Goal: Task Accomplishment & Management: Manage account settings

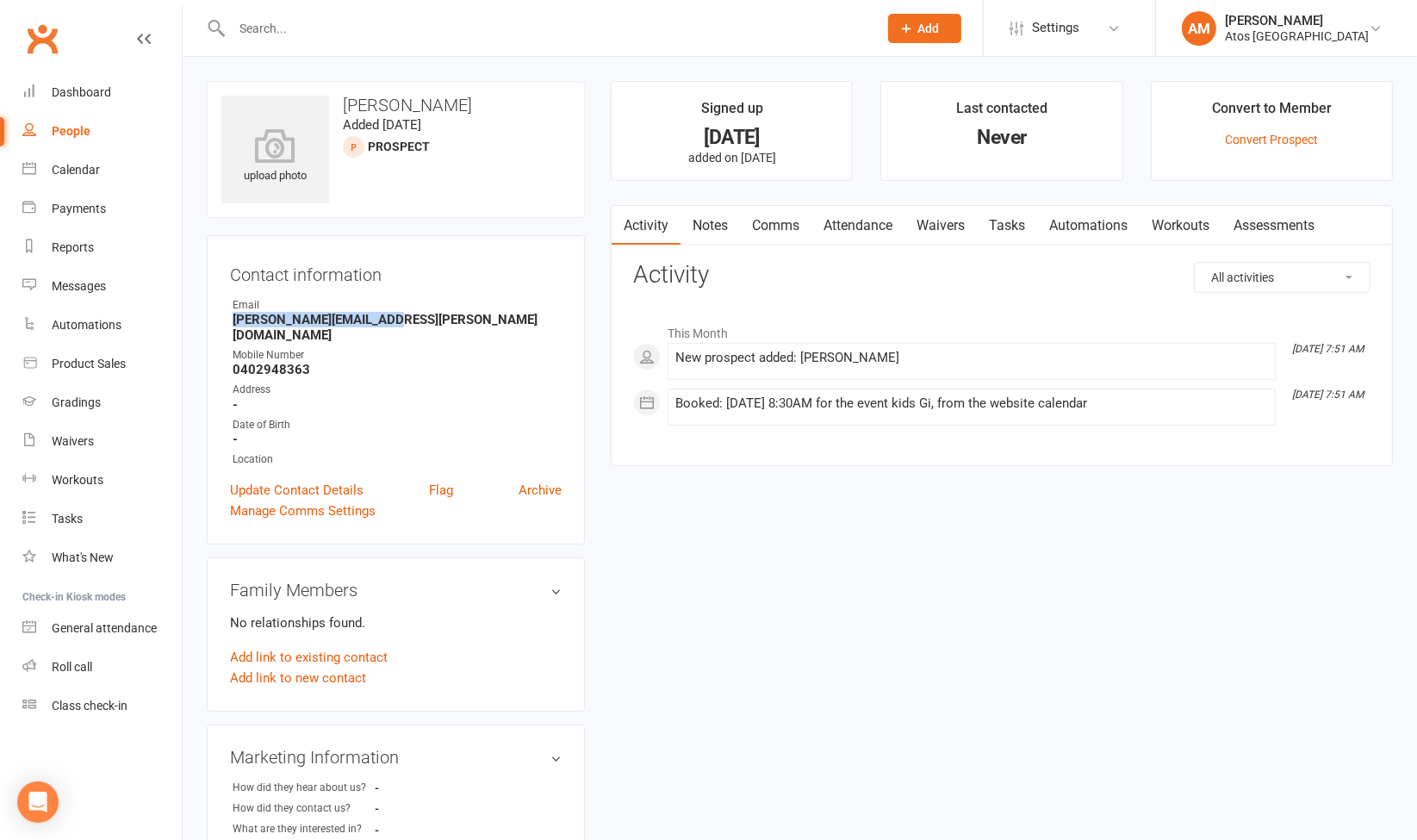
drag, startPoint x: 381, startPoint y: 318, endPoint x: 233, endPoint y: 324, distance: 148.1
click at [233, 324] on strong "Barry.millard@gmail.com" at bounding box center [397, 327] width 329 height 31
copy strong "Barry.millard@gmail.com"
click at [787, 228] on link "Comms" at bounding box center [776, 225] width 72 height 39
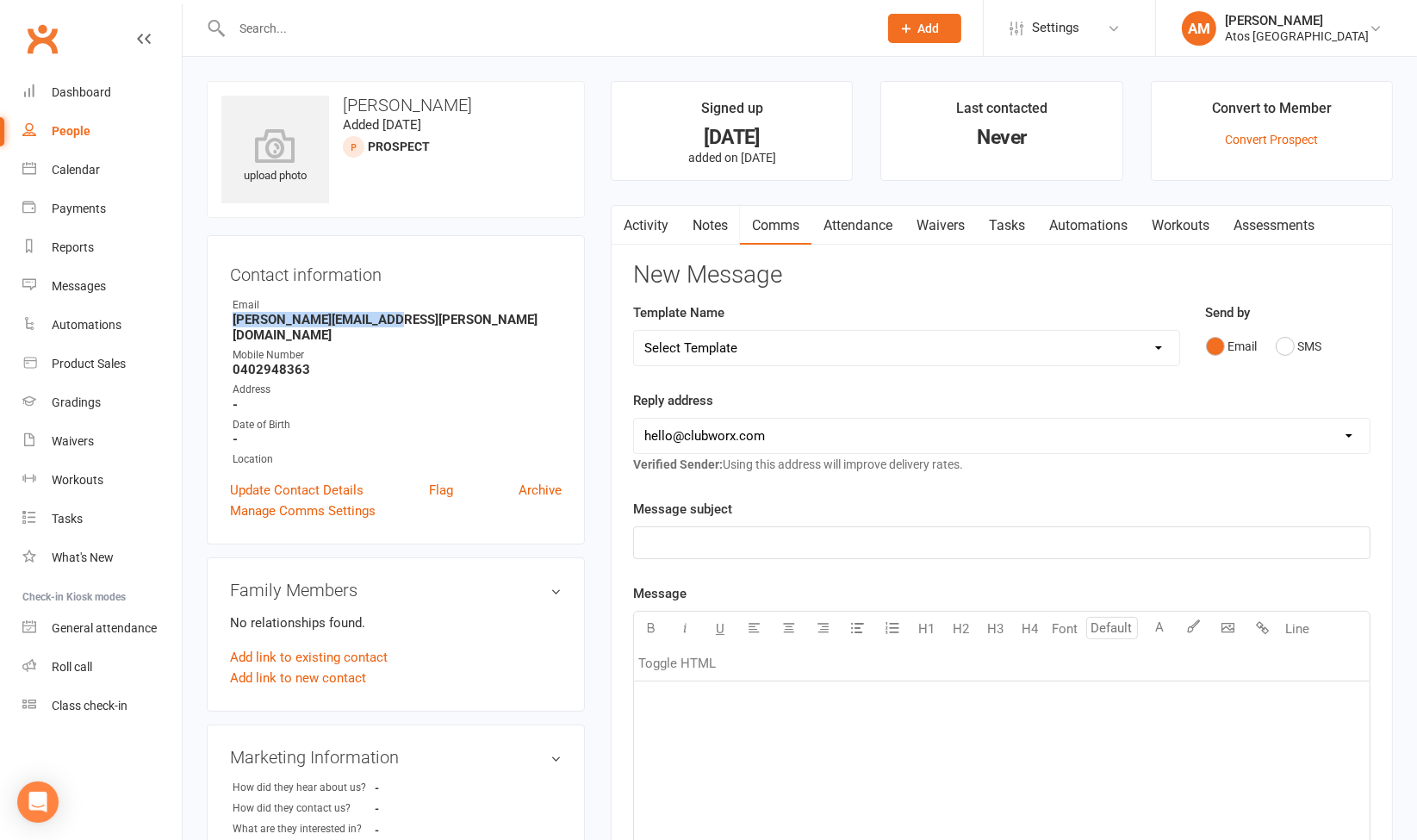
click at [709, 217] on link "Notes" at bounding box center [710, 225] width 59 height 39
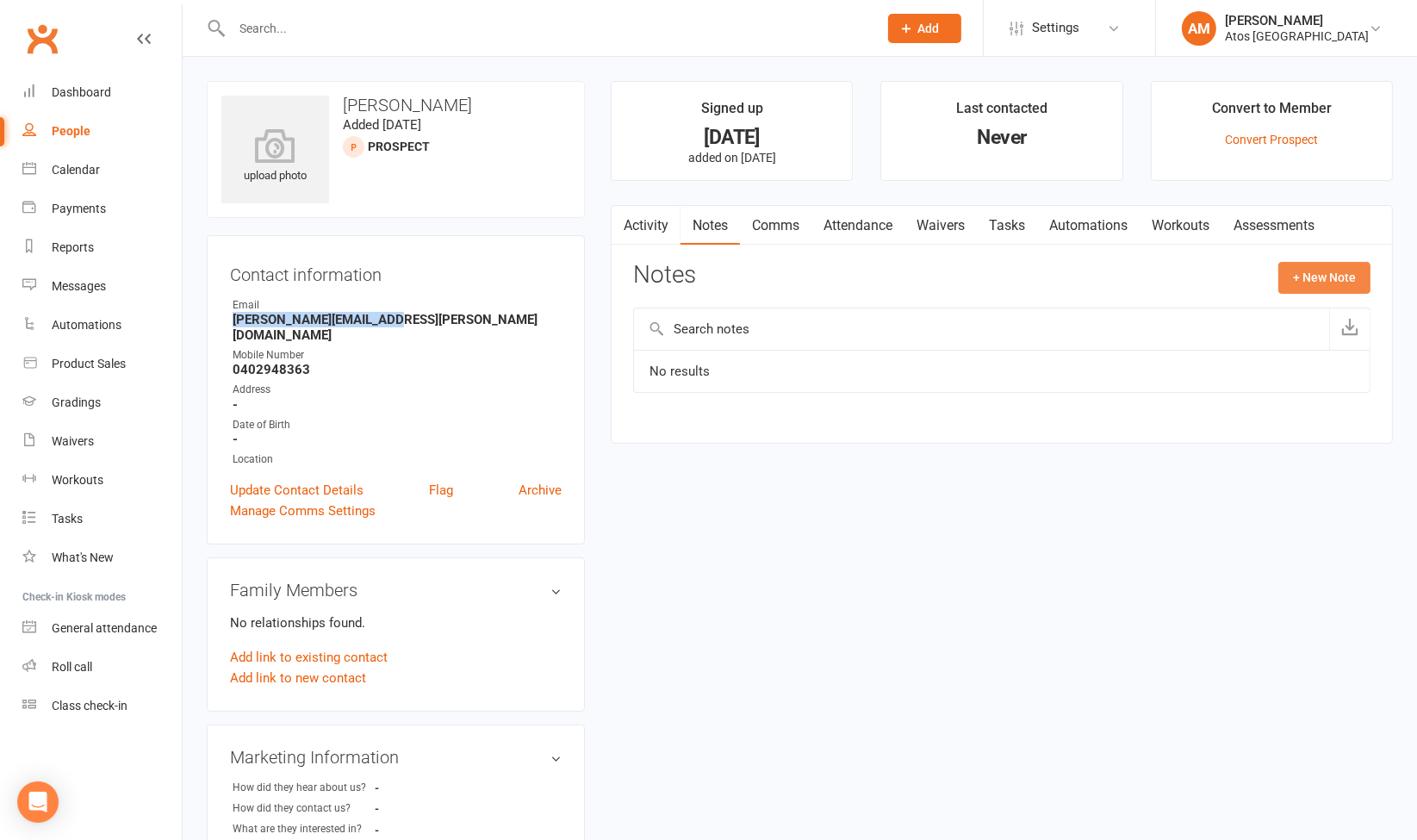
click at [1317, 279] on button "+ New Note" at bounding box center [1325, 278] width 93 height 31
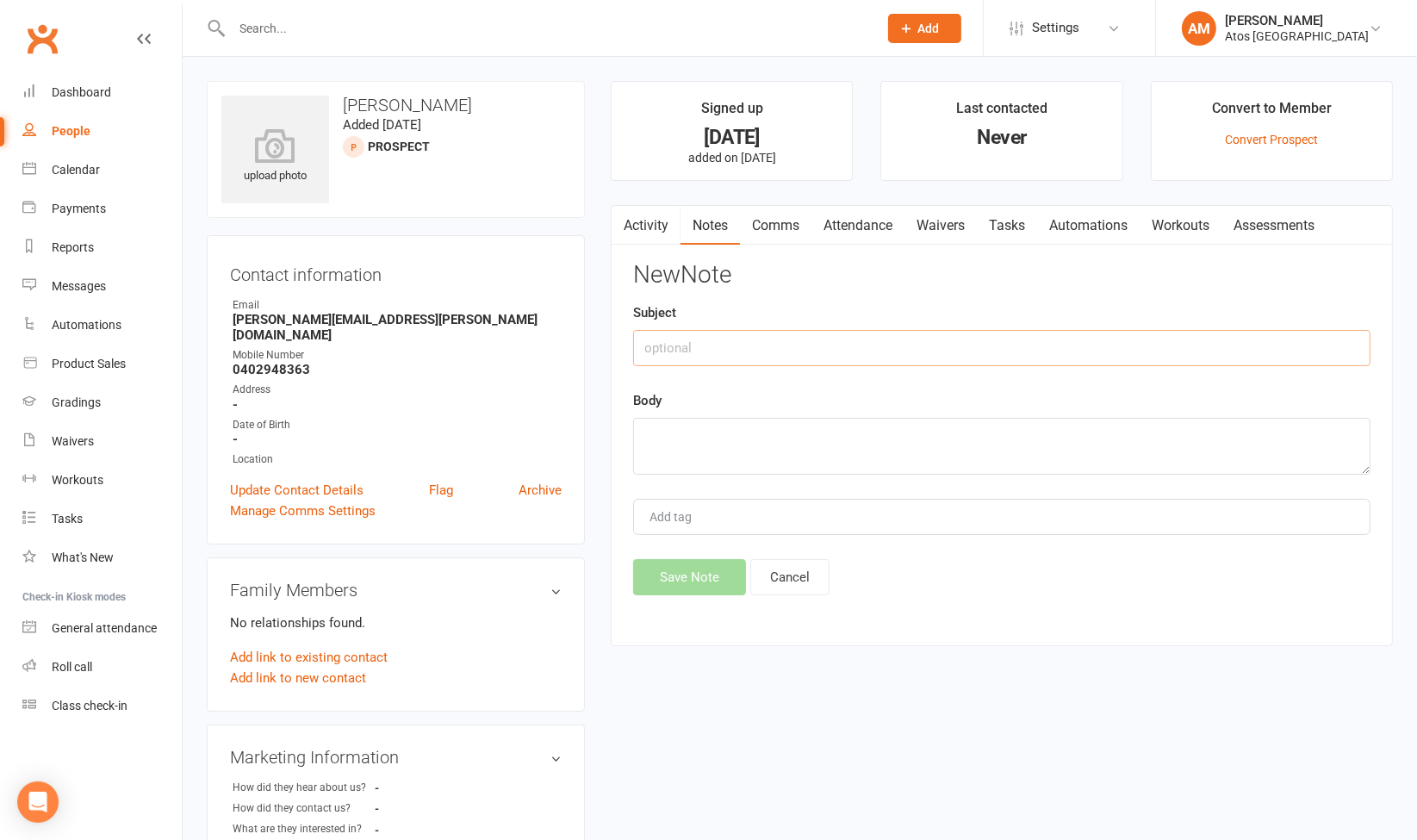
click at [747, 344] on input "text" at bounding box center [1002, 348] width 737 height 36
click at [771, 579] on button "Cancel" at bounding box center [790, 576] width 79 height 36
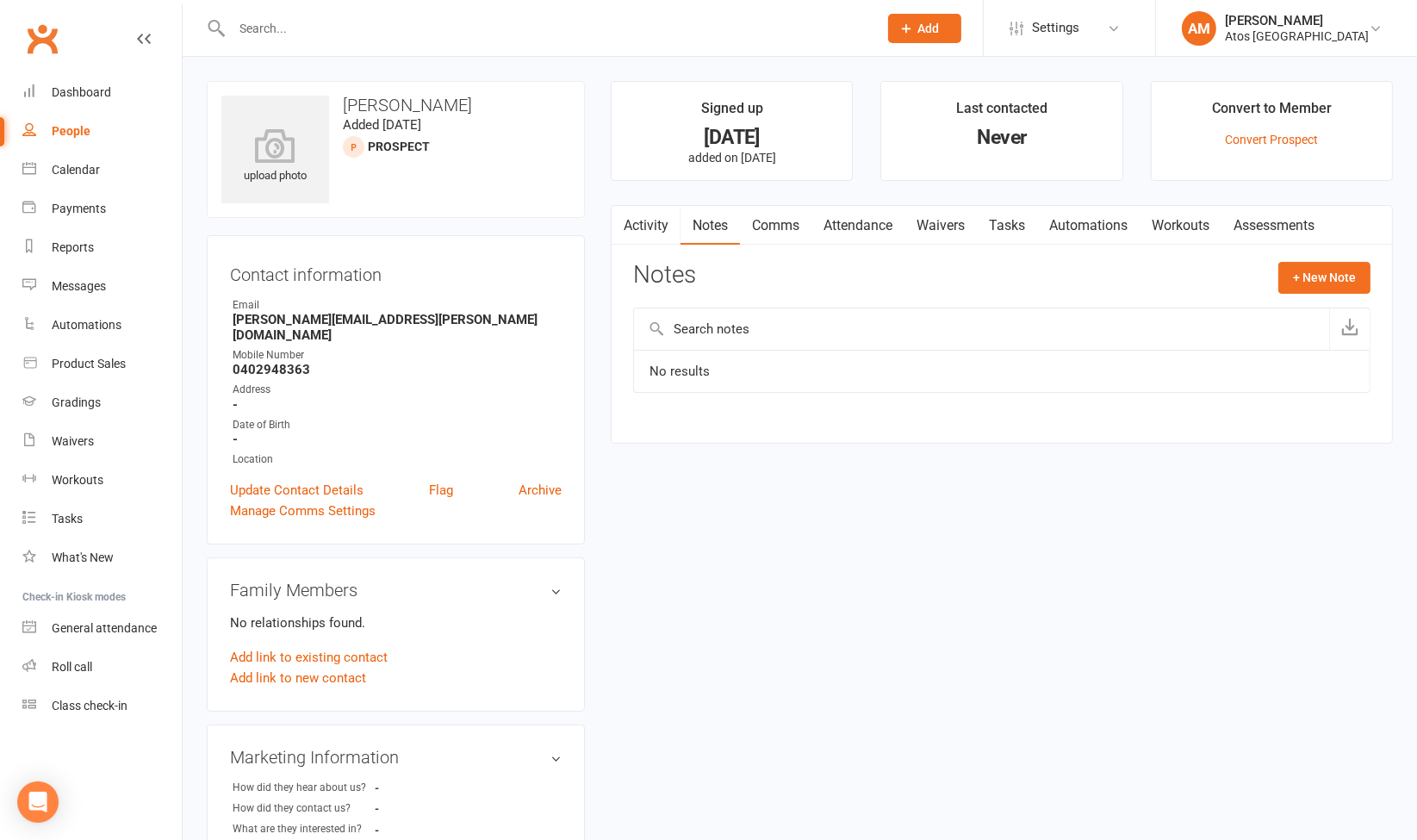
click at [728, 328] on input "text" at bounding box center [982, 328] width 695 height 41
click at [1312, 276] on button "+ New Note" at bounding box center [1325, 278] width 93 height 31
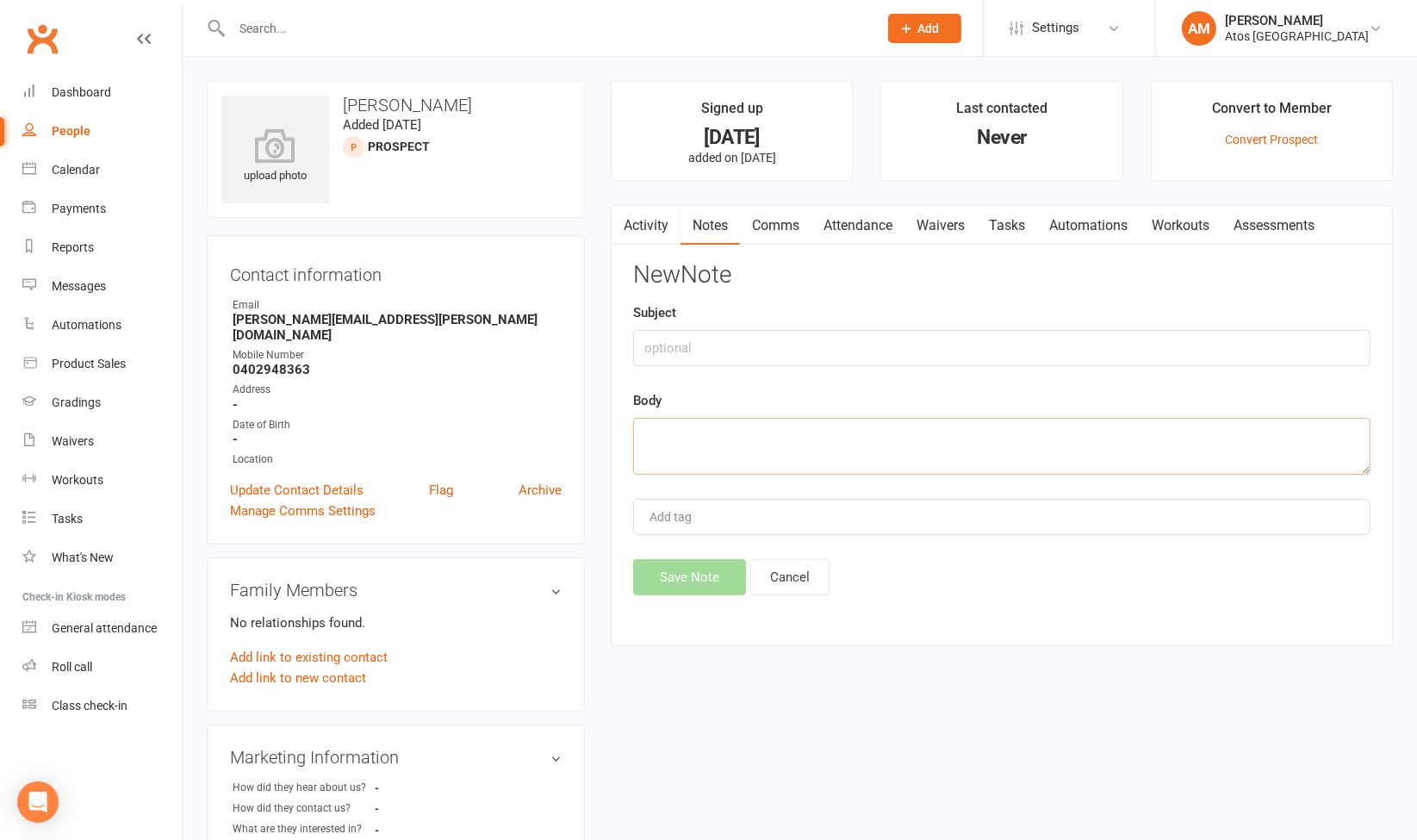
click at [656, 455] on textarea at bounding box center [1002, 445] width 737 height 57
type textarea "Email comm"
click at [881, 455] on textarea at bounding box center [1002, 445] width 737 height 57
paste textarea "Hi Barry, We hope you are well. Thank you for visiting us with Ben for a trial …"
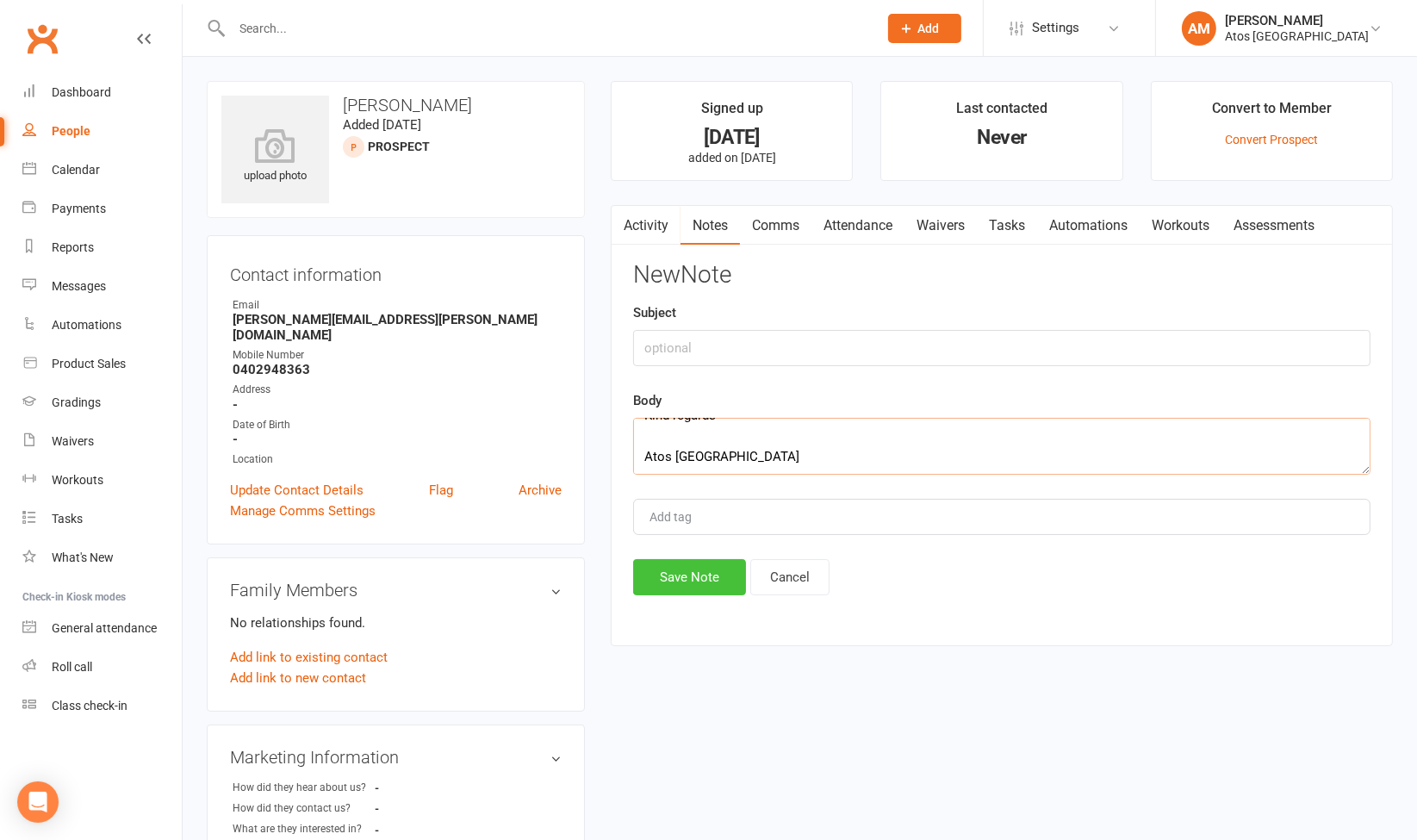
type textarea "Hi Barry, We hope you are well. Thank you for visiting us with Ben for a trial …"
click at [714, 570] on button "Save Note" at bounding box center [689, 576] width 113 height 36
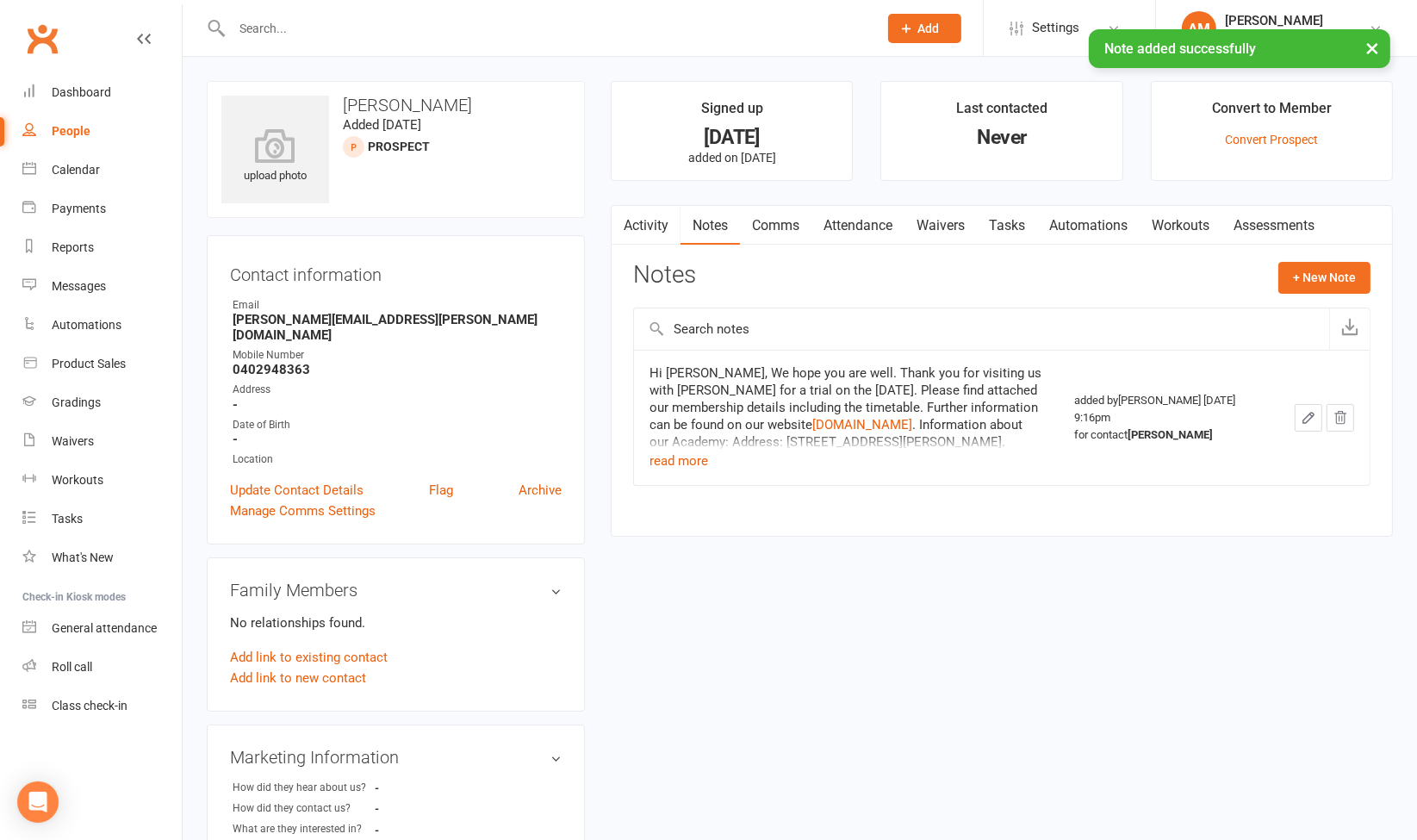
click at [375, 30] on div "× Note added successfully" at bounding box center [697, 30] width 1395 height 0
click at [288, 30] on div "× Note added successfully" at bounding box center [697, 30] width 1395 height 0
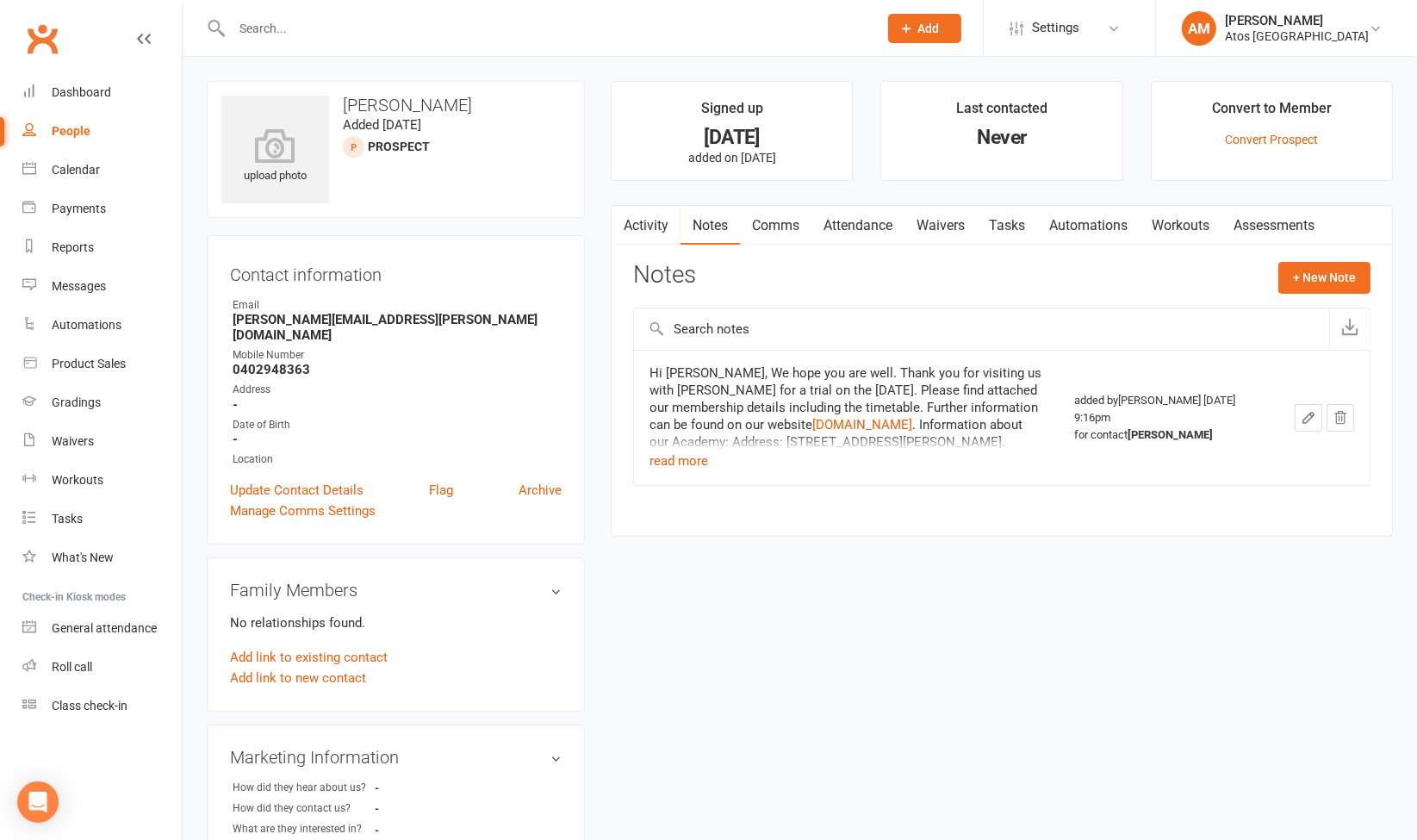
click at [259, 30] on input "text" at bounding box center [546, 29] width 639 height 24
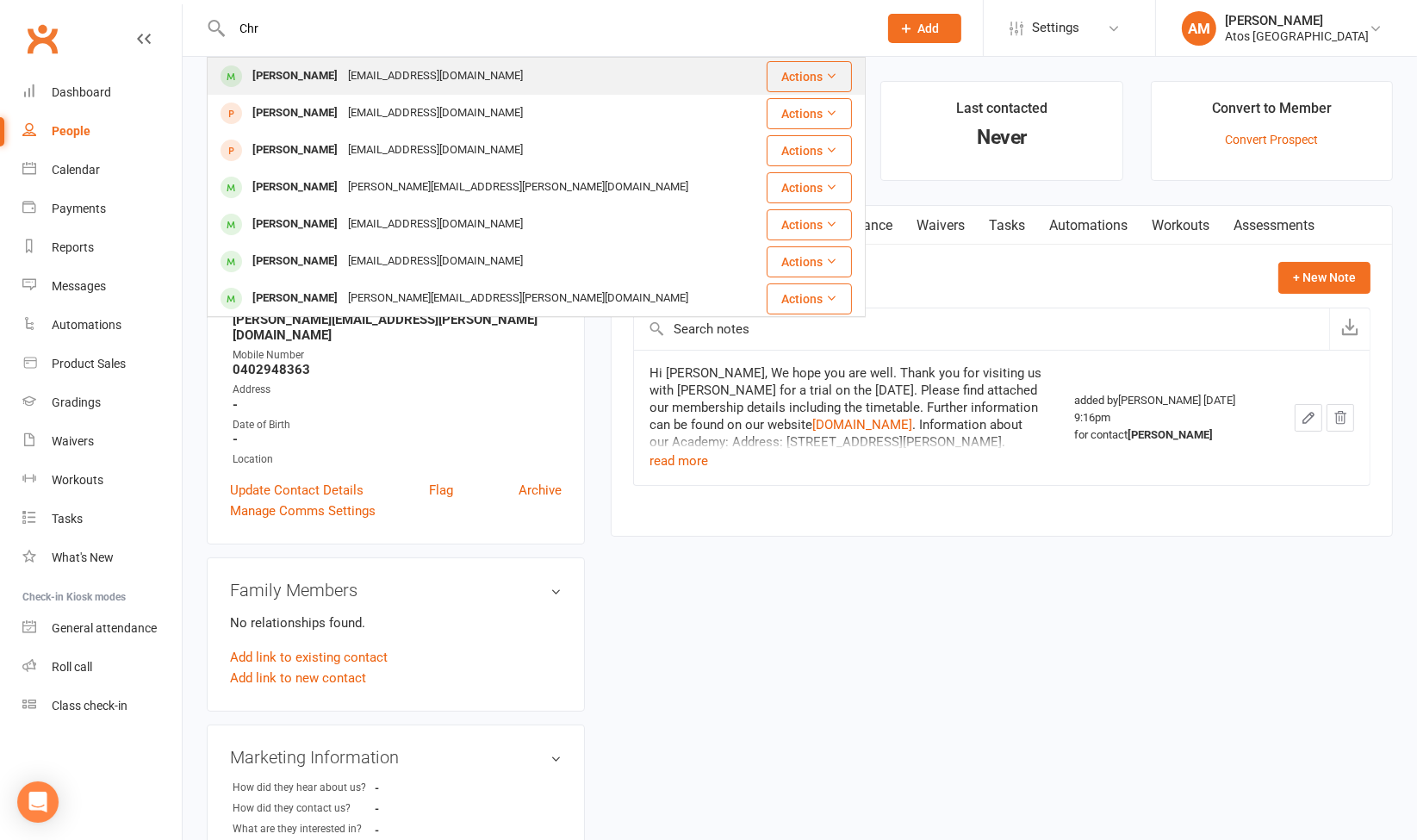
type input "Chr"
click at [377, 73] on div "chriscook291@gmail.com" at bounding box center [436, 76] width 185 height 25
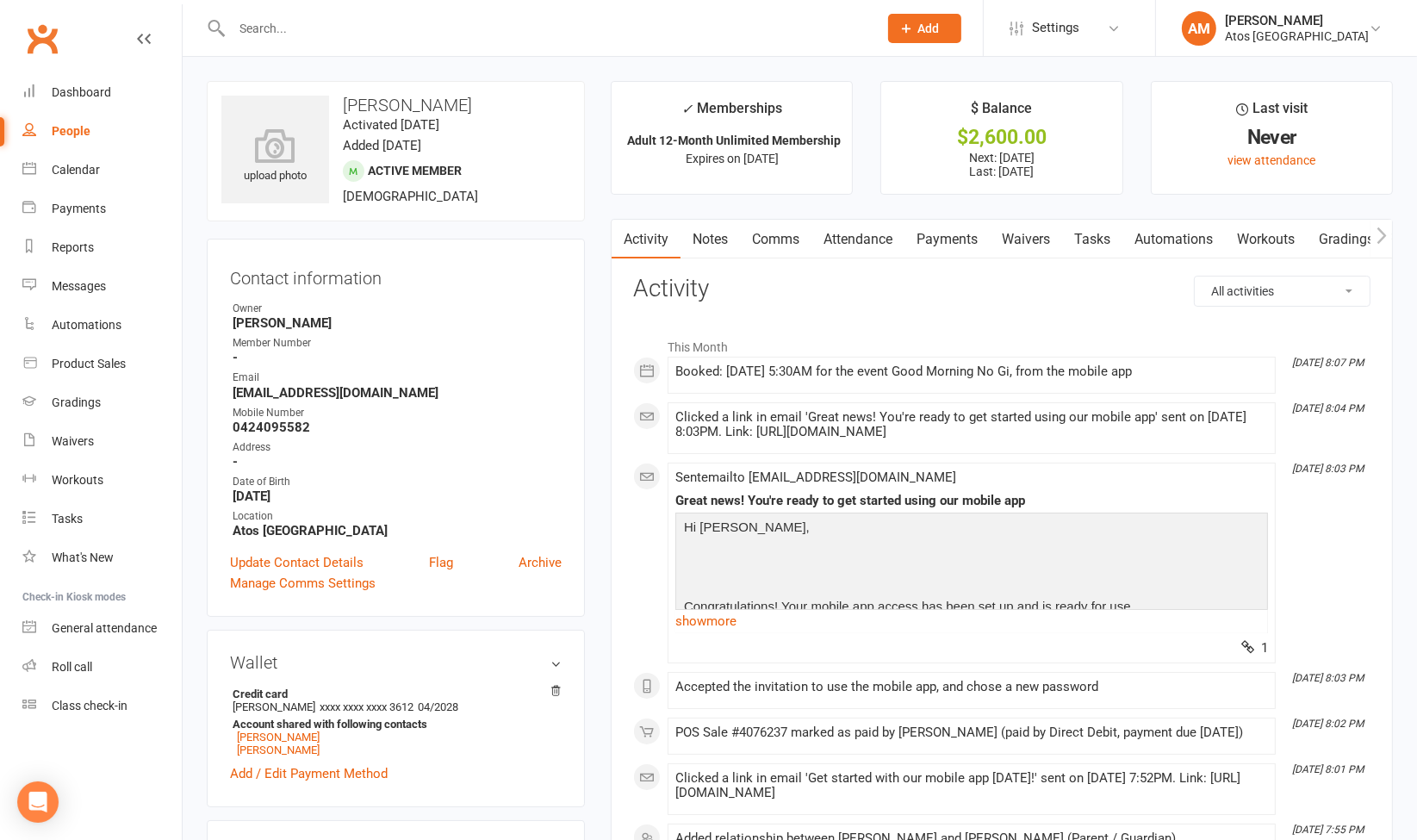
click at [790, 238] on link "Comms" at bounding box center [776, 238] width 72 height 39
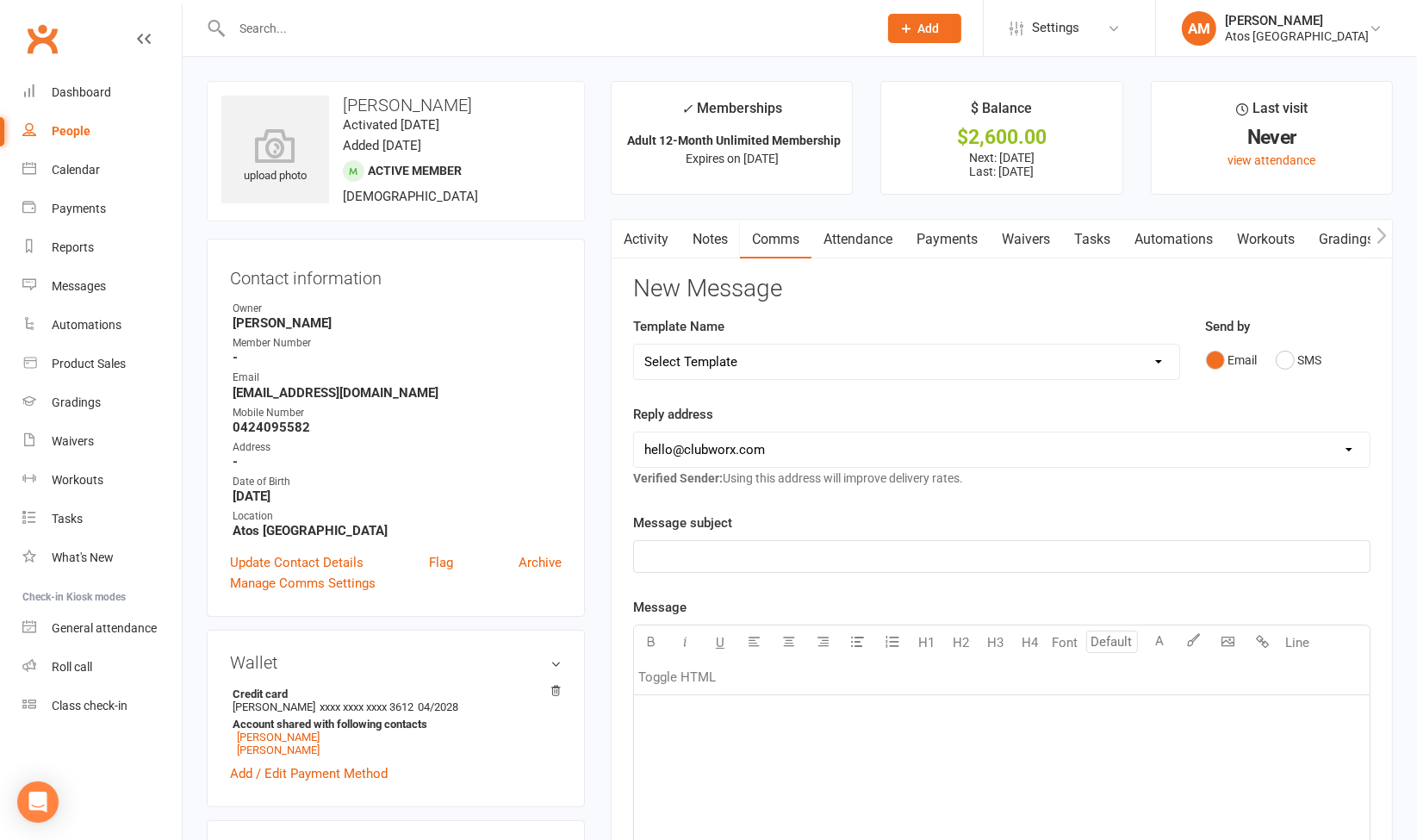
click at [737, 355] on select "Select Template [SMS] [Default template - review before using] Appointment remi…" at bounding box center [907, 361] width 545 height 34
select select "28"
click at [634, 344] on select "Select Template [SMS] [Default template - review before using] Appointment remi…" at bounding box center [907, 361] width 545 height 34
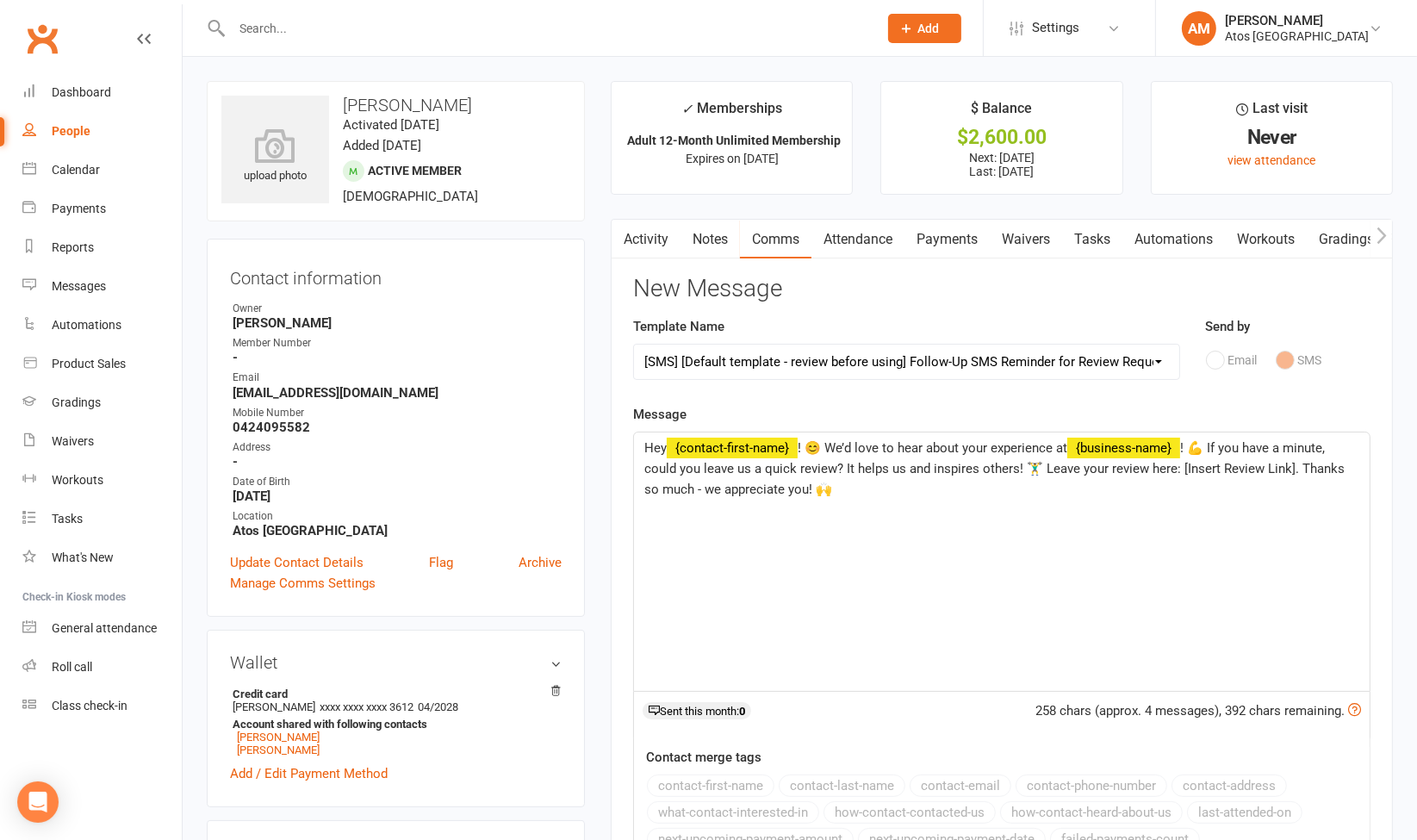
click at [1154, 361] on select "Select Template [SMS] [Default template - review before using] Appointment remi…" at bounding box center [907, 361] width 545 height 34
click at [895, 492] on p "Hey ﻿ {contact-first-name} ! 😊 We’d love to hear about your experience at ﻿ {bu…" at bounding box center [1002, 468] width 715 height 62
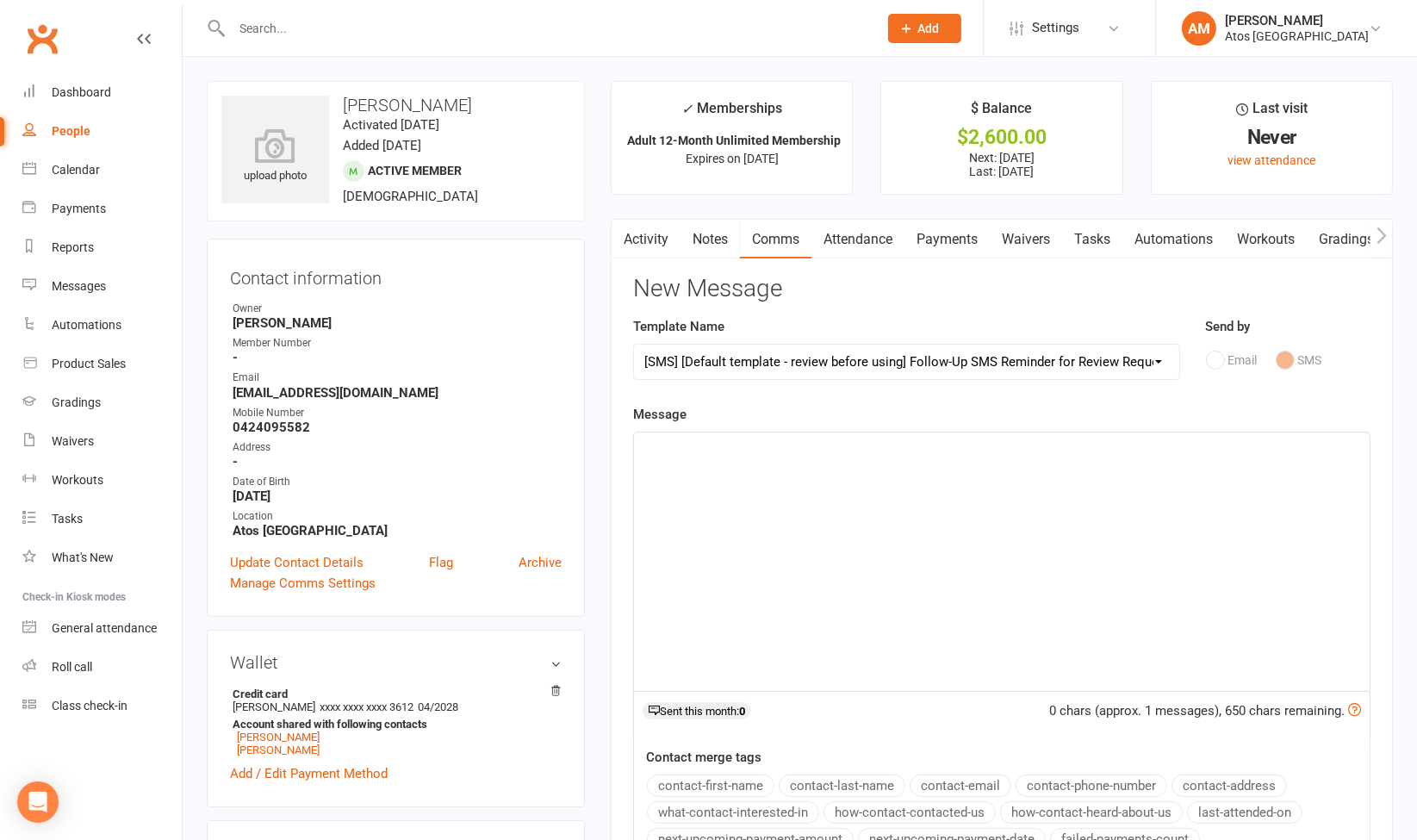
click at [965, 351] on select "Select Template [SMS] [Default template - review before using] Appointment remi…" at bounding box center [907, 361] width 545 height 34
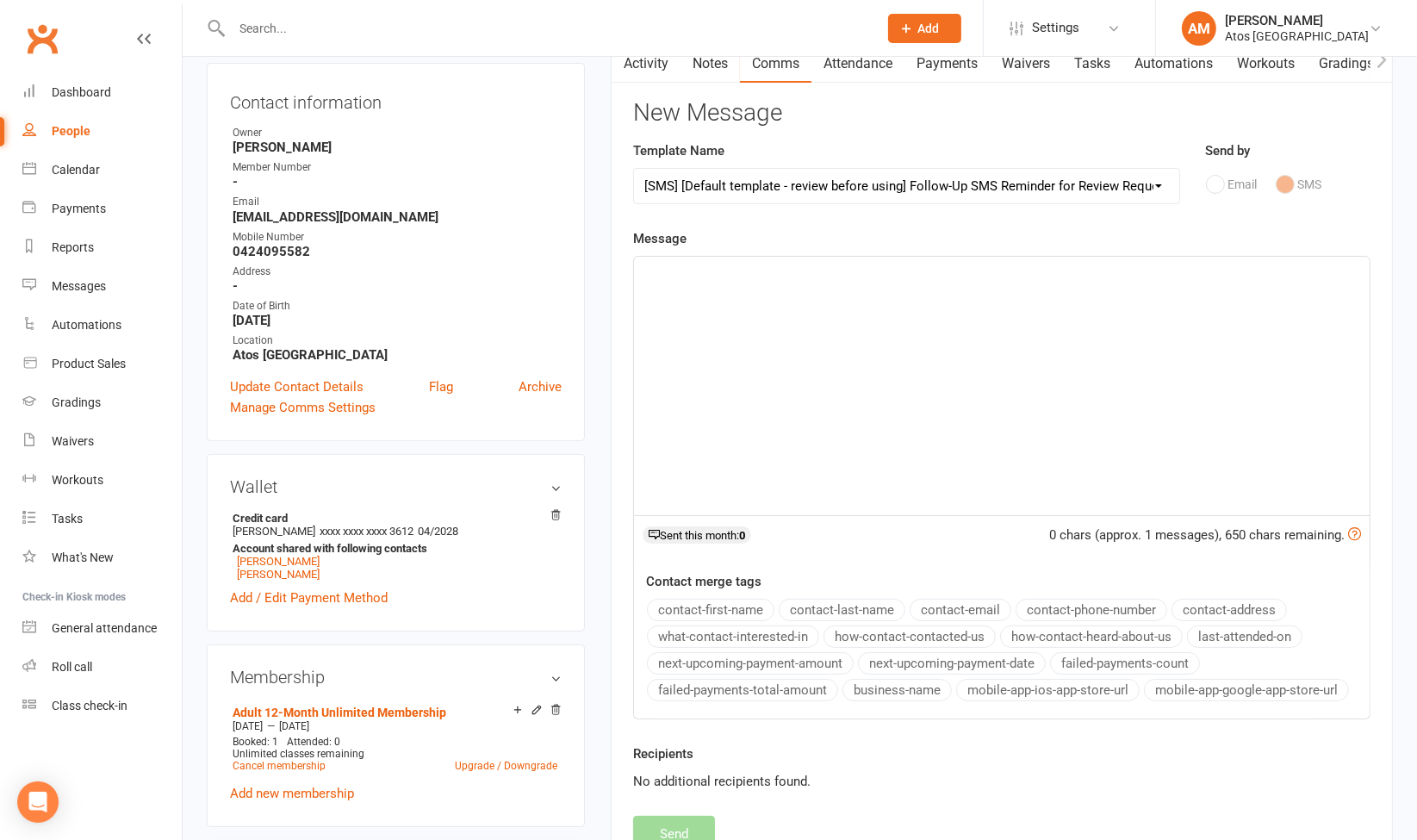
scroll to position [194, 0]
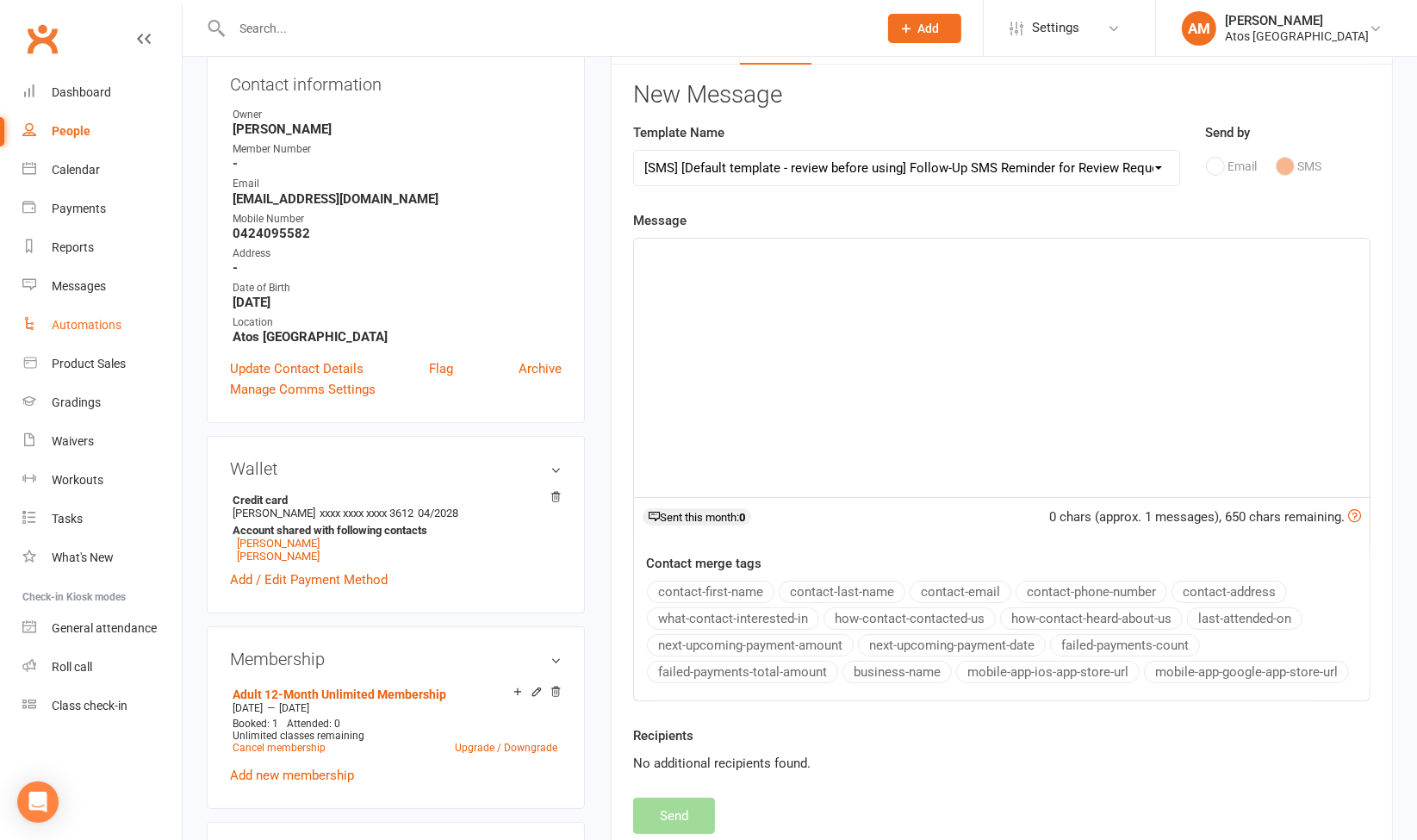
click at [107, 329] on div "Automations" at bounding box center [86, 325] width 70 height 14
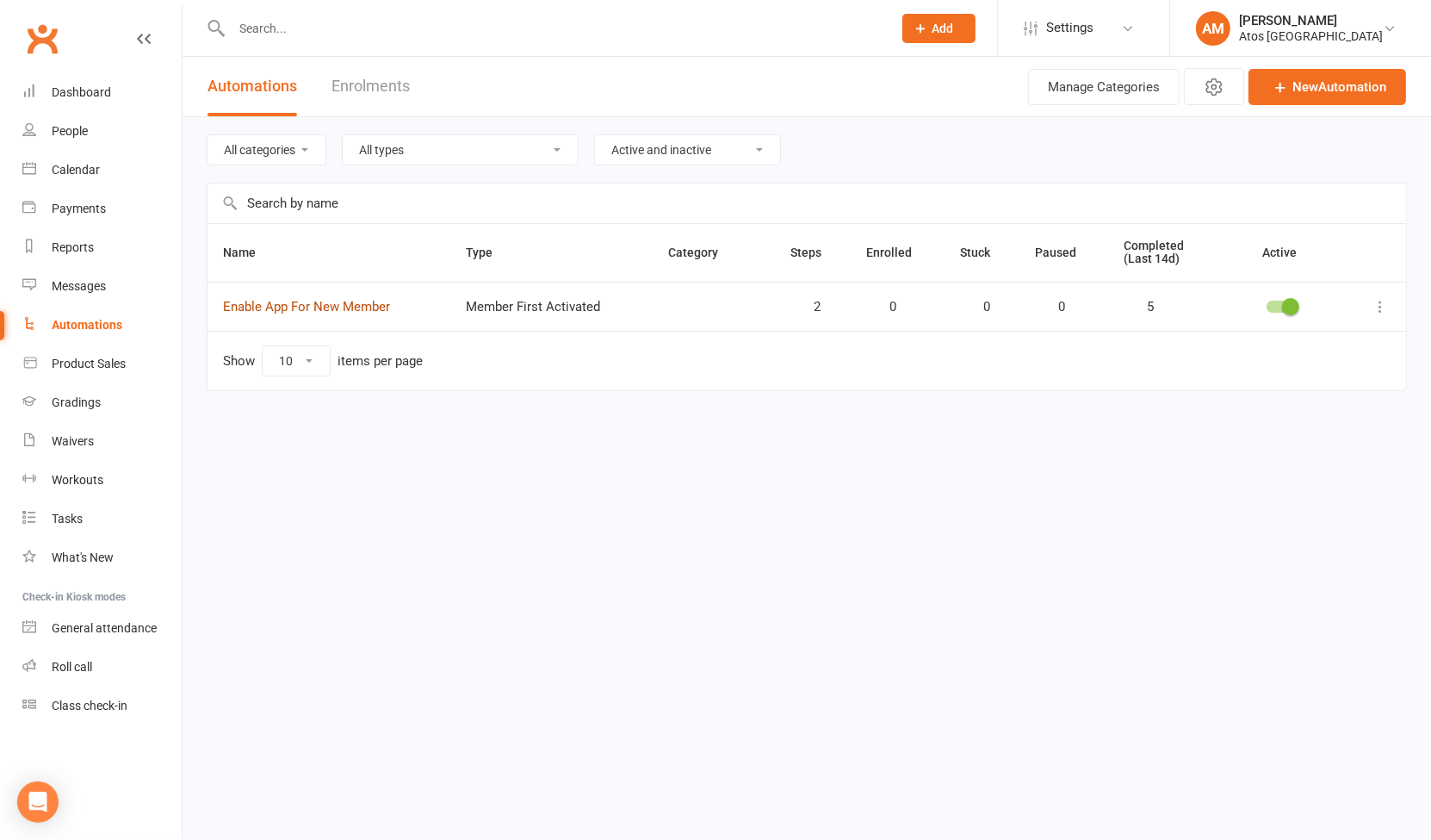
click at [353, 311] on link "Enable App For New Member" at bounding box center [306, 306] width 167 height 16
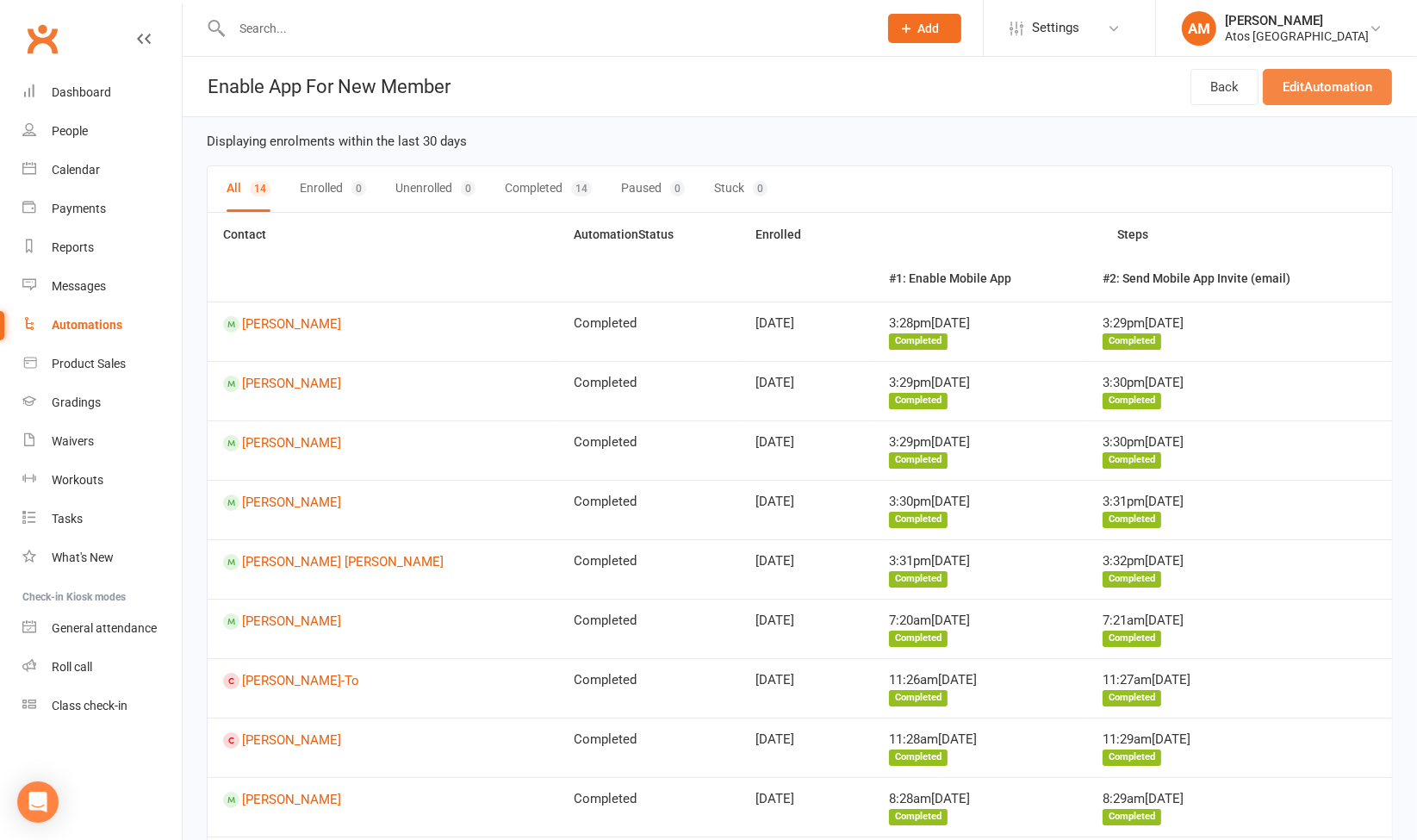
click at [1322, 88] on link "Edit Automation" at bounding box center [1328, 86] width 129 height 36
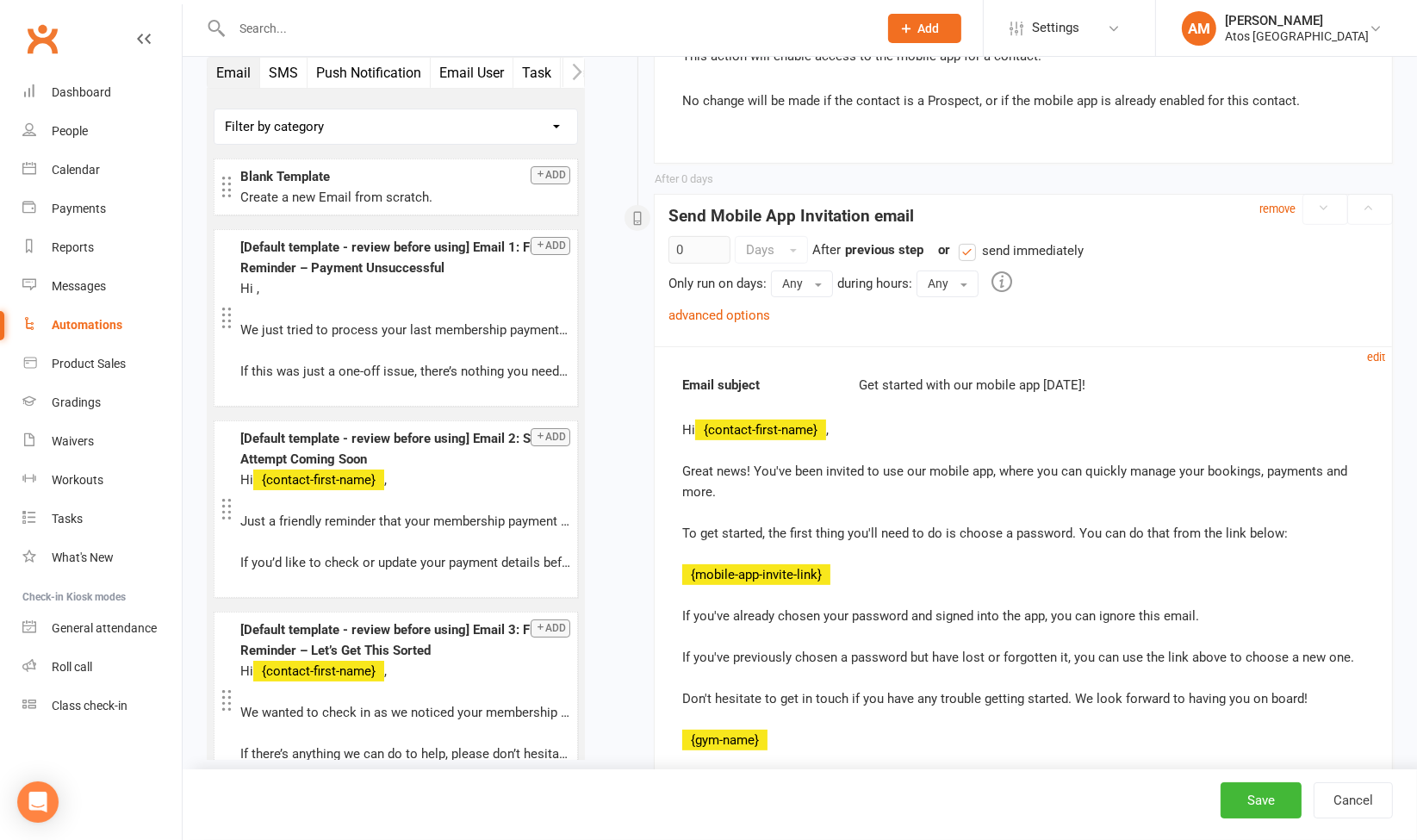
scroll to position [513, 0]
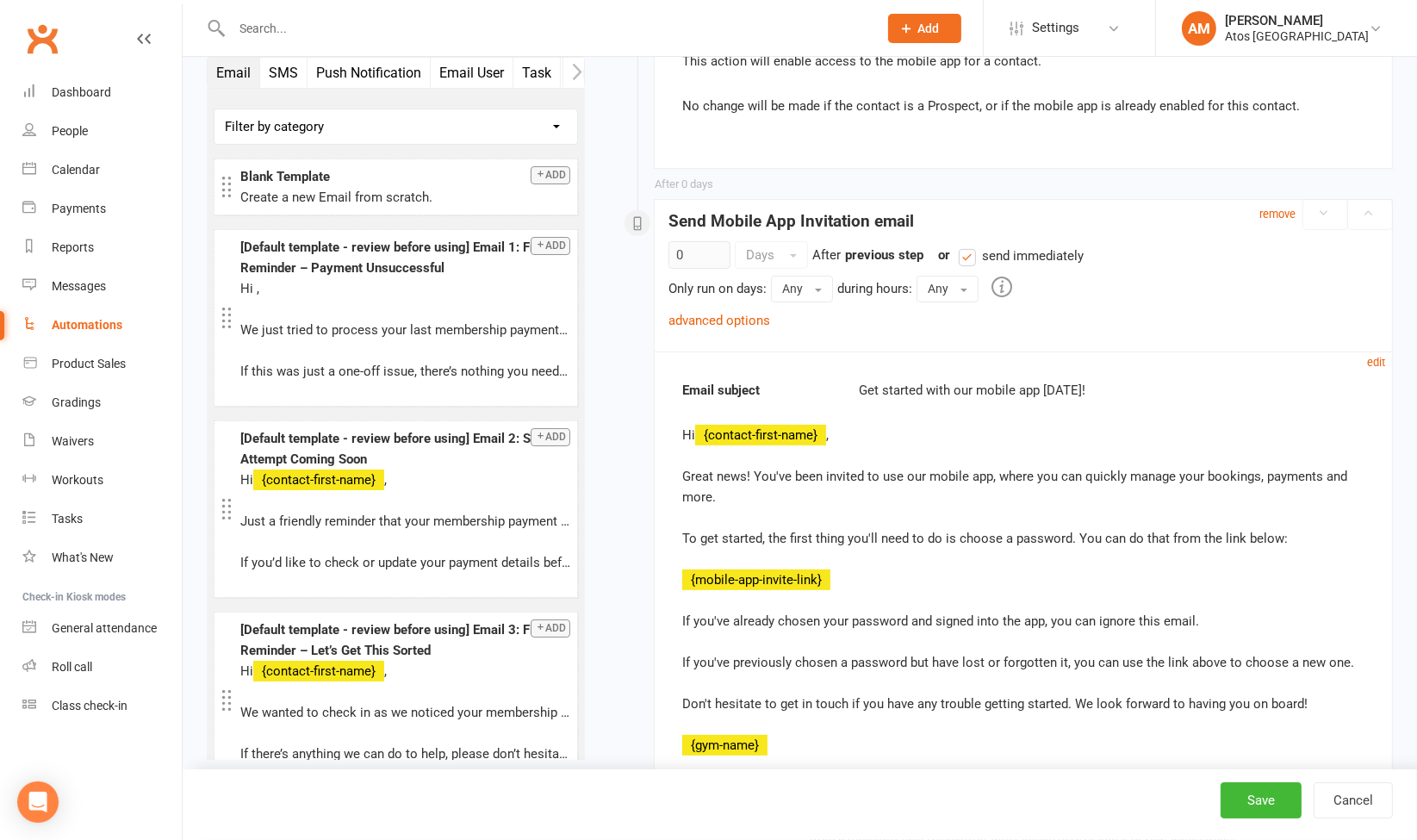
click at [684, 472] on div "Hi {contact-first-name} , Great news! You've been invited to use our mobile app…" at bounding box center [1023, 589] width 682 height 331
click at [684, 468] on div "Hi {contact-first-name} , Great news! You've been invited to use our mobile app…" at bounding box center [1023, 589] width 682 height 331
drag, startPoint x: 719, startPoint y: 472, endPoint x: 652, endPoint y: 415, distance: 88.0
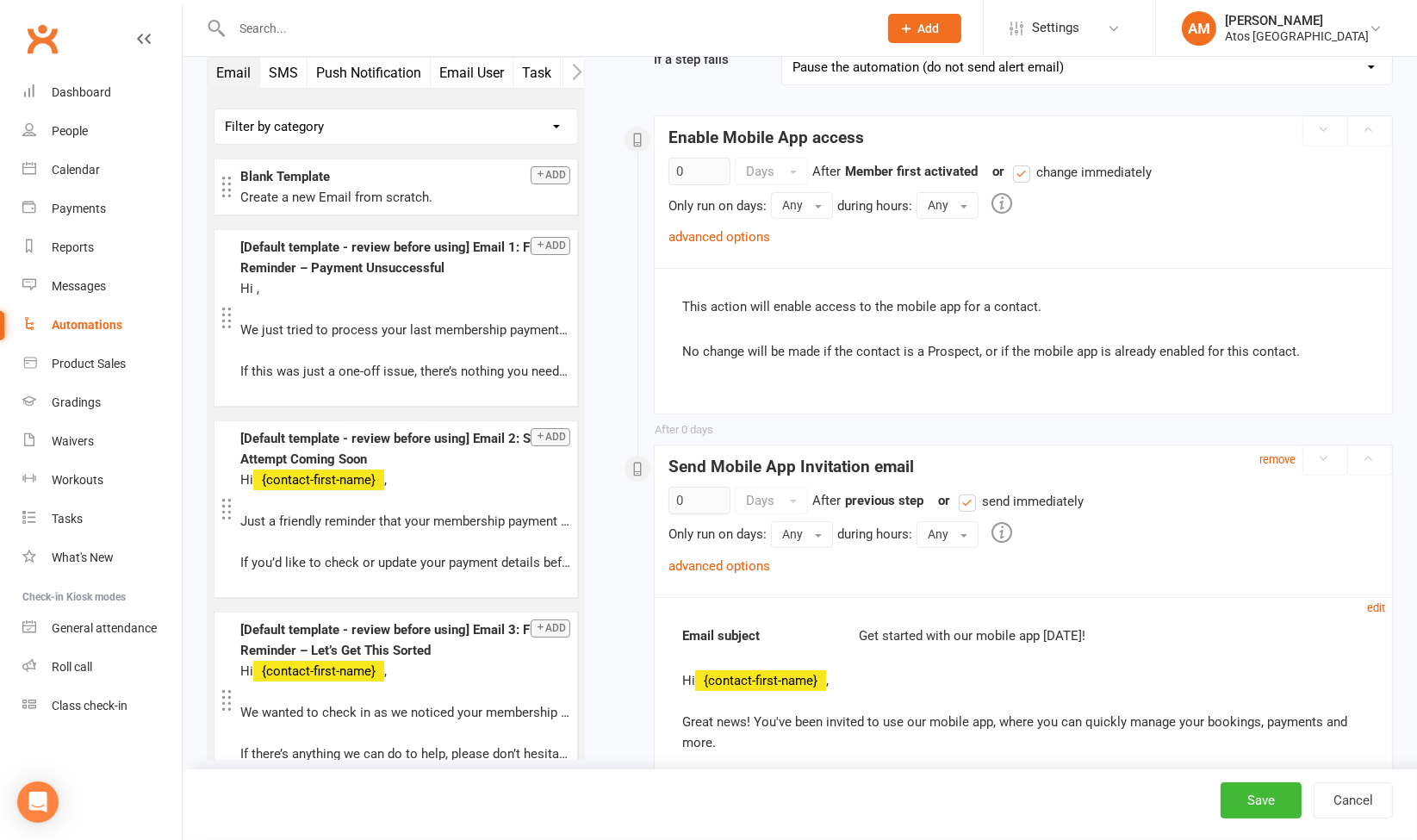
scroll to position [0, 0]
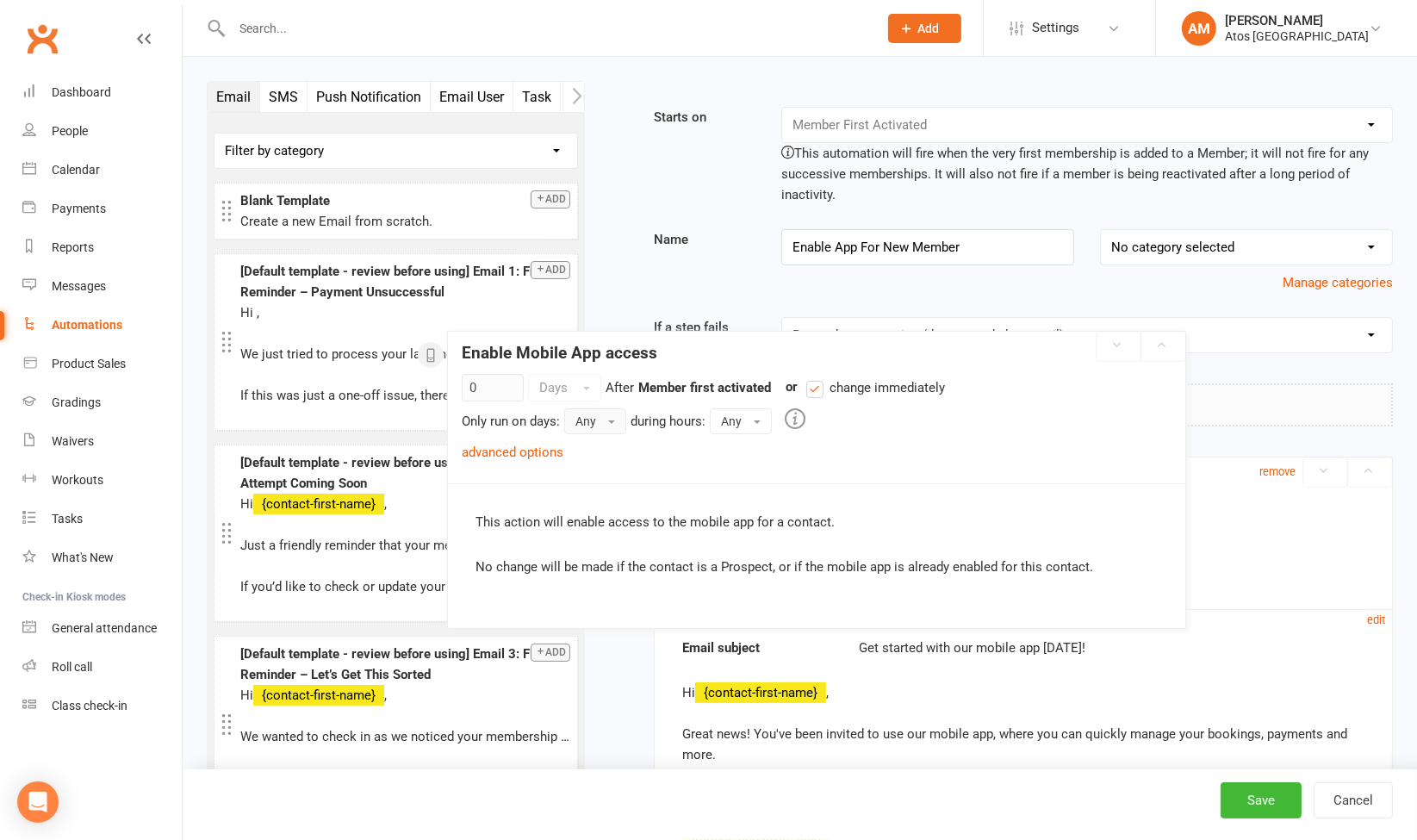
drag, startPoint x: 866, startPoint y: 564, endPoint x: 797, endPoint y: 460, distance: 124.8
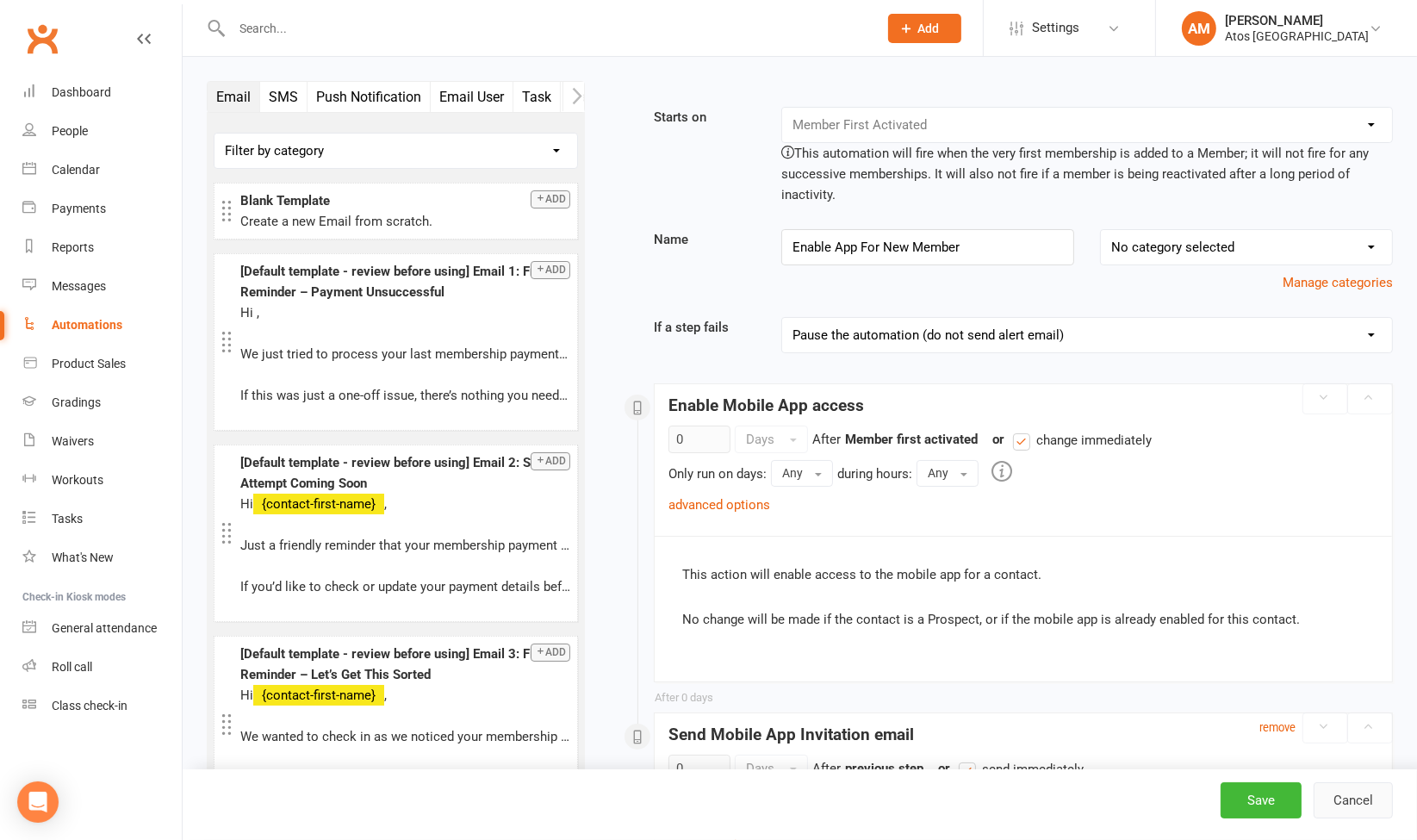
click at [1360, 804] on button "Cancel" at bounding box center [1353, 799] width 79 height 36
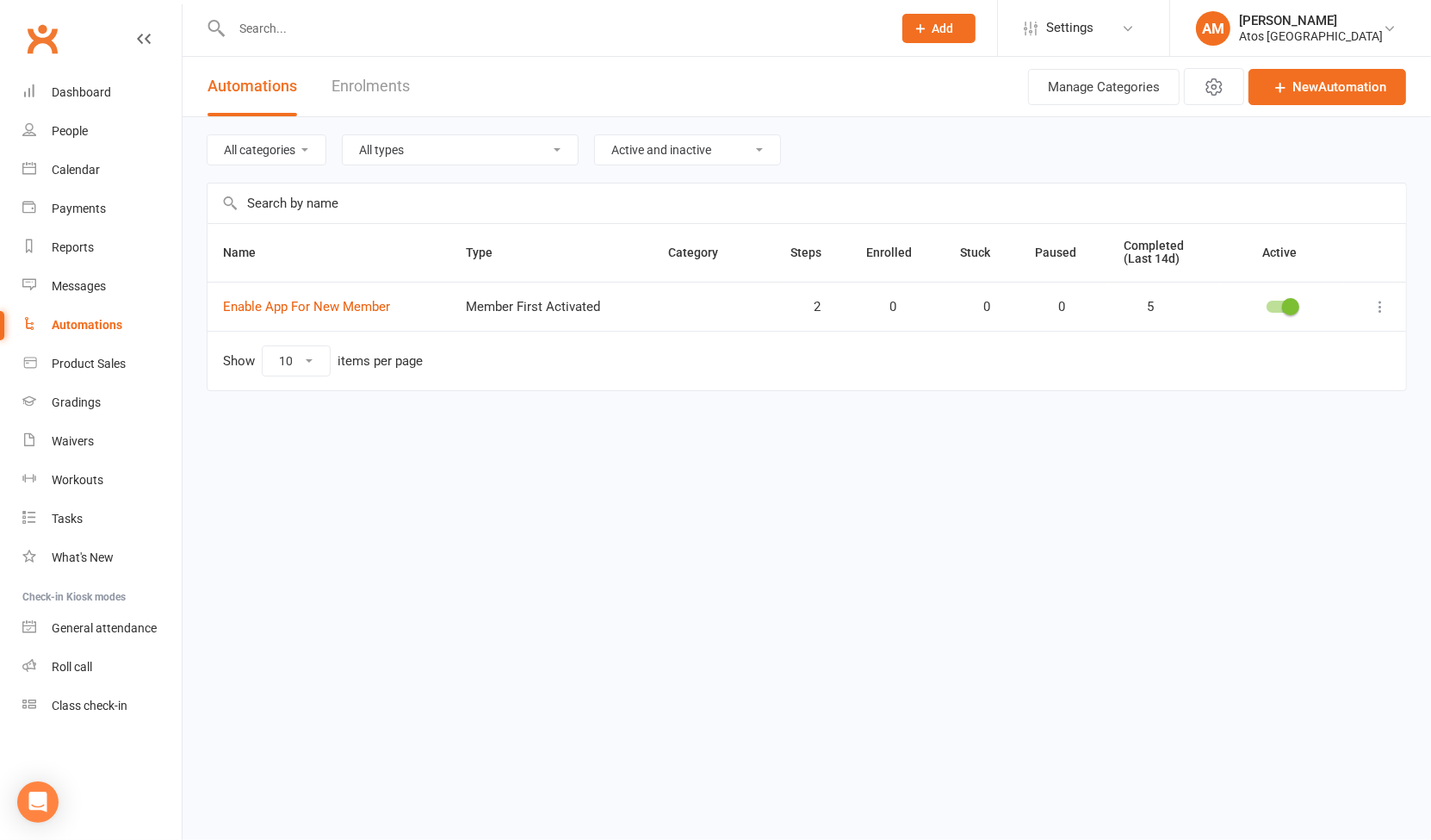
click at [287, 293] on td "Enable App For New Member" at bounding box center [329, 306] width 243 height 49
click at [285, 300] on link "Enable App For New Member" at bounding box center [306, 306] width 167 height 16
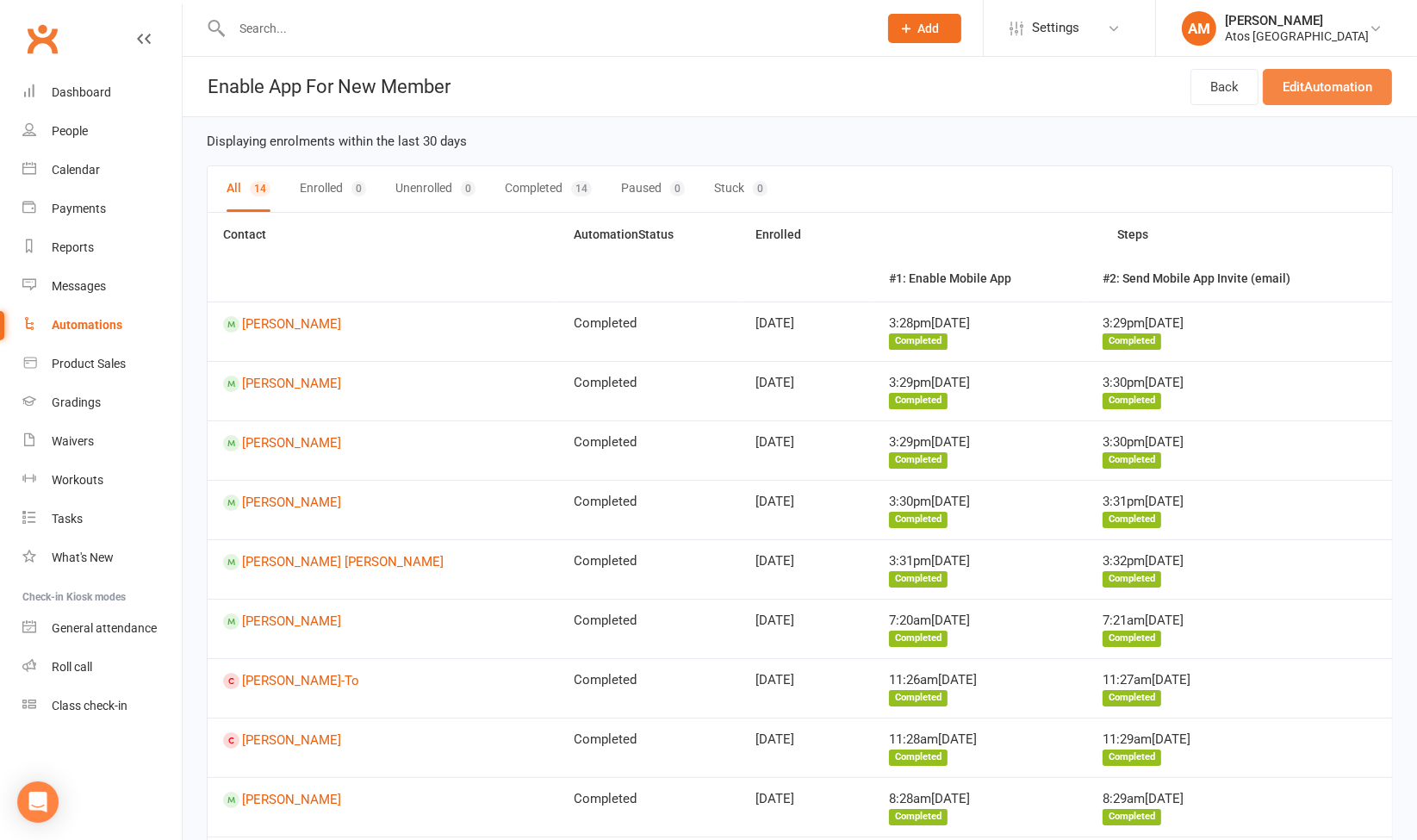
click at [1342, 88] on link "Edit Automation" at bounding box center [1328, 86] width 129 height 36
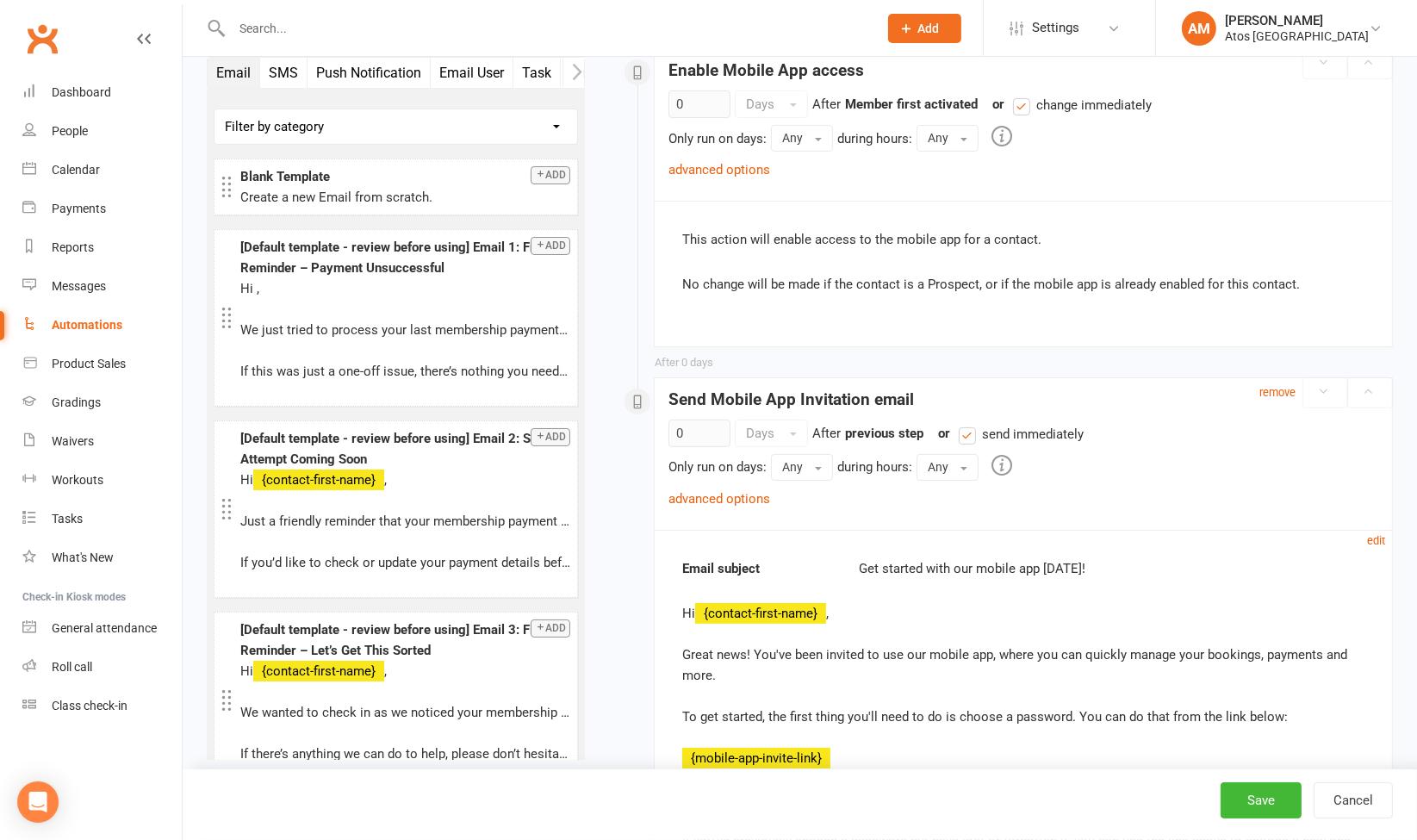
scroll to position [410, 0]
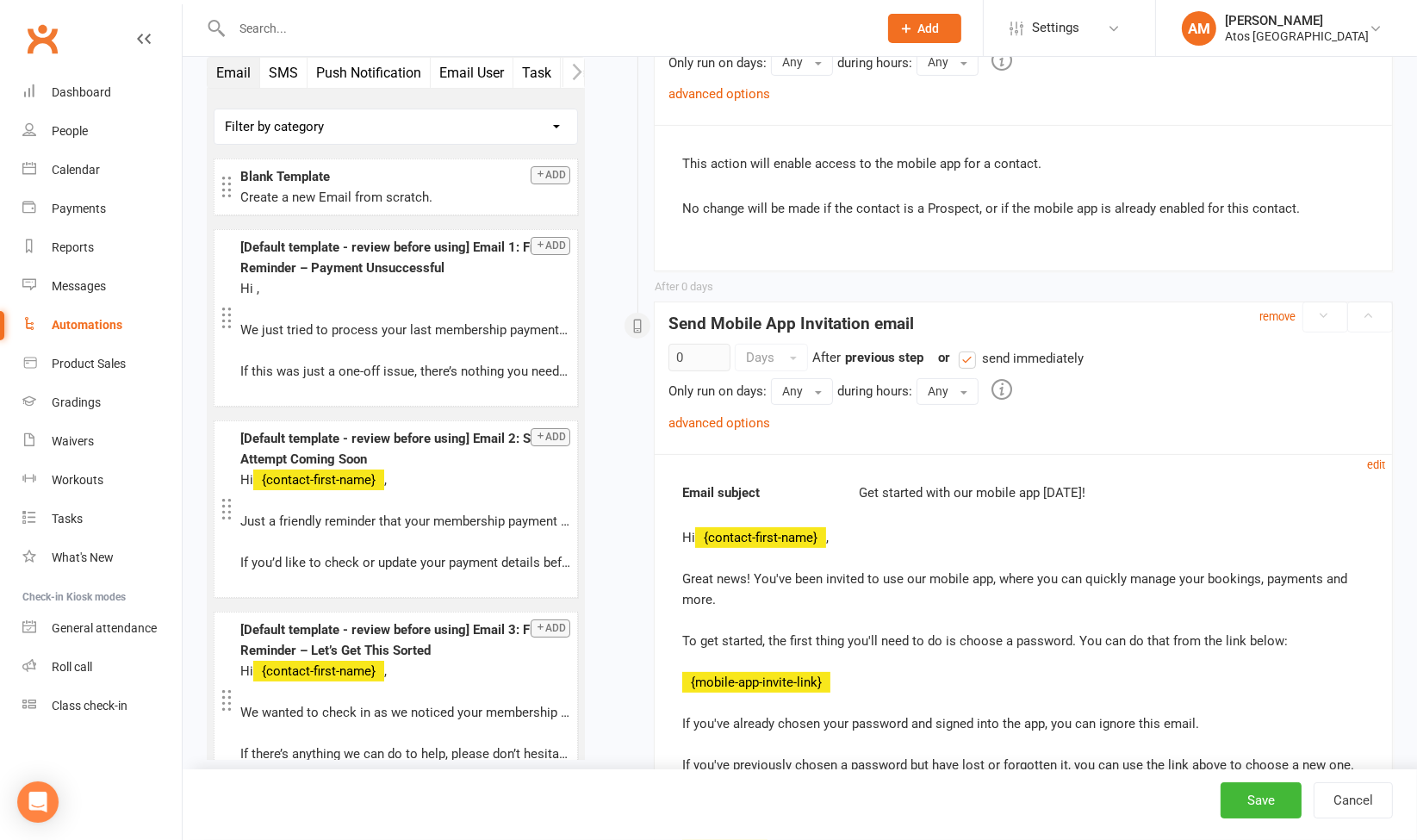
click at [728, 588] on div "Hi {contact-first-name} , Great news! You've been invited to use our mobile app…" at bounding box center [1023, 692] width 682 height 331
click at [1381, 462] on small "edit" at bounding box center [1376, 465] width 18 height 13
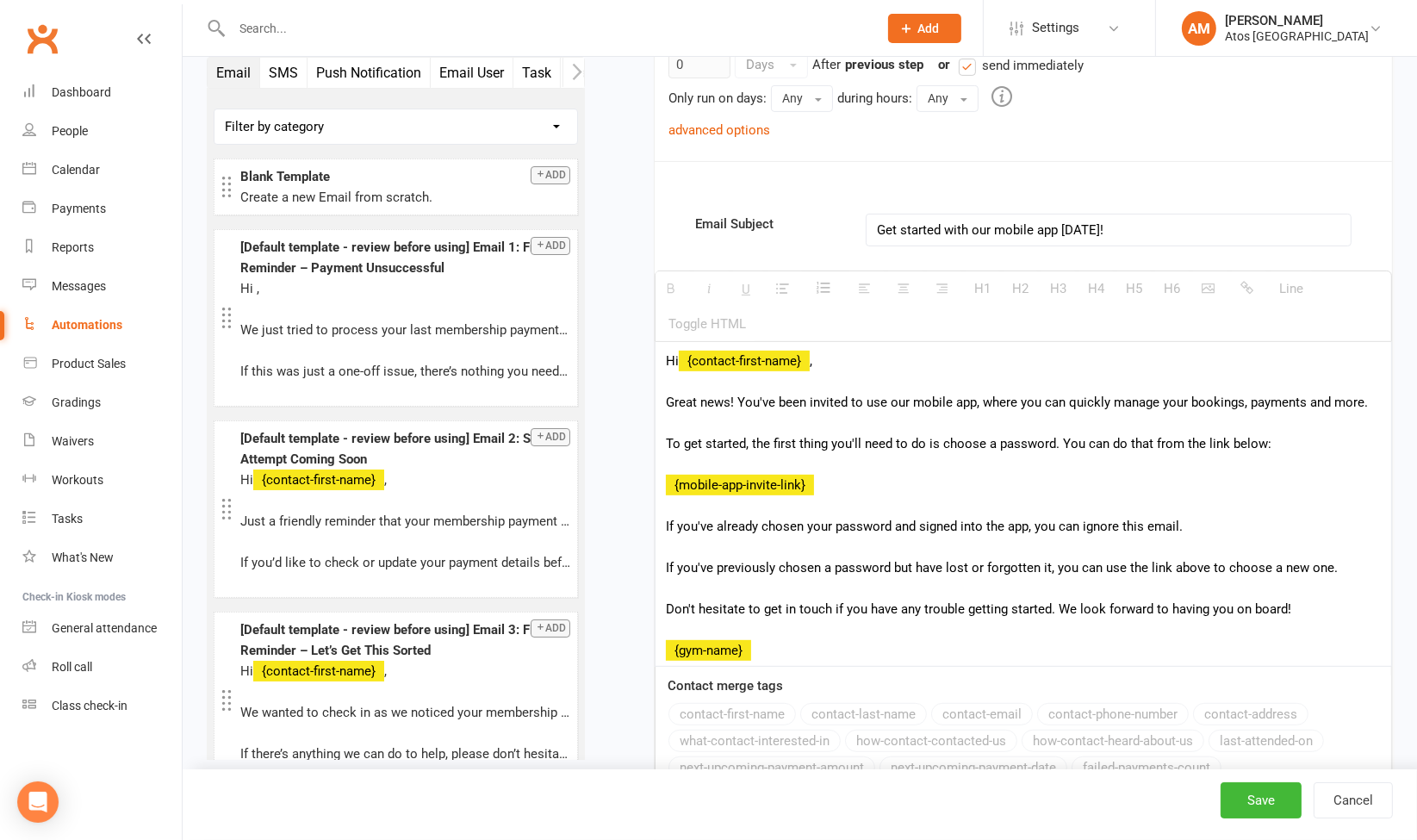
scroll to position [708, 0]
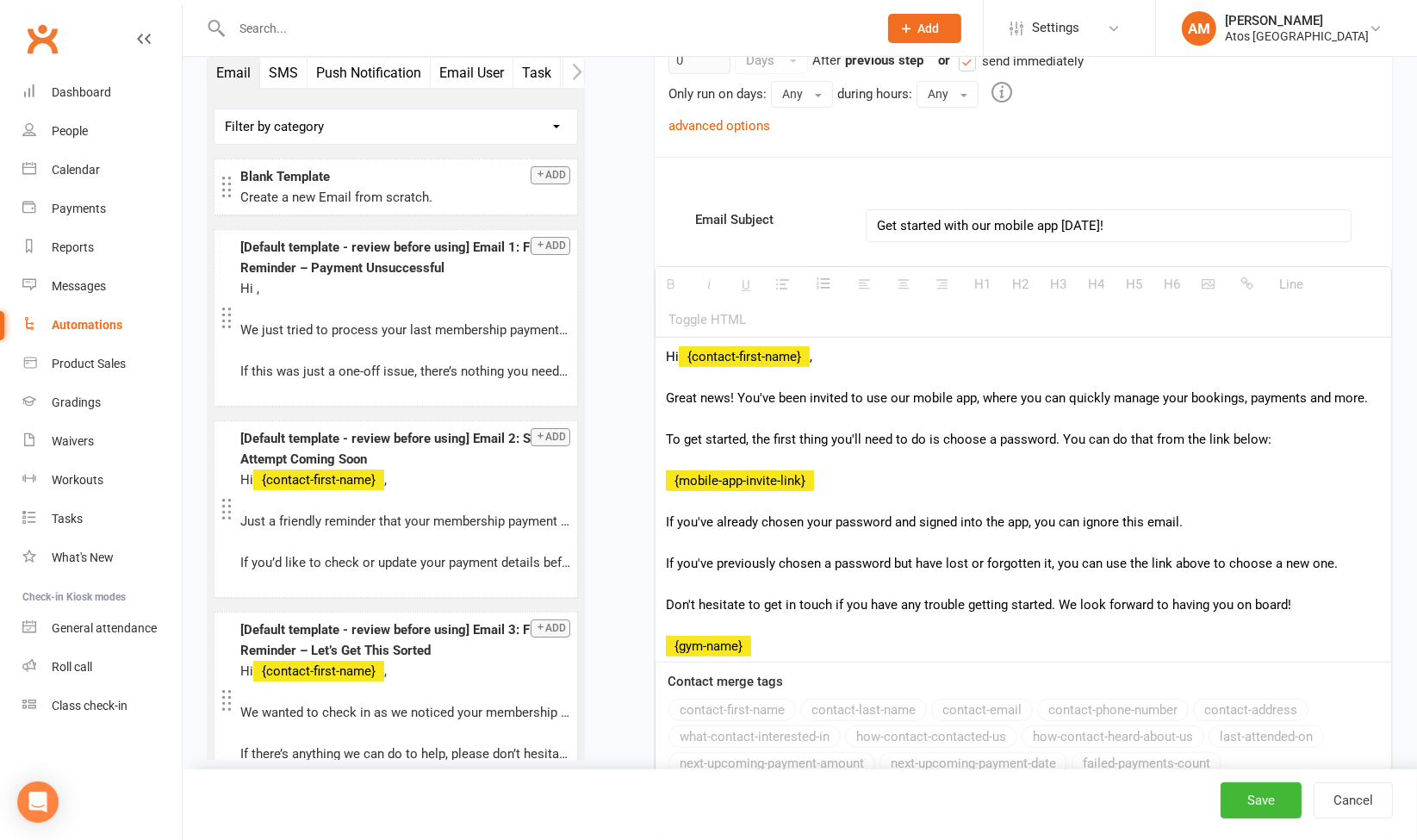
click at [667, 396] on div "Hi {contact-first-name} , Great news! You've been invited to use our mobile app…" at bounding box center [1023, 499] width 736 height 324
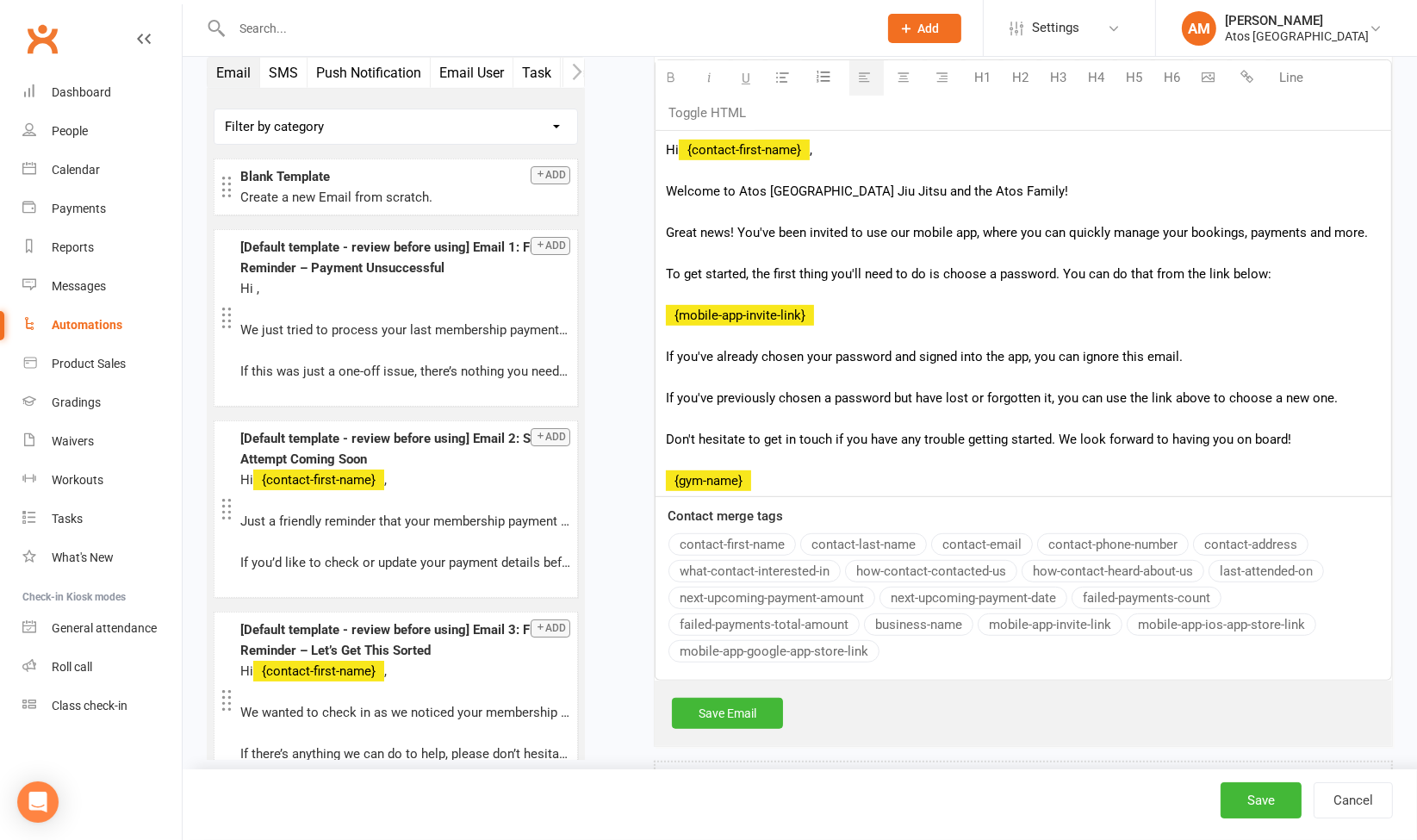
scroll to position [922, 0]
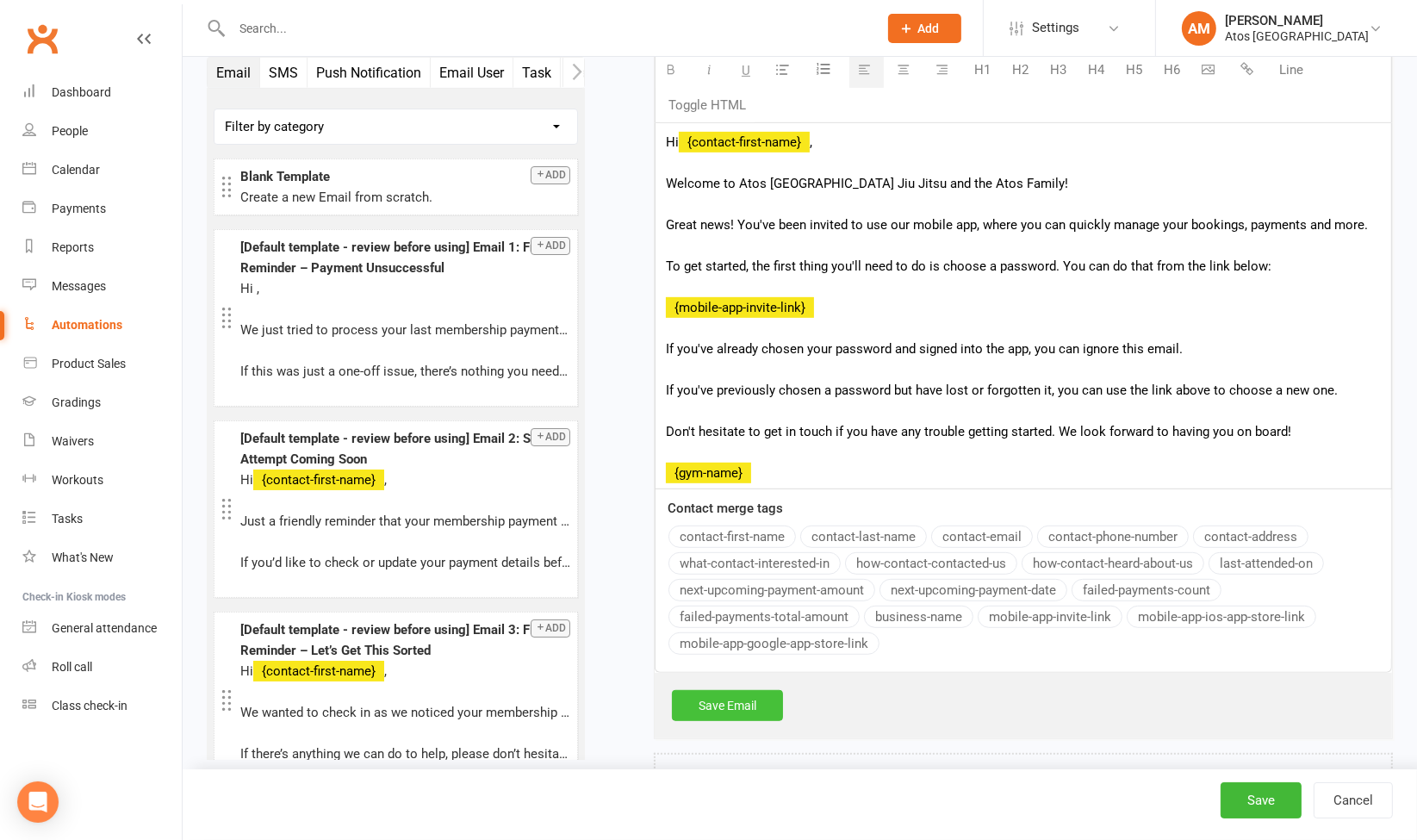
click at [757, 704] on link "Save Email" at bounding box center [727, 706] width 111 height 31
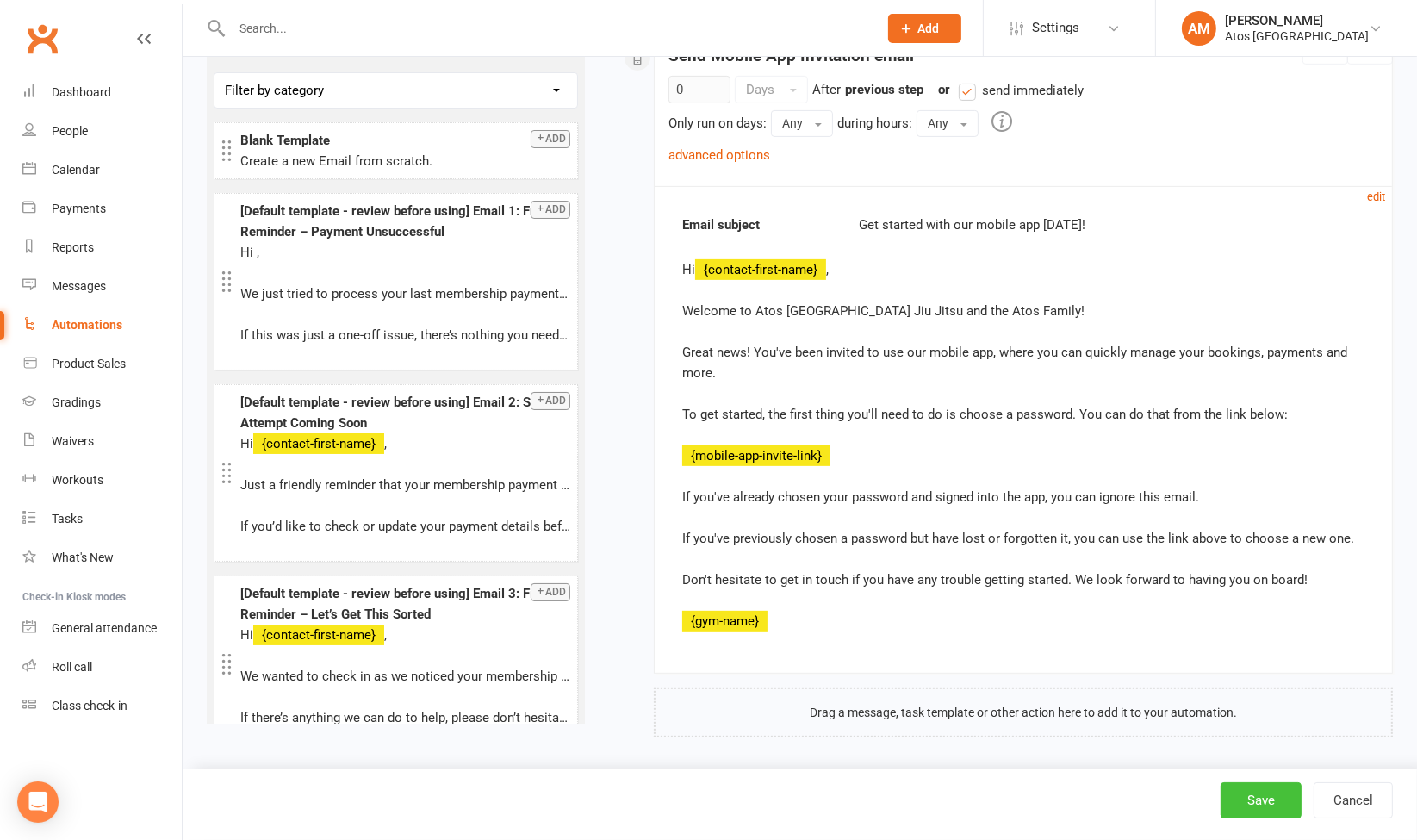
click at [1270, 802] on button "Save" at bounding box center [1261, 799] width 81 height 36
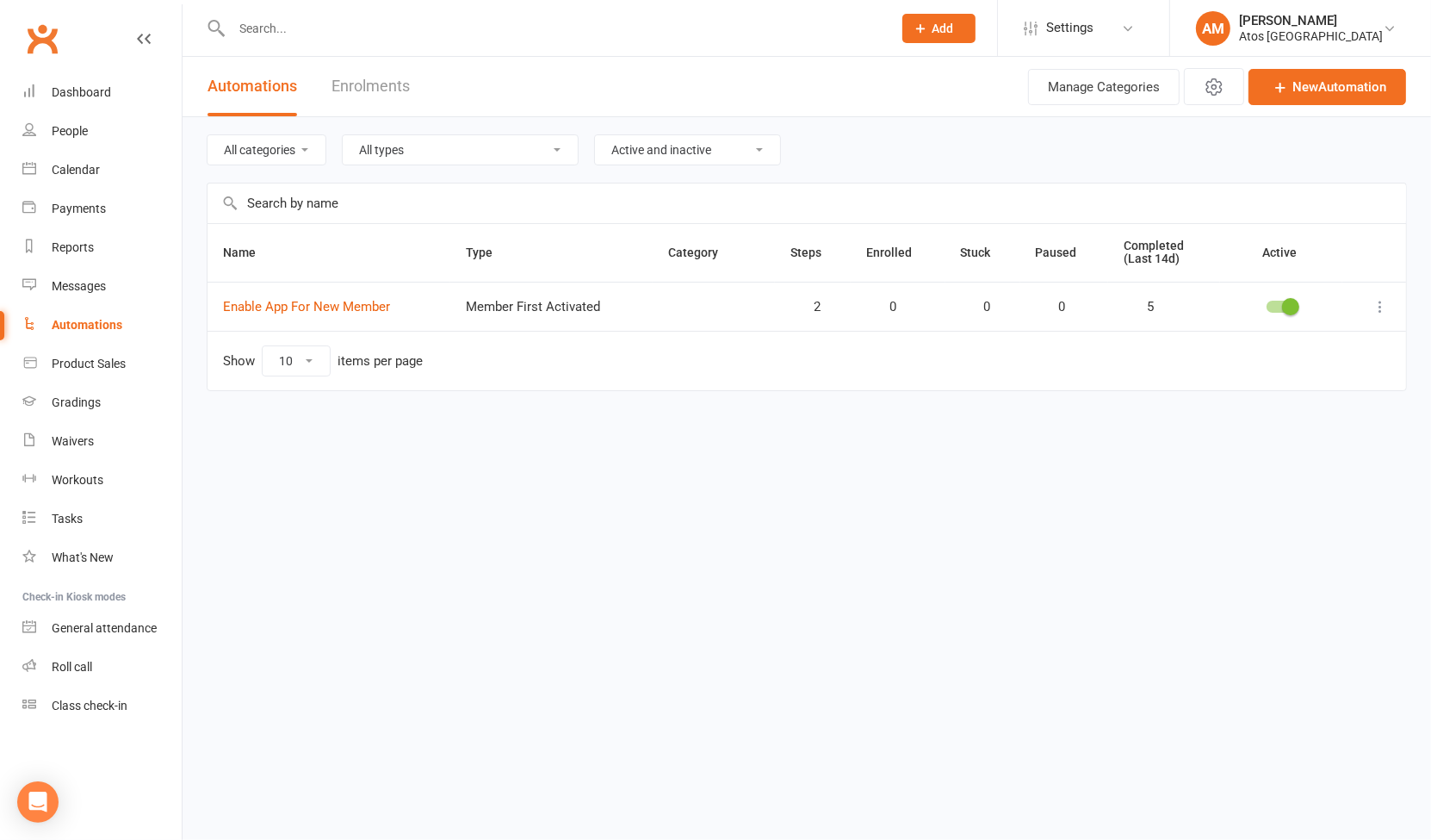
click at [389, 31] on input "text" at bounding box center [553, 29] width 654 height 24
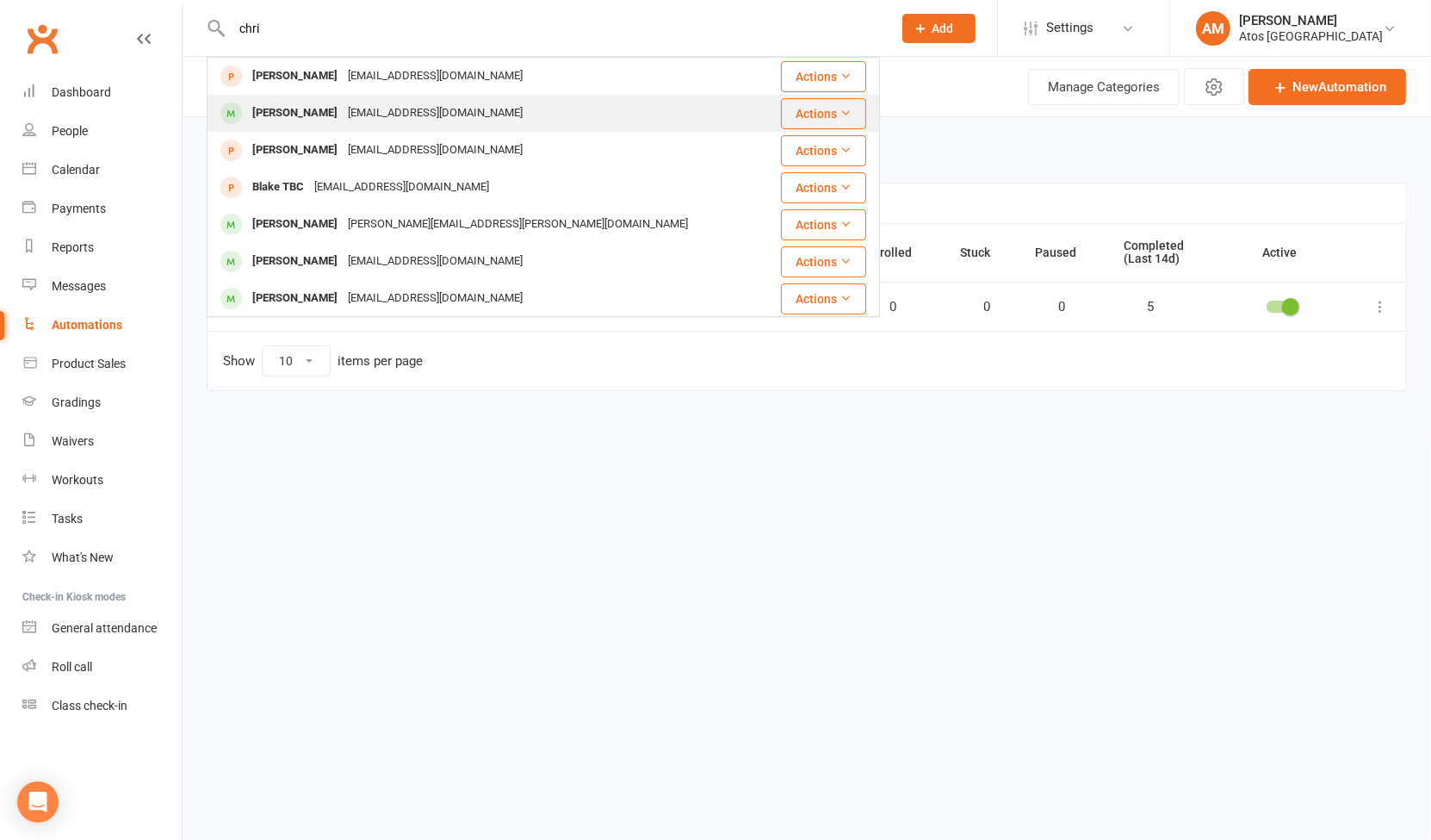
type input "chri"
click at [356, 116] on div "[EMAIL_ADDRESS][DOMAIN_NAME]" at bounding box center [436, 113] width 185 height 25
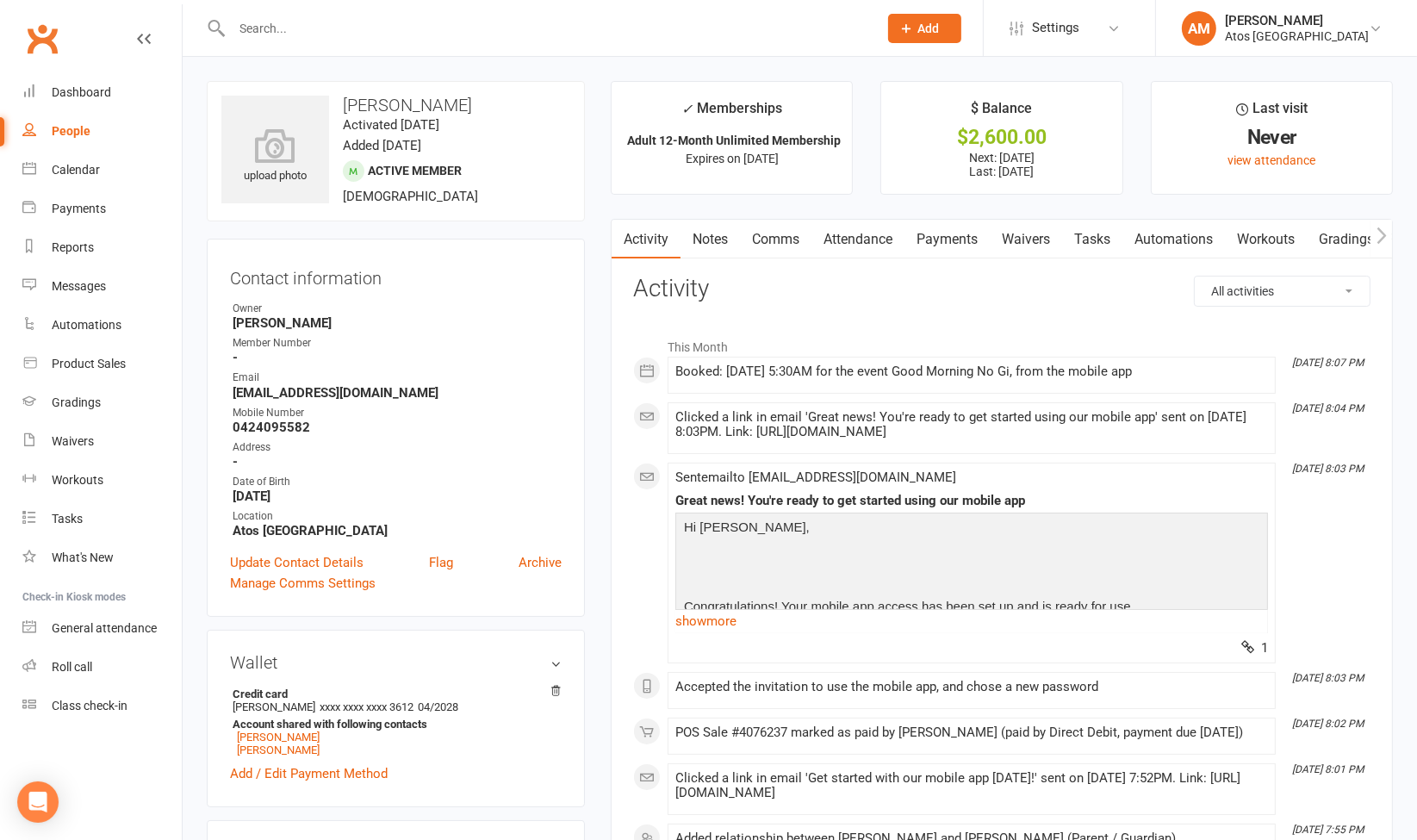
click at [551, 31] on input "text" at bounding box center [546, 29] width 639 height 24
click at [693, 34] on input "text" at bounding box center [546, 29] width 639 height 24
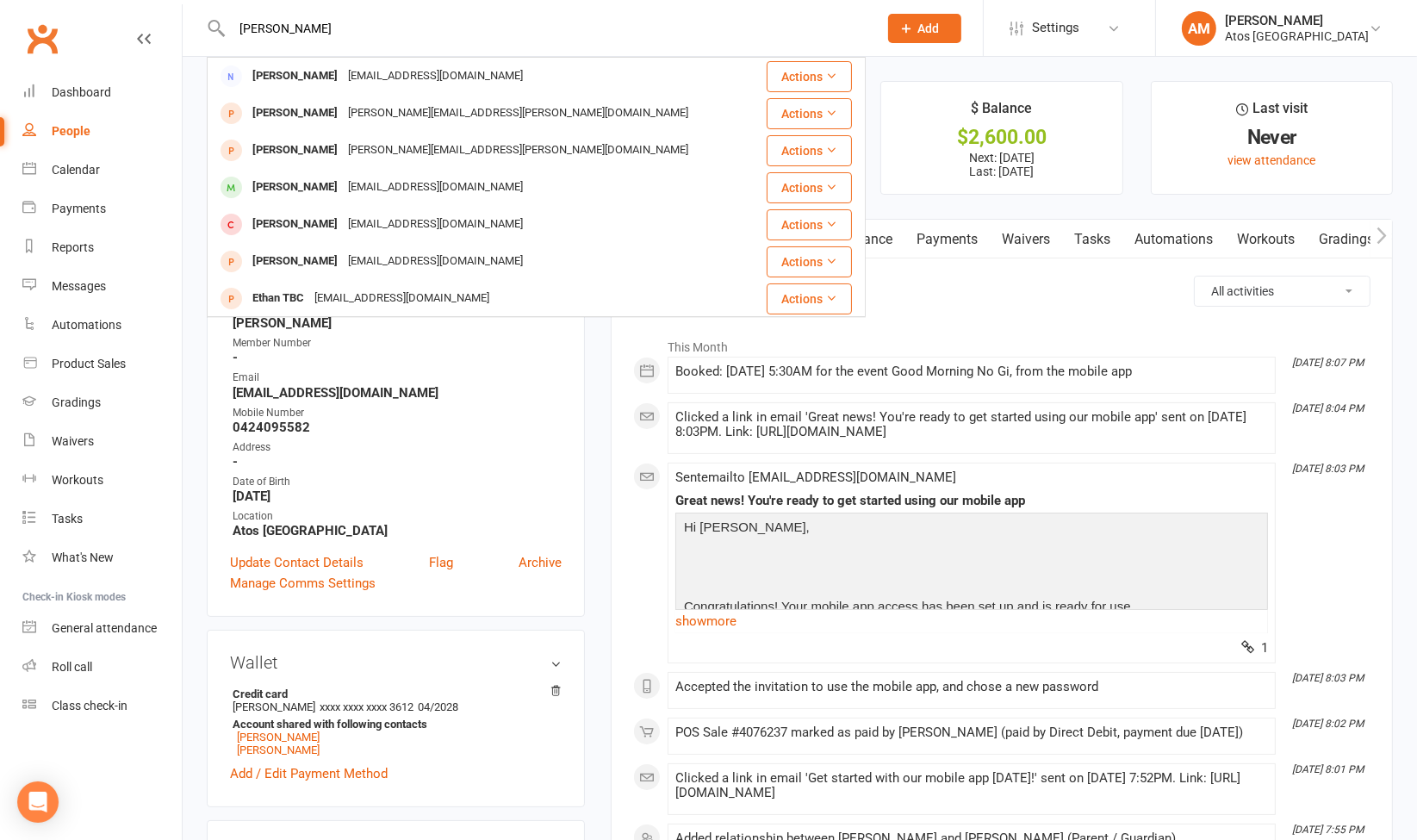
type input "nathan"
click at [932, 12] on div "Prospect Member Non-attending contact Class / event Appointment Grading event T…" at bounding box center [924, 28] width 117 height 56
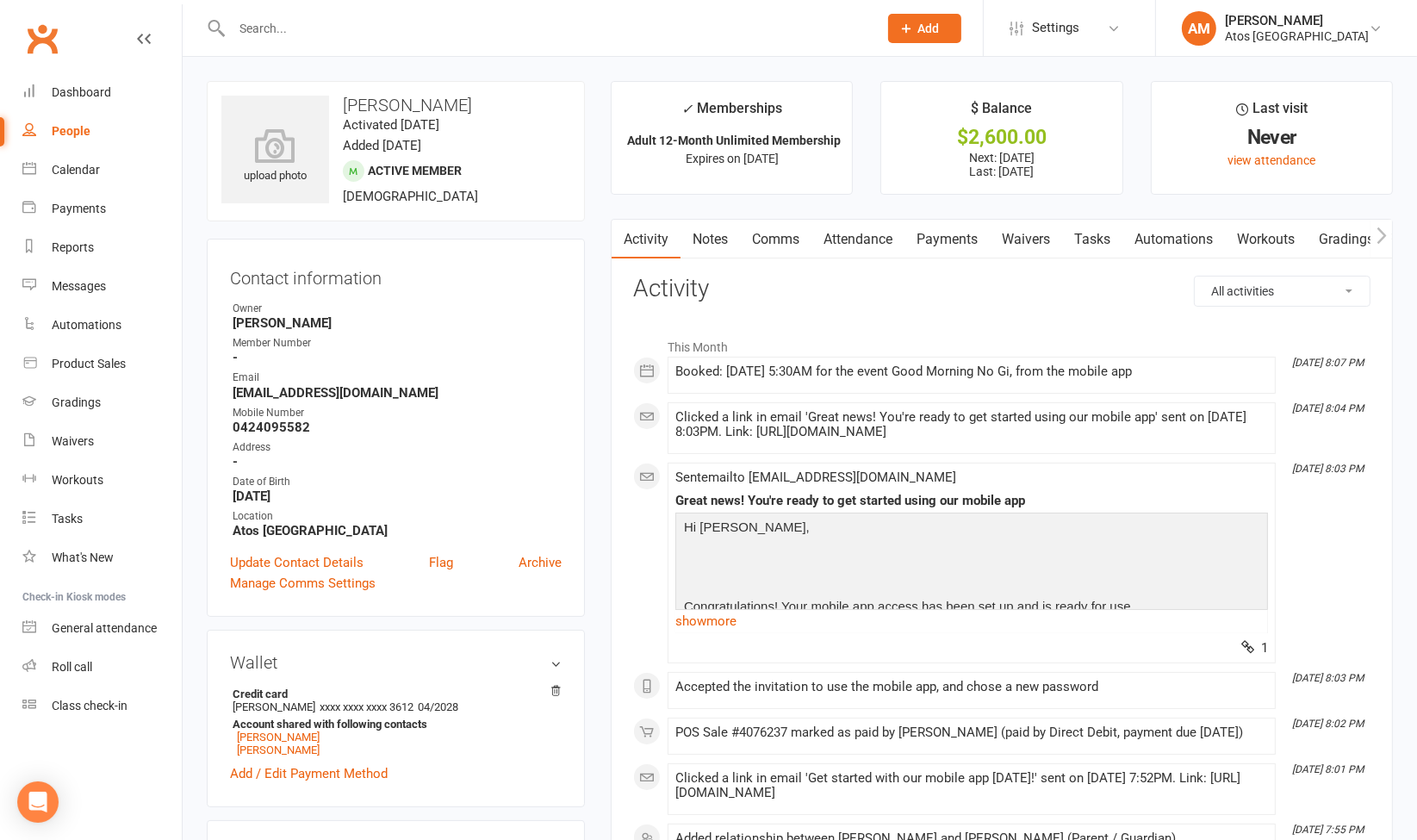
click at [950, 28] on button "Add" at bounding box center [925, 29] width 73 height 30
drag, startPoint x: 913, startPoint y: 155, endPoint x: 940, endPoint y: 71, distance: 88.2
click at [950, 24] on button "Add" at bounding box center [925, 29] width 73 height 30
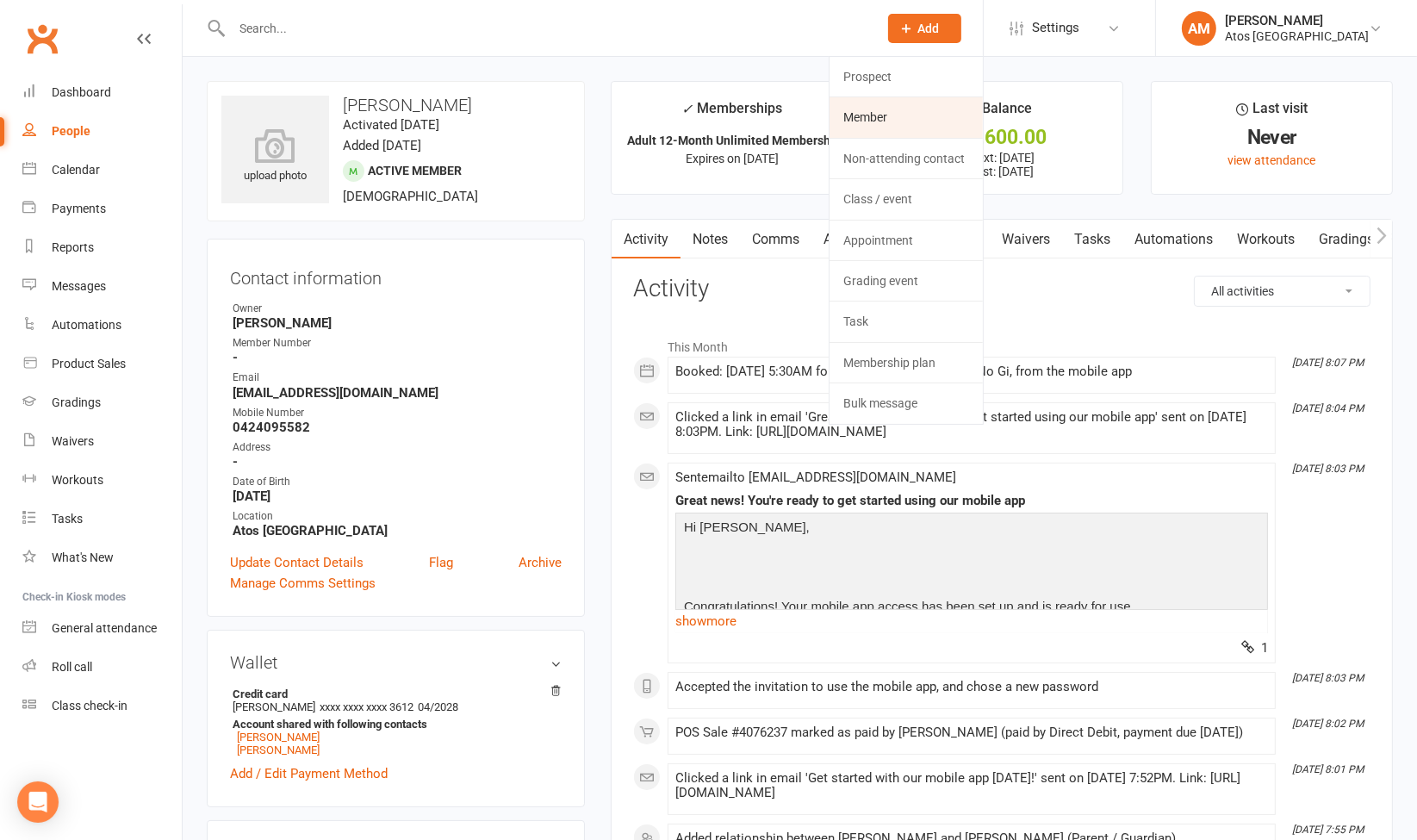
click at [887, 111] on link "Member" at bounding box center [907, 116] width 154 height 39
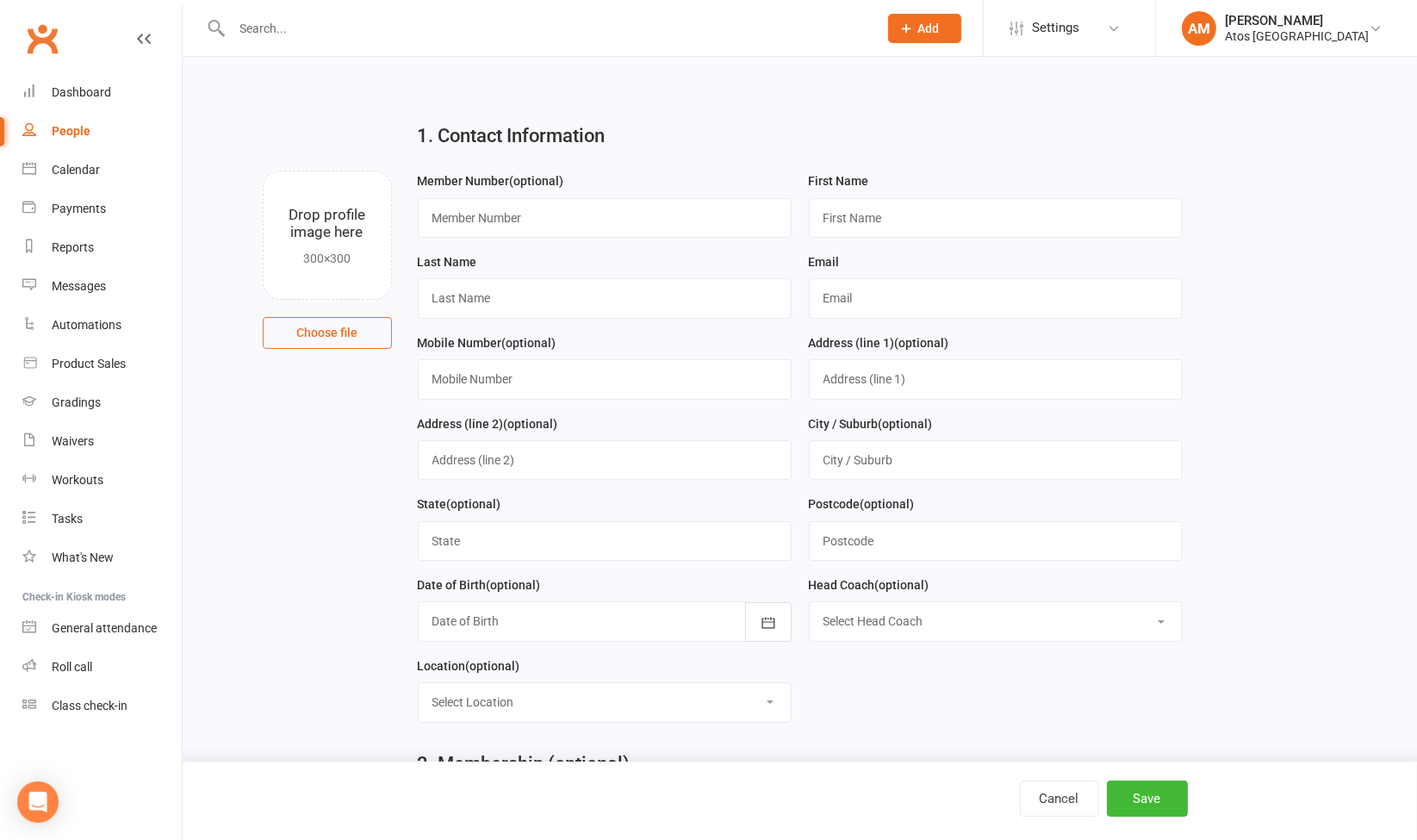
click at [536, 26] on input "text" at bounding box center [546, 29] width 639 height 24
click at [520, 294] on input "text" at bounding box center [605, 298] width 374 height 39
type input "Flynn"
click at [860, 209] on input "text" at bounding box center [996, 217] width 374 height 39
type input "Nathan"
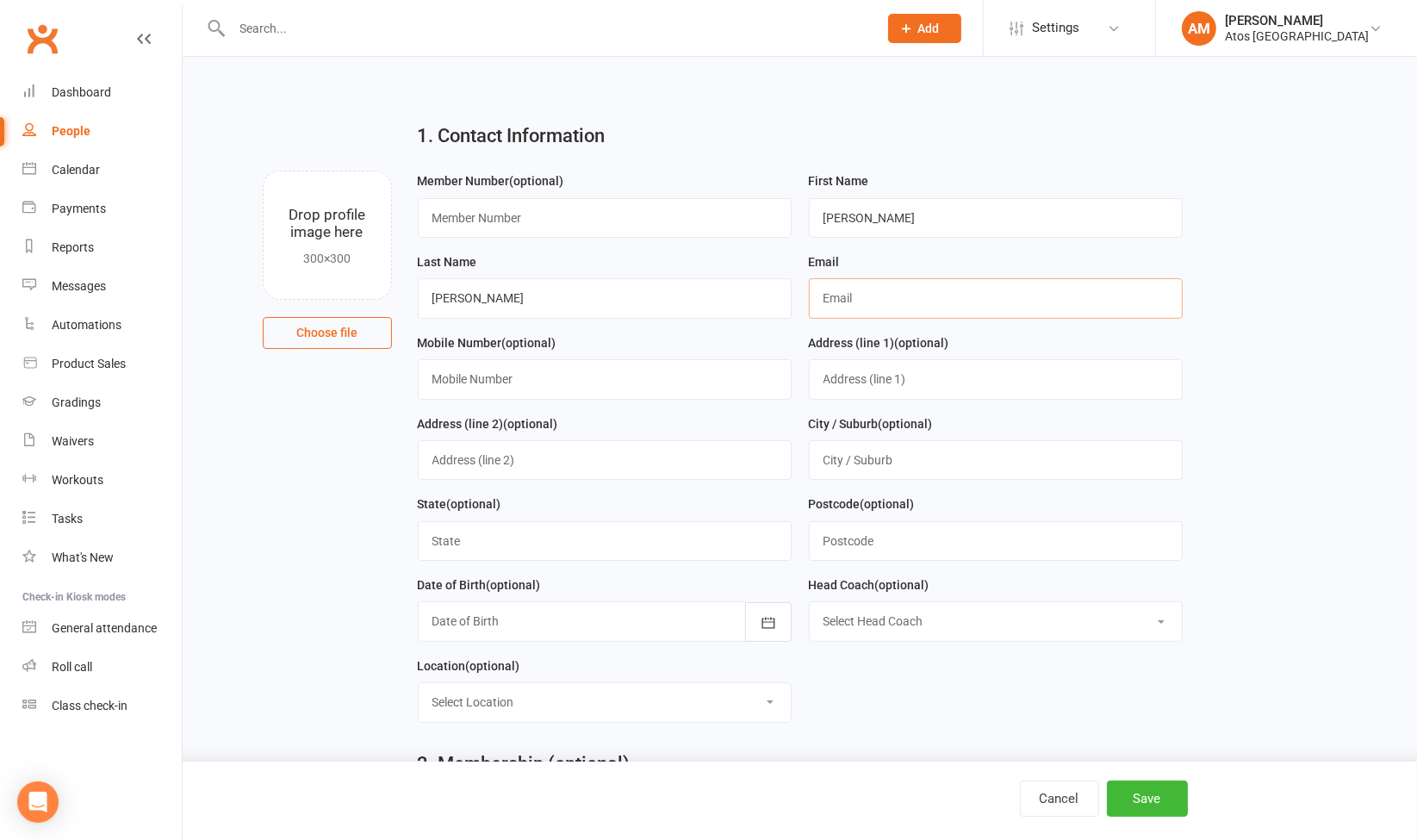
click at [838, 292] on input "text" at bounding box center [996, 298] width 374 height 39
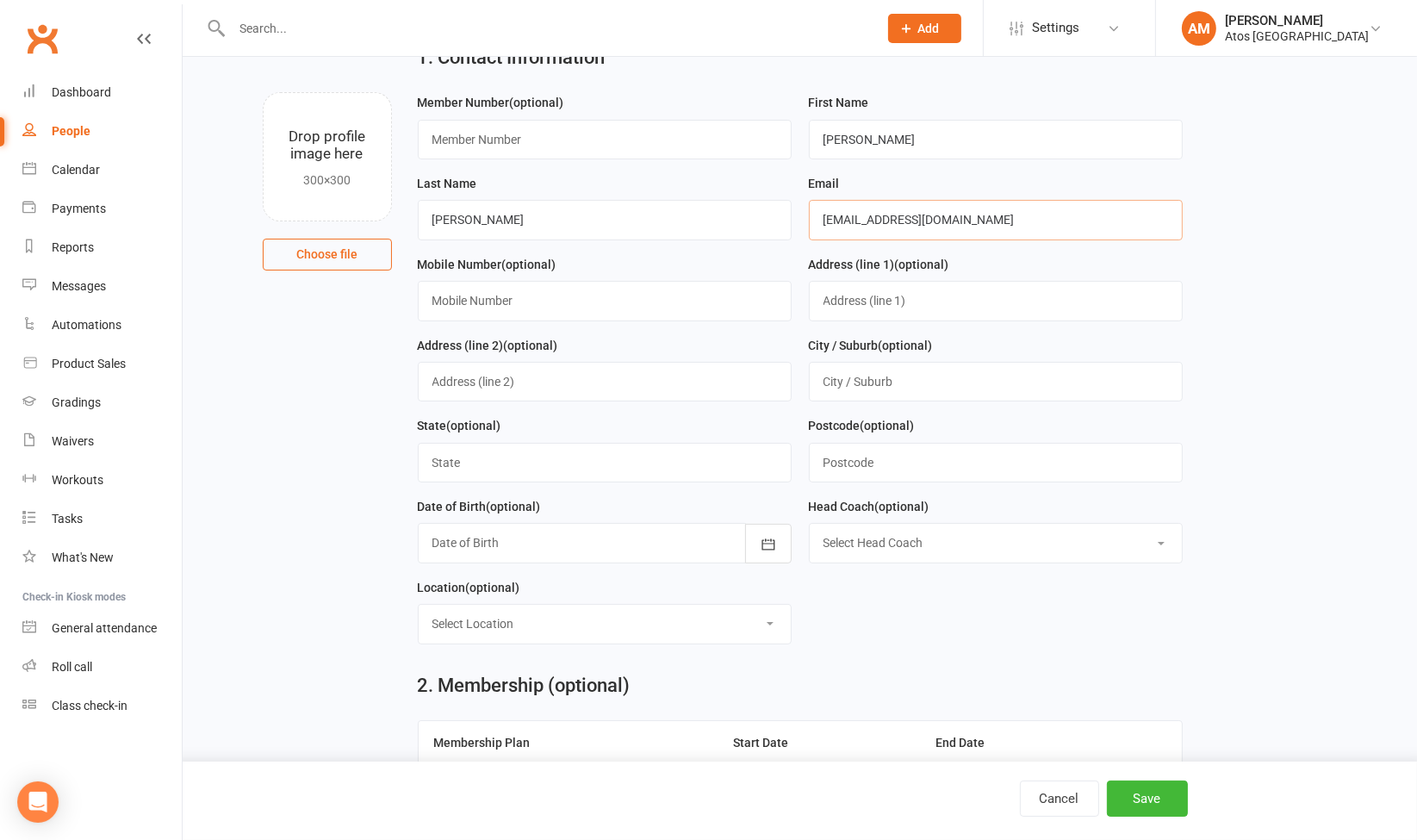
scroll to position [148, 0]
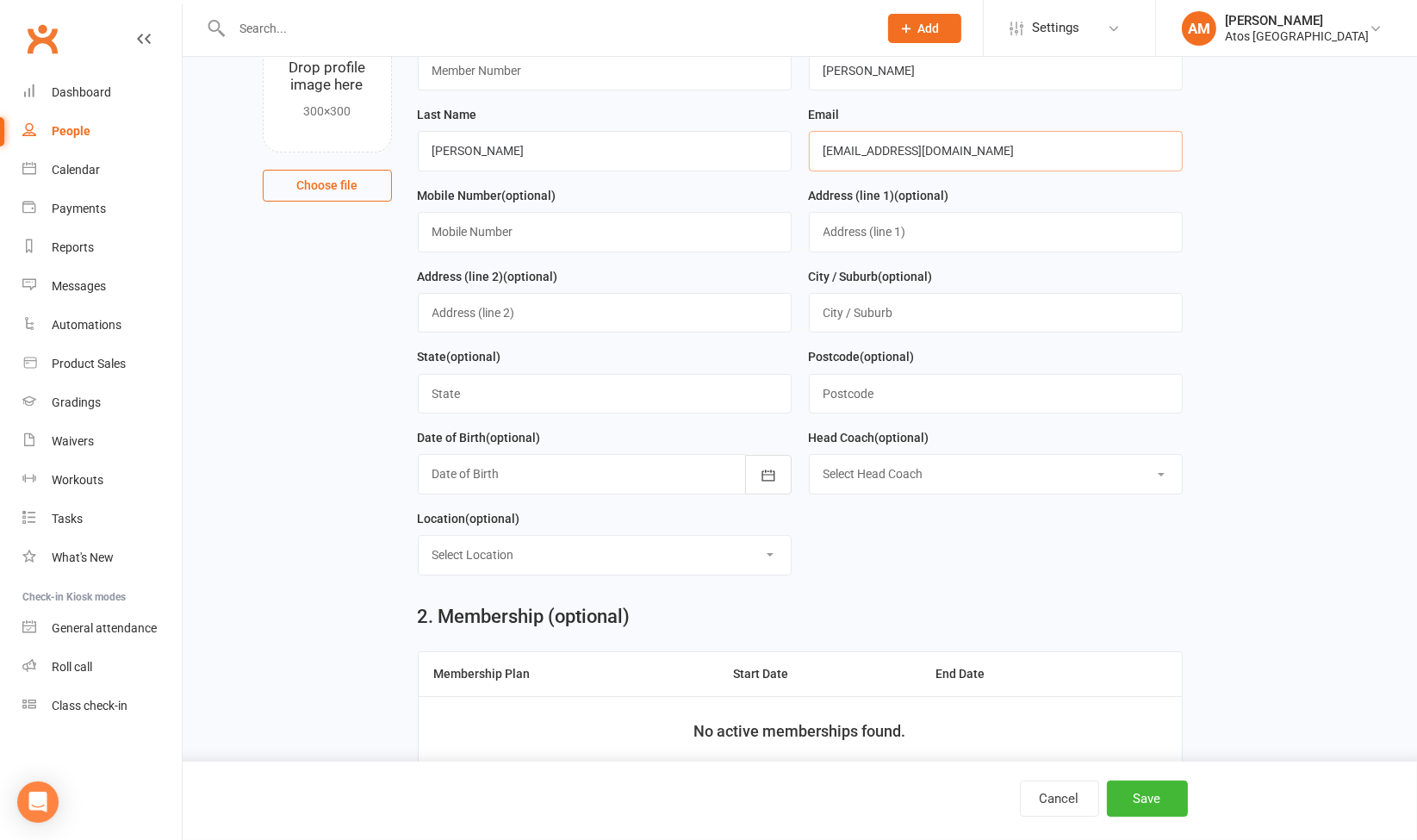
type input "[EMAIL_ADDRESS][DOMAIN_NAME]"
click at [650, 474] on div at bounding box center [605, 473] width 374 height 39
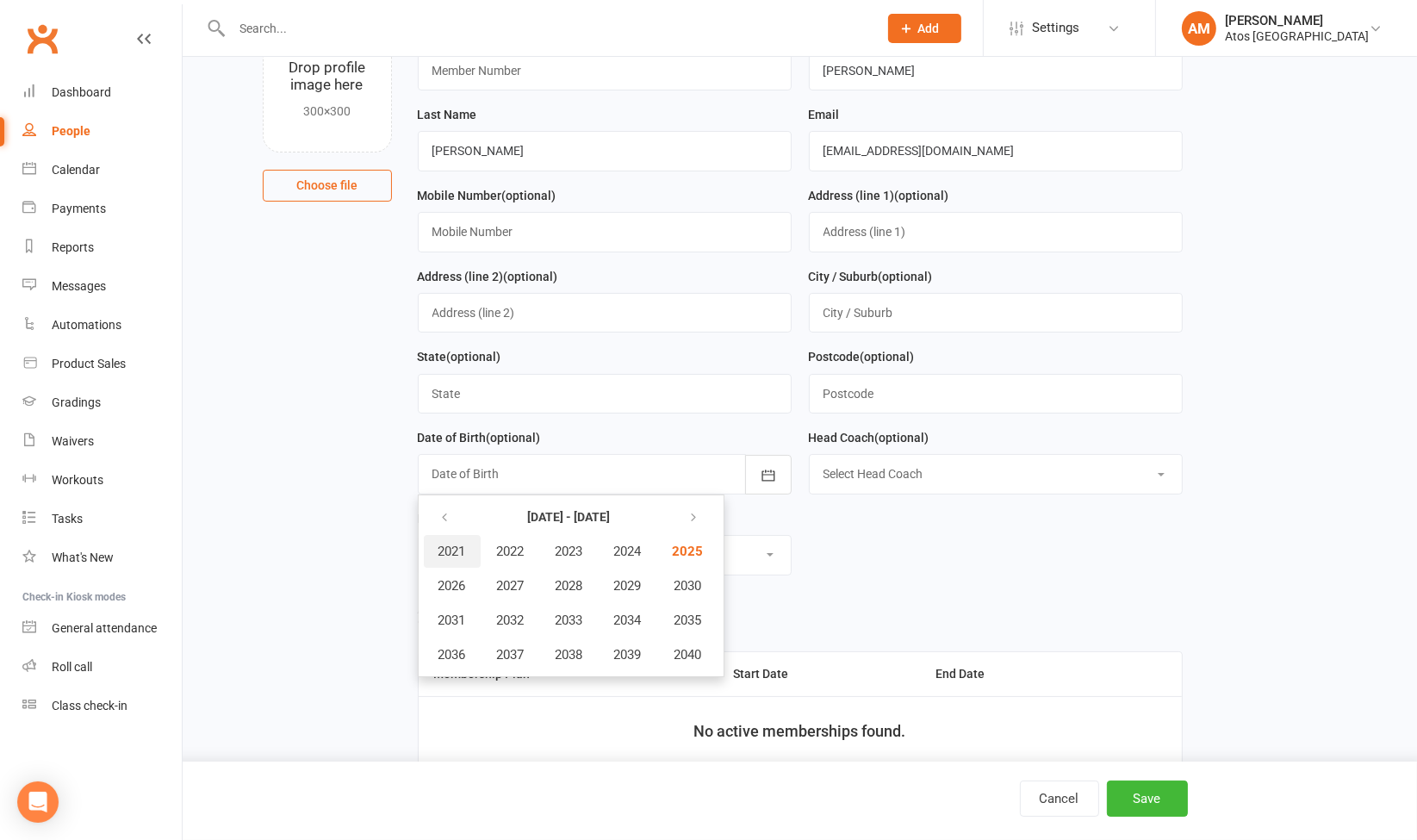
click at [457, 551] on span "2021" at bounding box center [453, 551] width 28 height 16
click at [556, 647] on span "November" at bounding box center [545, 655] width 59 height 16
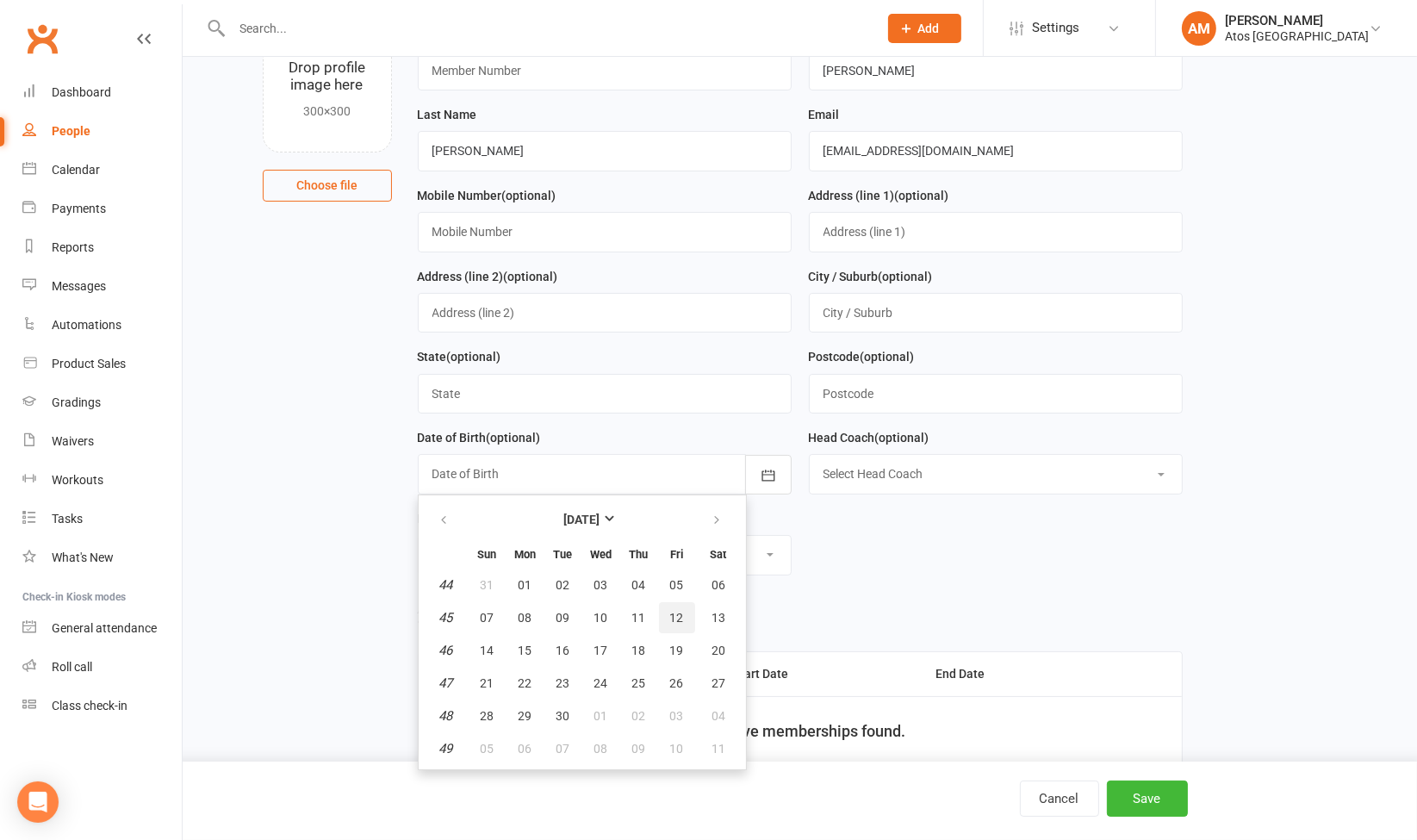
click at [678, 618] on span "12" at bounding box center [677, 617] width 14 height 14
type input "12 Nov 2021"
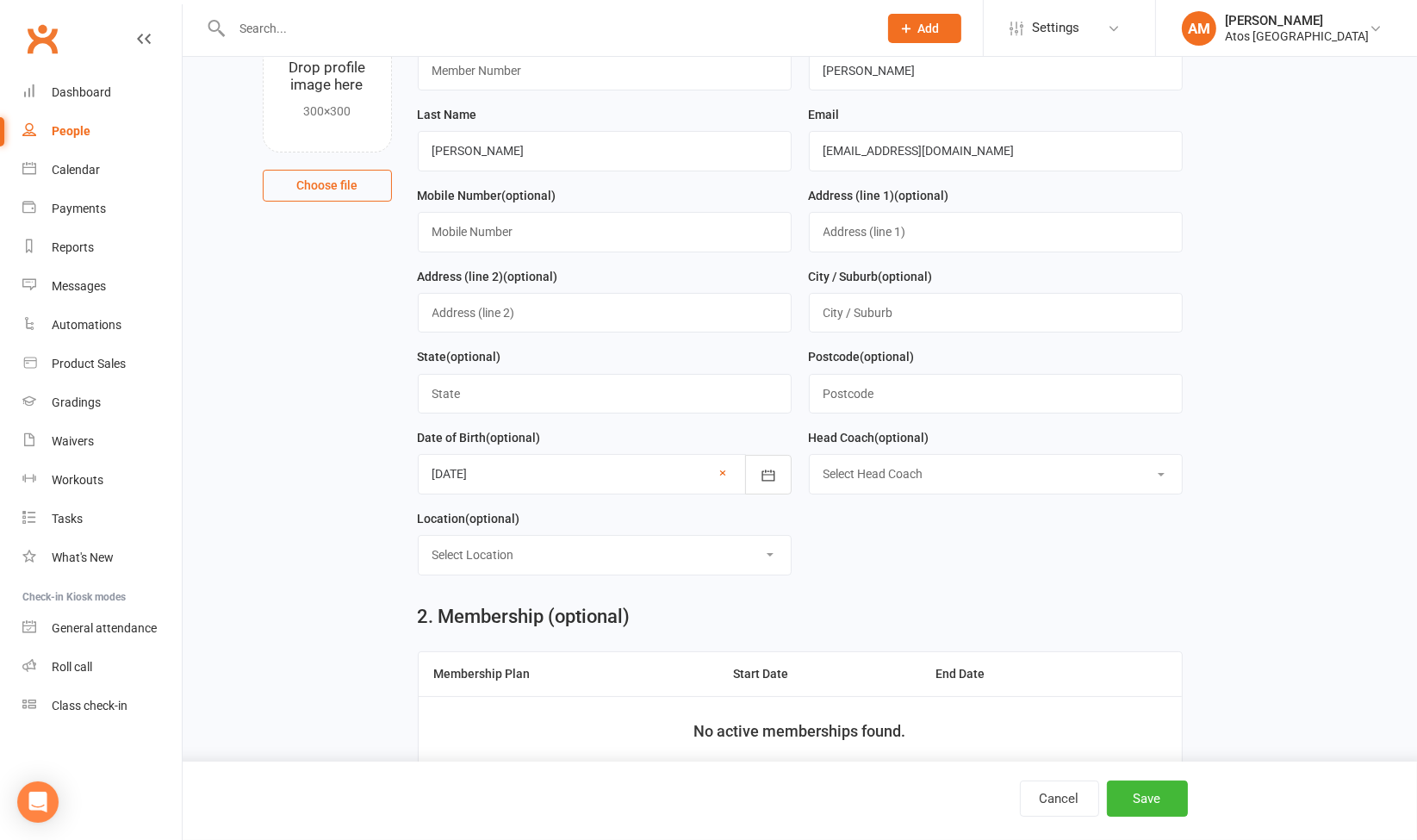
click at [935, 479] on select "Select Head Coach Antonio Mota" at bounding box center [996, 473] width 372 height 38
click at [605, 565] on select "Select Location Atos [GEOGRAPHIC_DATA]" at bounding box center [605, 554] width 372 height 38
select select "0"
click at [418, 535] on select "Select Location Atos [GEOGRAPHIC_DATA]" at bounding box center [605, 554] width 372 height 38
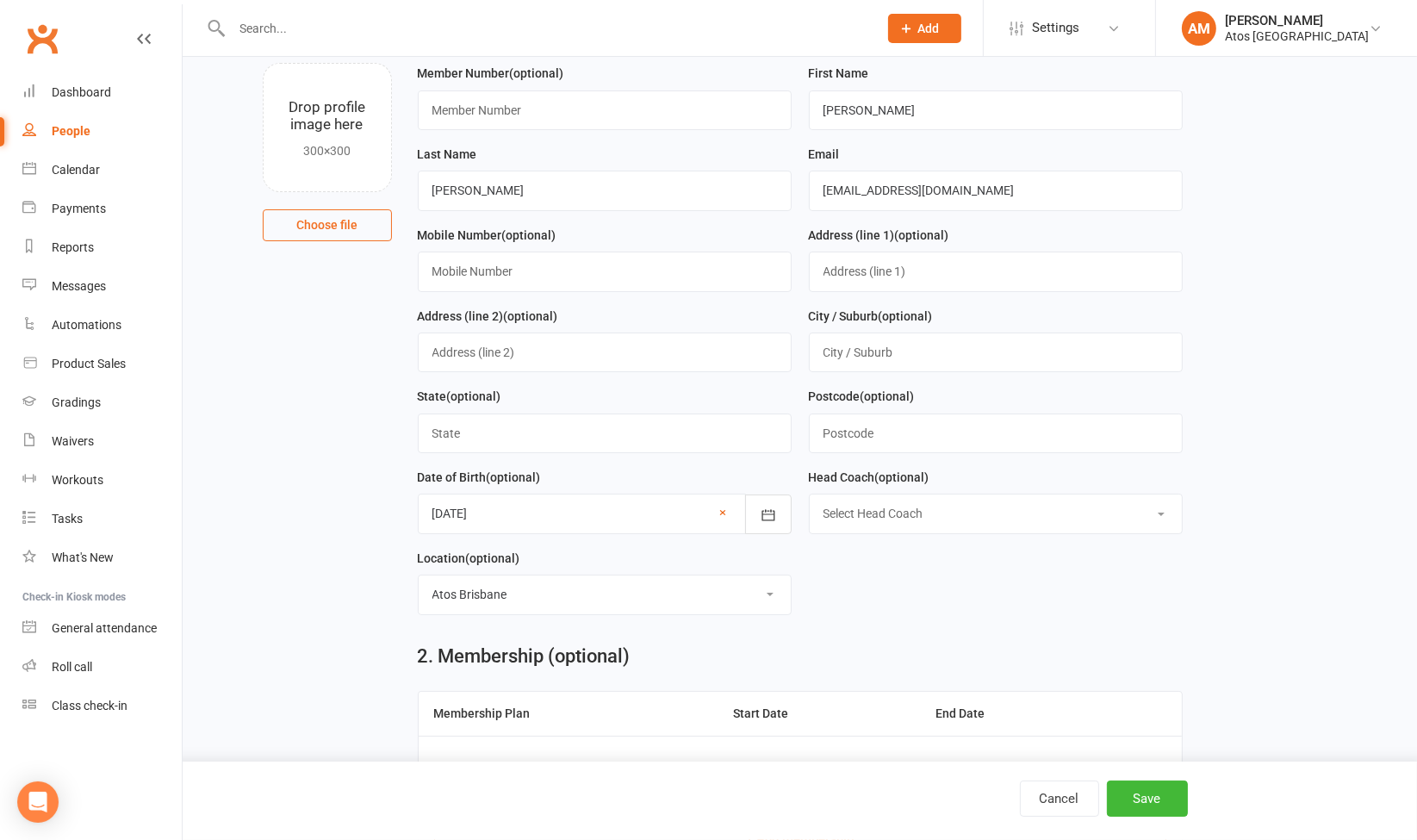
scroll to position [71, 0]
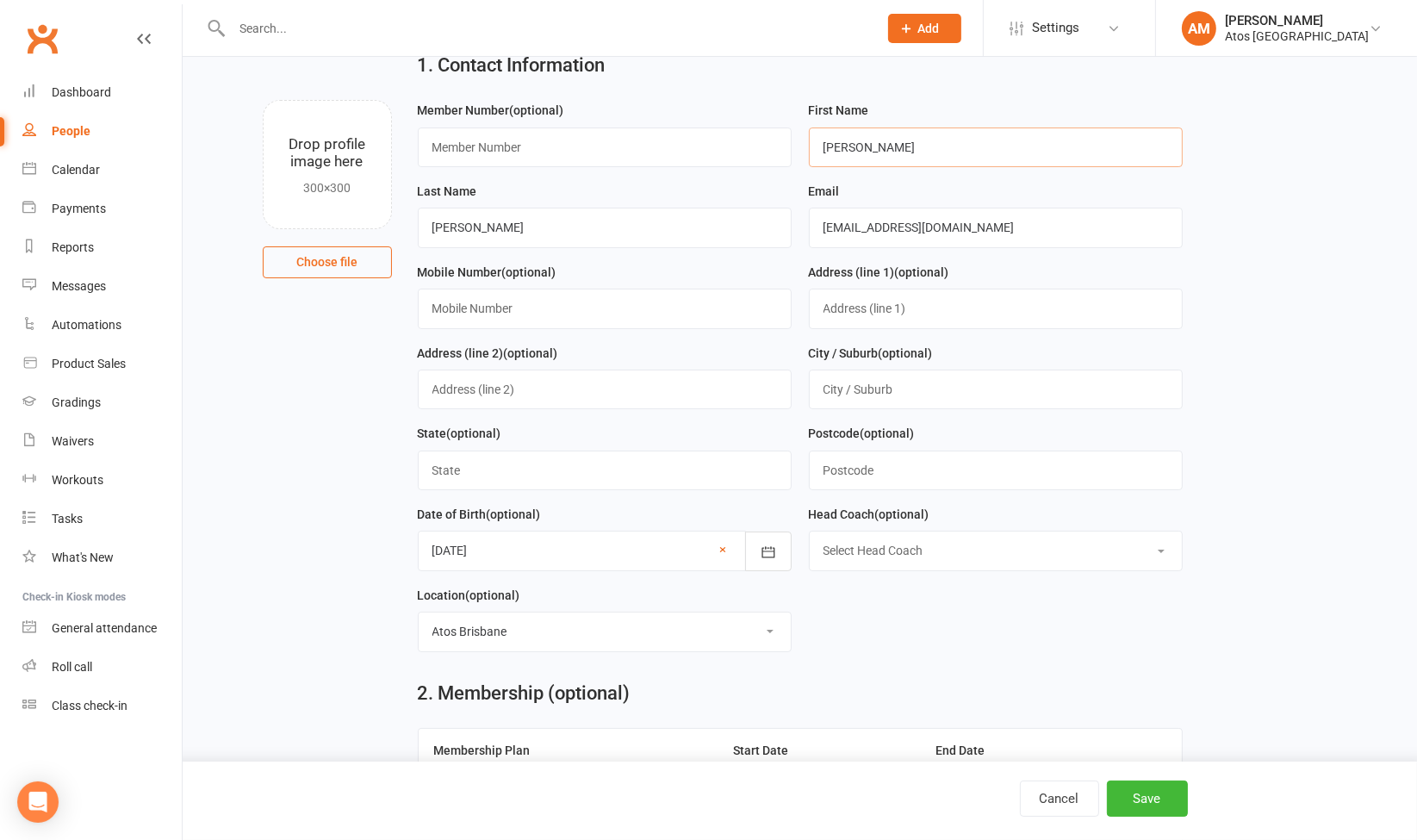
drag, startPoint x: 876, startPoint y: 139, endPoint x: 715, endPoint y: 127, distance: 161.4
click at [715, 127] on form "Member Number (optional) First Name Nathan Last Name Flynn Email flynn9194@gmai…" at bounding box center [799, 382] width 782 height 565
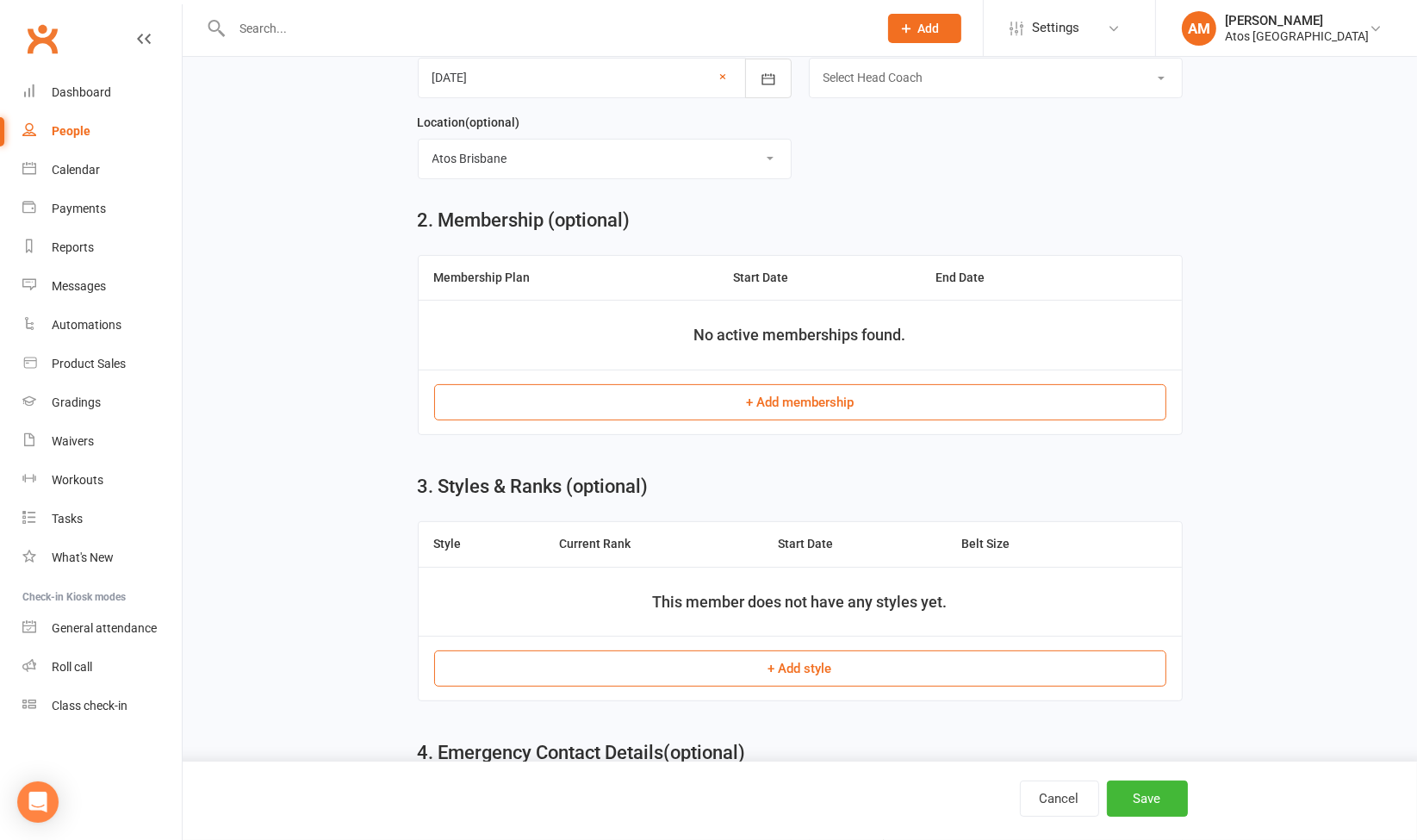
scroll to position [595, 0]
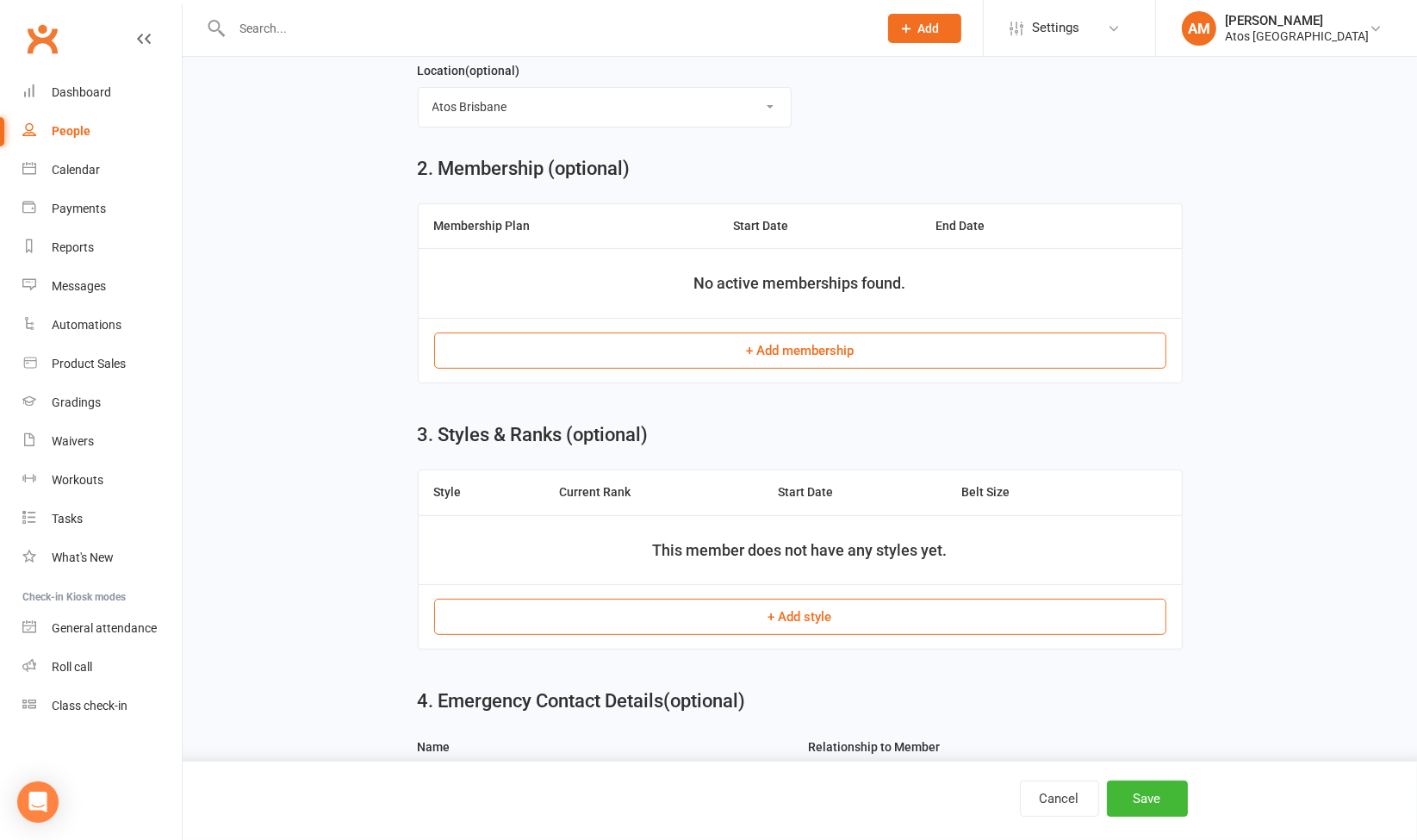
type input "Atlas"
click at [846, 351] on button "+ Add membership" at bounding box center [800, 350] width 732 height 36
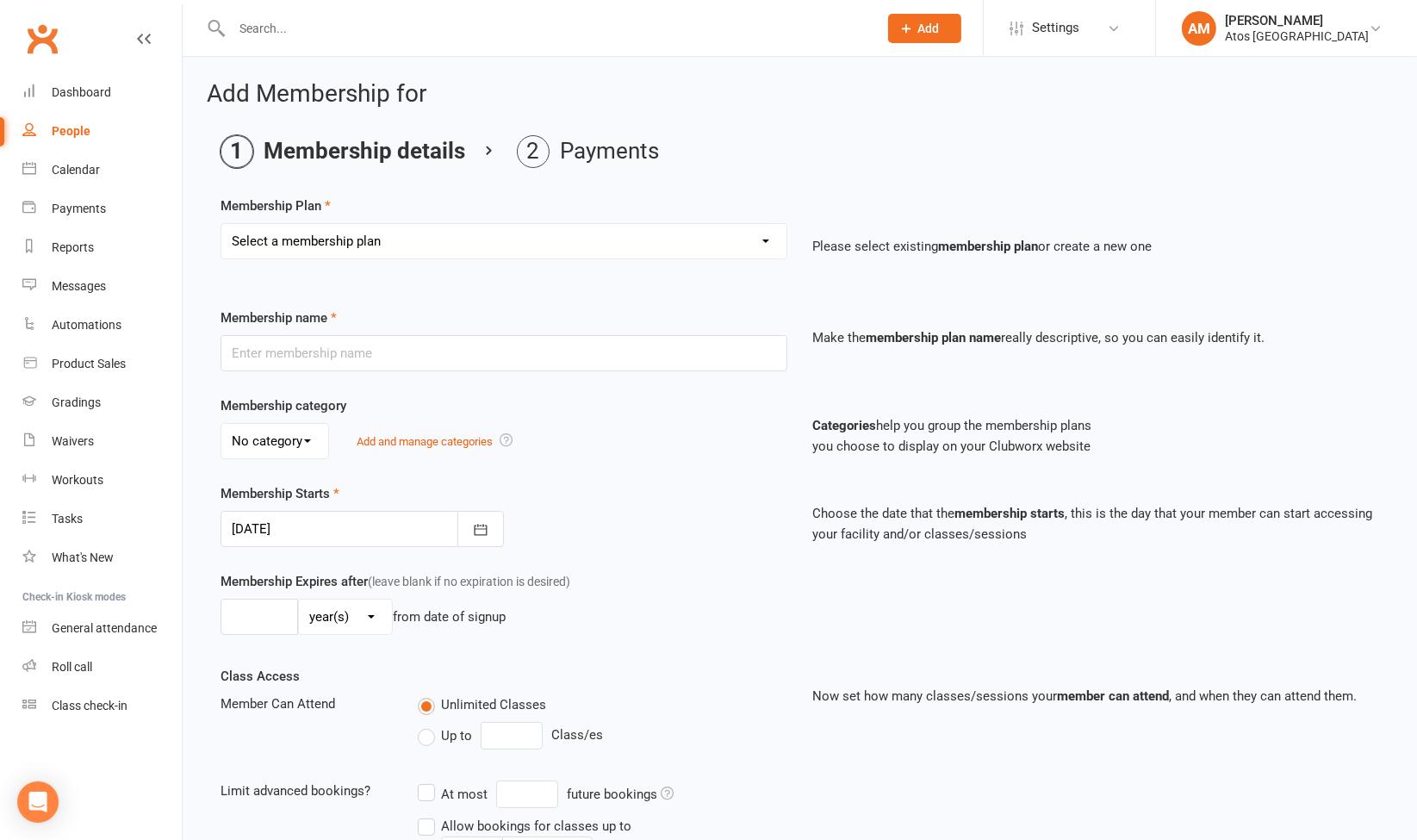
click at [711, 231] on select "Select a membership plan Create new Membership Plan Adult 12-Month Unlimited Me…" at bounding box center [503, 240] width 565 height 34
select select "4"
click at [221, 224] on select "Select a membership plan Create new Membership Plan Adult 12-Month Unlimited Me…" at bounding box center [503, 240] width 565 height 34
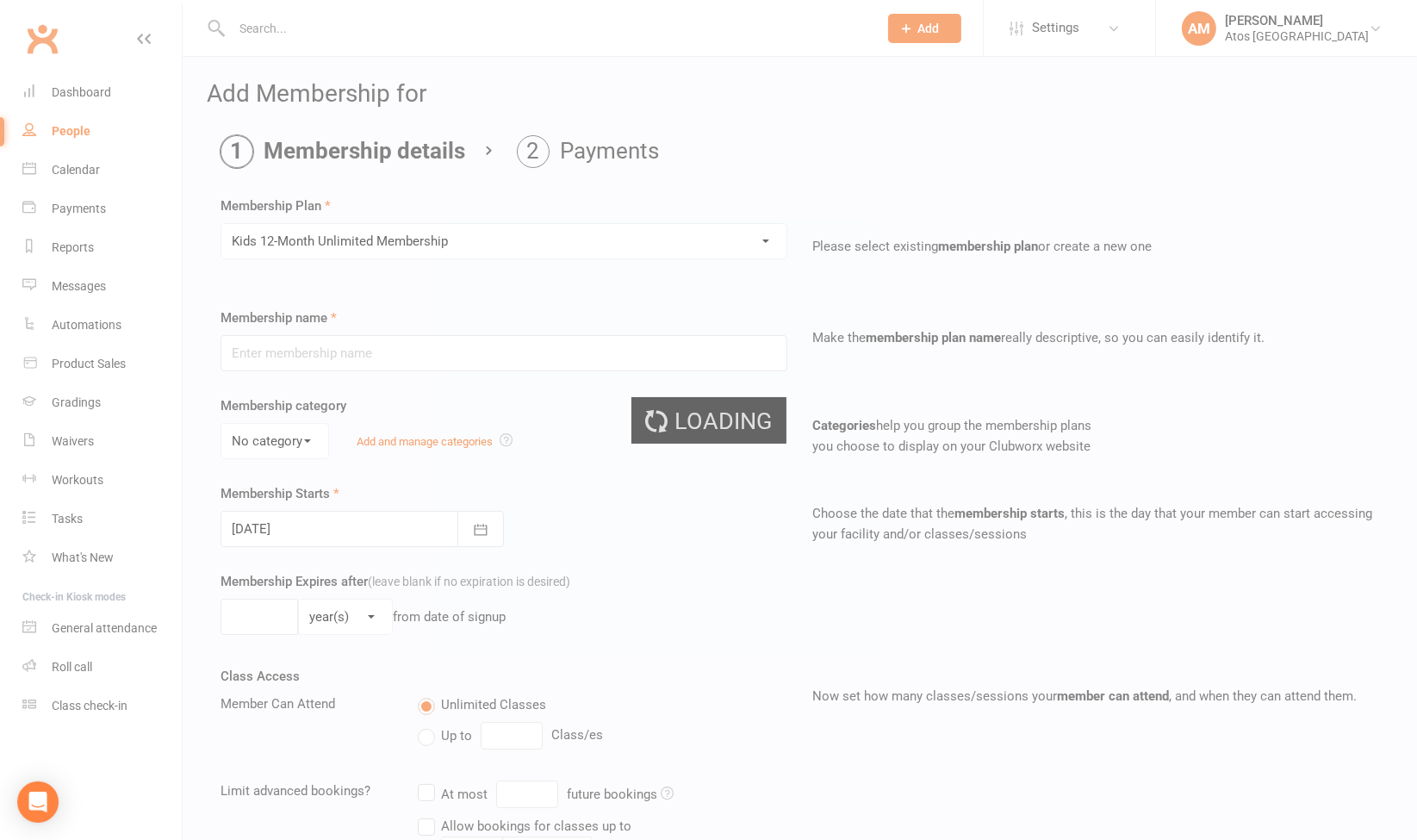
type input "Kids 12-Month Unlimited Membership"
select select "1"
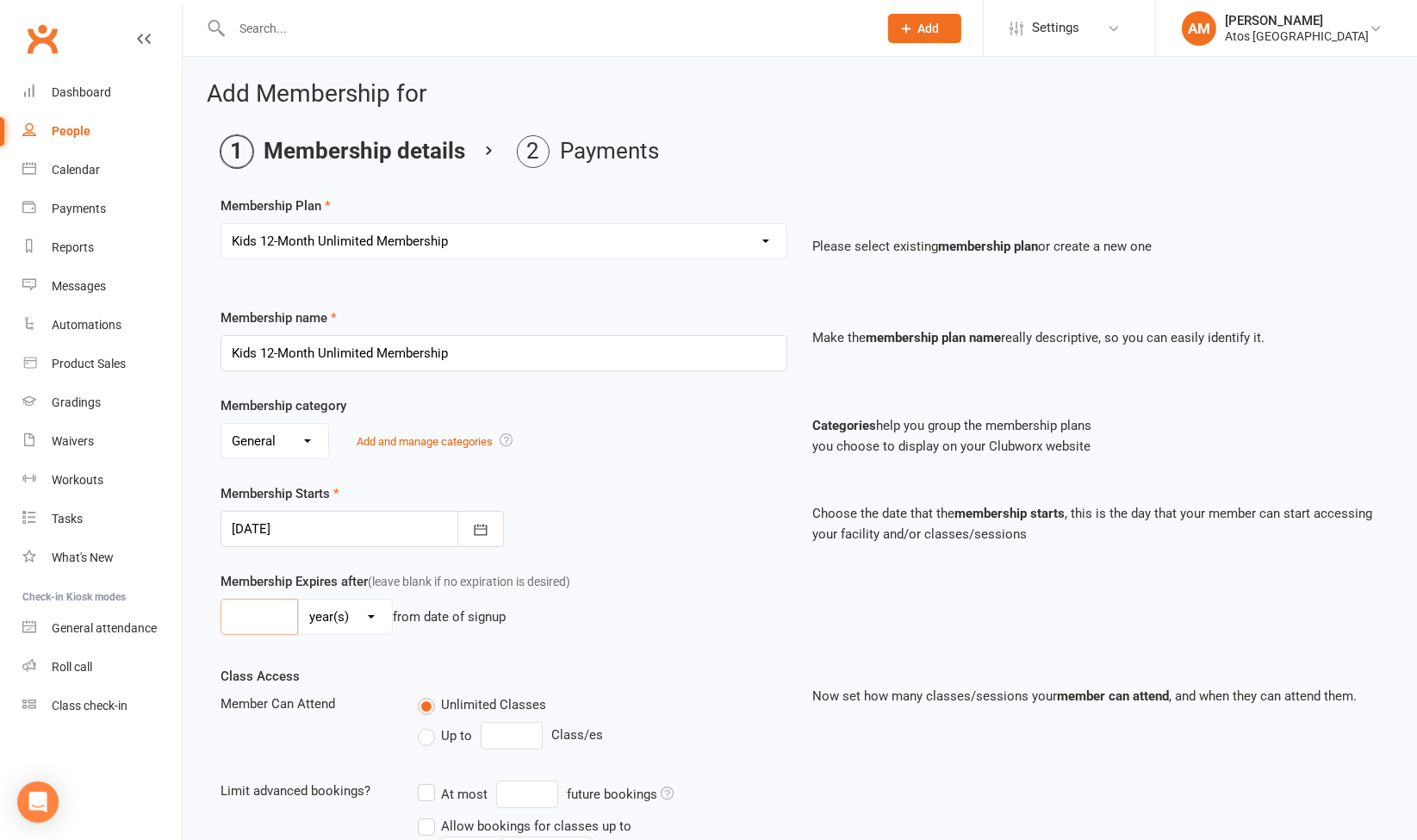
click at [257, 609] on input "number" at bounding box center [259, 616] width 78 height 36
type input "1"
click at [478, 528] on icon "button" at bounding box center [480, 530] width 17 height 17
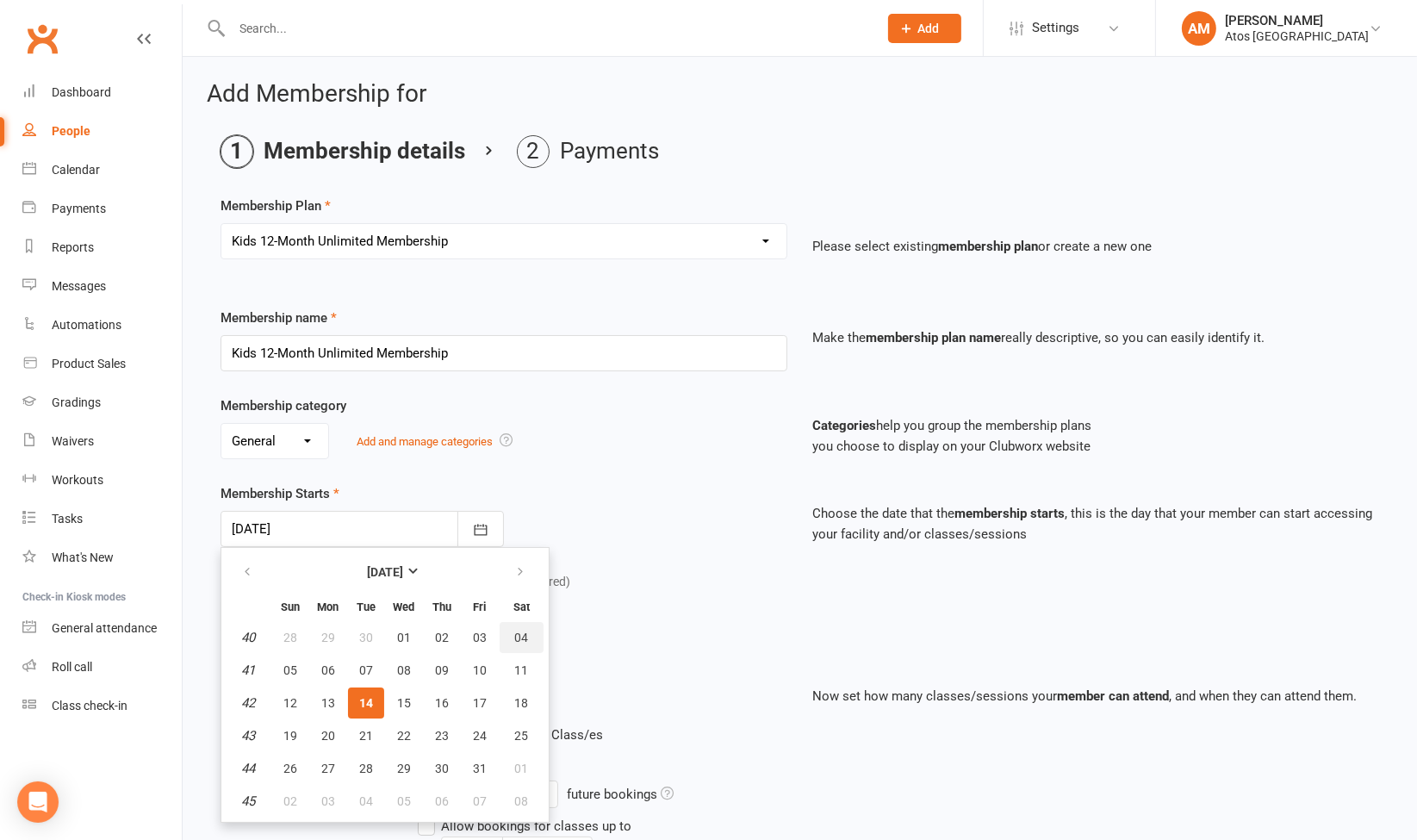
click at [515, 630] on span "04" at bounding box center [522, 637] width 14 height 14
type input "04 Oct 2025"
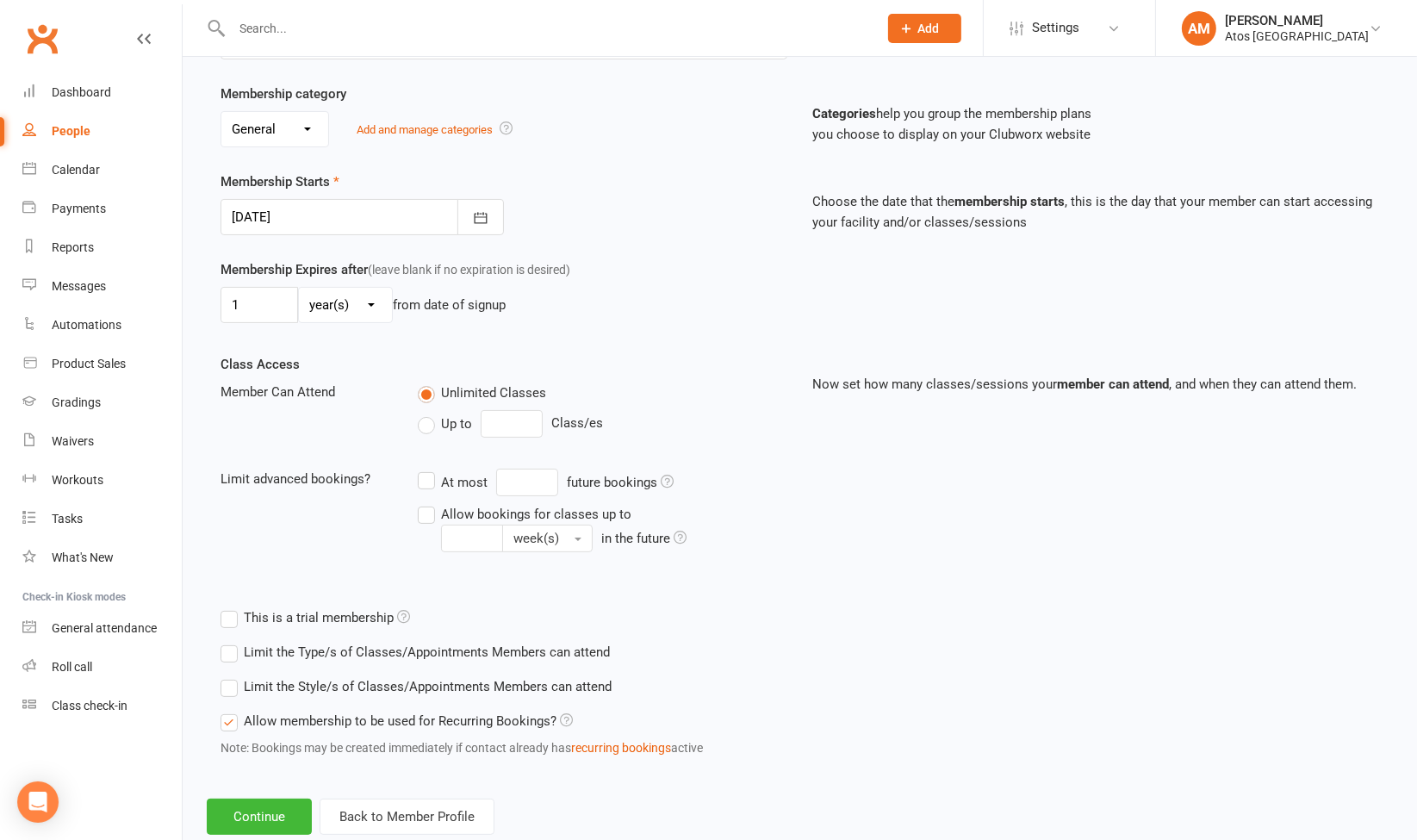
scroll to position [352, 0]
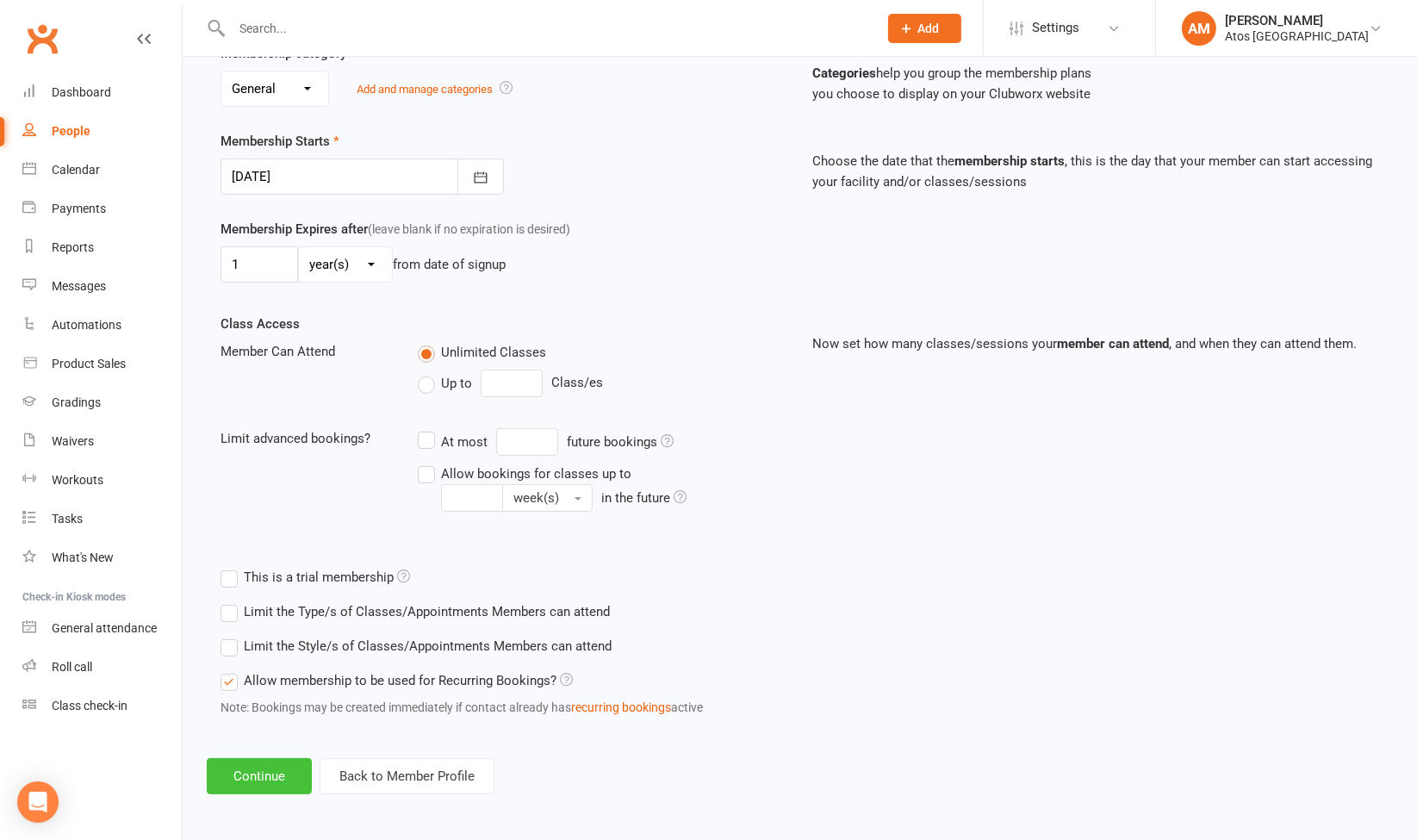
click at [269, 781] on button "Continue" at bounding box center [259, 775] width 105 height 36
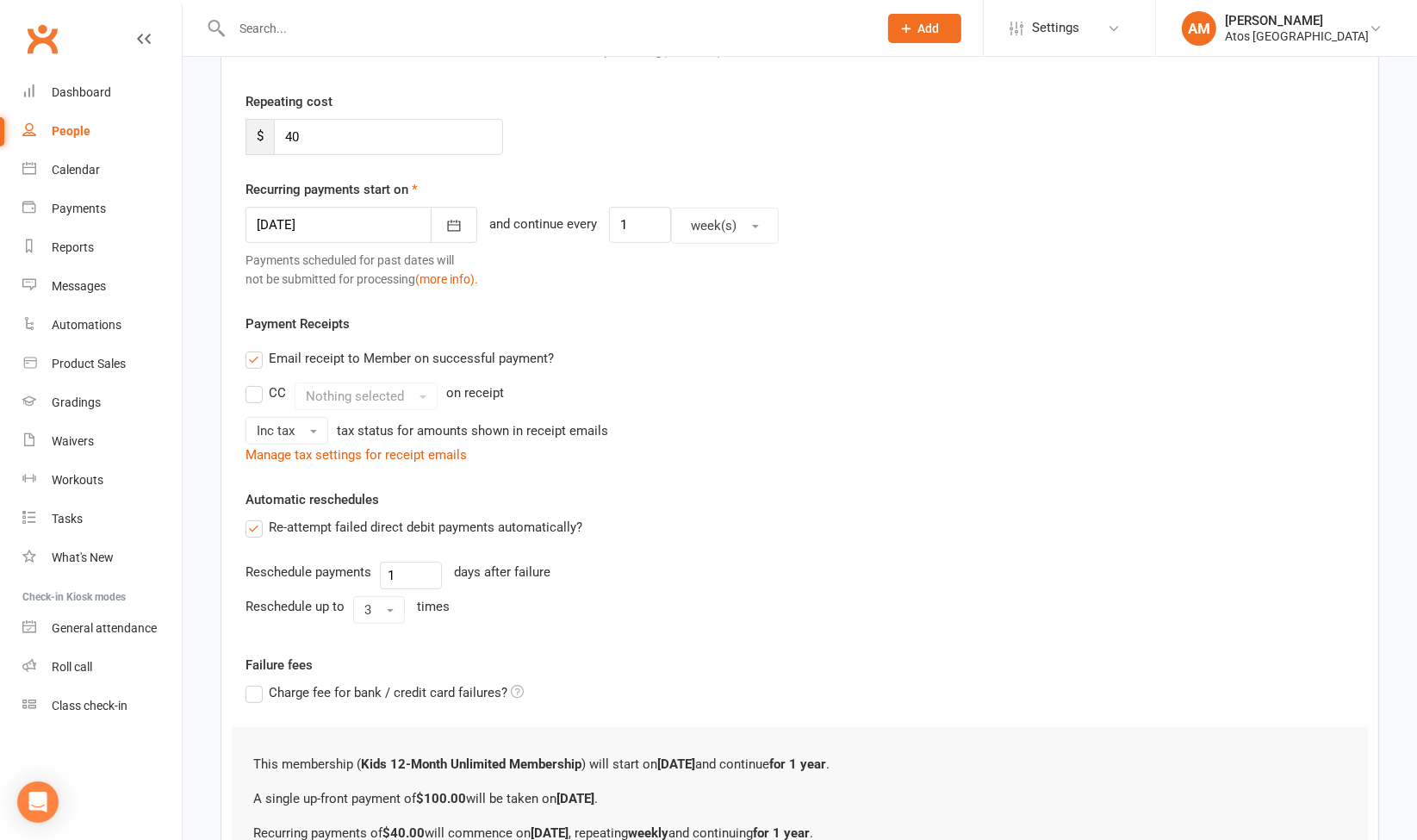
scroll to position [0, 0]
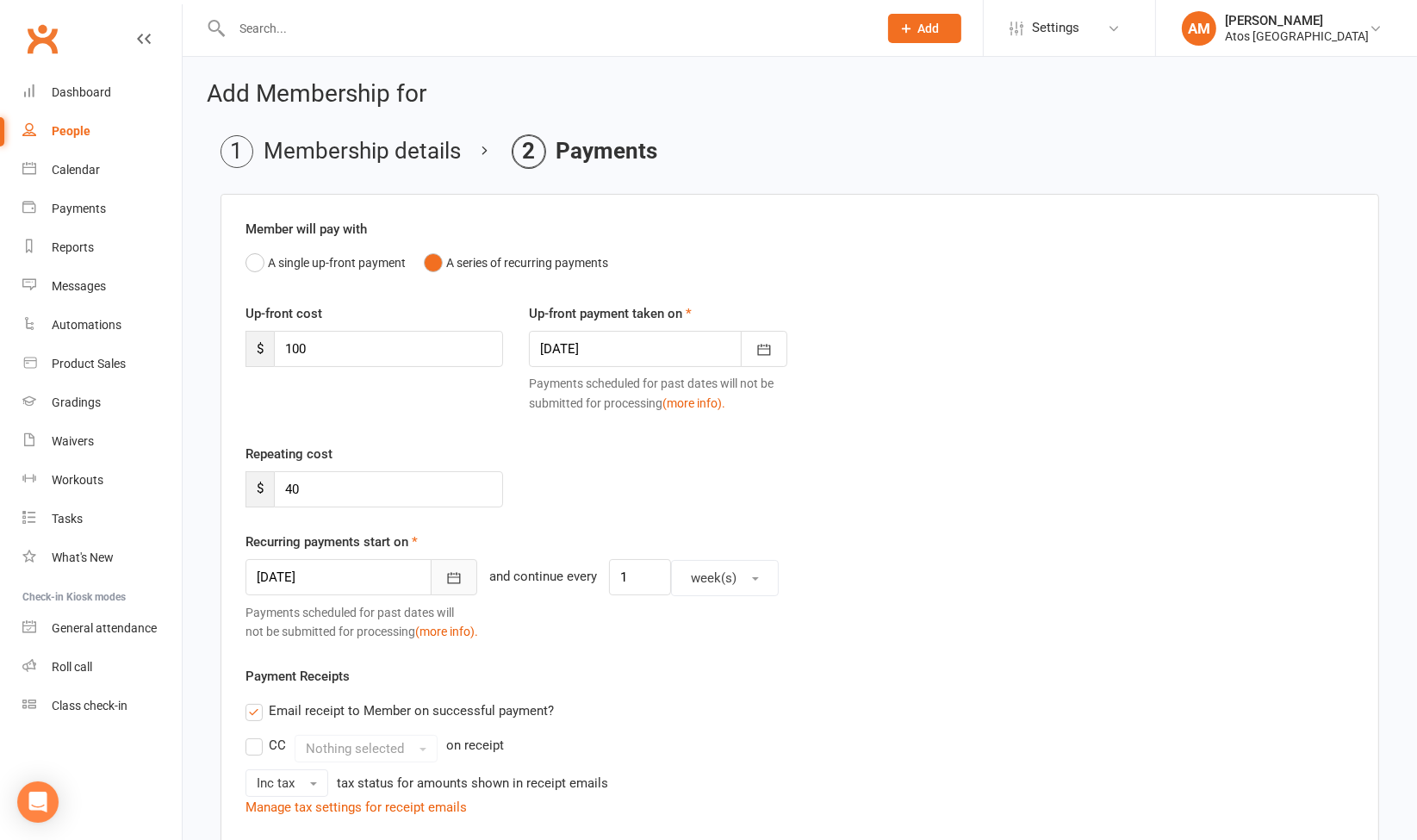
click at [446, 582] on icon "button" at bounding box center [454, 578] width 17 height 17
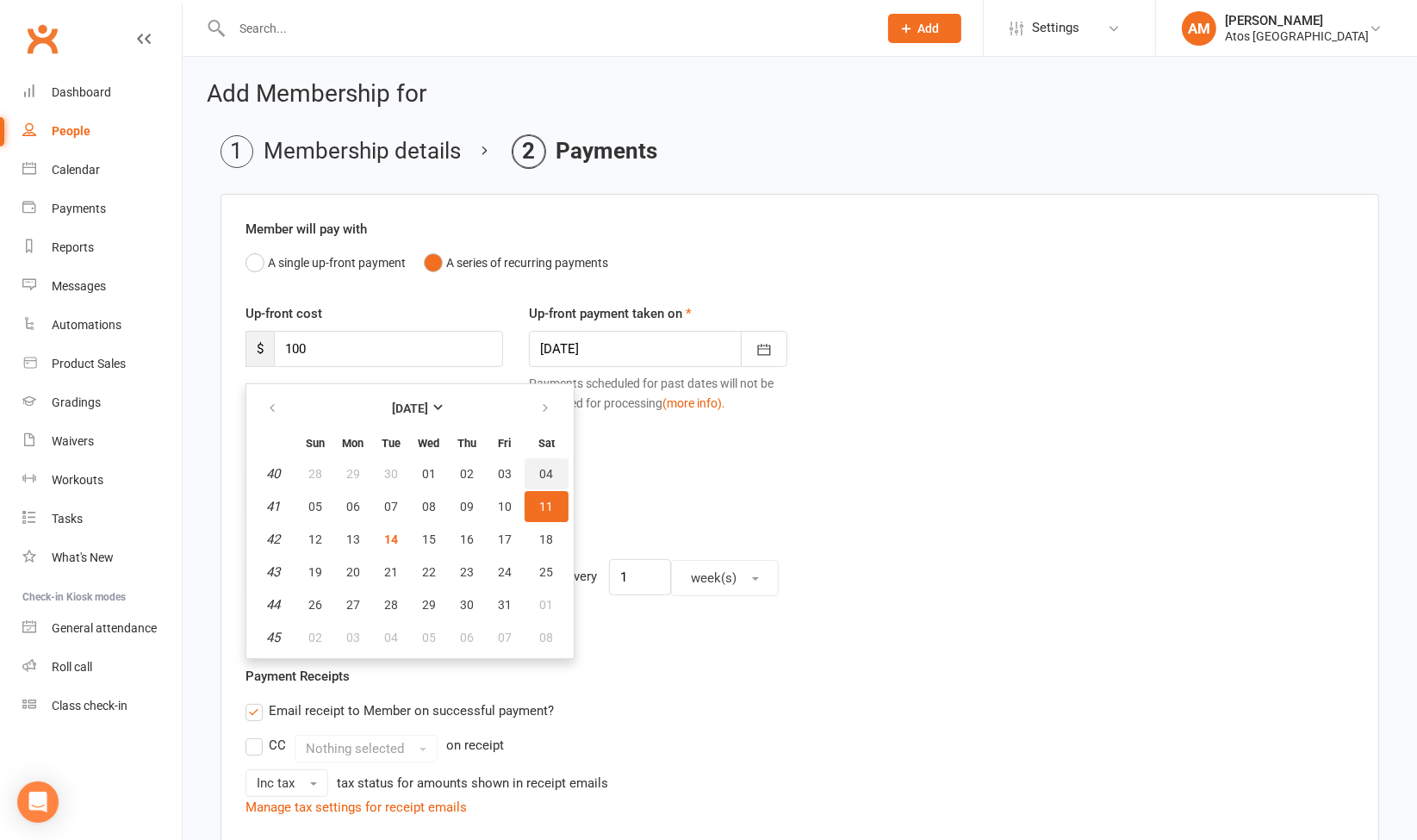
click at [551, 472] on button "04" at bounding box center [547, 474] width 44 height 31
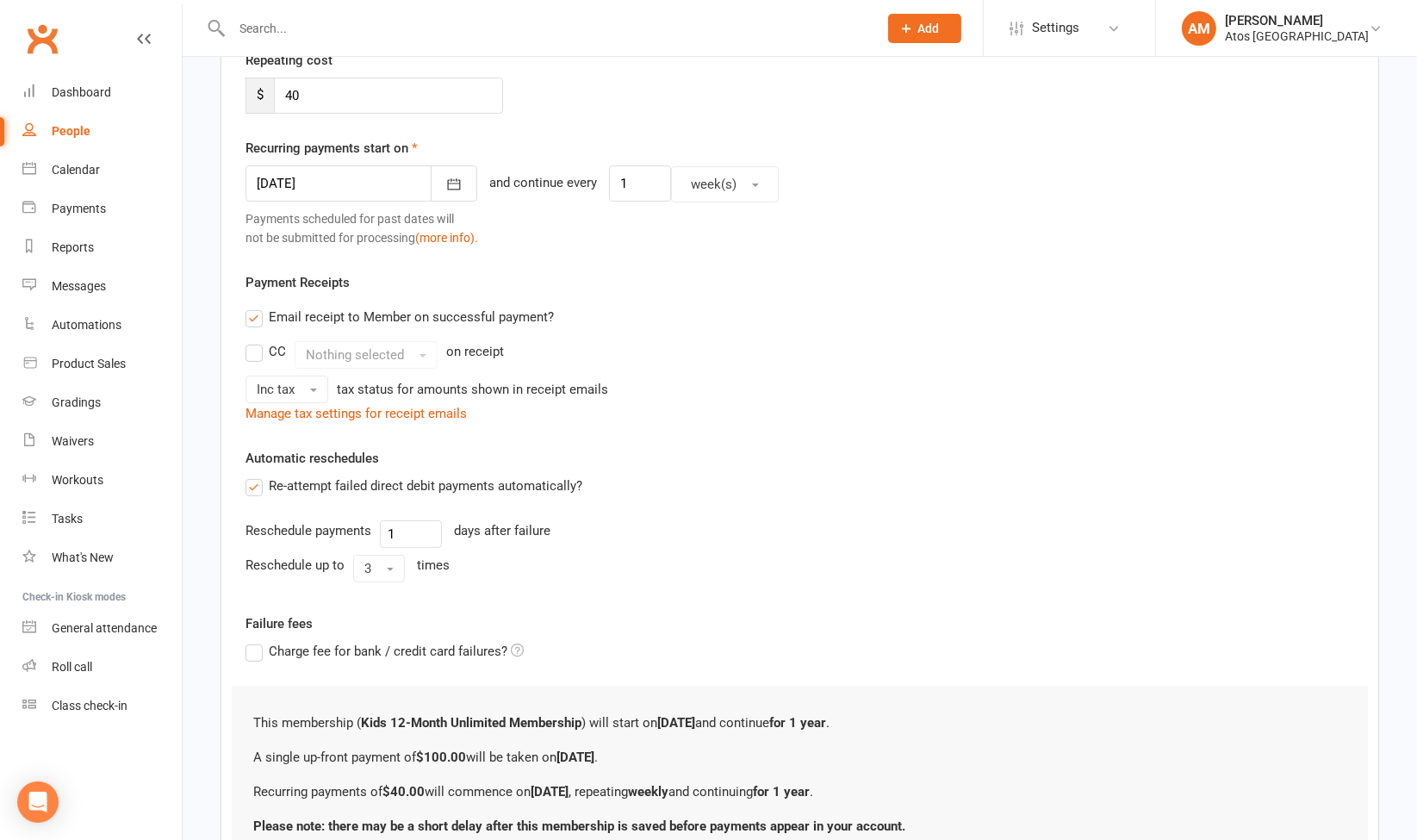
scroll to position [540, 0]
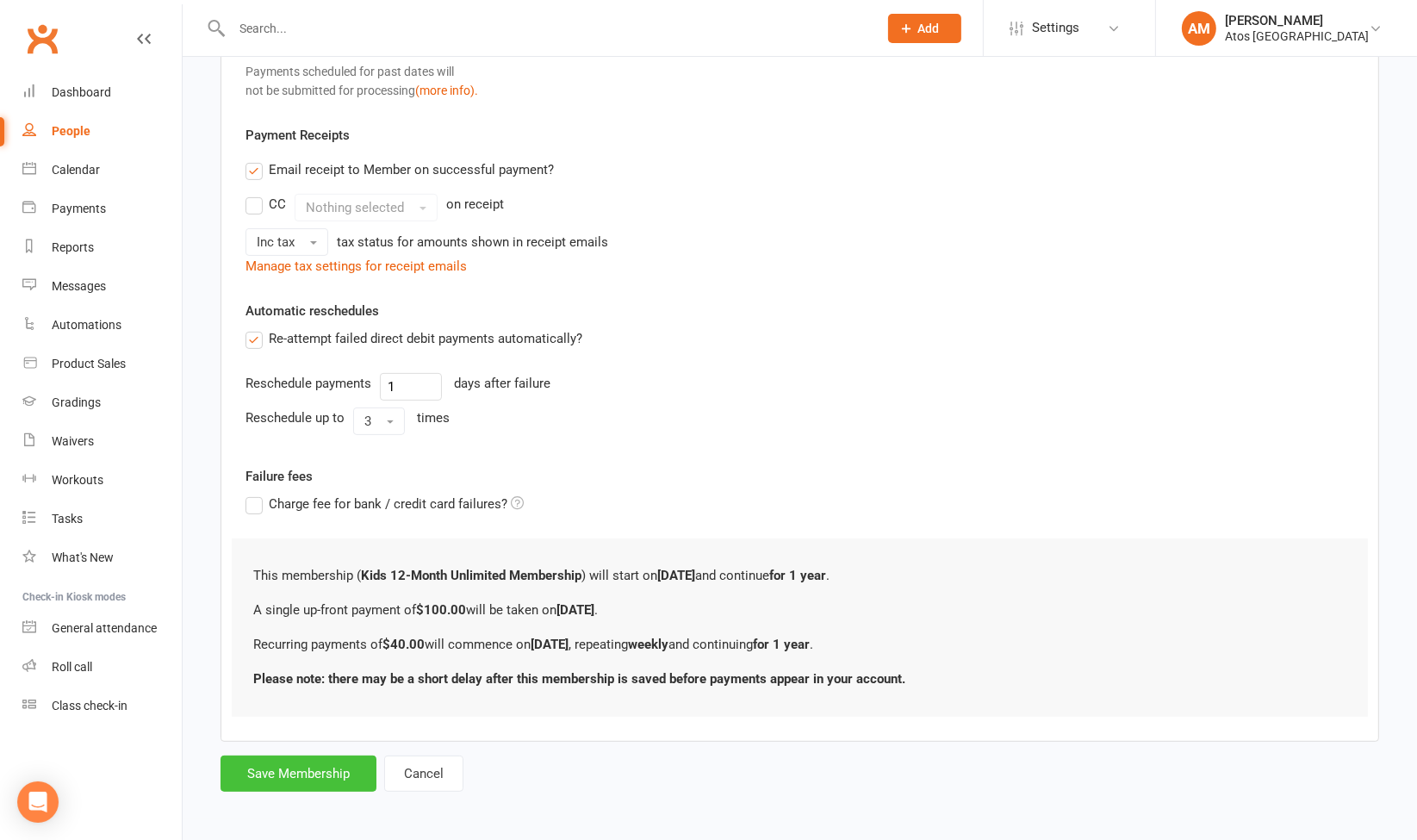
click at [335, 775] on button "Save Membership" at bounding box center [298, 773] width 156 height 36
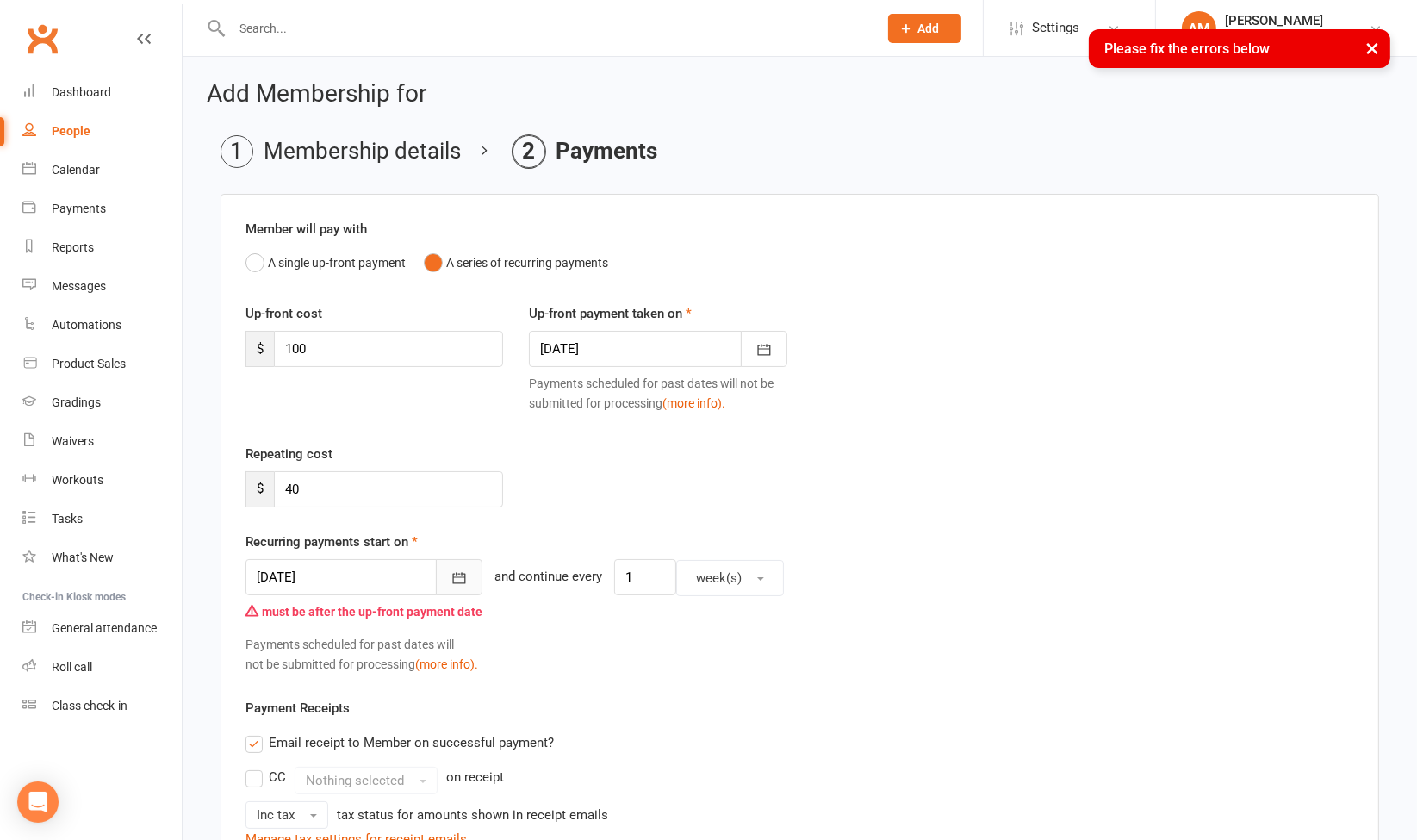
click at [458, 581] on icon "button" at bounding box center [460, 578] width 17 height 17
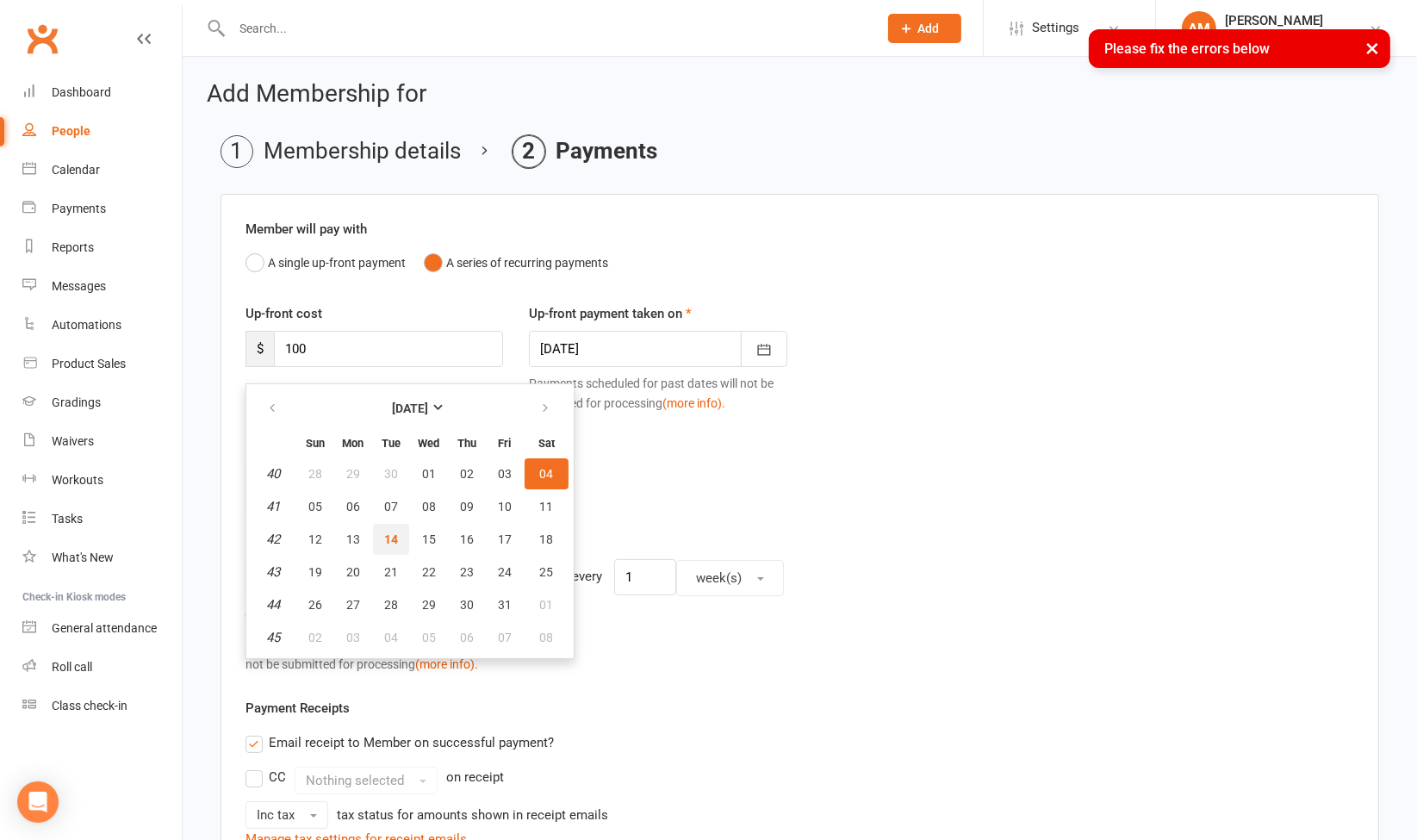
click at [397, 533] on button "14" at bounding box center [391, 540] width 36 height 31
type input "14 Oct 2025"
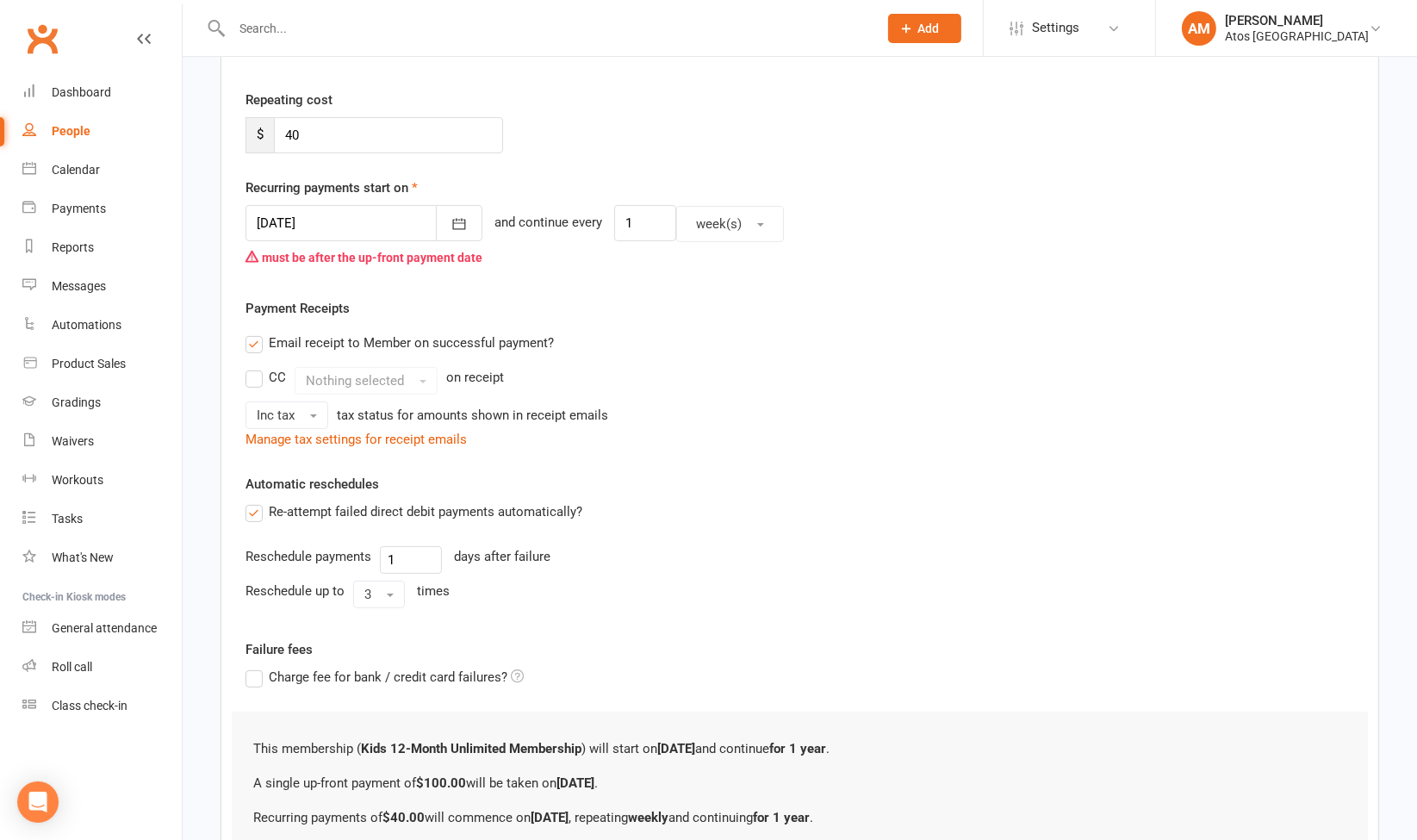
scroll to position [490, 0]
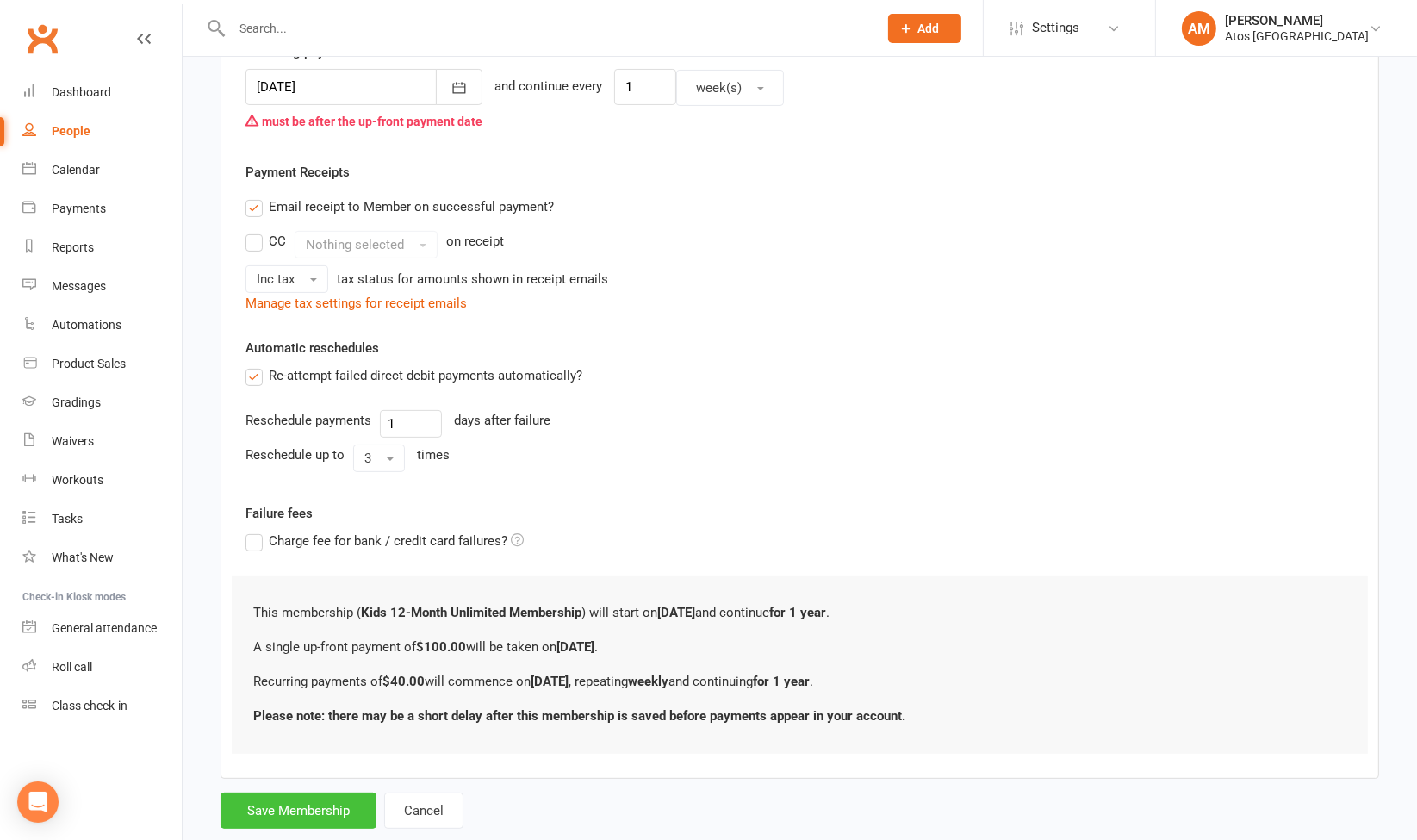
click at [293, 809] on button "Save Membership" at bounding box center [298, 809] width 156 height 36
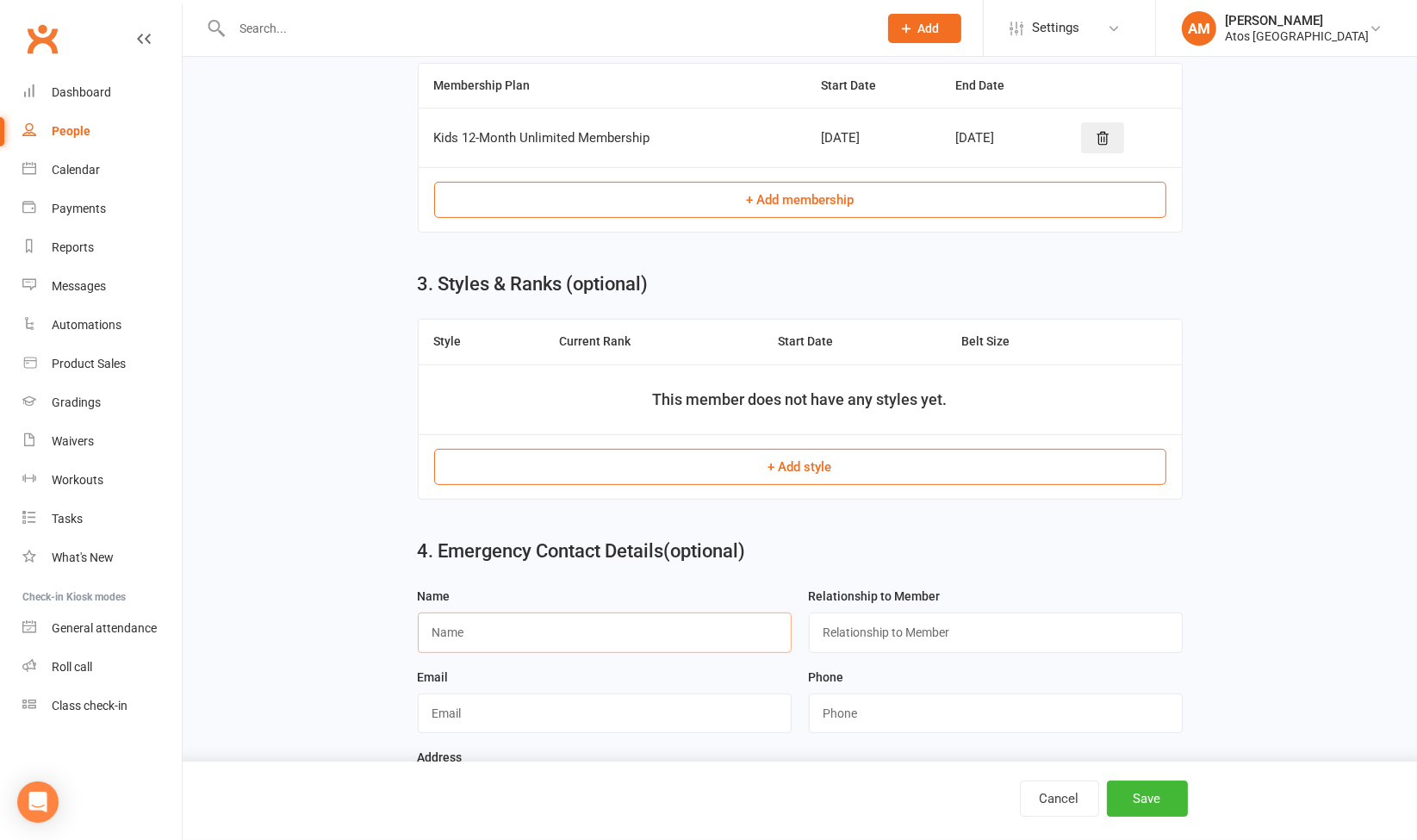
click at [756, 639] on input "text" at bounding box center [605, 631] width 374 height 39
click at [1161, 803] on button "Save" at bounding box center [1147, 797] width 81 height 36
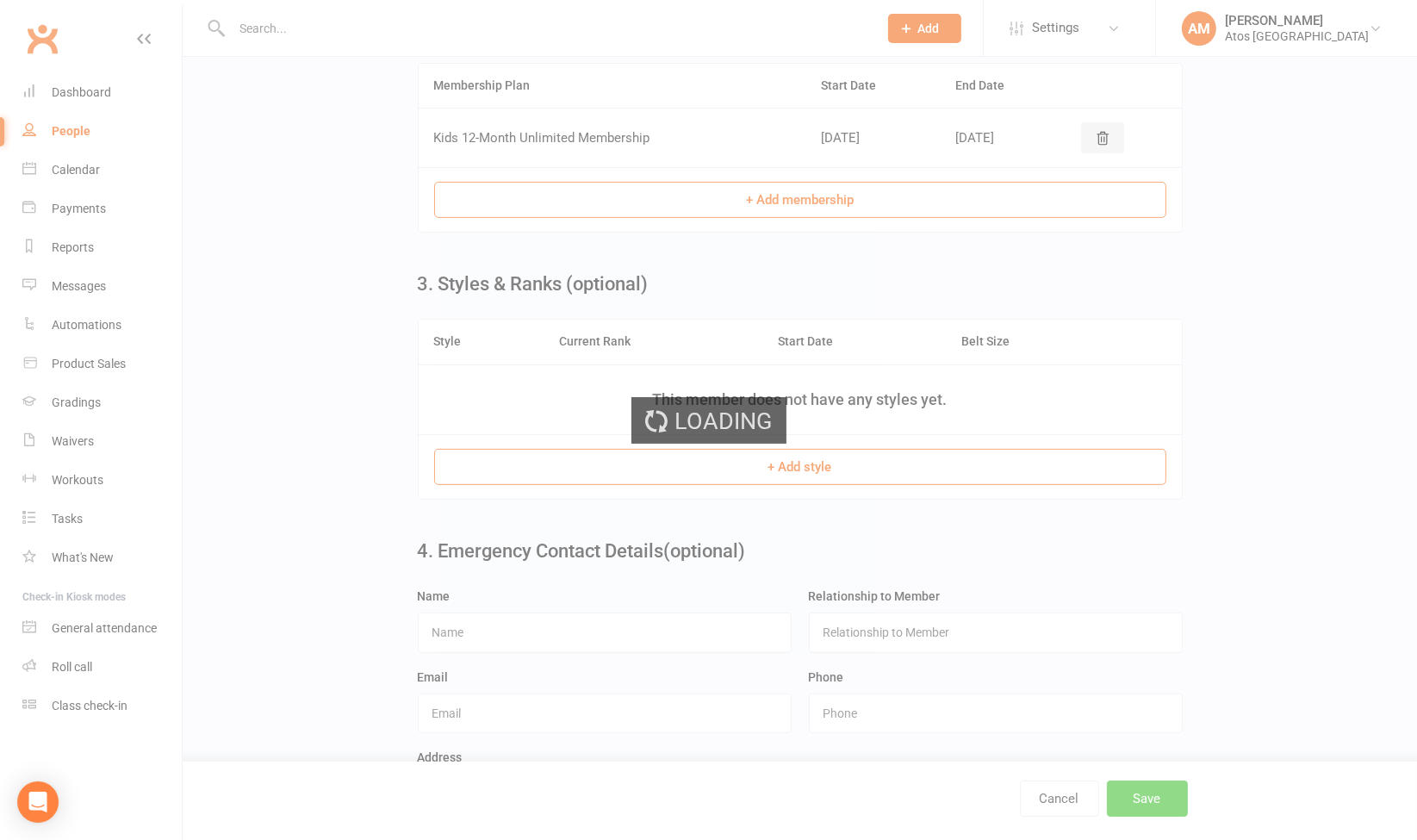
scroll to position [0, 0]
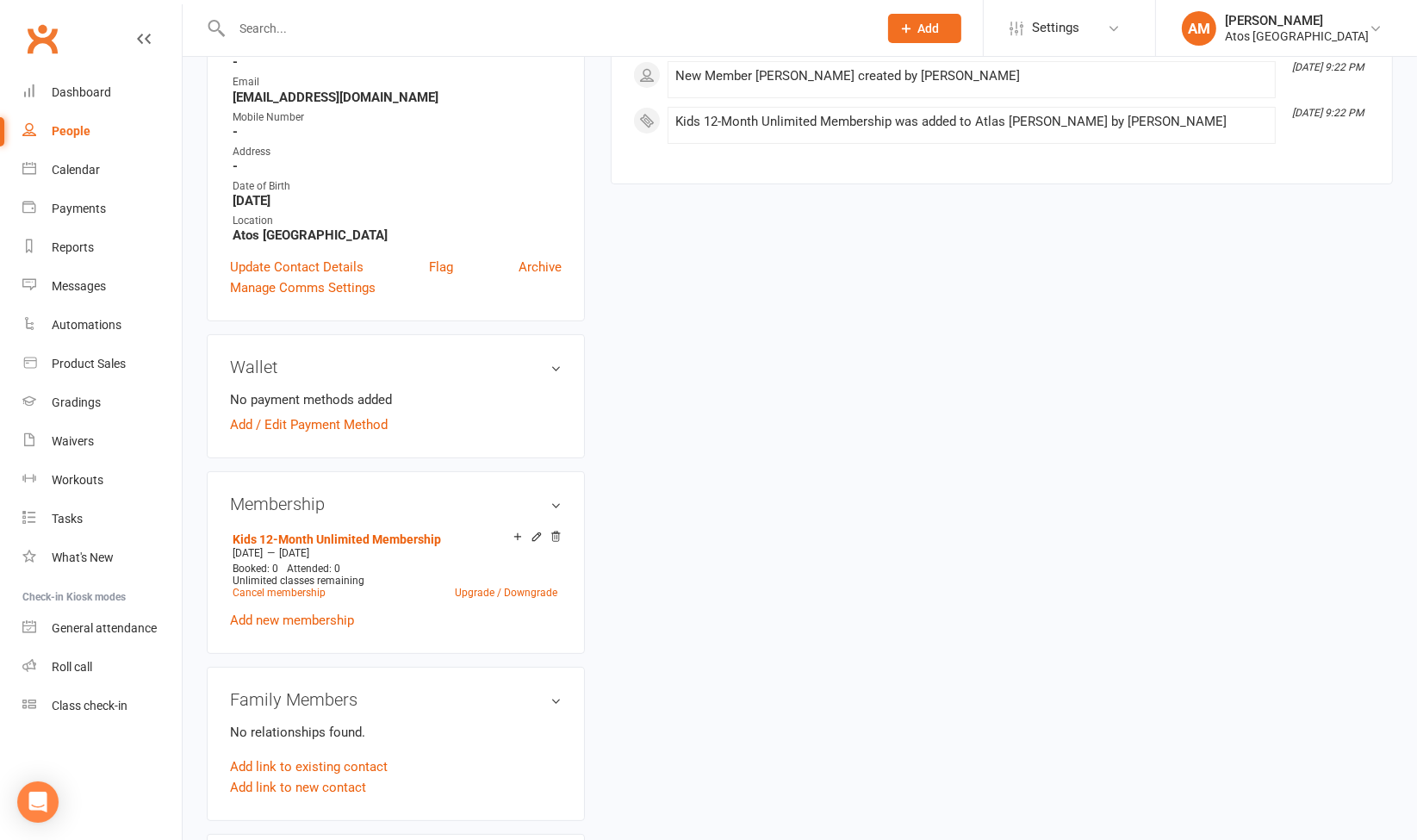
scroll to position [301, 0]
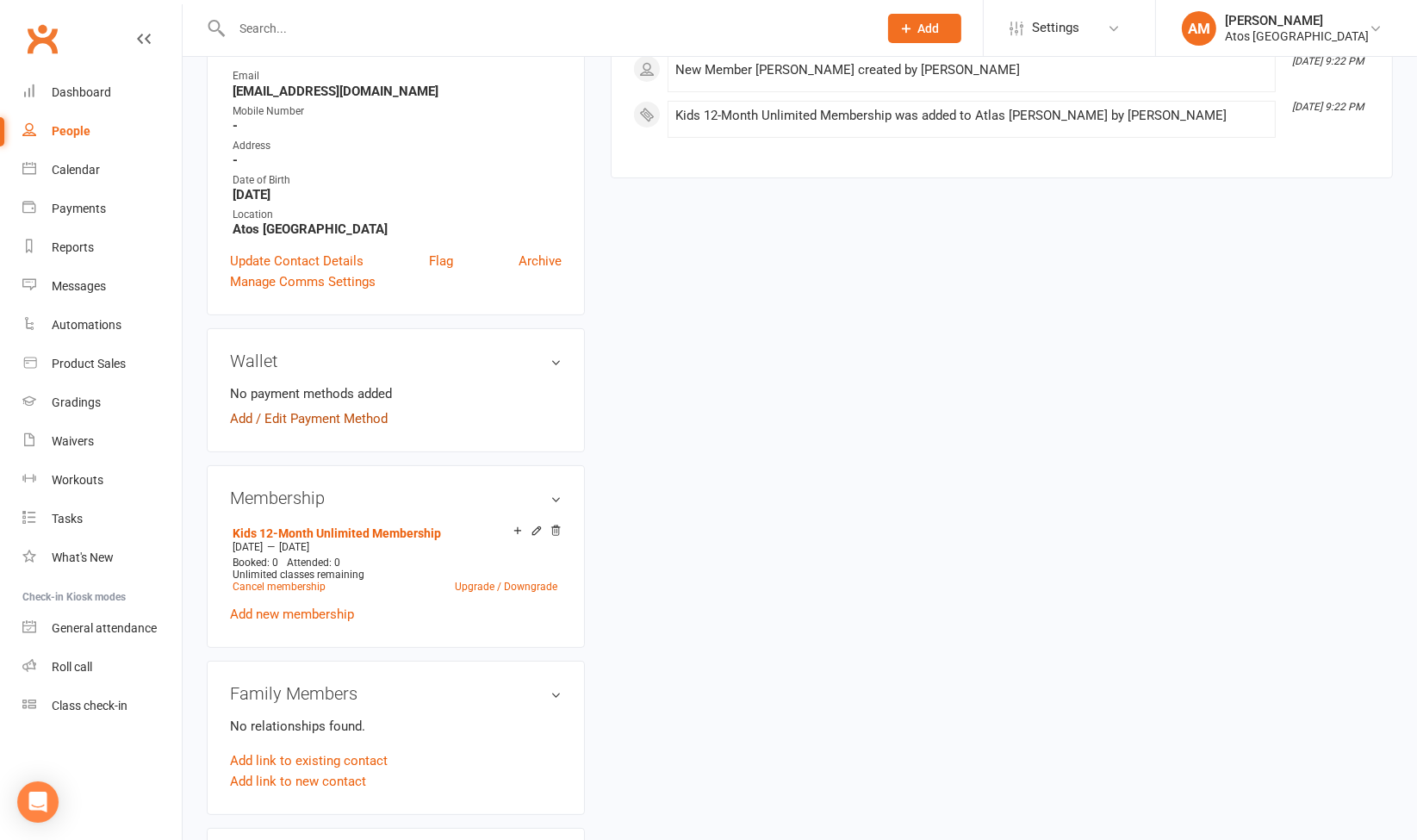
click at [380, 421] on link "Add / Edit Payment Method" at bounding box center [308, 418] width 157 height 21
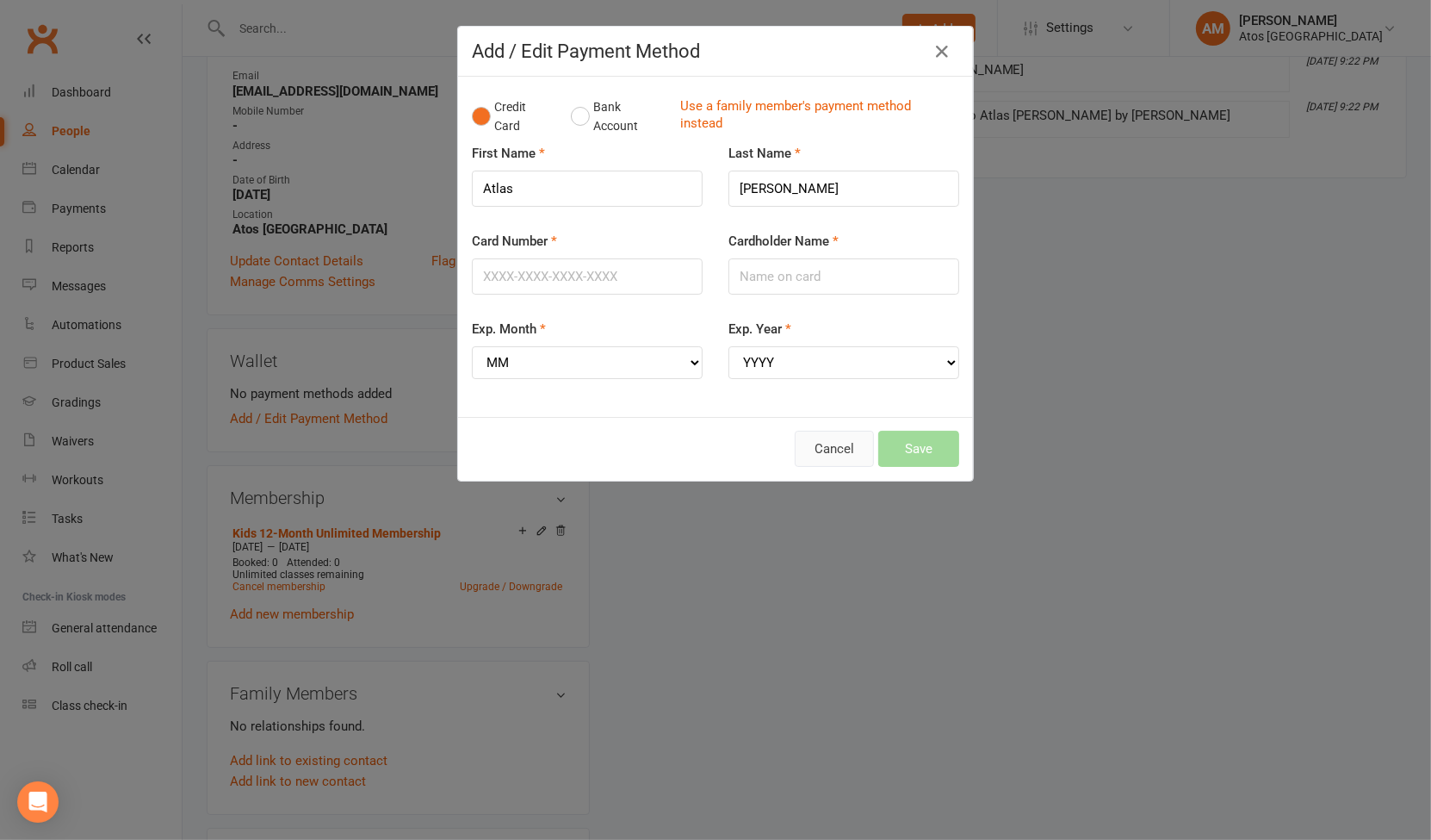
click at [827, 431] on button "Cancel" at bounding box center [834, 448] width 79 height 36
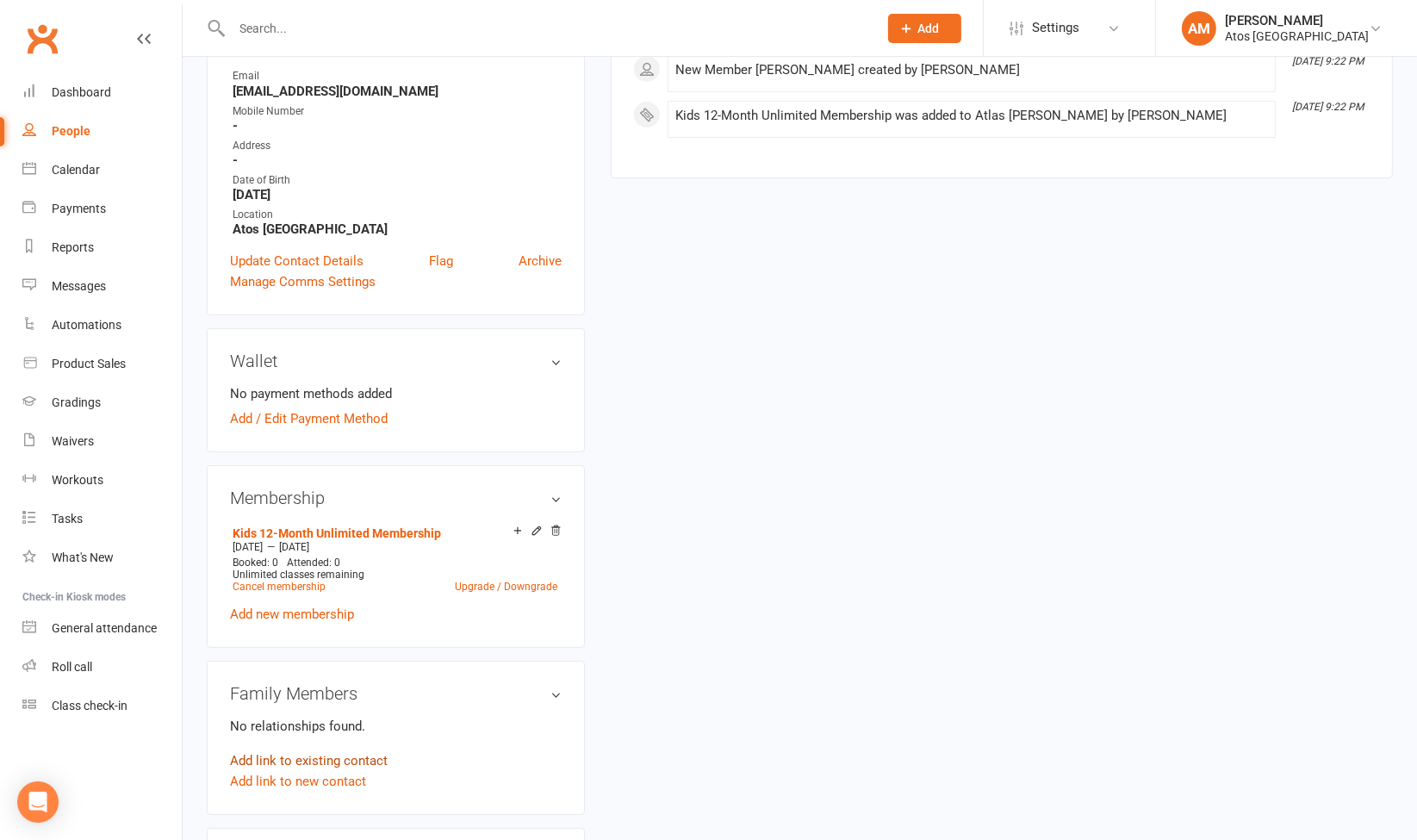
click at [379, 756] on link "Add link to existing contact" at bounding box center [308, 761] width 157 height 21
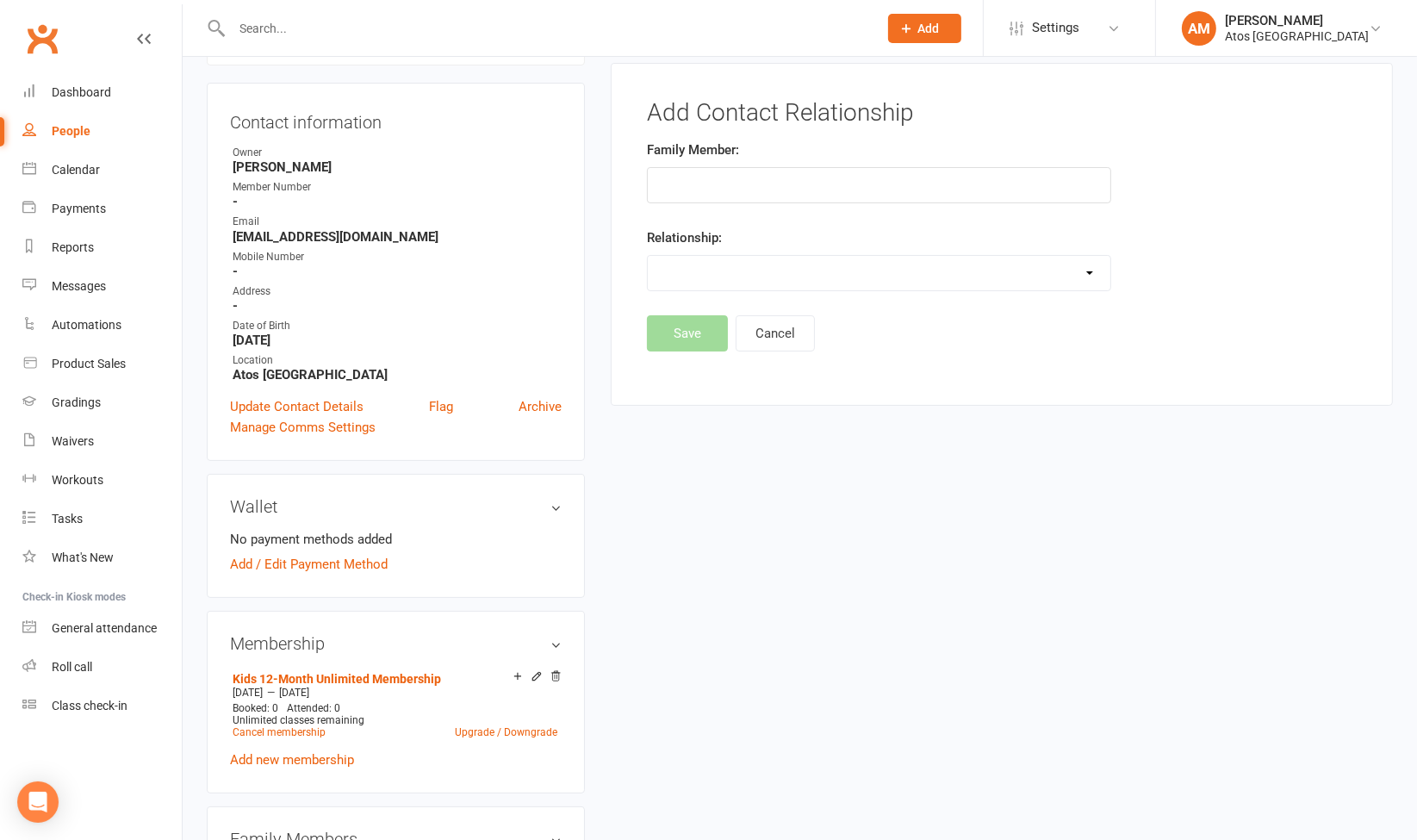
scroll to position [132, 0]
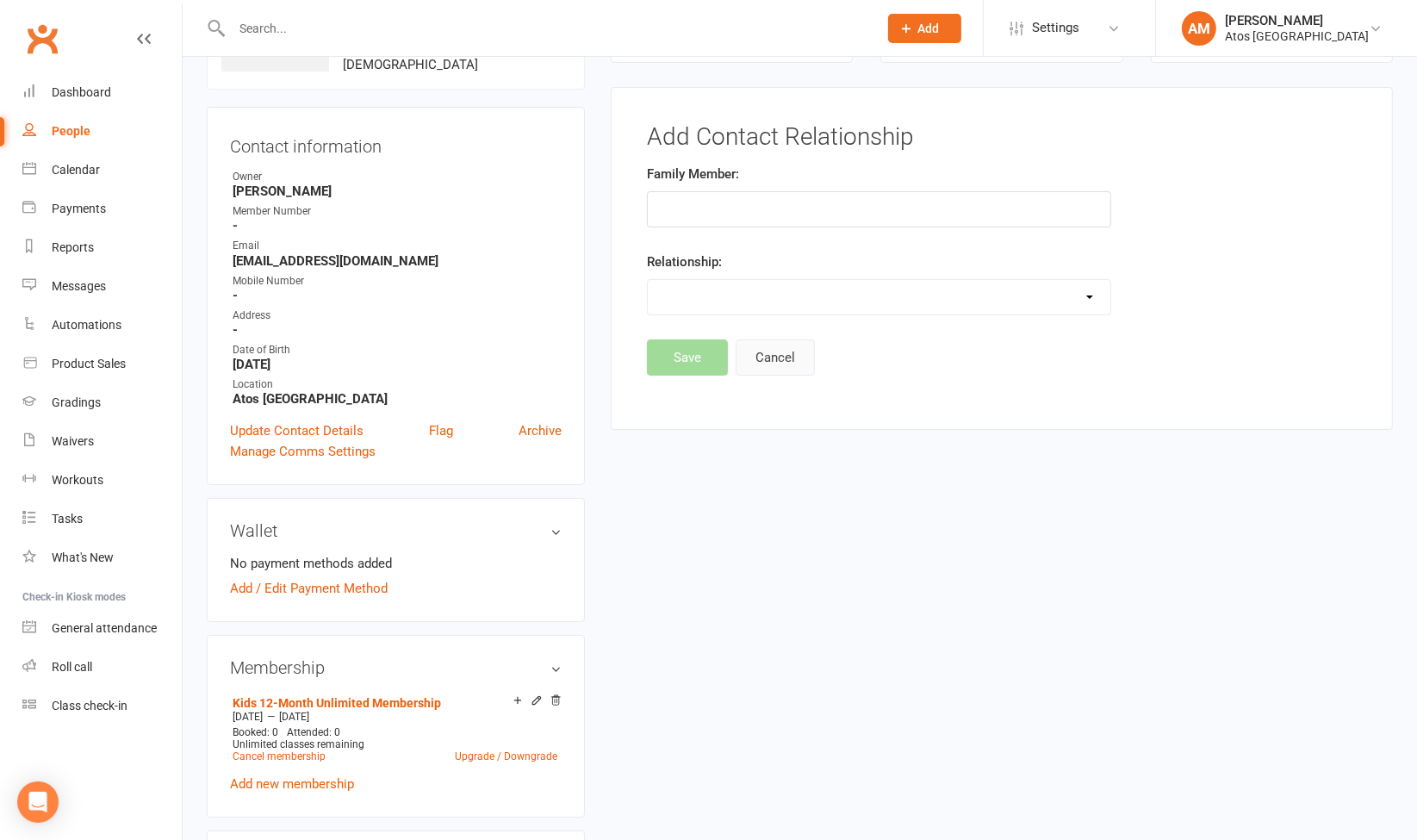
click at [794, 355] on button "Cancel" at bounding box center [775, 357] width 79 height 36
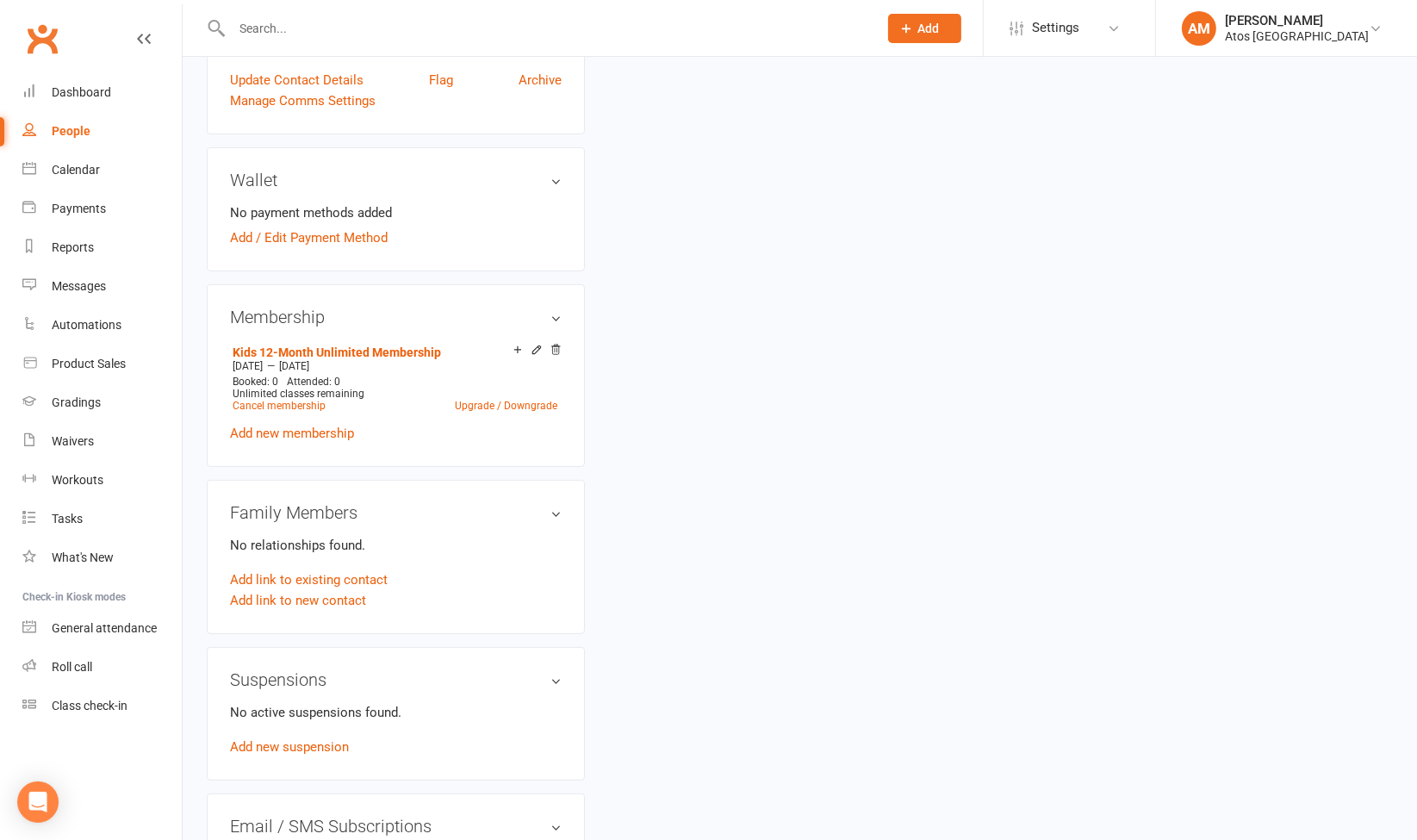
scroll to position [489, 0]
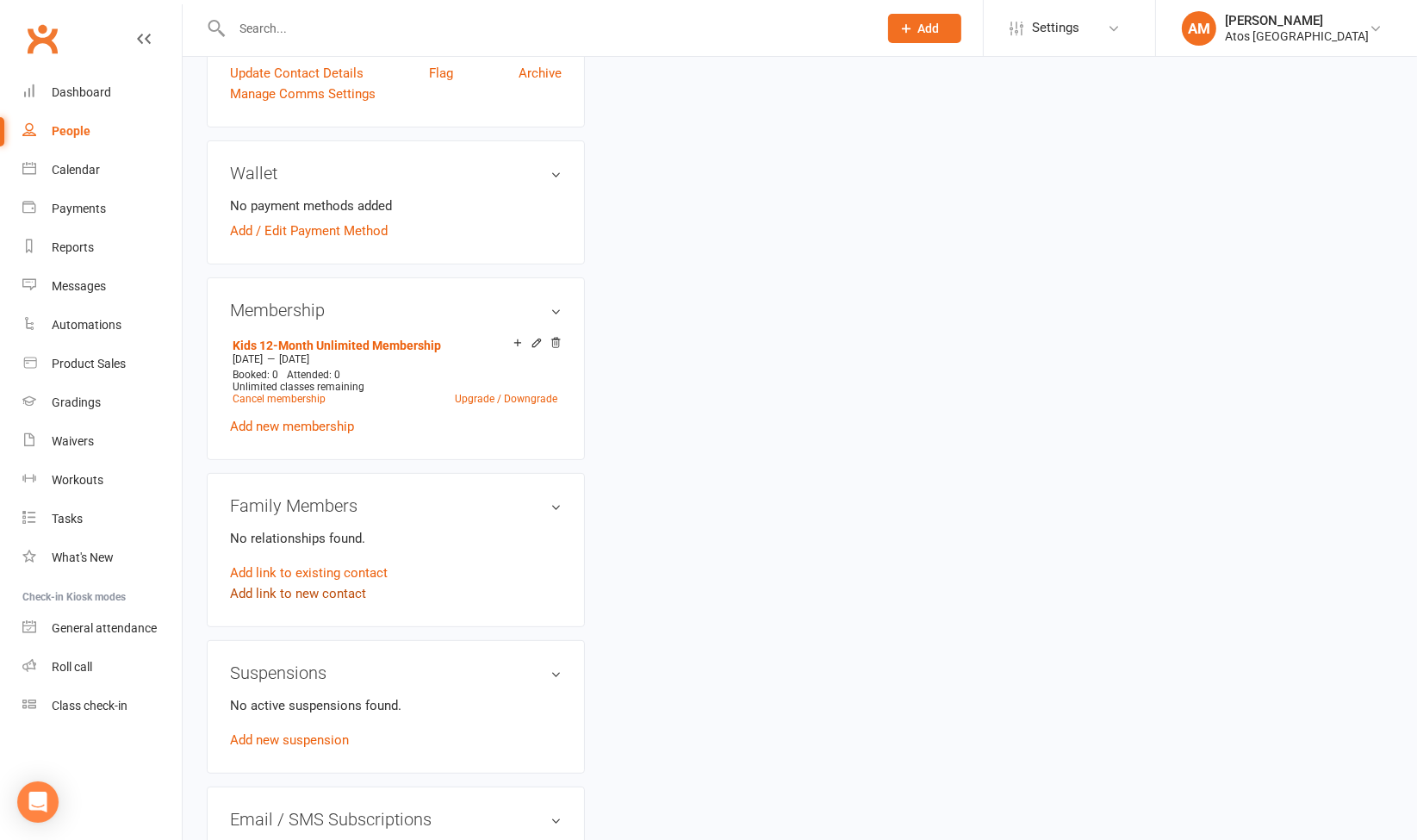
click at [259, 587] on link "Add link to new contact" at bounding box center [298, 594] width 136 height 21
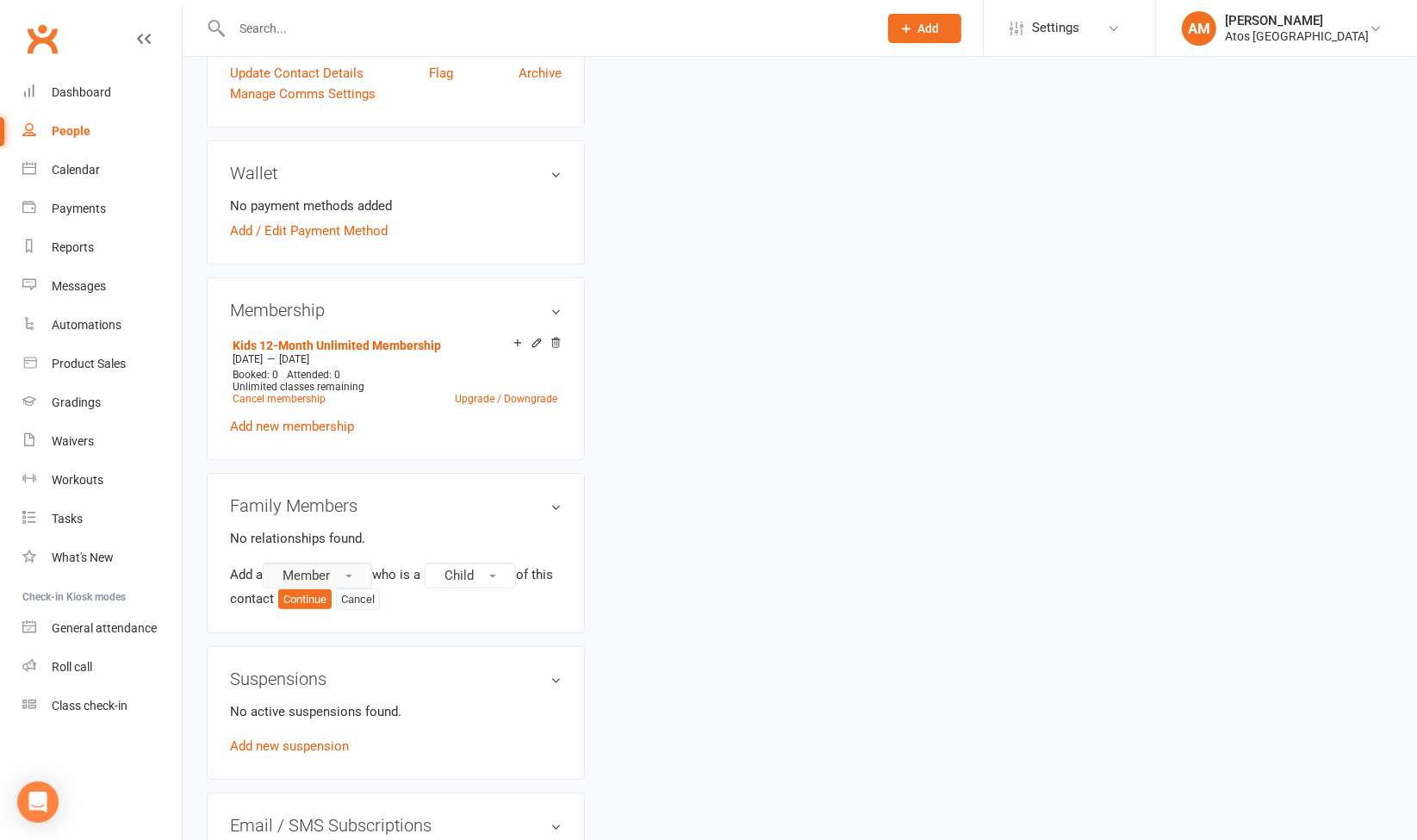
click at [335, 568] on button "Member" at bounding box center [317, 575] width 109 height 26
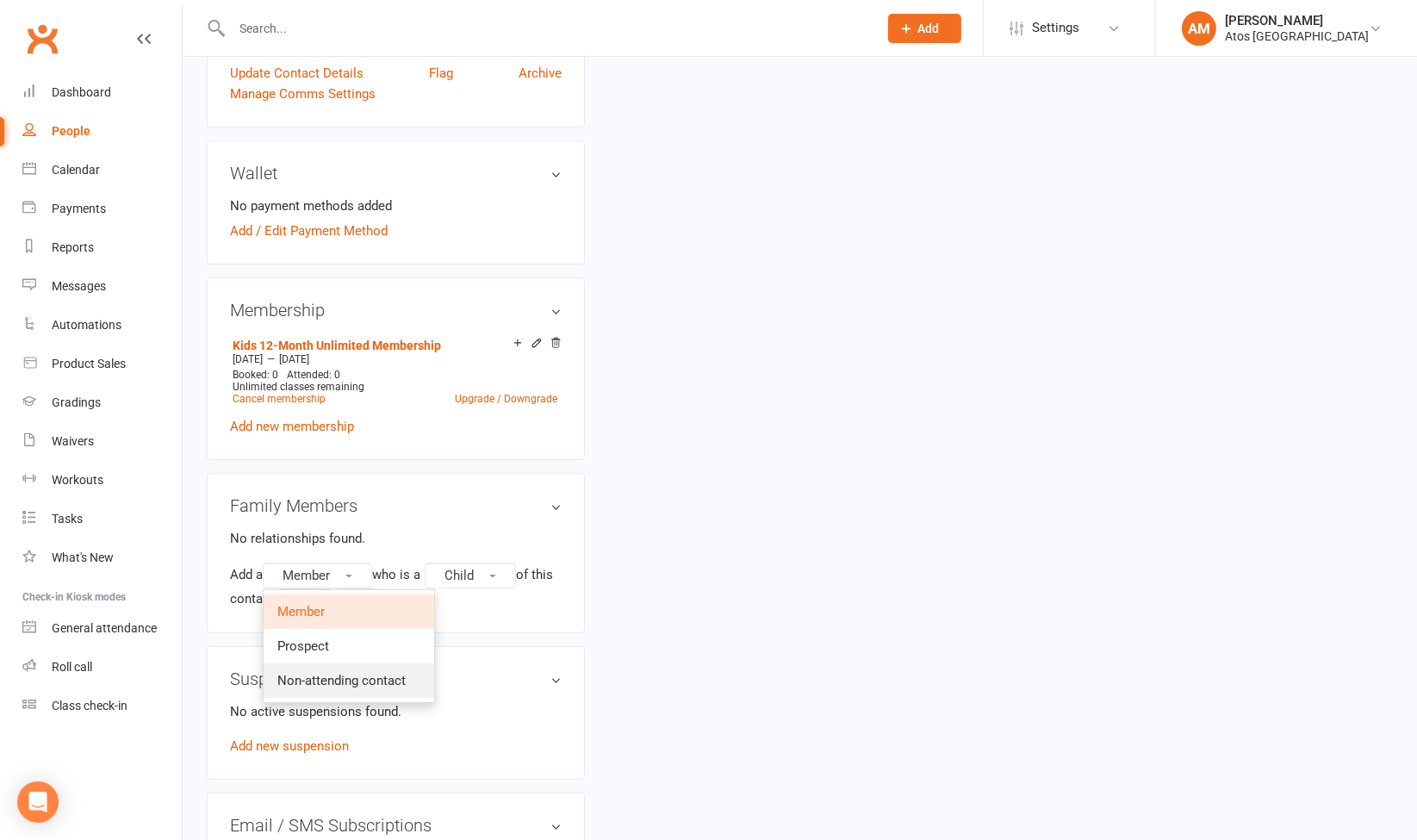
click at [347, 673] on span "Non-attending contact" at bounding box center [342, 680] width 128 height 16
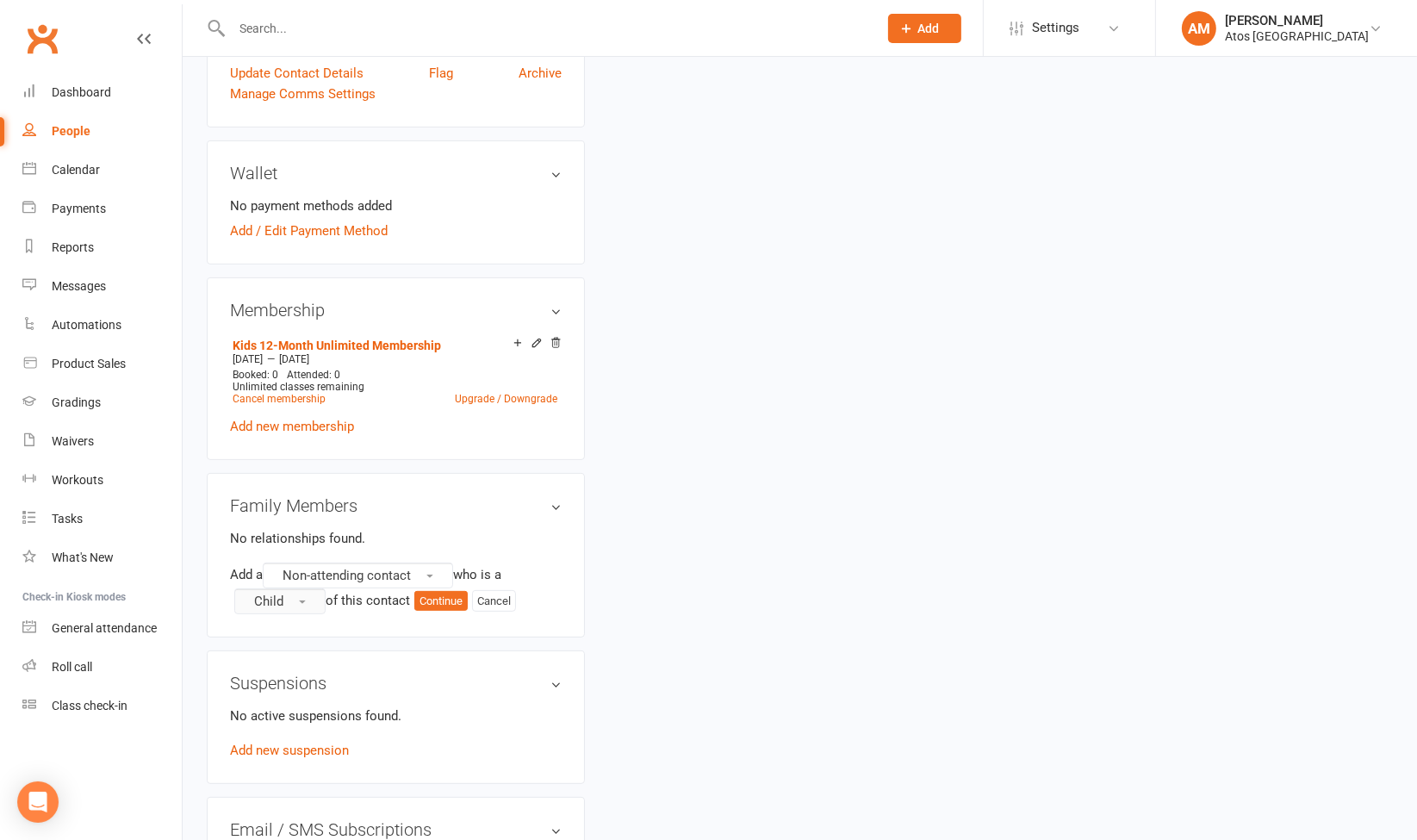
click at [290, 595] on button "Child" at bounding box center [280, 602] width 92 height 26
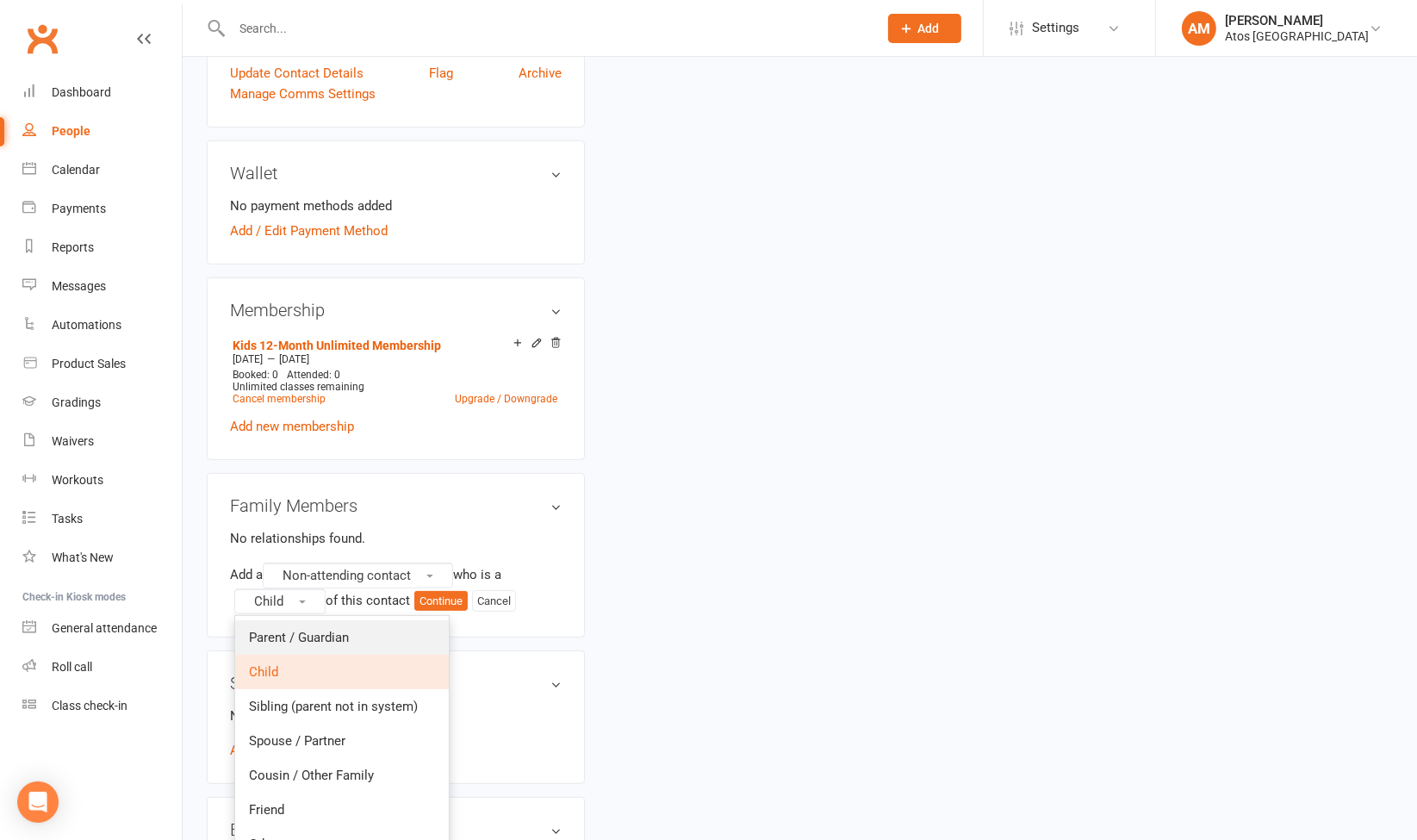
click at [303, 632] on span "Parent / Guardian" at bounding box center [299, 637] width 100 height 16
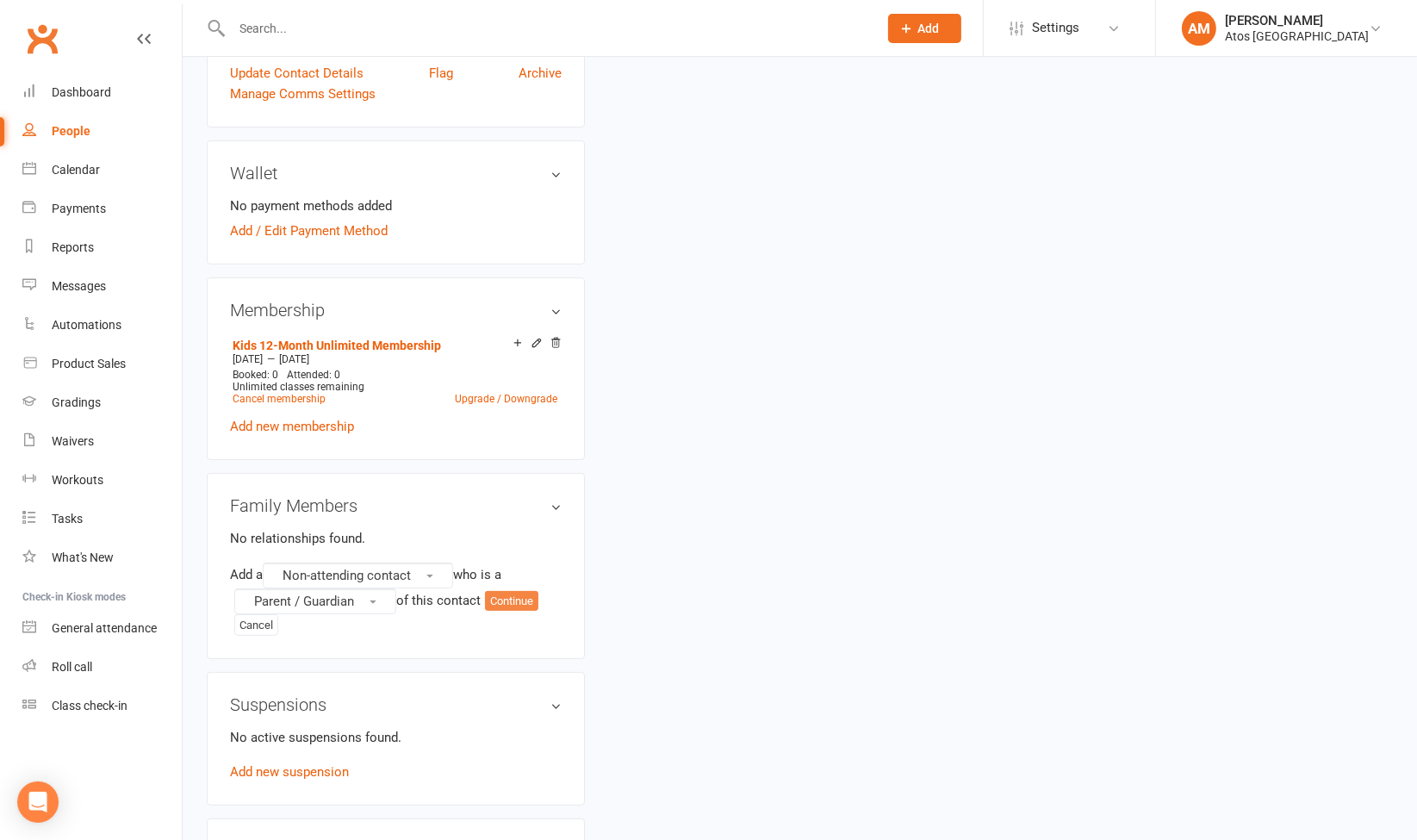
click at [512, 597] on button "Continue" at bounding box center [511, 602] width 53 height 21
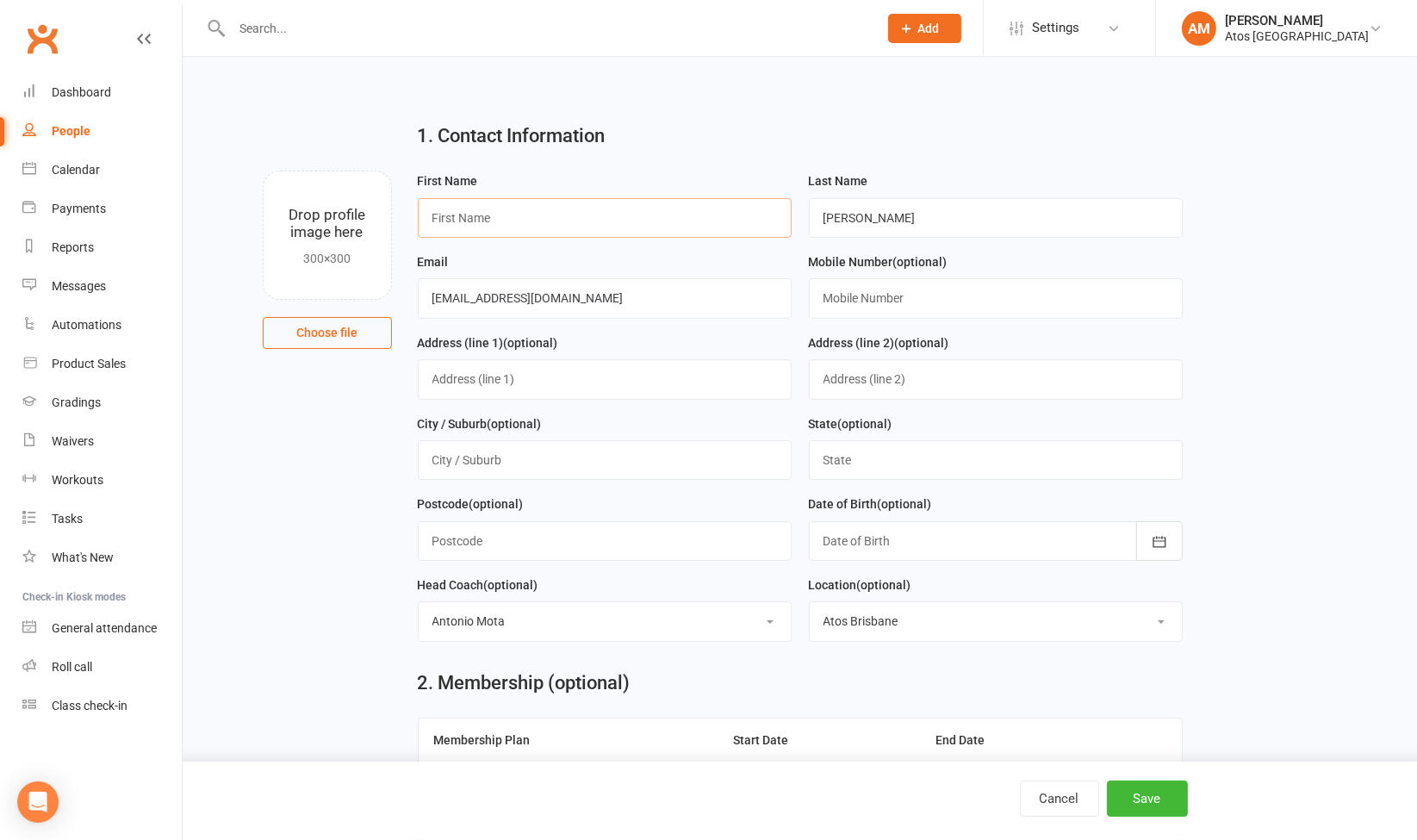
click at [743, 225] on input "text" at bounding box center [605, 217] width 374 height 39
type input "Nathan"
click at [898, 300] on input "text" at bounding box center [996, 298] width 374 height 39
type input "0426007381"
click at [1158, 793] on button "Save" at bounding box center [1147, 797] width 81 height 36
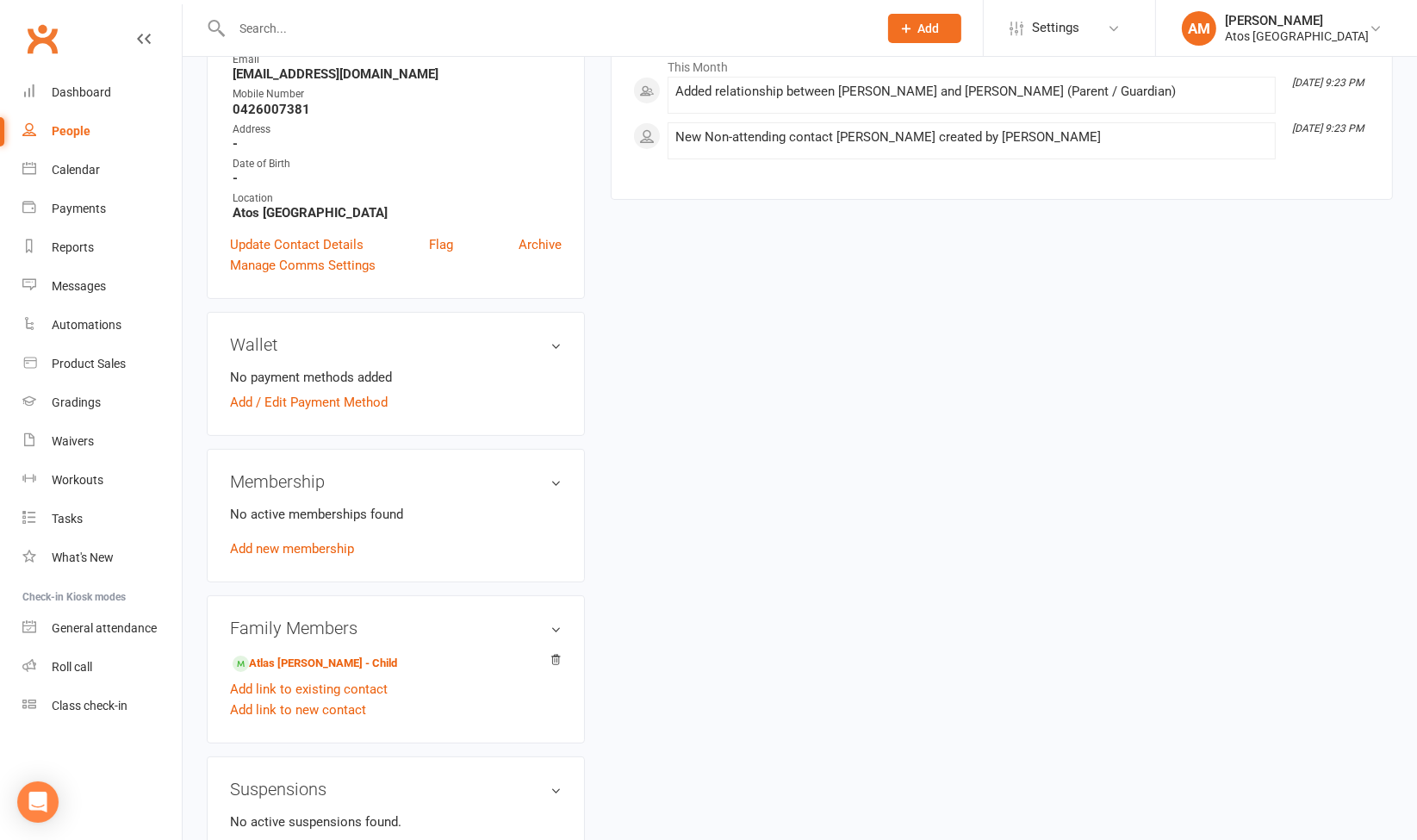
scroll to position [283, 0]
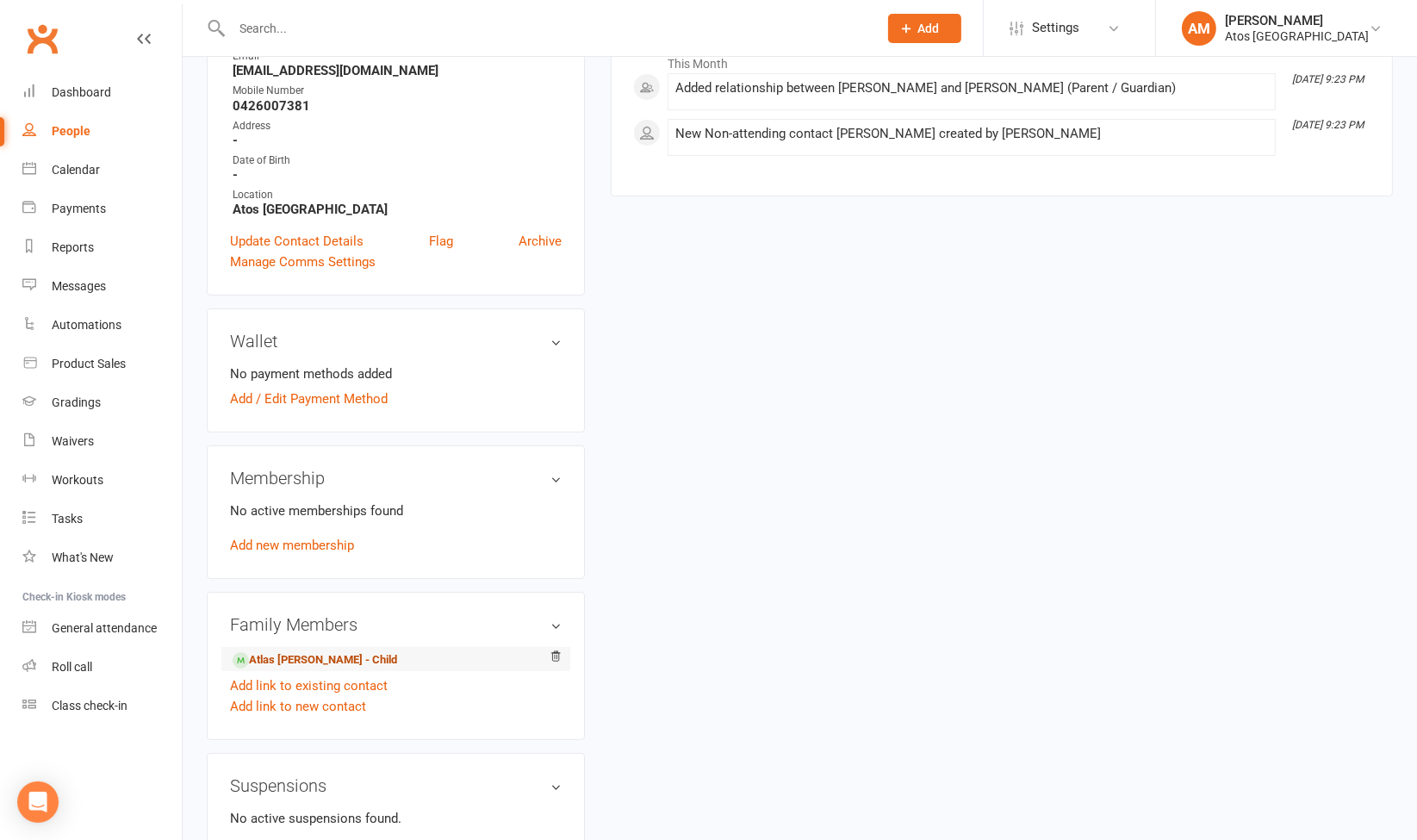
click at [327, 655] on link "Atlas Flynn - Child" at bounding box center [315, 660] width 164 height 18
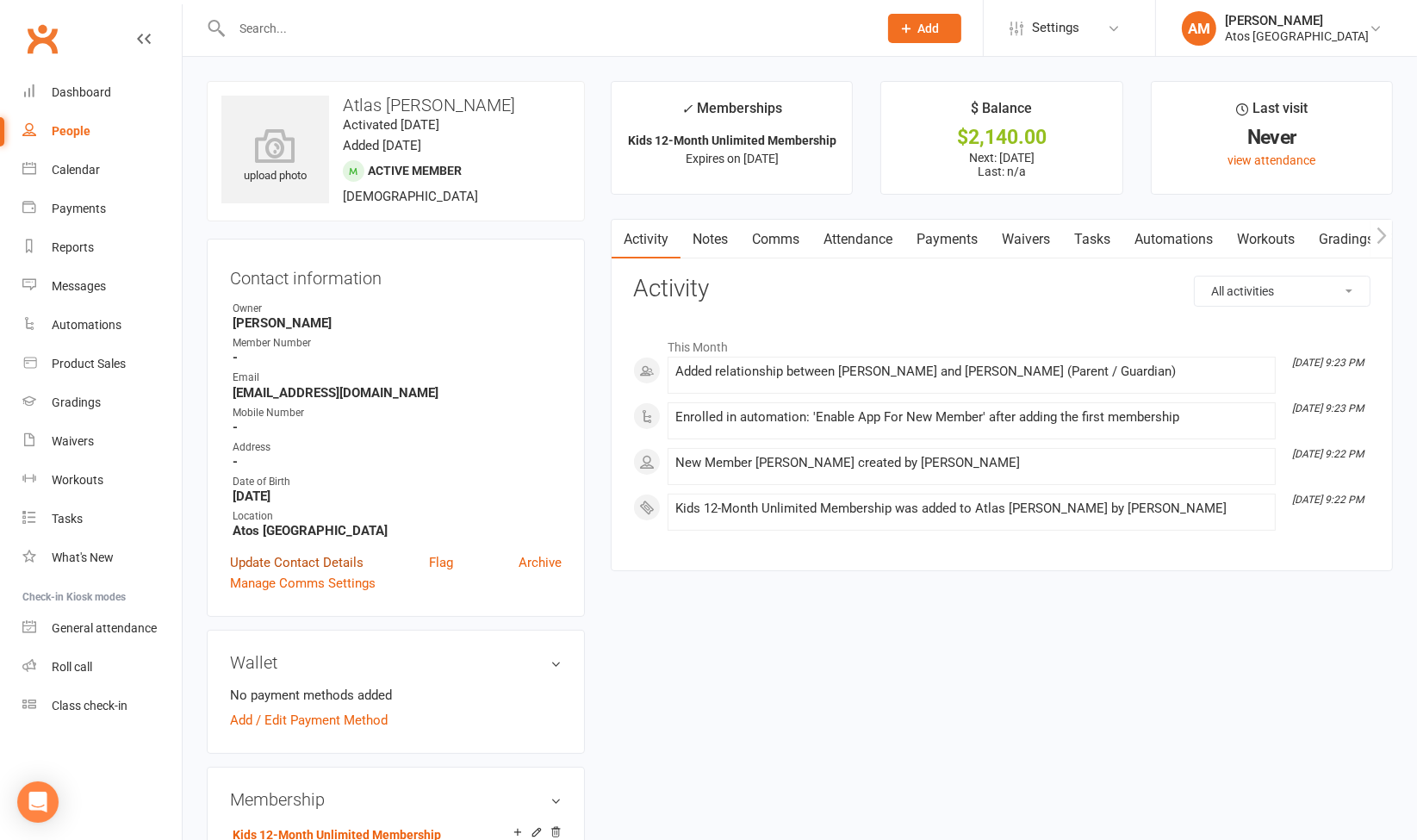
click at [310, 565] on link "Update Contact Details" at bounding box center [296, 562] width 134 height 21
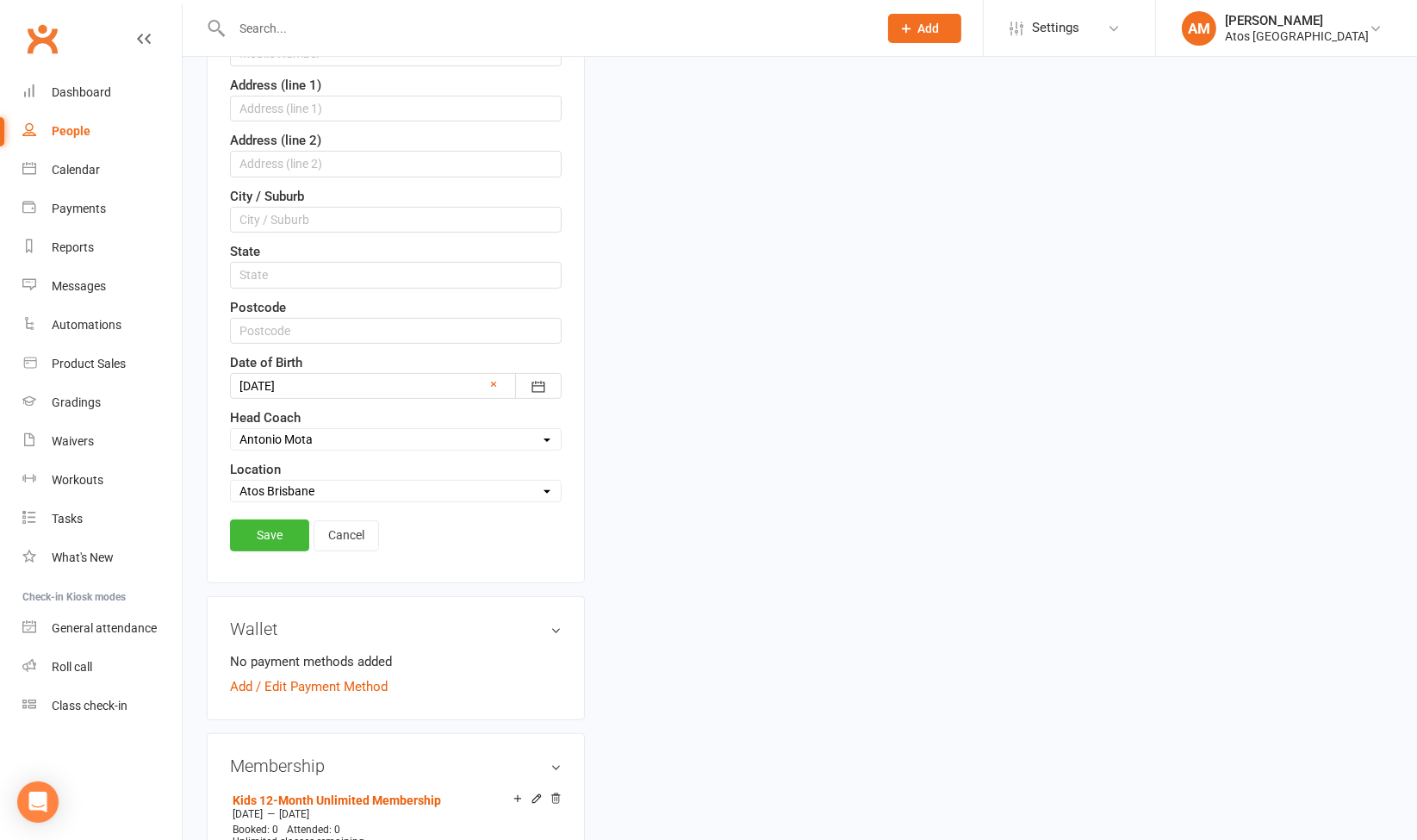
scroll to position [492, 0]
click at [546, 430] on select "Select Head Coach Antonio Mota" at bounding box center [396, 437] width 330 height 19
select select
click at [231, 428] on select "Select Head Coach Antonio Mota" at bounding box center [396, 437] width 330 height 19
click at [265, 536] on link "Save" at bounding box center [269, 534] width 79 height 31
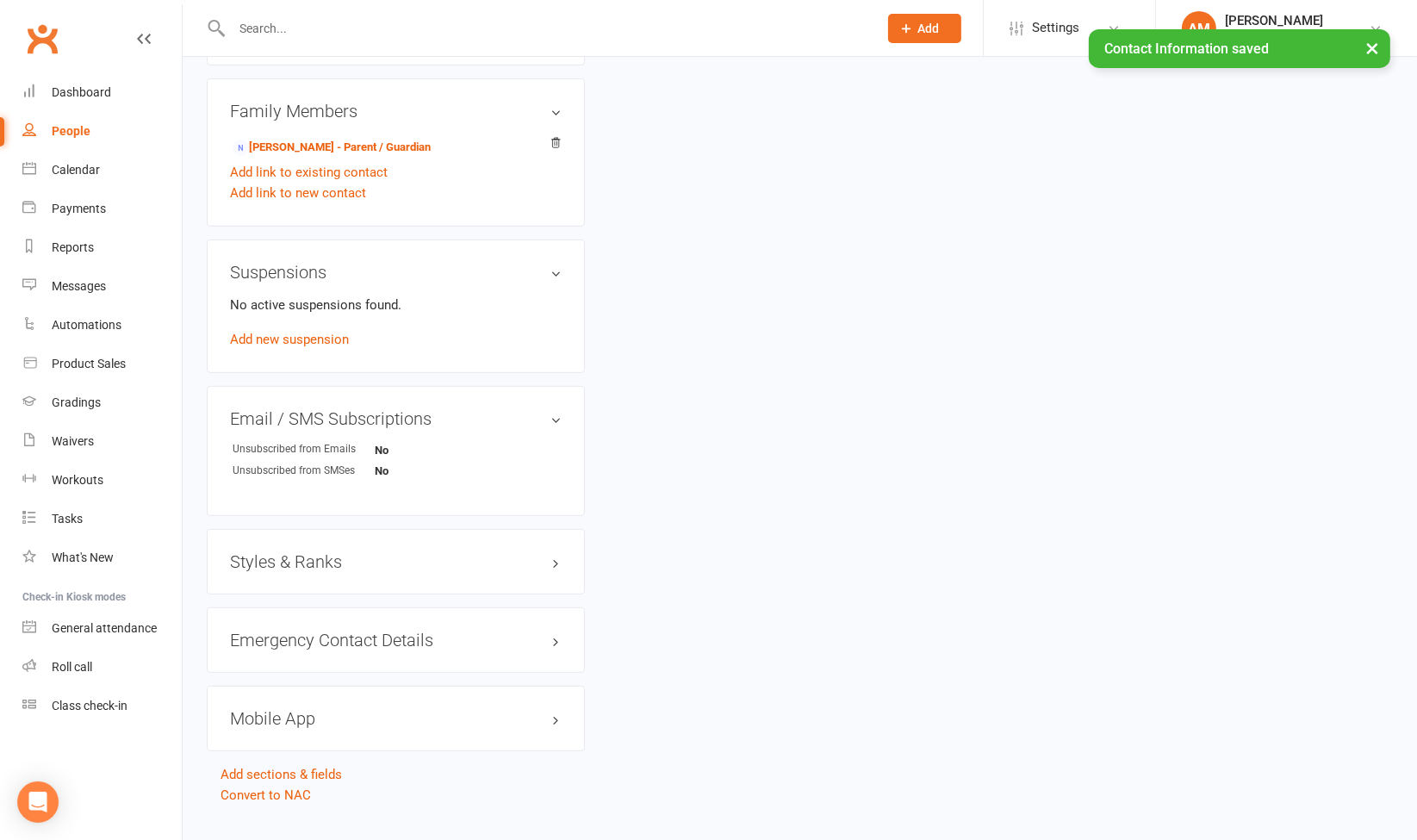
scroll to position [876, 0]
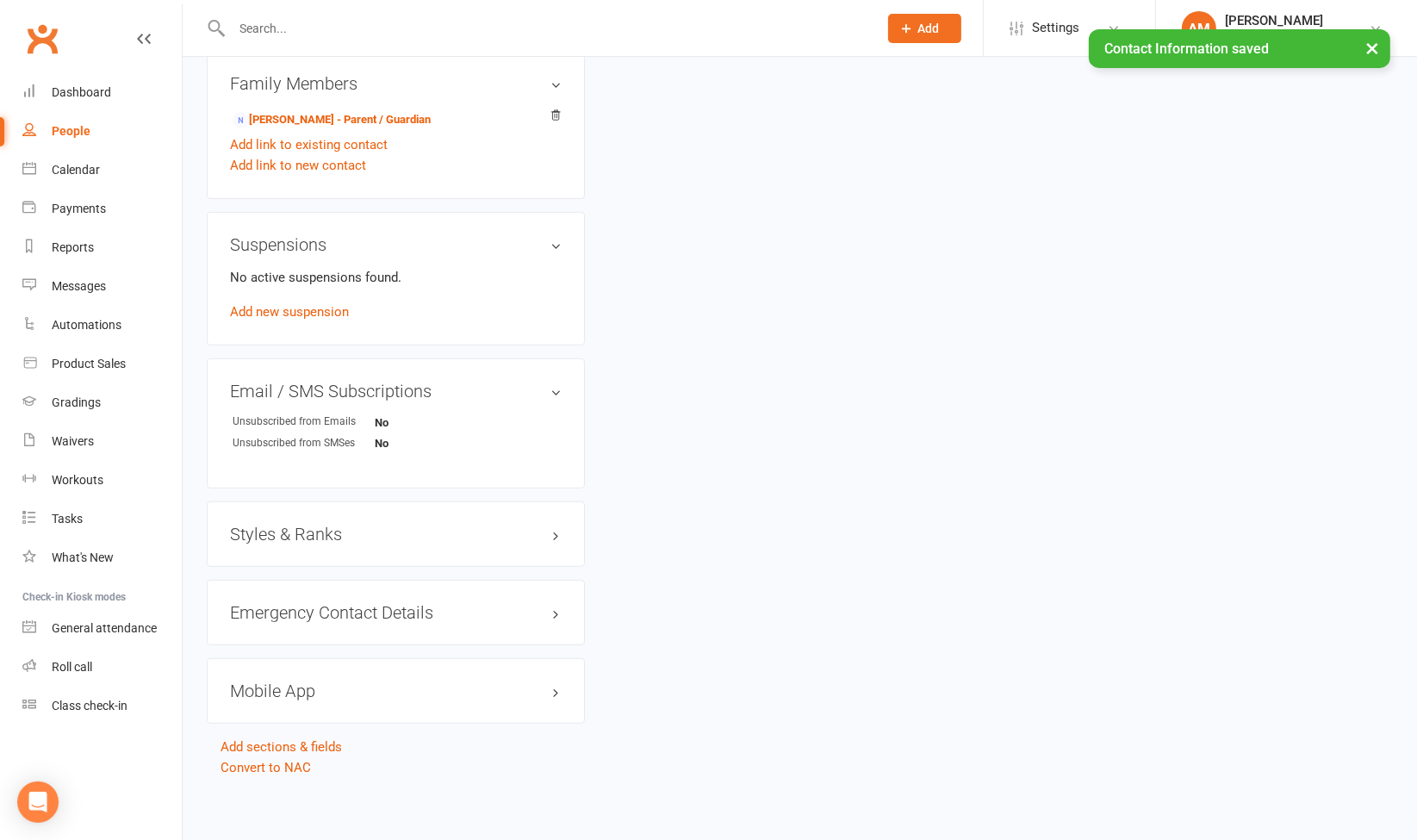
click at [548, 686] on h3 "Mobile App" at bounding box center [396, 691] width 332 height 19
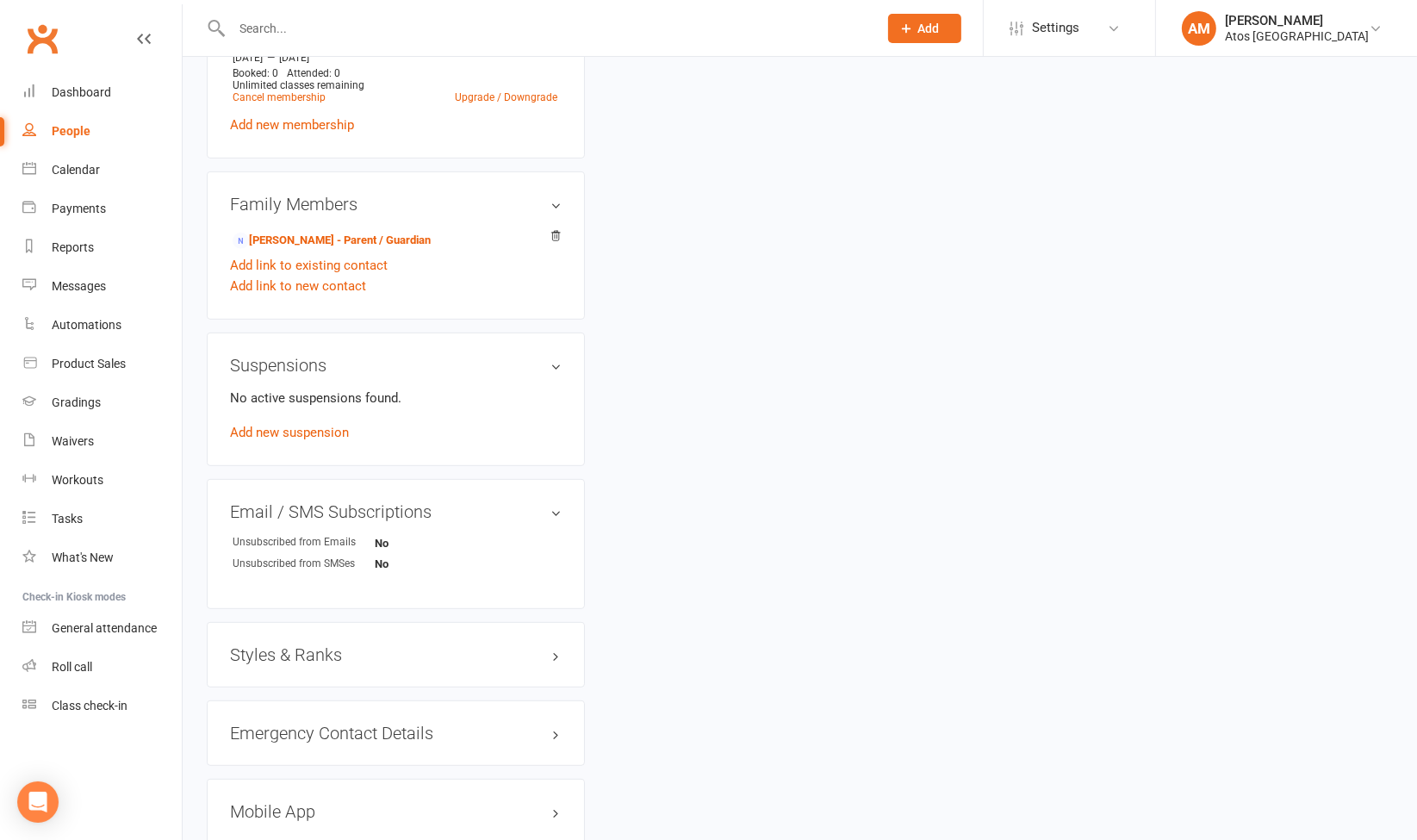
scroll to position [876, 0]
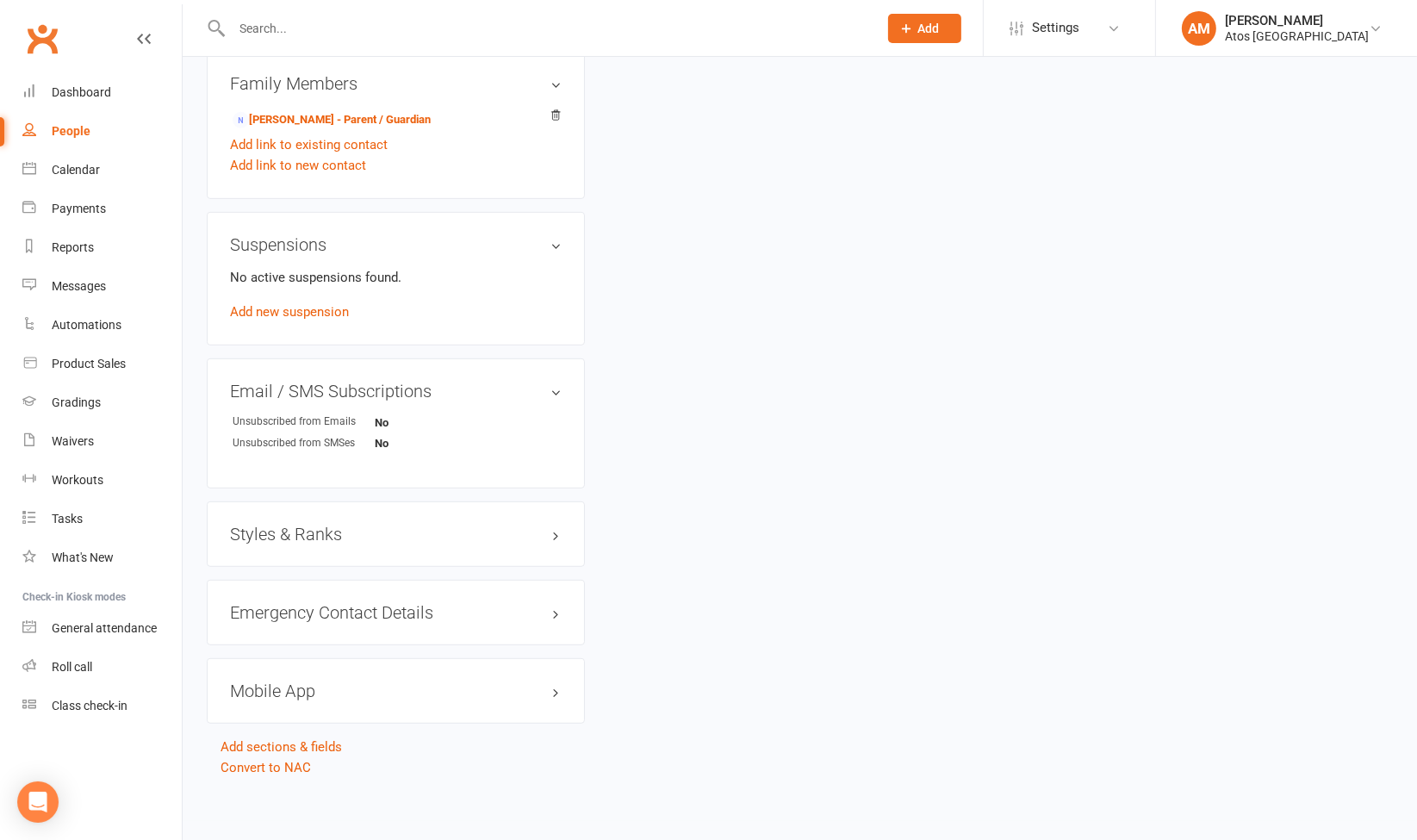
click at [561, 693] on h3 "Mobile App" at bounding box center [396, 691] width 332 height 19
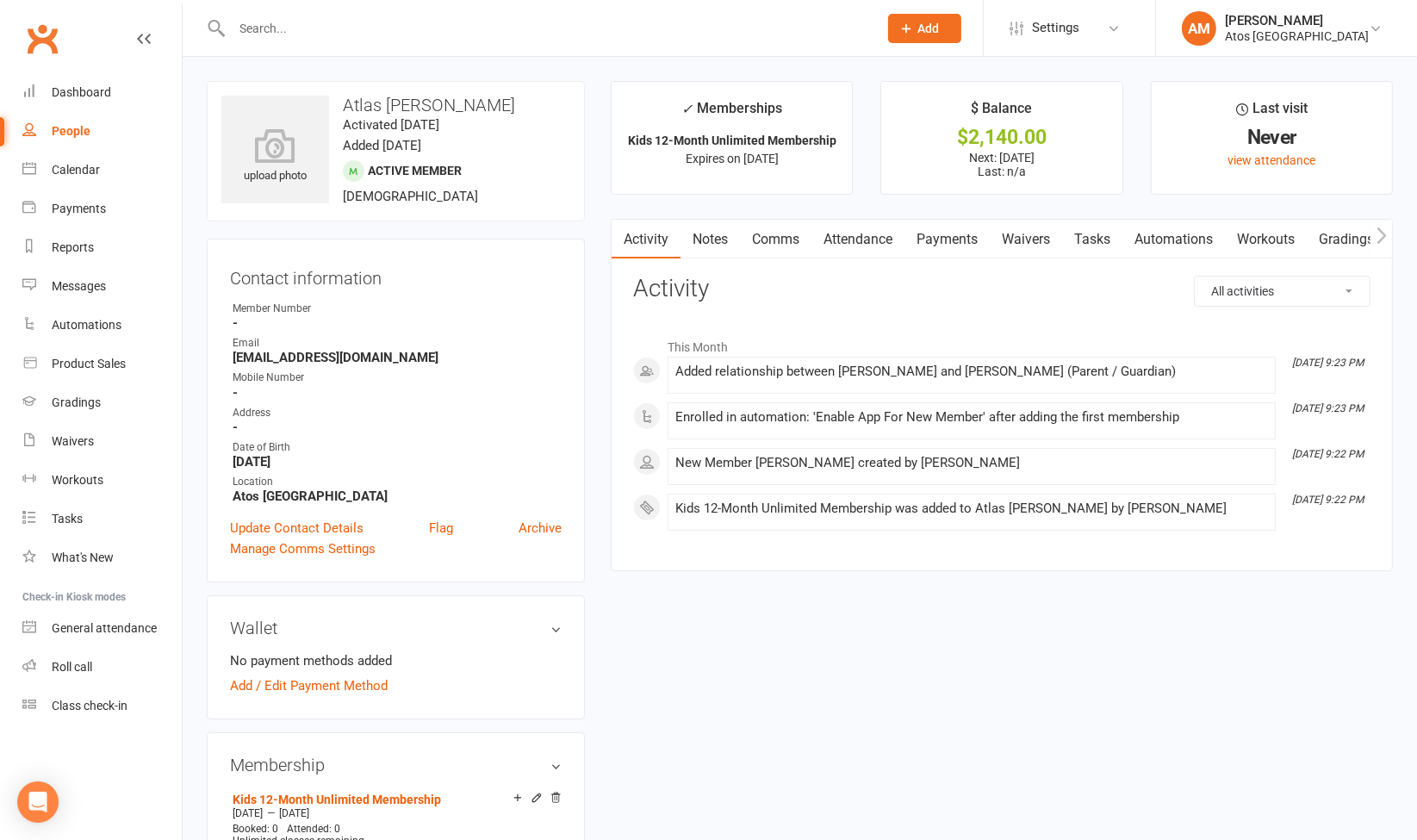
click at [945, 238] on link "Payments" at bounding box center [948, 238] width 86 height 39
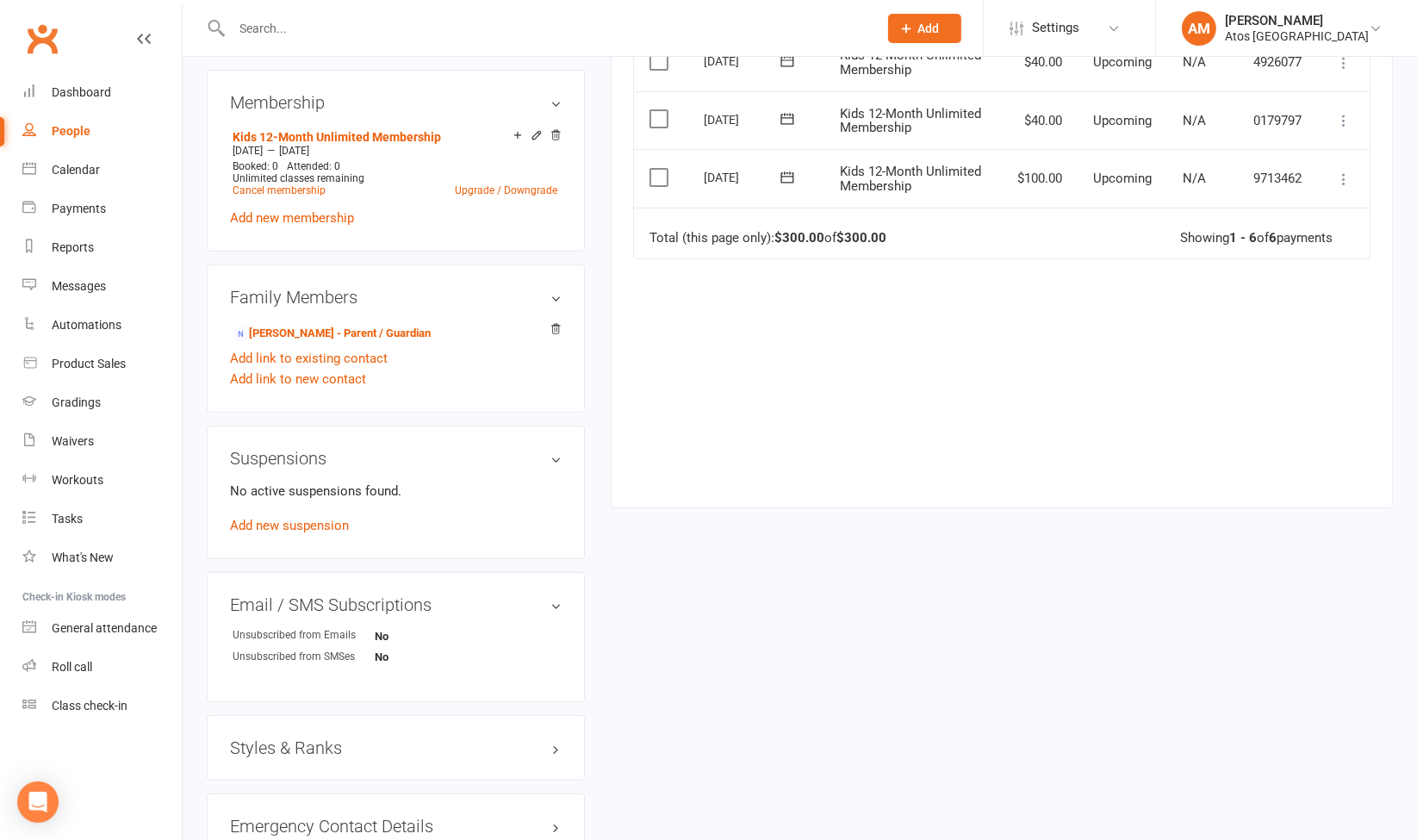
scroll to position [389, 0]
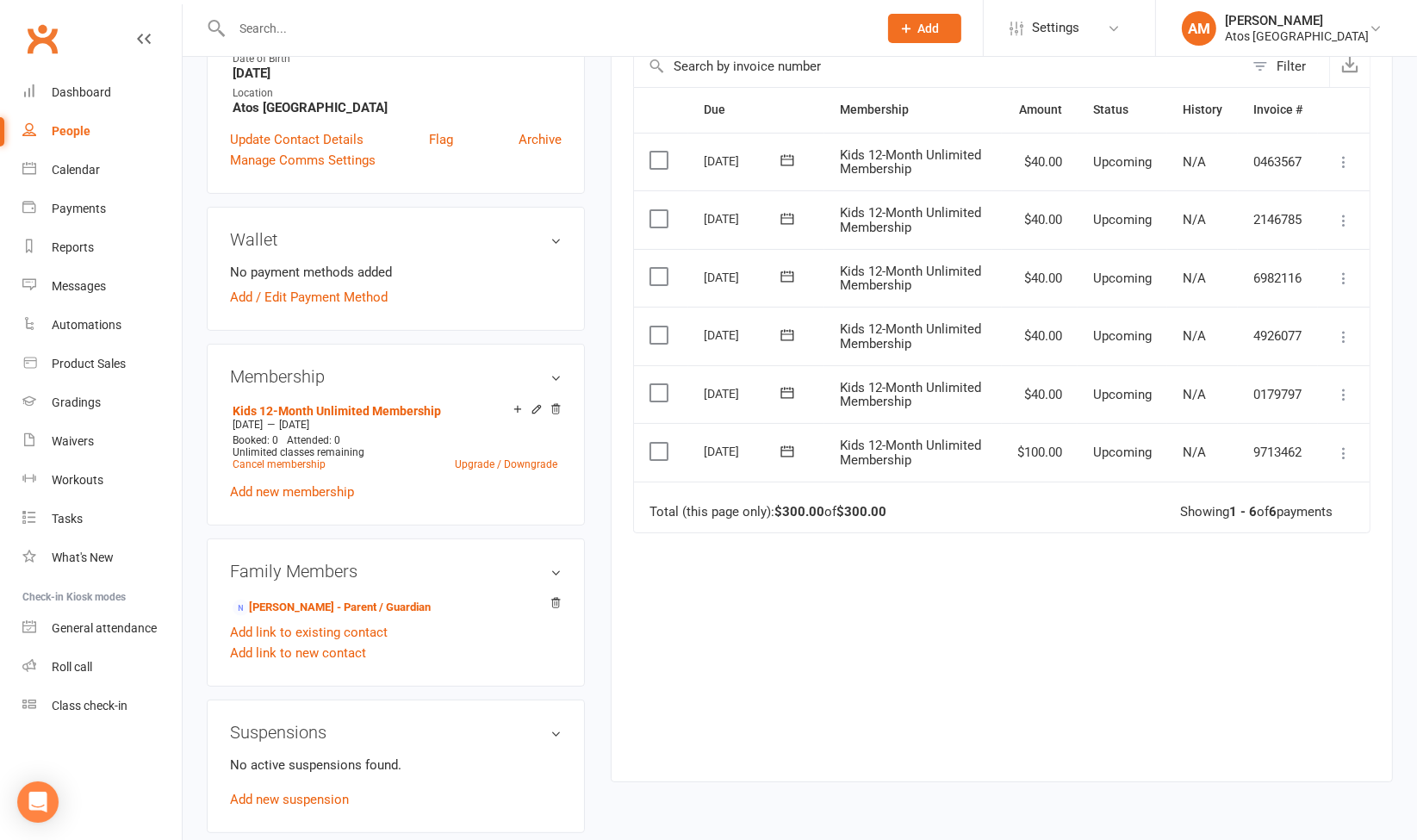
click at [789, 445] on icon at bounding box center [787, 451] width 13 height 11
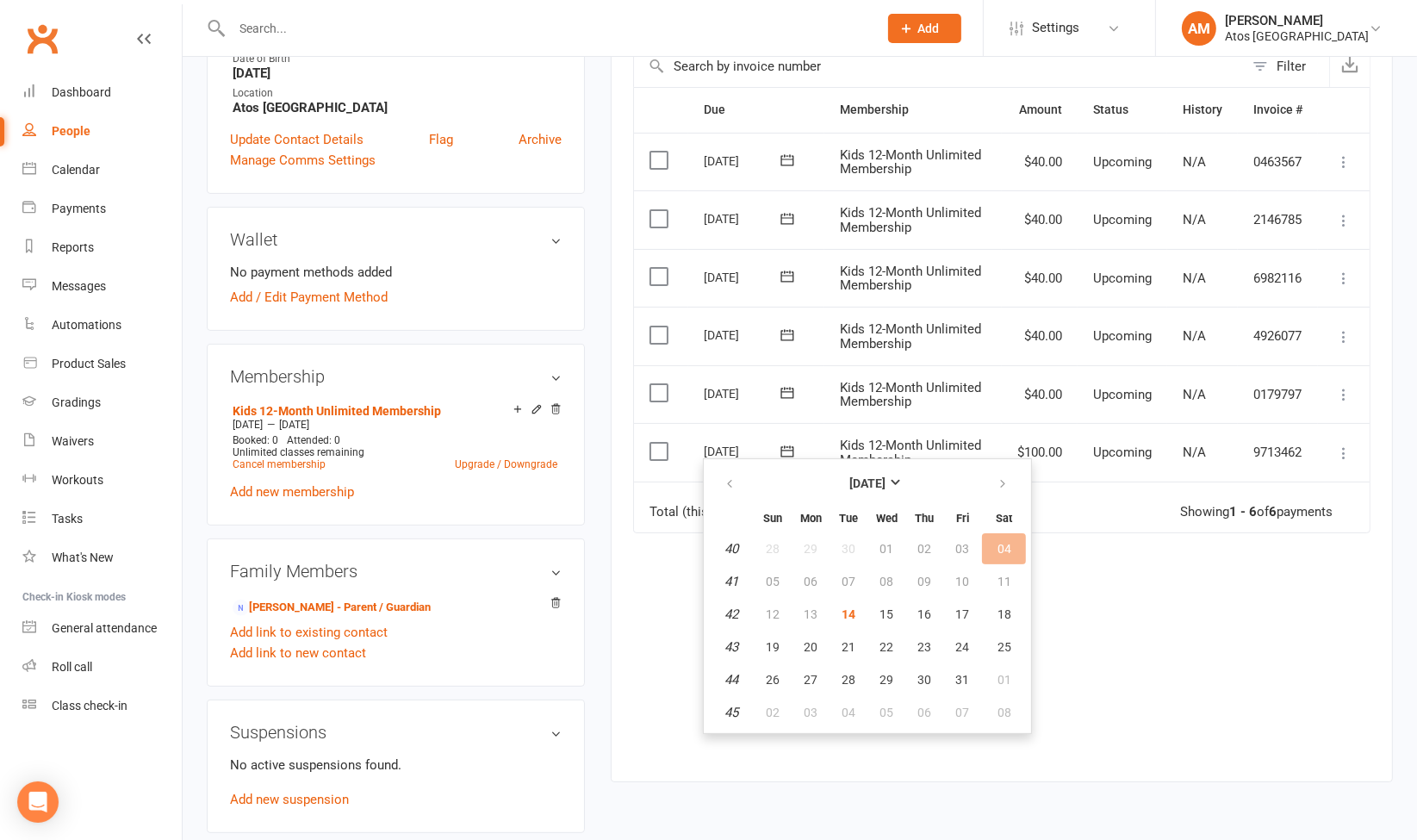
click at [847, 578] on td "07" at bounding box center [848, 582] width 36 height 31
click at [1123, 620] on div "Due Contact Membership Amount Status History Invoice # Select this 11 Nov 2025 …" at bounding box center [1002, 421] width 737 height 668
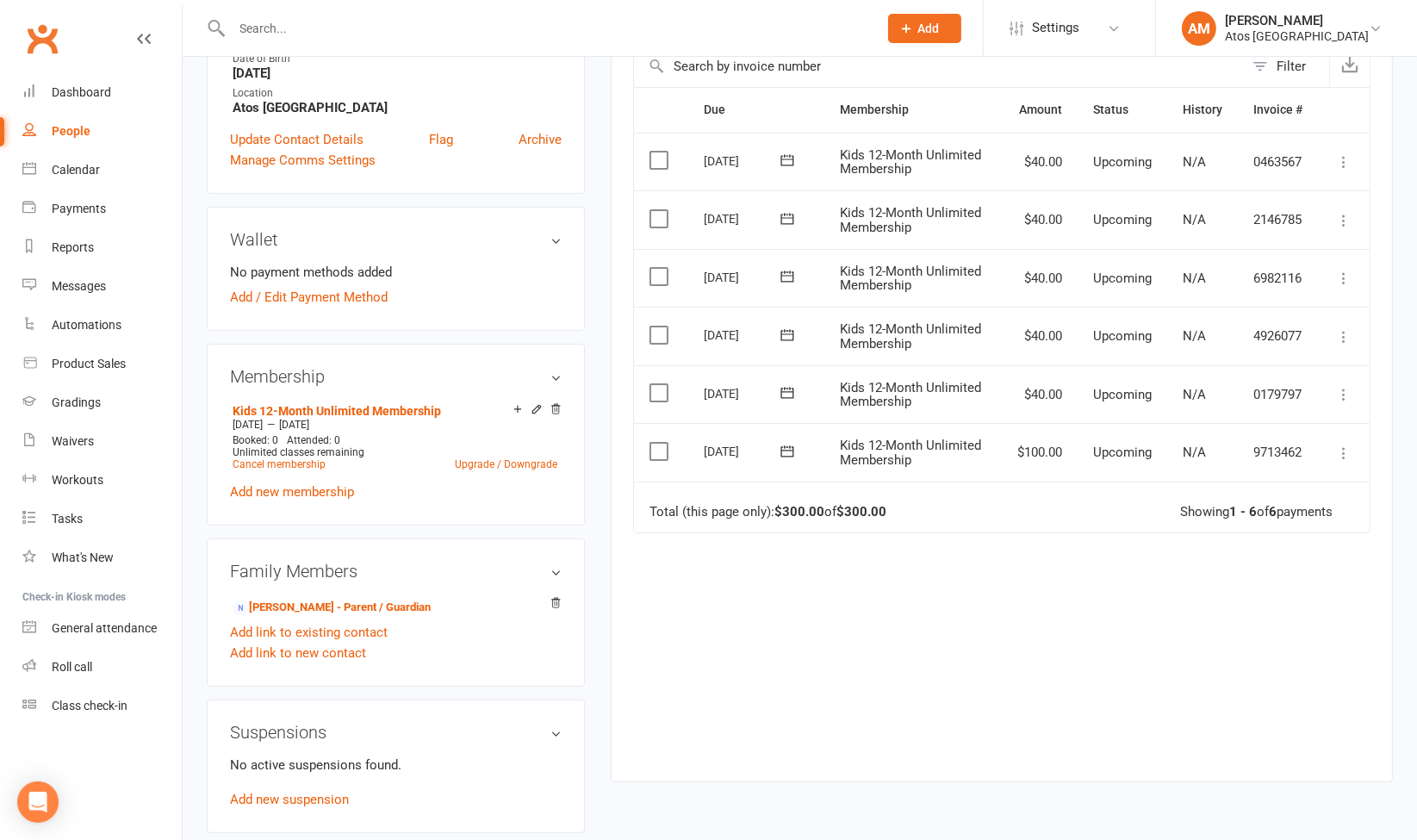
click at [1344, 444] on icon at bounding box center [1344, 453] width 17 height 17
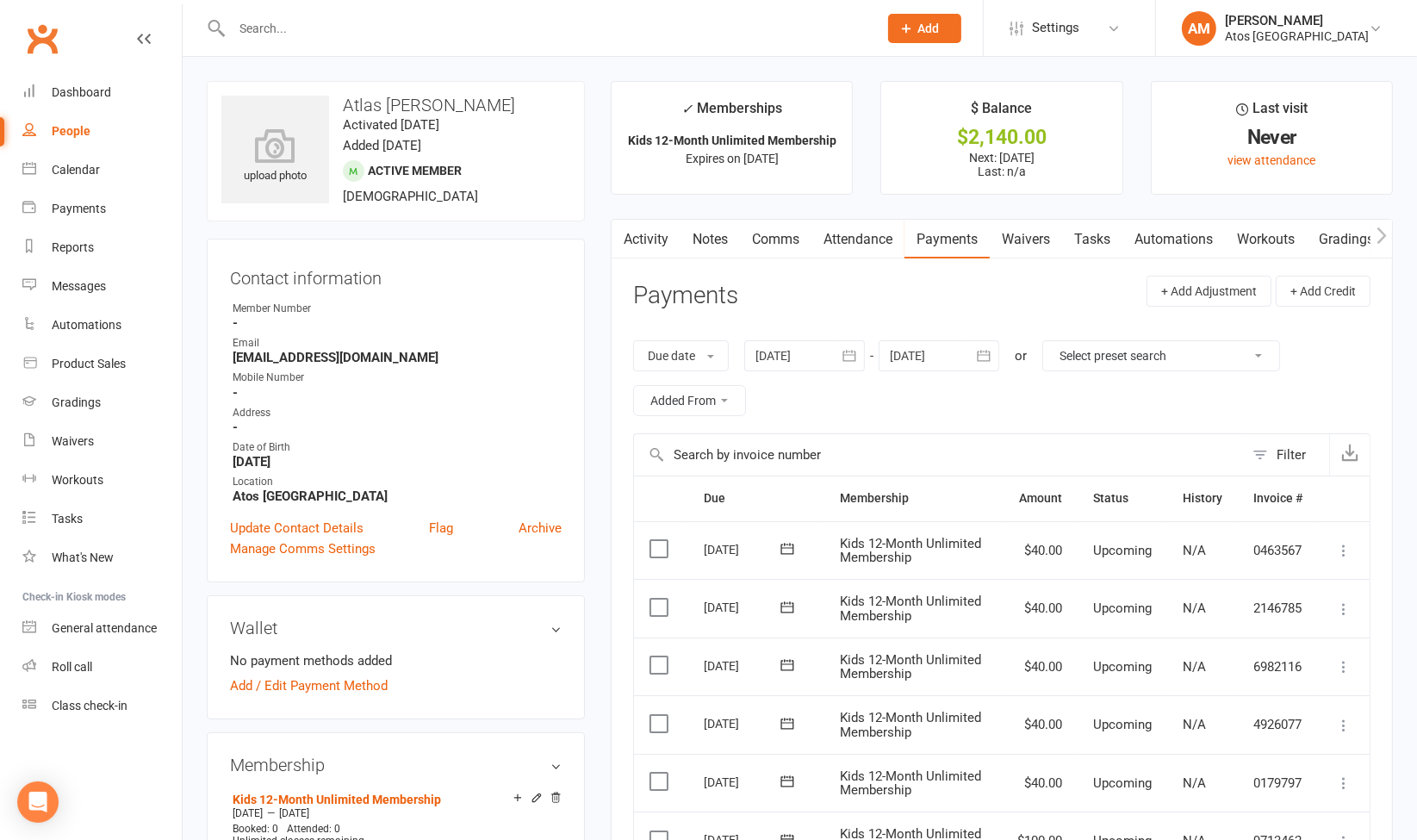
click at [767, 238] on link "Comms" at bounding box center [776, 238] width 72 height 39
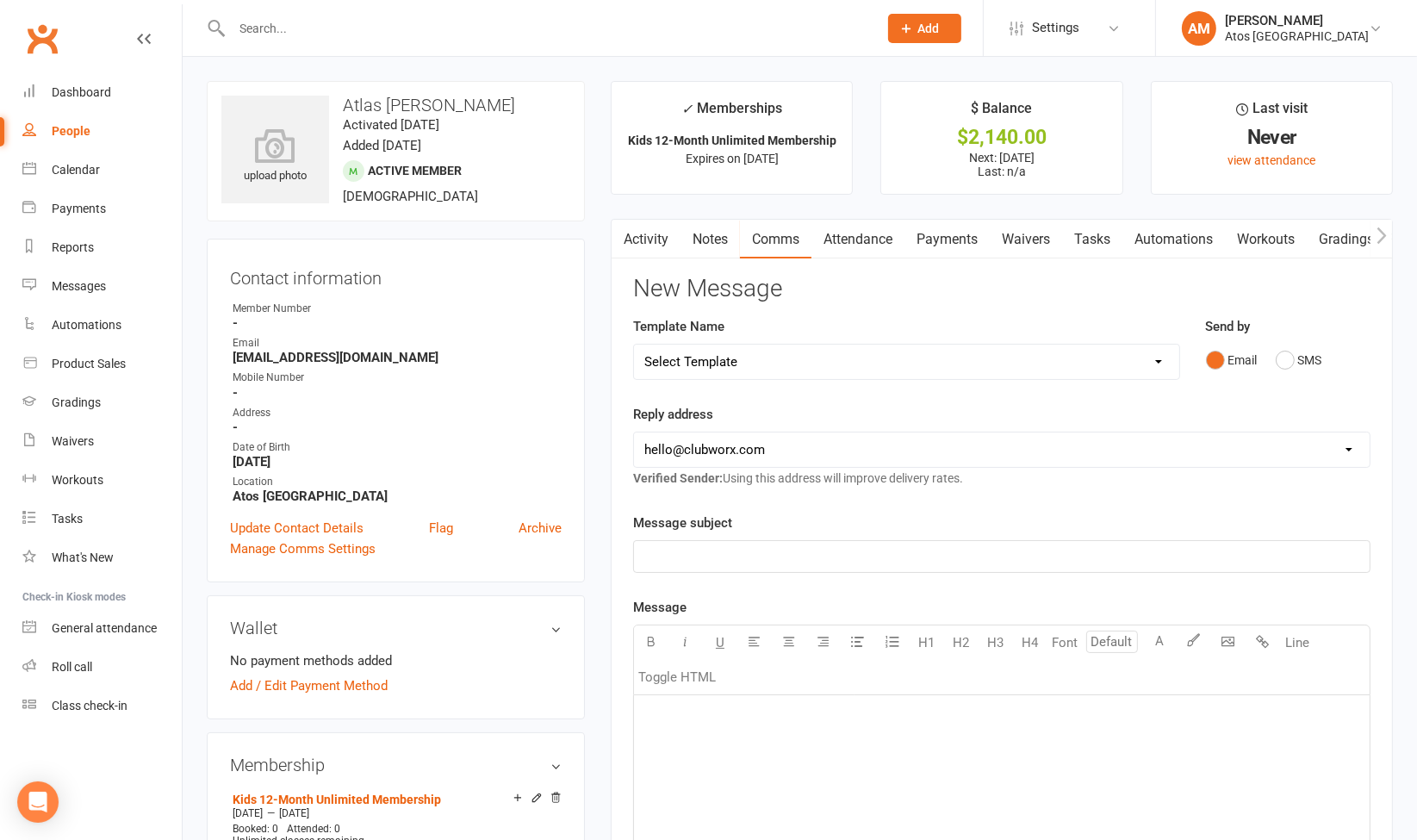
click at [639, 240] on link "Activity" at bounding box center [646, 238] width 69 height 39
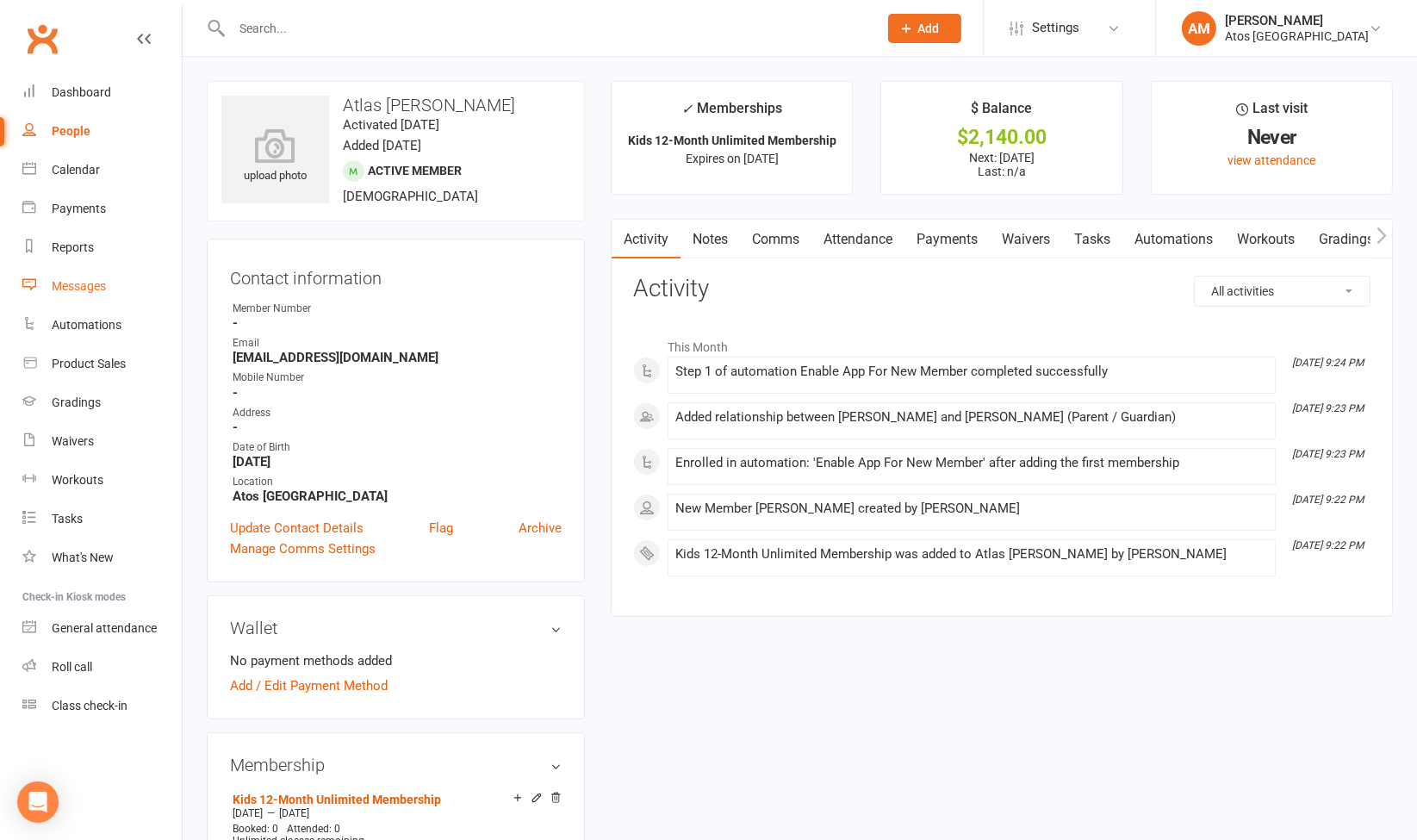
click at [121, 295] on link "Messages" at bounding box center [102, 286] width 159 height 38
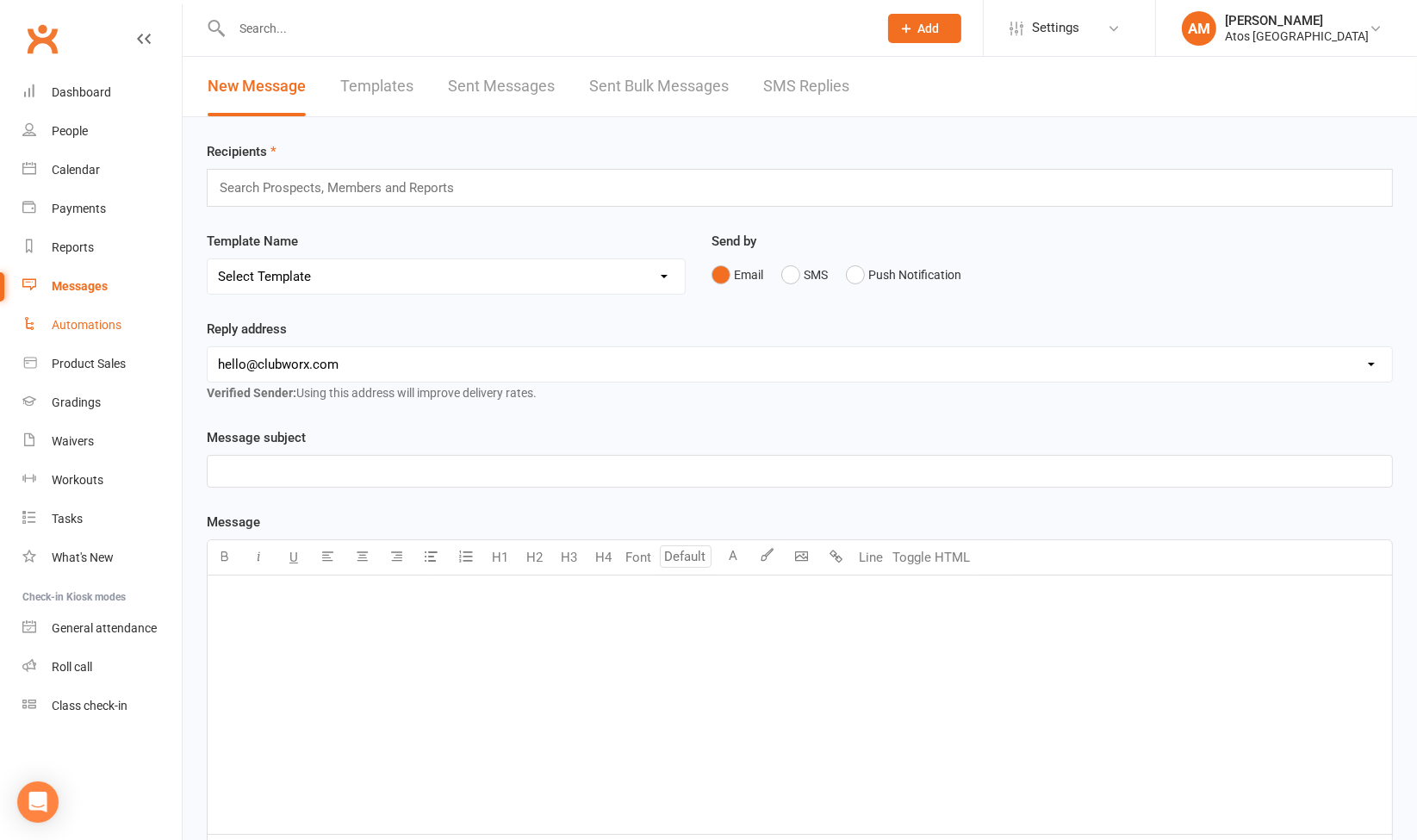
click at [100, 325] on div "Automations" at bounding box center [86, 325] width 70 height 14
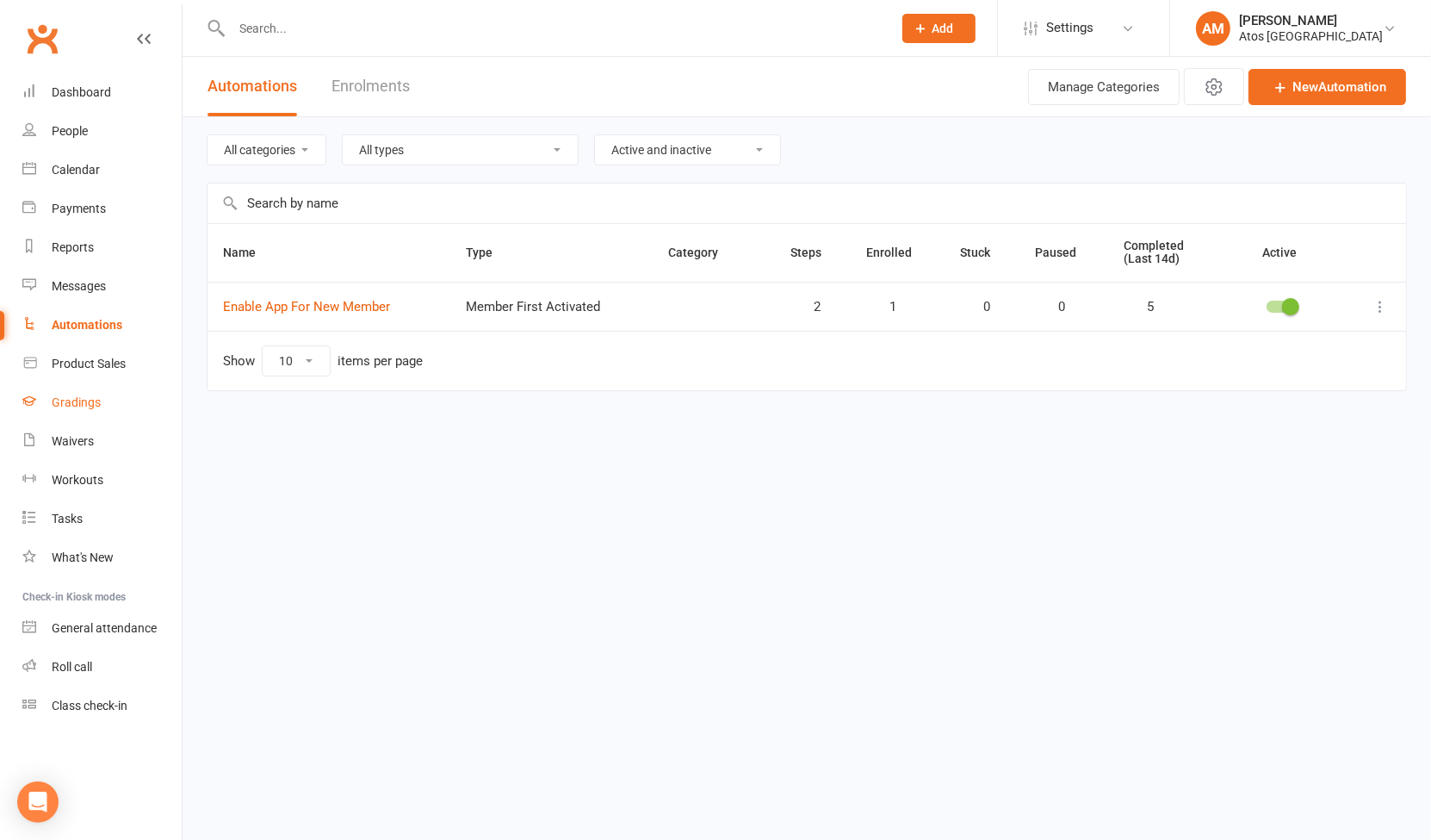
click at [98, 391] on link "Gradings" at bounding box center [102, 403] width 159 height 38
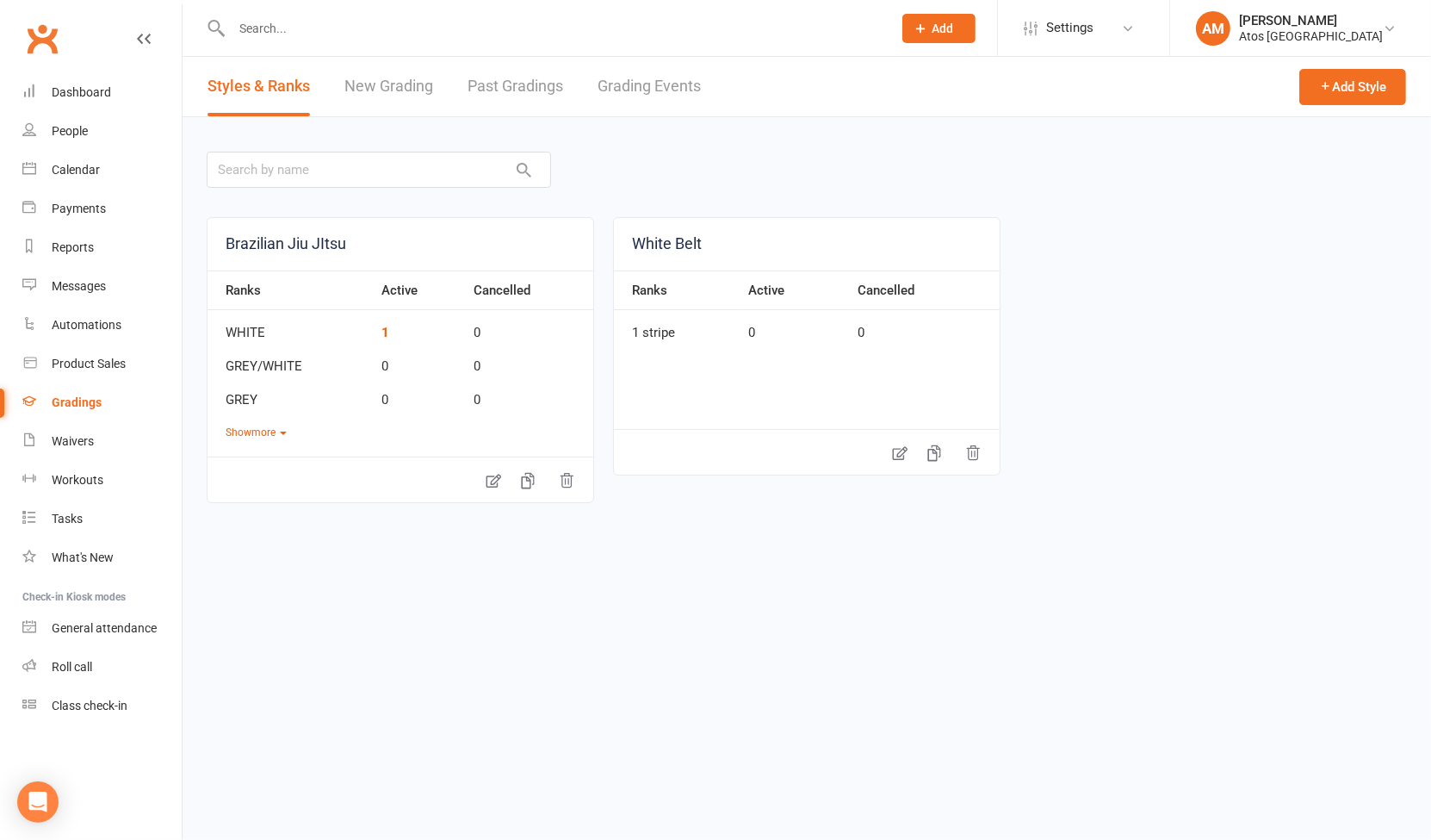
click at [1141, 547] on section "Styles & Ranks New Grading Past Gradings Grading Events Add Style Brazilian Jiu…" at bounding box center [807, 392] width 1249 height 671
click at [258, 431] on button "Show more" at bounding box center [256, 432] width 61 height 17
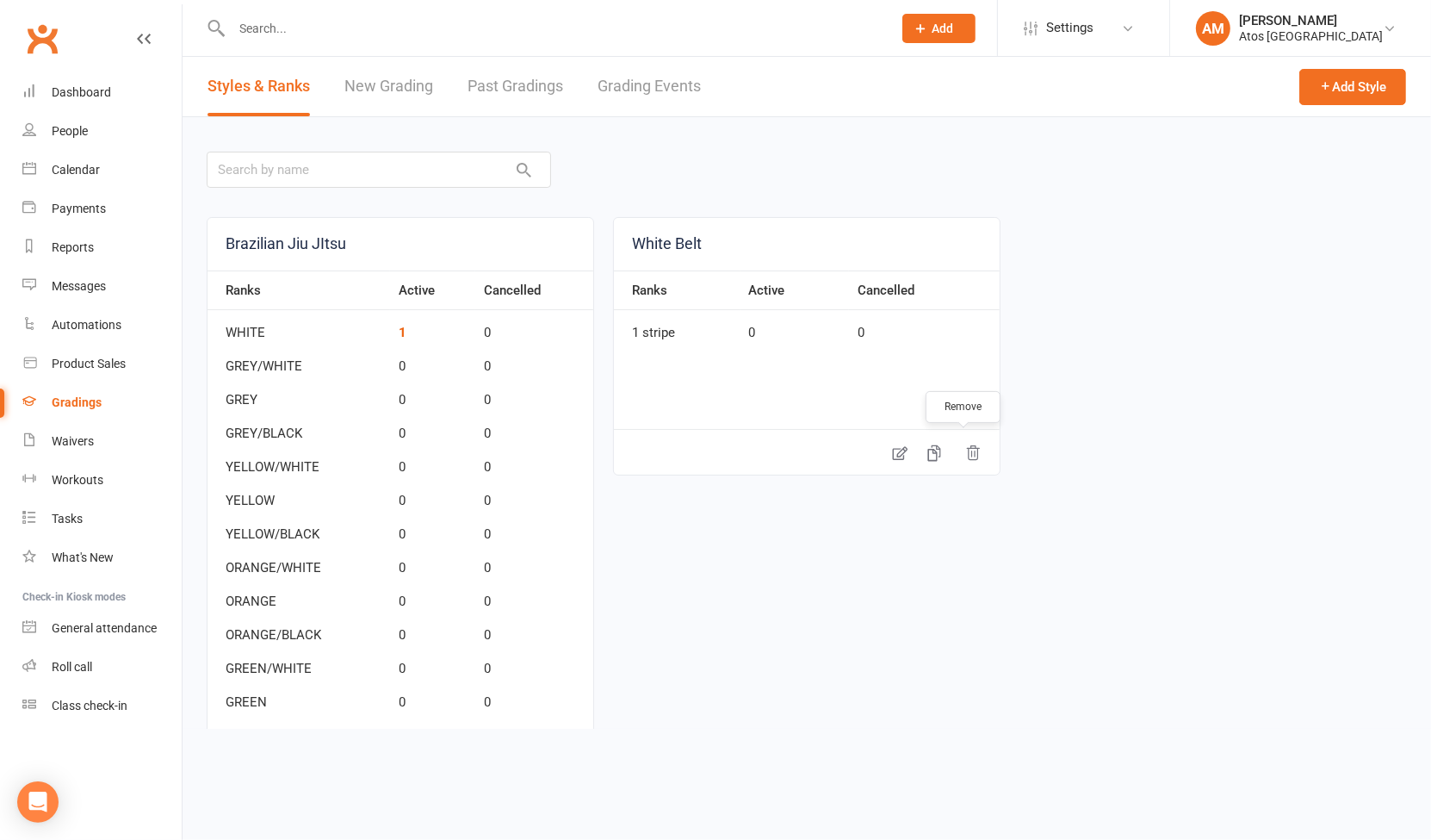
click at [967, 456] on icon "button" at bounding box center [973, 453] width 17 height 17
click at [891, 460] on icon at bounding box center [900, 453] width 17 height 17
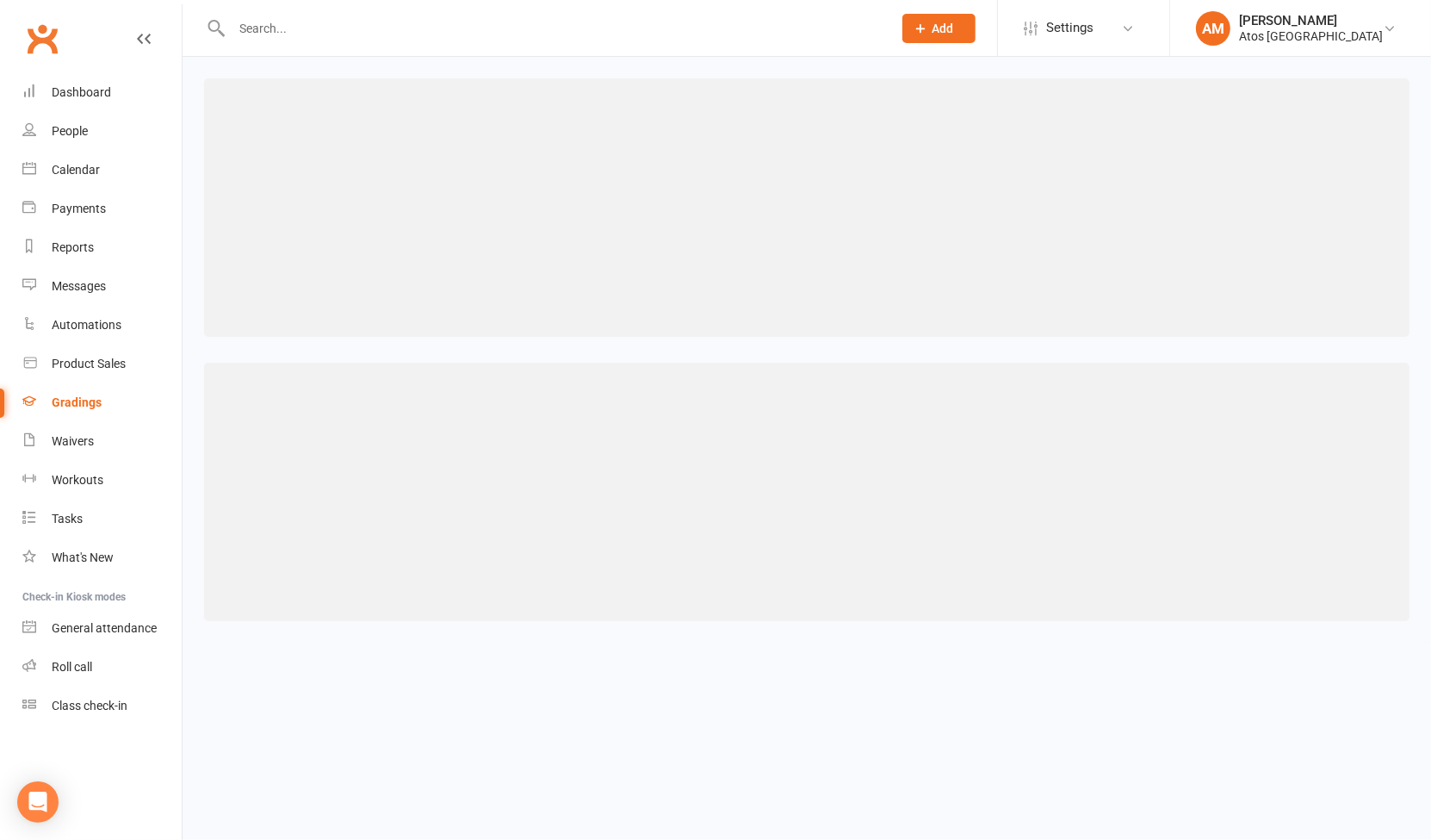
select select ">="
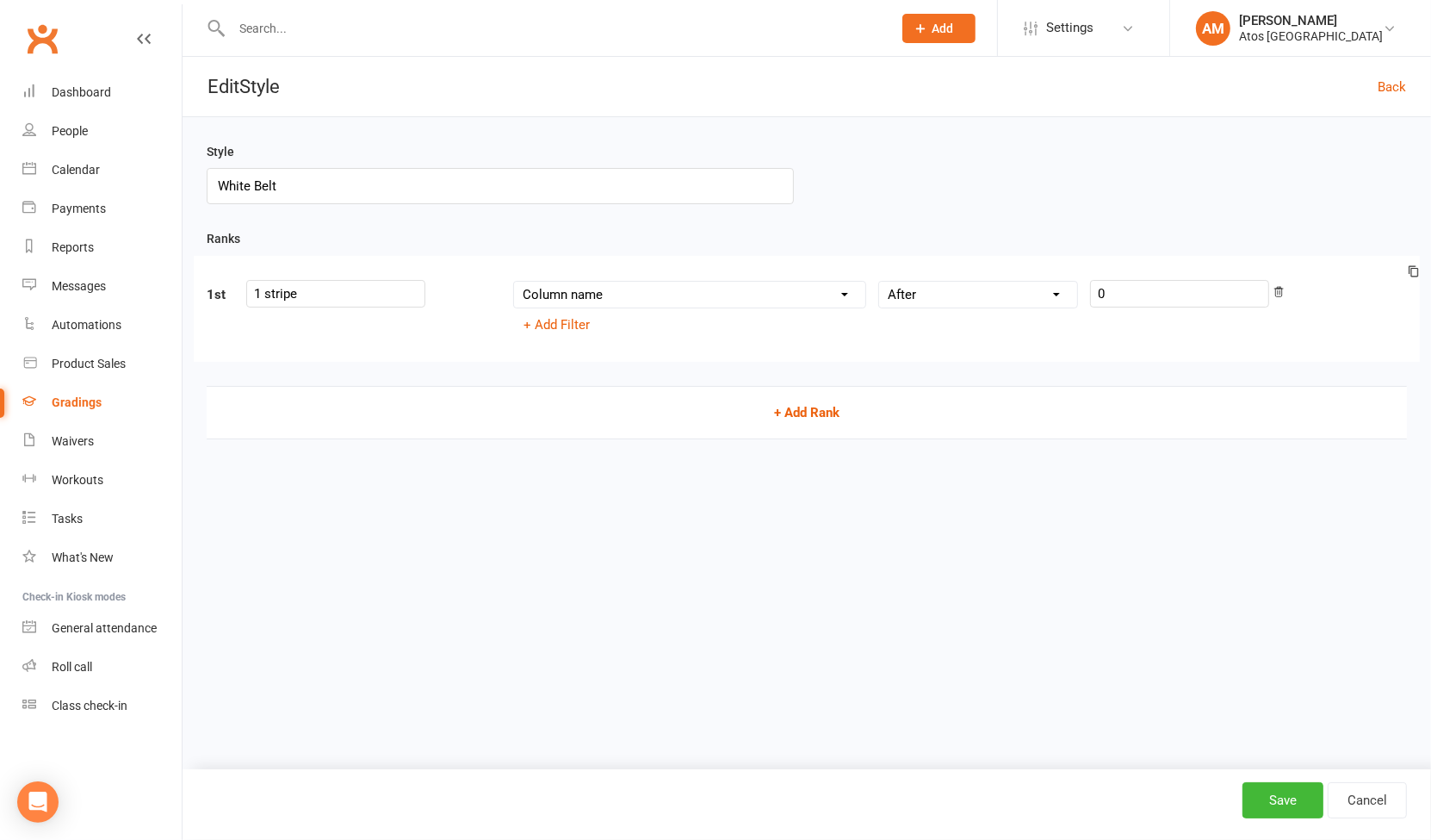
click at [809, 416] on button "+ Add Rank" at bounding box center [807, 412] width 1201 height 53
click at [405, 408] on div at bounding box center [352, 401] width 206 height 28
click at [363, 405] on input "text" at bounding box center [338, 401] width 179 height 28
type input "2 stripe"
click at [801, 513] on button "+ Add Rank" at bounding box center [807, 518] width 1201 height 53
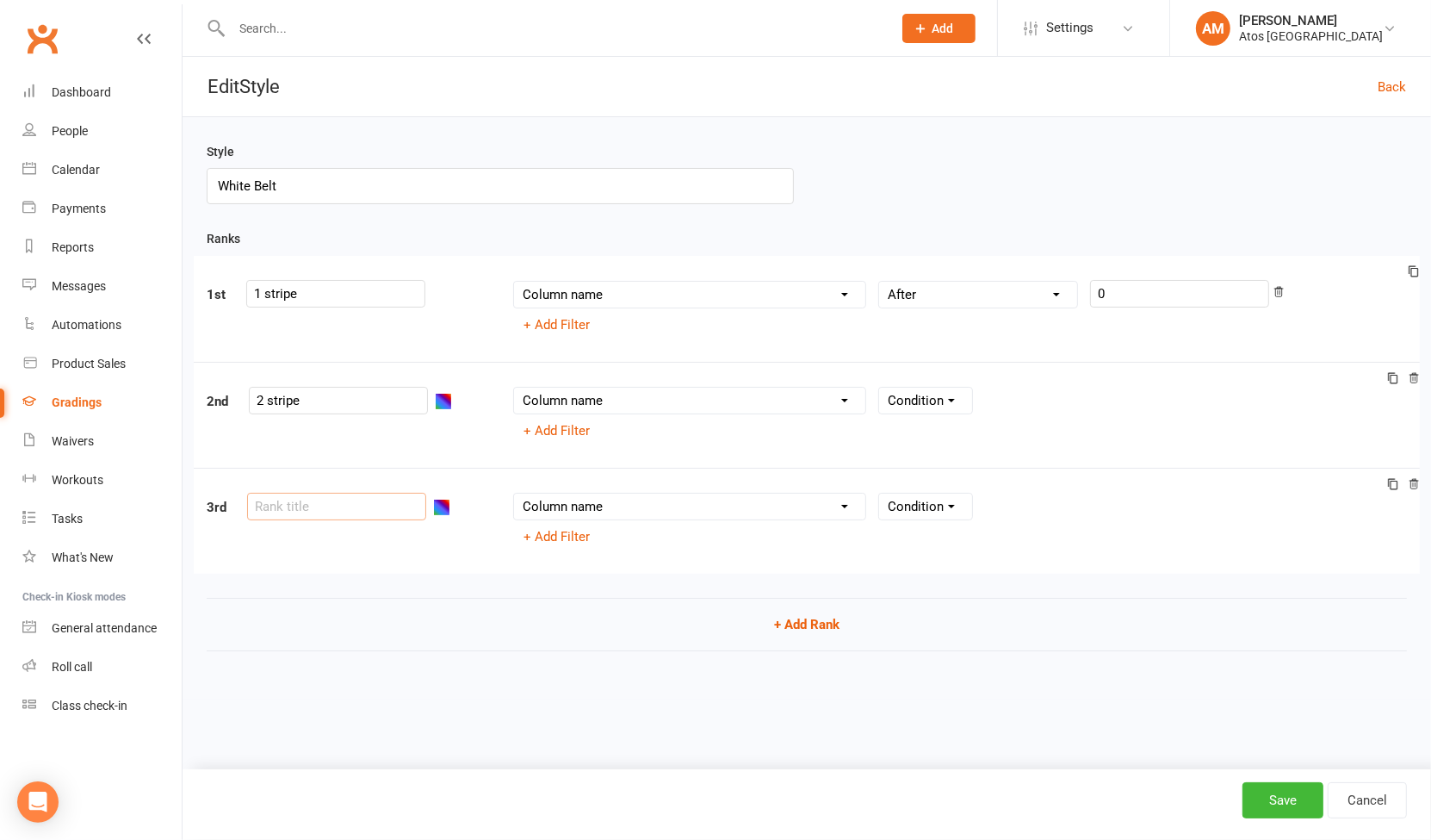
click at [368, 514] on input "text" at bounding box center [336, 506] width 179 height 28
type input "3 stripe"
click at [827, 628] on button "+ Add Rank" at bounding box center [807, 623] width 1201 height 53
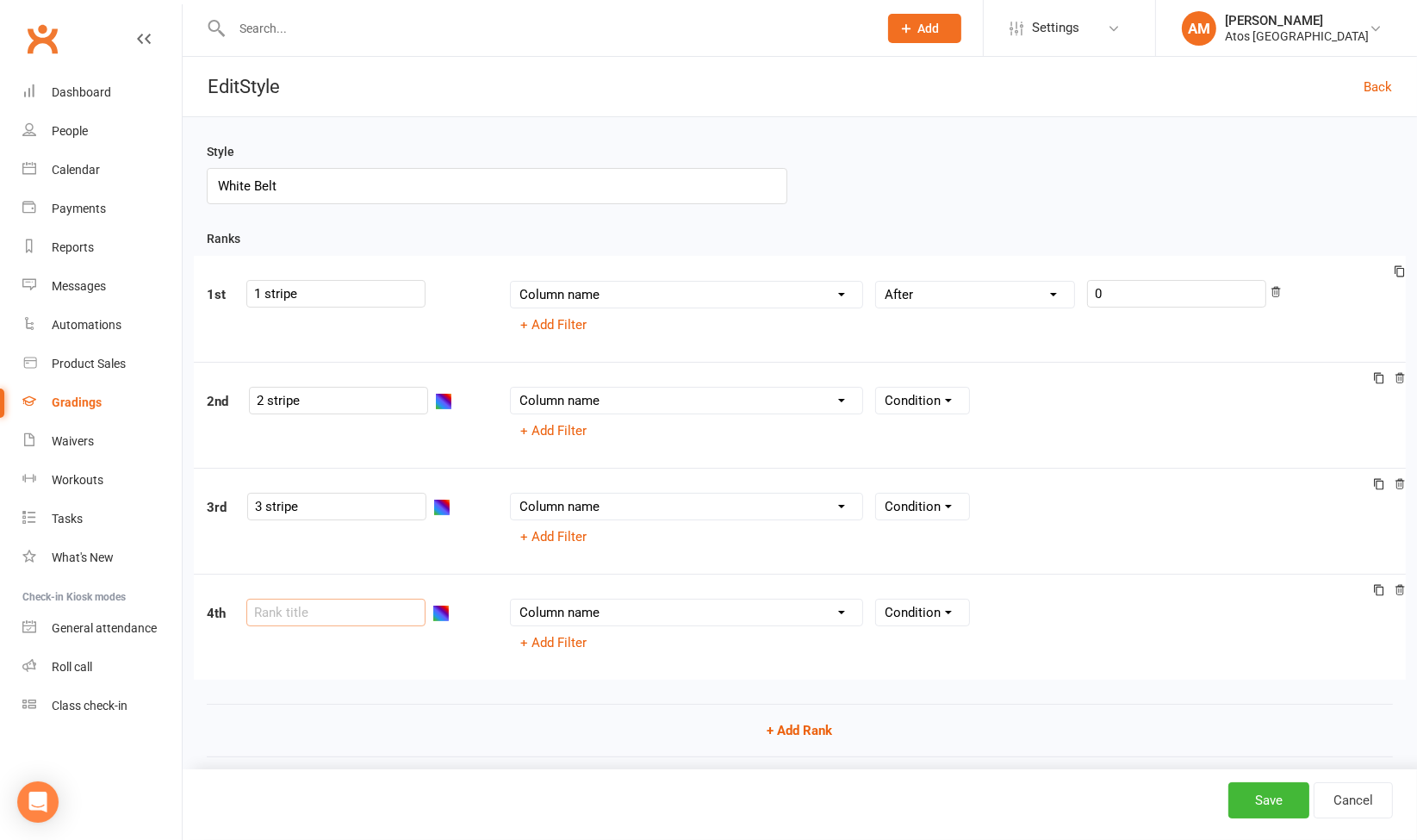
click at [285, 610] on input "text" at bounding box center [335, 612] width 179 height 28
type input "4 stripe"
click at [1270, 808] on button "Save" at bounding box center [1268, 799] width 81 height 36
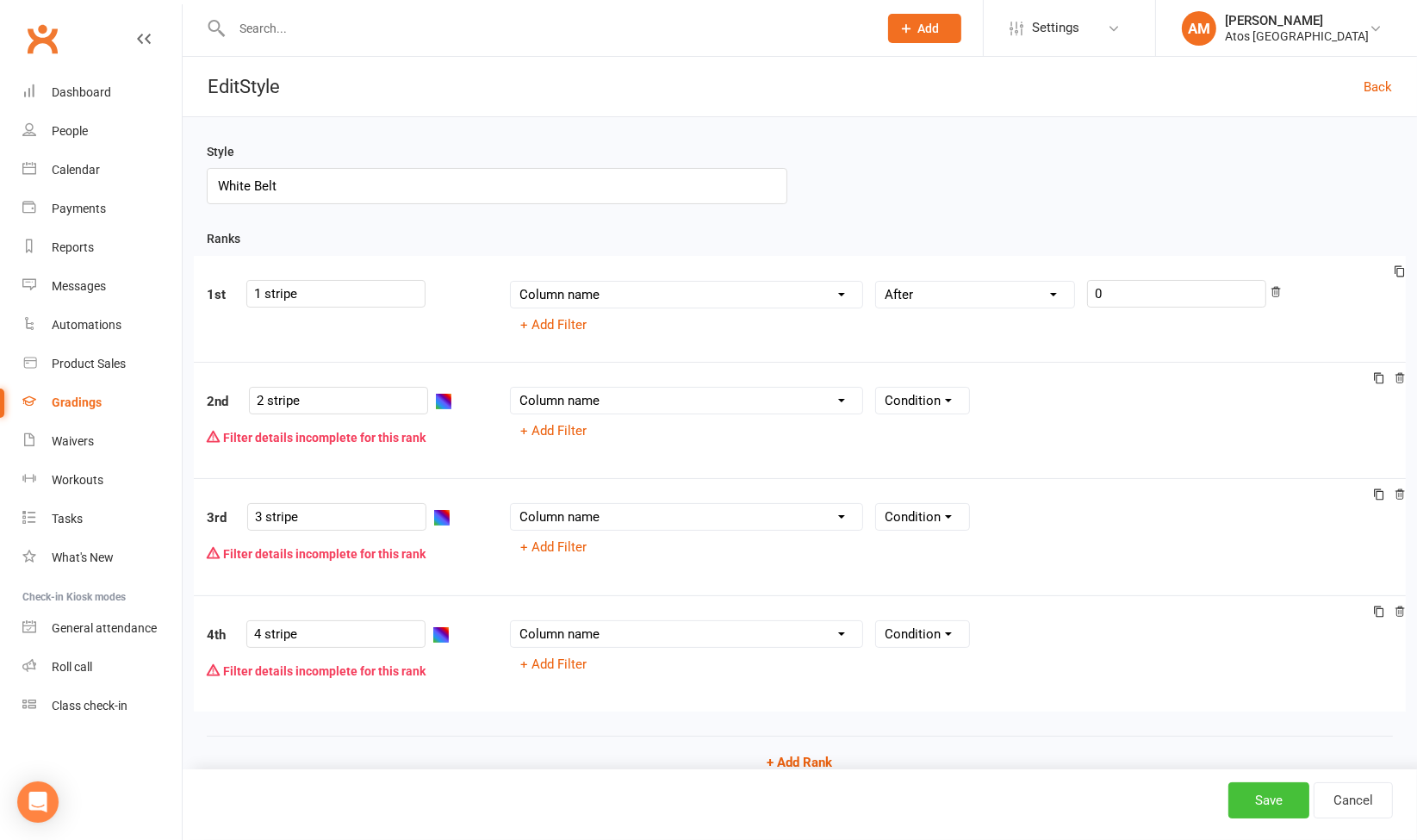
scroll to position [66, 0]
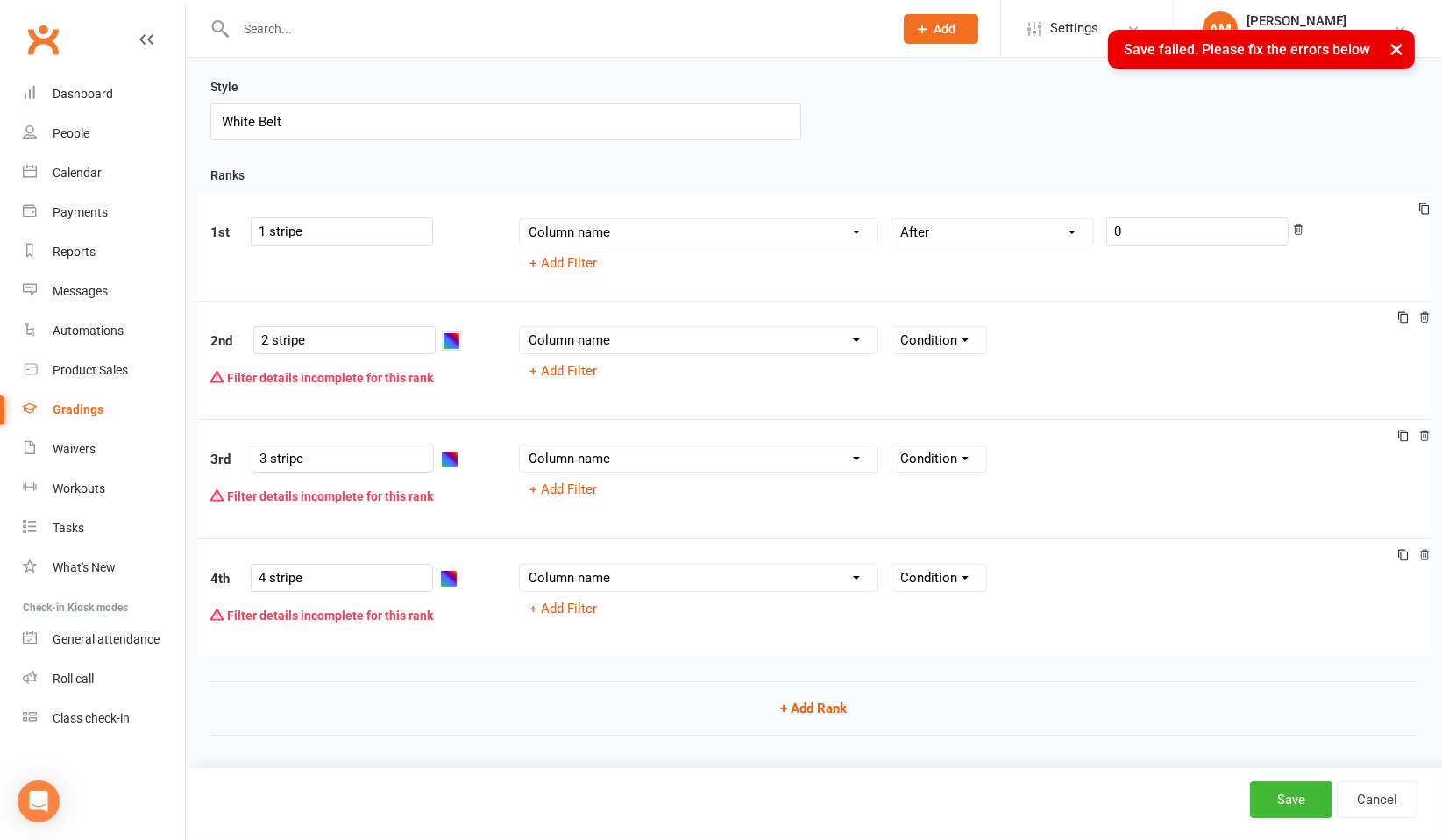
click at [443, 341] on button "button" at bounding box center [452, 341] width 18 height 18
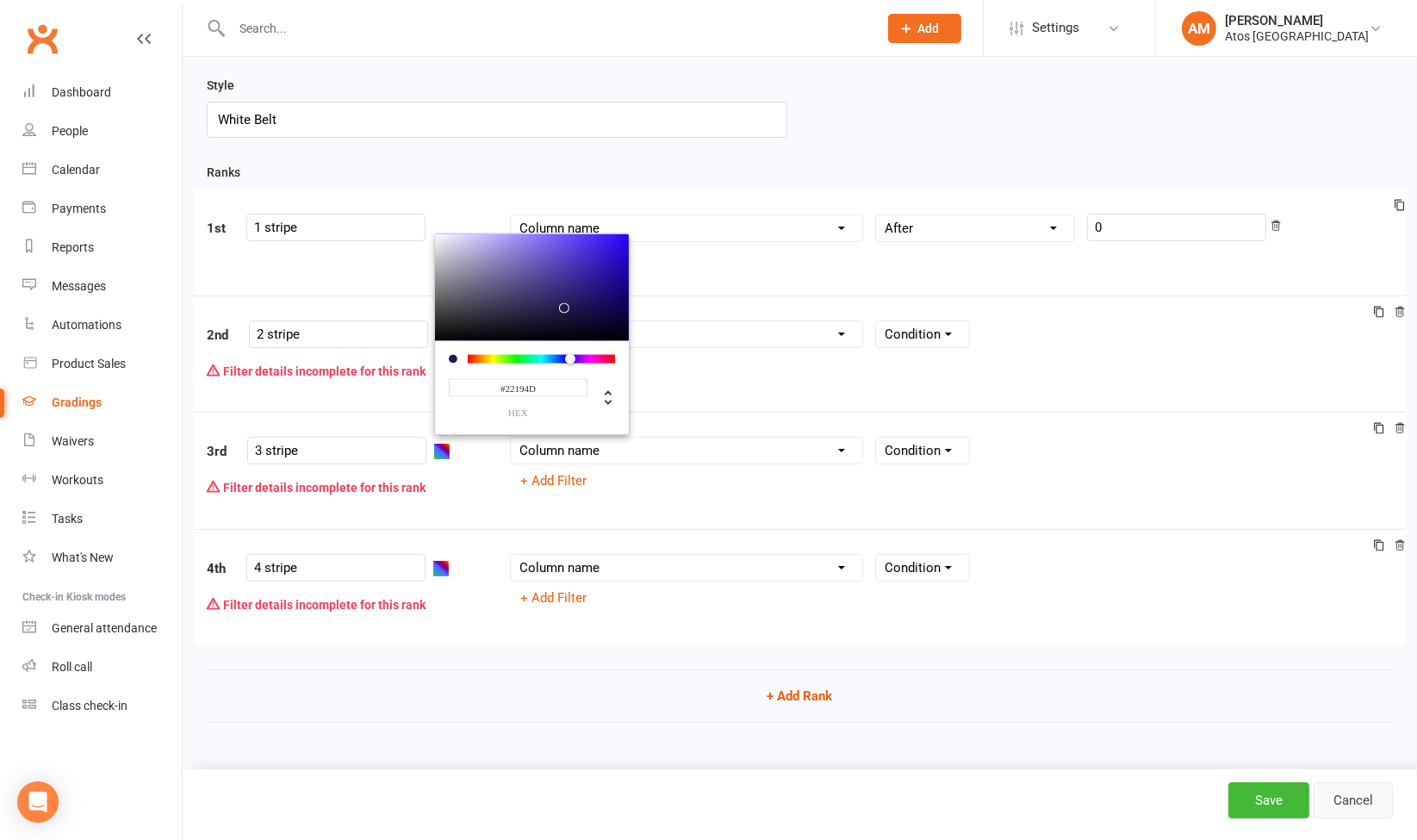
click at [1368, 805] on link "Cancel" at bounding box center [1353, 799] width 79 height 36
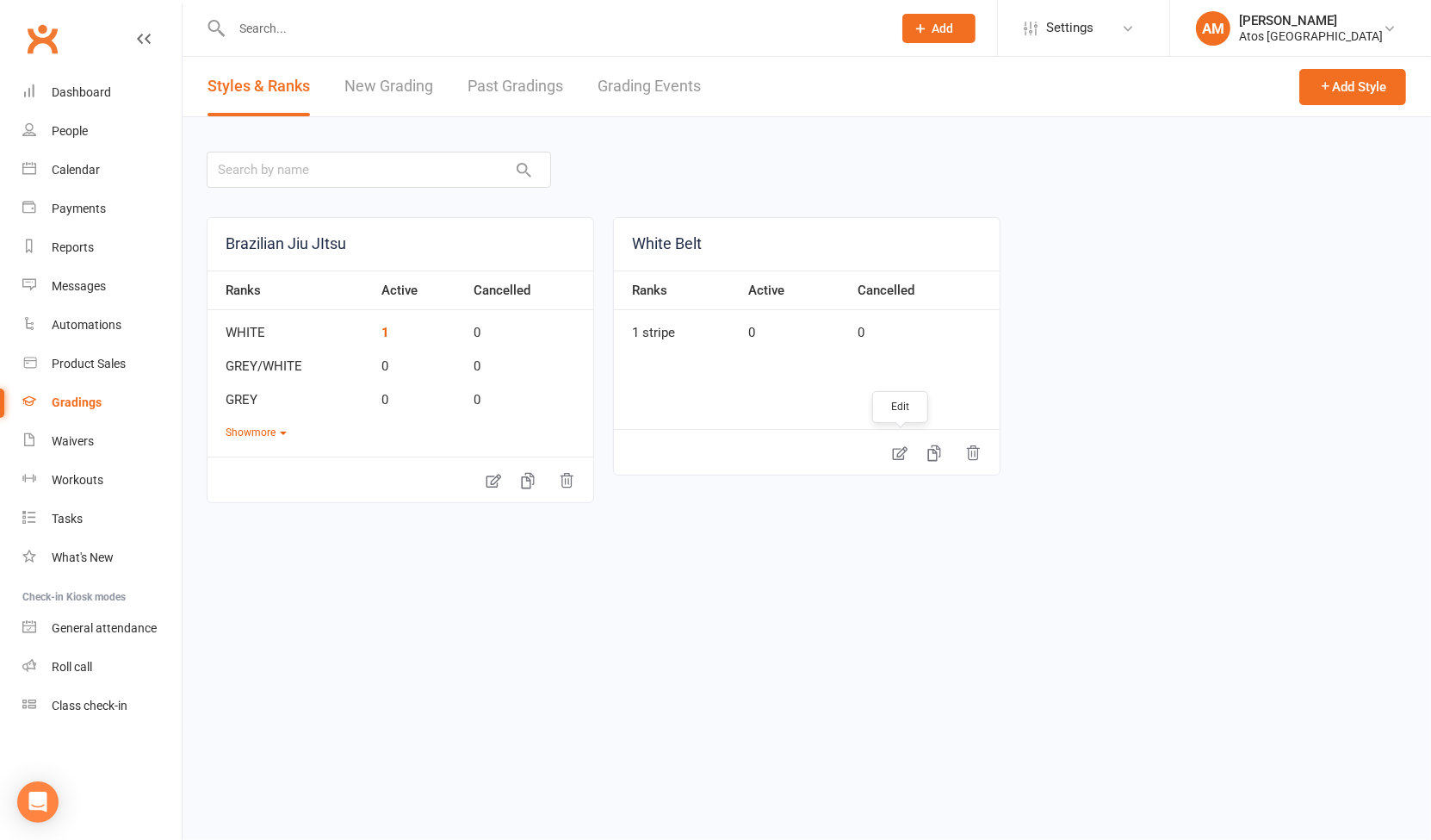
click at [907, 453] on icon at bounding box center [900, 453] width 17 height 17
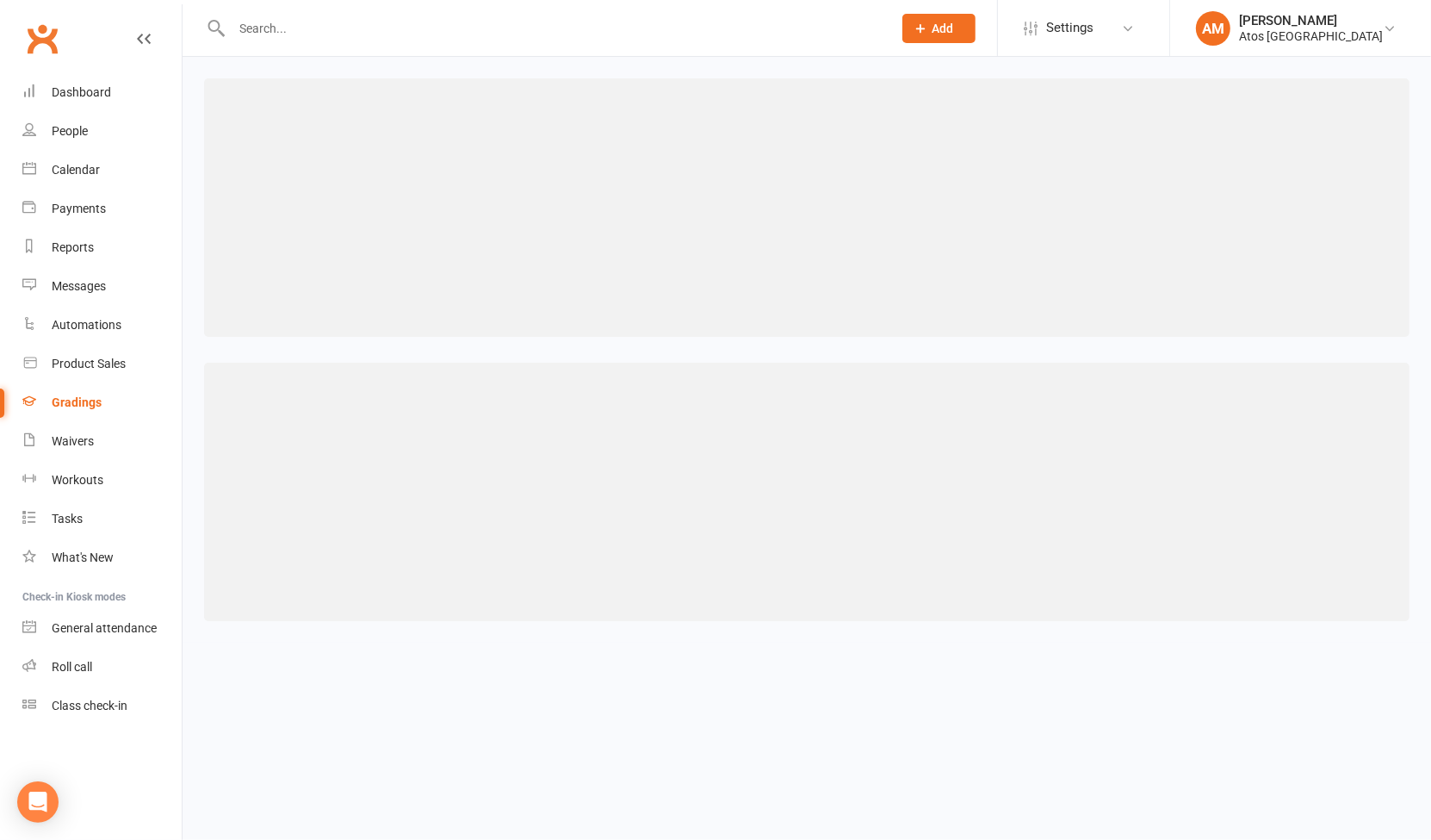
select select ">="
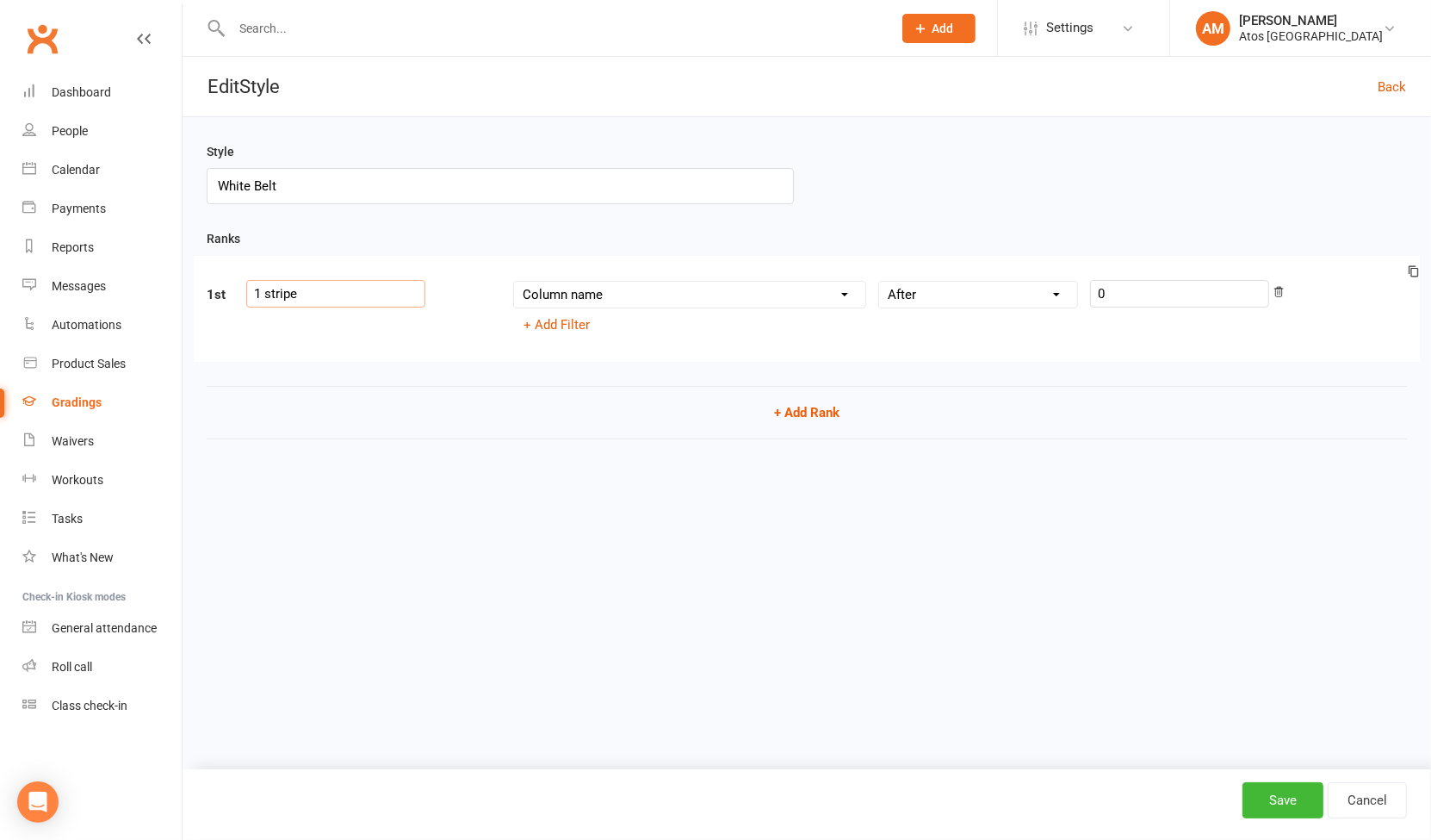
click at [317, 295] on input "1 stripe" at bounding box center [335, 294] width 179 height 28
click at [798, 405] on button "+ Add Rank" at bounding box center [807, 412] width 1201 height 53
click at [435, 410] on div at bounding box center [444, 401] width 20 height 21
click at [375, 406] on input "text" at bounding box center [338, 401] width 179 height 28
click at [1385, 797] on link "Cancel" at bounding box center [1367, 799] width 79 height 36
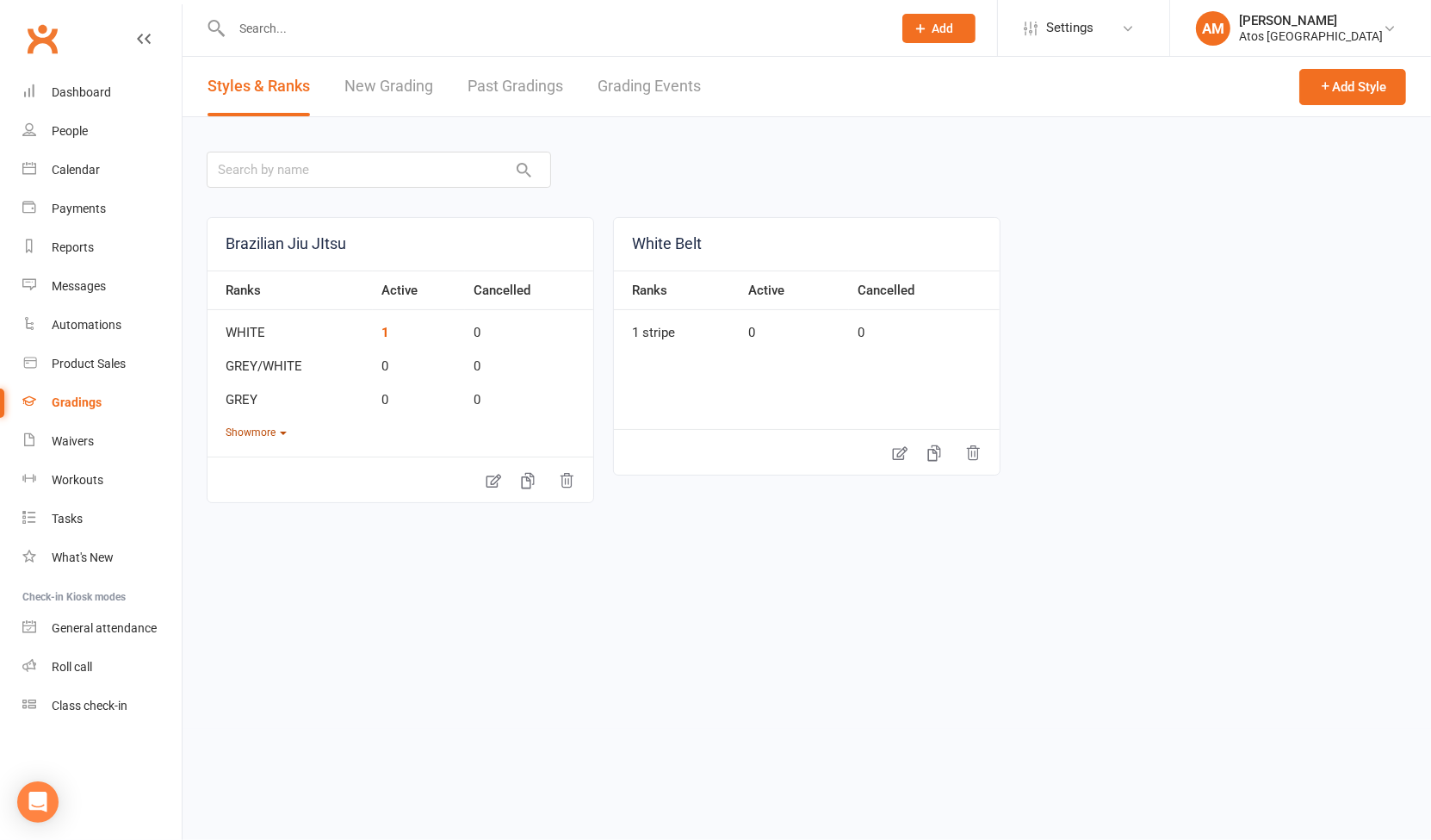
click at [263, 425] on button "Show more" at bounding box center [256, 432] width 61 height 17
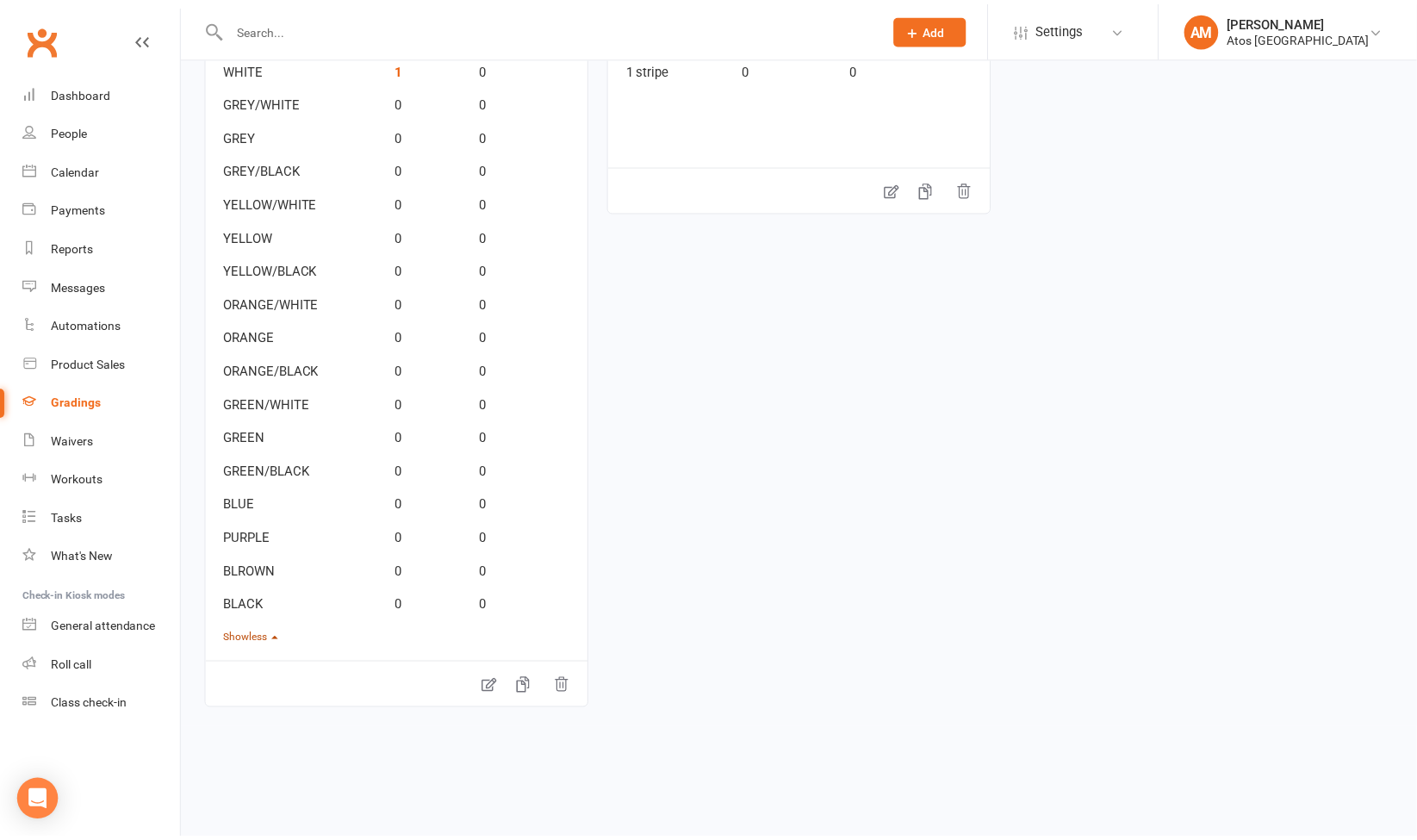
scroll to position [266, 0]
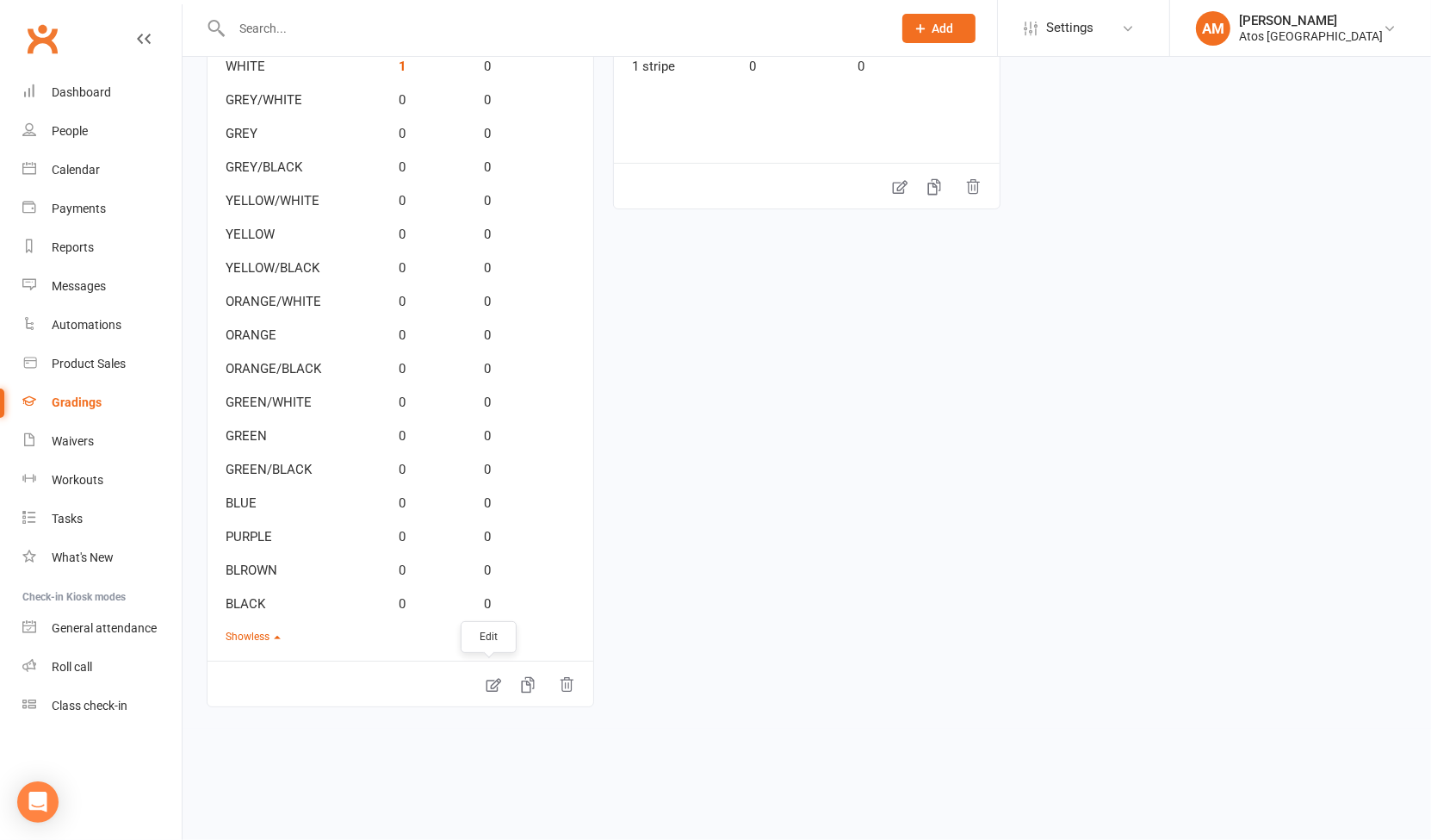
click at [486, 678] on icon at bounding box center [493, 685] width 17 height 17
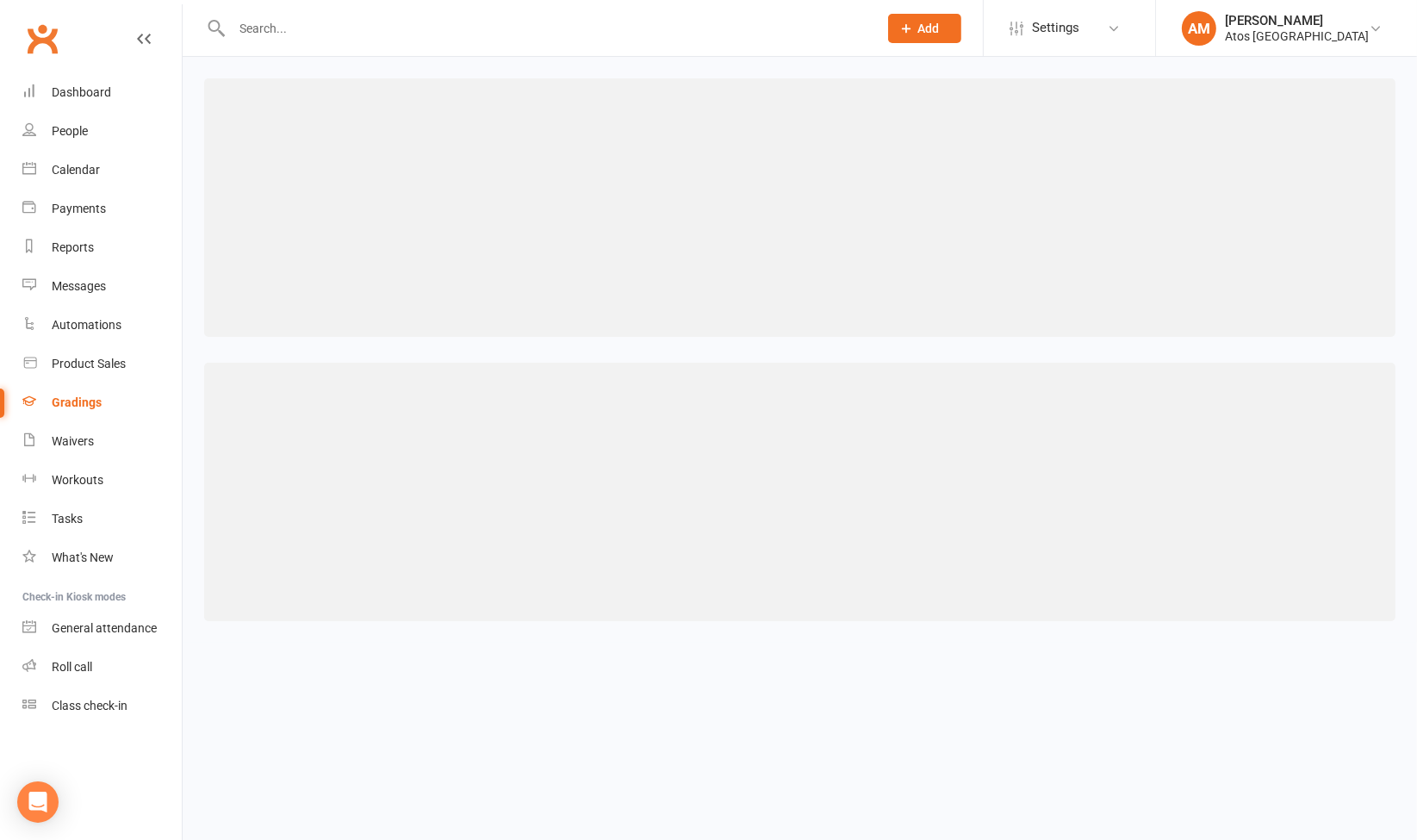
select select "member_styles:belt_size"
select select "IS BLANK"
select select "member_styles:belt_size"
select select "IS BLANK"
select select "member_styles:belt_size"
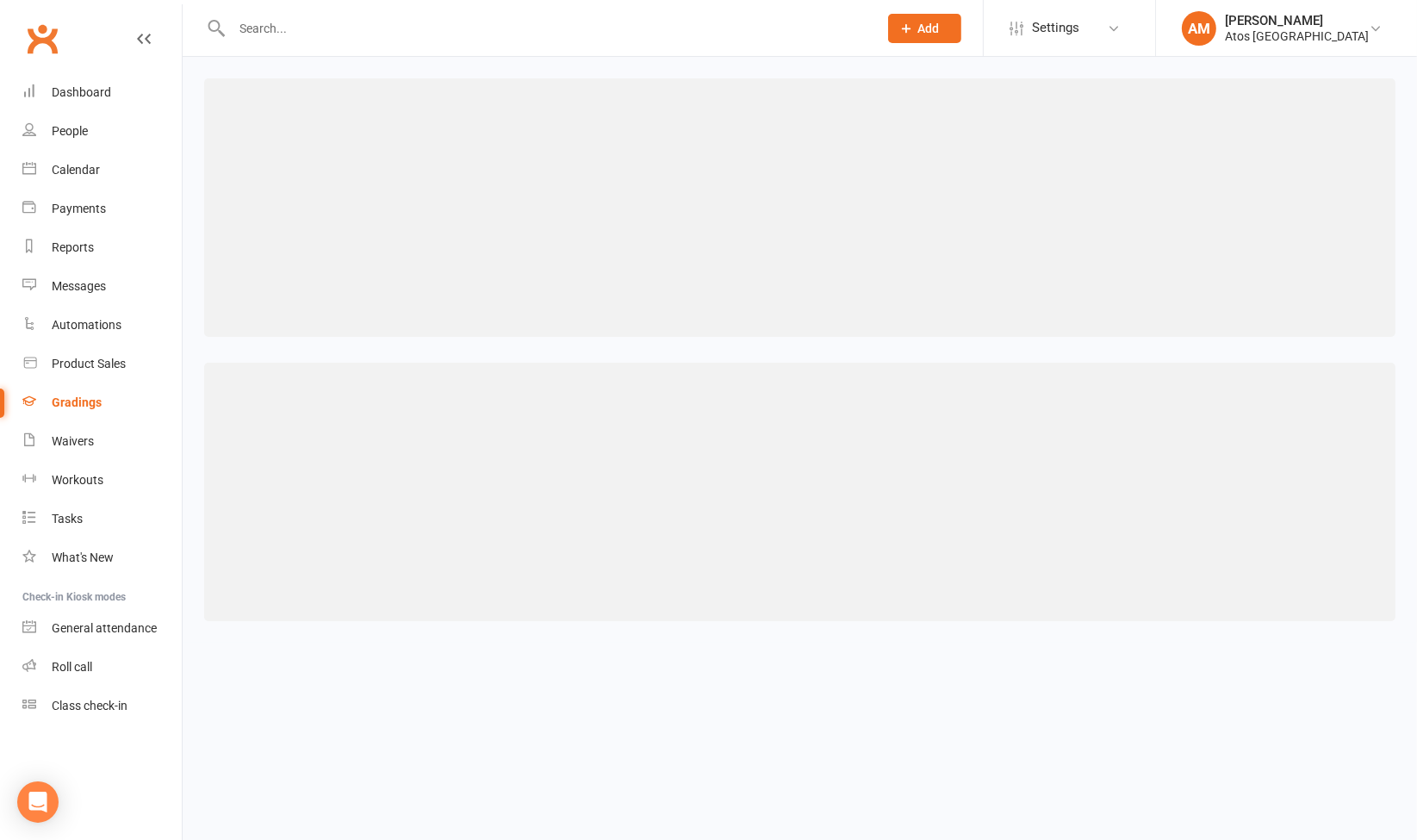
select select "IS BLANK"
select select "member_styles:belt_size"
select select "IS BLANK"
select select "member_styles:belt_size"
select select "IS BLANK"
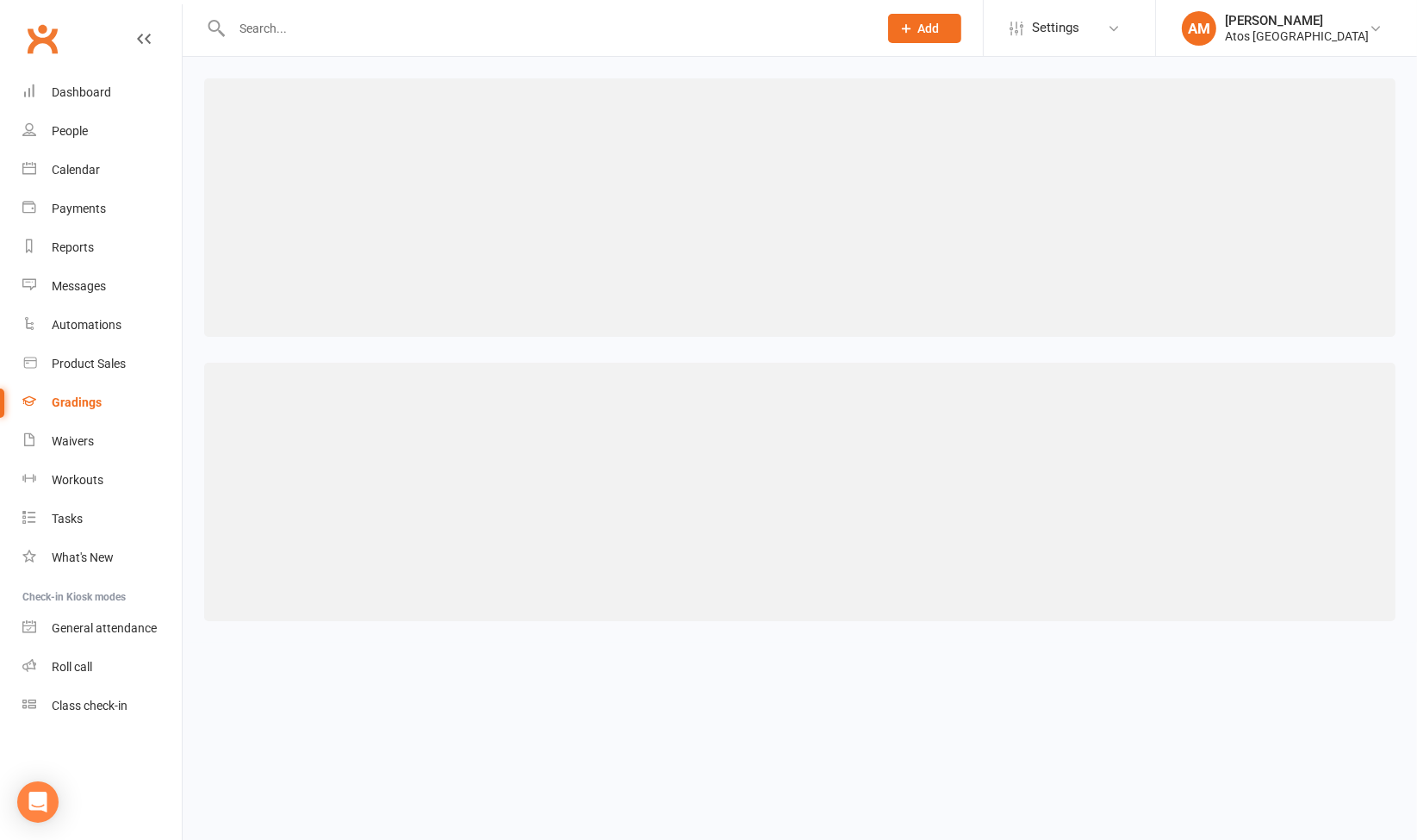
select select "member_styles:belt_size"
select select "IS BLANK"
select select "member_styles:belt_size"
select select "IS BLANK"
select select "member_styles:belt_size"
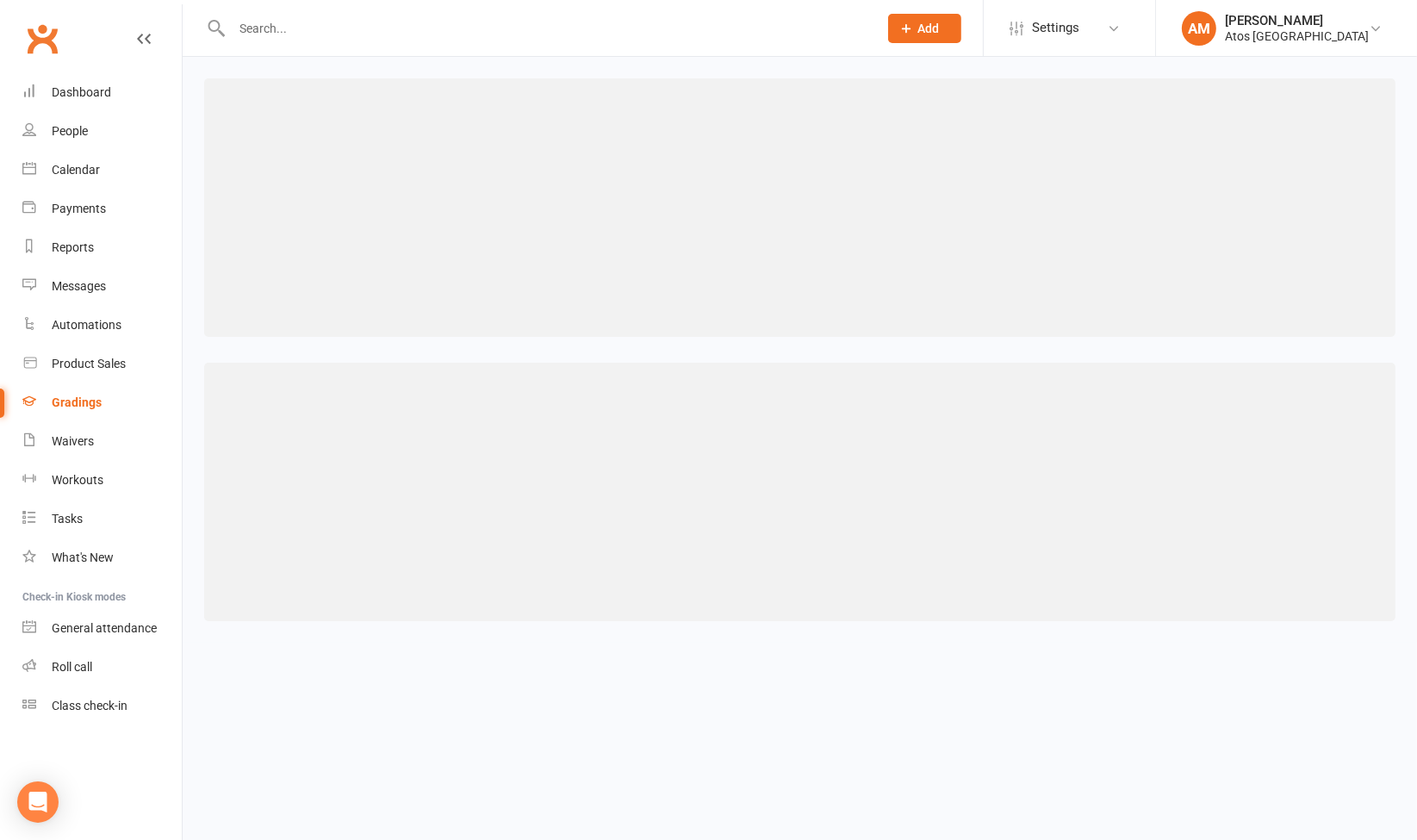
select select "IS BLANK"
select select "member_styles:belt_size"
select select "IS BLANK"
select select "member_styles:belt_size"
select select "IS BLANK"
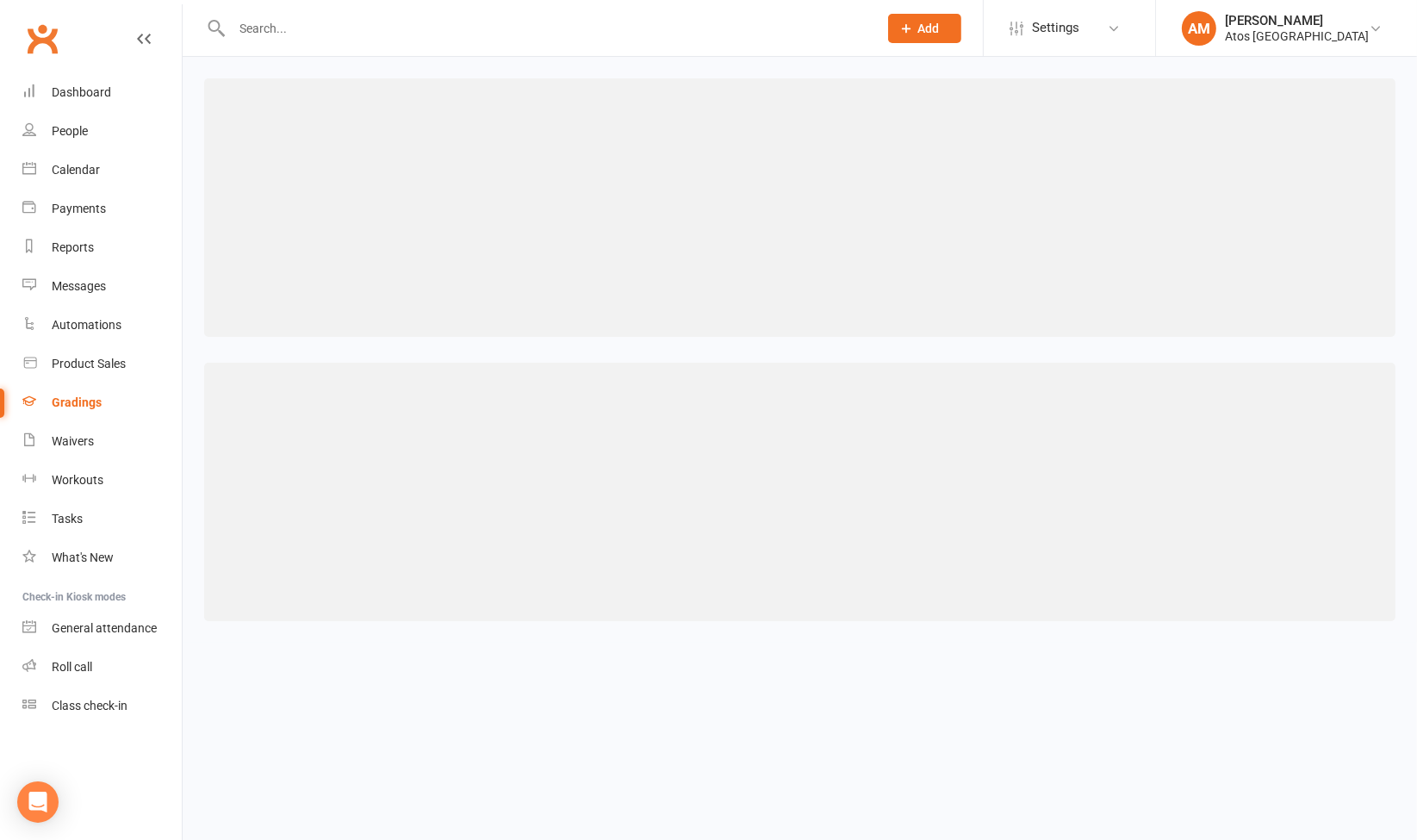
select select "member_styles:belt_size"
select select "IS BLANK"
select select "member_styles:belt_size"
select select "IS BLANK"
select select "member_styles:belt_size"
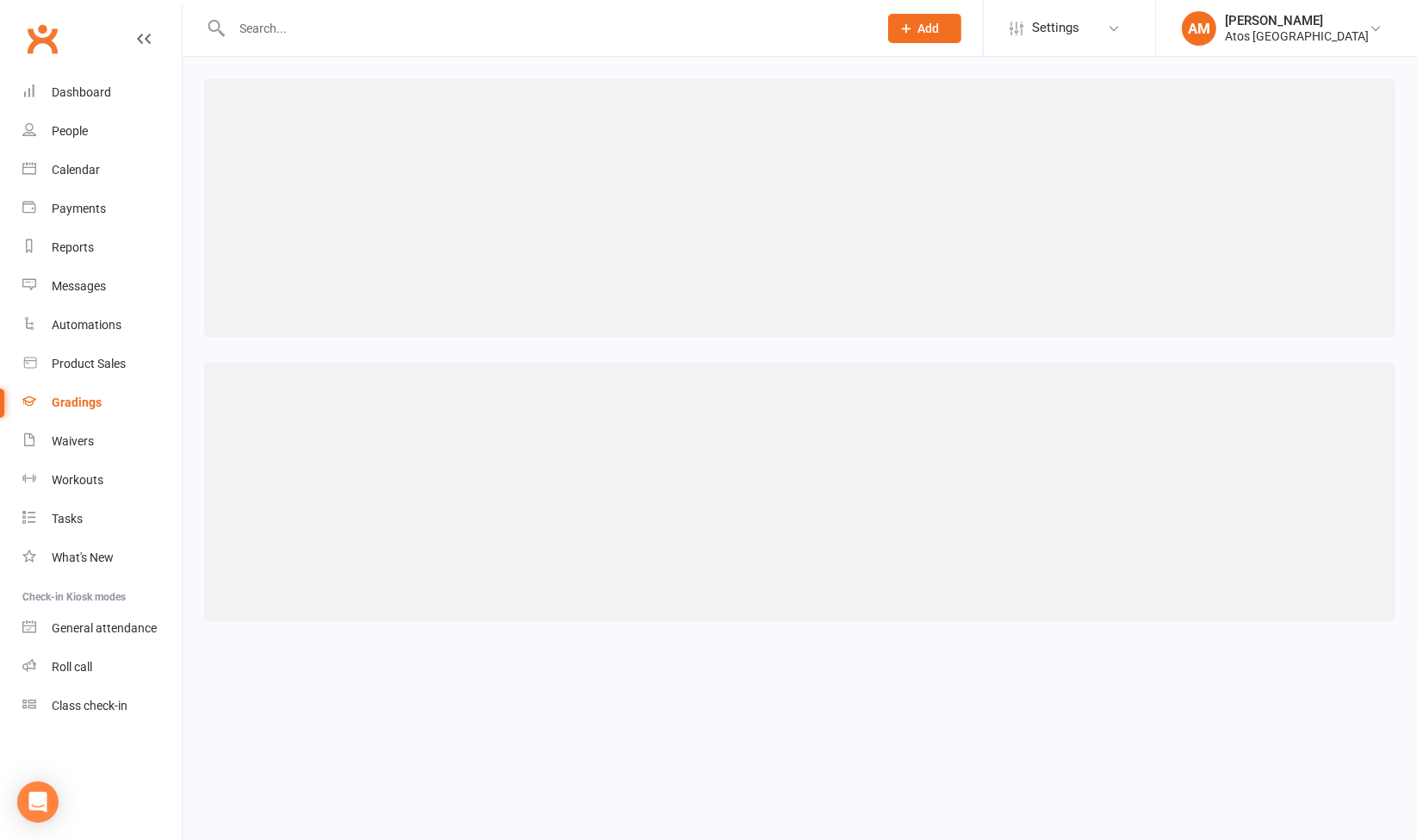
select select "IS BLANK"
select select "member_styles:belt_size"
select select "IS BLANK"
select select "member_styles:belt_size"
select select "IS BLANK"
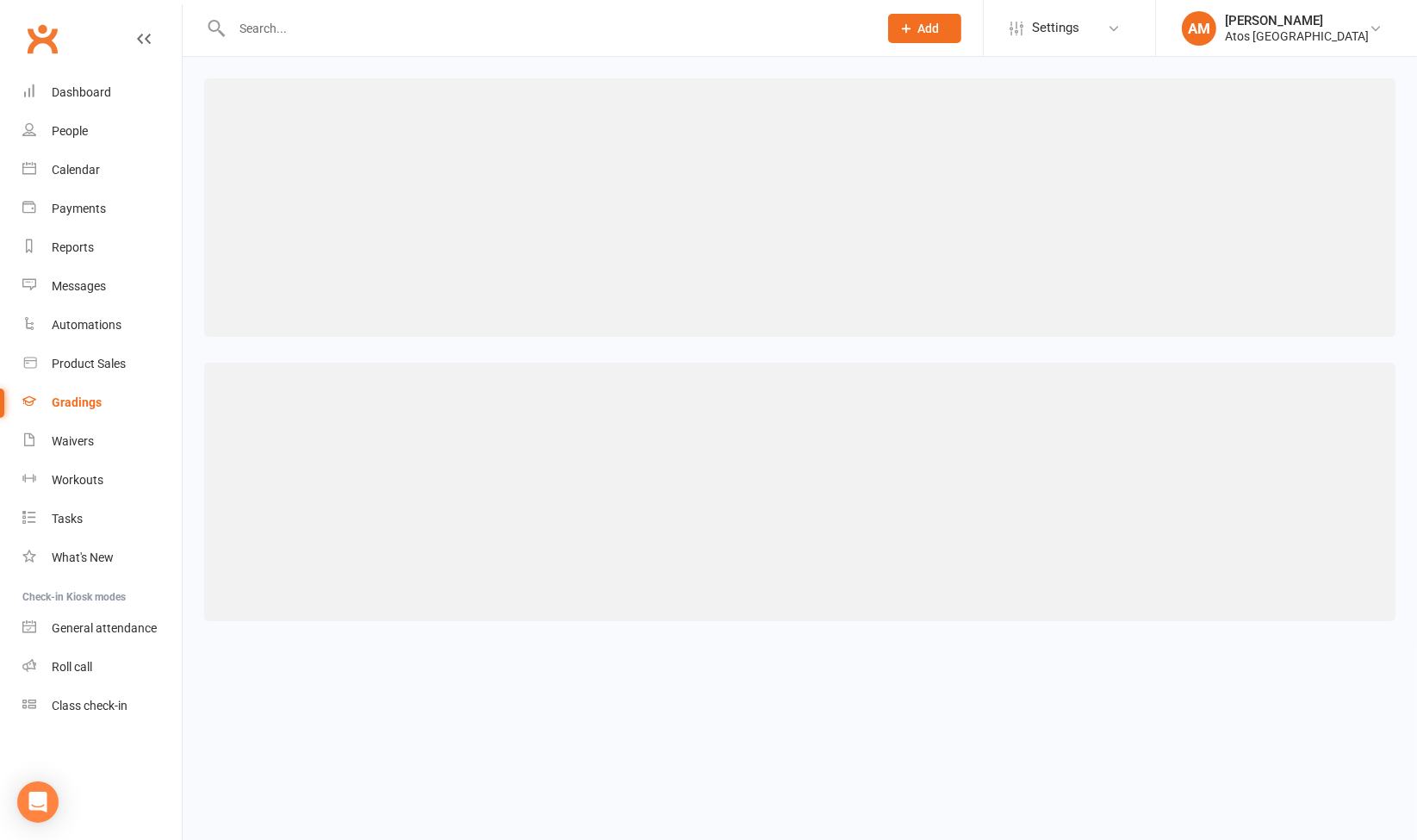
select select "member_styles:belt_size"
select select "IS BLANK"
select select "member_styles:belt_size"
select select "IS BLANK"
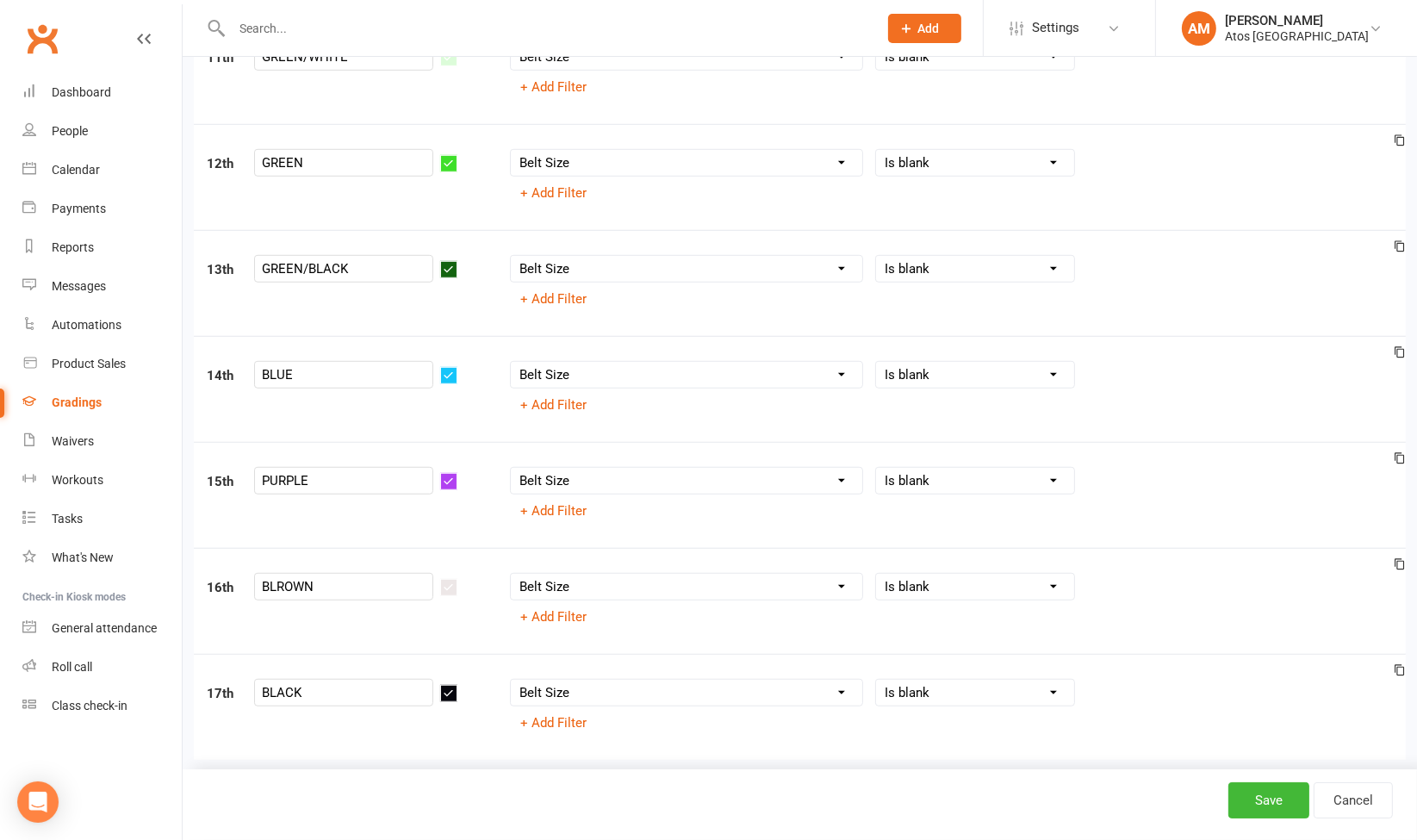
scroll to position [1400, 0]
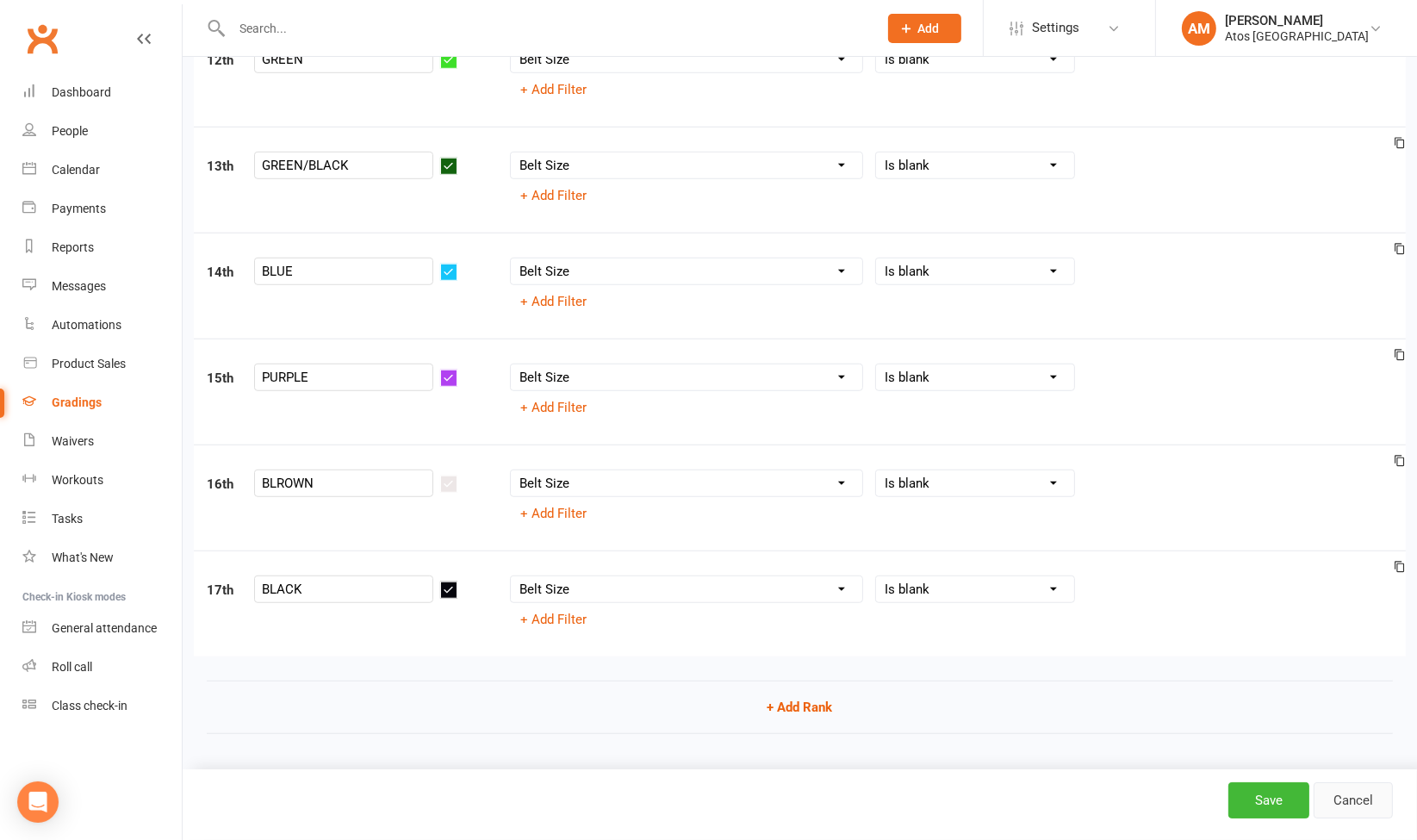
click at [1369, 802] on link "Cancel" at bounding box center [1353, 799] width 79 height 36
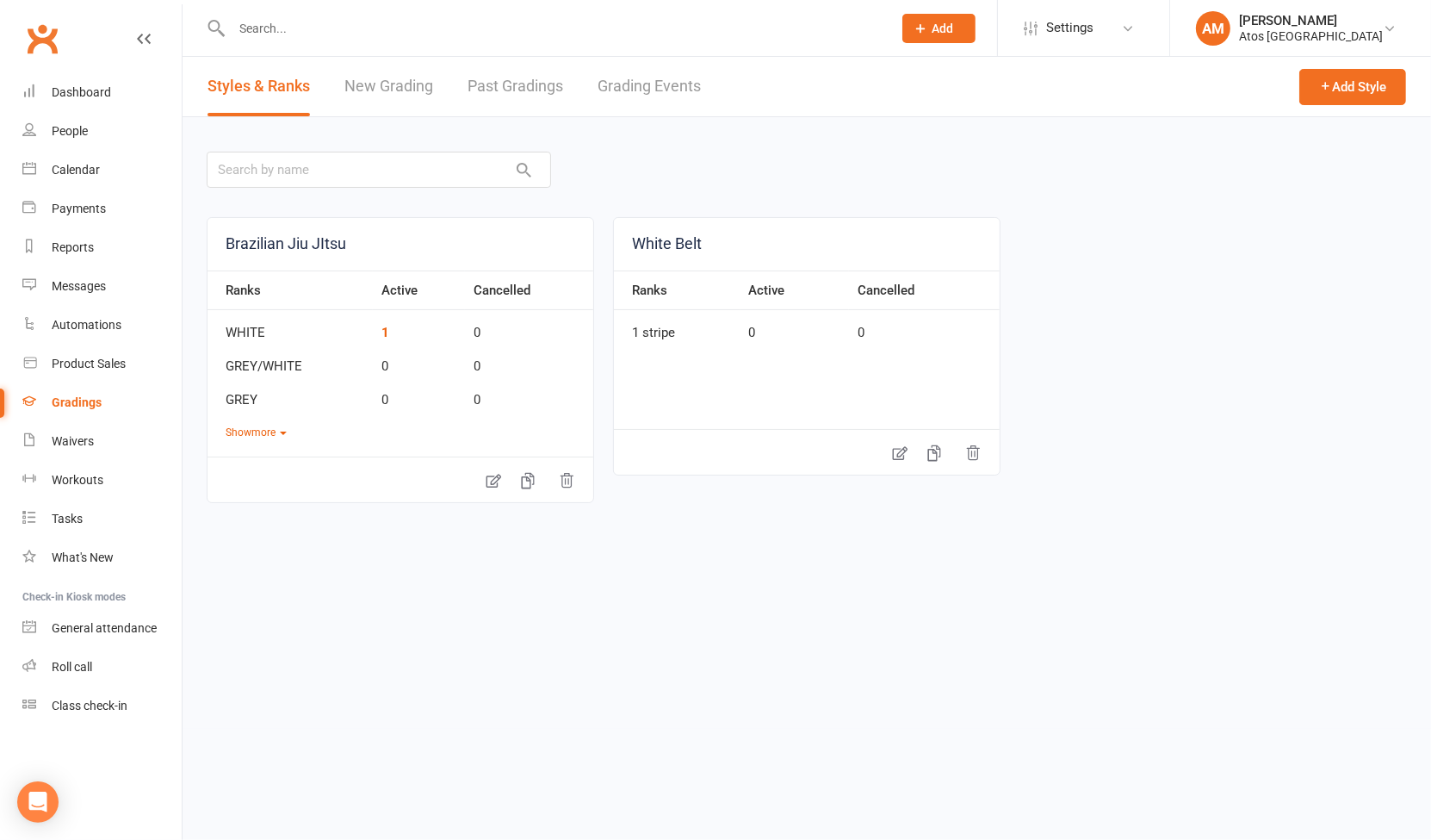
click at [91, 405] on div "Gradings" at bounding box center [76, 403] width 50 height 14
click at [408, 86] on link "New Grading" at bounding box center [389, 86] width 89 height 59
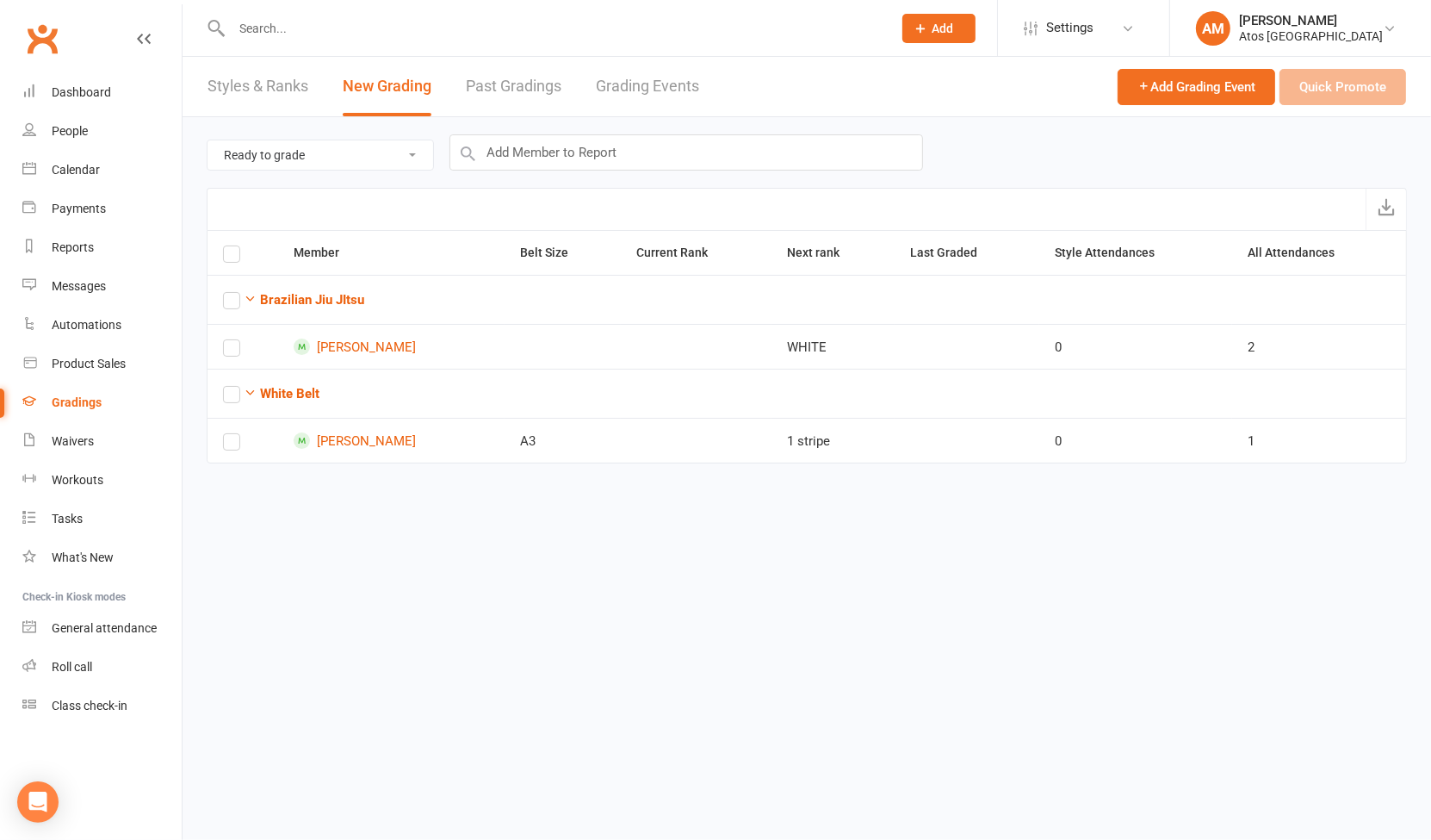
click at [657, 479] on div "Member Belt Size Current Rank Next rank Last Graded Style Attendances All Atten…" at bounding box center [807, 358] width 1201 height 258
click at [815, 445] on td "1 stripe" at bounding box center [833, 439] width 123 height 45
click at [1193, 86] on span "Add Grading Event" at bounding box center [1196, 87] width 118 height 16
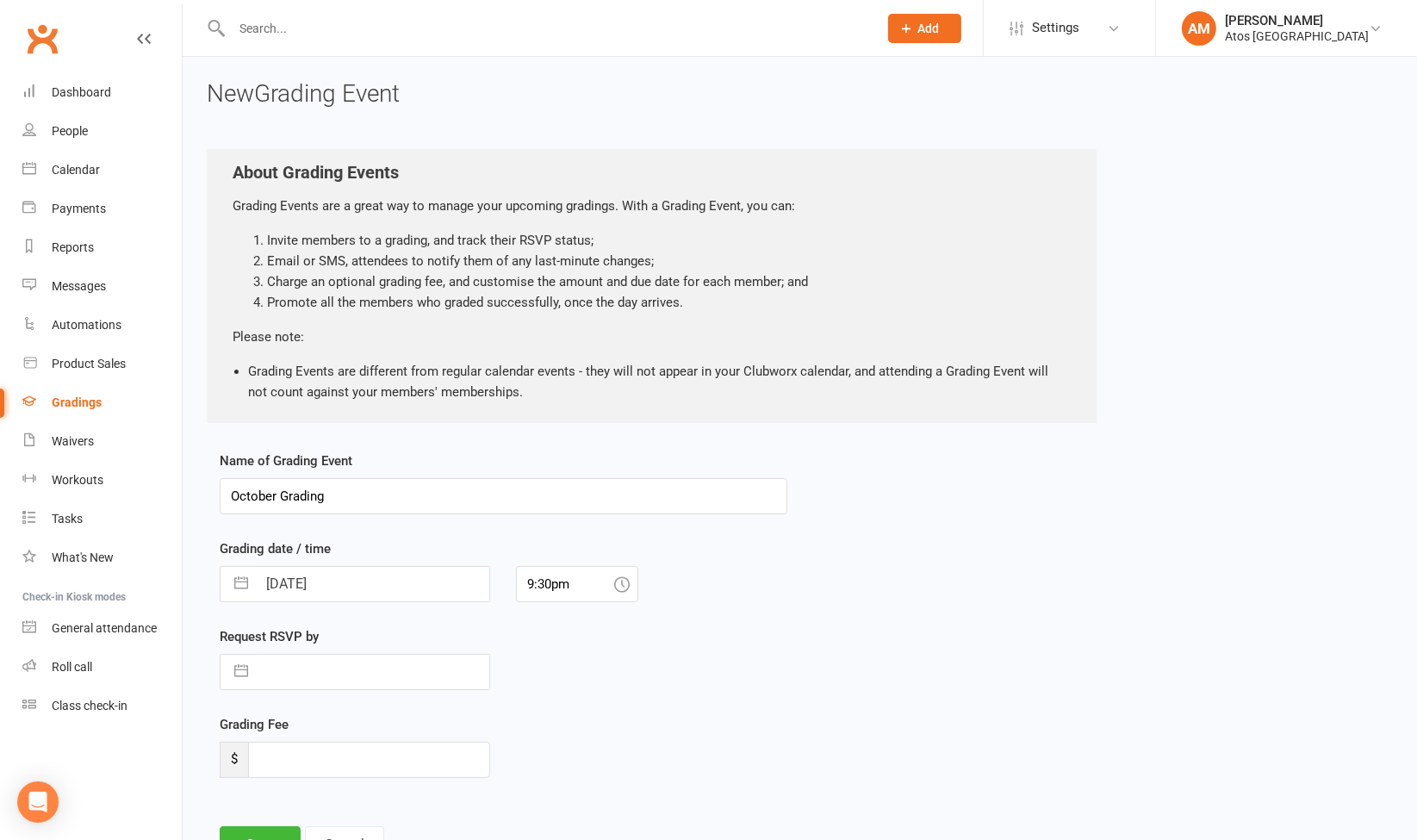
scroll to position [95, 0]
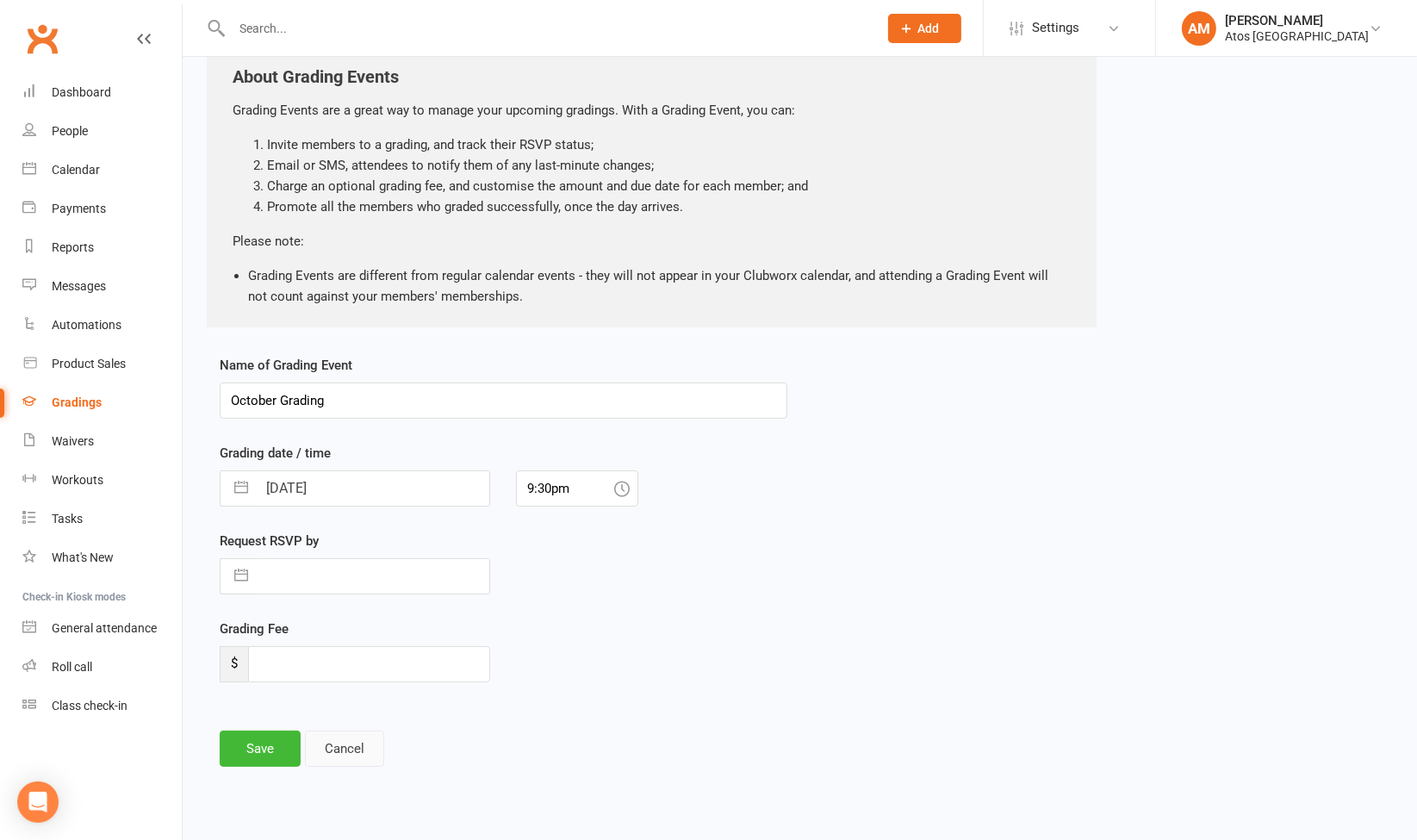
click at [348, 747] on button "Cancel" at bounding box center [344, 747] width 79 height 36
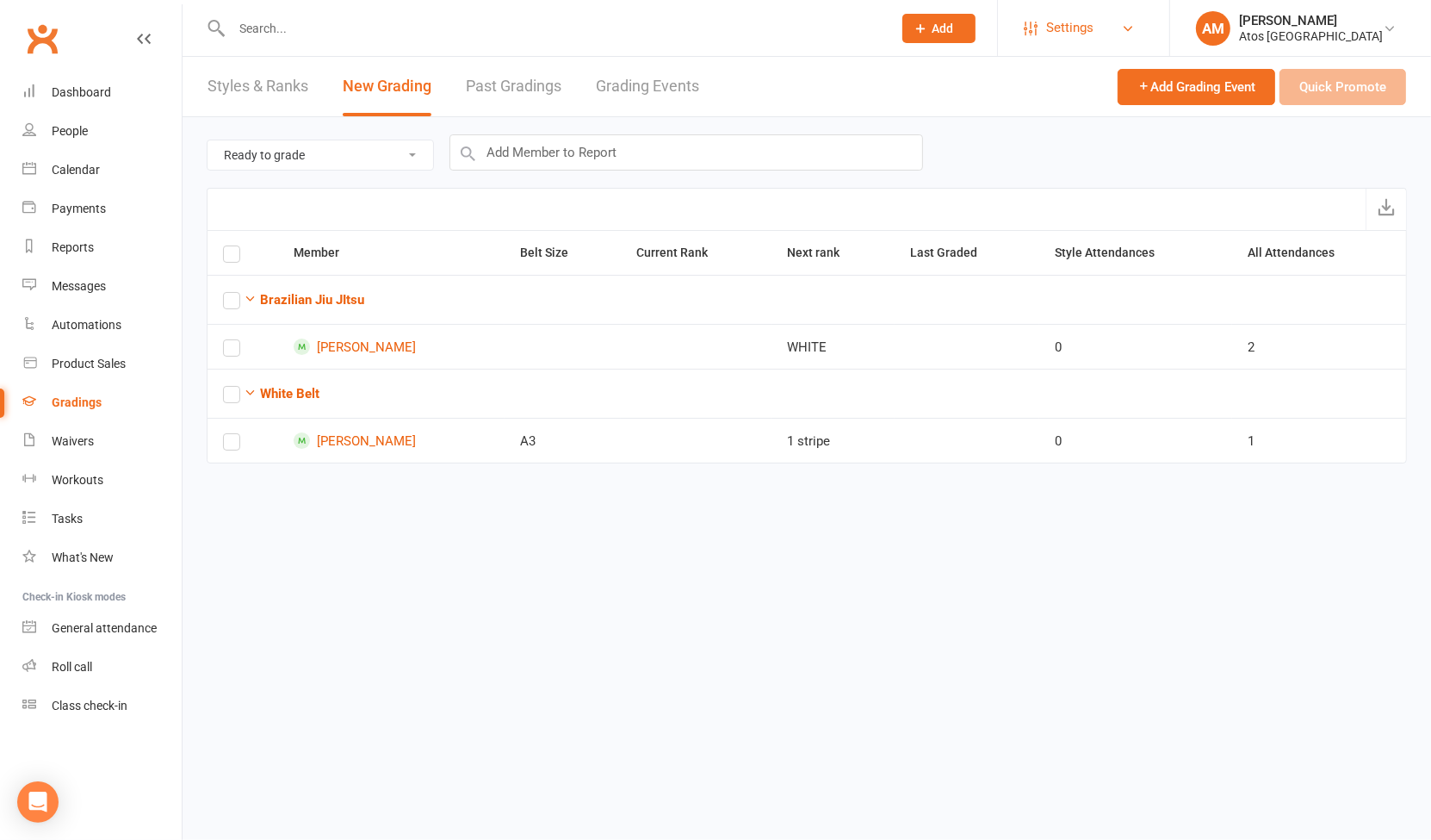
click at [1077, 17] on span "Settings" at bounding box center [1070, 28] width 47 height 38
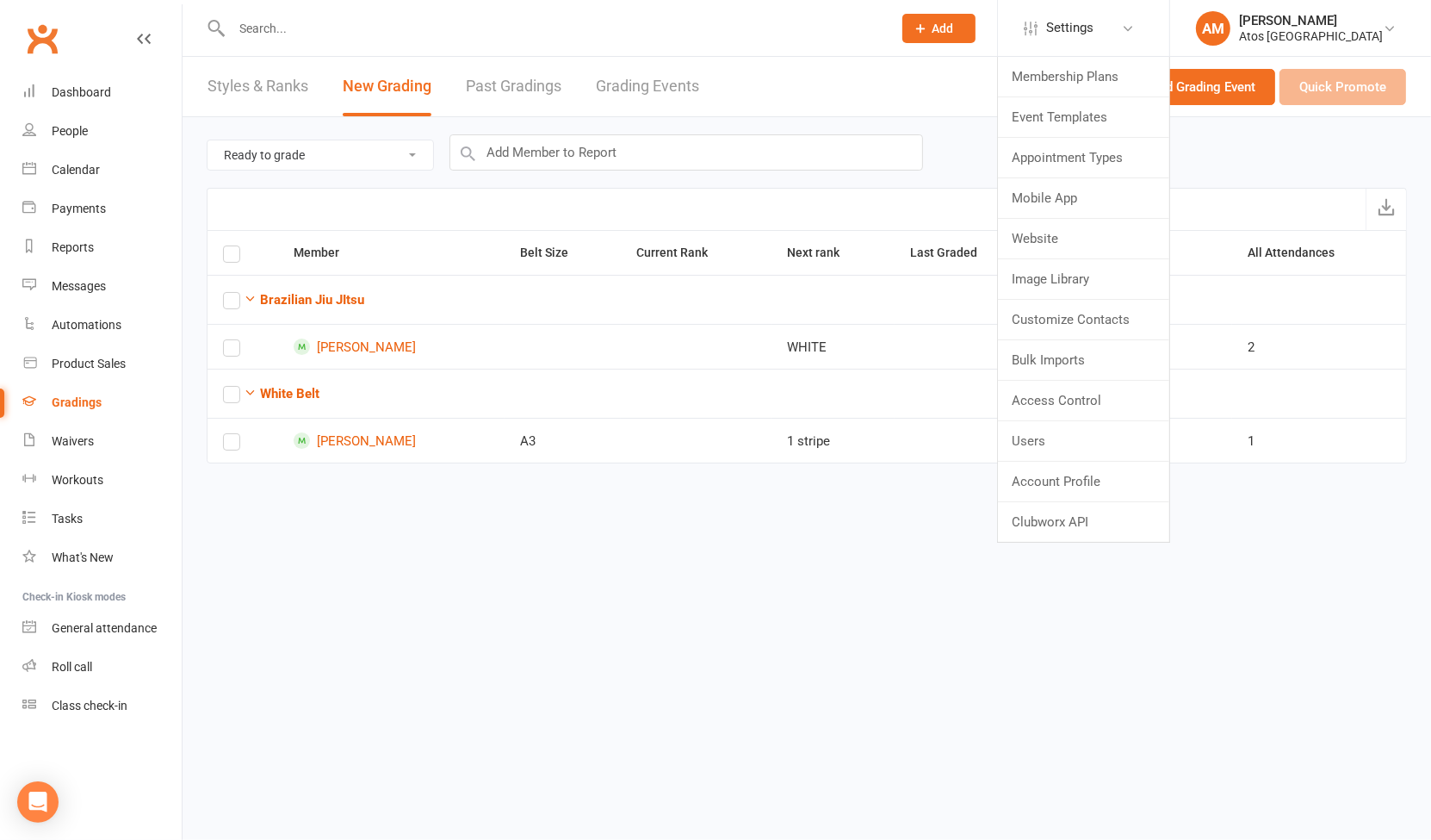
click at [946, 46] on div "Prospect Member Non-attending contact Class / event Appointment Grading event T…" at bounding box center [939, 28] width 117 height 56
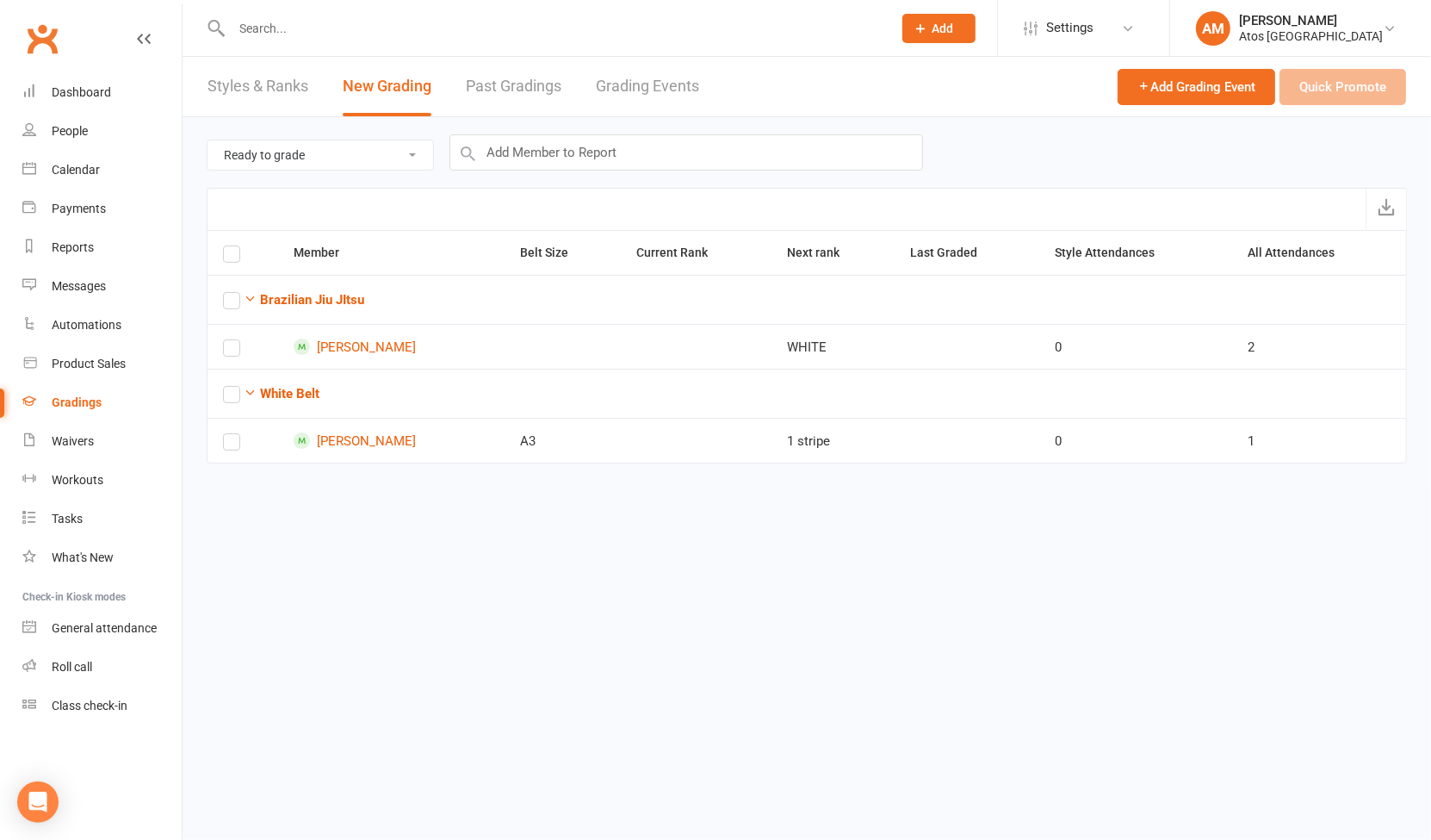
click at [674, 93] on link "Grading Events" at bounding box center [647, 86] width 103 height 59
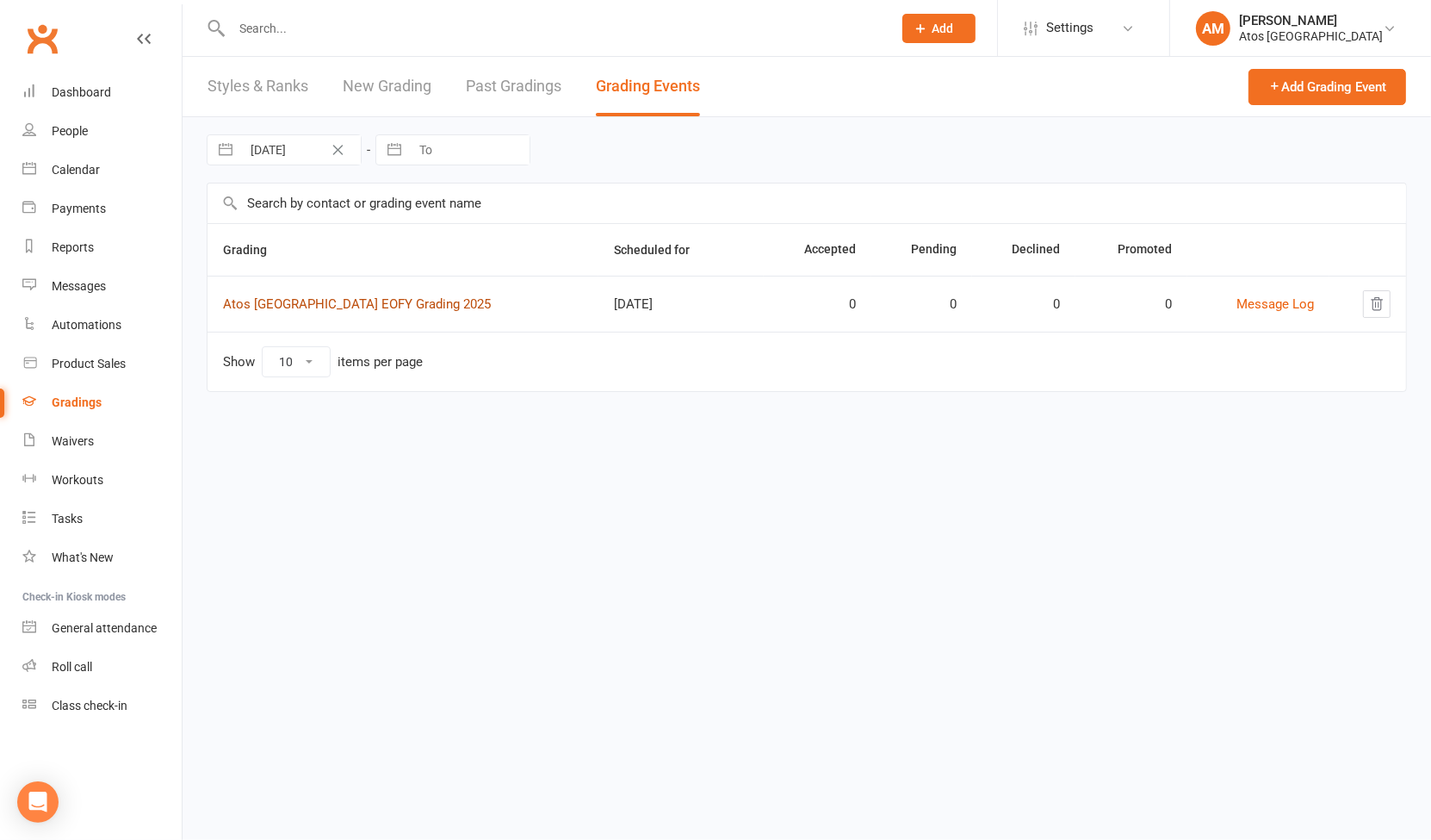
click at [401, 303] on link "Atos Brisbane EOFY Grading 2025" at bounding box center [356, 304] width 268 height 16
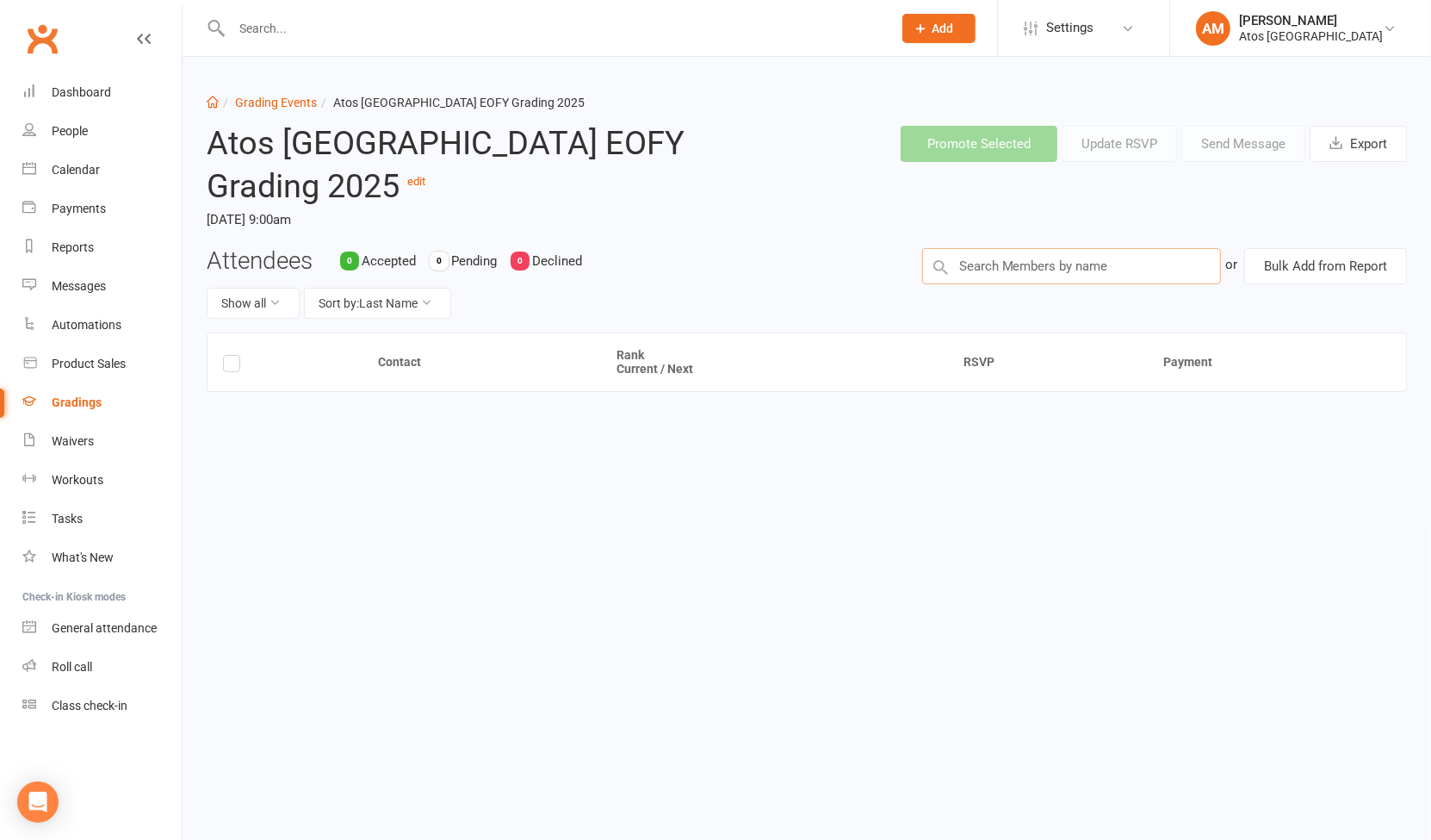
click at [1153, 270] on input "text" at bounding box center [1071, 265] width 299 height 36
click at [1296, 261] on button "Bulk Add from Report" at bounding box center [1325, 265] width 162 height 36
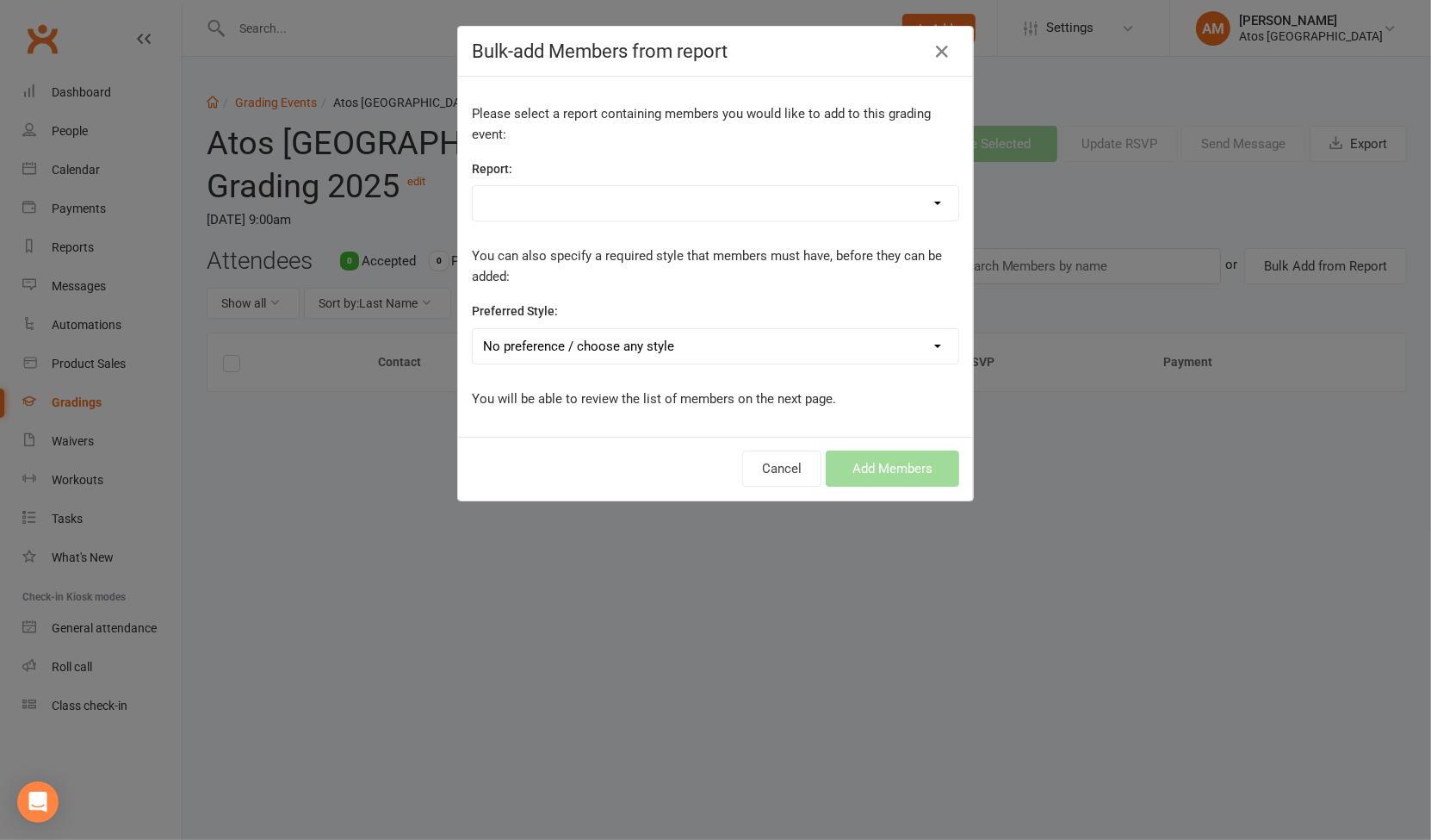
click at [759, 196] on select "Active members without wallets Active Trials Bookings - 3+ Run of attendances! …" at bounding box center [715, 203] width 485 height 34
select select "193719"
click at [472, 186] on select "Active members without wallets Active Trials Bookings - 3+ Run of attendances! …" at bounding box center [715, 203] width 485 height 34
click at [873, 473] on button "Add Members" at bounding box center [892, 468] width 134 height 36
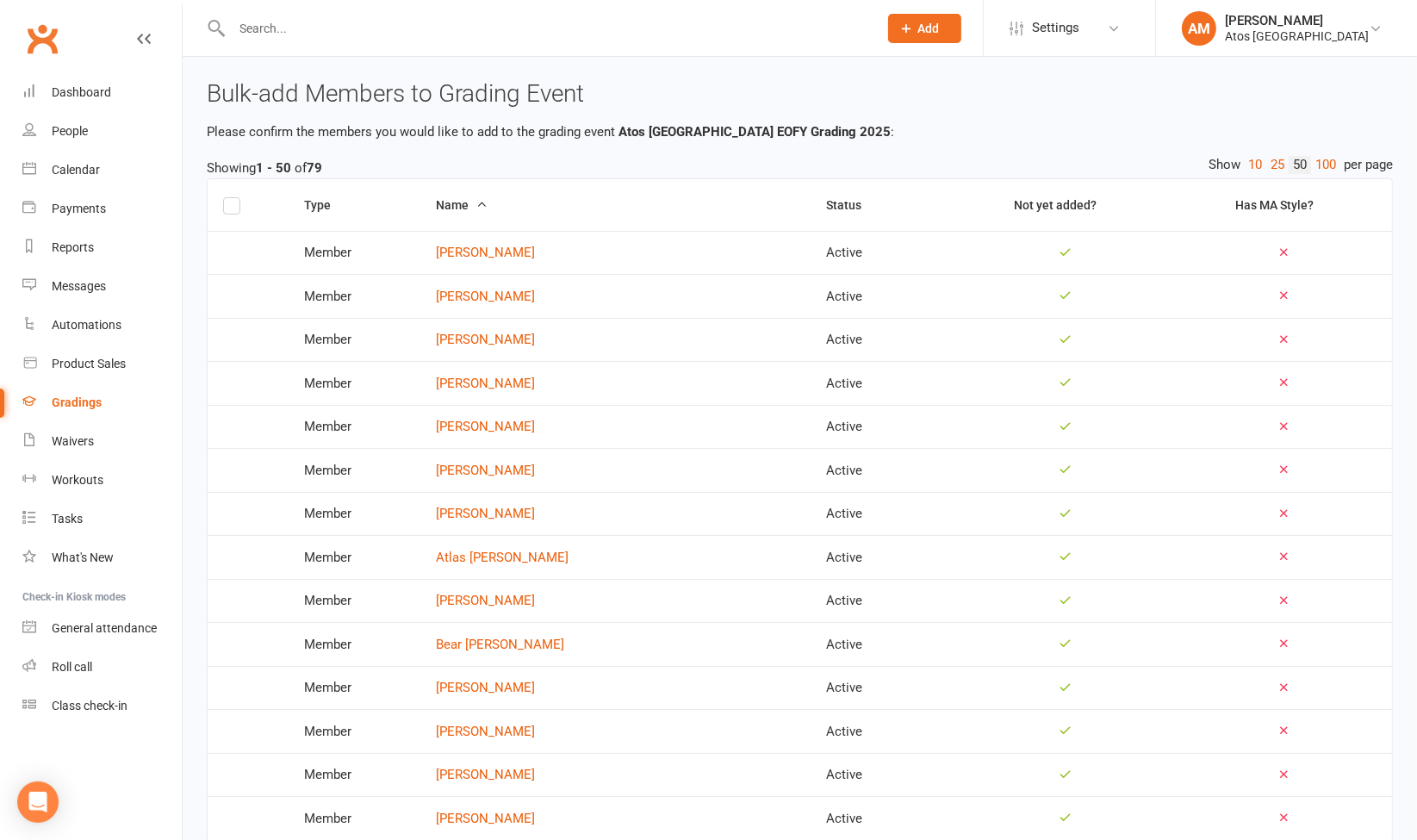
click at [237, 209] on label at bounding box center [232, 209] width 17 height 0
click at [237, 198] on input "checkbox" at bounding box center [232, 198] width 17 height 0
click at [231, 209] on label at bounding box center [232, 209] width 17 height 0
click at [231, 198] on input "checkbox" at bounding box center [232, 198] width 17 height 0
drag, startPoint x: 1415, startPoint y: 129, endPoint x: 1434, endPoint y: 346, distance: 217.8
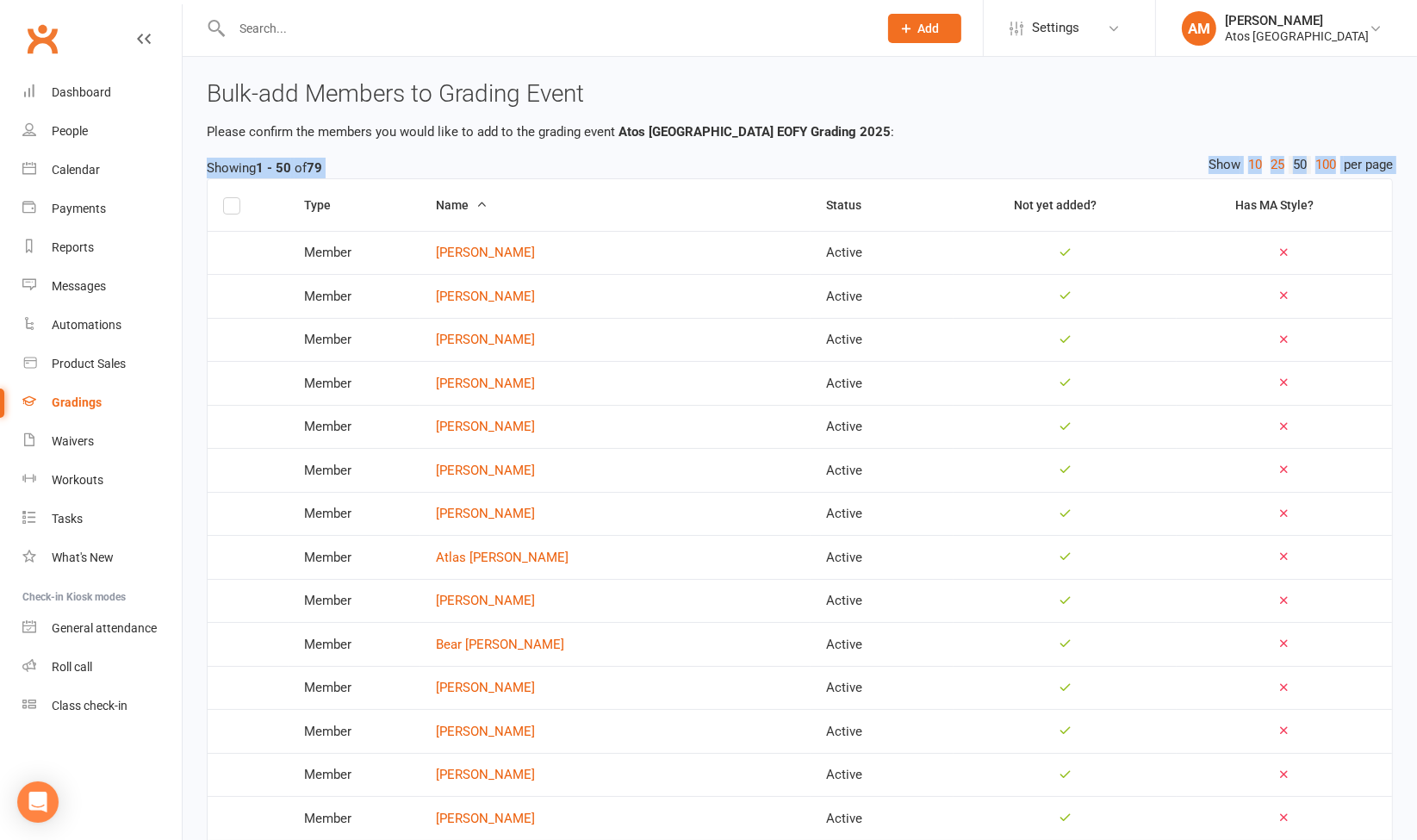
drag, startPoint x: 1434, startPoint y: 346, endPoint x: 1400, endPoint y: 120, distance: 228.5
click at [1332, 214] on th "Has MA Style?" at bounding box center [1284, 204] width 216 height 52
click at [1329, 164] on link "100" at bounding box center [1326, 165] width 30 height 18
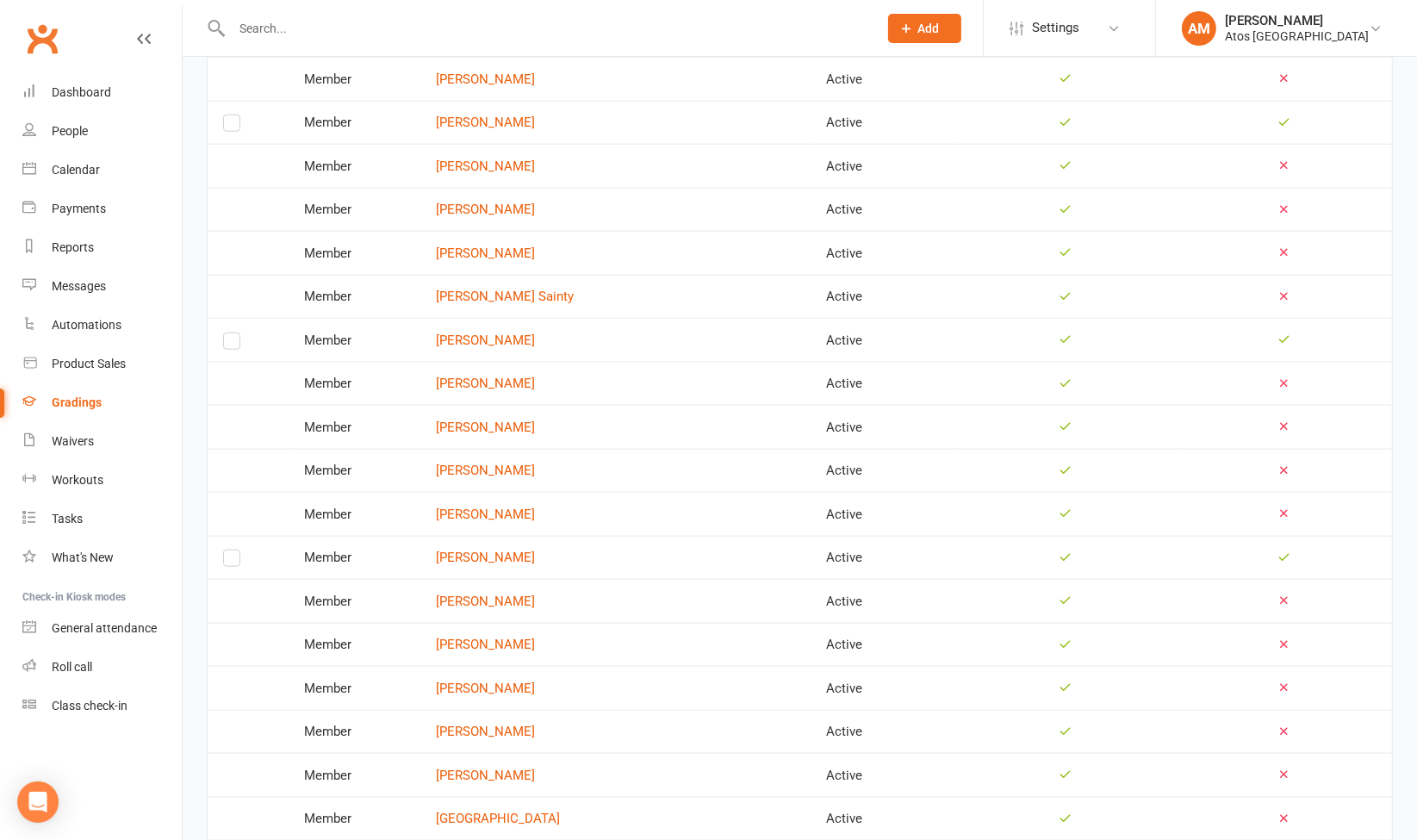
scroll to position [2413, 0]
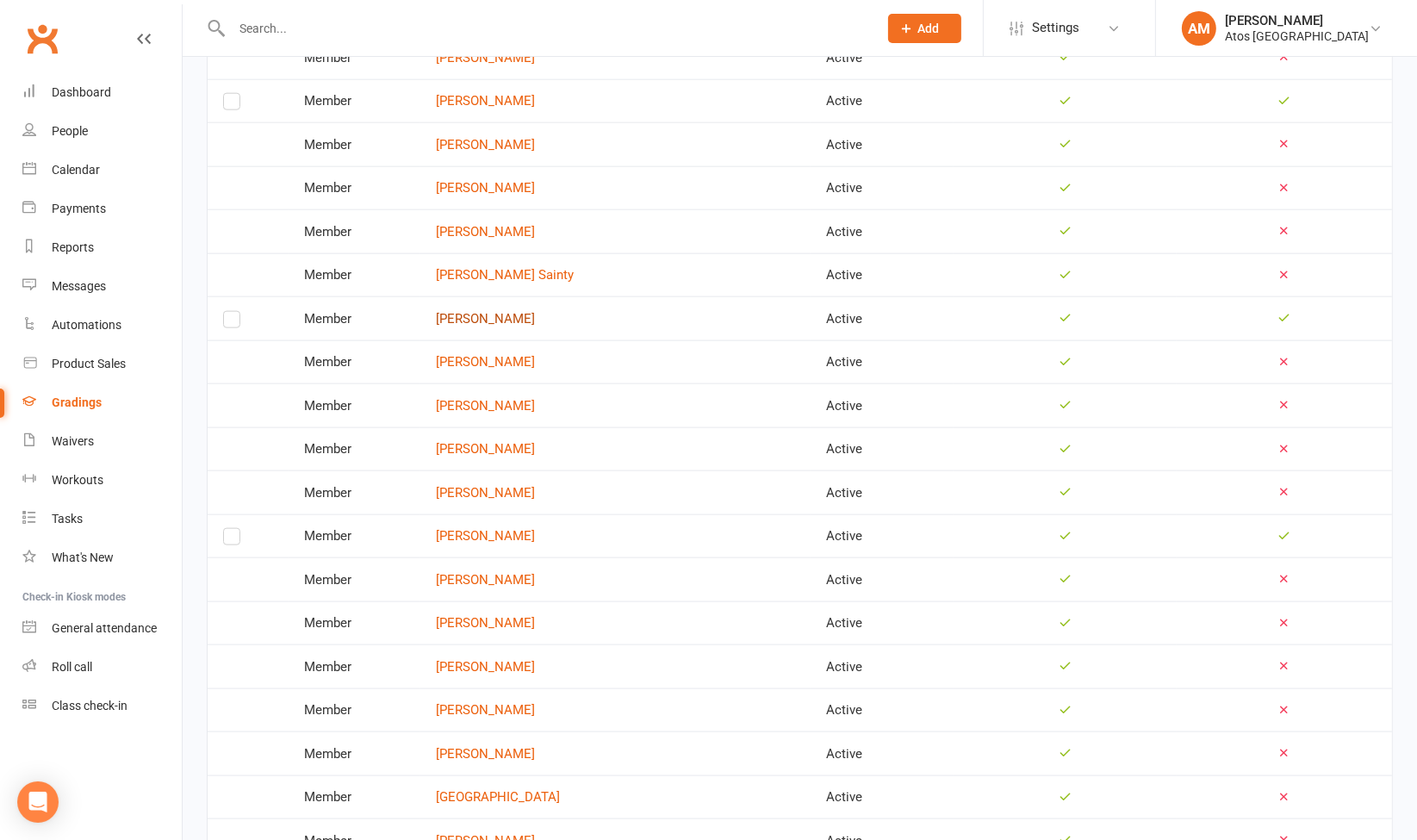
click at [557, 312] on link "[PERSON_NAME]" at bounding box center [615, 319] width 359 height 15
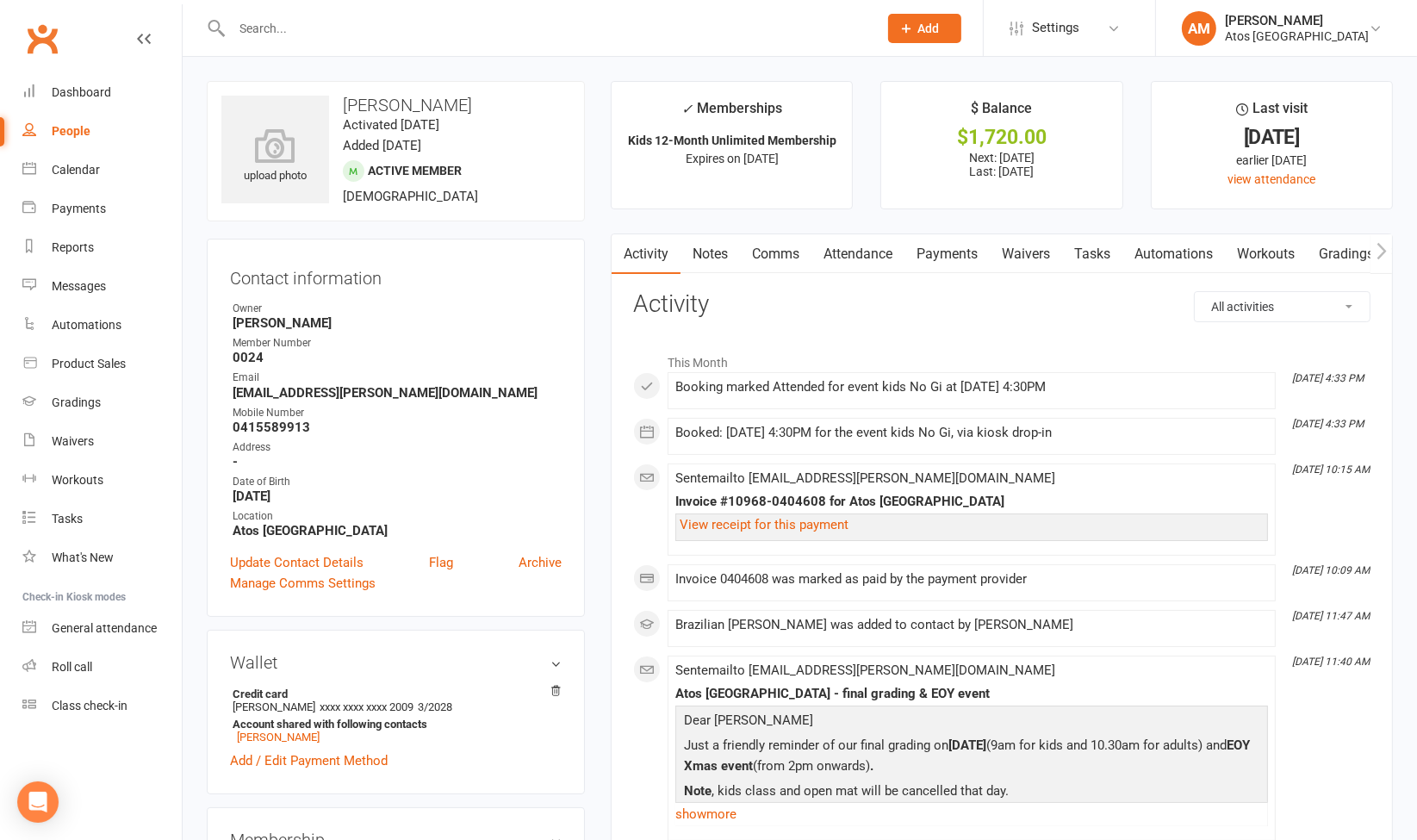
click at [1385, 253] on icon "button" at bounding box center [1382, 251] width 10 height 18
click at [1181, 246] on link "Gradings / Promotions" at bounding box center [1130, 253] width 162 height 39
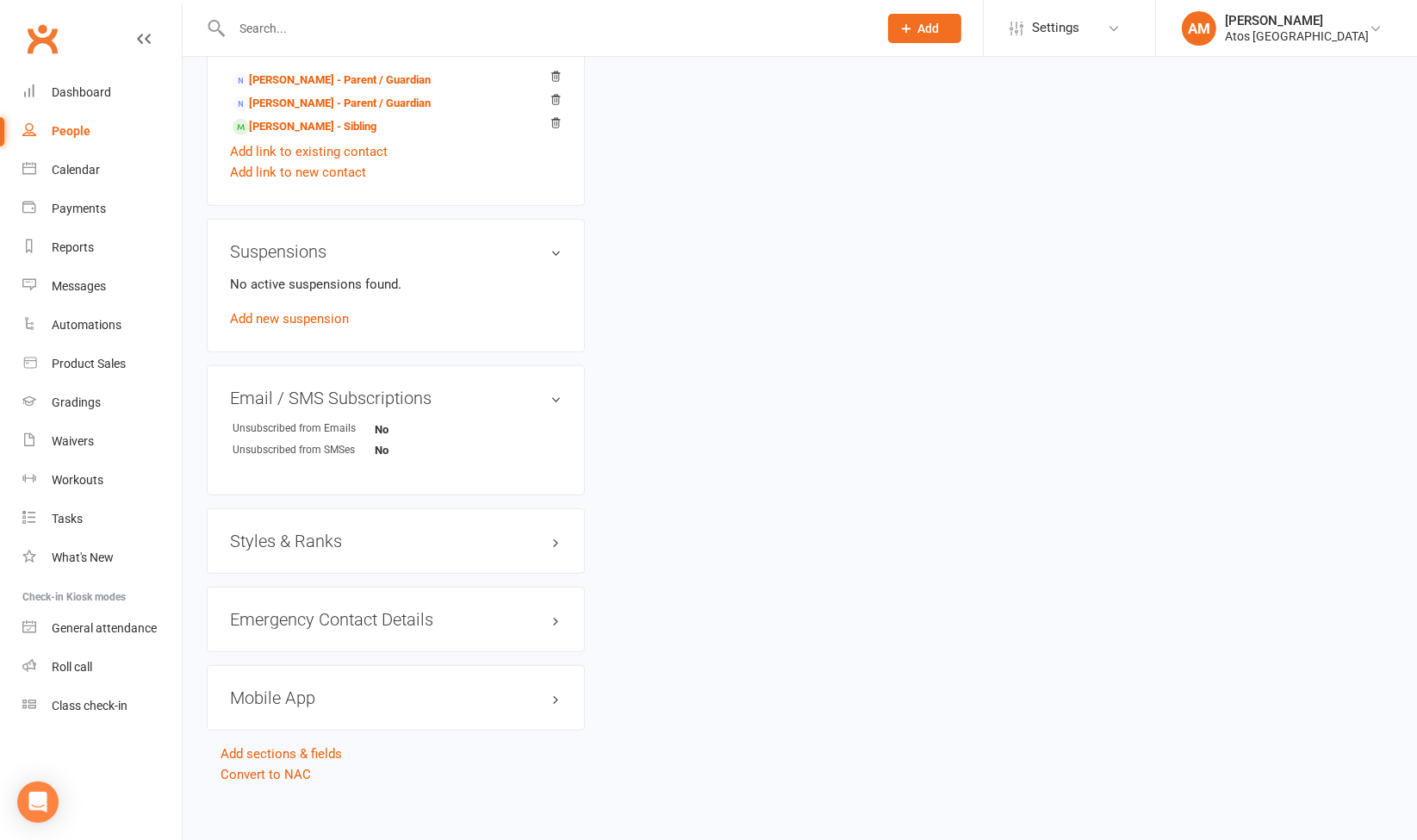
scroll to position [1001, 0]
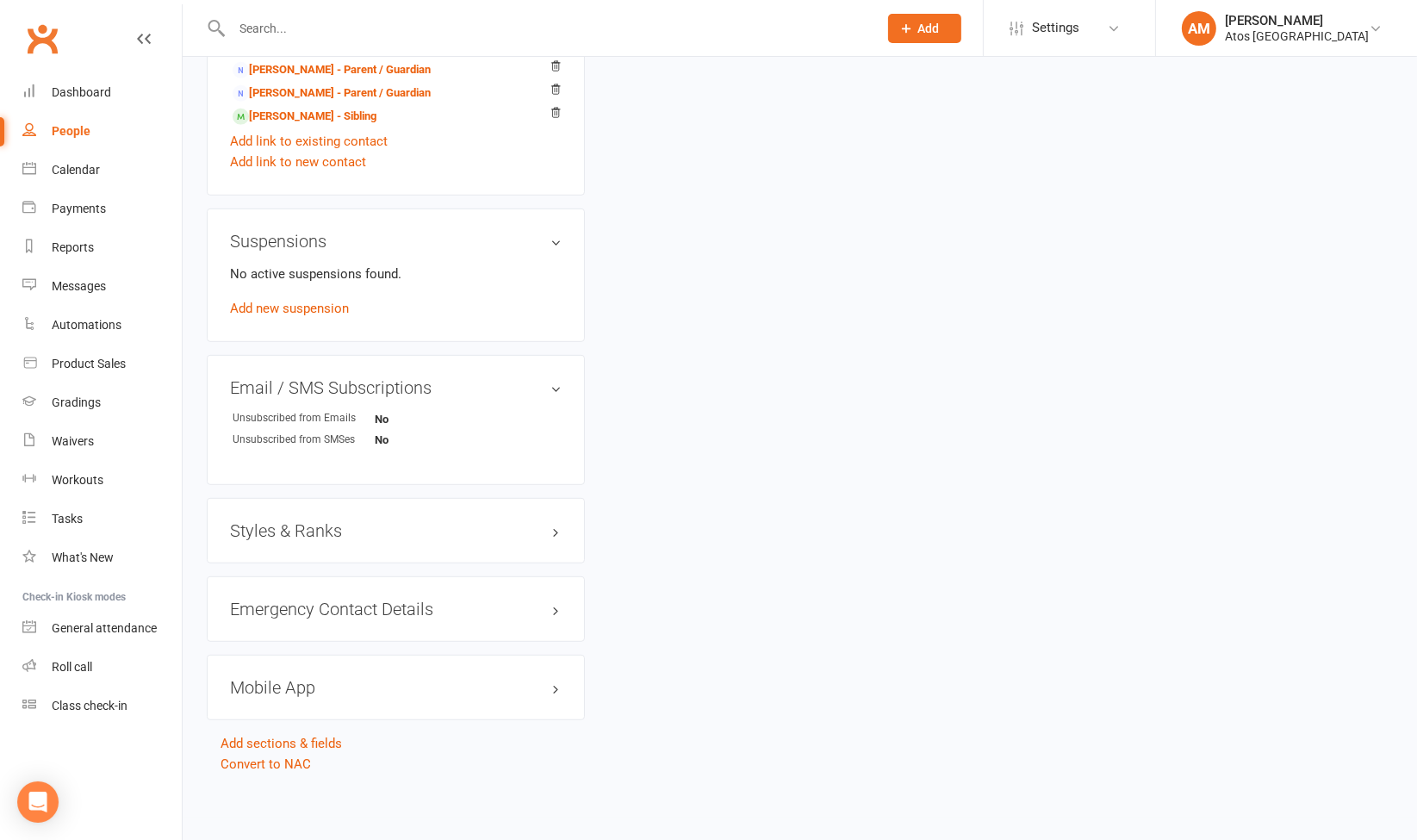
click at [544, 553] on div "Styles & Ranks" at bounding box center [396, 530] width 378 height 65
click at [554, 534] on h3 "Styles & Ranks" at bounding box center [396, 531] width 332 height 19
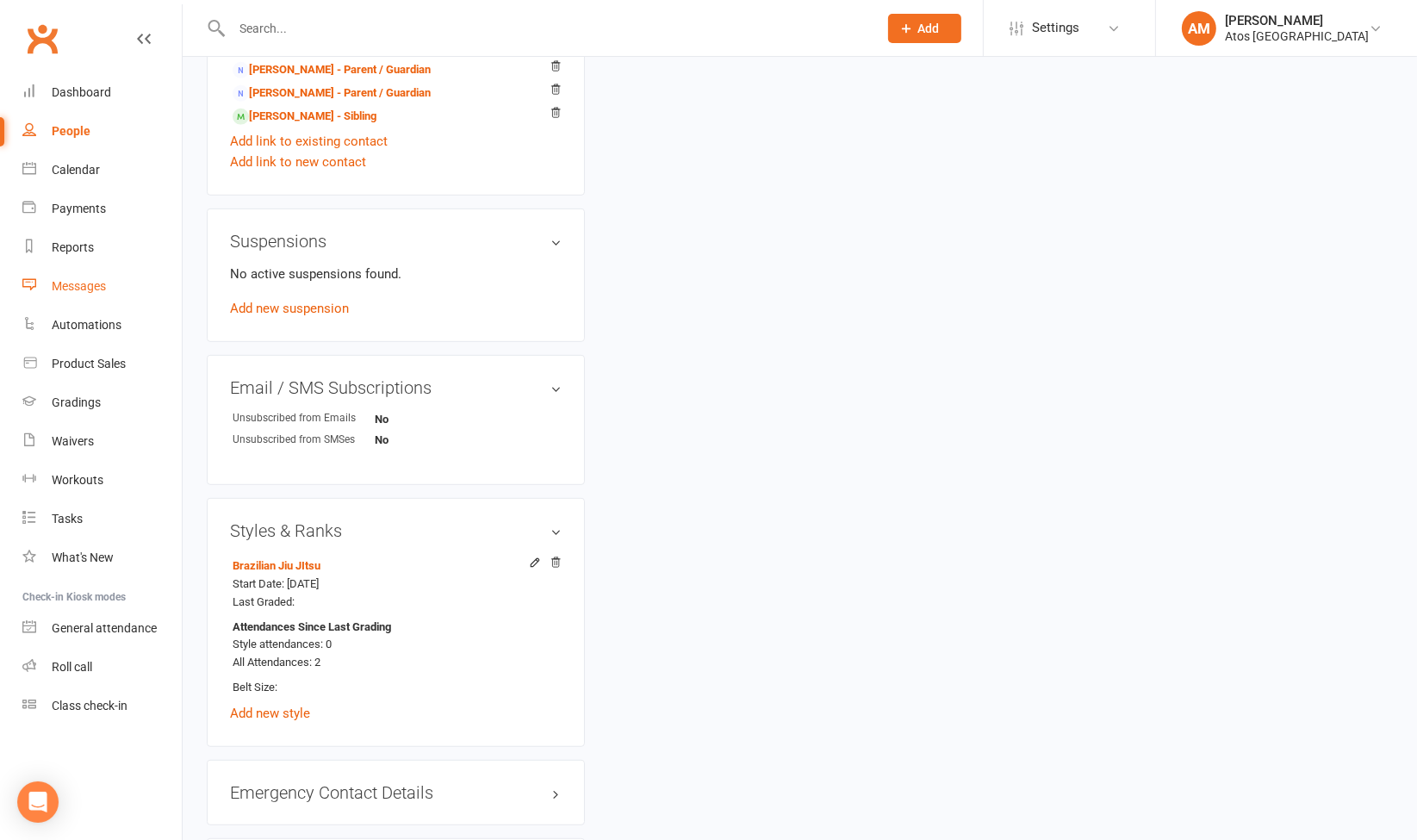
click at [114, 280] on link "Messages" at bounding box center [102, 286] width 159 height 38
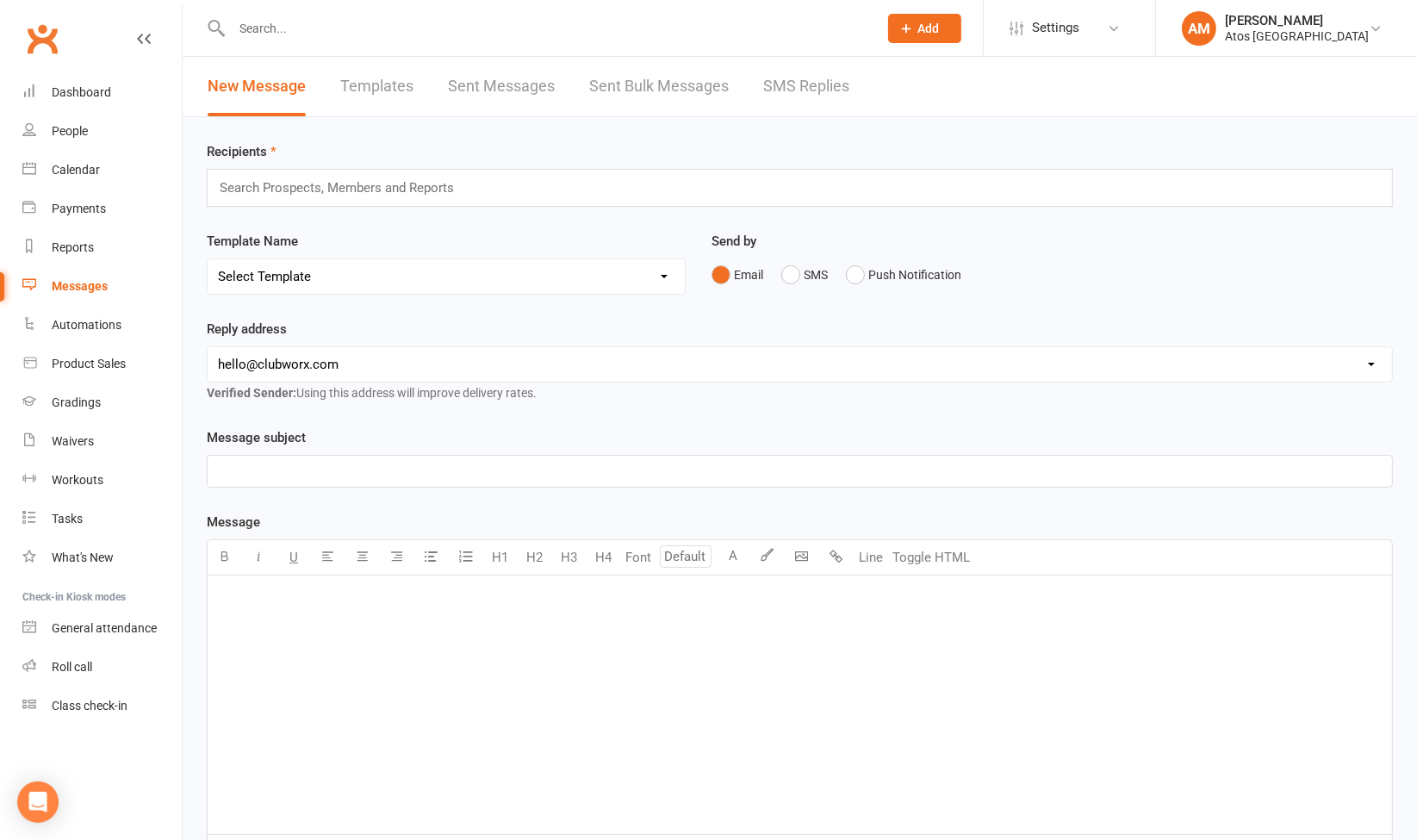
click at [563, 201] on div "Search Prospects, Members and Reports" at bounding box center [800, 187] width 1186 height 38
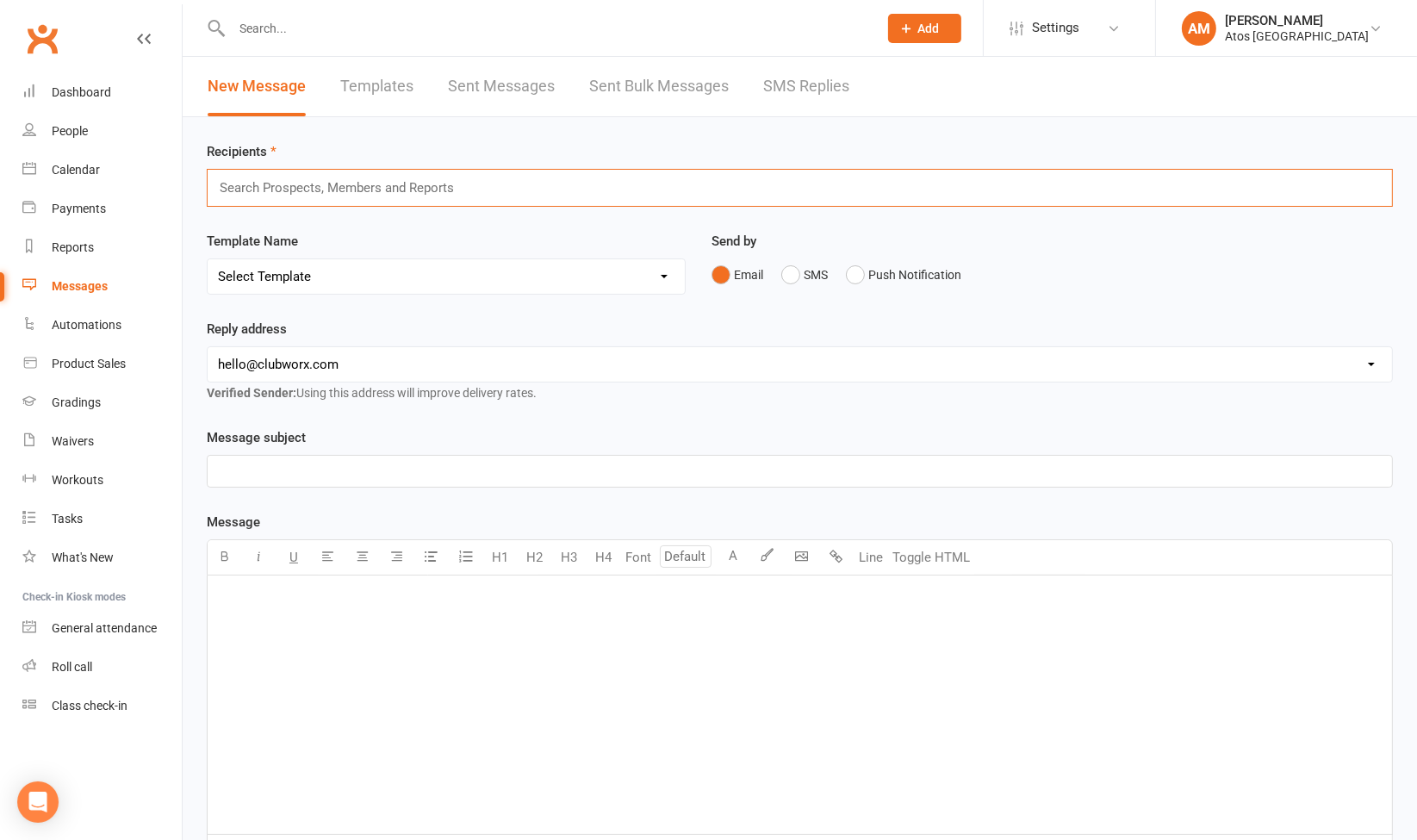
click at [544, 189] on div "Search Prospects, Members and Reports" at bounding box center [800, 187] width 1186 height 38
click at [421, 189] on input "text" at bounding box center [344, 188] width 252 height 23
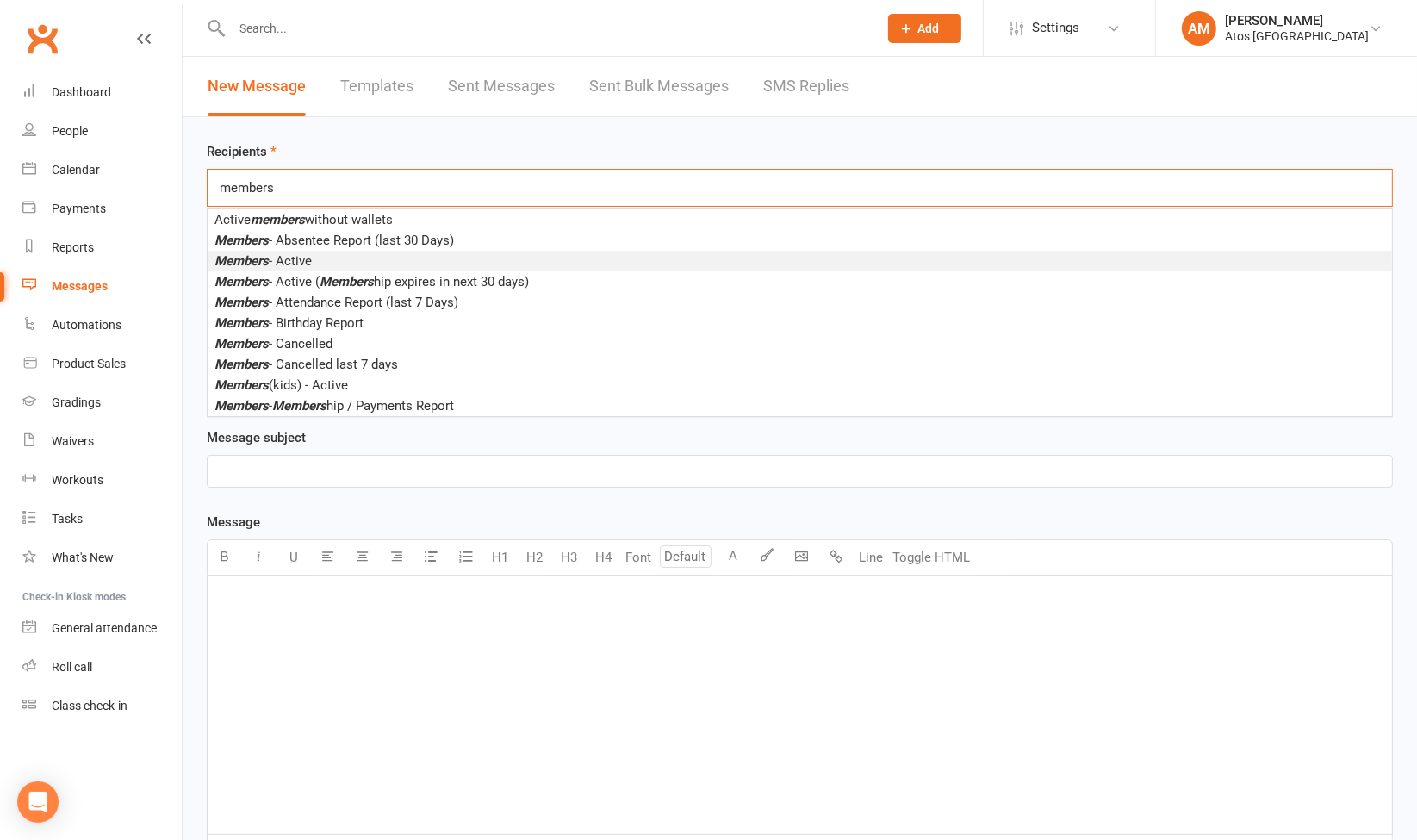
type input "members"
click at [337, 252] on li "Members - Active" at bounding box center [800, 261] width 1185 height 21
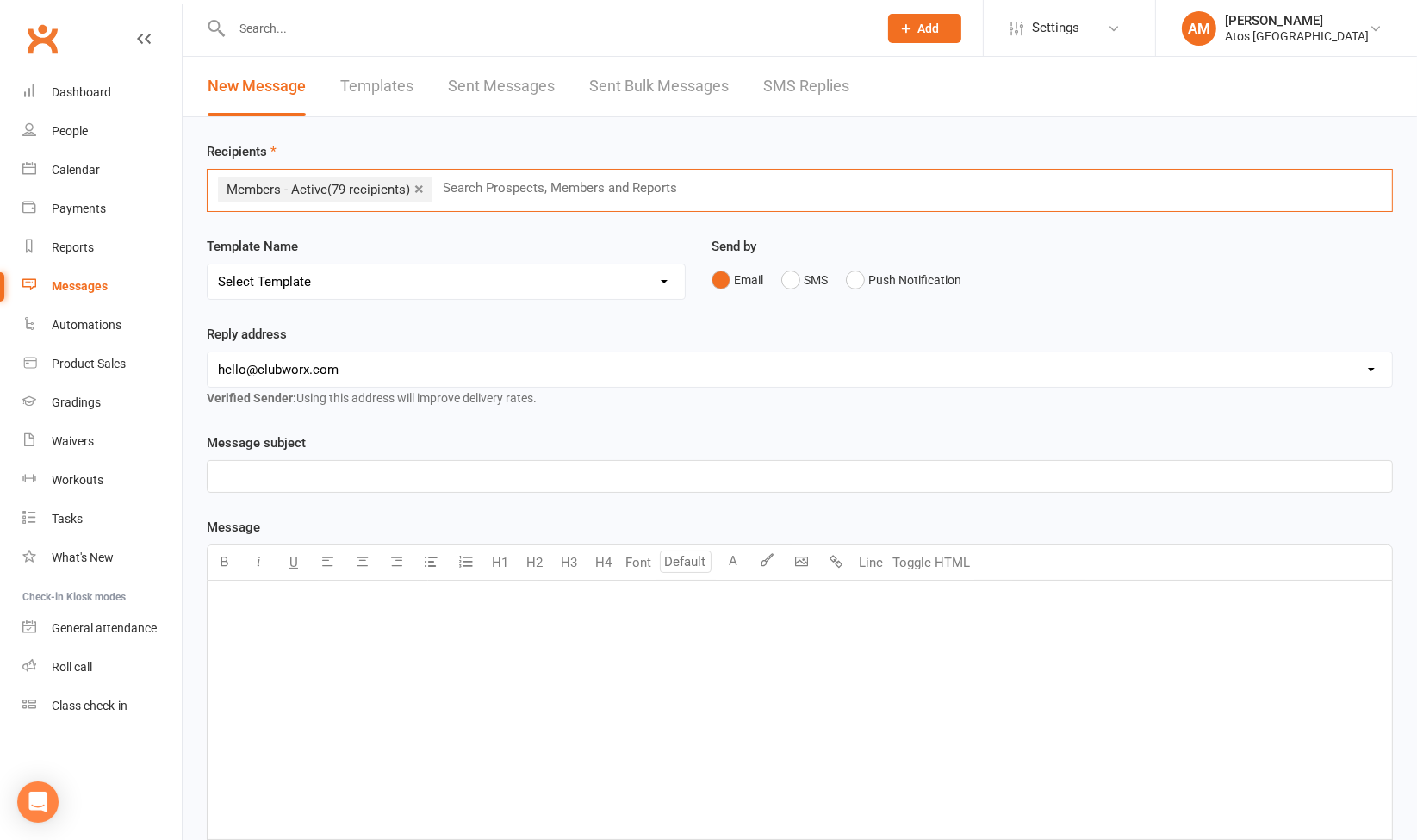
click at [313, 469] on p "﻿" at bounding box center [800, 477] width 1164 height 21
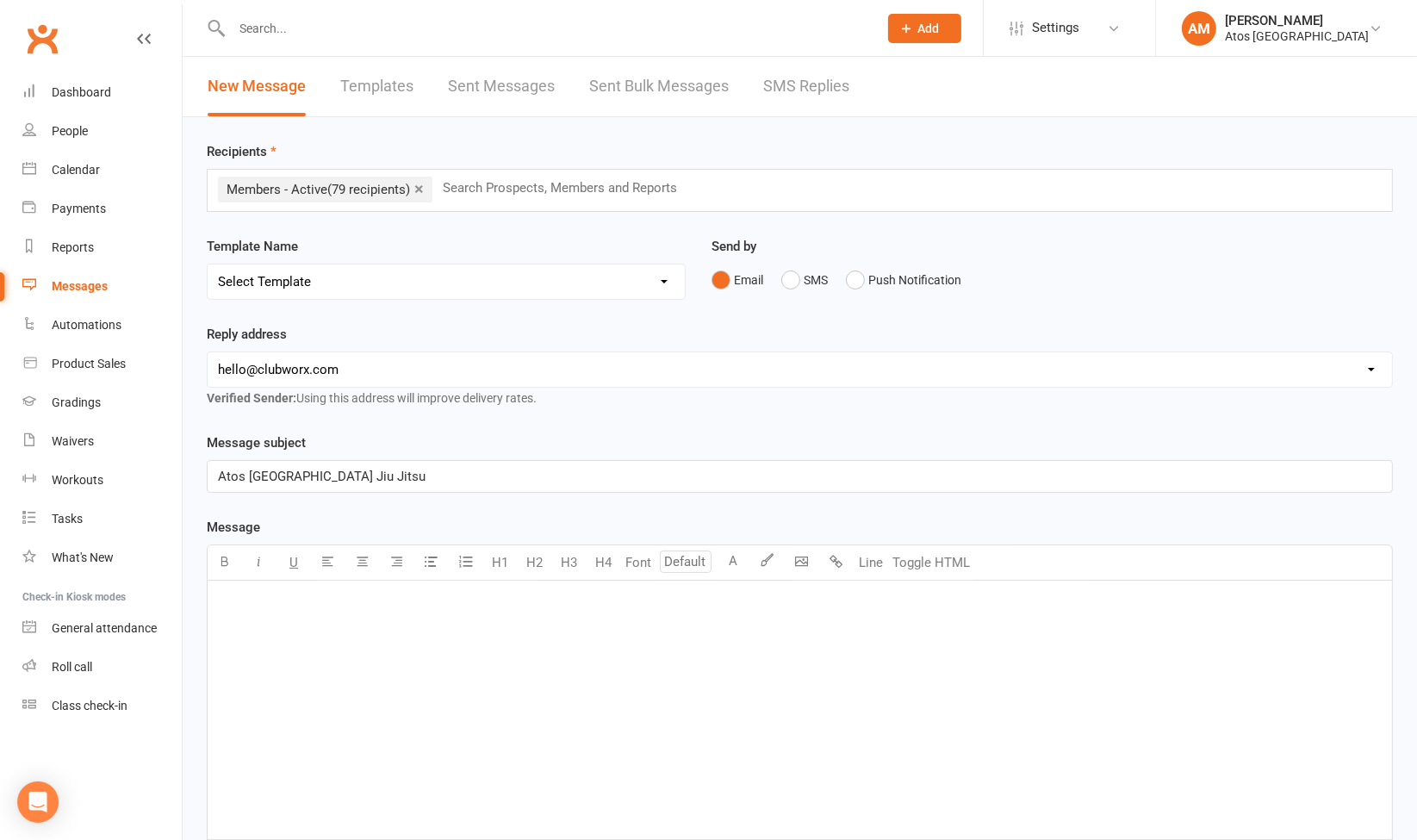
click at [313, 600] on p "﻿" at bounding box center [800, 602] width 1164 height 21
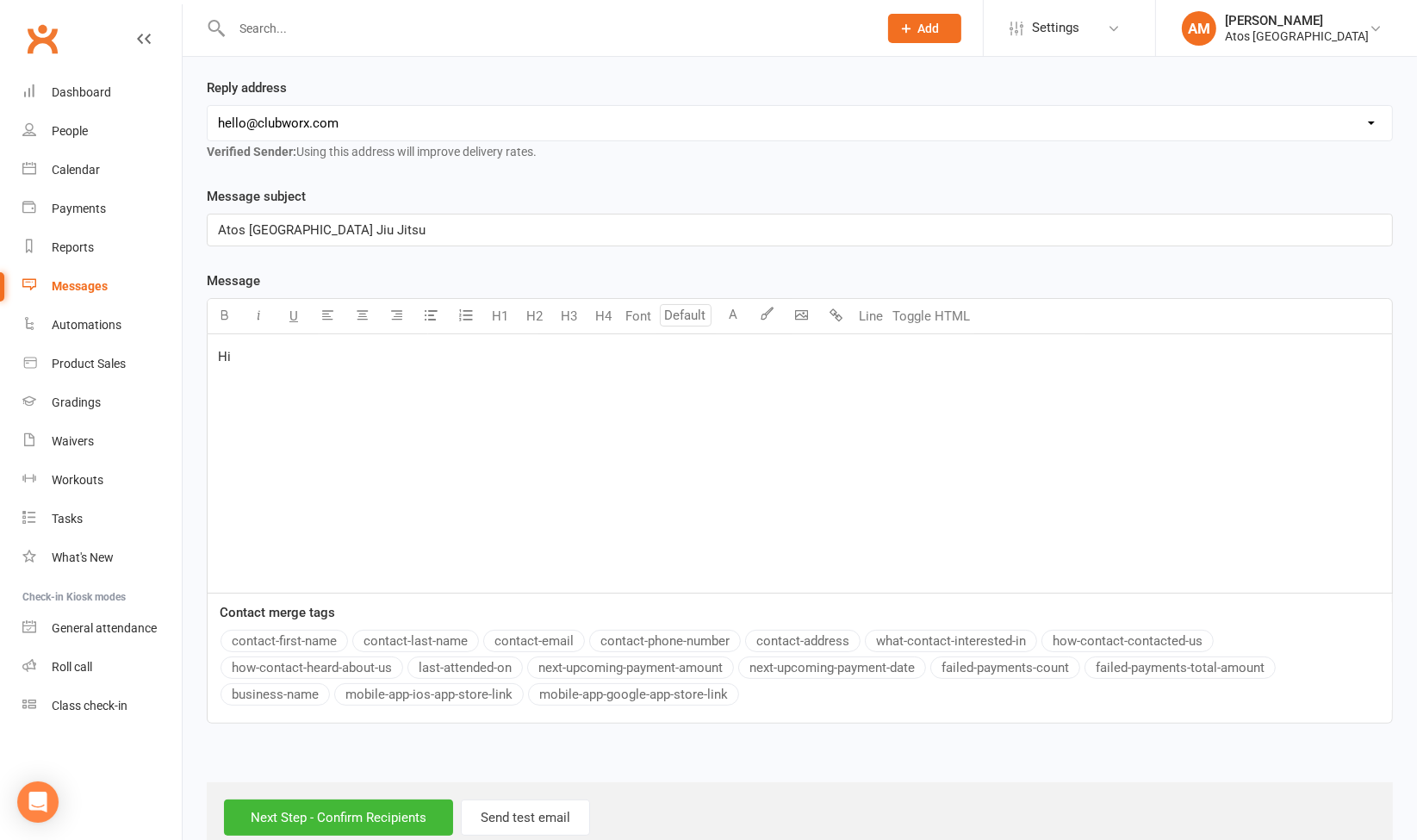
scroll to position [279, 0]
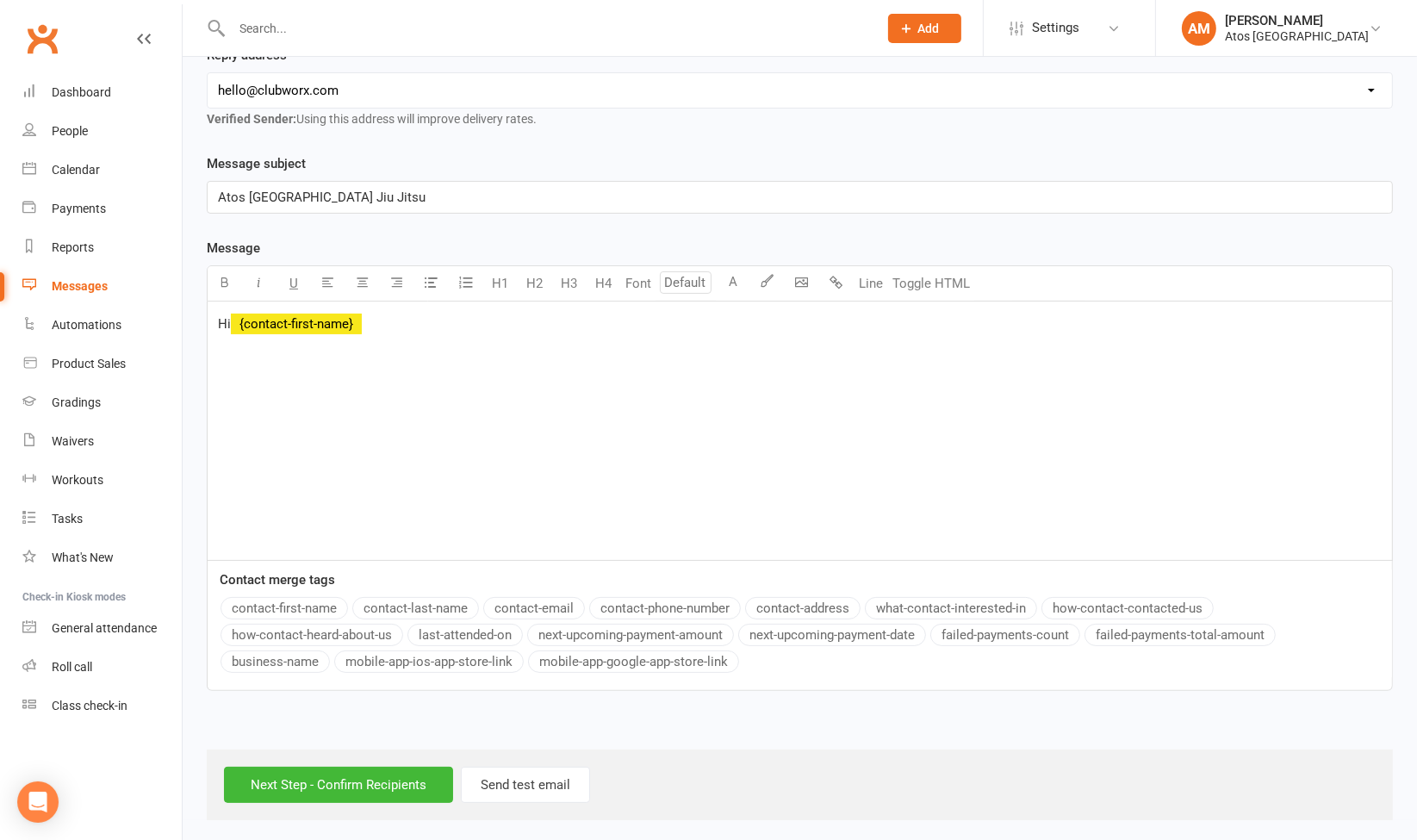
click at [313, 602] on button "contact-first-name" at bounding box center [284, 608] width 128 height 23
click at [119, 363] on div "Product Sales" at bounding box center [88, 363] width 74 height 14
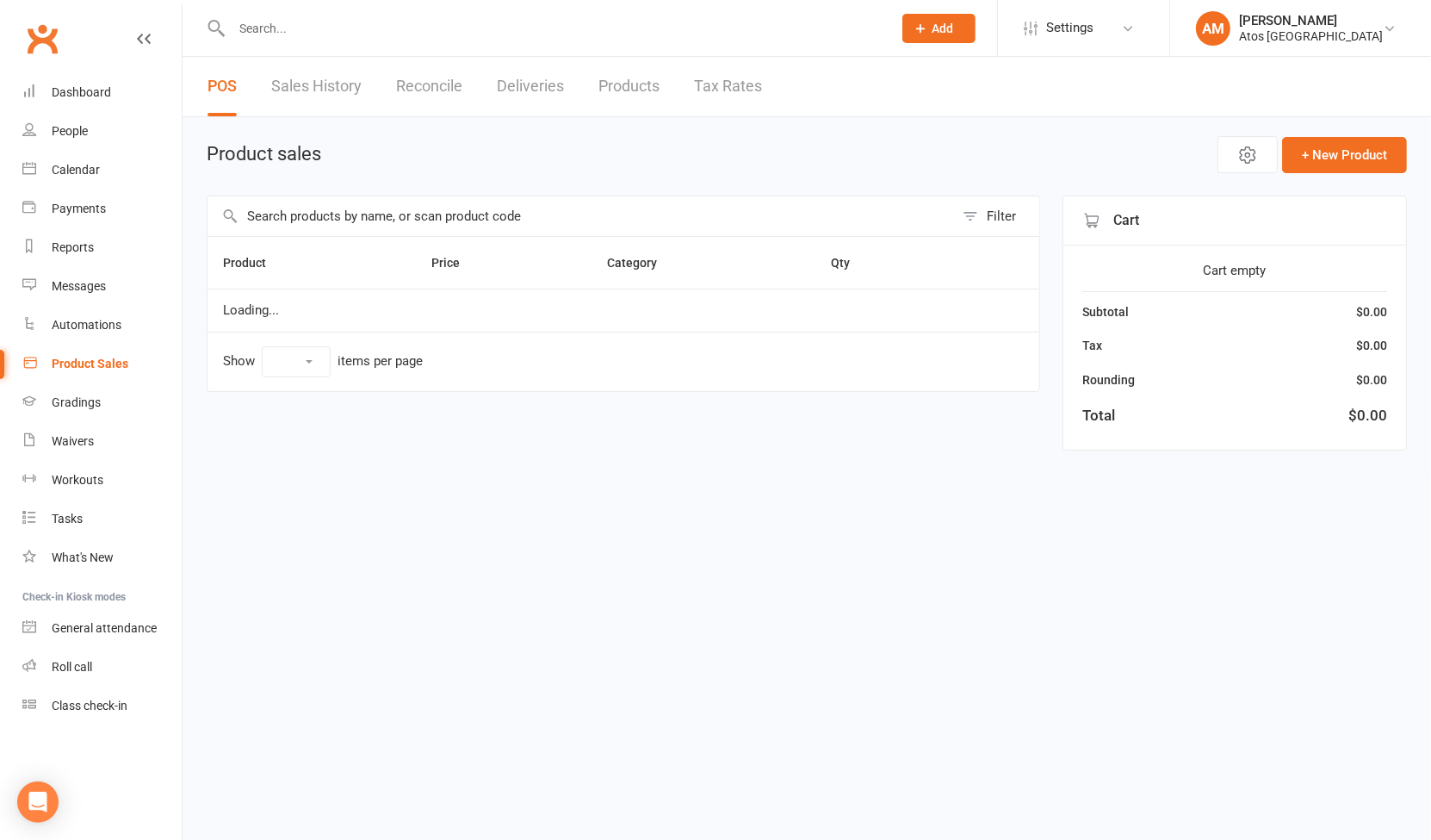
select select "10"
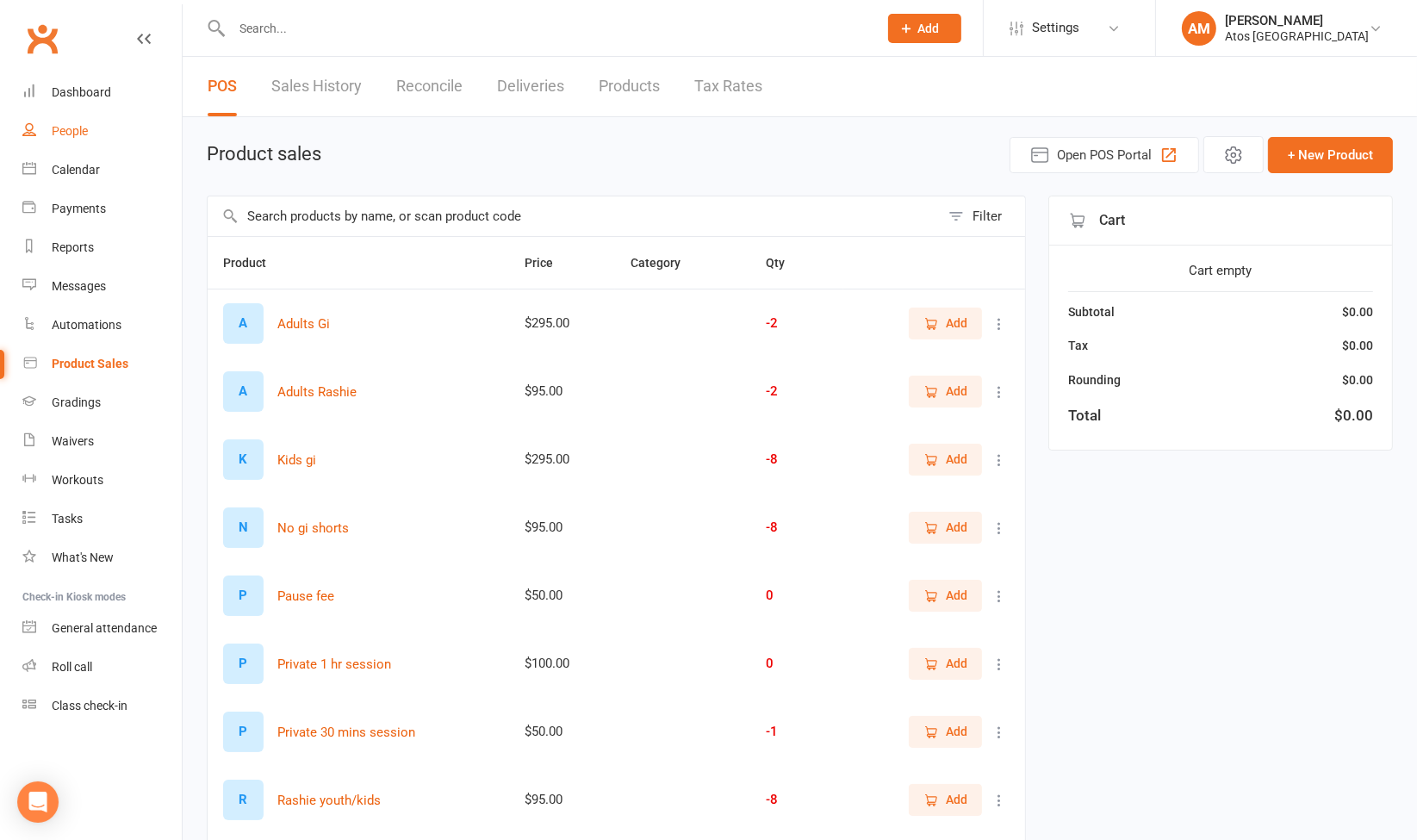
click at [76, 125] on div "People" at bounding box center [69, 131] width 36 height 14
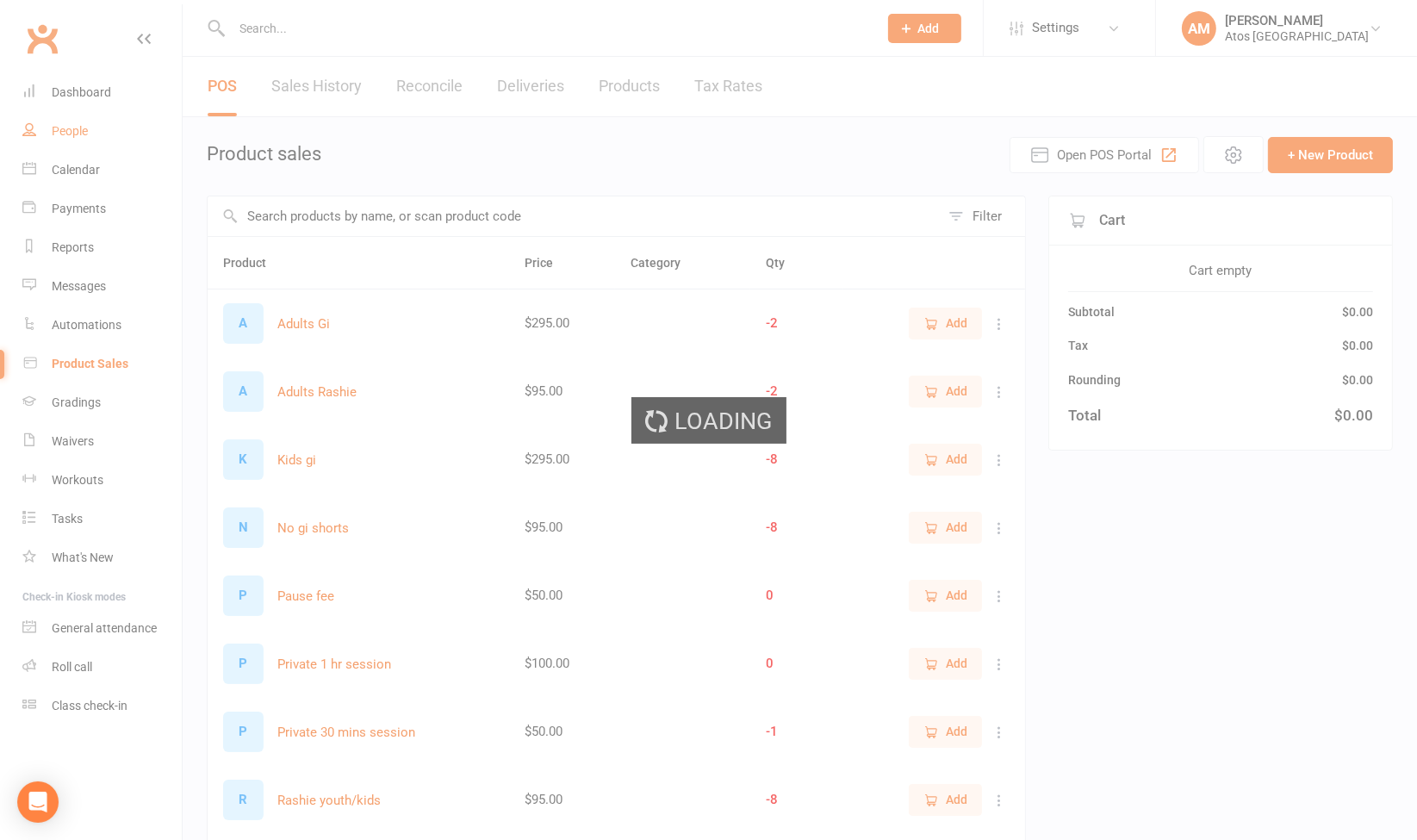
select select "100"
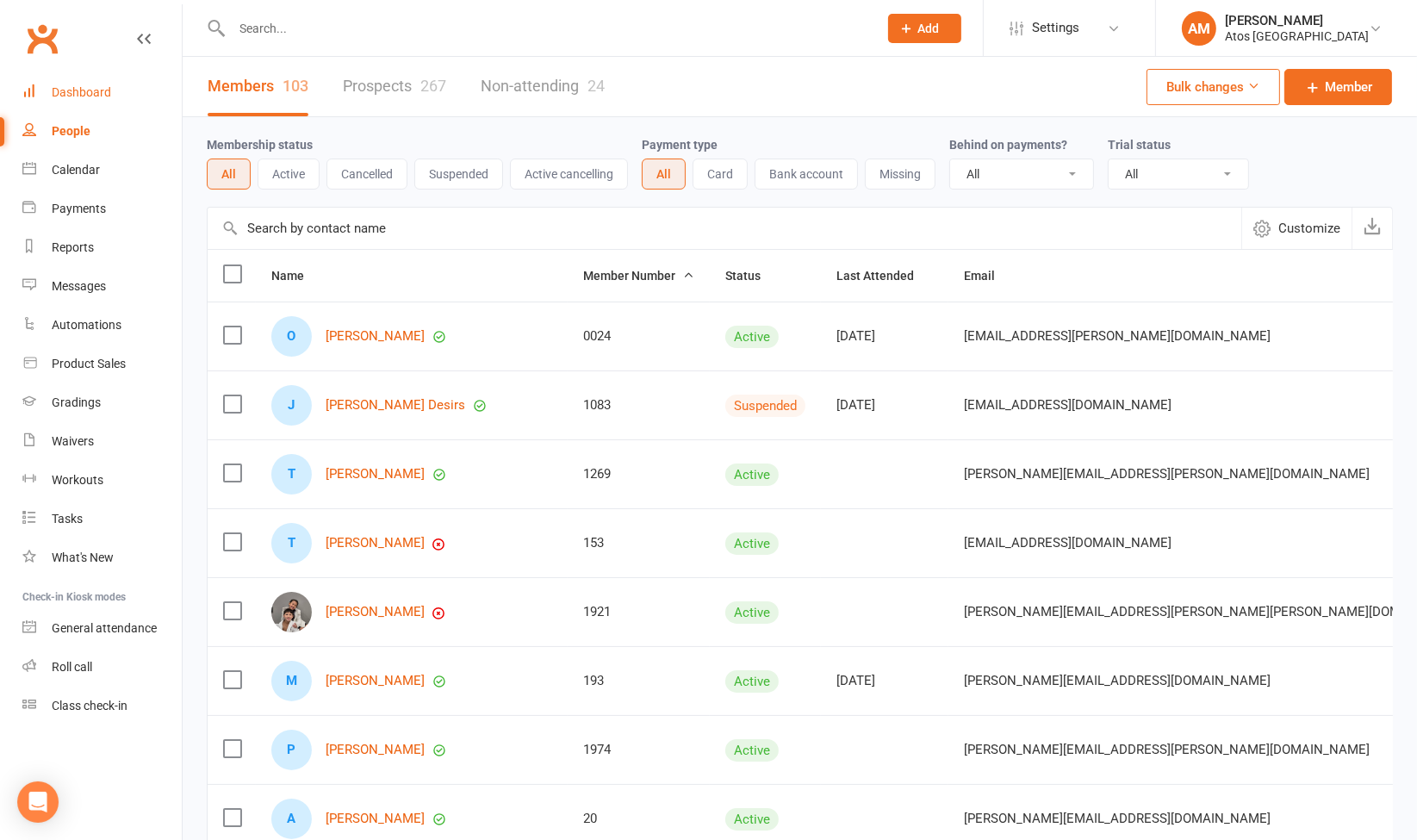
click at [88, 94] on div "Dashboard" at bounding box center [81, 93] width 59 height 14
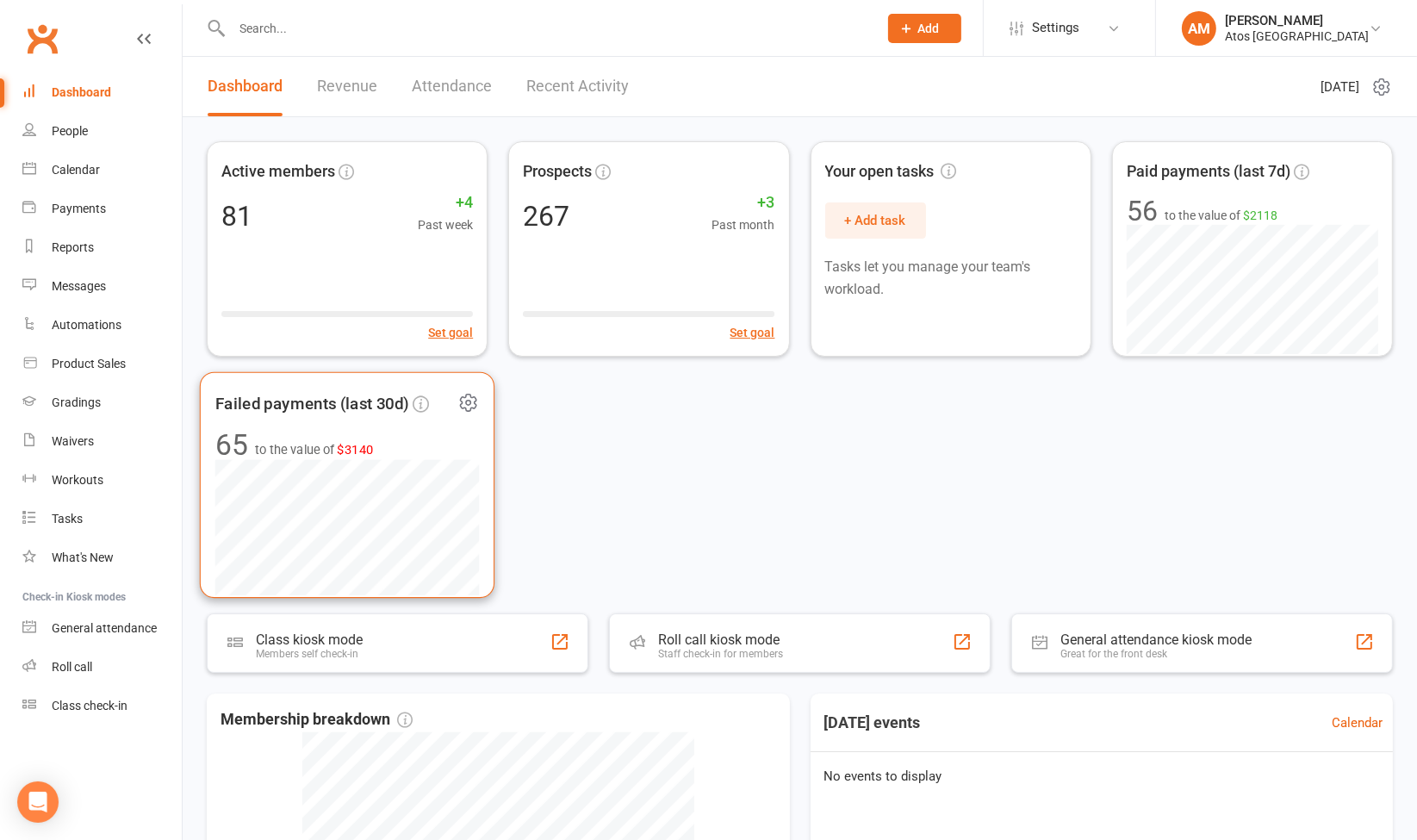
click at [369, 445] on span "$3140" at bounding box center [355, 449] width 36 height 15
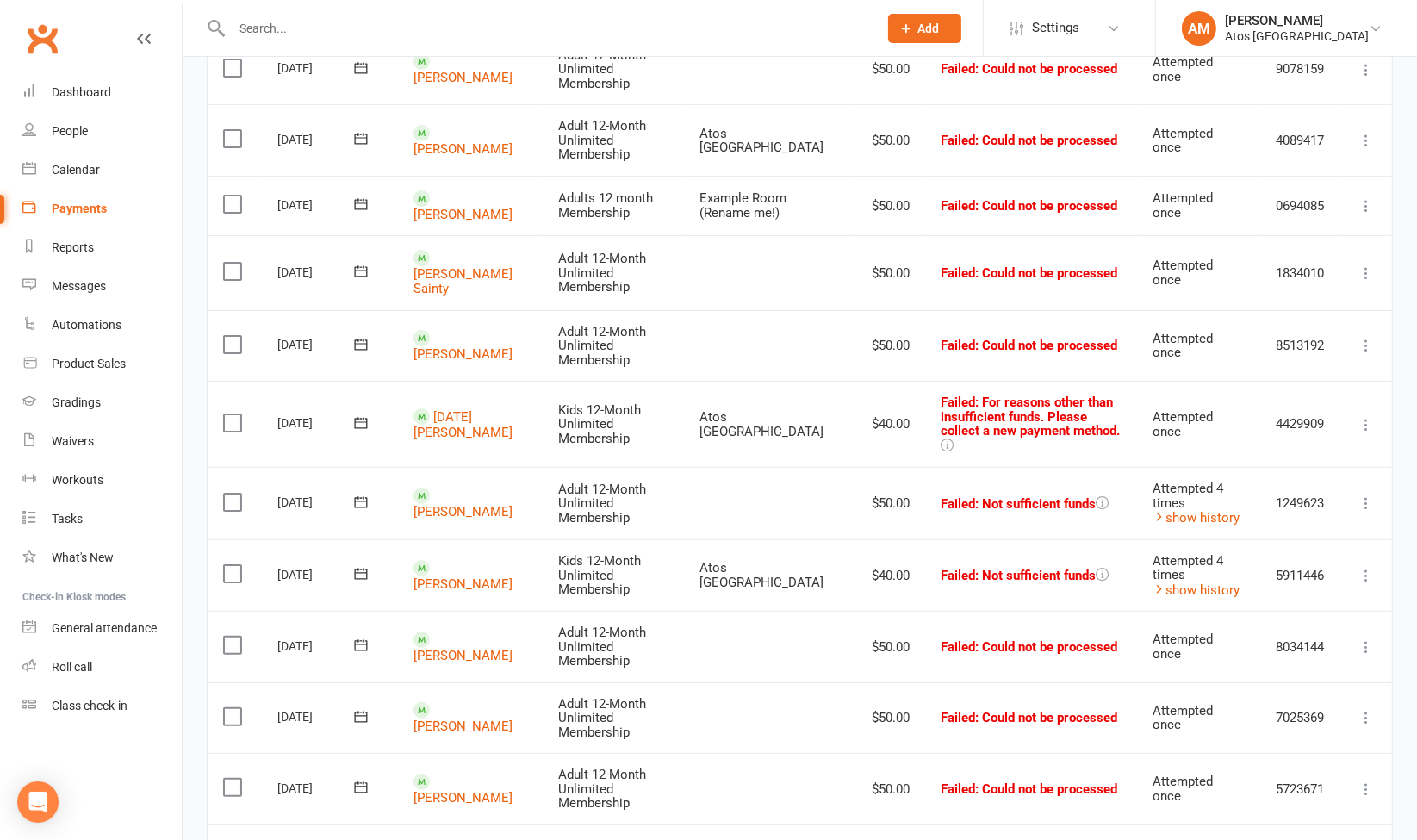
scroll to position [363, 0]
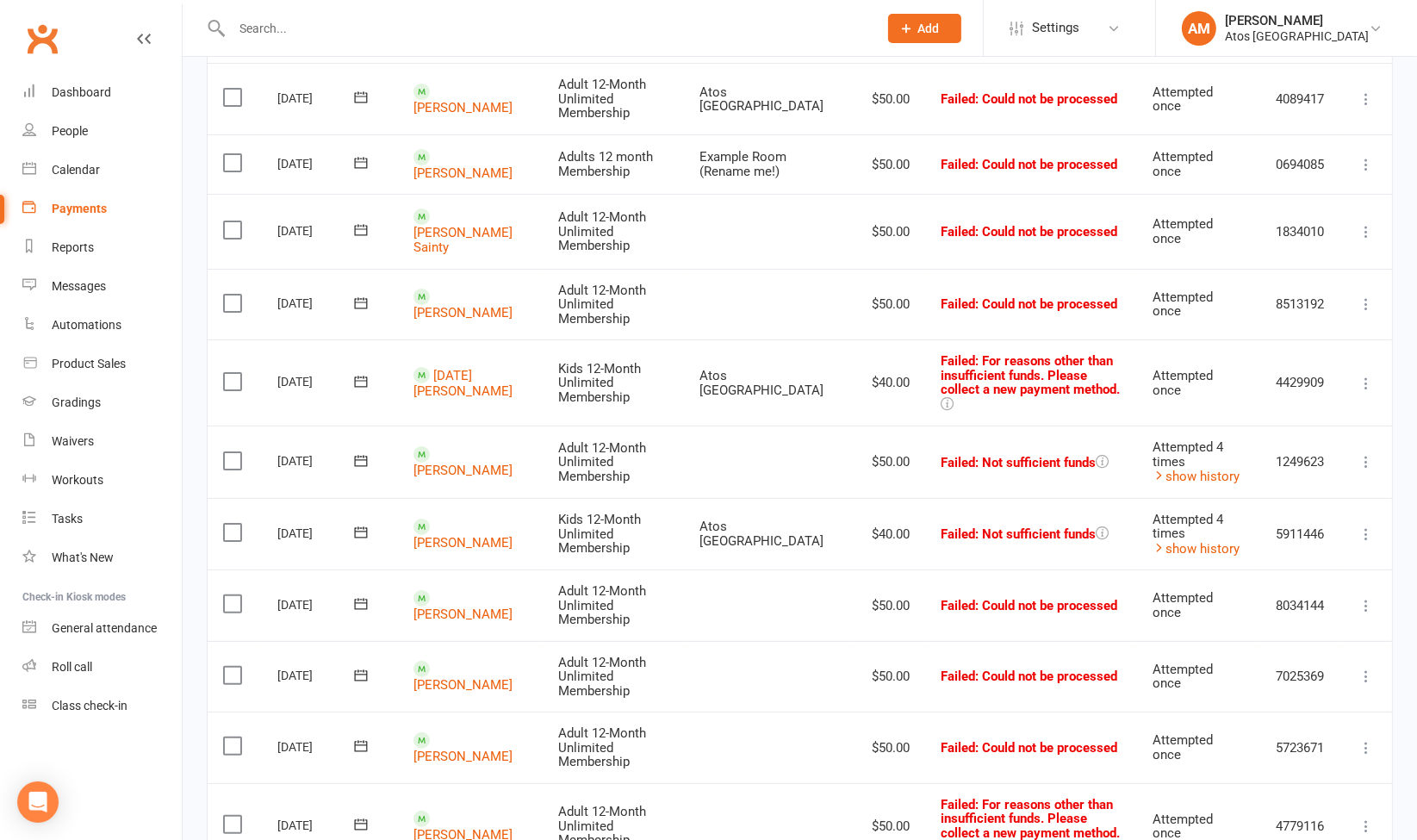
click at [1358, 453] on icon at bounding box center [1366, 462] width 17 height 17
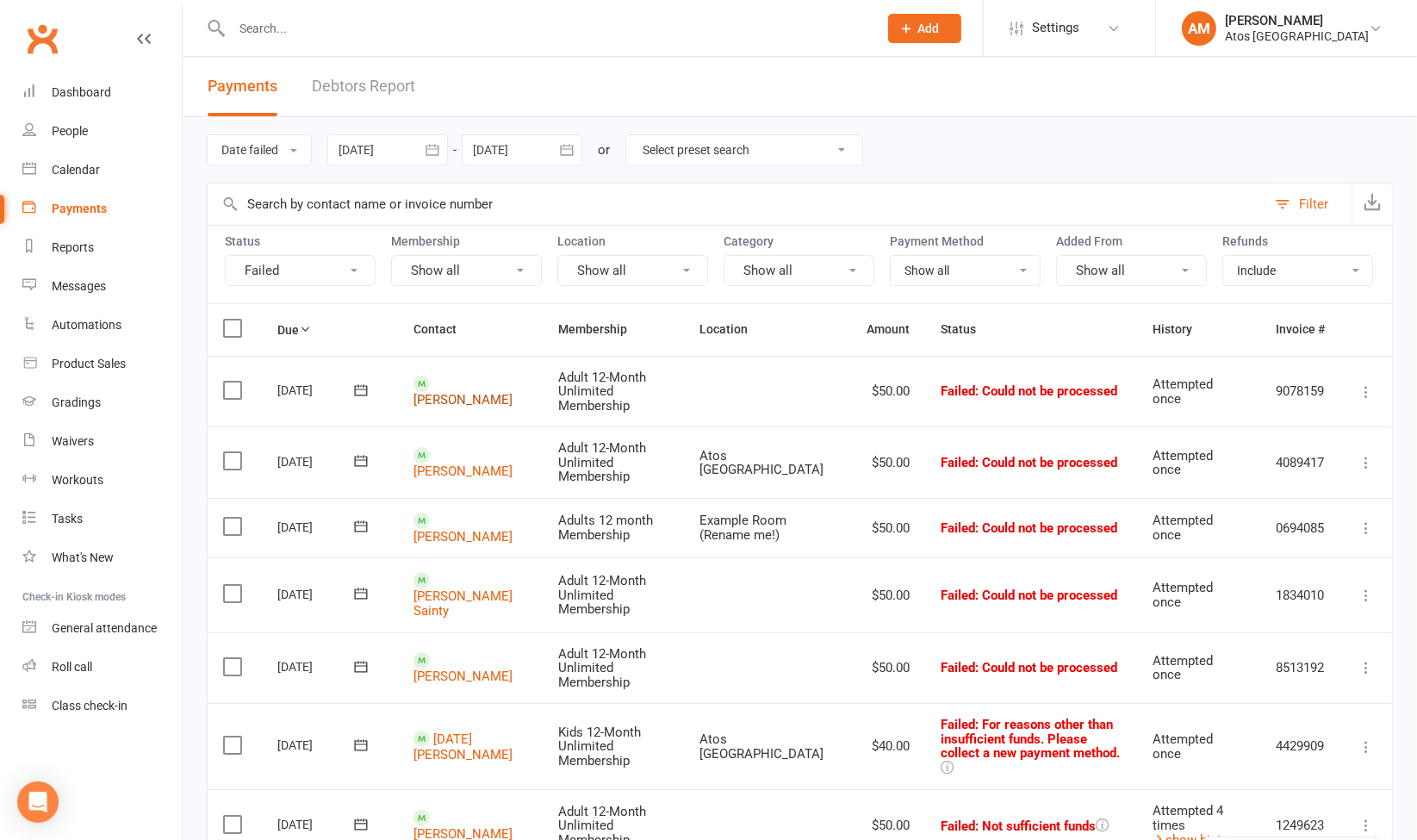
click at [453, 392] on link "Arnaldo Coelho" at bounding box center [462, 400] width 99 height 16
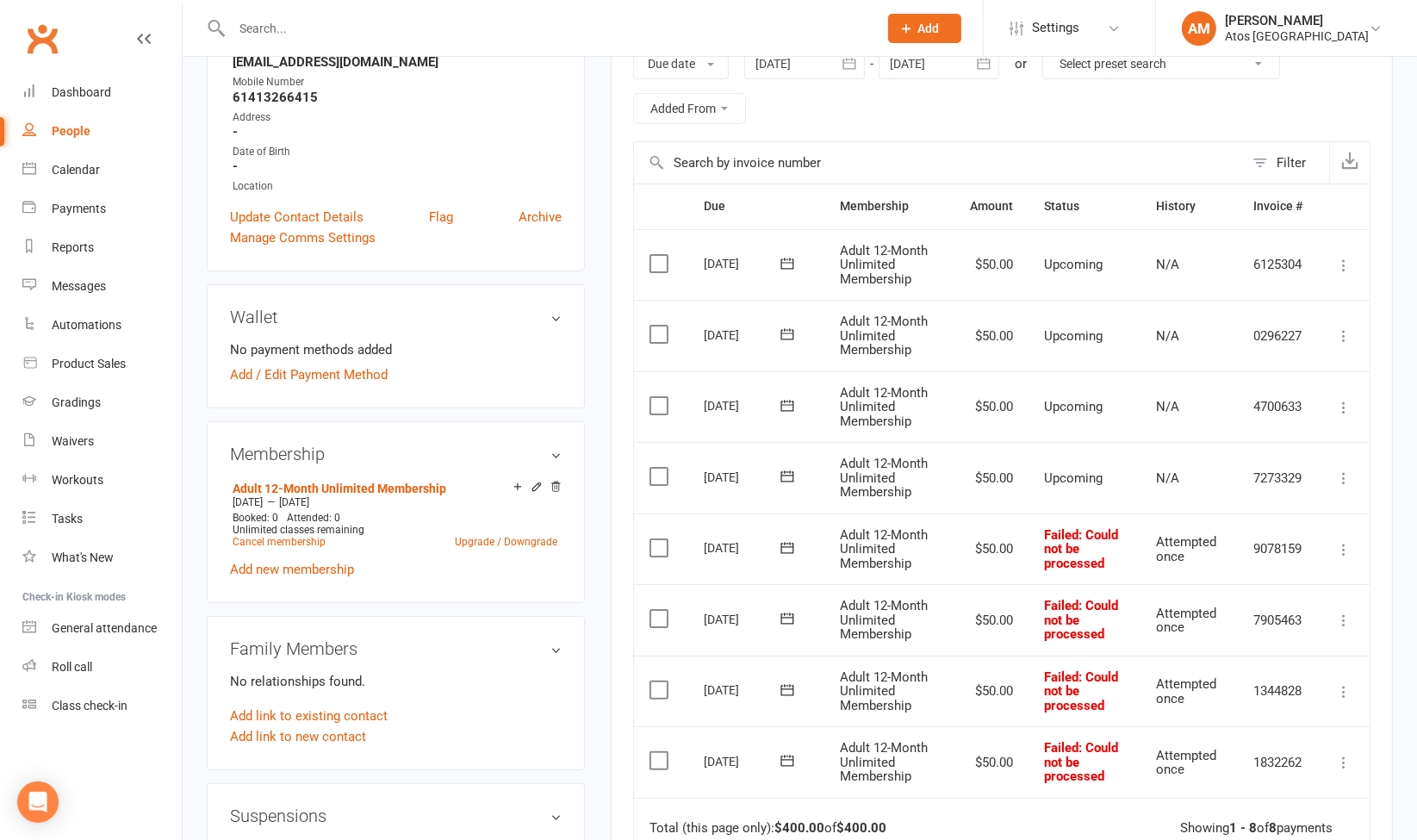
scroll to position [127, 0]
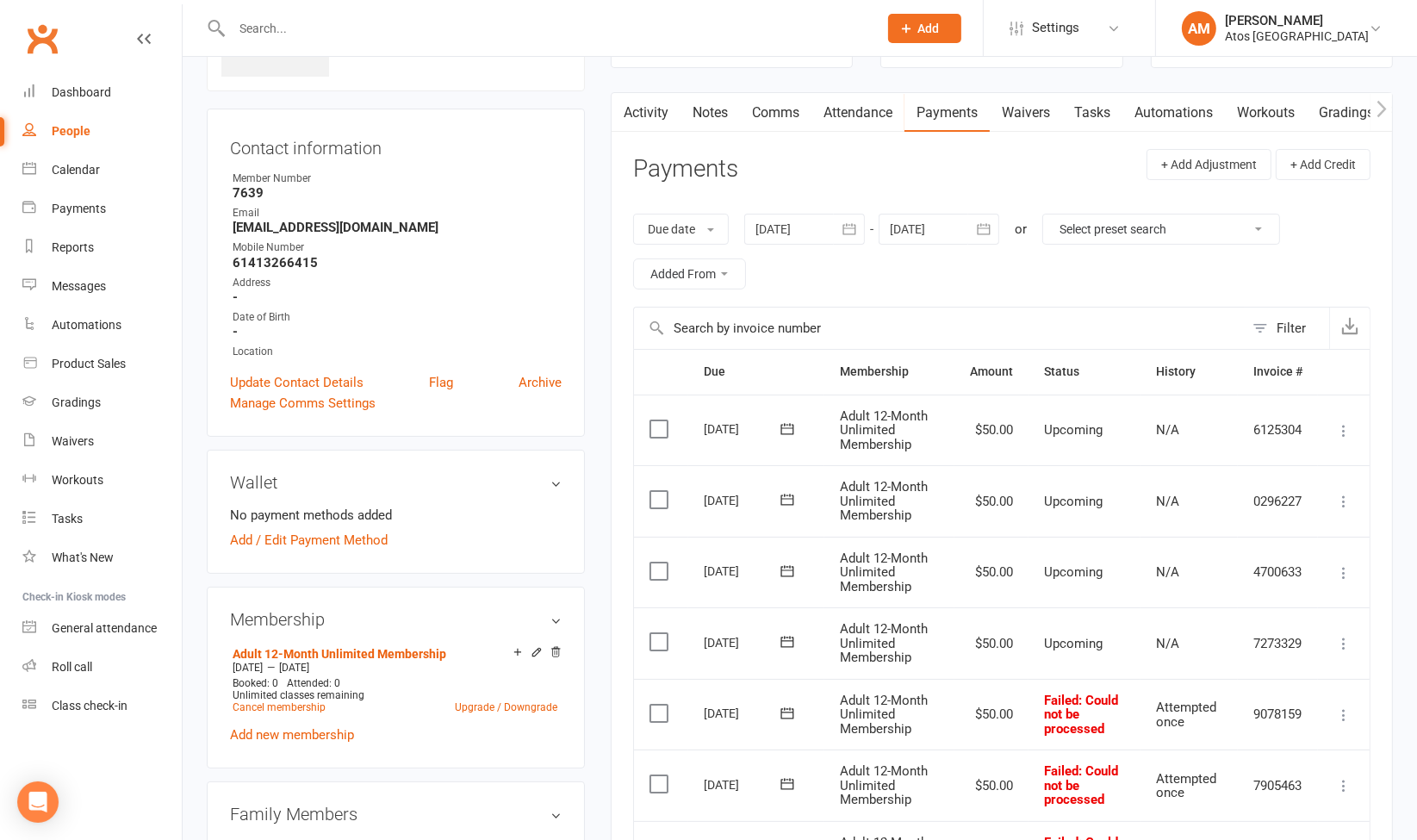
click at [1033, 118] on link "Waivers" at bounding box center [1026, 113] width 73 height 39
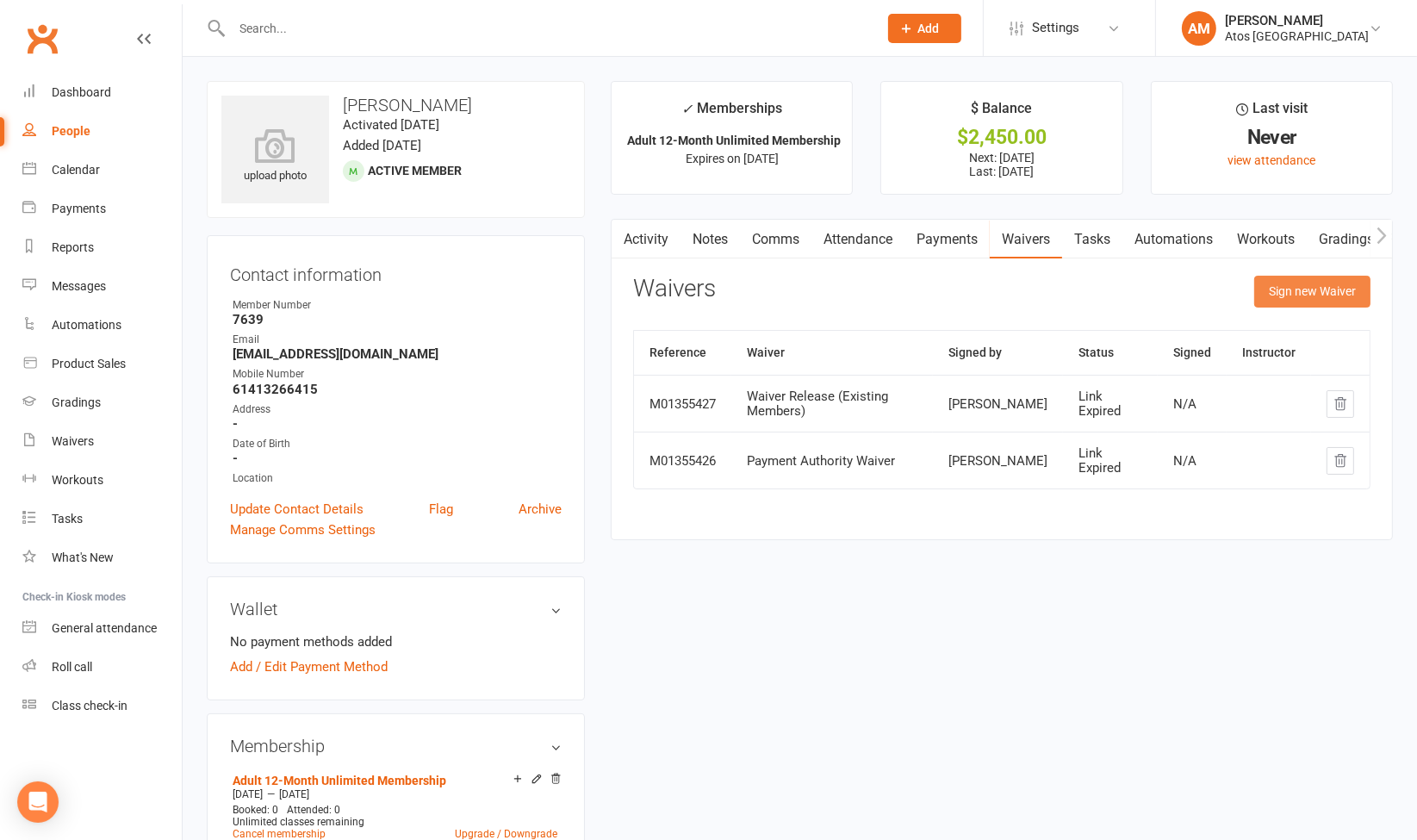
click at [1318, 287] on button "Sign new Waiver" at bounding box center [1312, 292] width 116 height 31
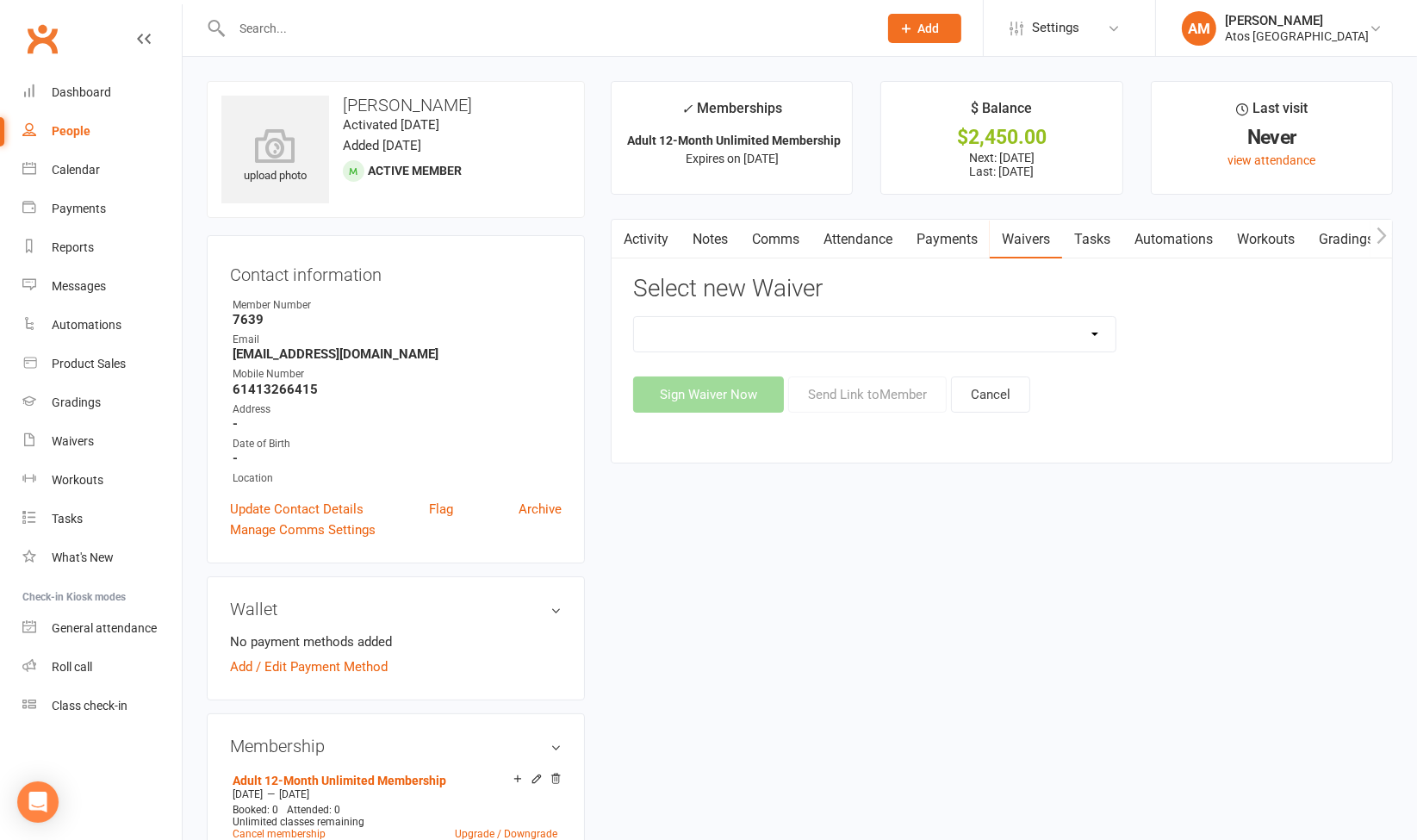
click at [966, 332] on select "New Member Sign Up Payment Authority Waiver Waiver Release (Existing Members)" at bounding box center [874, 334] width 481 height 34
select select "14625"
click at [634, 317] on select "New Member Sign Up Payment Authority Waiver Waiver Release (Existing Members)" at bounding box center [874, 334] width 481 height 34
click at [863, 388] on button "Send Link to Member" at bounding box center [867, 394] width 158 height 36
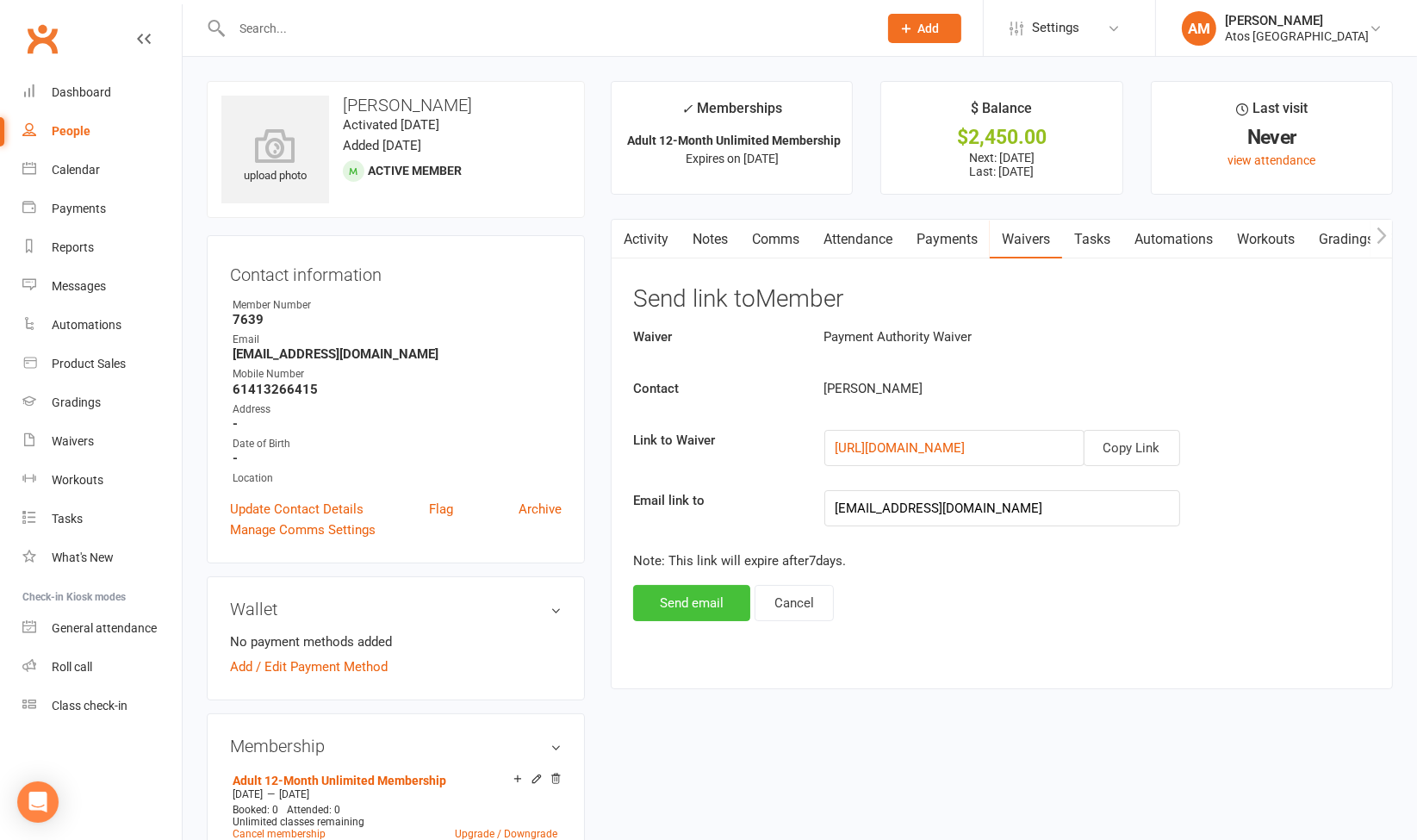
click at [718, 609] on button "Send email" at bounding box center [692, 602] width 117 height 36
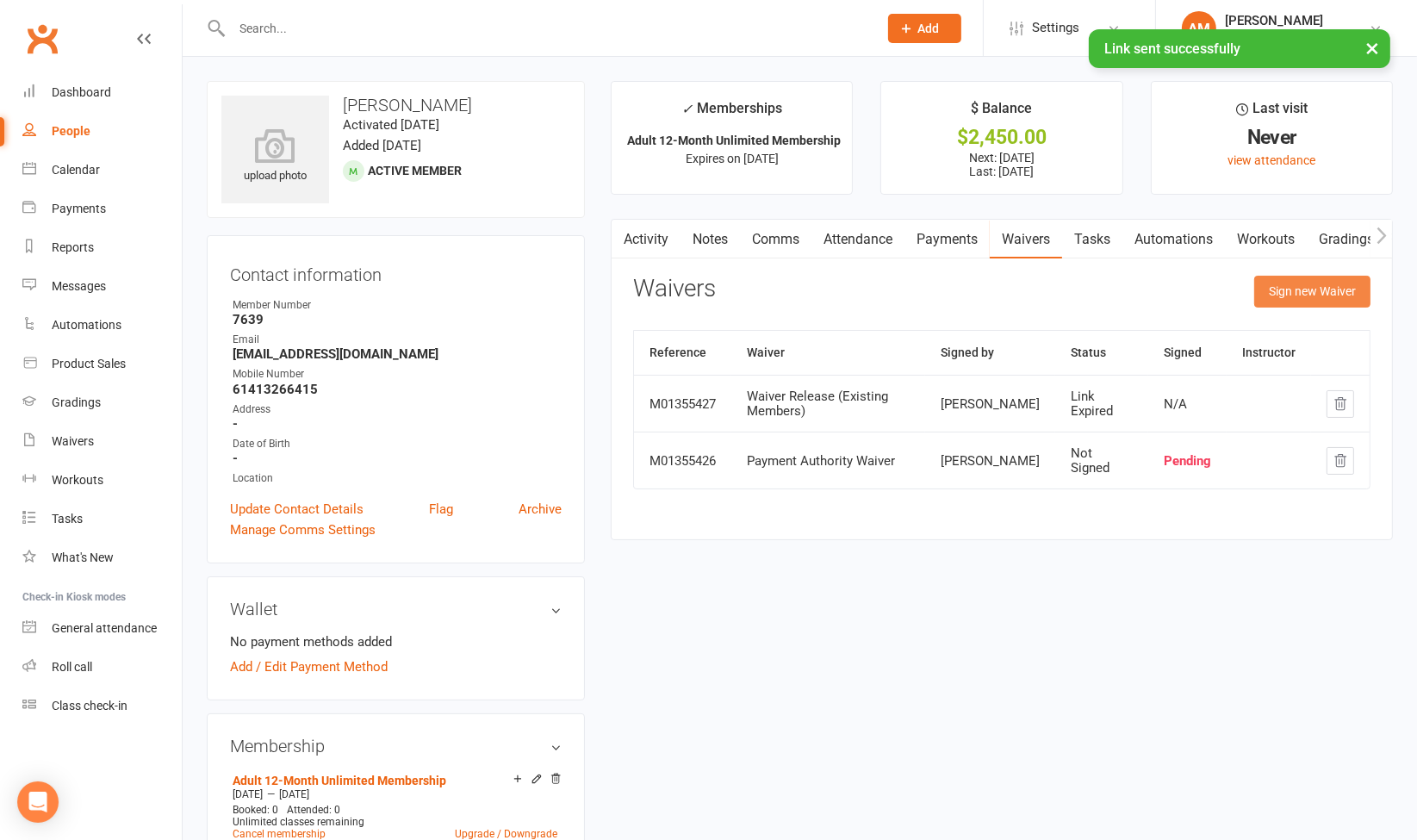
click at [1307, 293] on button "Sign new Waiver" at bounding box center [1312, 292] width 116 height 31
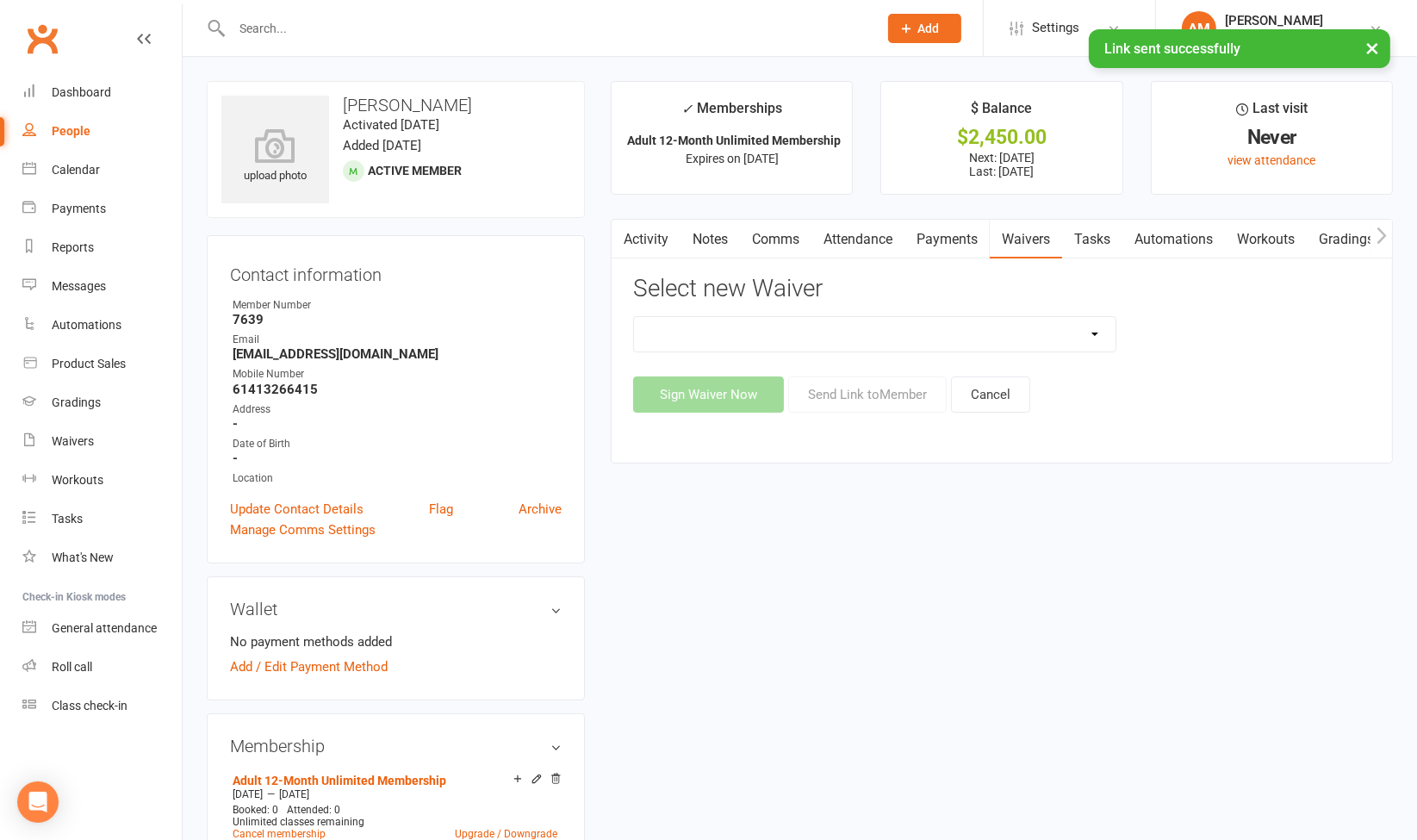
click at [881, 320] on select "New Member Sign Up Payment Authority Waiver Waiver Release (Existing Members)" at bounding box center [874, 334] width 481 height 34
select select "14623"
click at [634, 317] on select "New Member Sign Up Payment Authority Waiver Waiver Release (Existing Members)" at bounding box center [874, 334] width 481 height 34
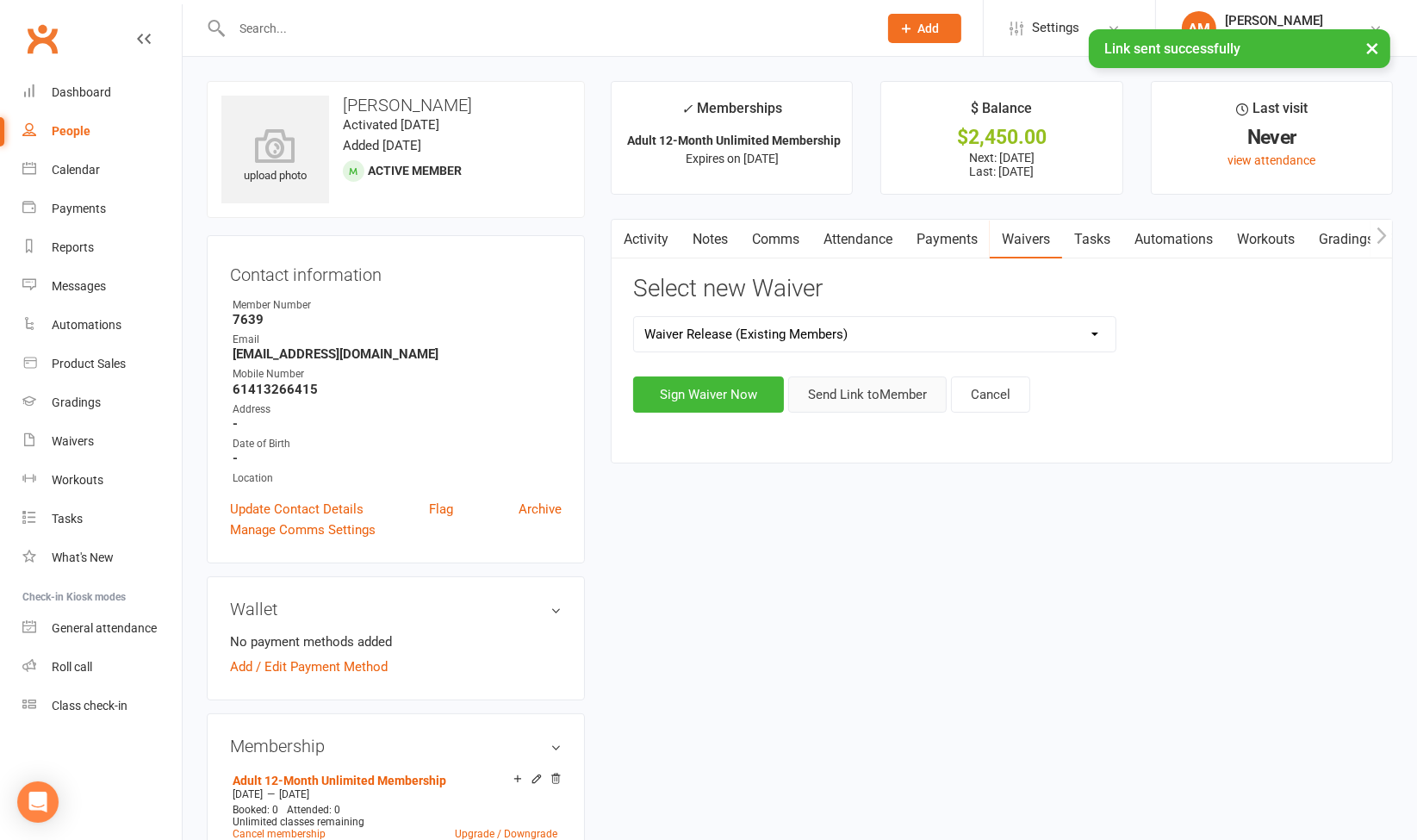
click at [861, 397] on button "Send Link to Member" at bounding box center [867, 394] width 158 height 36
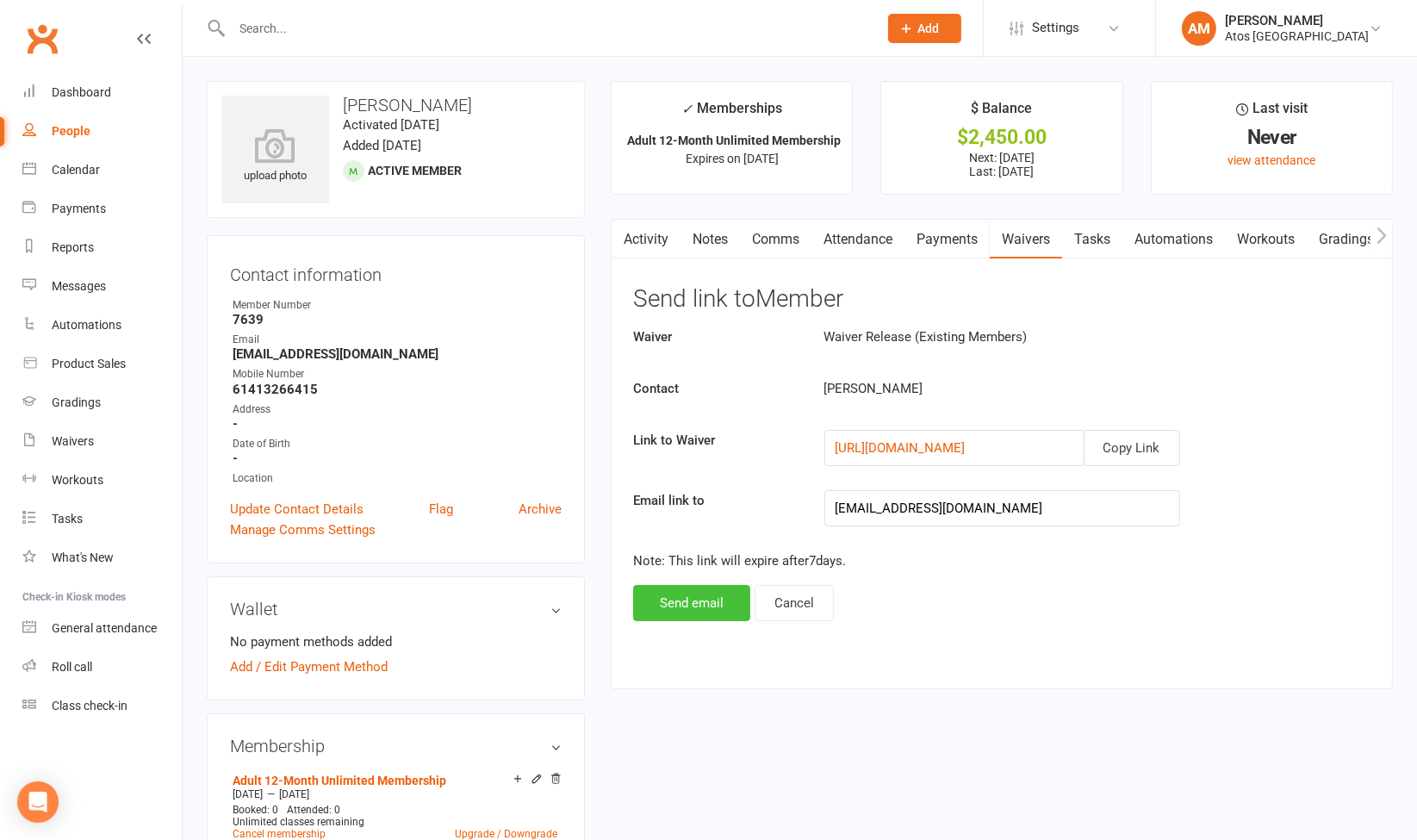
click at [691, 595] on button "Send email" at bounding box center [692, 602] width 117 height 36
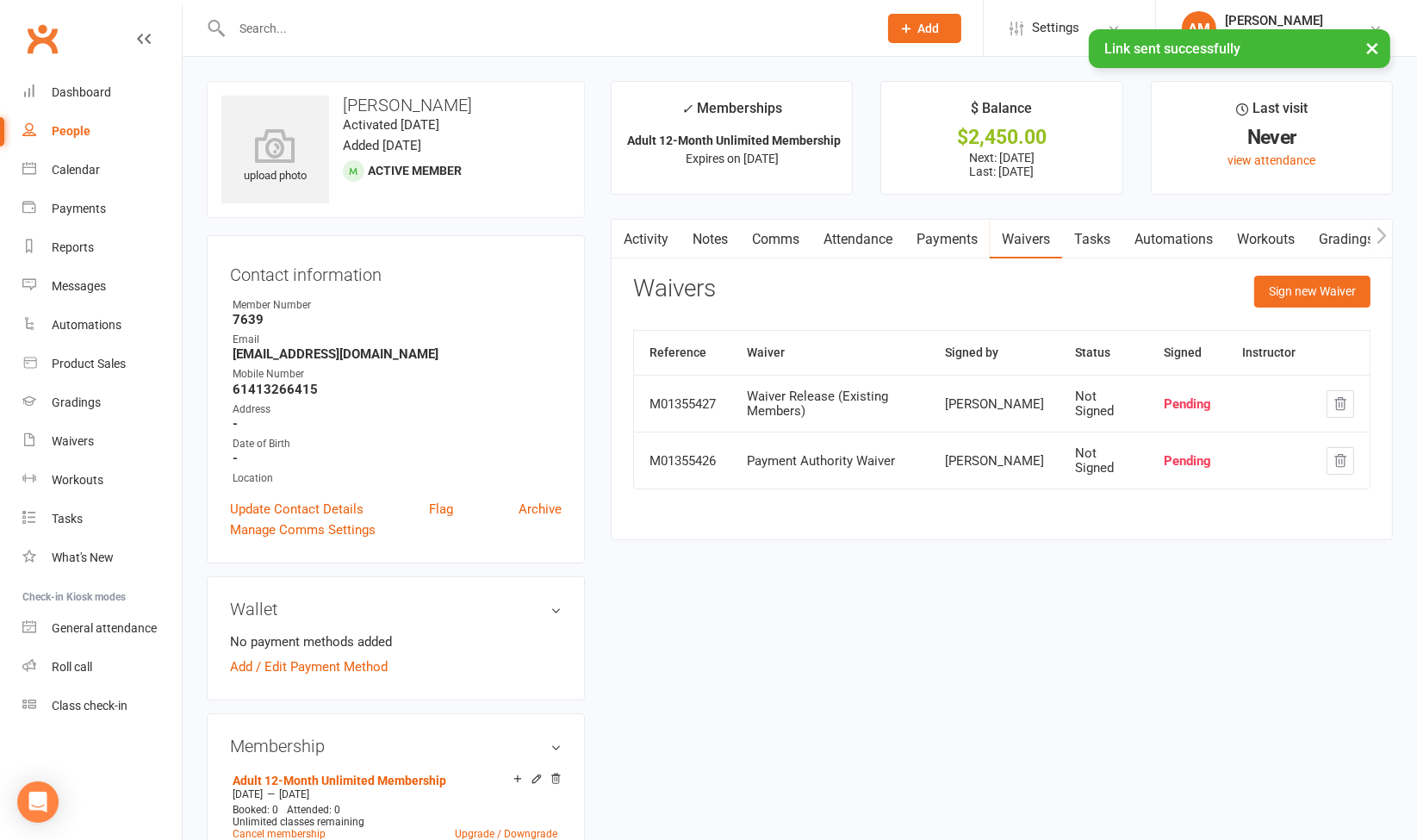
click at [91, 124] on link "People" at bounding box center [102, 131] width 159 height 38
select select "100"
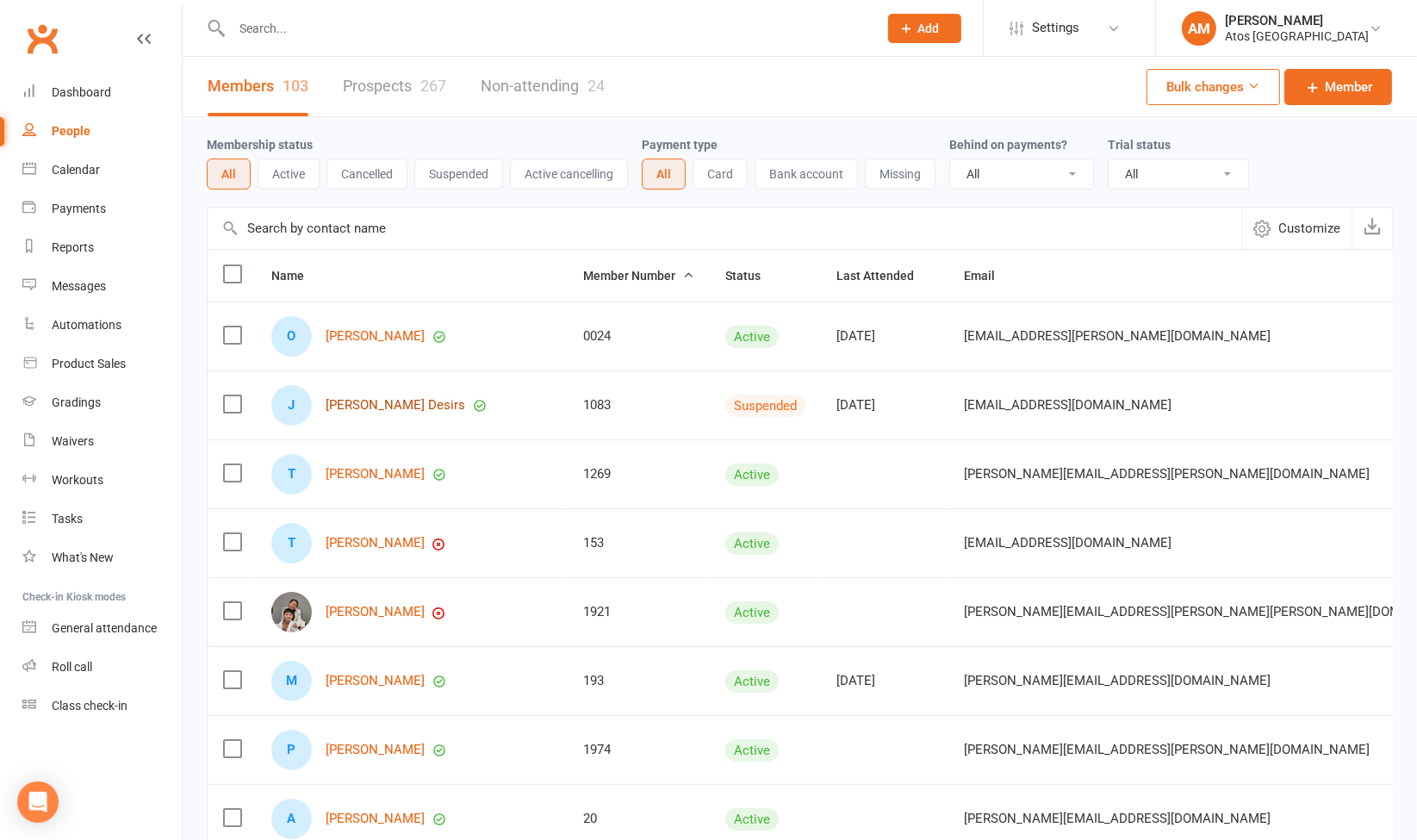
click at [466, 408] on link "Jacques Carlos Ledesma Desirs" at bounding box center [396, 405] width 140 height 15
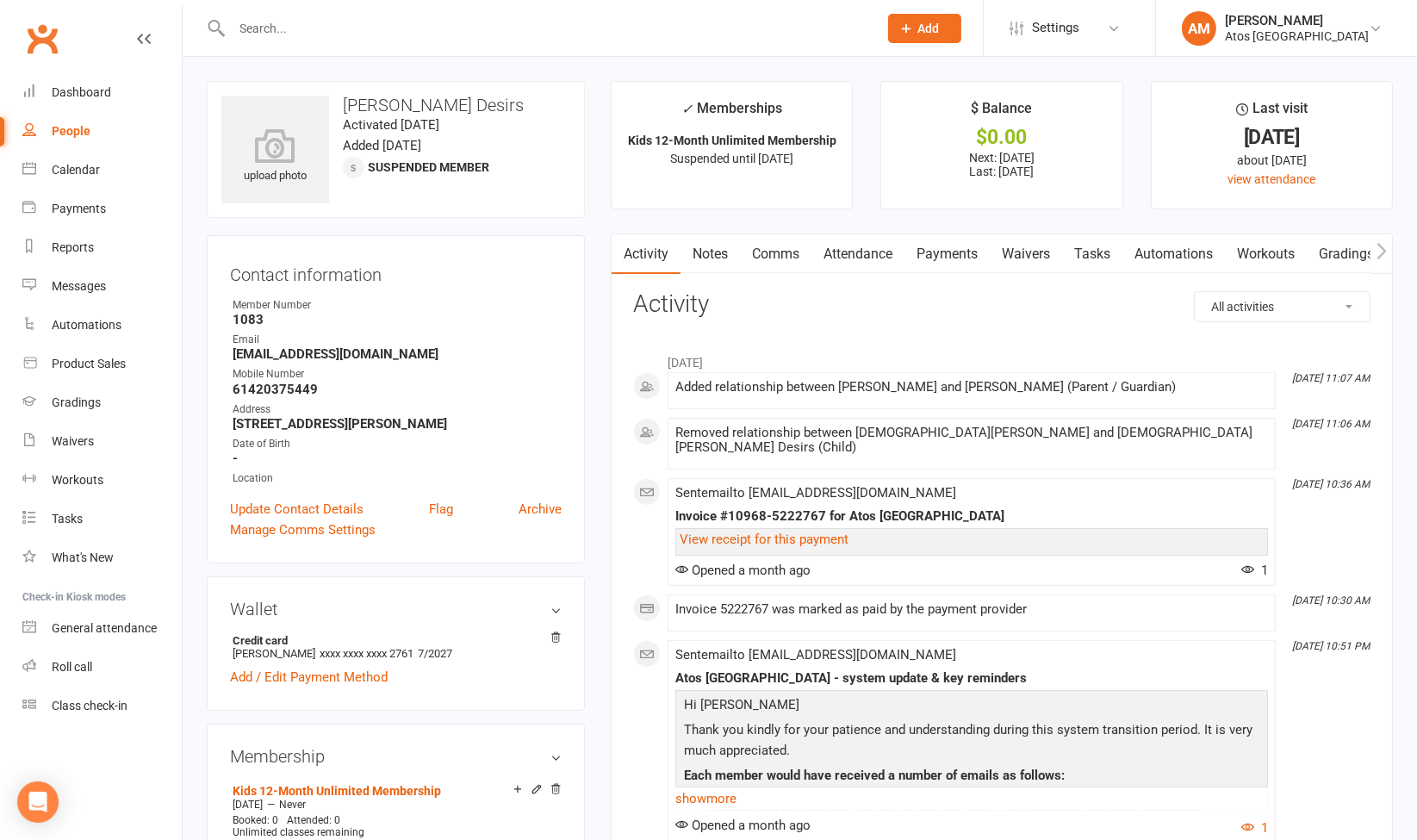
click at [1383, 248] on icon "button" at bounding box center [1381, 250] width 10 height 17
click at [344, 506] on link "Update Contact Details" at bounding box center [296, 509] width 134 height 21
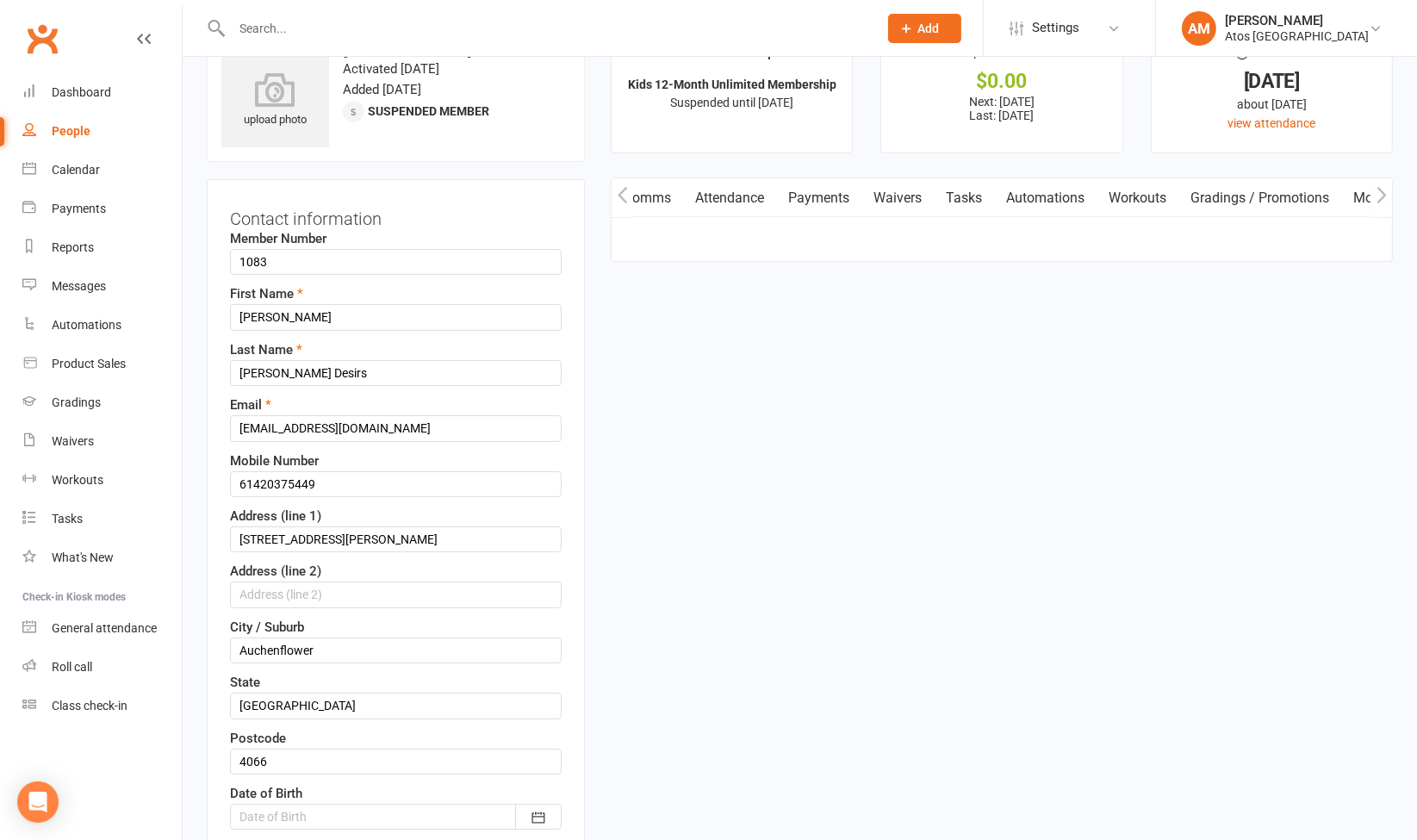
scroll to position [81, 0]
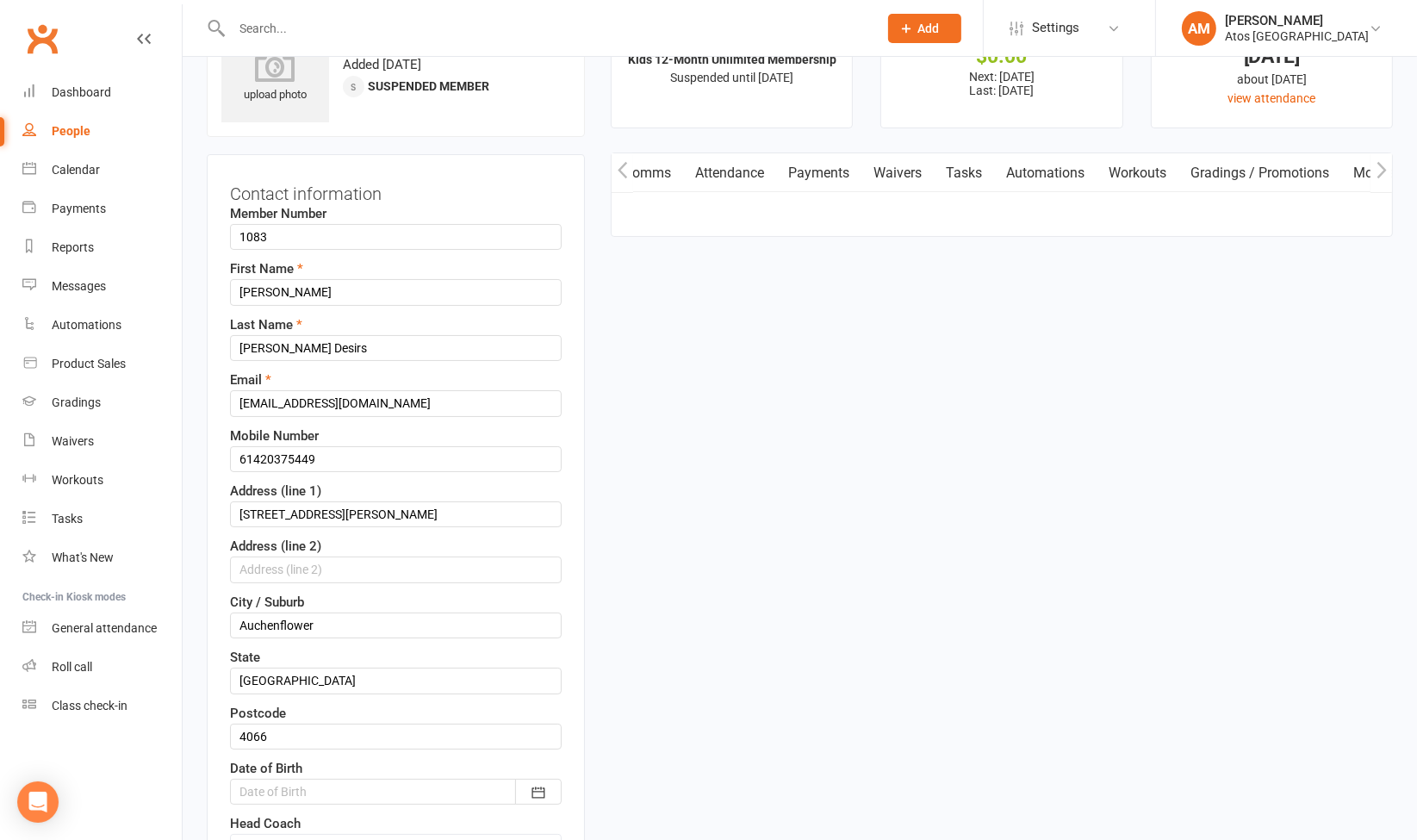
click at [563, 807] on div "Contact information Member Number 1083 First Name Jacques Carlos Last Name Lede…" at bounding box center [396, 572] width 378 height 835
click at [549, 794] on button "button" at bounding box center [538, 792] width 46 height 26
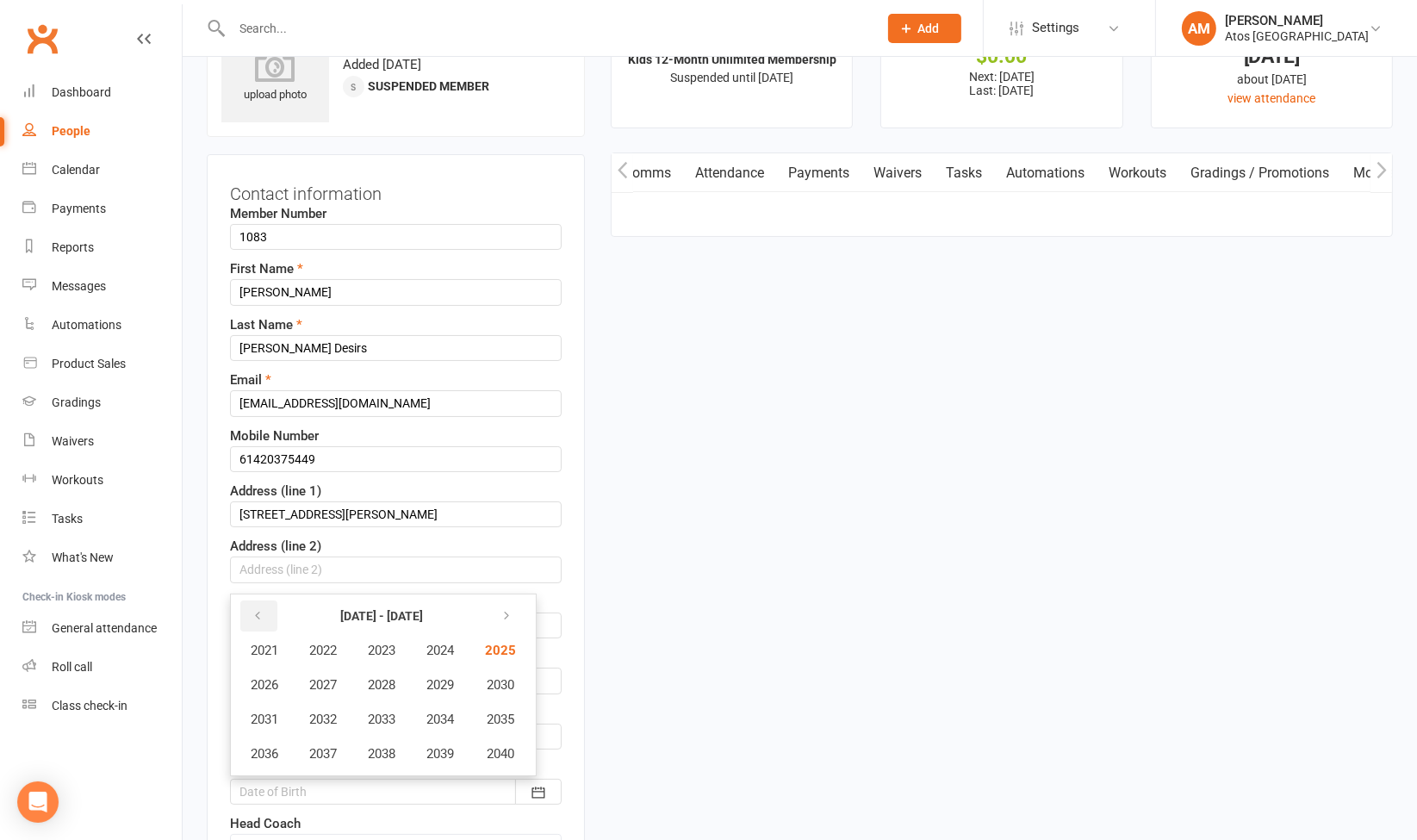
click at [252, 609] on icon "button" at bounding box center [258, 616] width 12 height 14
click at [435, 737] on button "2019" at bounding box center [439, 753] width 57 height 32
click at [278, 643] on span "January" at bounding box center [273, 651] width 45 height 16
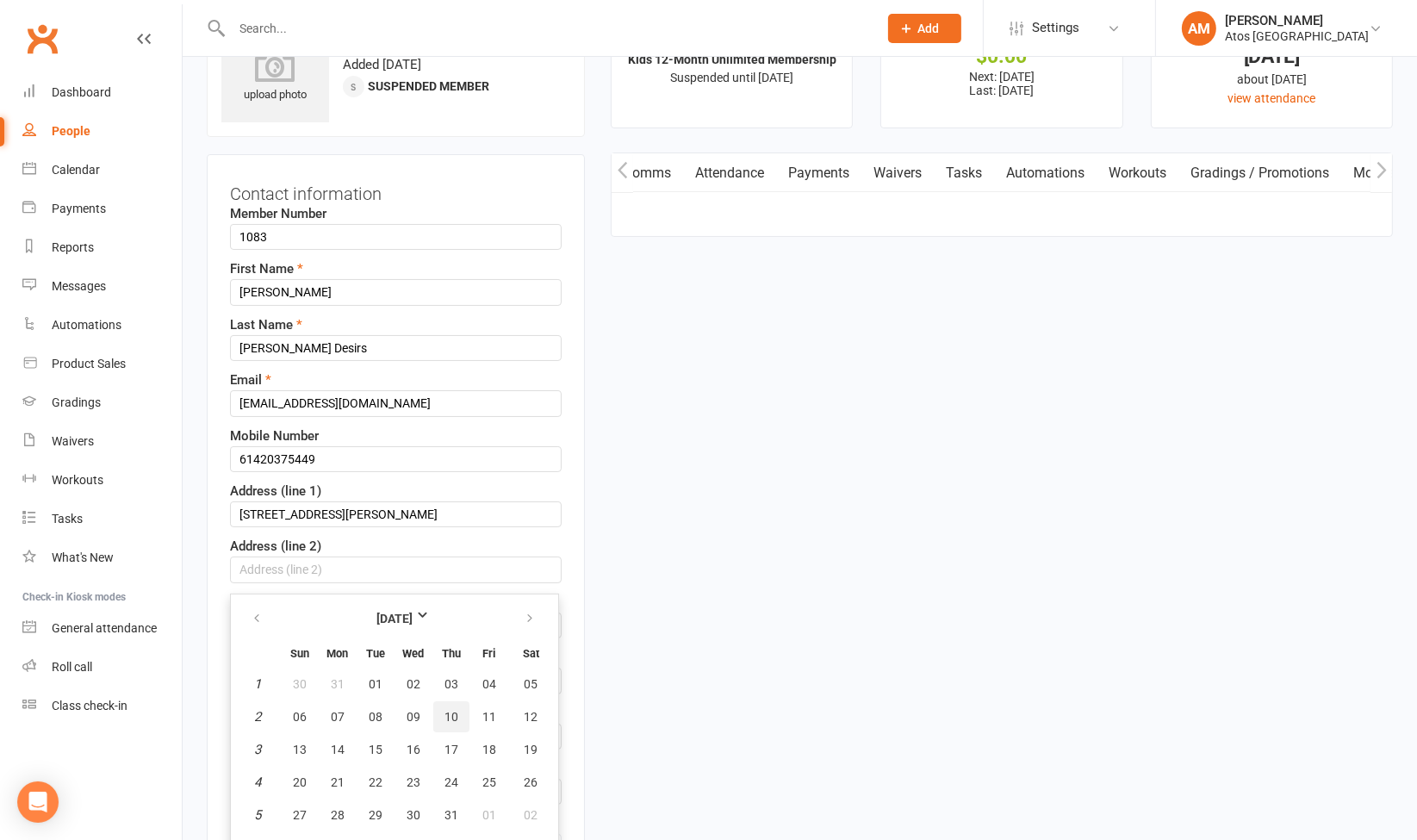
click at [451, 710] on span "10" at bounding box center [452, 717] width 14 height 14
type input "10 Jan 2019"
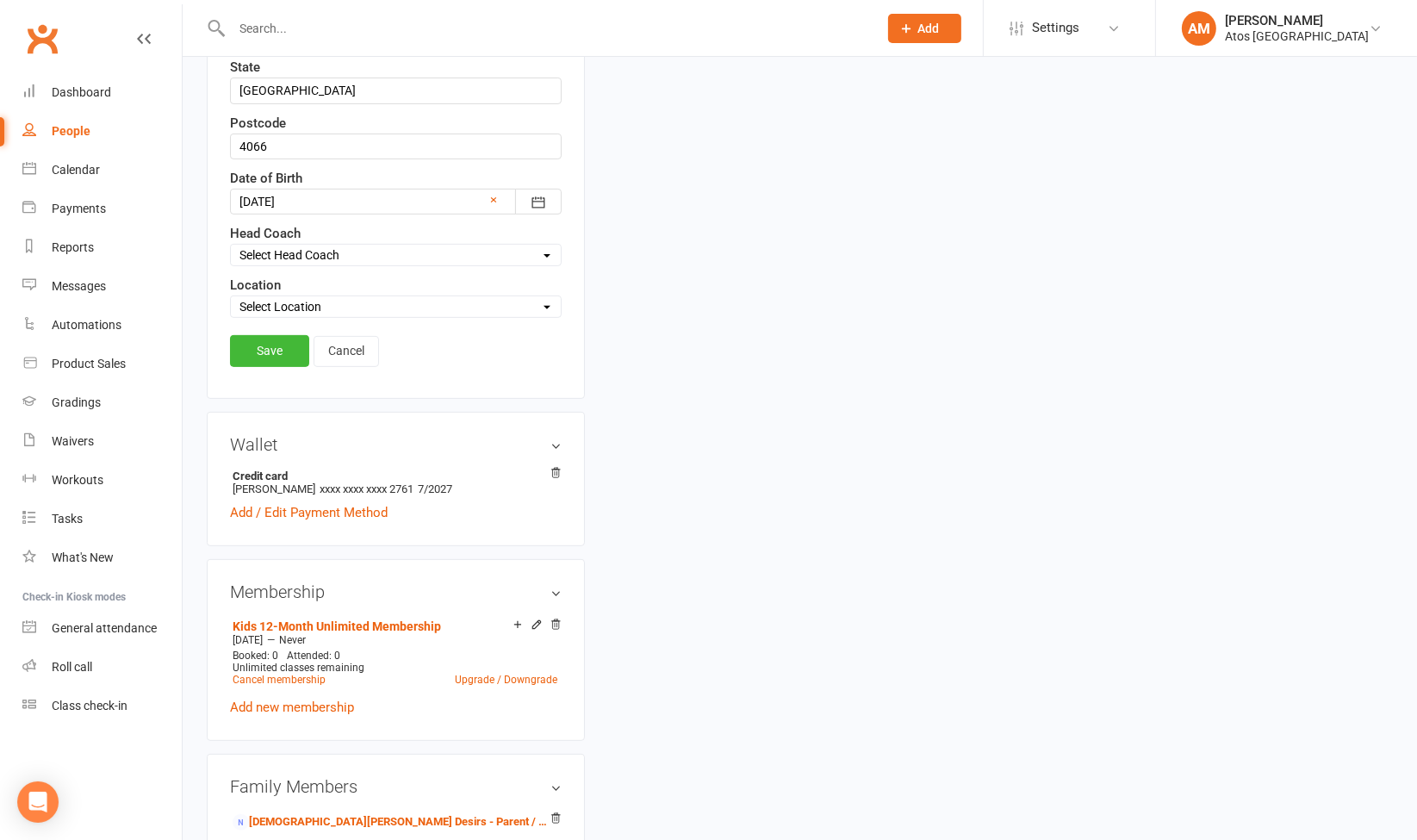
scroll to position [689, 0]
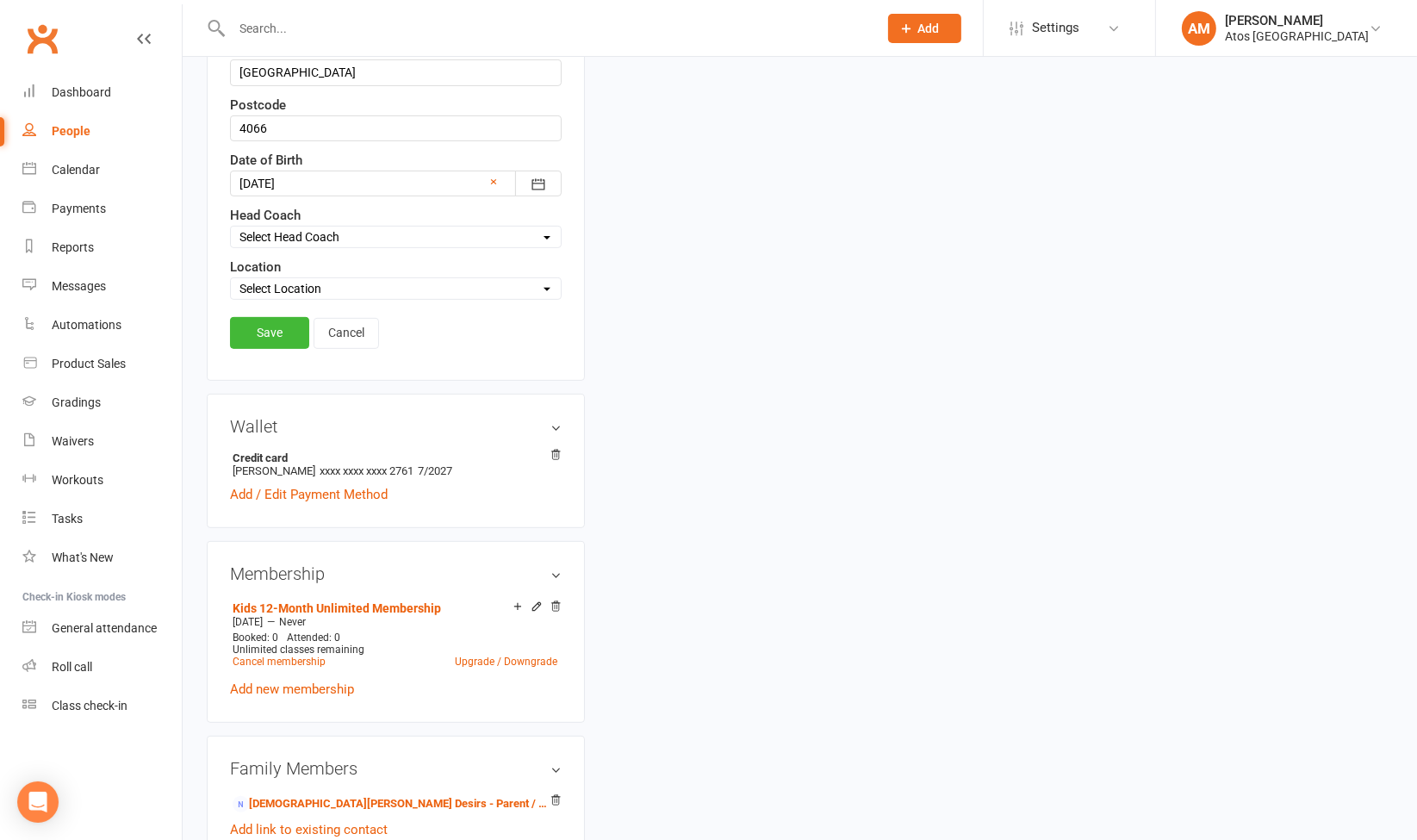
click at [319, 270] on div "Location Select Location Atos [GEOGRAPHIC_DATA]" at bounding box center [396, 278] width 332 height 43
click at [312, 279] on select "Select Location Atos [GEOGRAPHIC_DATA]" at bounding box center [396, 289] width 330 height 19
select select "0"
click at [231, 279] on select "Select Location Atos [GEOGRAPHIC_DATA]" at bounding box center [396, 289] width 330 height 19
click at [281, 329] on link "Save" at bounding box center [269, 333] width 79 height 31
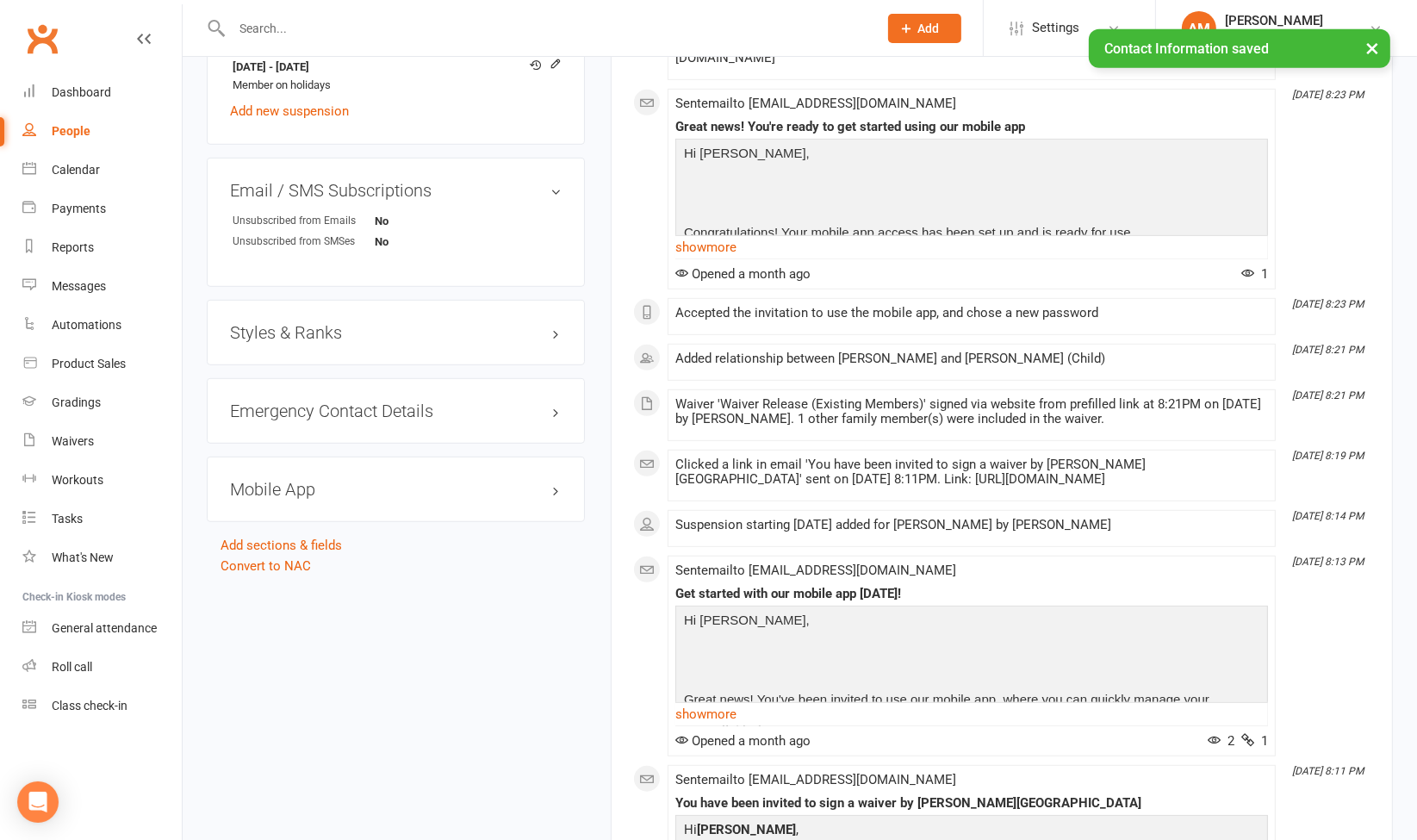
scroll to position [0, 0]
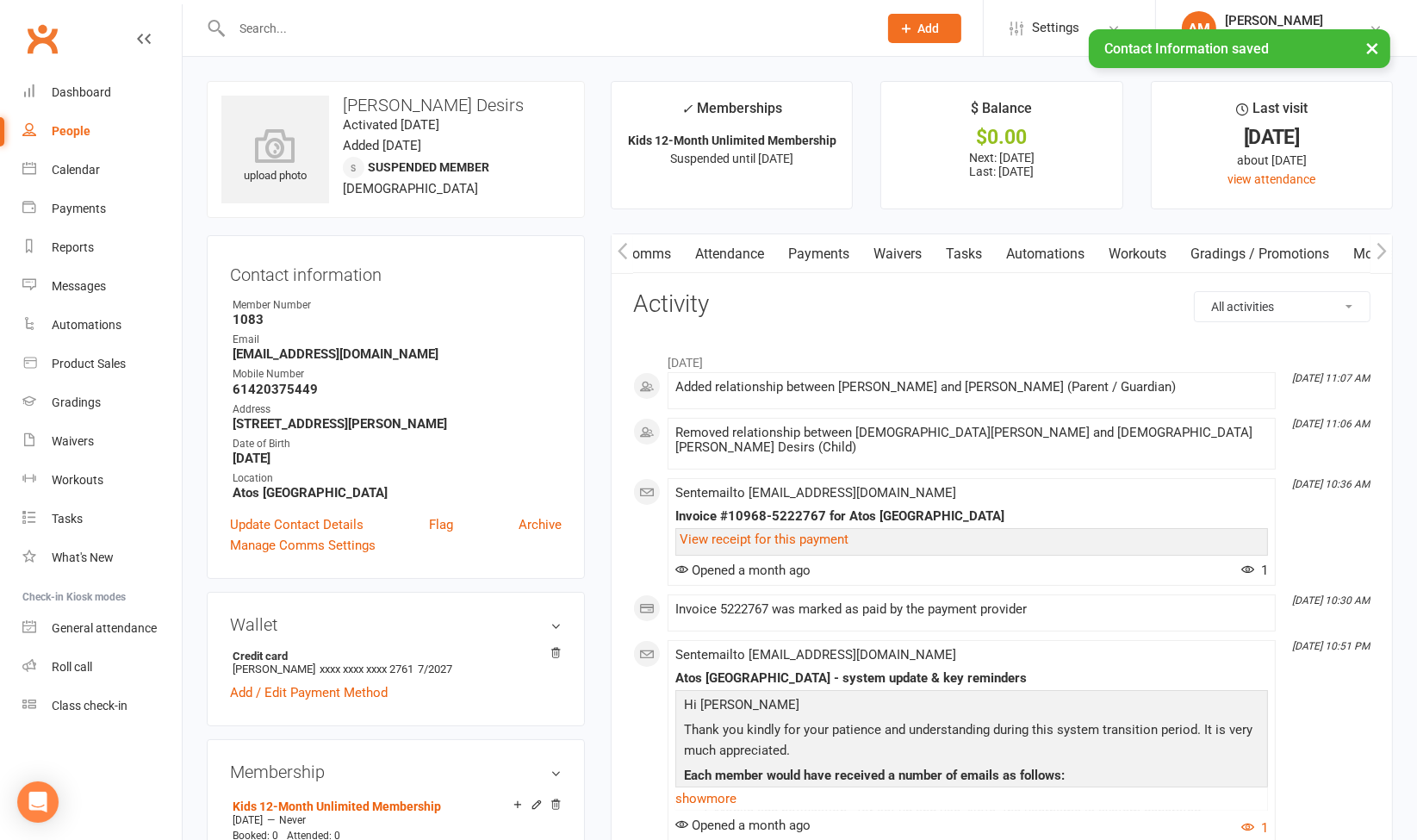
click at [94, 134] on link "People" at bounding box center [102, 131] width 159 height 38
select select "100"
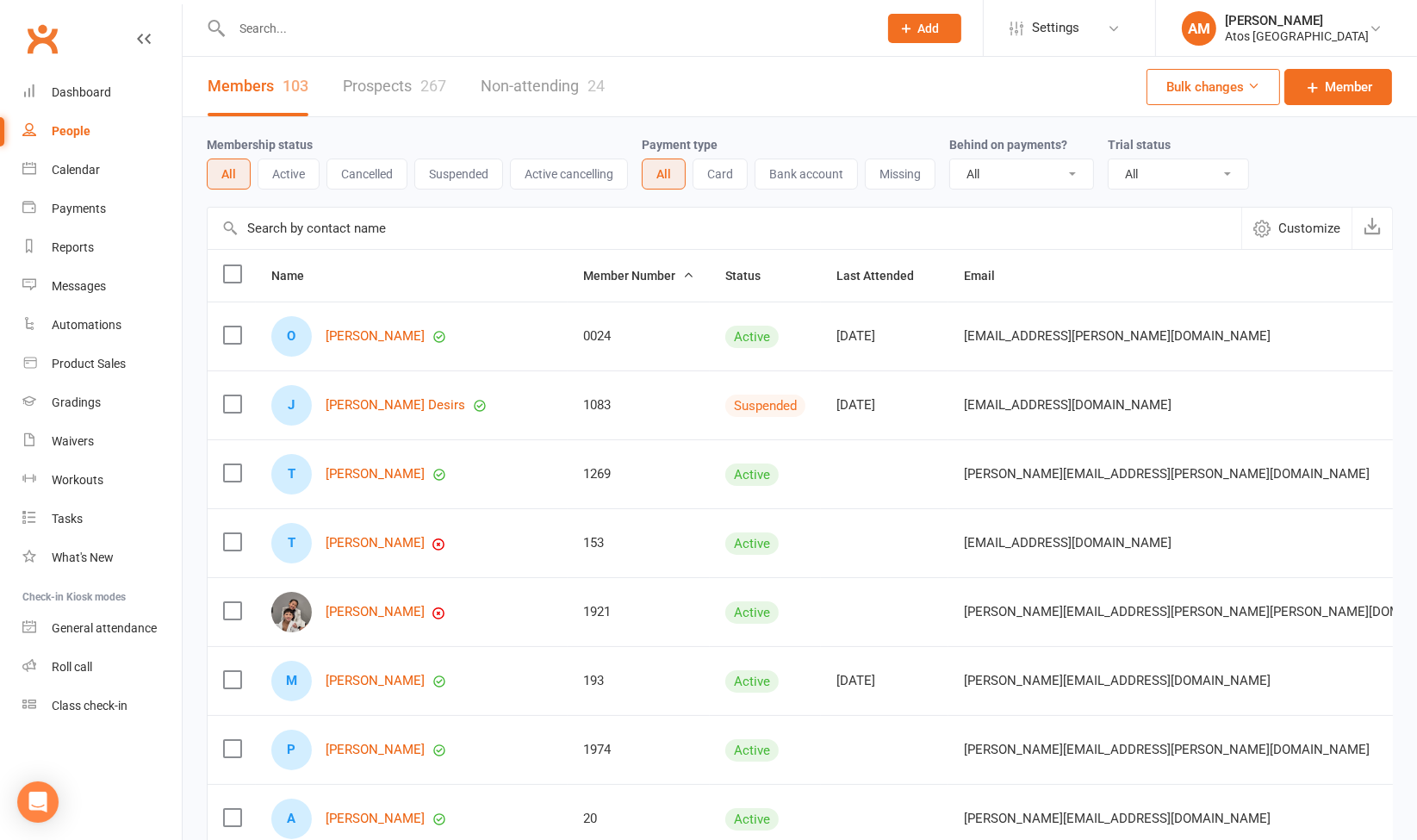
click at [298, 181] on button "Active" at bounding box center [288, 174] width 62 height 31
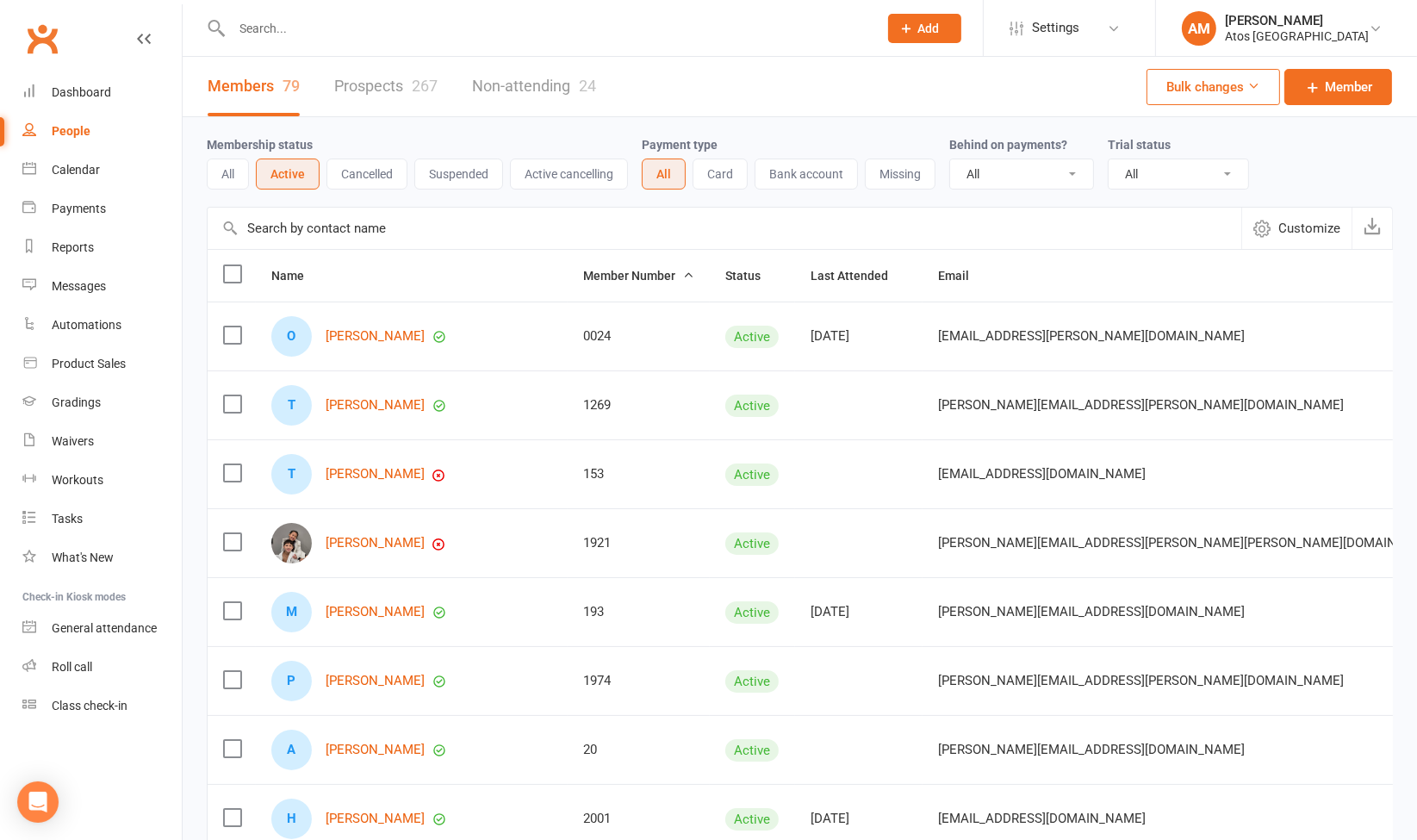
click at [245, 265] on th at bounding box center [232, 275] width 48 height 52
click at [233, 268] on label at bounding box center [232, 274] width 17 height 17
click at [233, 265] on input "checkbox" at bounding box center [232, 265] width 17 height 0
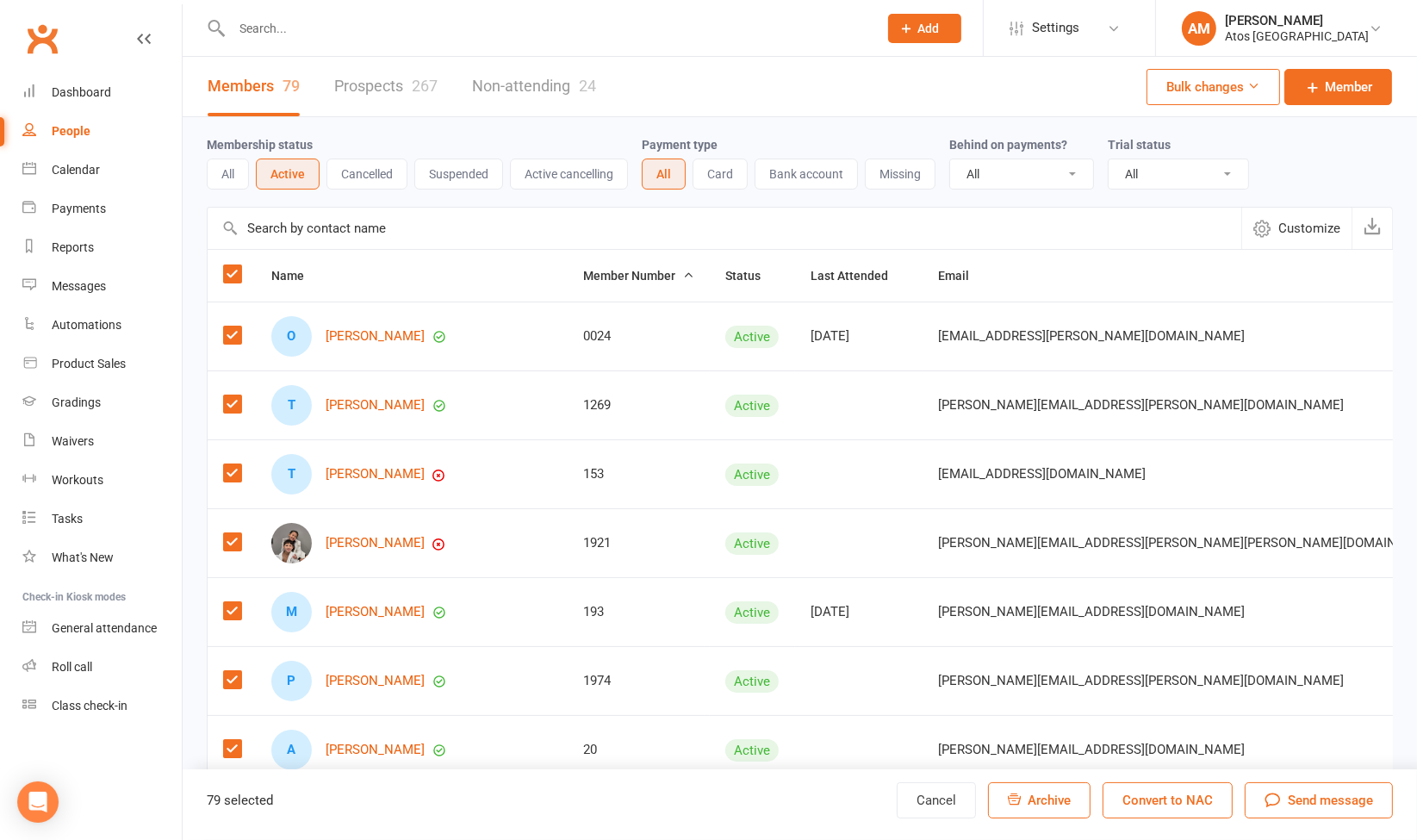
click at [233, 269] on label at bounding box center [232, 274] width 17 height 17
click at [233, 265] on input "checkbox" at bounding box center [232, 265] width 17 height 0
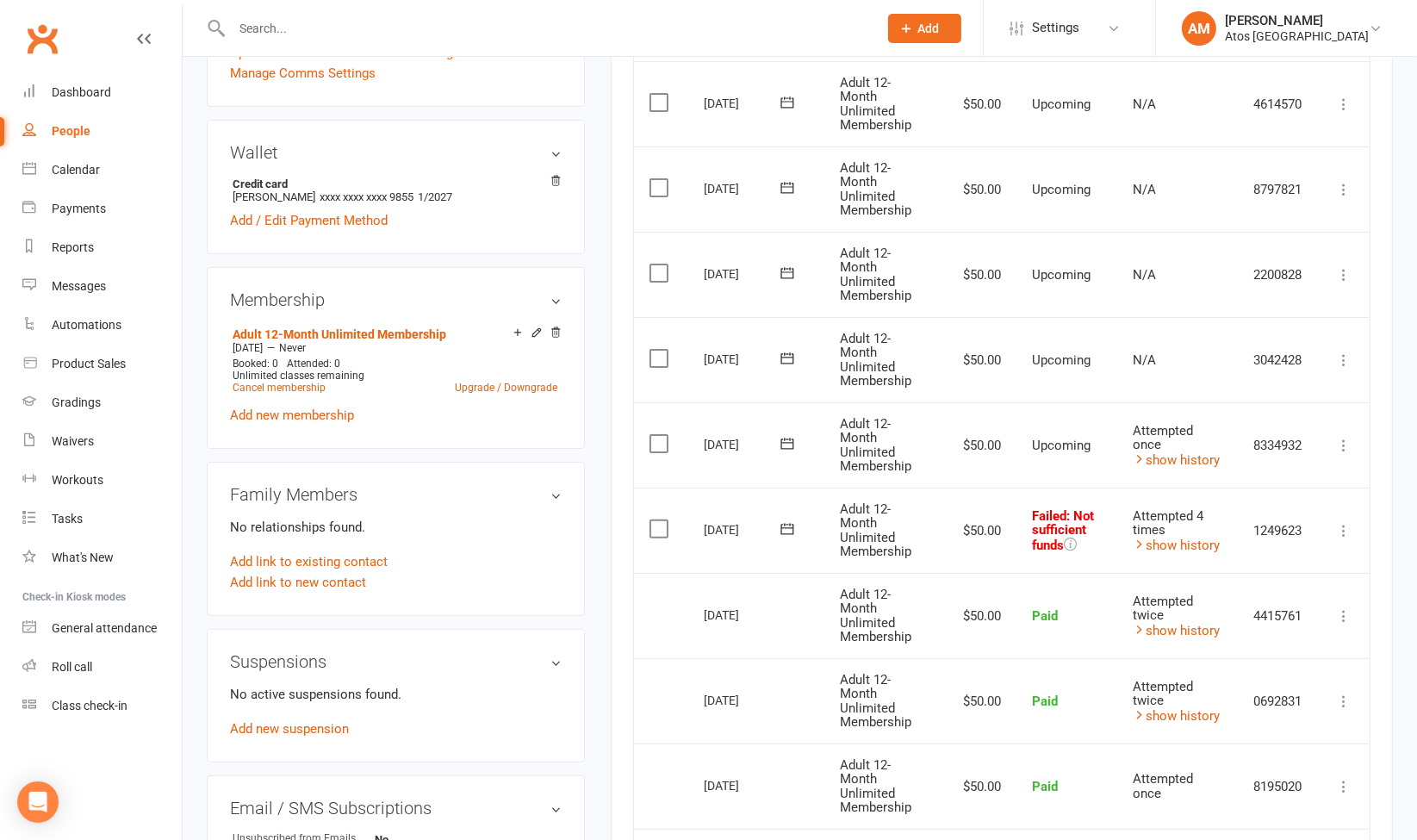
scroll to position [463, 0]
click at [1200, 540] on link "show history" at bounding box center [1178, 542] width 87 height 16
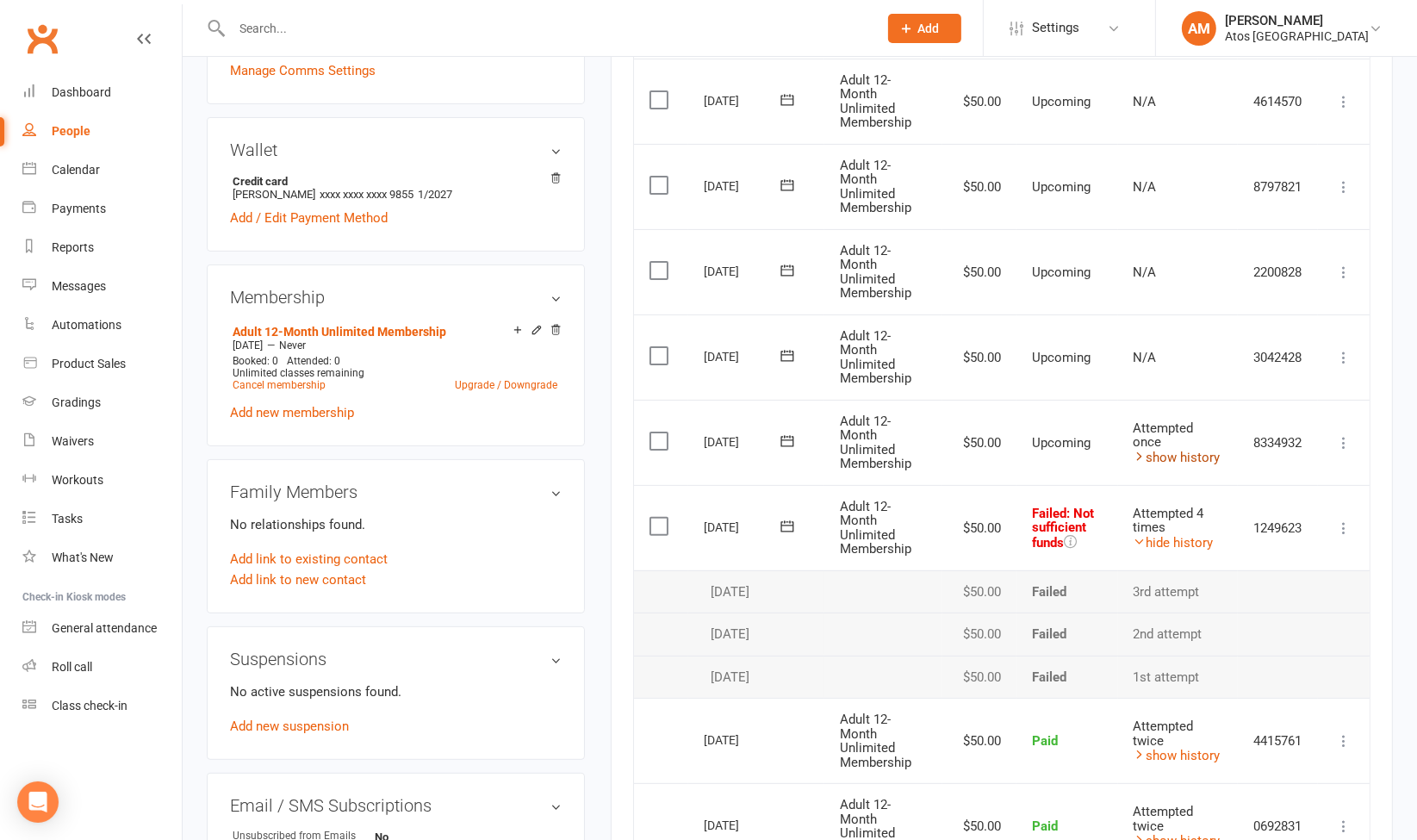
click at [1130, 455] on td "Attempted once show history" at bounding box center [1178, 443] width 120 height 86
click at [1137, 452] on icon at bounding box center [1140, 456] width 13 height 13
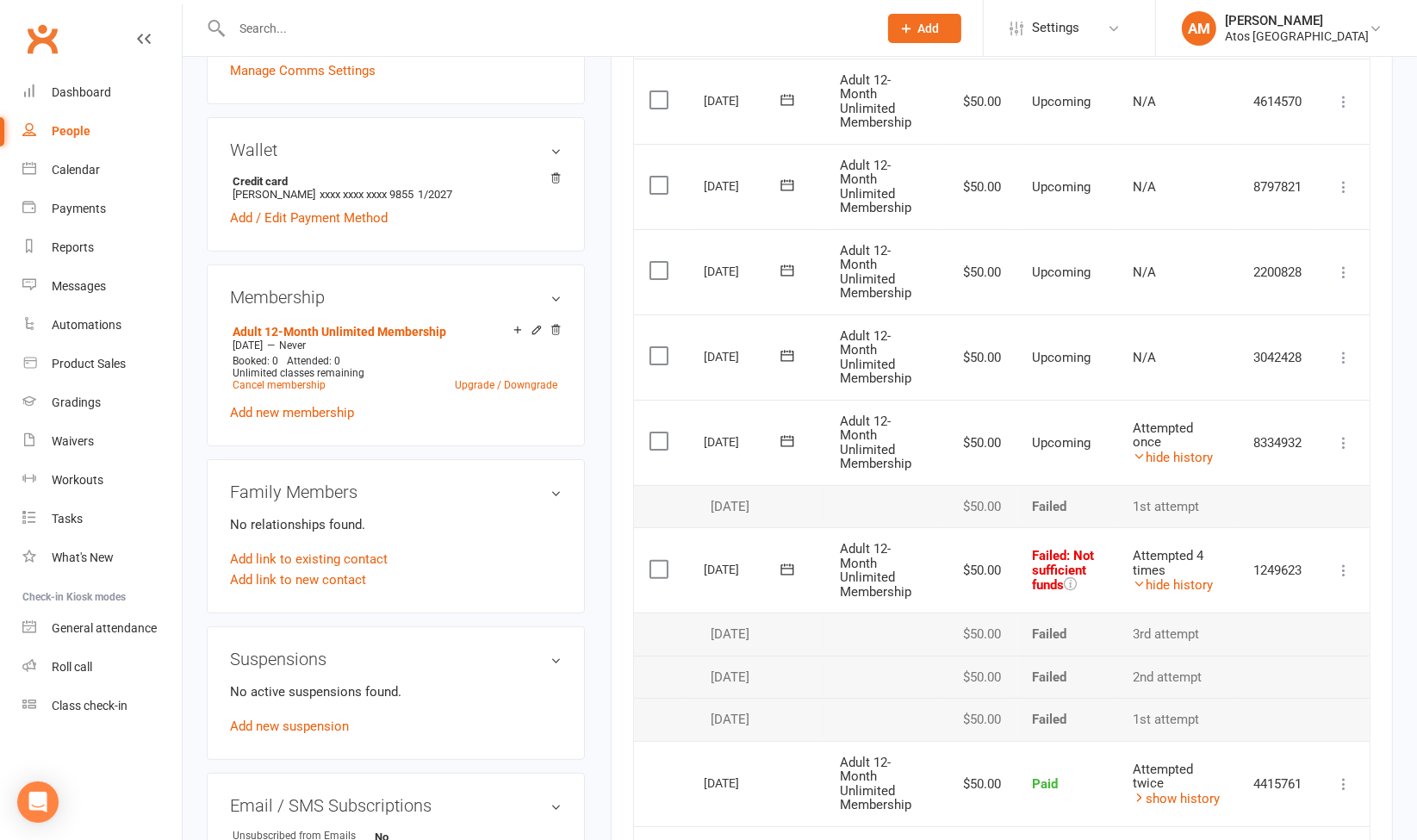
click at [1344, 569] on icon at bounding box center [1344, 570] width 17 height 17
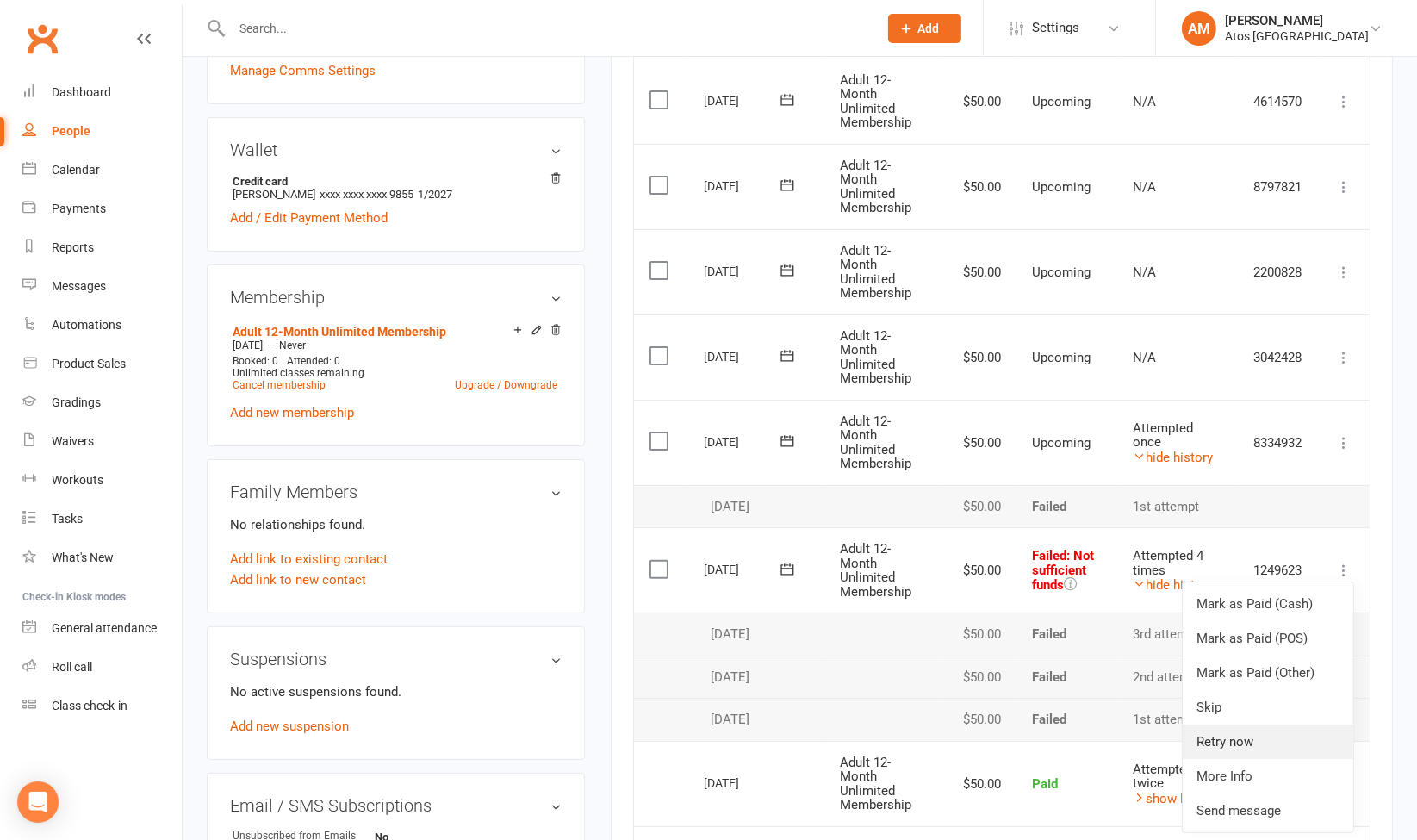
click at [1253, 745] on link "Retry now" at bounding box center [1268, 740] width 170 height 34
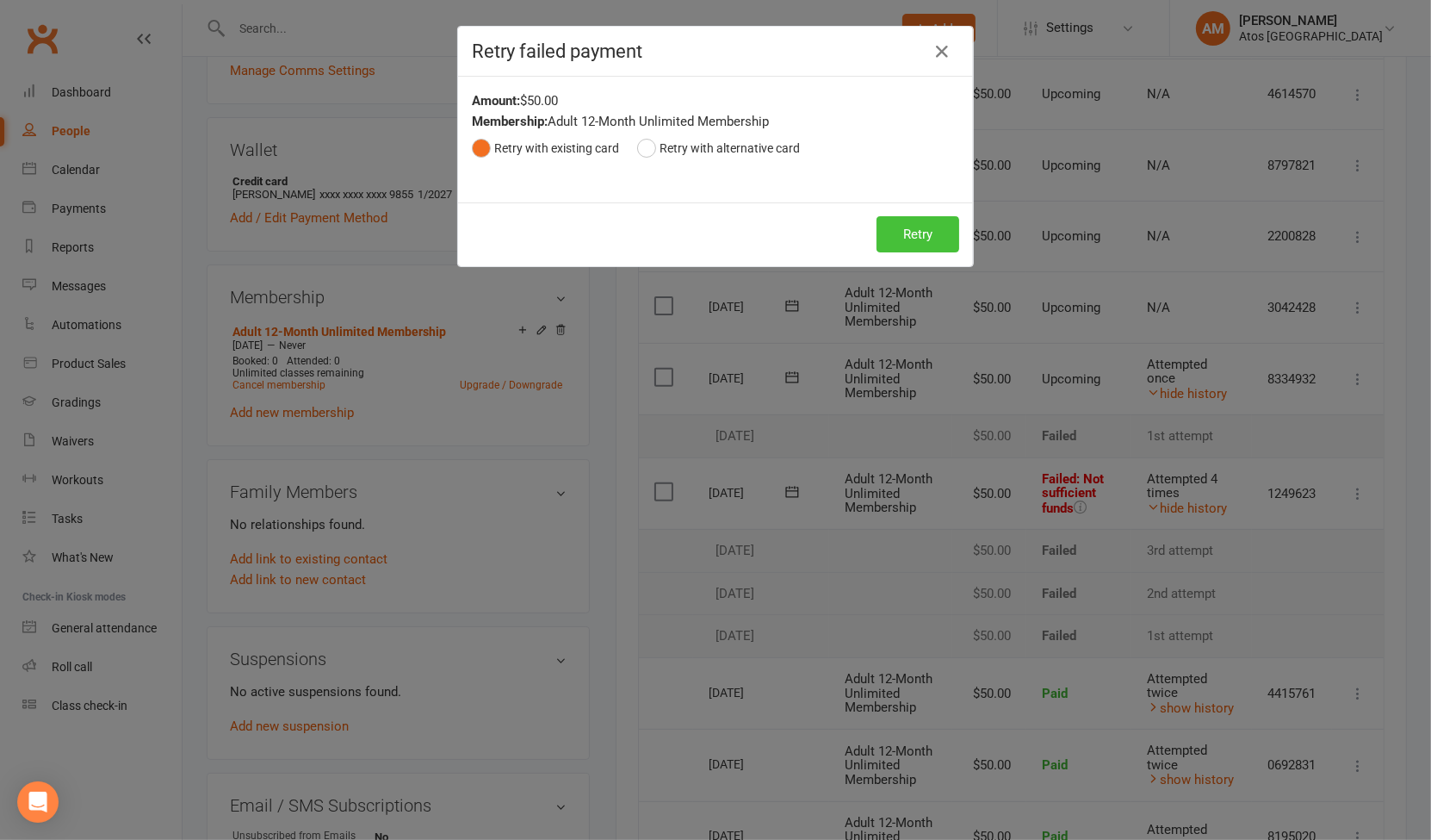
click at [922, 241] on button "Retry" at bounding box center [918, 234] width 83 height 36
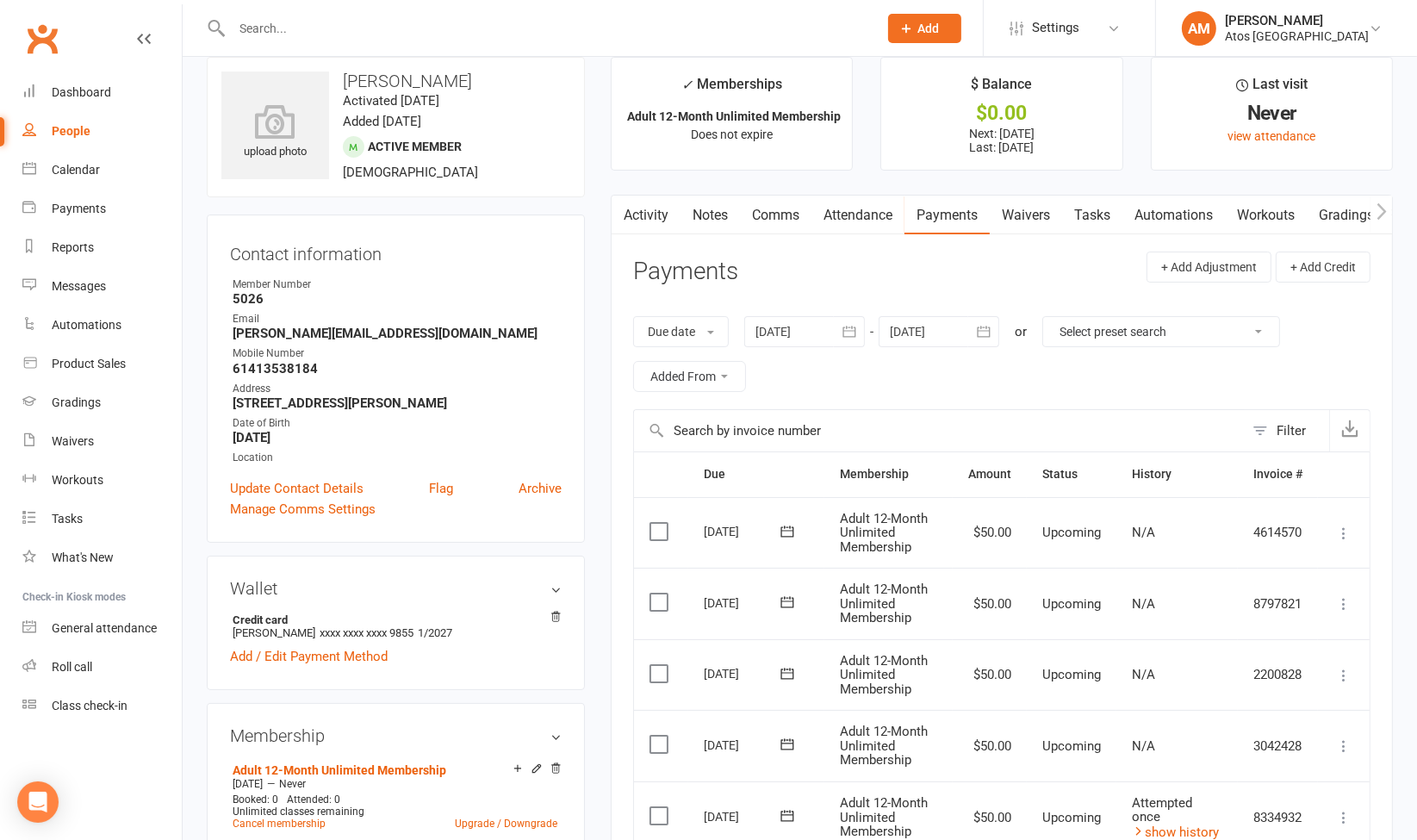
scroll to position [19, 0]
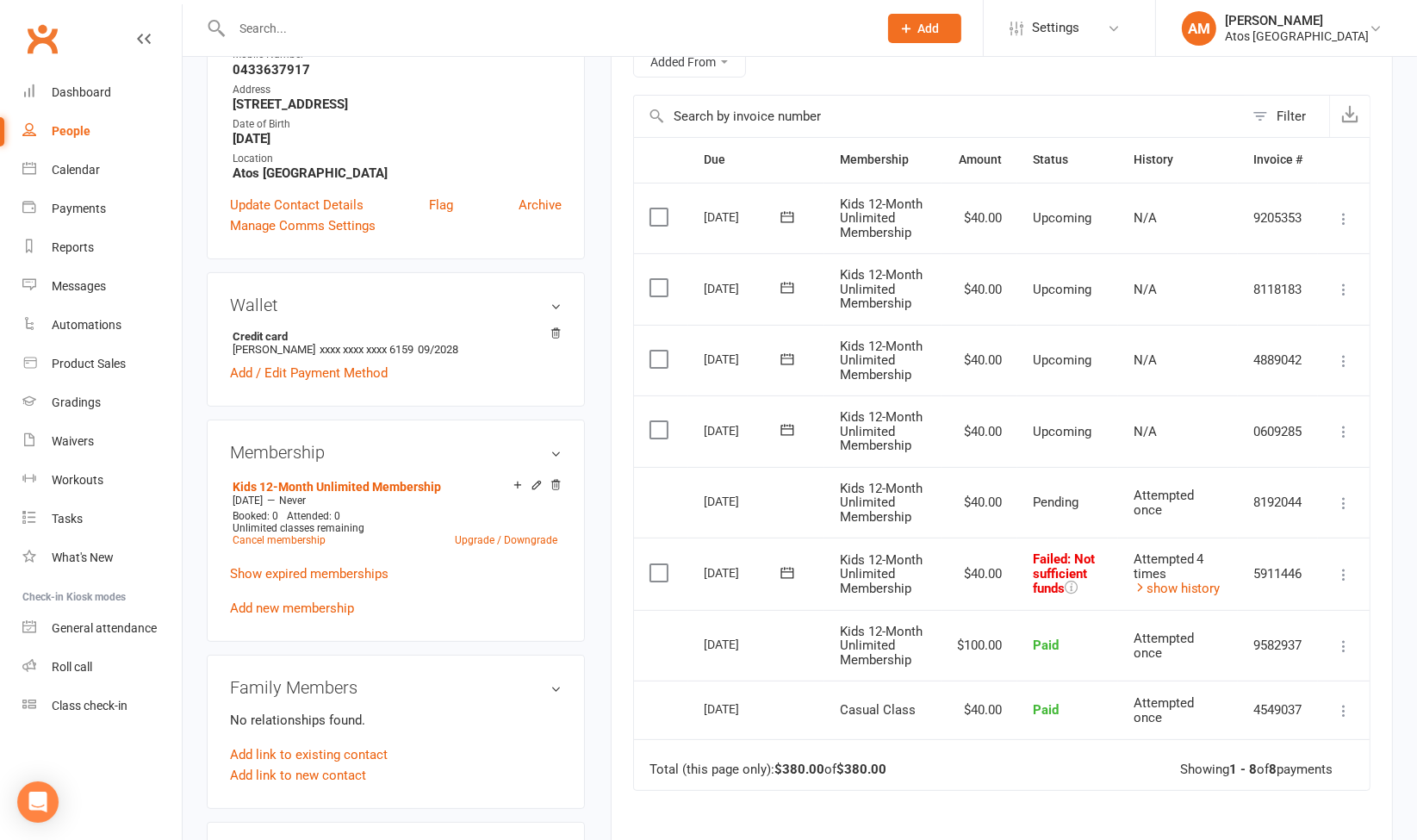
scroll to position [363, 0]
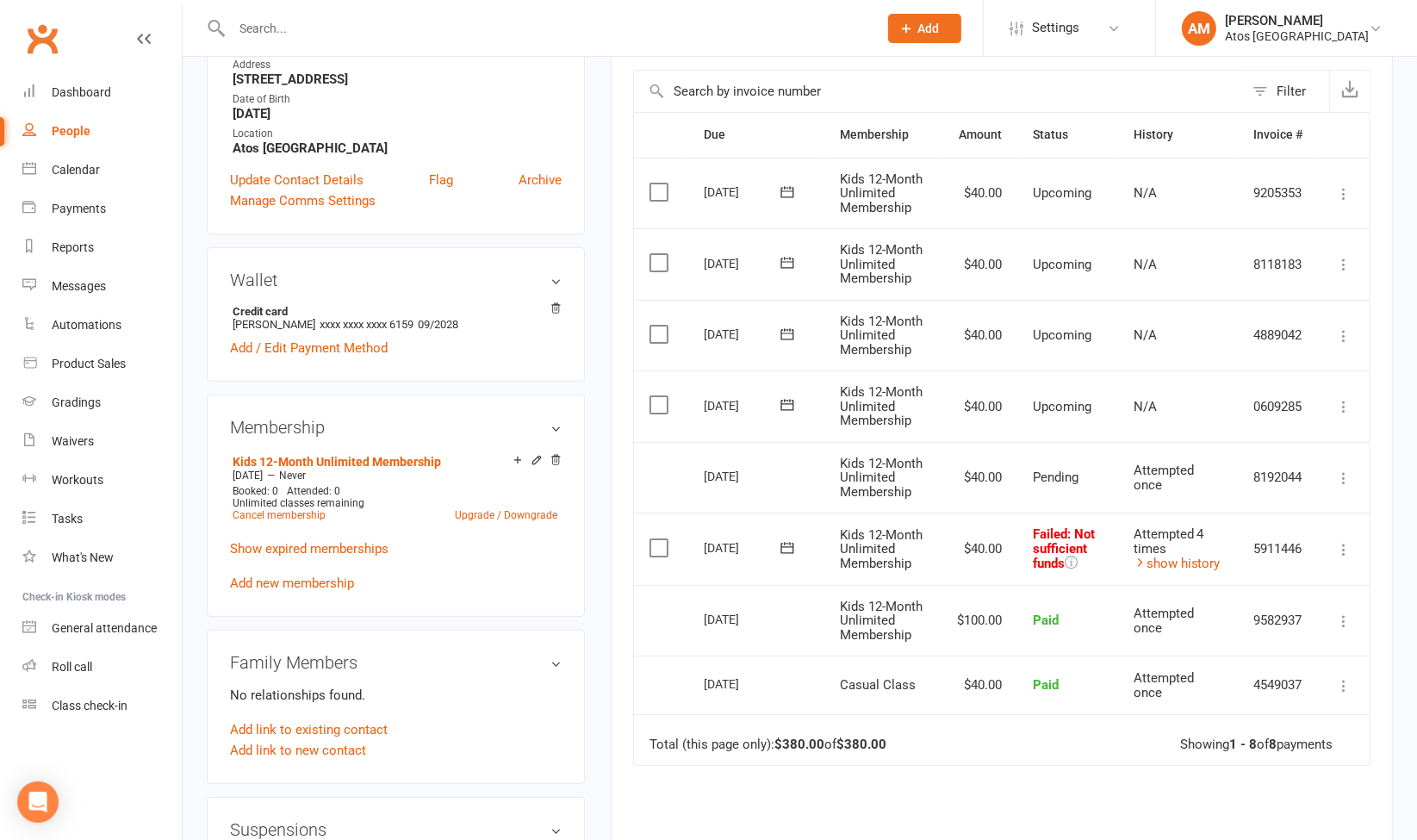
click at [1342, 540] on icon at bounding box center [1344, 549] width 17 height 17
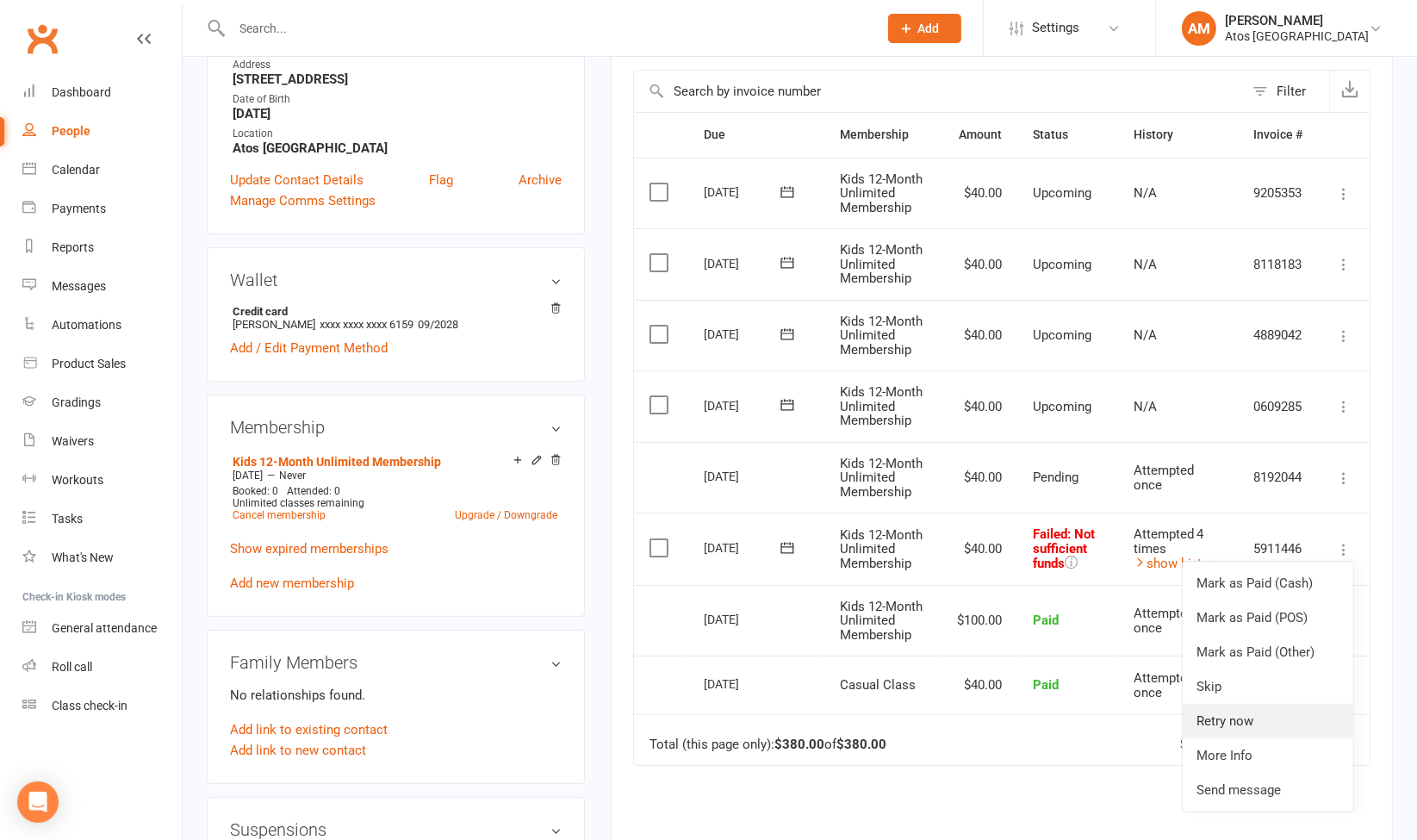
click at [1240, 717] on link "Retry now" at bounding box center [1268, 720] width 170 height 34
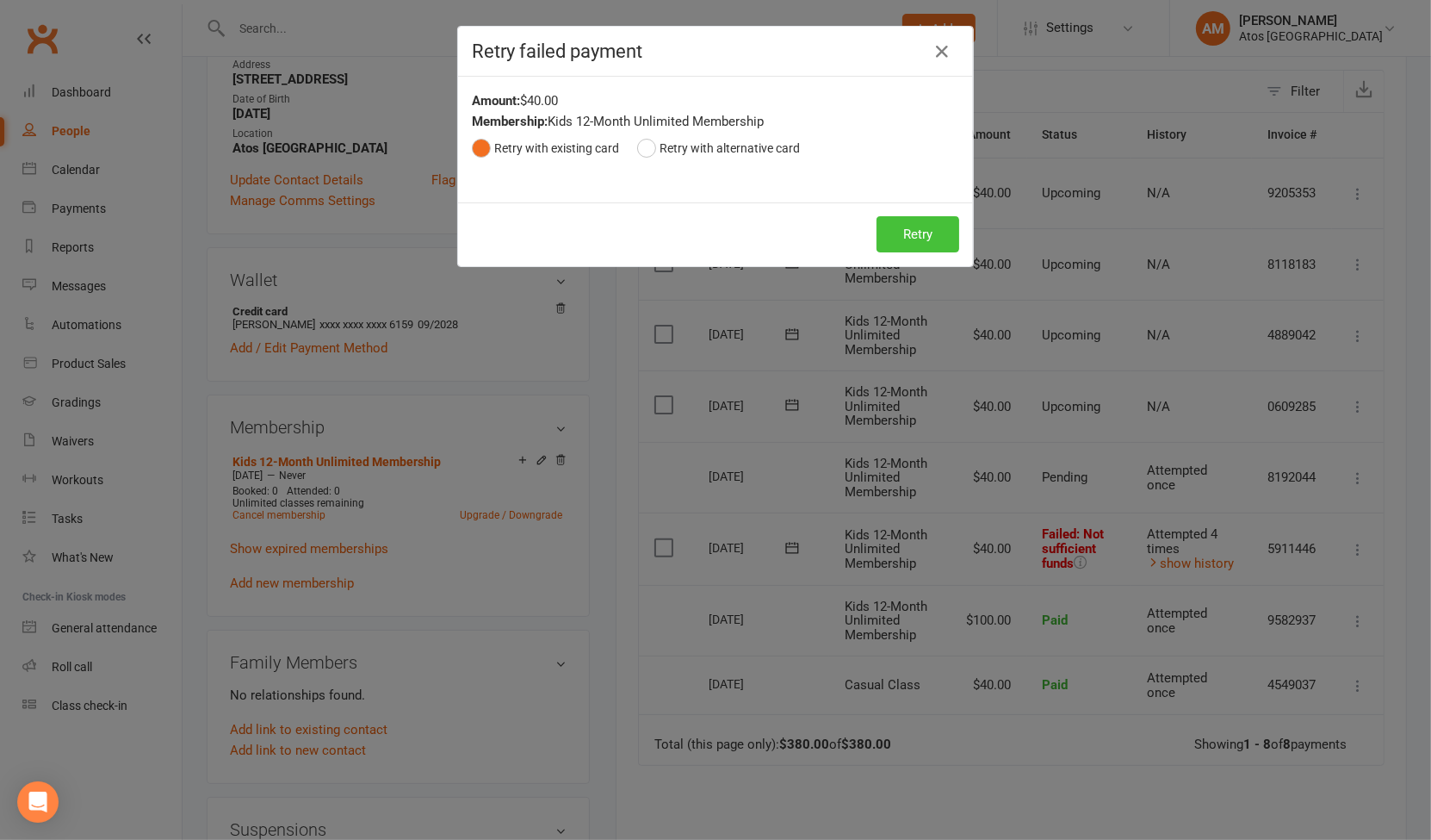
click at [919, 235] on button "Retry" at bounding box center [918, 234] width 83 height 36
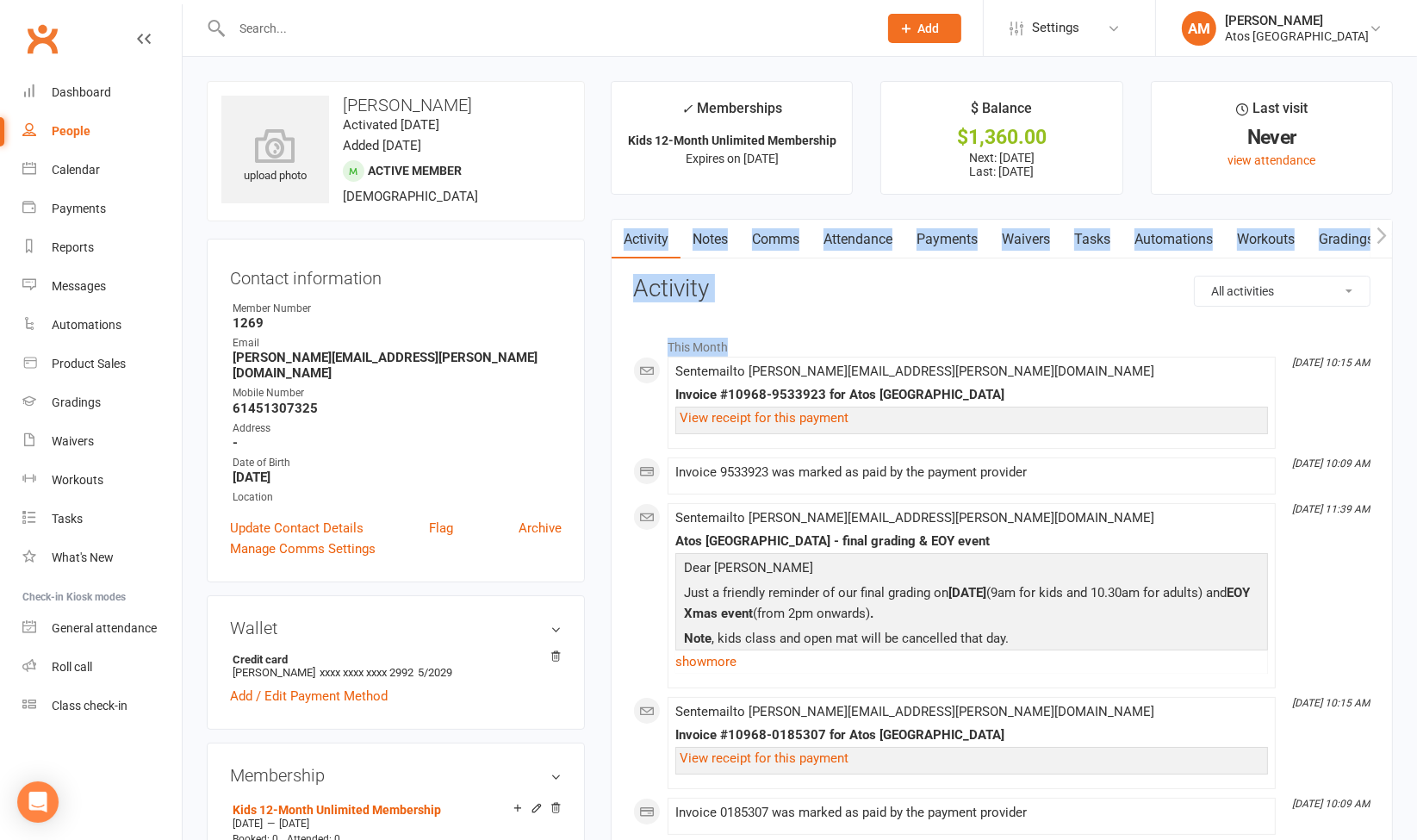
drag, startPoint x: 1415, startPoint y: 211, endPoint x: 1424, endPoint y: 346, distance: 135.3
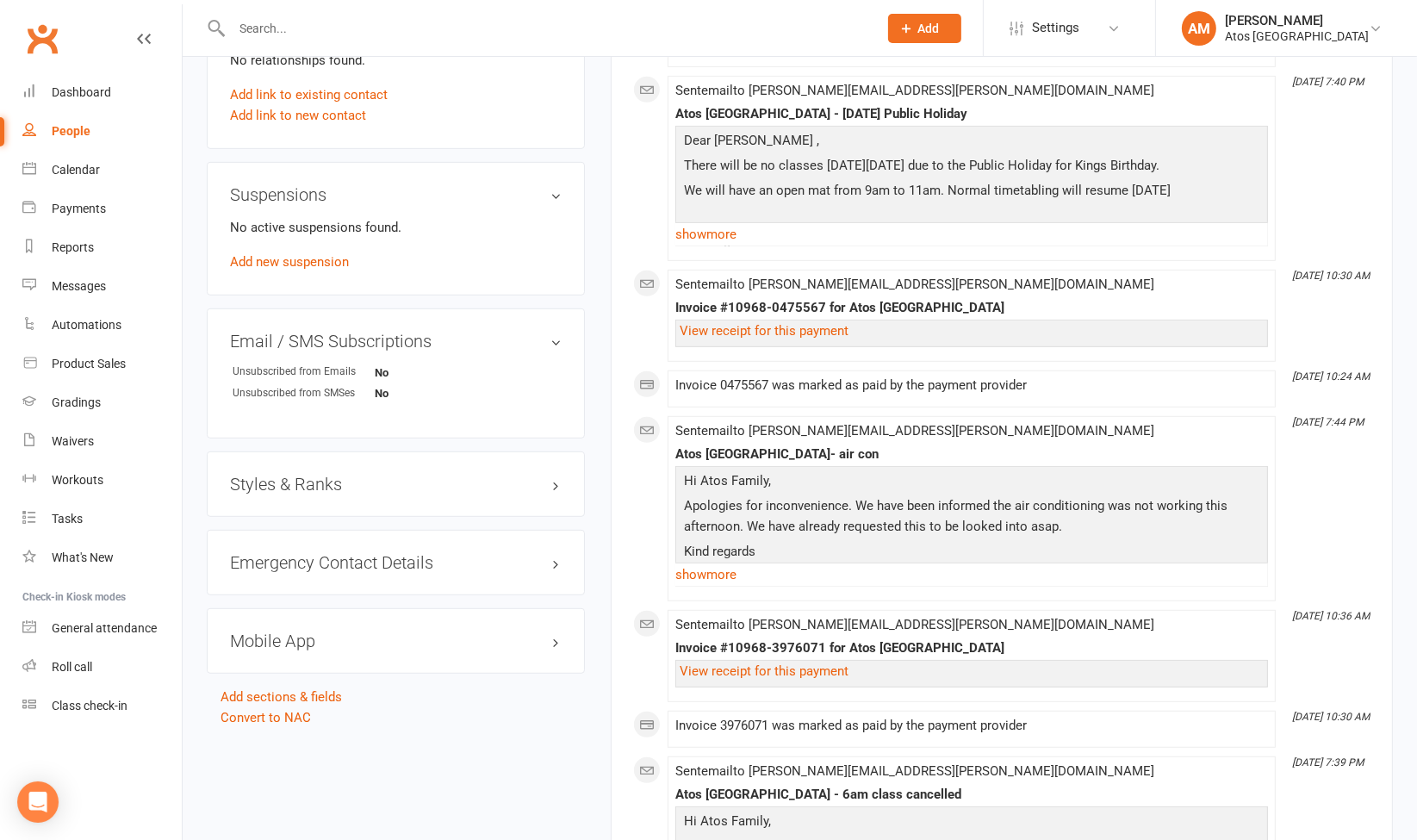
scroll to position [940, 0]
click at [558, 477] on h3 "Styles & Ranks" at bounding box center [396, 486] width 332 height 19
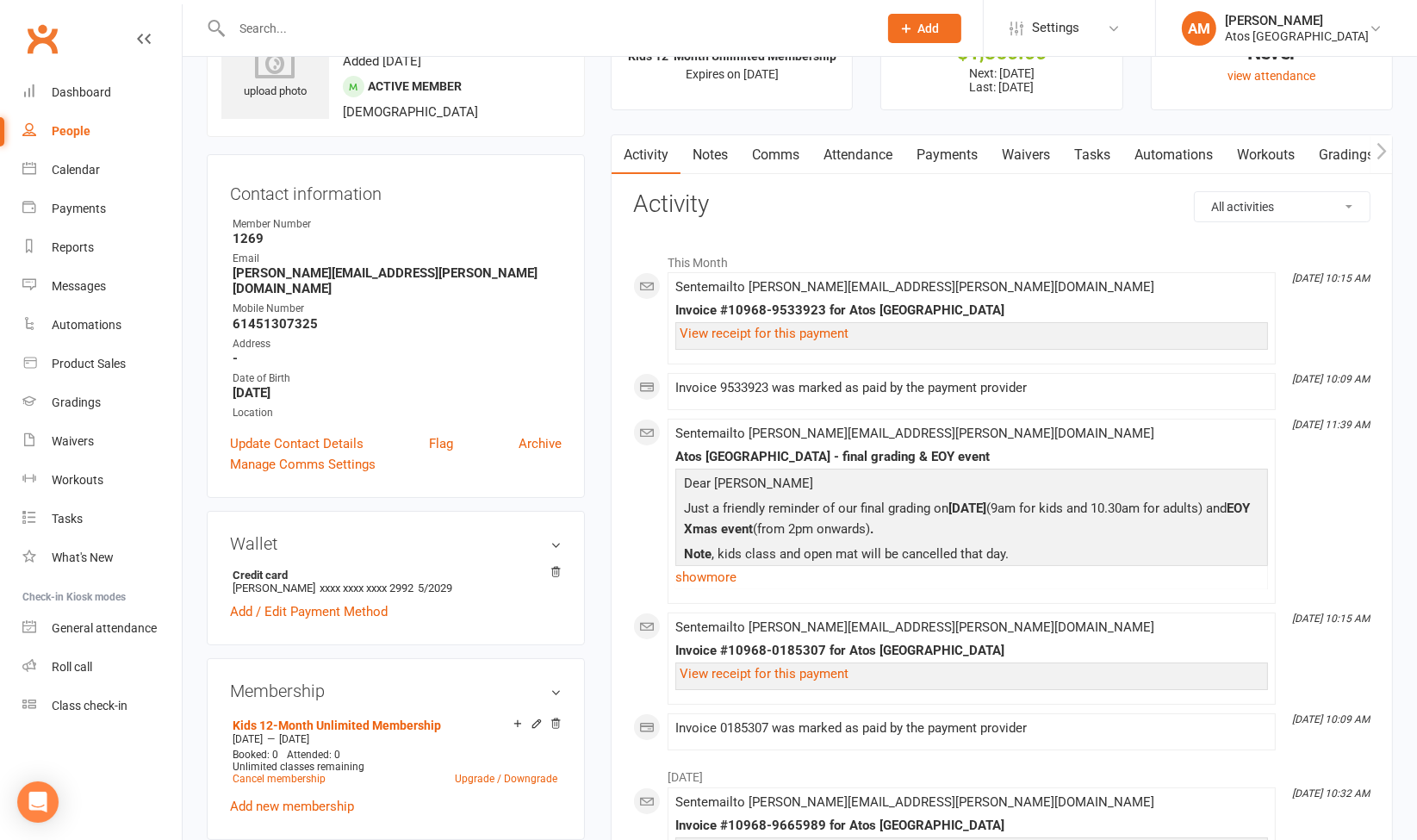
scroll to position [77, 0]
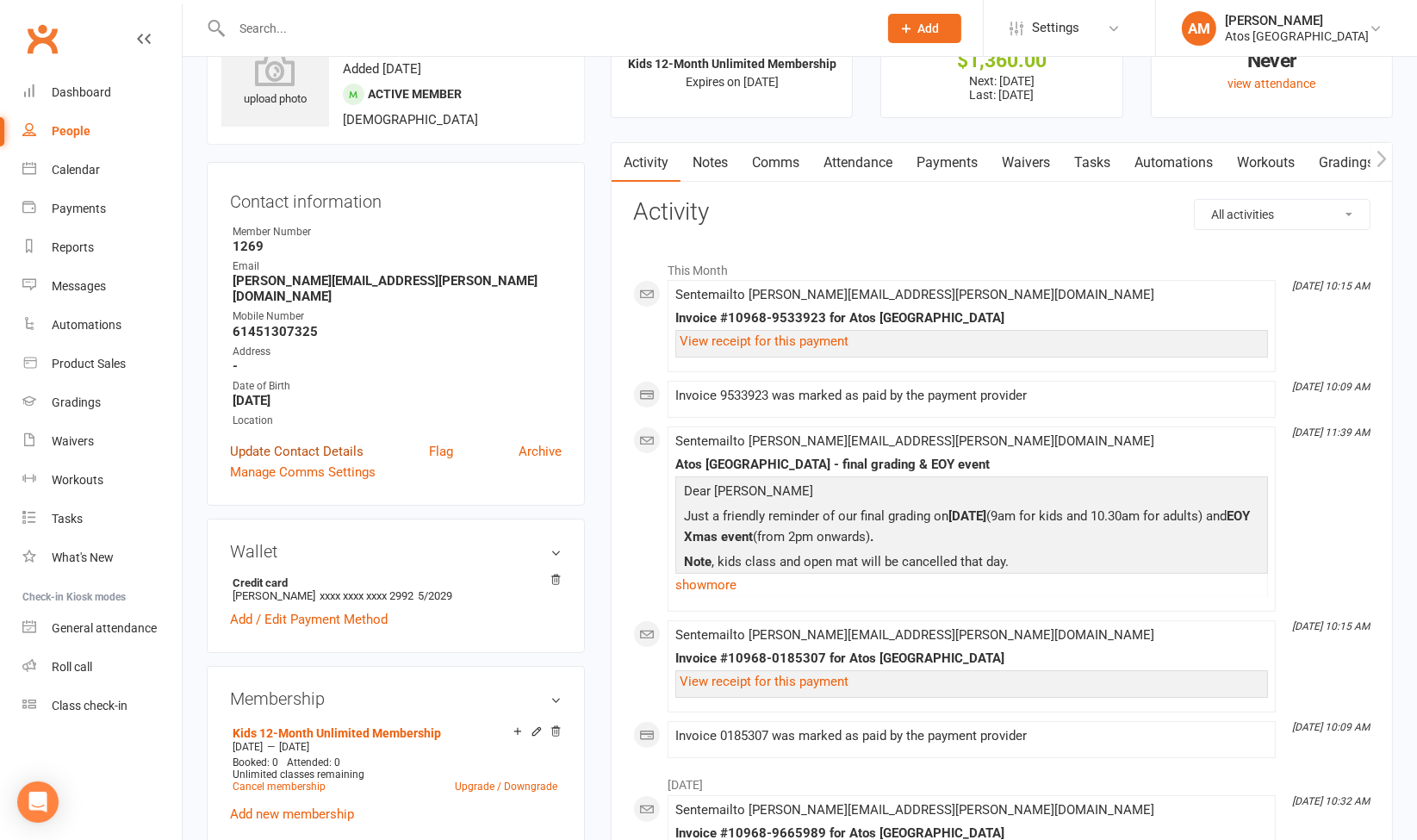
click at [328, 441] on link "Update Contact Details" at bounding box center [296, 451] width 134 height 21
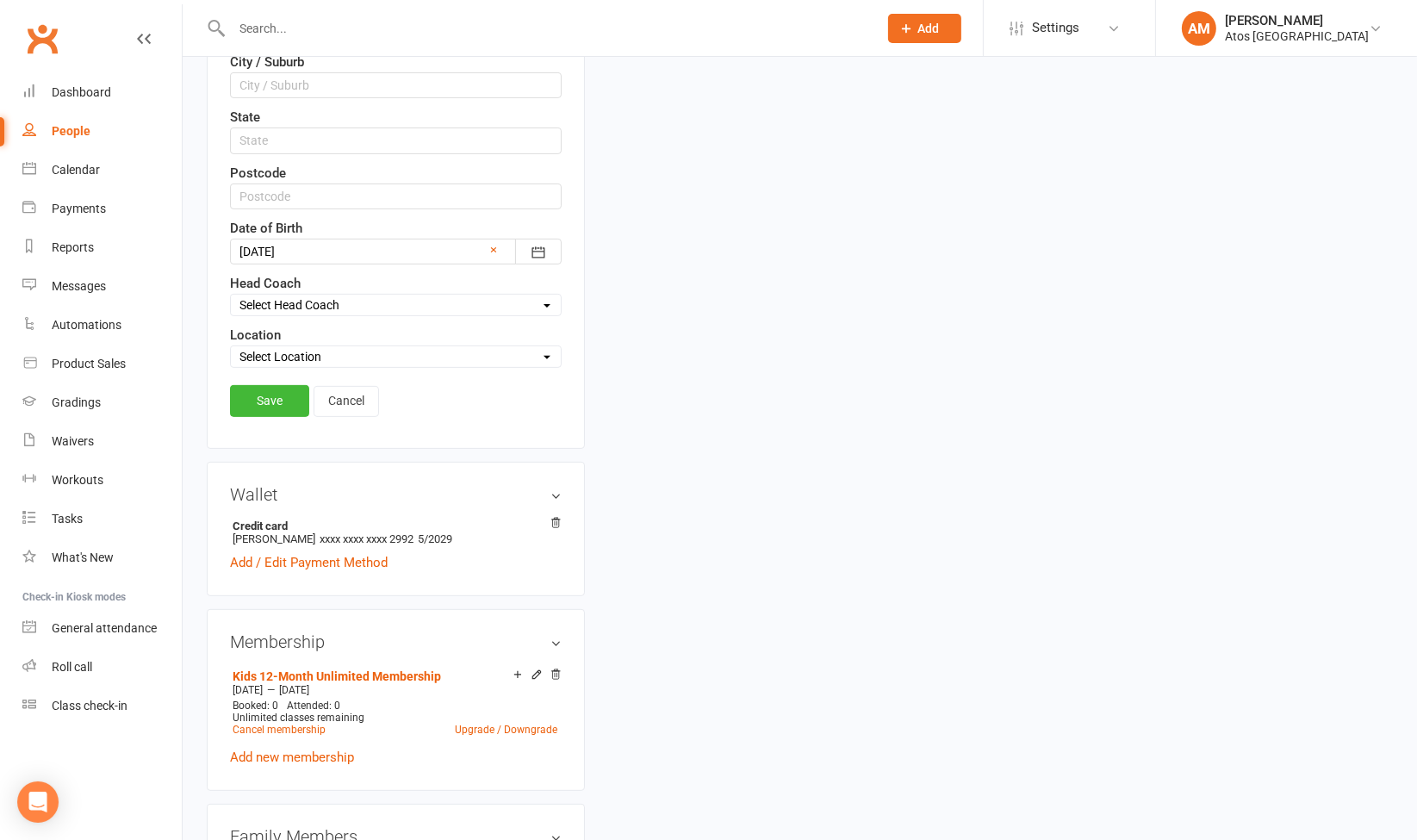
scroll to position [656, 0]
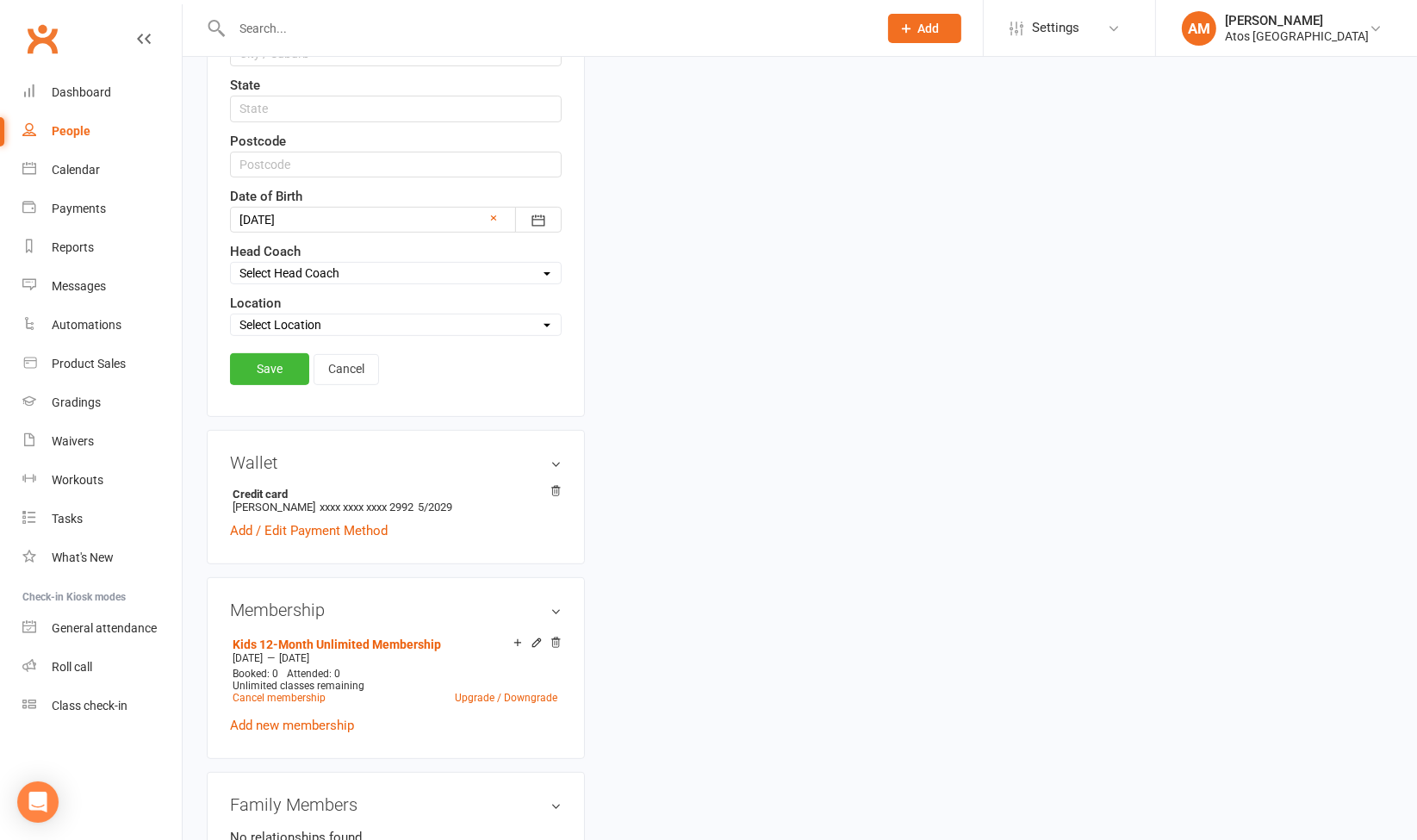
click at [428, 322] on select "Select Location Atos [GEOGRAPHIC_DATA]" at bounding box center [396, 325] width 330 height 19
select select "0"
click at [231, 315] on select "Select Location Atos [GEOGRAPHIC_DATA]" at bounding box center [396, 325] width 330 height 19
drag, startPoint x: 280, startPoint y: 377, endPoint x: 274, endPoint y: 346, distance: 31.6
click at [274, 353] on div "Save Cancel" at bounding box center [396, 372] width 332 height 39
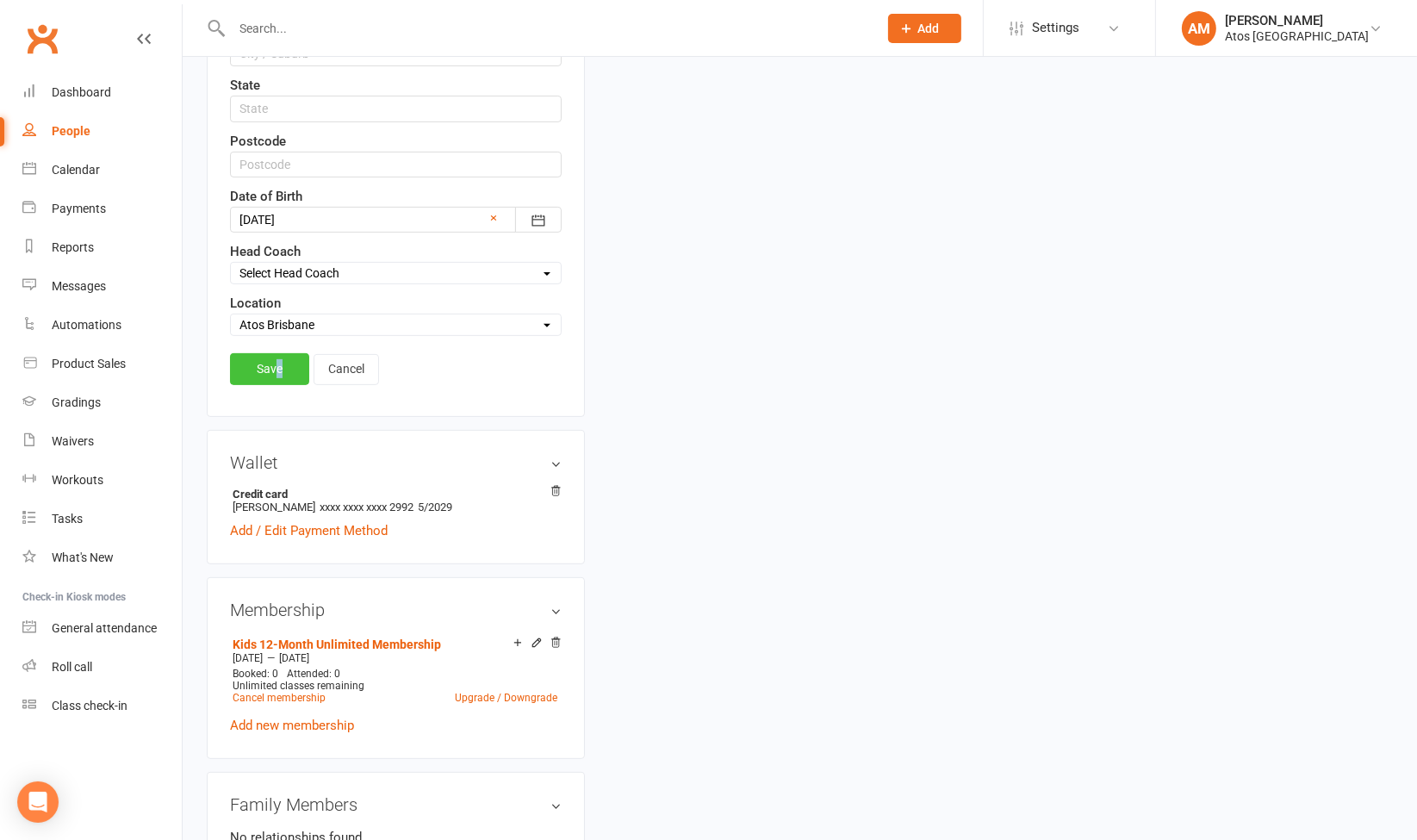
click at [274, 353] on link "Save" at bounding box center [269, 368] width 79 height 31
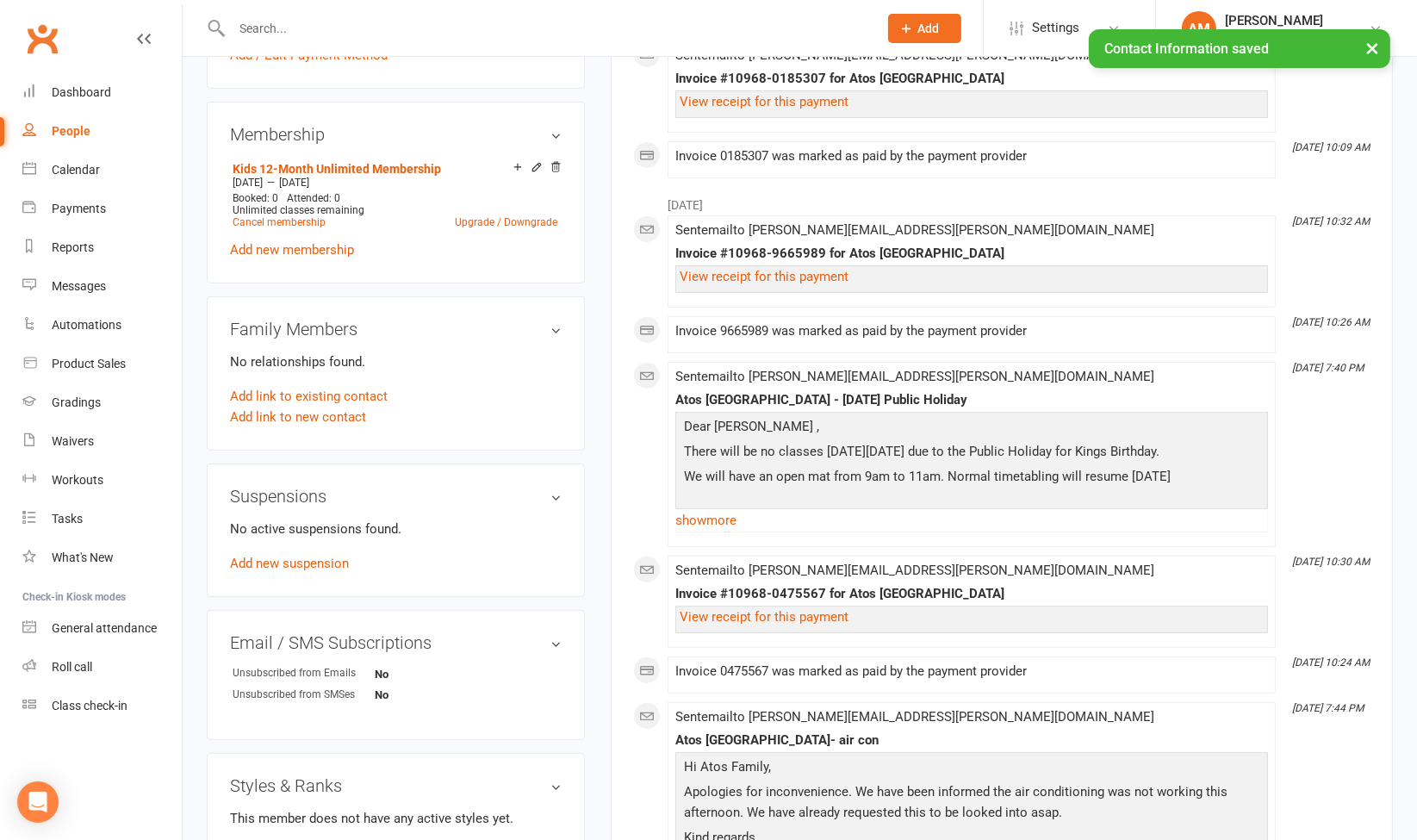
click at [98, 128] on link "People" at bounding box center [102, 131] width 159 height 38
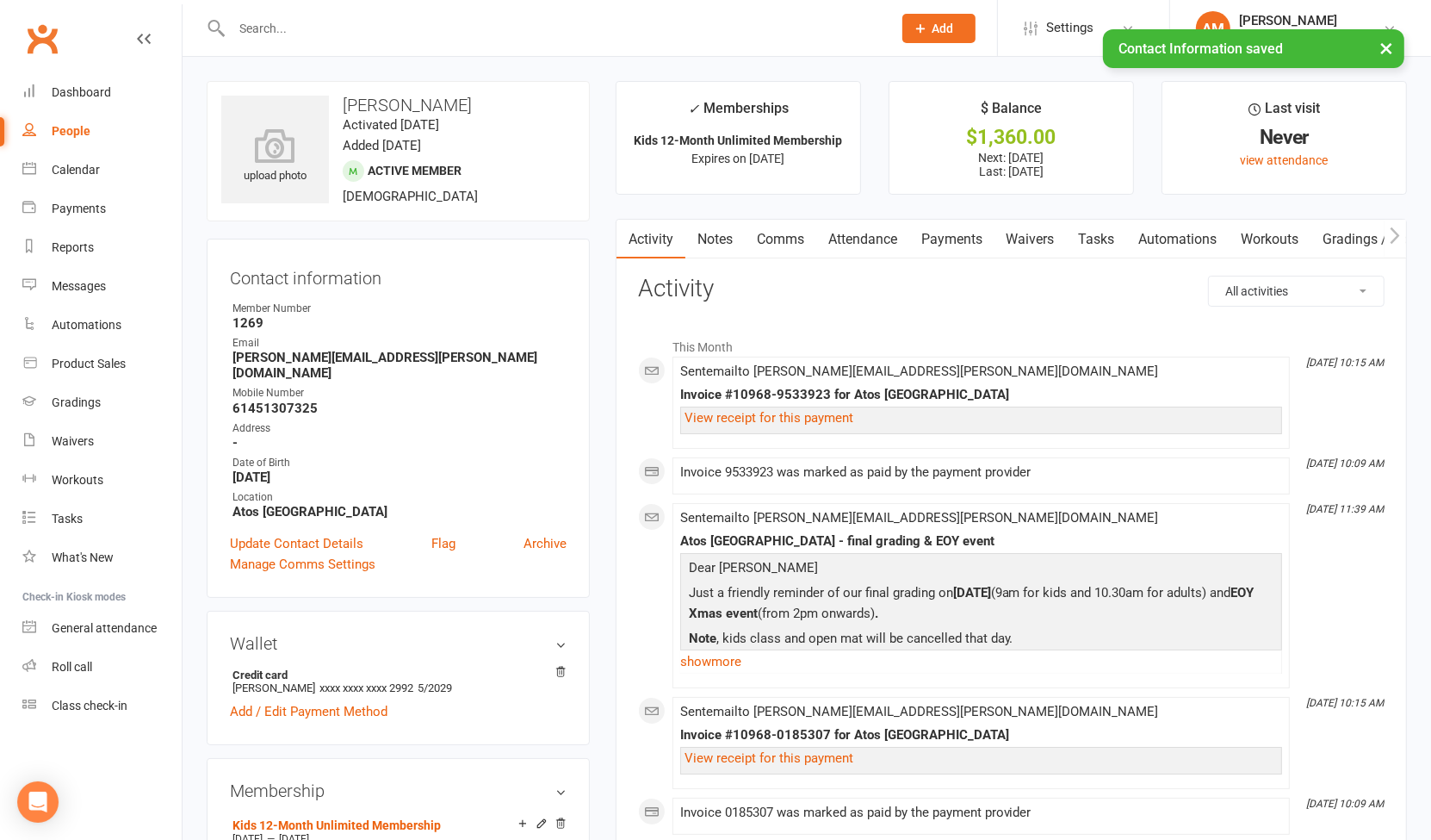
select select "100"
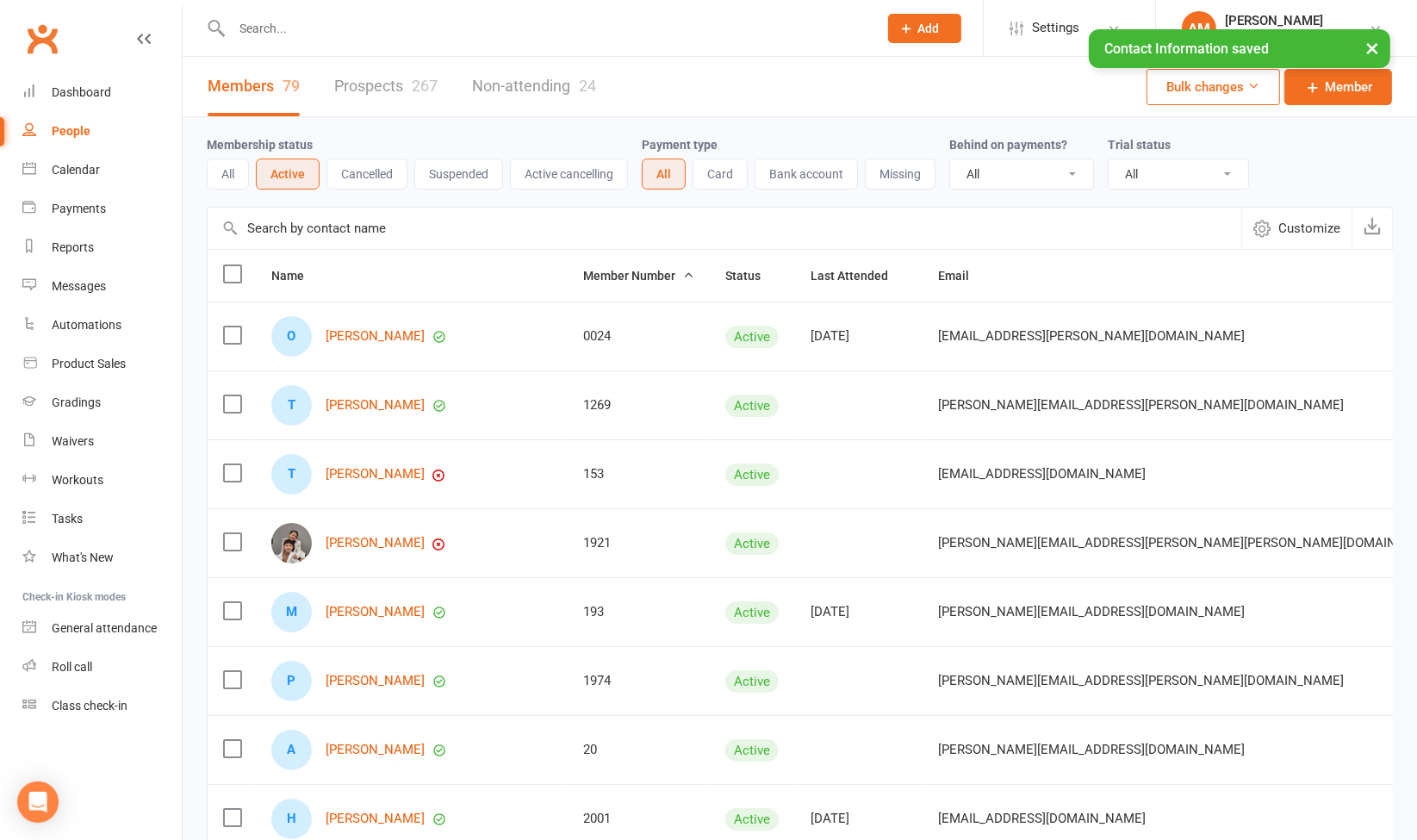
click at [1248, 89] on icon at bounding box center [1254, 86] width 13 height 13
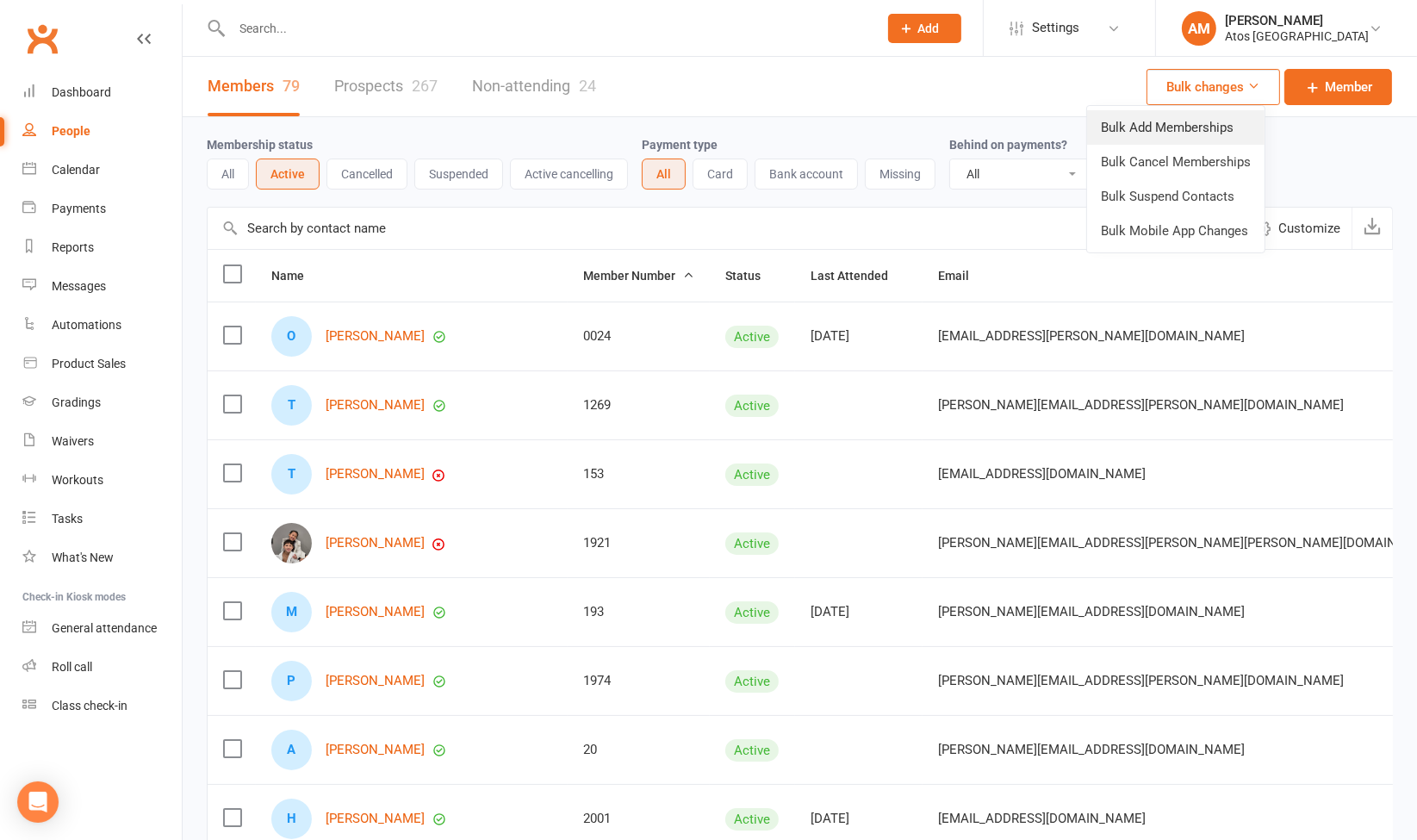
click at [1211, 134] on link "Bulk Add Memberships" at bounding box center [1176, 127] width 177 height 34
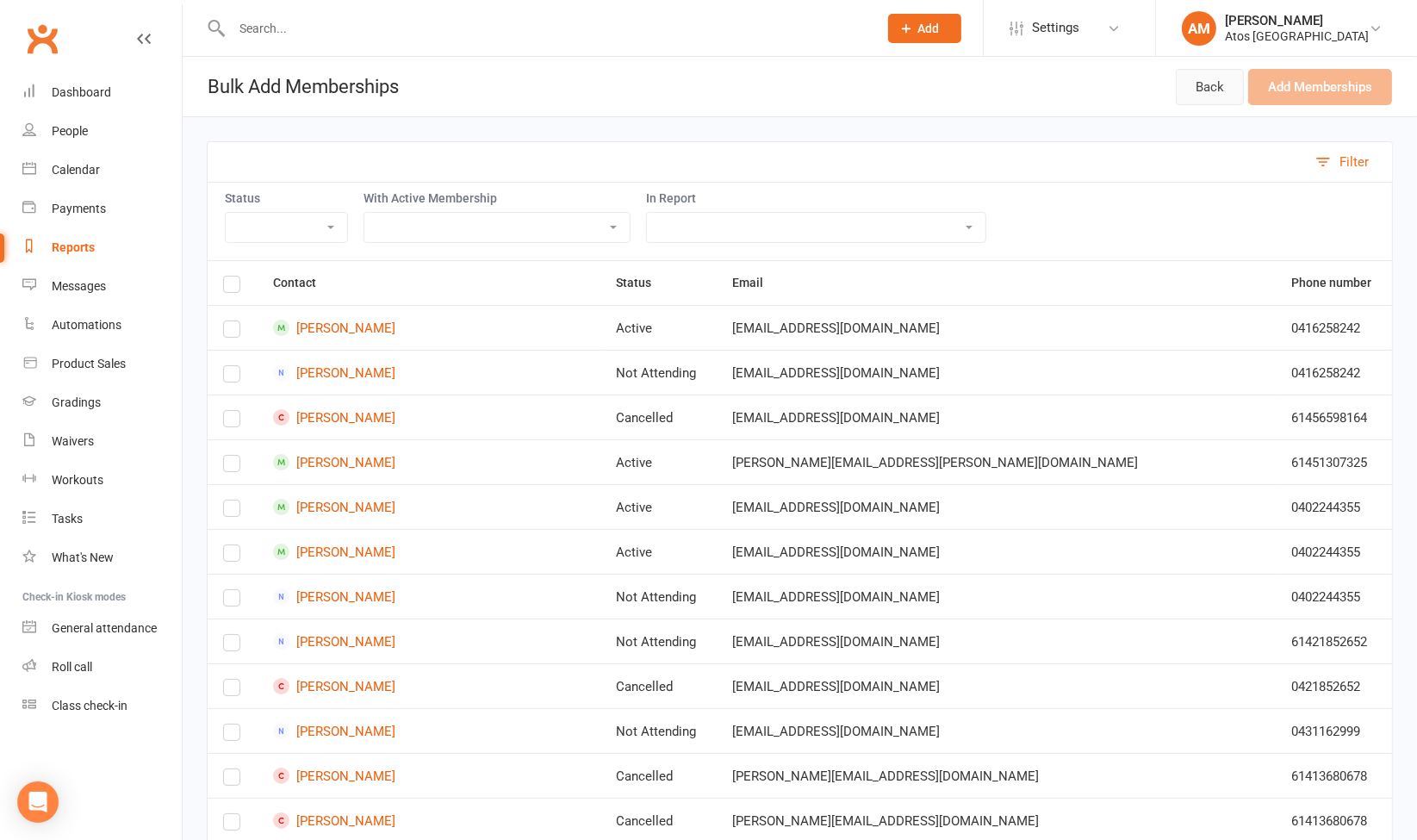
click at [1220, 79] on link "Back" at bounding box center [1210, 86] width 68 height 36
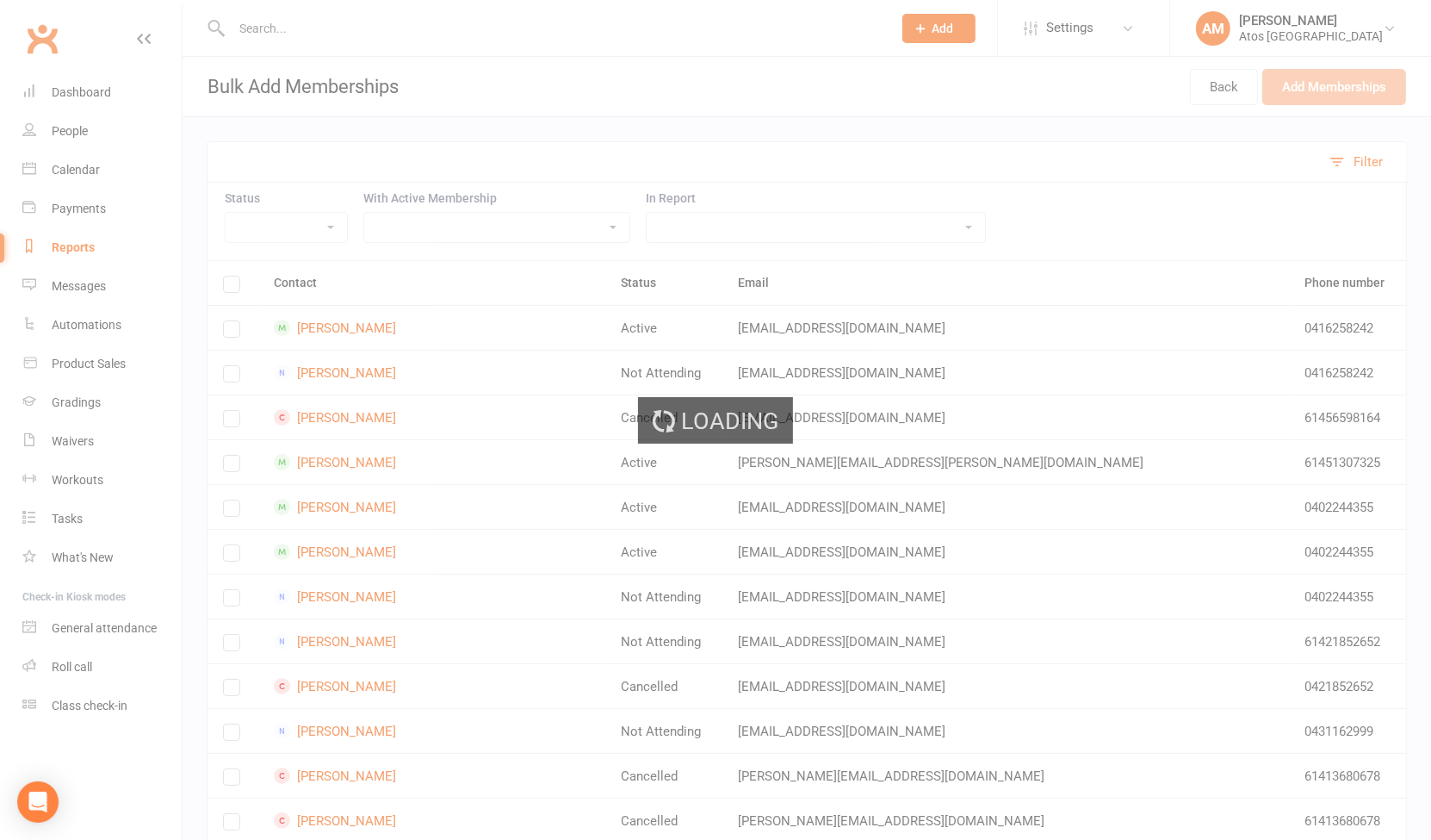
select select "100"
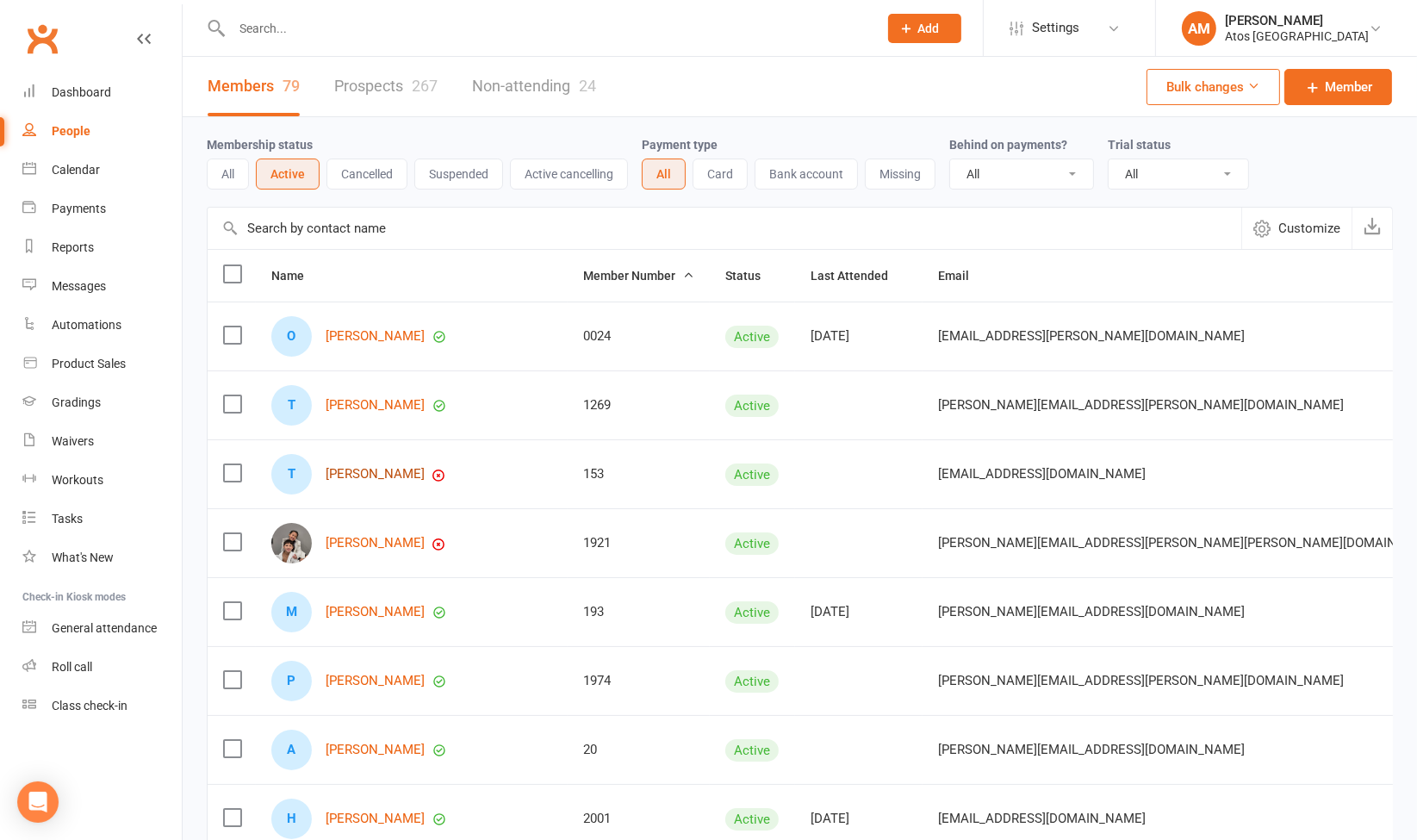
click at [358, 472] on link "Tim Macdonald" at bounding box center [375, 474] width 99 height 15
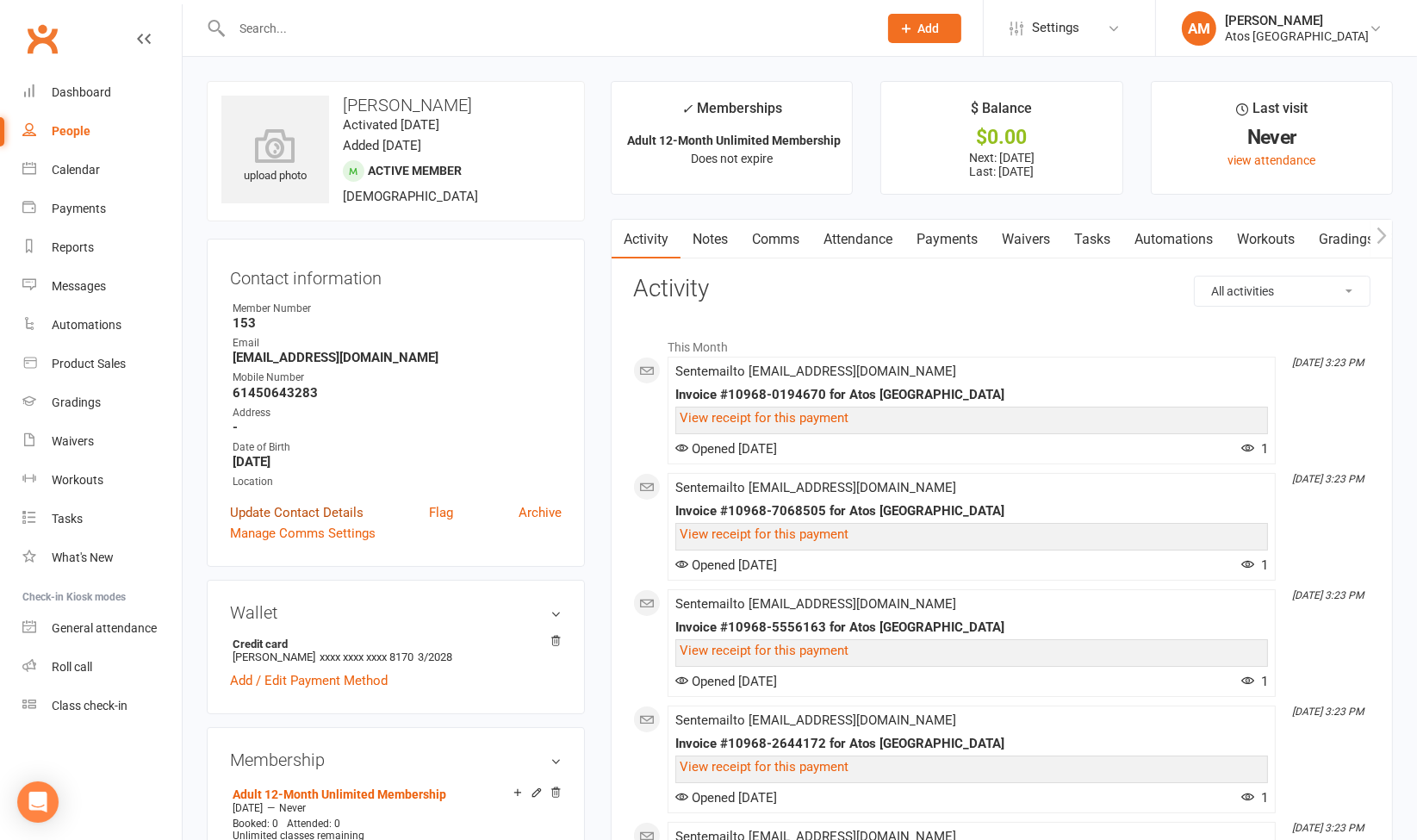
click at [325, 503] on link "Update Contact Details" at bounding box center [296, 513] width 134 height 21
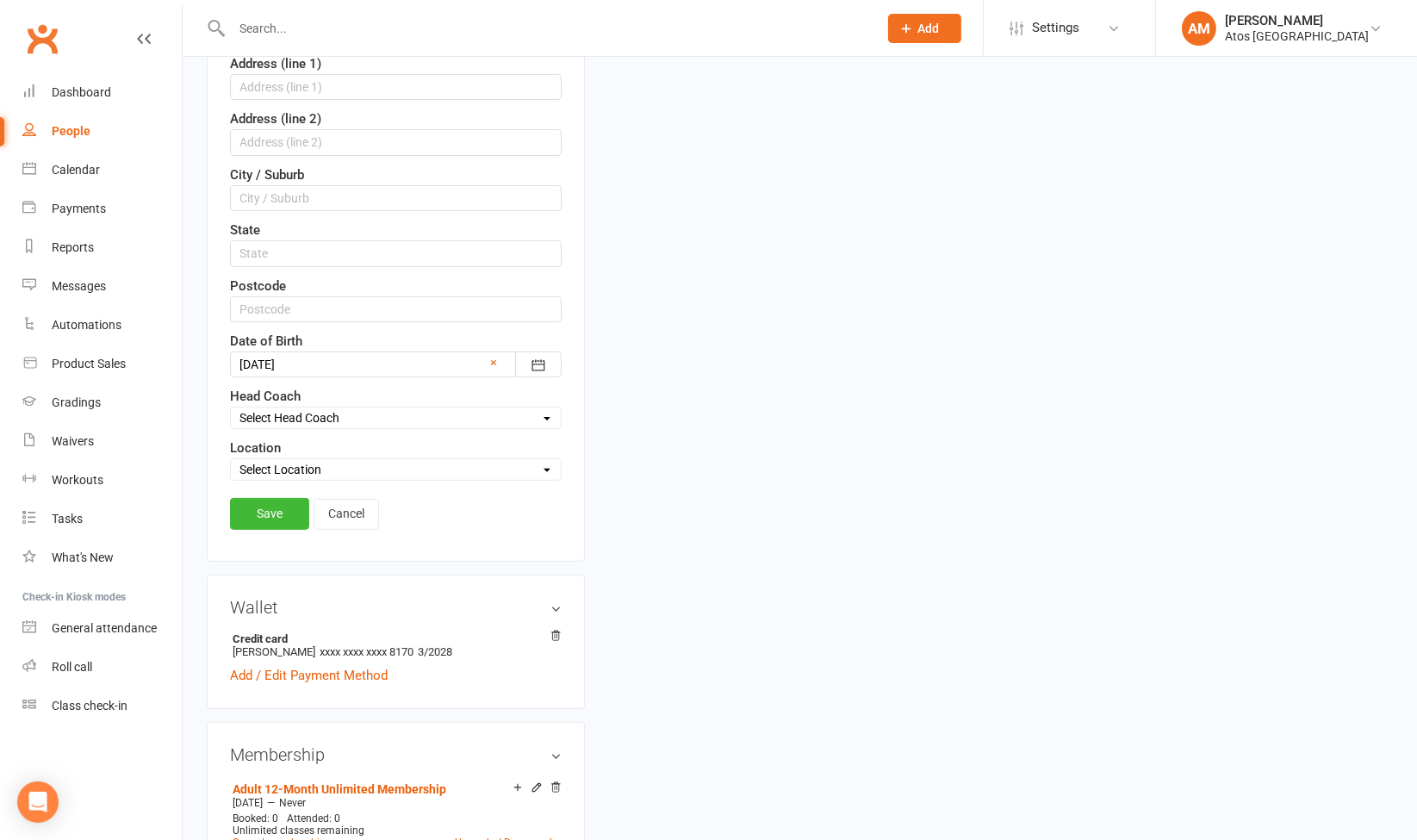
scroll to position [513, 0]
click at [423, 458] on select "Select Location Atos [GEOGRAPHIC_DATA]" at bounding box center [396, 468] width 330 height 19
select select "0"
click at [231, 458] on select "Select Location Atos [GEOGRAPHIC_DATA]" at bounding box center [396, 468] width 330 height 19
click at [280, 509] on link "Save" at bounding box center [269, 512] width 79 height 31
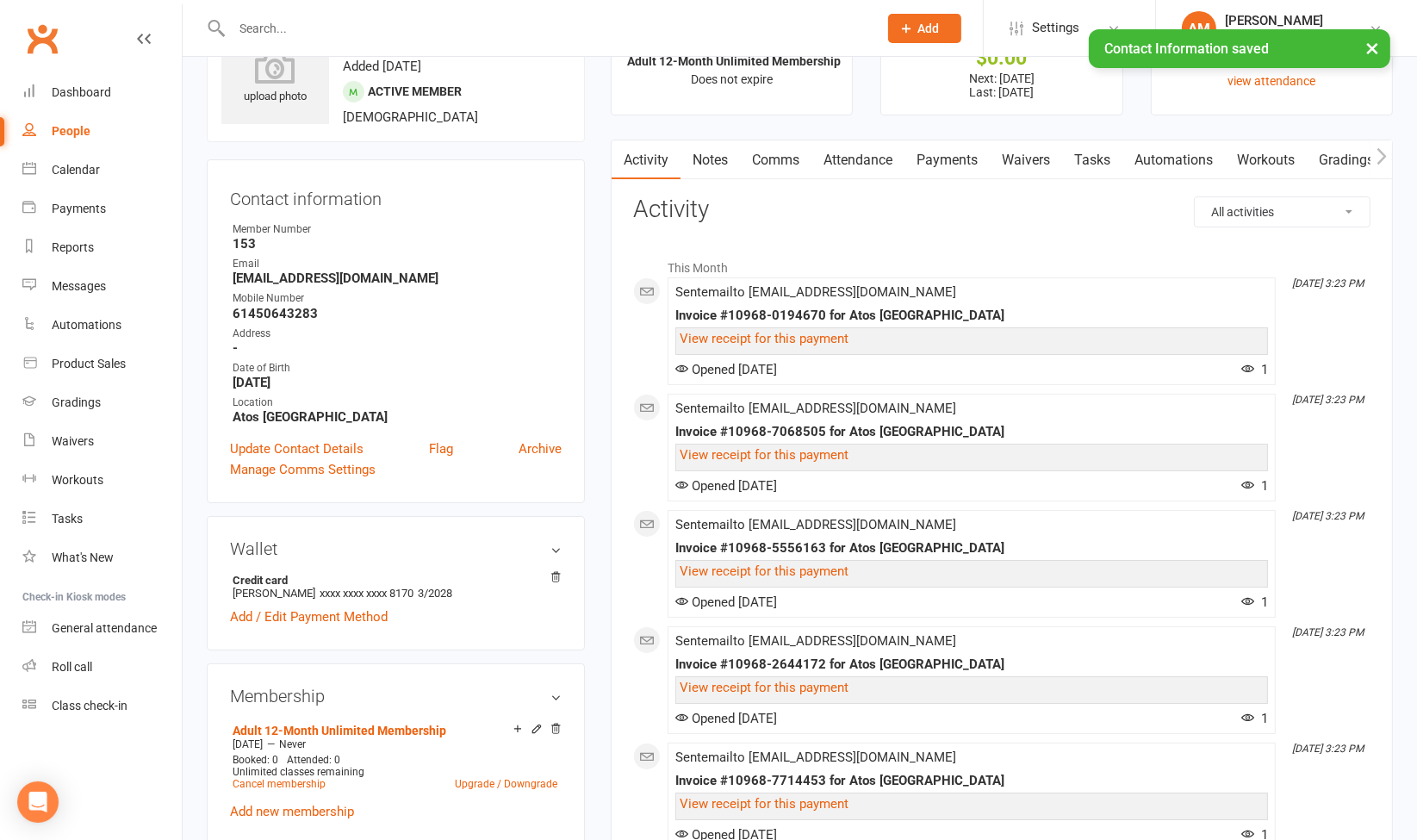
scroll to position [77, 0]
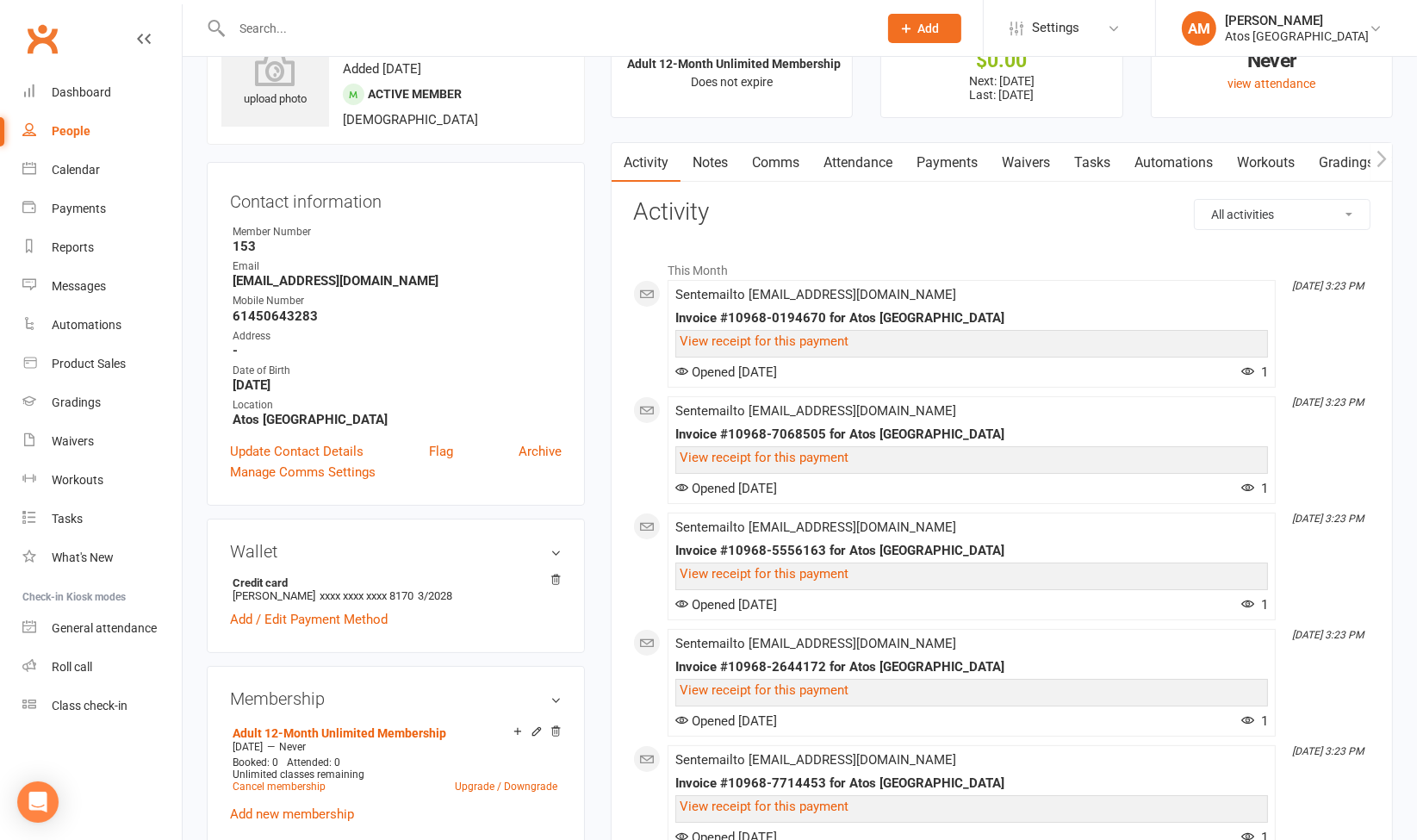
click at [1044, 162] on link "Waivers" at bounding box center [1026, 162] width 73 height 39
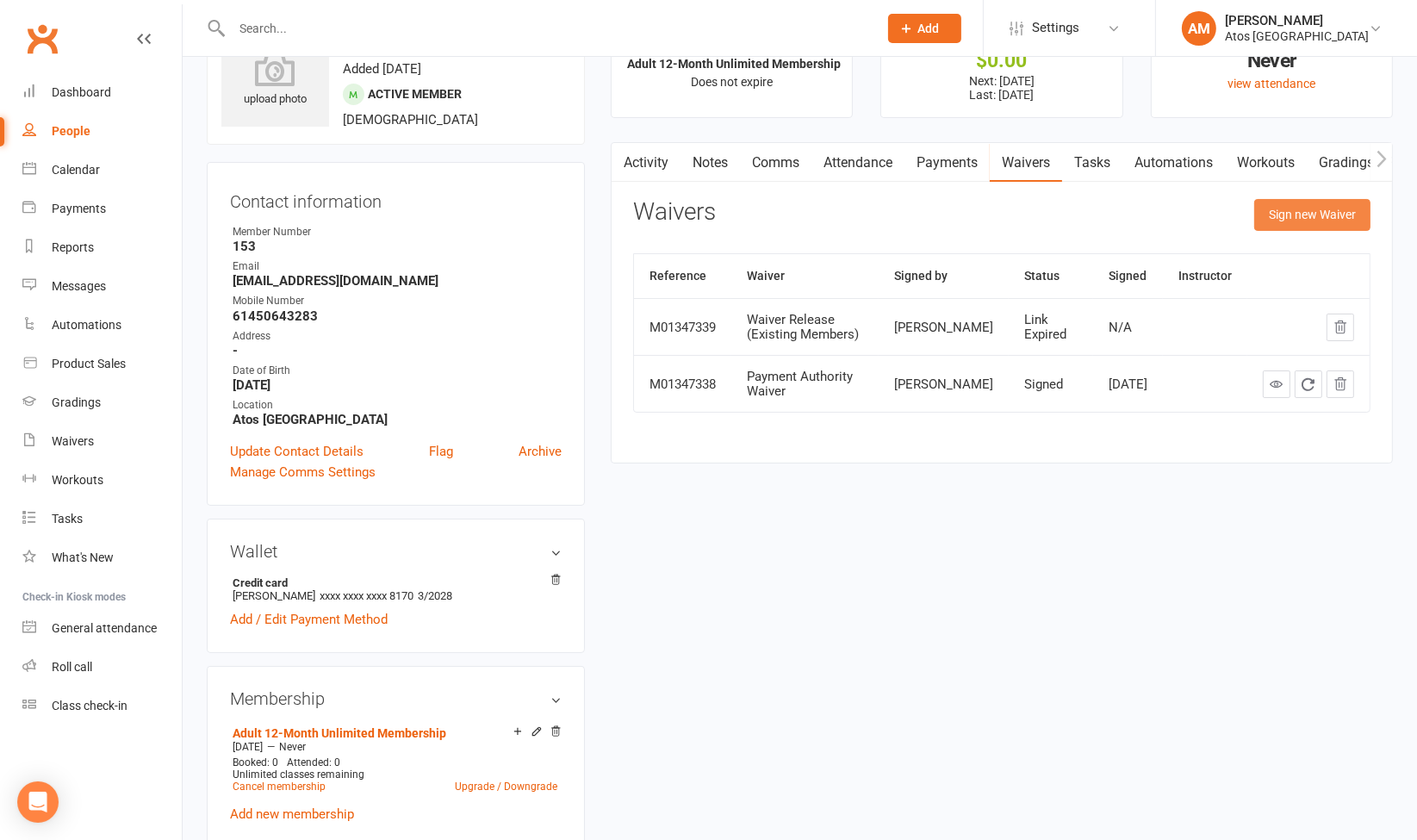
click at [1317, 209] on button "Sign new Waiver" at bounding box center [1312, 215] width 116 height 31
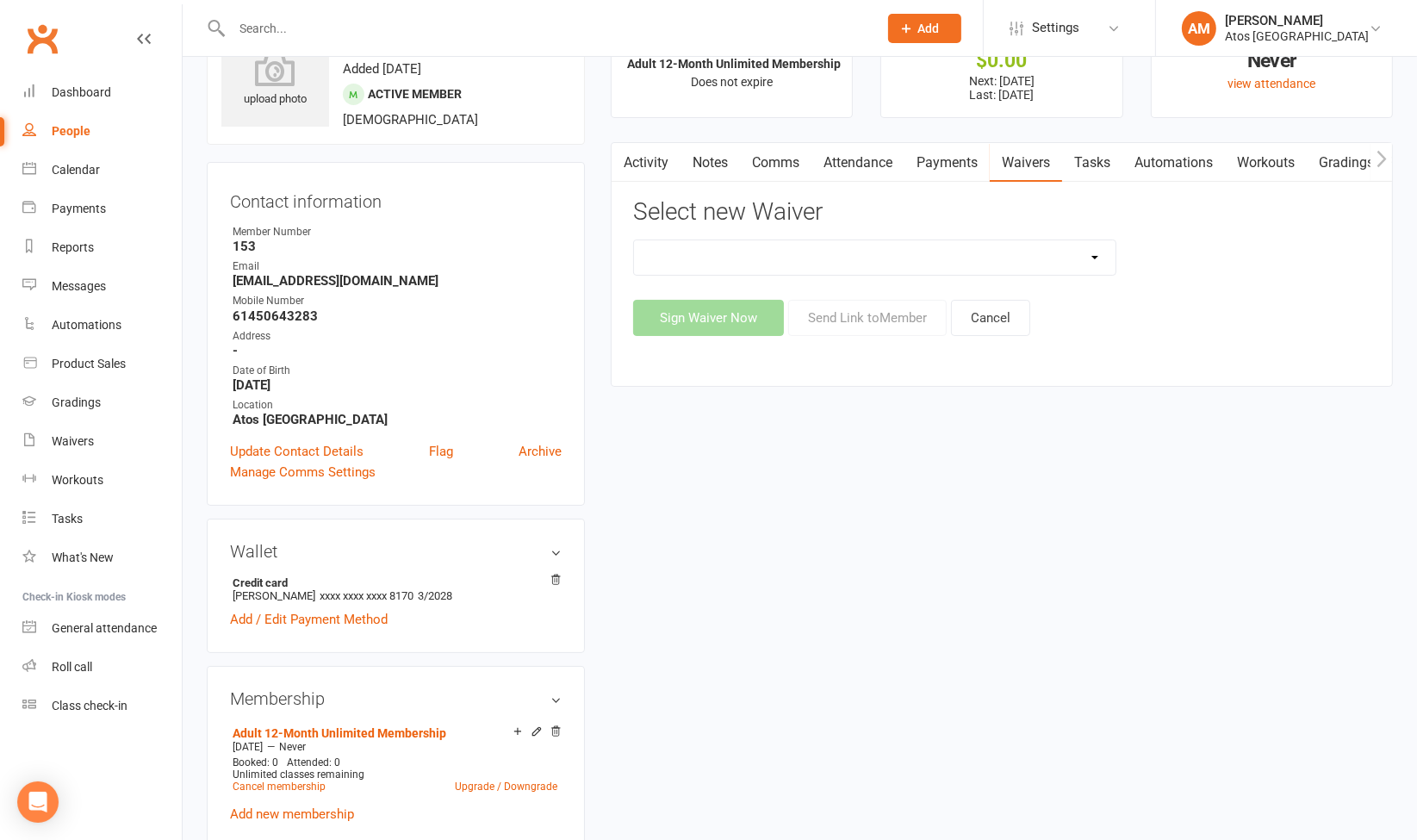
click at [881, 309] on div "Sign Waiver Now Send Link to Member Cancel" at bounding box center [1002, 317] width 737 height 36
click at [947, 252] on select "New Member Sign Up Payment Authority Waiver Waiver Release (Existing Members)" at bounding box center [874, 257] width 481 height 34
select select "14623"
click at [634, 240] on select "New Member Sign Up Payment Authority Waiver Waiver Release (Existing Members)" at bounding box center [874, 257] width 481 height 34
click at [861, 313] on button "Send Link to Member" at bounding box center [867, 317] width 158 height 36
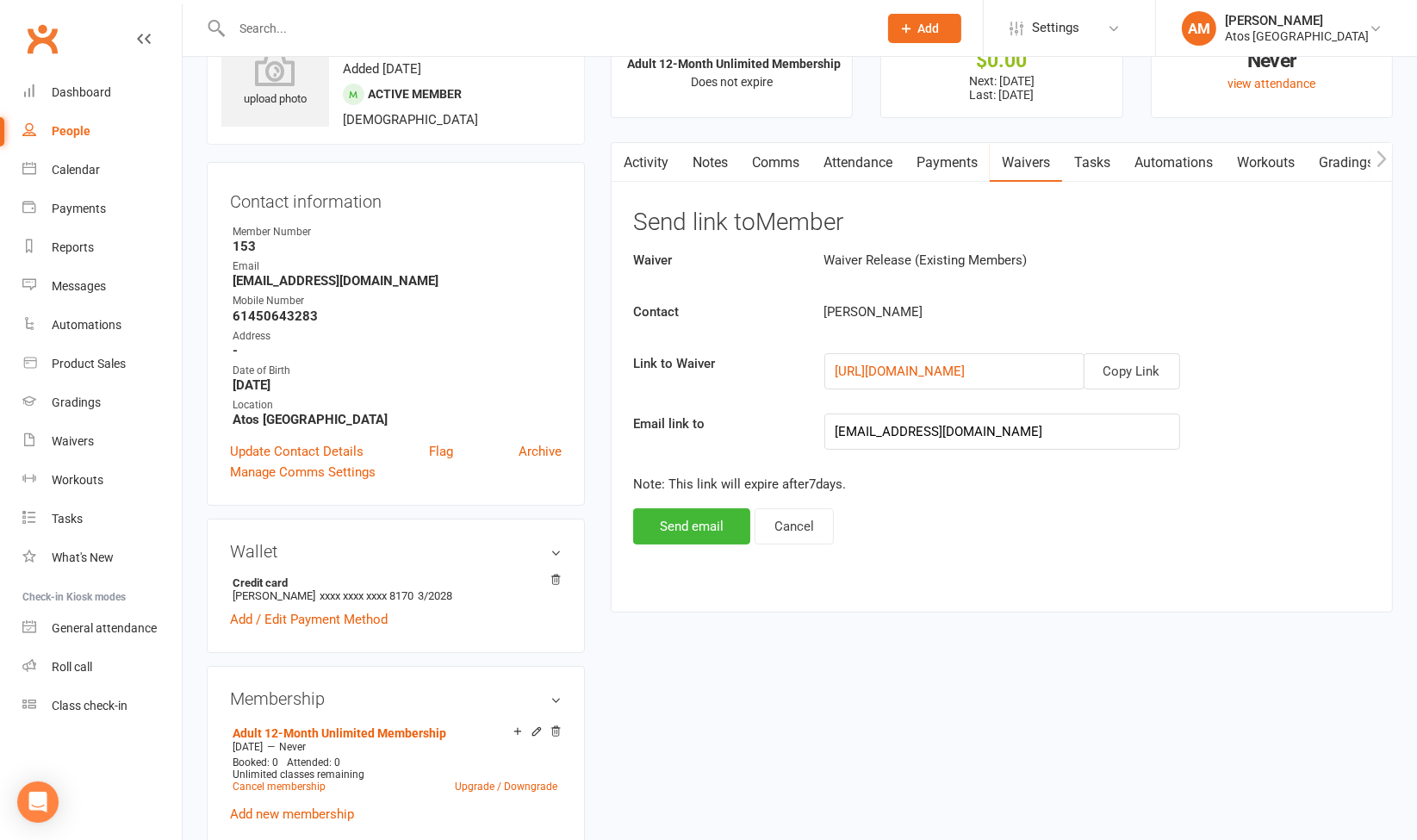
click at [956, 158] on link "Payments" at bounding box center [948, 162] width 86 height 39
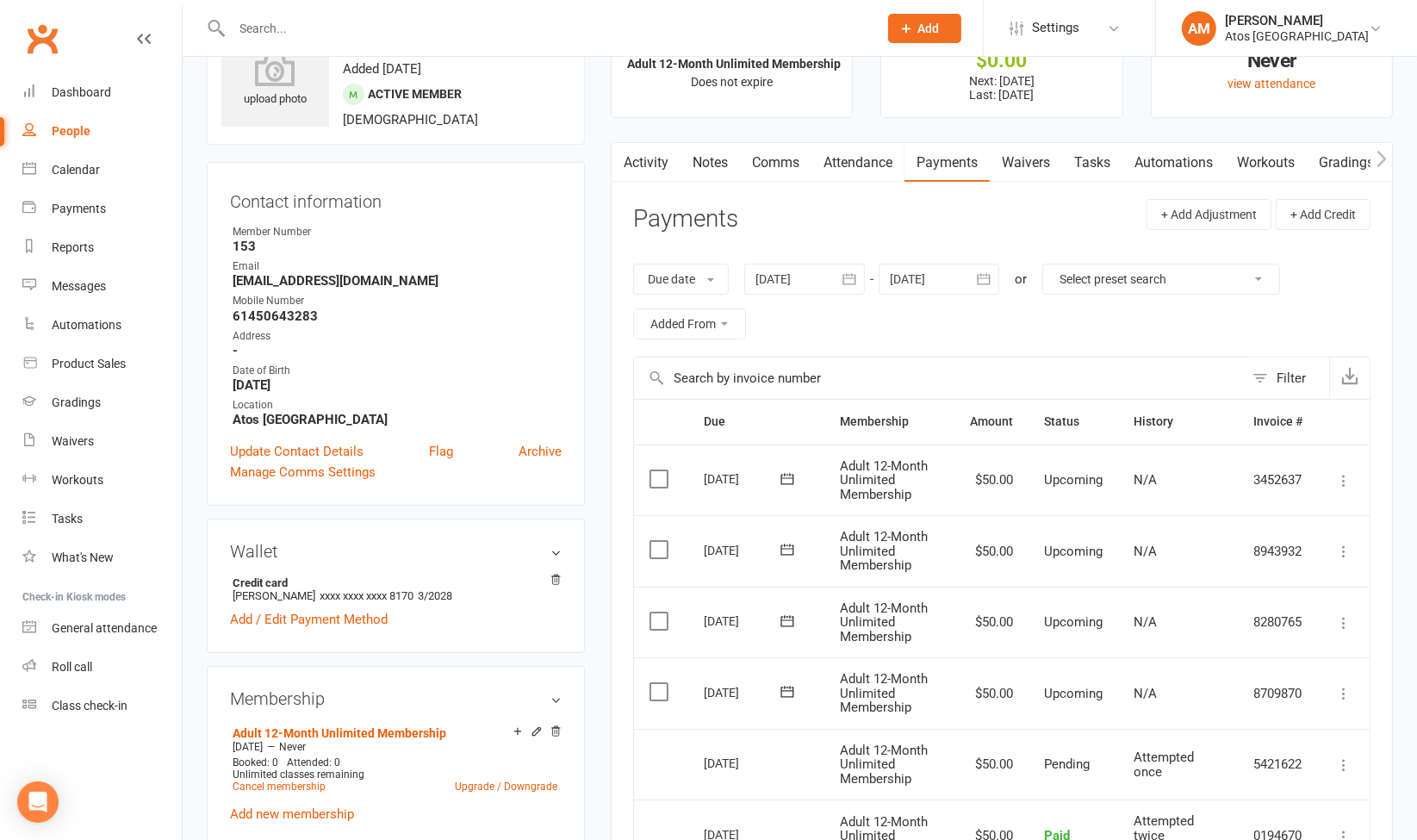
click at [1022, 156] on link "Waivers" at bounding box center [1026, 162] width 73 height 39
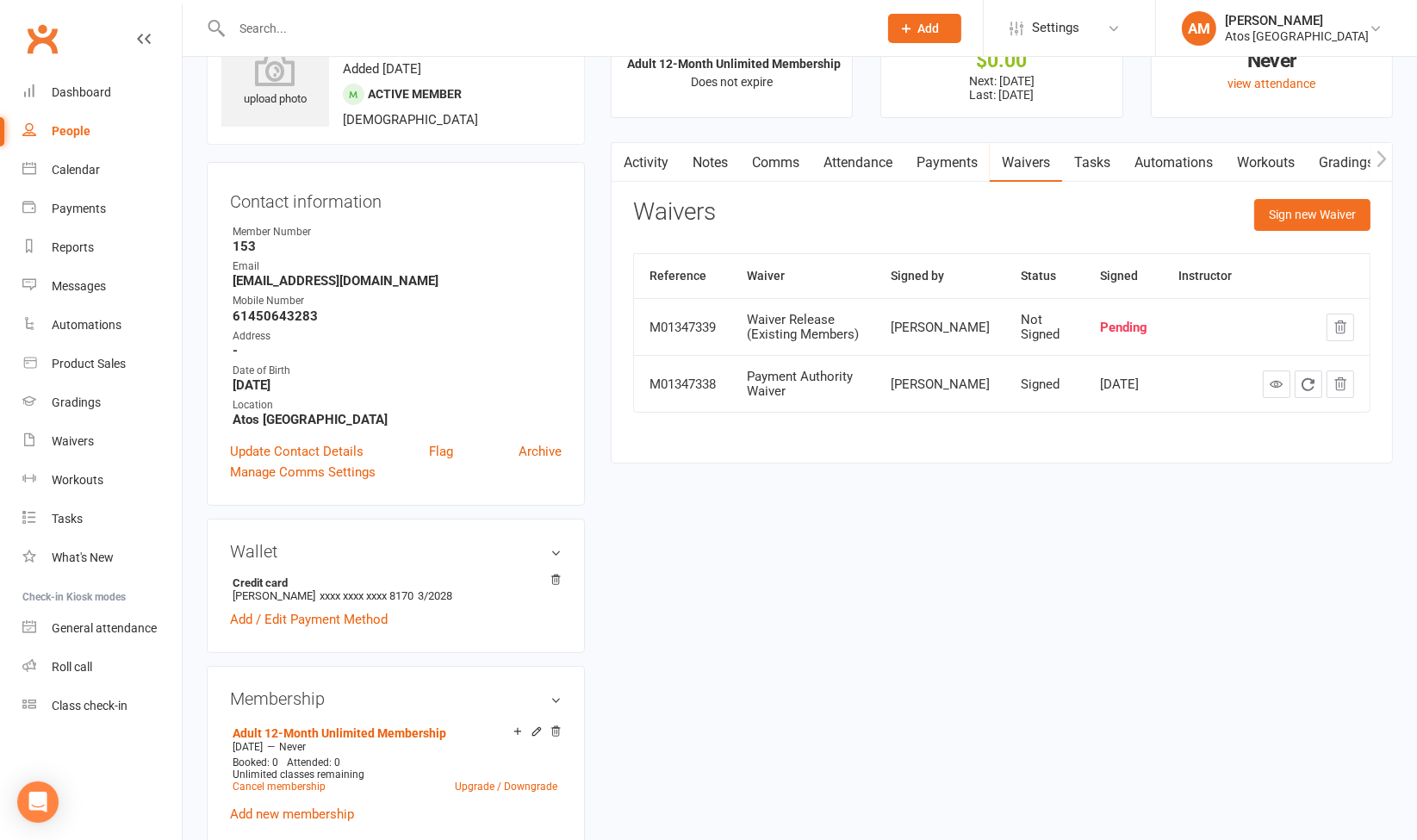
click at [952, 158] on link "Payments" at bounding box center [948, 162] width 86 height 39
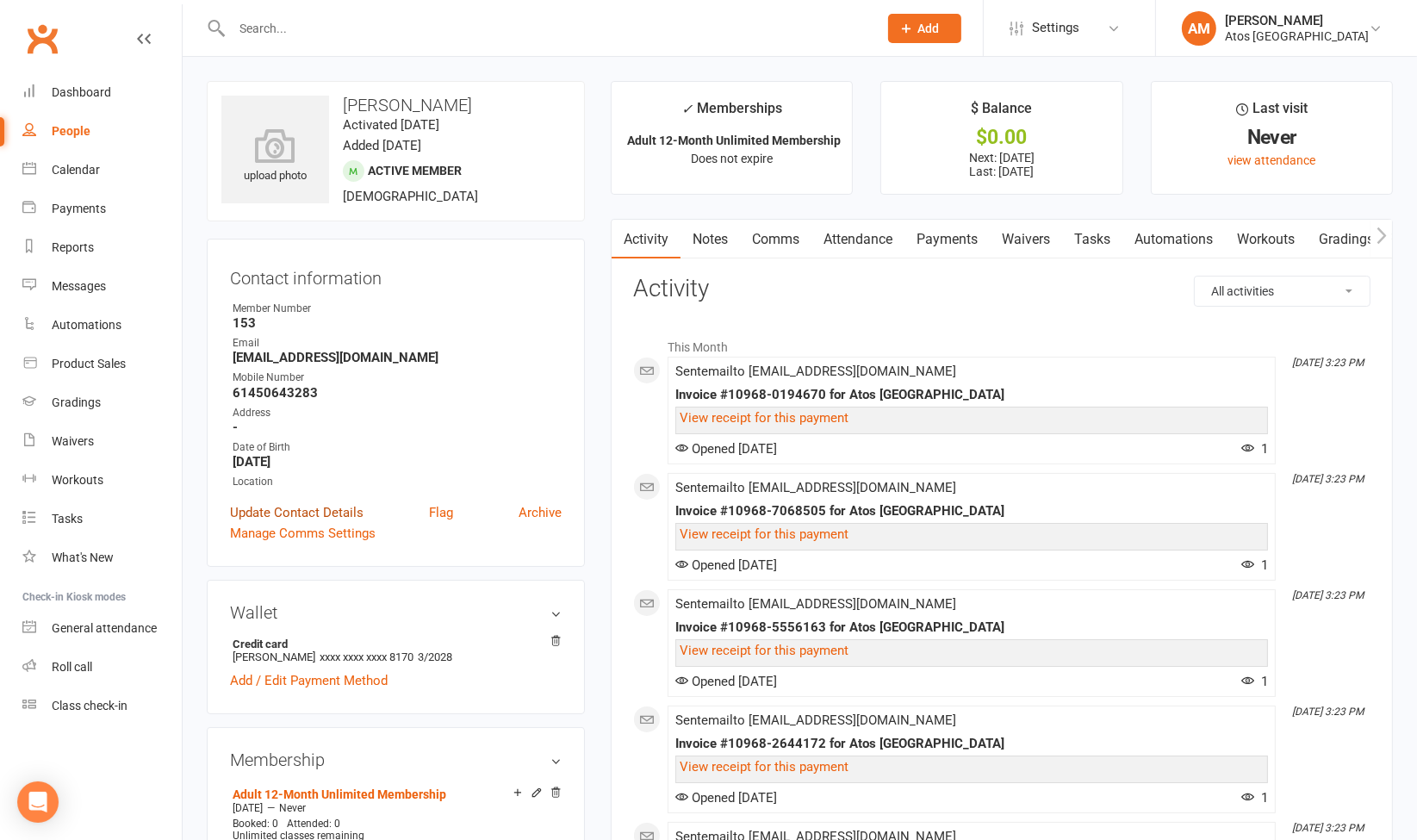
click at [337, 506] on link "Update Contact Details" at bounding box center [296, 513] width 134 height 21
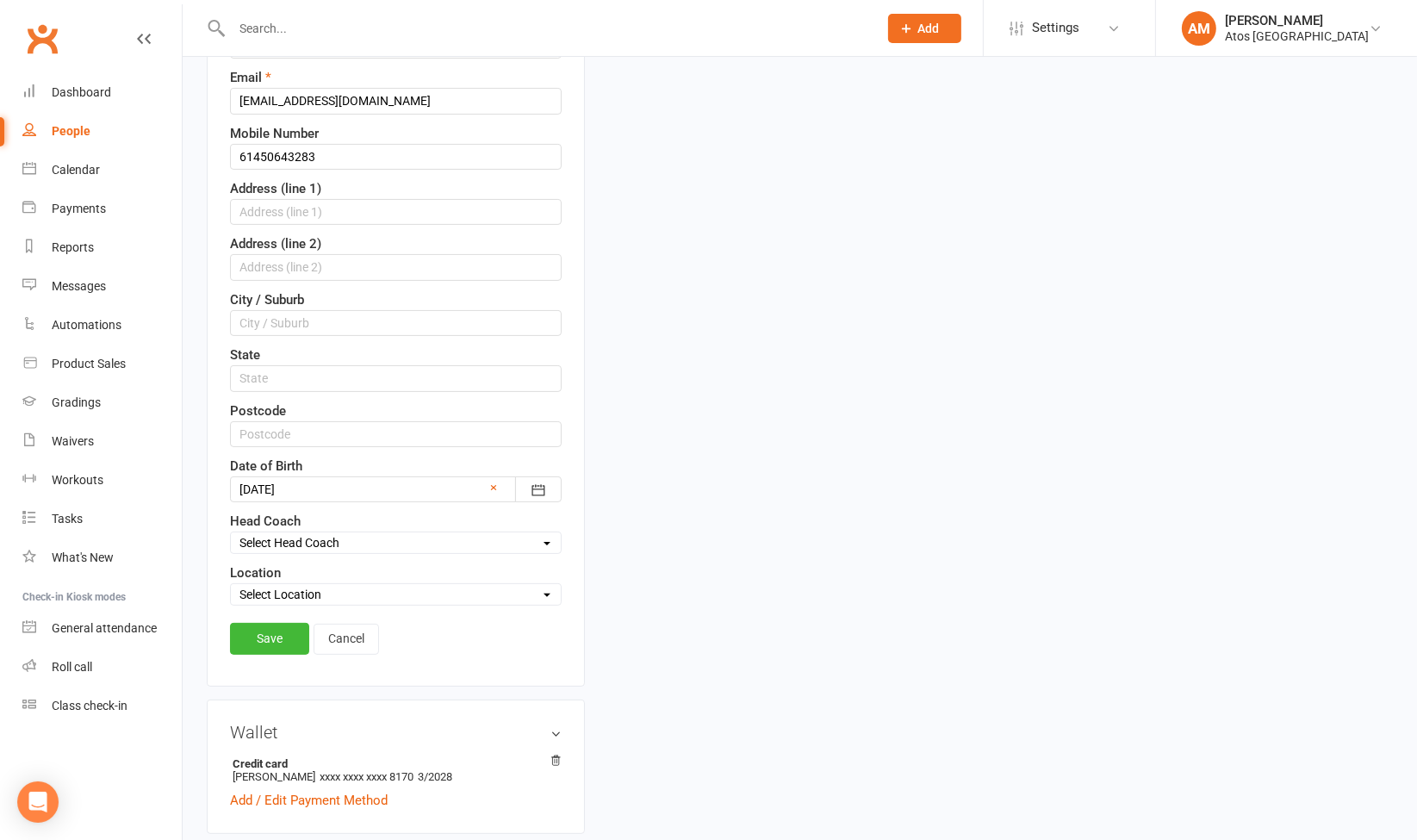
scroll to position [401, 0]
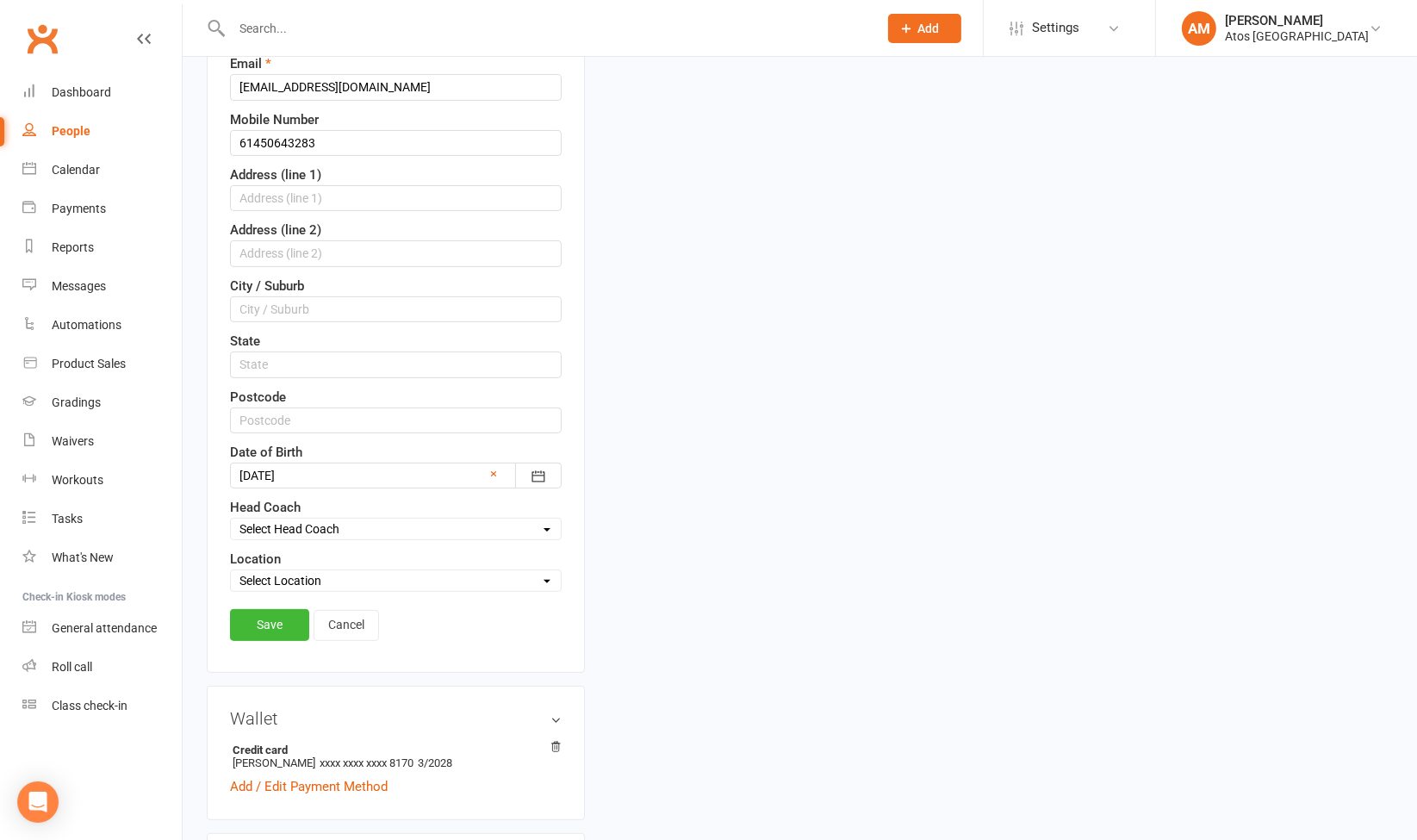
click at [335, 572] on select "Select Location Atos [GEOGRAPHIC_DATA]" at bounding box center [396, 581] width 330 height 19
select select "0"
click at [231, 571] on select "Select Location Atos [GEOGRAPHIC_DATA]" at bounding box center [396, 581] width 330 height 19
click at [285, 622] on link "Save" at bounding box center [269, 624] width 79 height 31
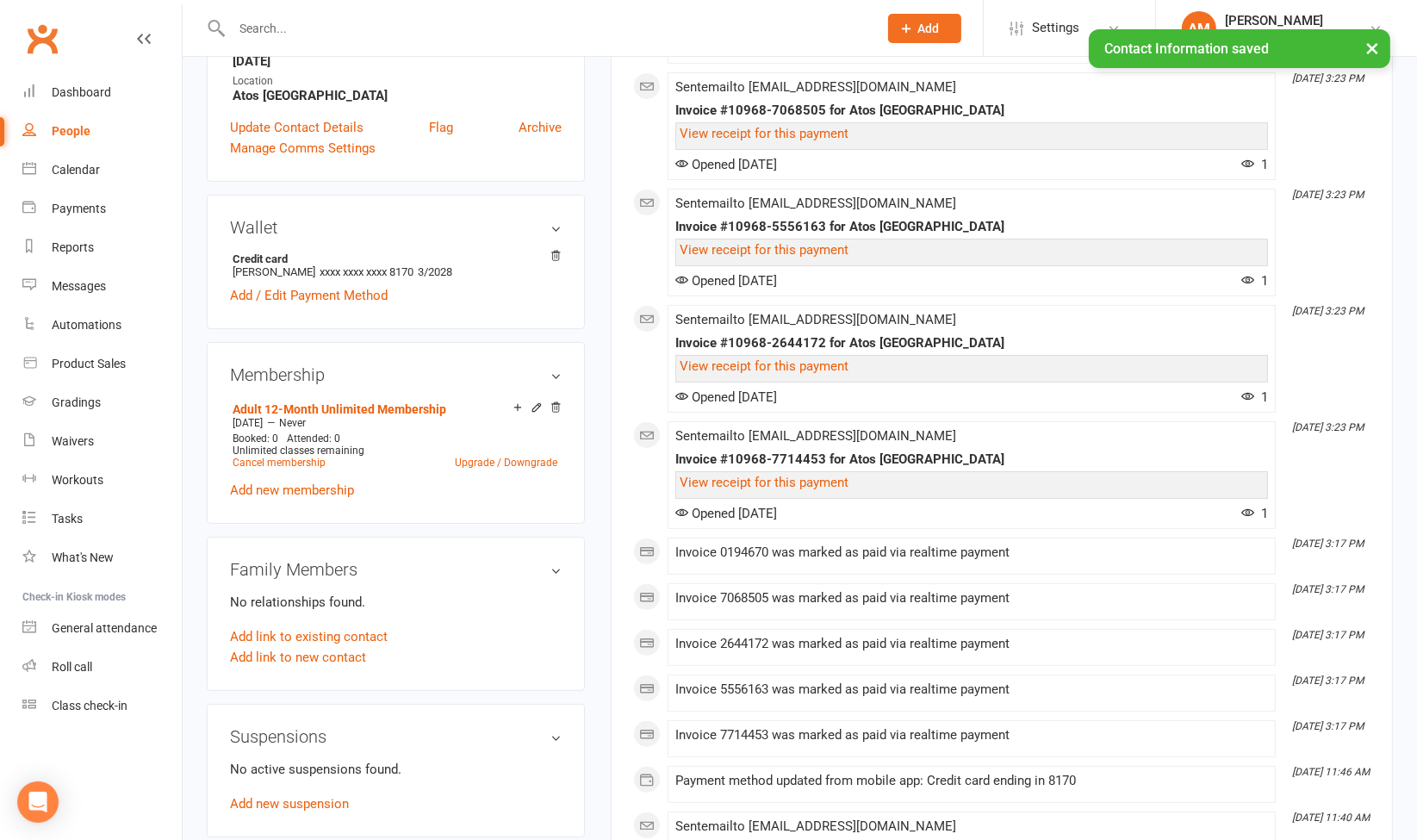
scroll to position [0, 0]
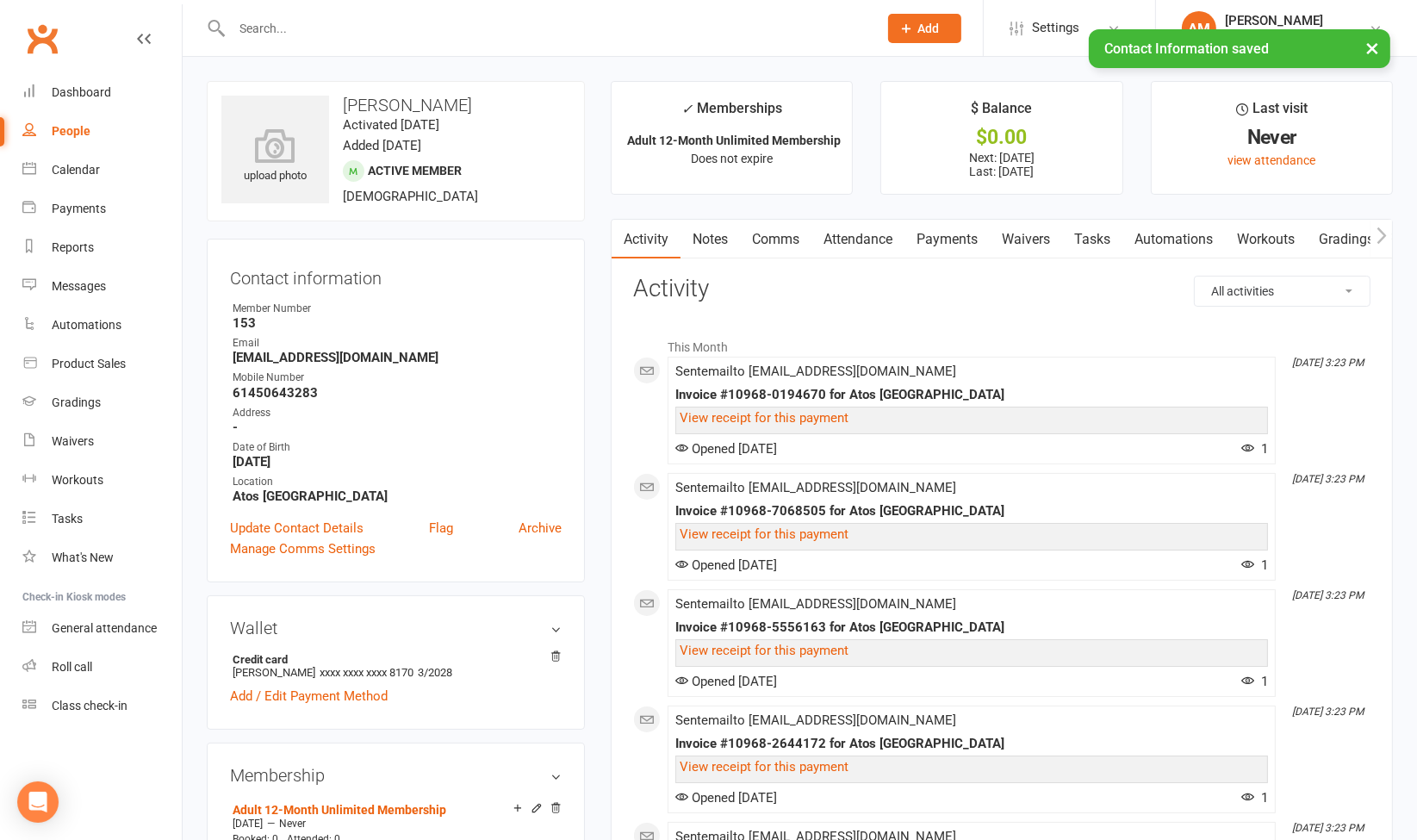
click at [86, 134] on div "People" at bounding box center [71, 131] width 38 height 14
select select "100"
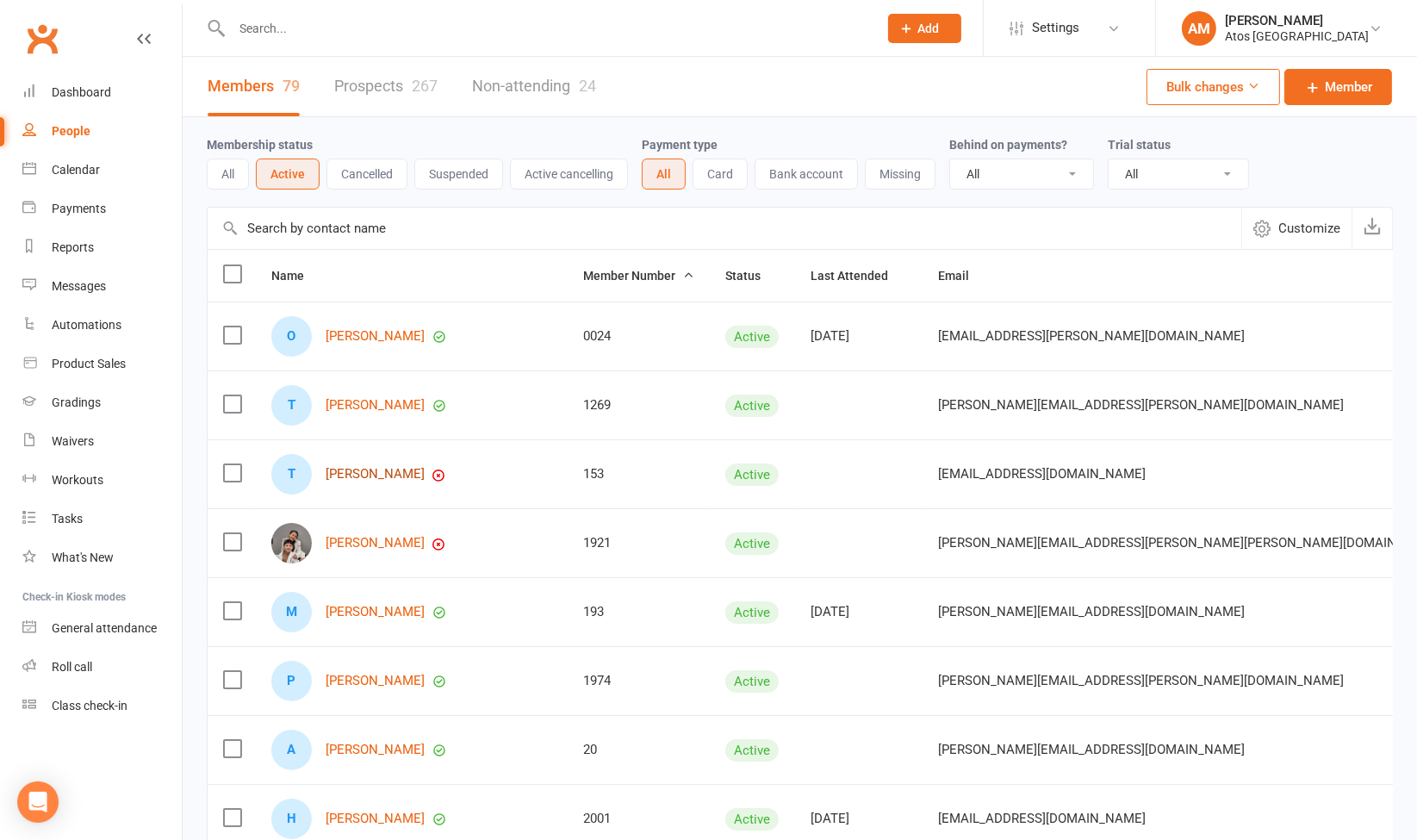
click at [389, 471] on link "[PERSON_NAME]" at bounding box center [375, 474] width 99 height 15
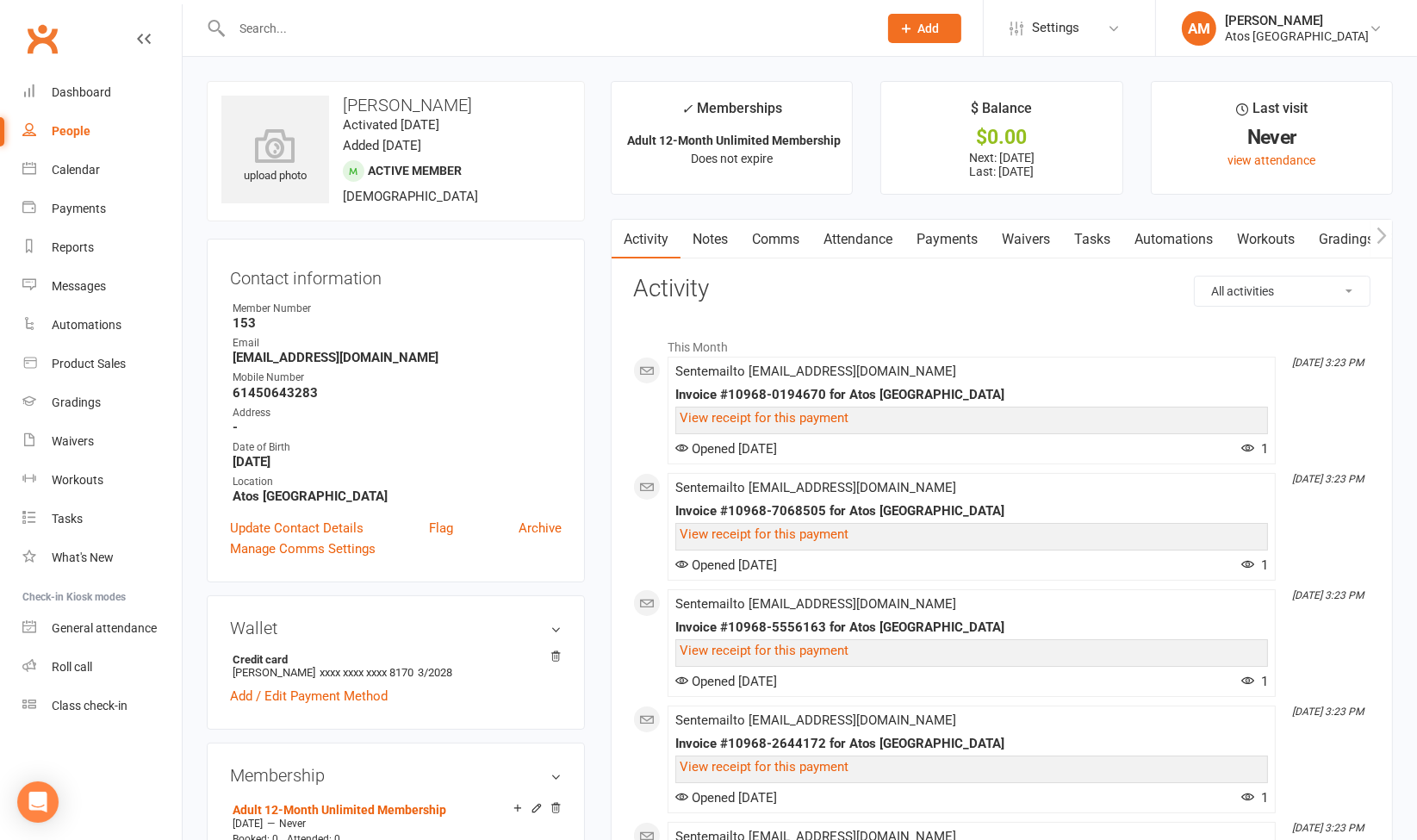
click at [1038, 244] on link "Waivers" at bounding box center [1026, 238] width 73 height 39
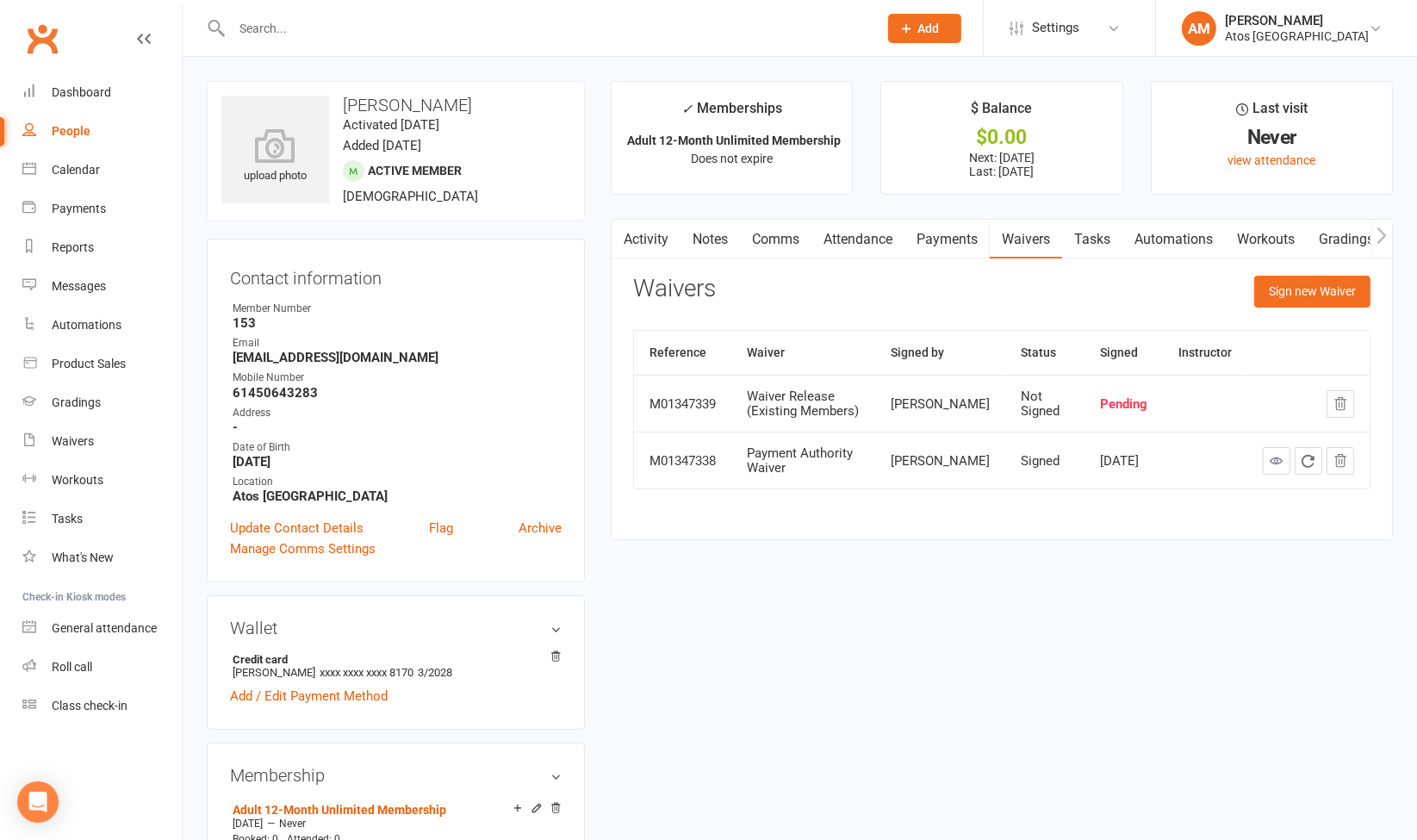
click at [970, 249] on link "Payments" at bounding box center [948, 238] width 86 height 39
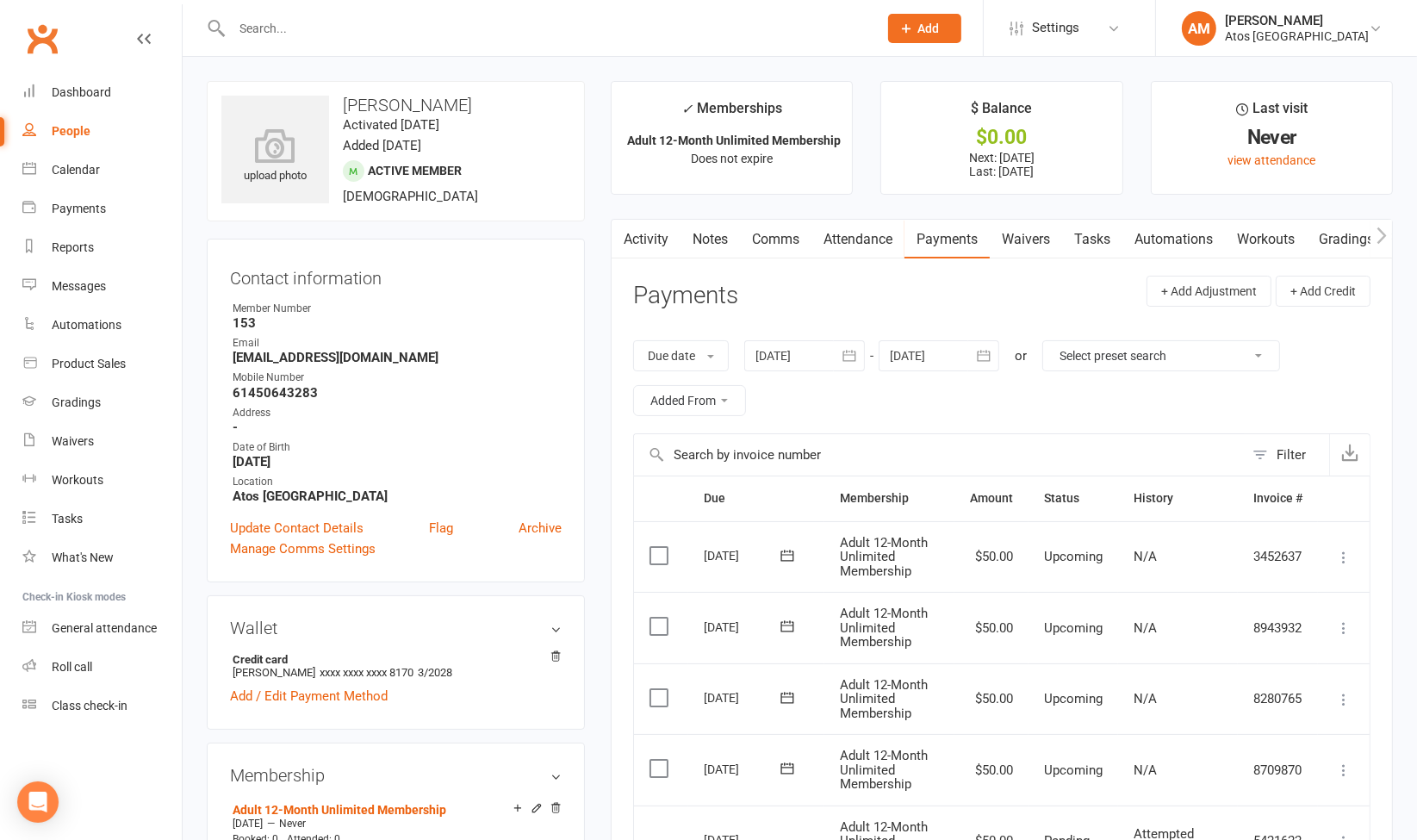
click at [88, 138] on link "People" at bounding box center [102, 131] width 159 height 38
select select "100"
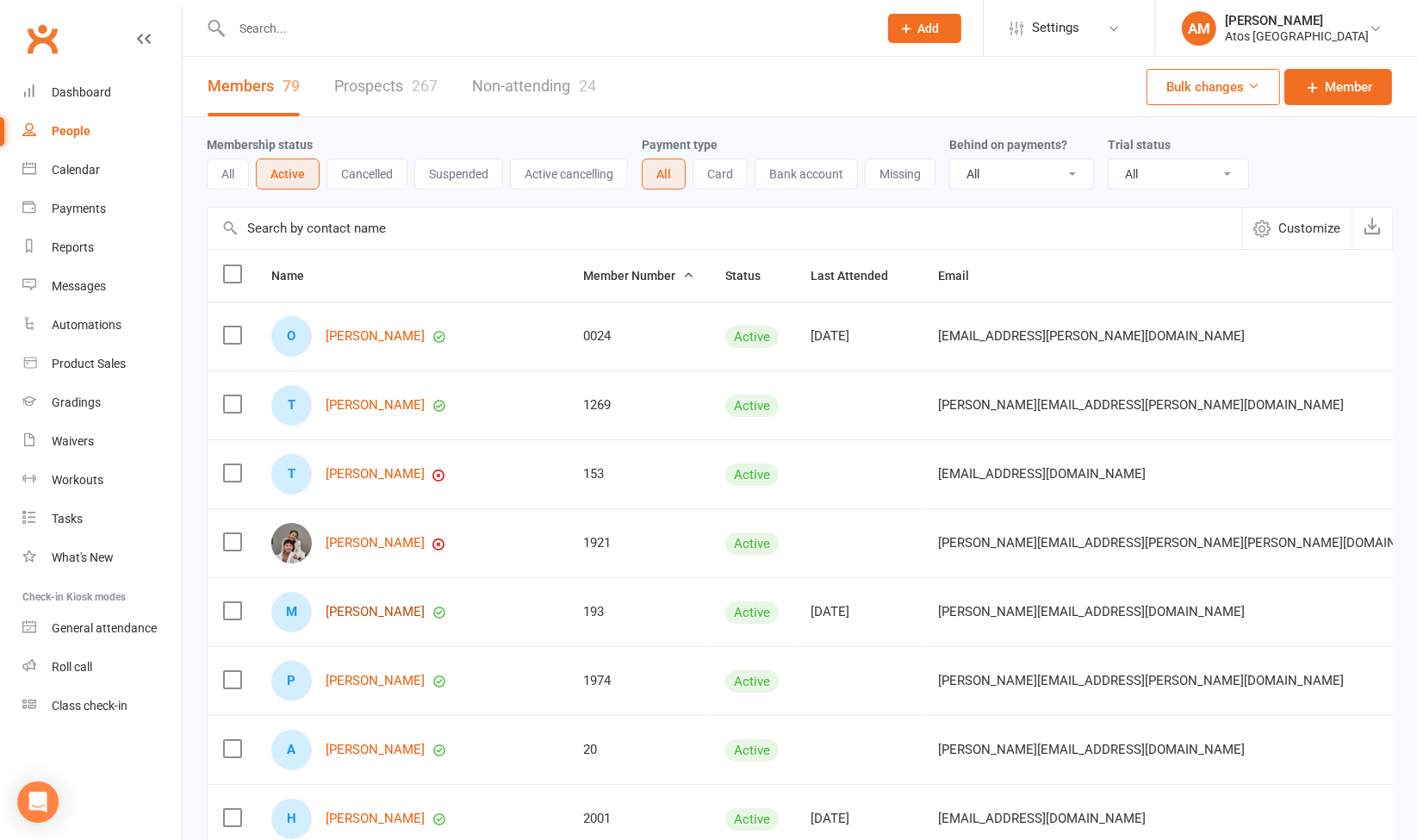
click at [392, 607] on link "[PERSON_NAME]" at bounding box center [375, 611] width 99 height 15
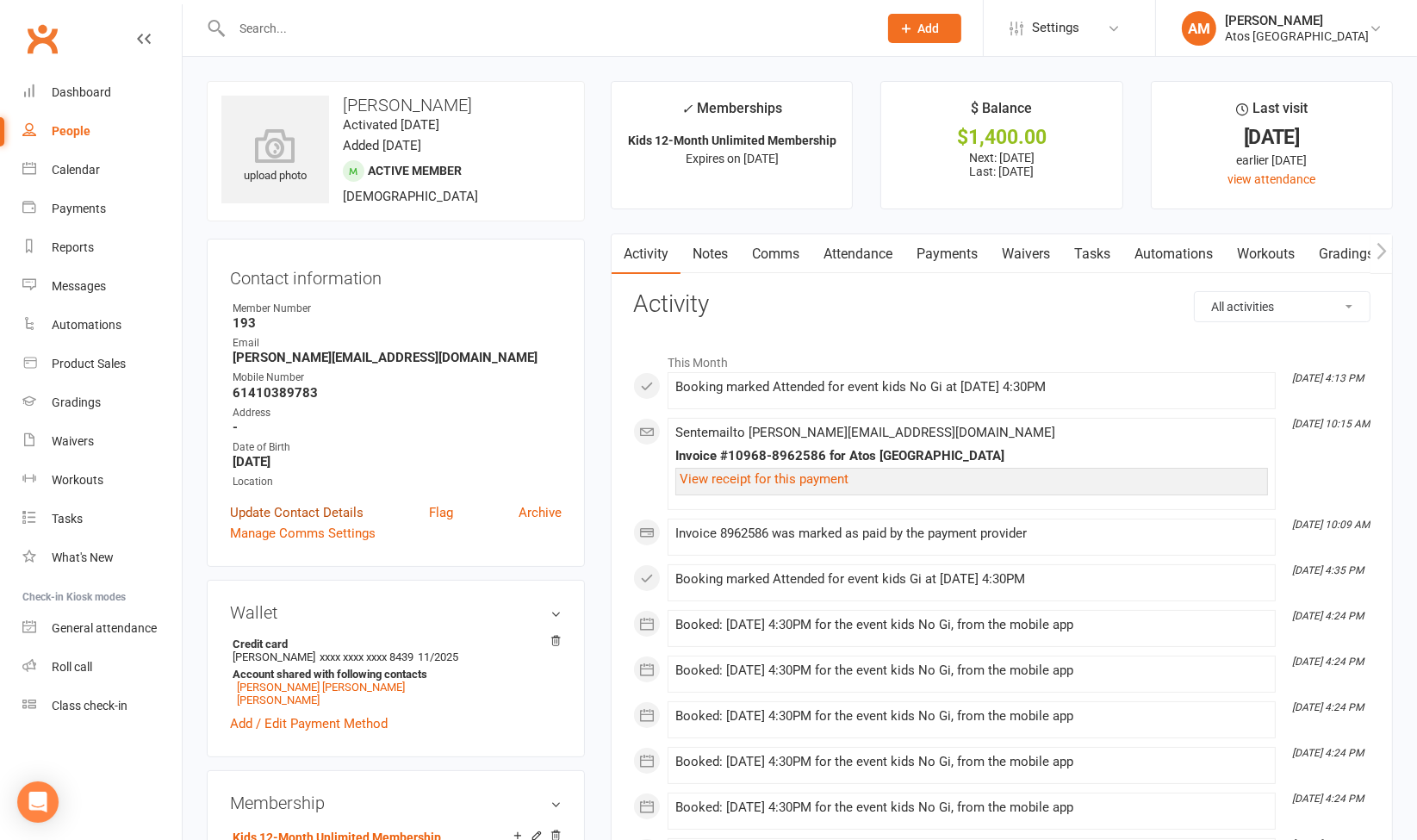
click at [356, 517] on link "Update Contact Details" at bounding box center [296, 513] width 134 height 21
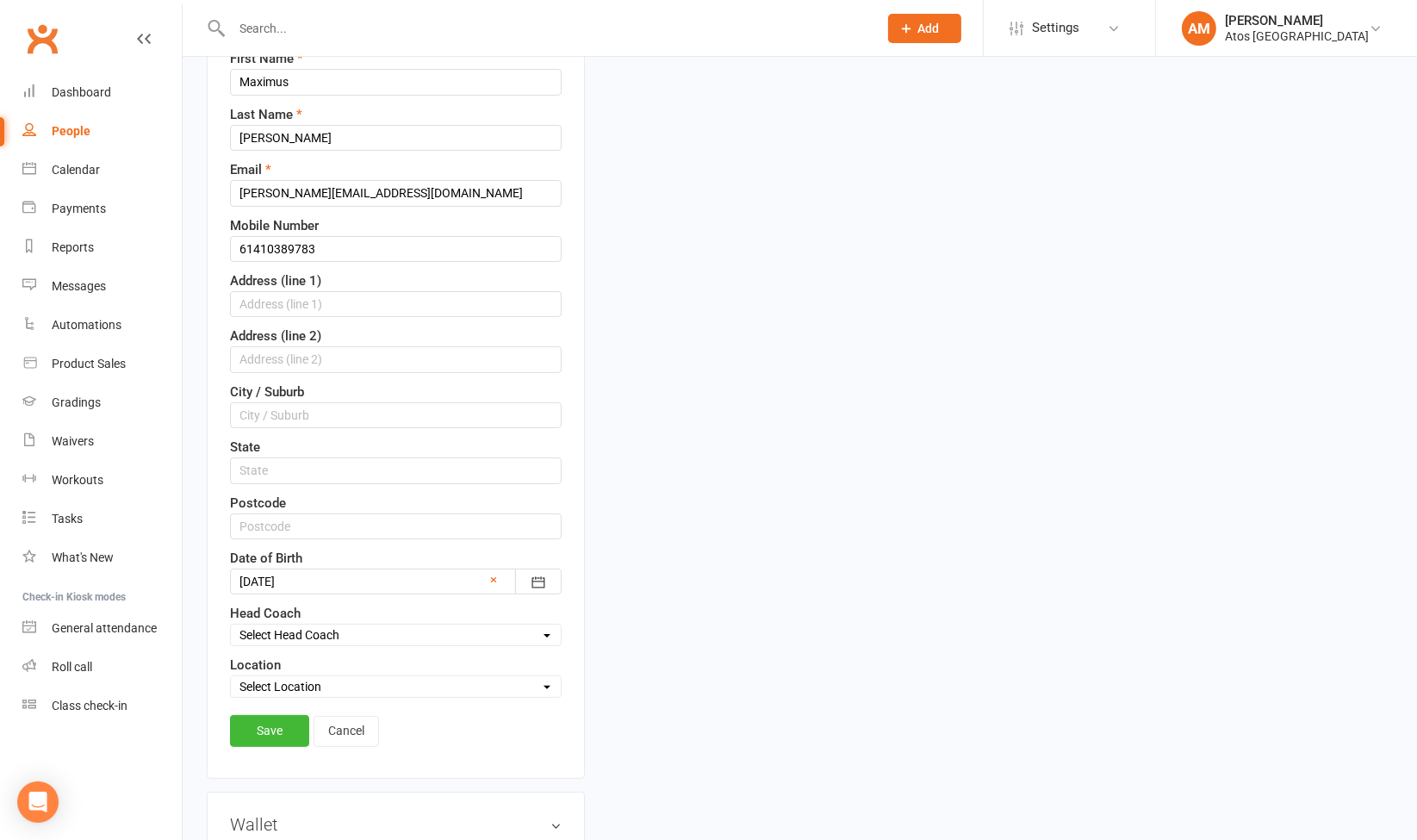
scroll to position [300, 0]
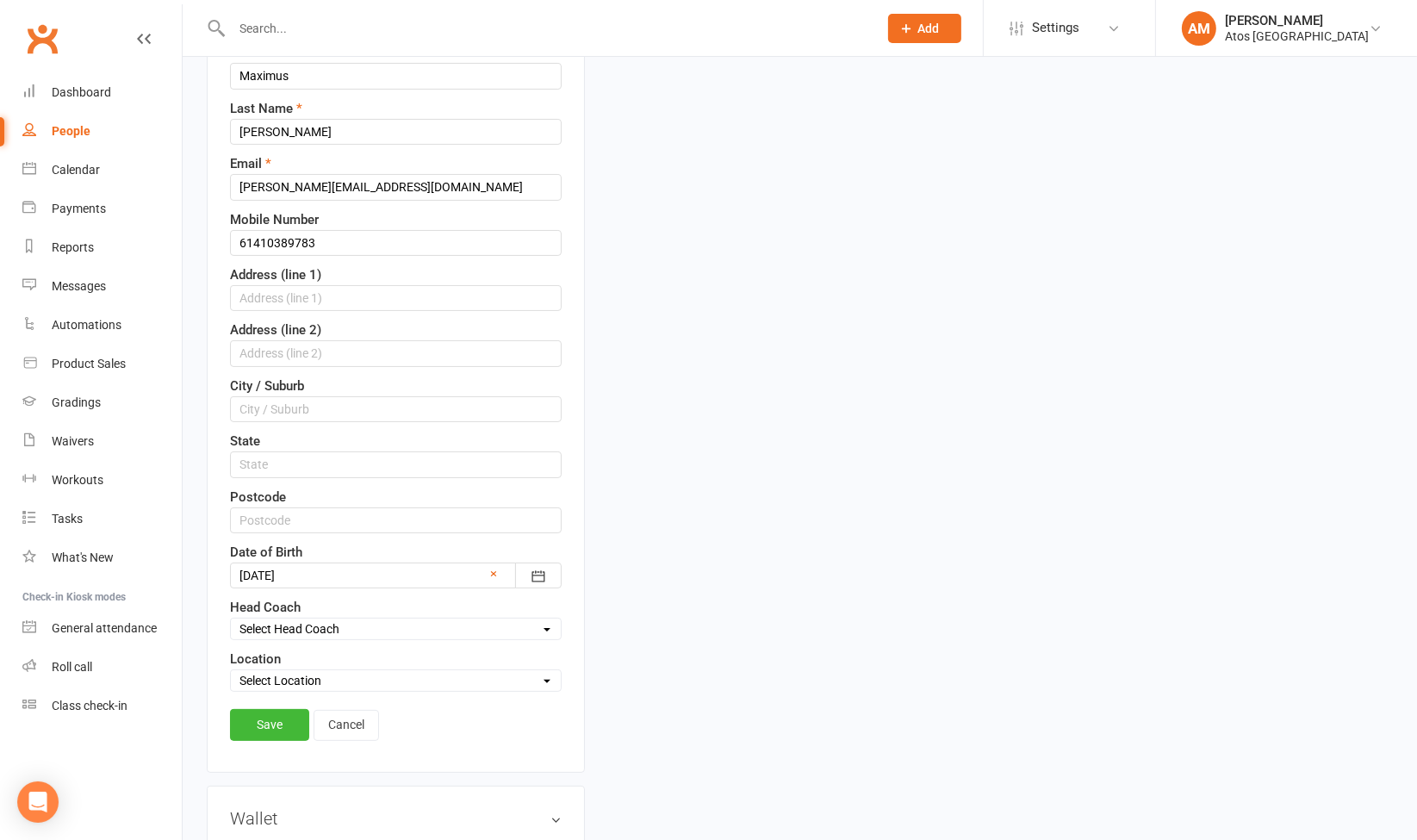
click at [458, 679] on select "Select Location Atos Brisbane" at bounding box center [396, 680] width 330 height 19
select select "0"
click at [231, 671] on select "Select Location Atos Brisbane" at bounding box center [396, 680] width 330 height 19
click at [285, 712] on link "Save" at bounding box center [269, 725] width 79 height 31
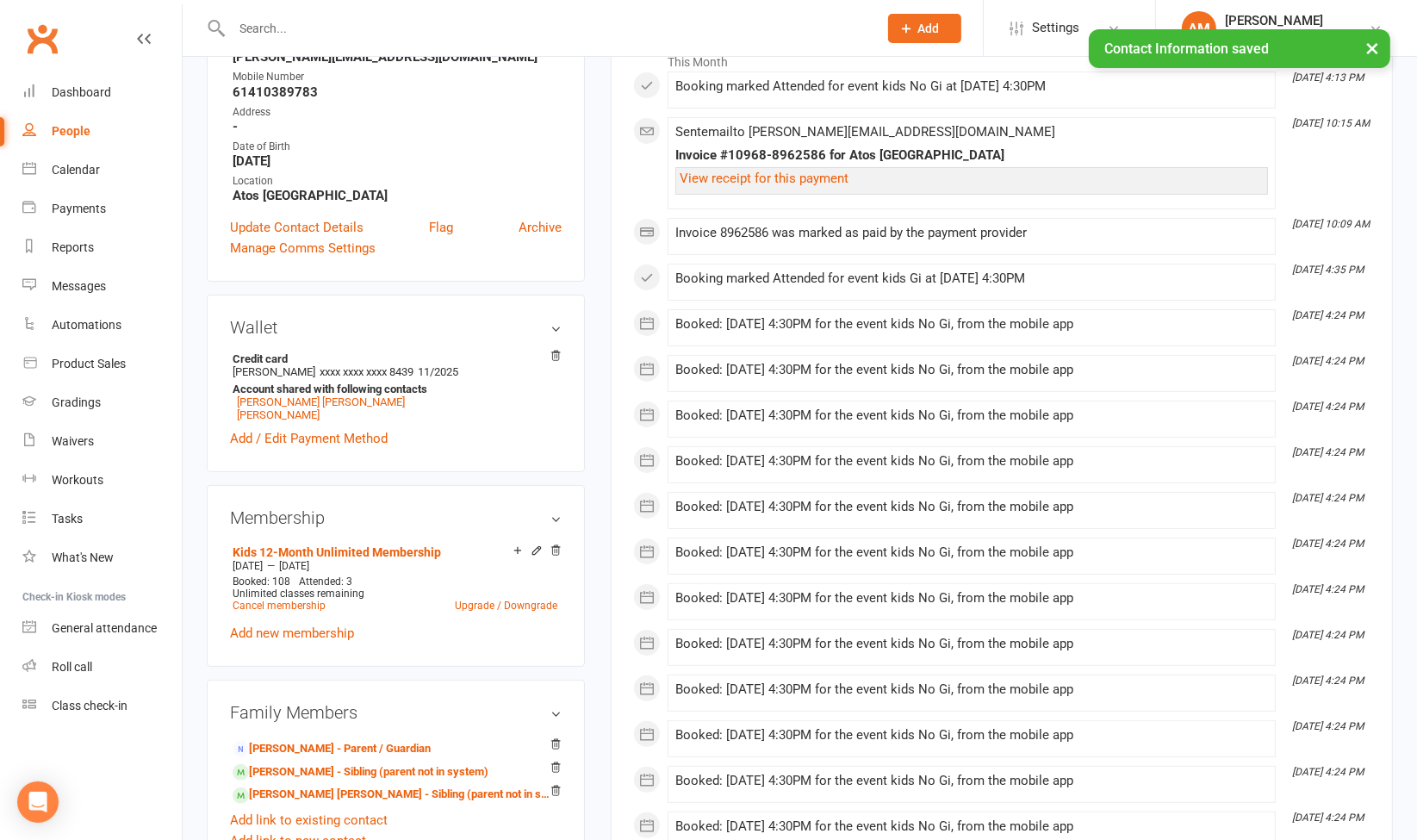
scroll to position [0, 0]
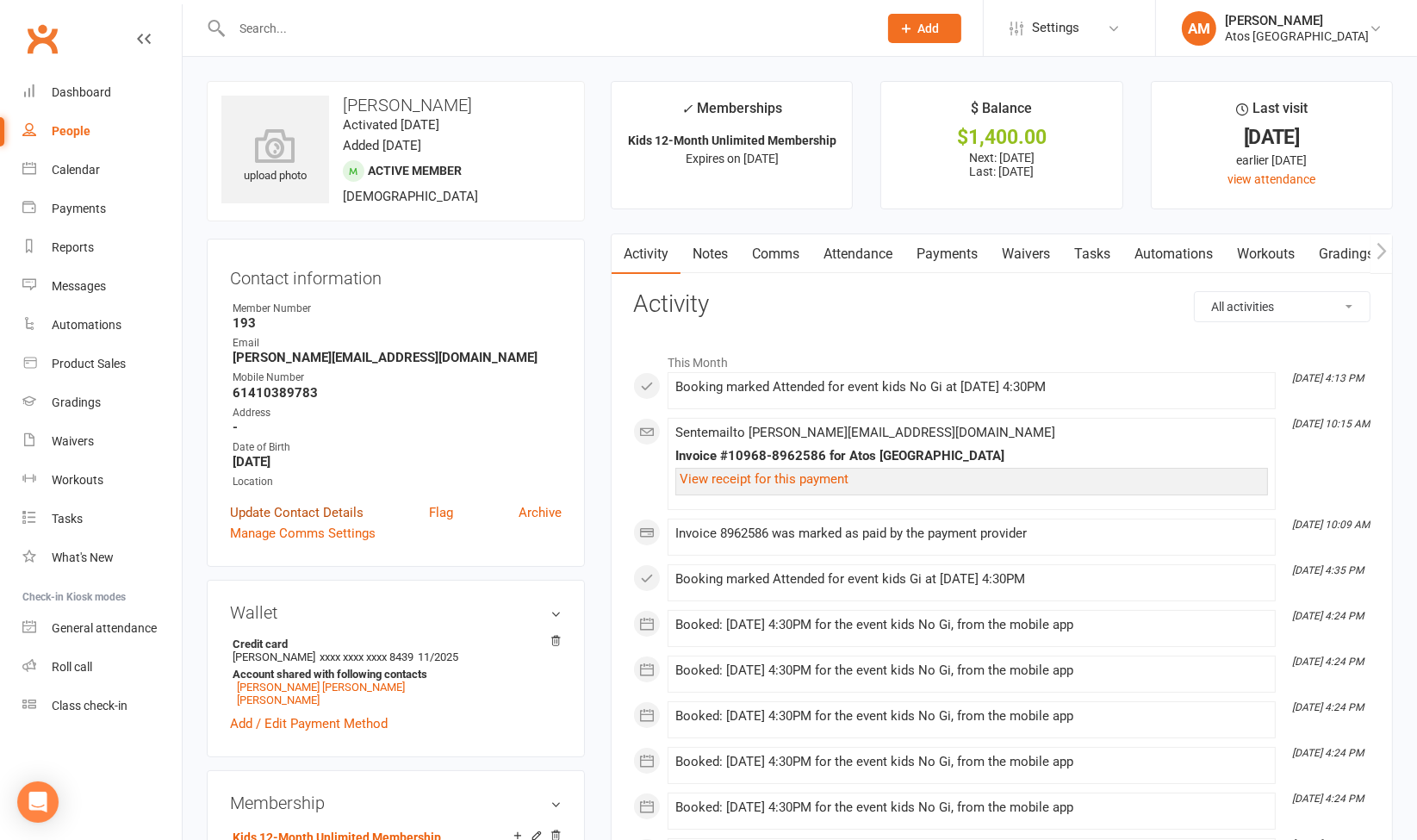
click at [321, 503] on link "Update Contact Details" at bounding box center [296, 513] width 134 height 21
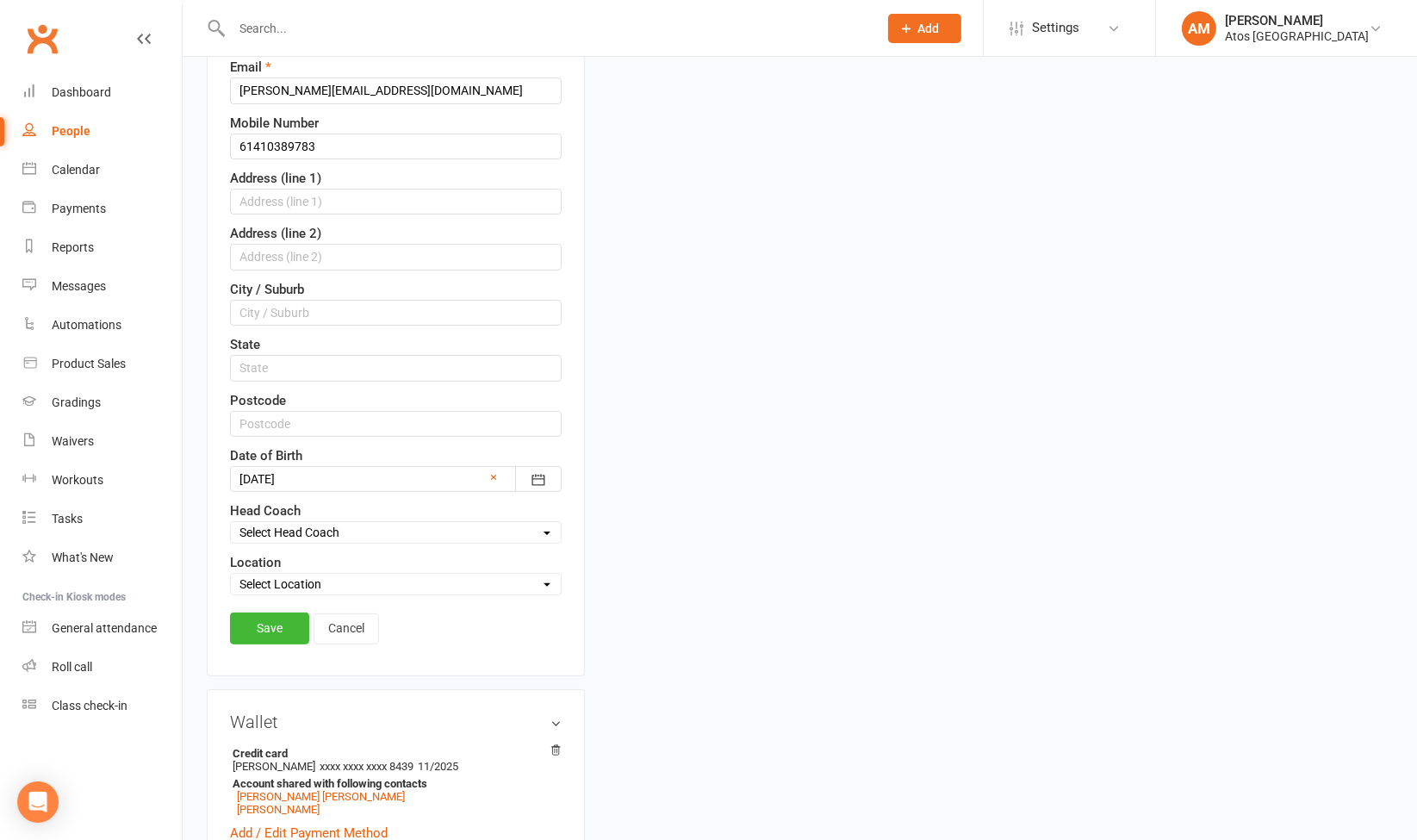
scroll to position [464, 0]
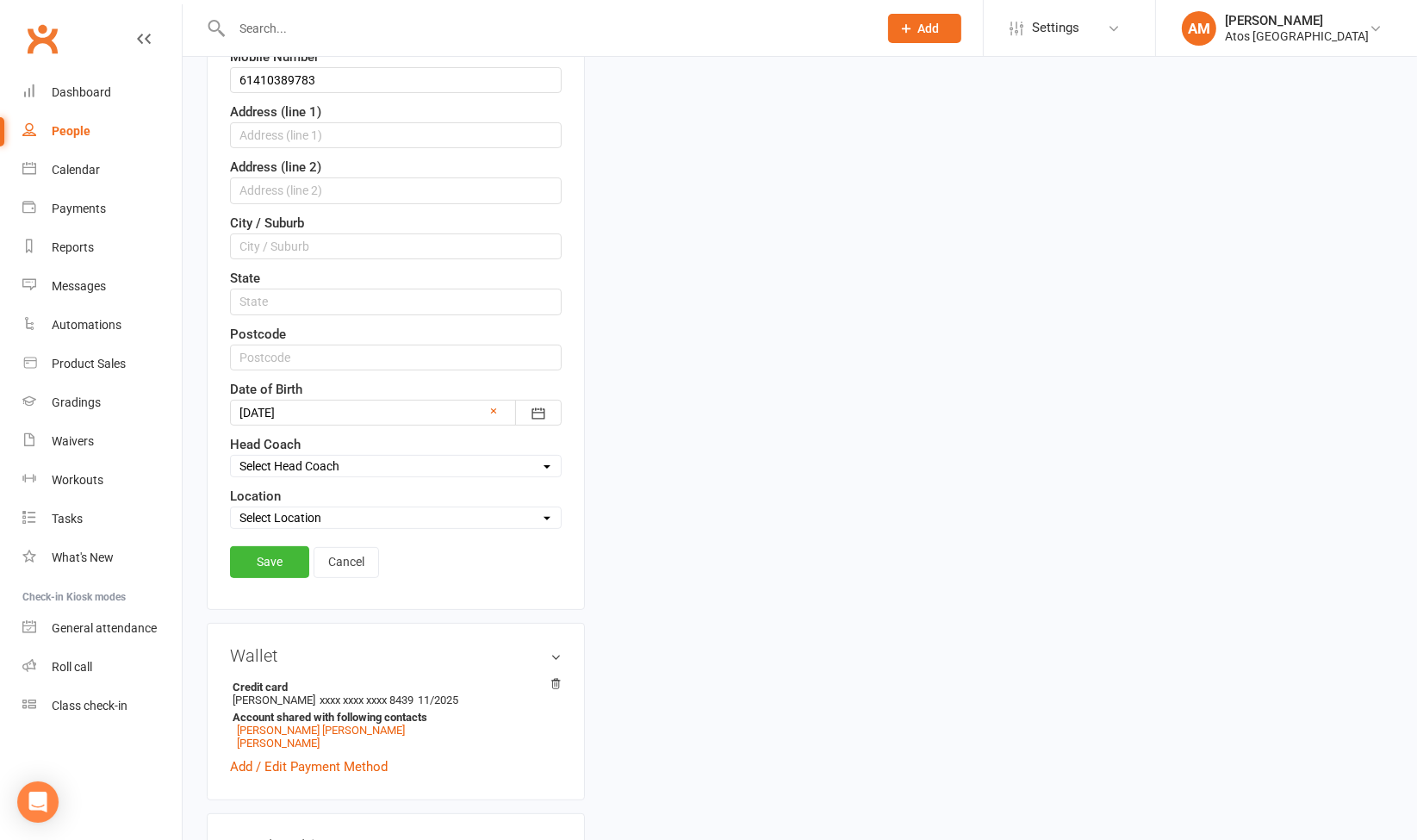
click at [517, 514] on select "Select Location Atos Brisbane" at bounding box center [396, 518] width 330 height 19
select select "0"
click at [231, 508] on select "Select Location Atos Brisbane" at bounding box center [396, 518] width 330 height 19
click at [280, 550] on link "Save" at bounding box center [269, 561] width 79 height 31
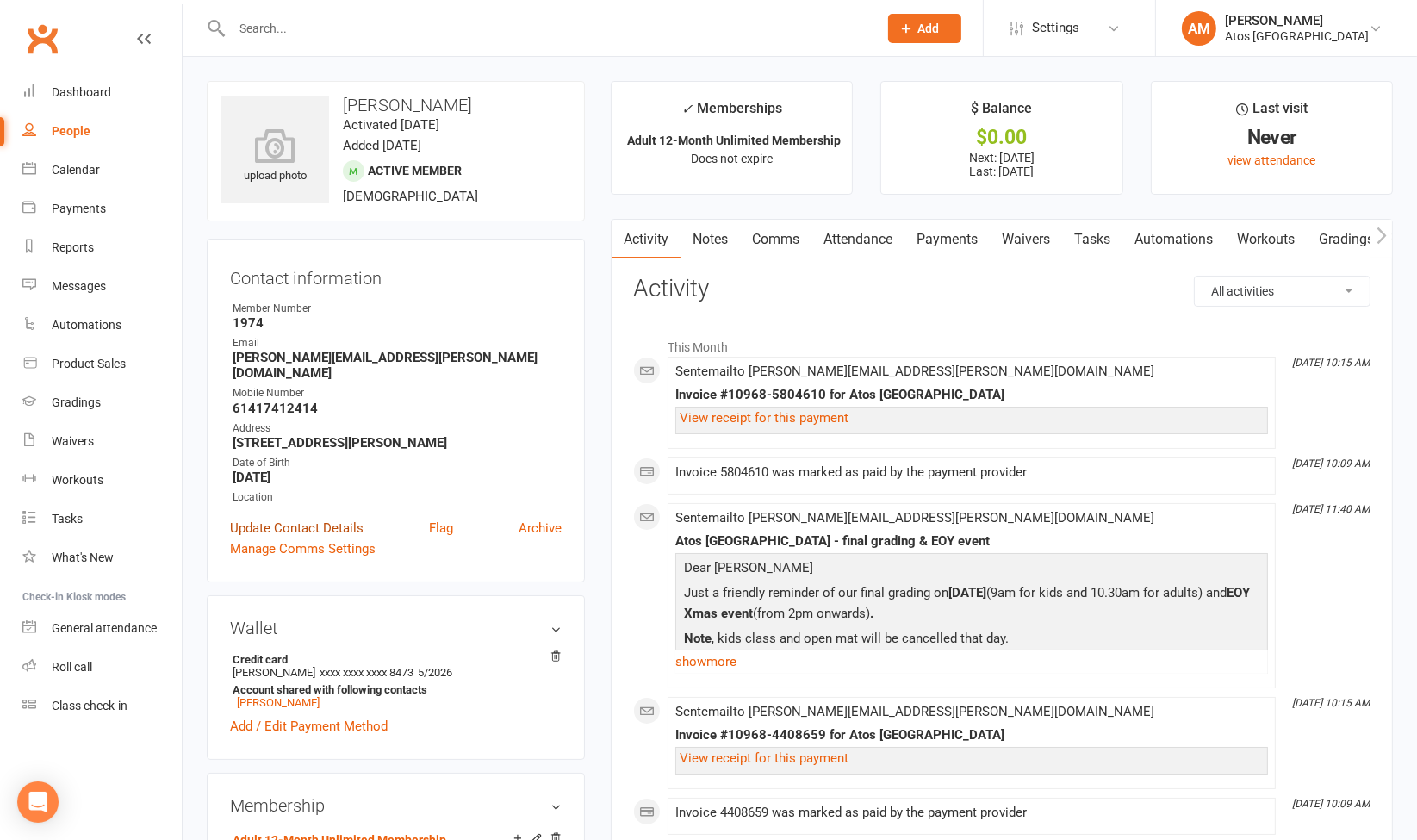
click at [340, 518] on link "Update Contact Details" at bounding box center [296, 528] width 134 height 21
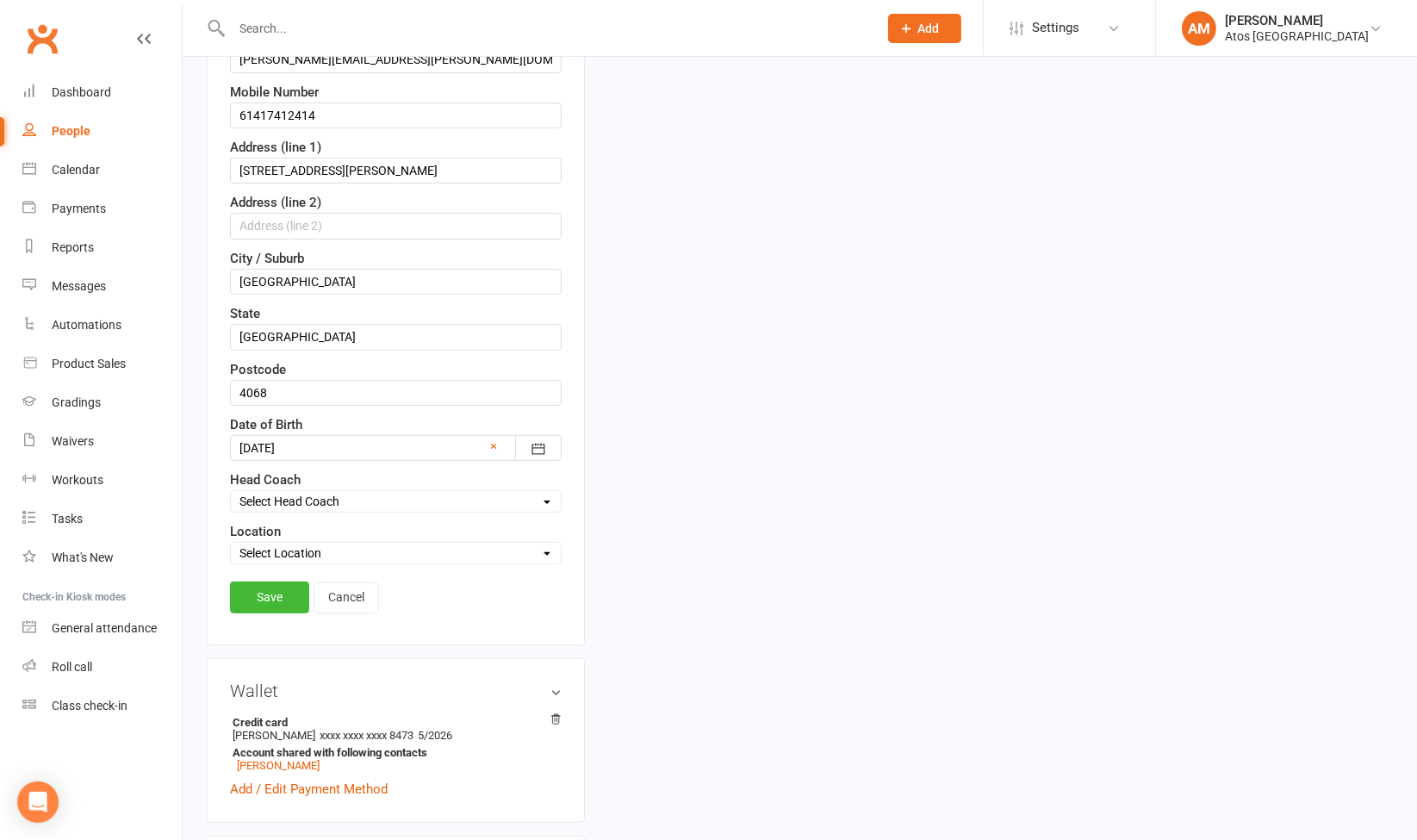
scroll to position [489, 0]
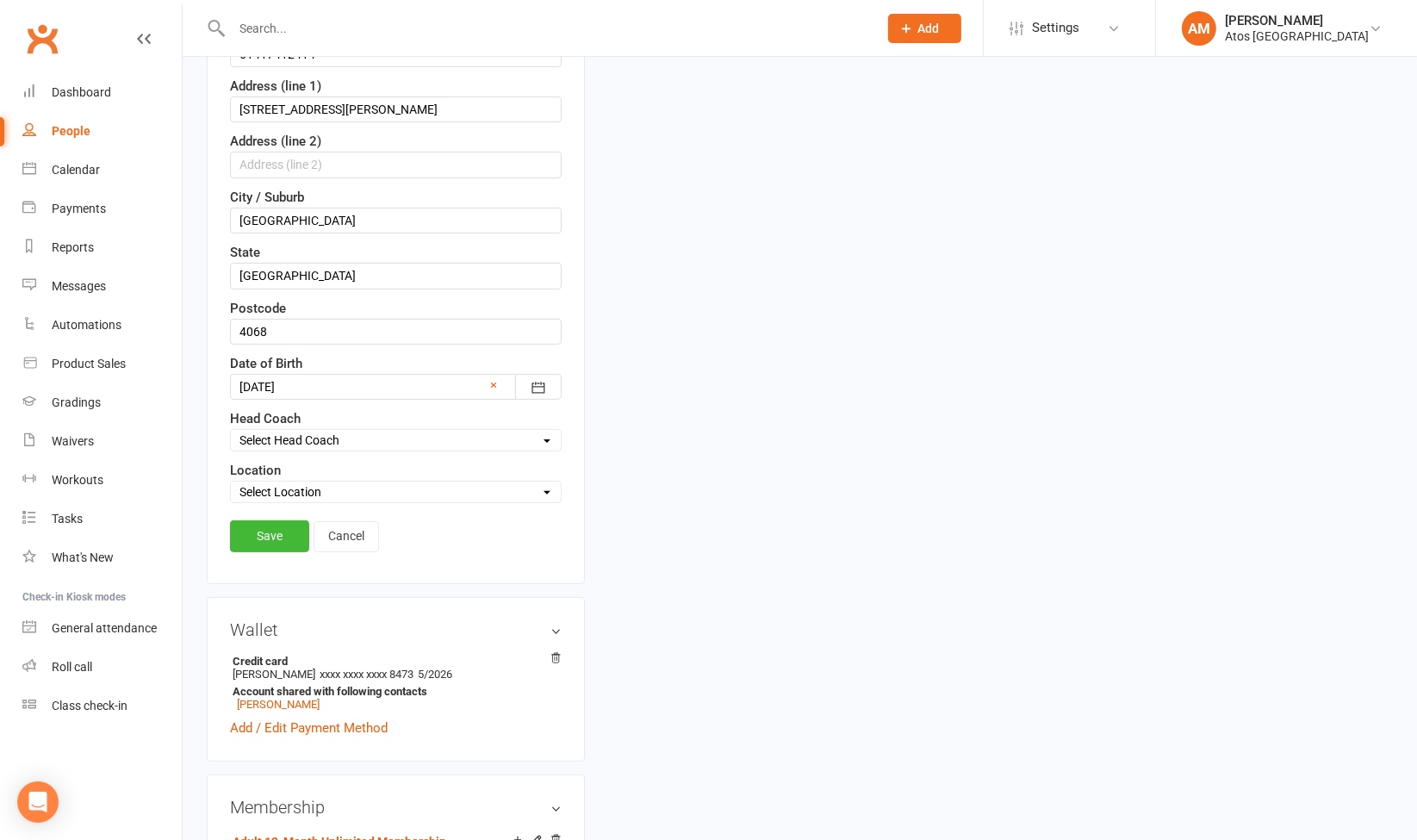
click at [466, 489] on select "Select Location Atos [GEOGRAPHIC_DATA]" at bounding box center [396, 492] width 330 height 19
select select "0"
click at [231, 482] on select "Select Location Atos [GEOGRAPHIC_DATA]" at bounding box center [396, 492] width 330 height 19
click at [273, 540] on link "Save" at bounding box center [269, 536] width 79 height 31
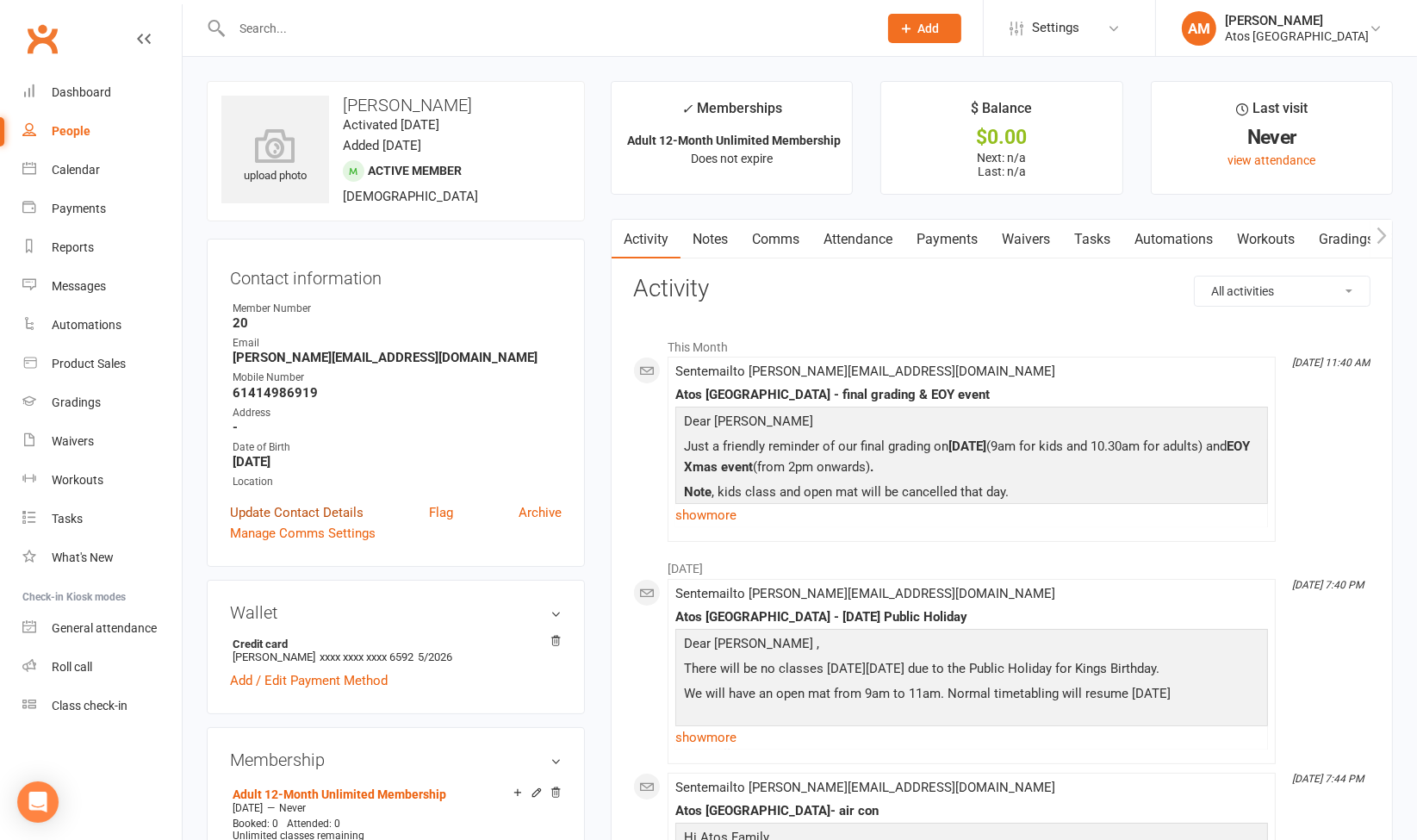
click at [323, 513] on link "Update Contact Details" at bounding box center [296, 513] width 134 height 21
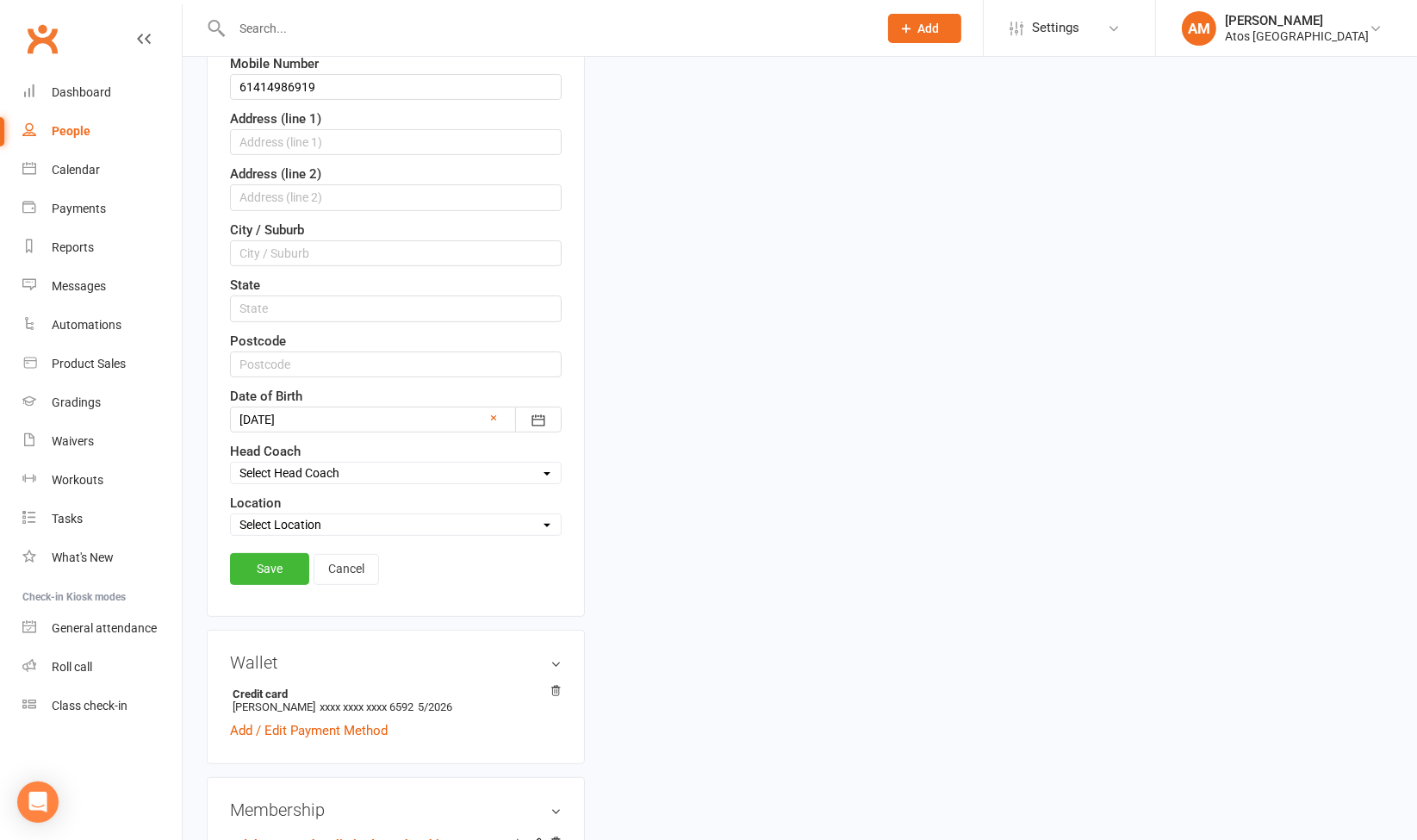
scroll to position [460, 0]
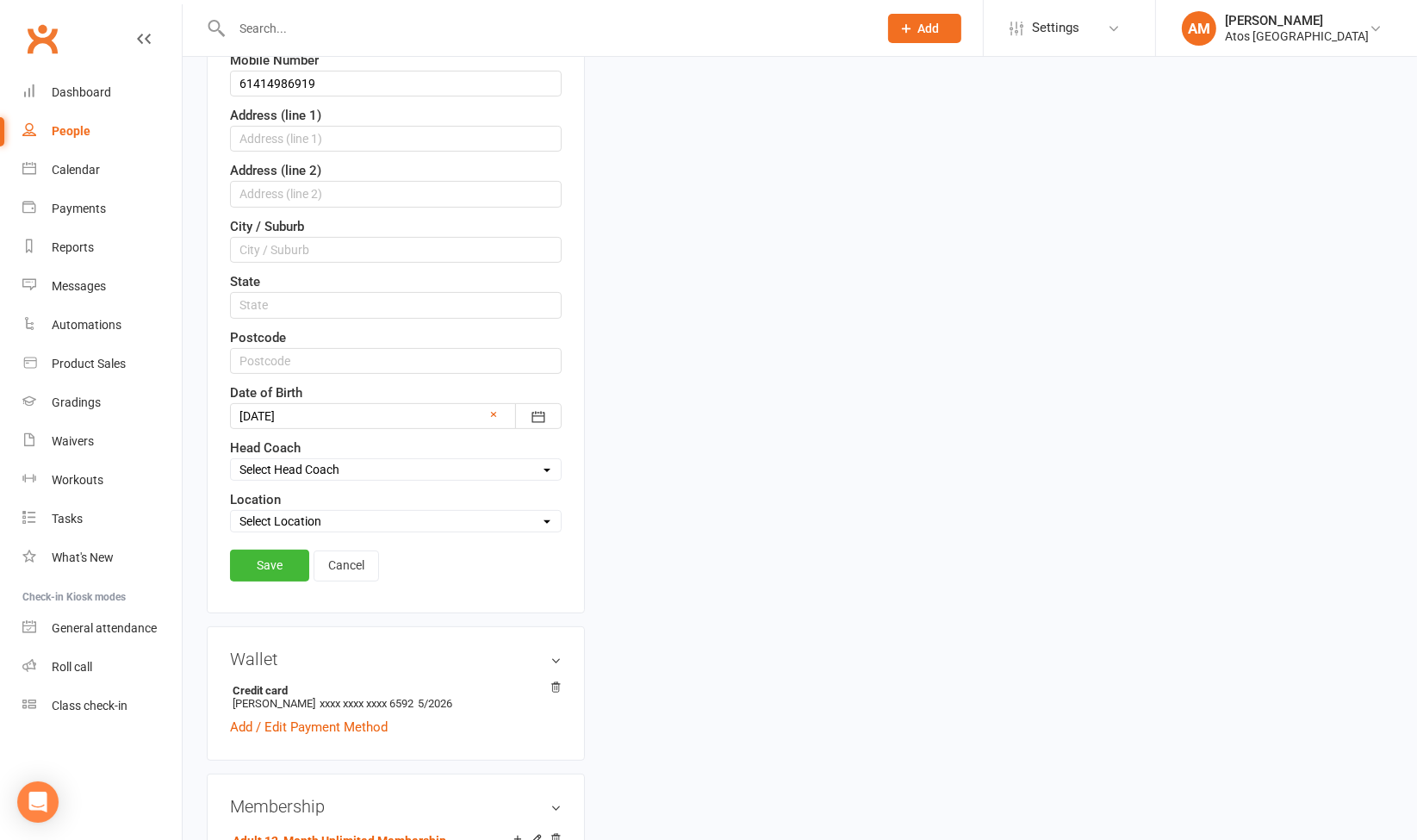
click at [511, 514] on select "Select Location Atos [GEOGRAPHIC_DATA]" at bounding box center [396, 521] width 330 height 19
select select "0"
click at [231, 512] on select "Select Location Atos [GEOGRAPHIC_DATA]" at bounding box center [396, 521] width 330 height 19
click at [283, 560] on link "Save" at bounding box center [269, 565] width 79 height 31
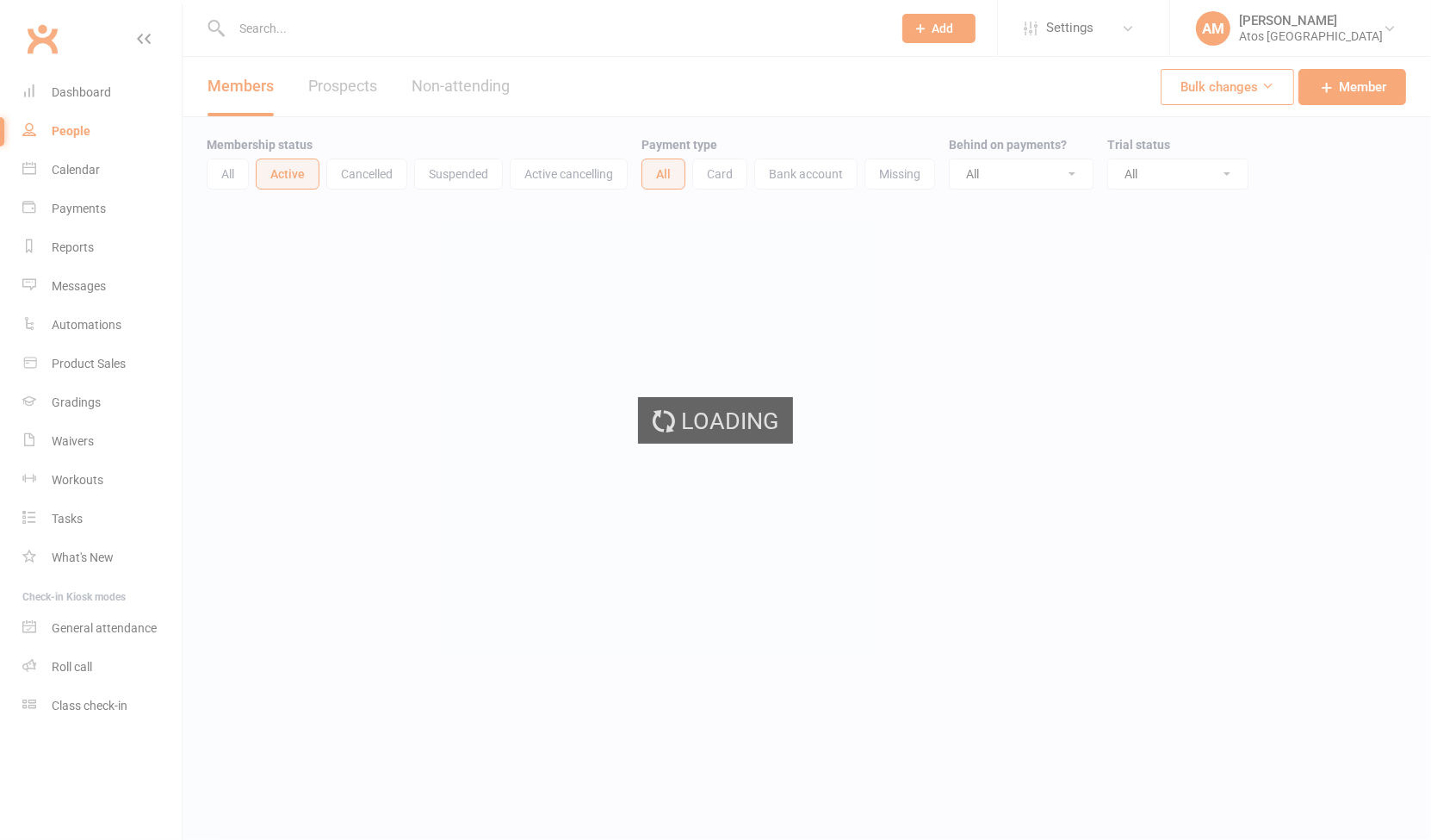
select select "100"
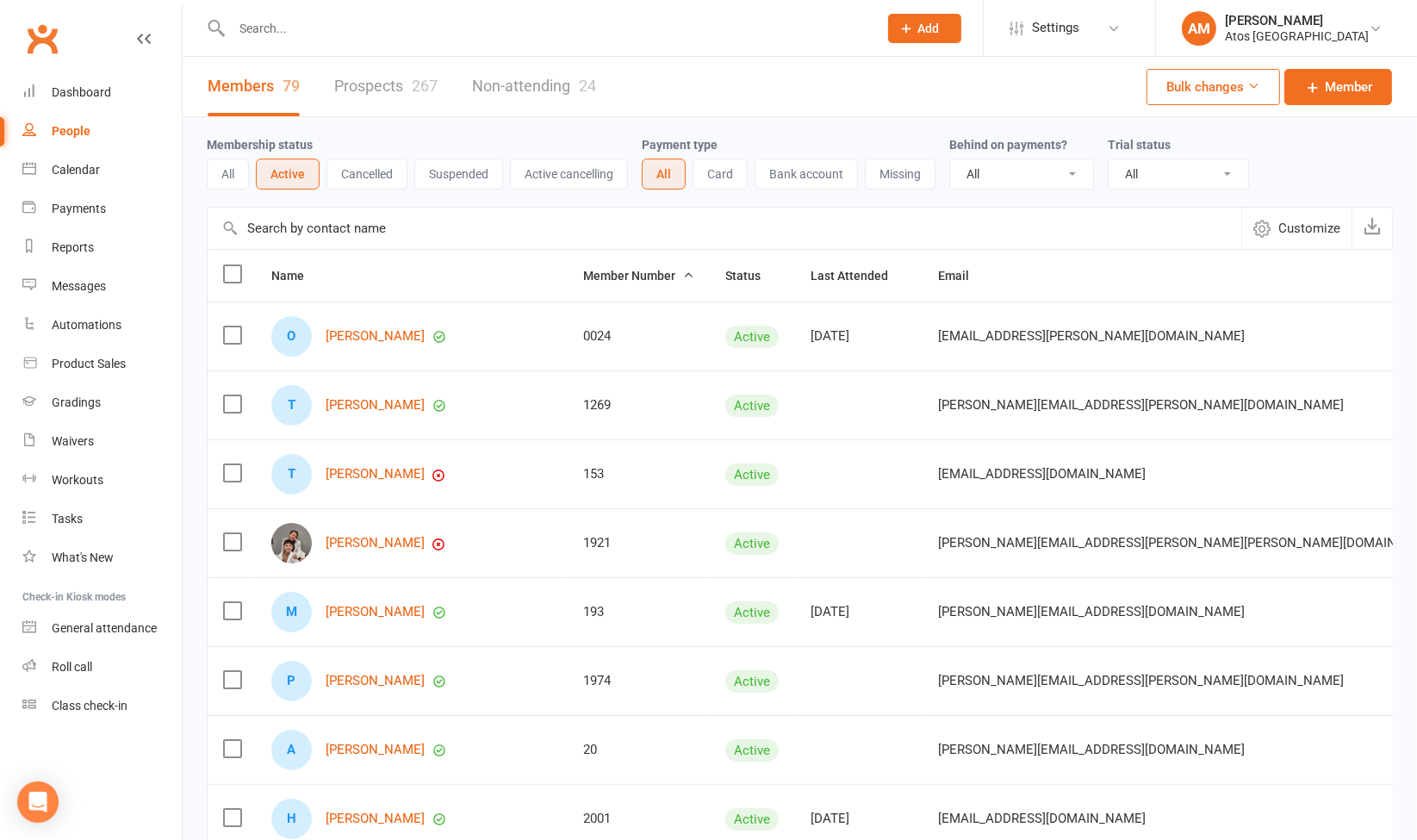
click at [1316, 231] on span "Customize" at bounding box center [1310, 229] width 62 height 21
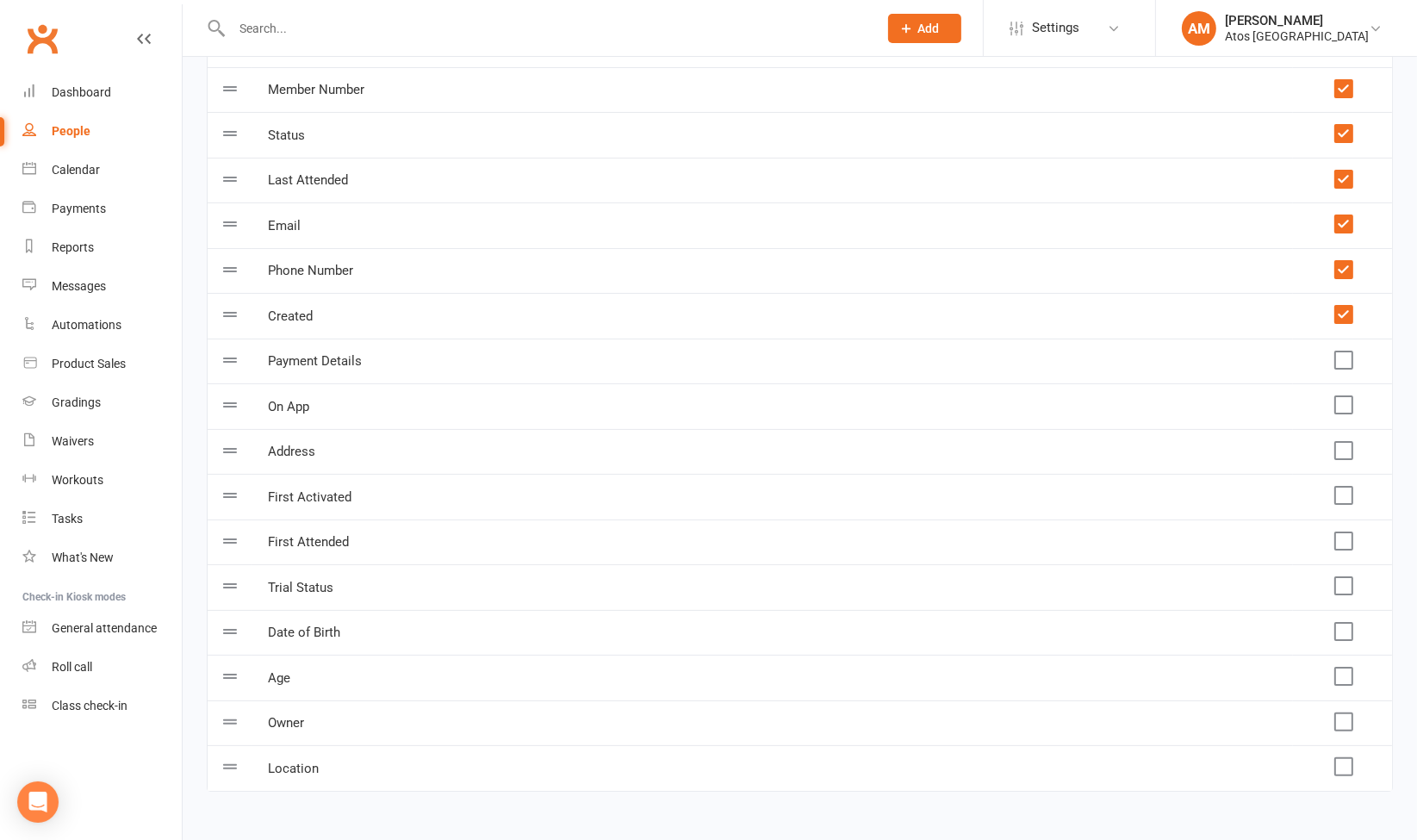
scroll to position [302, 0]
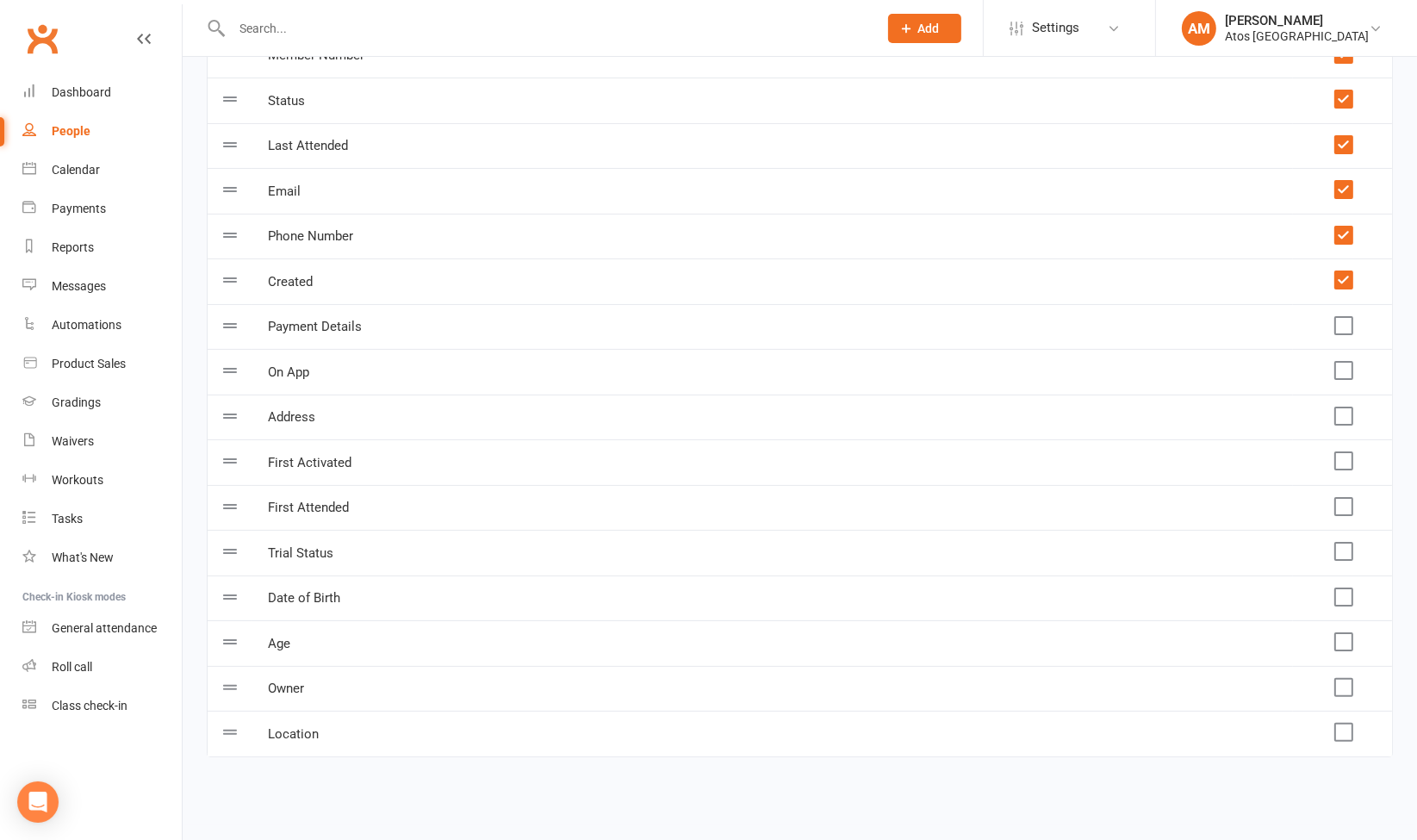
click at [1342, 732] on td at bounding box center [1342, 733] width 99 height 45
click at [1351, 728] on label at bounding box center [1344, 732] width 17 height 17
click at [1351, 723] on input "checkbox" at bounding box center [1344, 723] width 17 height 0
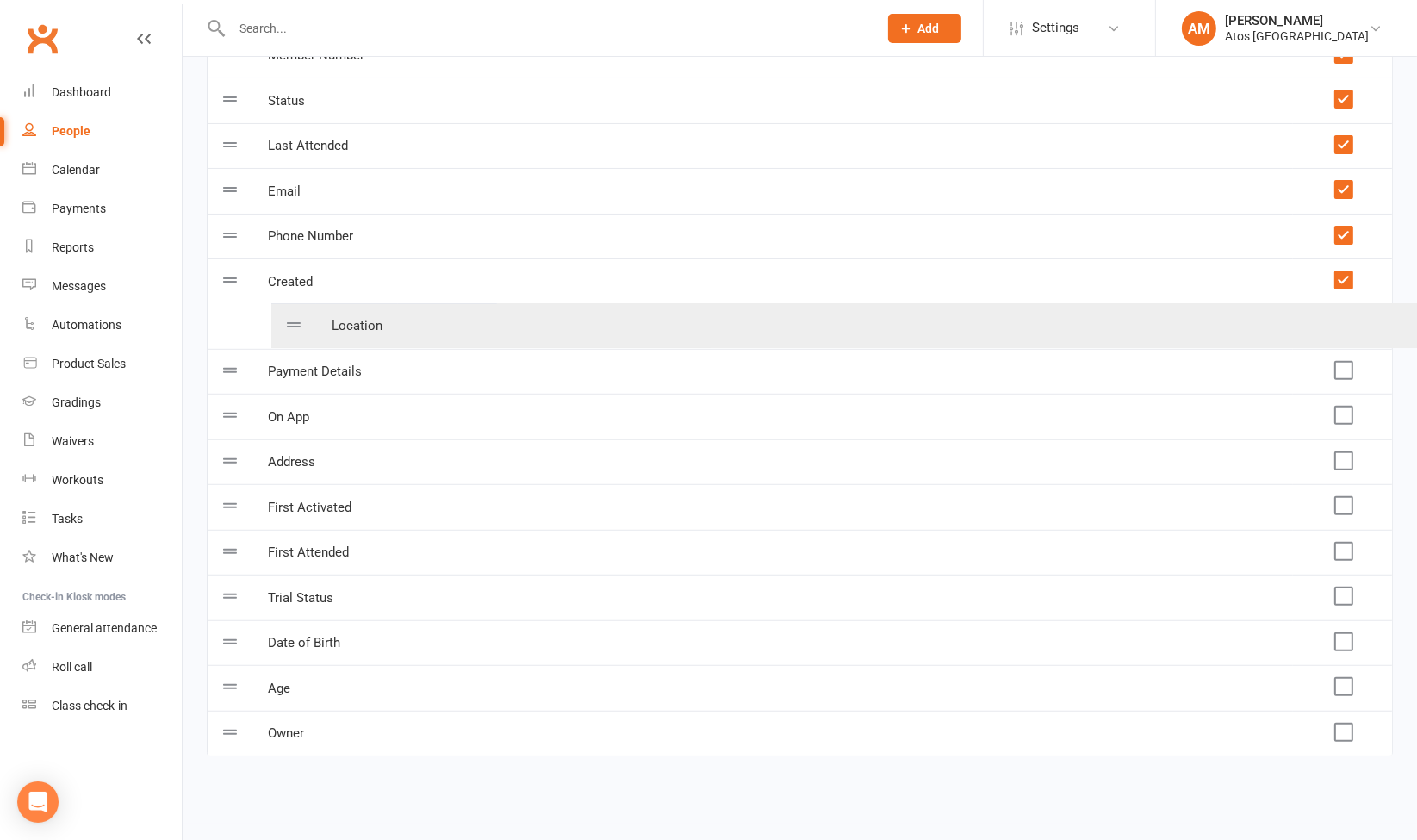
drag, startPoint x: 297, startPoint y: 738, endPoint x: 362, endPoint y: 329, distance: 414.1
click at [362, 329] on table "Table column options (drag to change order) Show / hide Name Member Number Stat…" at bounding box center [800, 350] width 1186 height 811
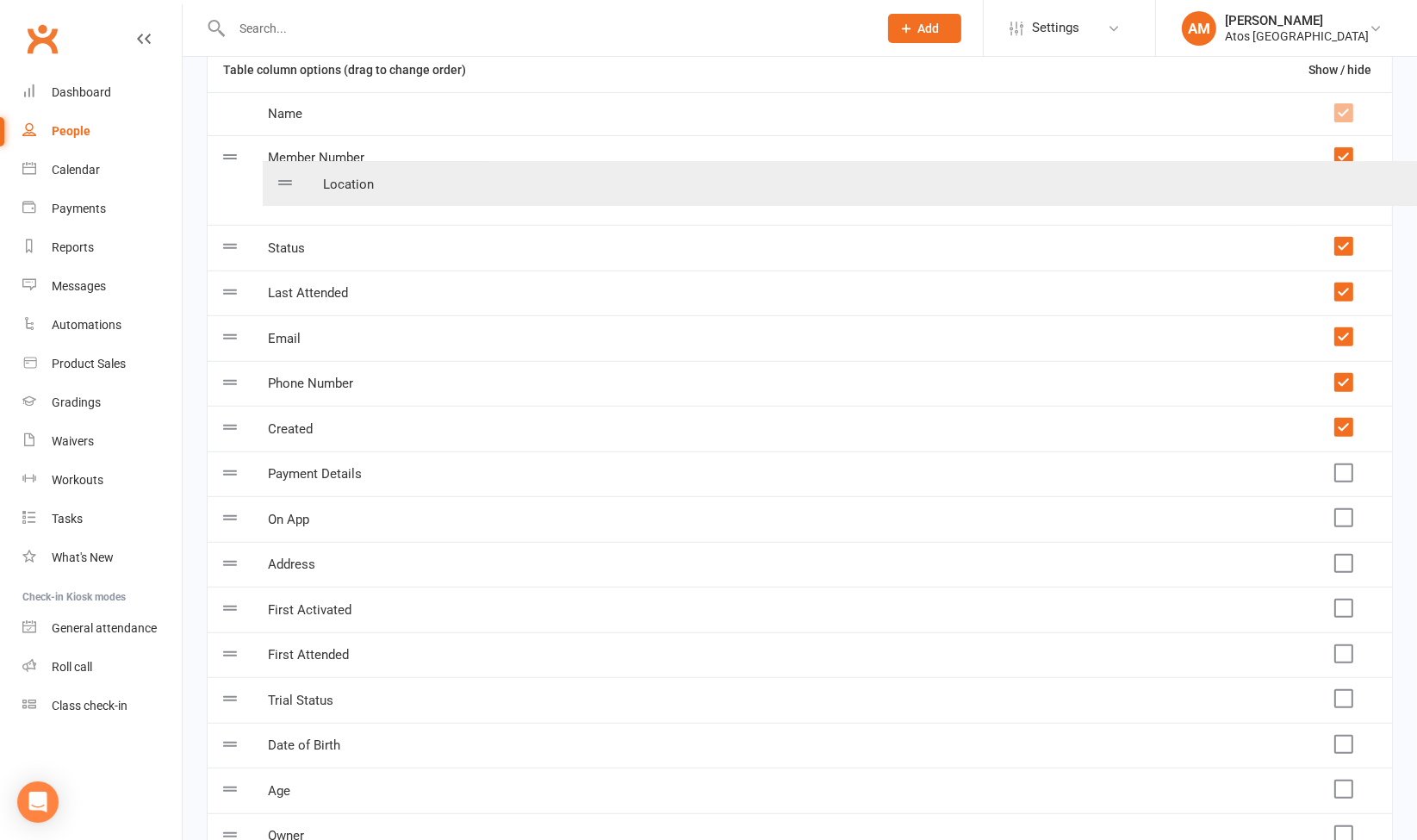
scroll to position [195, 0]
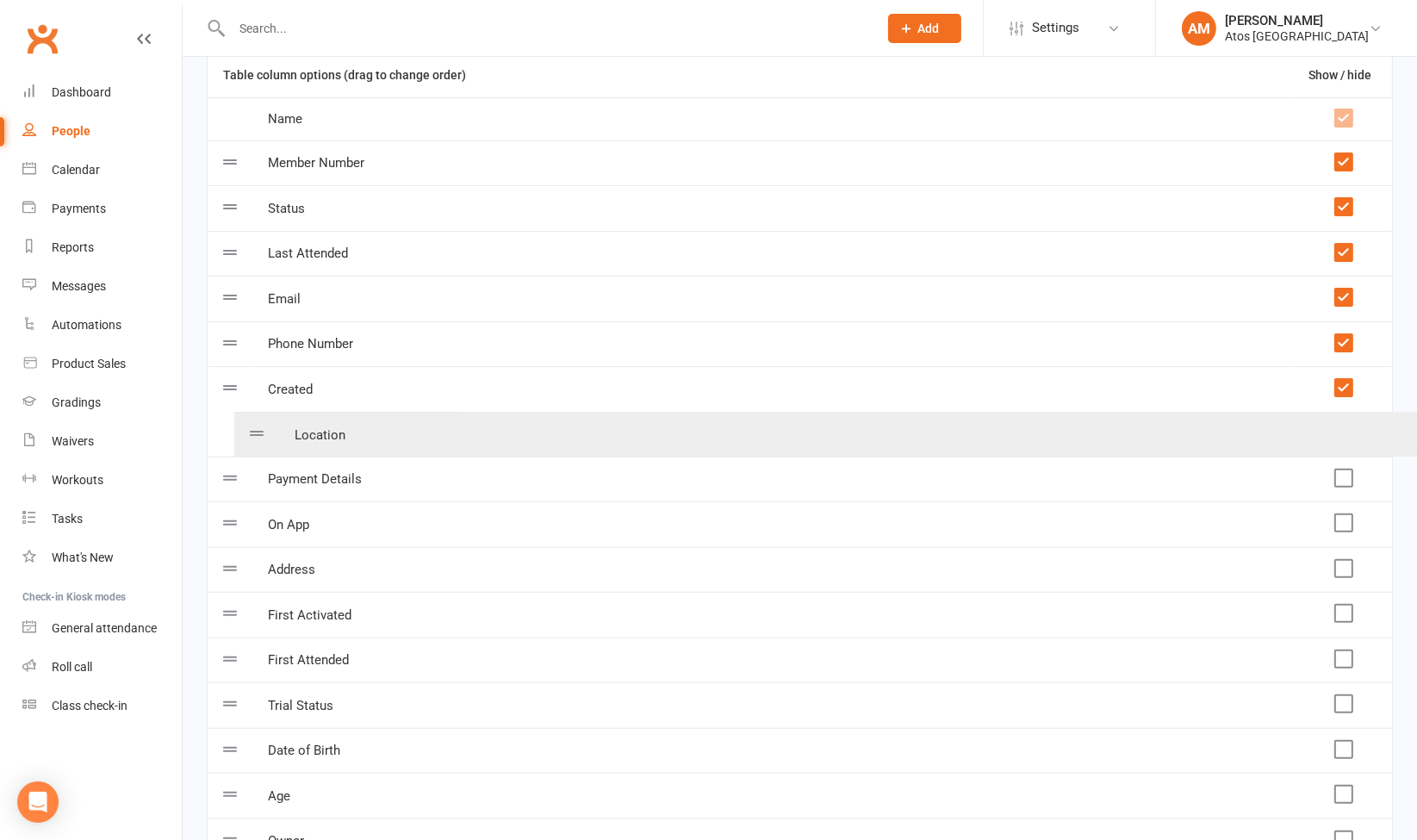
drag, startPoint x: 312, startPoint y: 320, endPoint x: 334, endPoint y: 410, distance: 92.6
click at [334, 410] on table "Table column options (drag to change order) Show / hide Name Member Number Stat…" at bounding box center [800, 458] width 1186 height 811
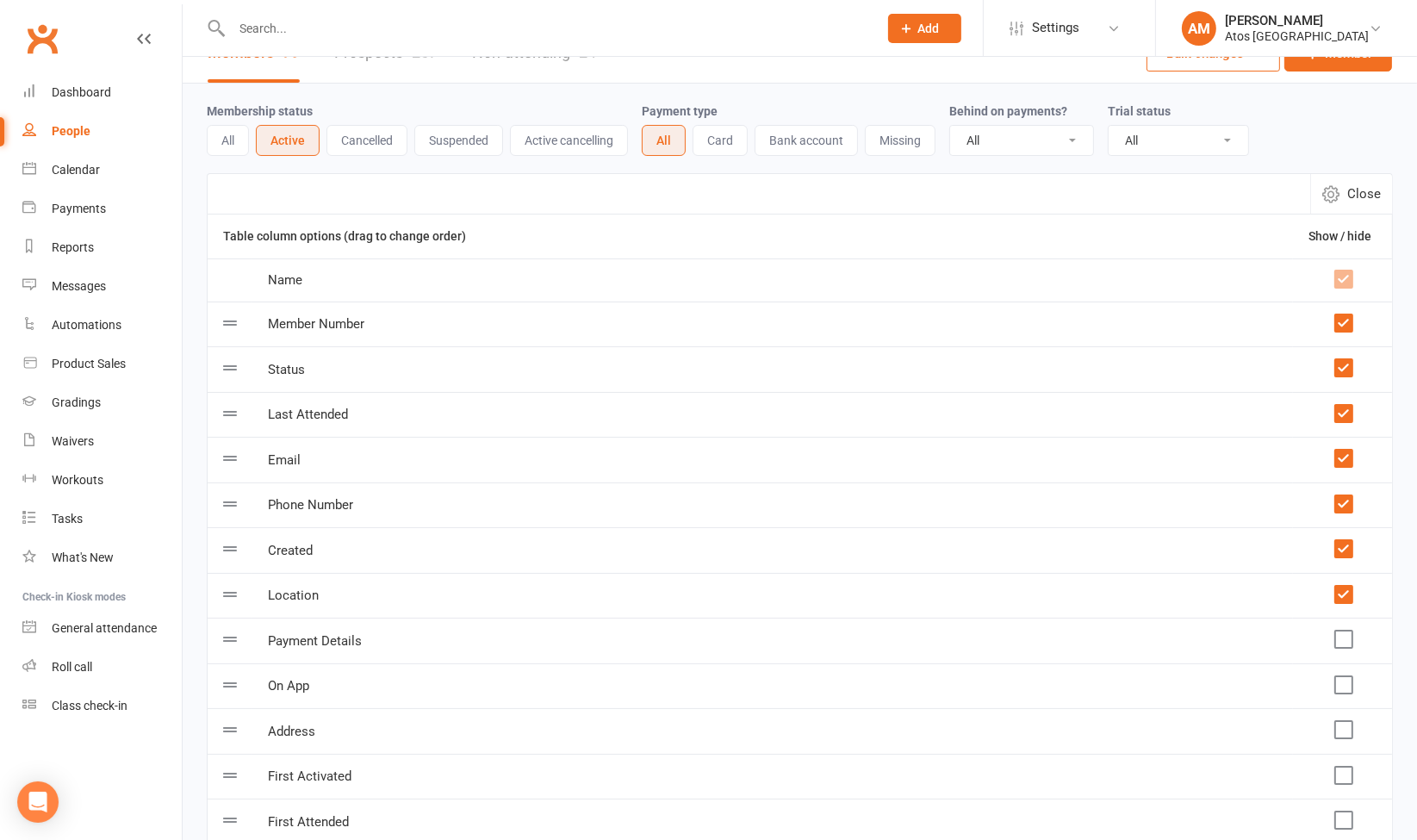
scroll to position [0, 0]
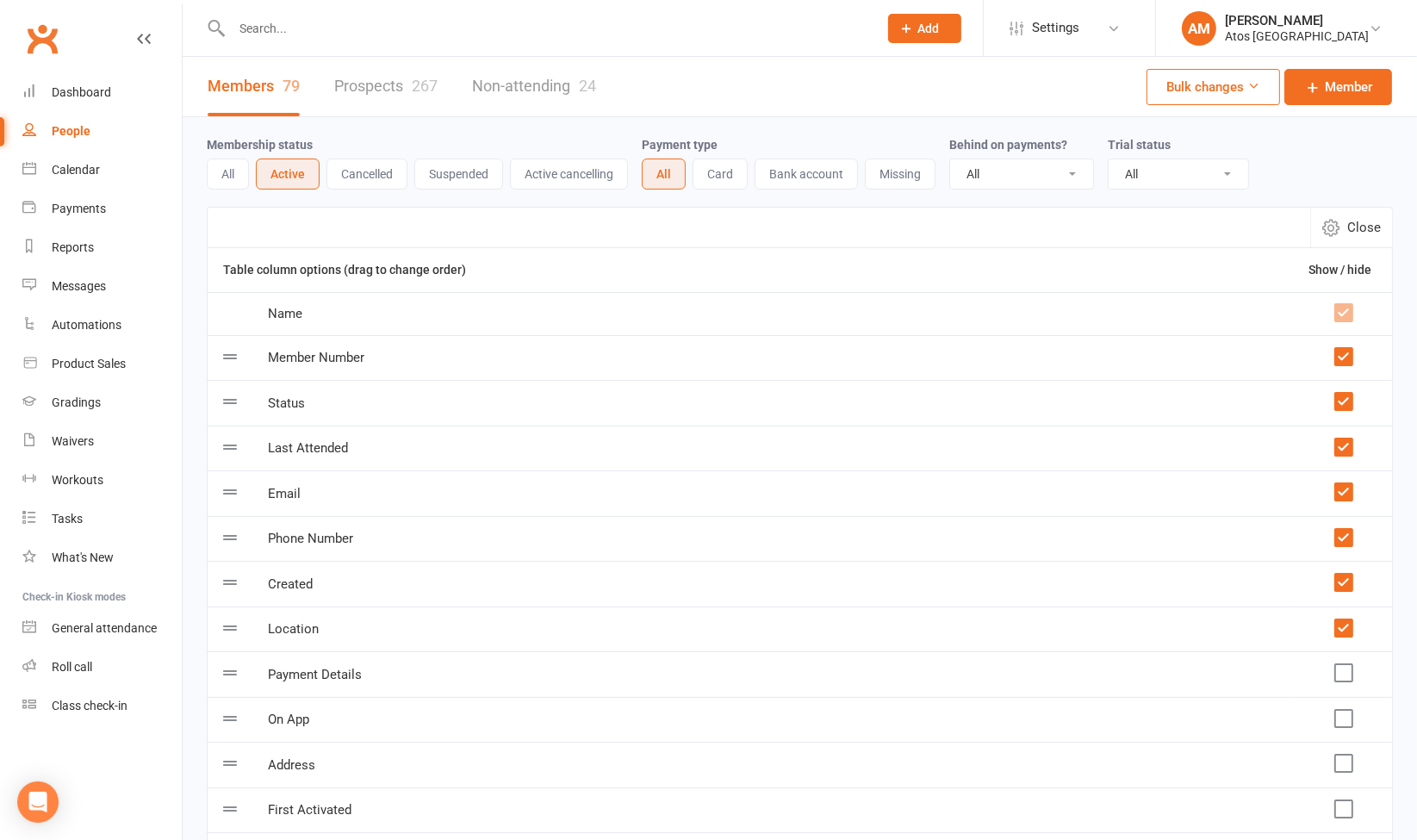
click at [1350, 222] on span "Close" at bounding box center [1364, 228] width 33 height 21
select select "100"
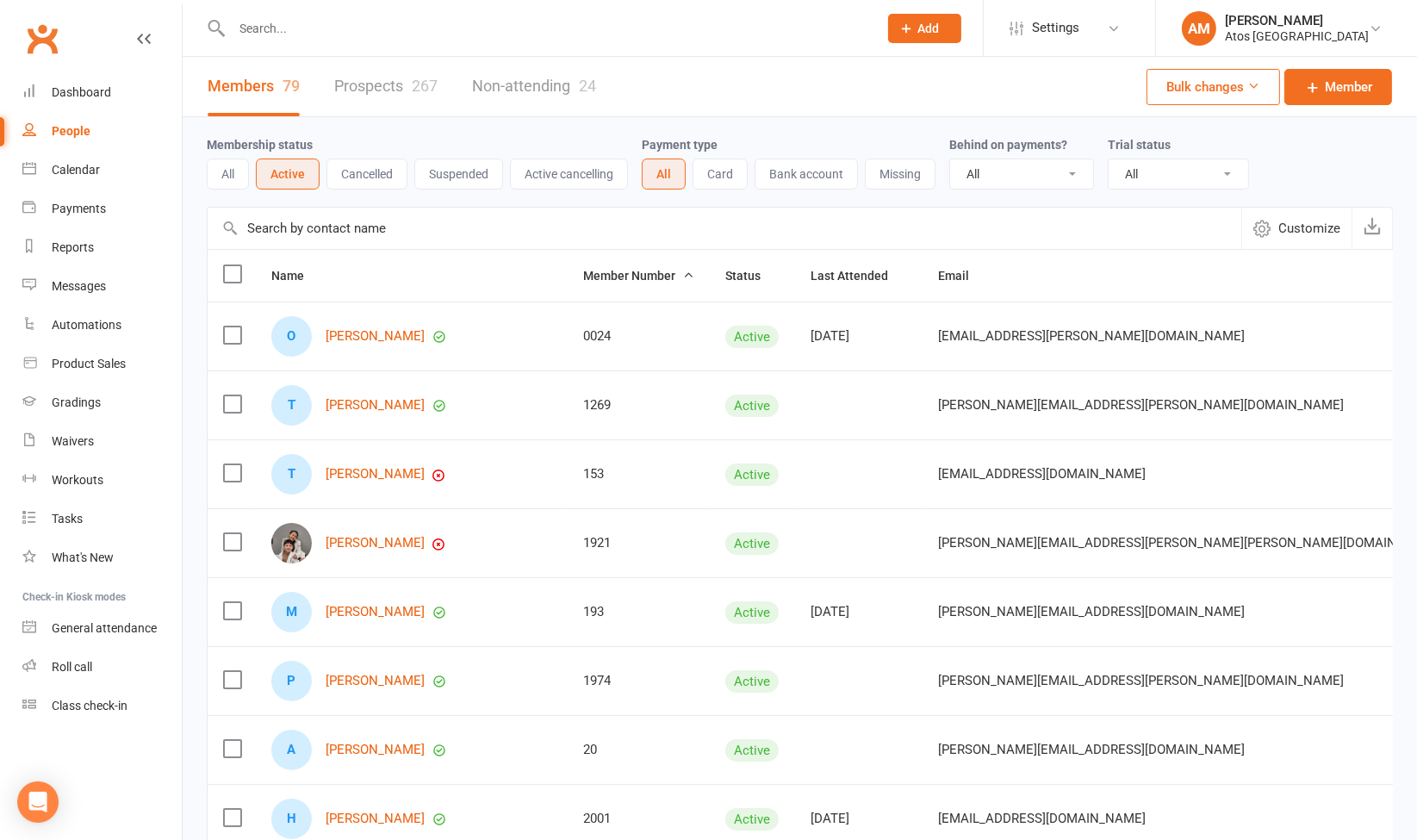
click at [1294, 214] on button "Customize" at bounding box center [1296, 228] width 110 height 41
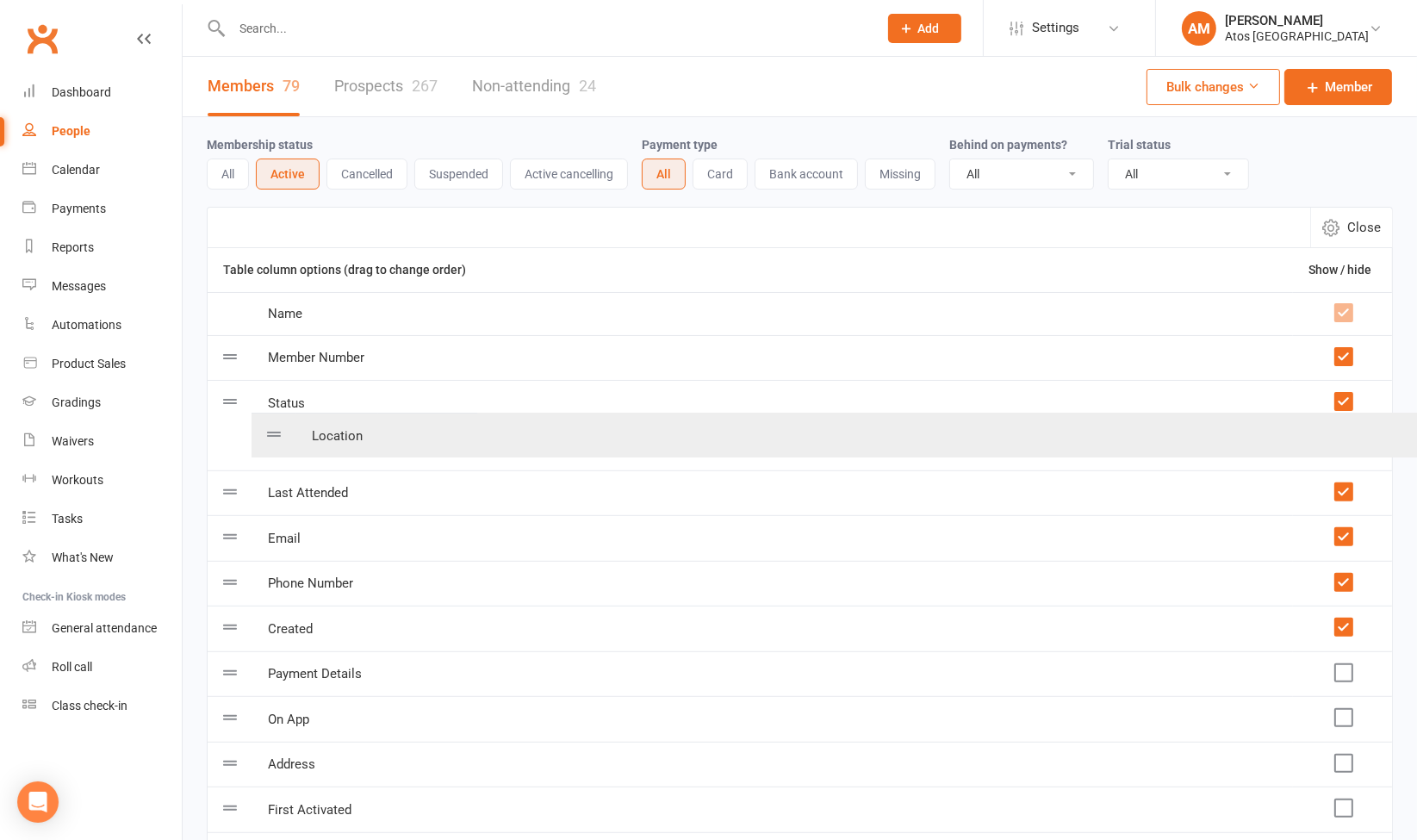
drag, startPoint x: 595, startPoint y: 630, endPoint x: 639, endPoint y: 432, distance: 202.8
click at [639, 432] on table "Table column options (drag to change order) Show / hide Name Member Number Stat…" at bounding box center [800, 652] width 1186 height 811
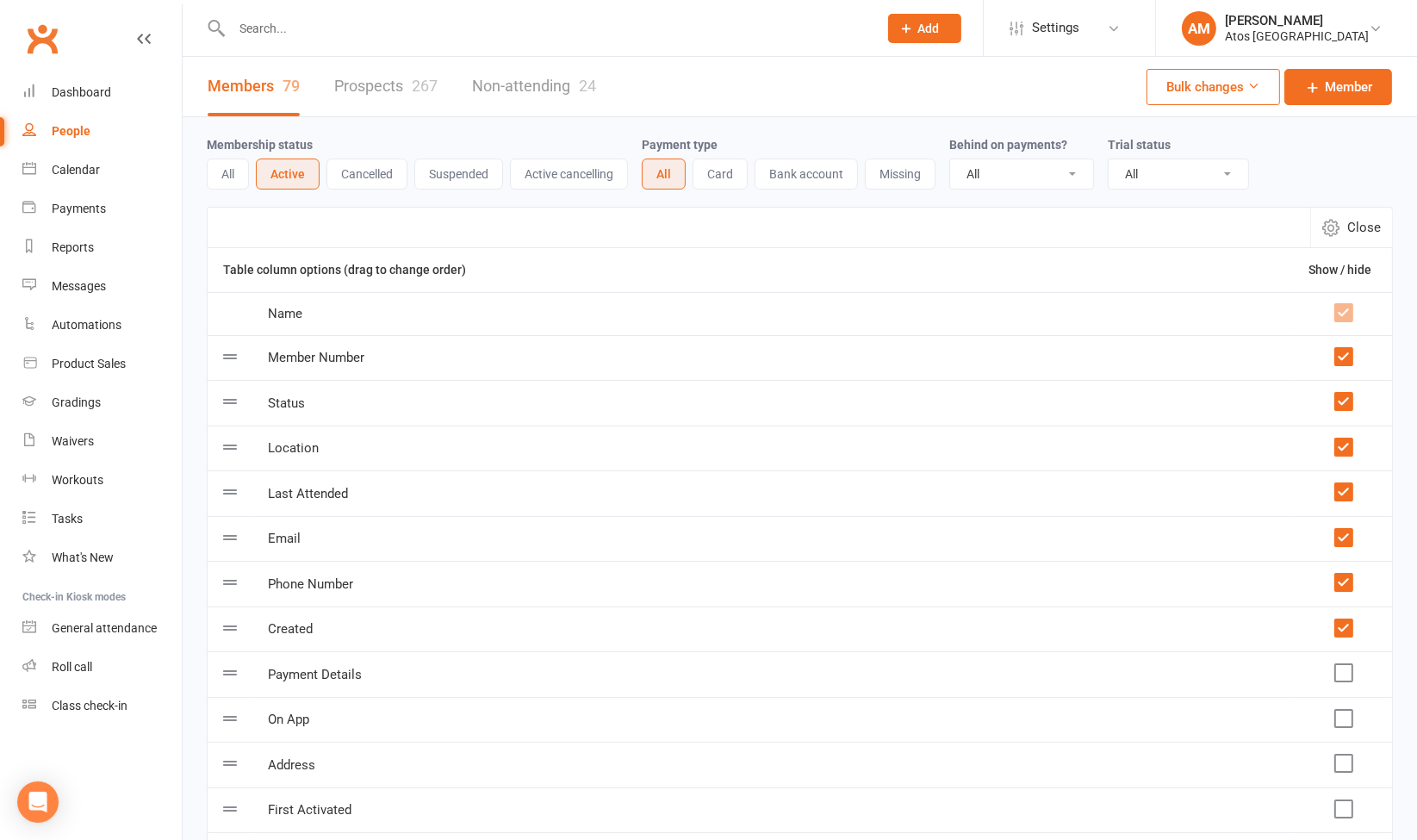
click at [1351, 217] on span "Close" at bounding box center [1364, 228] width 33 height 21
select select "100"
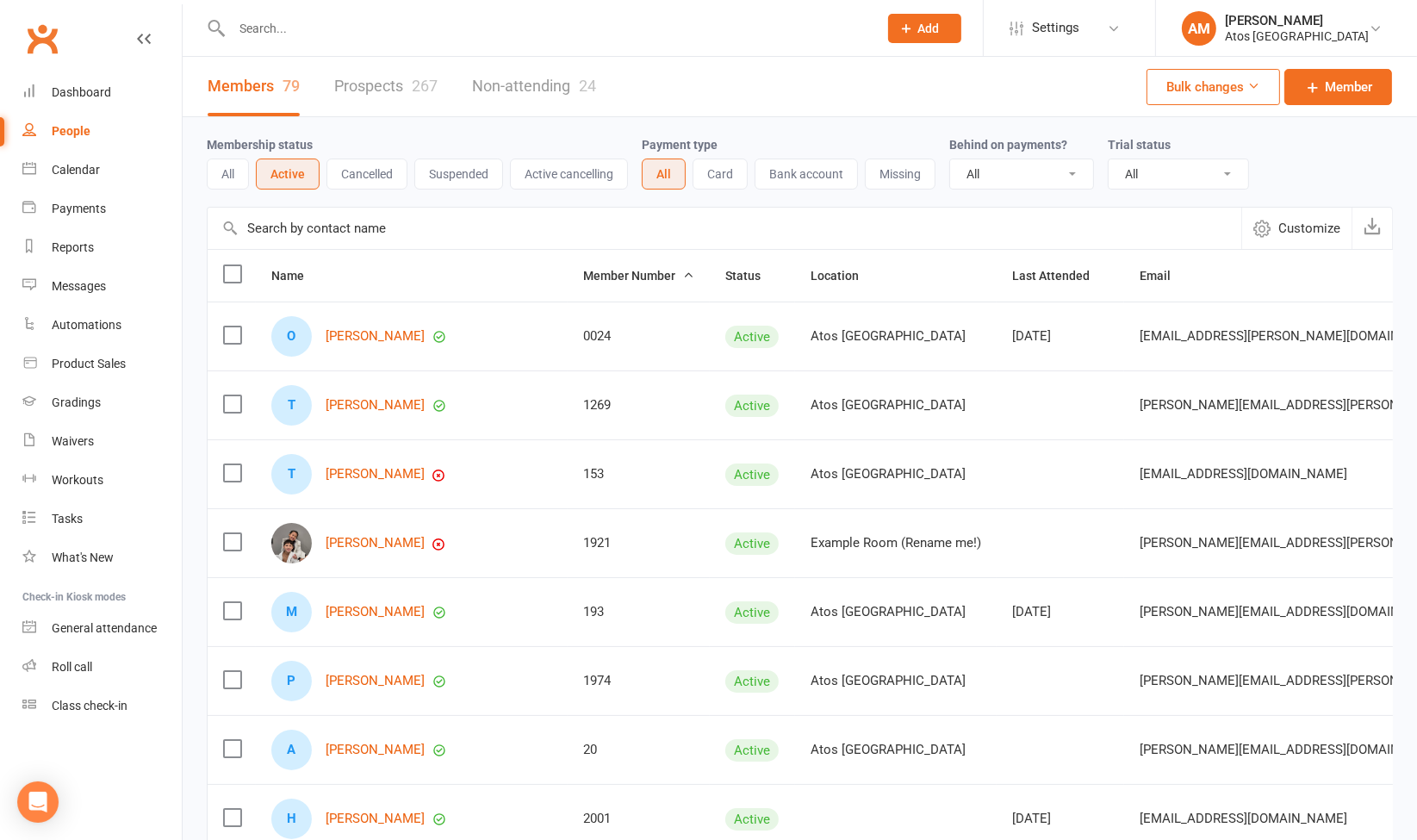
drag, startPoint x: 361, startPoint y: 545, endPoint x: 856, endPoint y: 531, distance: 495.2
click at [856, 531] on td "Example Room (Rename me!)" at bounding box center [895, 542] width 202 height 69
click at [1080, 22] on span "Settings" at bounding box center [1055, 28] width 47 height 38
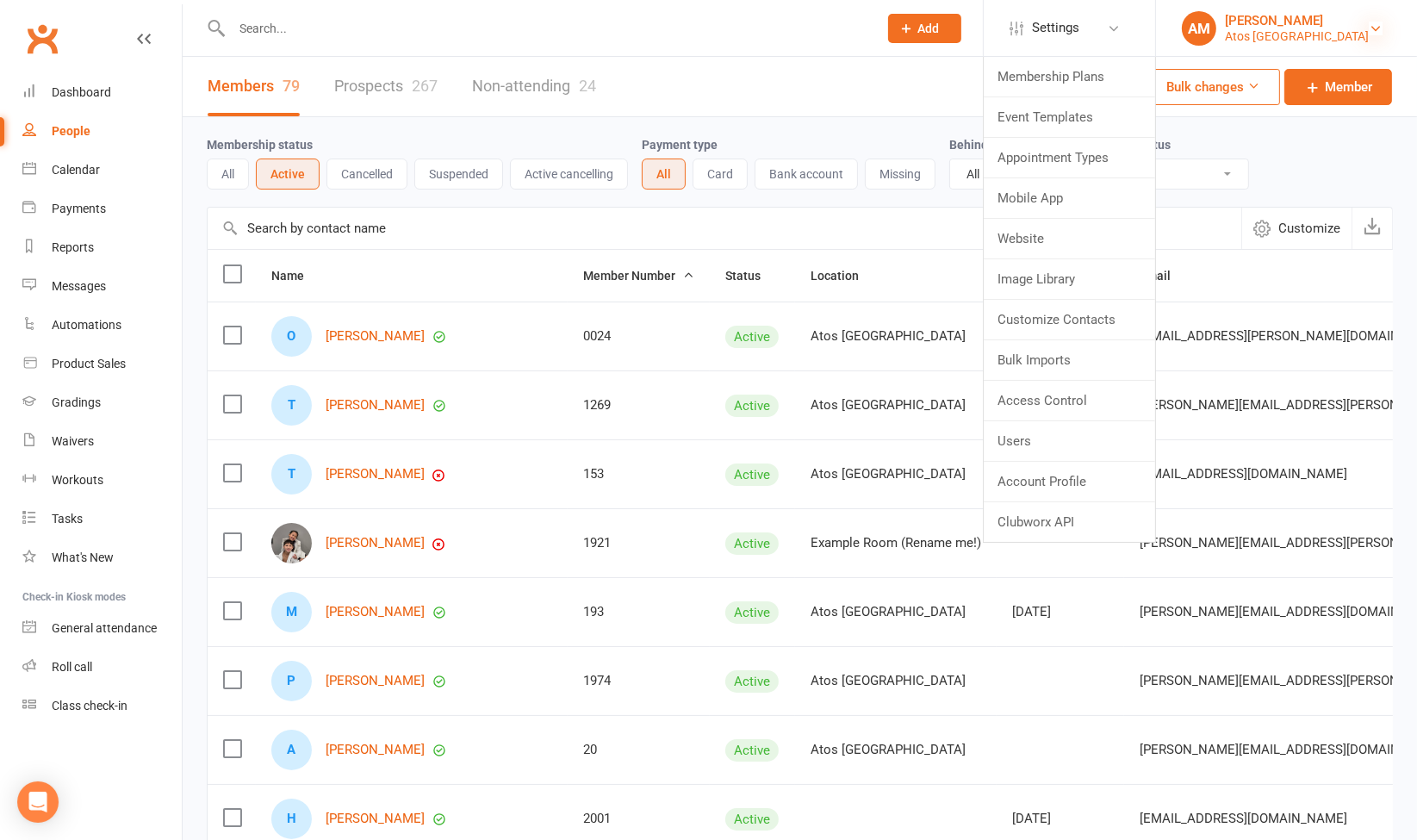
click at [1379, 27] on icon at bounding box center [1376, 29] width 14 height 14
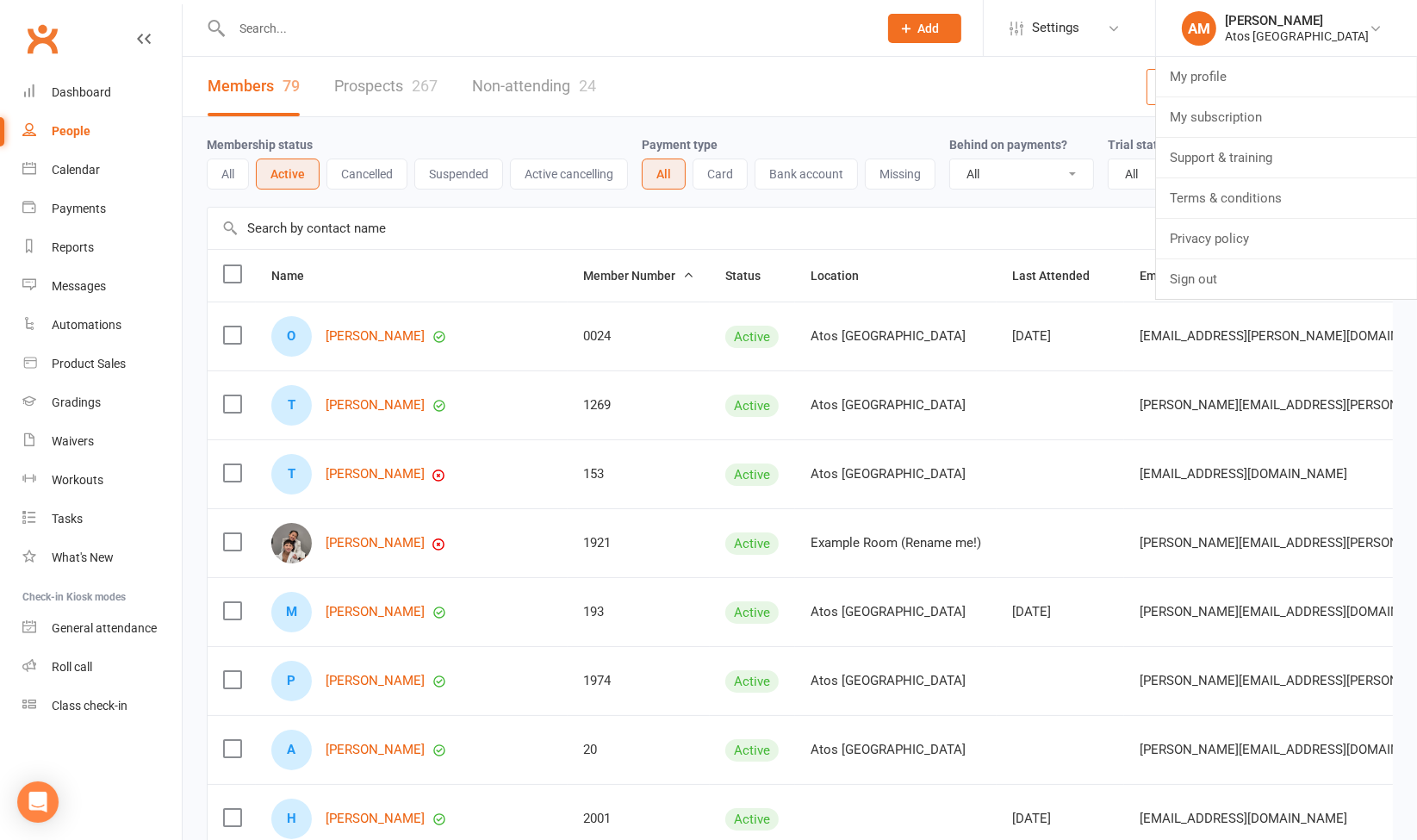
click at [982, 84] on div "Members 79 Prospects 267 Non-attending 24 Bulk changes Member" at bounding box center [799, 86] width 1234 height 60
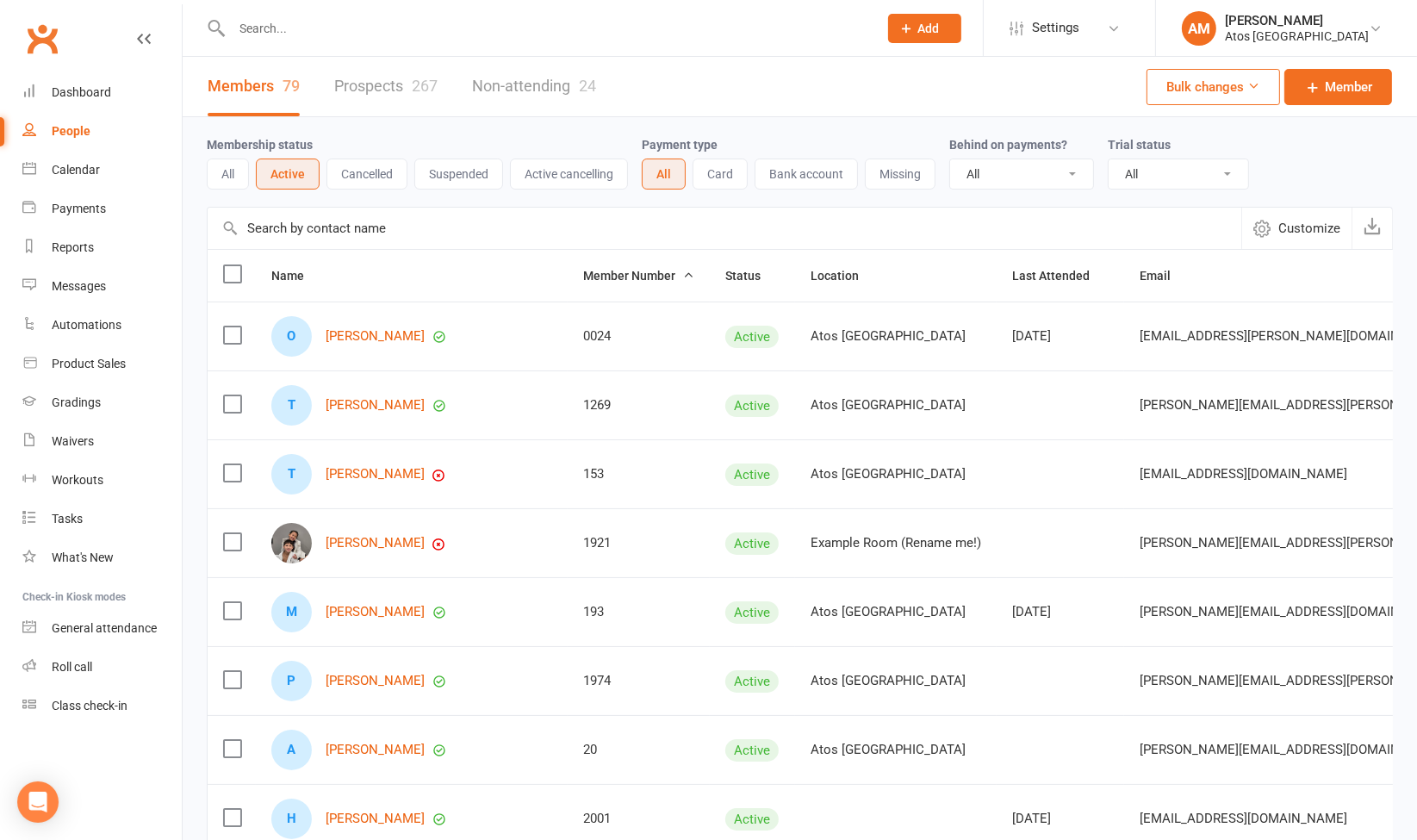
click at [226, 273] on label at bounding box center [232, 274] width 17 height 17
click at [226, 265] on input "checkbox" at bounding box center [232, 265] width 17 height 0
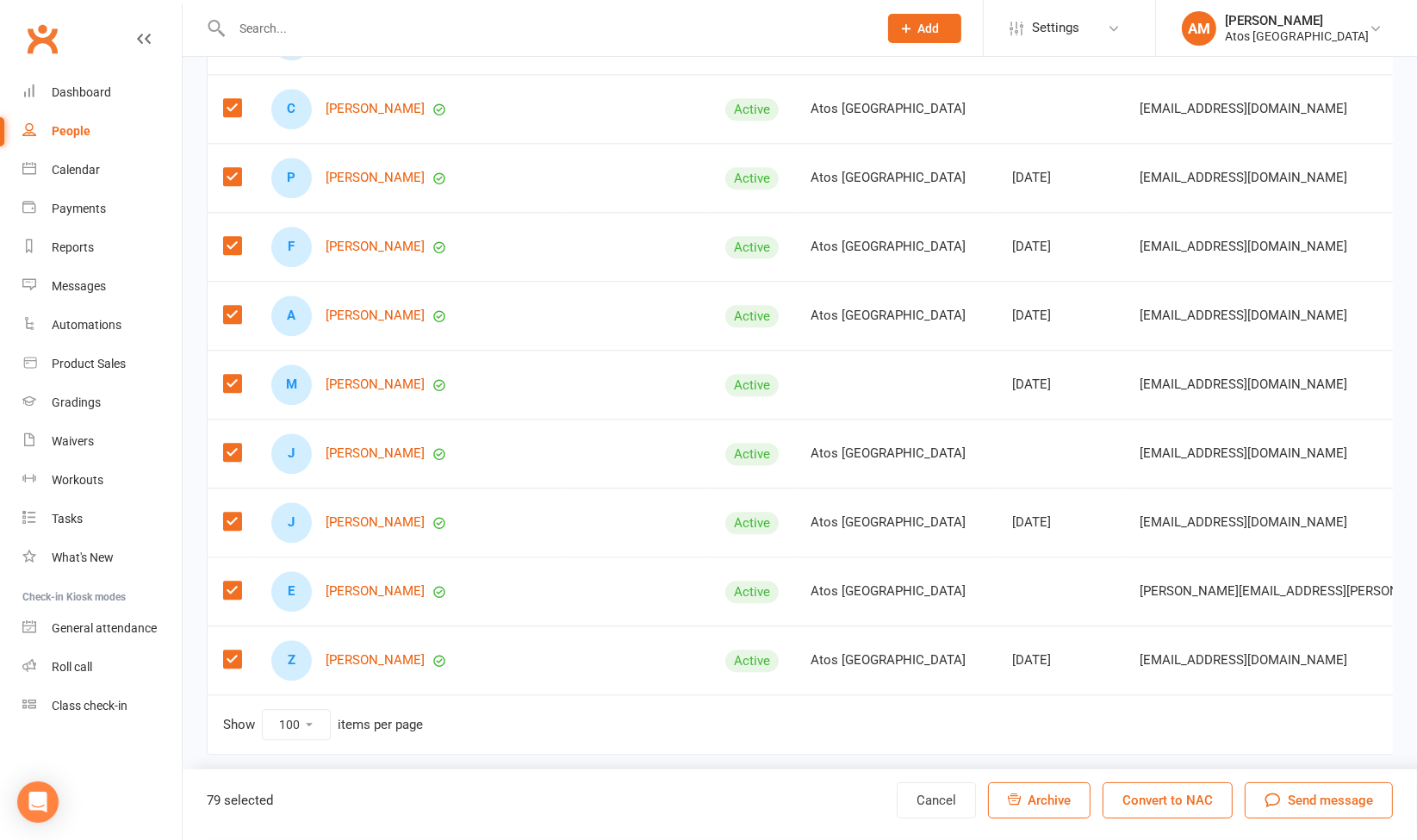
scroll to position [0, 263]
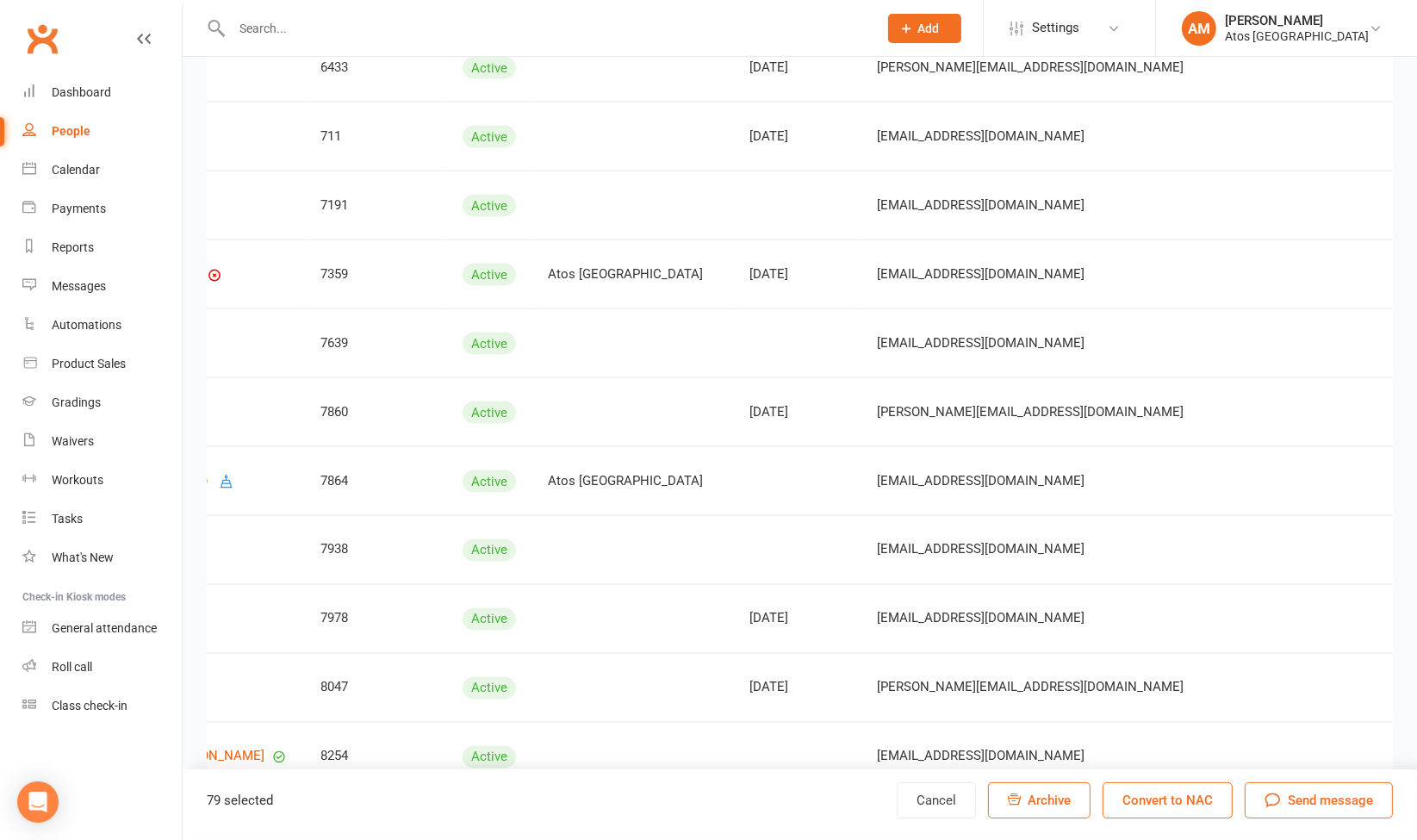
scroll to position [3319, 0]
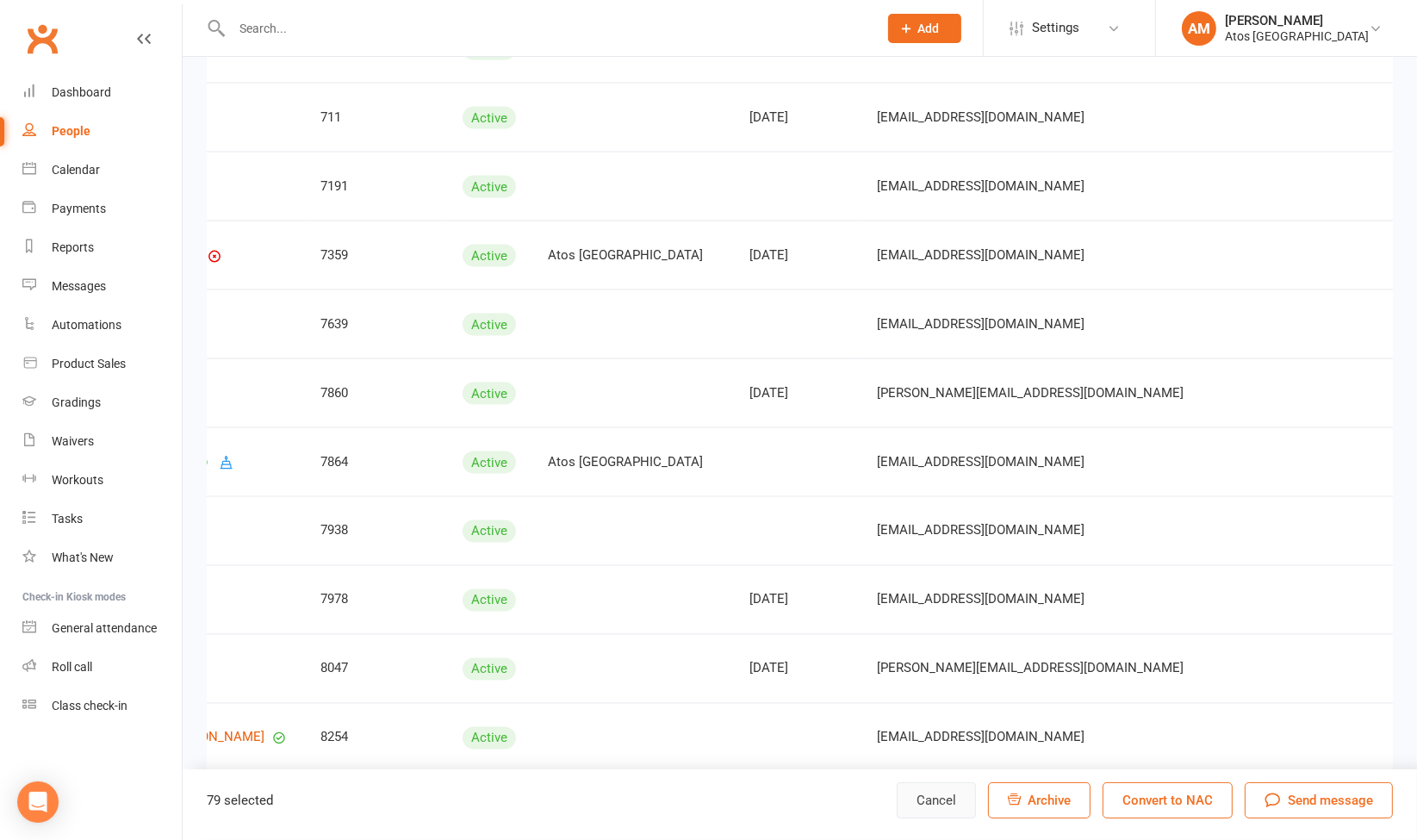
click at [957, 792] on button "Cancel" at bounding box center [937, 799] width 79 height 36
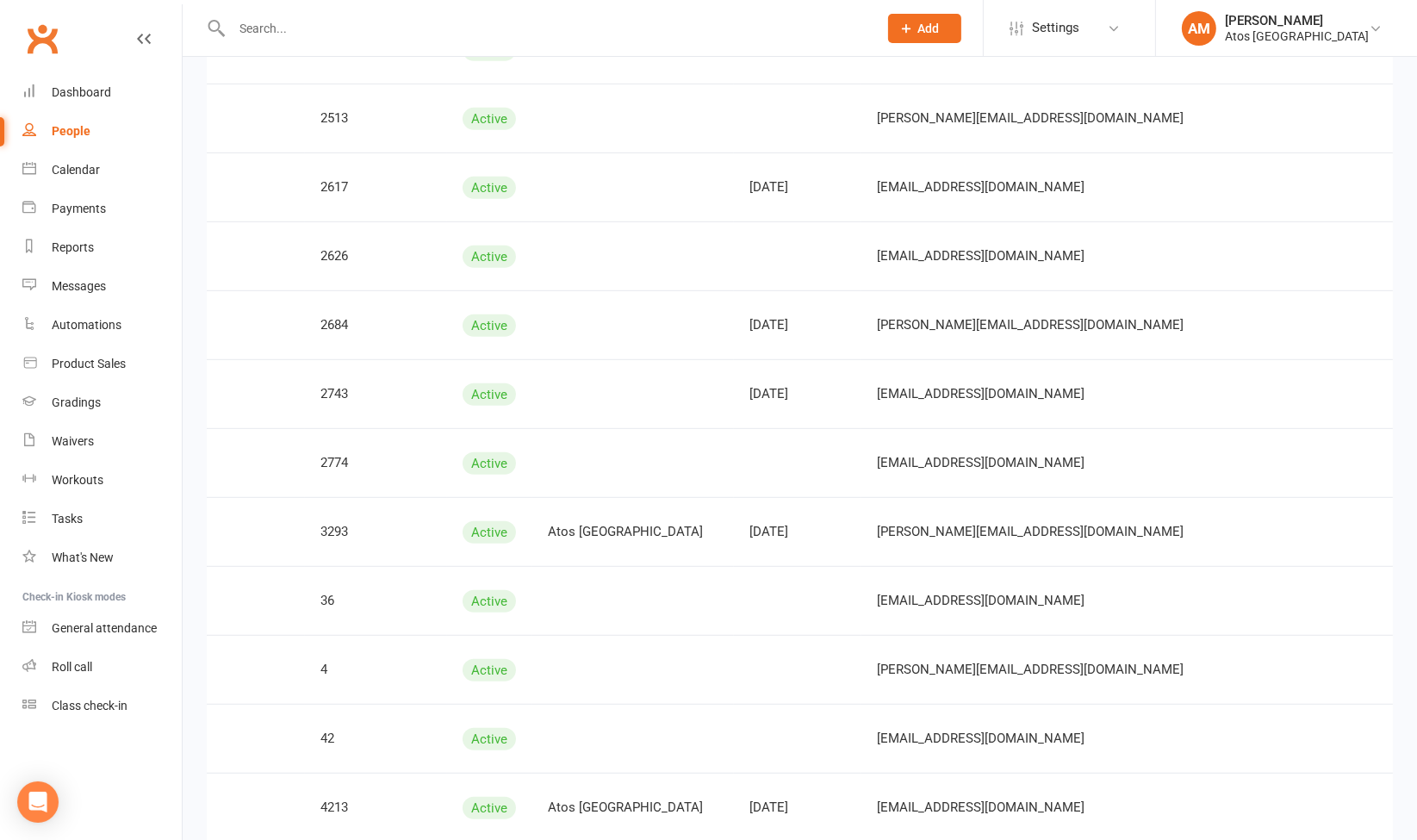
scroll to position [226, 0]
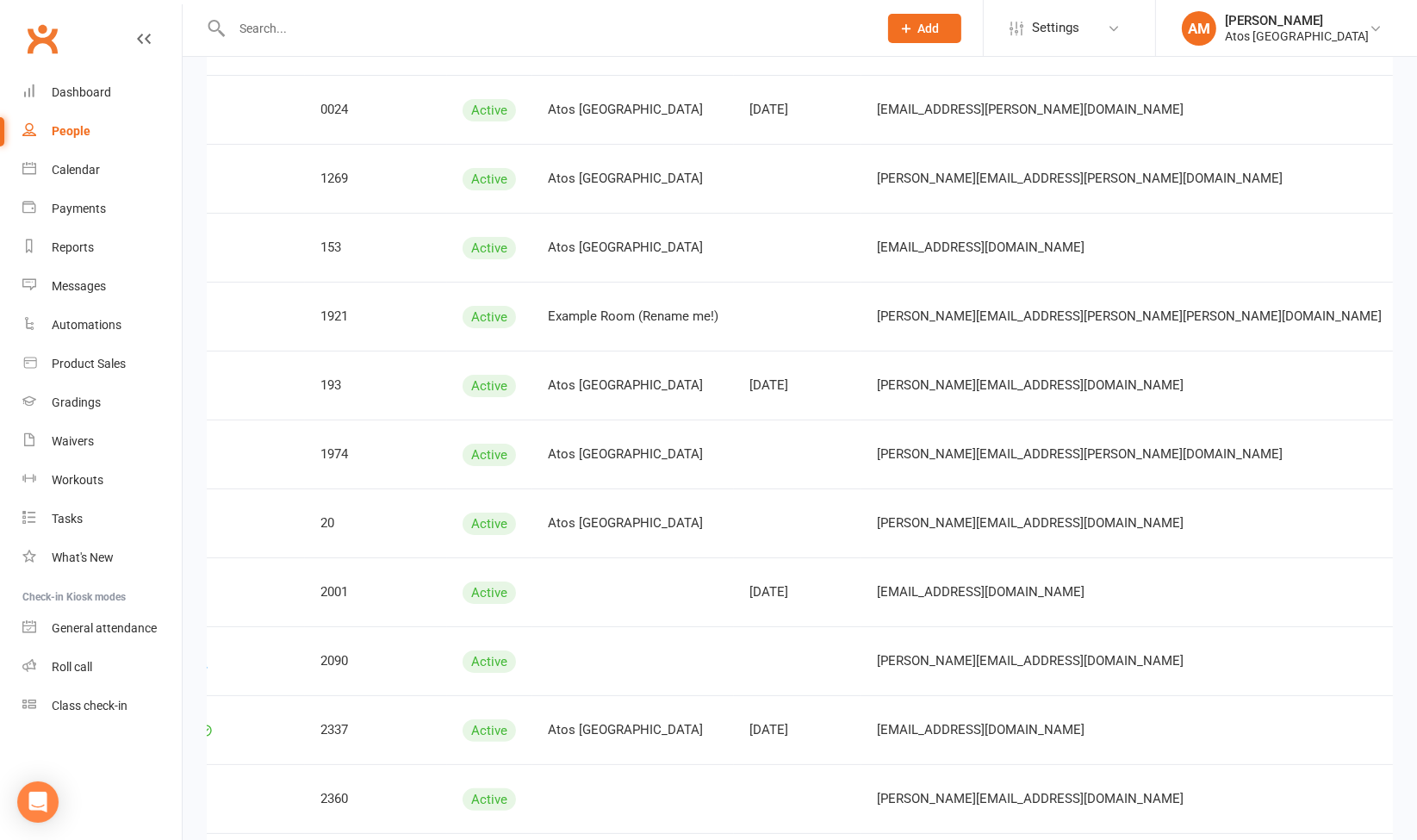
click at [1252, 421] on link "Add flag" at bounding box center [1276, 417] width 170 height 34
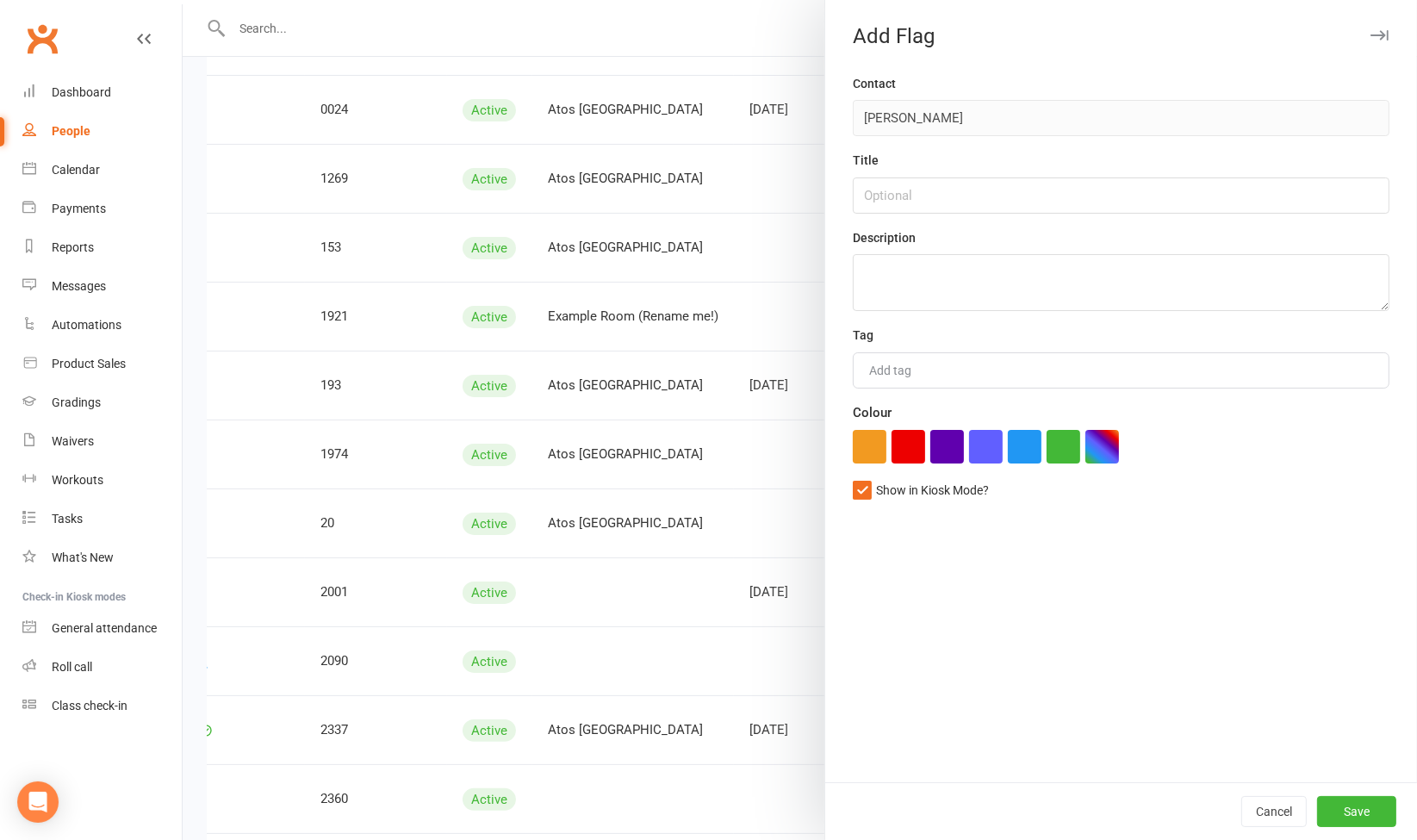
scroll to position [0, 248]
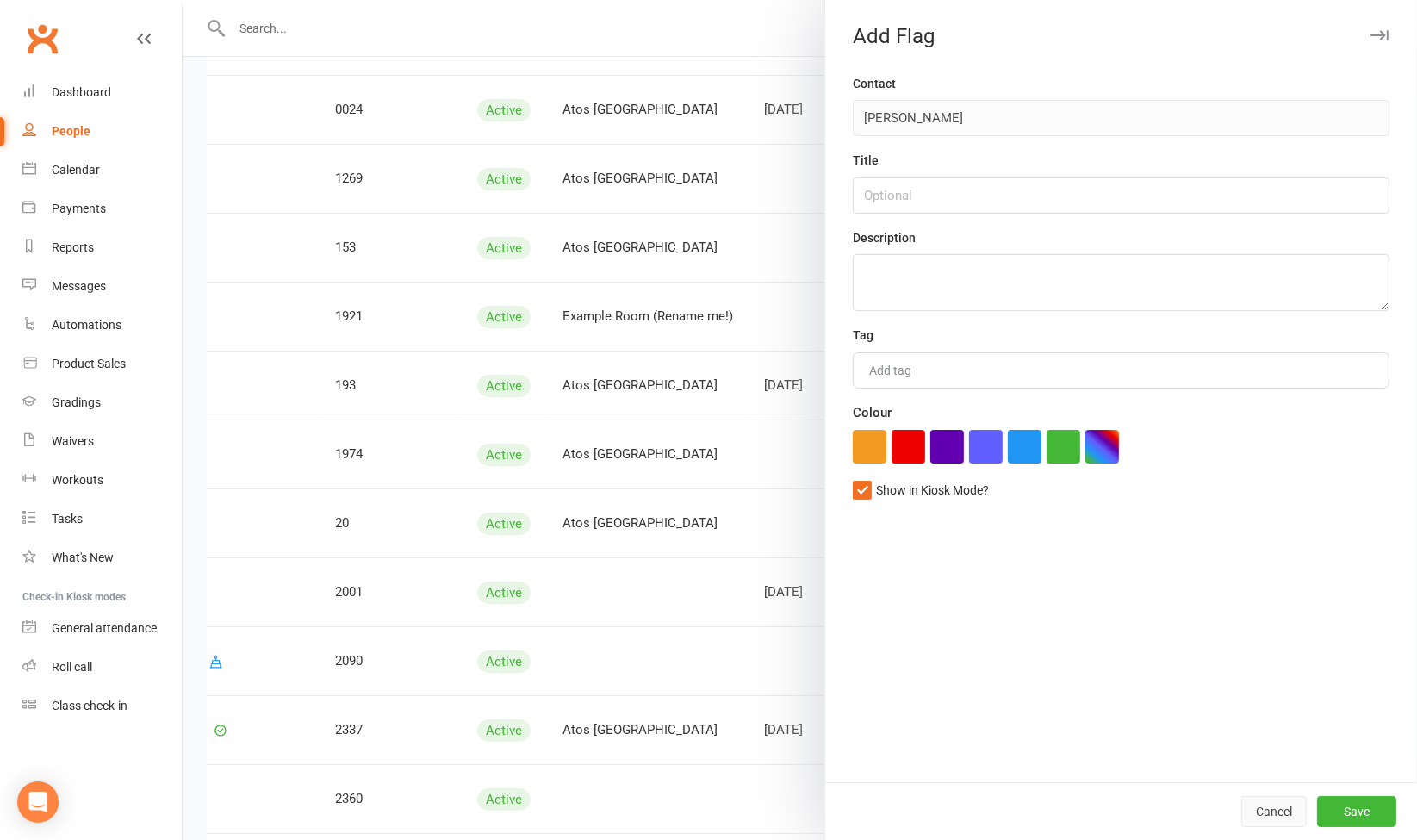
click at [1274, 817] on button "Cancel" at bounding box center [1274, 811] width 66 height 31
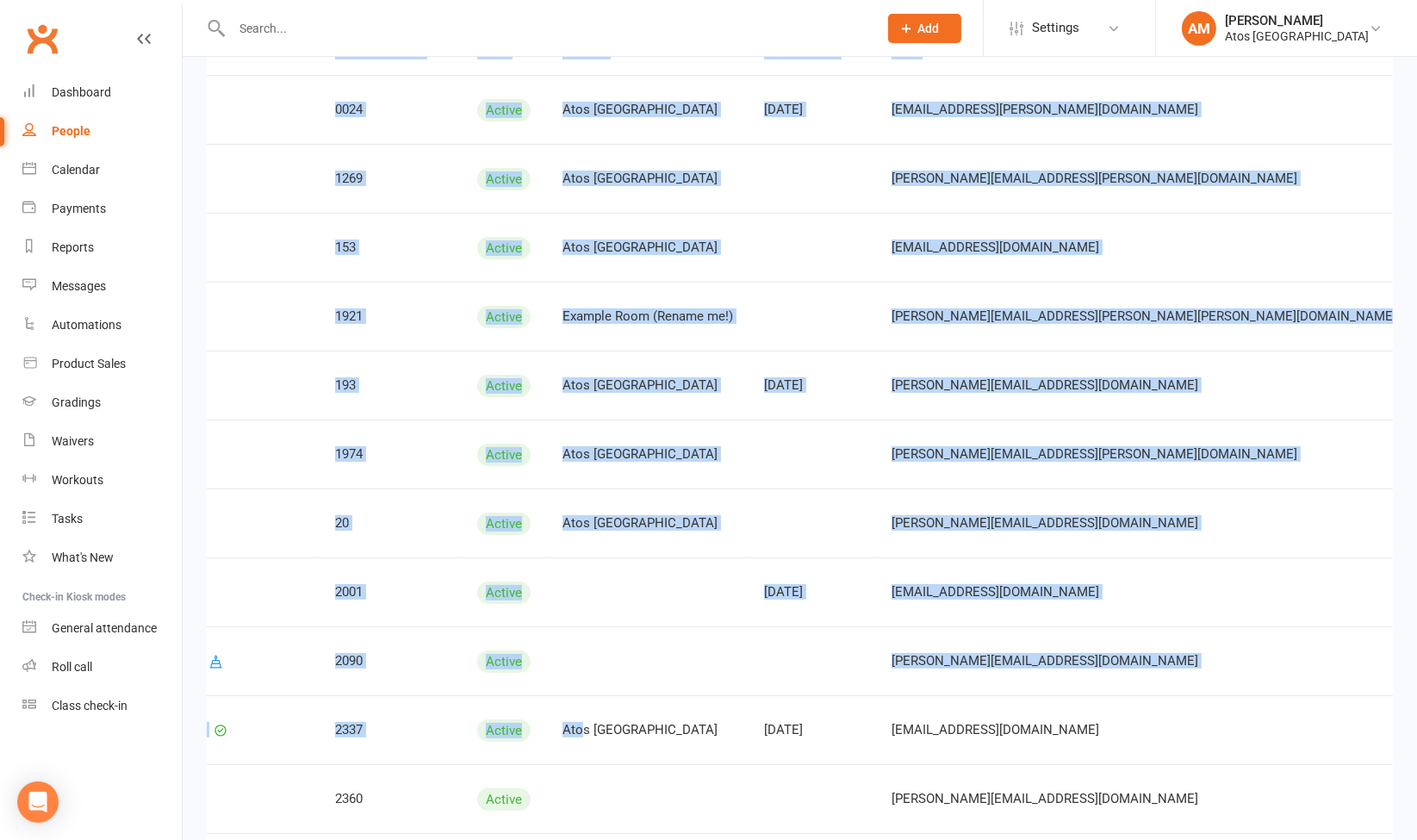
scroll to position [0, 0]
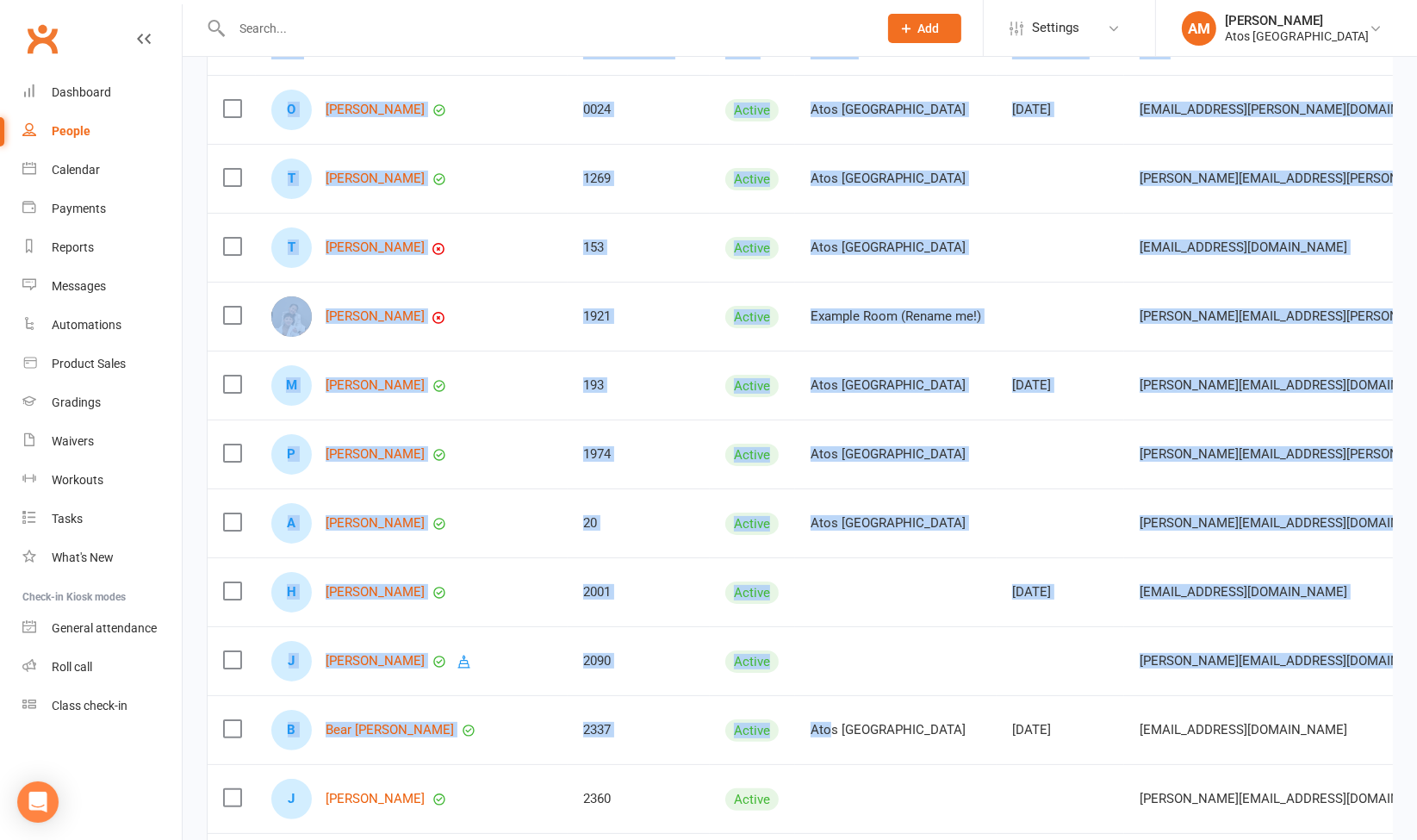
drag, startPoint x: 508, startPoint y: 699, endPoint x: -4, endPoint y: 646, distance: 514.7
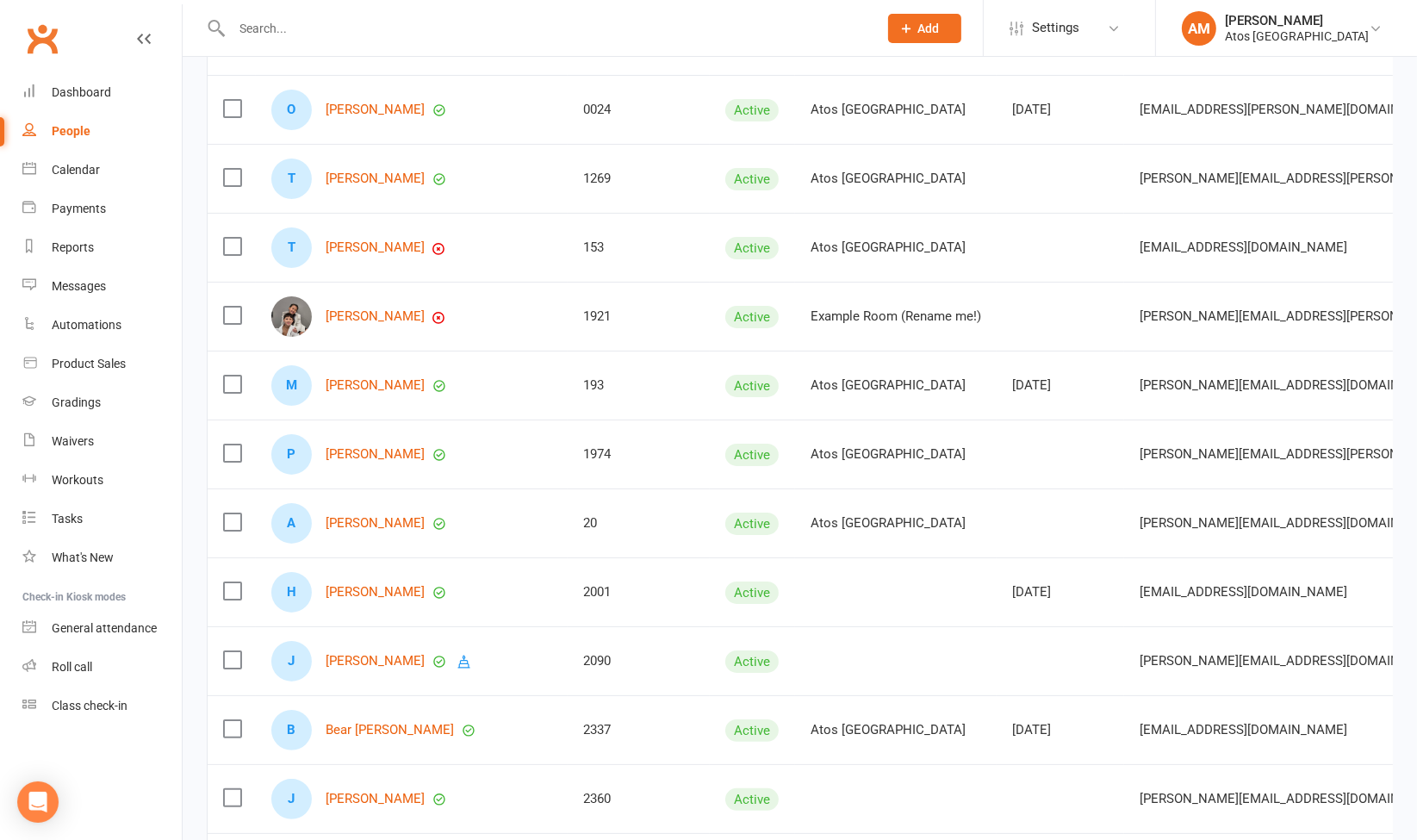
click at [230, 312] on label at bounding box center [232, 315] width 17 height 17
click at [230, 306] on input "checkbox" at bounding box center [232, 306] width 17 height 0
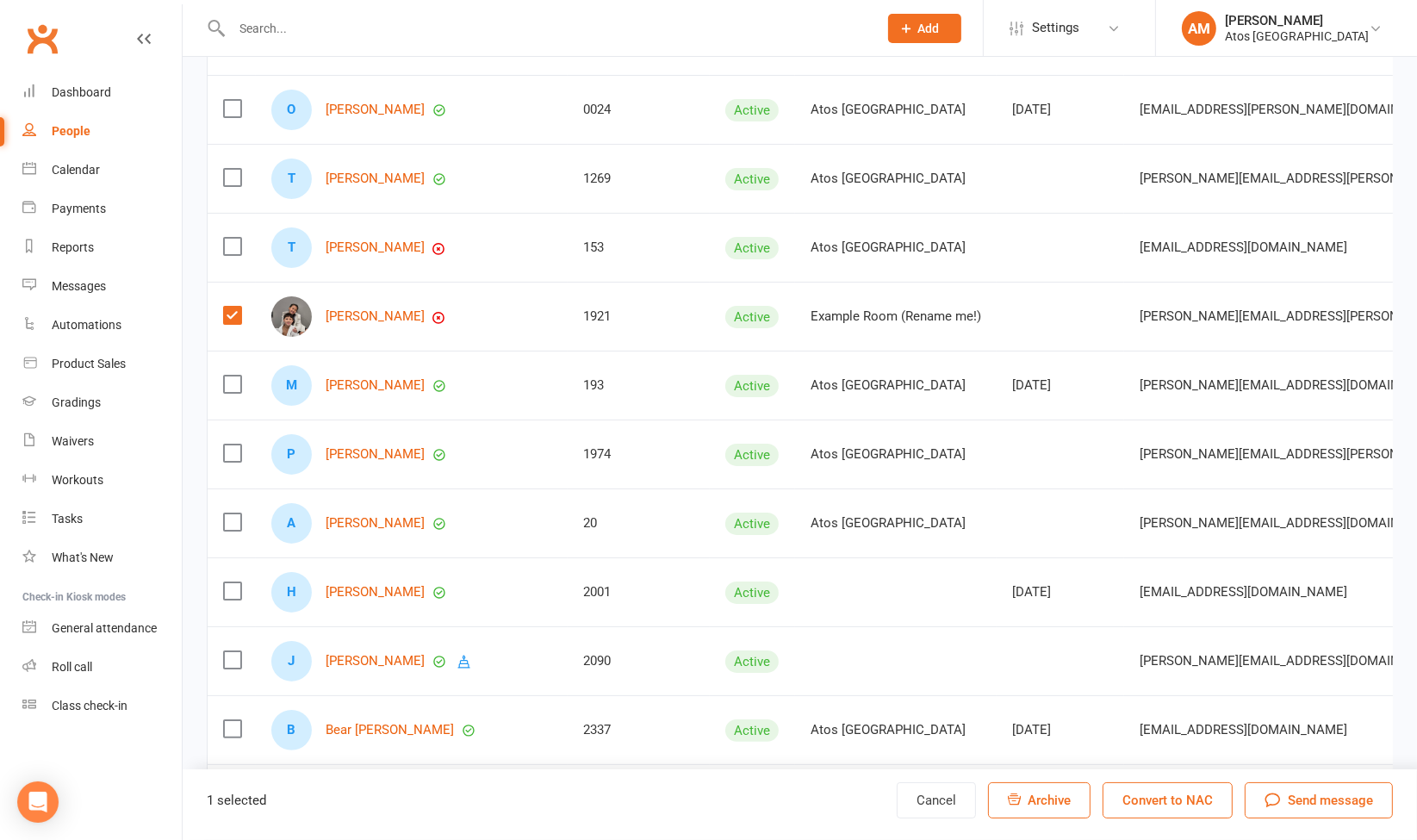
click at [229, 582] on label at bounding box center [232, 591] width 17 height 17
click at [229, 582] on input "checkbox" at bounding box center [232, 582] width 17 height 0
click at [229, 655] on label at bounding box center [232, 660] width 17 height 17
click at [229, 651] on input "checkbox" at bounding box center [232, 651] width 17 height 0
click at [1102, 25] on link "Settings" at bounding box center [1069, 28] width 120 height 38
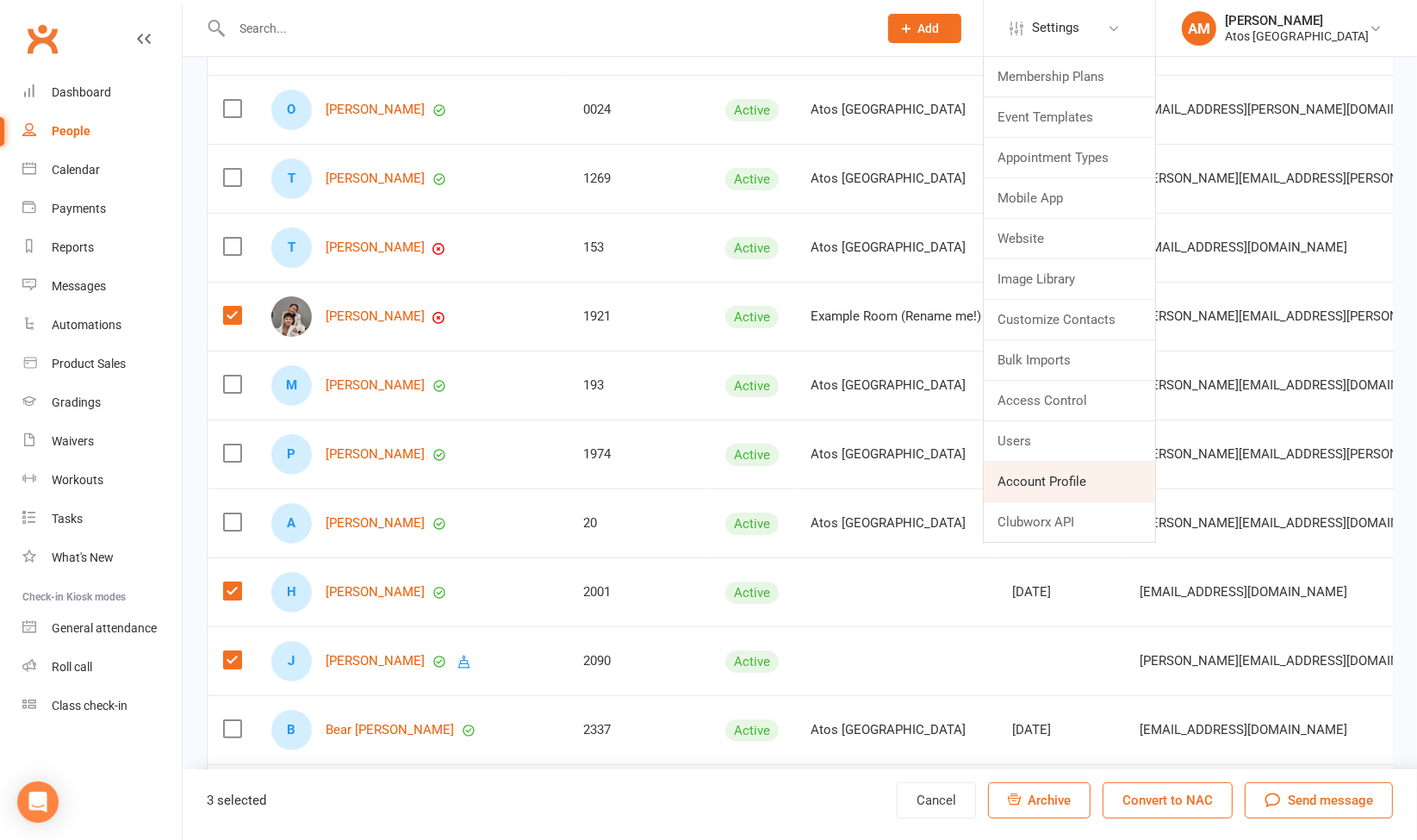
click at [1065, 484] on link "Account Profile" at bounding box center [1069, 481] width 171 height 39
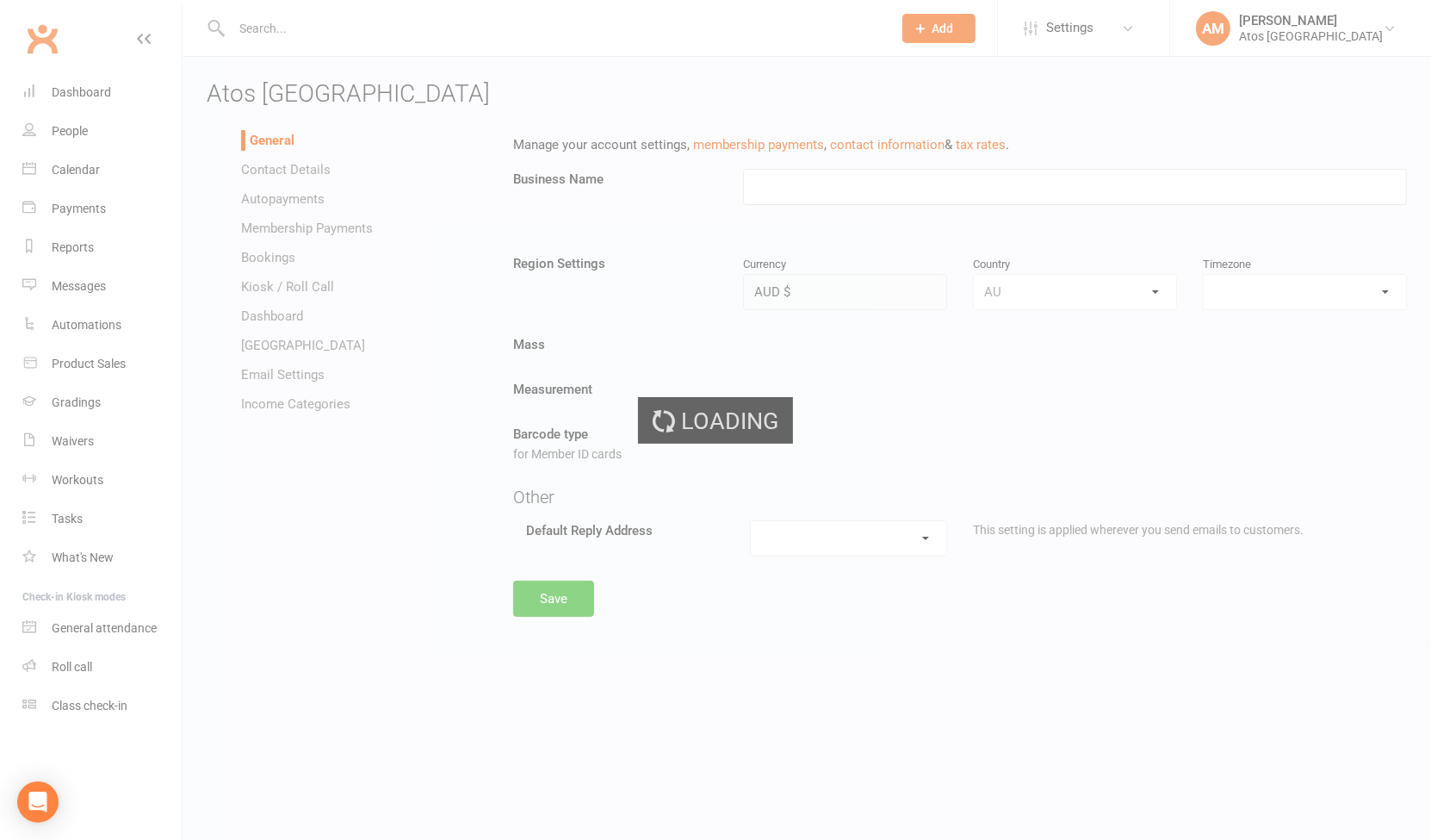
type input "Atos [GEOGRAPHIC_DATA]"
select select "Australia/Brisbane"
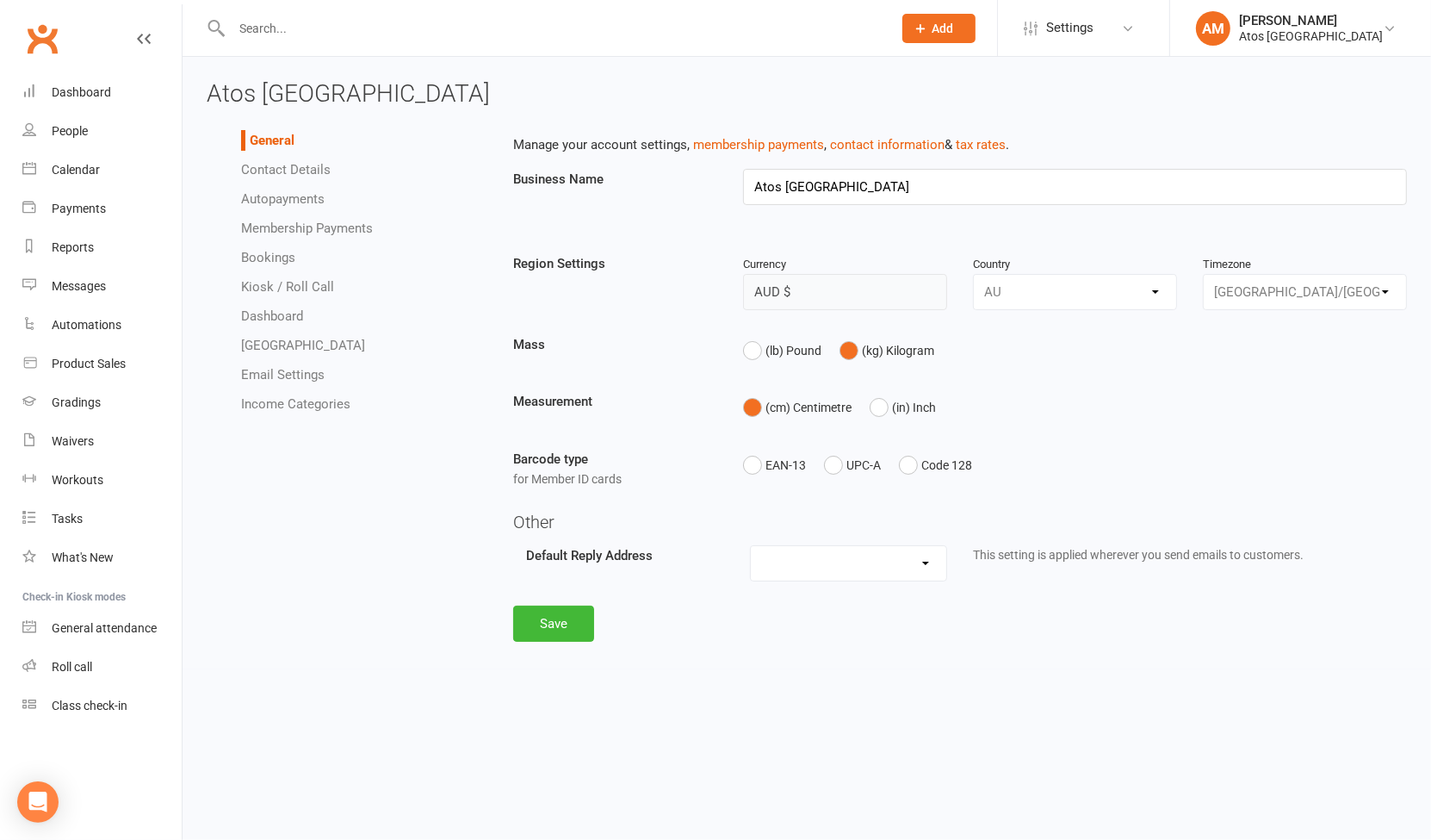
select select "100"
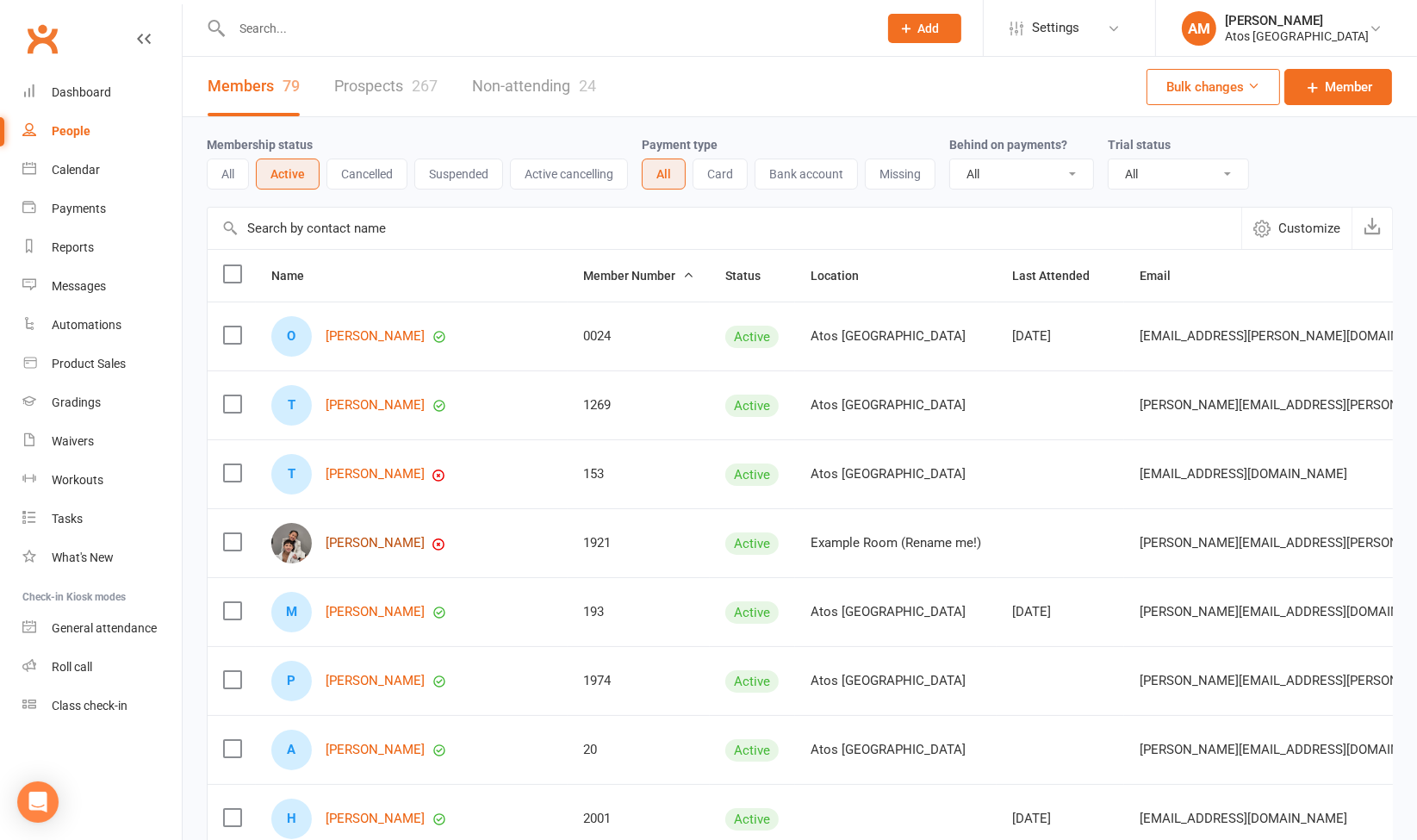
click at [364, 535] on link "Mary Mota" at bounding box center [375, 542] width 99 height 15
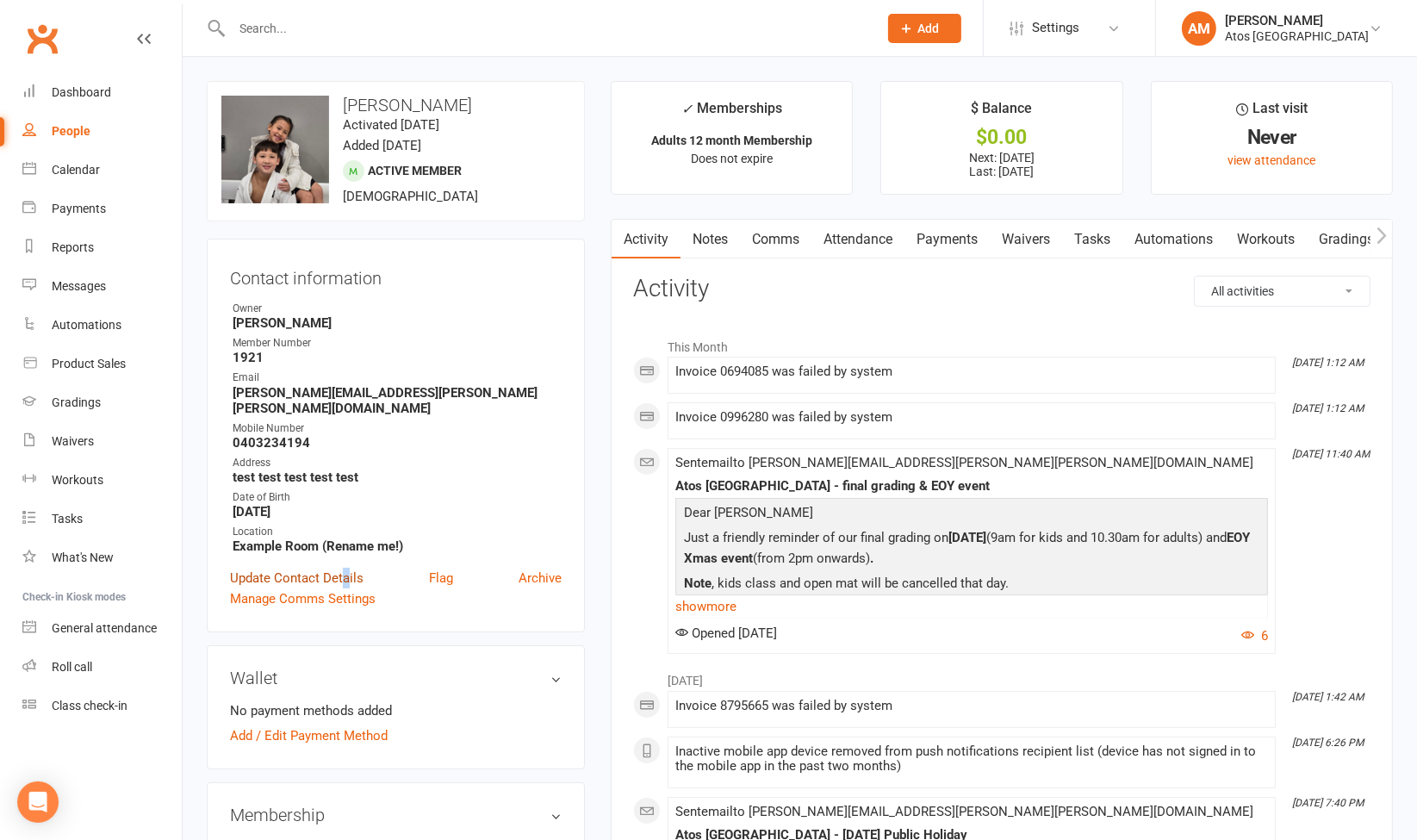
click at [347, 568] on link "Update Contact Details" at bounding box center [296, 578] width 134 height 21
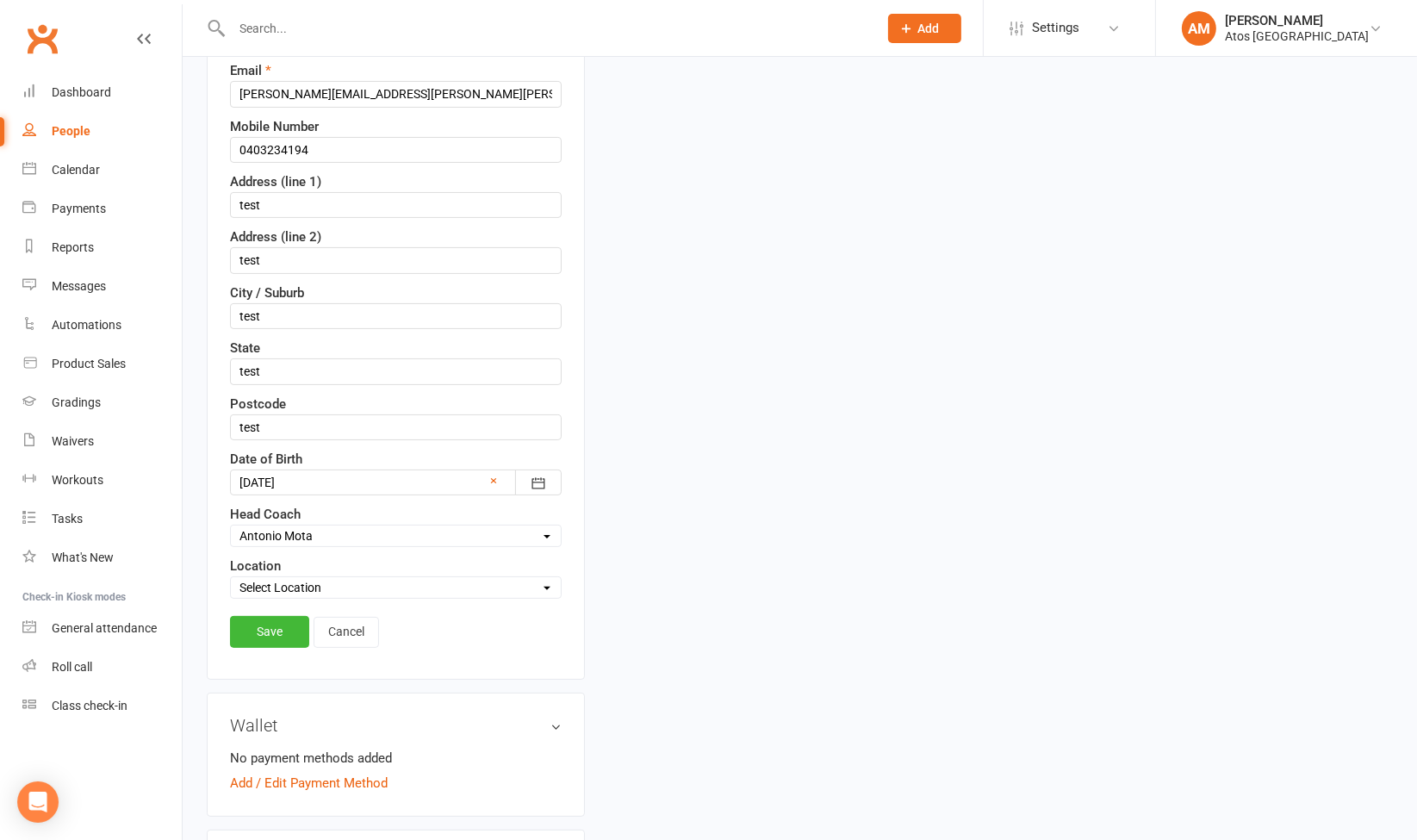
scroll to position [441, 0]
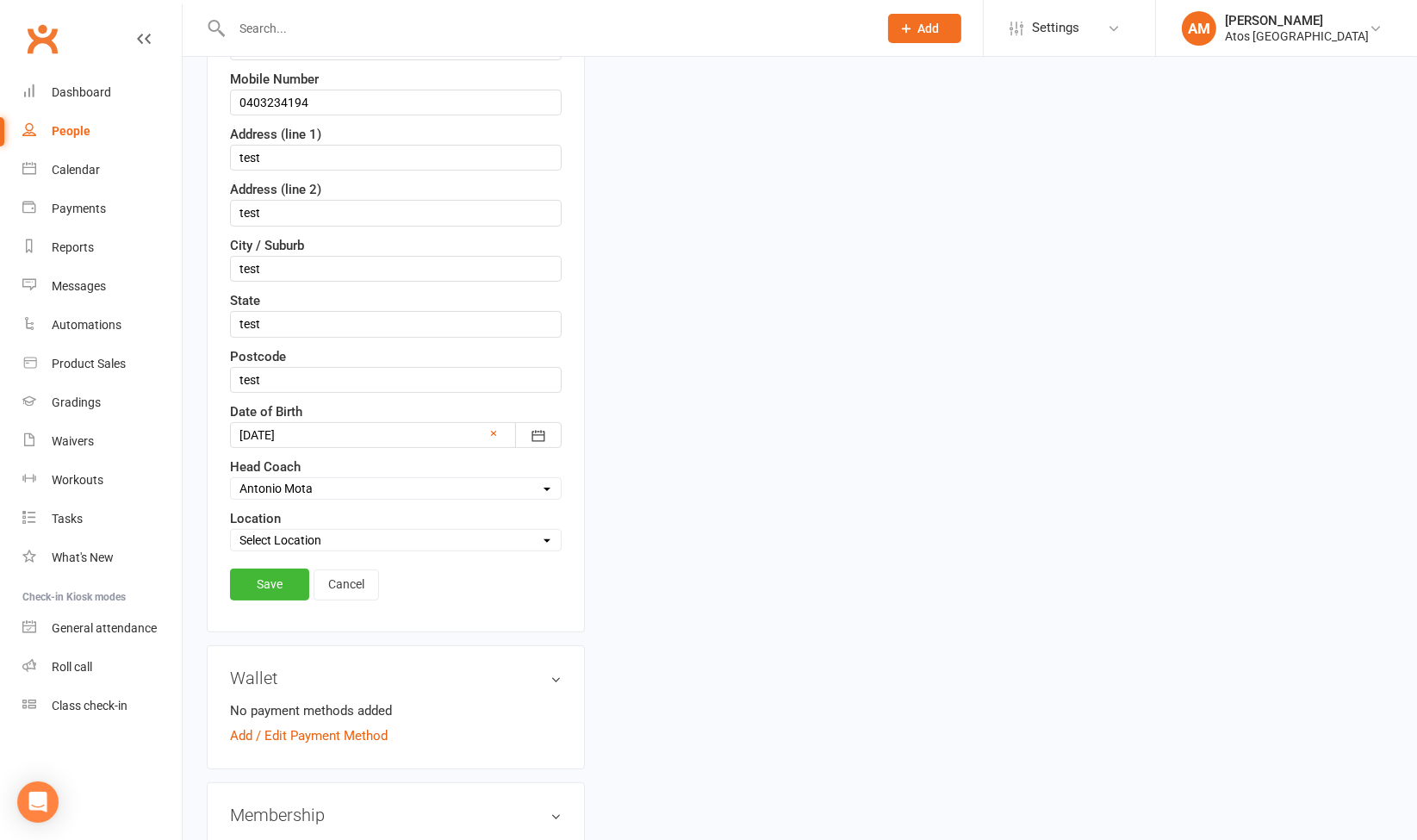
click at [405, 531] on select "Select Location Atos [GEOGRAPHIC_DATA]" at bounding box center [396, 540] width 330 height 19
select select "0"
click at [231, 530] on select "Select Location Atos [GEOGRAPHIC_DATA]" at bounding box center [396, 540] width 330 height 19
click at [265, 581] on link "Save" at bounding box center [269, 584] width 79 height 31
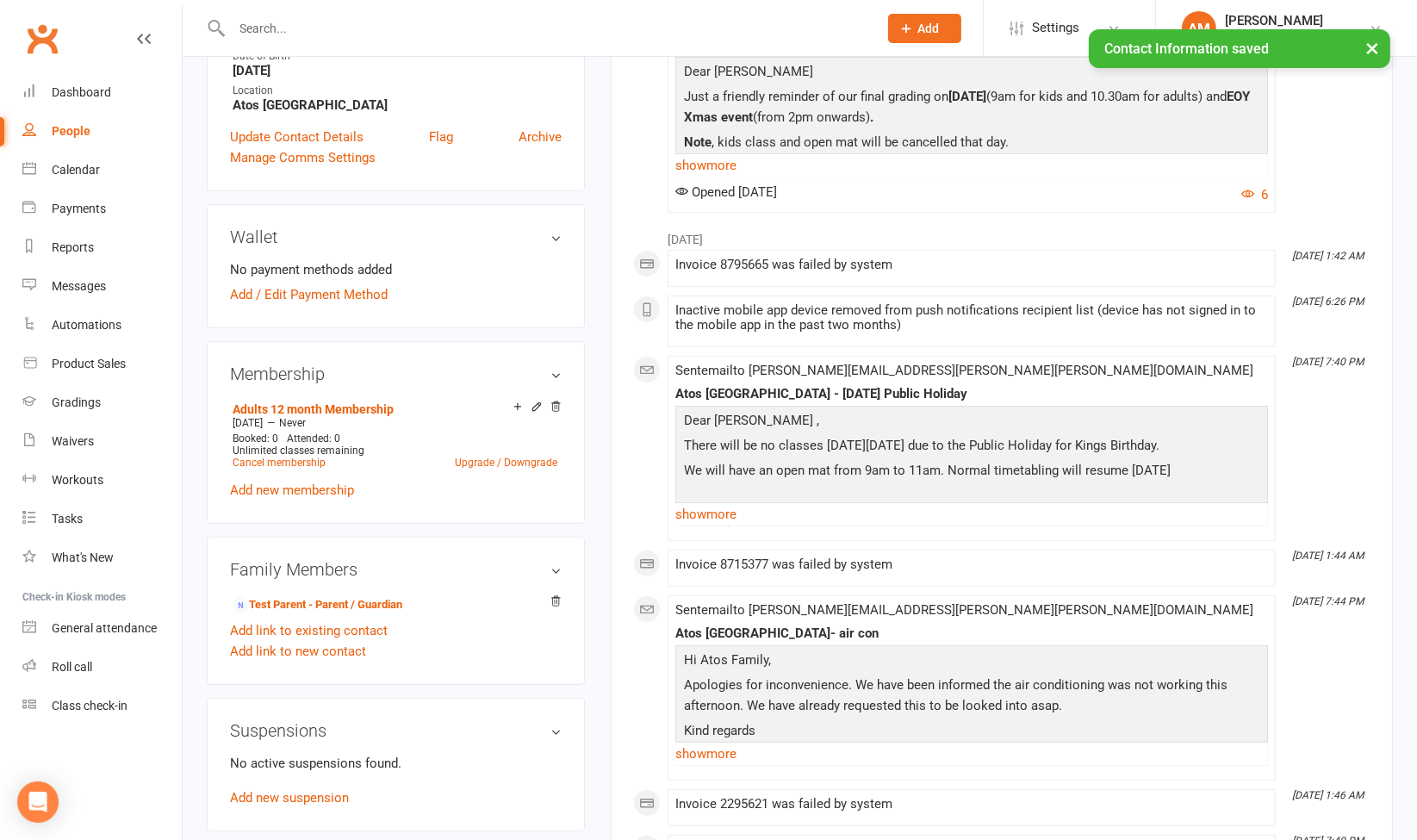
click at [86, 132] on div "People" at bounding box center [71, 131] width 38 height 14
select select "100"
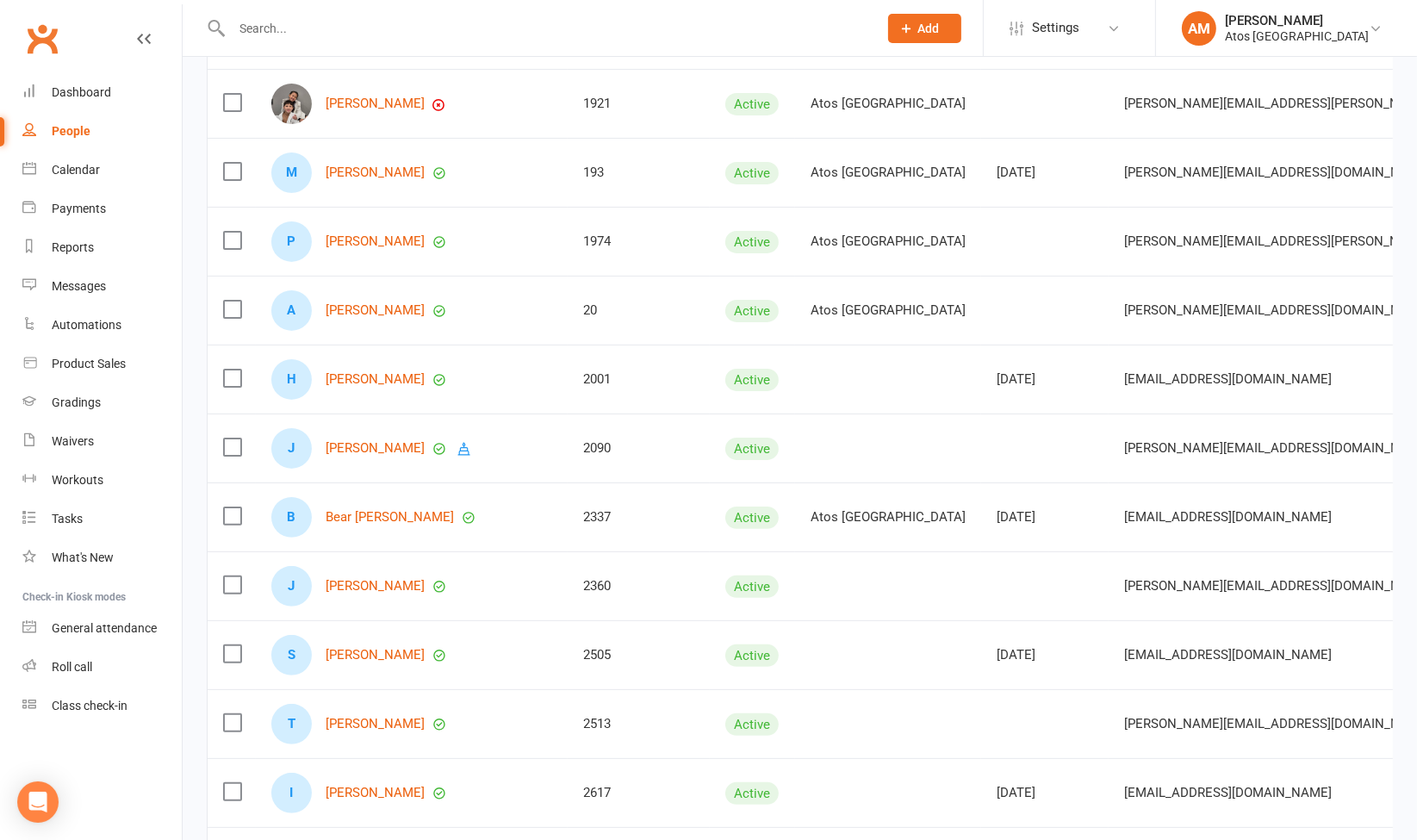
scroll to position [444, 0]
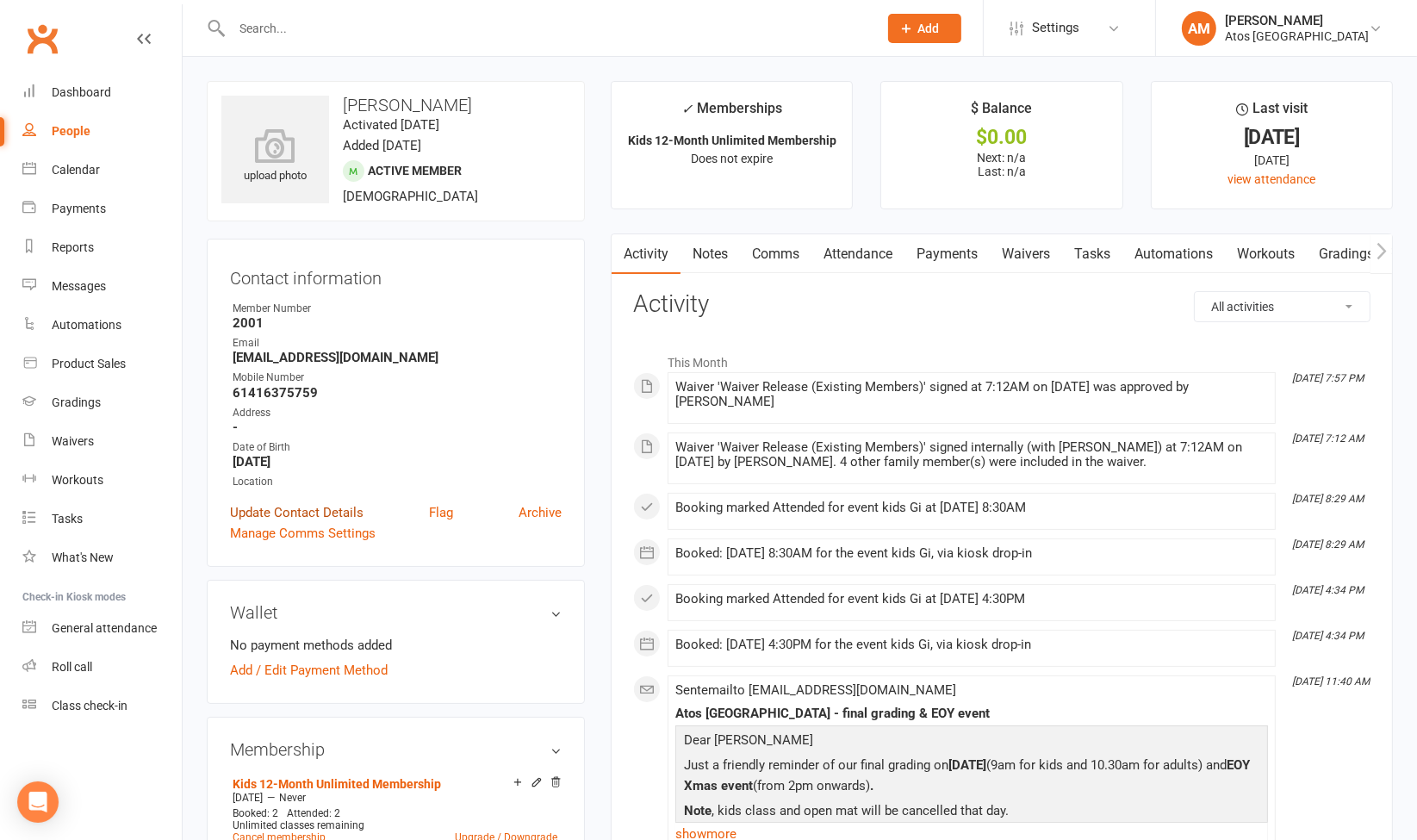
click at [320, 512] on link "Update Contact Details" at bounding box center [296, 513] width 134 height 21
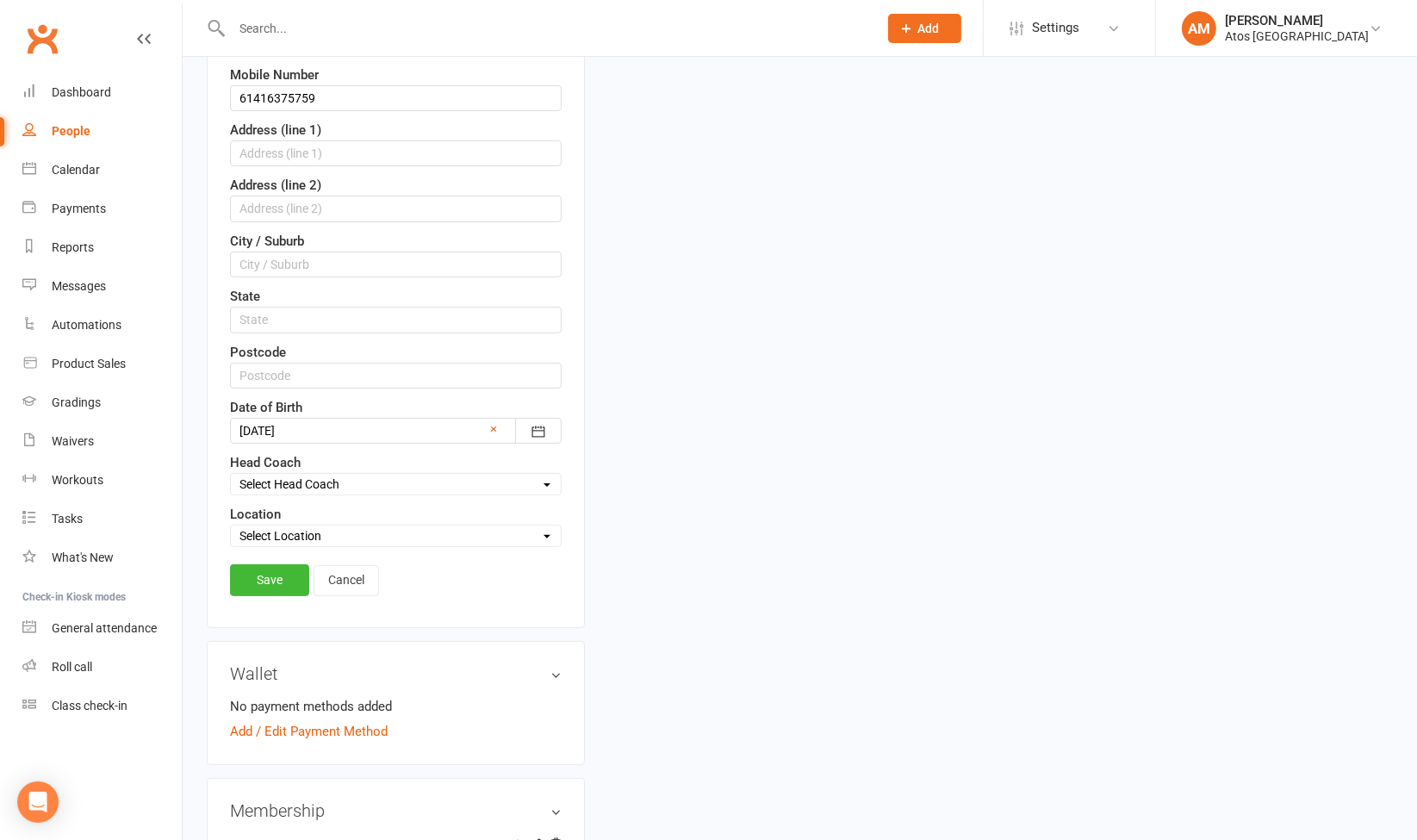
scroll to position [447, 0]
click at [312, 527] on select "Select Location Atos [GEOGRAPHIC_DATA]" at bounding box center [396, 534] width 330 height 19
select select "0"
click at [231, 525] on select "Select Location Atos [GEOGRAPHIC_DATA]" at bounding box center [396, 534] width 330 height 19
click at [290, 573] on link "Save" at bounding box center [269, 578] width 79 height 31
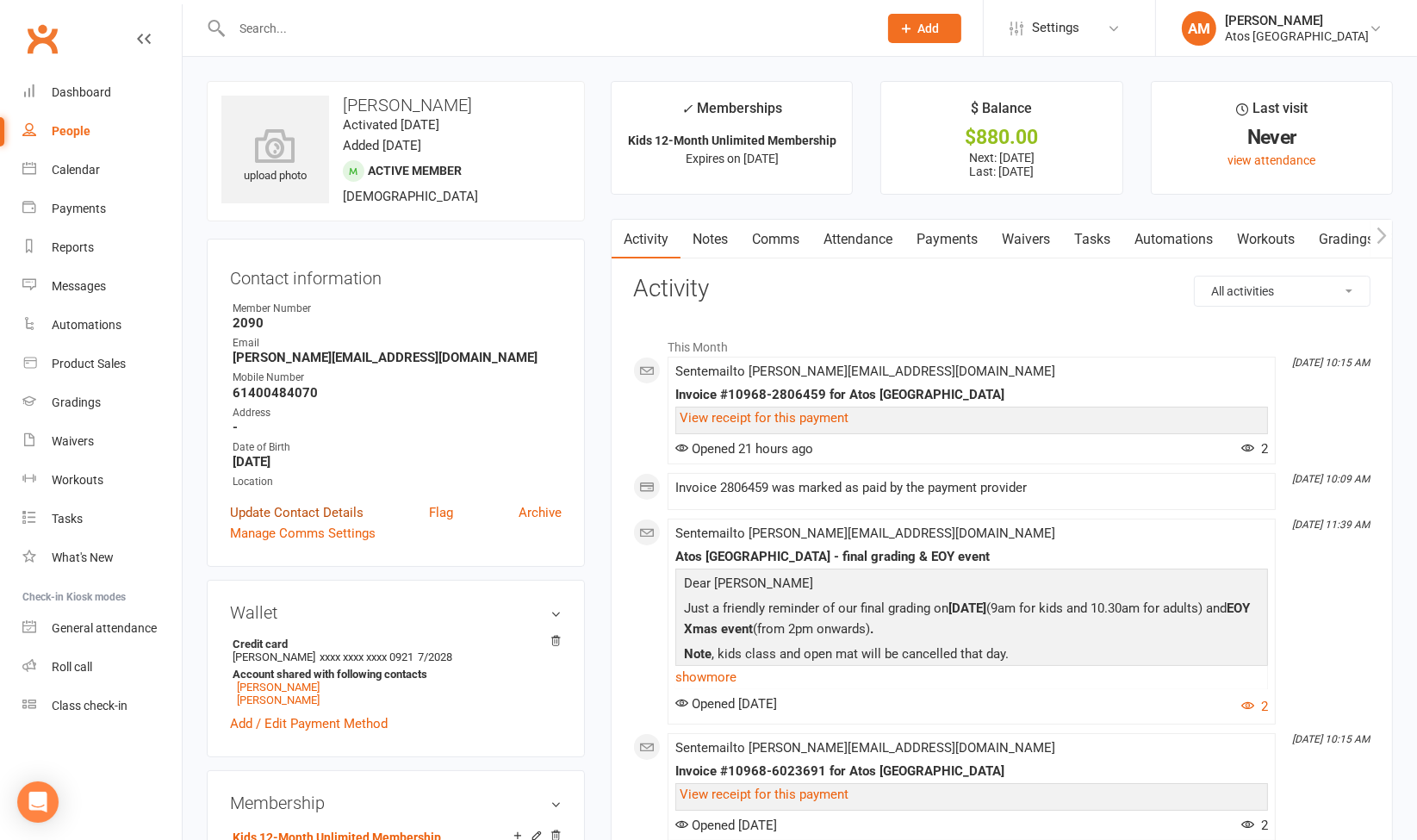
click at [333, 508] on link "Update Contact Details" at bounding box center [296, 513] width 134 height 21
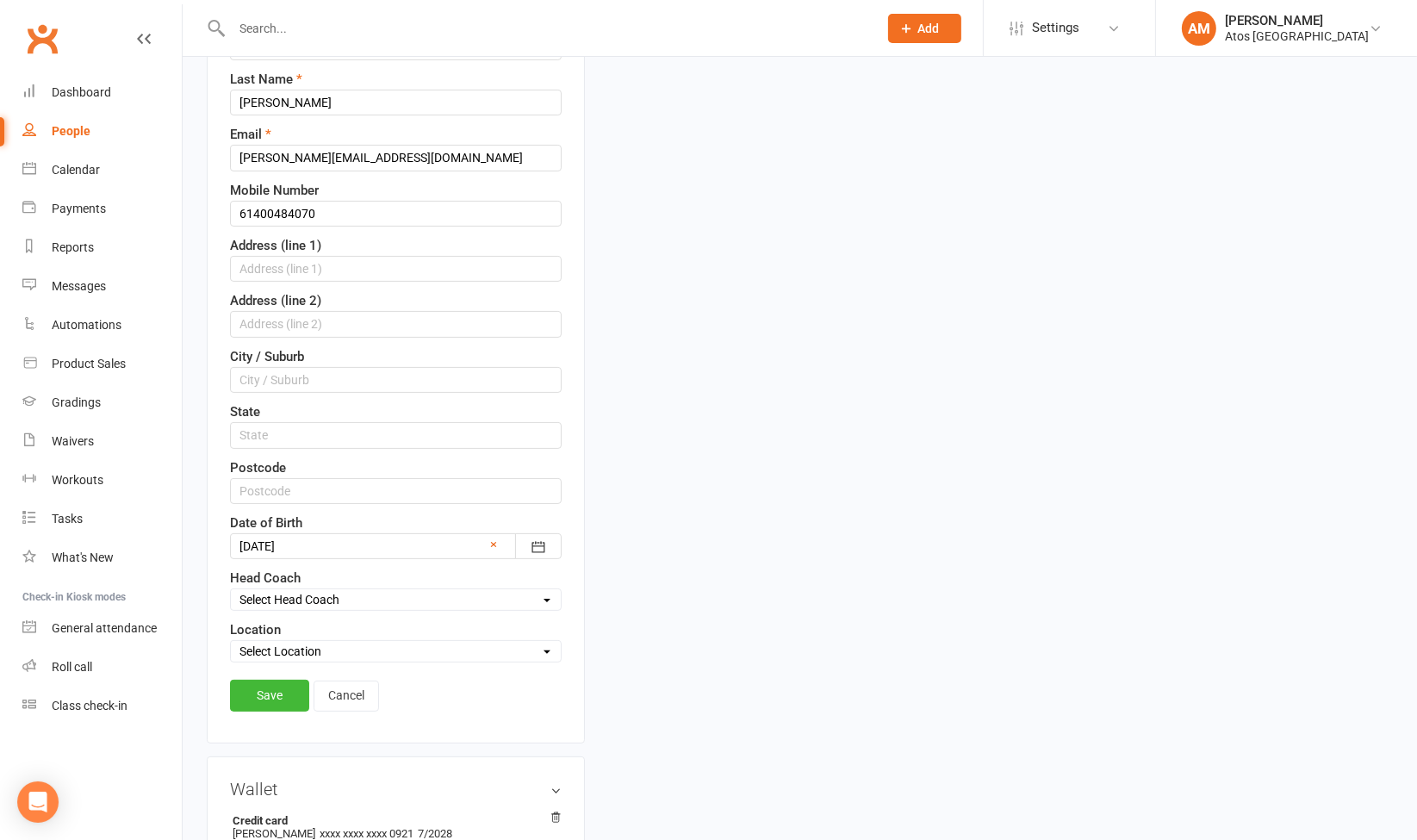
scroll to position [373, 0]
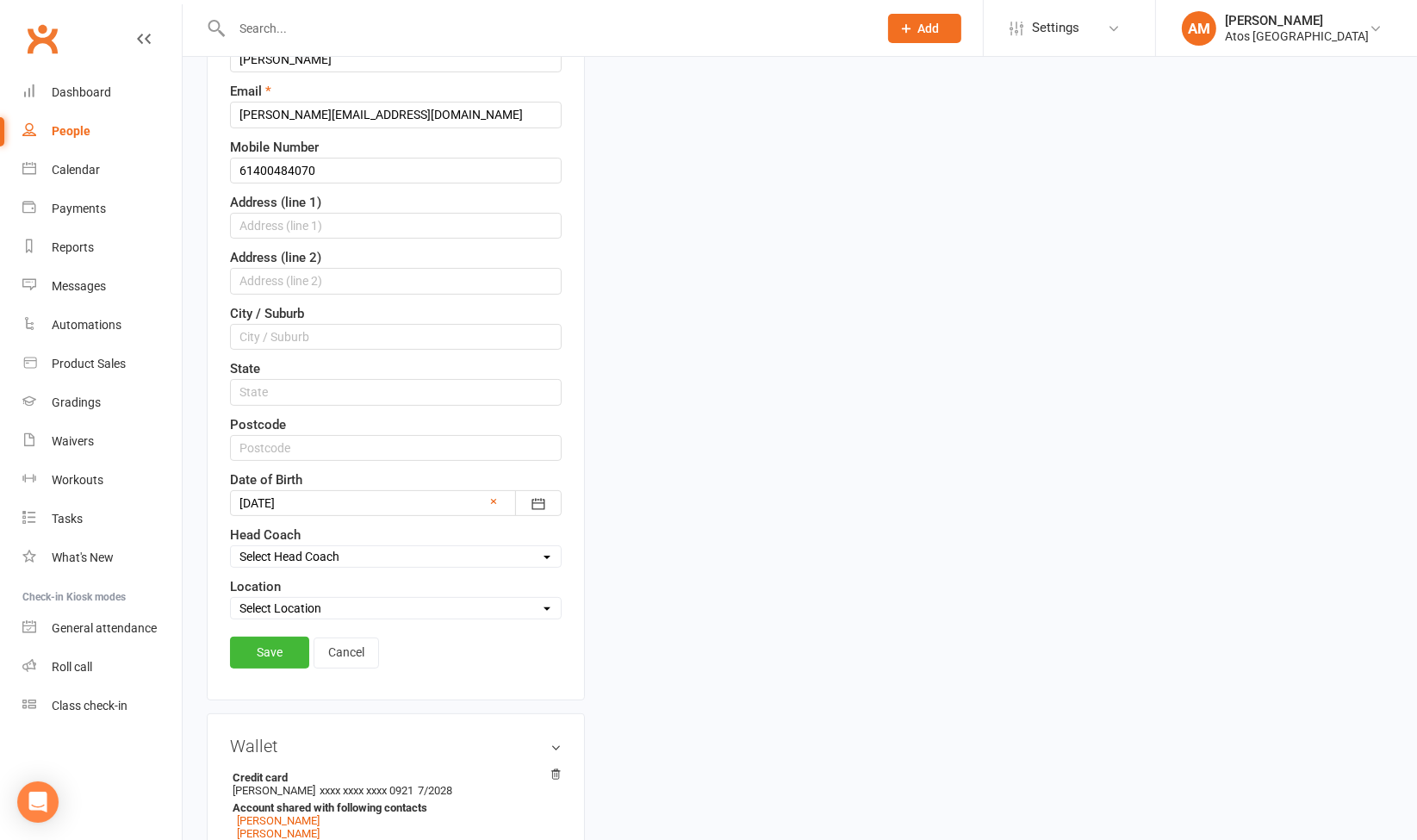
click at [426, 598] on select "Select Location Atos [GEOGRAPHIC_DATA]" at bounding box center [396, 608] width 330 height 19
select select "0"
click at [231, 598] on select "Select Location Atos [GEOGRAPHIC_DATA]" at bounding box center [396, 608] width 330 height 19
click at [278, 652] on link "Save" at bounding box center [269, 652] width 79 height 31
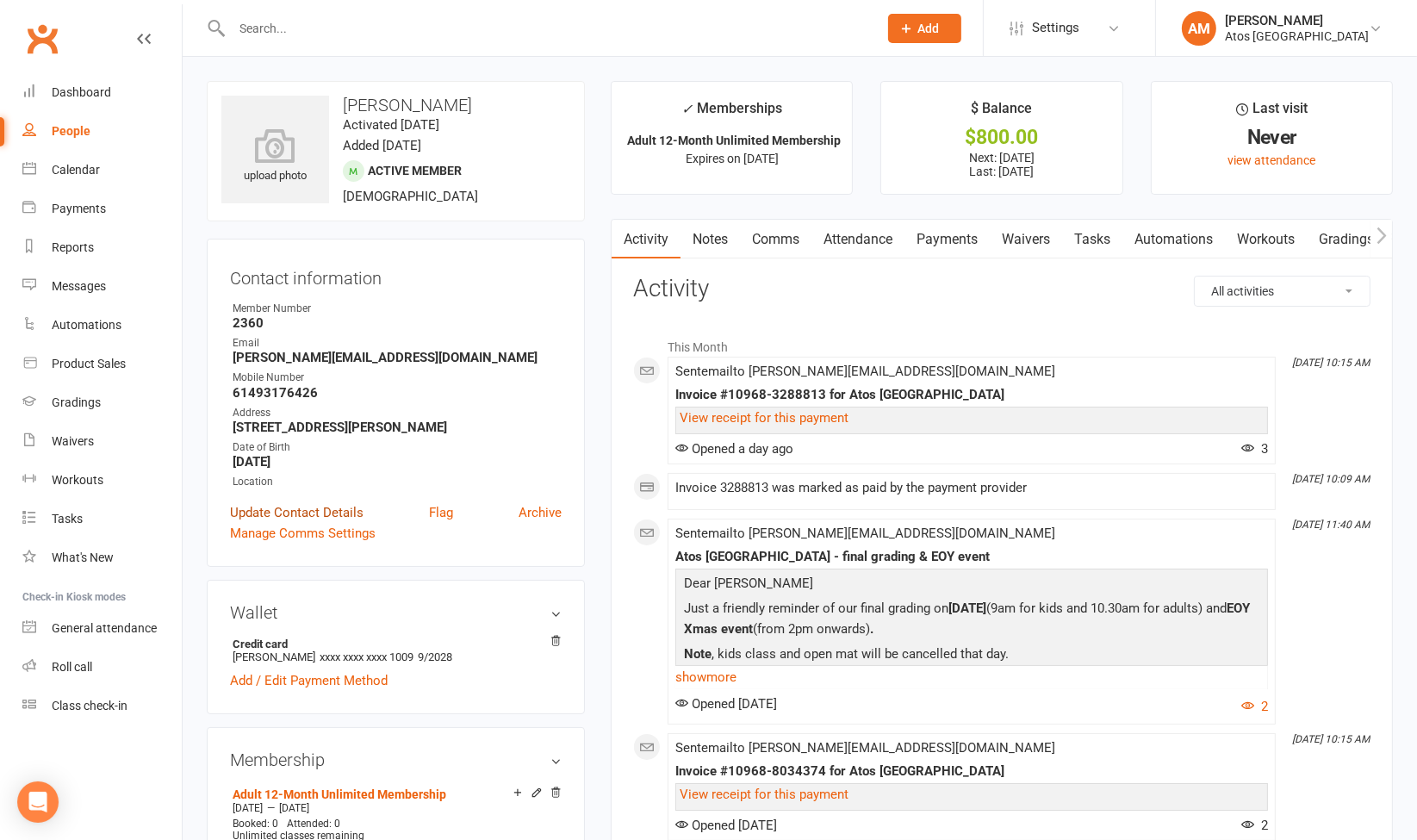
click at [322, 523] on link "Update Contact Details" at bounding box center [296, 513] width 134 height 21
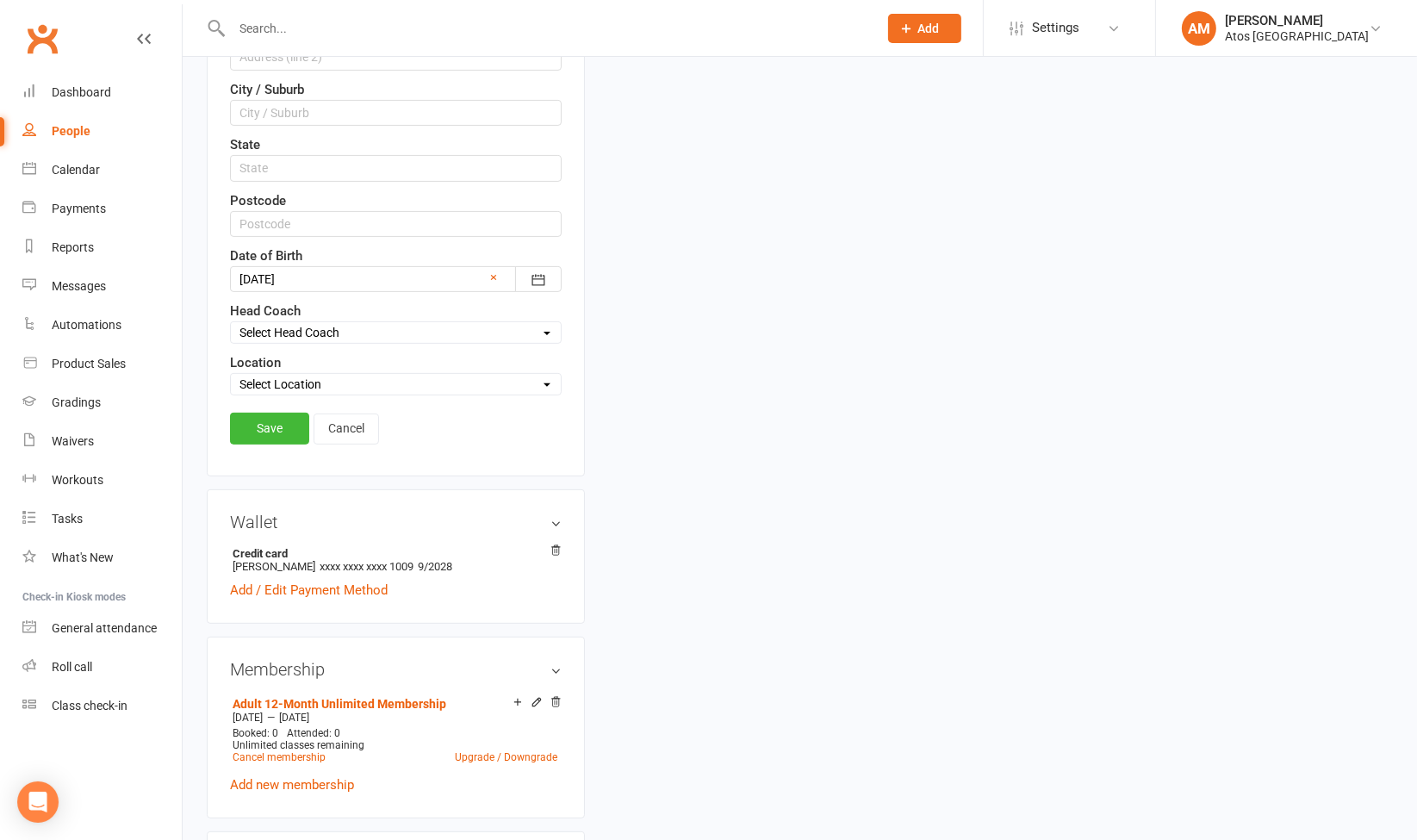
scroll to position [598, 0]
click at [463, 386] on div "Select Location Atos [GEOGRAPHIC_DATA]" at bounding box center [396, 382] width 332 height 23
click at [468, 380] on select "Select Location Atos [GEOGRAPHIC_DATA]" at bounding box center [396, 382] width 330 height 19
select select "0"
click at [231, 373] on select "Select Location Atos [GEOGRAPHIC_DATA]" at bounding box center [396, 382] width 330 height 19
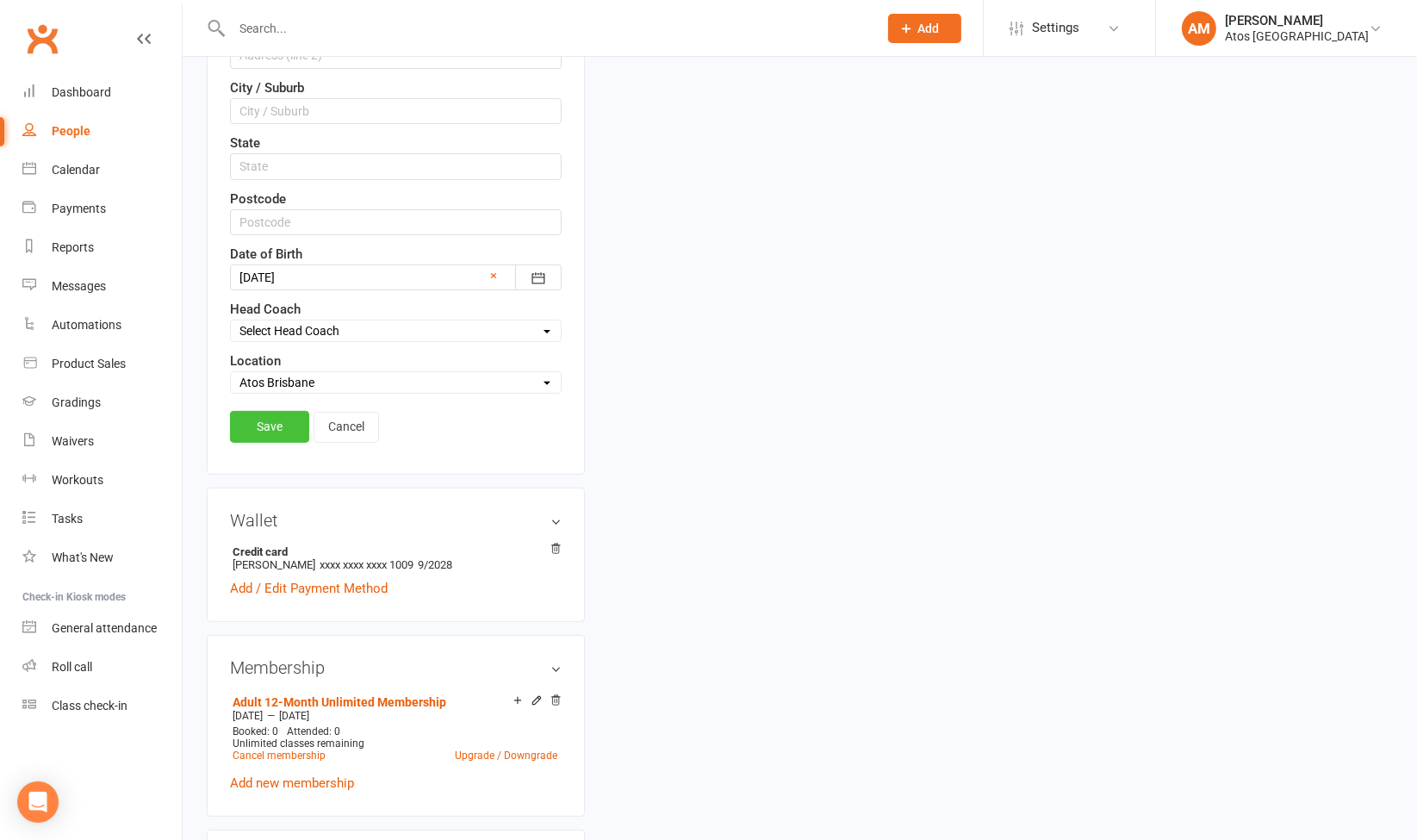
click at [298, 418] on link "Save" at bounding box center [269, 426] width 79 height 31
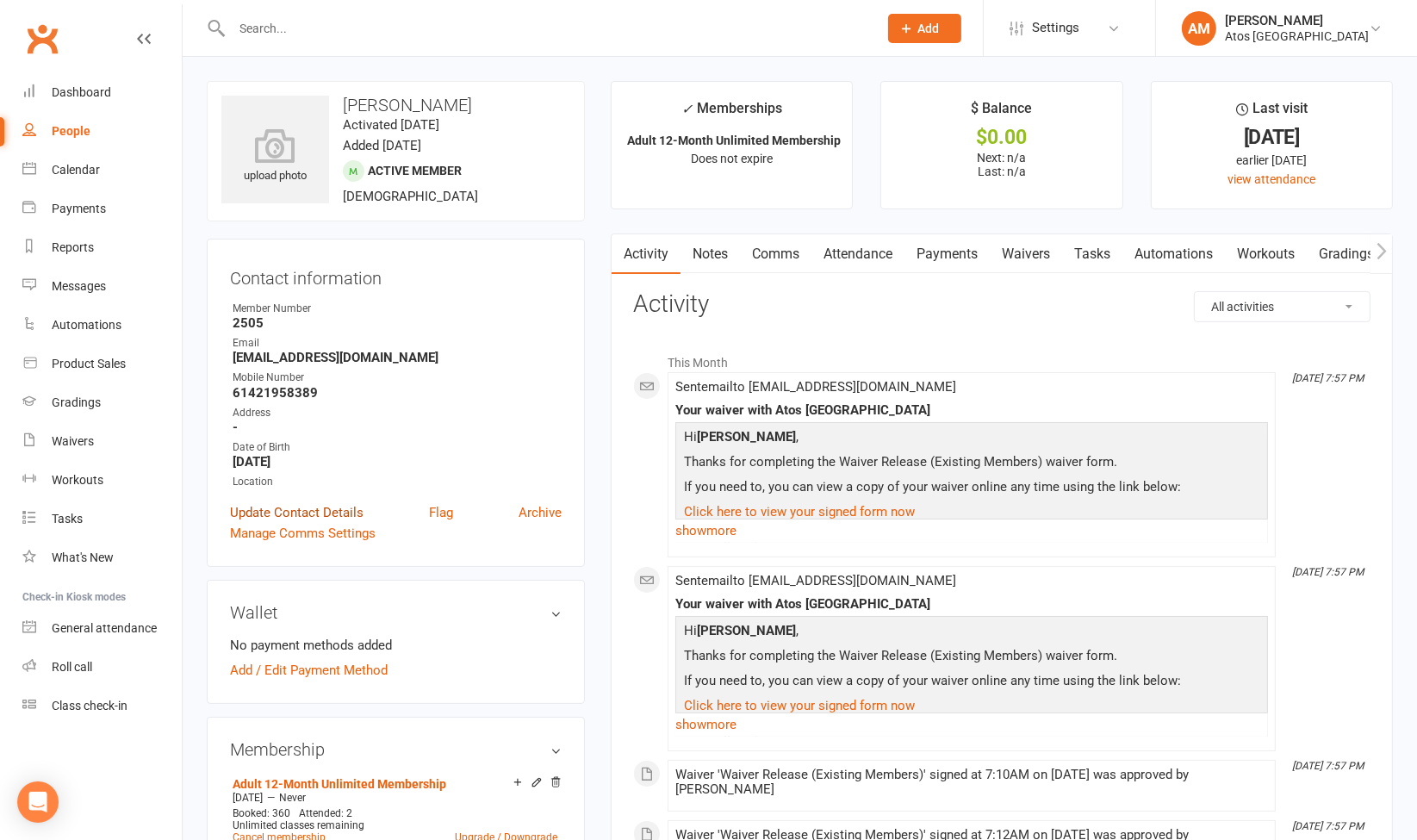
click at [349, 507] on link "Update Contact Details" at bounding box center [296, 513] width 134 height 21
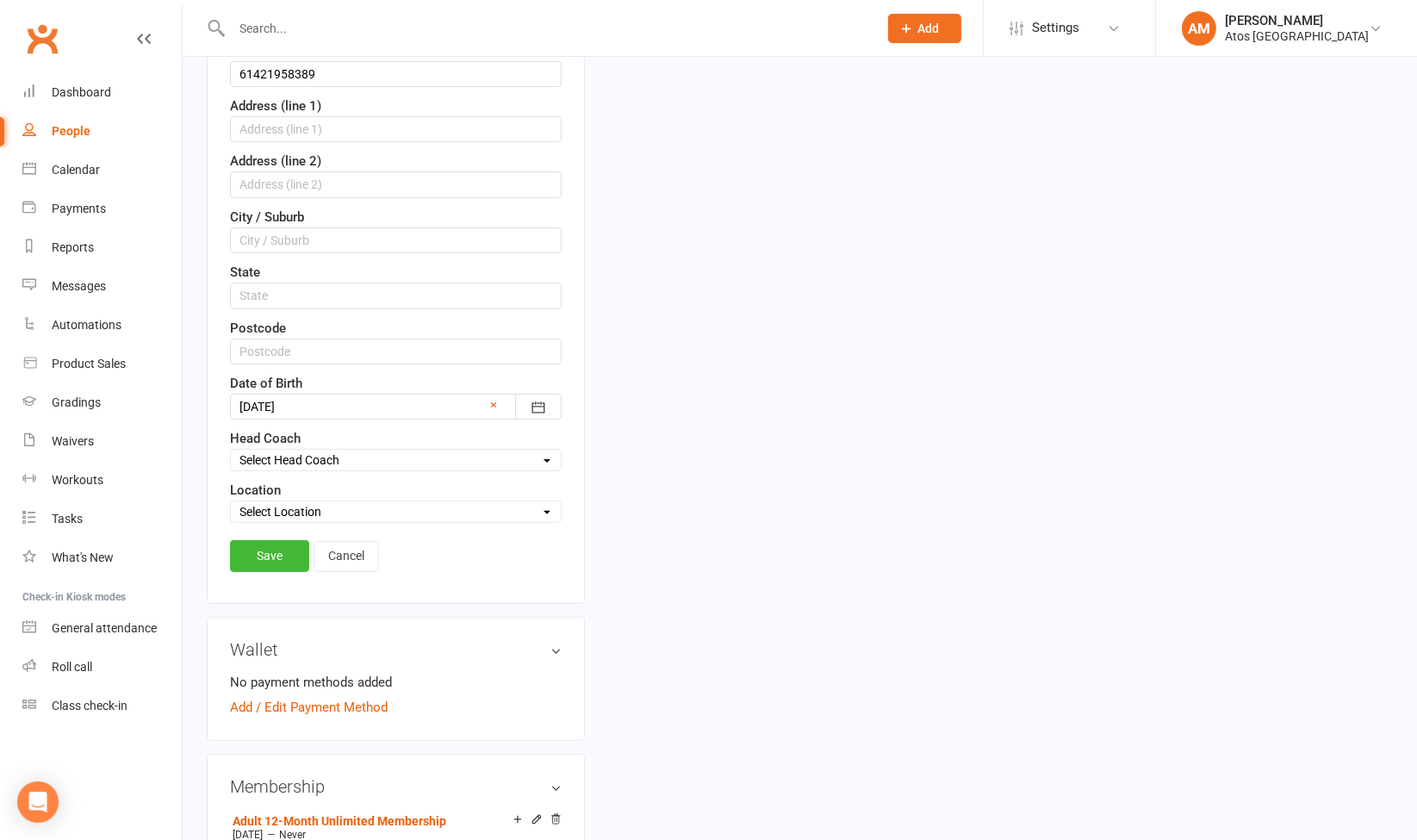
scroll to position [482, 0]
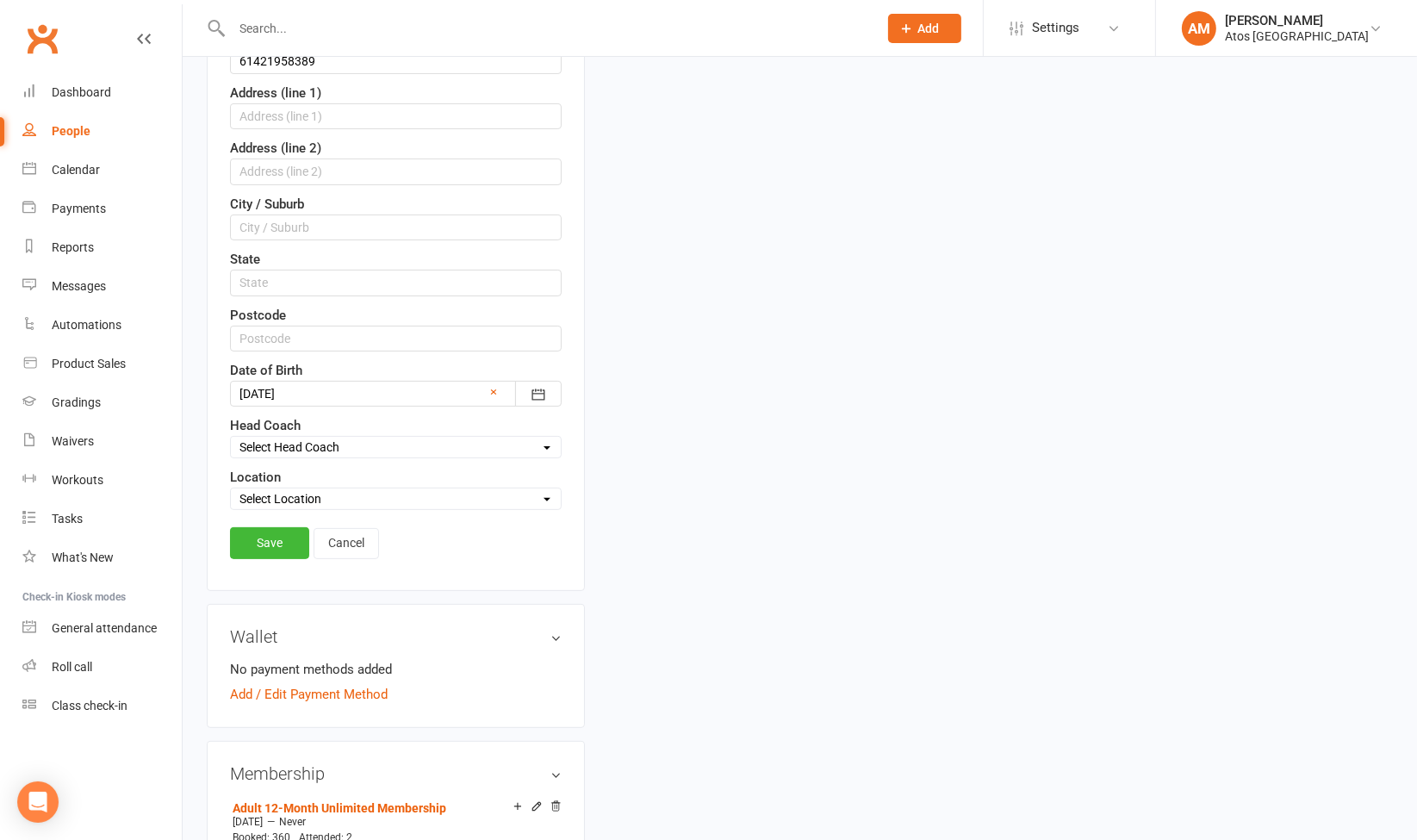
click at [418, 499] on select "Select Location Atos Brisbane" at bounding box center [396, 499] width 330 height 19
select select "0"
click at [231, 489] on select "Select Location Atos Brisbane" at bounding box center [396, 499] width 330 height 19
click at [287, 543] on link "Save" at bounding box center [269, 543] width 79 height 31
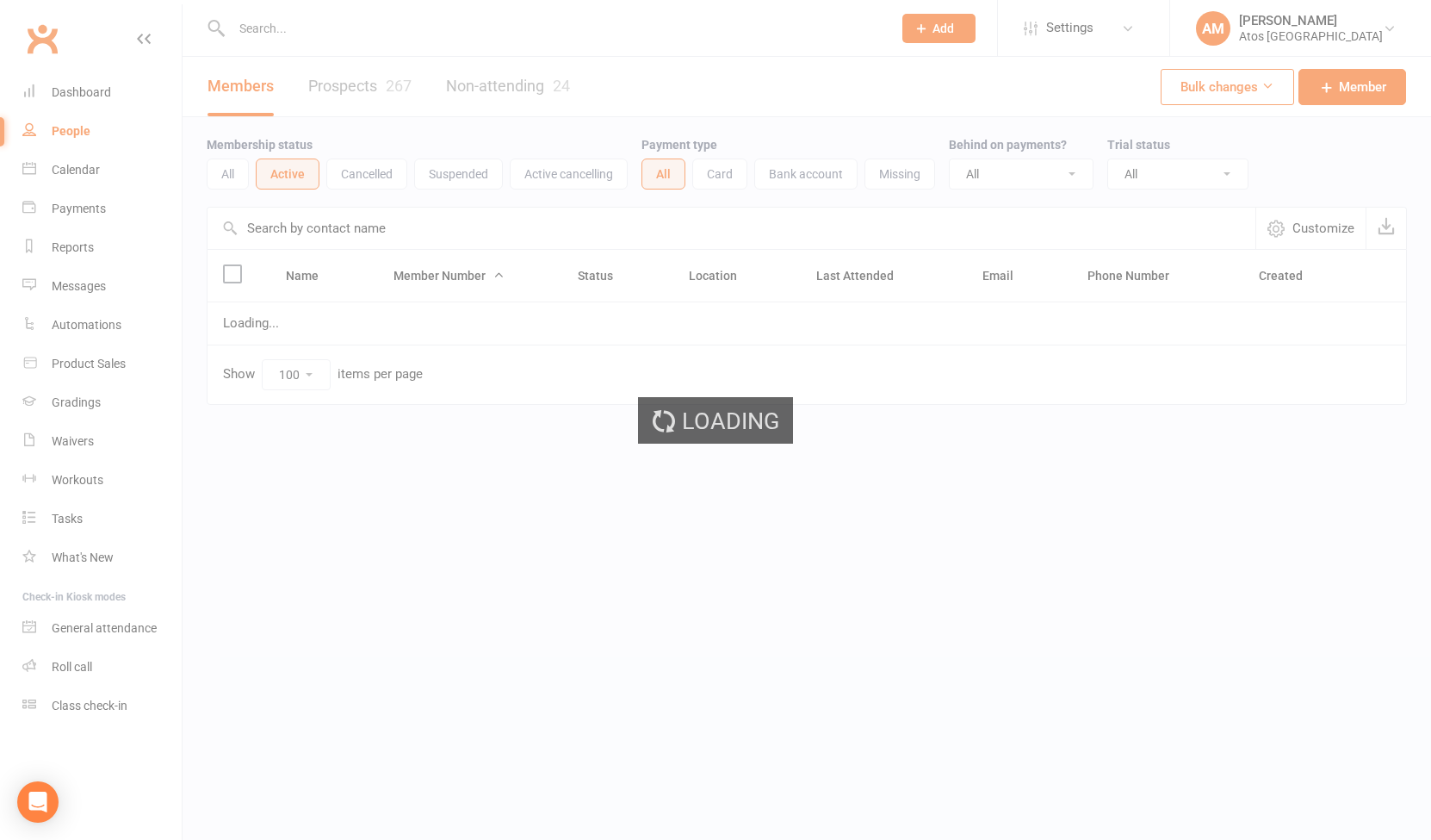
select select "100"
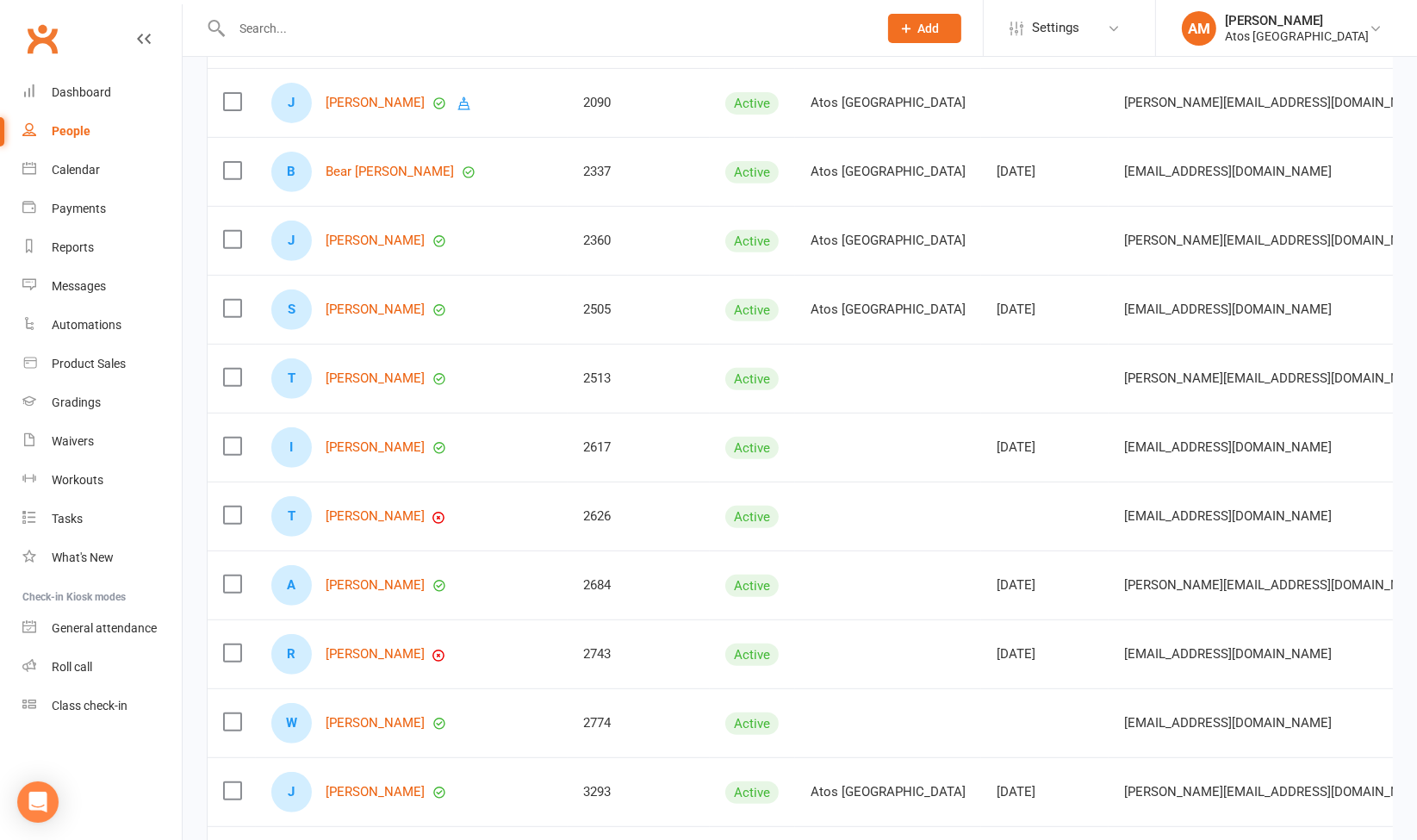
scroll to position [803, 0]
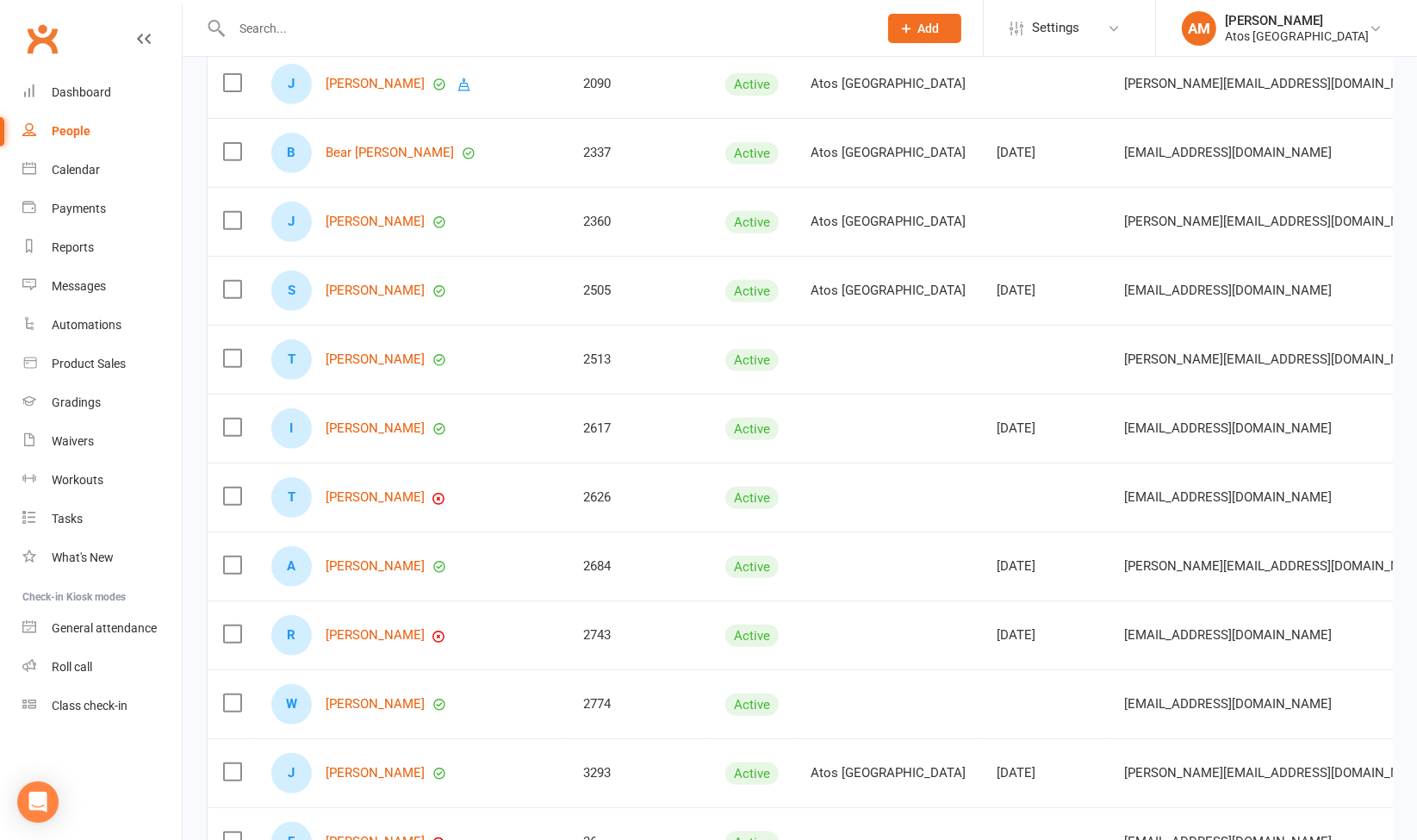
drag, startPoint x: 379, startPoint y: 689, endPoint x: 345, endPoint y: 718, distance: 44.7
click at [345, 718] on div "W William Duffy" at bounding box center [411, 704] width 280 height 40
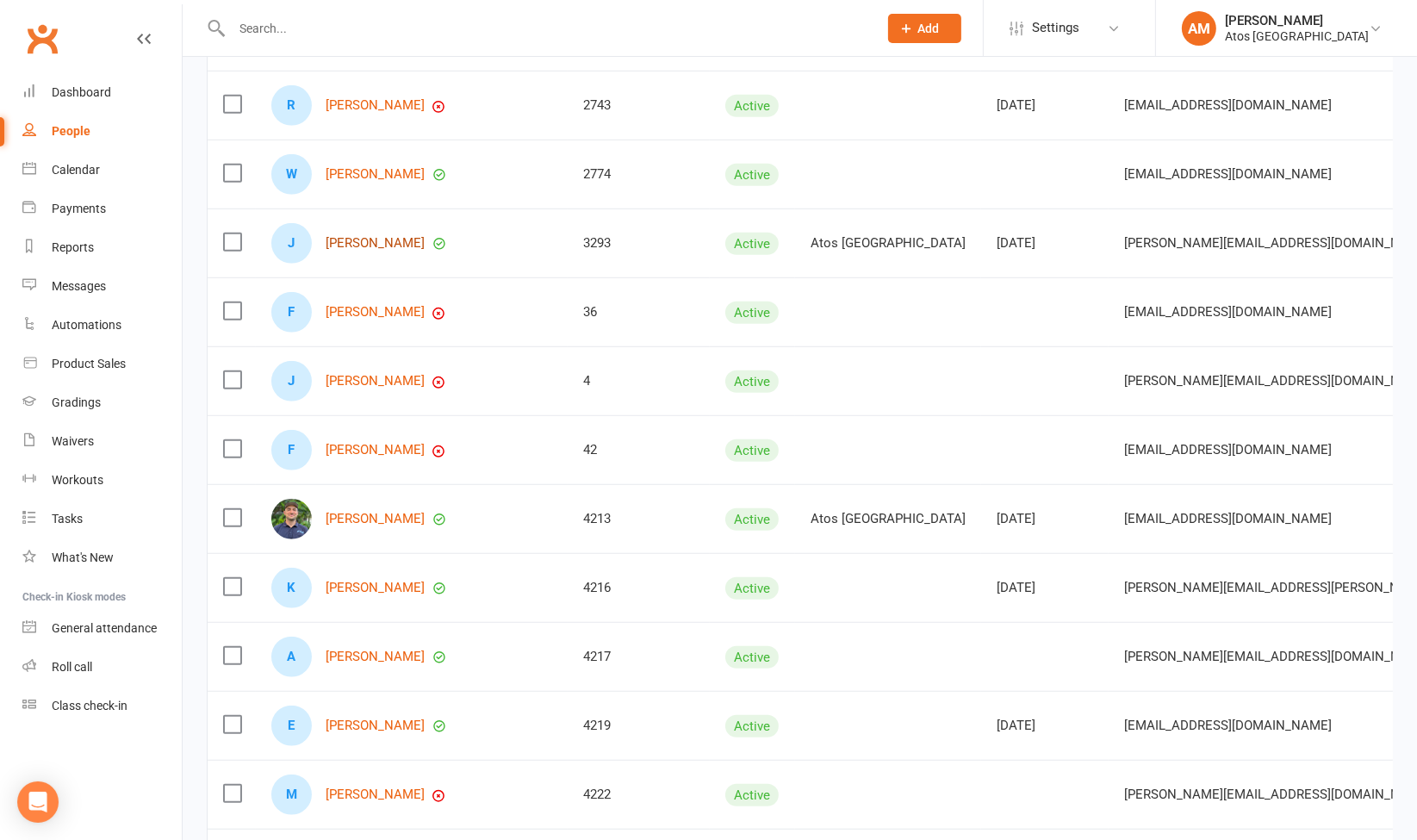
scroll to position [1422, 0]
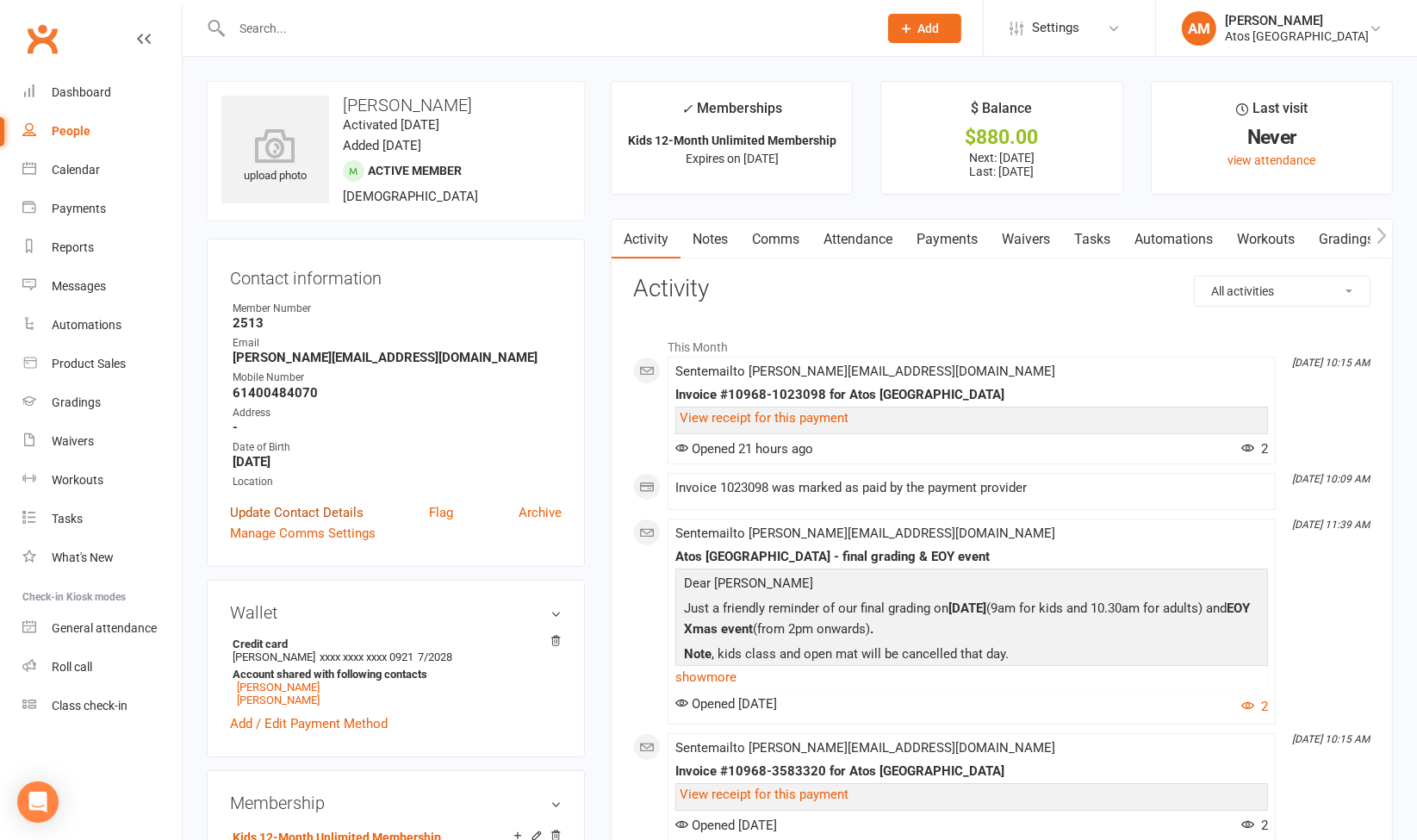
click at [297, 509] on link "Update Contact Details" at bounding box center [296, 513] width 134 height 21
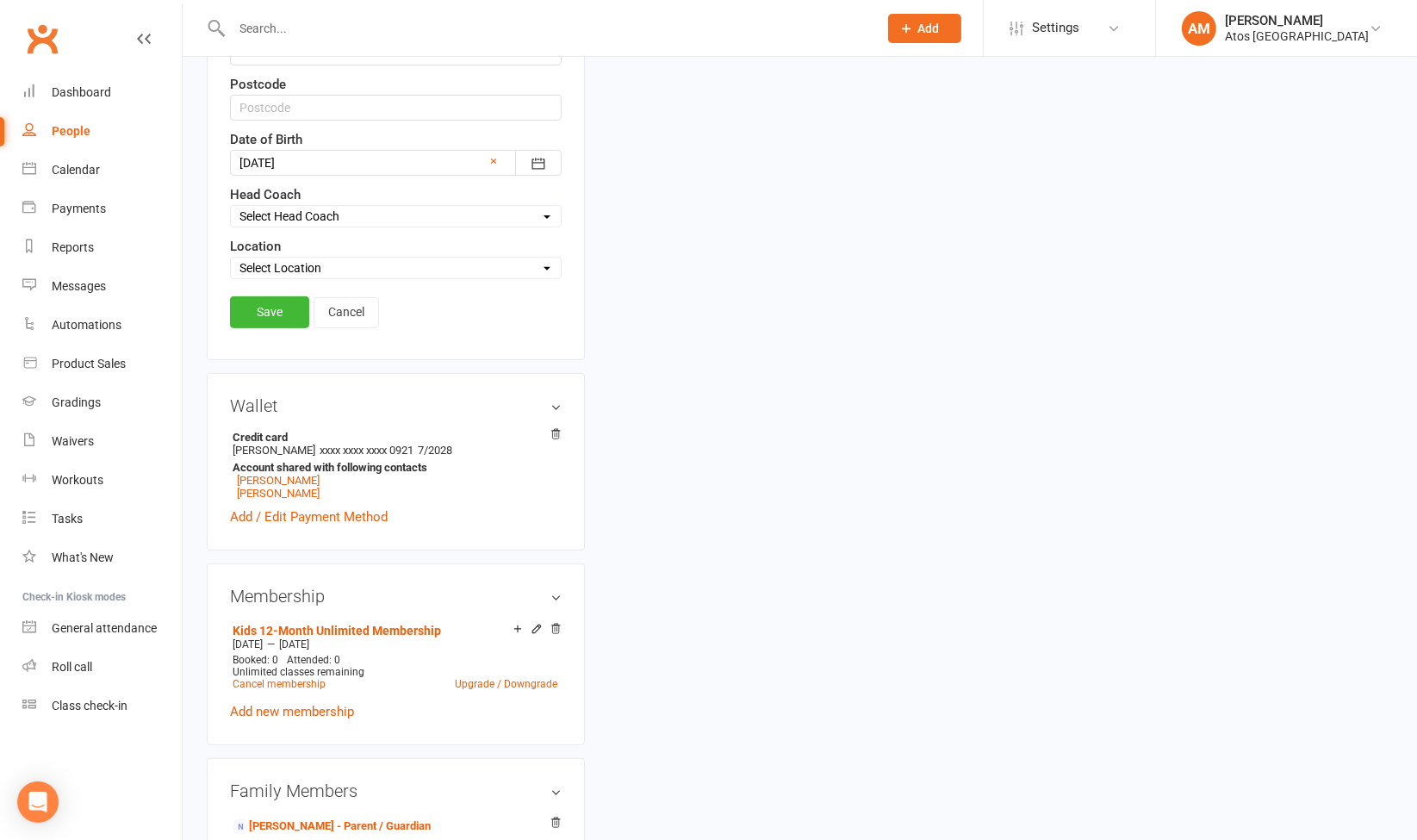
scroll to position [706, 0]
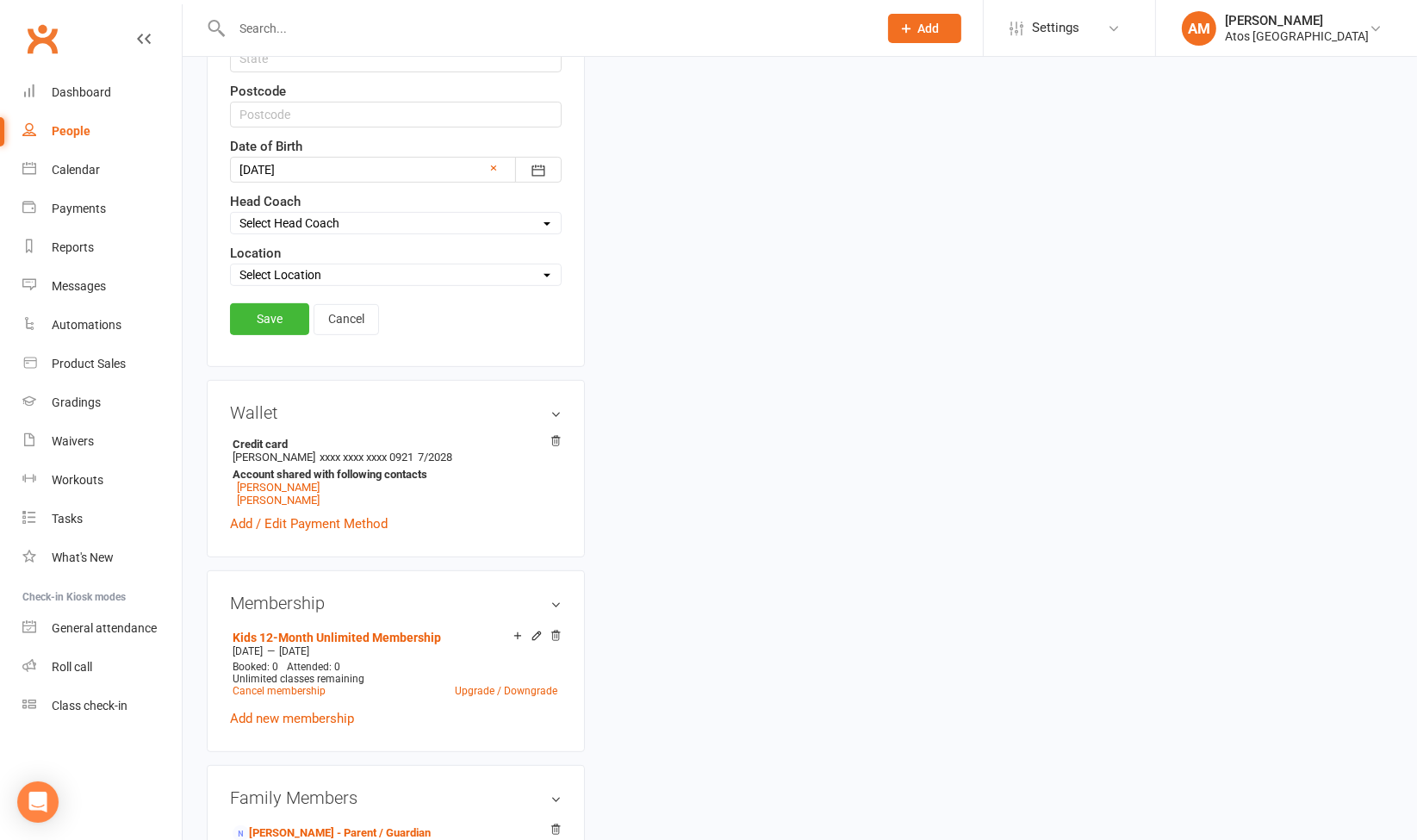
click at [485, 269] on select "Select Location Atos [GEOGRAPHIC_DATA]" at bounding box center [396, 275] width 330 height 19
select select "0"
click at [231, 265] on select "Select Location Atos [GEOGRAPHIC_DATA]" at bounding box center [396, 275] width 330 height 19
click at [293, 305] on link "Save" at bounding box center [269, 319] width 79 height 31
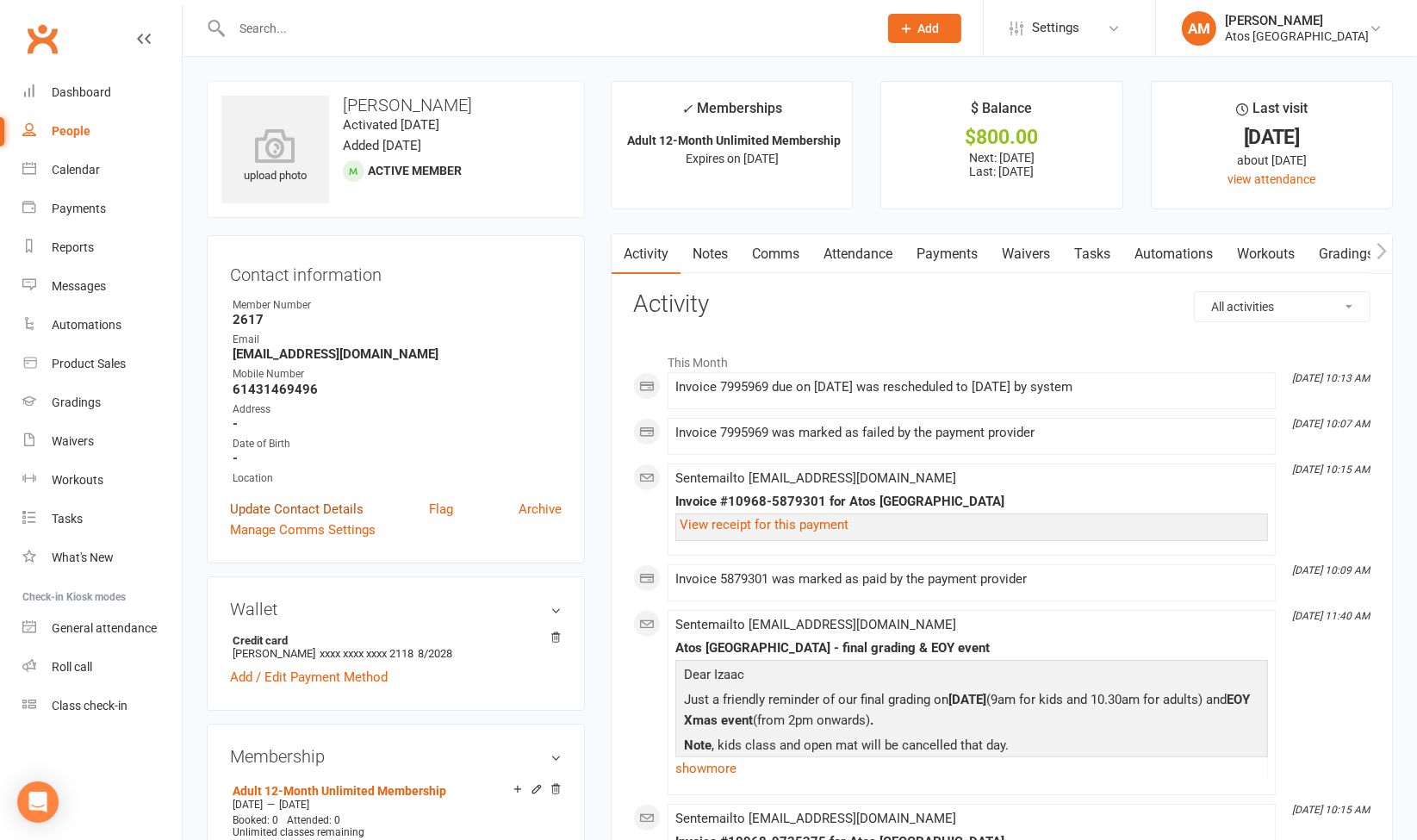
click at [301, 511] on link "Update Contact Details" at bounding box center [296, 509] width 134 height 21
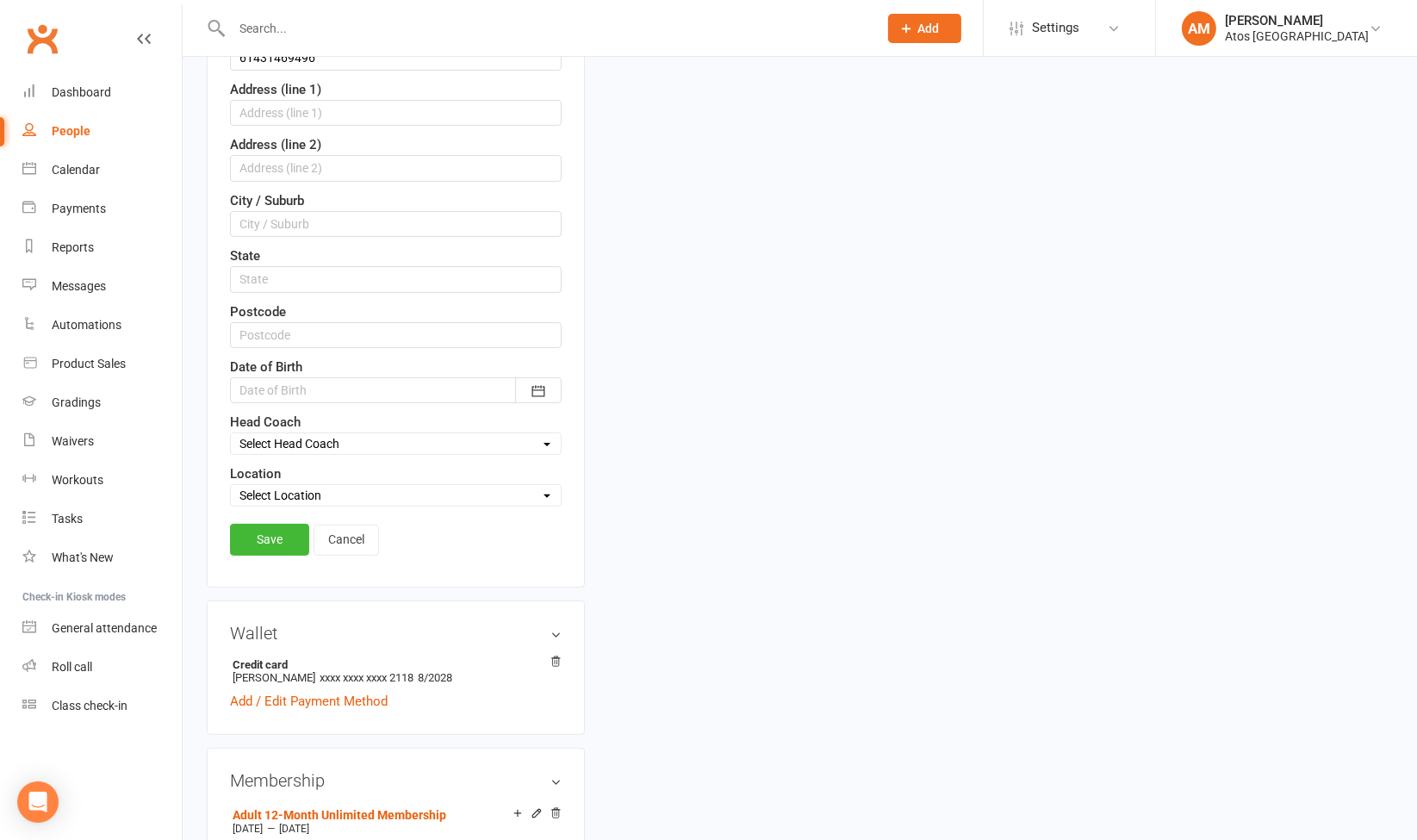
scroll to position [484, 0]
click at [451, 486] on select "Select Location Atos [GEOGRAPHIC_DATA]" at bounding box center [396, 493] width 330 height 19
select select "0"
click at [231, 484] on select "Select Location Atos [GEOGRAPHIC_DATA]" at bounding box center [396, 493] width 330 height 19
click at [259, 535] on link "Save" at bounding box center [269, 538] width 79 height 31
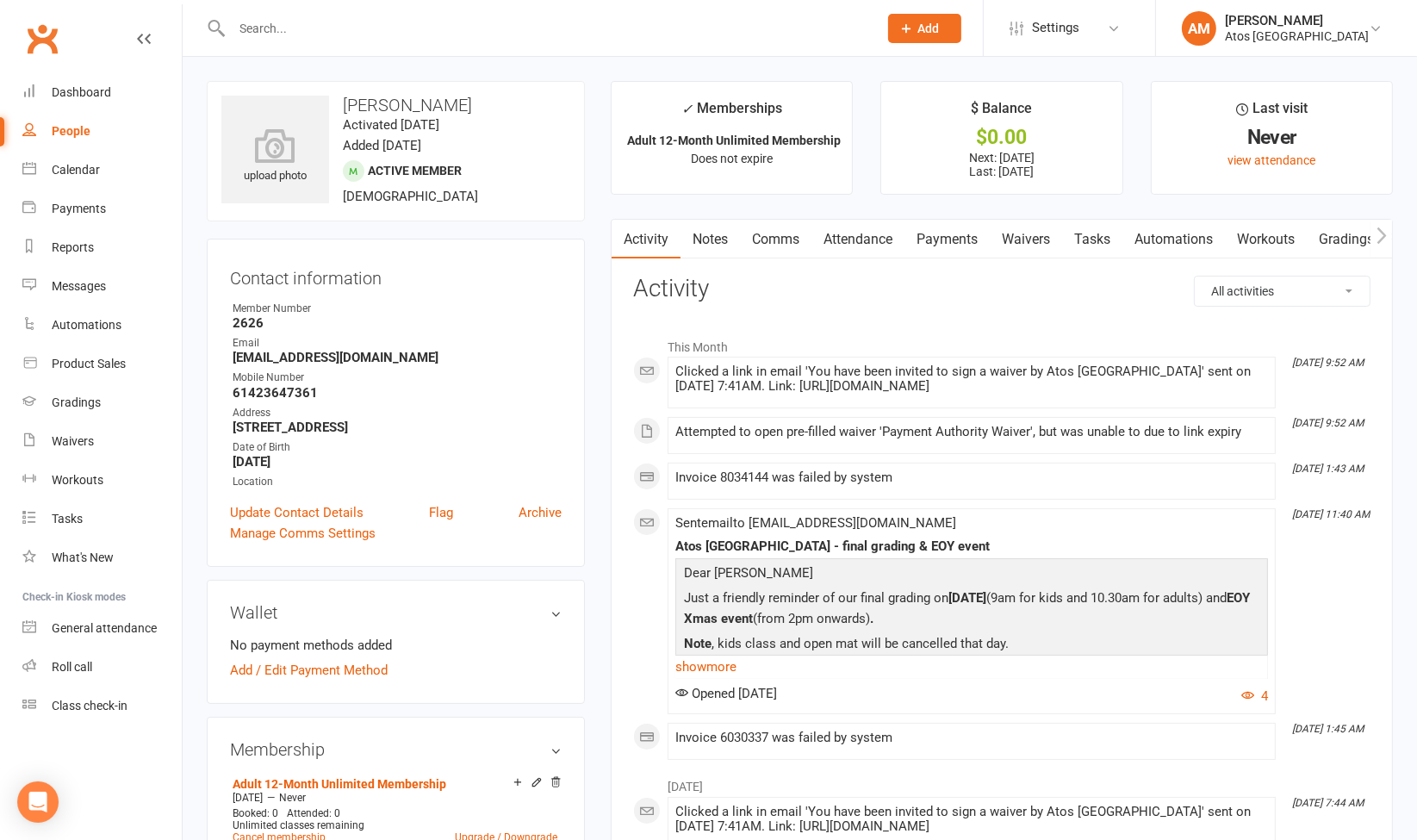
click at [1048, 236] on link "Waivers" at bounding box center [1026, 238] width 73 height 39
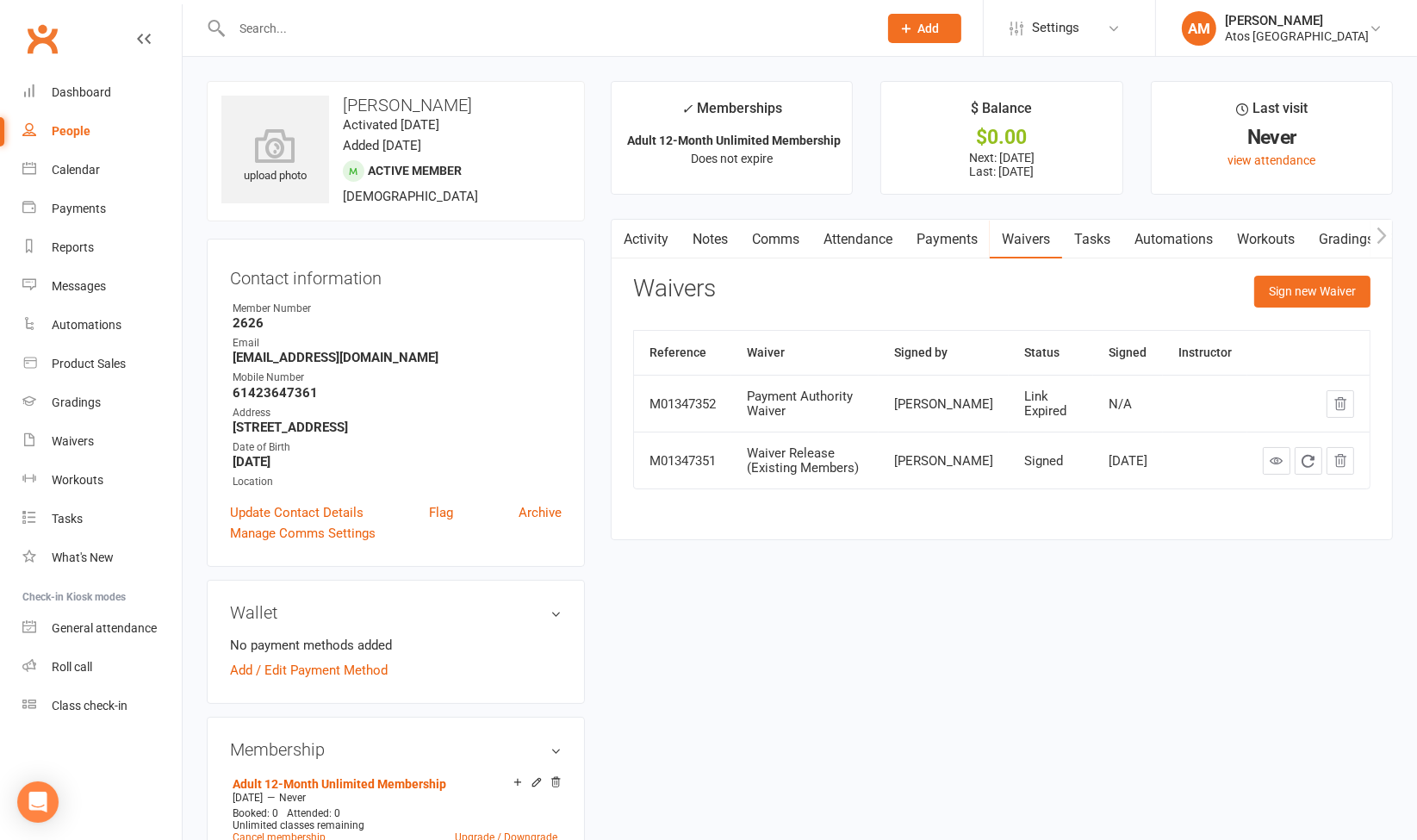
click at [765, 234] on link "Comms" at bounding box center [776, 238] width 72 height 39
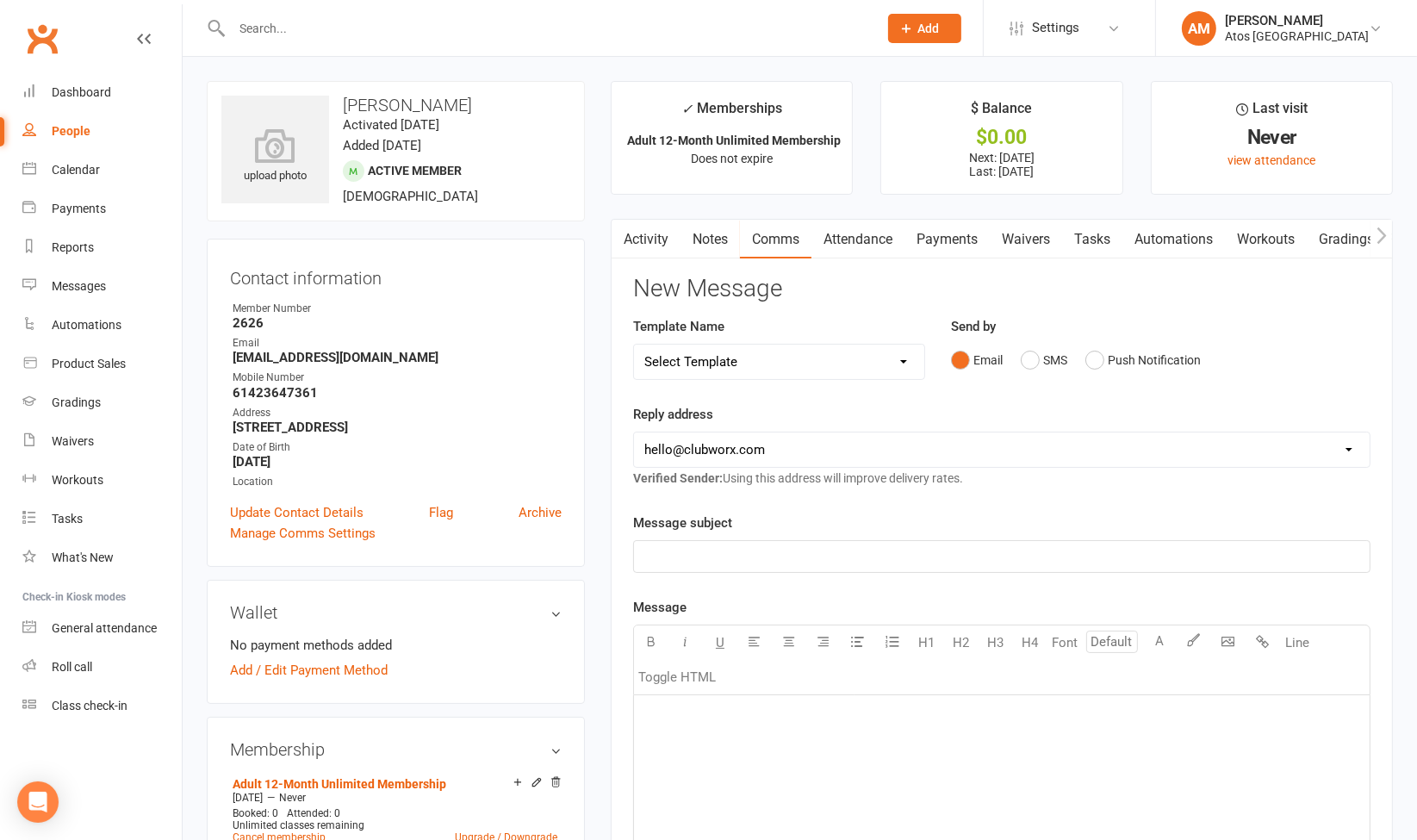
click at [635, 228] on link "Activity" at bounding box center [646, 238] width 69 height 39
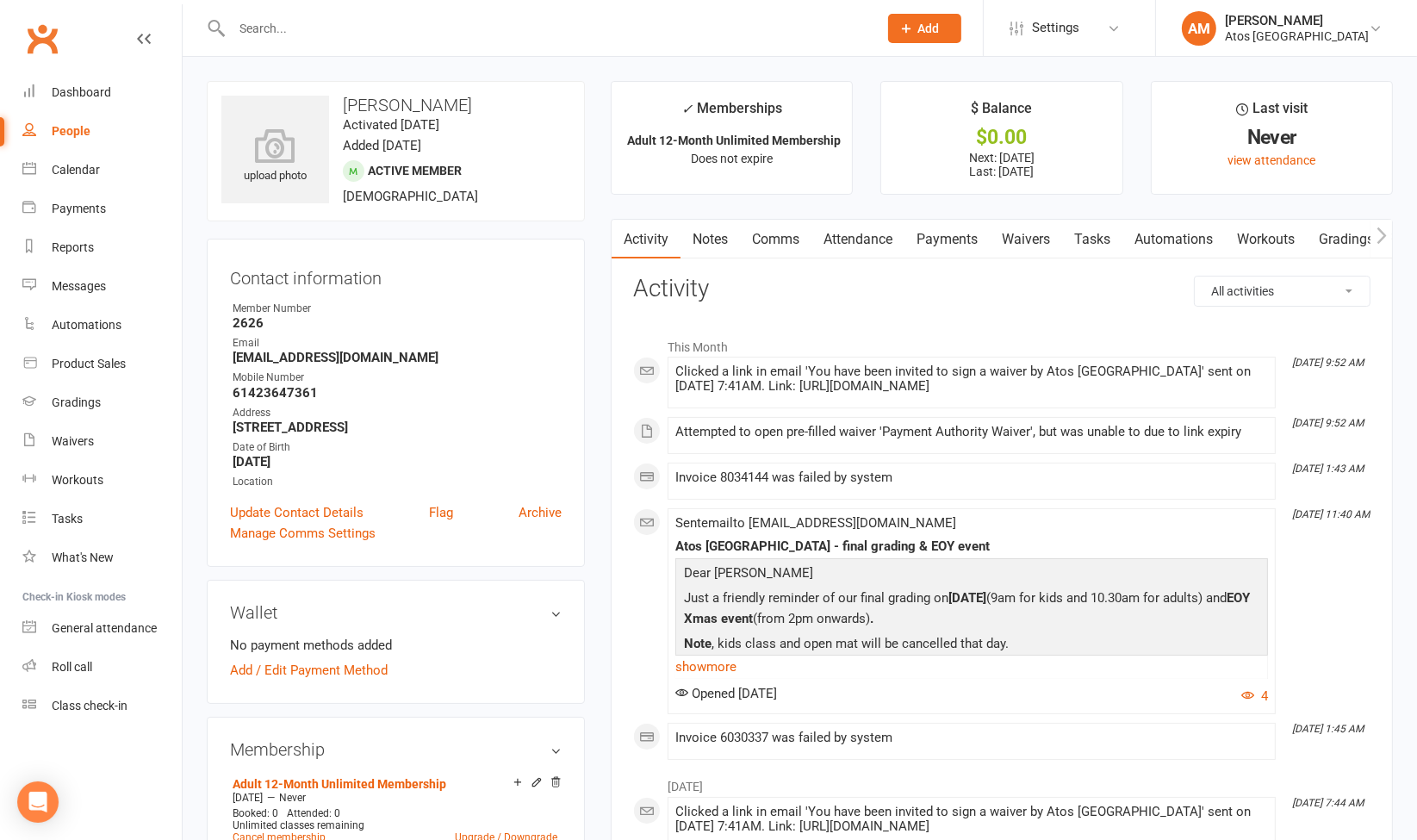
click at [1024, 251] on link "Waivers" at bounding box center [1026, 238] width 73 height 39
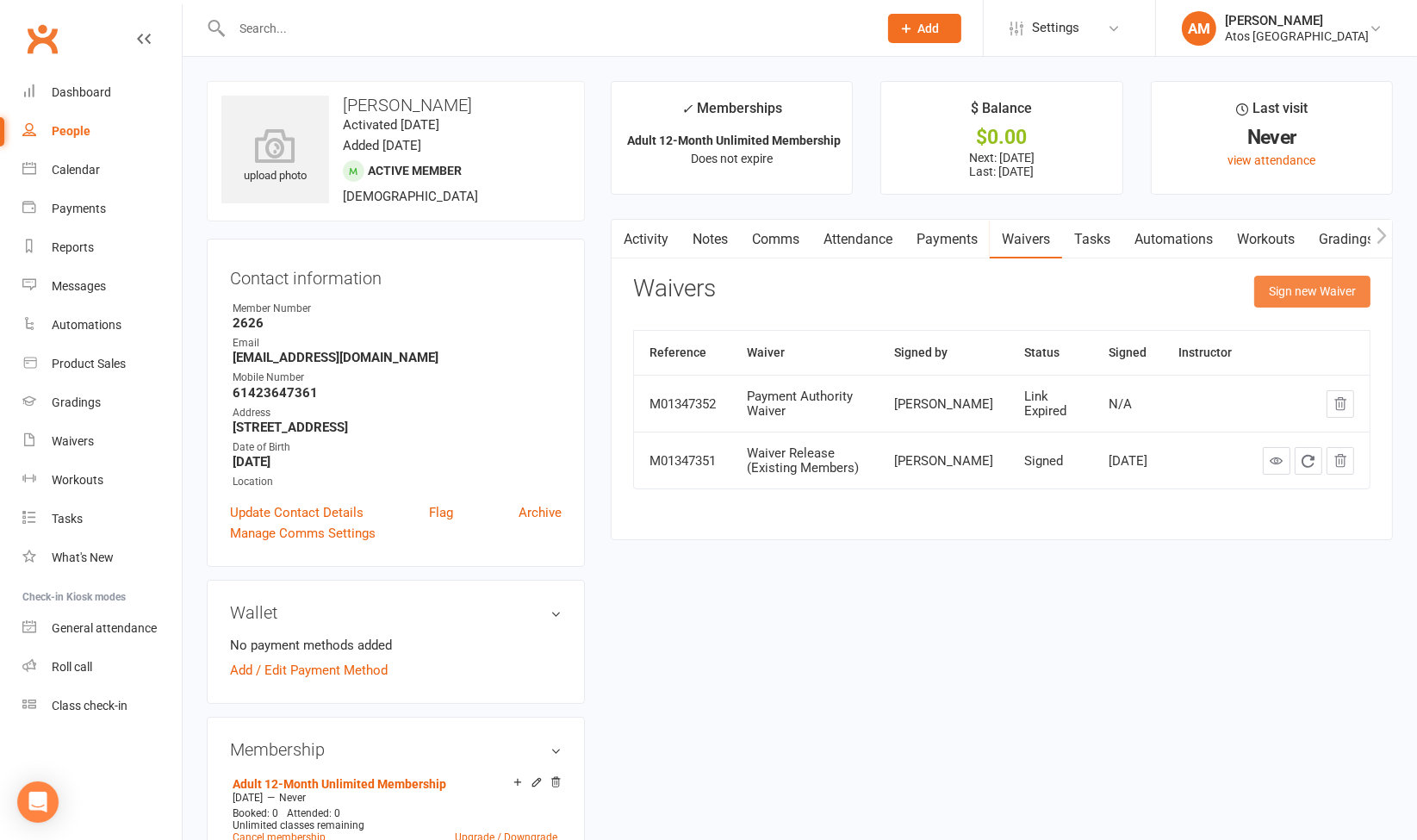
click at [1314, 285] on button "Sign new Waiver" at bounding box center [1312, 292] width 116 height 31
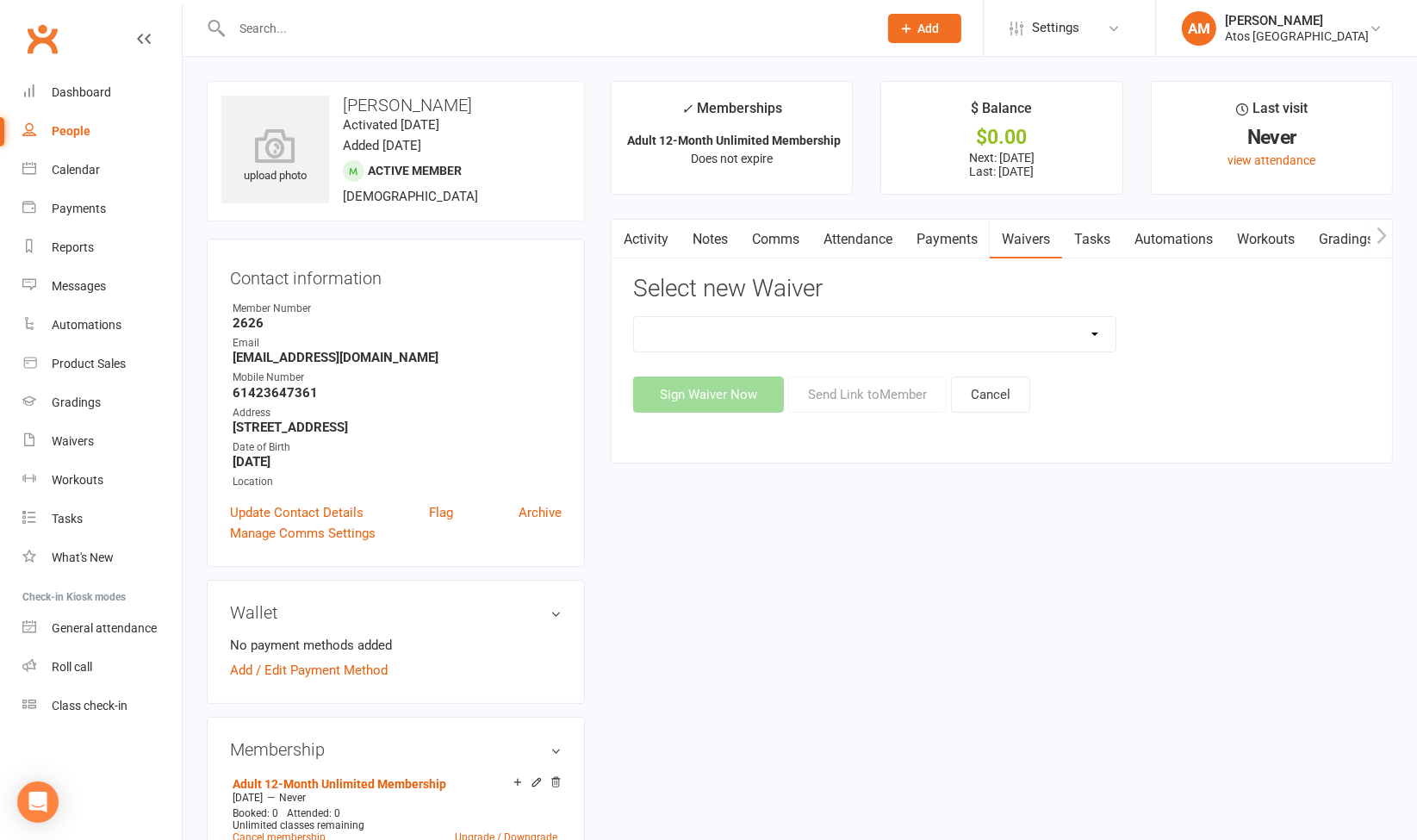
click at [1019, 340] on select "New Member Sign Up Payment Authority Waiver Waiver Release (Existing Members)" at bounding box center [874, 334] width 481 height 34
select select "14625"
click at [634, 317] on select "New Member Sign Up Payment Authority Waiver Waiver Release (Existing Members)" at bounding box center [874, 334] width 481 height 34
click at [895, 393] on button "Send Link to Member" at bounding box center [867, 394] width 158 height 36
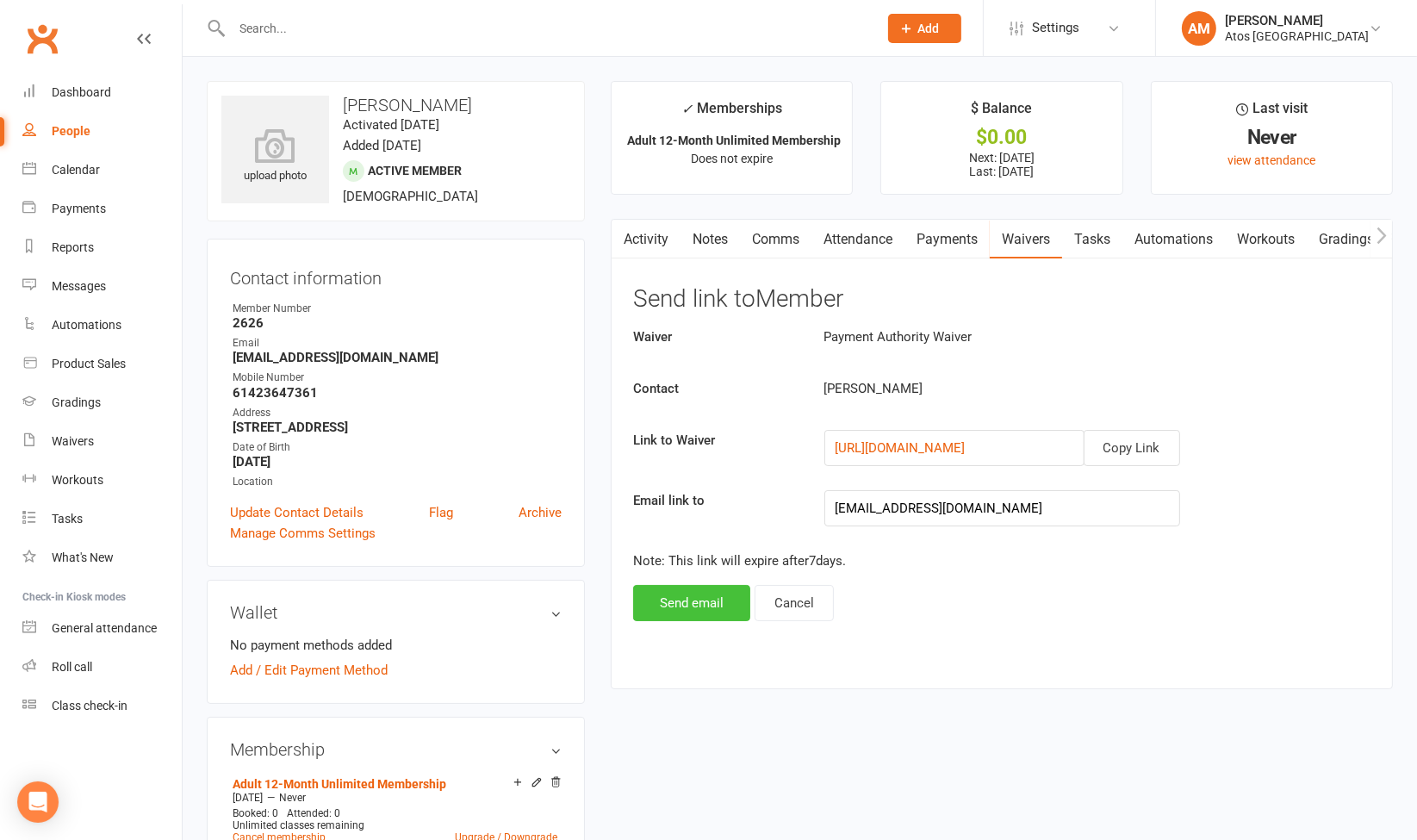
click at [715, 601] on button "Send email" at bounding box center [692, 602] width 117 height 36
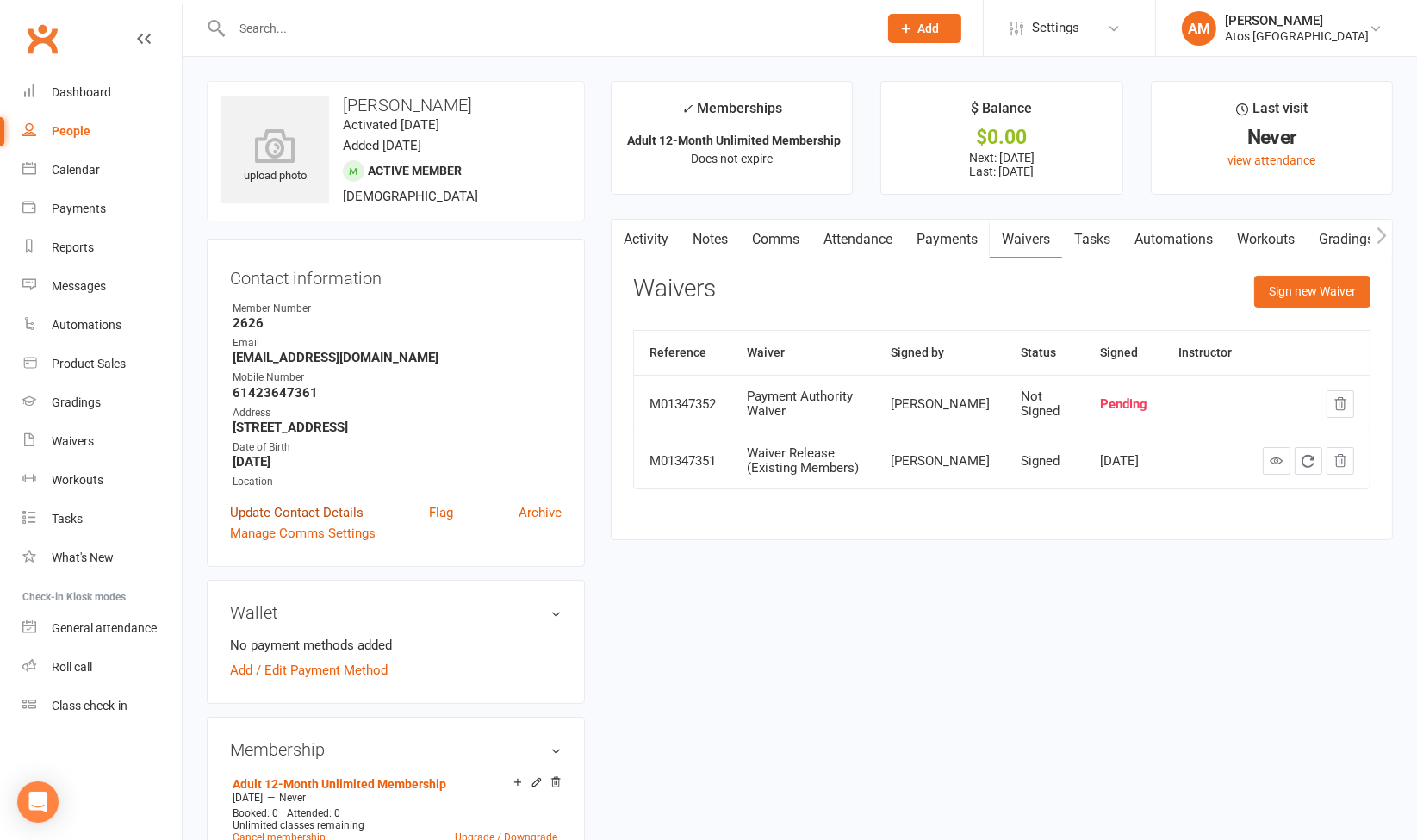
click at [305, 520] on link "Update Contact Details" at bounding box center [296, 513] width 134 height 21
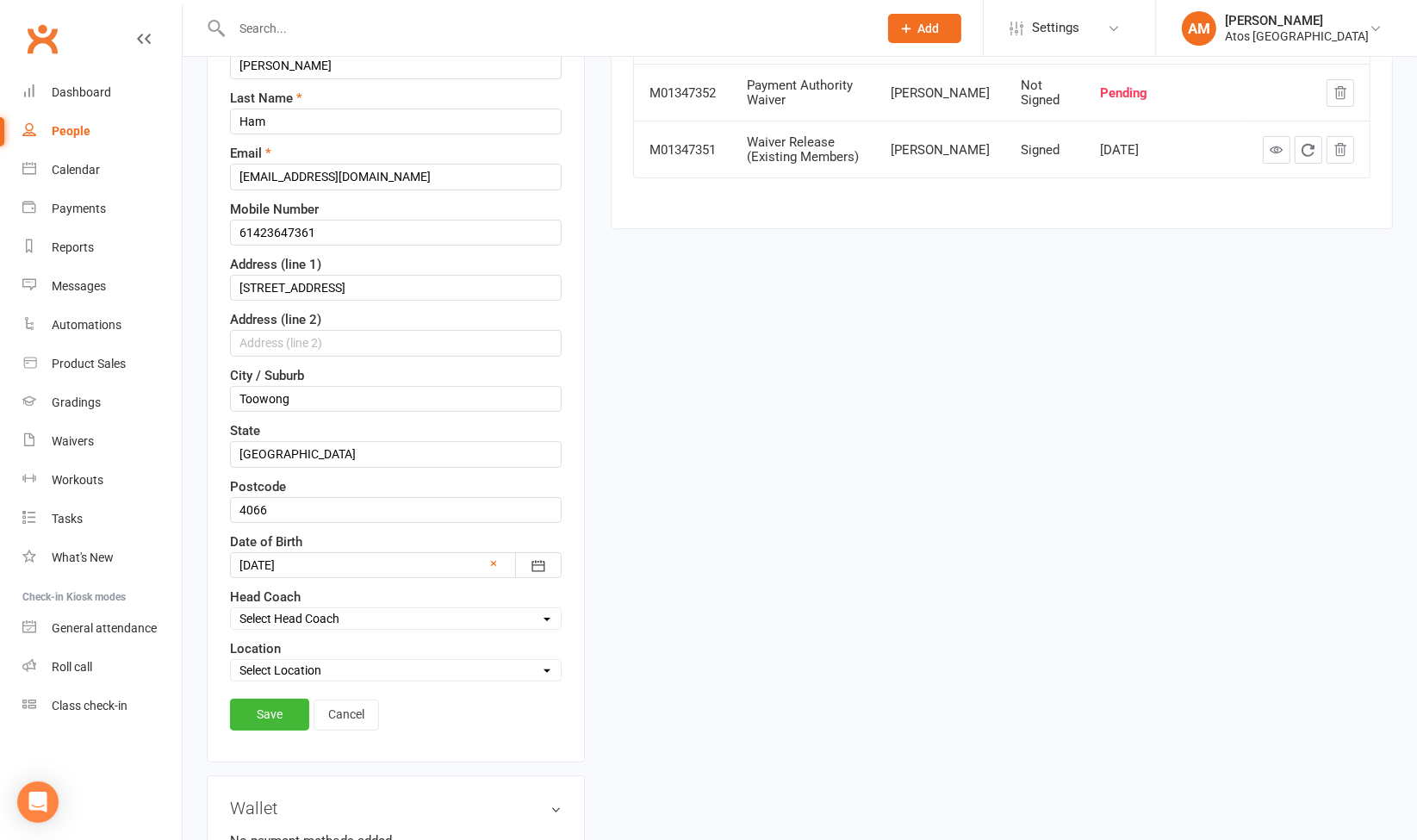
scroll to position [366, 0]
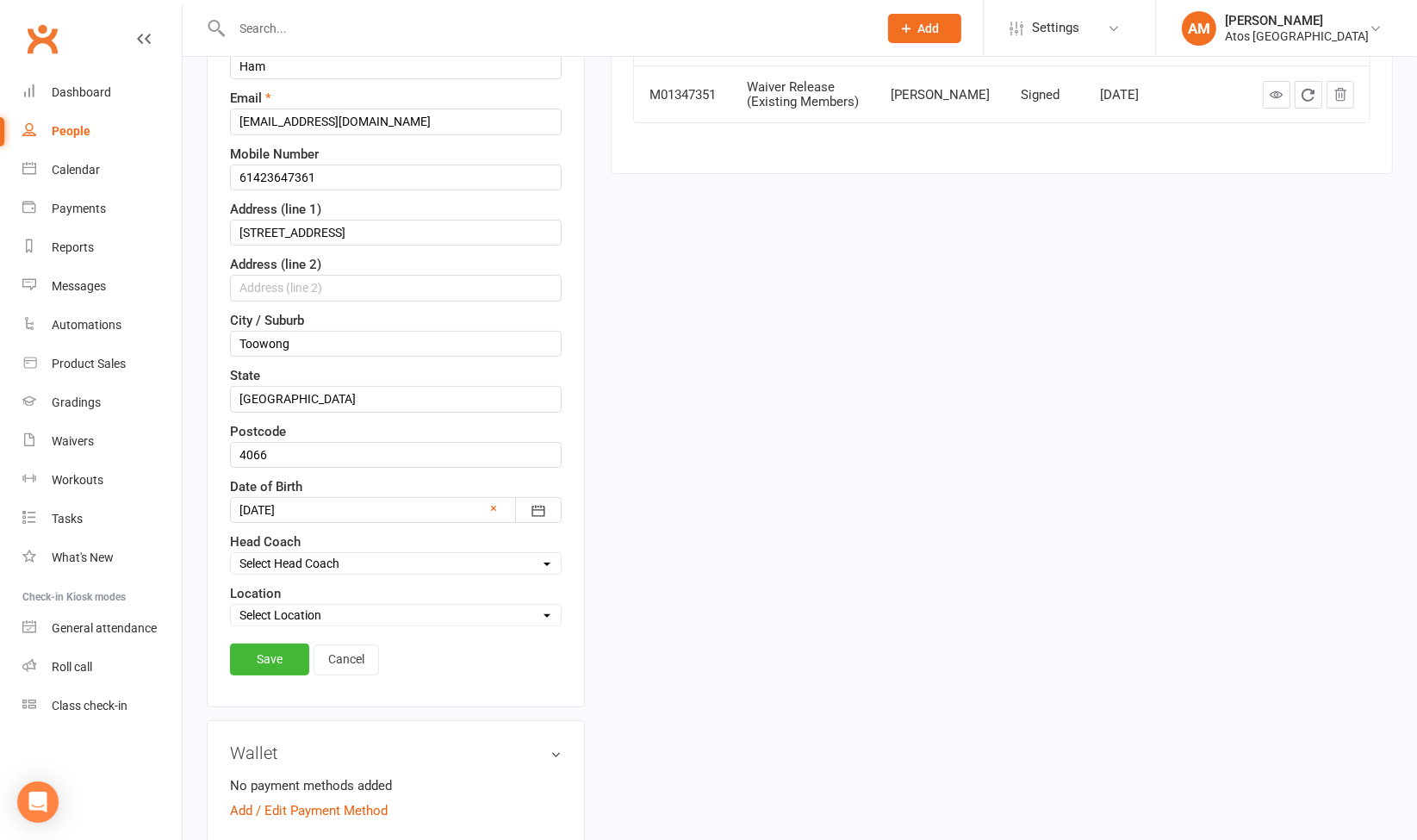
click at [347, 615] on select "Select Location Atos [GEOGRAPHIC_DATA]" at bounding box center [396, 615] width 330 height 19
select select "0"
click at [231, 605] on select "Select Location Atos [GEOGRAPHIC_DATA]" at bounding box center [396, 615] width 330 height 19
click at [295, 657] on link "Save" at bounding box center [269, 659] width 79 height 31
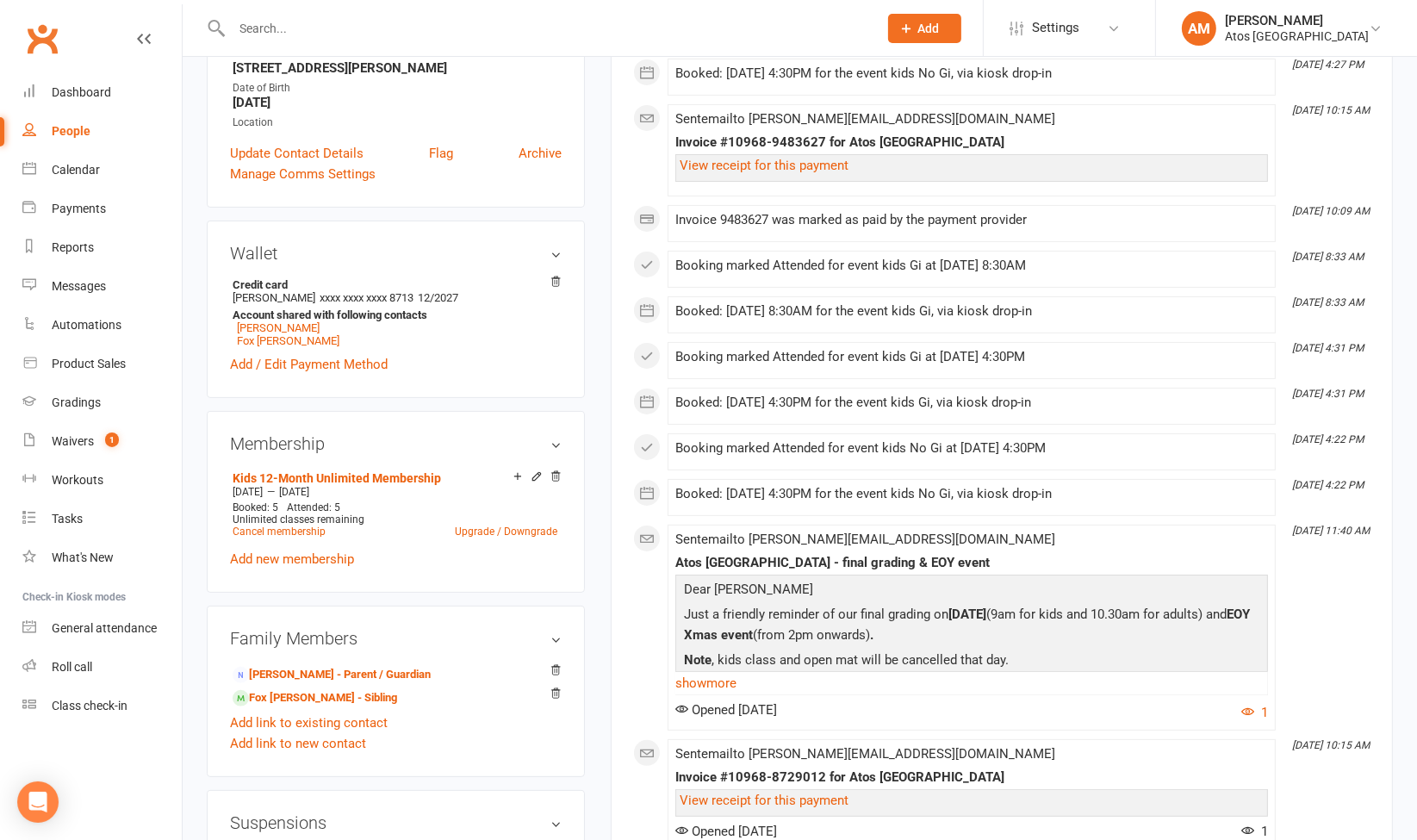
scroll to position [357, 0]
click at [325, 141] on div "Contact information Owner Member Number 2684 Email [PERSON_NAME][EMAIL_ADDRESS]…" at bounding box center [396, 45] width 378 height 328
click at [344, 153] on link "Update Contact Details" at bounding box center [296, 155] width 134 height 21
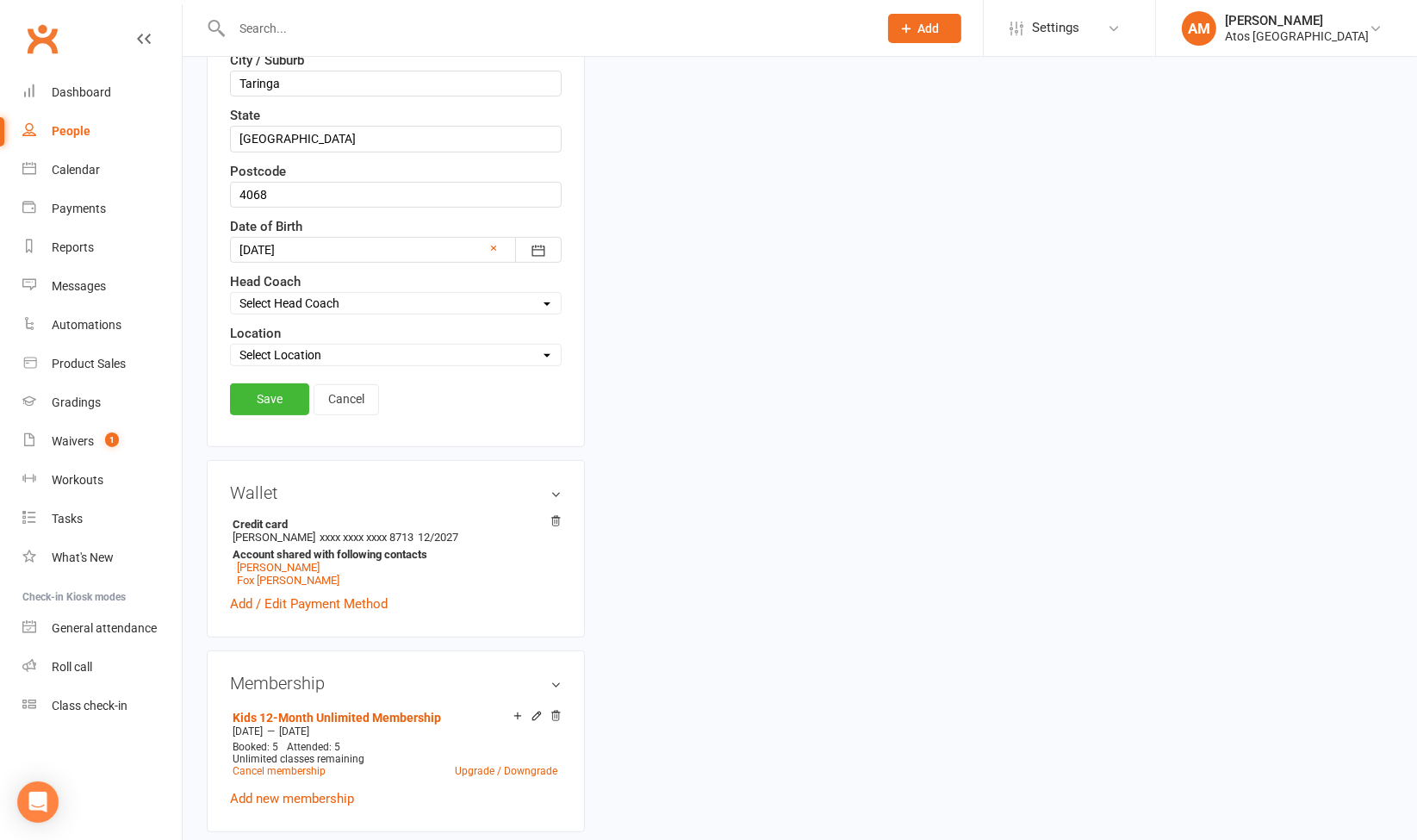
scroll to position [644, 0]
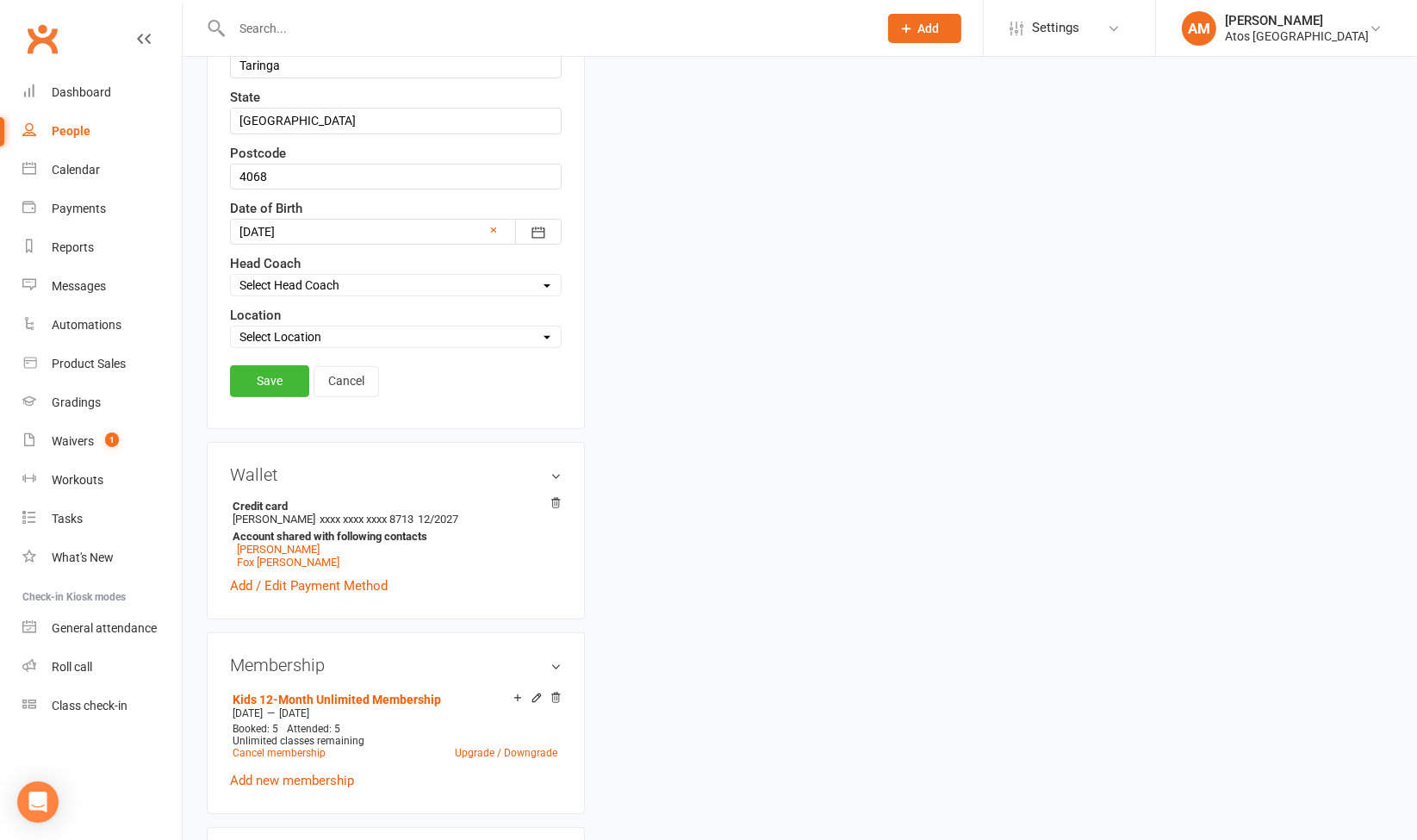
click at [424, 327] on select "Select Location Atos [GEOGRAPHIC_DATA]" at bounding box center [396, 337] width 330 height 19
select select "0"
click at [231, 327] on select "Select Location Atos [GEOGRAPHIC_DATA]" at bounding box center [396, 337] width 330 height 19
click at [257, 369] on link "Save" at bounding box center [269, 381] width 79 height 31
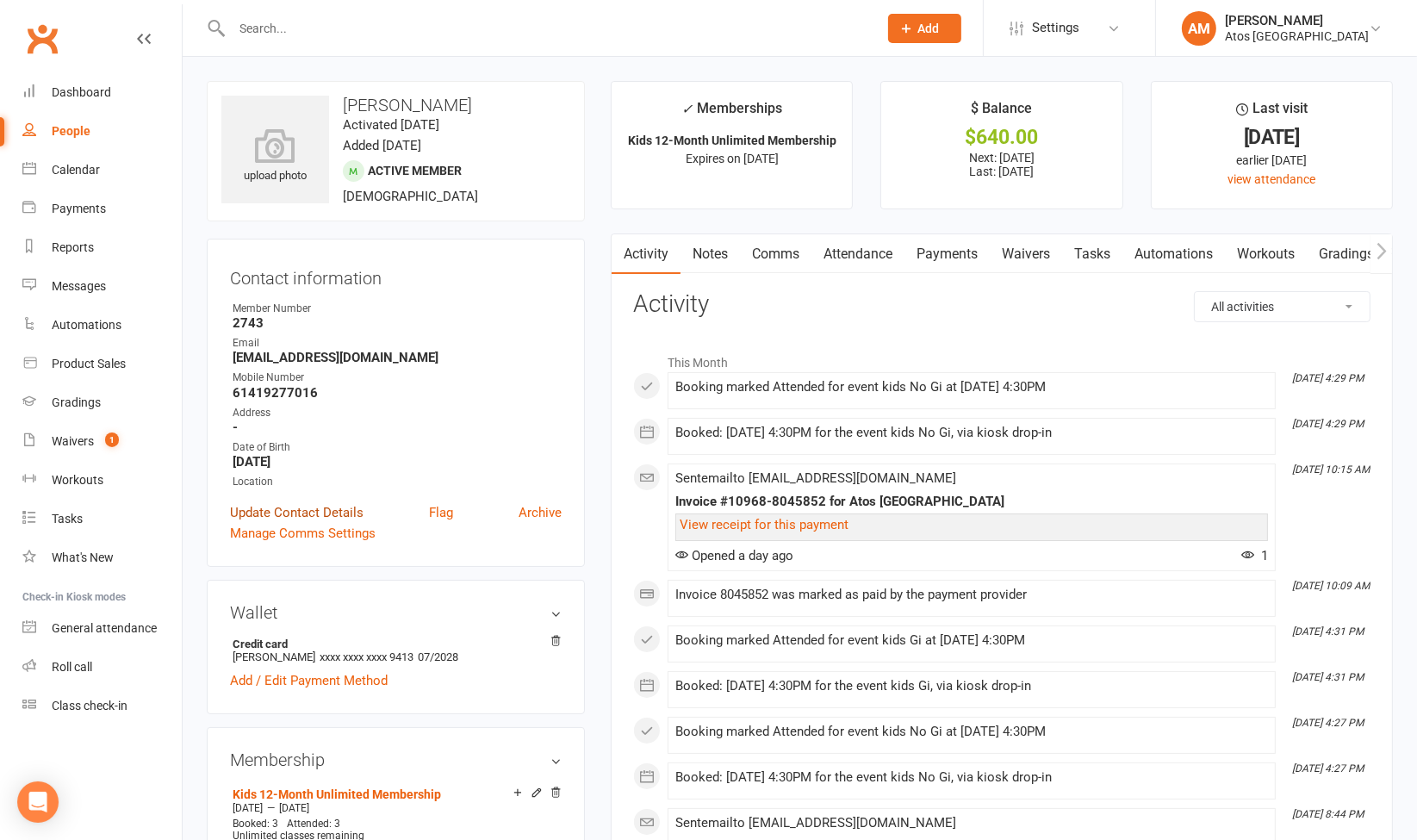
click at [300, 509] on link "Update Contact Details" at bounding box center [296, 513] width 134 height 21
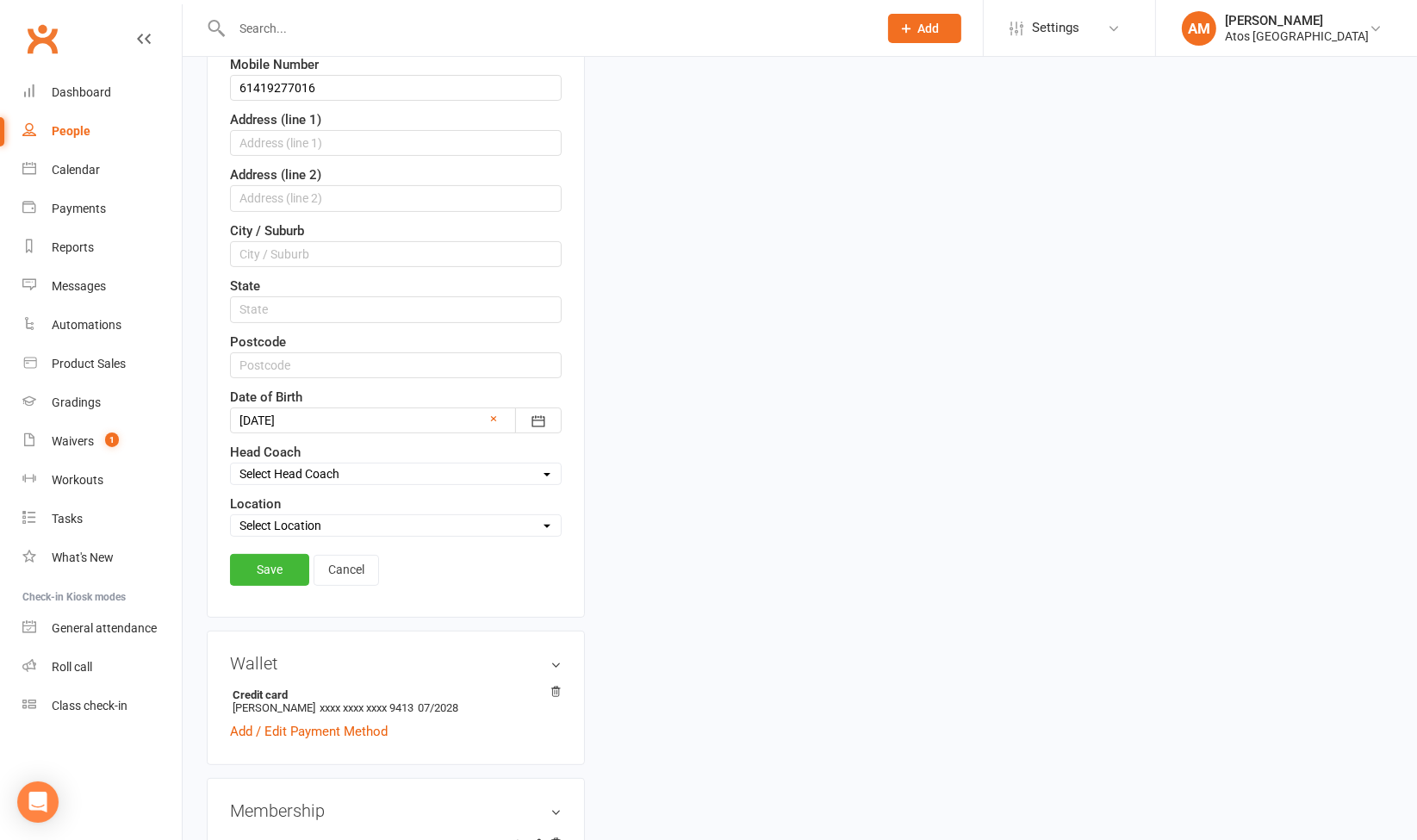
scroll to position [461, 0]
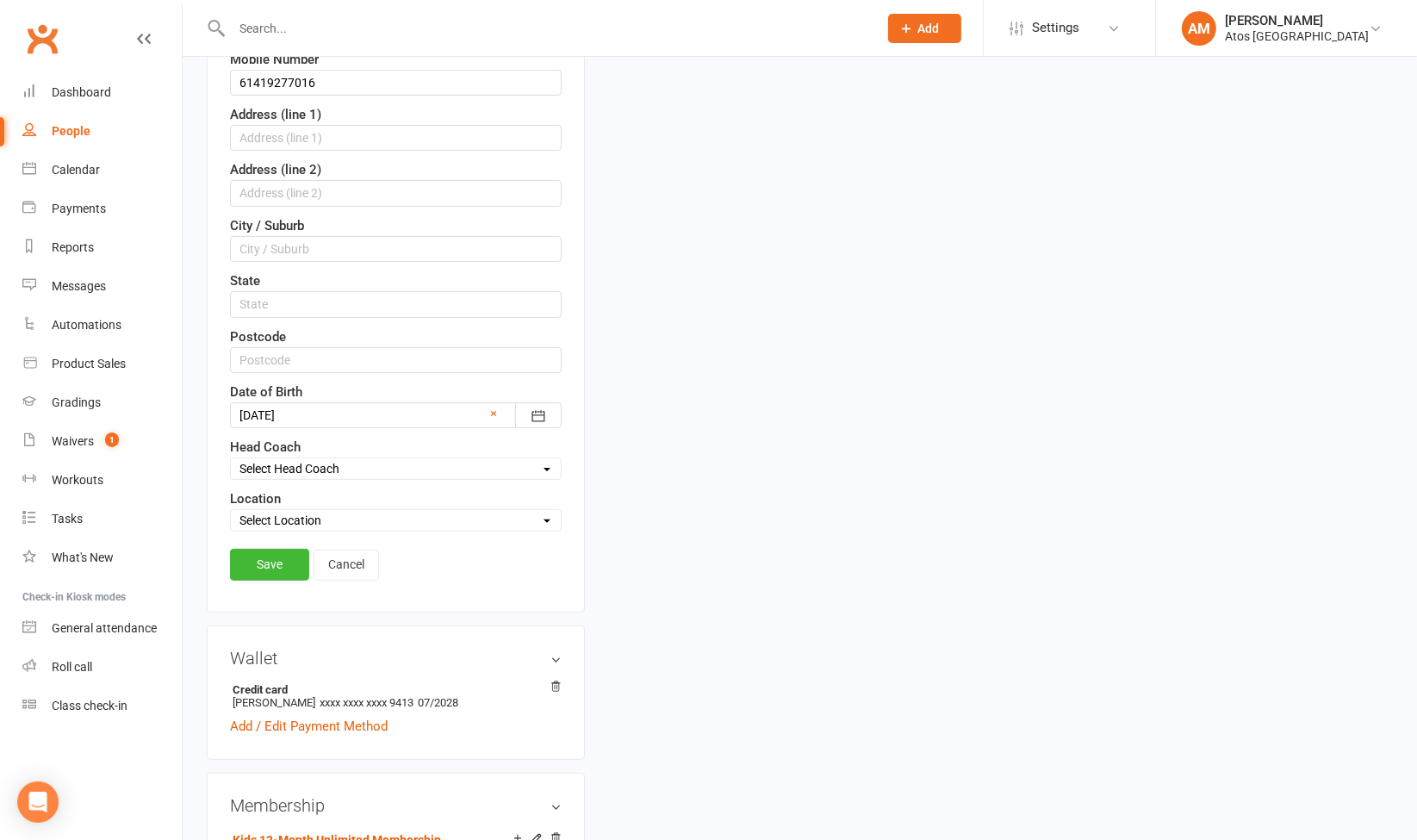
click at [414, 511] on select "Select Location Atos [GEOGRAPHIC_DATA]" at bounding box center [396, 520] width 330 height 19
select select "0"
click at [231, 511] on select "Select Location Atos [GEOGRAPHIC_DATA]" at bounding box center [396, 520] width 330 height 19
click at [280, 562] on link "Save" at bounding box center [269, 564] width 79 height 31
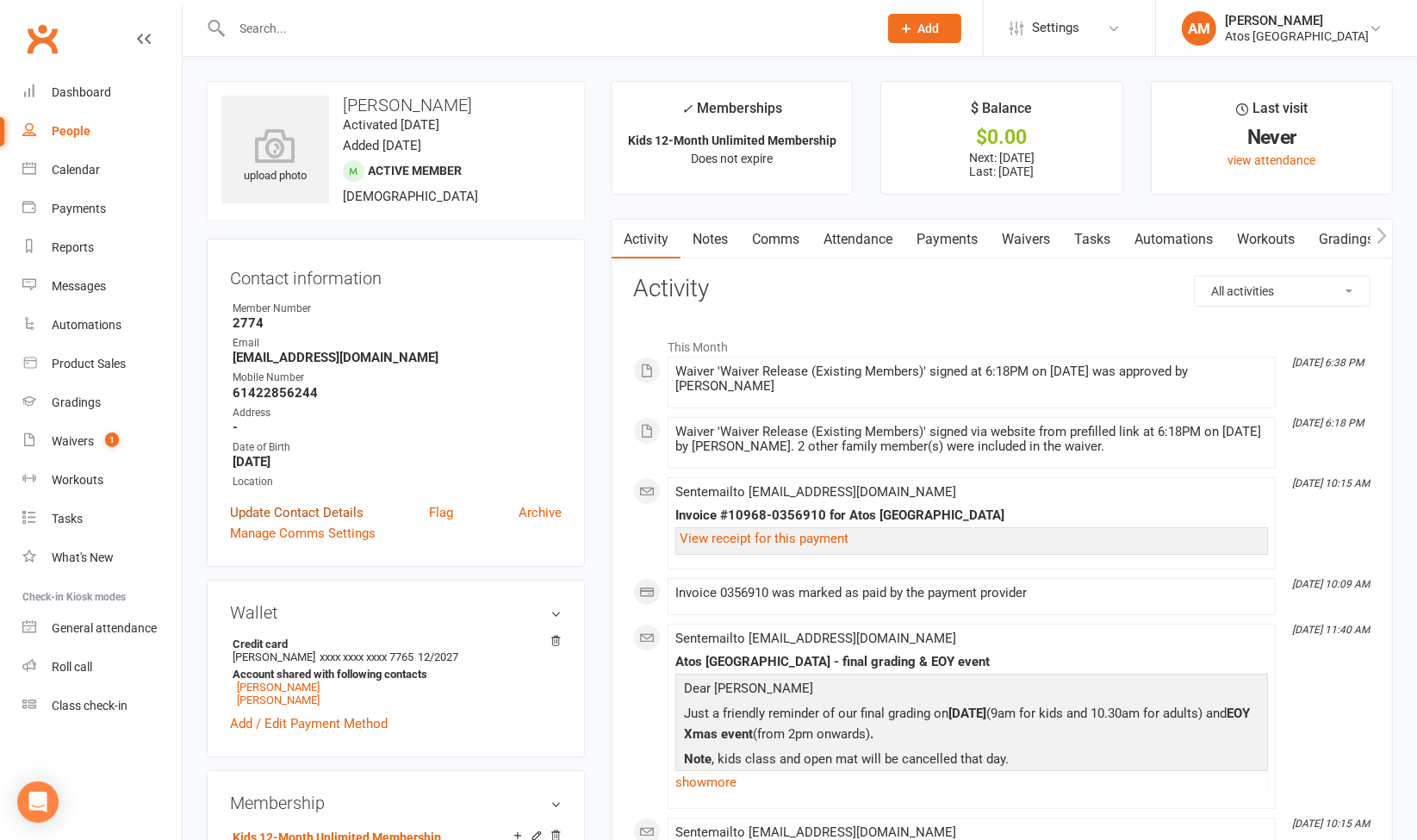
click at [351, 510] on link "Update Contact Details" at bounding box center [296, 513] width 134 height 21
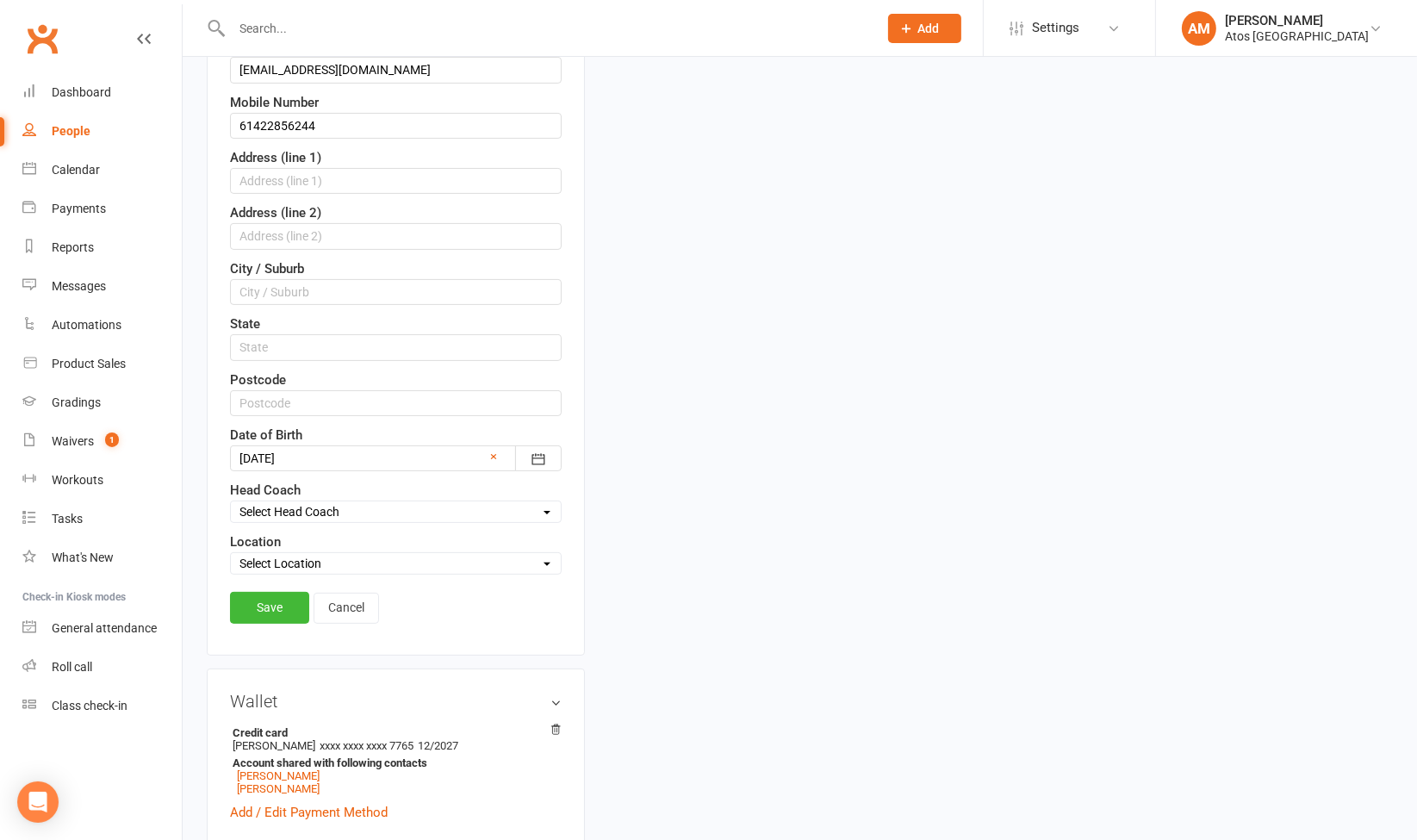
scroll to position [443, 0]
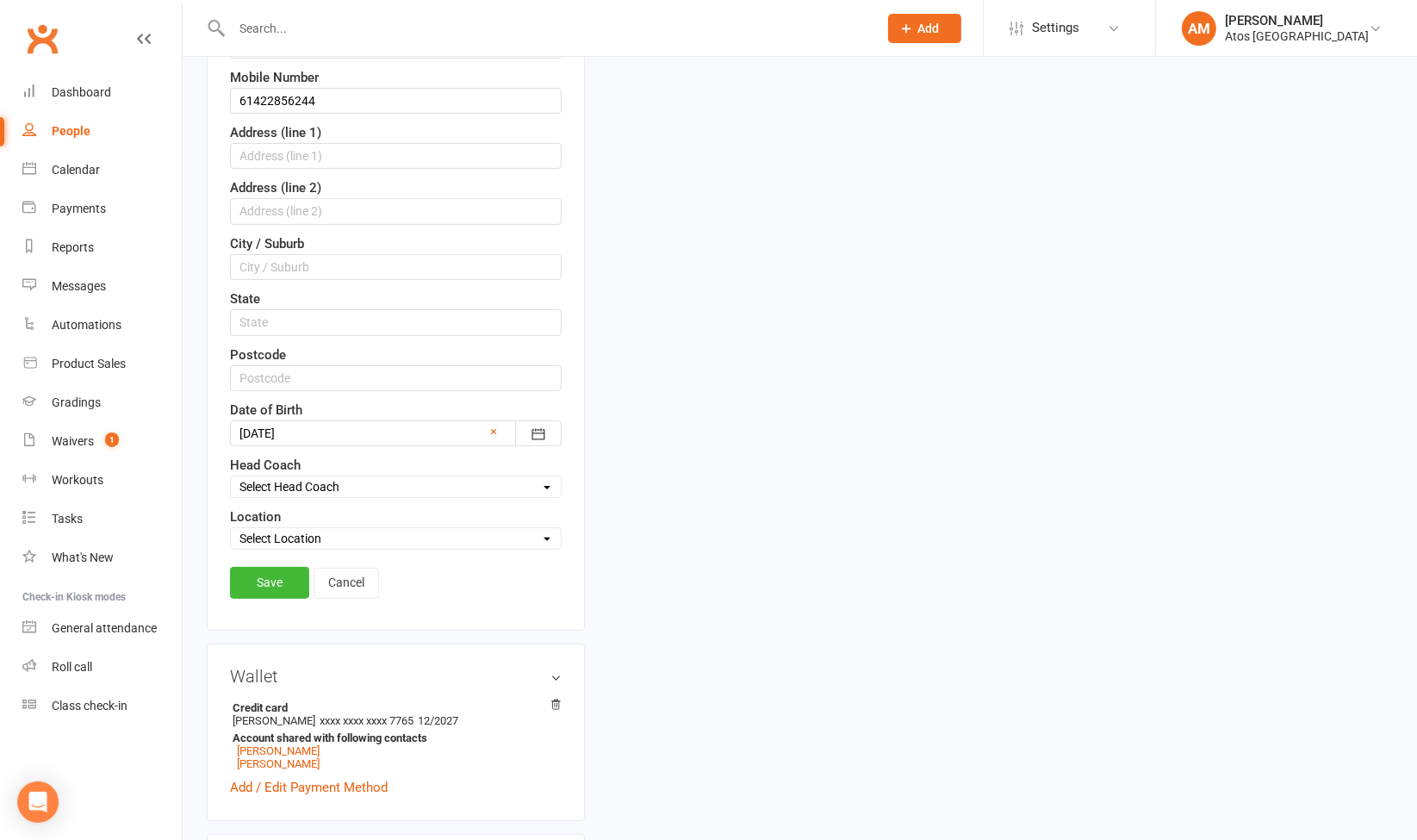
click at [396, 538] on select "Select Location Atos [GEOGRAPHIC_DATA]" at bounding box center [396, 539] width 330 height 19
select select "0"
click at [231, 529] on select "Select Location Atos [GEOGRAPHIC_DATA]" at bounding box center [396, 539] width 330 height 19
click at [299, 576] on link "Save" at bounding box center [269, 582] width 79 height 31
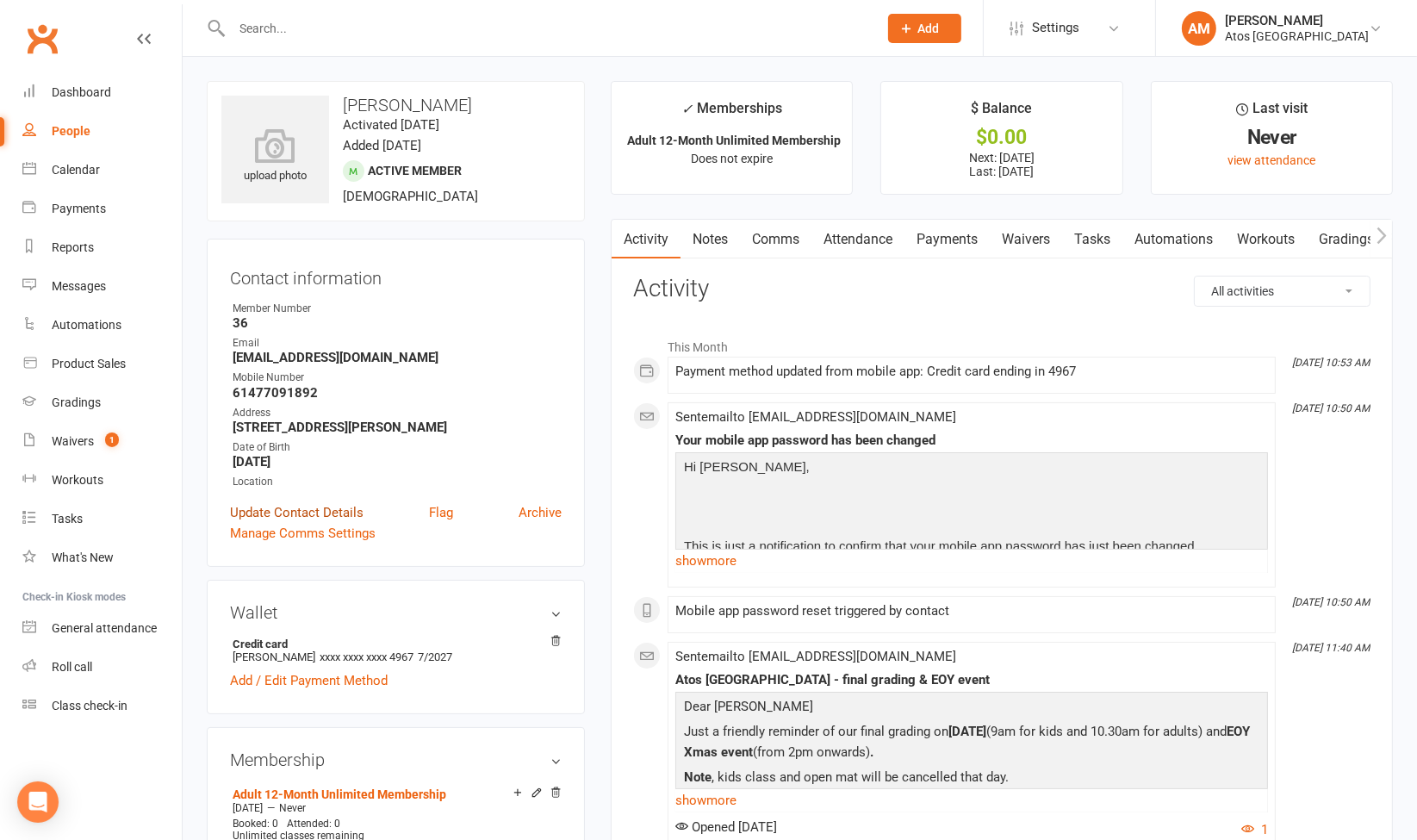
click at [357, 511] on link "Update Contact Details" at bounding box center [296, 513] width 134 height 21
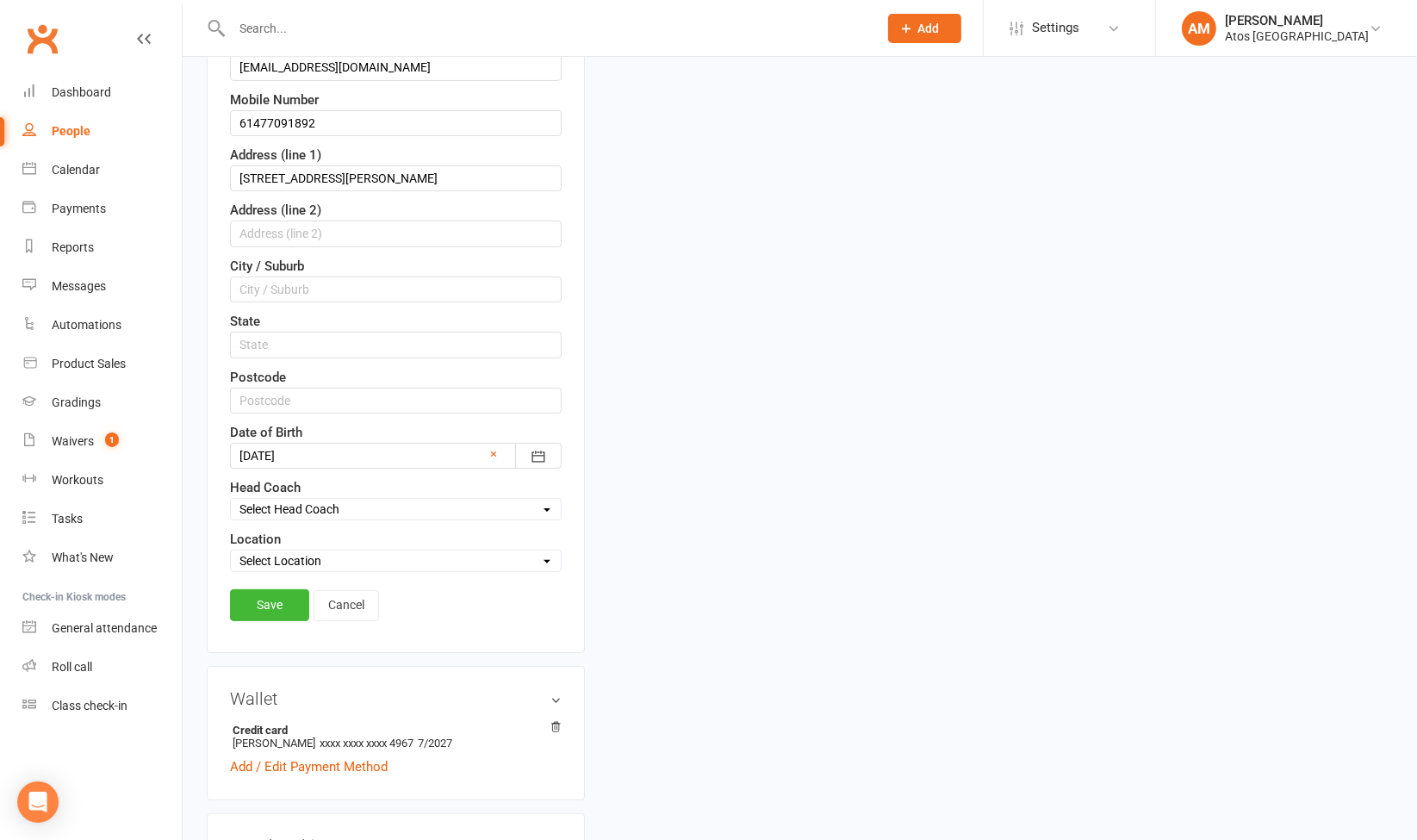
scroll to position [435, 0]
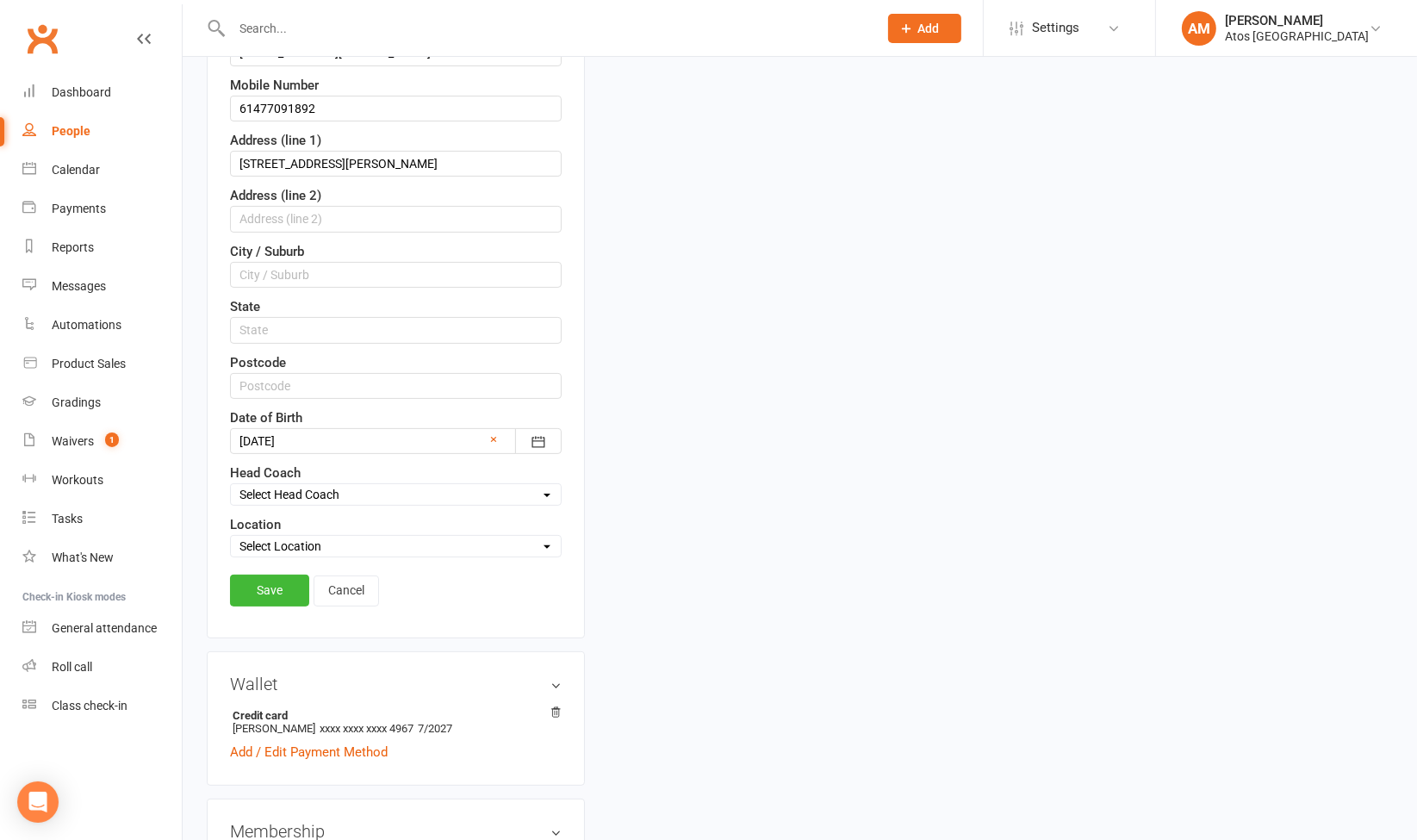
click at [332, 537] on select "Select Location Atos [GEOGRAPHIC_DATA]" at bounding box center [396, 546] width 330 height 19
select select "0"
click at [231, 536] on select "Select Location Atos [GEOGRAPHIC_DATA]" at bounding box center [396, 546] width 330 height 19
click at [291, 581] on link "Save" at bounding box center [269, 590] width 79 height 31
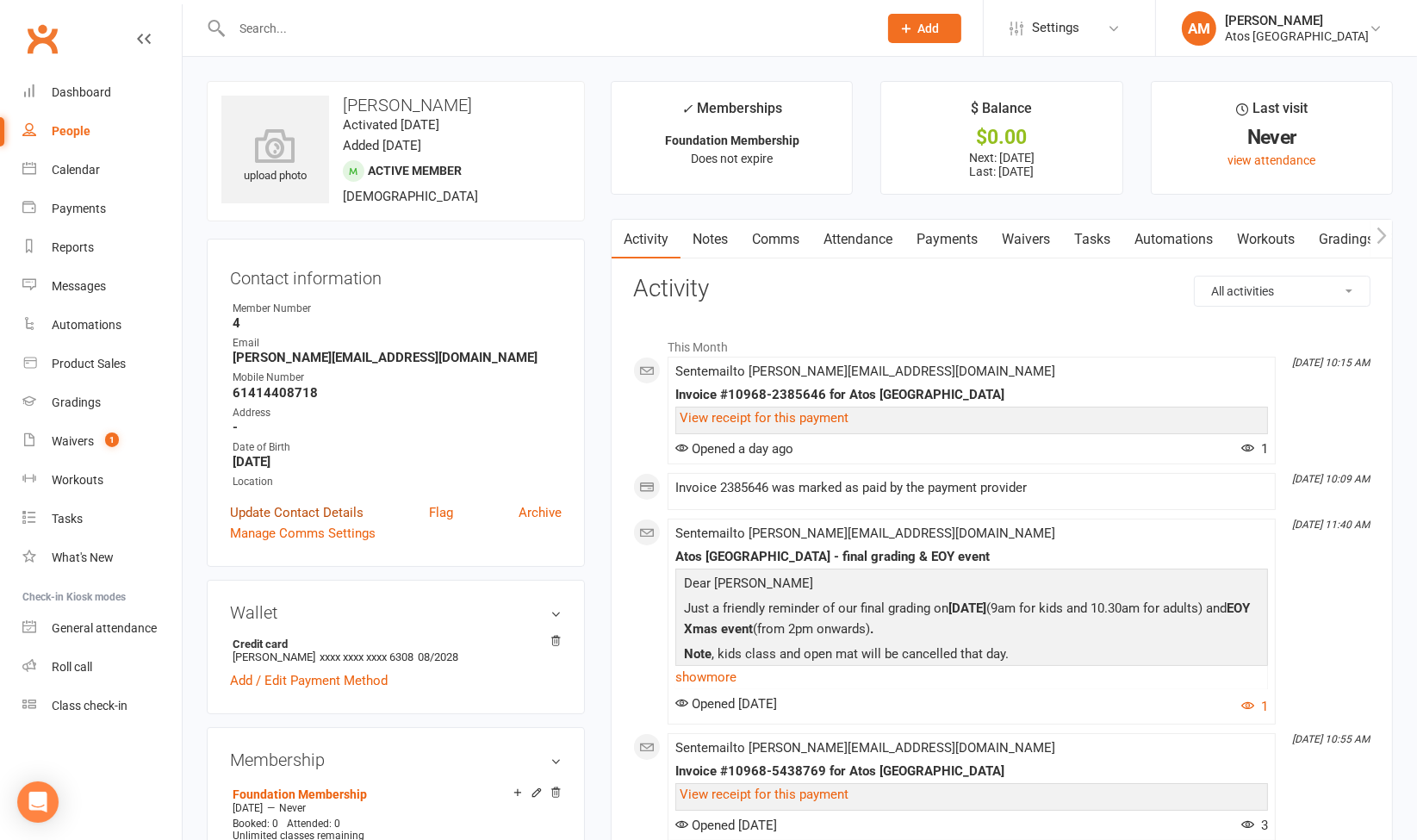
click at [357, 508] on link "Update Contact Details" at bounding box center [296, 513] width 134 height 21
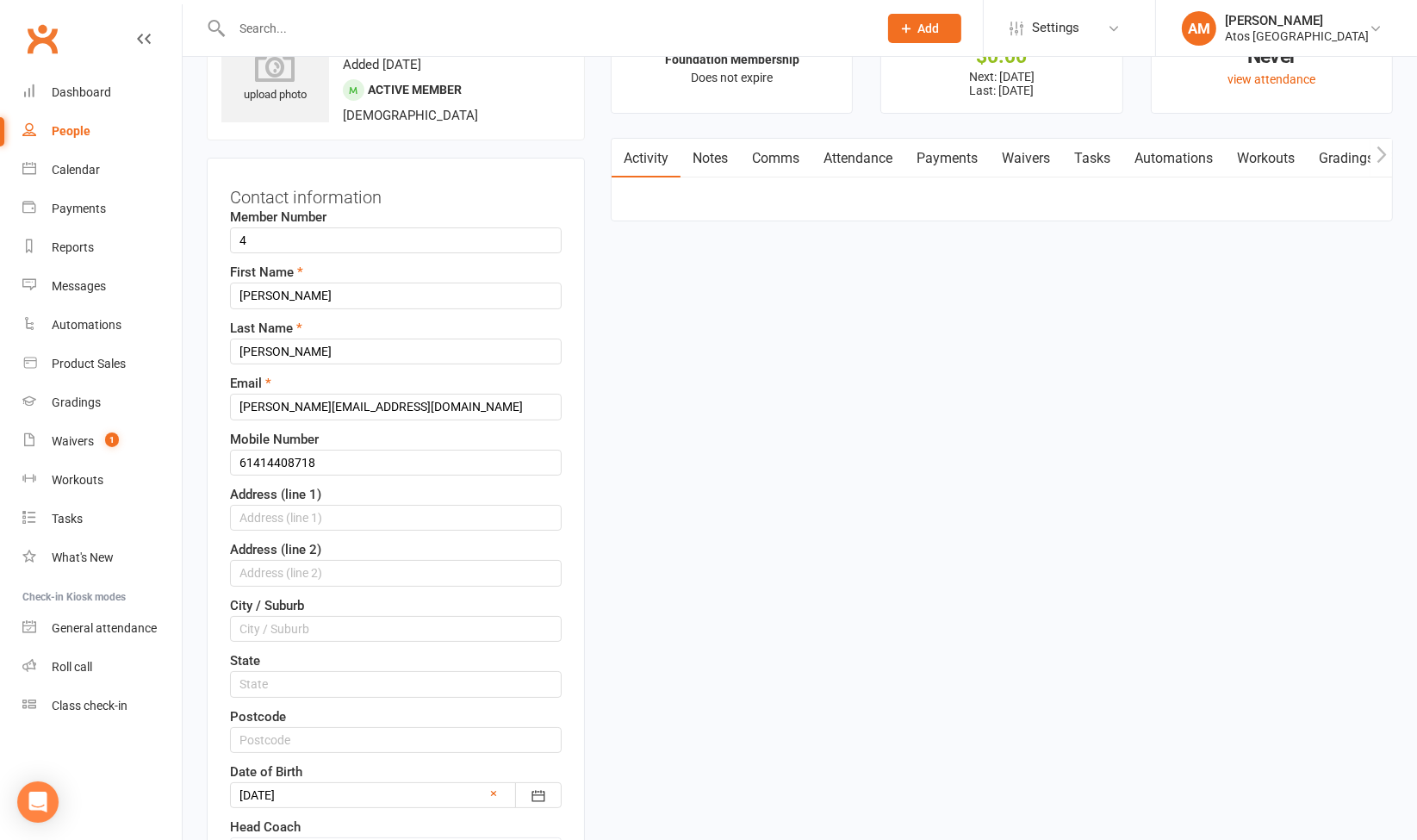
scroll to position [355, 0]
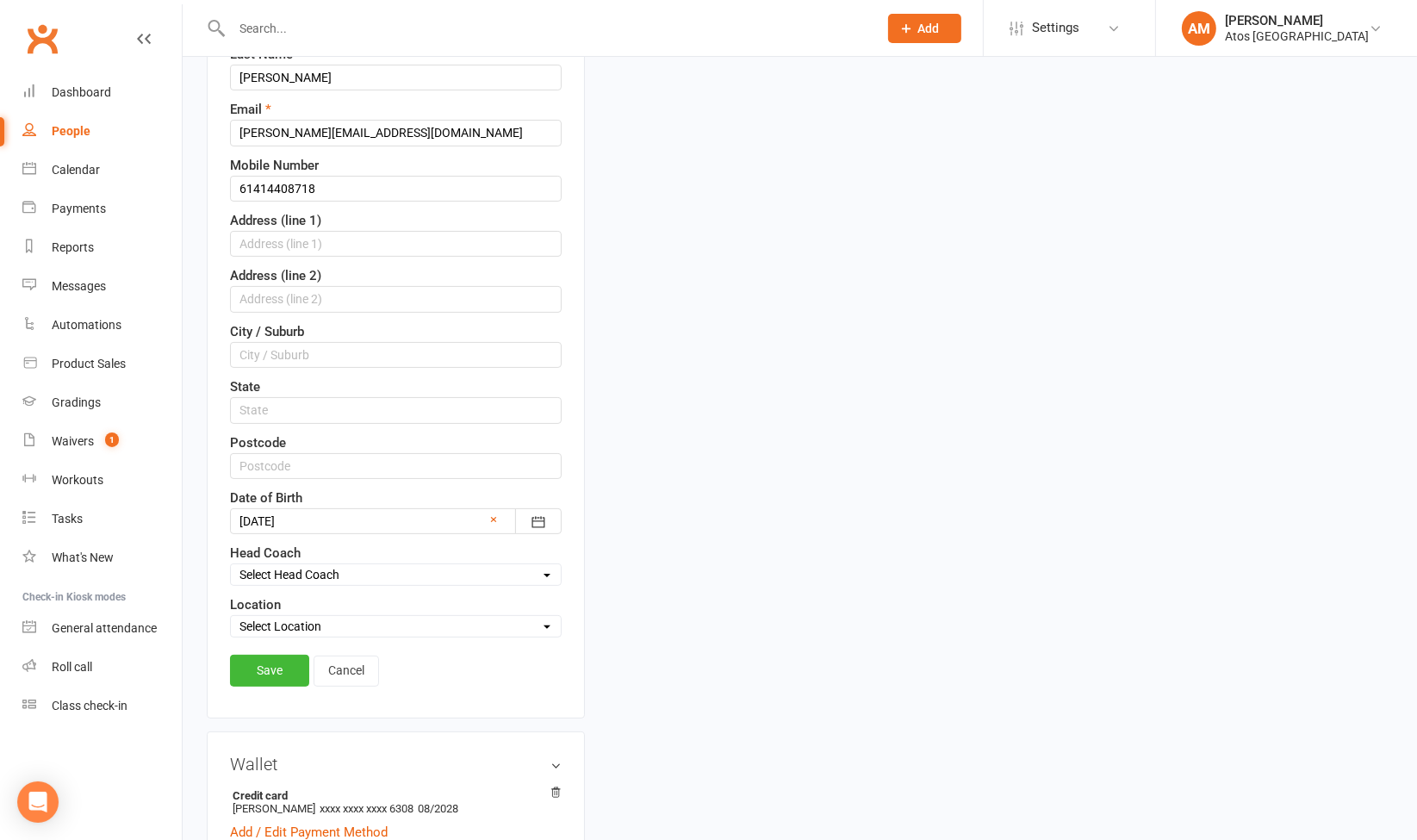
click at [446, 622] on select "Select Location Atos [GEOGRAPHIC_DATA]" at bounding box center [396, 626] width 330 height 19
select select "0"
click at [231, 616] on select "Select Location Atos [GEOGRAPHIC_DATA]" at bounding box center [396, 626] width 330 height 19
click at [297, 661] on link "Save" at bounding box center [269, 671] width 79 height 31
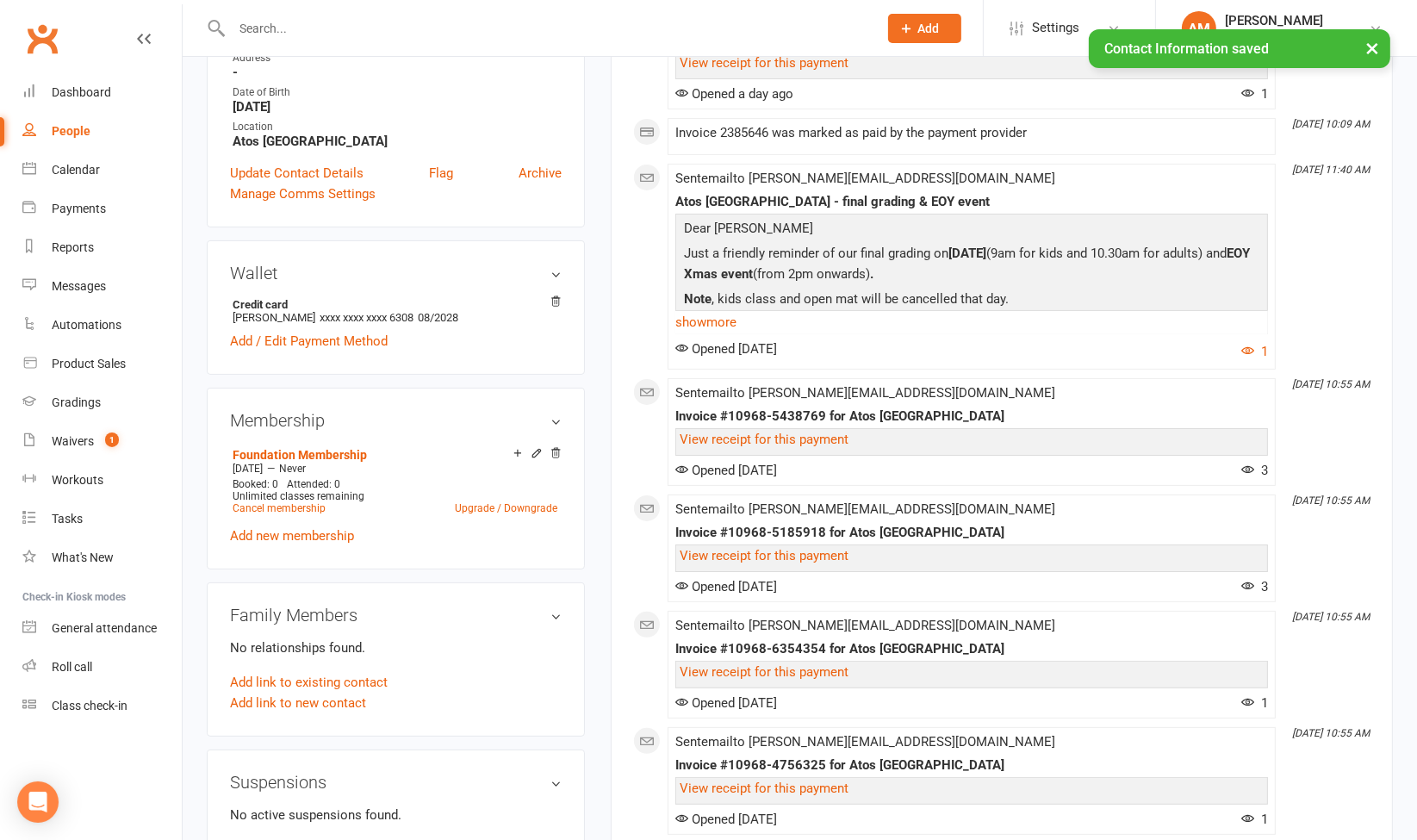
scroll to position [0, 0]
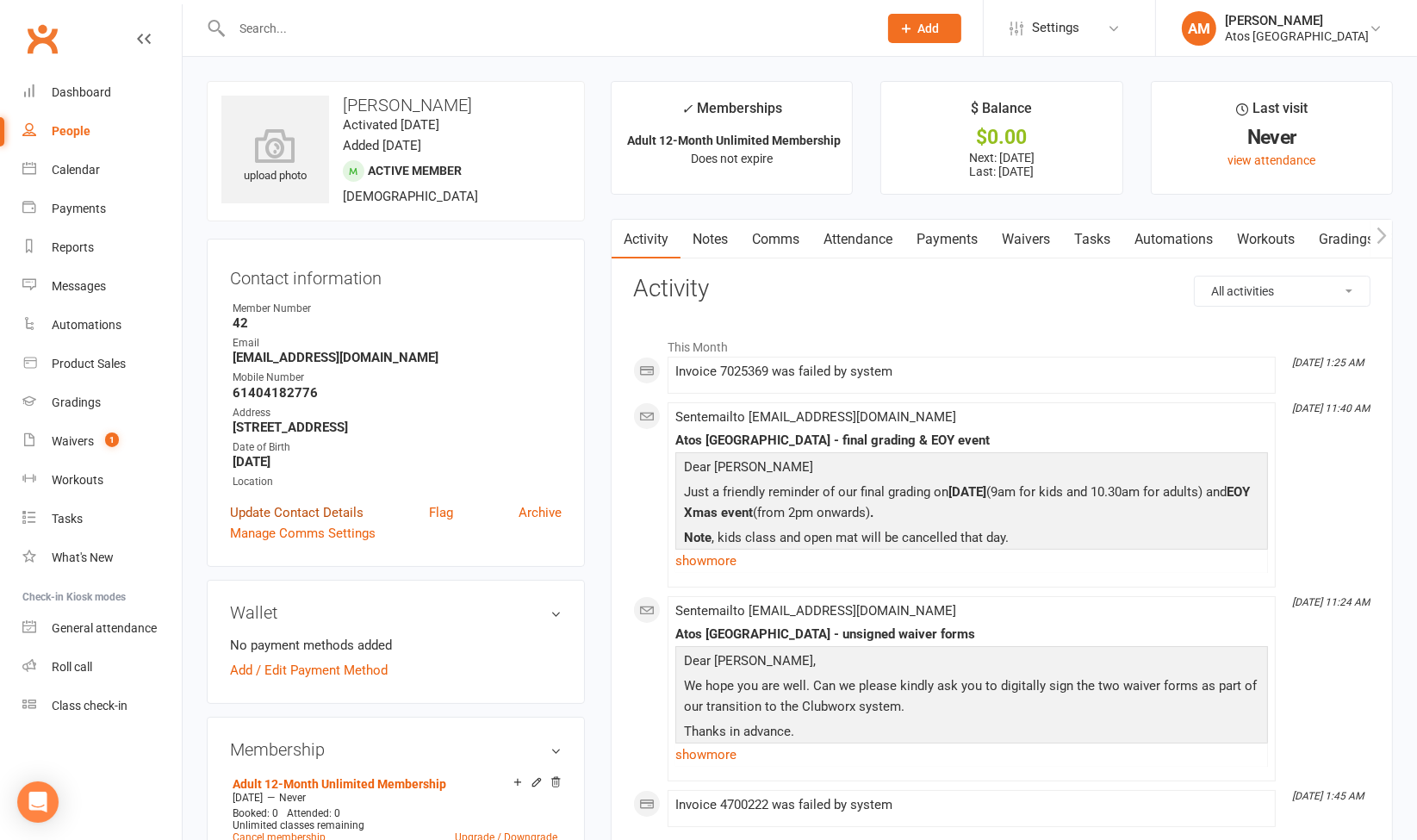
click at [311, 523] on link "Update Contact Details" at bounding box center [296, 513] width 134 height 21
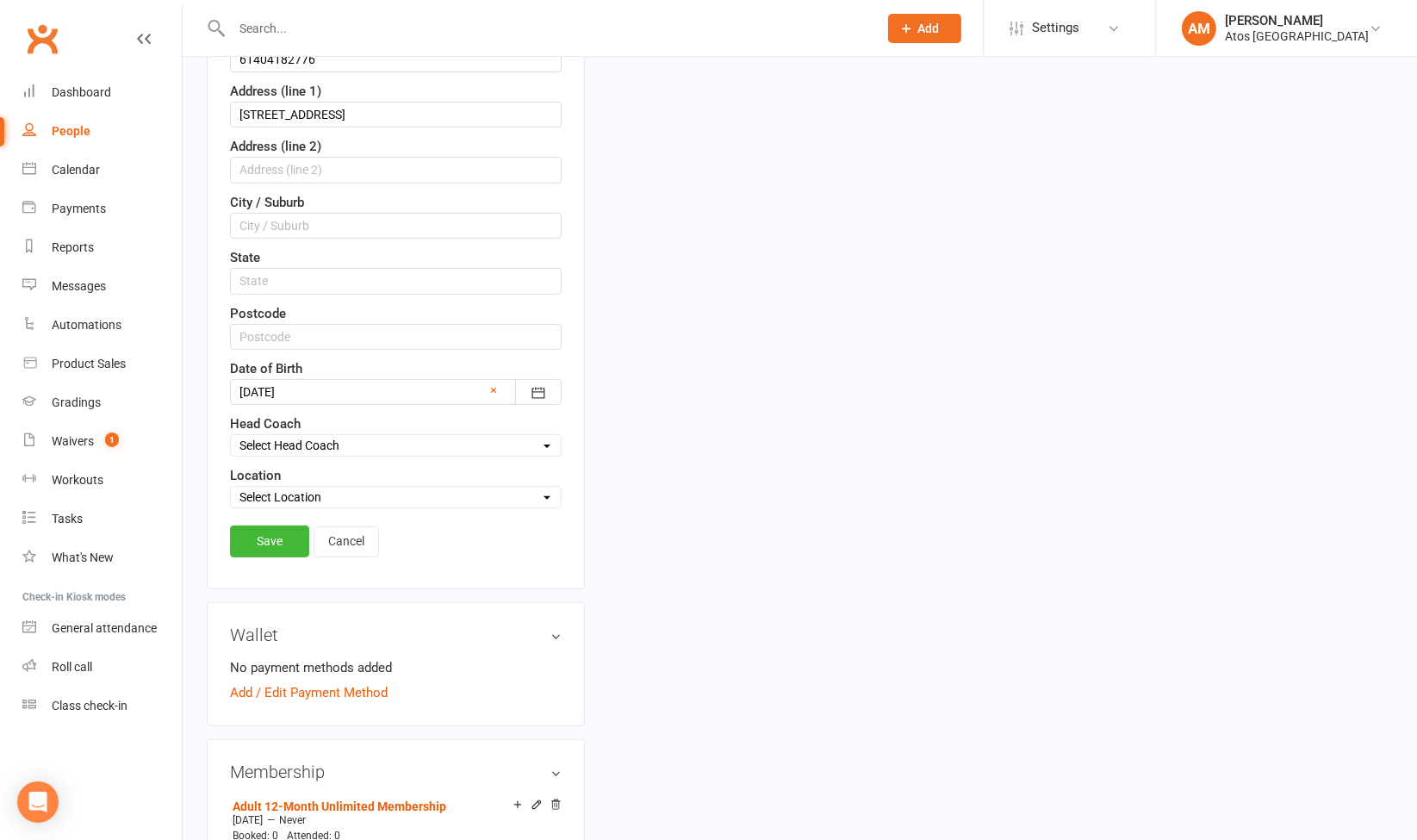
scroll to position [492, 0]
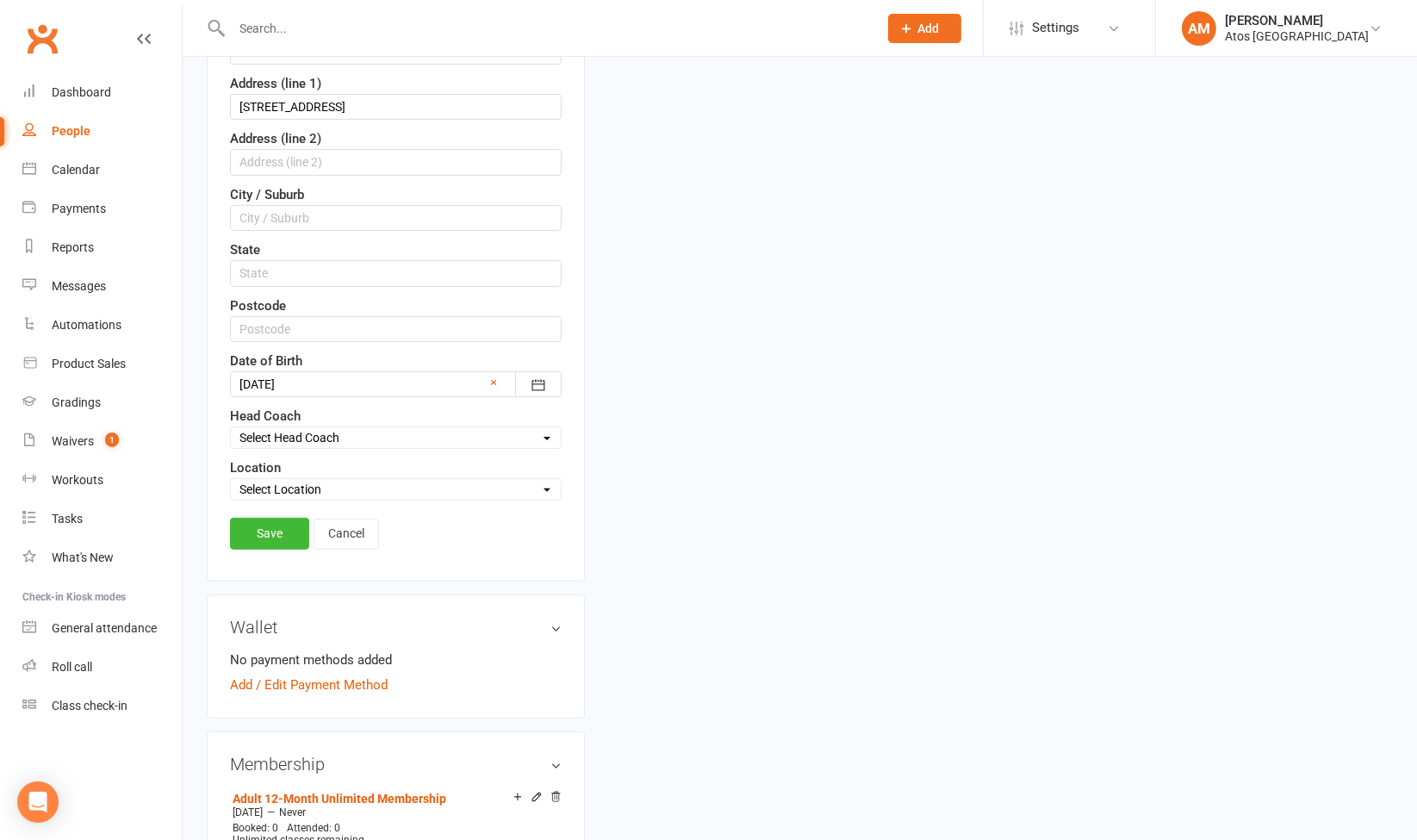
click at [397, 479] on select "Select Location Atos [GEOGRAPHIC_DATA]" at bounding box center [396, 489] width 330 height 19
select select "0"
click at [231, 479] on select "Select Location Atos [GEOGRAPHIC_DATA]" at bounding box center [396, 489] width 330 height 19
click at [280, 537] on link "Save" at bounding box center [269, 534] width 79 height 31
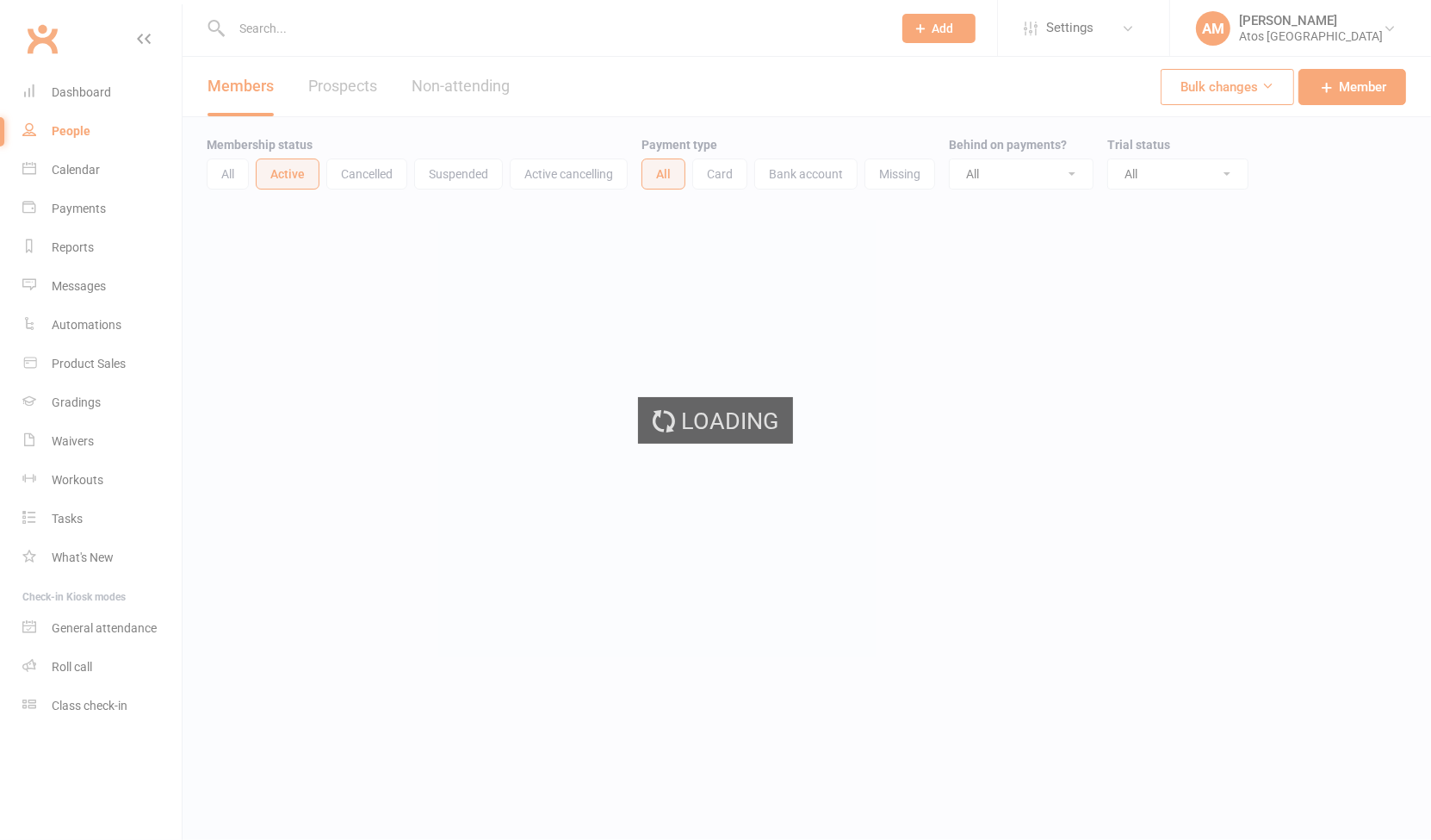
select select "100"
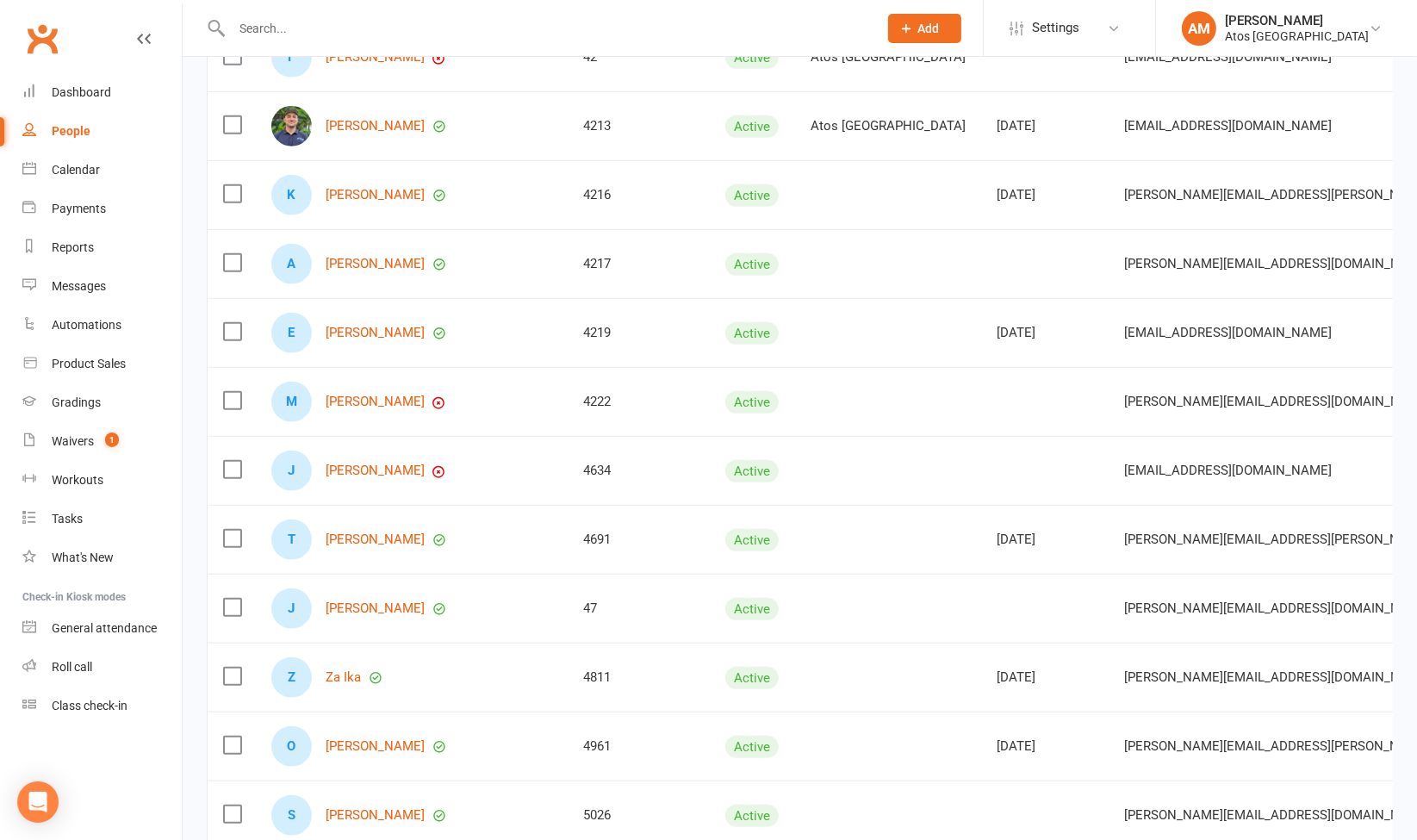
scroll to position [1626, 0]
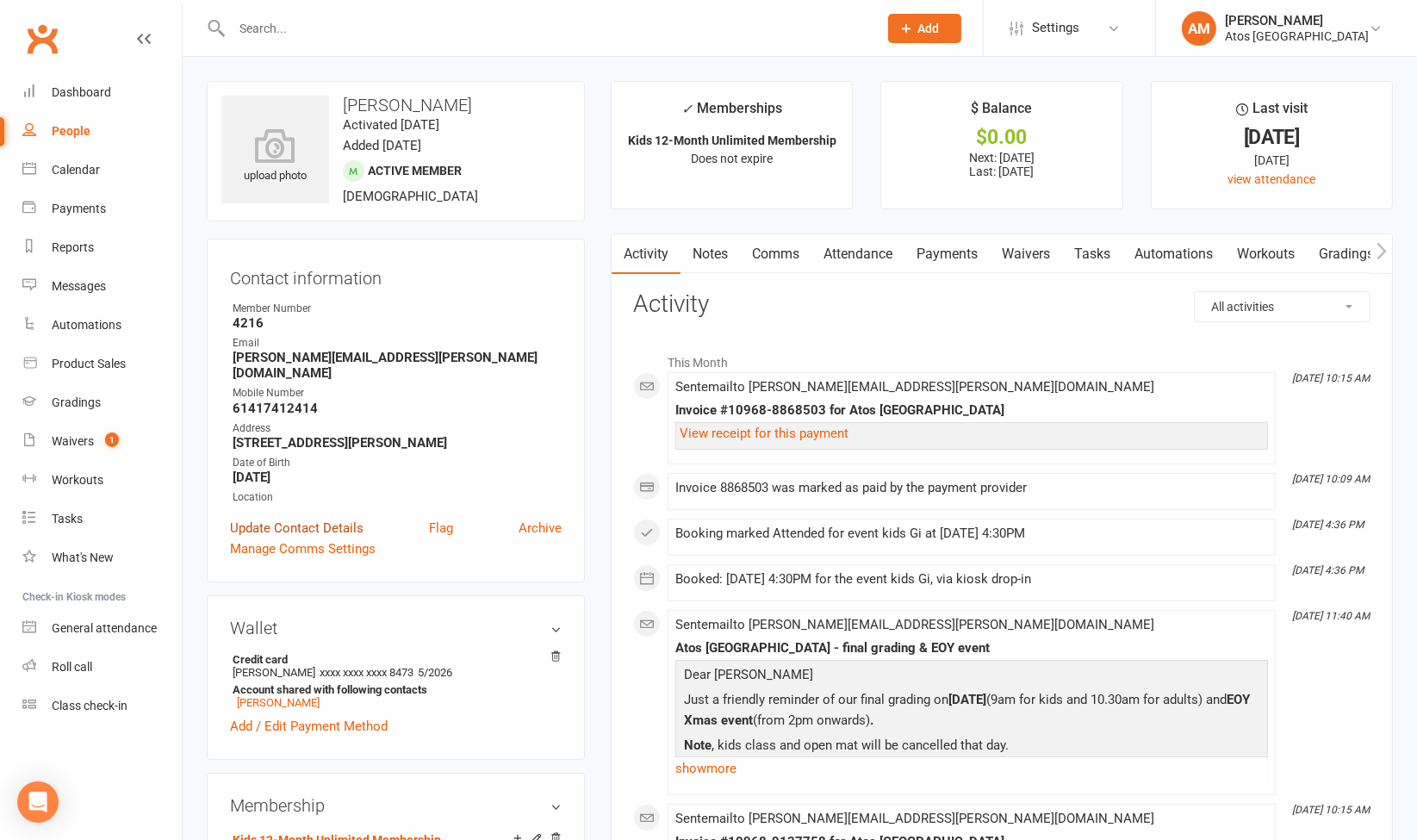
click at [349, 518] on link "Update Contact Details" at bounding box center [296, 528] width 134 height 21
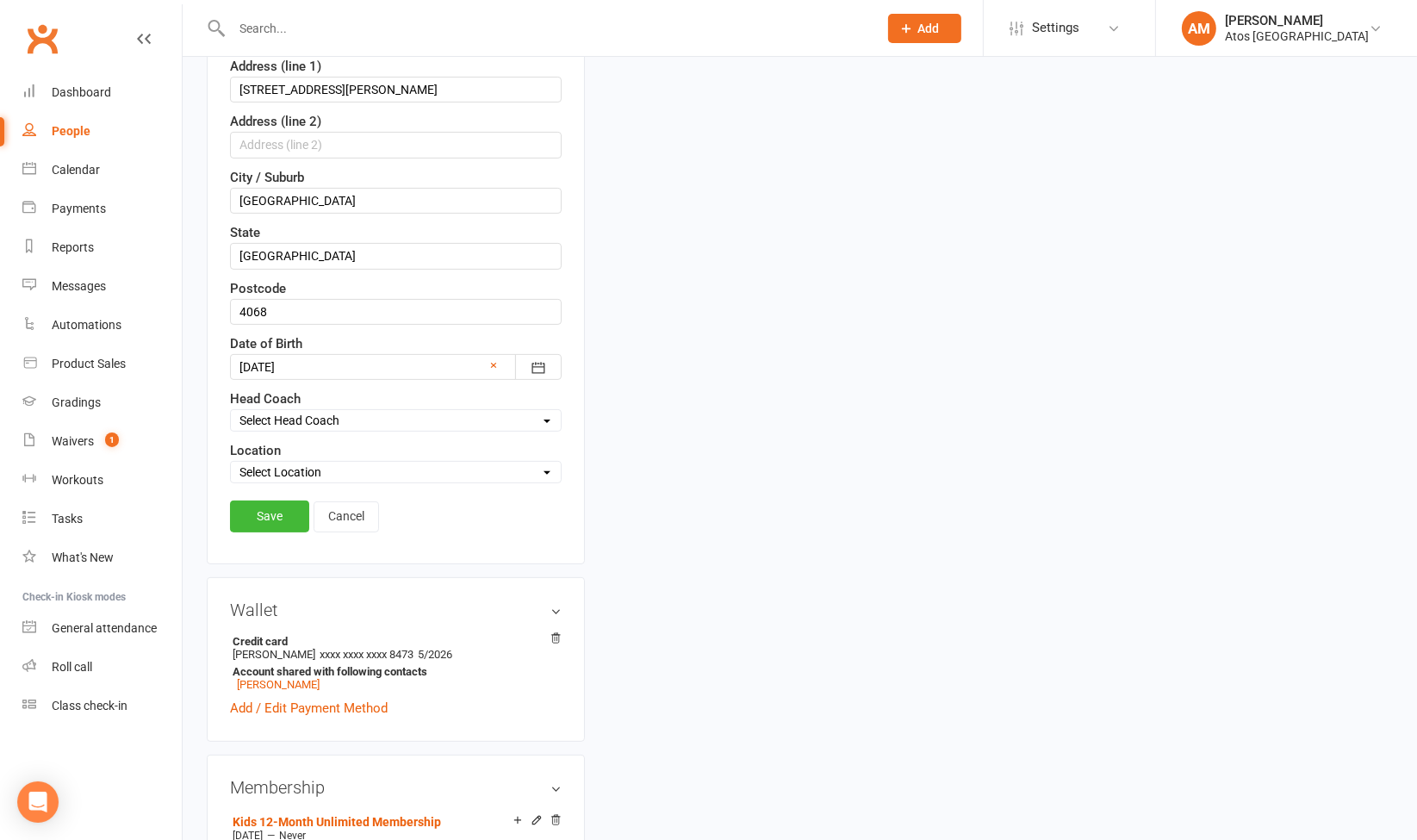
scroll to position [517, 0]
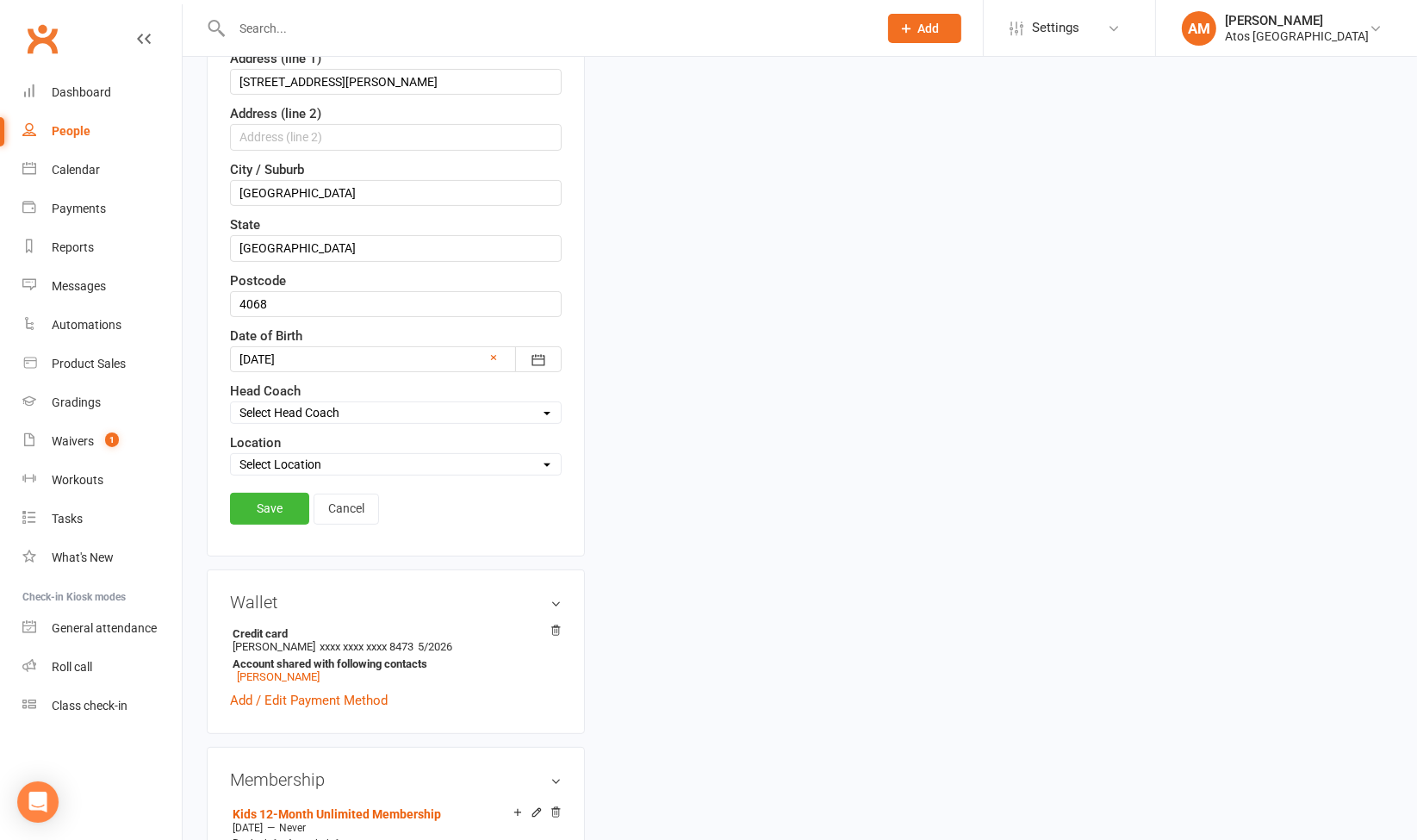
click at [455, 453] on div "Select Location Atos [GEOGRAPHIC_DATA]" at bounding box center [396, 465] width 332 height 23
click at [424, 468] on div "Contact information Member Number 4216 First Name [PERSON_NAME] Last Name [PERS…" at bounding box center [396, 139] width 378 height 835
click at [434, 455] on select "Select Location Atos [GEOGRAPHIC_DATA]" at bounding box center [396, 465] width 330 height 19
select select "0"
click at [231, 455] on select "Select Location Atos [GEOGRAPHIC_DATA]" at bounding box center [396, 465] width 330 height 19
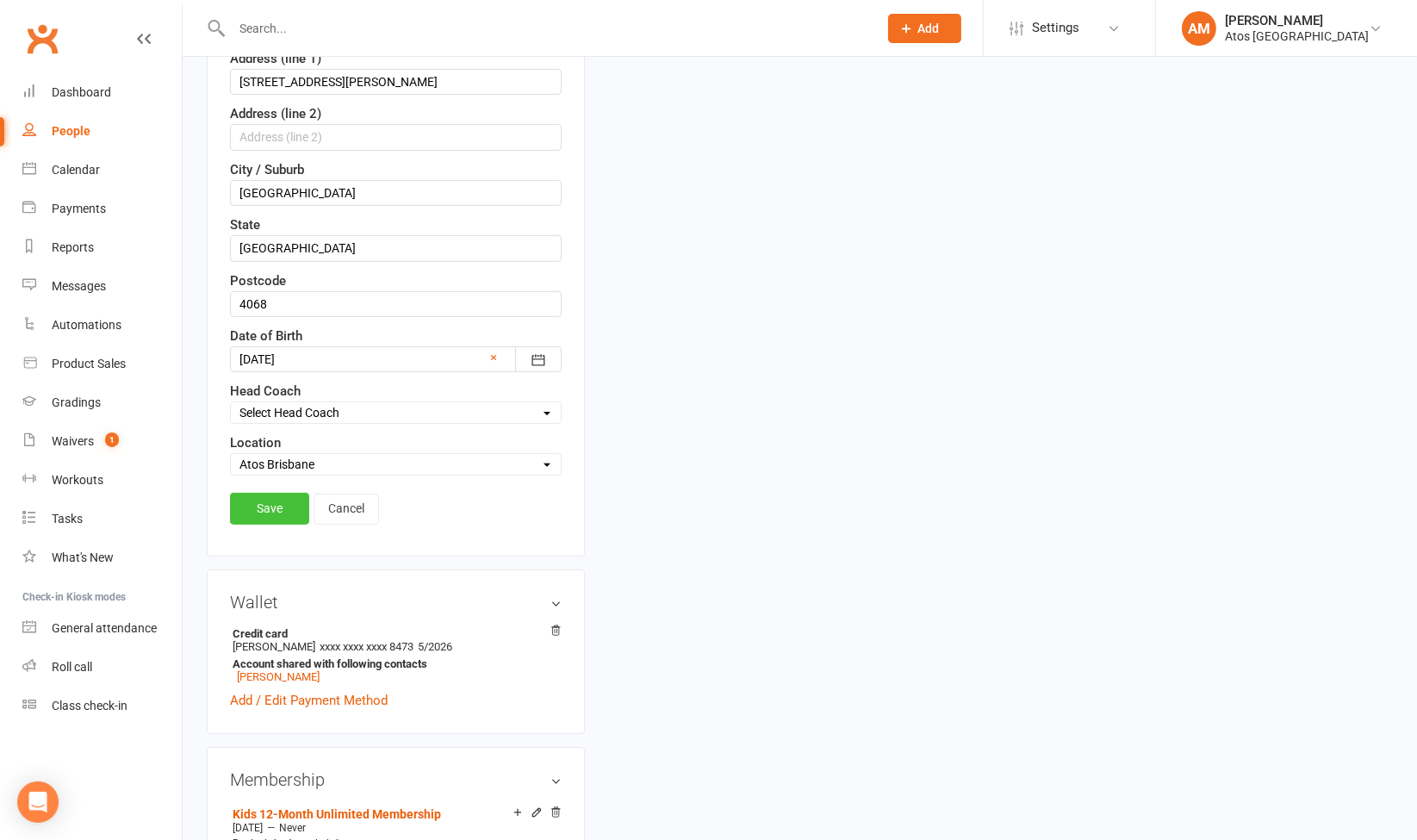
click at [306, 499] on link "Save" at bounding box center [269, 508] width 79 height 31
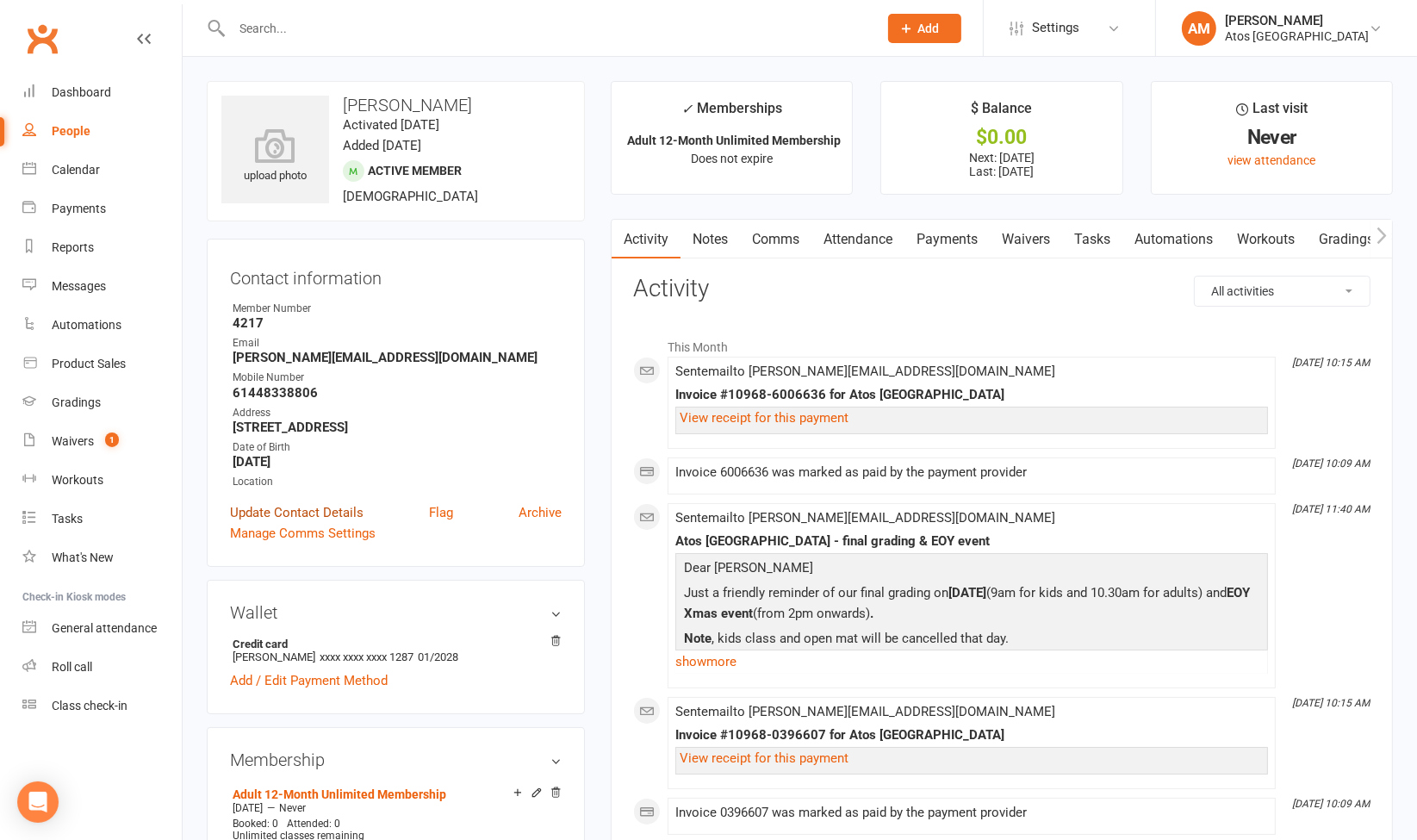
click at [344, 515] on link "Update Contact Details" at bounding box center [296, 513] width 134 height 21
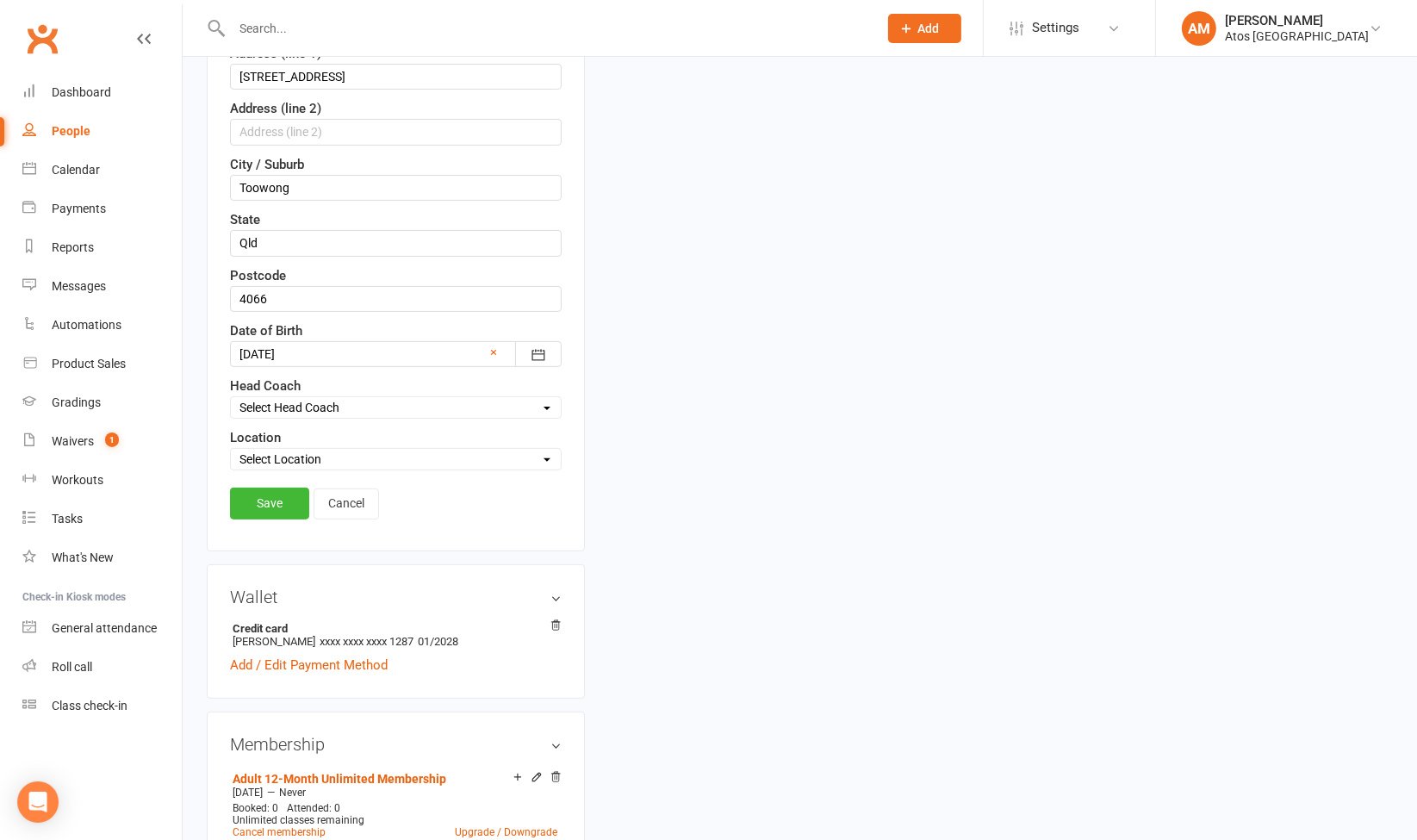
scroll to position [534, 0]
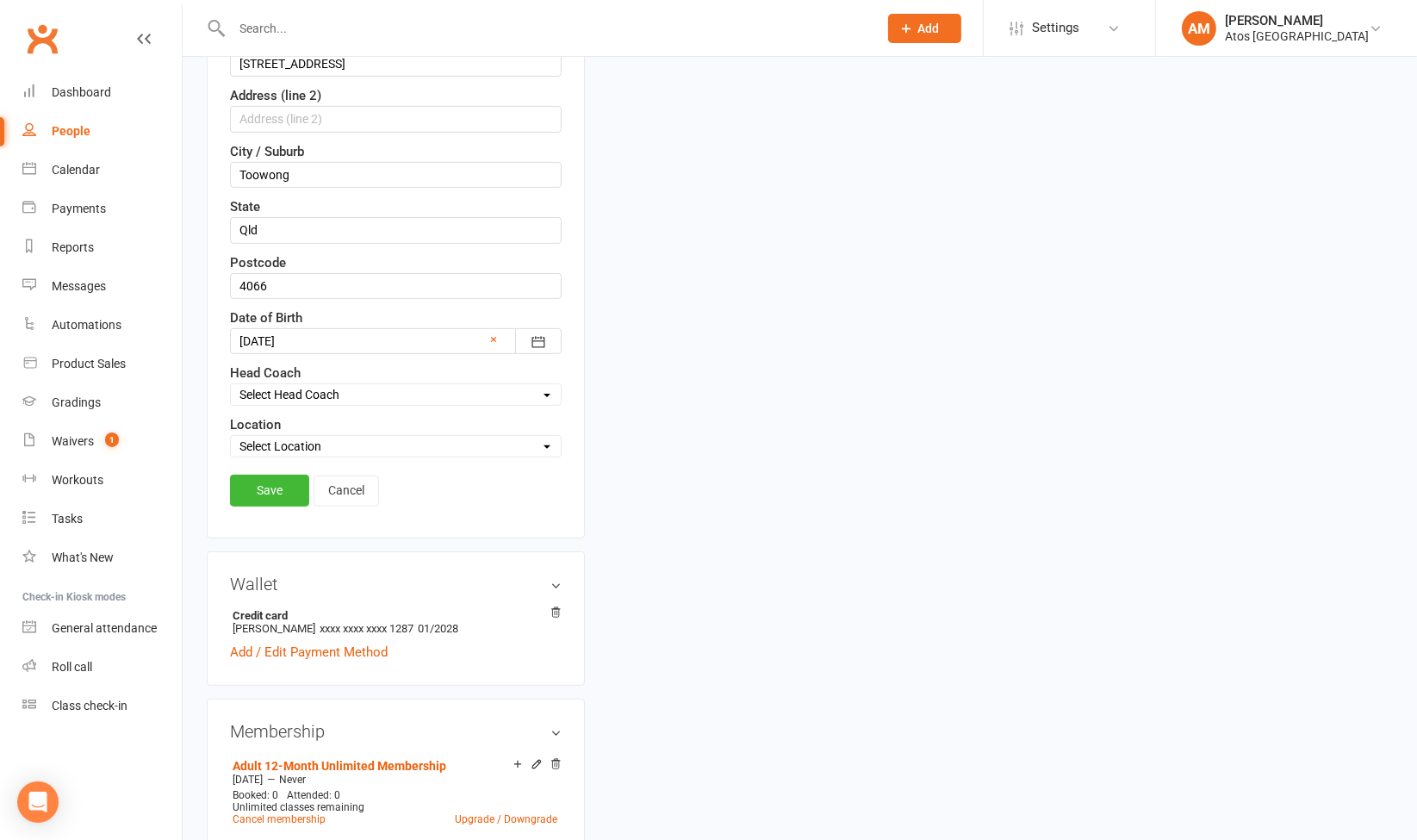
click at [436, 439] on select "Select Location Atos [GEOGRAPHIC_DATA]" at bounding box center [396, 446] width 330 height 19
select select "0"
click at [231, 437] on select "Select Location Atos [GEOGRAPHIC_DATA]" at bounding box center [396, 446] width 330 height 19
click at [262, 485] on link "Save" at bounding box center [269, 490] width 79 height 31
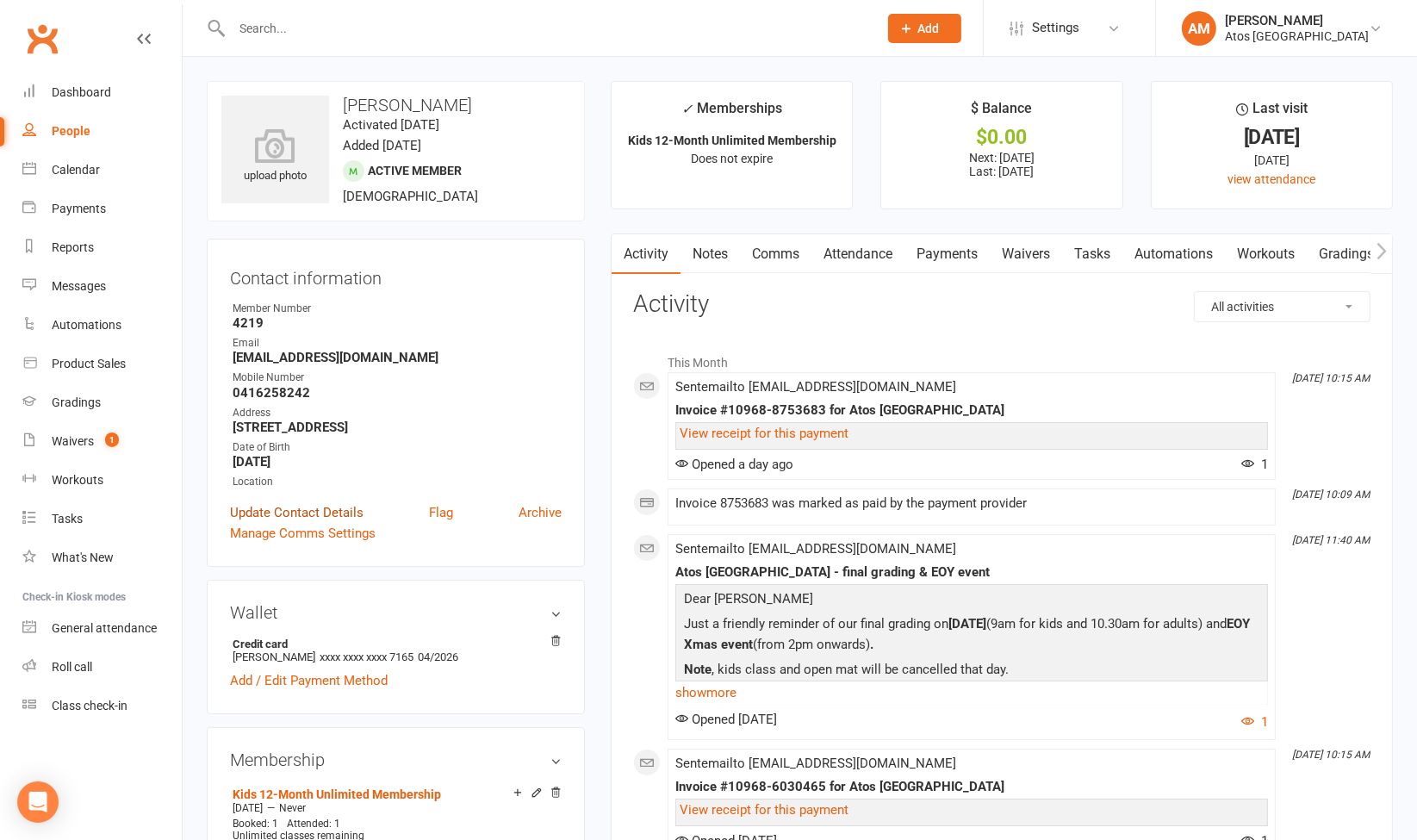
click at [332, 514] on link "Update Contact Details" at bounding box center [296, 513] width 134 height 21
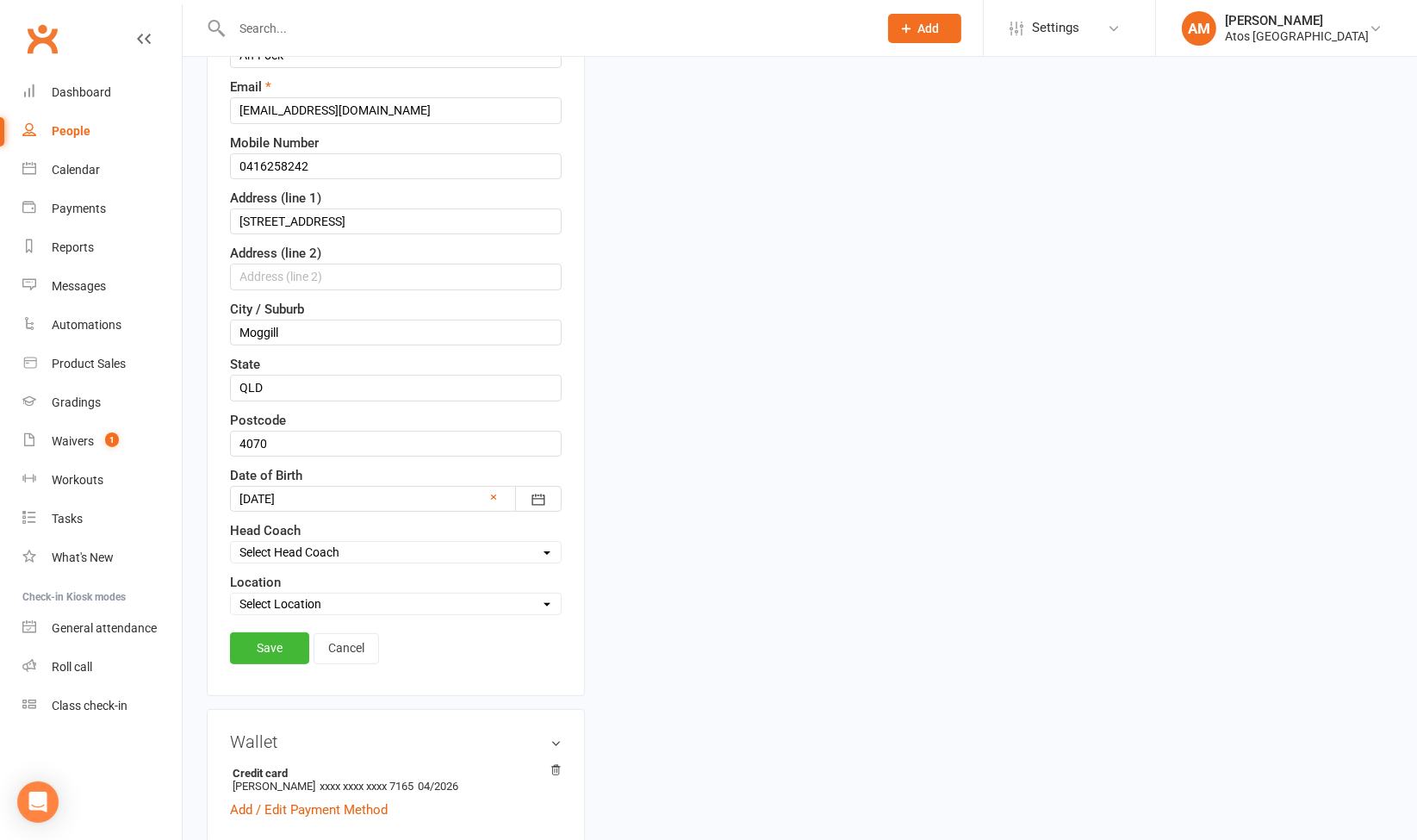
scroll to position [397, 0]
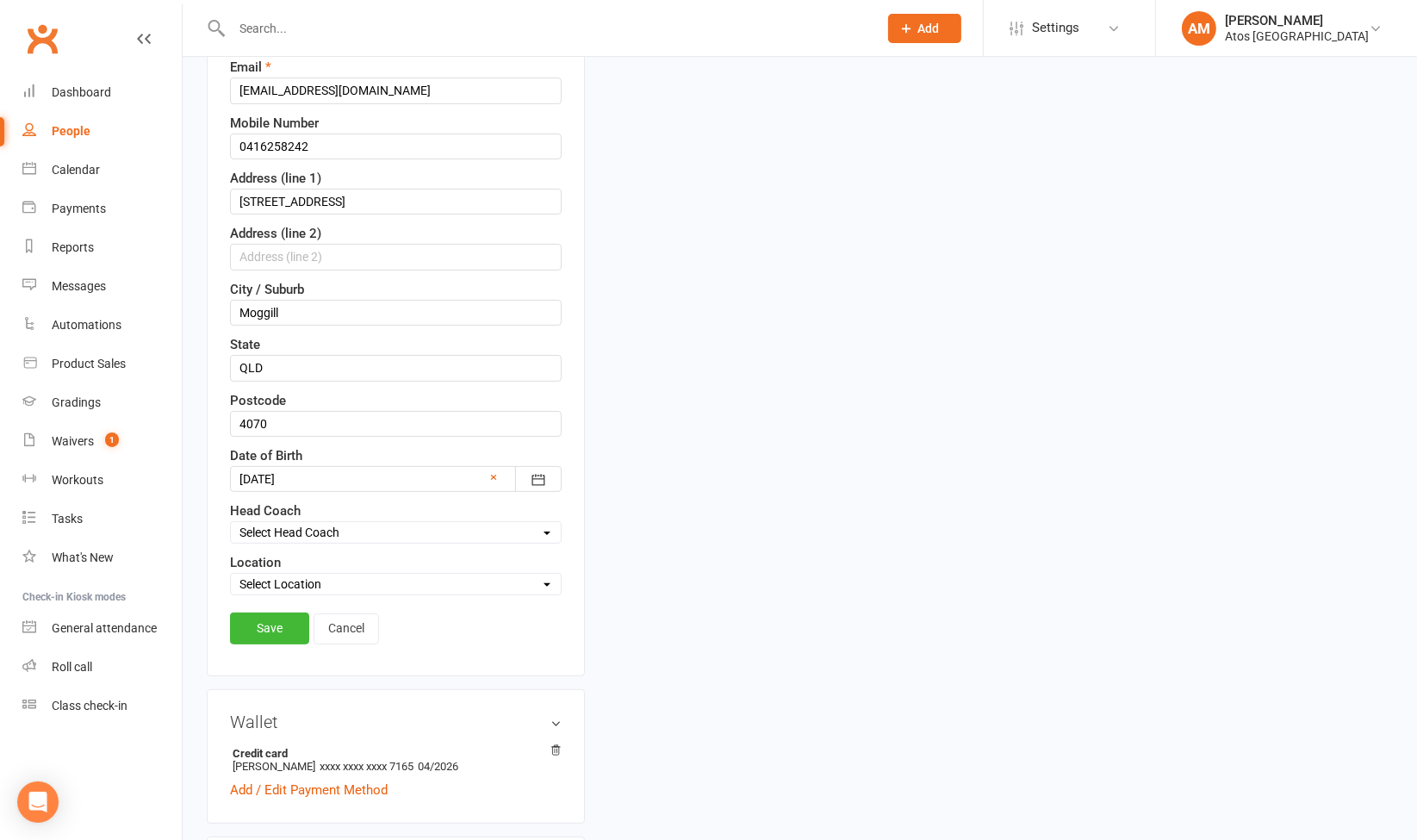
click at [381, 583] on select "Select Location Atos Brisbane" at bounding box center [396, 584] width 330 height 19
select select "0"
click at [231, 575] on select "Select Location Atos Brisbane" at bounding box center [396, 584] width 330 height 19
click at [279, 617] on link "Save" at bounding box center [269, 628] width 79 height 31
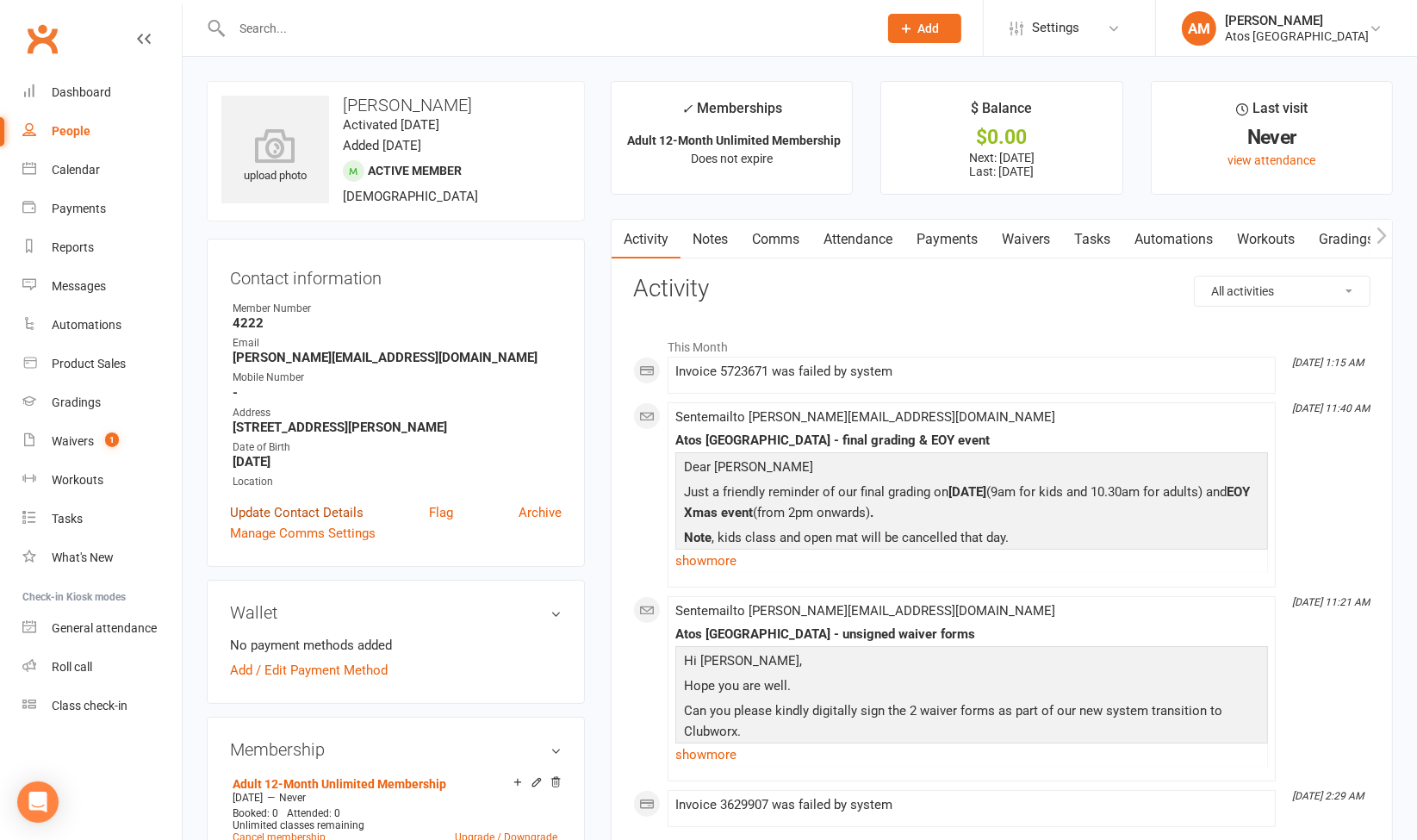
click at [332, 507] on link "Update Contact Details" at bounding box center [296, 513] width 134 height 21
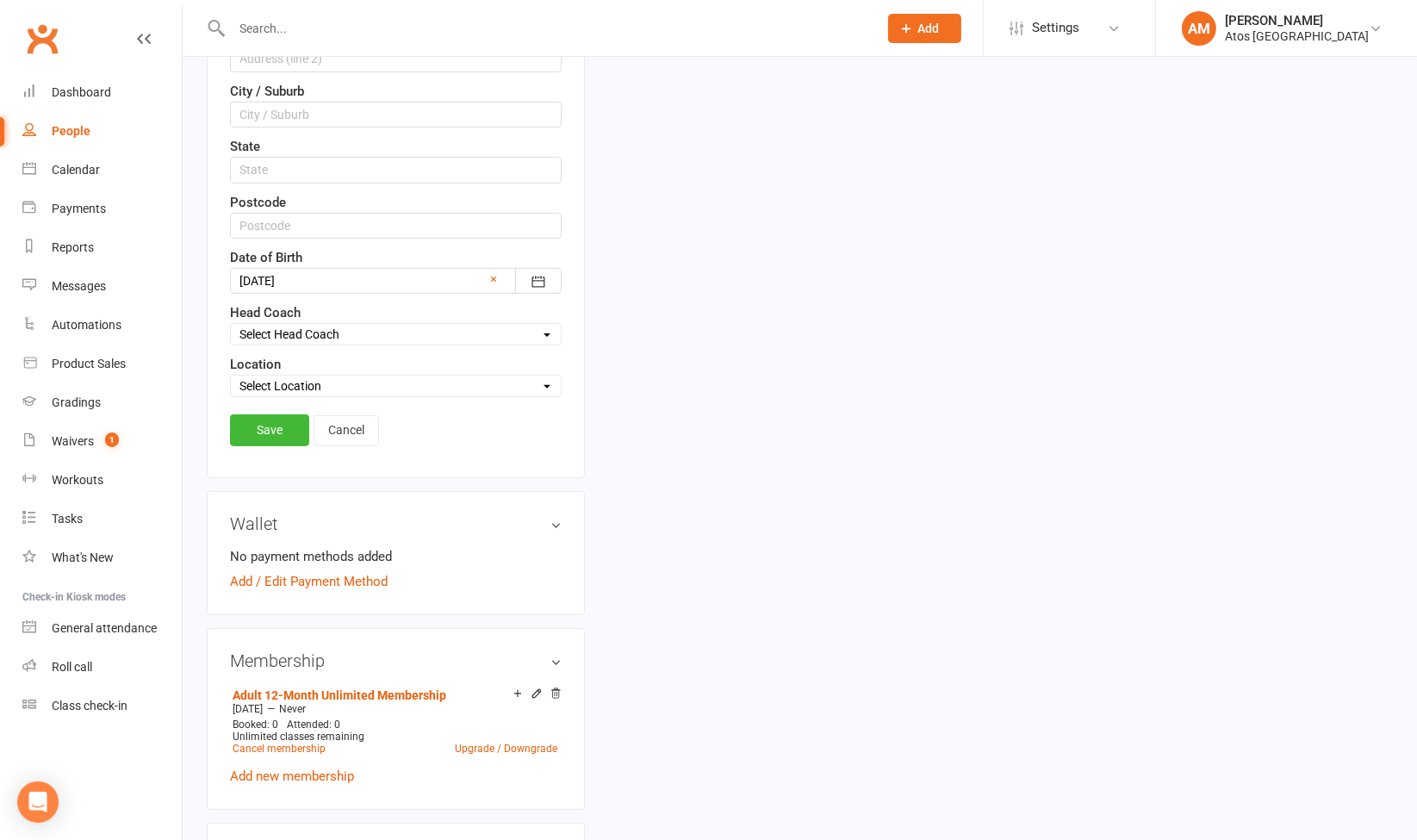
scroll to position [601, 0]
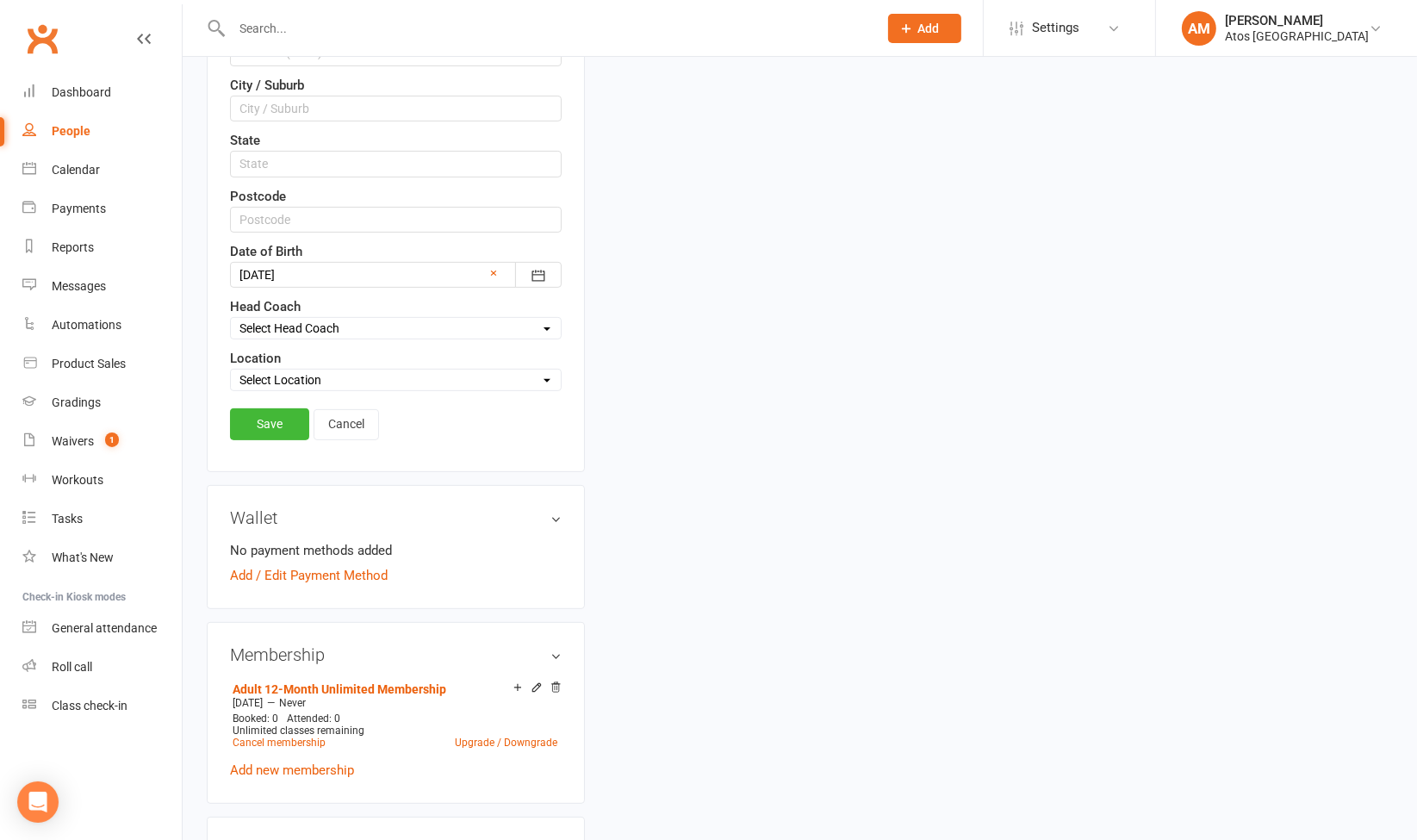
click at [455, 371] on select "Select Location Atos Brisbane" at bounding box center [396, 380] width 330 height 19
select select "0"
click at [231, 370] on select "Select Location Atos Brisbane" at bounding box center [396, 380] width 330 height 19
click at [271, 410] on link "Save" at bounding box center [269, 423] width 79 height 31
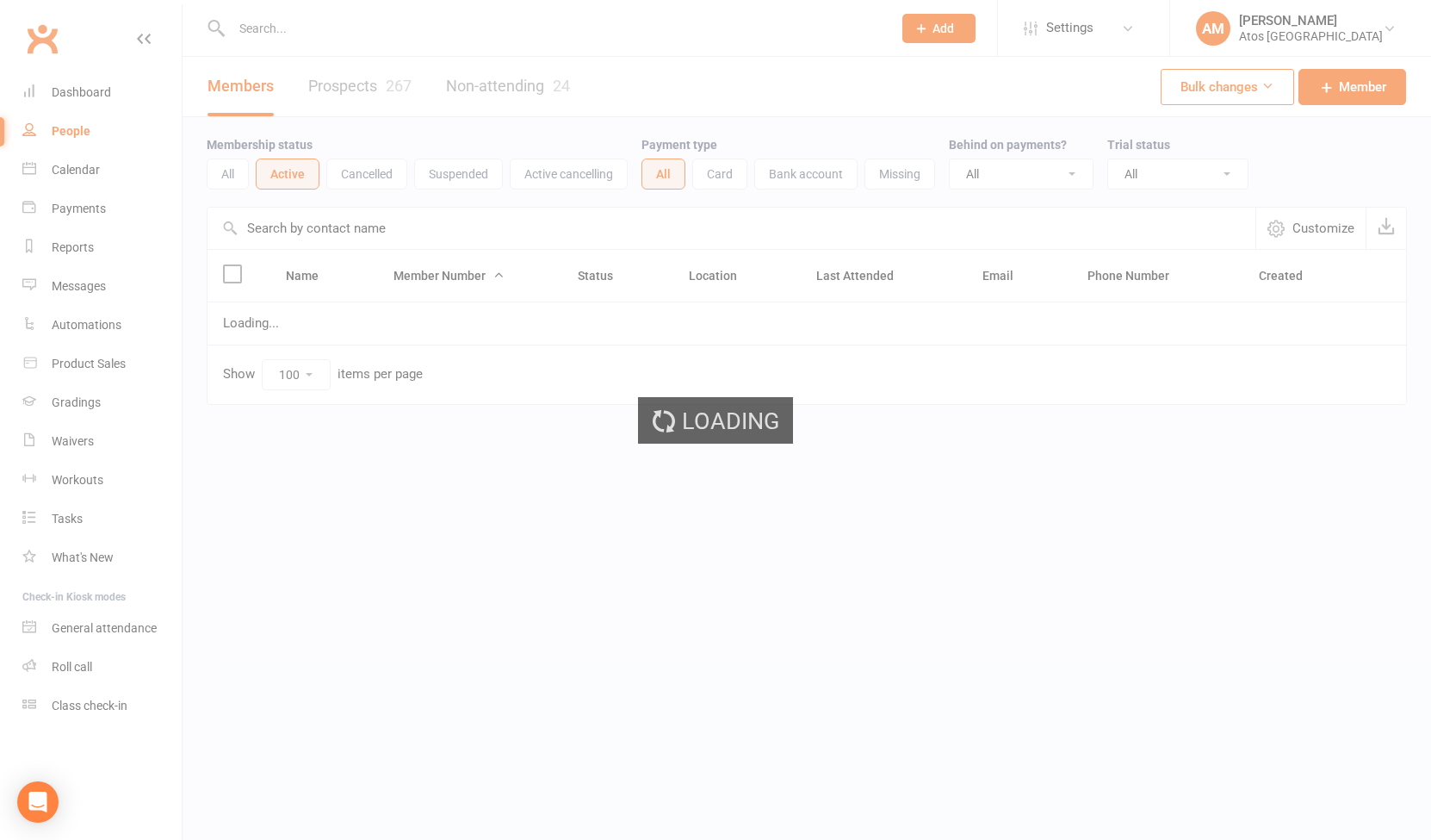
select select "100"
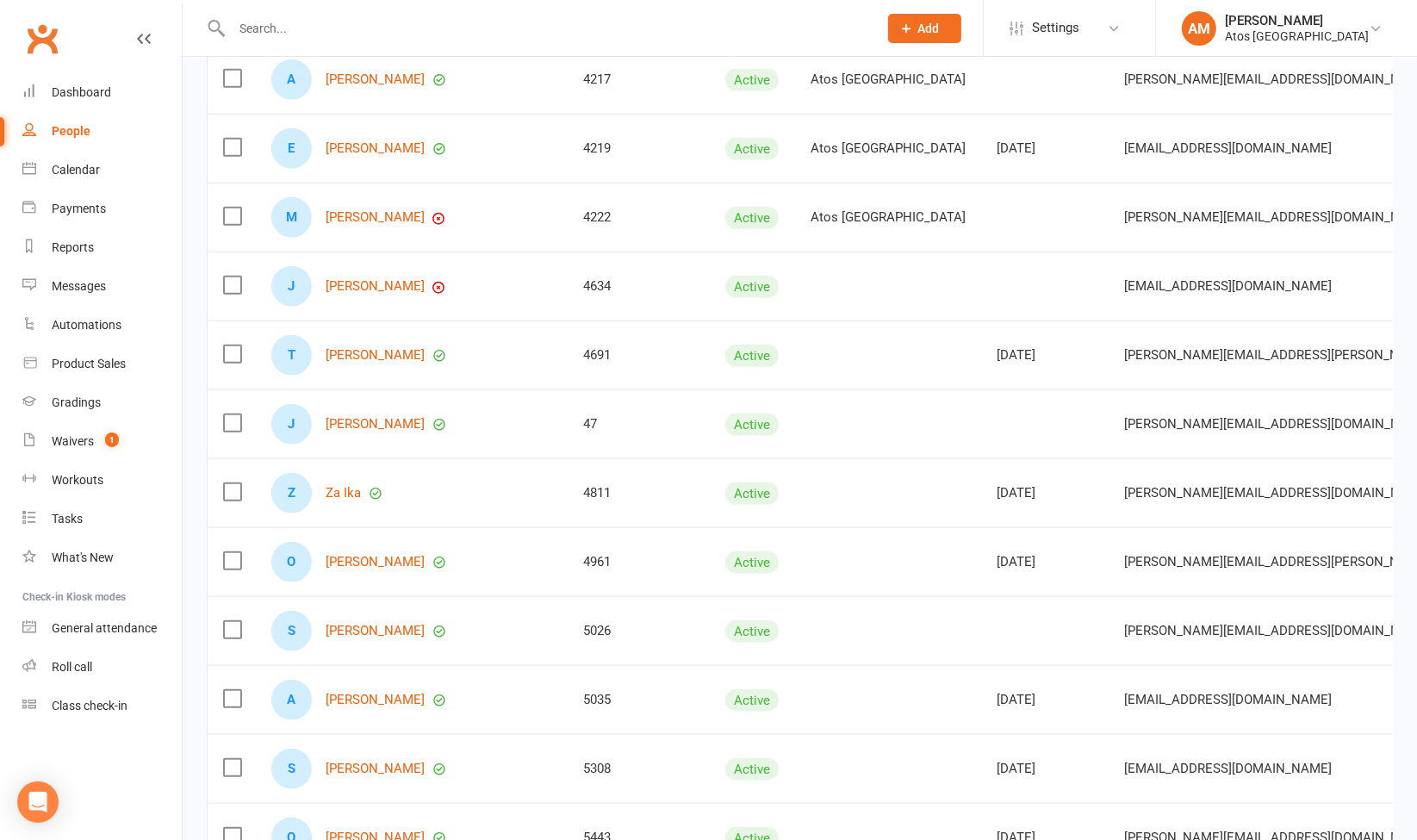
scroll to position [1720, 0]
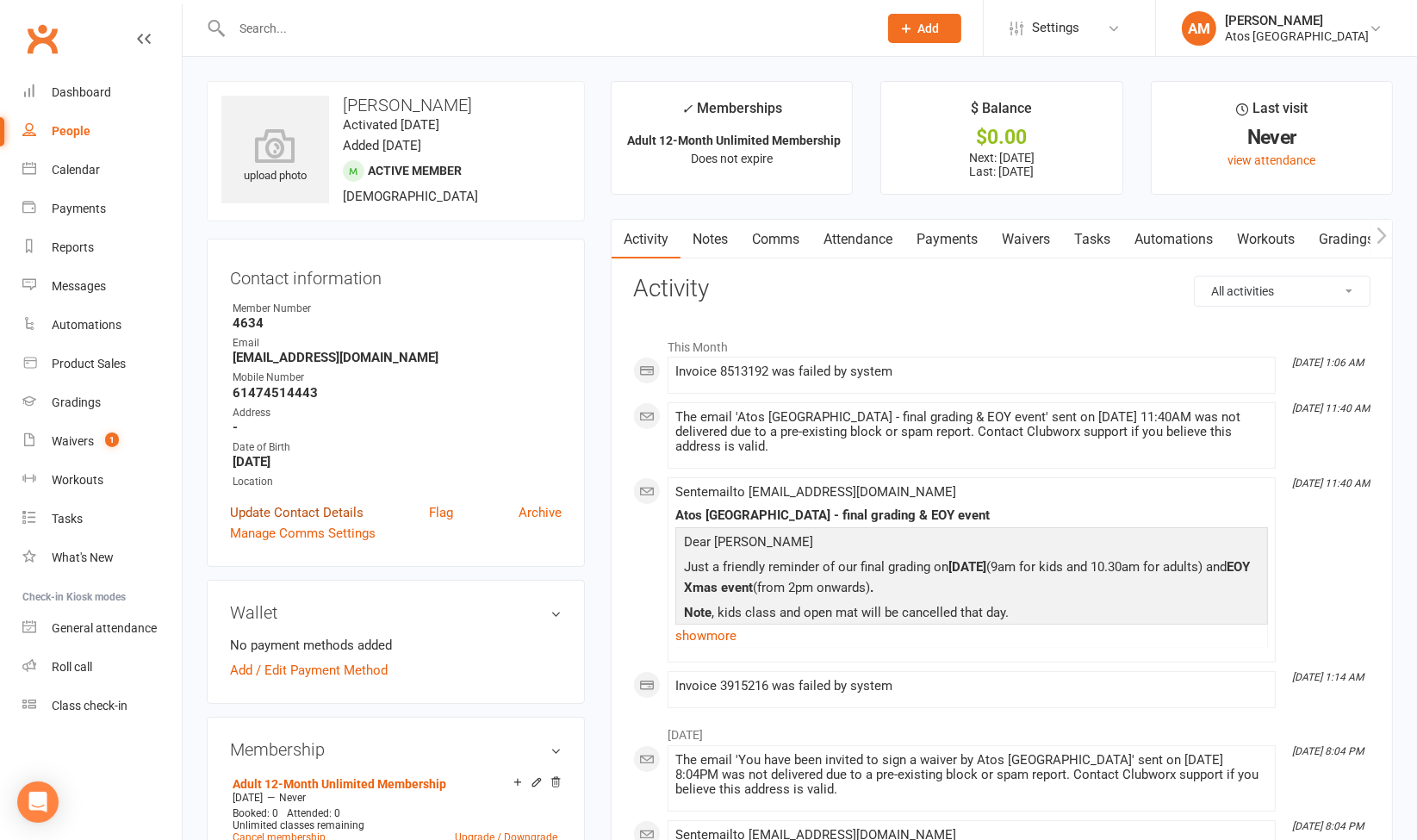
click at [347, 515] on link "Update Contact Details" at bounding box center [296, 513] width 134 height 21
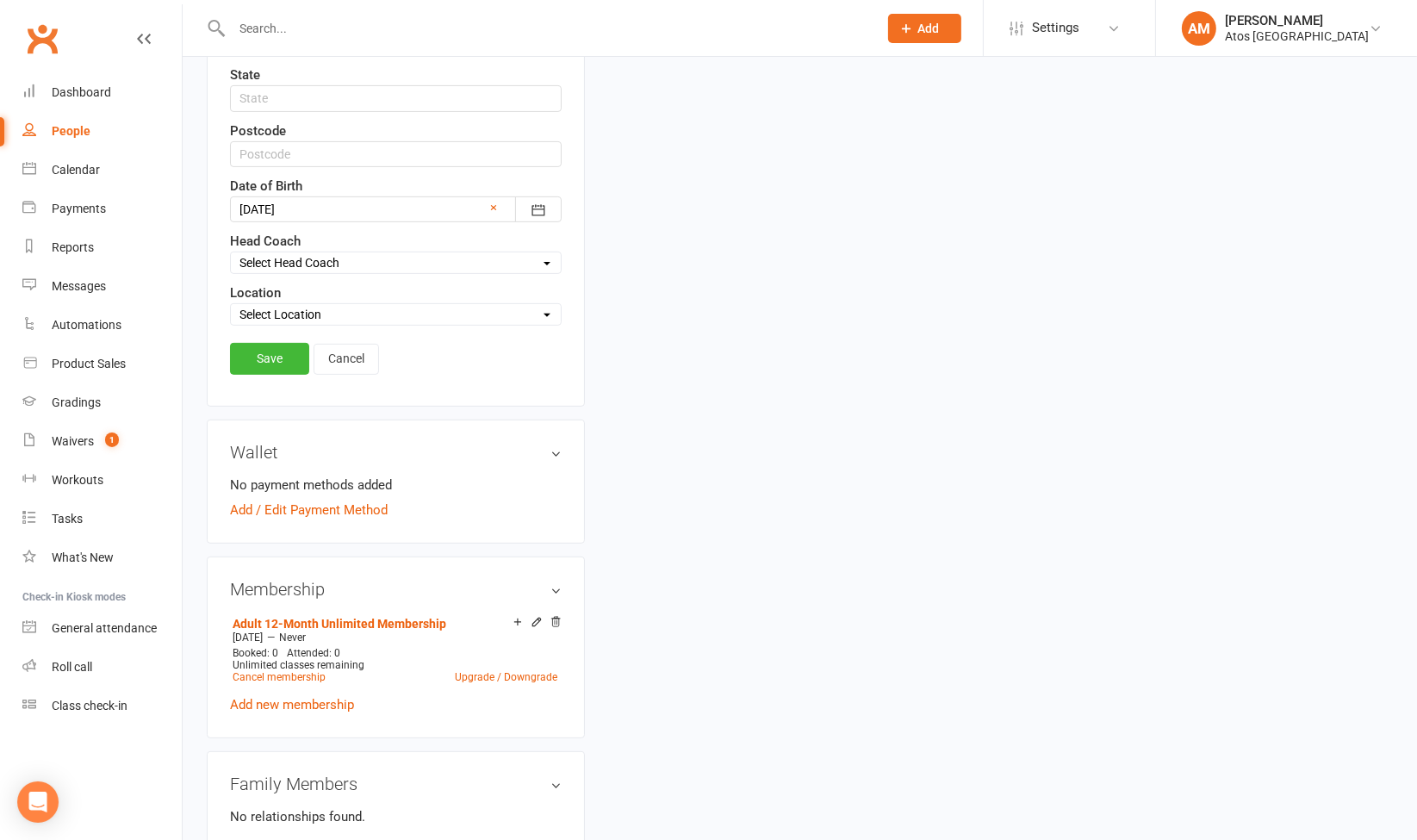
scroll to position [670, 0]
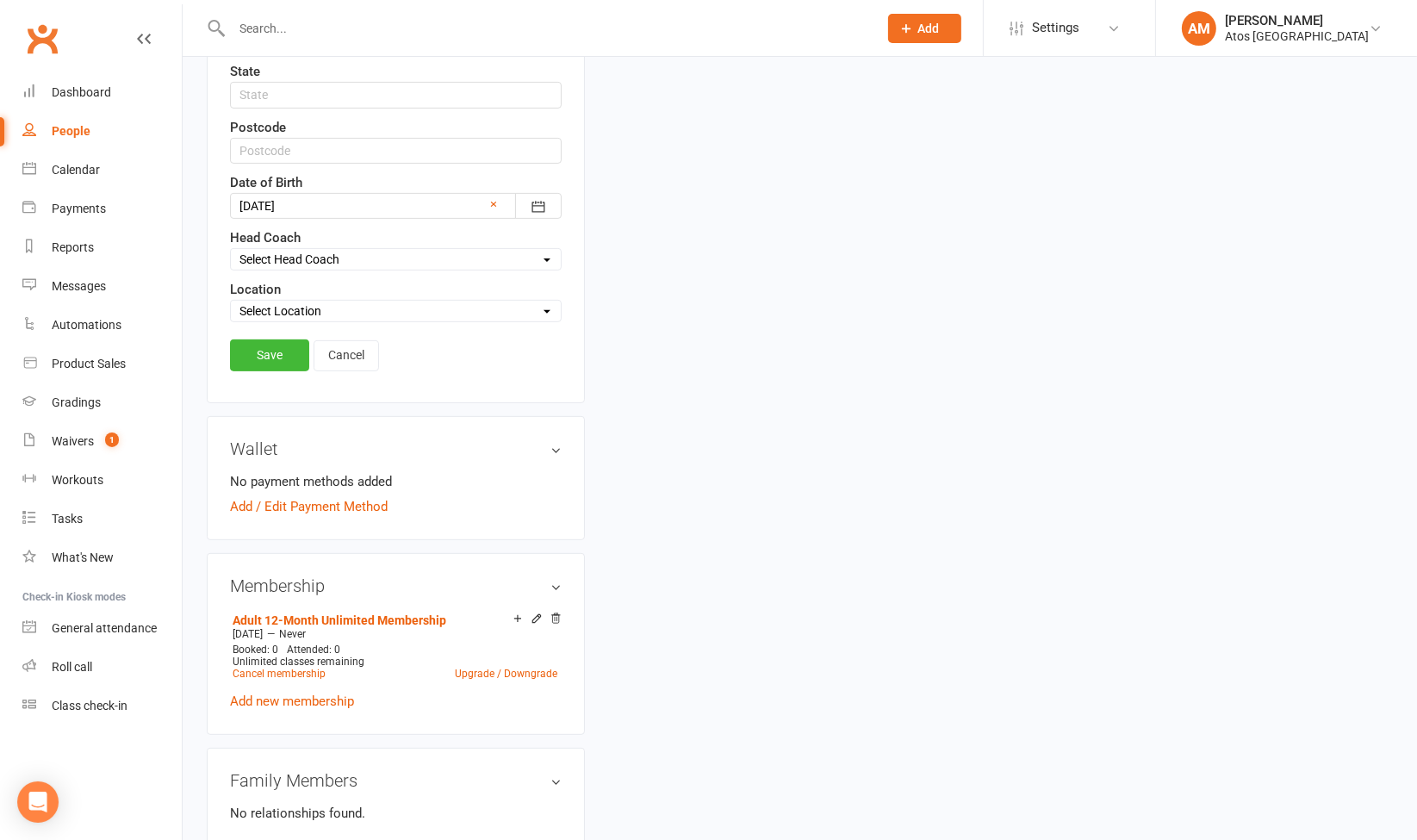
click at [472, 301] on select "Select Location Atos [GEOGRAPHIC_DATA]" at bounding box center [396, 311] width 330 height 19
select select "0"
click at [231, 301] on select "Select Location Atos [GEOGRAPHIC_DATA]" at bounding box center [396, 311] width 330 height 19
click at [266, 340] on link "Save" at bounding box center [269, 355] width 79 height 31
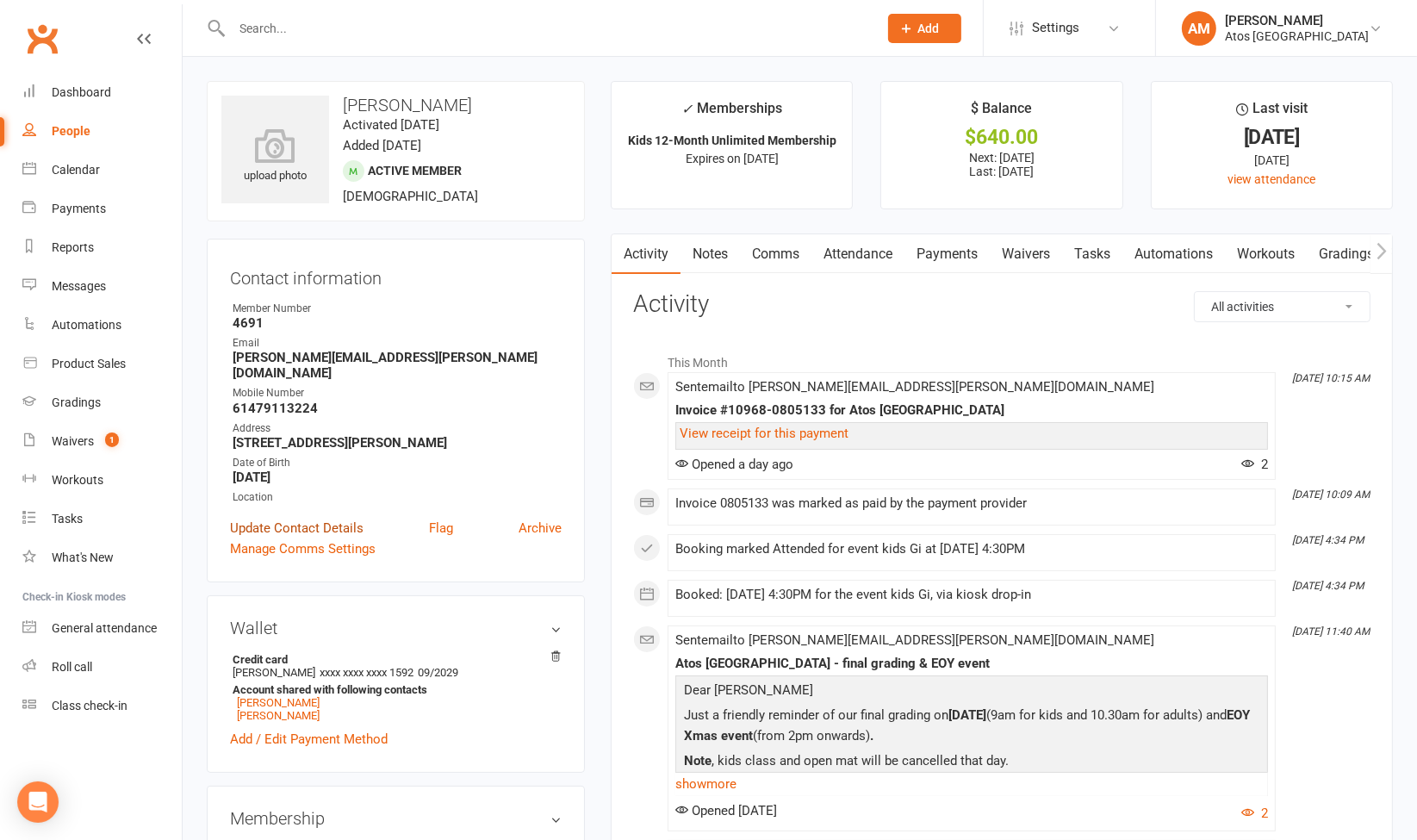
click at [346, 518] on link "Update Contact Details" at bounding box center [296, 528] width 134 height 21
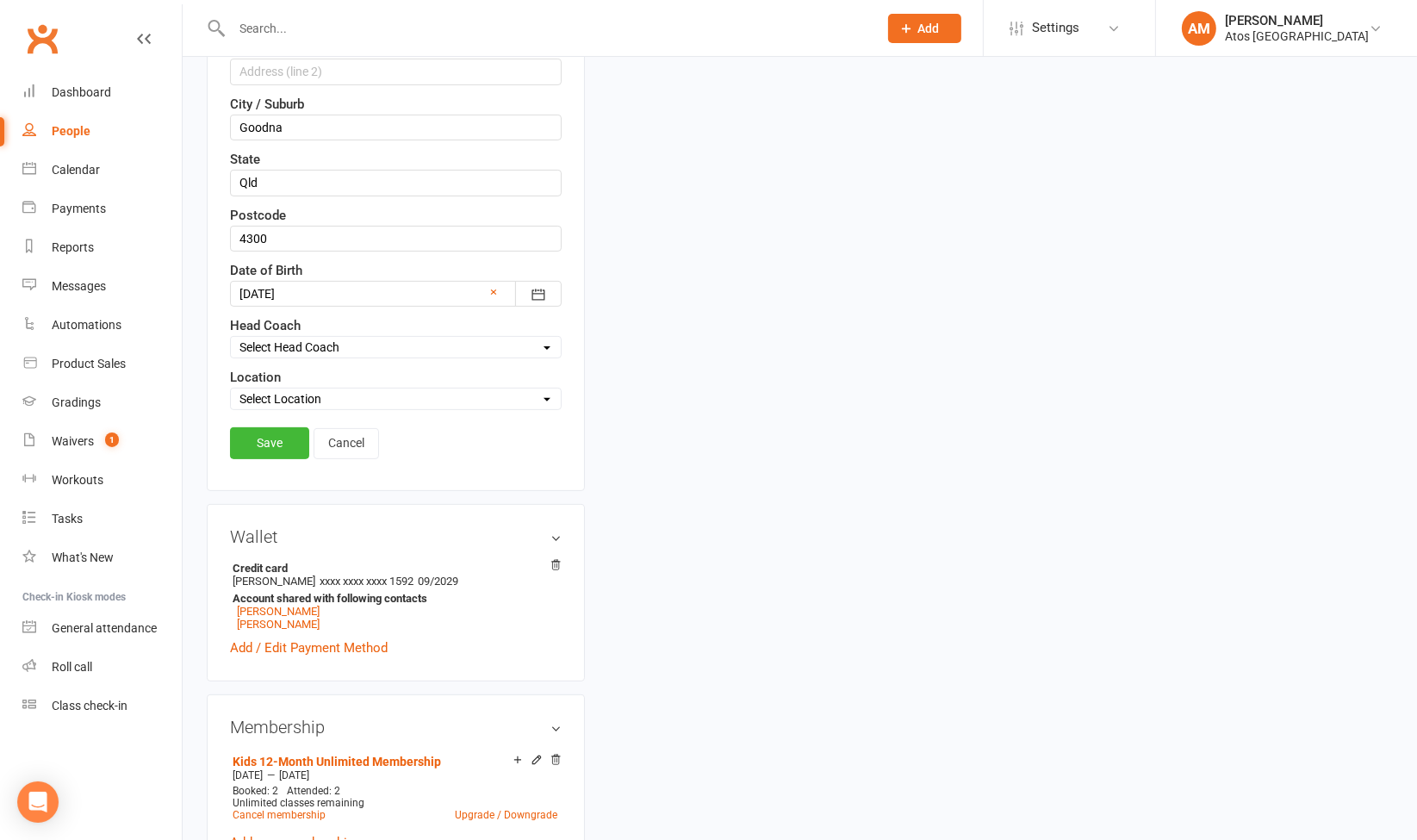
scroll to position [634, 0]
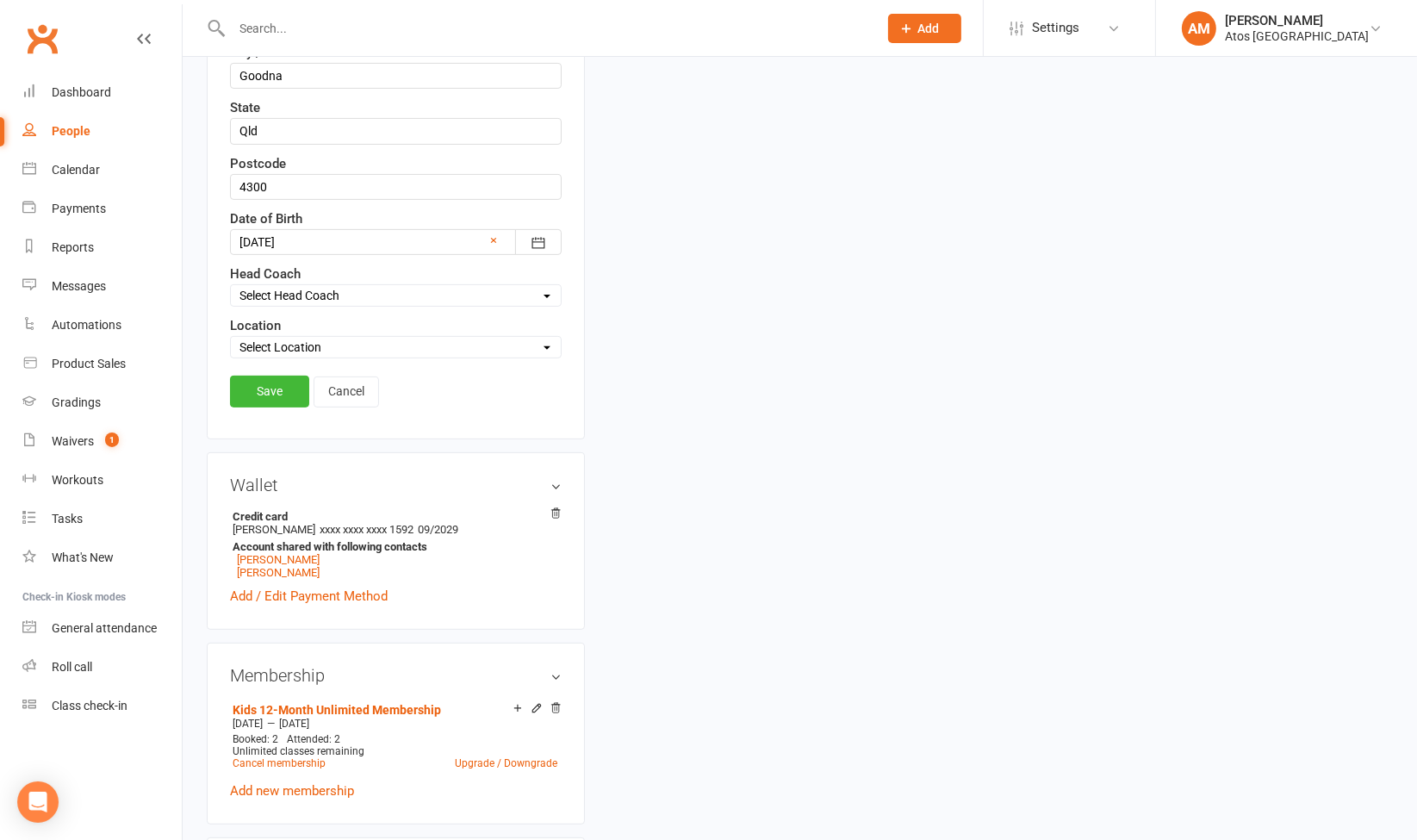
click at [345, 327] on div "Location Select Location Atos [GEOGRAPHIC_DATA]" at bounding box center [396, 336] width 332 height 43
click at [342, 338] on select "Select Location Atos [GEOGRAPHIC_DATA]" at bounding box center [396, 348] width 330 height 19
select select "0"
click at [231, 338] on select "Select Location Atos [GEOGRAPHIC_DATA]" at bounding box center [396, 348] width 330 height 19
click at [304, 383] on link "Save" at bounding box center [269, 391] width 79 height 31
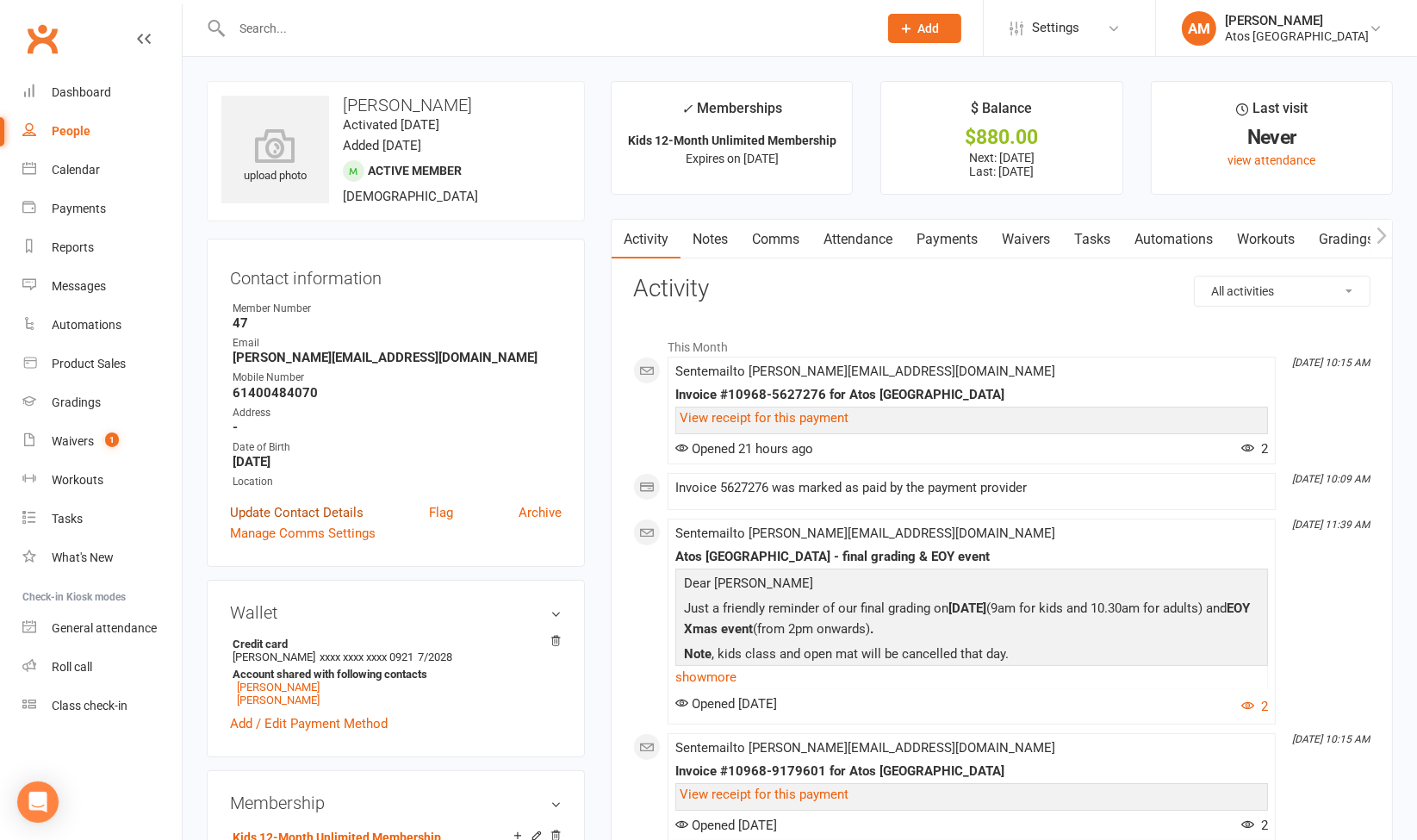
click at [297, 502] on link "Update Contact Details" at bounding box center [296, 513] width 134 height 21
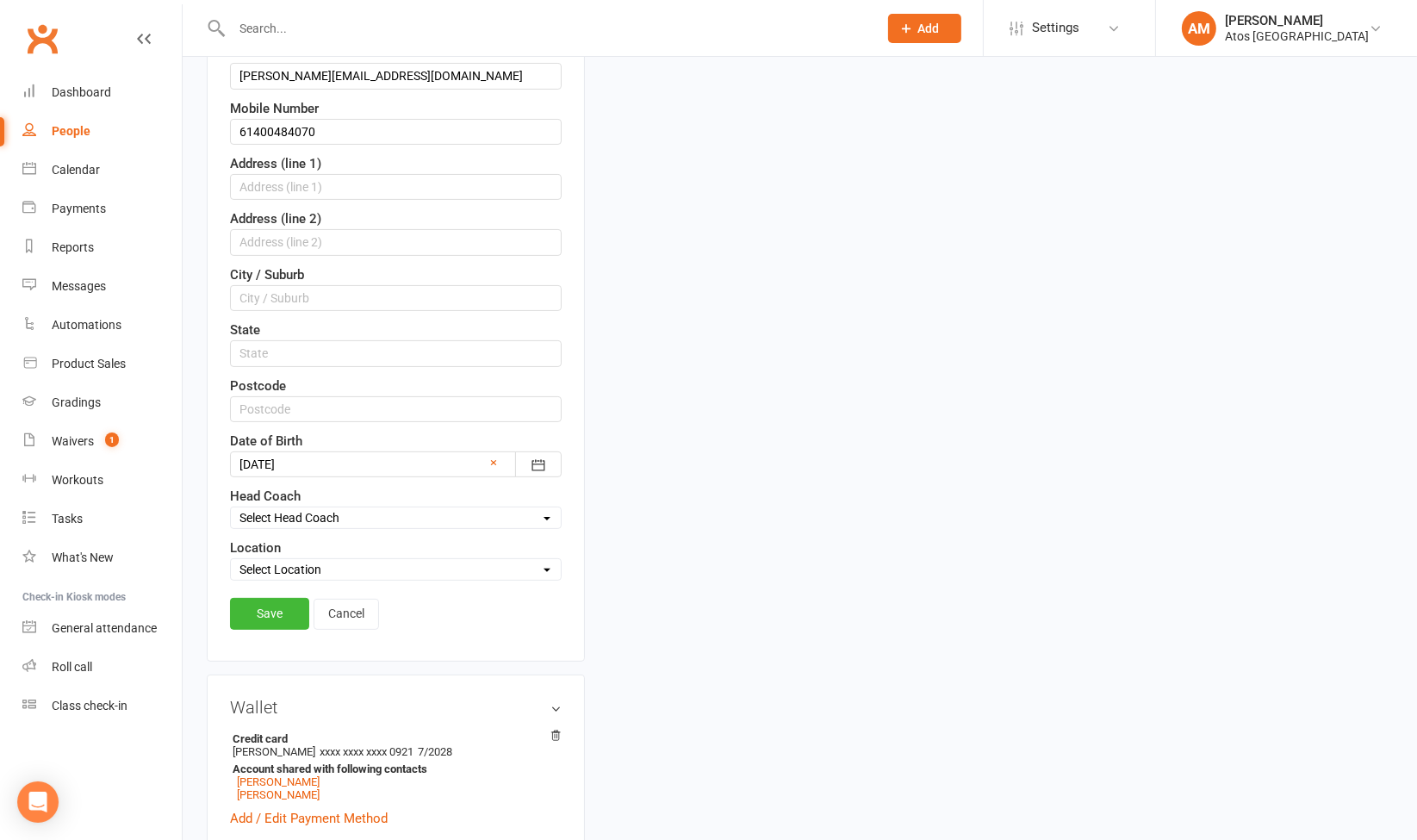
scroll to position [415, 0]
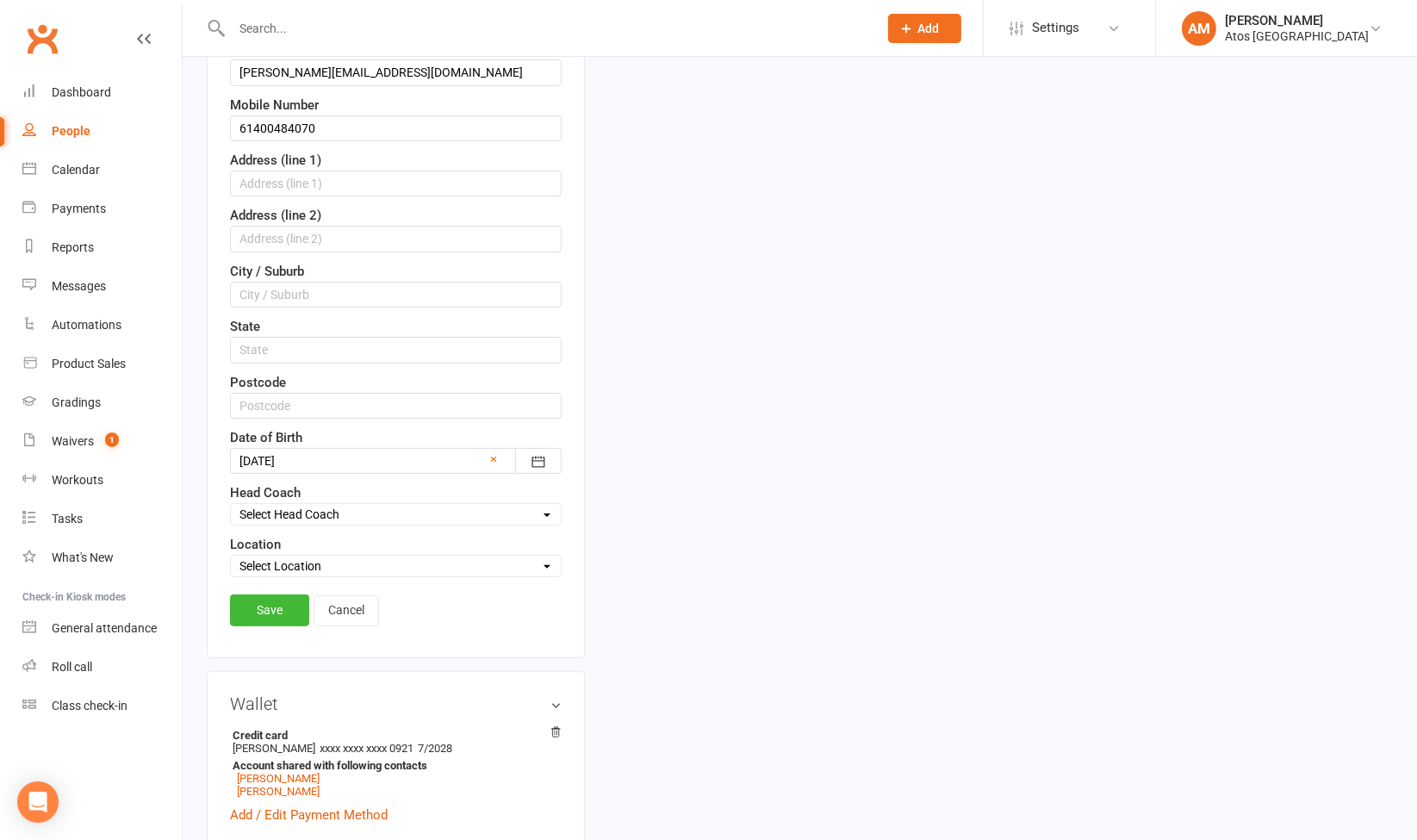
click at [322, 558] on select "Select Location Atos [GEOGRAPHIC_DATA]" at bounding box center [396, 566] width 330 height 19
select select "0"
click at [231, 556] on select "Select Location Atos [GEOGRAPHIC_DATA]" at bounding box center [396, 566] width 330 height 19
click at [278, 602] on link "Save" at bounding box center [269, 609] width 79 height 31
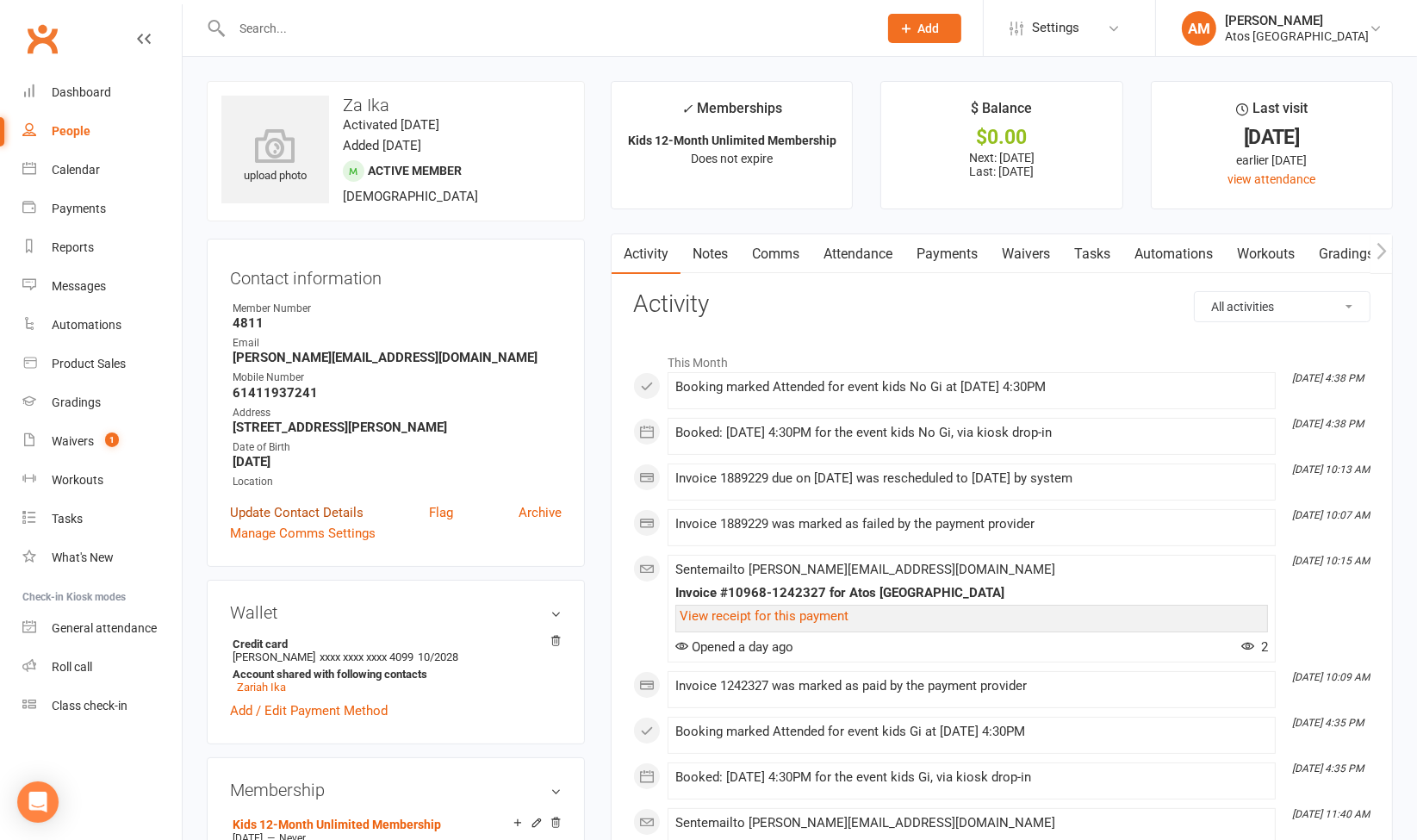
click at [313, 515] on link "Update Contact Details" at bounding box center [296, 513] width 134 height 21
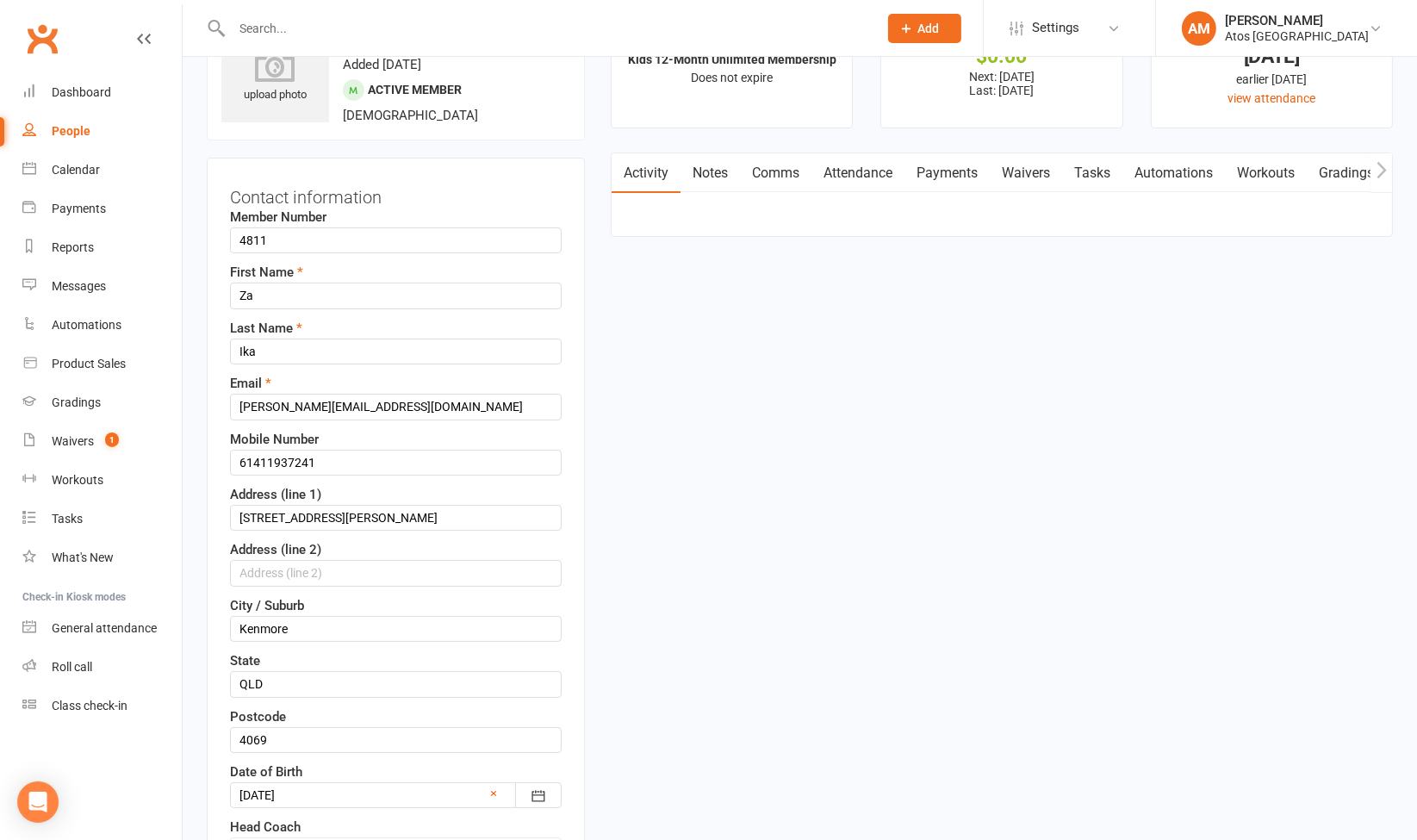
scroll to position [423, 0]
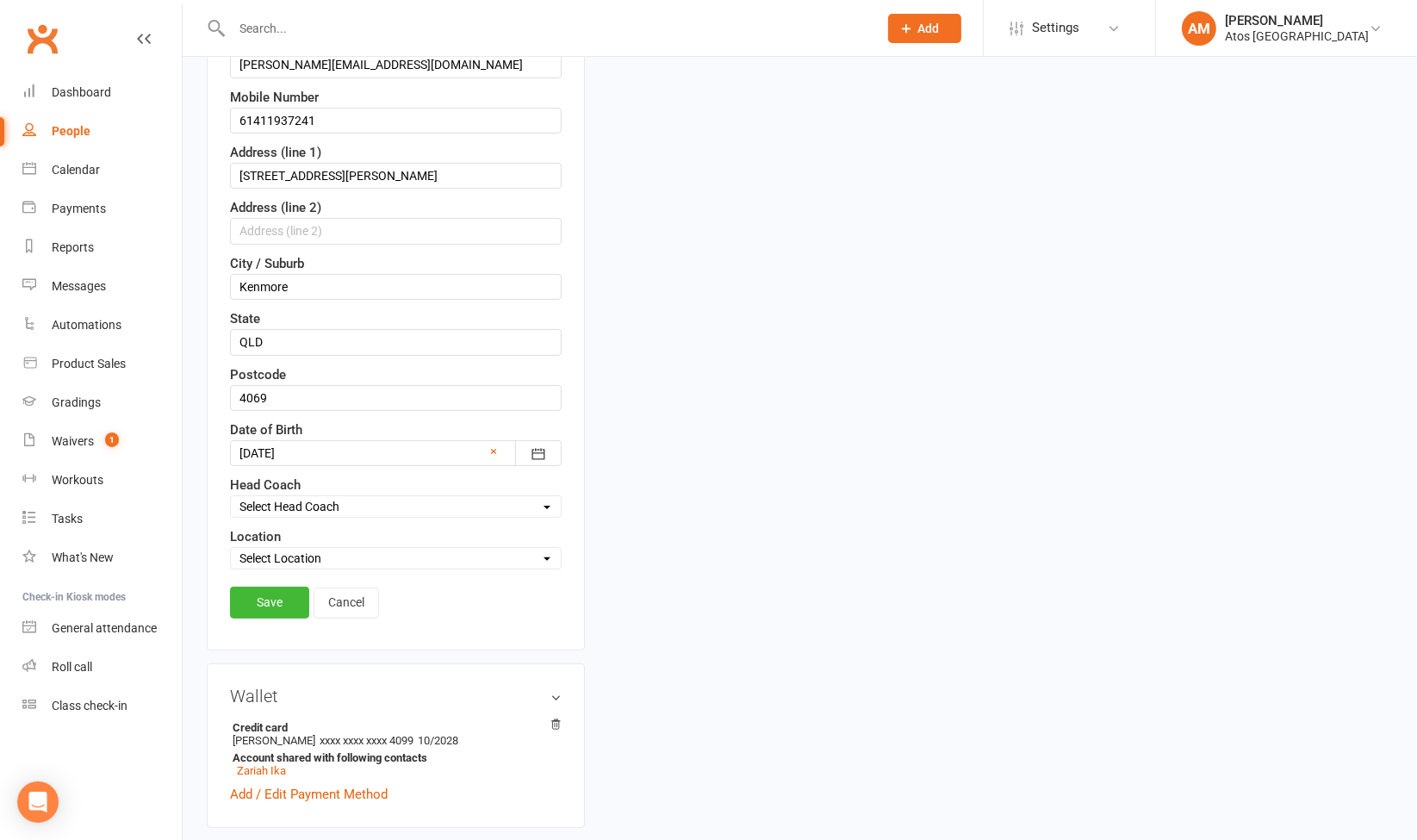
click at [509, 548] on select "Select Location Atos [GEOGRAPHIC_DATA]" at bounding box center [396, 558] width 330 height 19
select select "0"
click at [231, 548] on select "Select Location Atos Brisbane" at bounding box center [396, 558] width 330 height 19
click at [273, 592] on link "Save" at bounding box center [269, 602] width 79 height 31
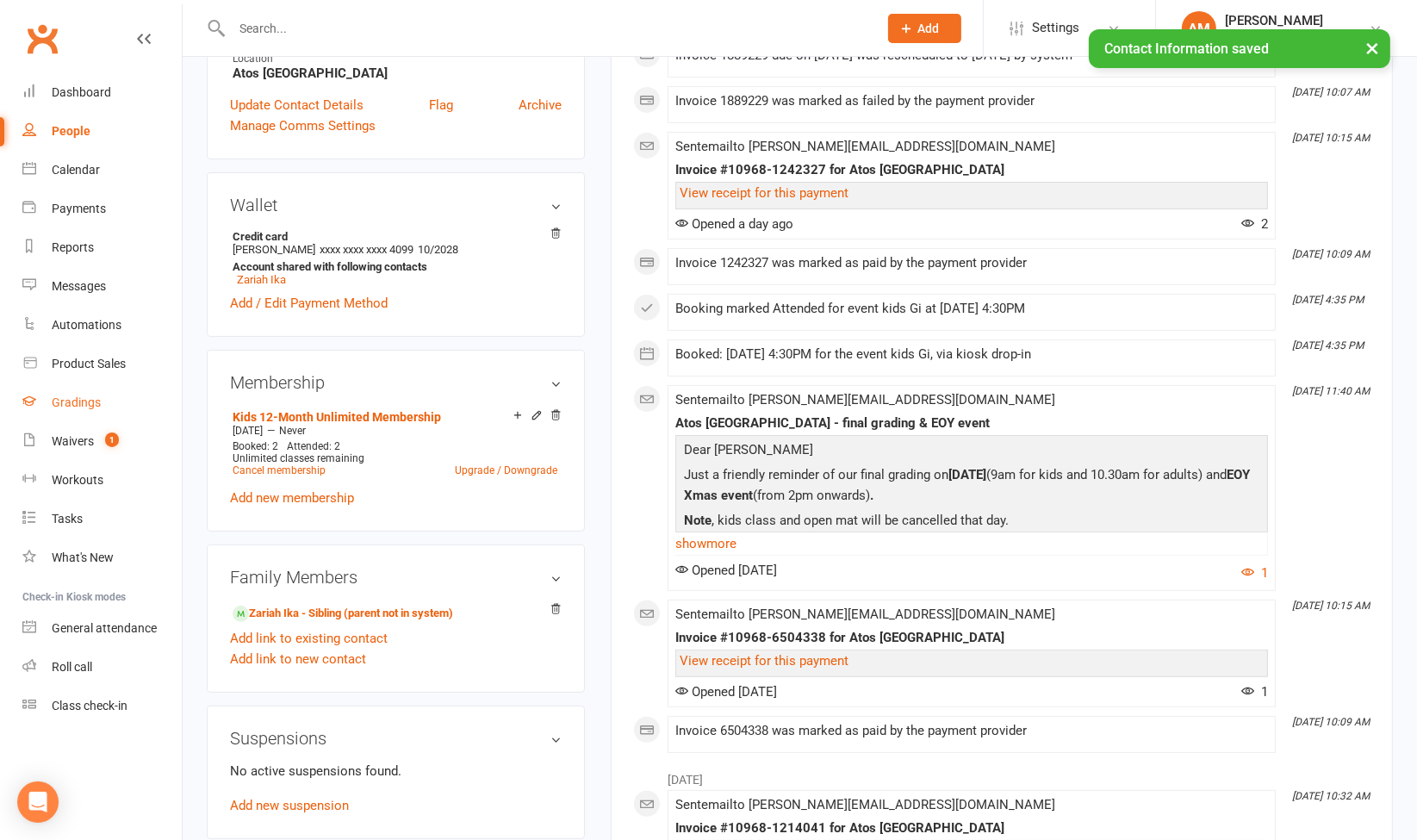
click at [72, 409] on link "Gradings" at bounding box center [102, 403] width 159 height 38
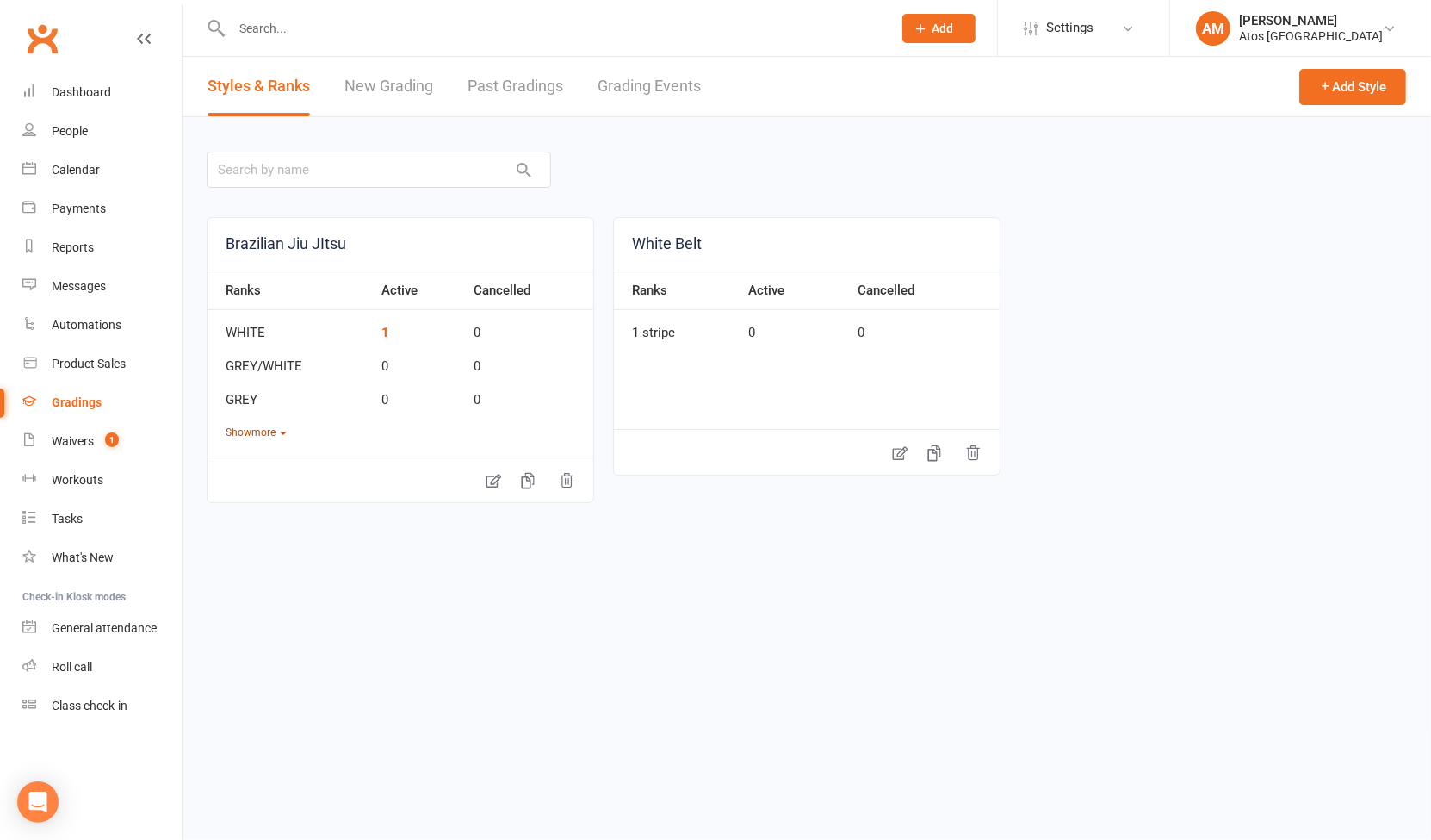
click at [271, 437] on button "Show more" at bounding box center [256, 432] width 61 height 17
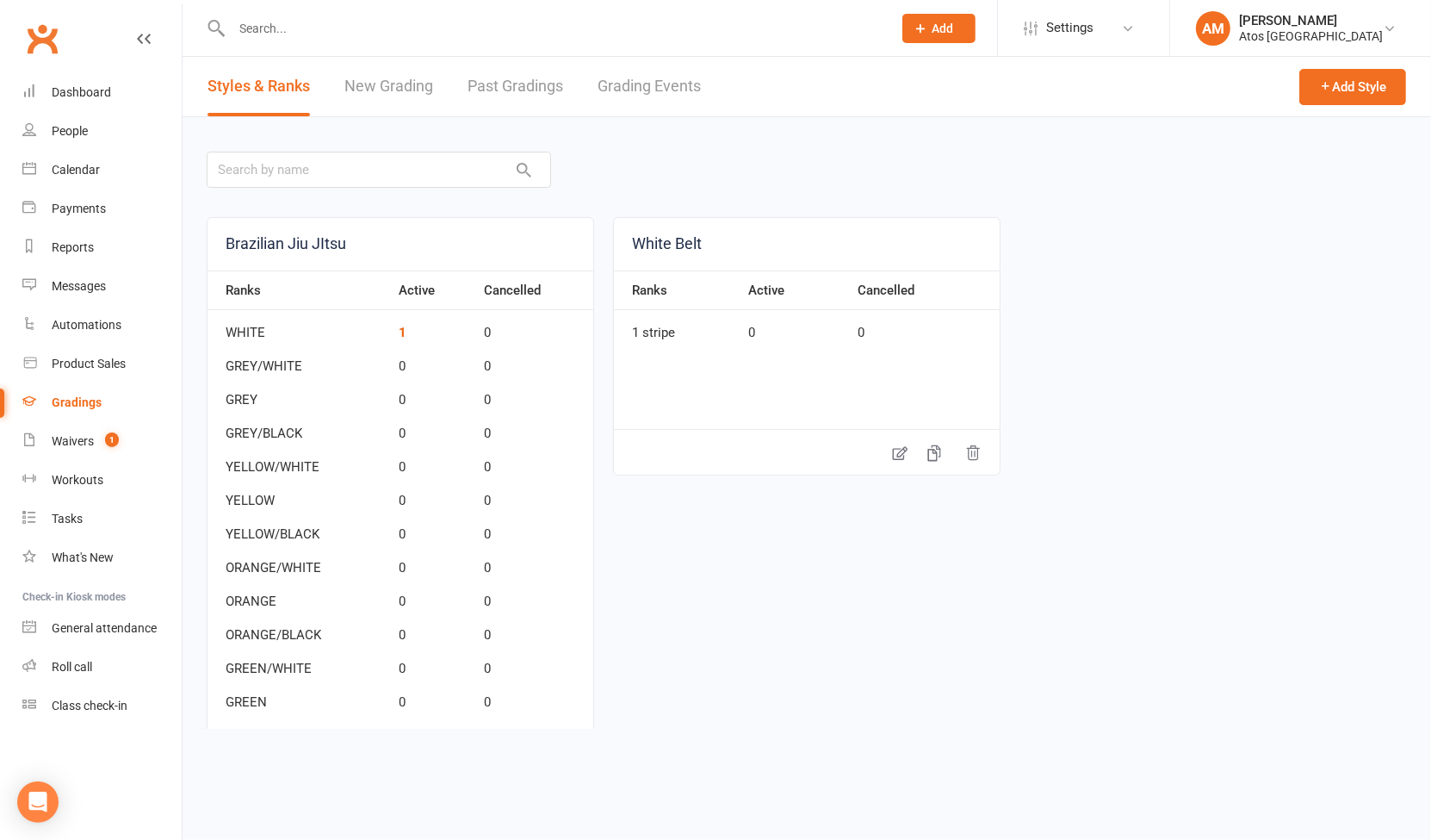
click at [1083, 234] on div "Brazilian Jiu JItsu Ranks Active Cancelled WHITE 1 0 GREY/WHITE 0 0 GREY 0 0 GR…" at bounding box center [807, 596] width 1201 height 756
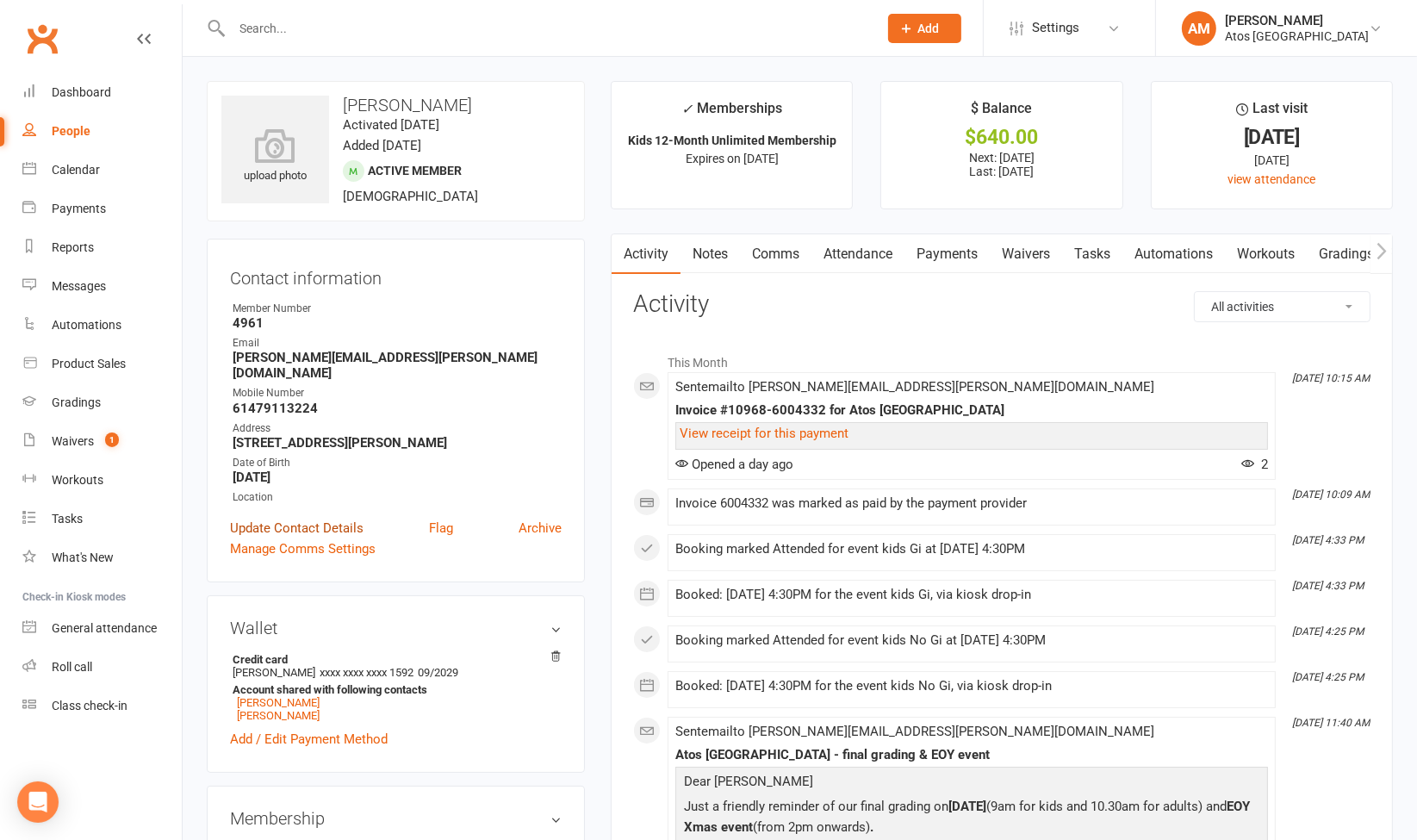
click at [351, 518] on link "Update Contact Details" at bounding box center [296, 528] width 134 height 21
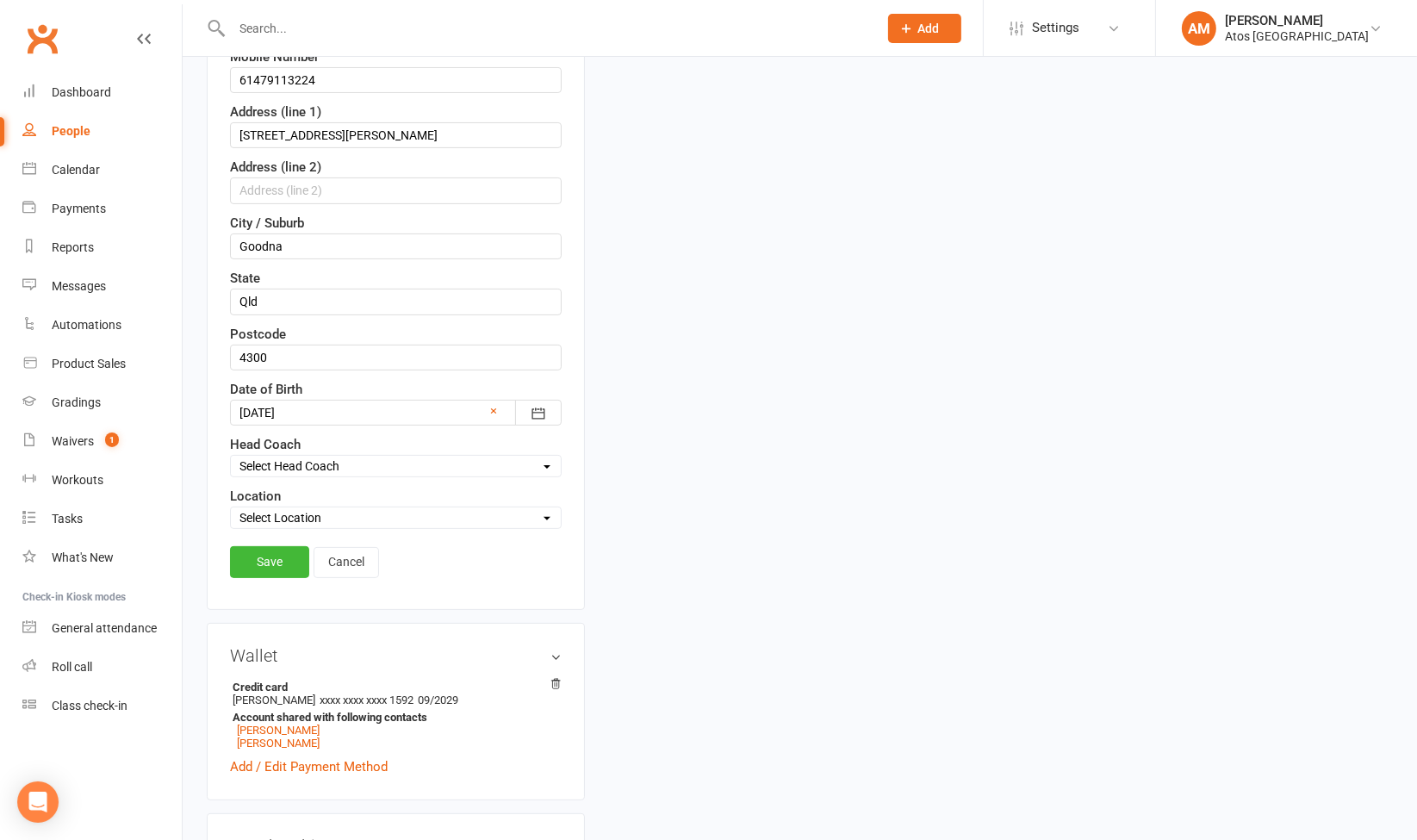
scroll to position [663, 0]
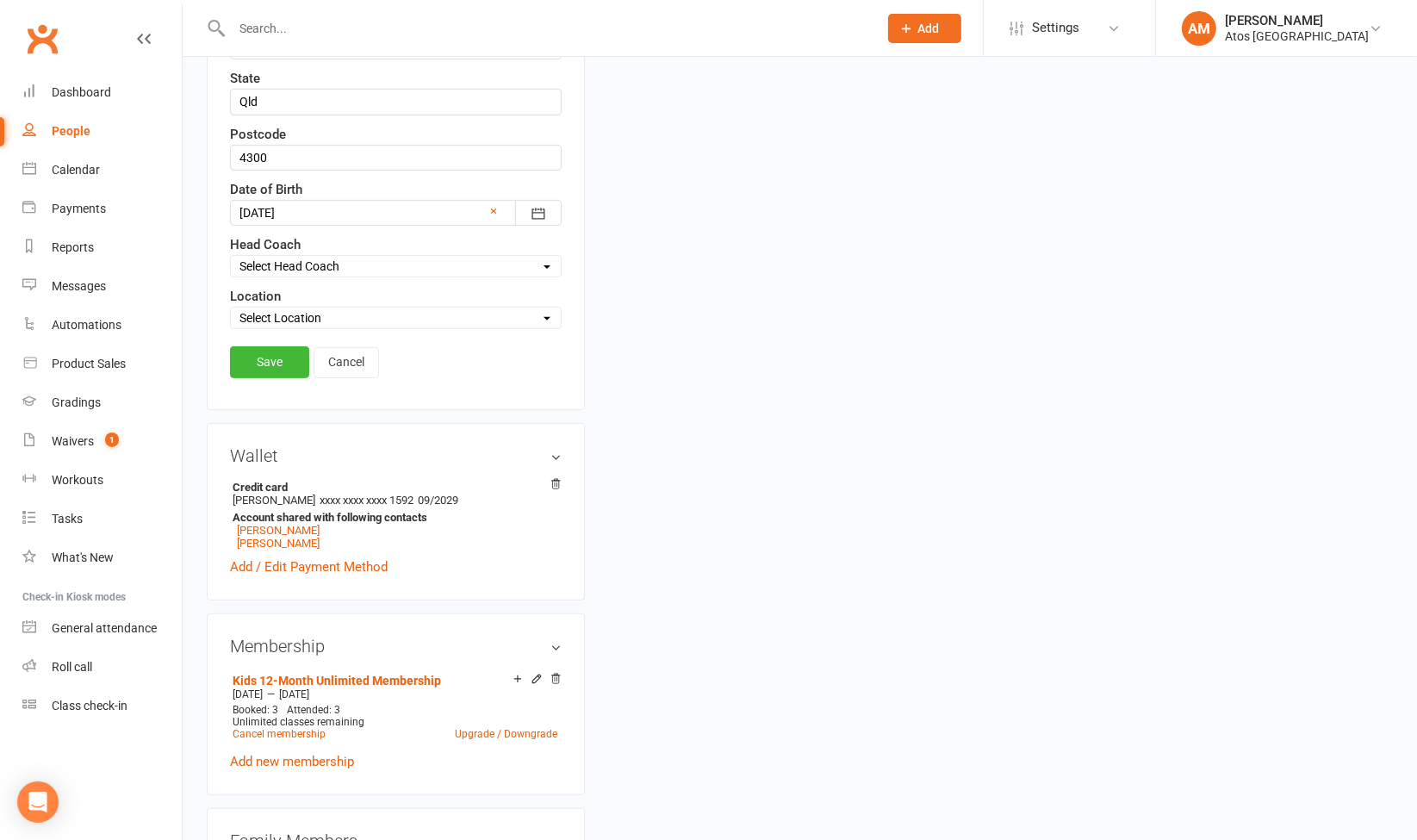
click at [376, 308] on select "Select Location Atos Brisbane" at bounding box center [396, 318] width 330 height 19
select select "0"
click at [231, 308] on select "Select Location Atos Brisbane" at bounding box center [396, 318] width 330 height 19
click at [282, 352] on link "Save" at bounding box center [269, 361] width 79 height 31
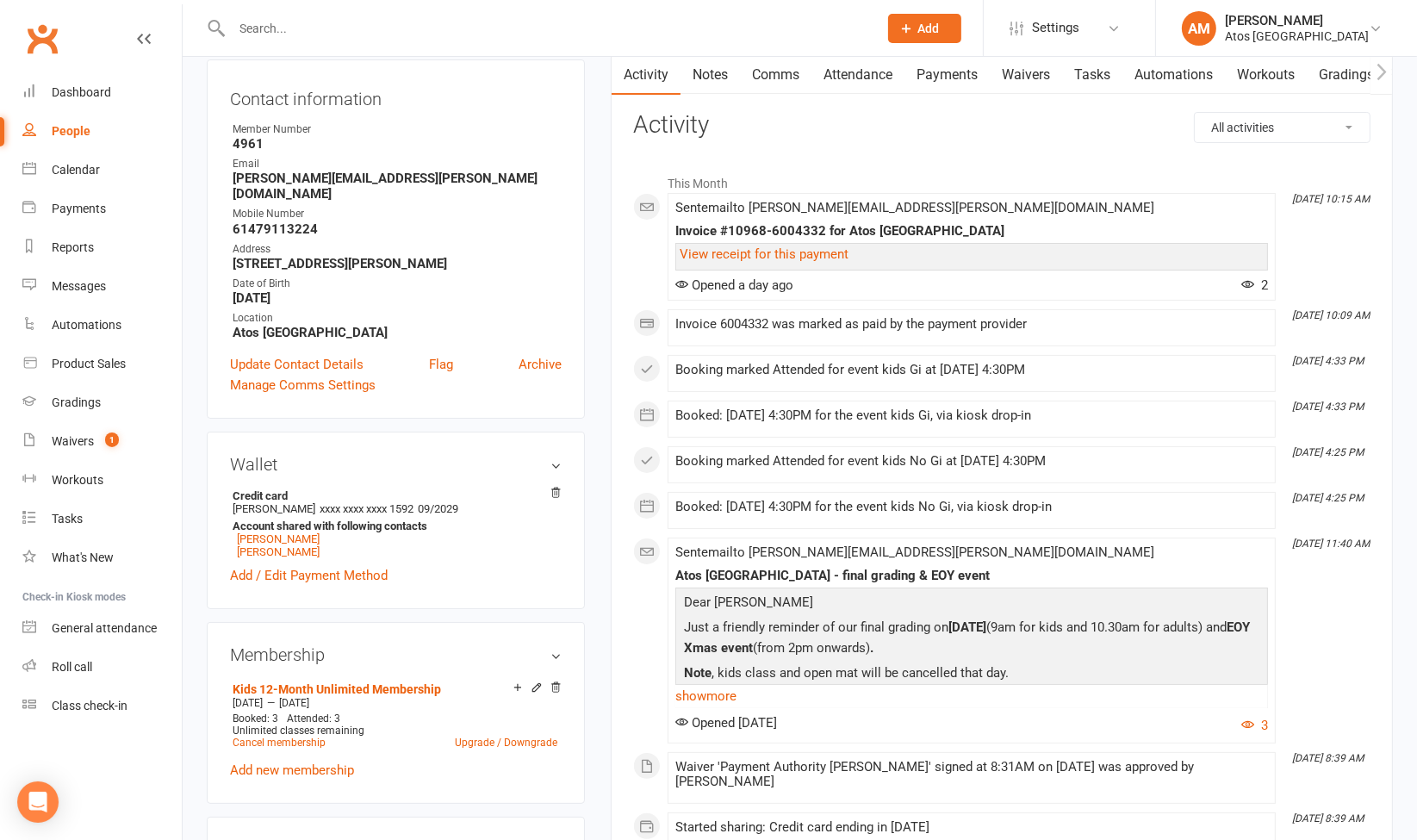
scroll to position [138, 0]
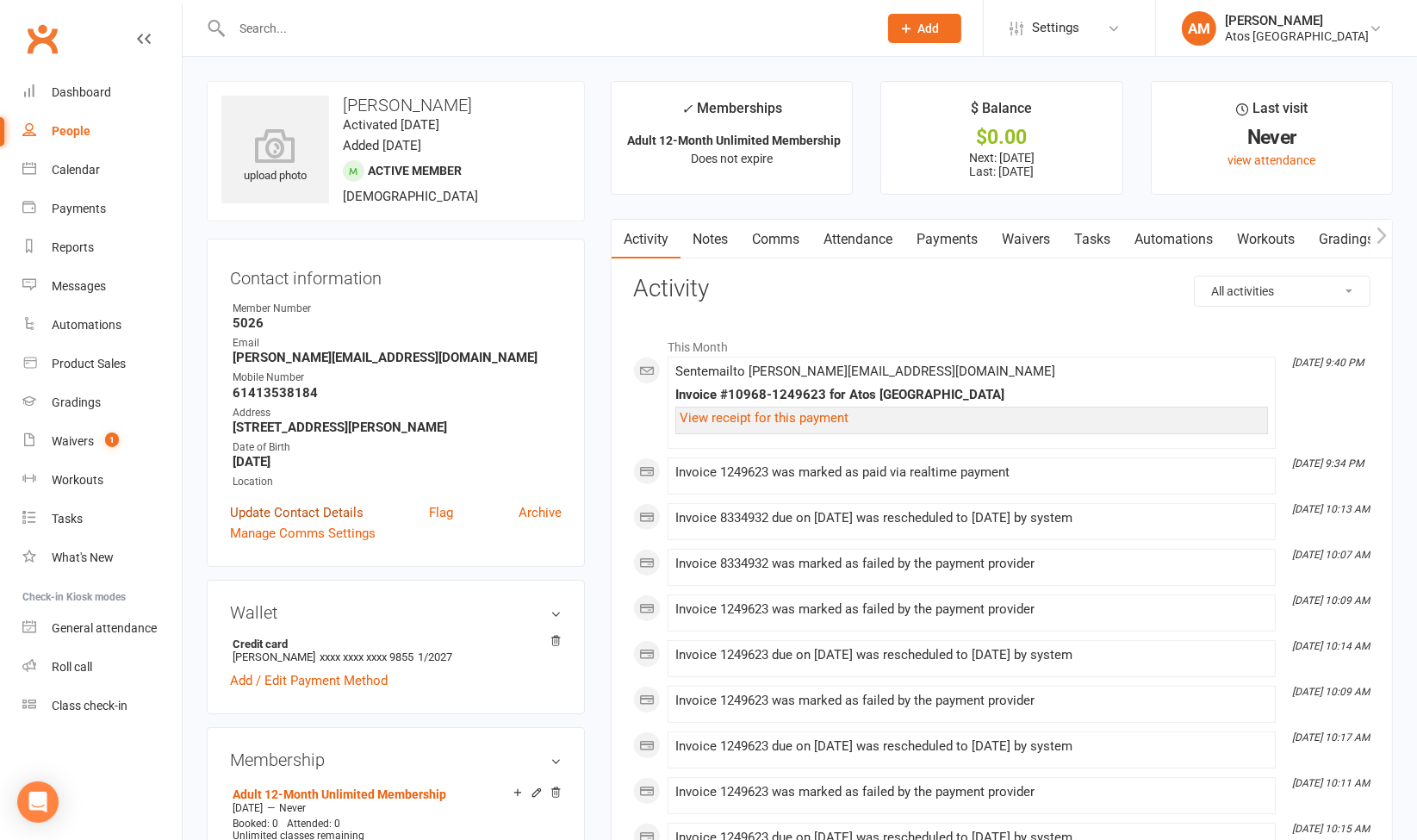
click at [342, 520] on link "Update Contact Details" at bounding box center [296, 513] width 134 height 21
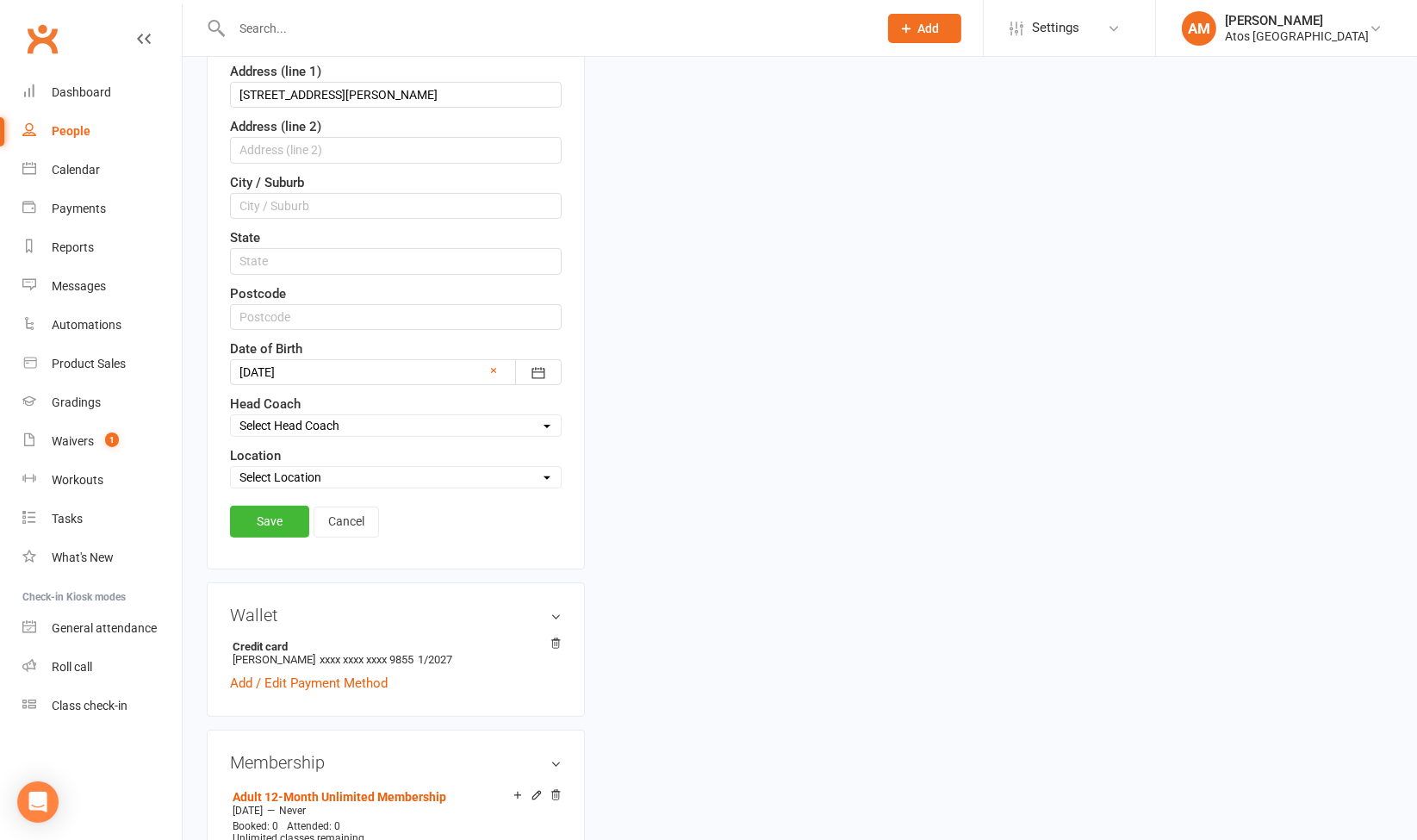
scroll to position [620, 0]
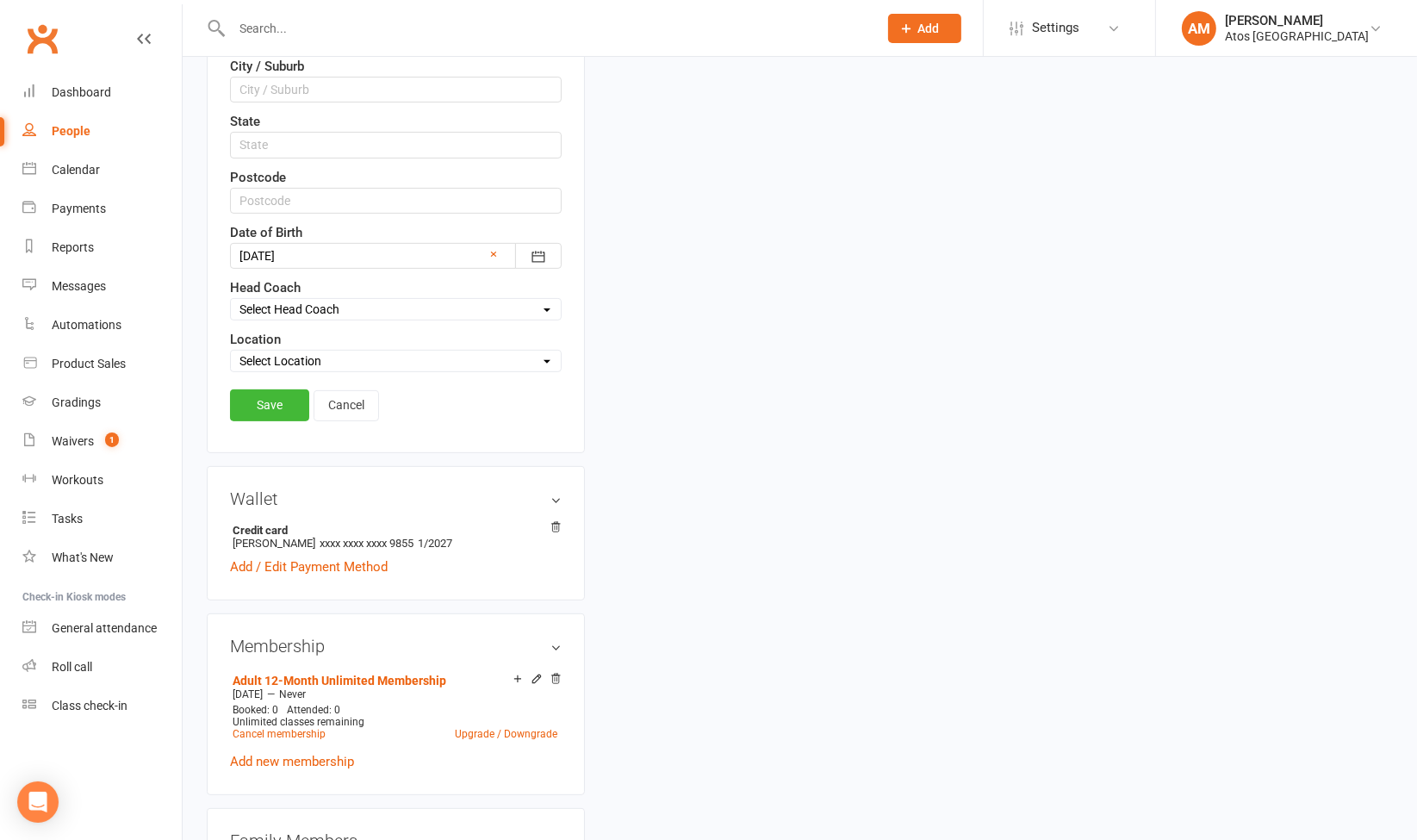
click at [524, 352] on select "Select Location Atos [GEOGRAPHIC_DATA]" at bounding box center [396, 361] width 330 height 19
select select "0"
click at [231, 351] on select "Select Location Atos [GEOGRAPHIC_DATA]" at bounding box center [396, 361] width 330 height 19
click at [293, 403] on link "Save" at bounding box center [269, 405] width 79 height 31
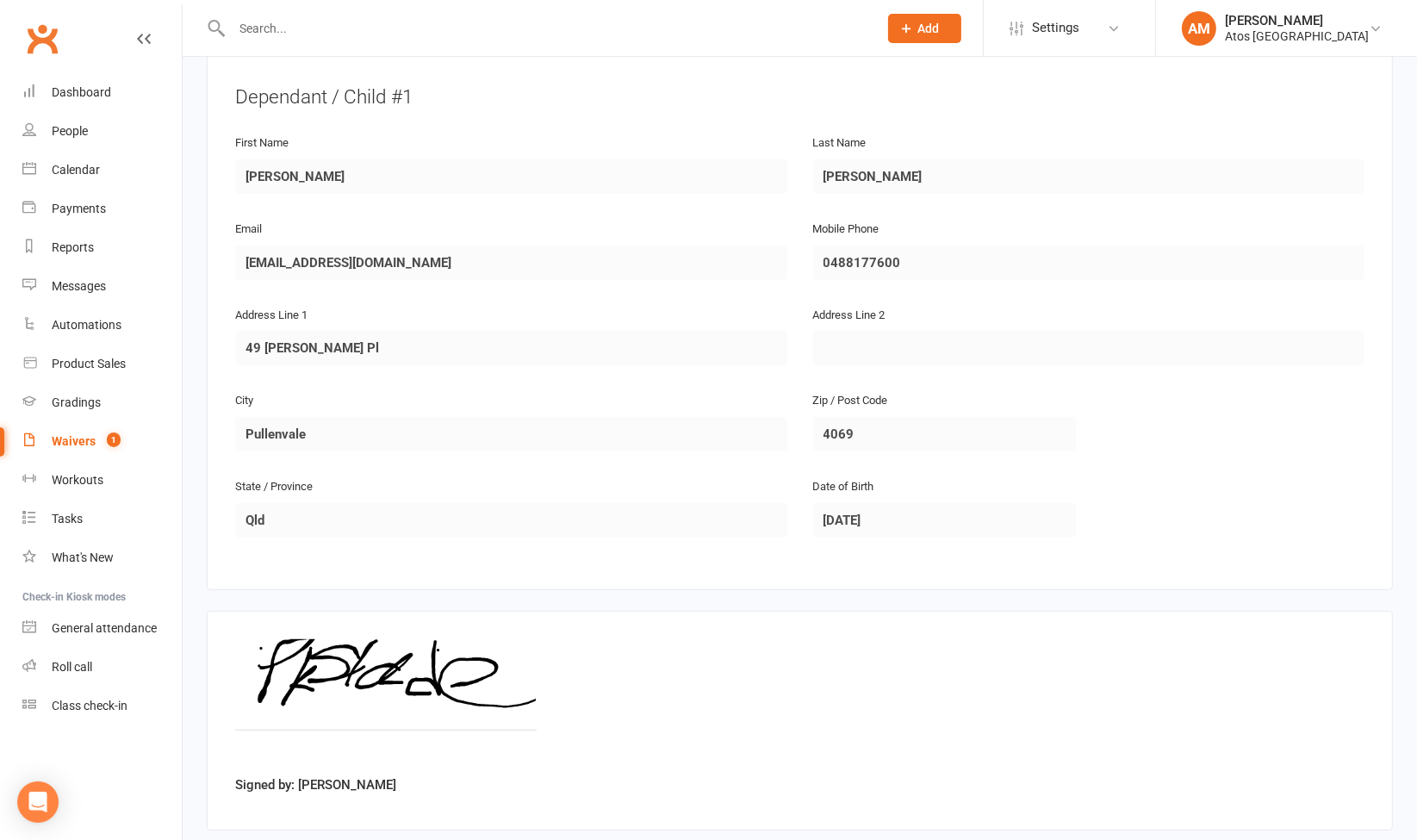
scroll to position [979, 0]
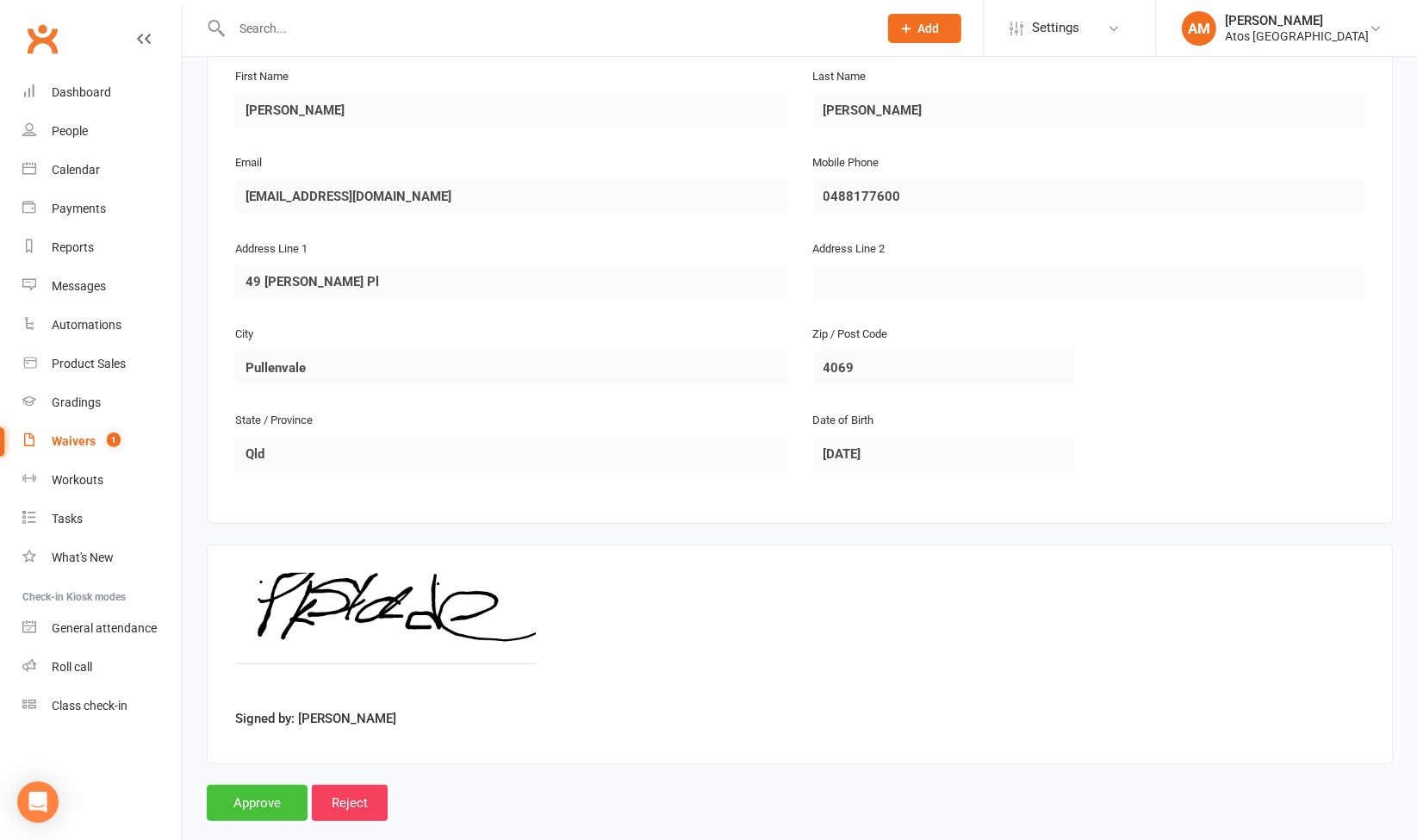
click at [278, 784] on input "Approve" at bounding box center [257, 802] width 100 height 36
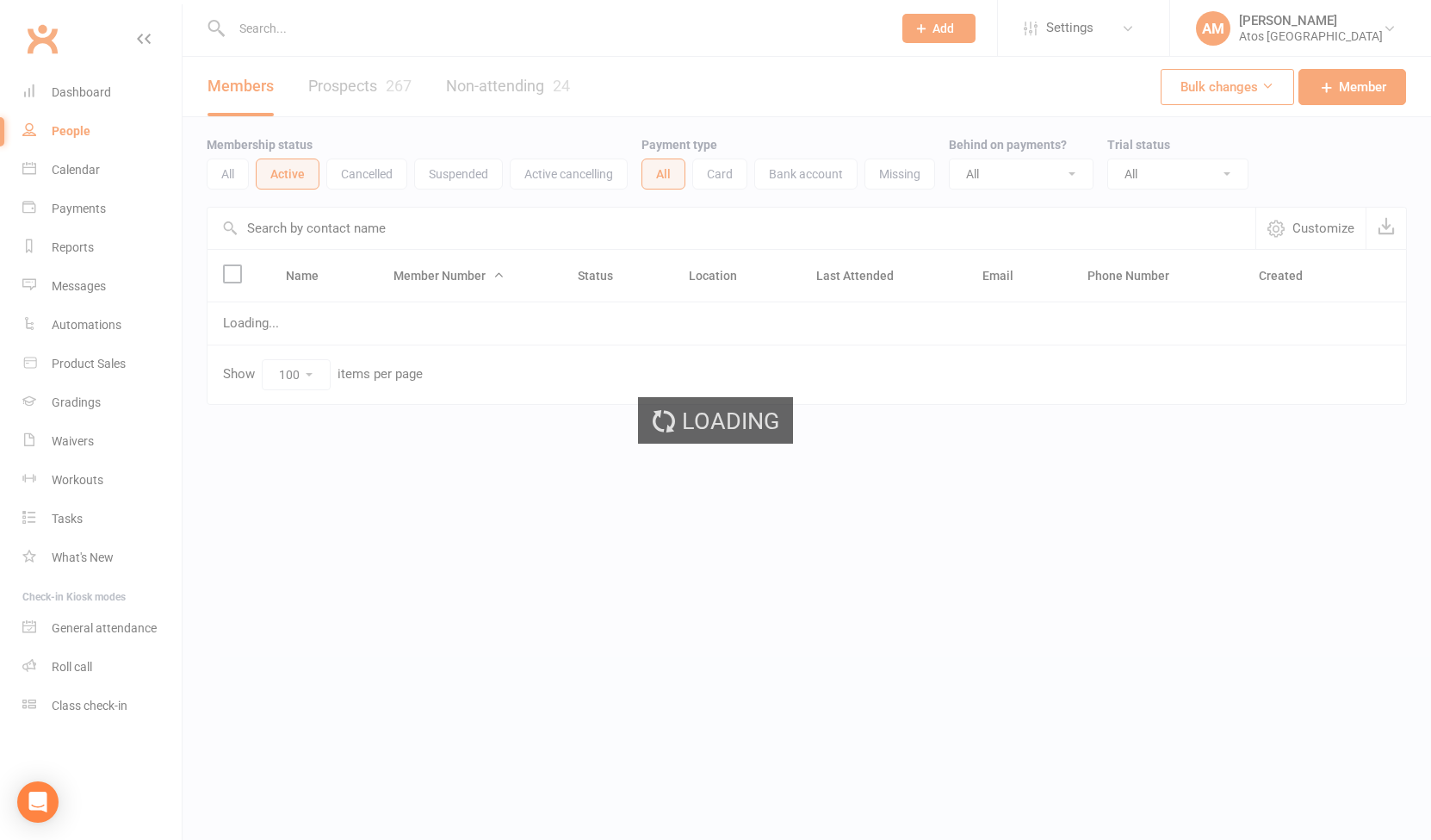
select select "100"
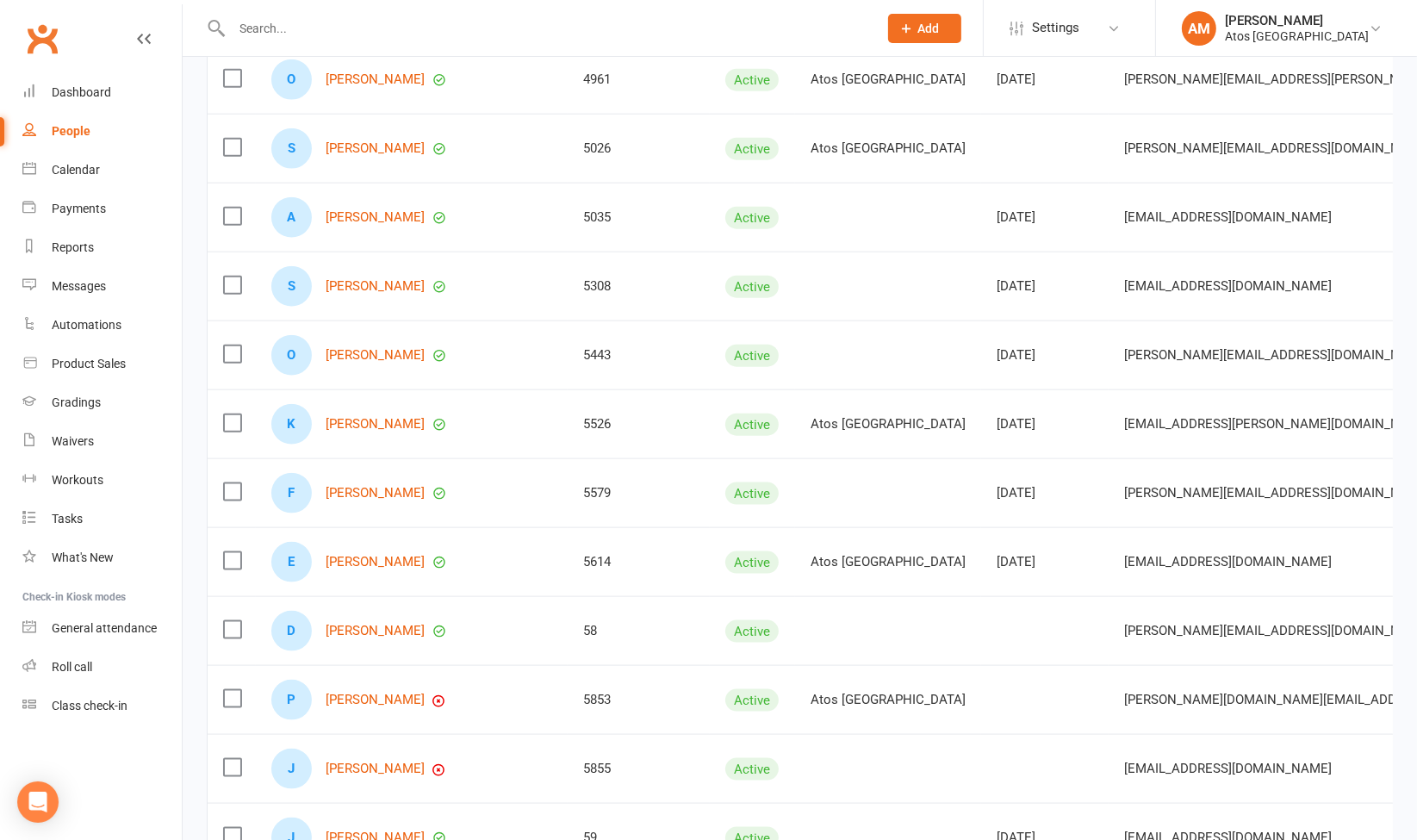
scroll to position [2397, 0]
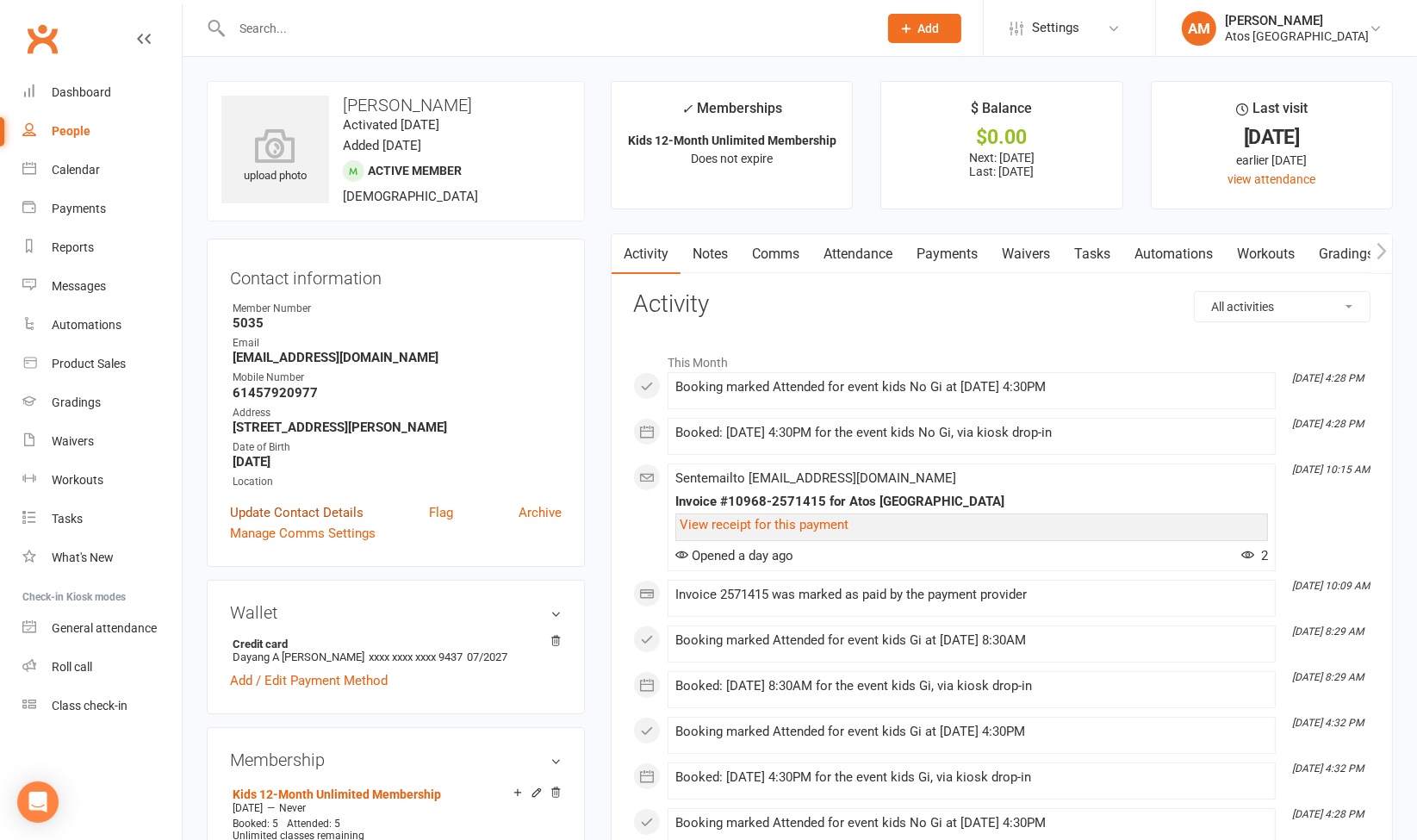
click at [335, 516] on link "Update Contact Details" at bounding box center [296, 513] width 134 height 21
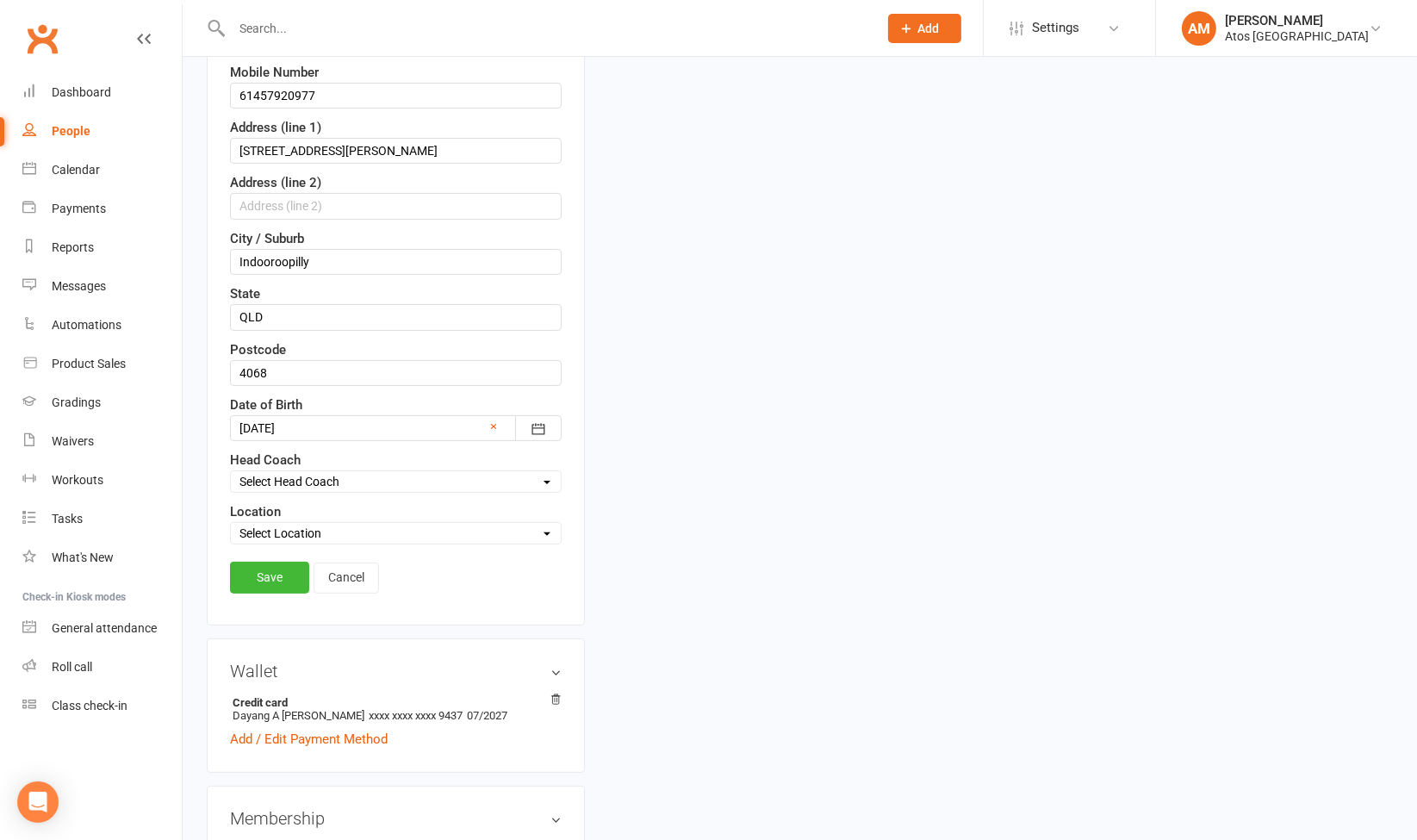
scroll to position [468, 0]
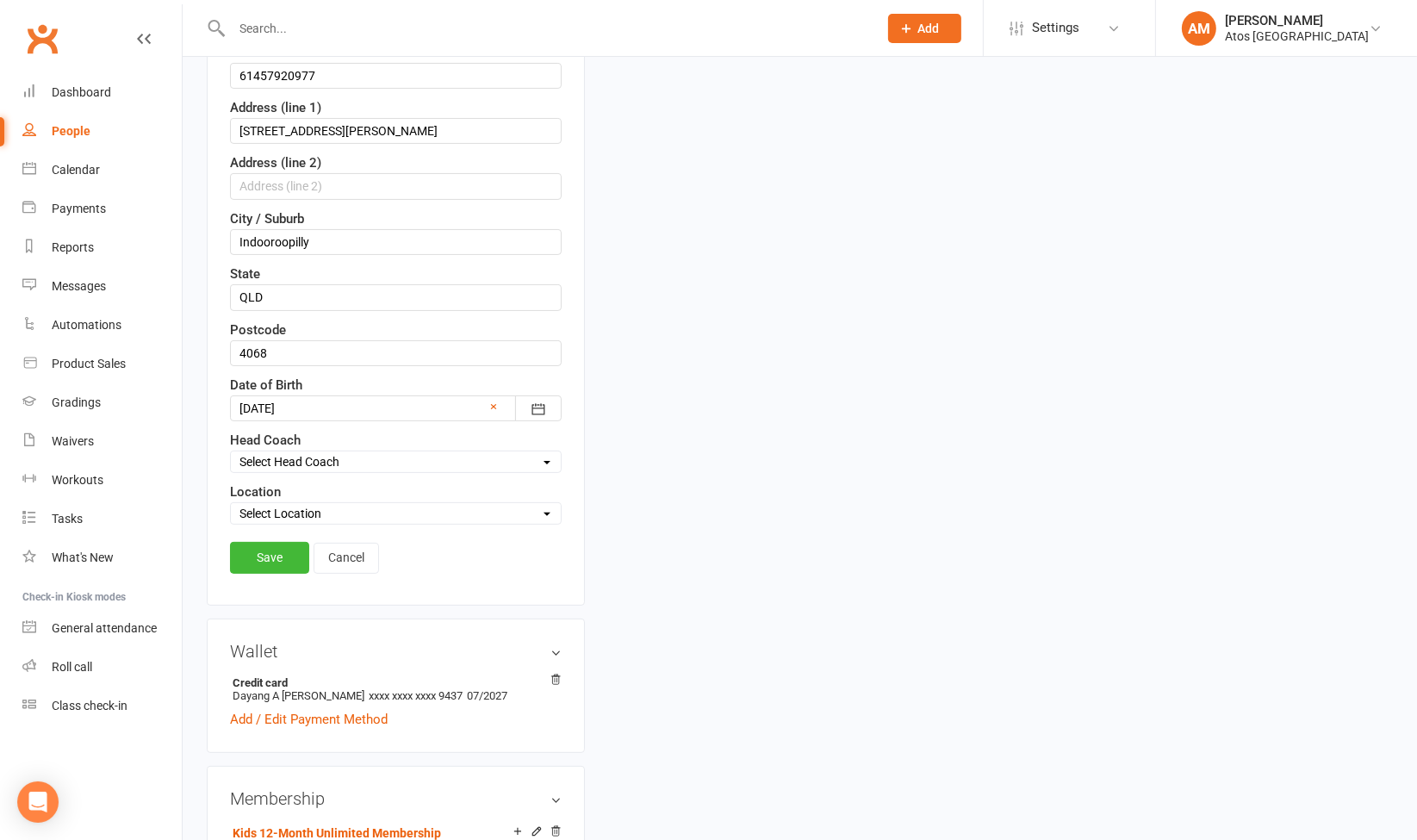
click at [416, 517] on div "Select Location Atos [GEOGRAPHIC_DATA]" at bounding box center [396, 513] width 332 height 23
click at [413, 505] on select "Select Location Atos [GEOGRAPHIC_DATA]" at bounding box center [396, 513] width 330 height 19
select select "0"
click at [231, 504] on select "Select Location Atos [GEOGRAPHIC_DATA]" at bounding box center [396, 513] width 330 height 19
click at [307, 549] on link "Save" at bounding box center [269, 557] width 79 height 31
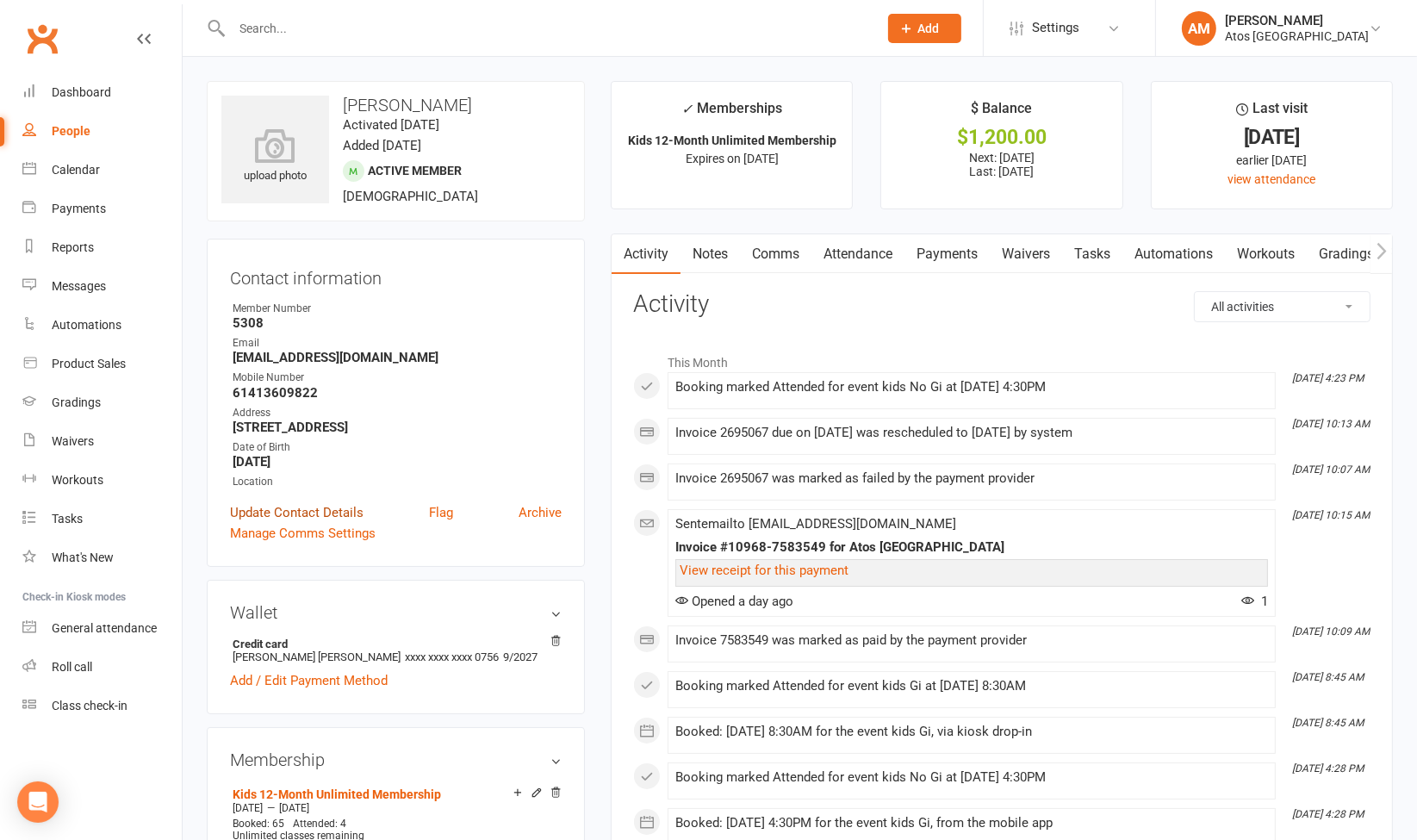
click at [332, 510] on link "Update Contact Details" at bounding box center [296, 513] width 134 height 21
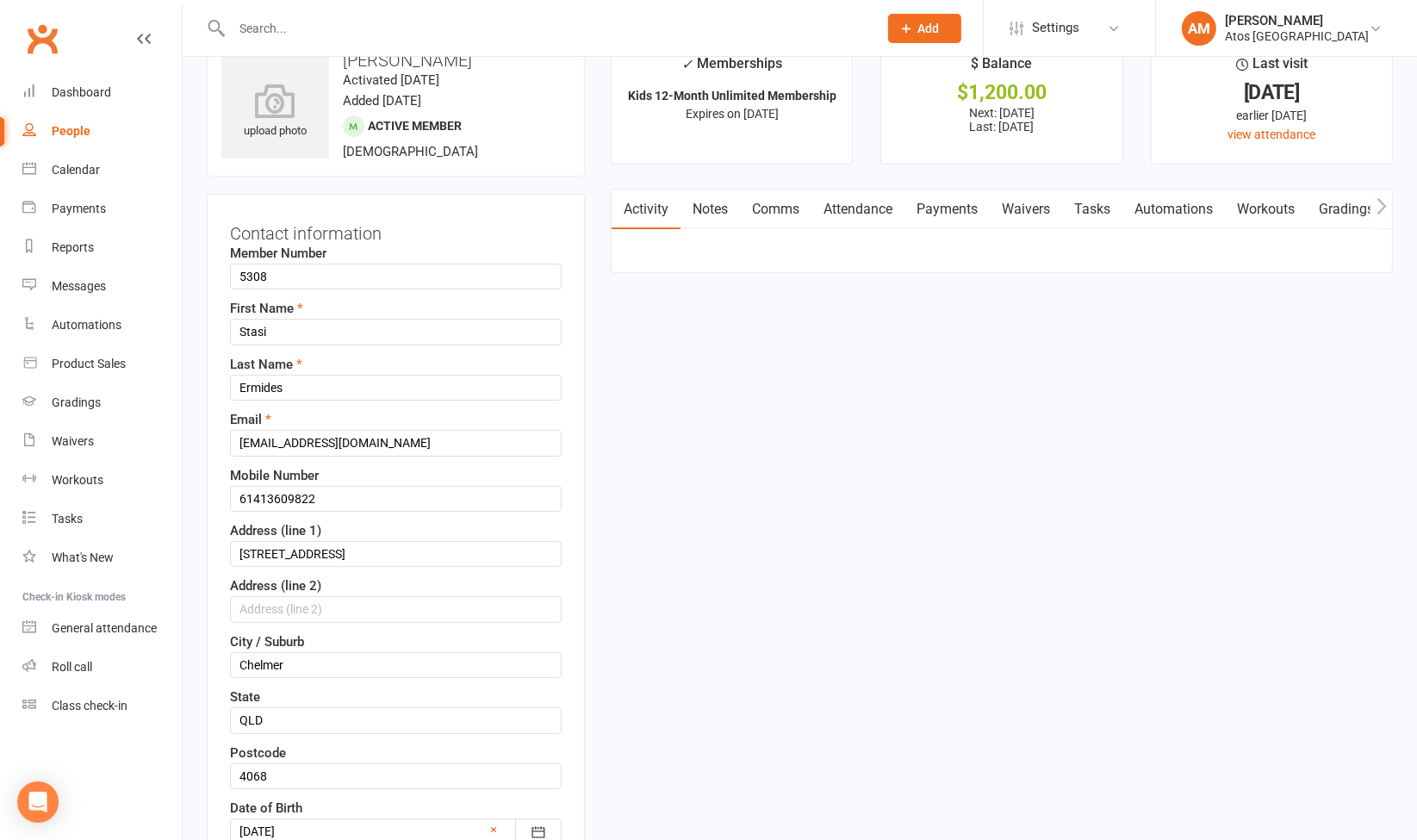
scroll to position [81, 0]
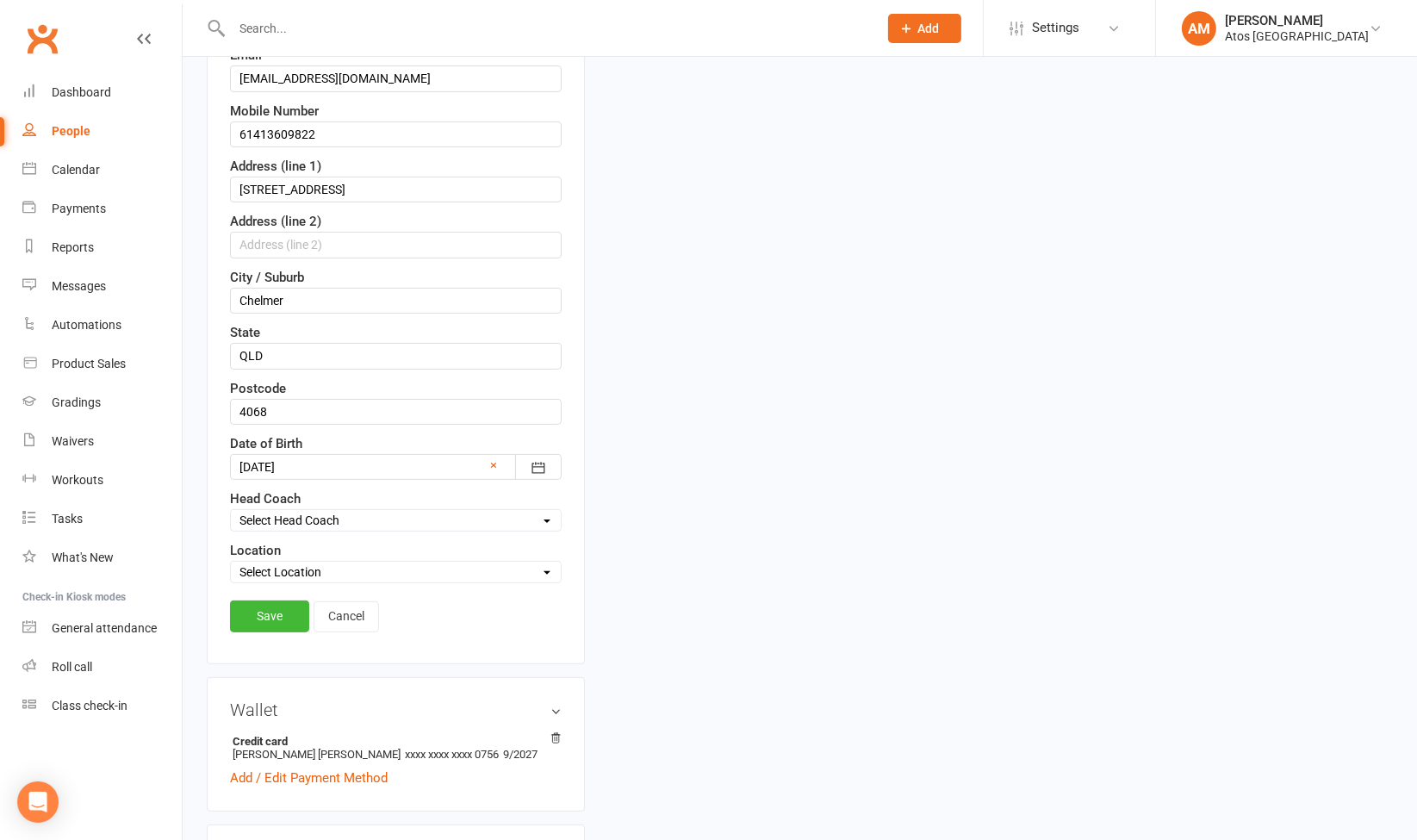
scroll to position [413, 0]
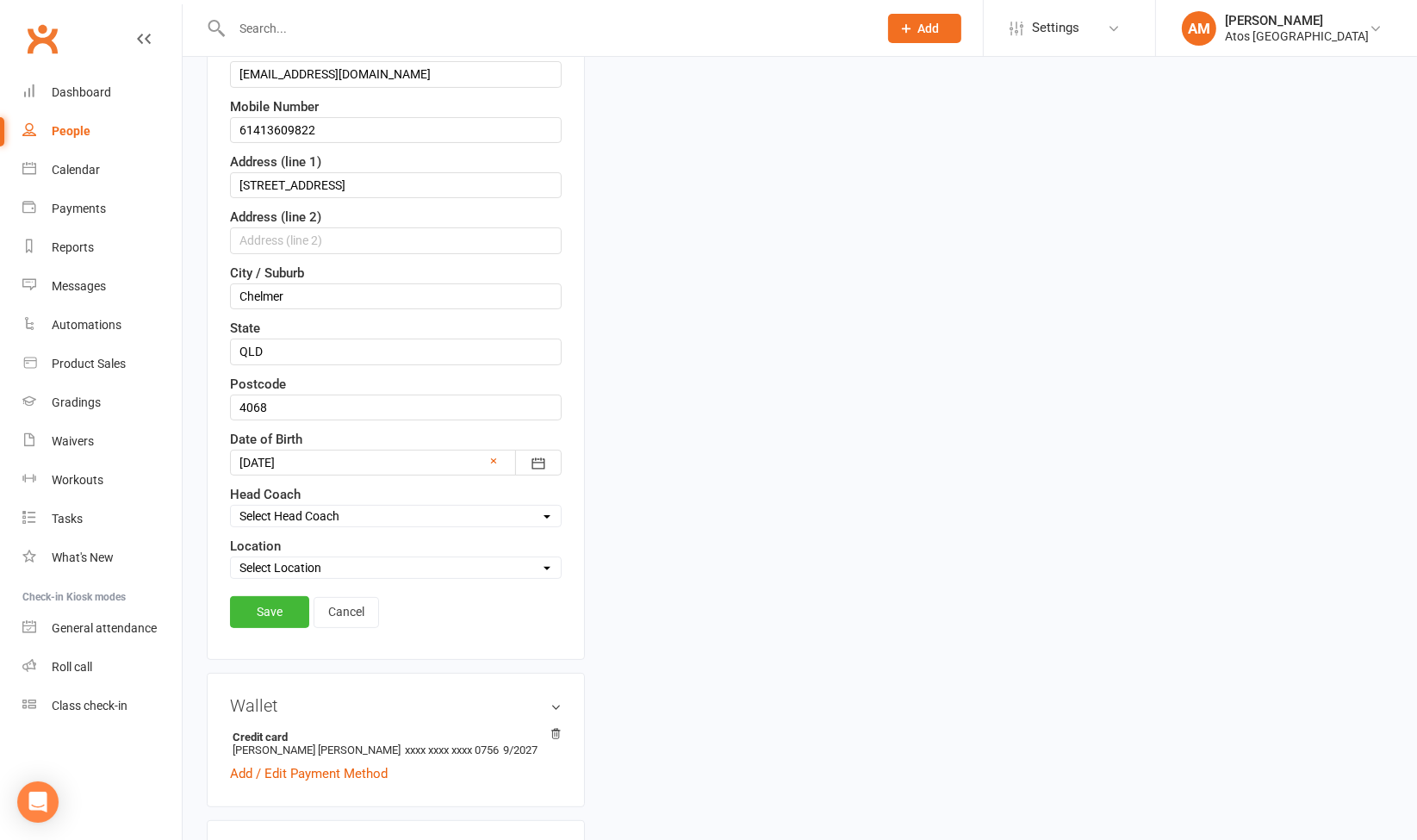
click at [431, 556] on div "Select Location Atos [GEOGRAPHIC_DATA]" at bounding box center [396, 568] width 332 height 23
click at [385, 562] on select "Select Location Atos [GEOGRAPHIC_DATA]" at bounding box center [396, 568] width 330 height 19
select select "0"
click at [231, 558] on select "Select Location Atos [GEOGRAPHIC_DATA]" at bounding box center [396, 568] width 330 height 19
click at [279, 607] on link "Save" at bounding box center [269, 611] width 79 height 31
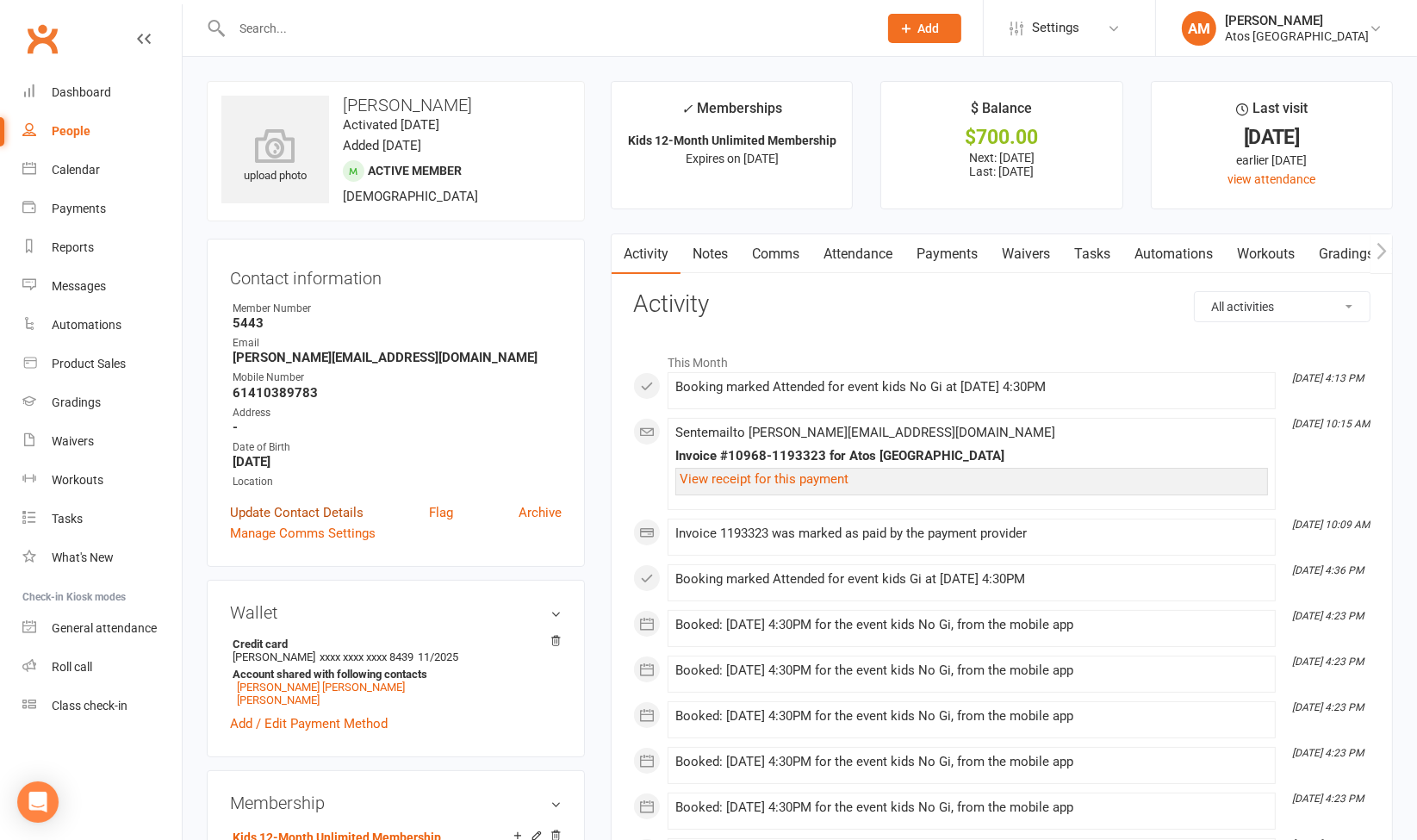
click at [342, 509] on link "Update Contact Details" at bounding box center [296, 513] width 134 height 21
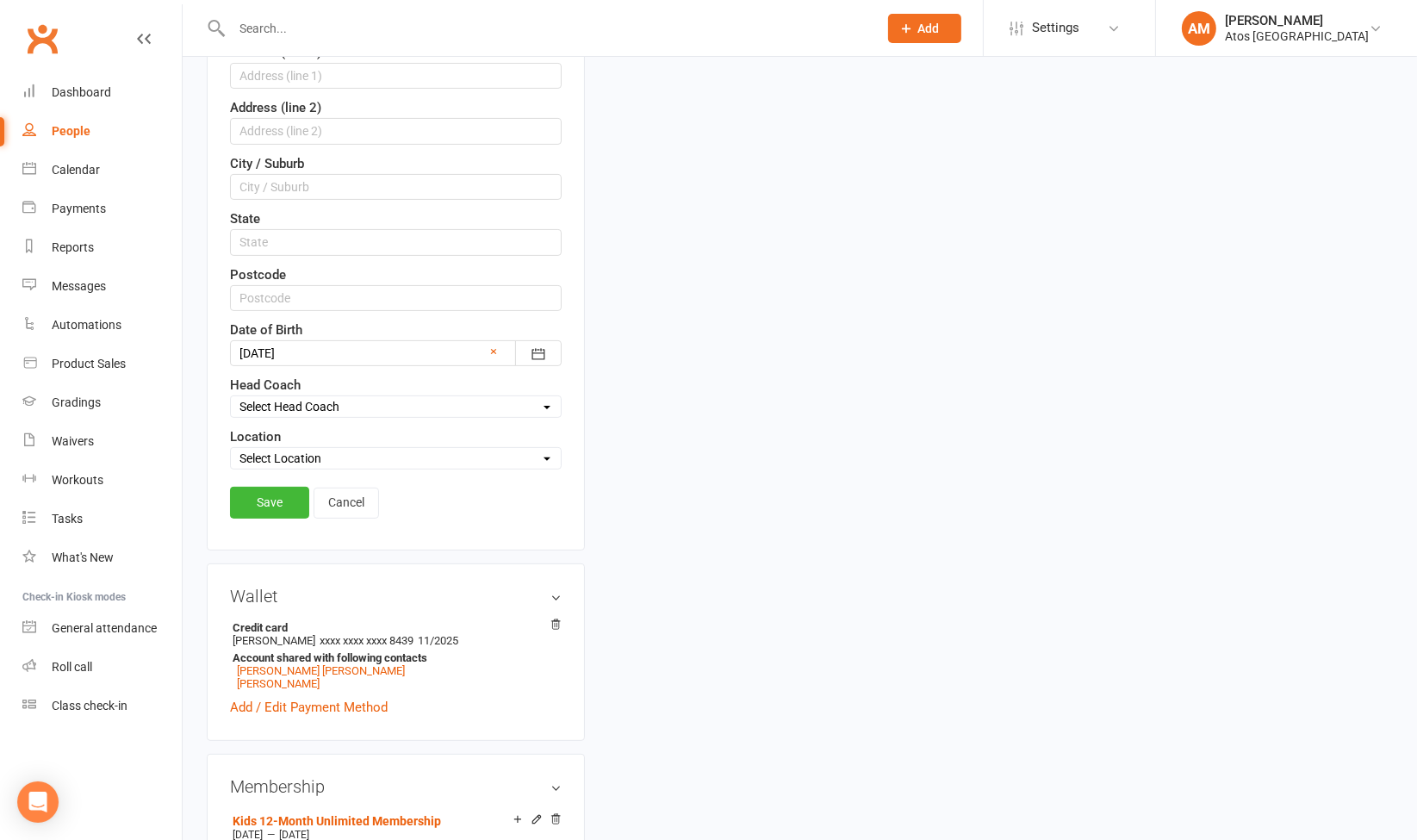
scroll to position [530, 0]
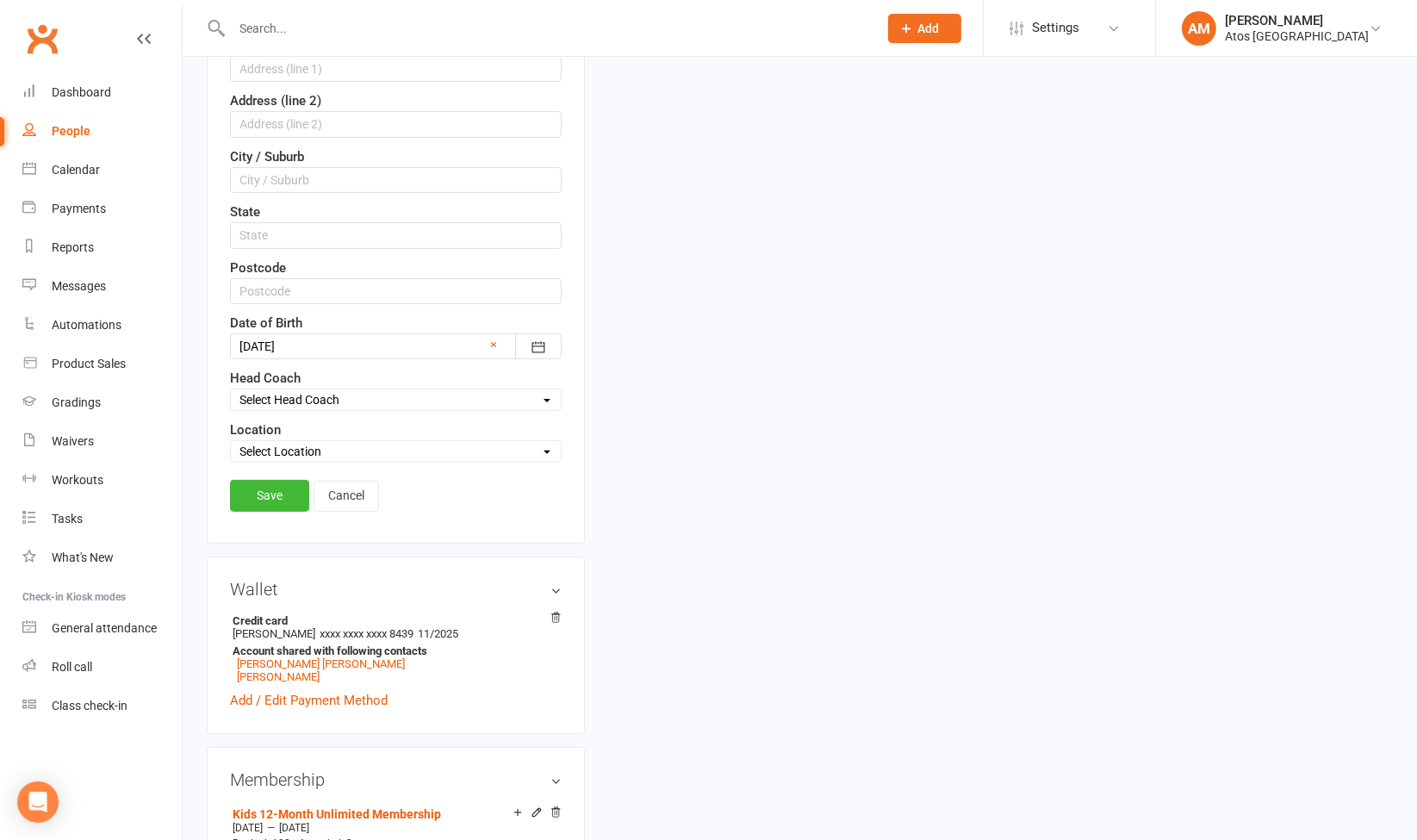
click at [427, 447] on select "Select Location Atos [GEOGRAPHIC_DATA]" at bounding box center [396, 451] width 330 height 19
select select "0"
click at [231, 442] on select "Select Location Atos [GEOGRAPHIC_DATA]" at bounding box center [396, 451] width 330 height 19
click at [287, 492] on link "Save" at bounding box center [269, 495] width 79 height 31
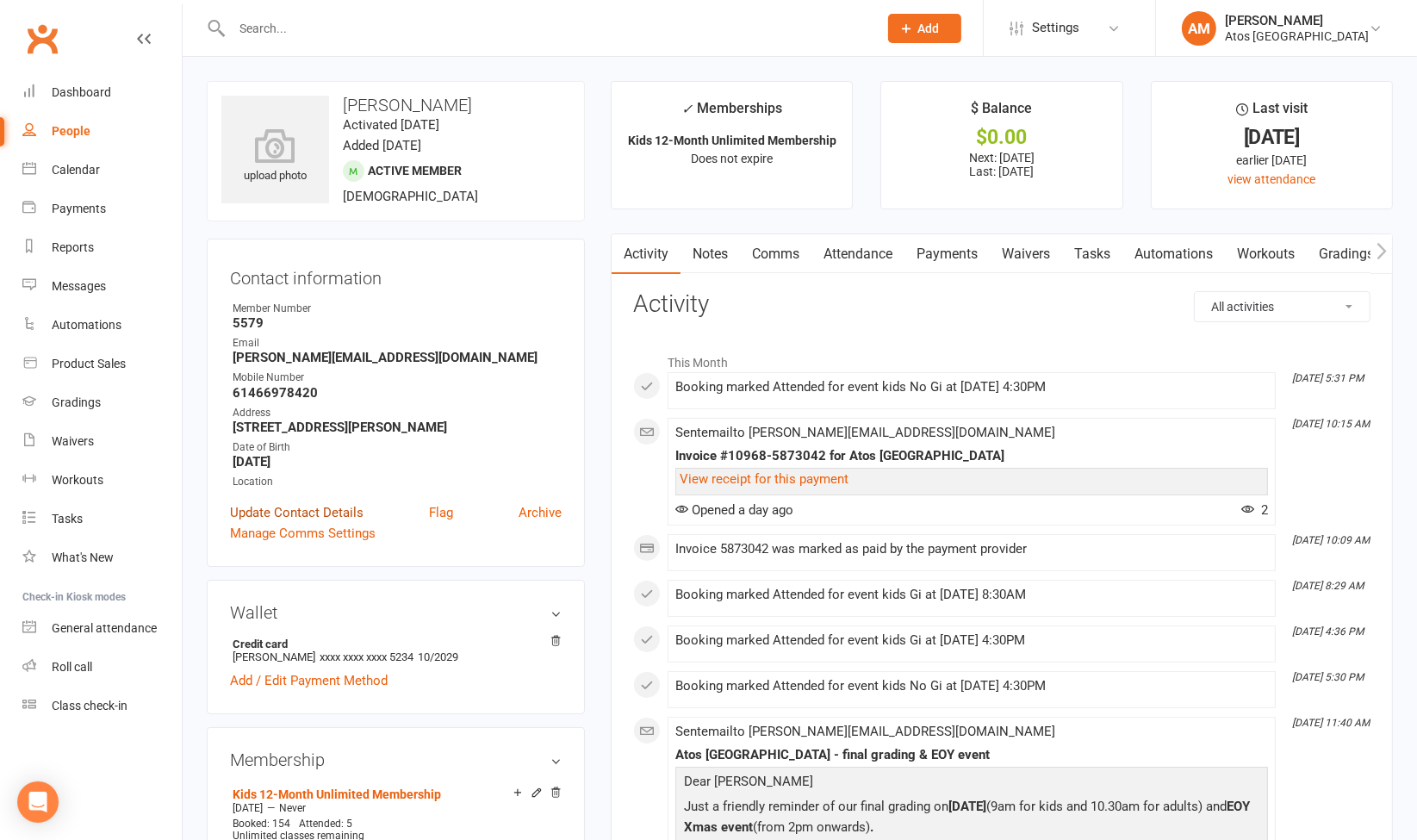
click at [281, 510] on link "Update Contact Details" at bounding box center [296, 513] width 134 height 21
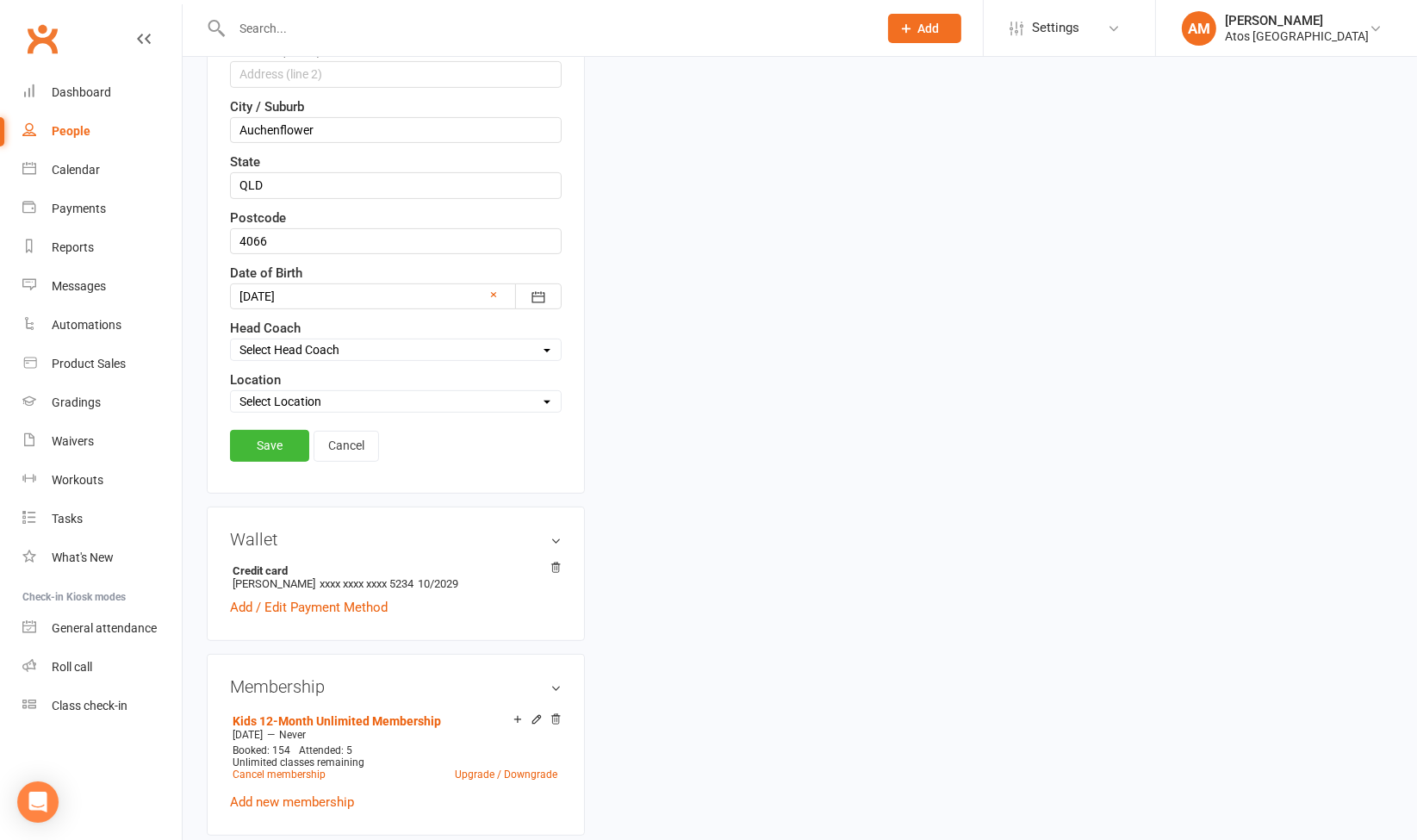
scroll to position [583, 0]
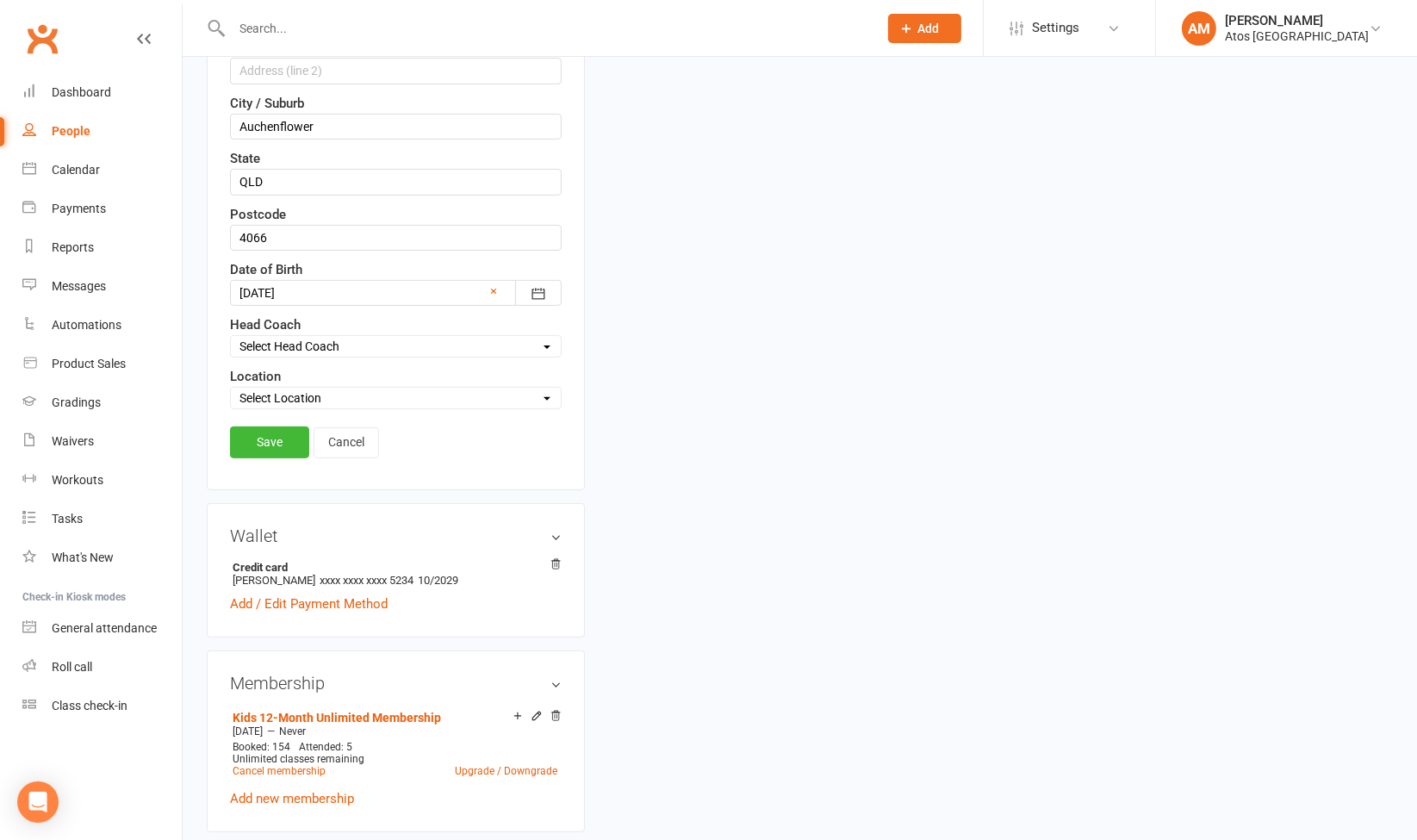
click at [322, 390] on select "Select Location Atos [GEOGRAPHIC_DATA]" at bounding box center [396, 398] width 330 height 19
select select "0"
click at [231, 389] on select "Select Location Atos [GEOGRAPHIC_DATA]" at bounding box center [396, 398] width 330 height 19
click at [289, 437] on link "Save" at bounding box center [269, 442] width 79 height 31
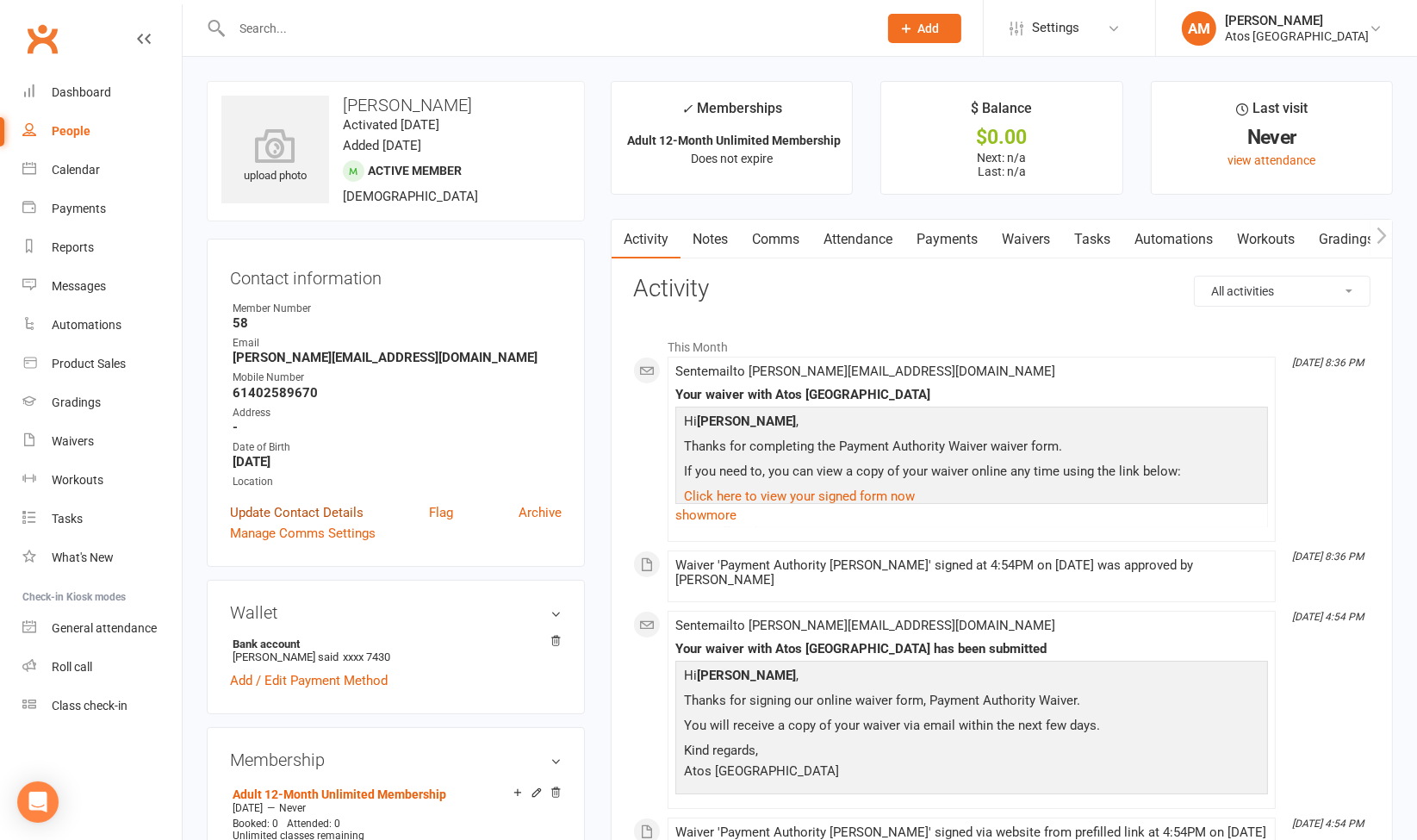
click at [334, 506] on link "Update Contact Details" at bounding box center [296, 513] width 134 height 21
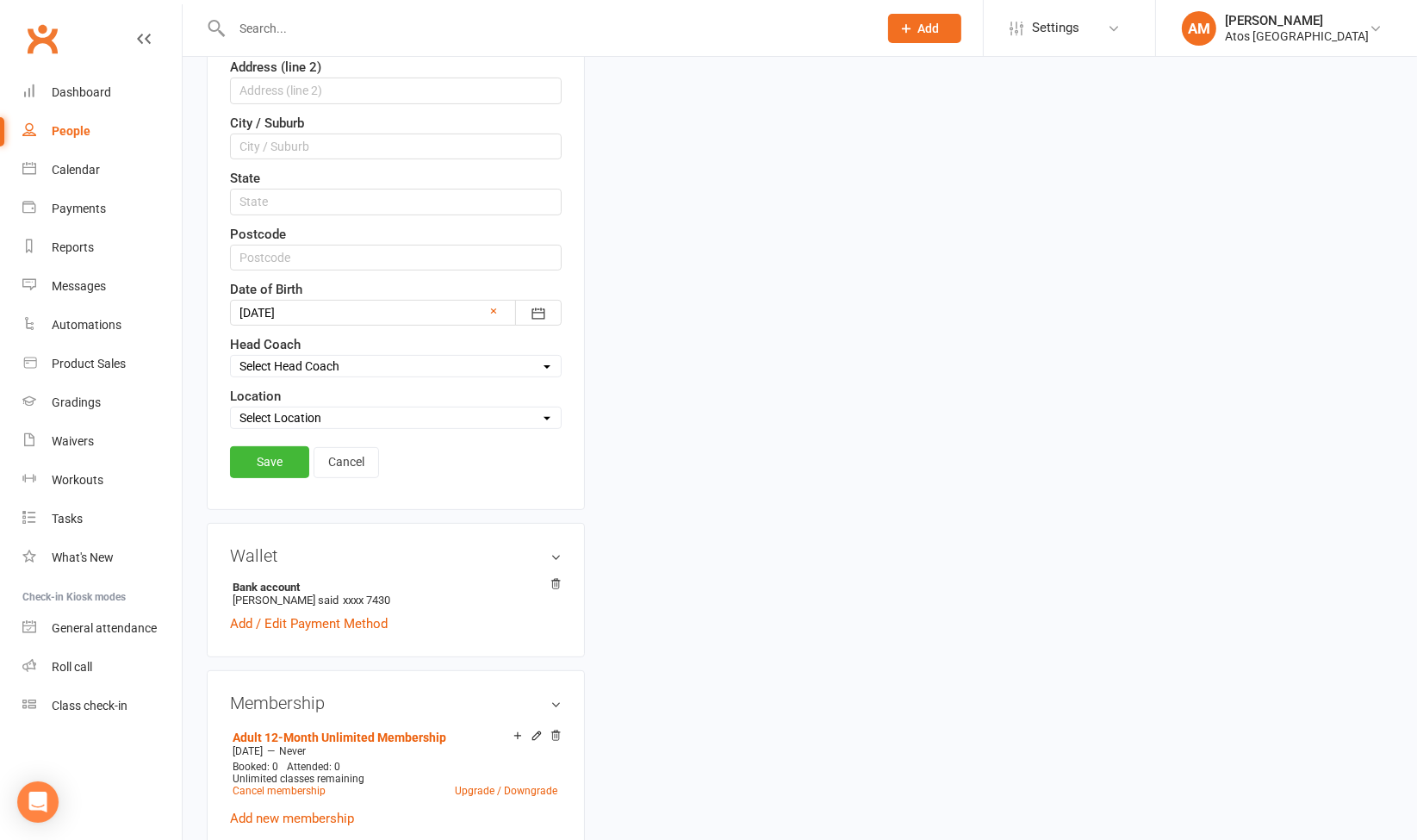
scroll to position [568, 0]
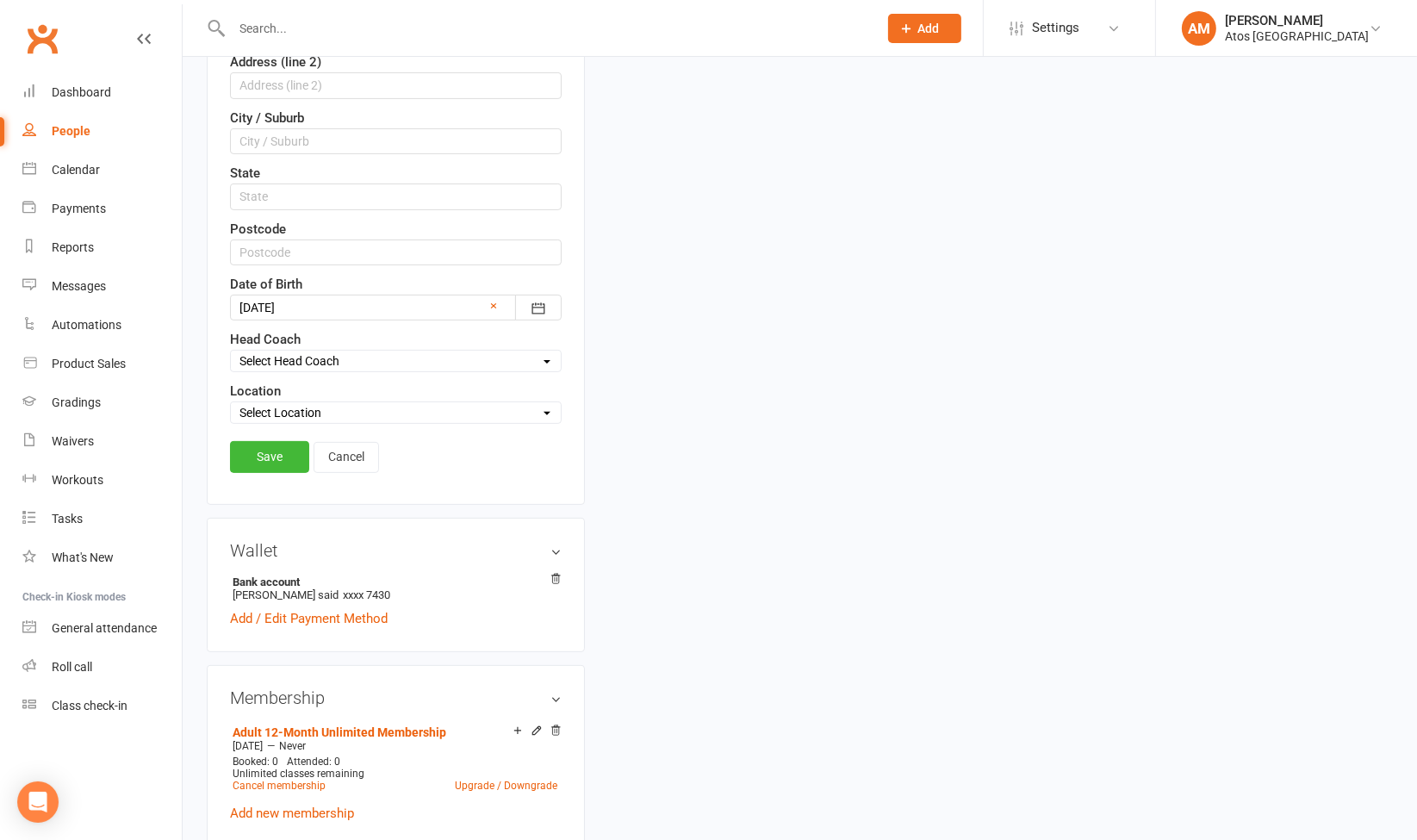
click at [515, 403] on select "Select Location Atos [GEOGRAPHIC_DATA]" at bounding box center [396, 413] width 330 height 19
select select "0"
click at [231, 403] on select "Select Location Atos [GEOGRAPHIC_DATA]" at bounding box center [396, 413] width 330 height 19
click at [297, 459] on link "Save" at bounding box center [269, 457] width 79 height 31
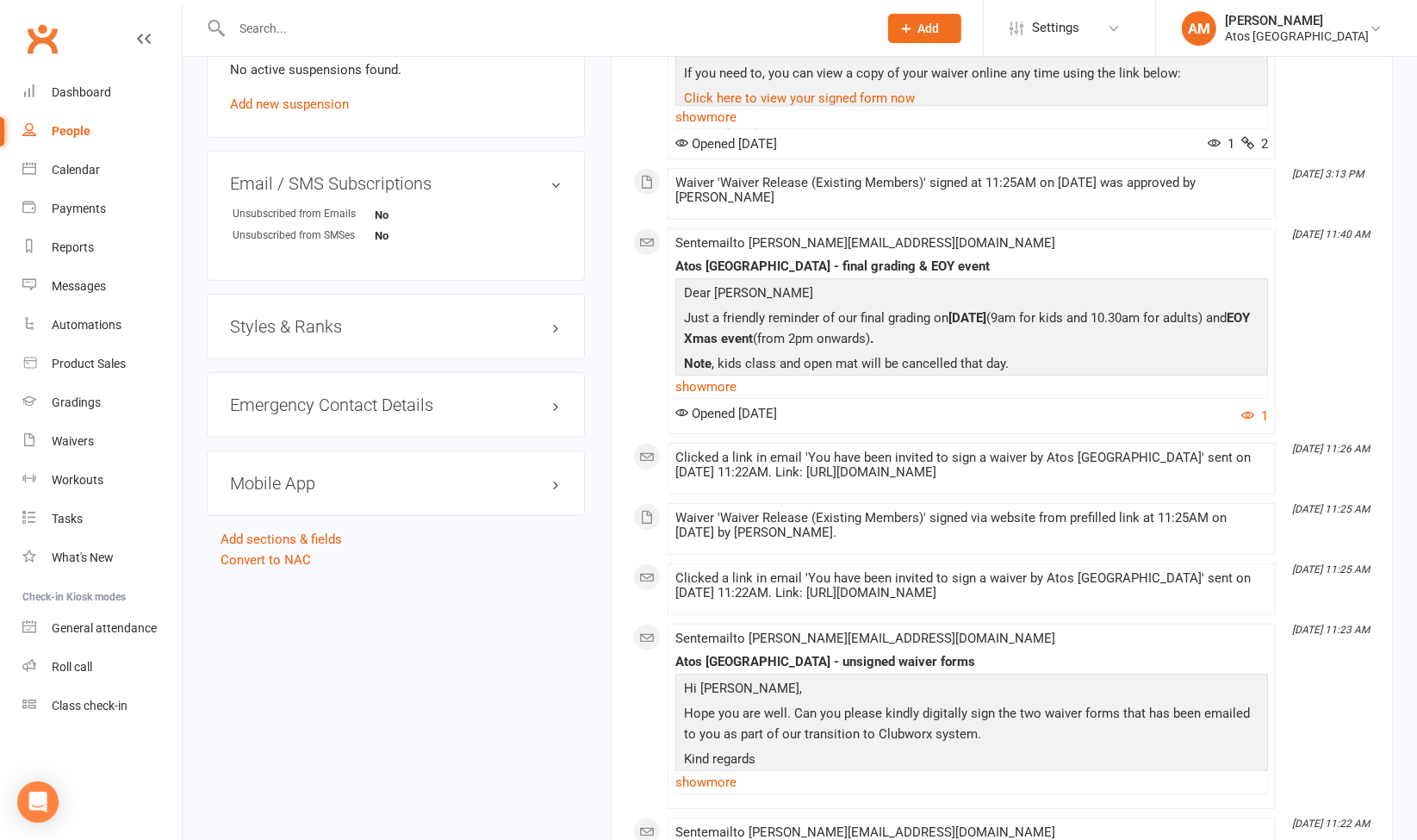
scroll to position [0, 0]
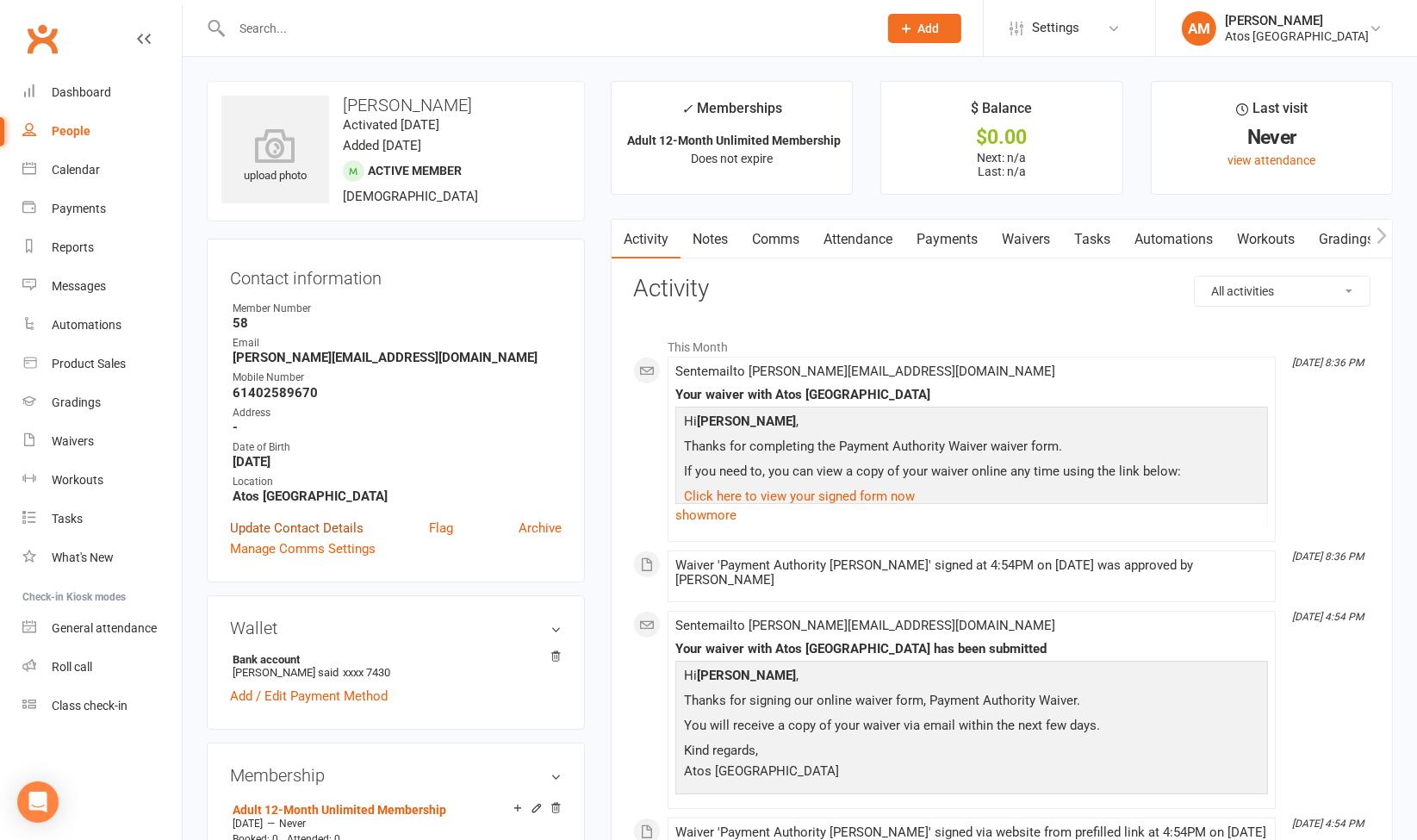
click at [325, 531] on link "Update Contact Details" at bounding box center [296, 528] width 134 height 21
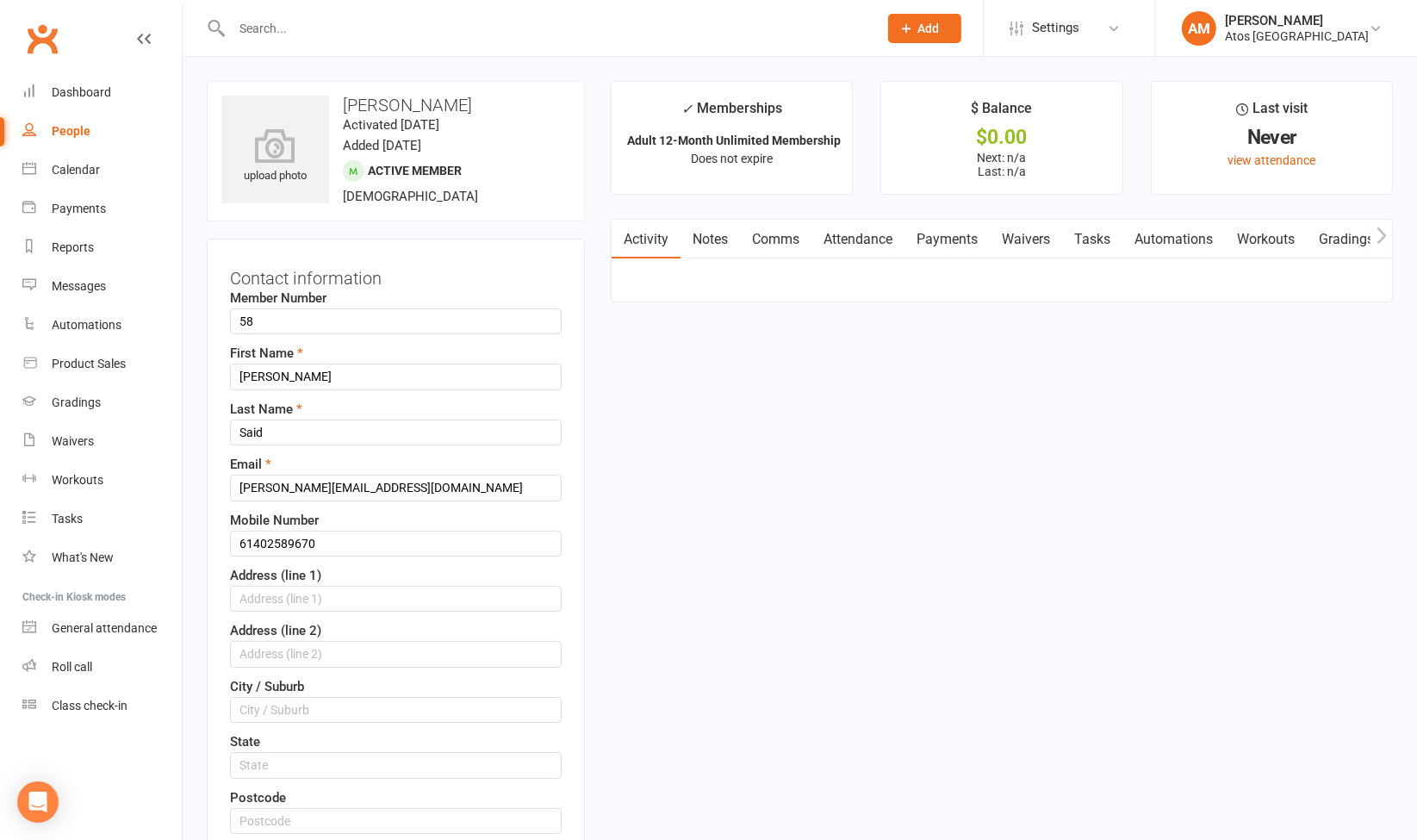
scroll to position [81, 0]
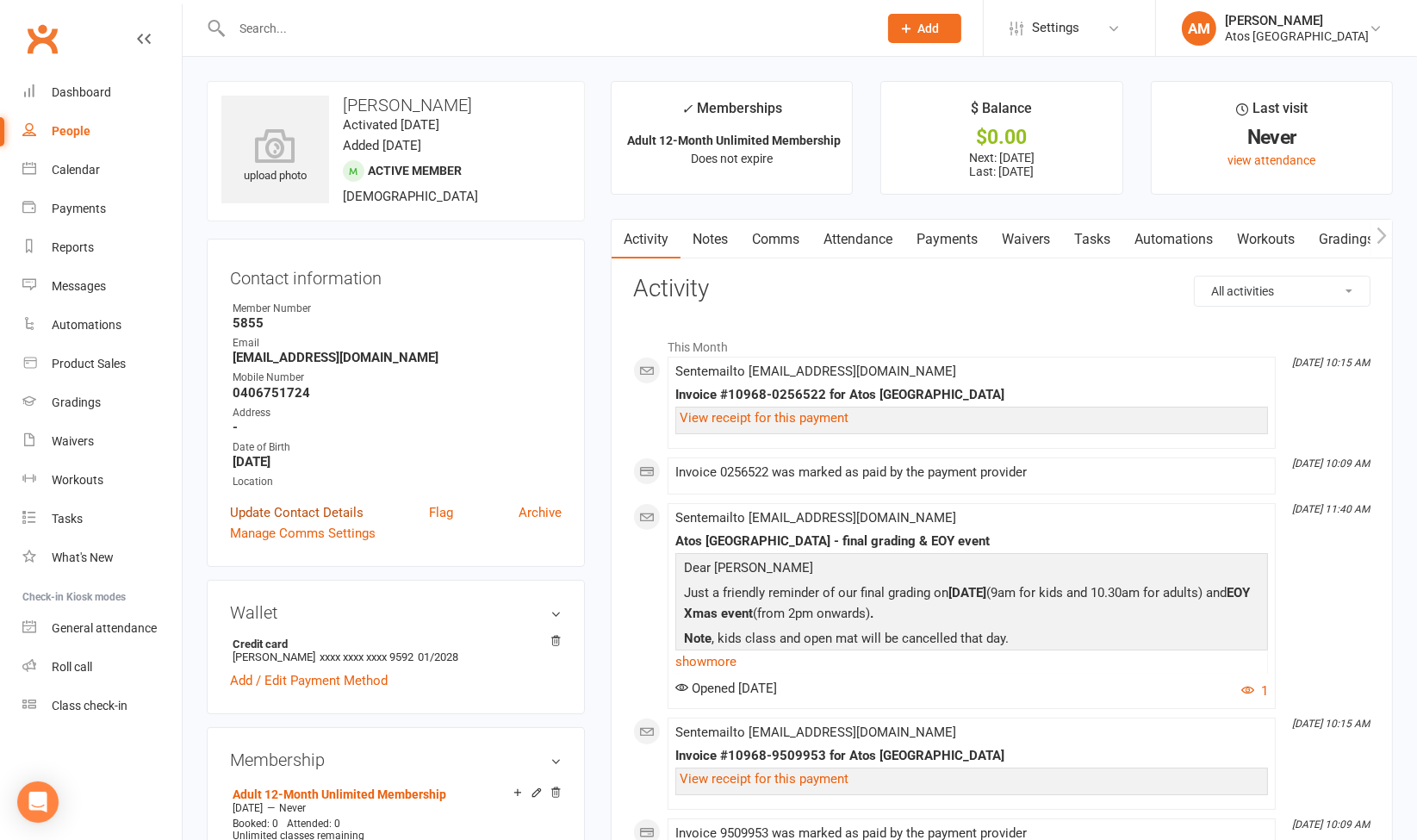
click at [308, 513] on link "Update Contact Details" at bounding box center [296, 513] width 134 height 21
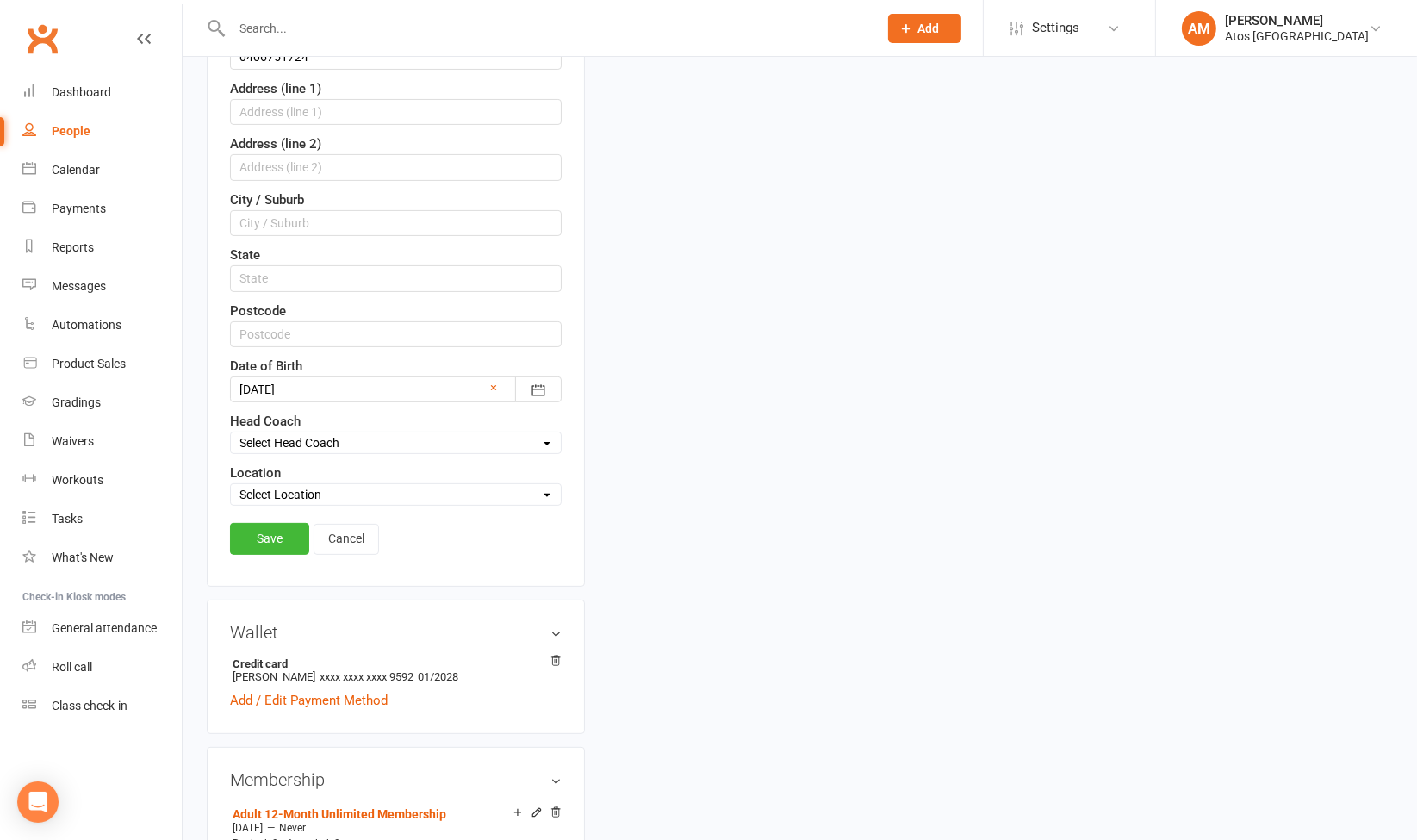
scroll to position [502, 0]
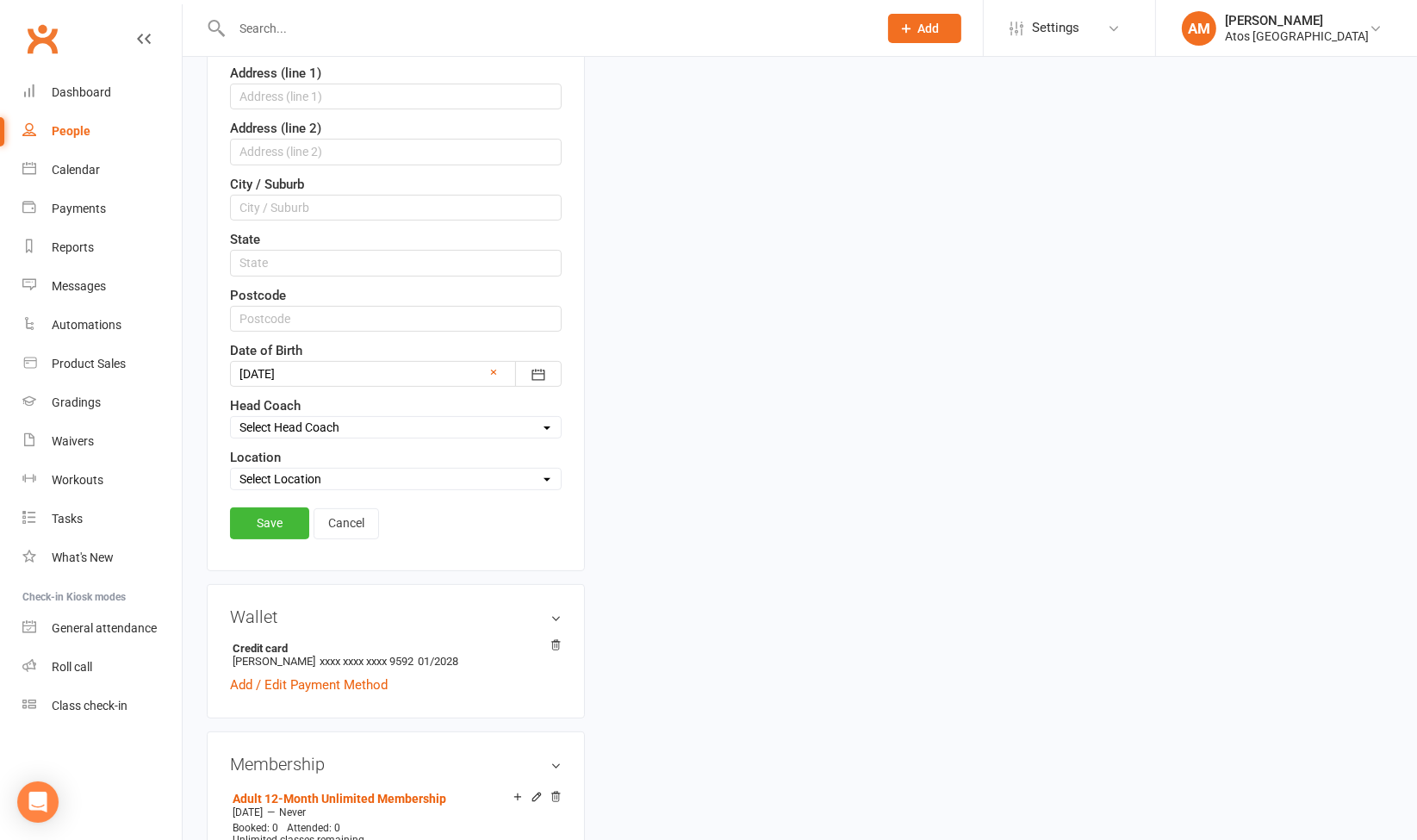
click at [473, 477] on select "Select Location Atos [GEOGRAPHIC_DATA]" at bounding box center [396, 479] width 330 height 19
select select "0"
click at [231, 469] on select "Select Location Atos [GEOGRAPHIC_DATA]" at bounding box center [396, 479] width 330 height 19
click at [278, 511] on link "Save" at bounding box center [269, 523] width 79 height 31
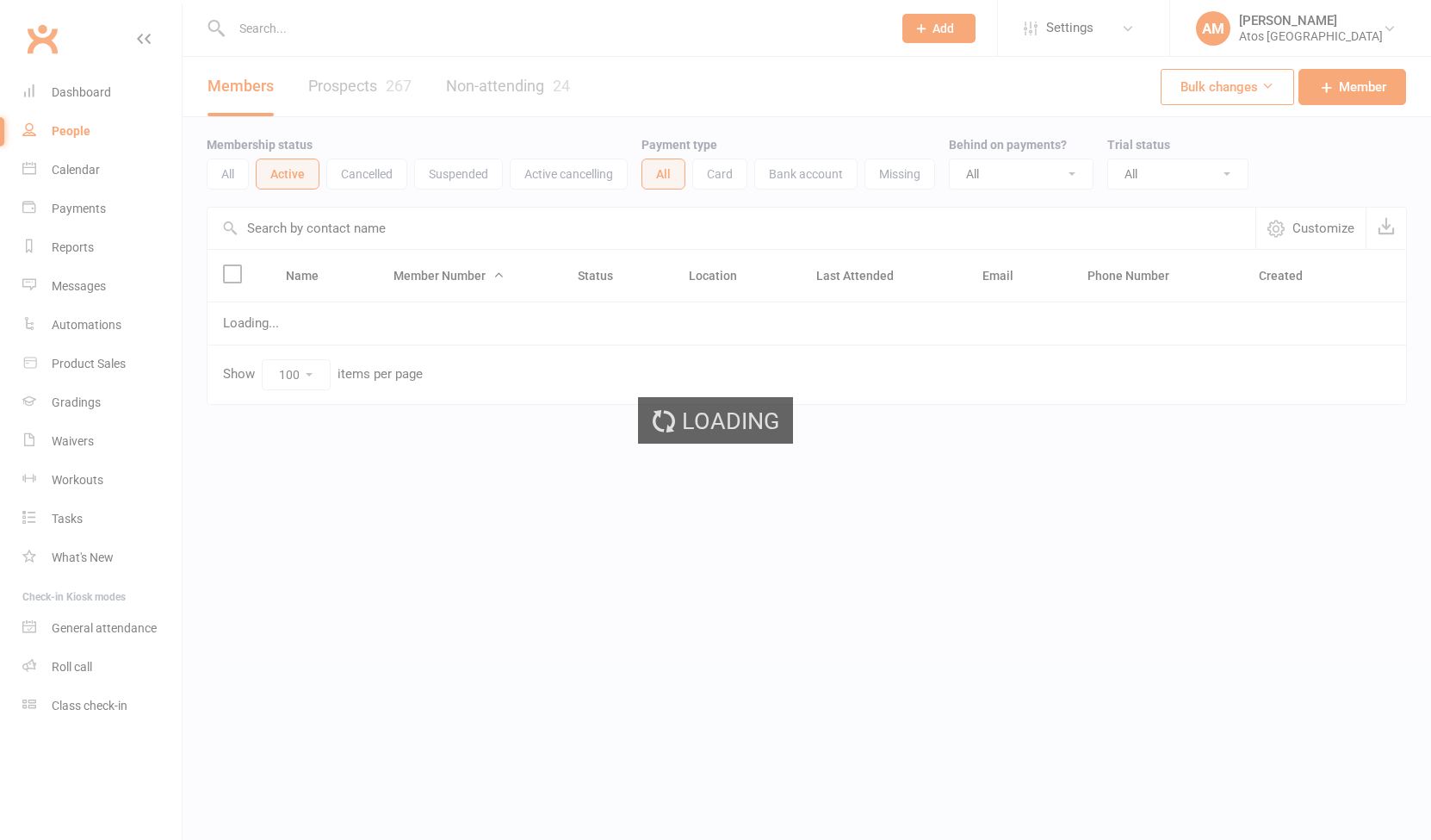
select select "100"
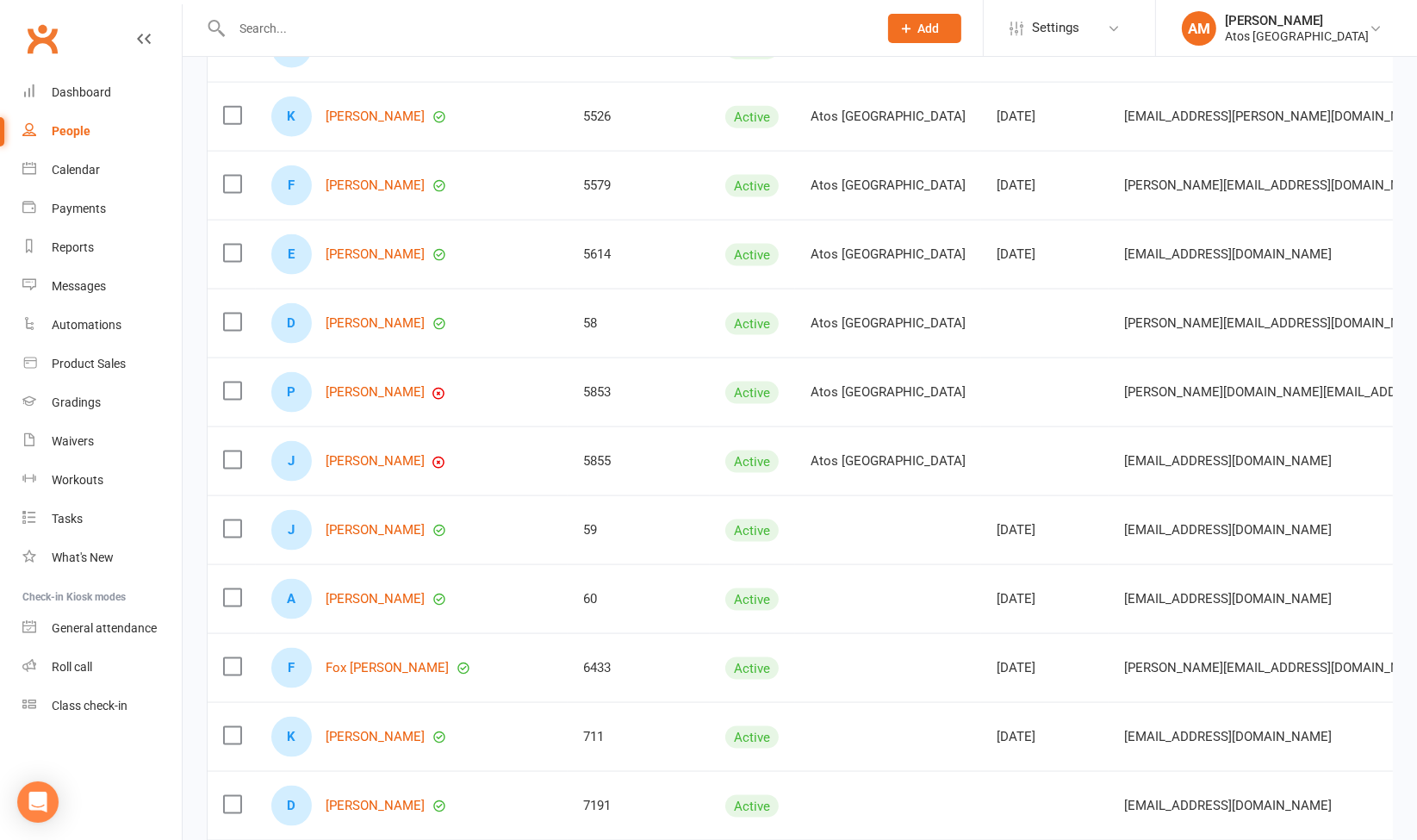
scroll to position [2742, 0]
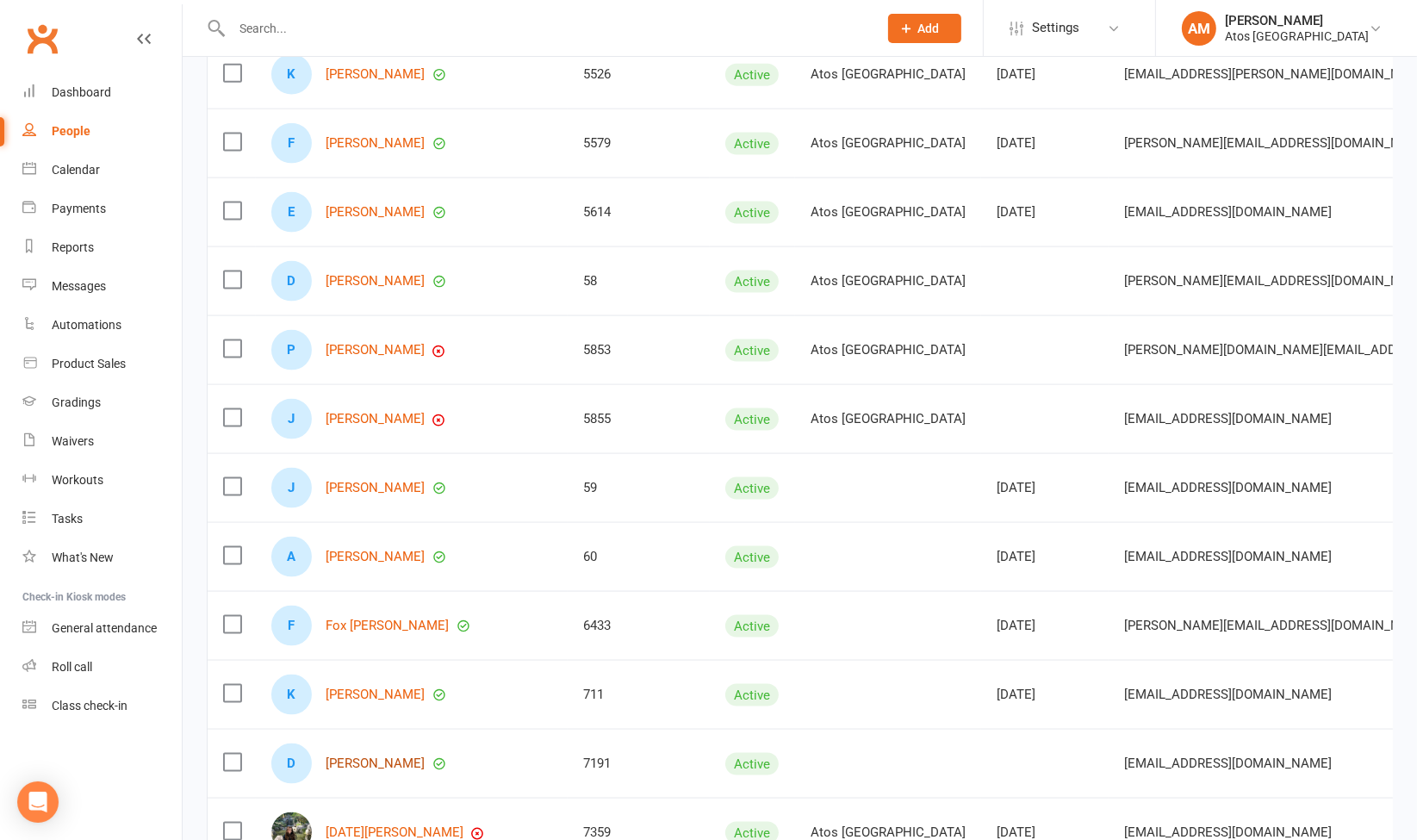
drag, startPoint x: 356, startPoint y: 740, endPoint x: 343, endPoint y: 757, distance: 21.4
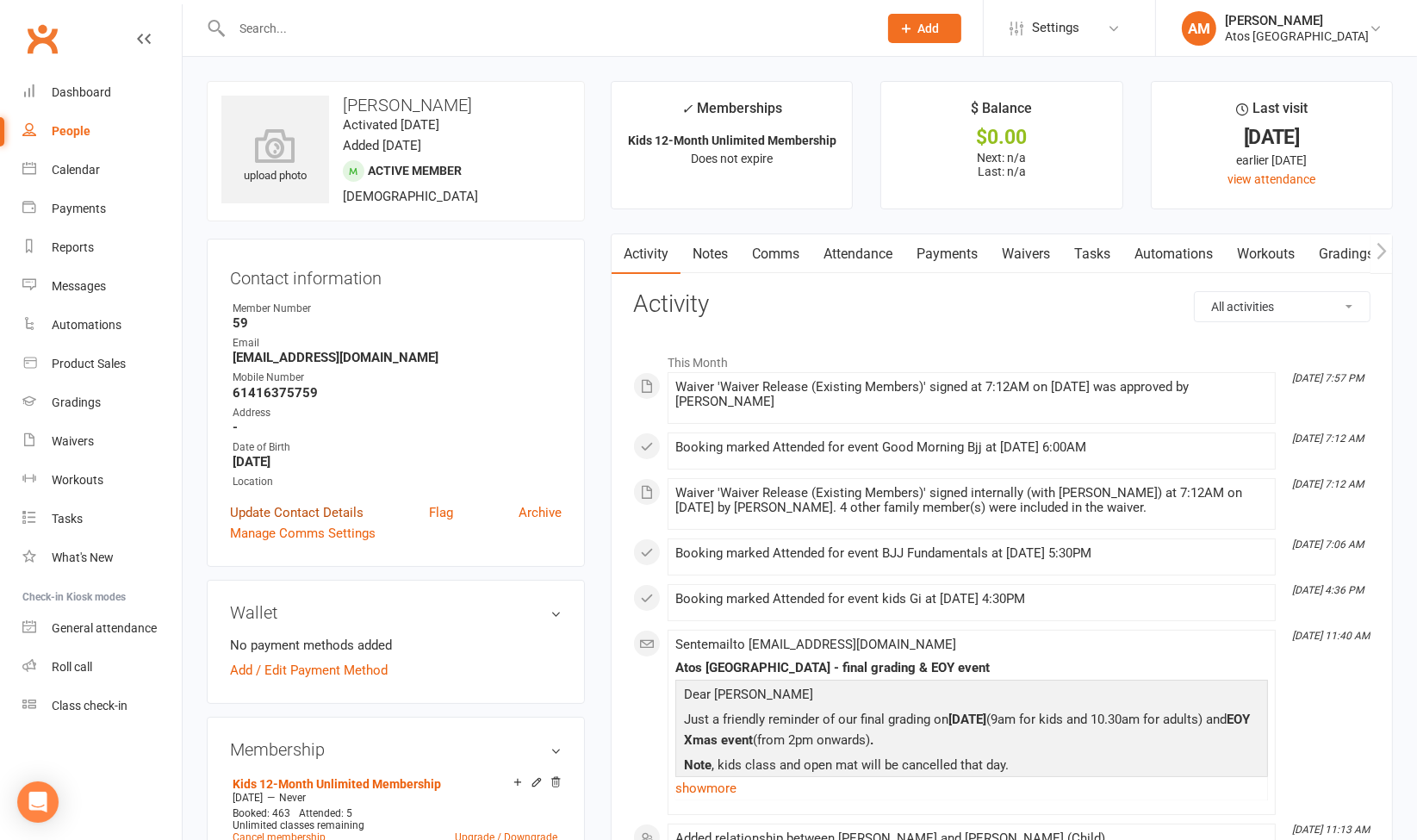
click at [335, 507] on link "Update Contact Details" at bounding box center [296, 513] width 134 height 21
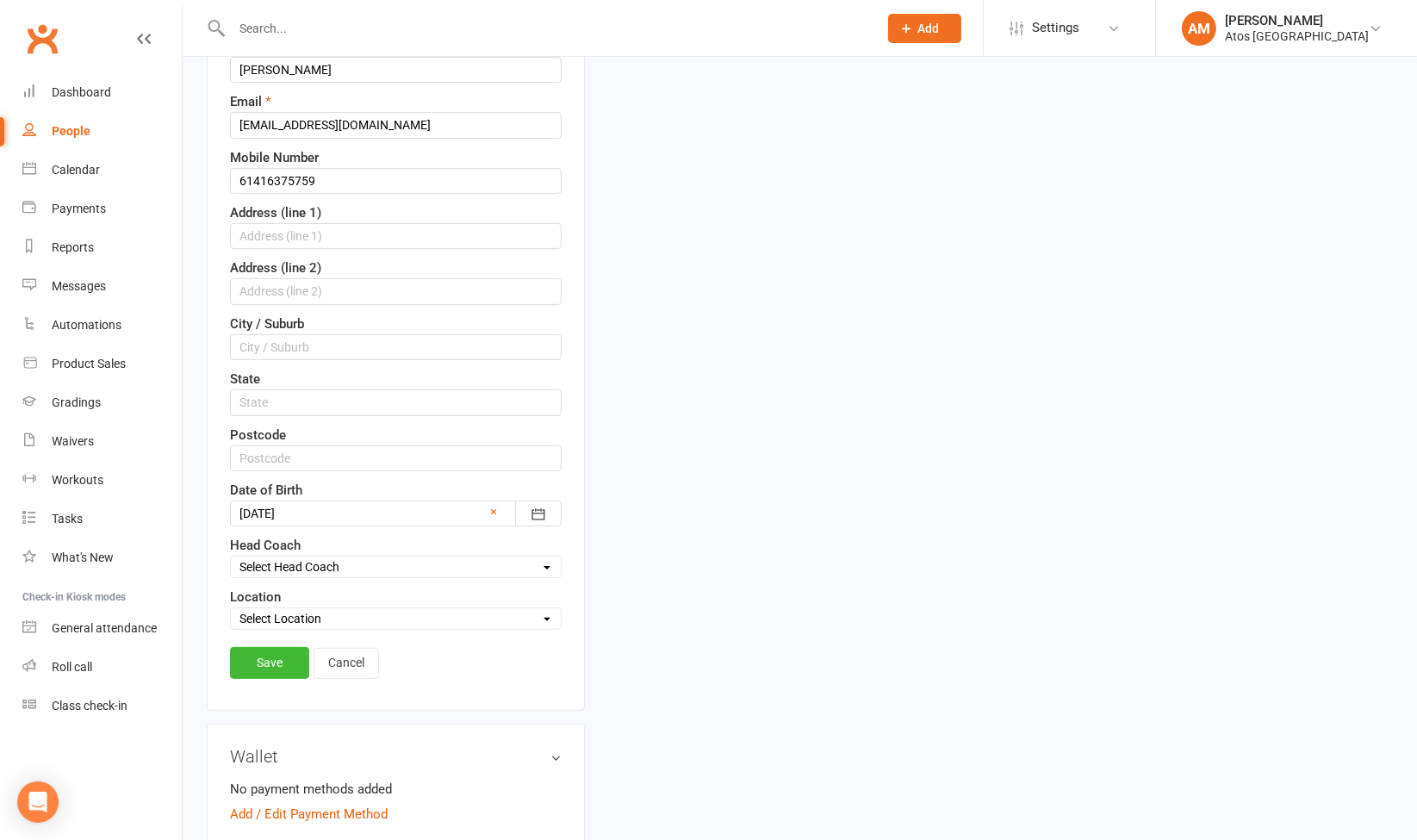
scroll to position [383, 0]
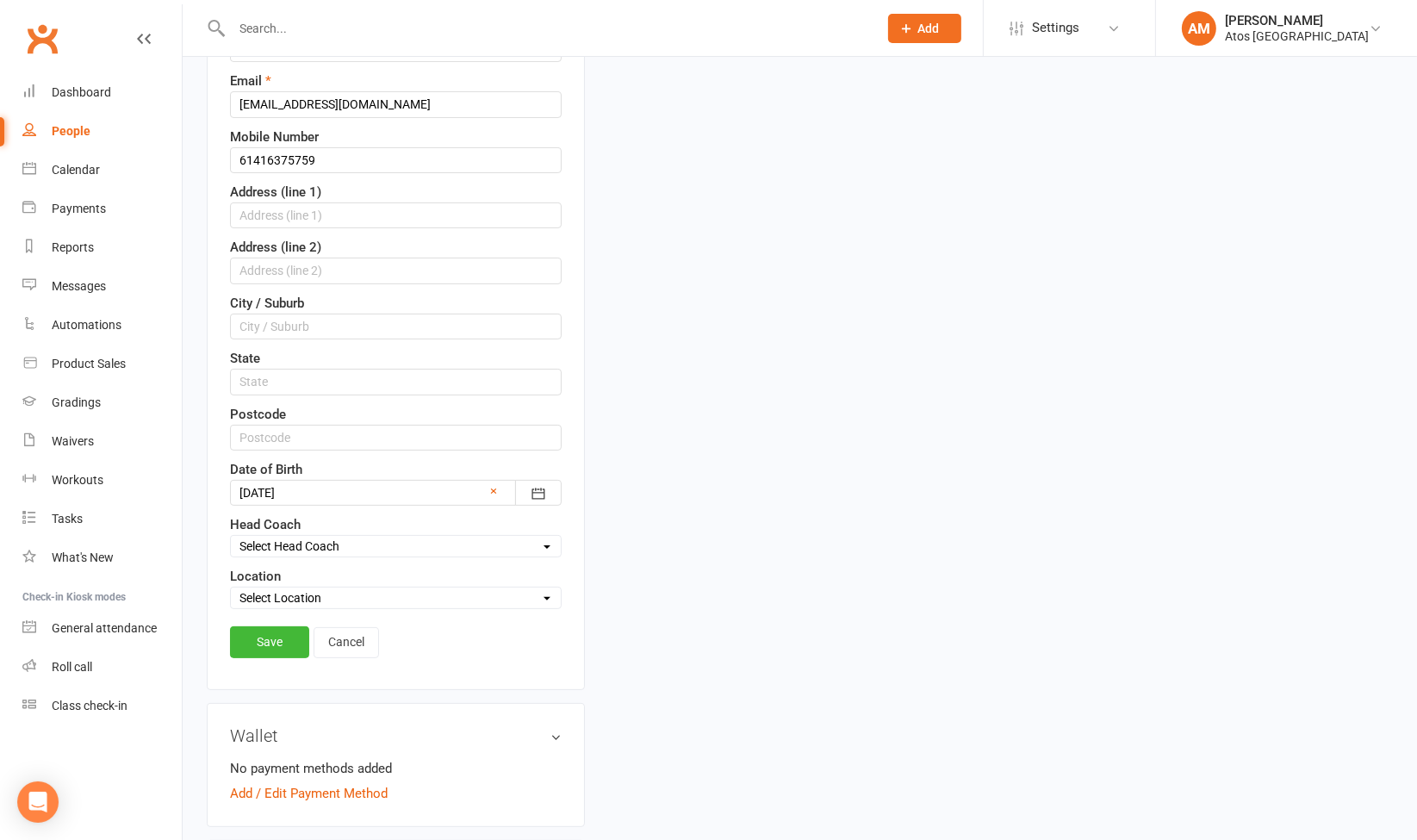
click at [469, 597] on select "Select Location Atos [GEOGRAPHIC_DATA]" at bounding box center [396, 598] width 330 height 19
select select "0"
click at [231, 589] on select "Select Location Atos [GEOGRAPHIC_DATA]" at bounding box center [396, 598] width 330 height 19
click at [284, 630] on link "Save" at bounding box center [269, 642] width 79 height 31
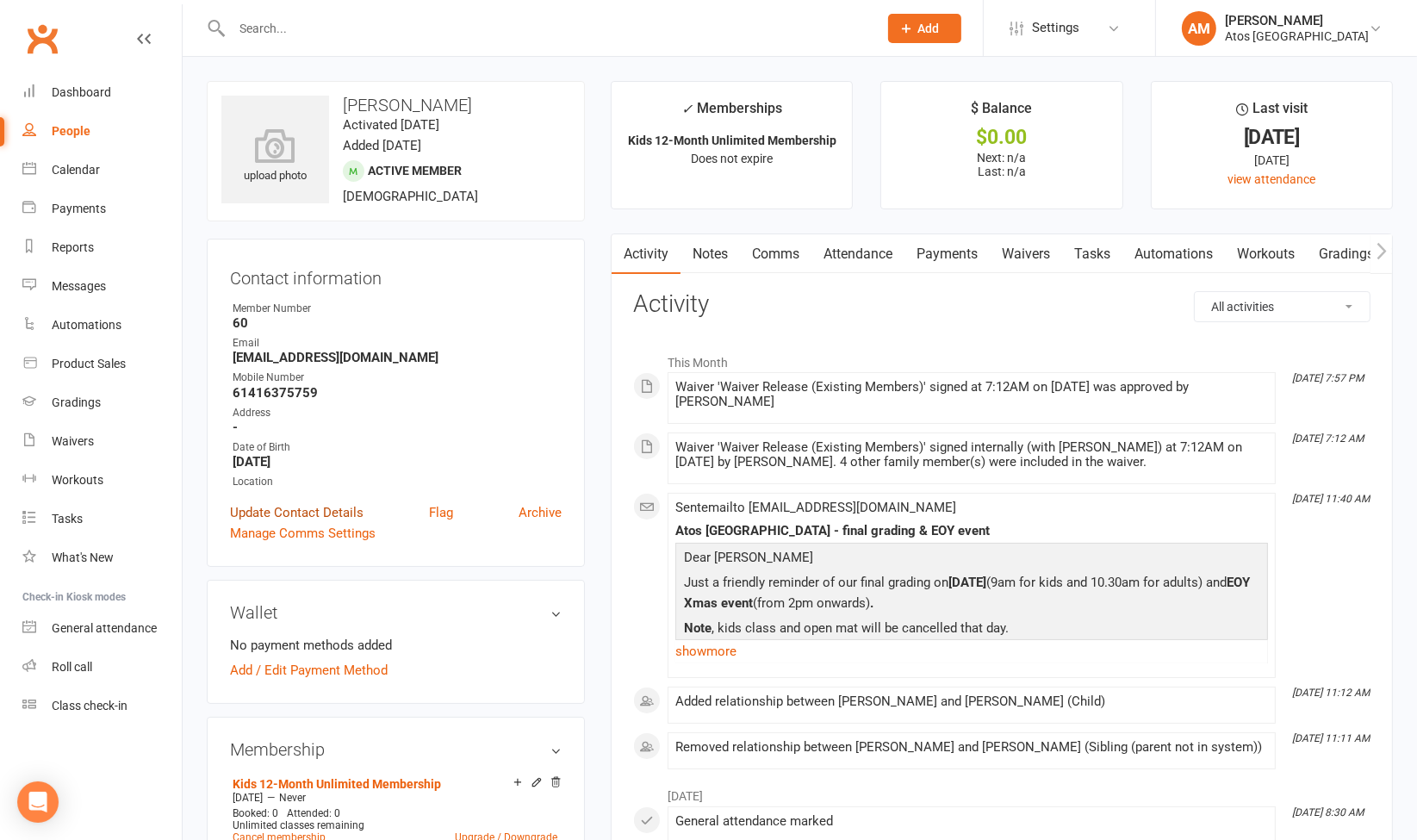
click at [337, 517] on link "Update Contact Details" at bounding box center [296, 513] width 134 height 21
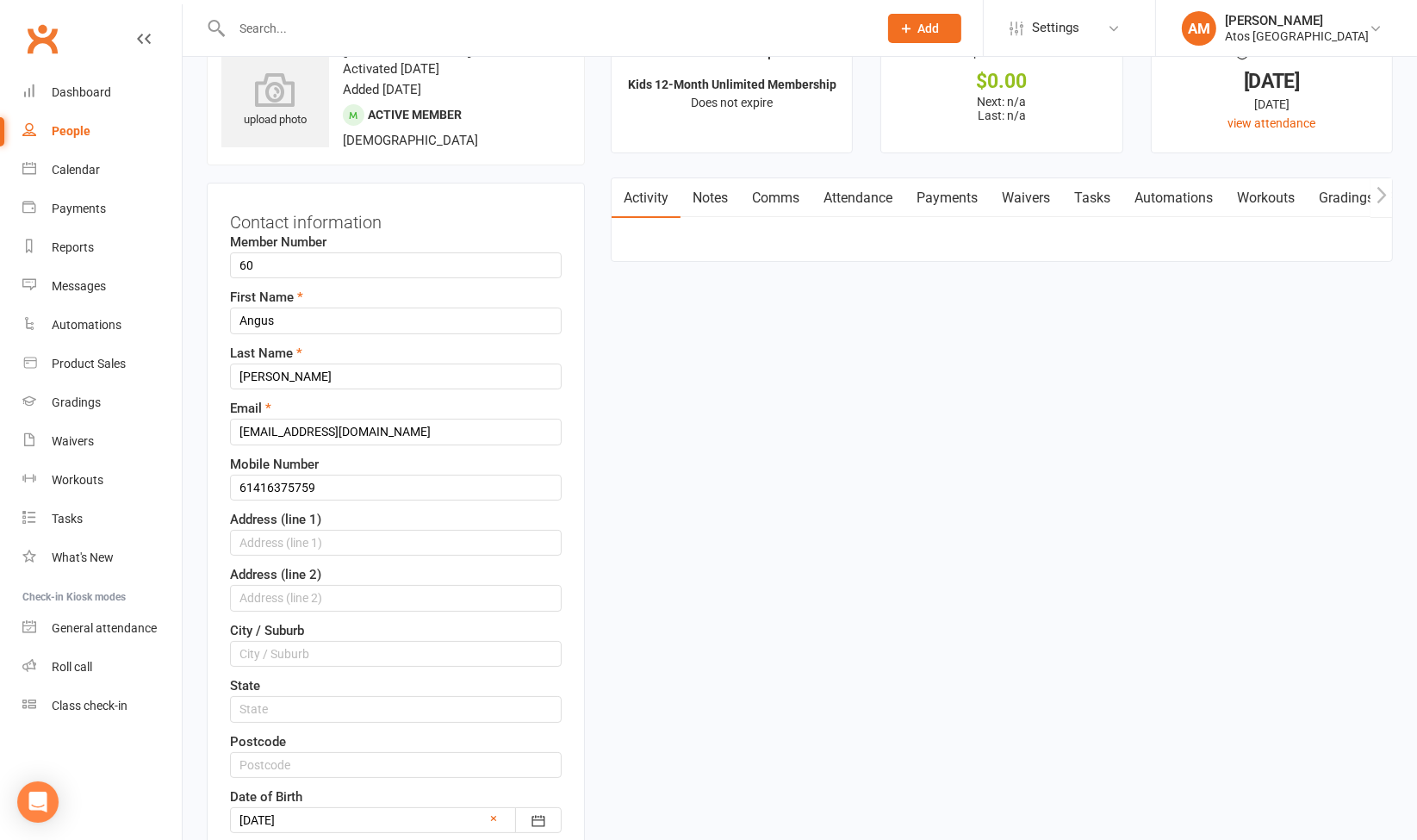
scroll to position [81, 0]
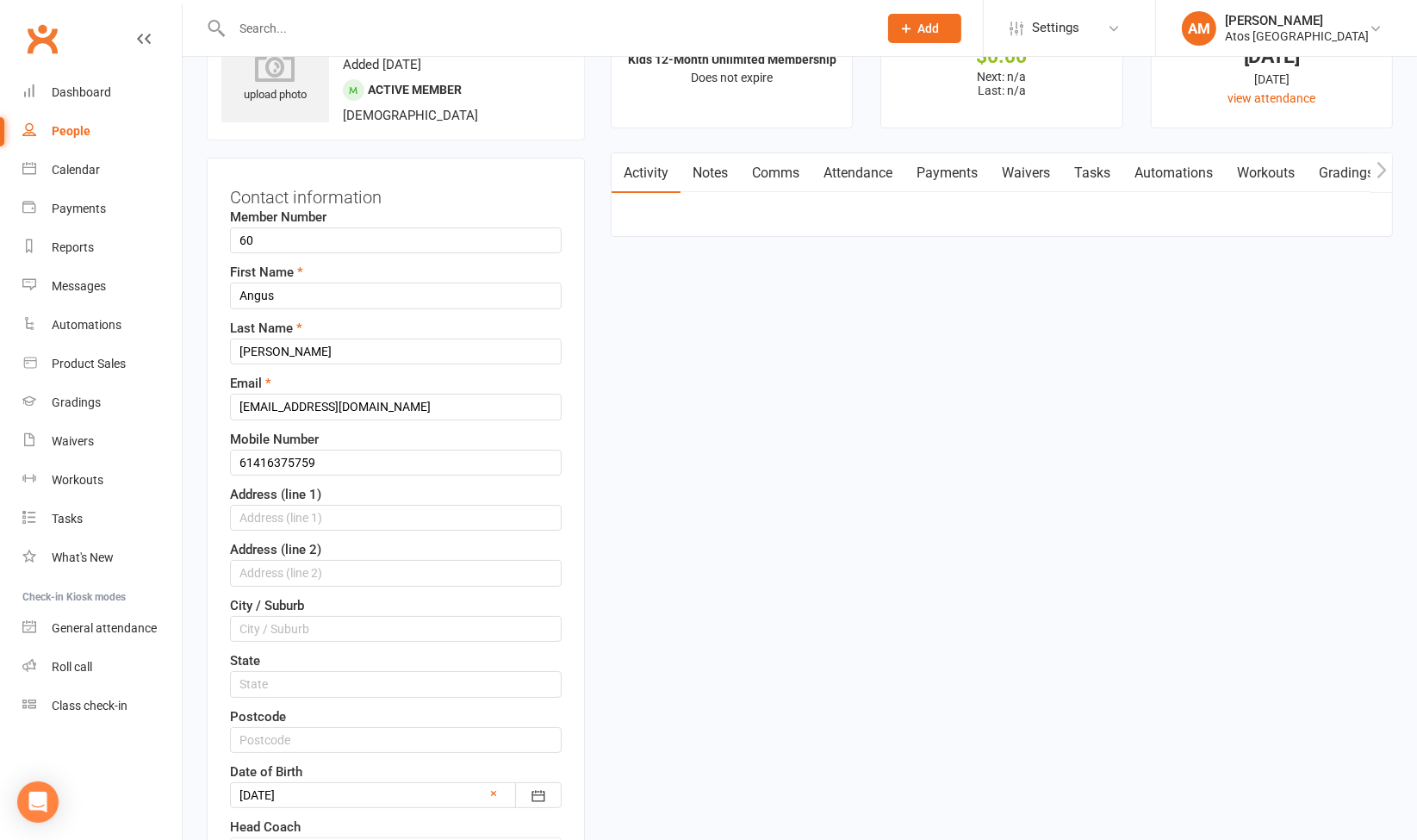
drag, startPoint x: 1414, startPoint y: 313, endPoint x: 1426, endPoint y: 453, distance: 140.5
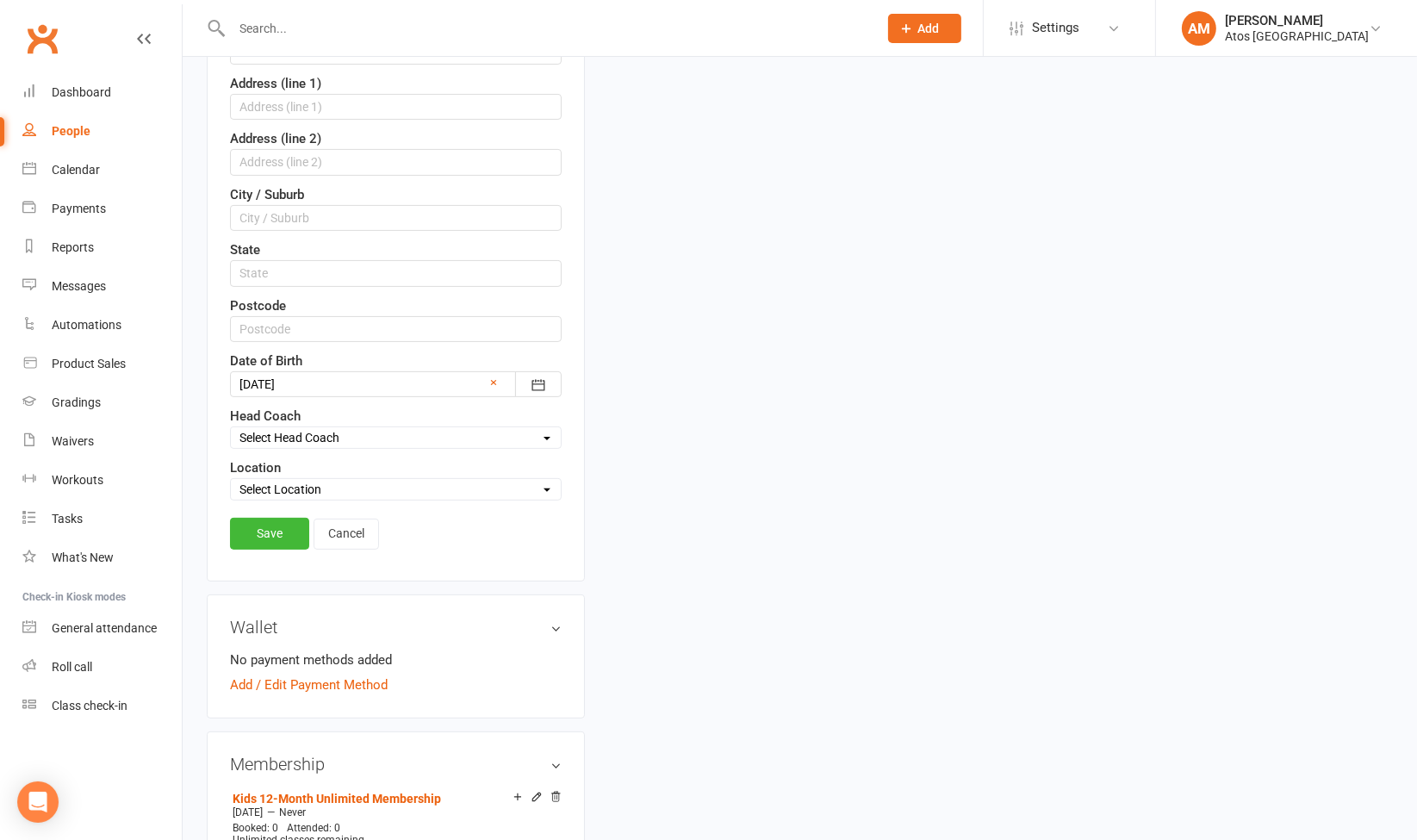
scroll to position [493, 0]
click at [518, 479] on select "Select Location Atos [GEOGRAPHIC_DATA]" at bounding box center [396, 487] width 330 height 19
select select "0"
click at [231, 478] on select "Select Location Atos [GEOGRAPHIC_DATA]" at bounding box center [396, 487] width 330 height 19
click at [296, 520] on link "Save" at bounding box center [269, 532] width 79 height 31
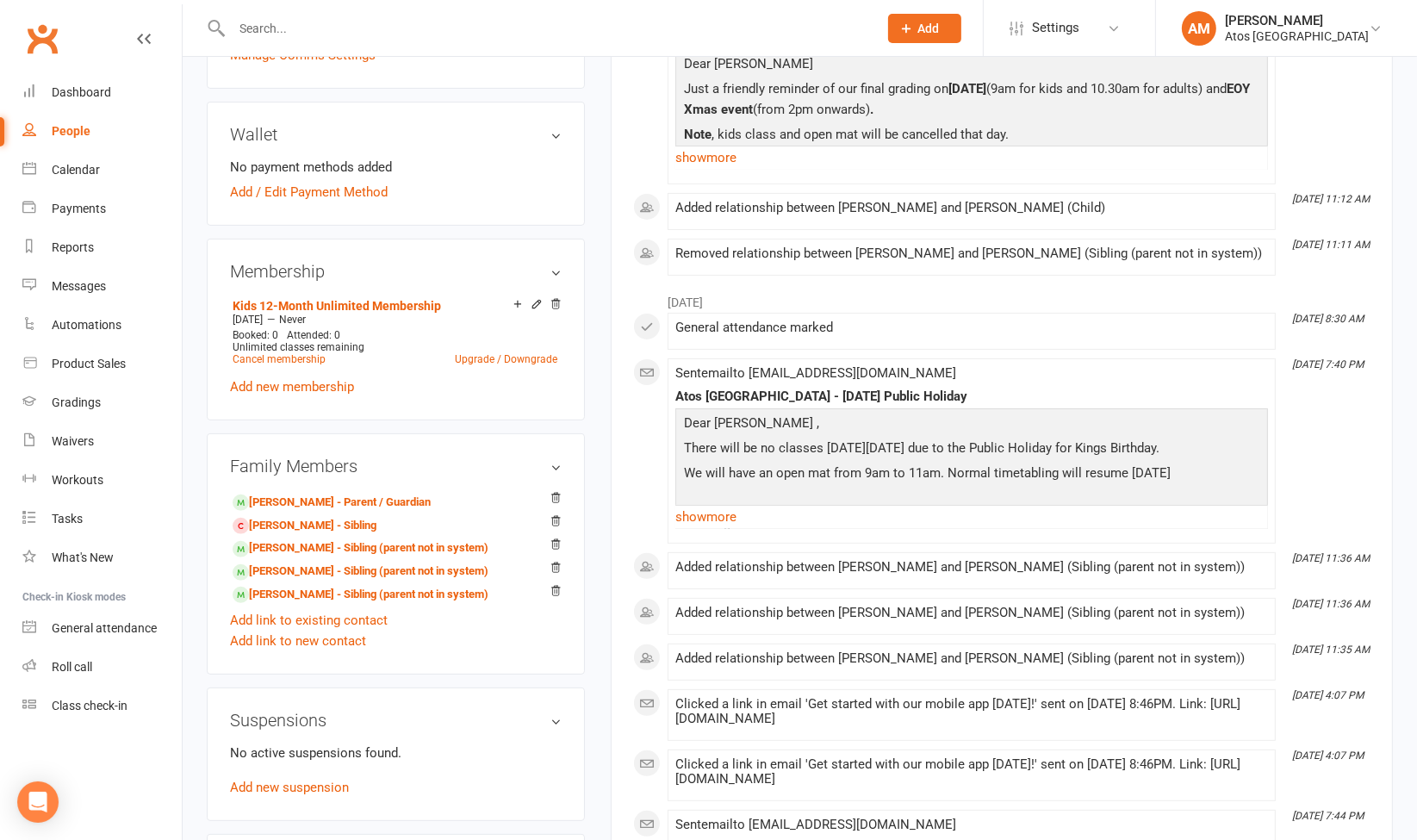
click at [370, 20] on input "text" at bounding box center [546, 29] width 639 height 24
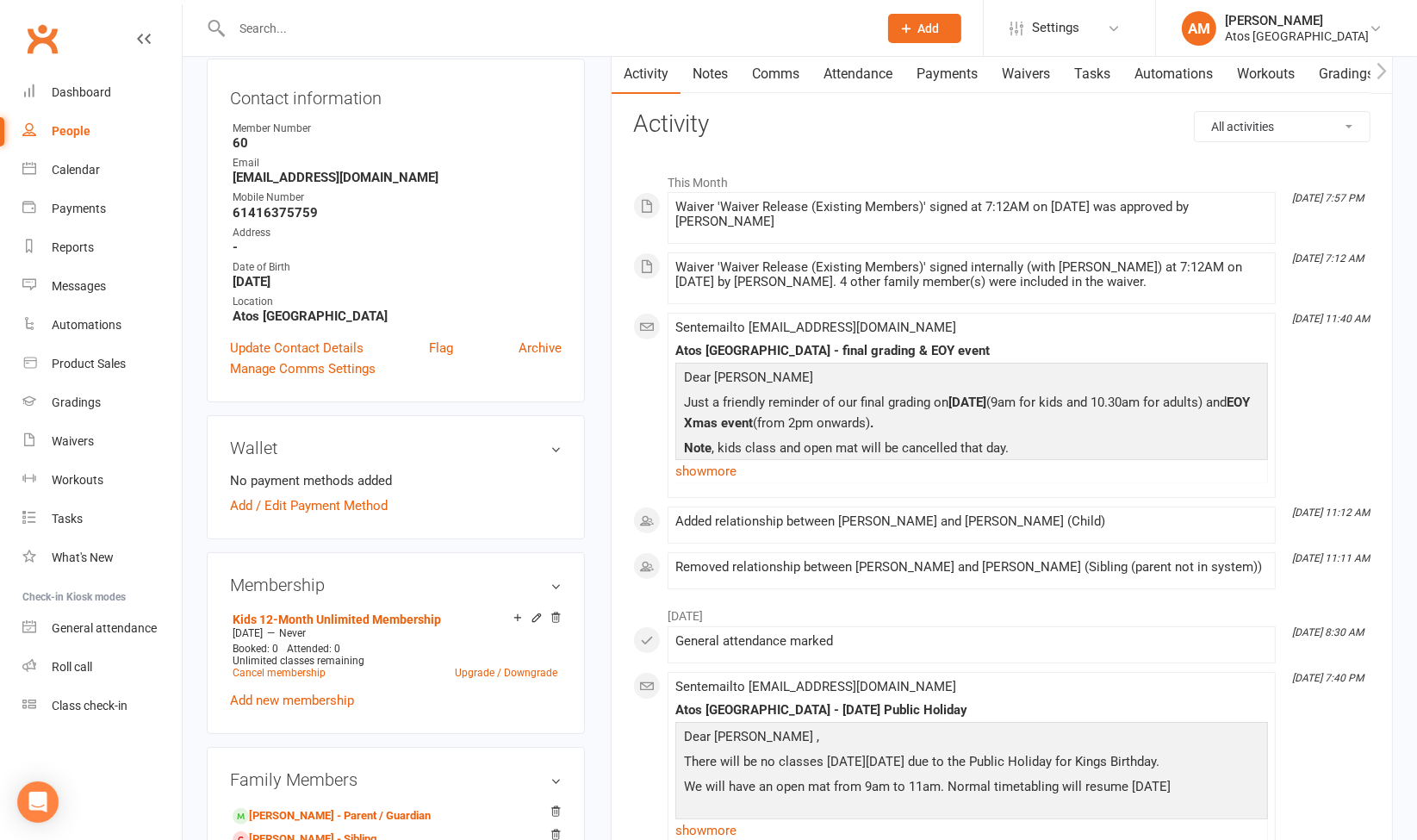
scroll to position [100, 0]
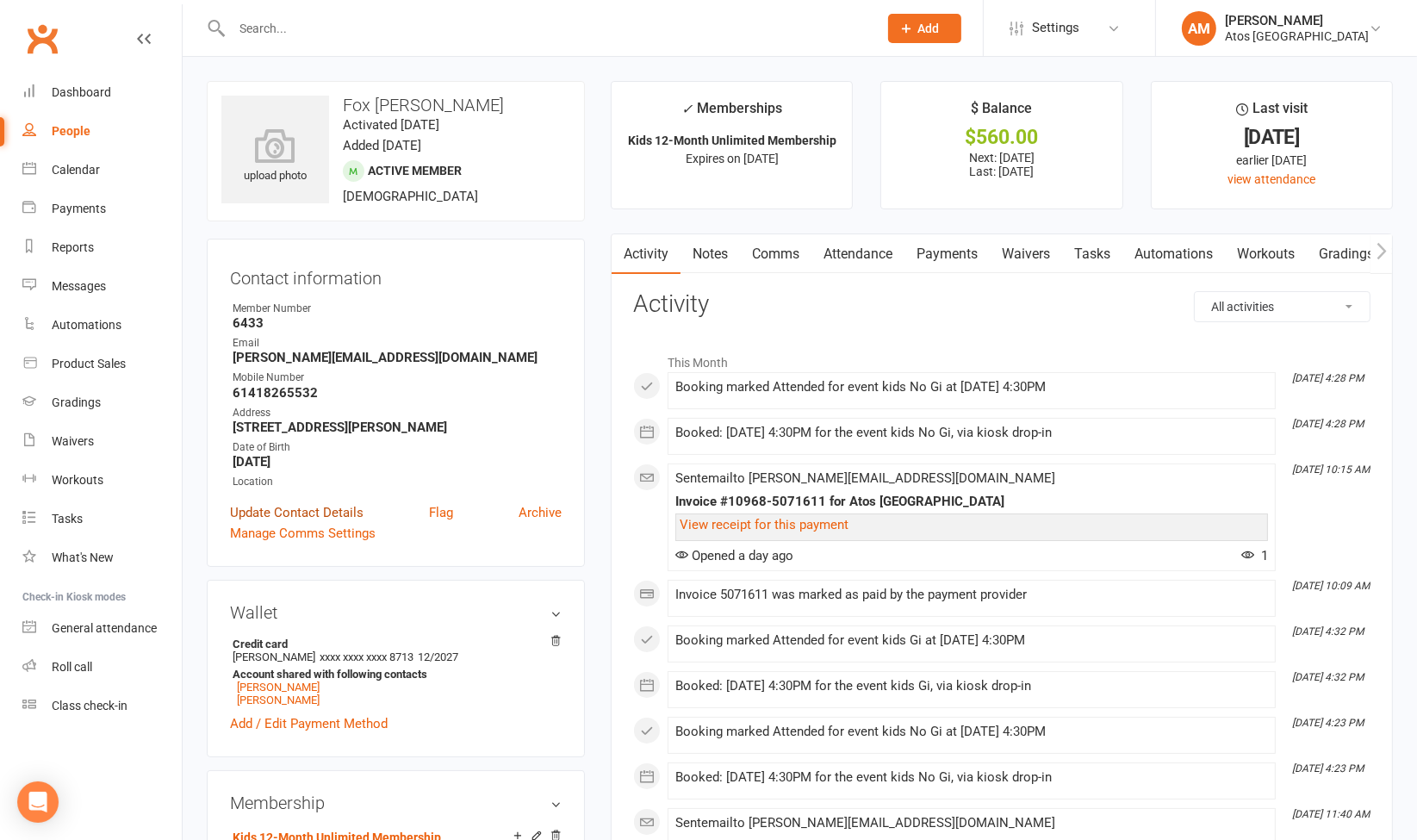
click at [317, 504] on link "Update Contact Details" at bounding box center [296, 513] width 134 height 21
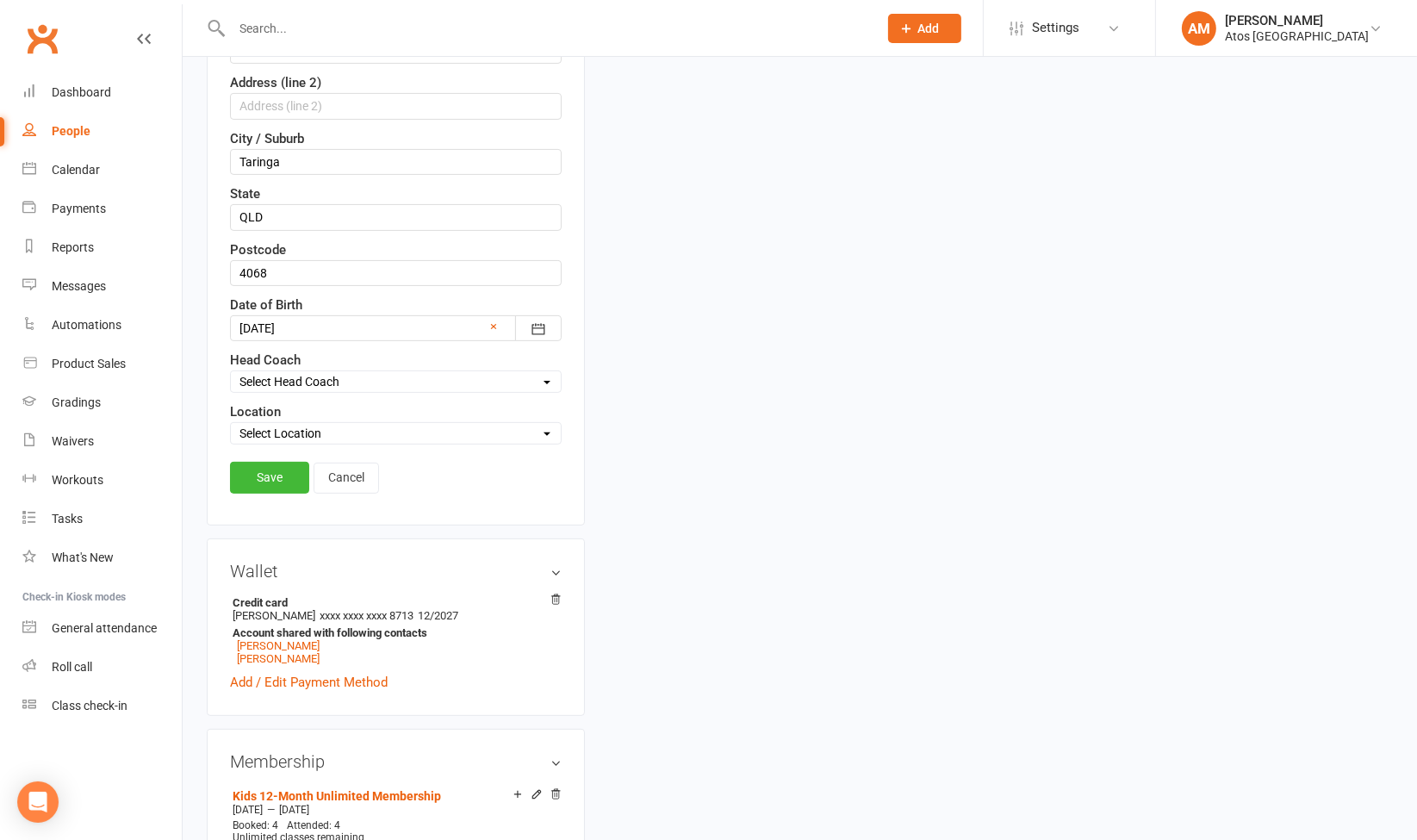
scroll to position [553, 0]
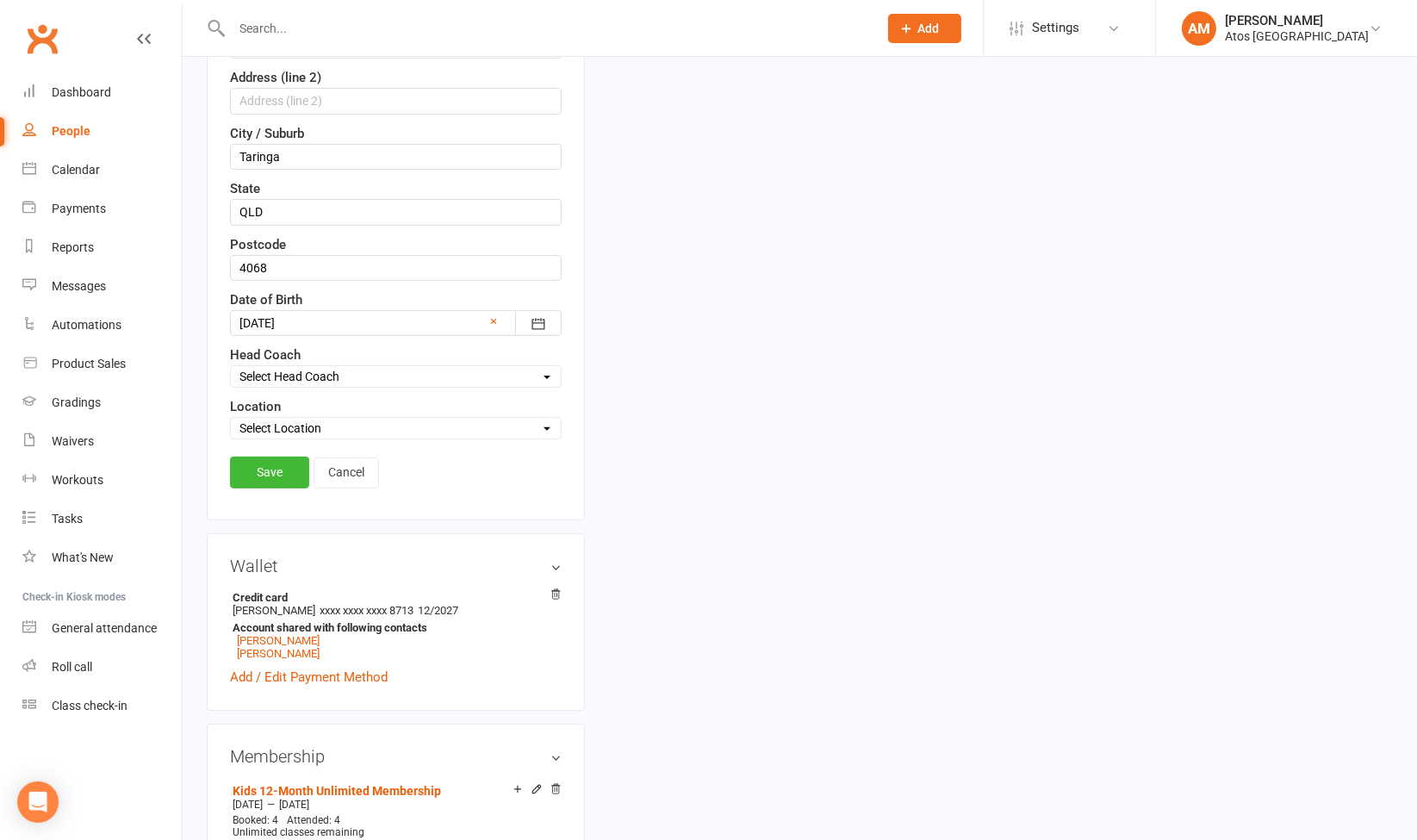
click at [453, 401] on div "Location Select Location Atos Brisbane" at bounding box center [396, 417] width 332 height 43
click at [440, 426] on select "Select Location Atos [GEOGRAPHIC_DATA]" at bounding box center [396, 428] width 330 height 19
select select "0"
click at [231, 418] on select "Select Location Atos [GEOGRAPHIC_DATA]" at bounding box center [396, 428] width 330 height 19
click at [302, 472] on link "Save" at bounding box center [269, 472] width 79 height 31
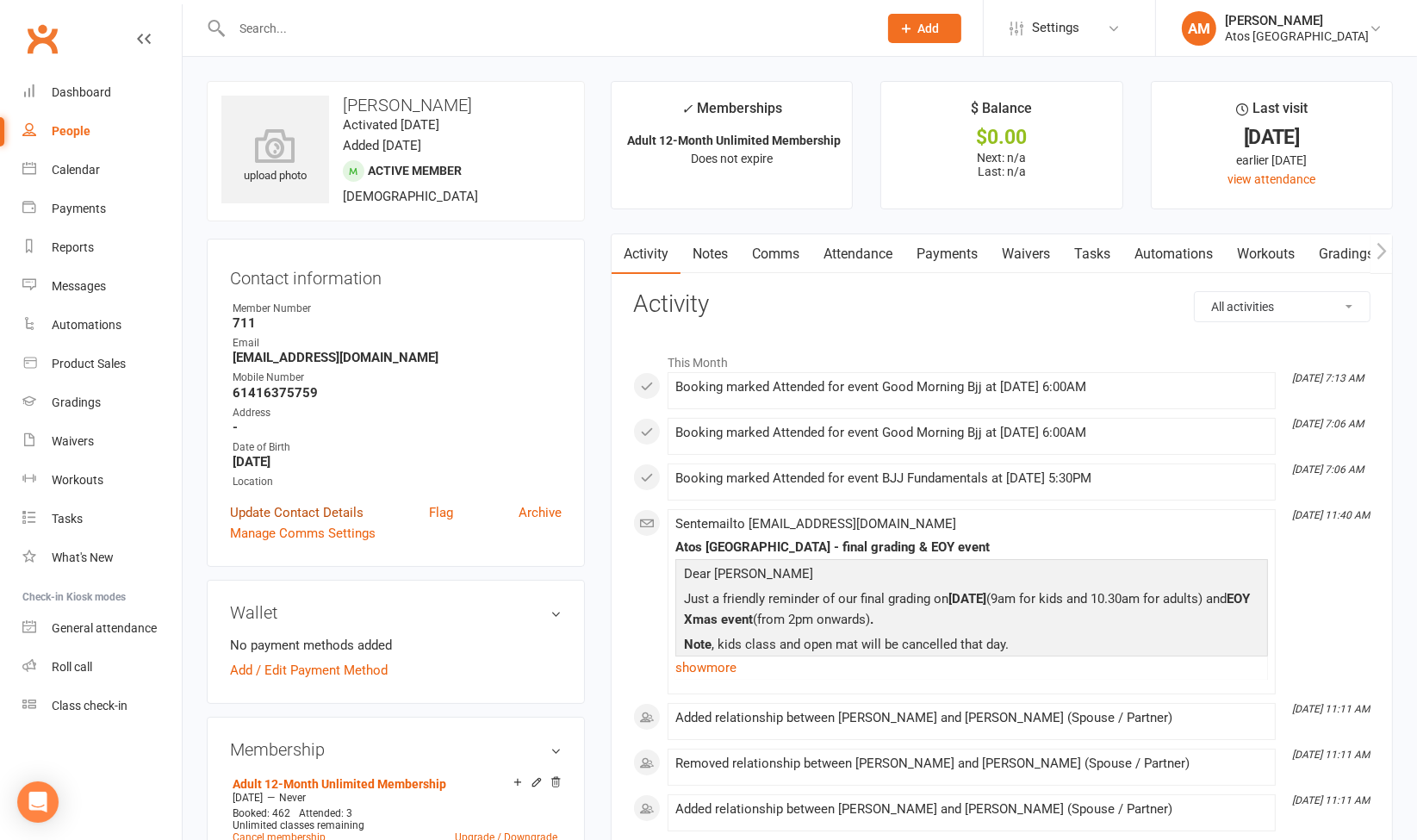
click at [296, 513] on link "Update Contact Details" at bounding box center [296, 513] width 134 height 21
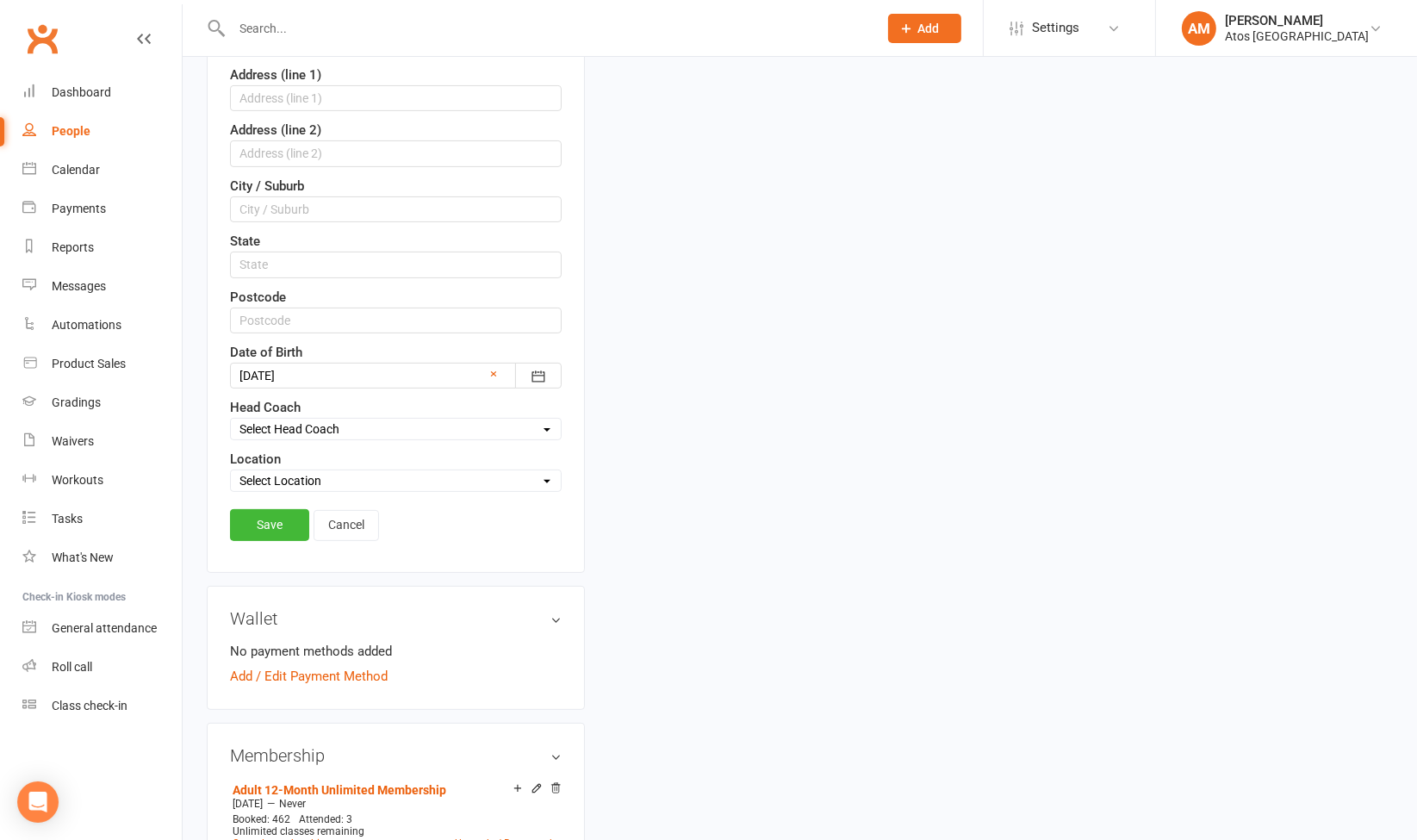
scroll to position [504, 0]
click at [368, 470] on select "Select Location Atos [GEOGRAPHIC_DATA]" at bounding box center [396, 478] width 330 height 19
select select "0"
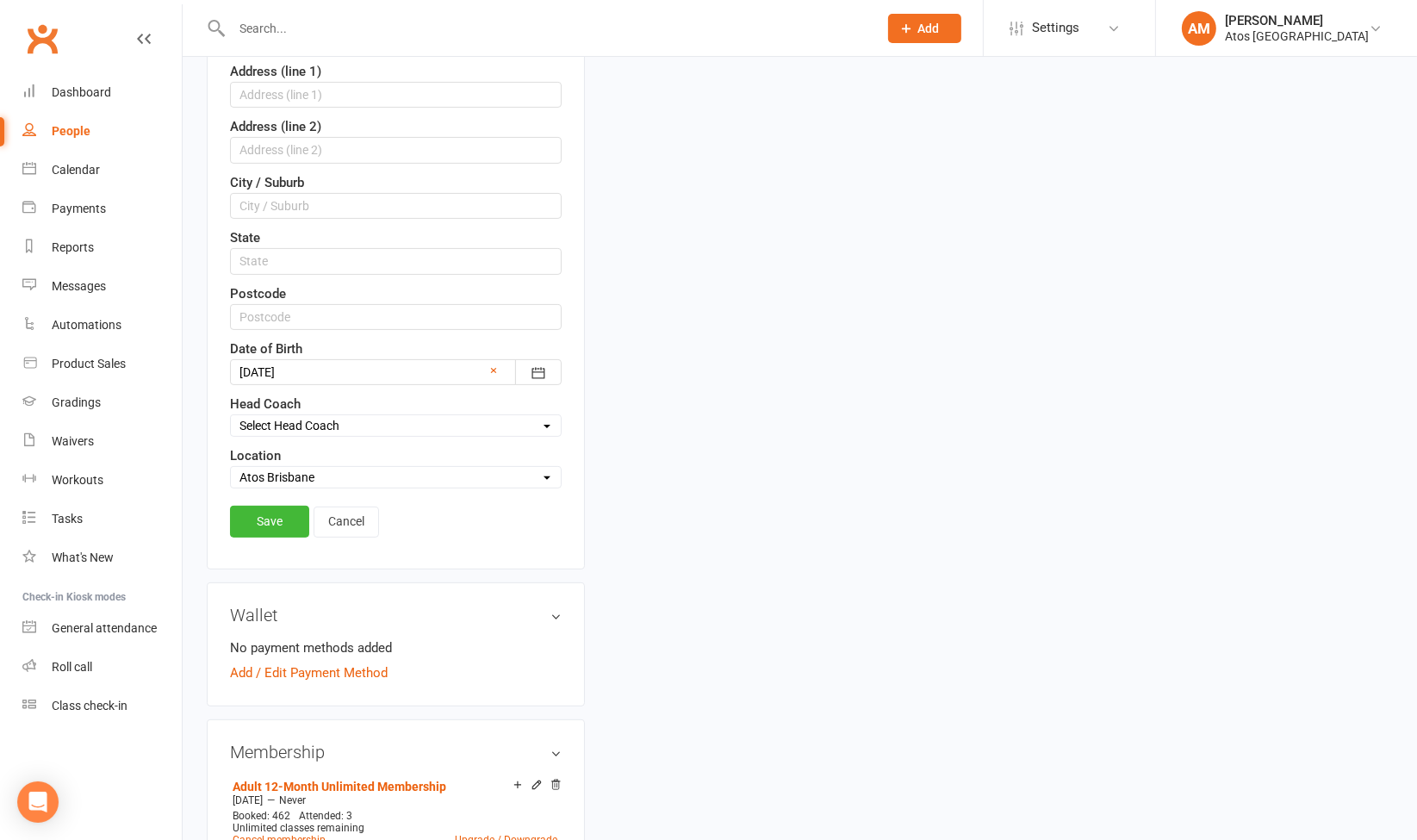
click at [231, 468] on select "Select Location Atos [GEOGRAPHIC_DATA]" at bounding box center [396, 478] width 330 height 19
click at [292, 513] on link "Save" at bounding box center [269, 521] width 79 height 31
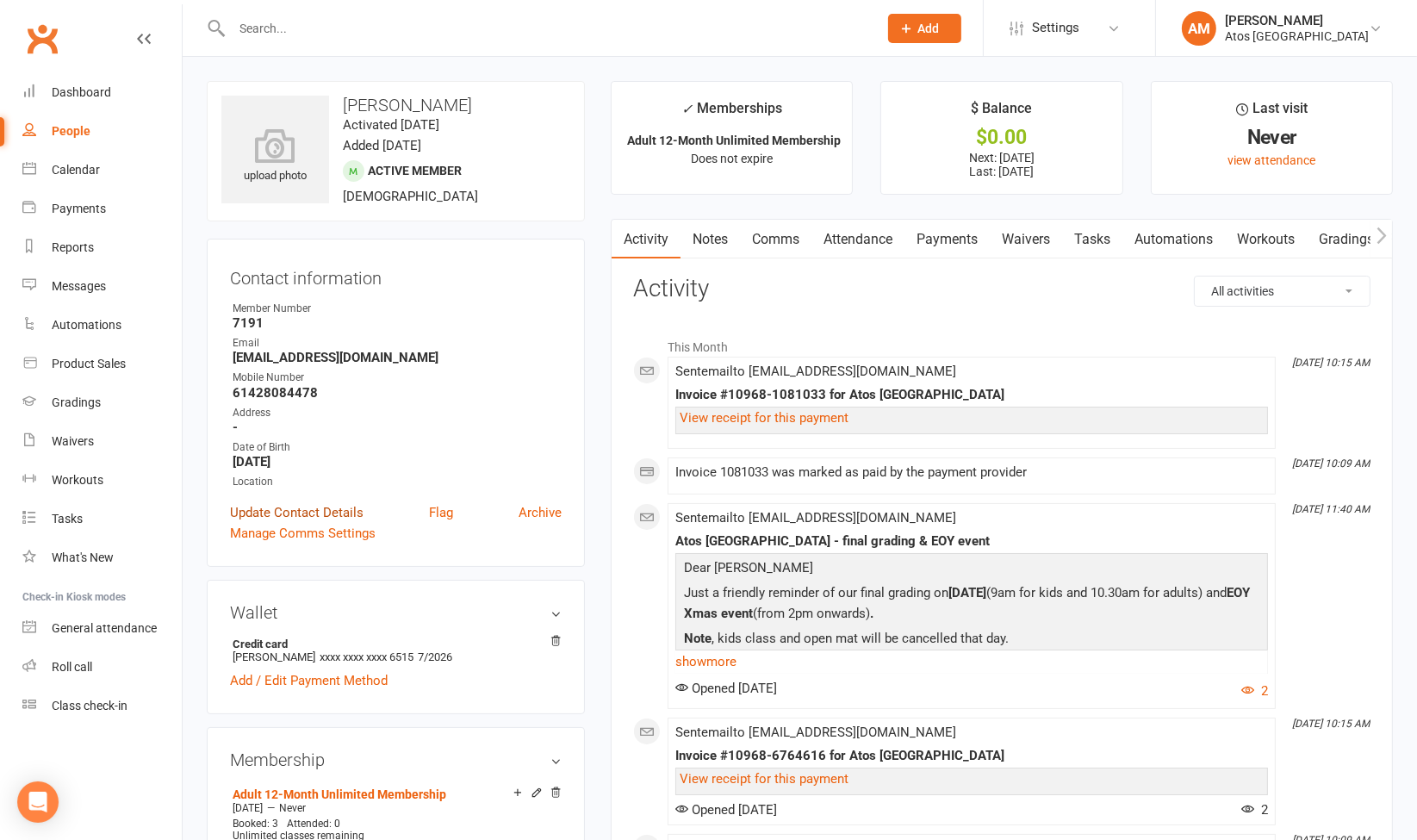
click at [320, 504] on link "Update Contact Details" at bounding box center [296, 513] width 134 height 21
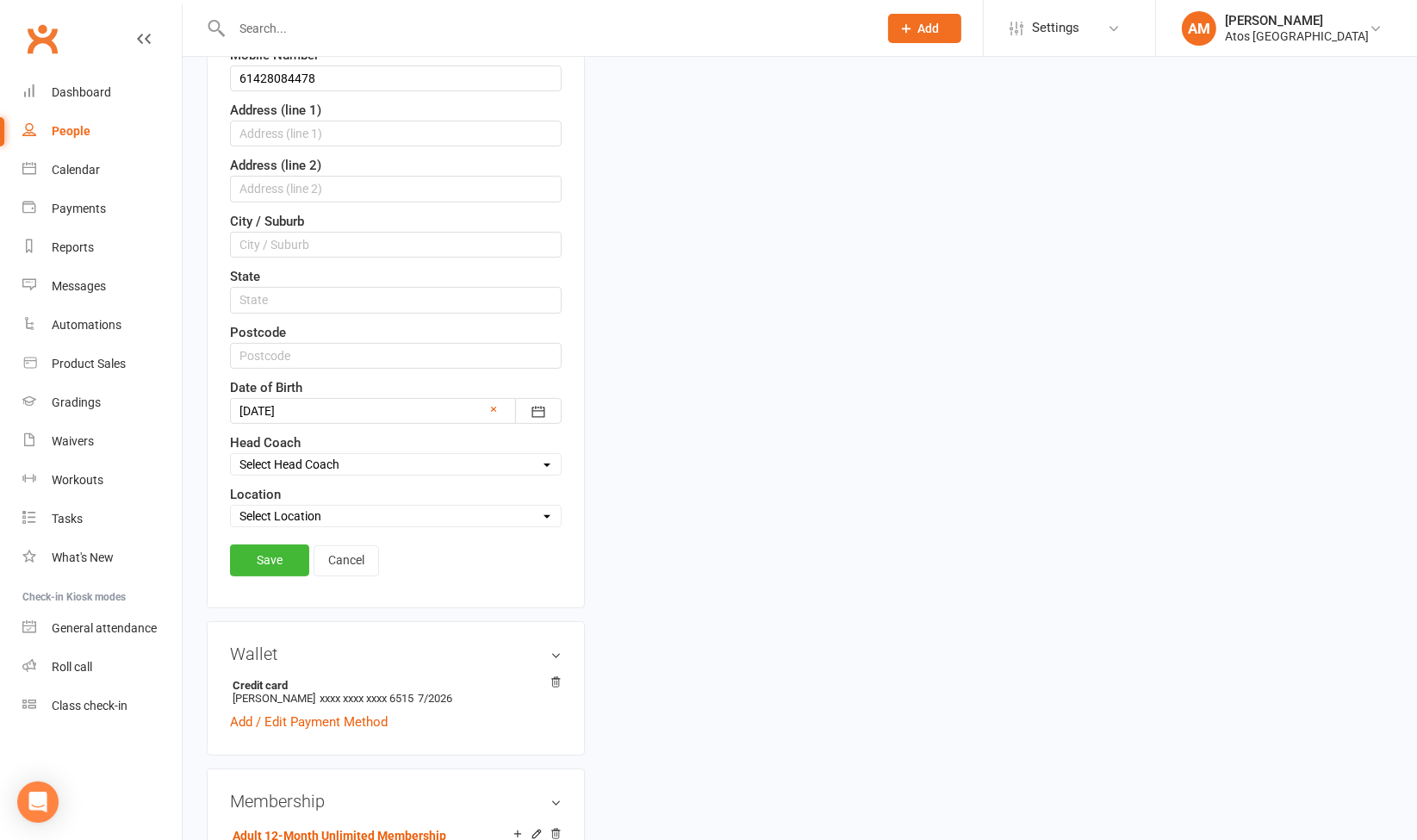
scroll to position [548, 0]
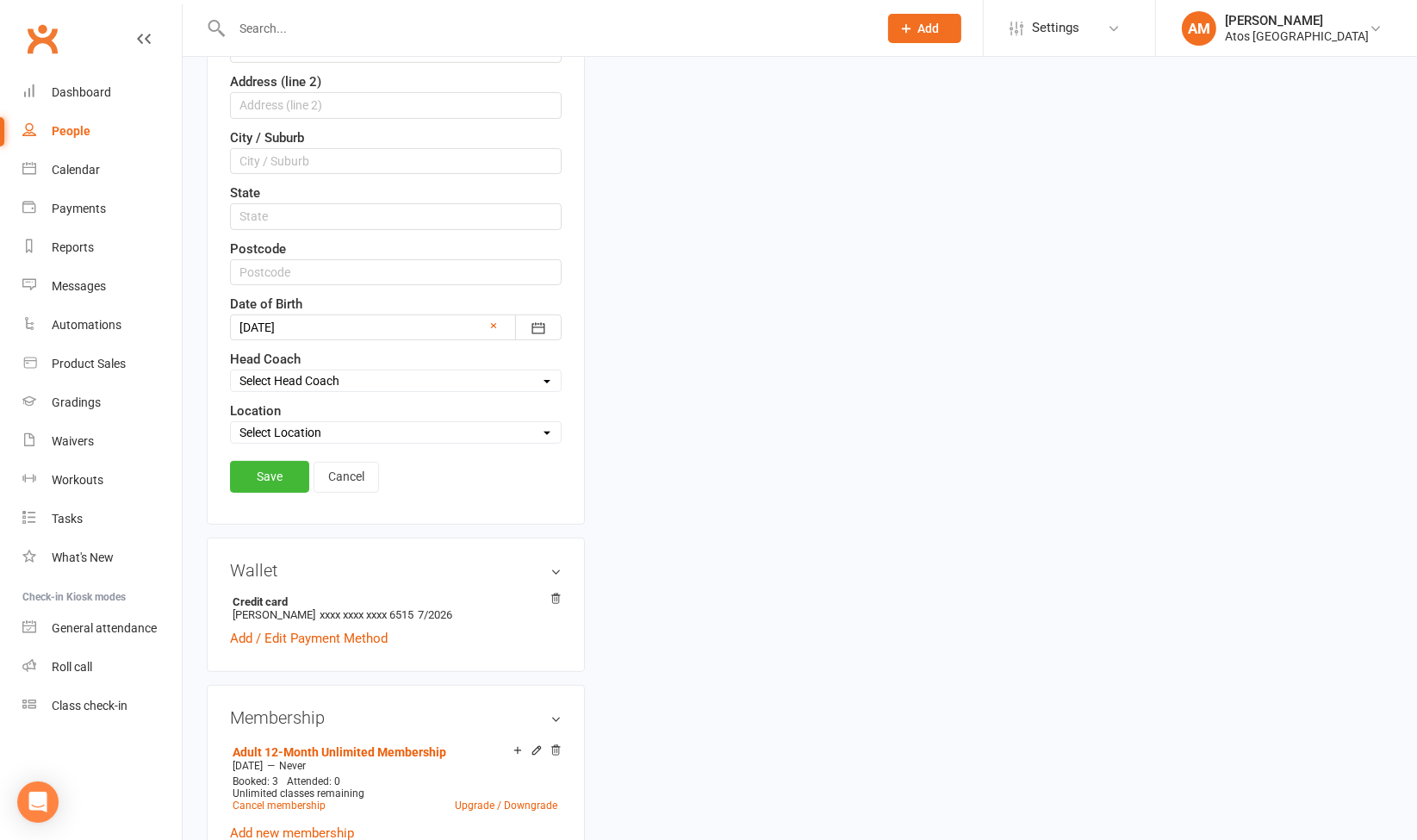
click at [471, 436] on div "Contact information Member Number 7191 First Name Douglas Last Name Morison Ema…" at bounding box center [396, 107] width 378 height 835
click at [480, 429] on select "Select Location Atos [GEOGRAPHIC_DATA]" at bounding box center [396, 432] width 330 height 19
select select "0"
click at [231, 423] on select "Select Location Atos [GEOGRAPHIC_DATA]" at bounding box center [396, 432] width 330 height 19
click at [273, 473] on link "Save" at bounding box center [269, 477] width 79 height 31
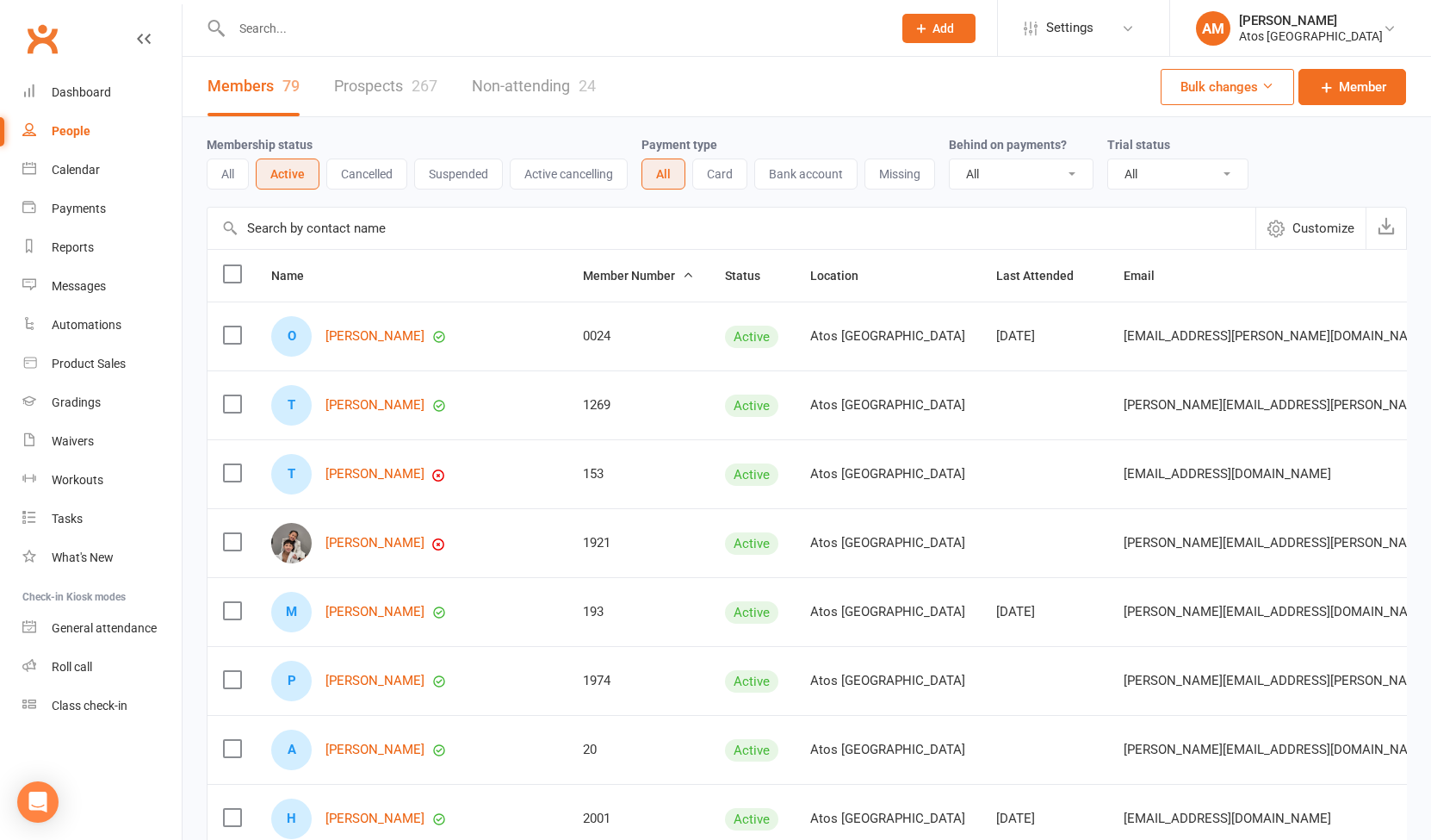
select select "100"
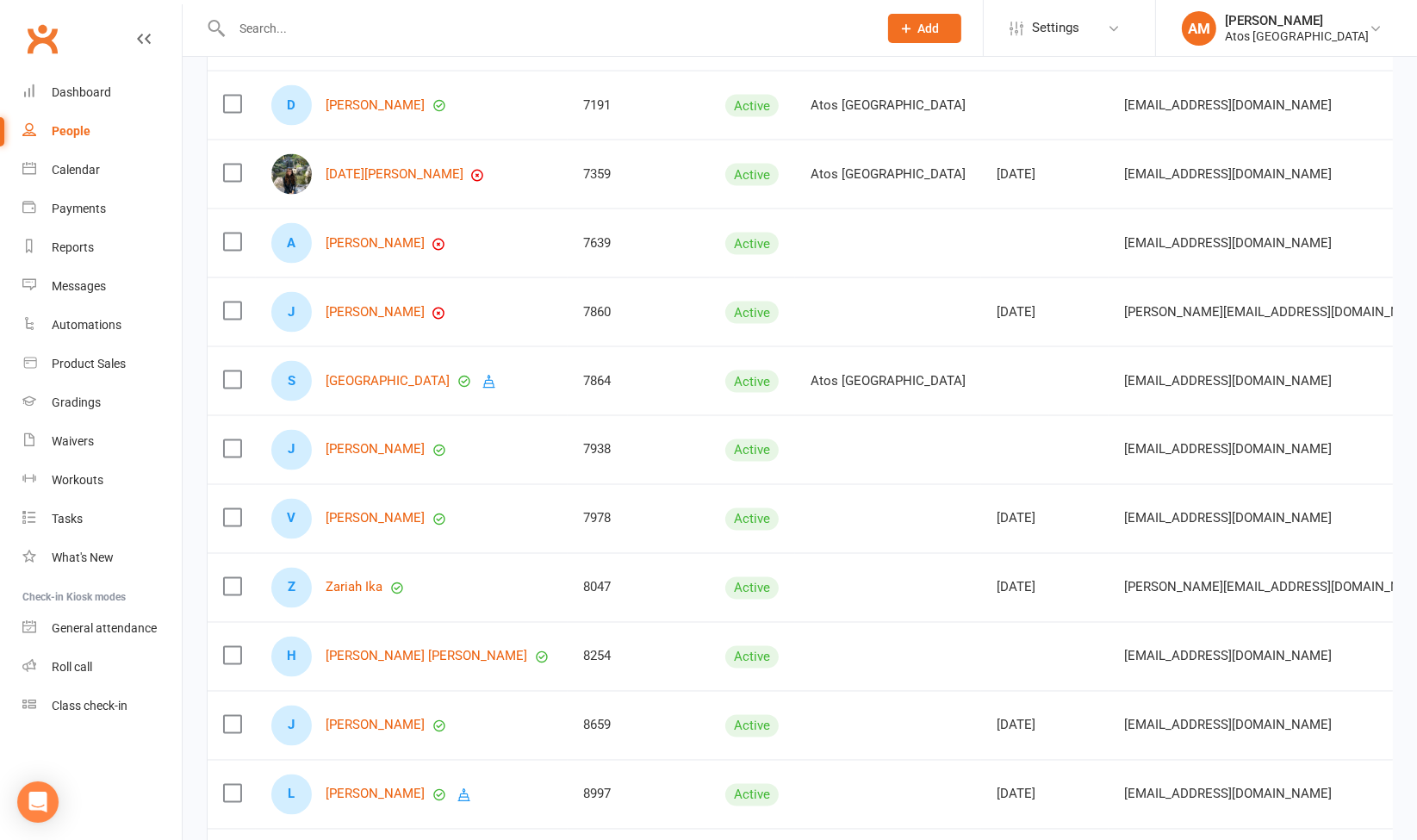
scroll to position [3362, 0]
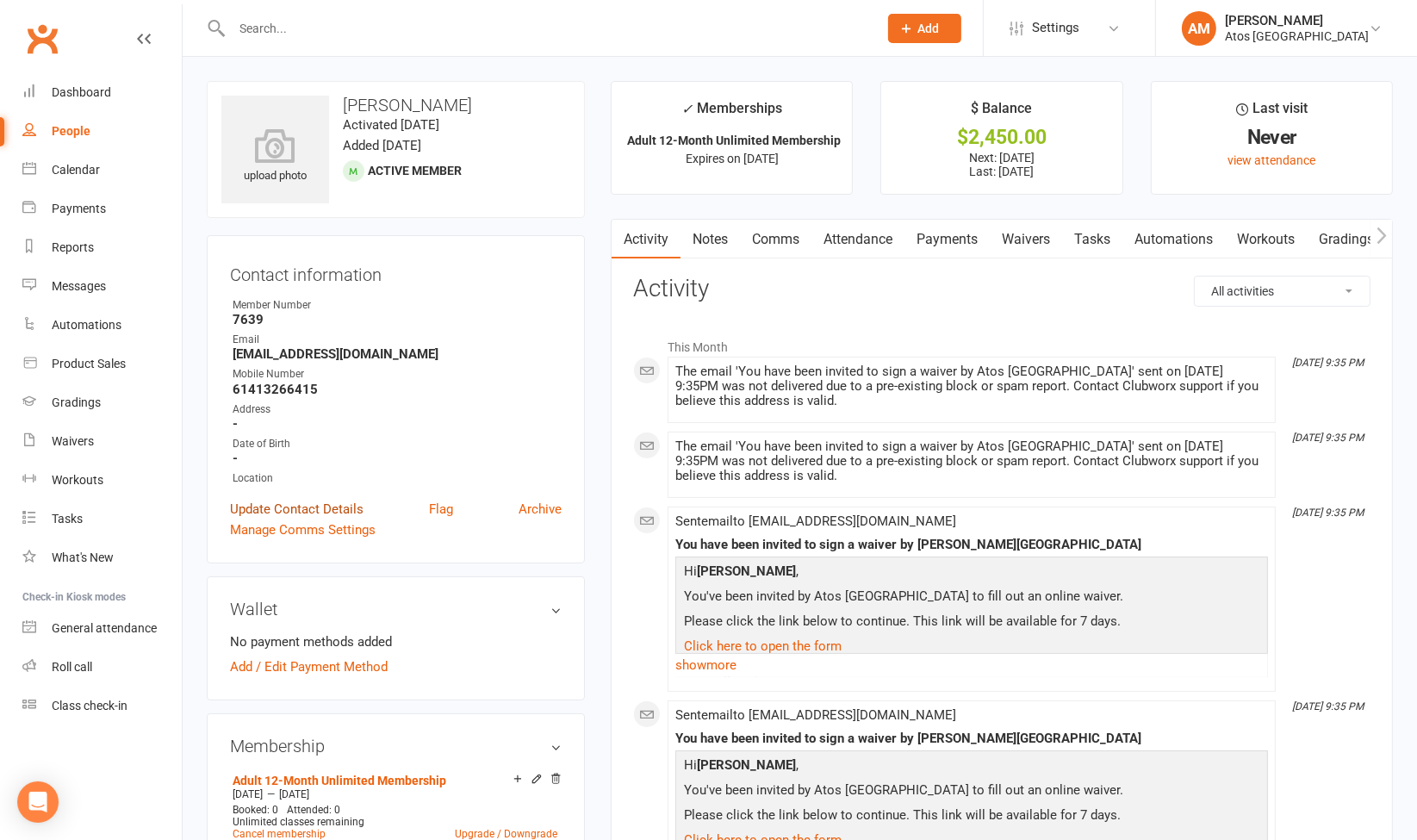
click at [310, 509] on link "Update Contact Details" at bounding box center [296, 509] width 134 height 21
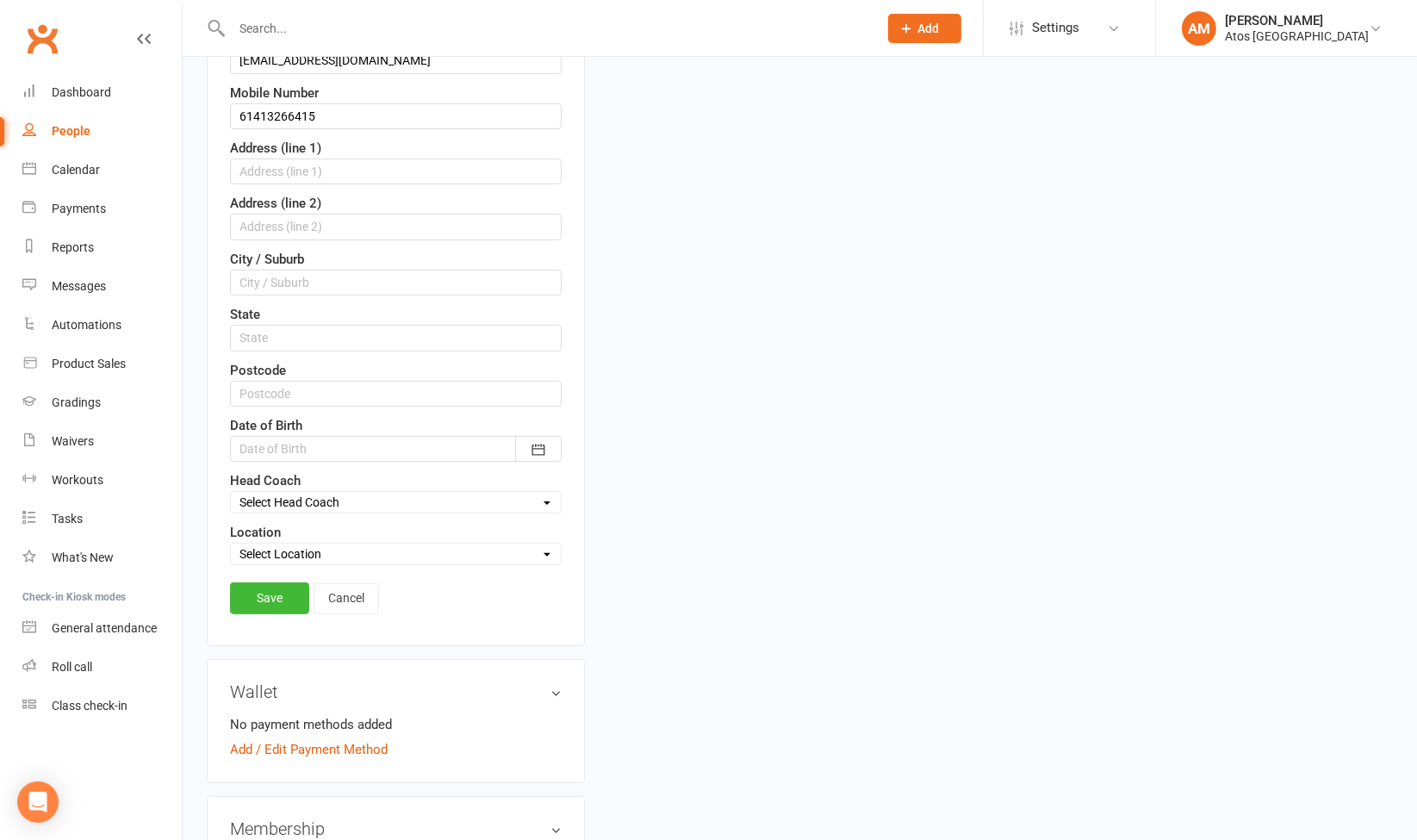
scroll to position [519, 0]
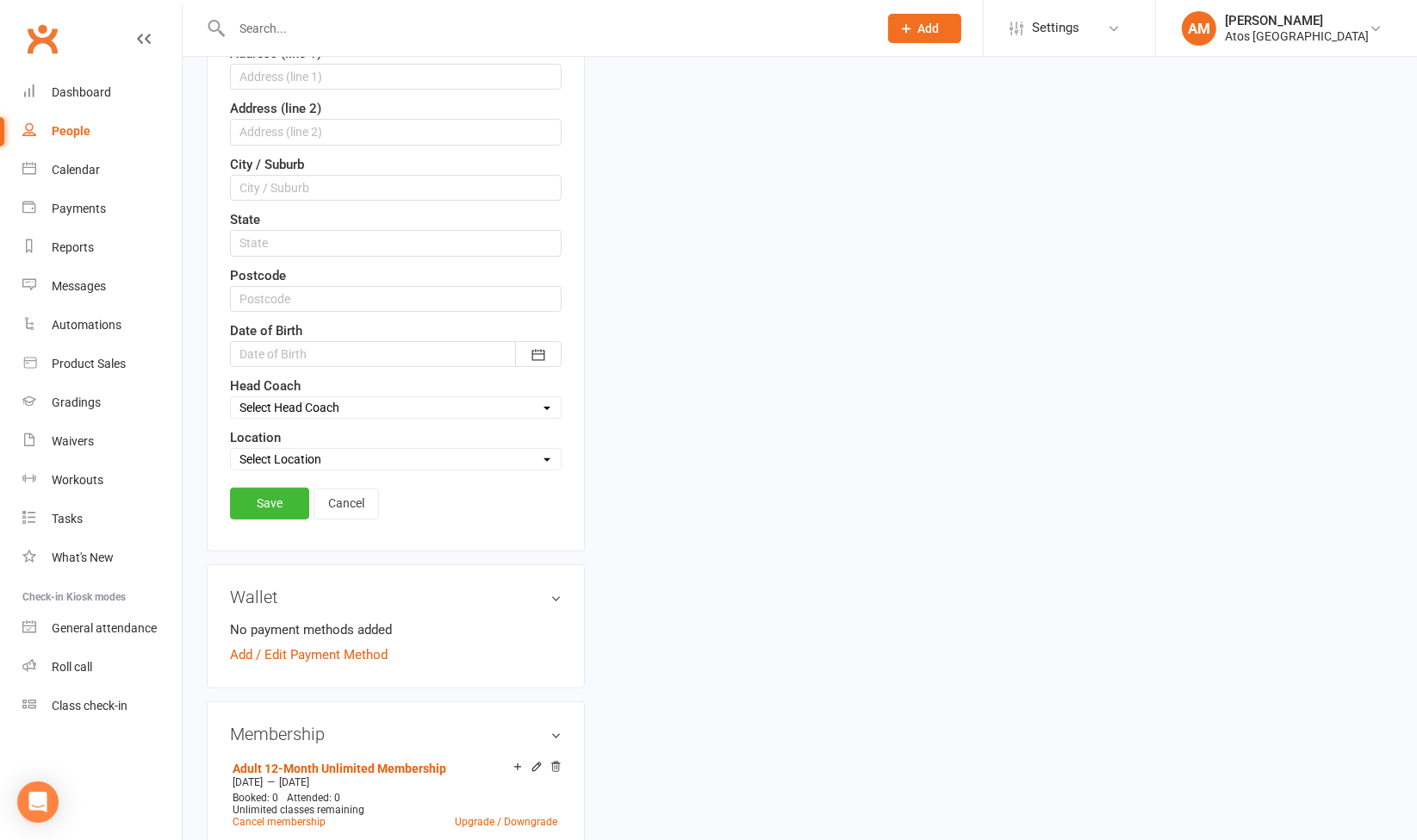
click at [484, 452] on select "Select Location Atos [GEOGRAPHIC_DATA]" at bounding box center [396, 459] width 330 height 19
select select "0"
click at [231, 450] on select "Select Location Atos [GEOGRAPHIC_DATA]" at bounding box center [396, 459] width 330 height 19
click at [287, 496] on link "Save" at bounding box center [269, 503] width 79 height 31
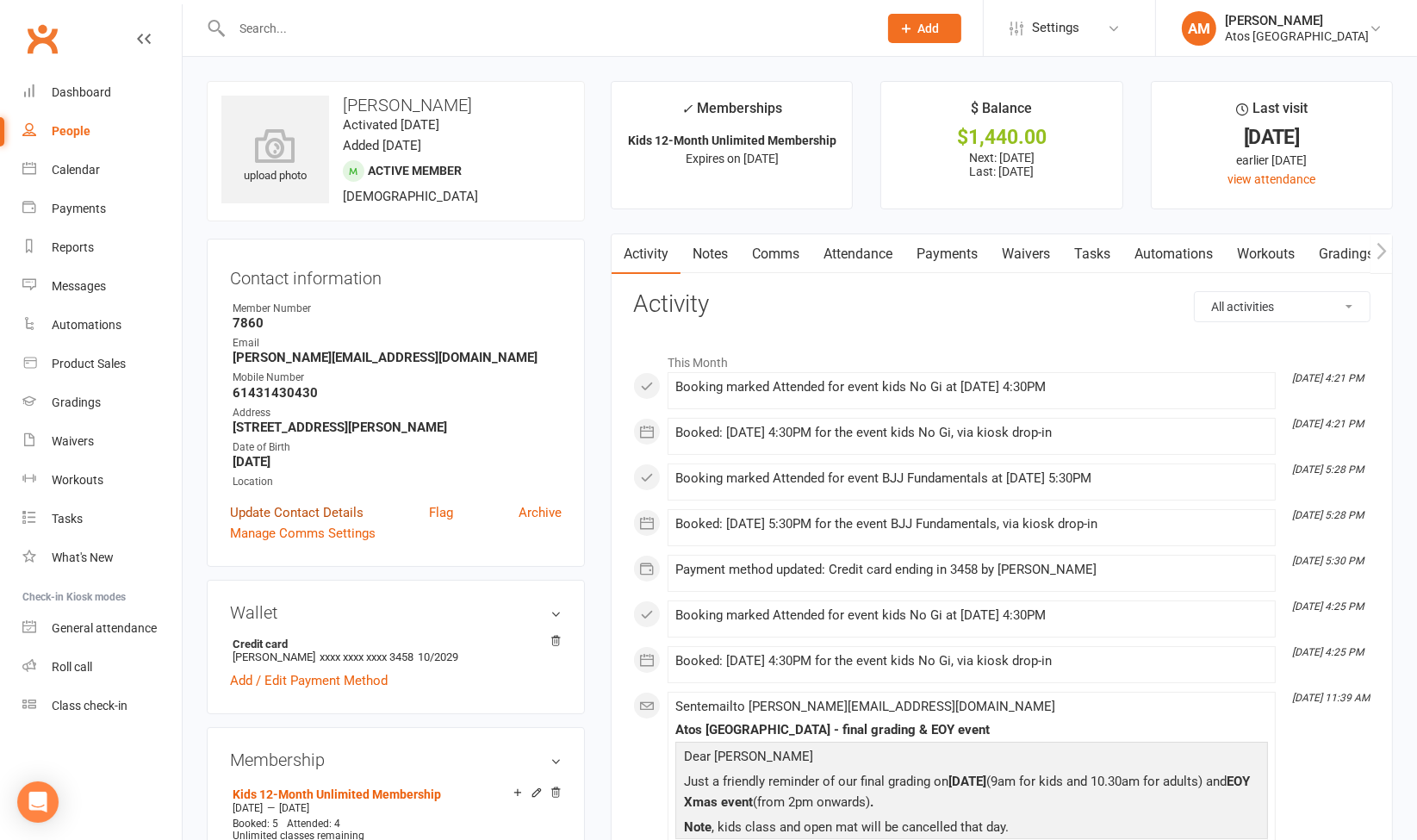
click at [313, 511] on link "Update Contact Details" at bounding box center [296, 513] width 134 height 21
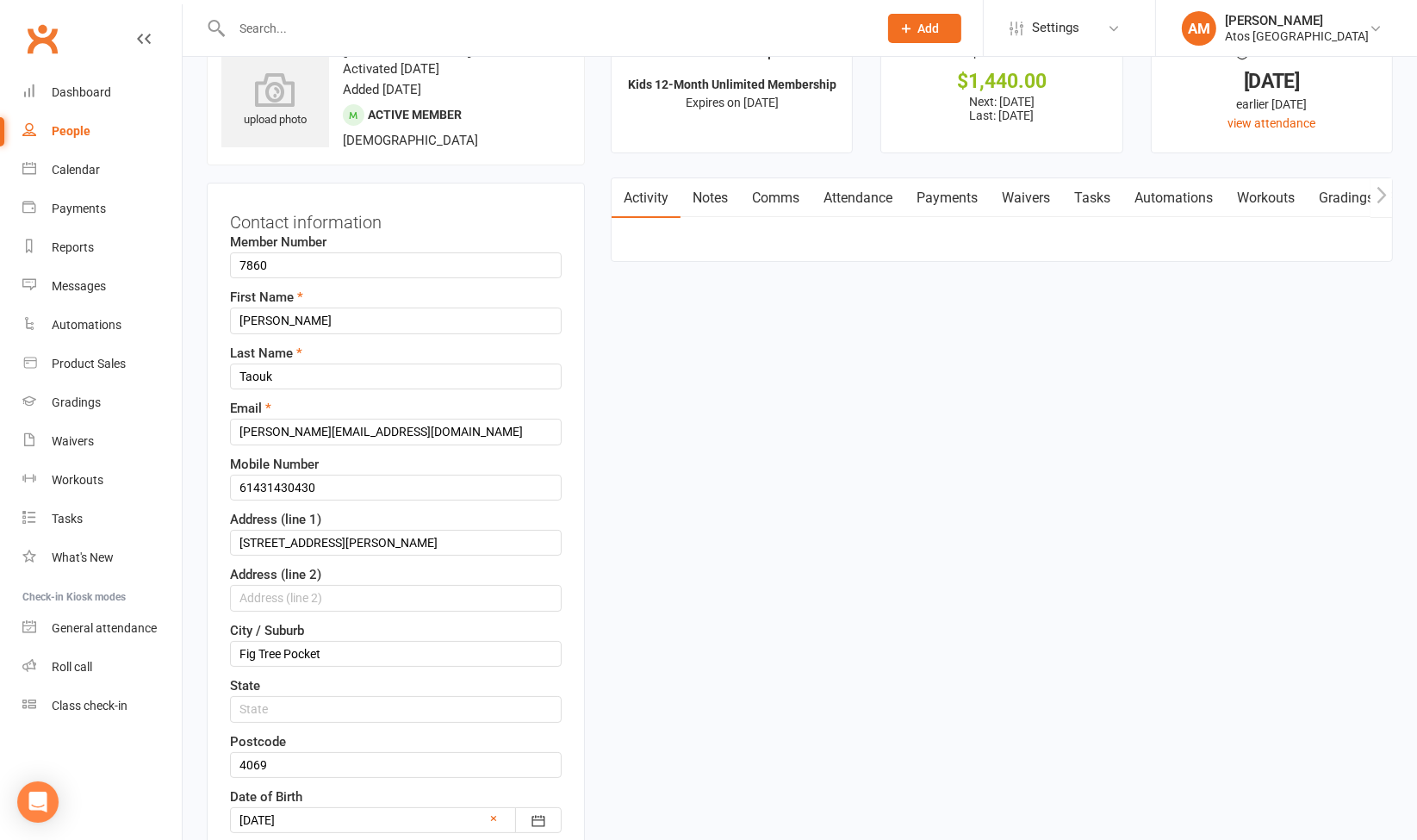
scroll to position [81, 0]
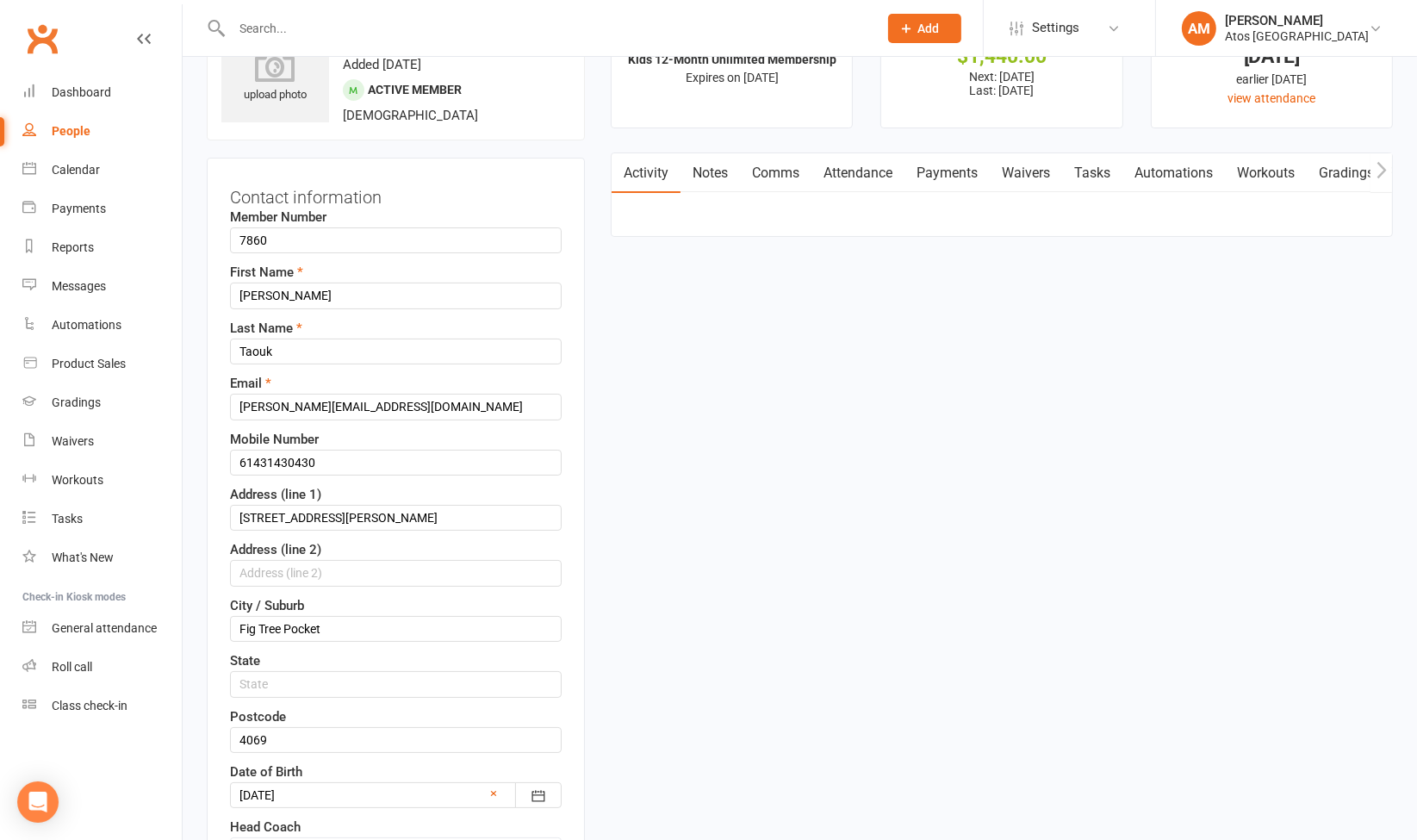
drag, startPoint x: 1416, startPoint y: 317, endPoint x: 1434, endPoint y: 463, distance: 147.1
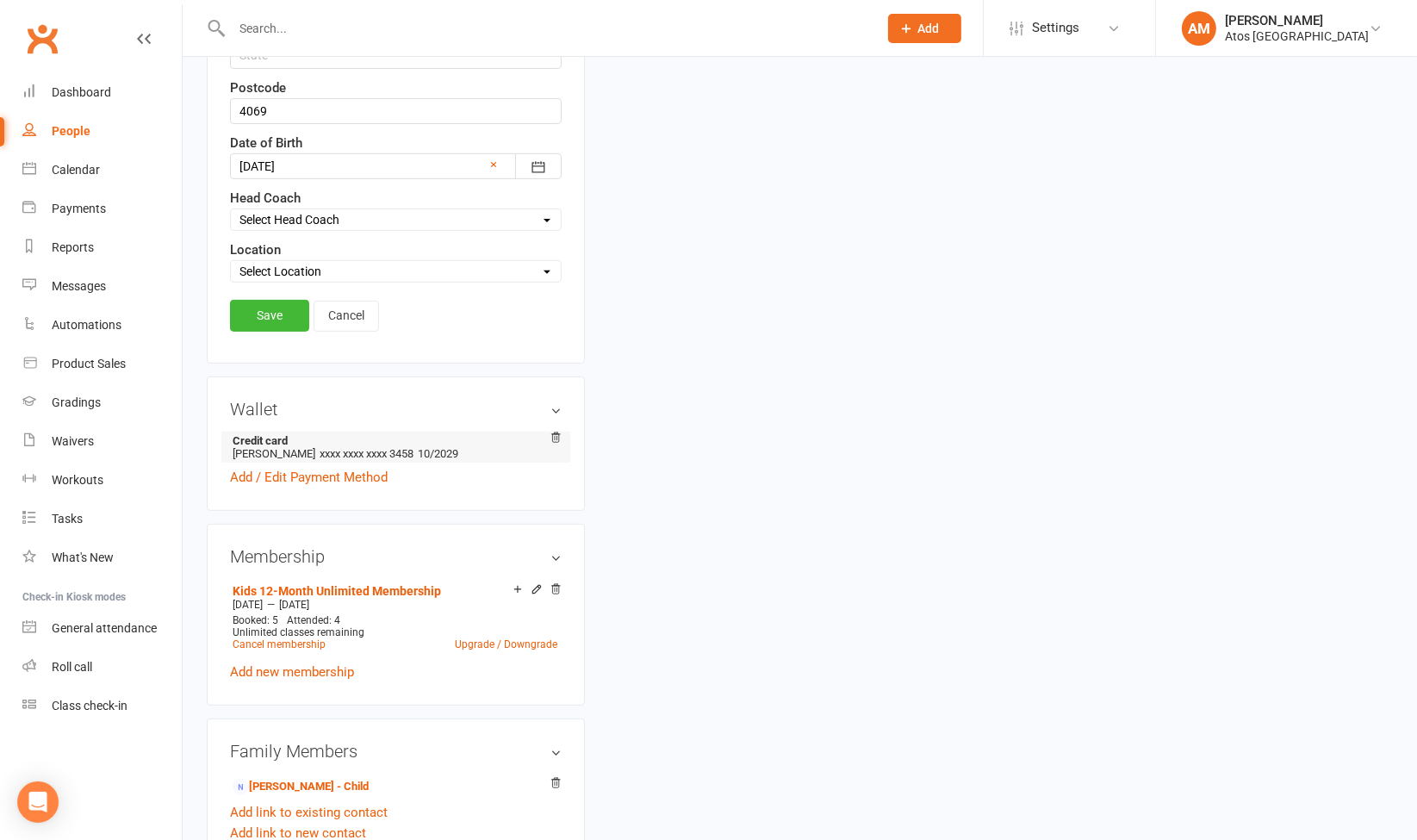
scroll to position [702, 0]
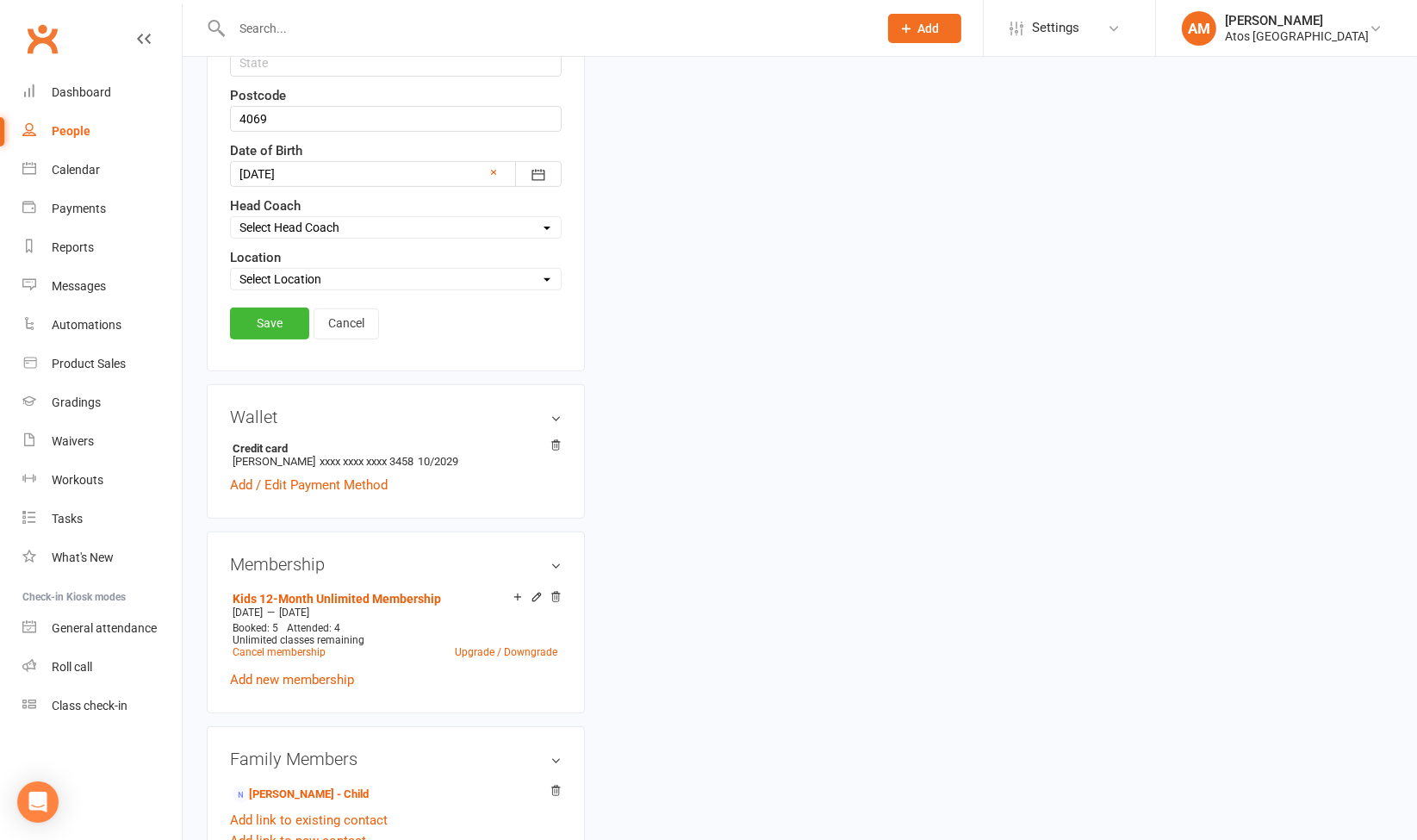
click at [516, 275] on select "Select Location Atos [GEOGRAPHIC_DATA]" at bounding box center [396, 279] width 330 height 19
select select "0"
click at [231, 270] on select "Select Location Atos [GEOGRAPHIC_DATA]" at bounding box center [396, 279] width 330 height 19
click at [246, 325] on link "Save" at bounding box center [269, 323] width 79 height 31
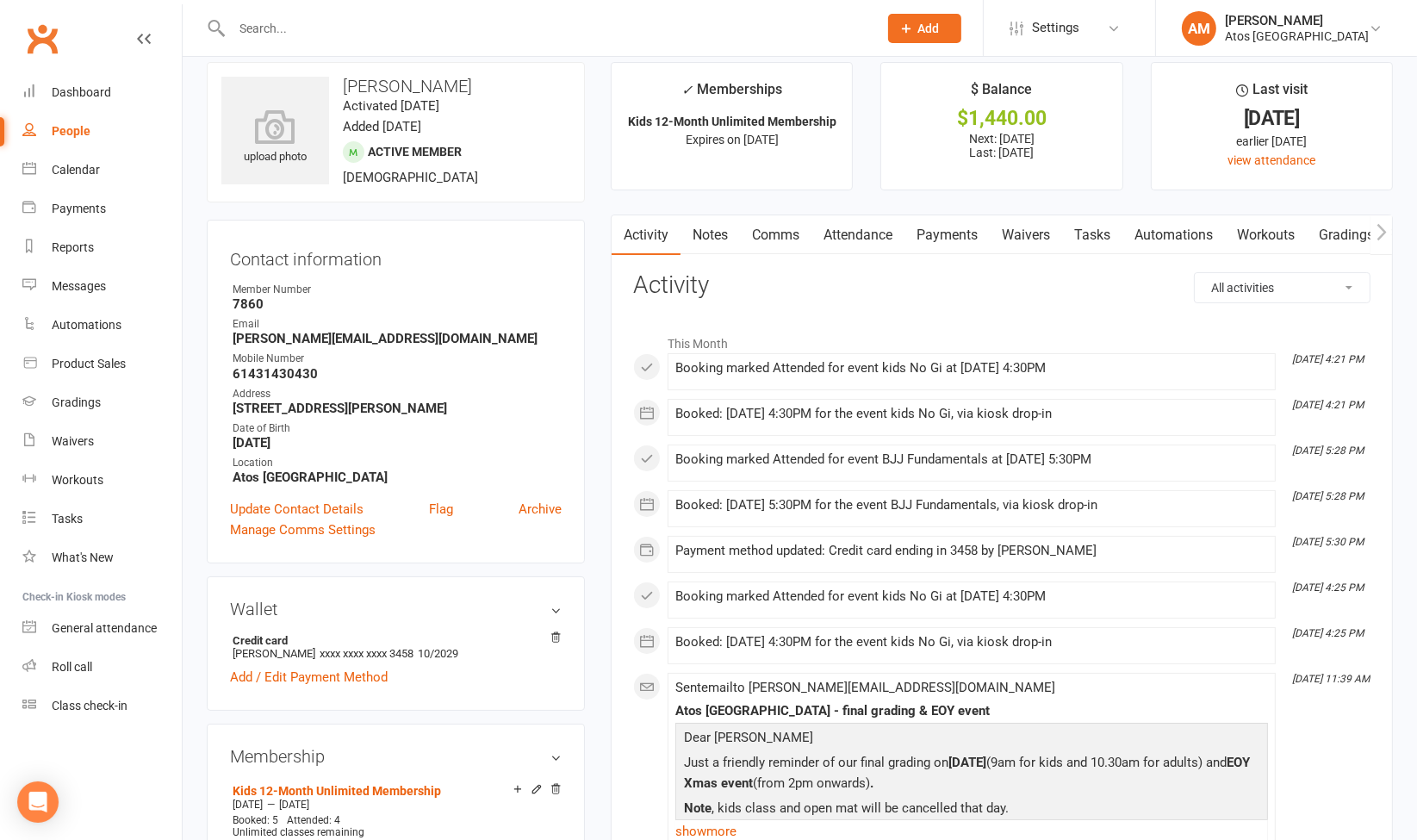
scroll to position [0, 0]
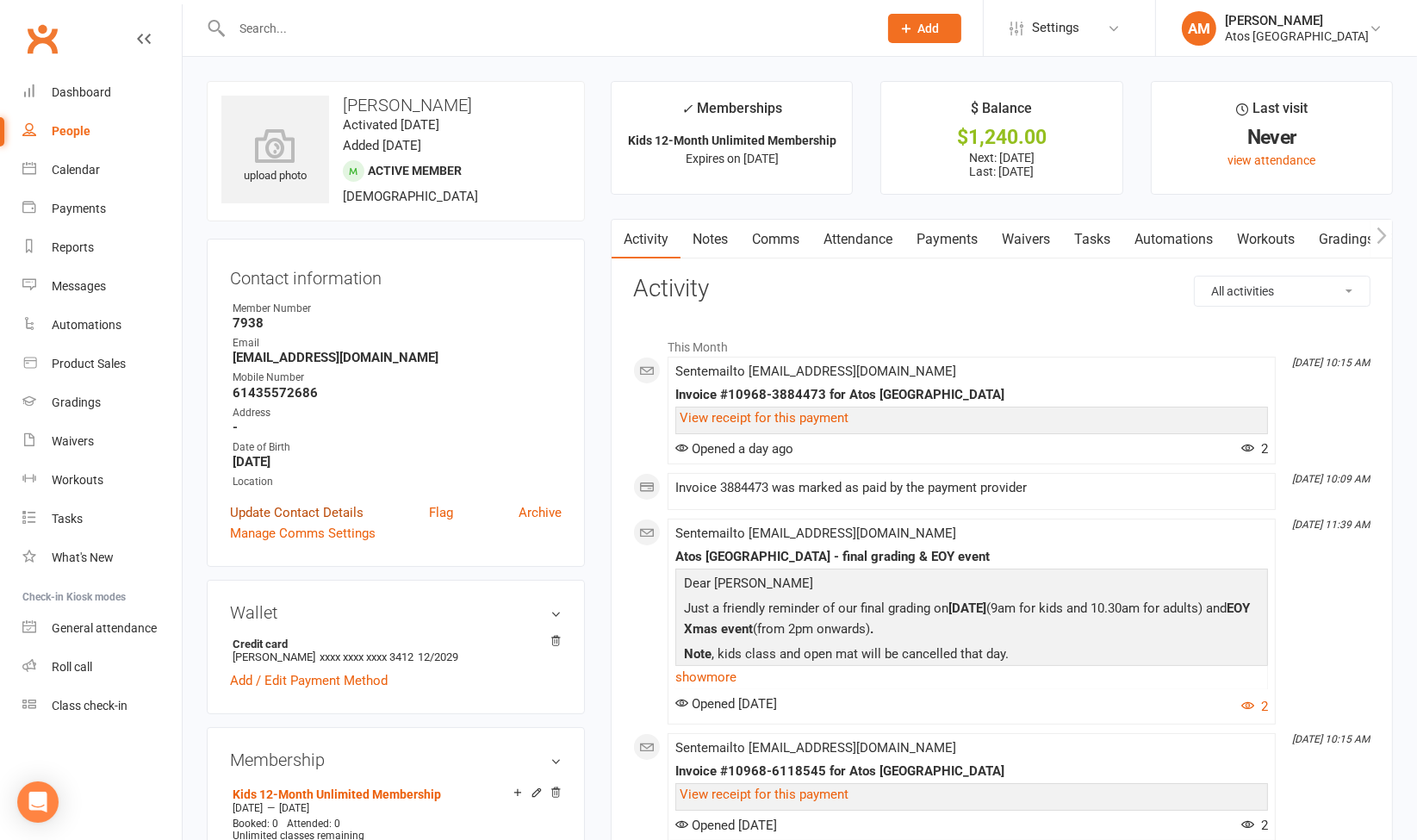
click at [321, 504] on link "Update Contact Details" at bounding box center [296, 513] width 134 height 21
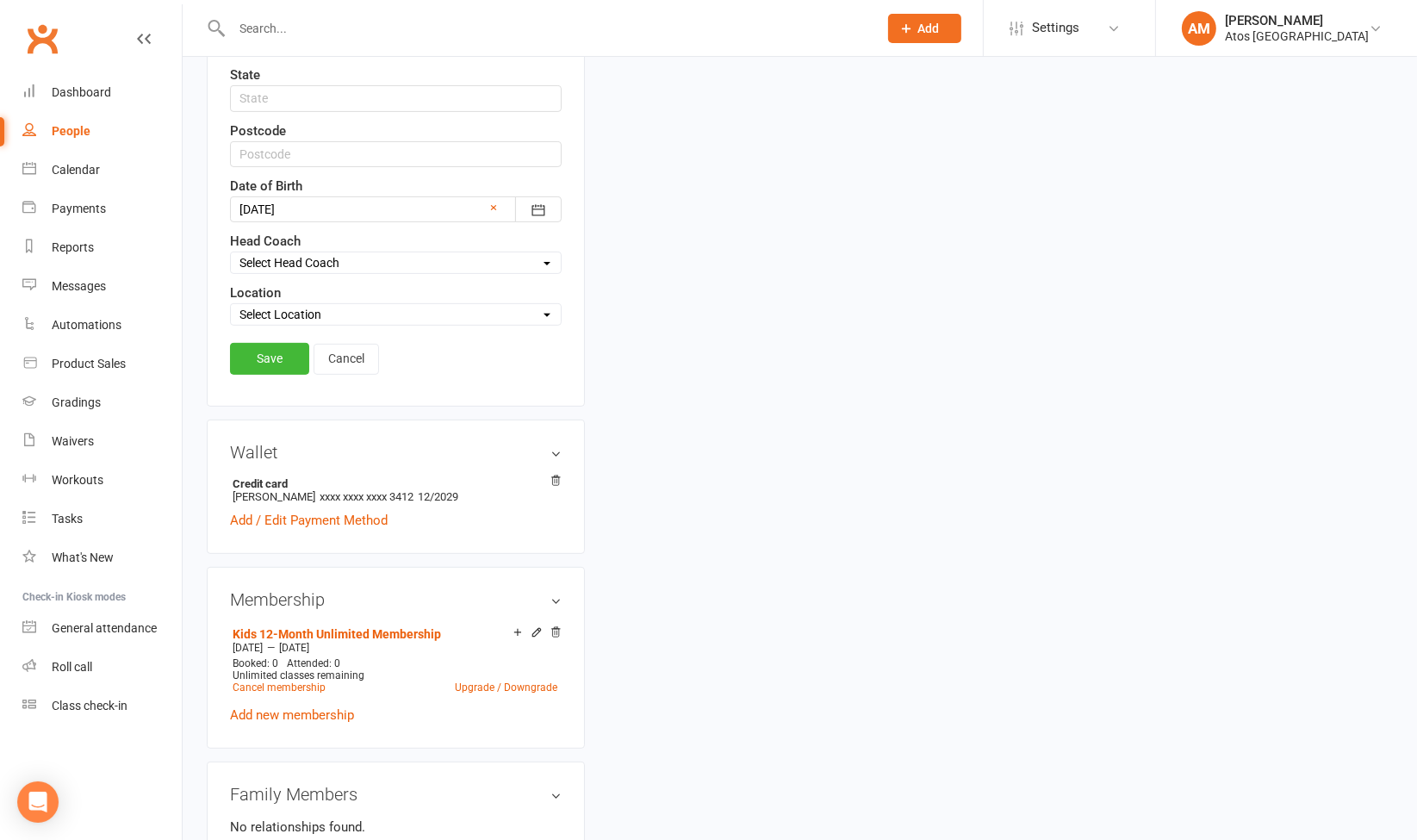
scroll to position [704, 0]
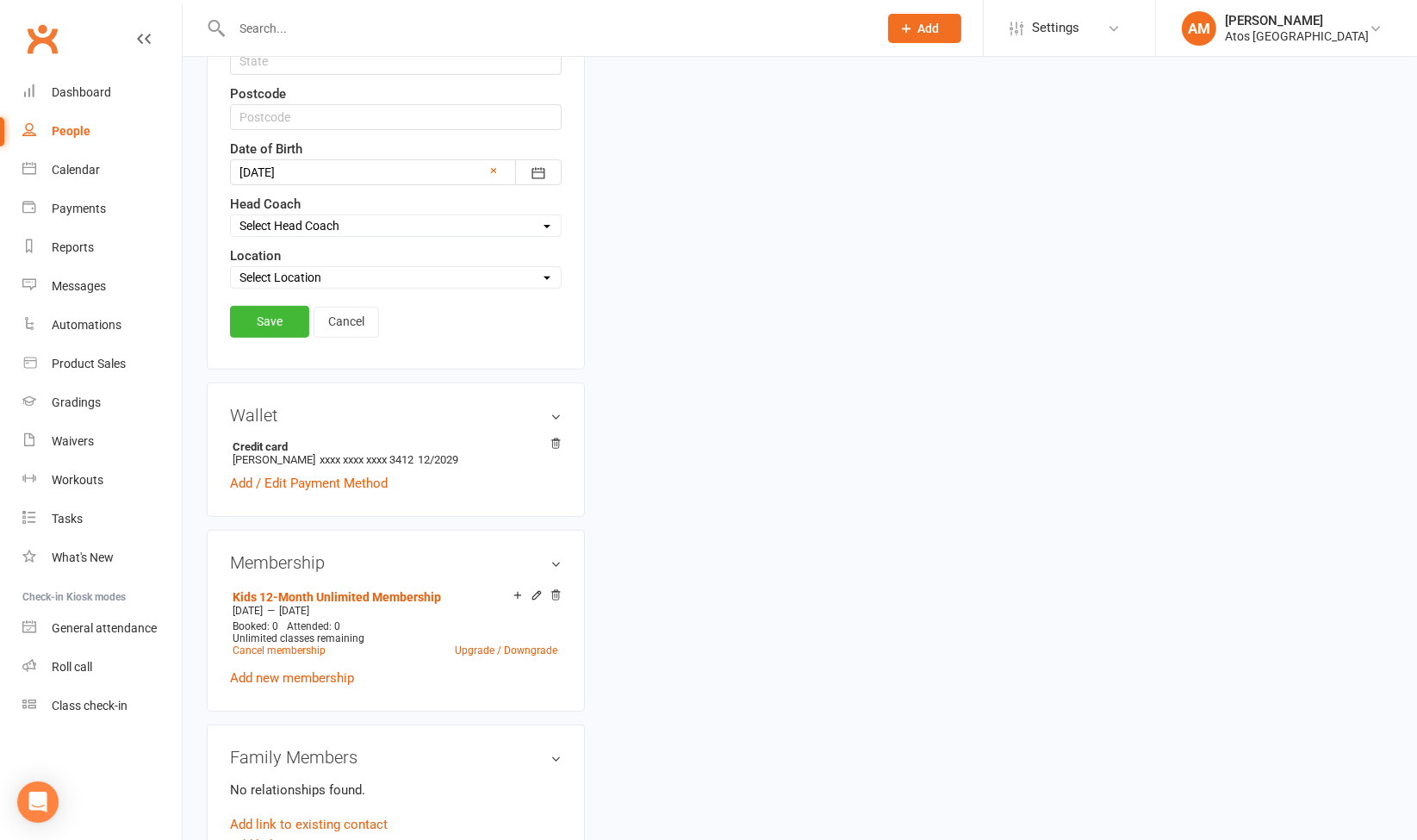
click at [362, 268] on select "Select Location Atos [GEOGRAPHIC_DATA]" at bounding box center [396, 278] width 330 height 19
select select "0"
click at [231, 268] on select "Select Location Atos [GEOGRAPHIC_DATA]" at bounding box center [396, 278] width 330 height 19
click at [293, 312] on link "Save" at bounding box center [269, 321] width 79 height 31
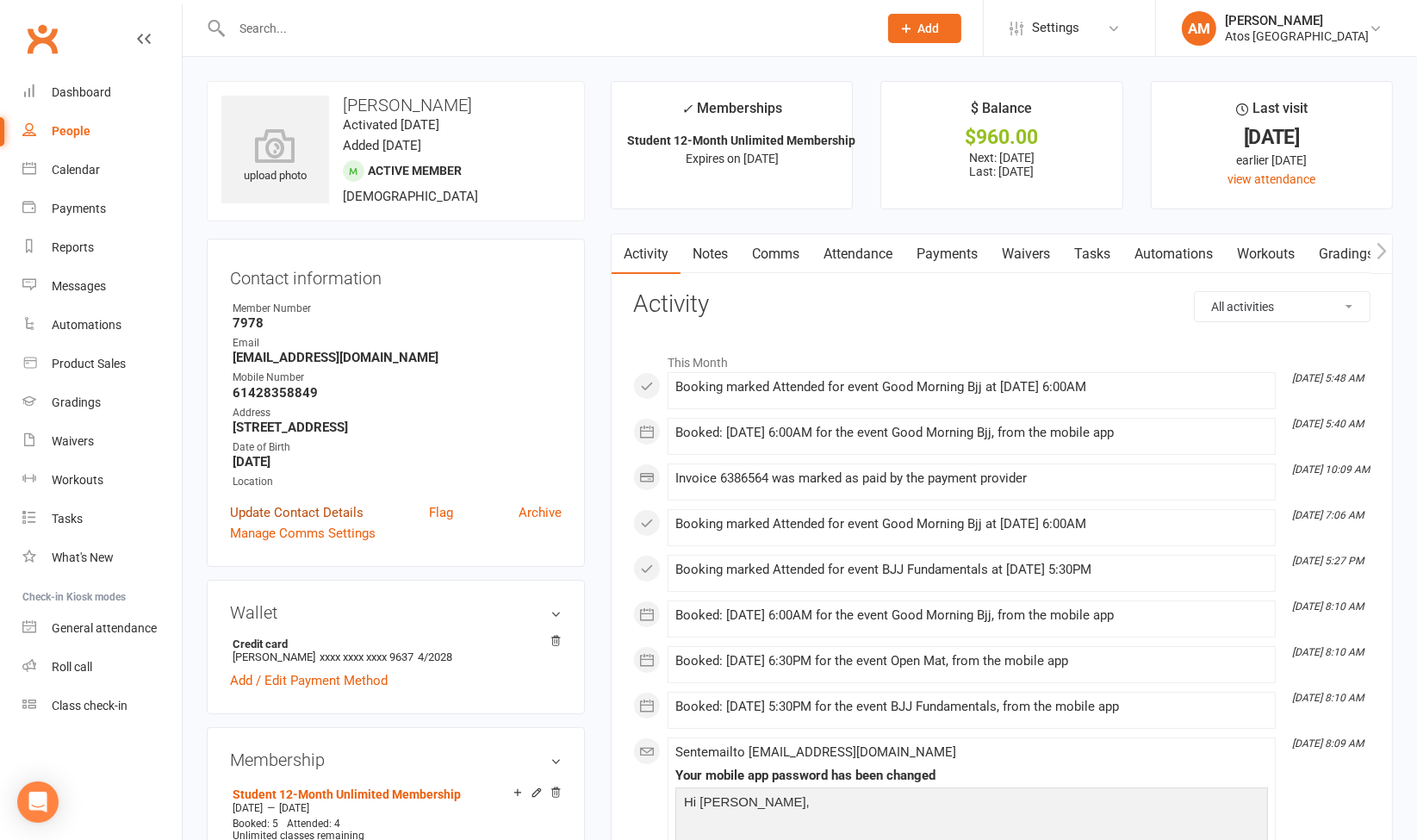
click at [300, 503] on link "Update Contact Details" at bounding box center [296, 513] width 134 height 21
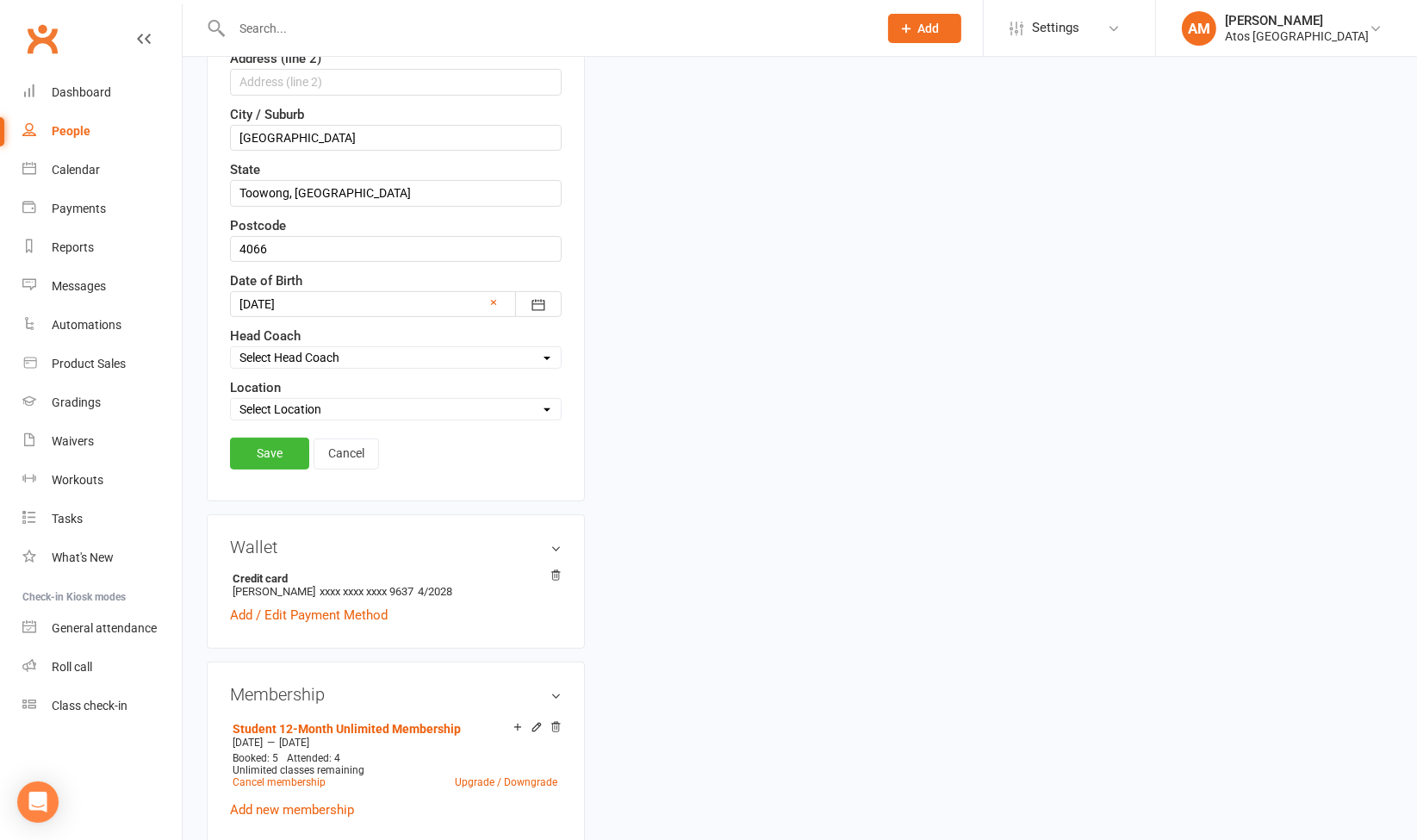
scroll to position [581, 0]
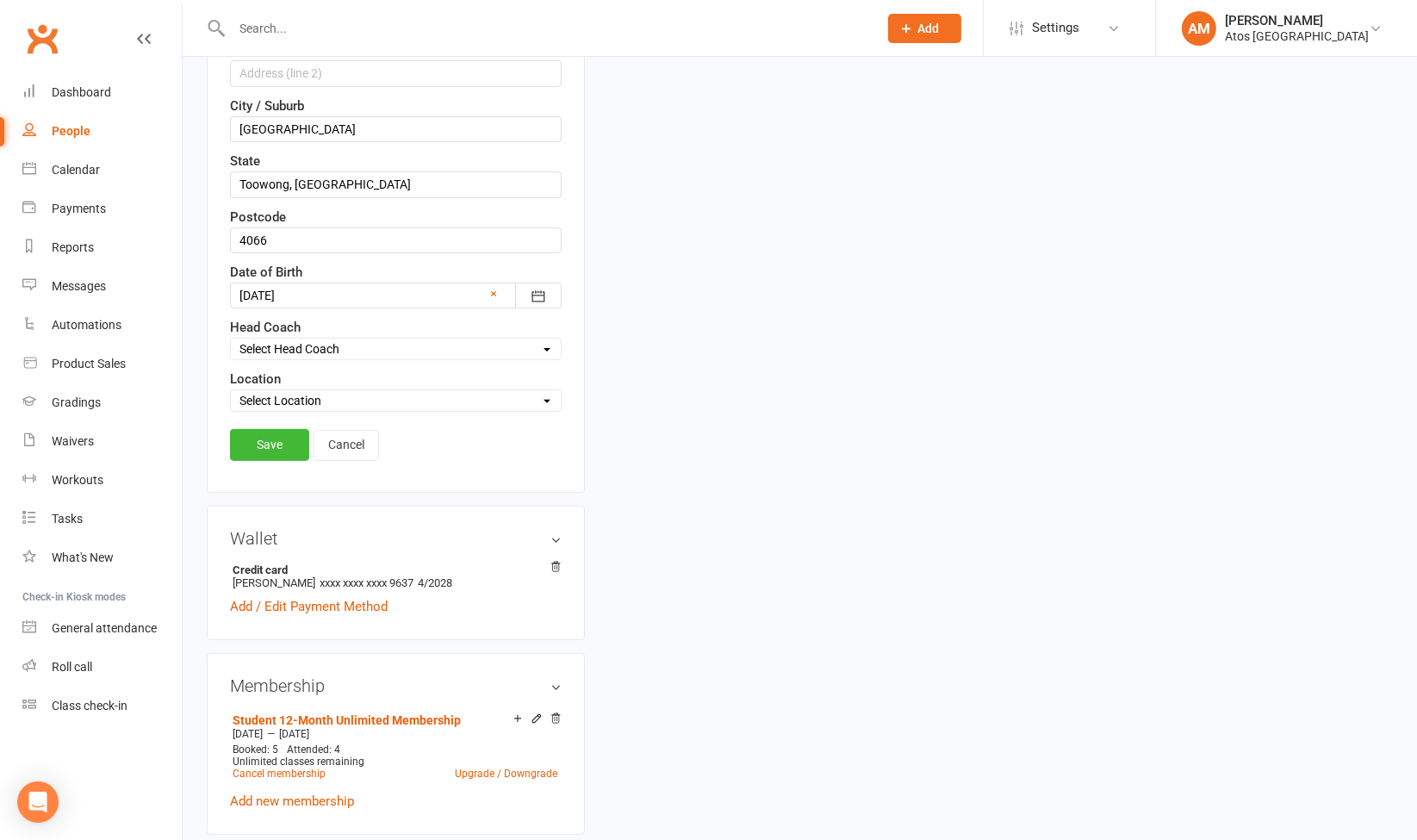
click at [459, 395] on select "Select Location Atos [GEOGRAPHIC_DATA]" at bounding box center [396, 401] width 330 height 19
drag, startPoint x: 459, startPoint y: 395, endPoint x: 419, endPoint y: 431, distance: 53.8
click at [459, 395] on select "Select Location Atos [GEOGRAPHIC_DATA]" at bounding box center [396, 401] width 330 height 19
click at [443, 403] on select "Select Location Atos [GEOGRAPHIC_DATA]" at bounding box center [396, 401] width 330 height 19
select select "0"
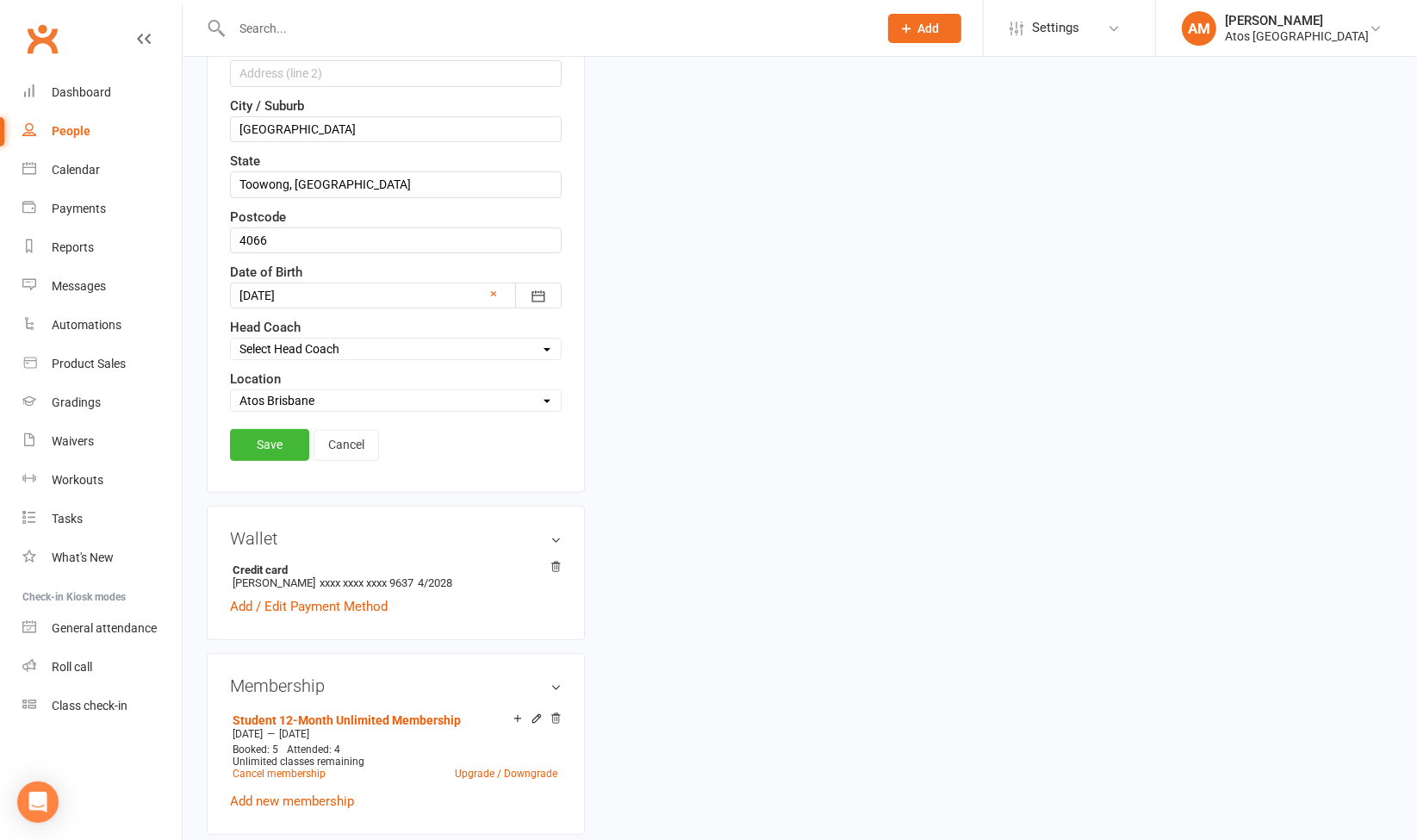
click at [231, 391] on select "Select Location Atos [GEOGRAPHIC_DATA]" at bounding box center [396, 401] width 330 height 19
click at [280, 434] on link "Save" at bounding box center [269, 444] width 79 height 31
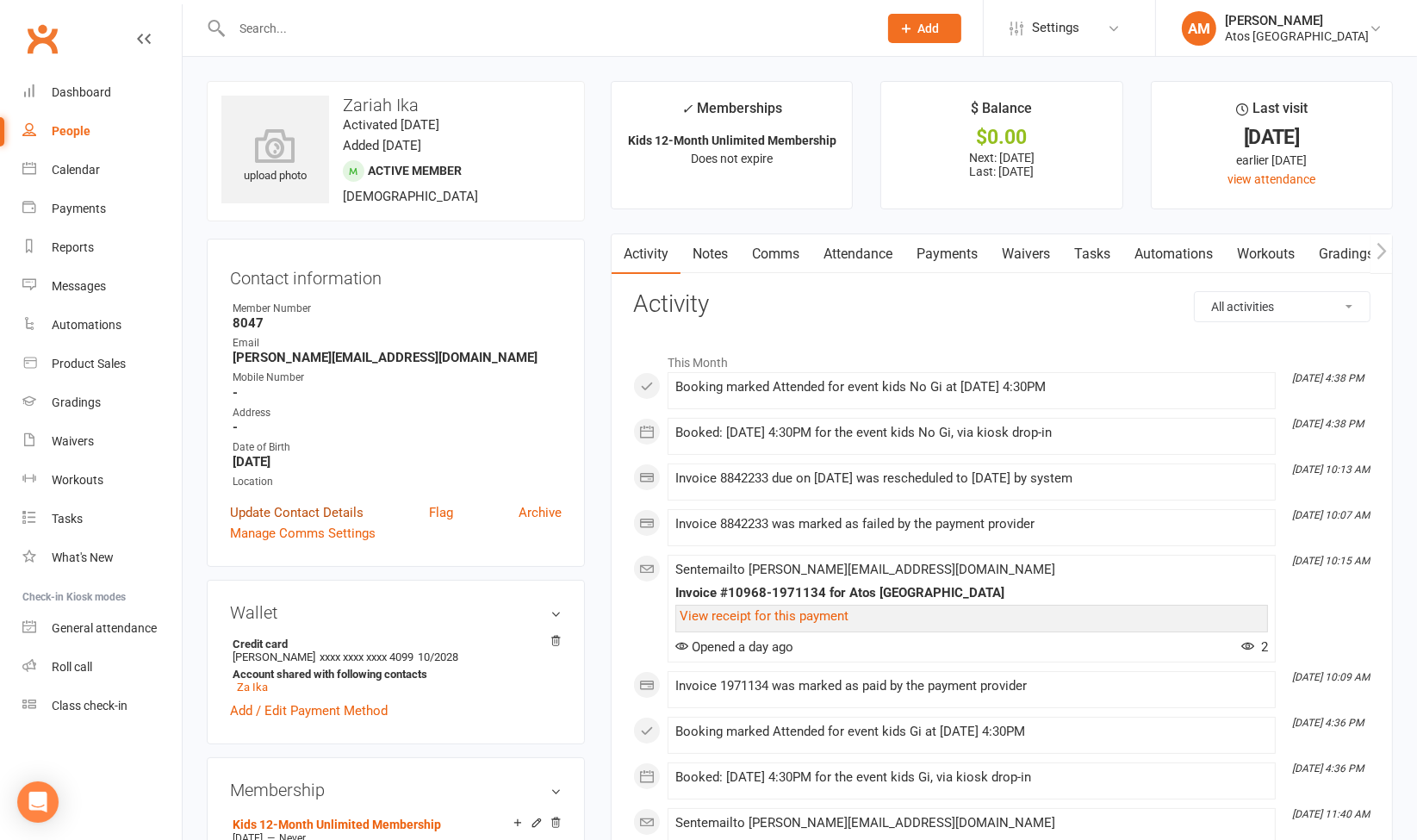
click at [294, 513] on link "Update Contact Details" at bounding box center [296, 513] width 134 height 21
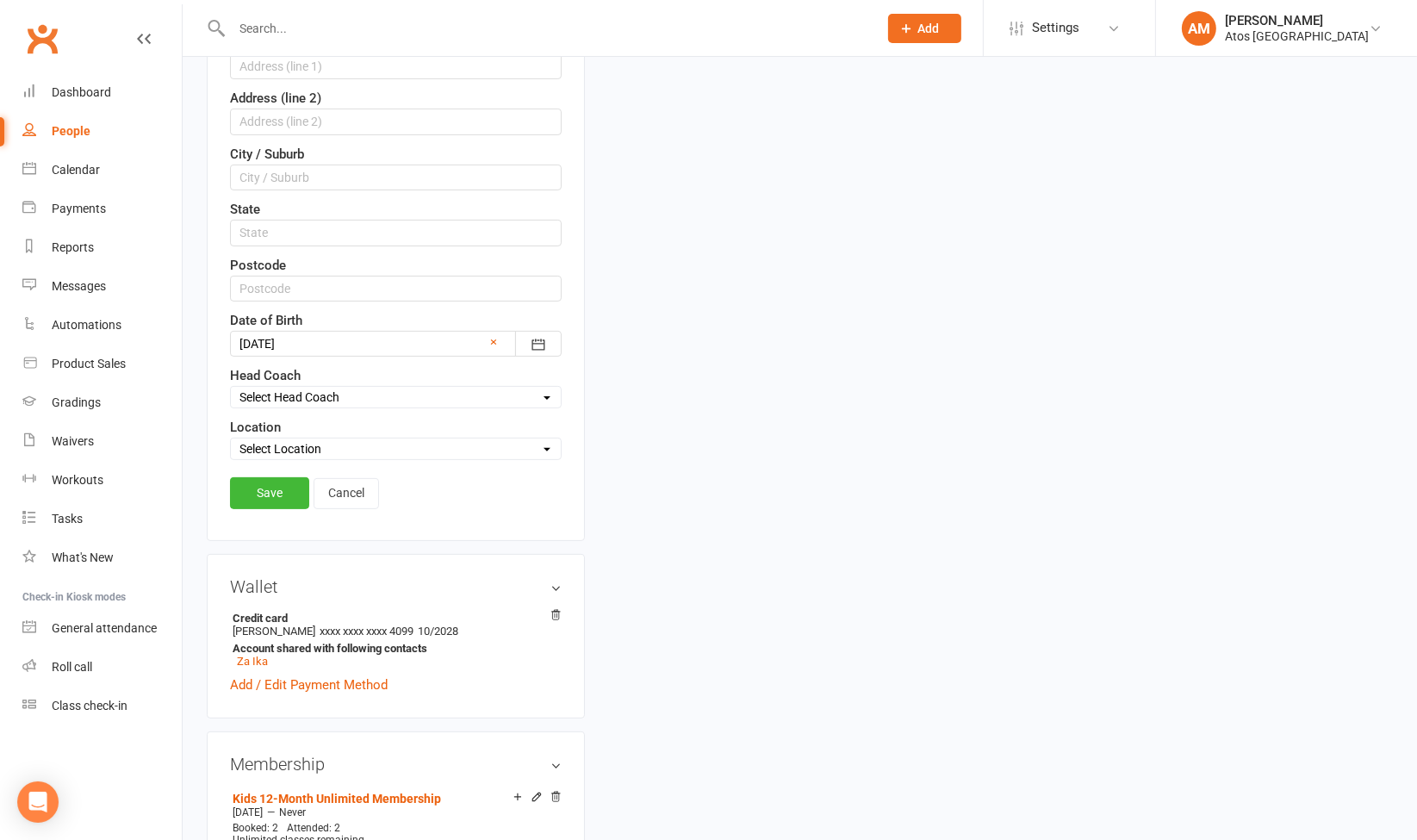
scroll to position [615, 0]
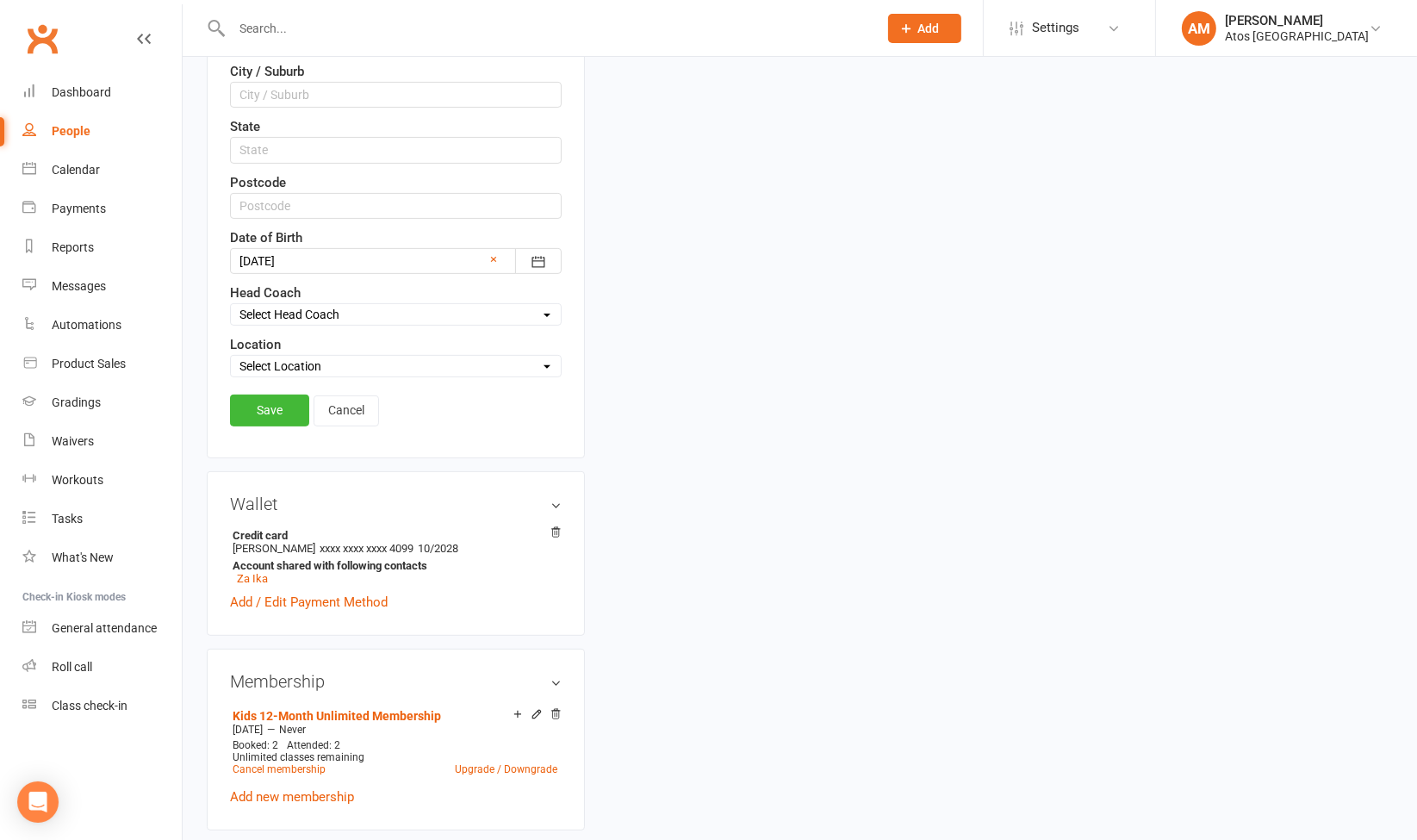
click at [523, 356] on select "Select Location Atos [GEOGRAPHIC_DATA]" at bounding box center [396, 366] width 330 height 19
select select "0"
click at [231, 356] on select "Select Location Atos [GEOGRAPHIC_DATA]" at bounding box center [396, 366] width 330 height 19
click at [274, 408] on link "Save" at bounding box center [269, 410] width 79 height 31
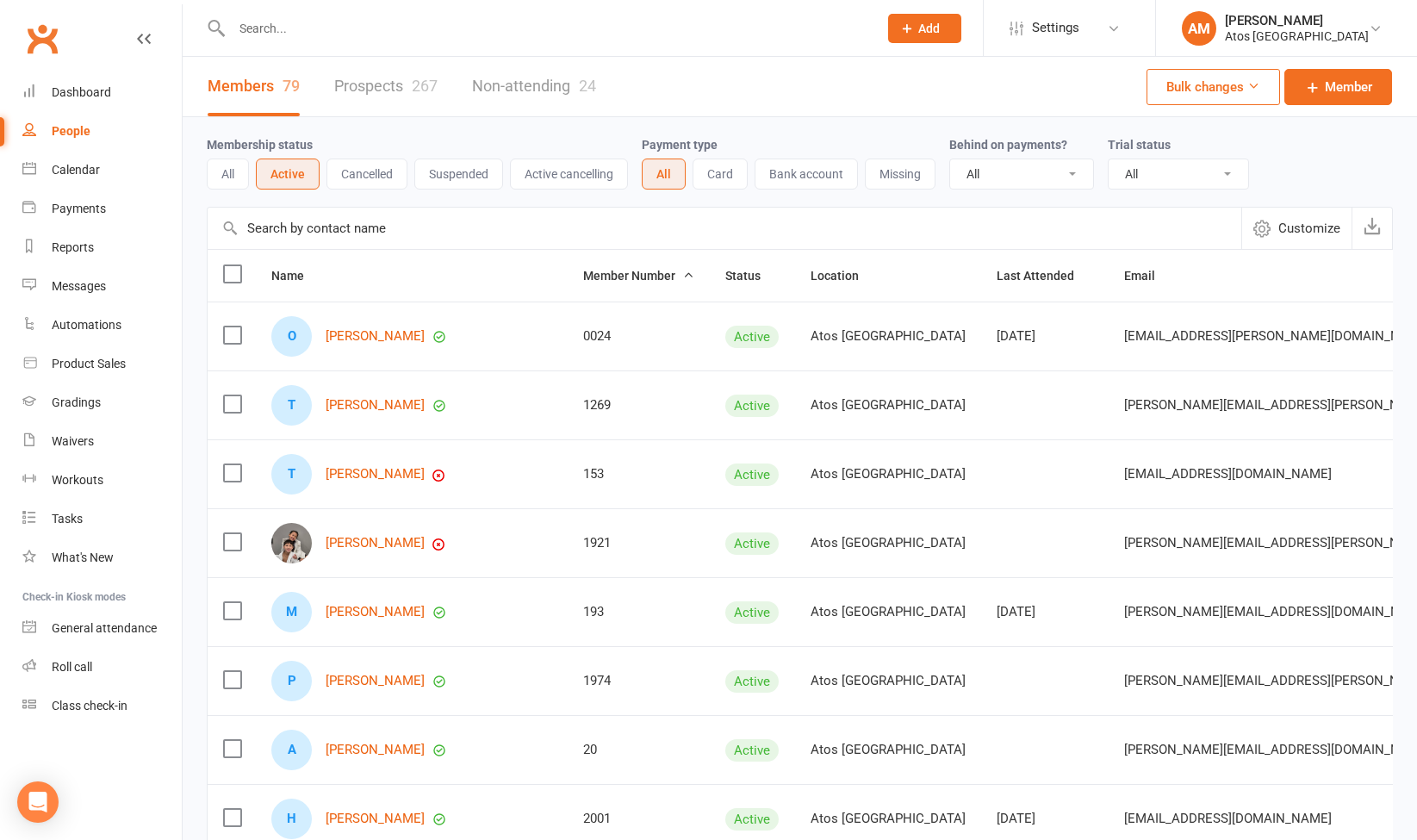
select select "100"
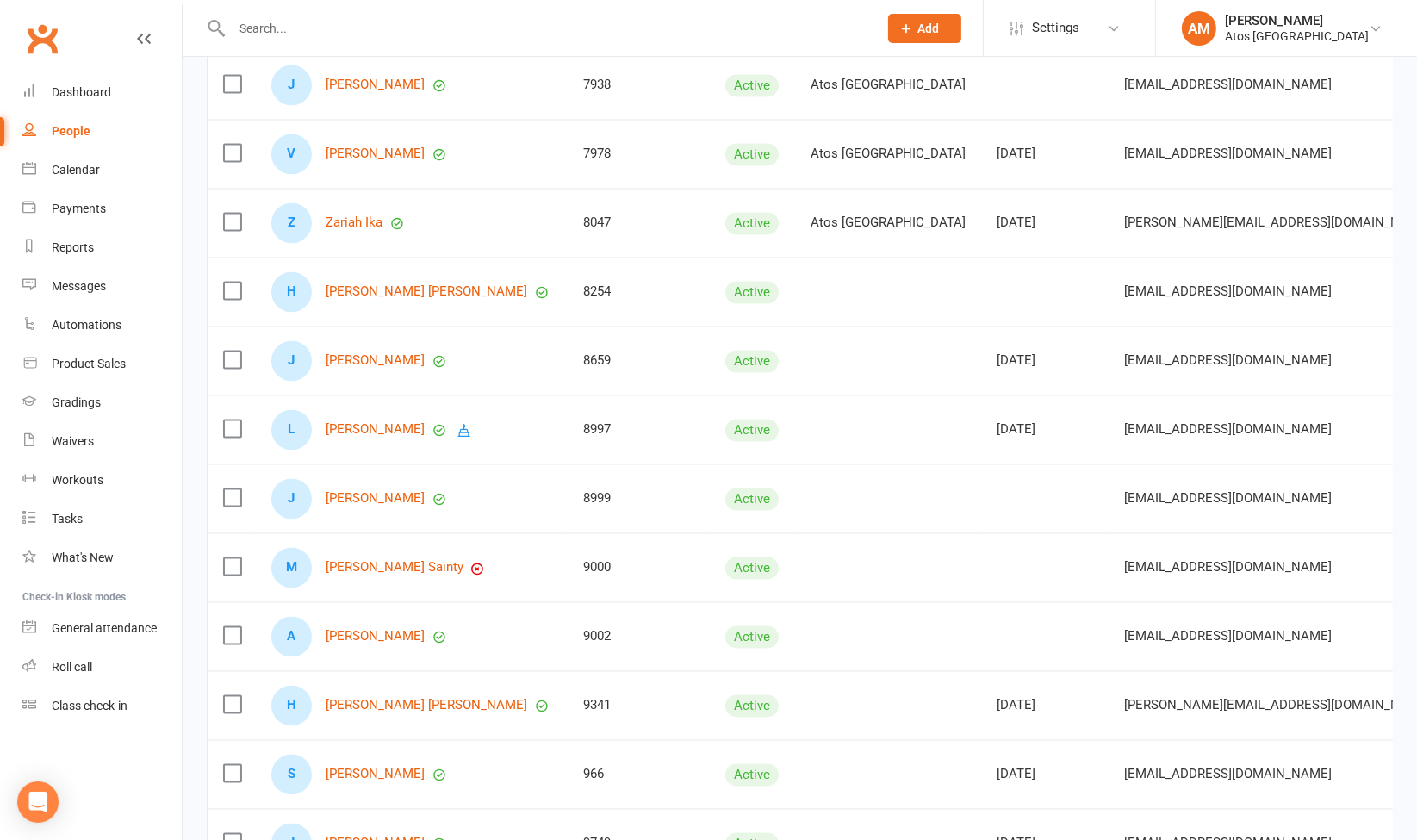
scroll to position [3755, 0]
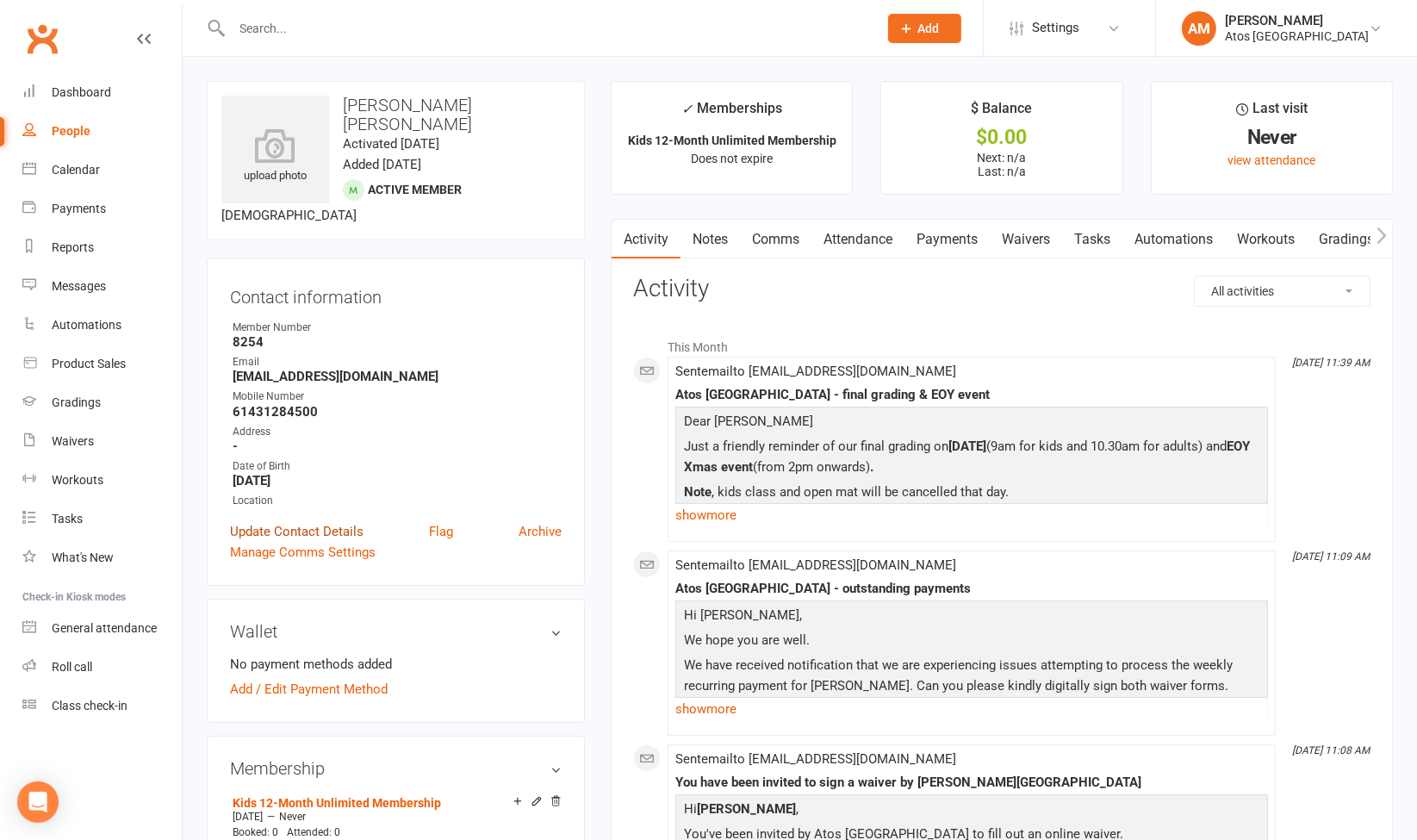
click at [295, 521] on link "Update Contact Details" at bounding box center [296, 532] width 134 height 21
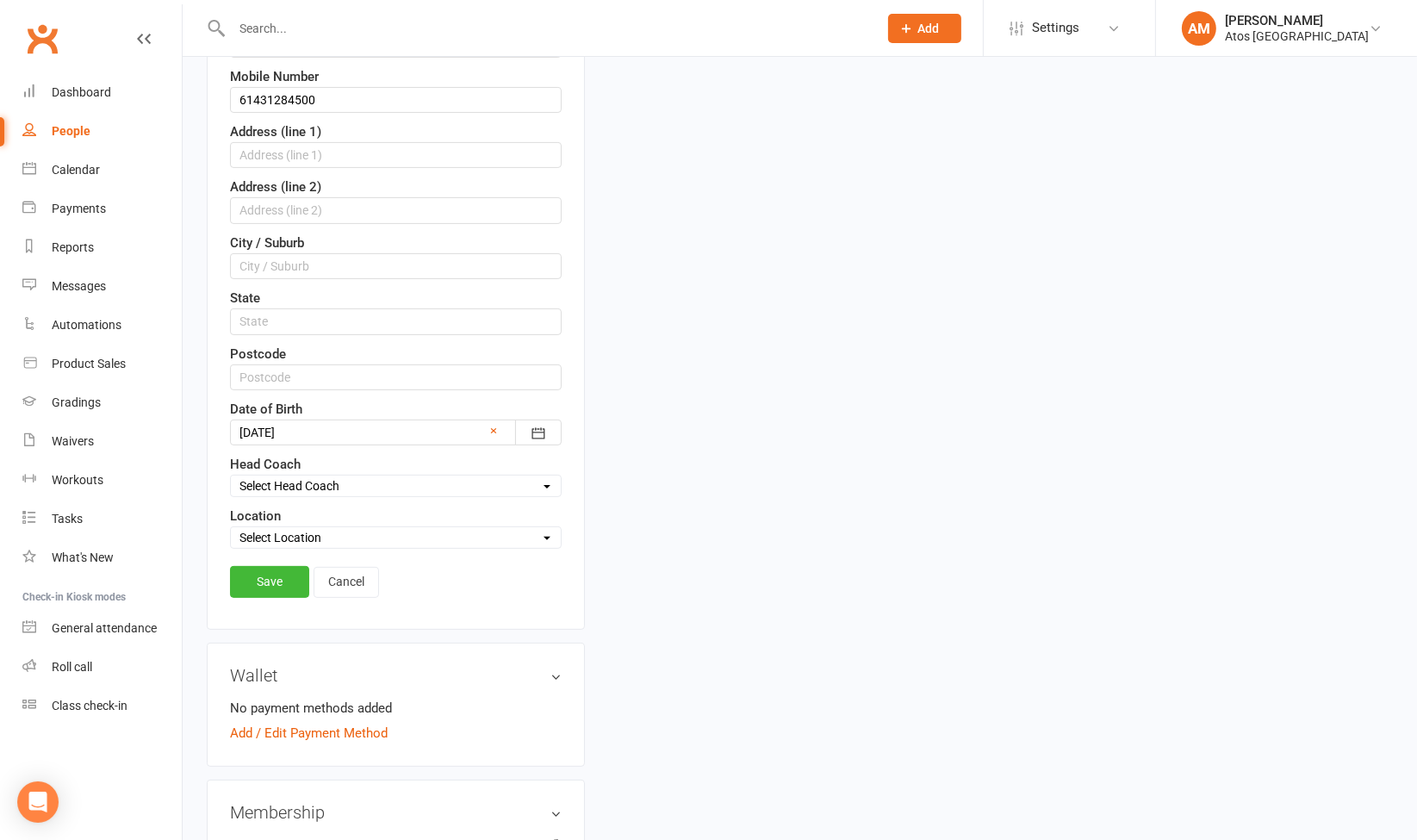
scroll to position [609, 0]
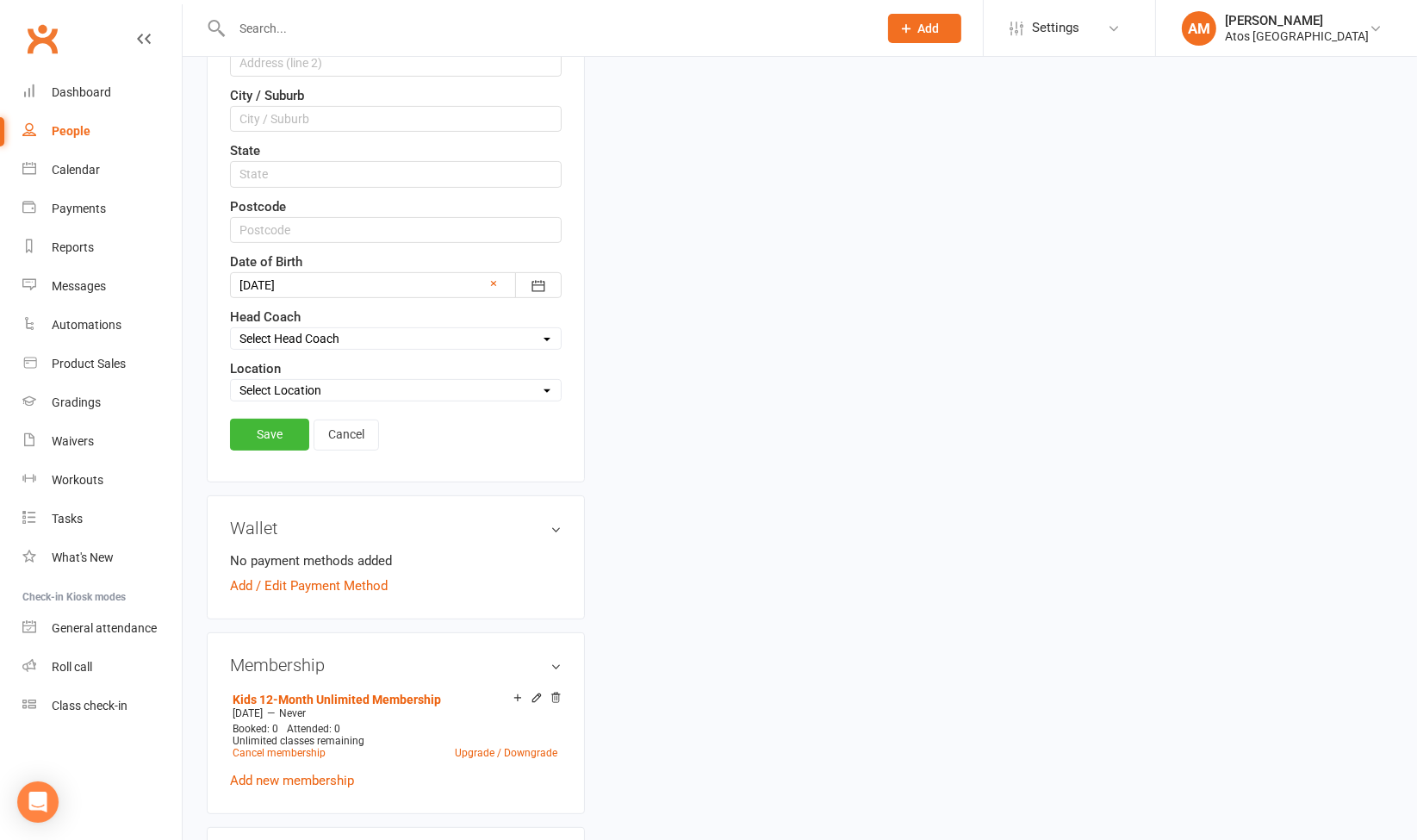
click at [332, 381] on select "Select Location Atos [GEOGRAPHIC_DATA]" at bounding box center [396, 390] width 330 height 19
select select "0"
click at [231, 381] on select "Select Location Atos [GEOGRAPHIC_DATA]" at bounding box center [396, 390] width 330 height 19
click at [297, 418] on link "Save" at bounding box center [269, 434] width 79 height 31
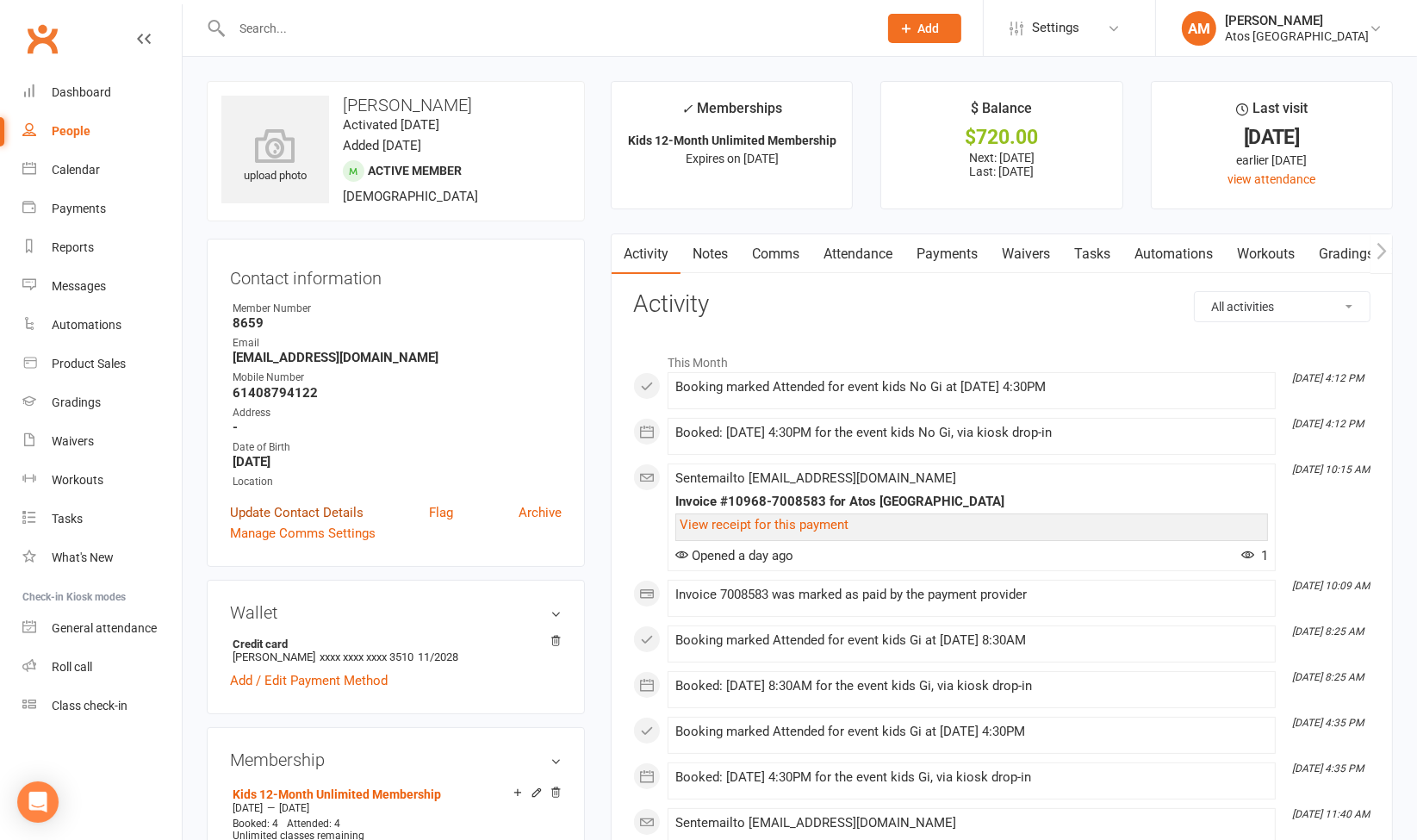
click at [308, 506] on link "Update Contact Details" at bounding box center [296, 513] width 134 height 21
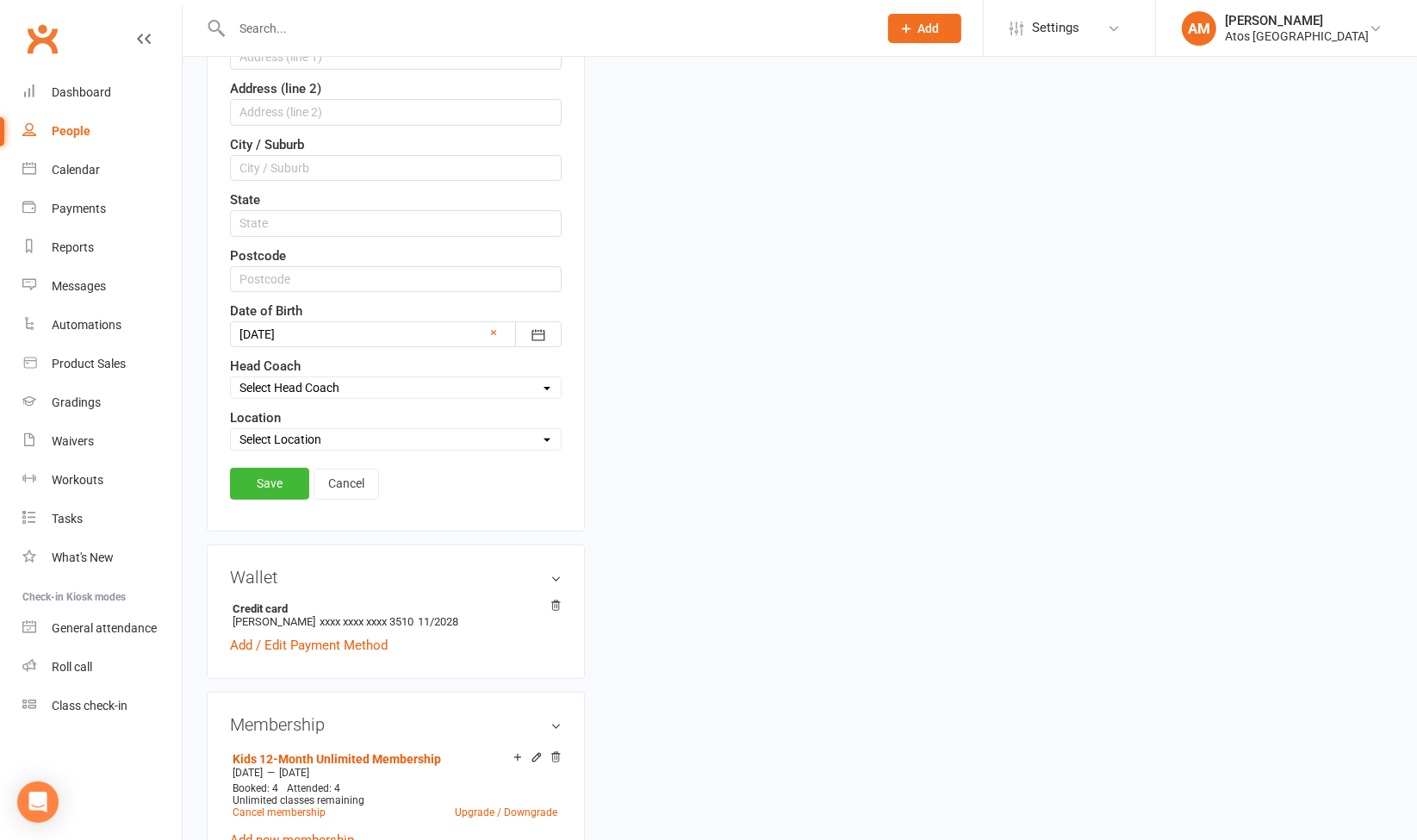
scroll to position [543, 0]
click at [363, 437] on select "Select Location Atos Brisbane" at bounding box center [396, 437] width 330 height 19
drag, startPoint x: 307, startPoint y: 497, endPoint x: 309, endPoint y: 456, distance: 41.0
click at [309, 456] on div "Contact information Member Number 8659 First Name James Last Name Klimczyk Emai…" at bounding box center [396, 113] width 378 height 835
click at [337, 434] on select "Select Location Atos [GEOGRAPHIC_DATA]" at bounding box center [396, 437] width 330 height 19
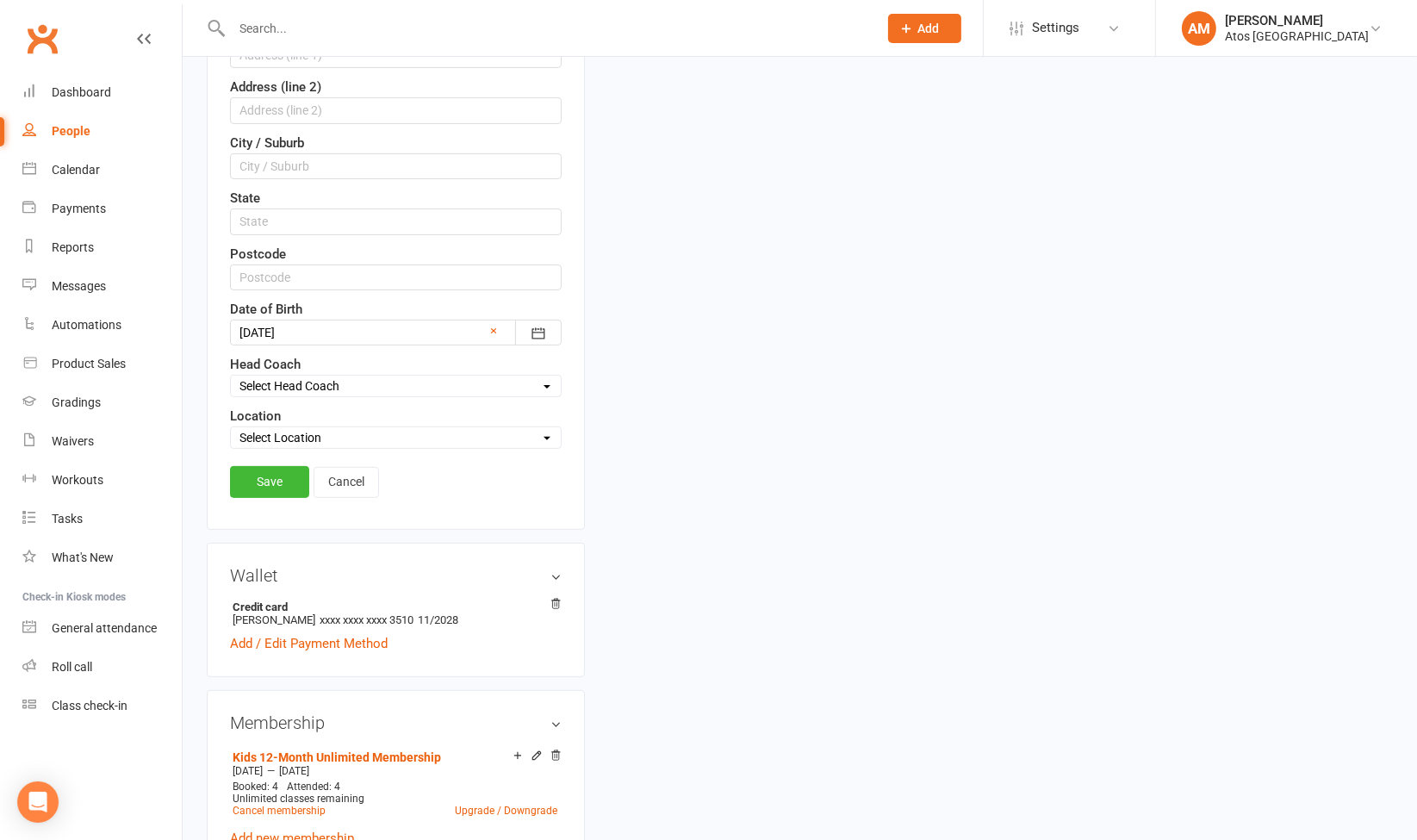
select select "0"
click at [231, 428] on select "Select Location Atos [GEOGRAPHIC_DATA]" at bounding box center [396, 437] width 330 height 19
click at [290, 469] on link "Save" at bounding box center [269, 482] width 79 height 31
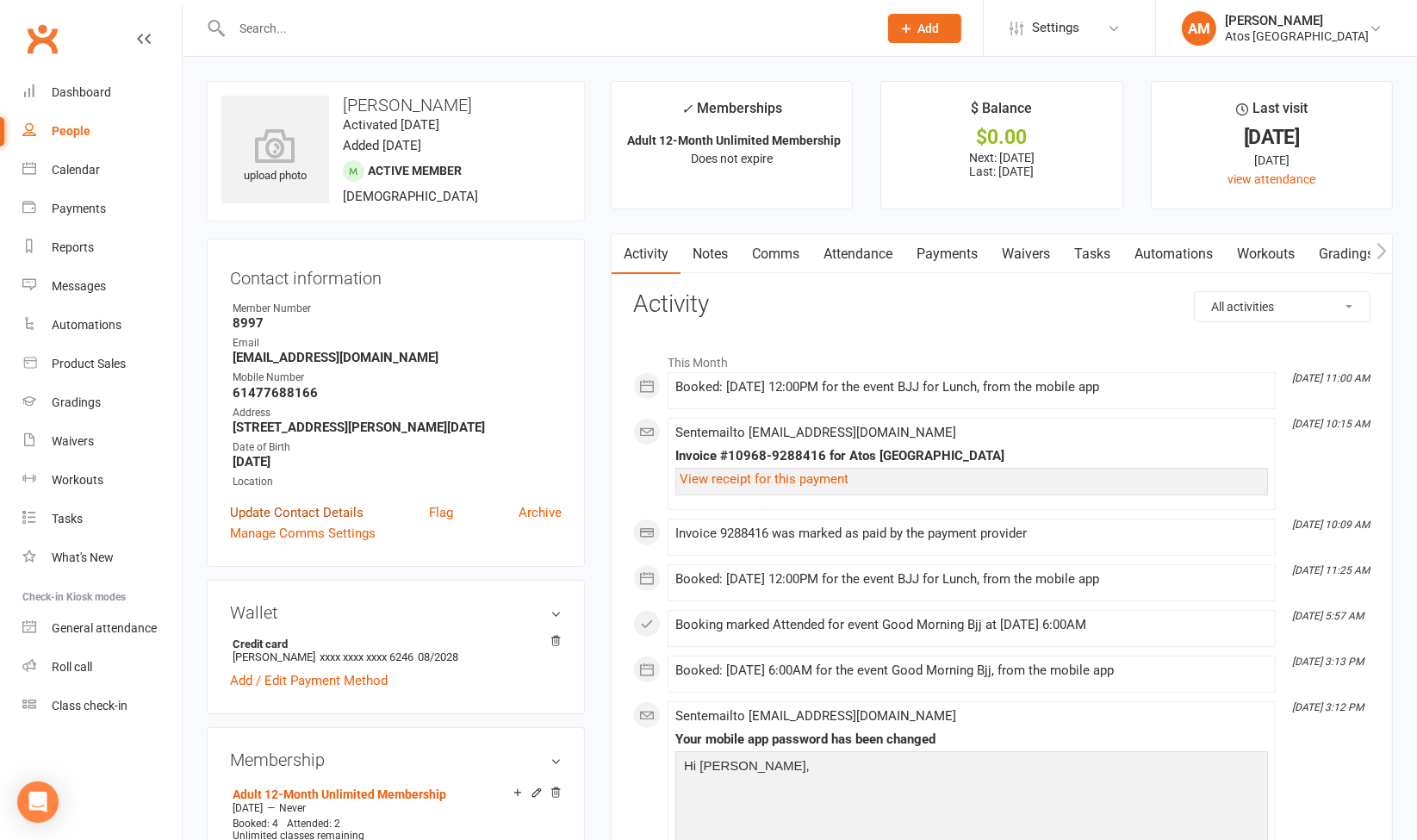
click at [329, 523] on link "Update Contact Details" at bounding box center [296, 513] width 134 height 21
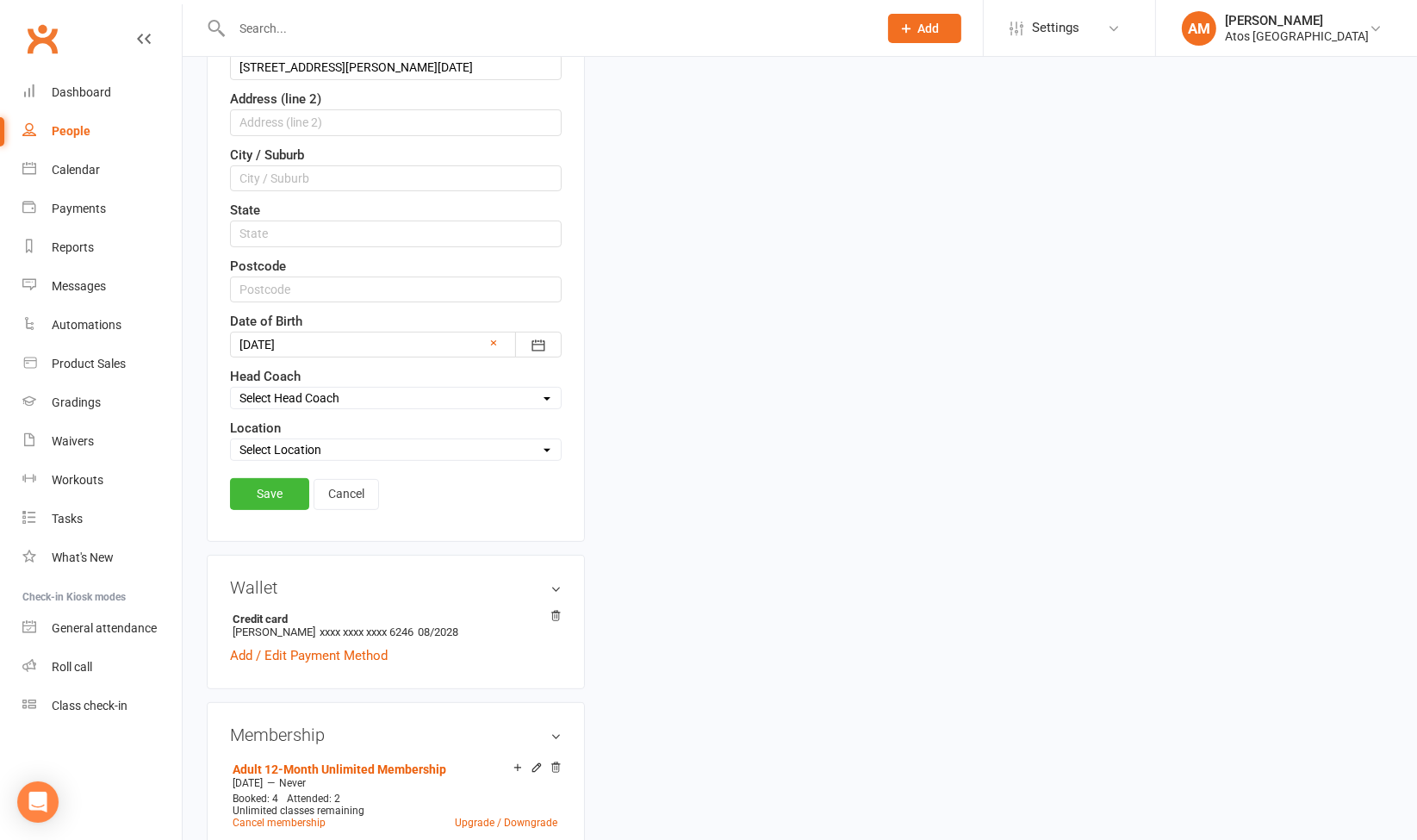
scroll to position [534, 0]
click at [323, 439] on select "Select Location Atos [GEOGRAPHIC_DATA]" at bounding box center [396, 446] width 330 height 19
select select "0"
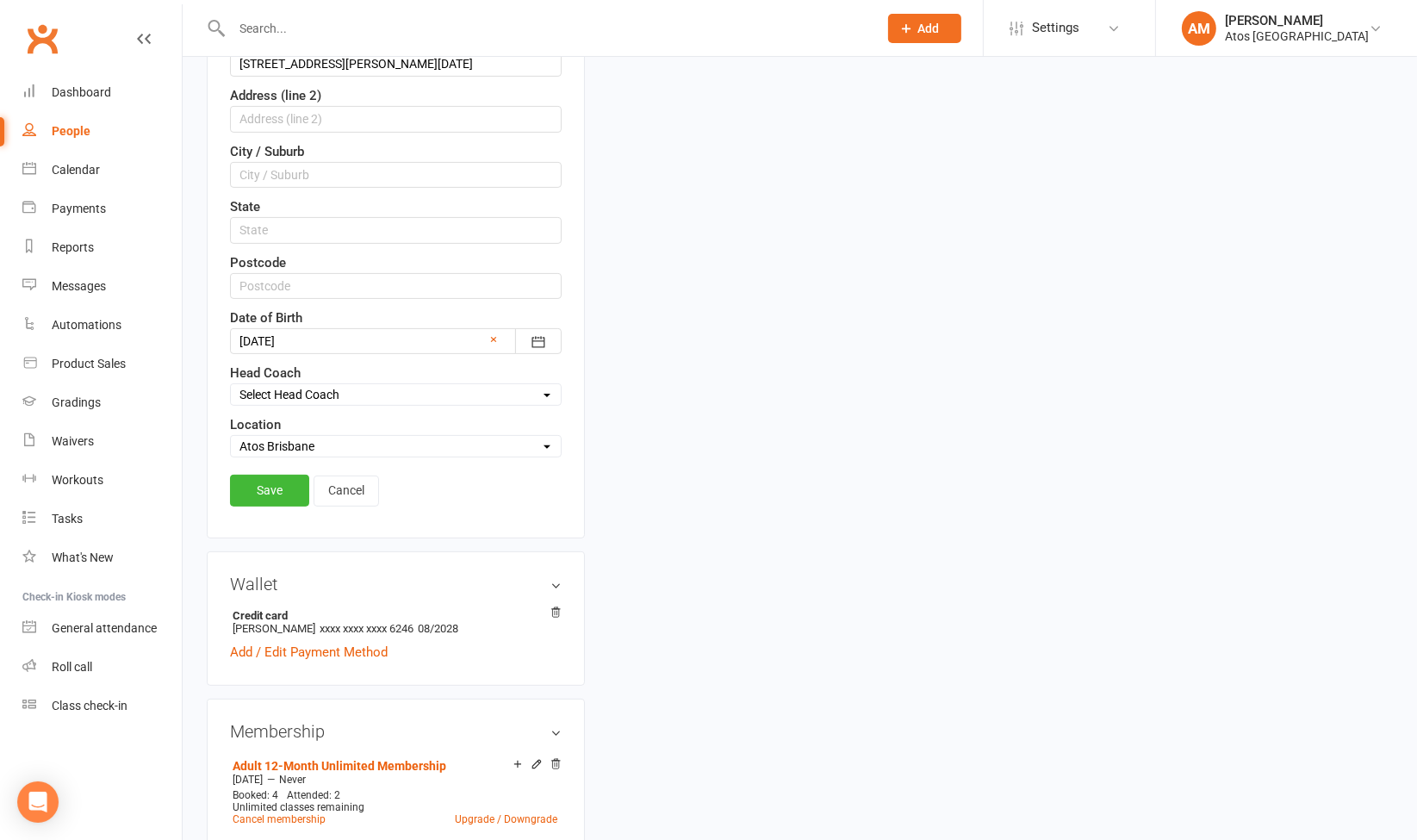
click at [231, 437] on select "Select Location Atos [GEOGRAPHIC_DATA]" at bounding box center [396, 446] width 330 height 19
click at [293, 482] on link "Save" at bounding box center [269, 490] width 79 height 31
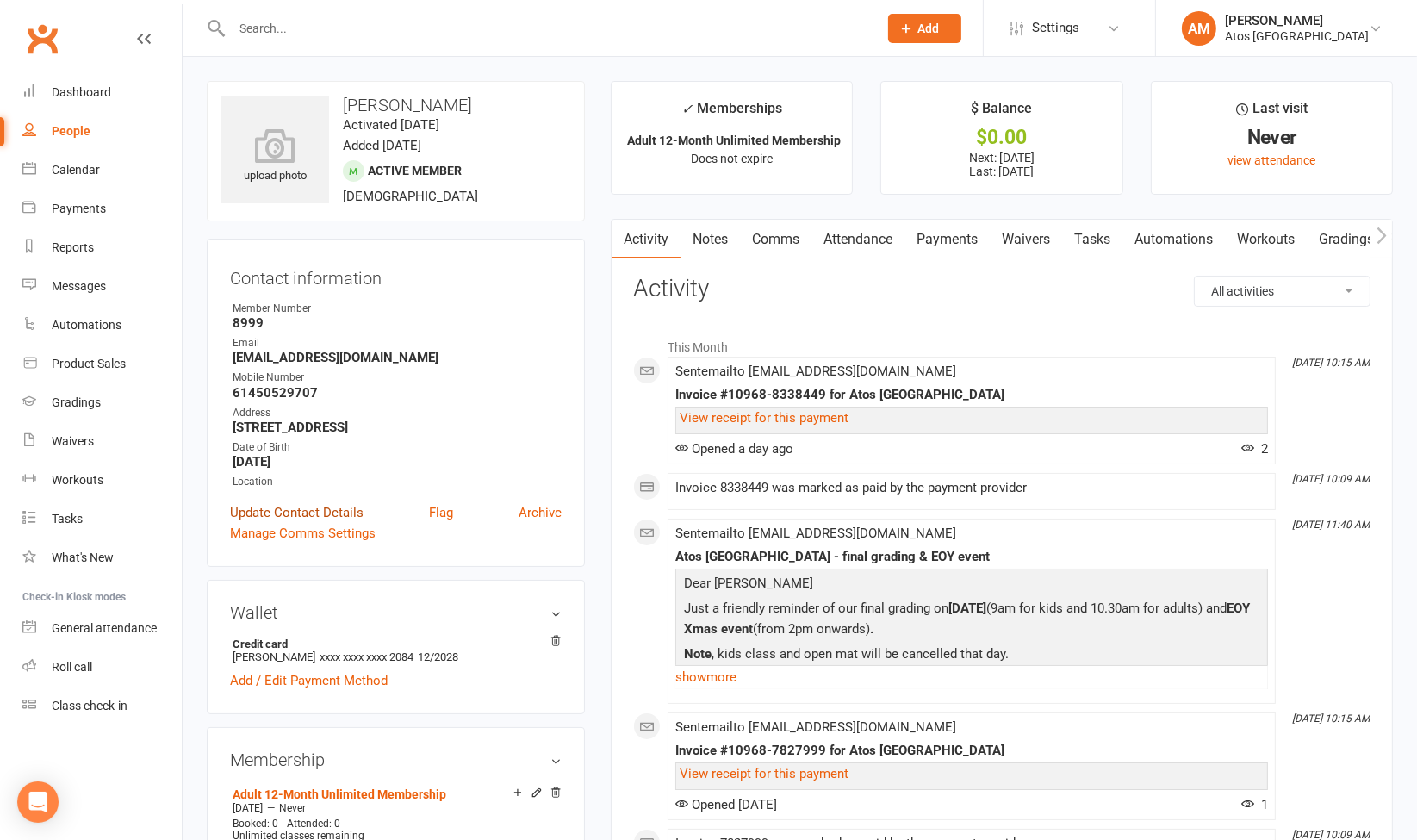
click at [347, 512] on link "Update Contact Details" at bounding box center [296, 513] width 134 height 21
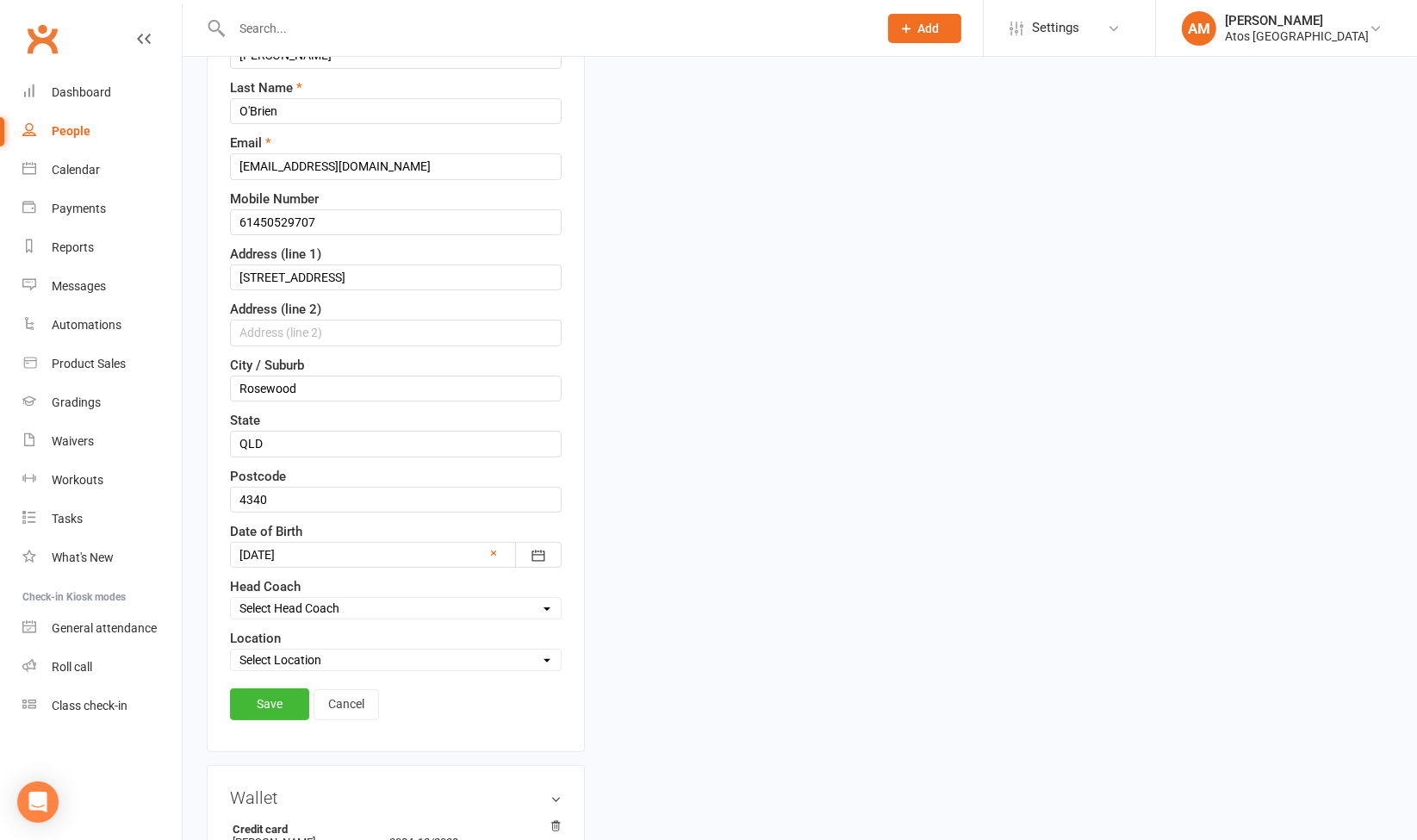
scroll to position [430, 0]
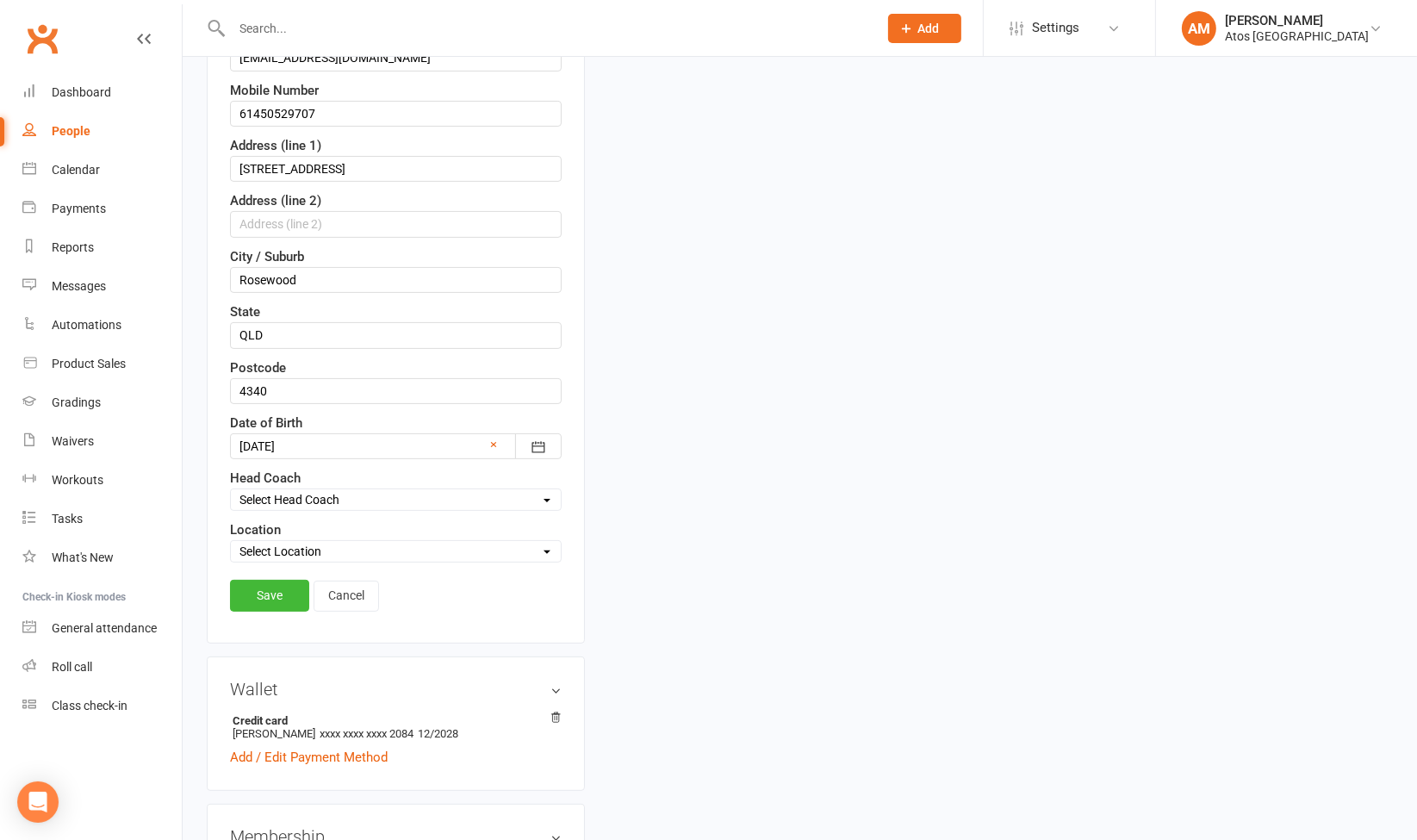
click at [278, 543] on select "Select Location Atos Brisbane" at bounding box center [396, 551] width 330 height 19
select select "0"
click at [231, 541] on select "Select Location Atos Brisbane" at bounding box center [396, 551] width 330 height 19
click at [301, 589] on link "Save" at bounding box center [269, 596] width 79 height 31
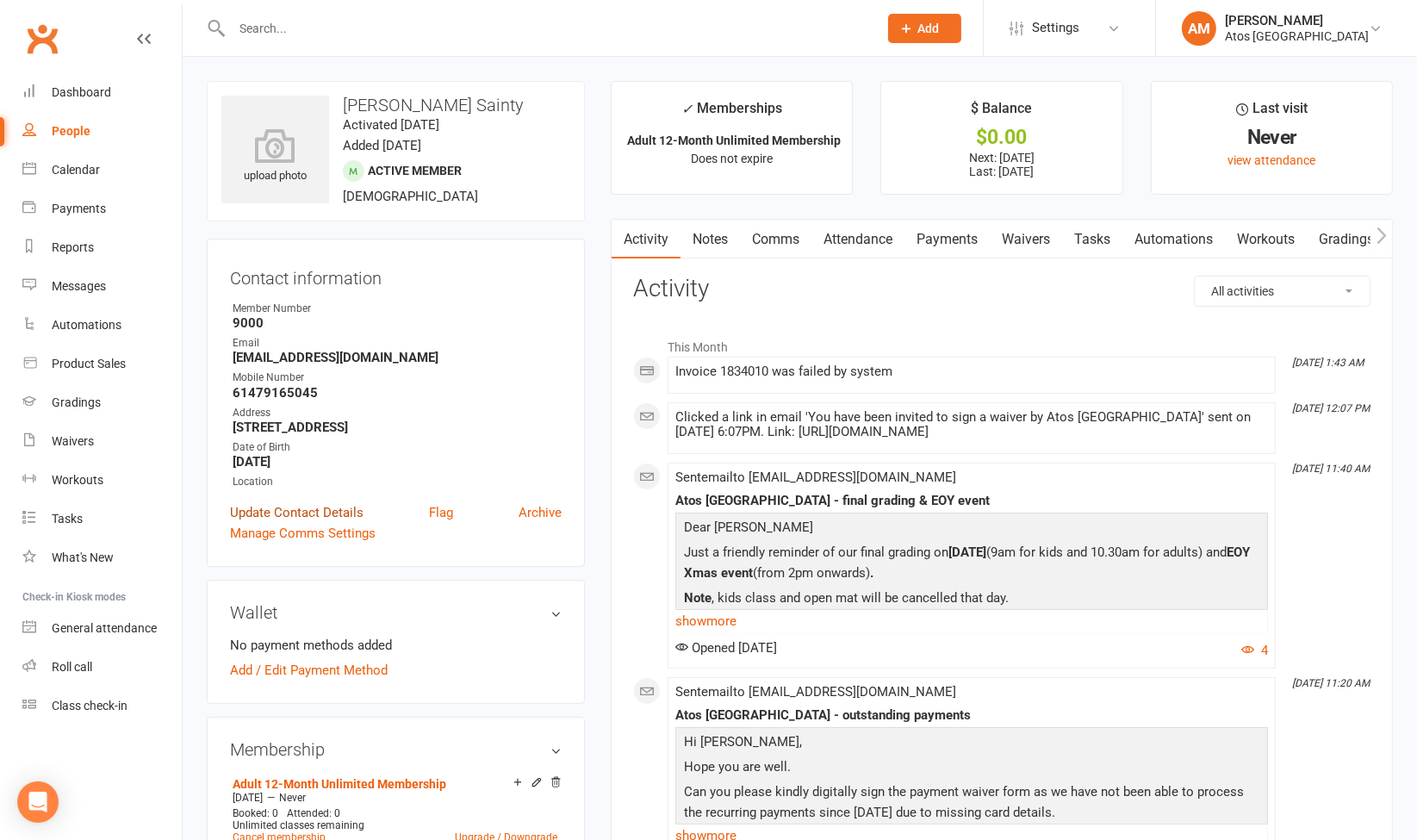
click at [296, 517] on link "Update Contact Details" at bounding box center [296, 513] width 134 height 21
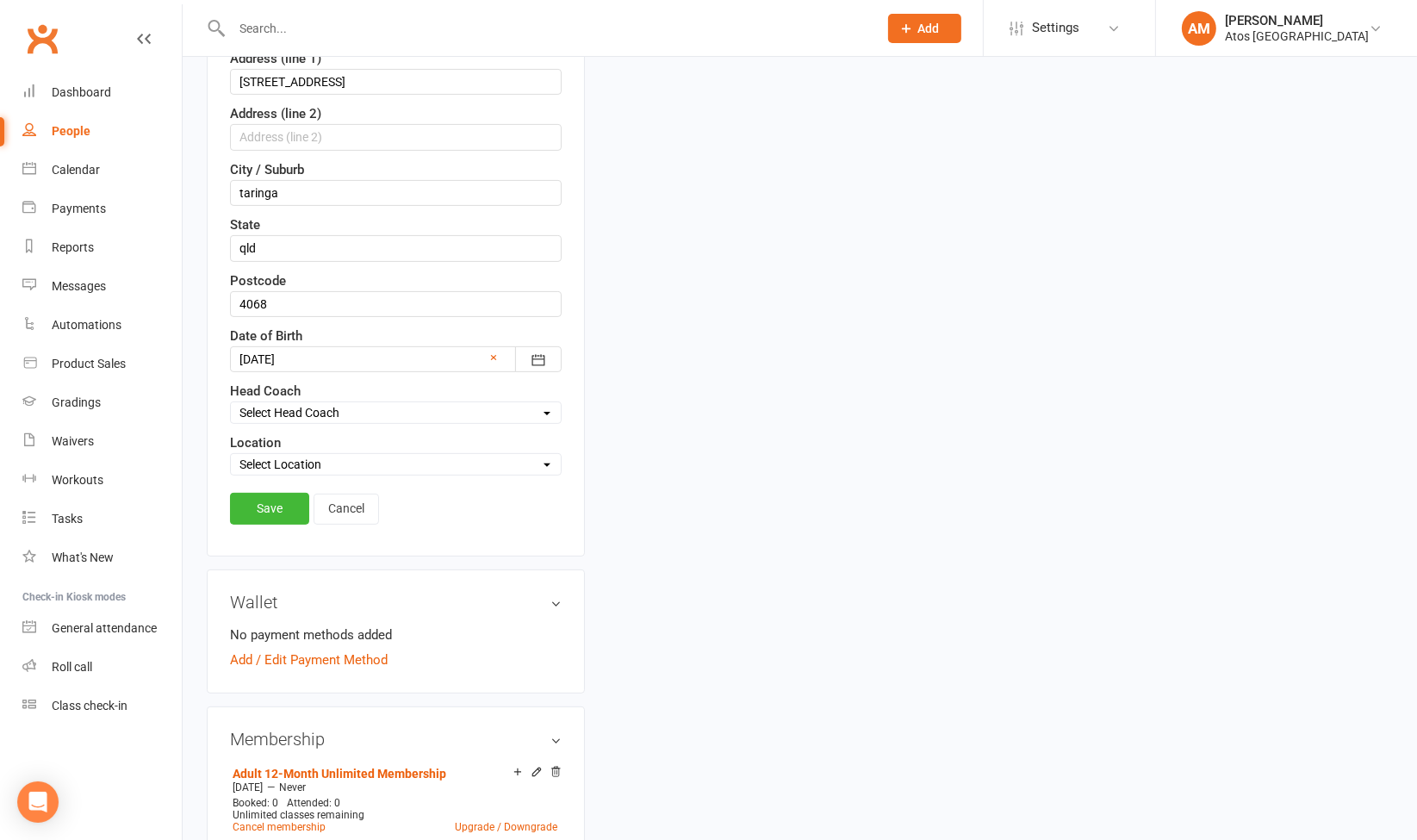
scroll to position [524, 0]
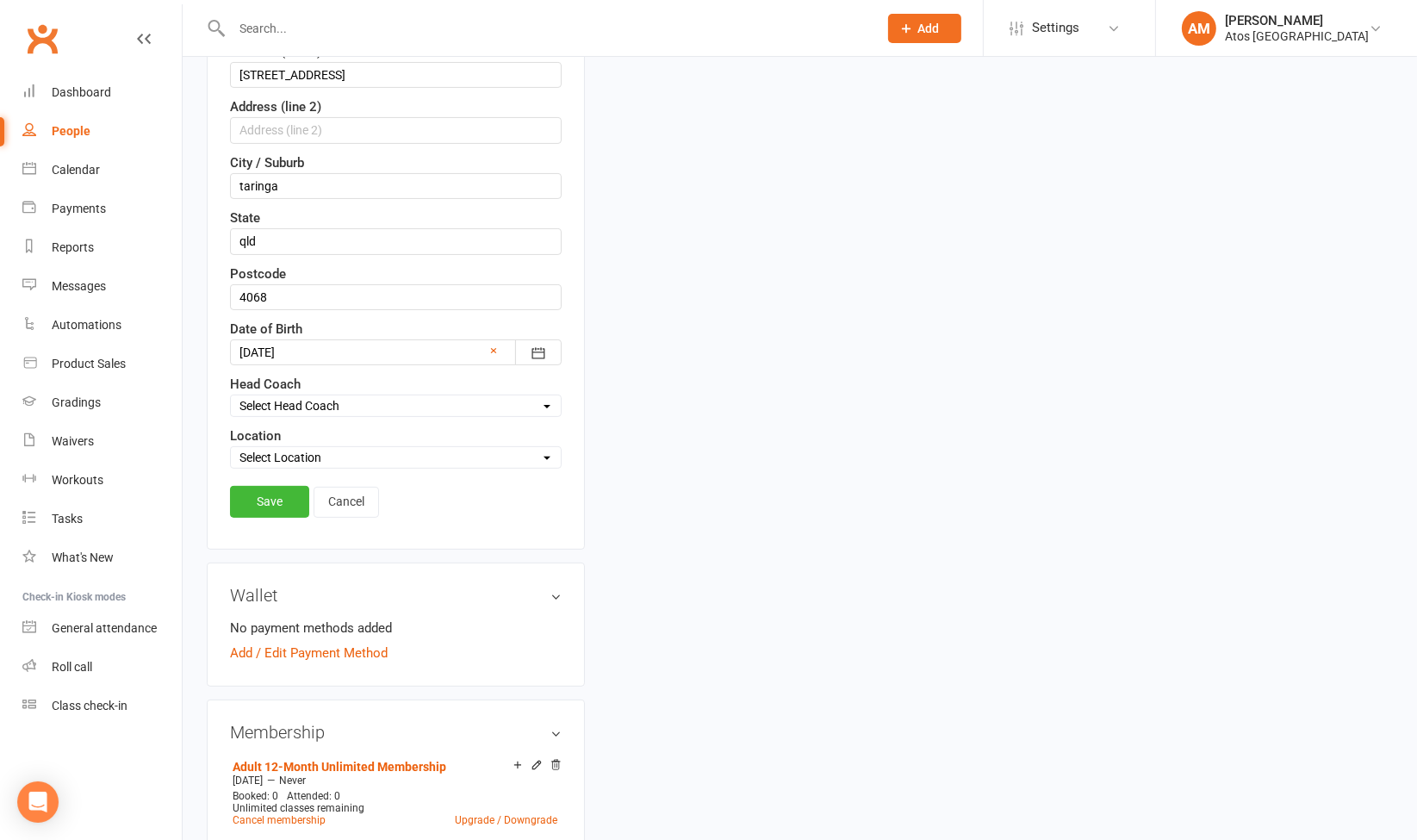
click at [418, 448] on select "Select Location Atos [GEOGRAPHIC_DATA]" at bounding box center [396, 458] width 330 height 19
select select "0"
click at [231, 448] on select "Select Location Atos [GEOGRAPHIC_DATA]" at bounding box center [396, 458] width 330 height 19
click at [253, 486] on link "Save" at bounding box center [269, 501] width 79 height 31
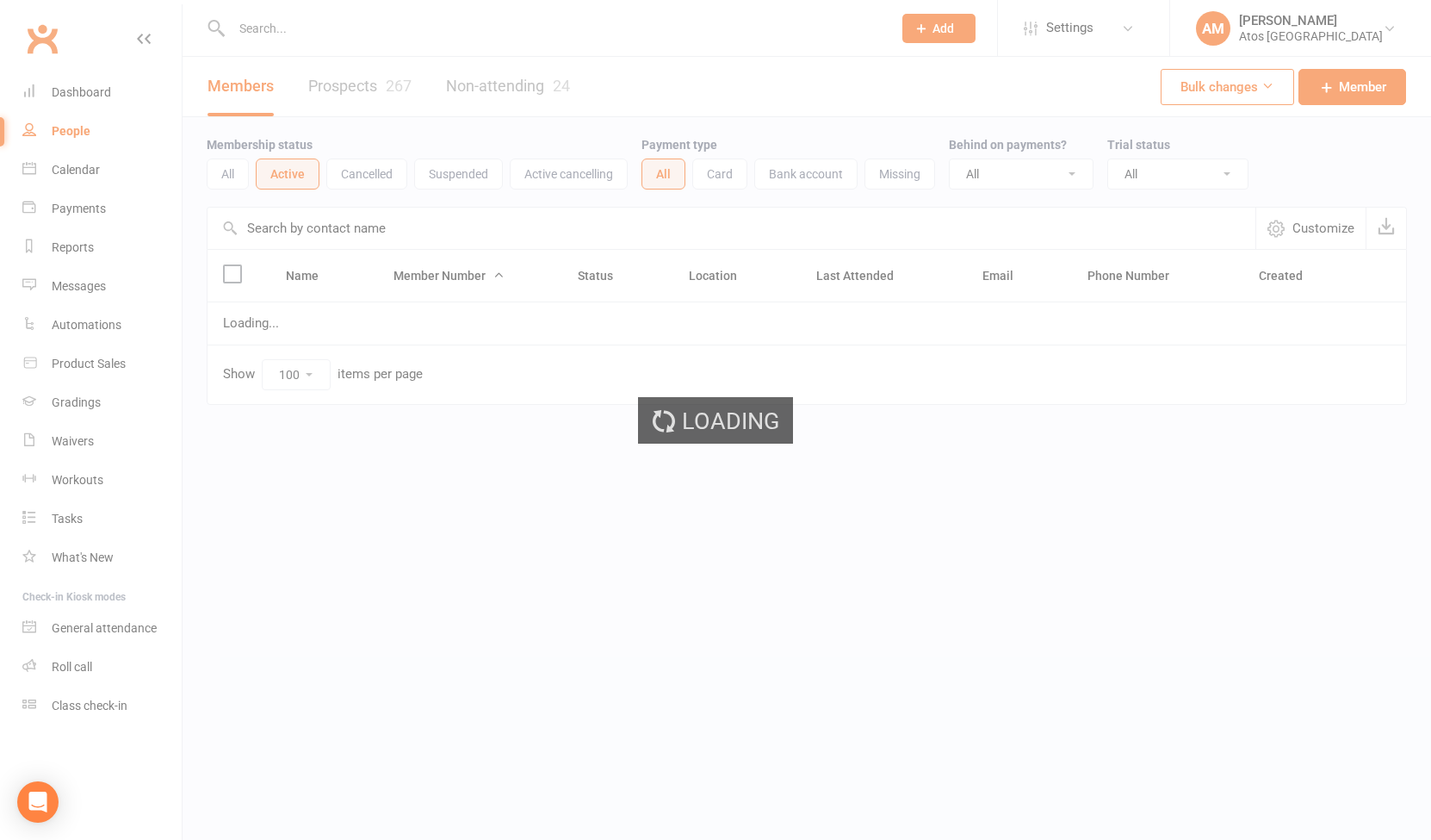
select select "100"
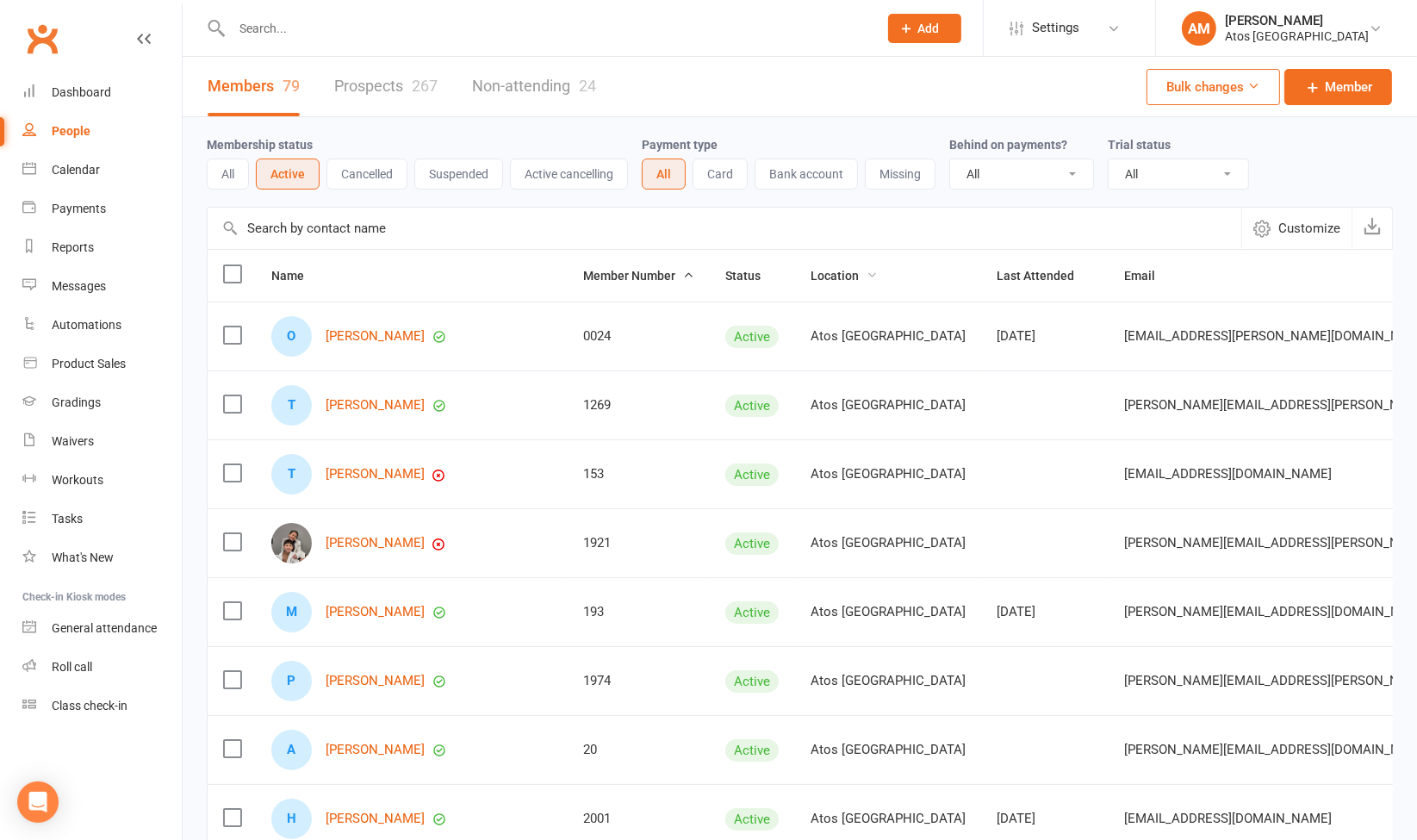
click at [811, 274] on span "Location" at bounding box center [844, 276] width 67 height 14
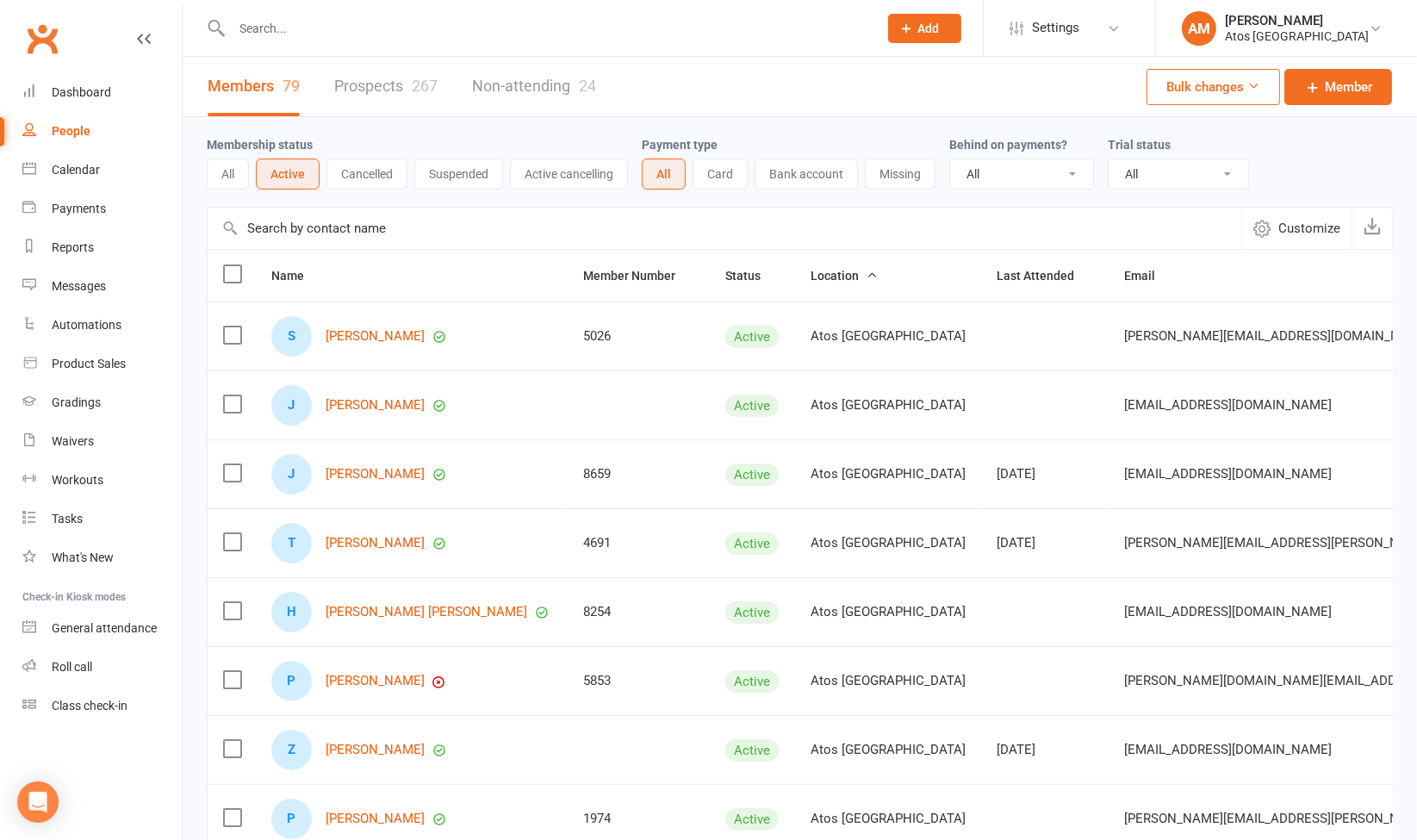
click at [811, 274] on span "Location" at bounding box center [844, 276] width 67 height 14
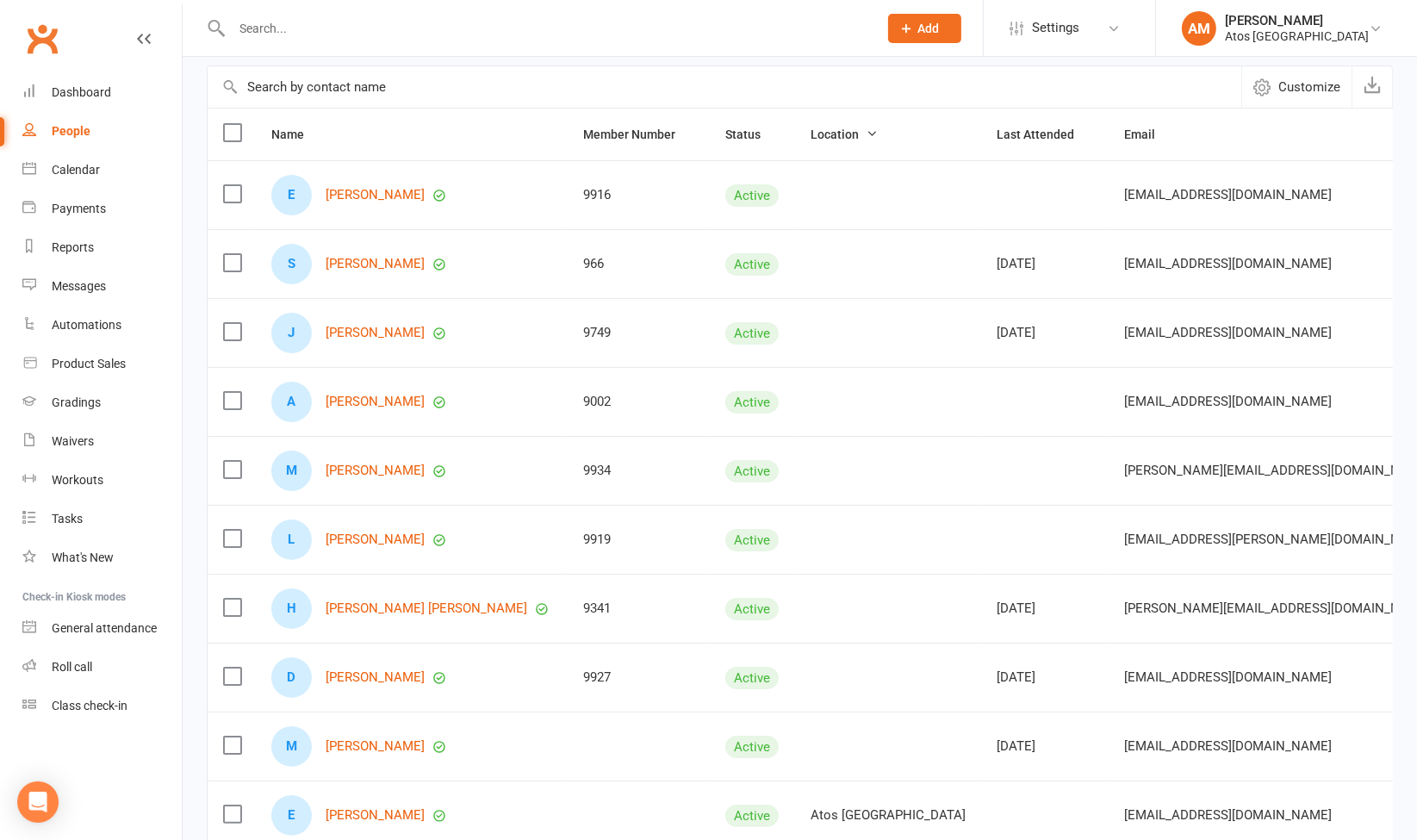
scroll to position [137, 0]
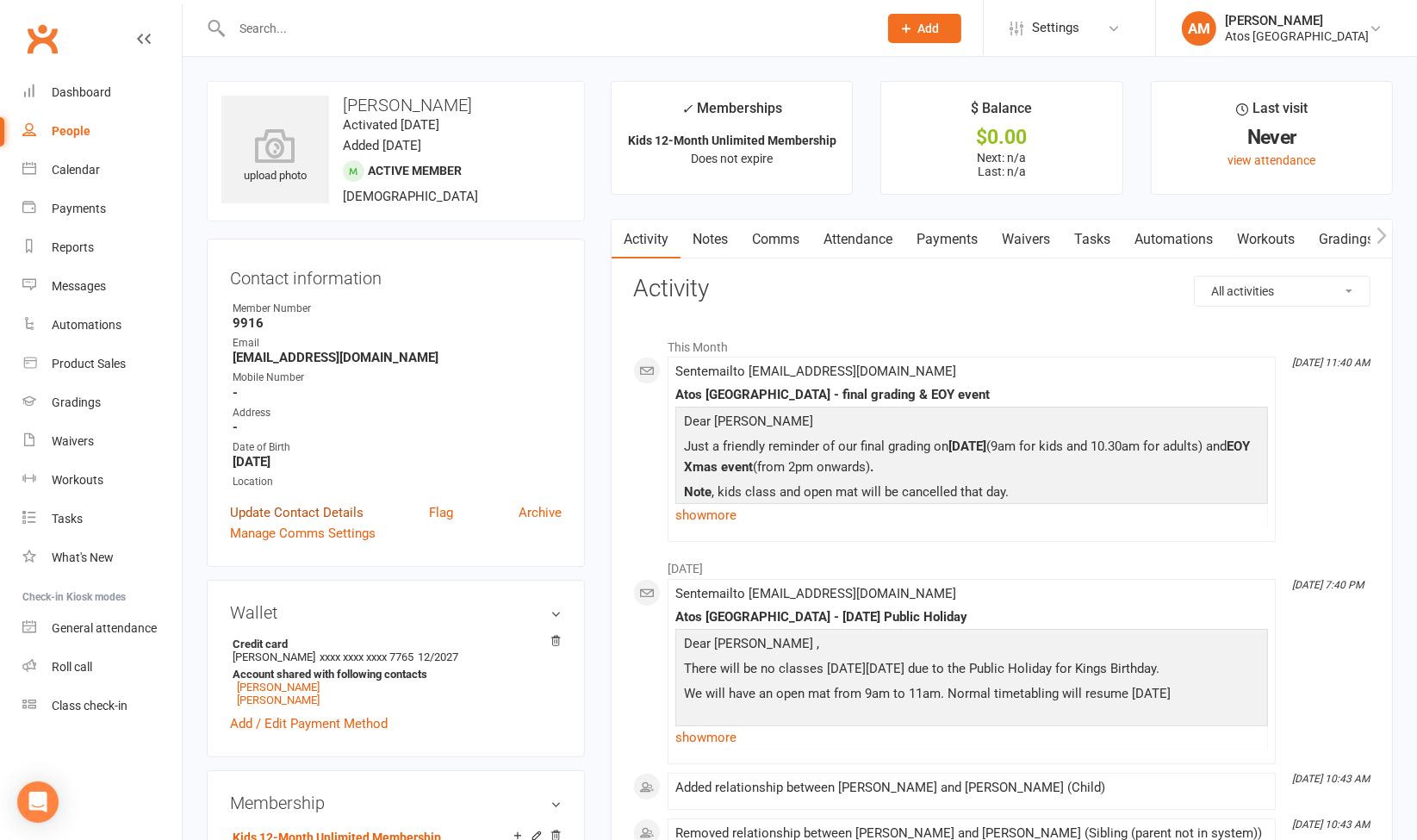
click at [268, 507] on link "Update Contact Details" at bounding box center [296, 513] width 134 height 21
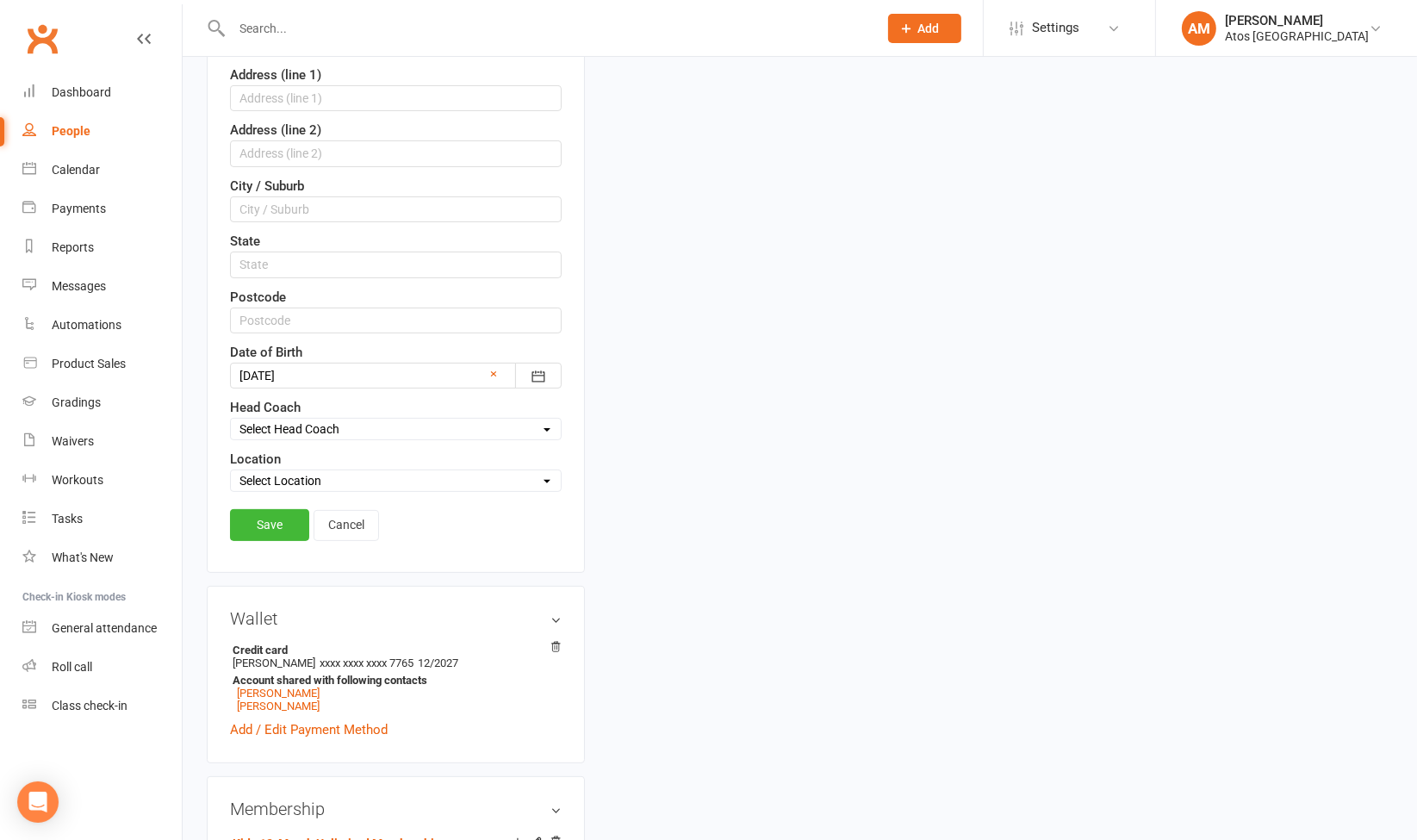
scroll to position [504, 0]
click at [348, 468] on select "Select Location Atos [GEOGRAPHIC_DATA]" at bounding box center [396, 478] width 330 height 19
select select "0"
click at [231, 468] on select "Select Location Atos [GEOGRAPHIC_DATA]" at bounding box center [396, 478] width 330 height 19
click at [287, 514] on link "Save" at bounding box center [269, 521] width 79 height 31
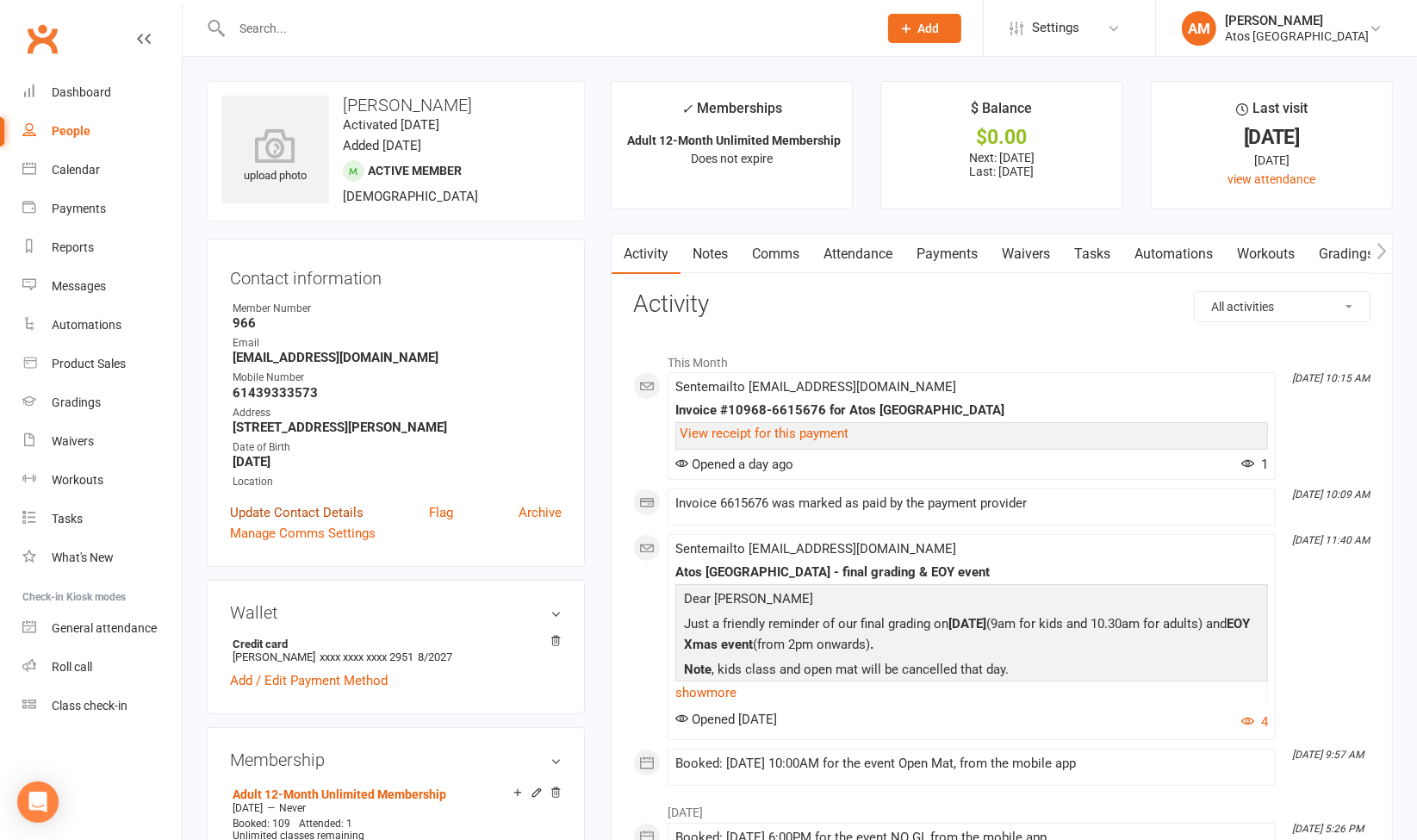
click at [291, 509] on link "Update Contact Details" at bounding box center [296, 513] width 134 height 21
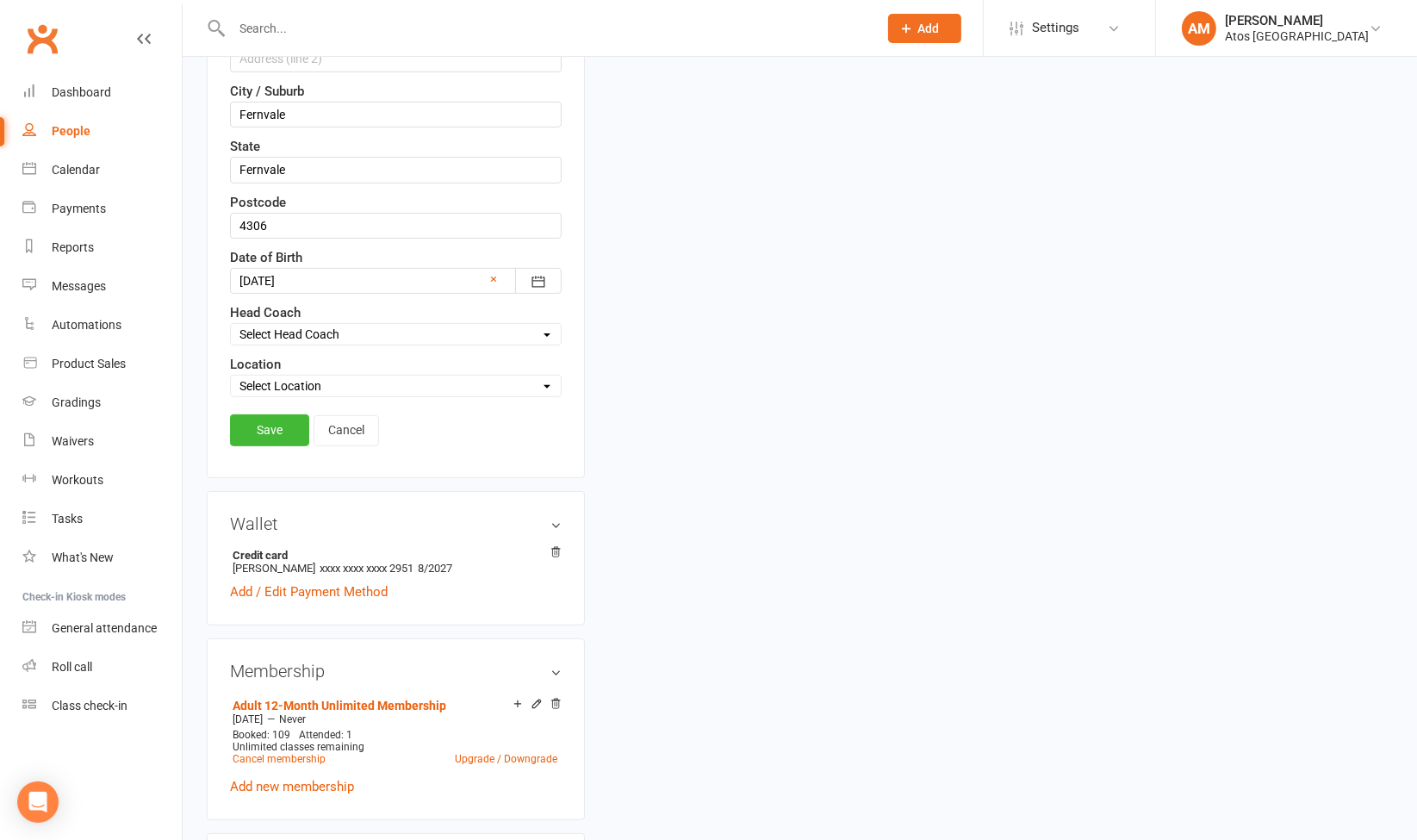
scroll to position [600, 0]
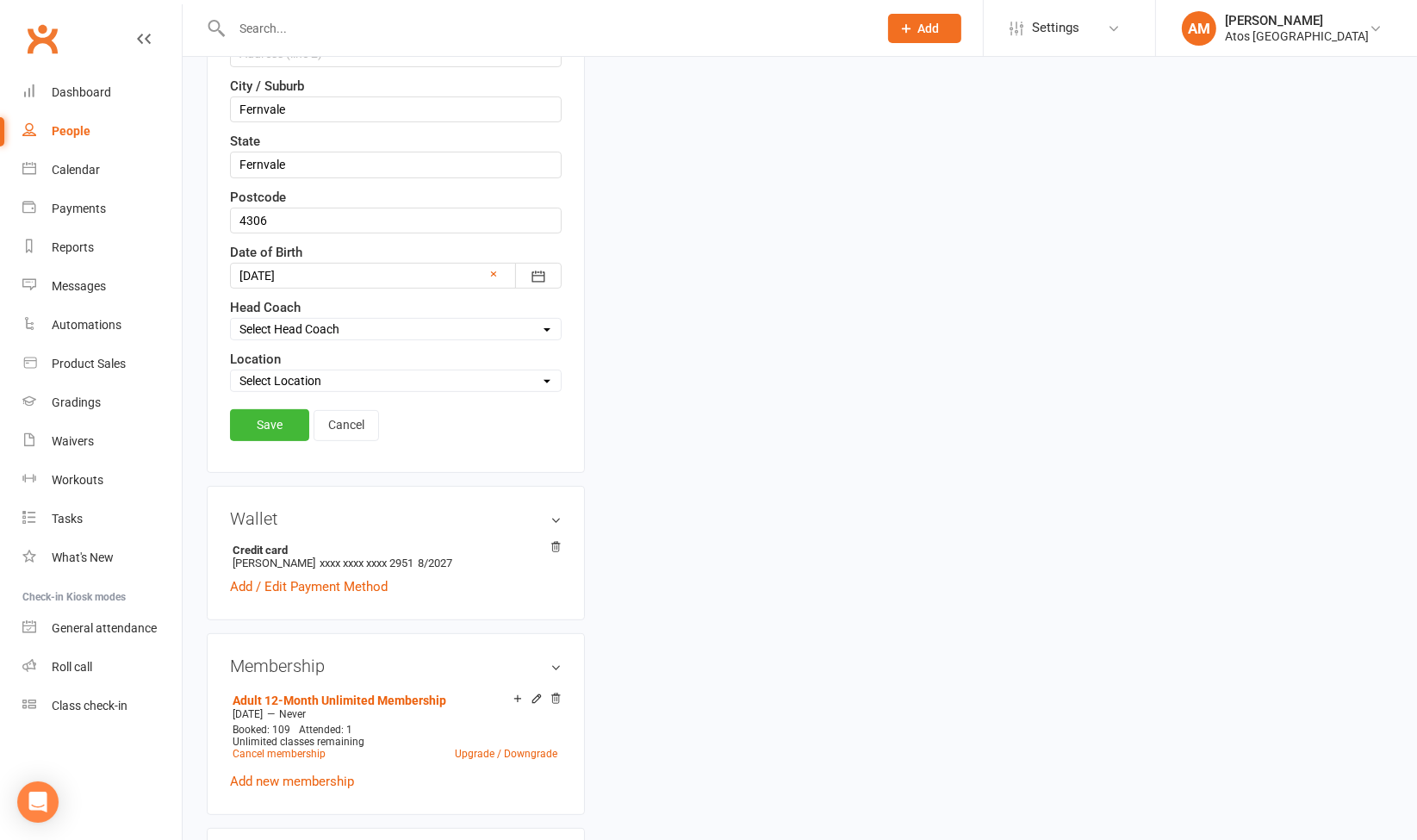
click at [447, 375] on select "Select Location Atos [GEOGRAPHIC_DATA]" at bounding box center [396, 381] width 330 height 19
select select "0"
click at [231, 371] on select "Select Location Atos [GEOGRAPHIC_DATA]" at bounding box center [396, 381] width 330 height 19
click at [262, 409] on link "Save" at bounding box center [269, 424] width 79 height 31
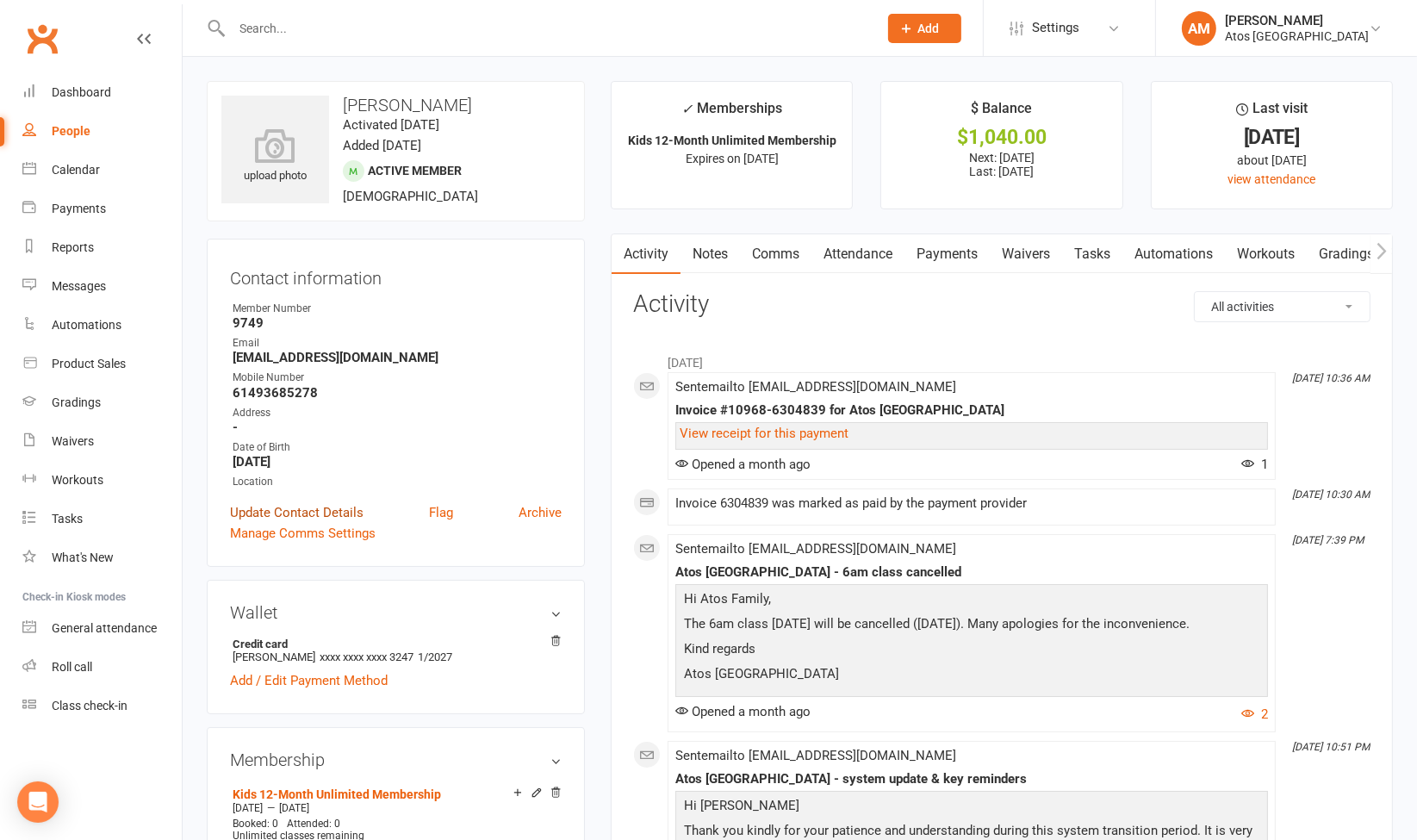
click at [259, 506] on link "Update Contact Details" at bounding box center [296, 513] width 134 height 21
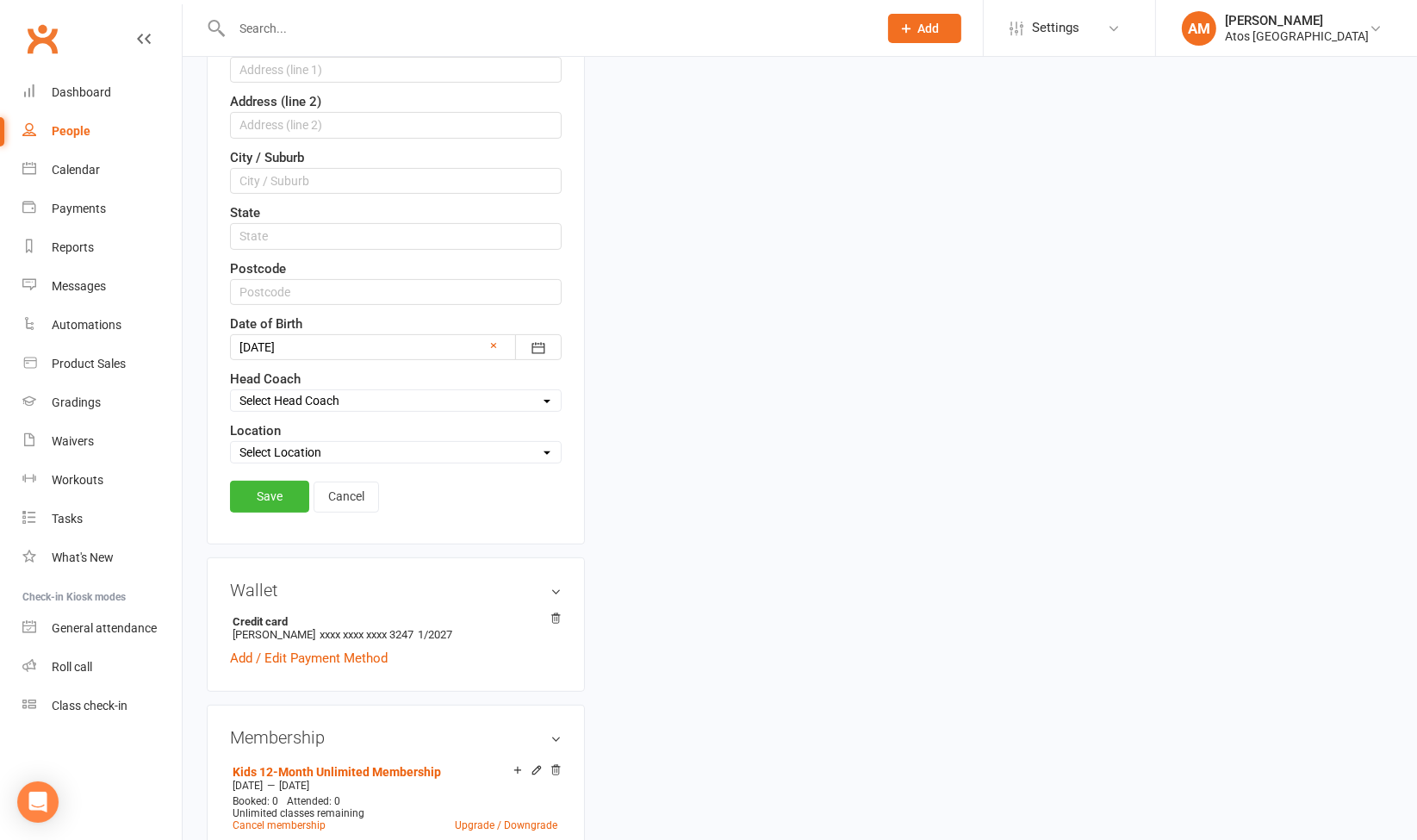
scroll to position [541, 0]
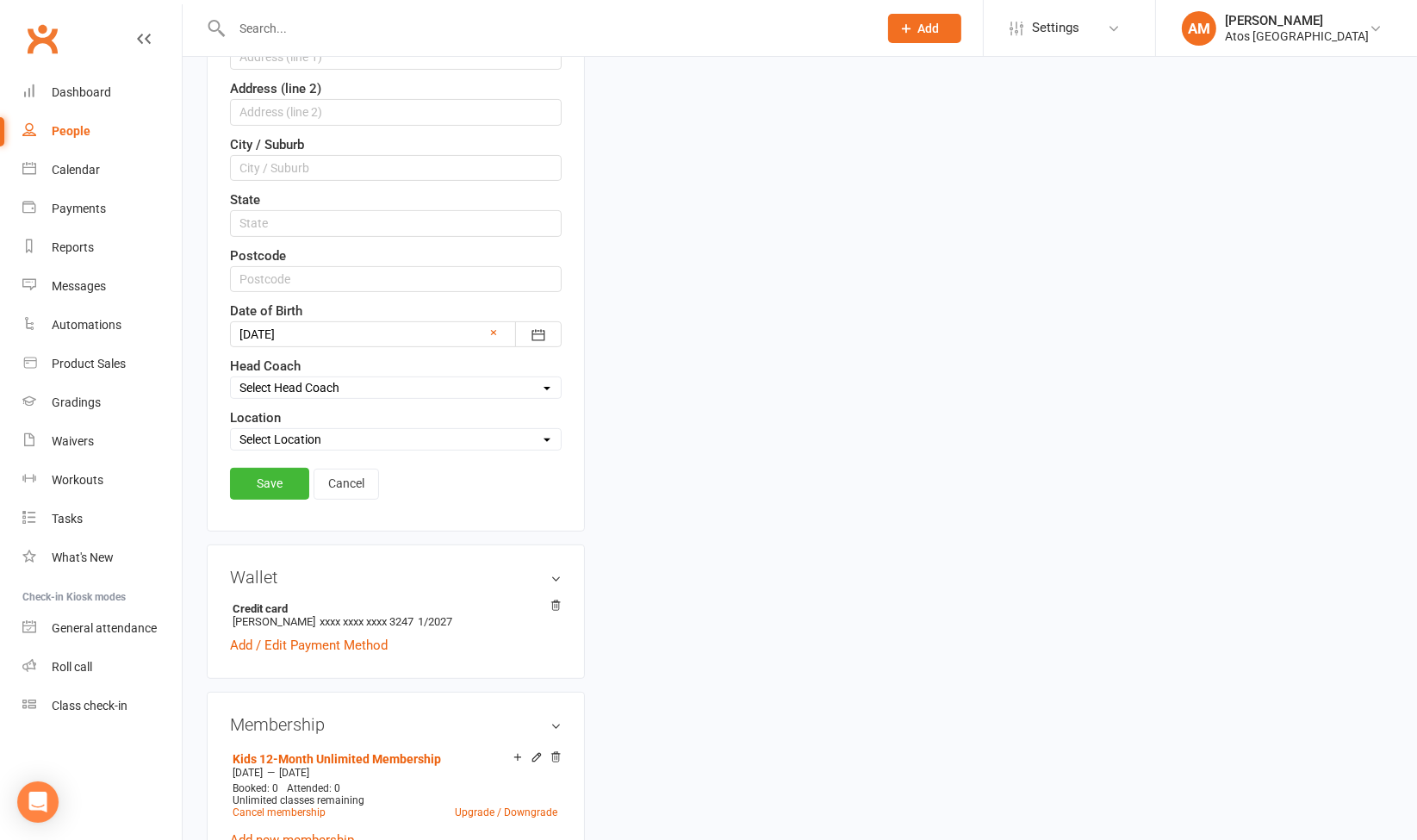
click at [381, 432] on select "Select Location Atos [GEOGRAPHIC_DATA]" at bounding box center [396, 439] width 330 height 19
select select "0"
click at [231, 430] on select "Select Location Atos [GEOGRAPHIC_DATA]" at bounding box center [396, 439] width 330 height 19
click at [274, 469] on link "Save" at bounding box center [269, 484] width 79 height 31
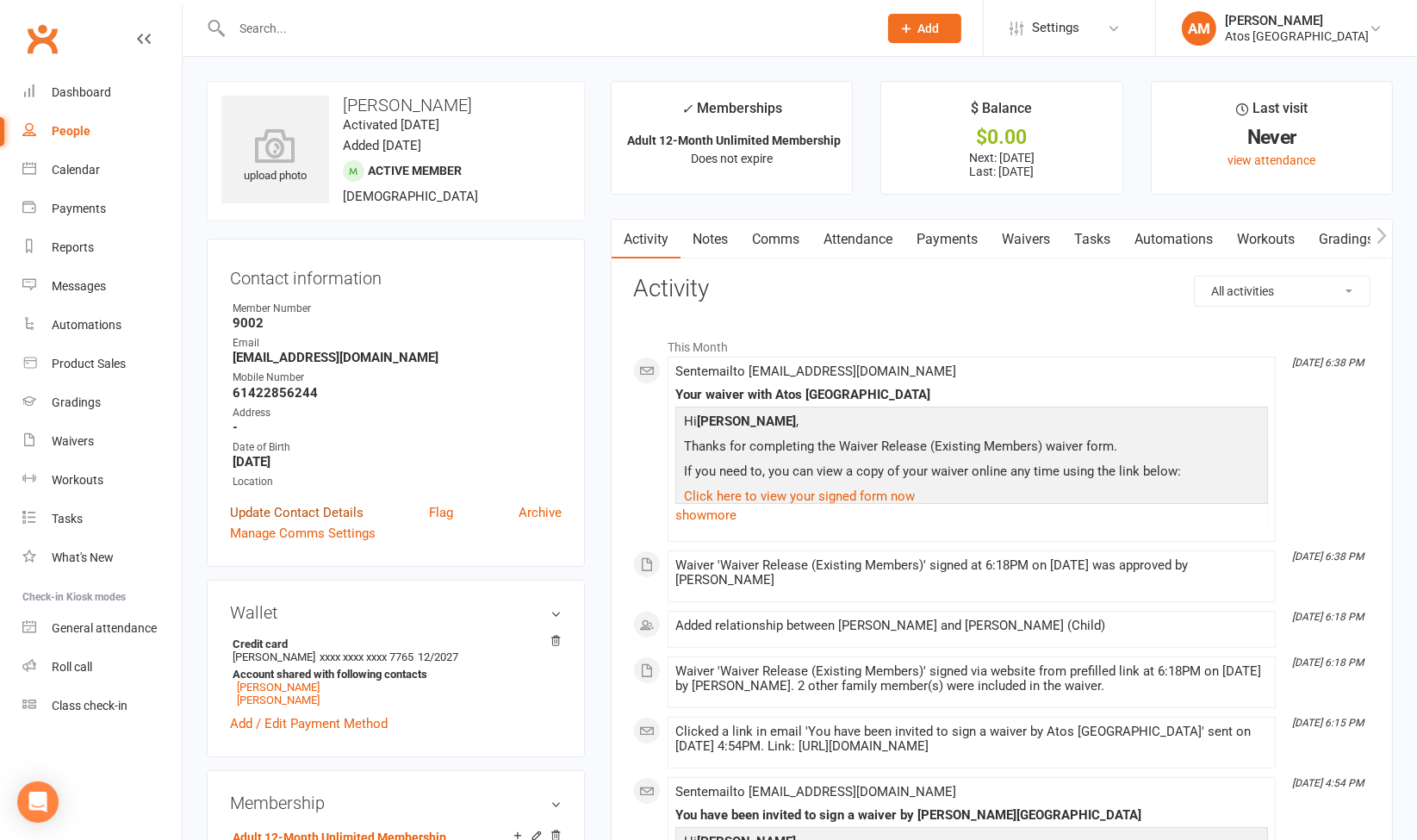
click at [315, 511] on link "Update Contact Details" at bounding box center [296, 513] width 134 height 21
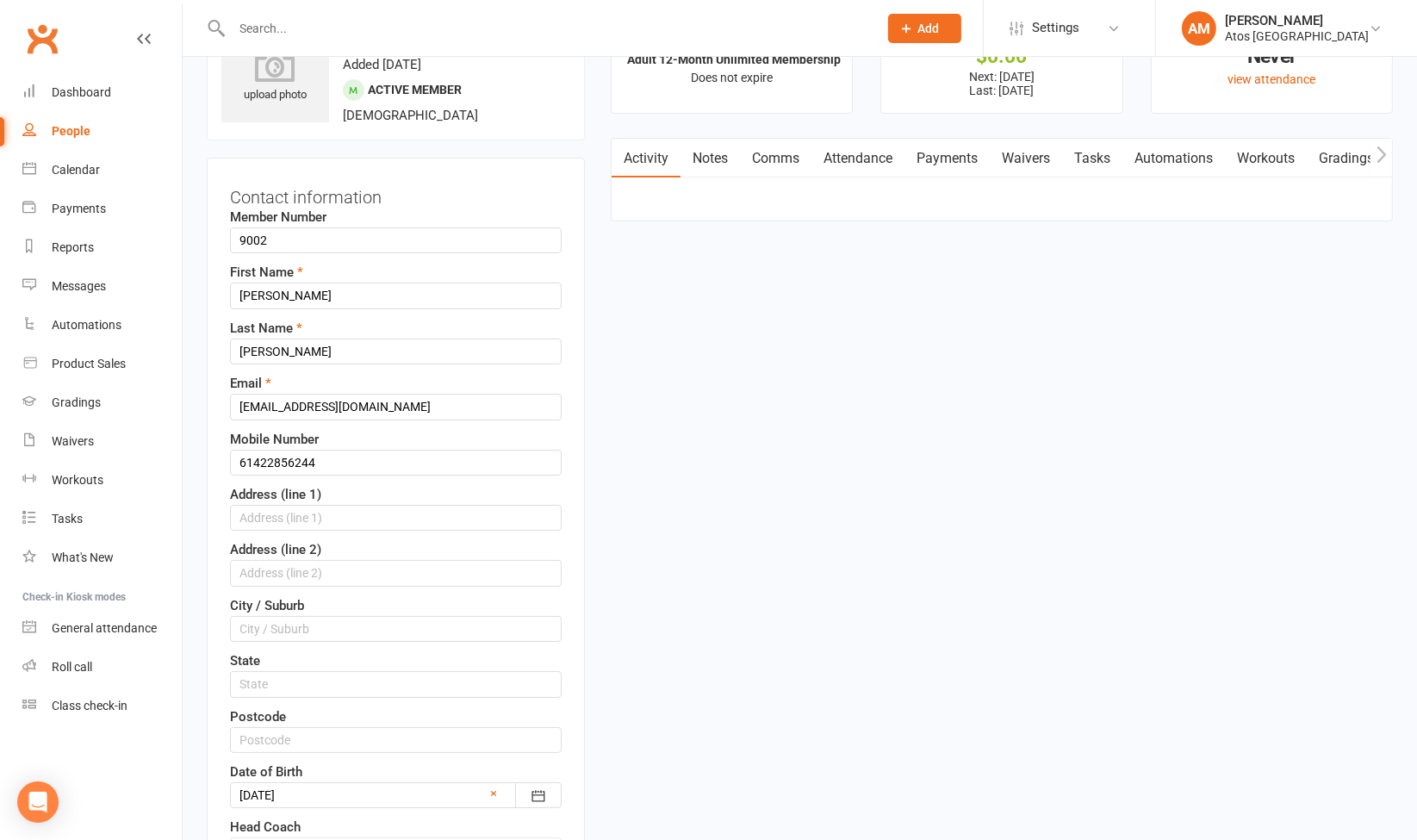
scroll to position [306, 0]
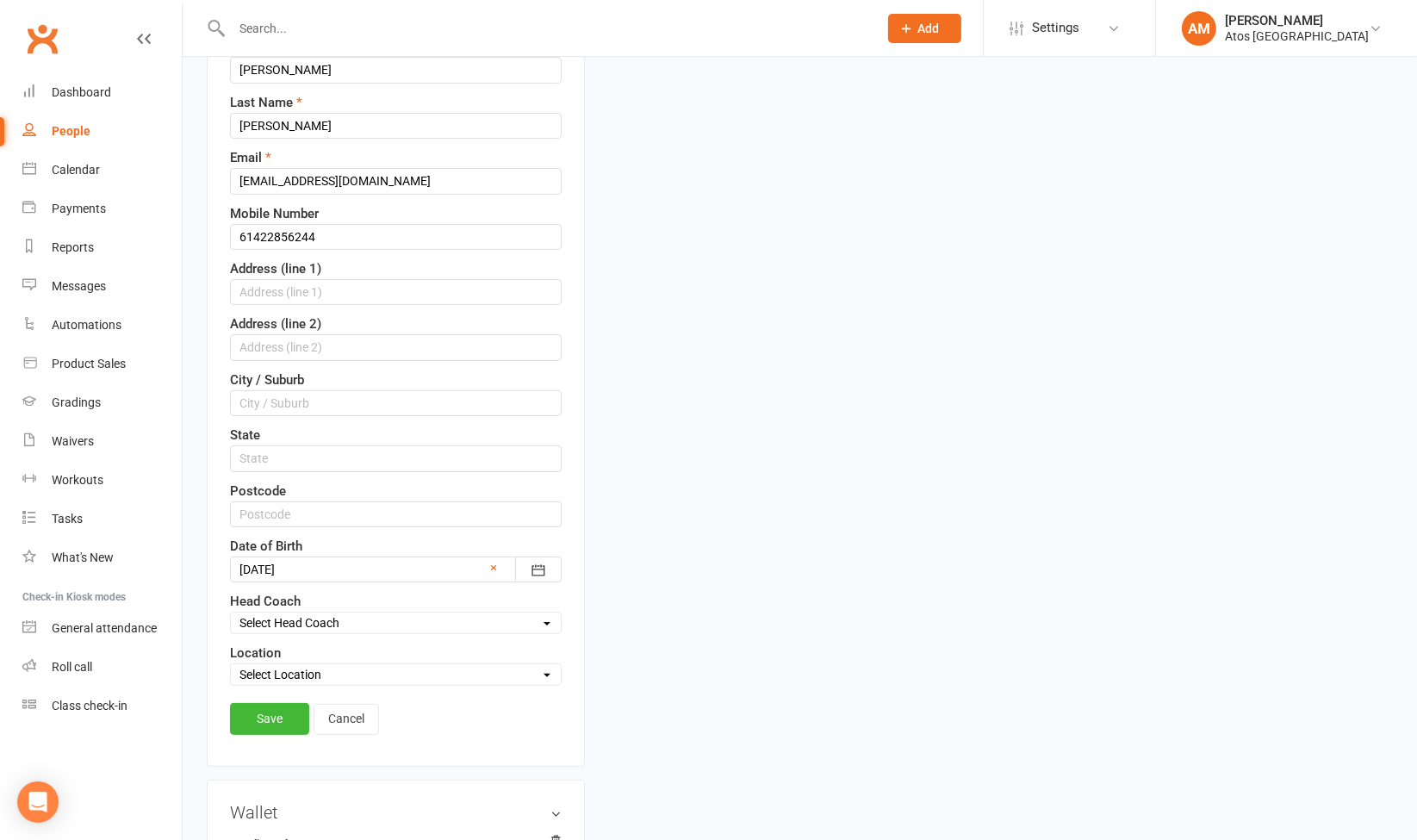
click at [313, 664] on select "Select Location Atos [GEOGRAPHIC_DATA]" at bounding box center [396, 674] width 330 height 19
select select "0"
click at [231, 664] on select "Select Location Atos [GEOGRAPHIC_DATA]" at bounding box center [396, 674] width 330 height 19
drag, startPoint x: 293, startPoint y: 706, endPoint x: 253, endPoint y: 703, distance: 40.1
click at [253, 703] on link "Save" at bounding box center [269, 719] width 79 height 31
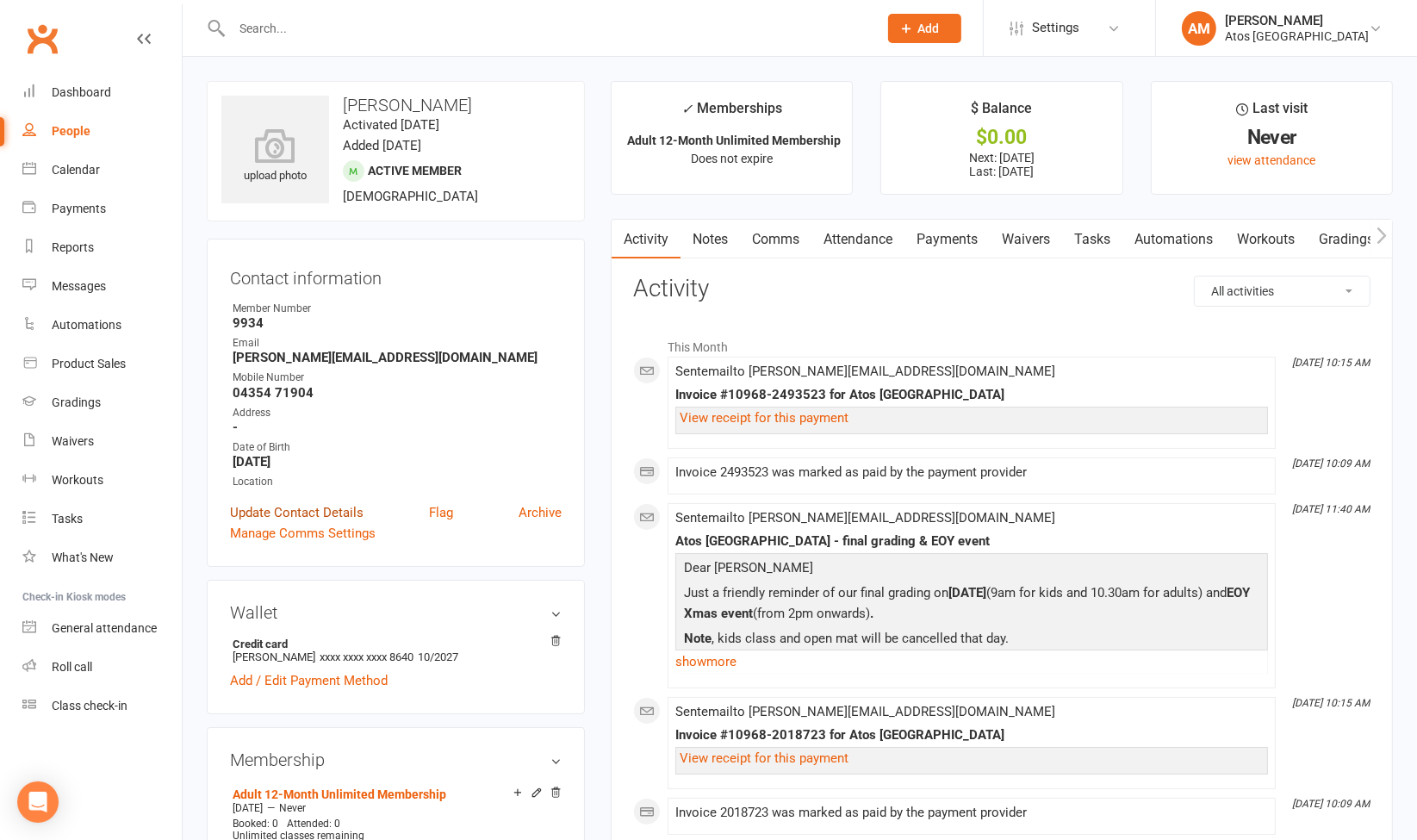
click at [351, 511] on link "Update Contact Details" at bounding box center [296, 513] width 134 height 21
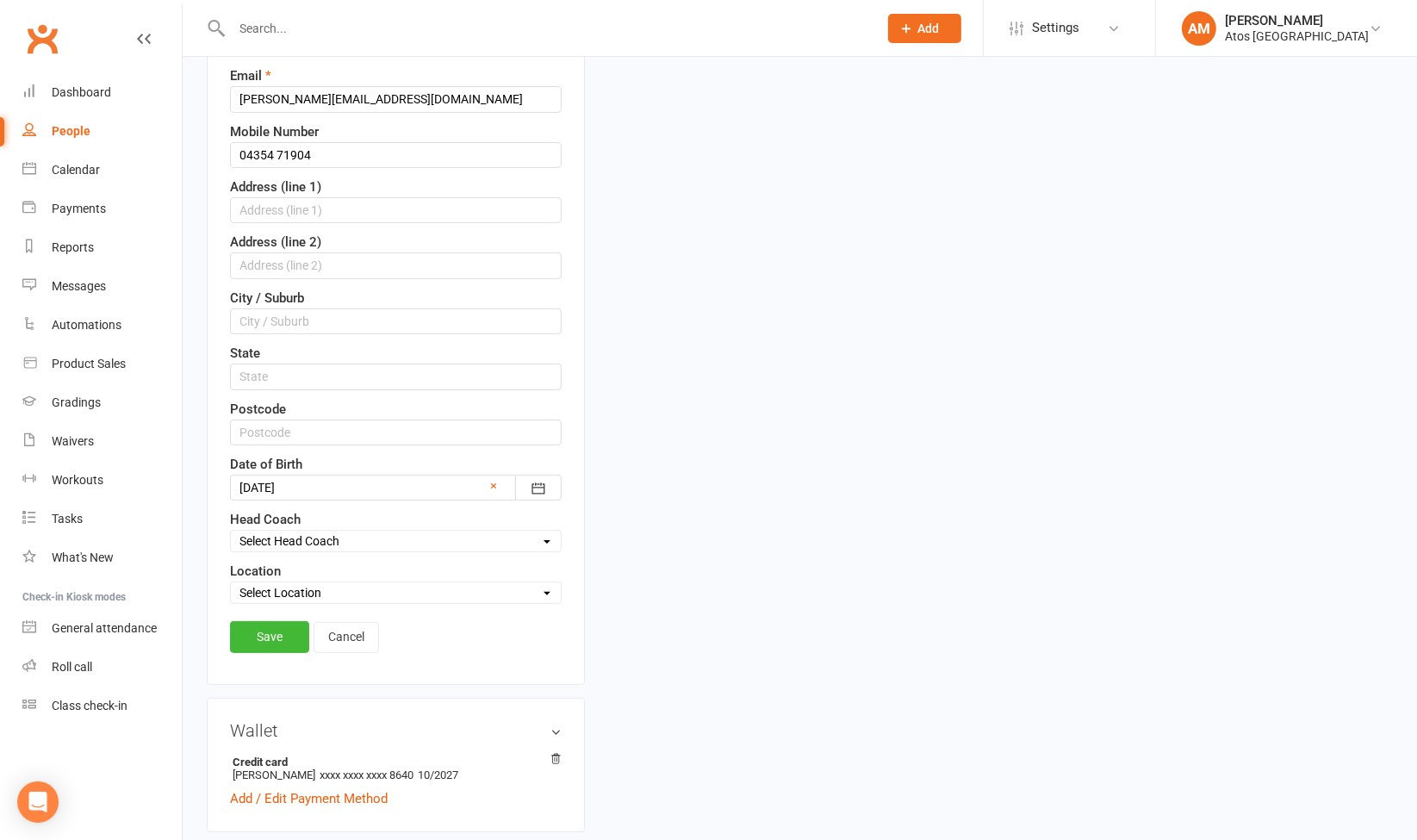
scroll to position [465, 0]
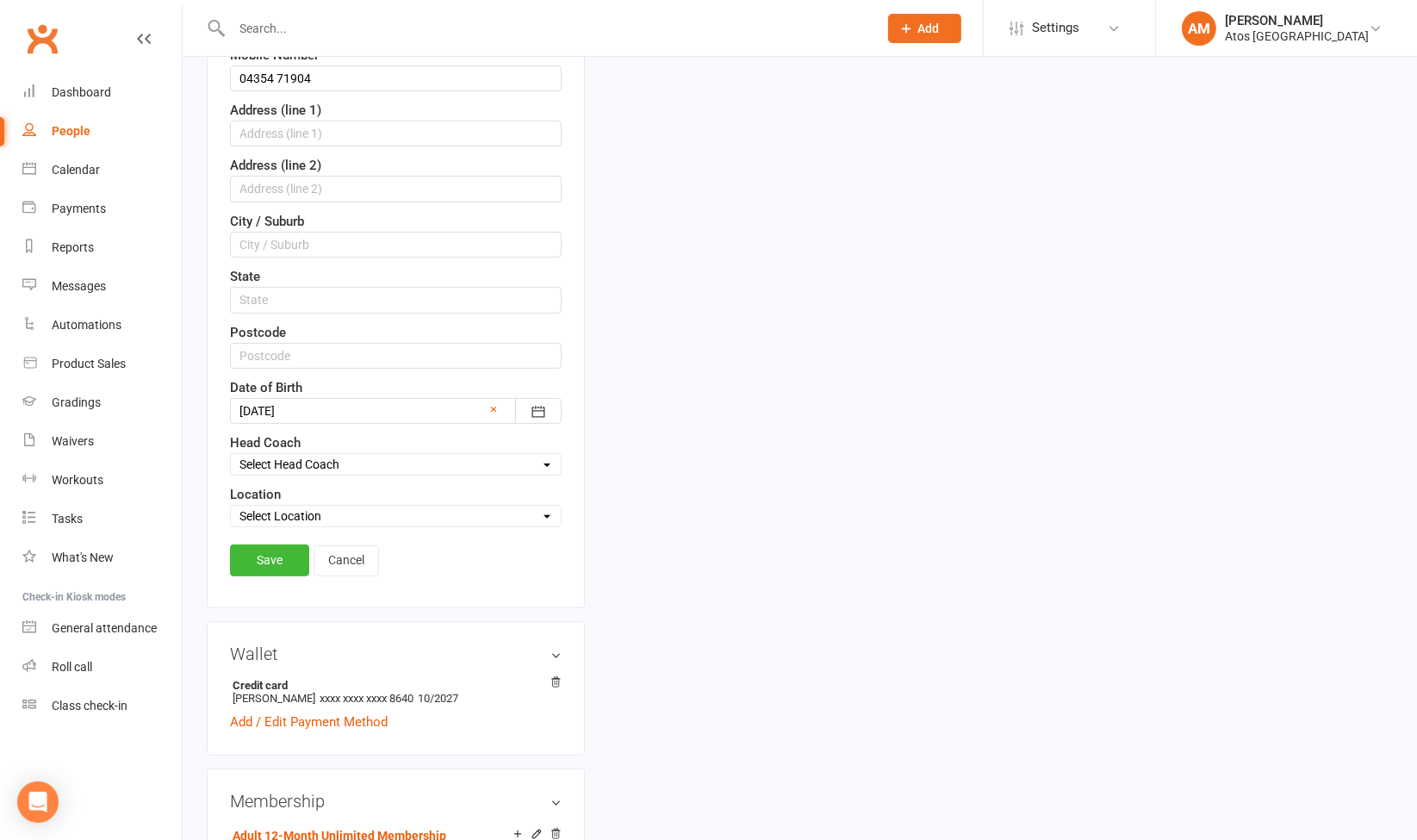
click at [370, 506] on select "Select Location Atos [GEOGRAPHIC_DATA]" at bounding box center [396, 516] width 330 height 19
select select "0"
click at [231, 506] on select "Select Location Atos [GEOGRAPHIC_DATA]" at bounding box center [396, 516] width 330 height 19
click at [296, 554] on link "Save" at bounding box center [269, 560] width 79 height 31
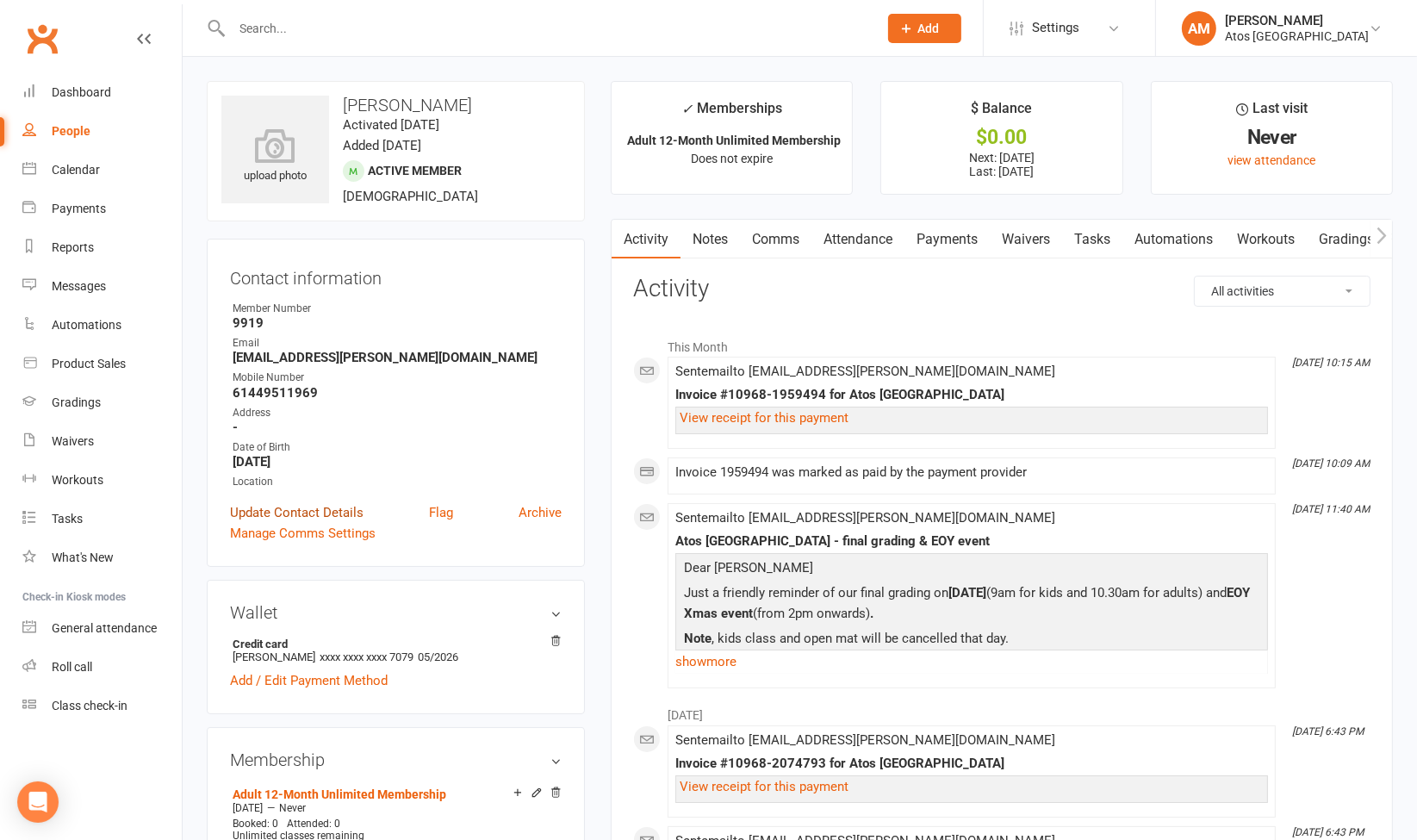
click at [298, 506] on link "Update Contact Details" at bounding box center [296, 513] width 134 height 21
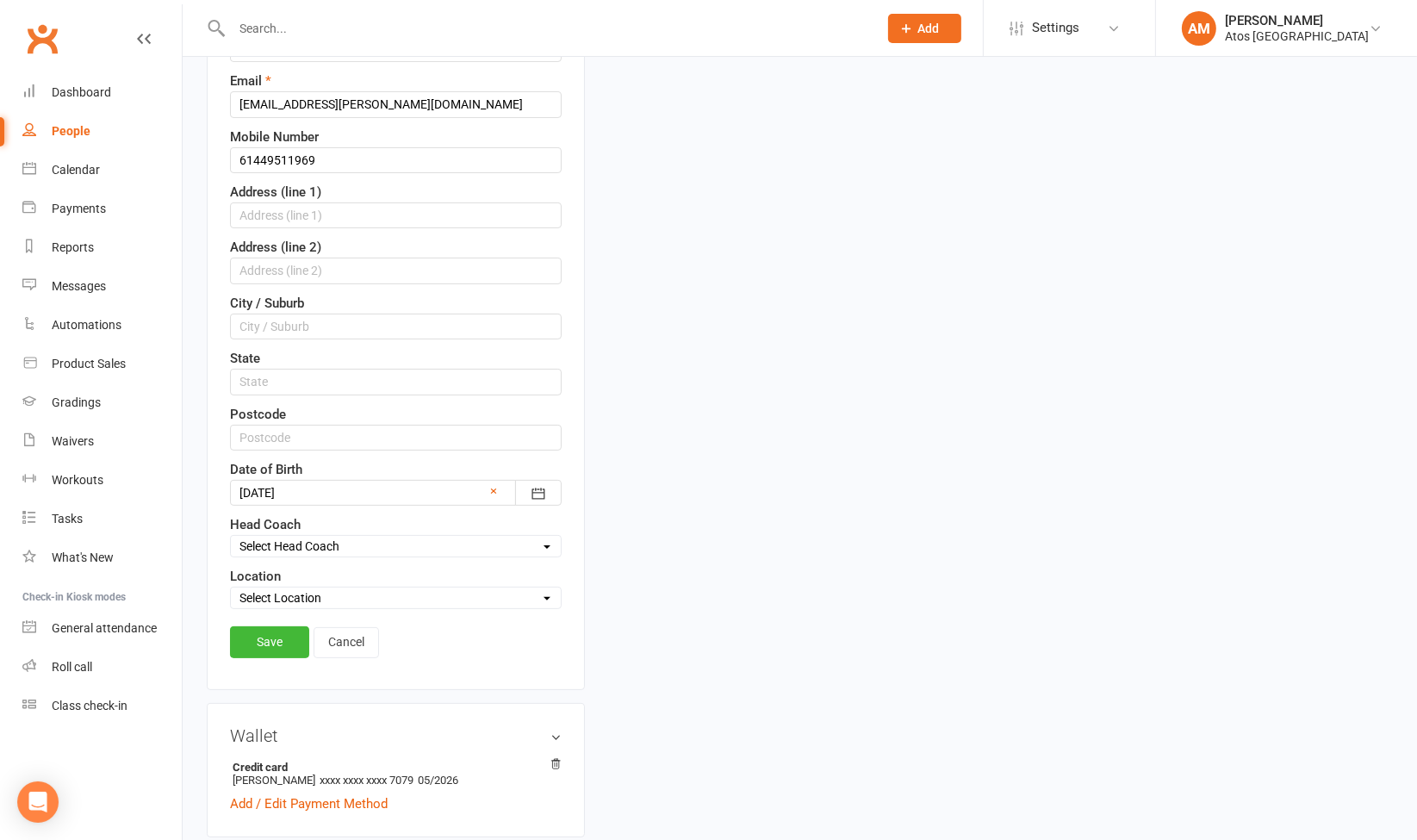
scroll to position [499, 0]
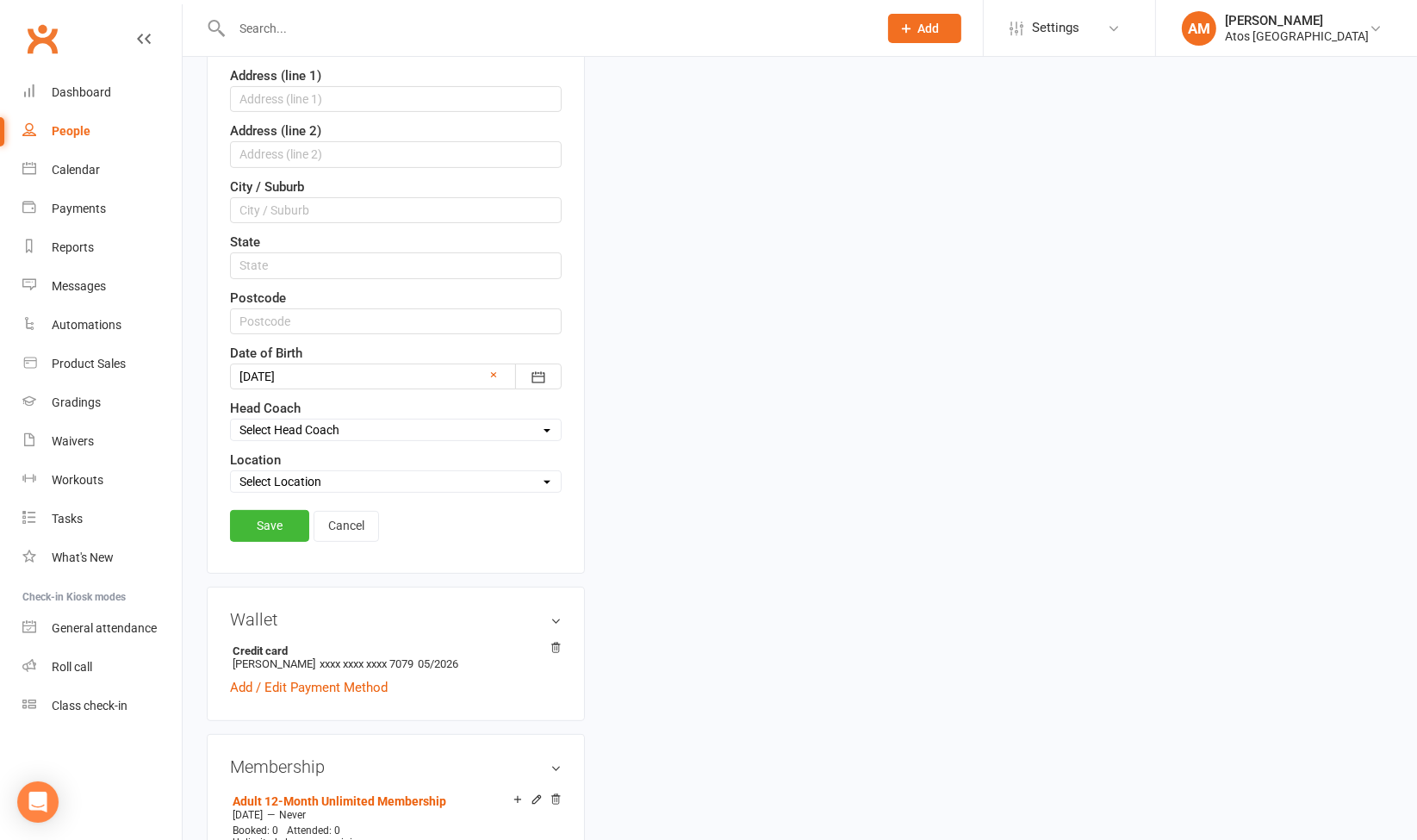
click at [351, 472] on select "Select Location Atos [GEOGRAPHIC_DATA]" at bounding box center [396, 481] width 330 height 19
select select "0"
click at [231, 472] on select "Select Location Atos [GEOGRAPHIC_DATA]" at bounding box center [396, 481] width 330 height 19
click at [293, 517] on link "Save" at bounding box center [269, 526] width 79 height 31
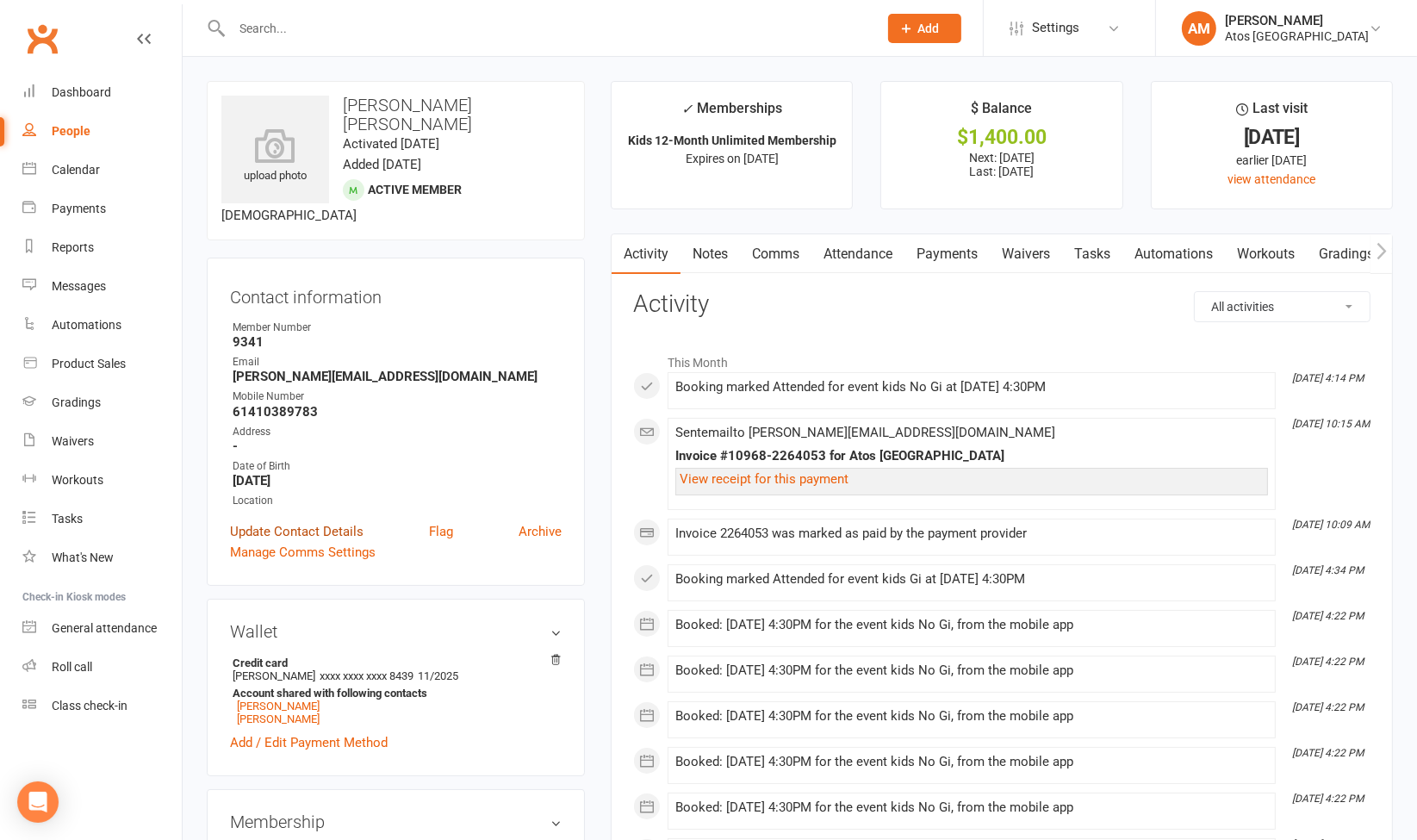
click at [346, 521] on link "Update Contact Details" at bounding box center [296, 532] width 134 height 21
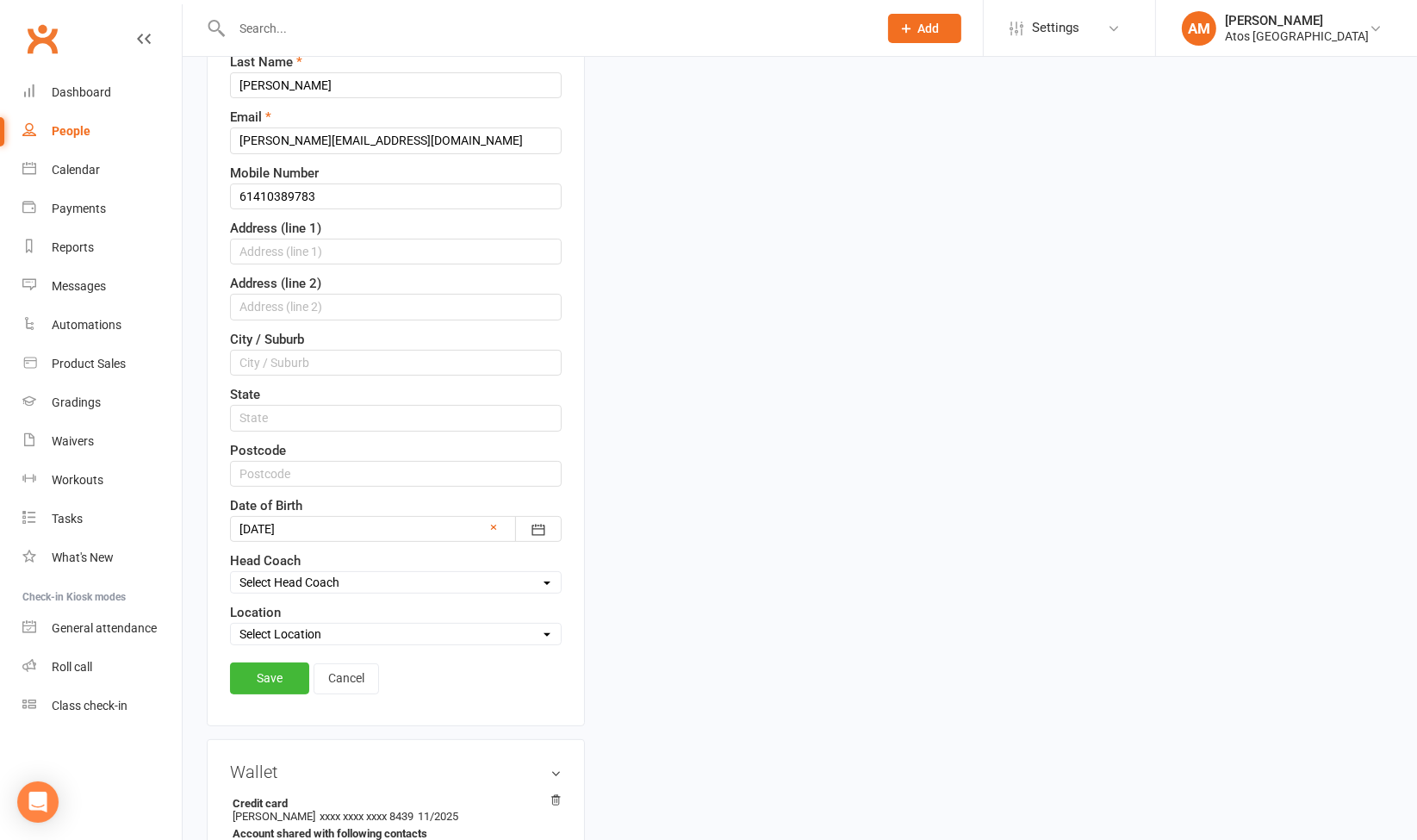
scroll to position [406, 0]
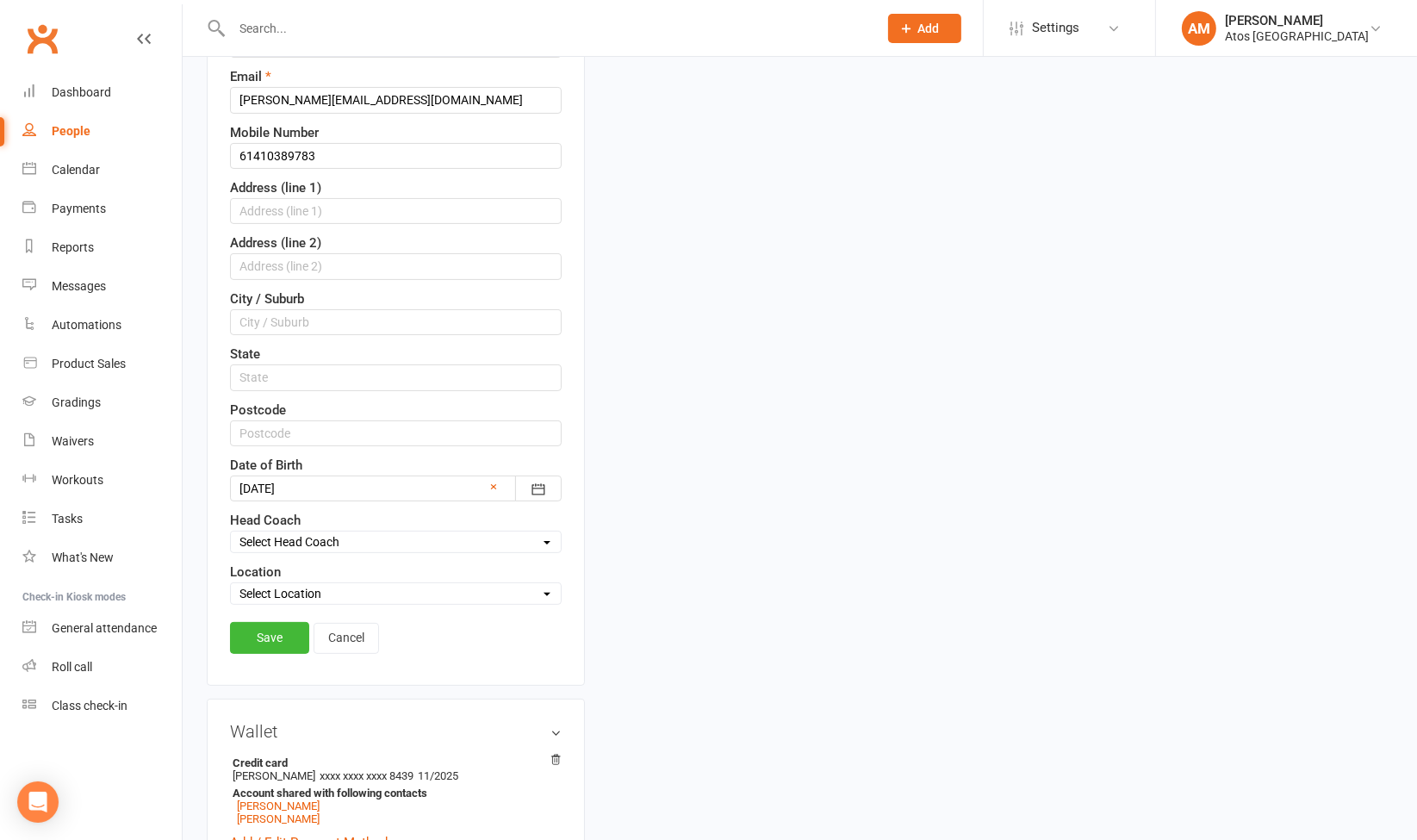
click at [388, 584] on select "Select Location Atos [GEOGRAPHIC_DATA]" at bounding box center [396, 594] width 330 height 19
select select "0"
click at [231, 584] on select "Select Location Atos [GEOGRAPHIC_DATA]" at bounding box center [396, 594] width 330 height 19
click at [277, 622] on link "Save" at bounding box center [269, 637] width 79 height 31
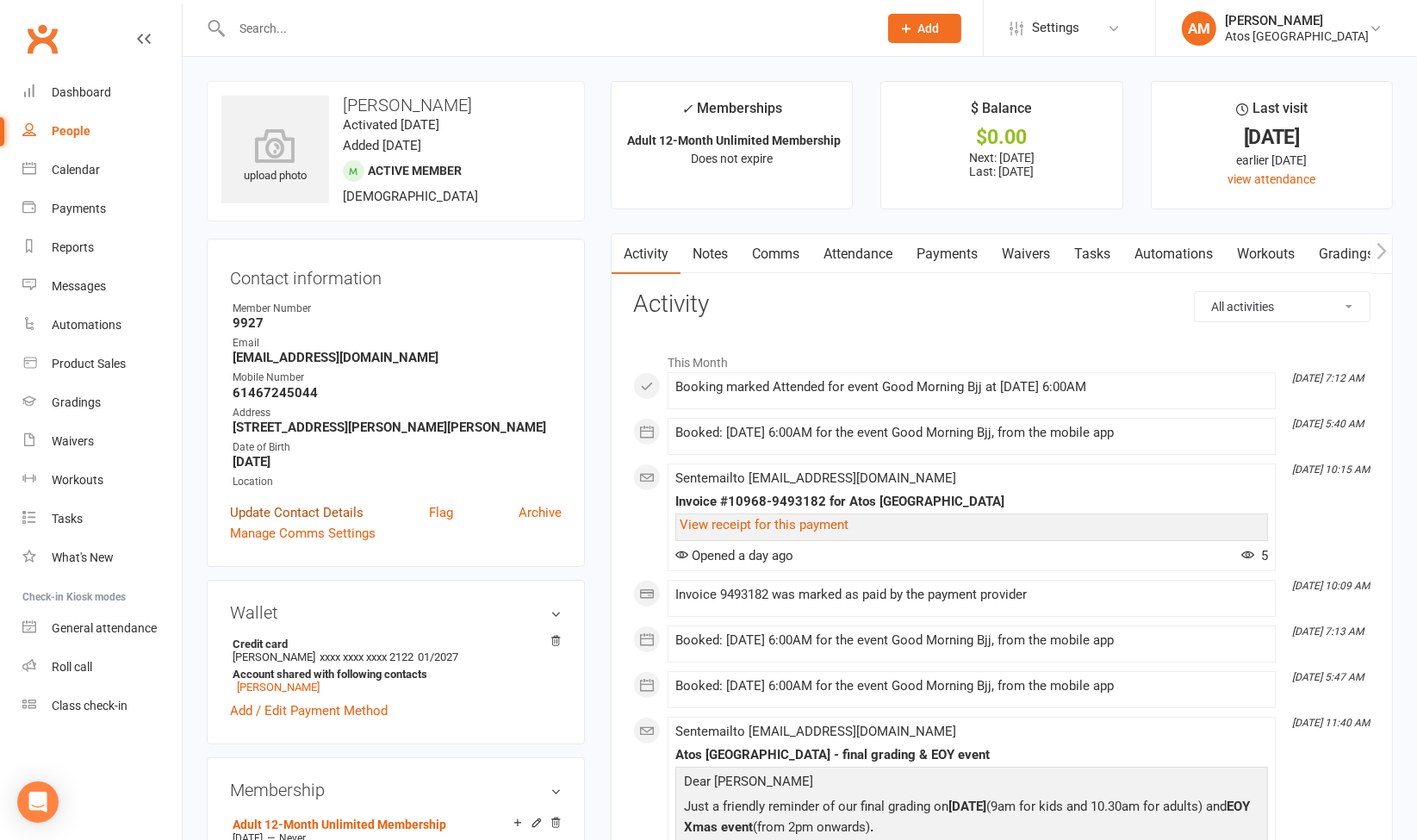
click at [335, 512] on link "Update Contact Details" at bounding box center [296, 513] width 134 height 21
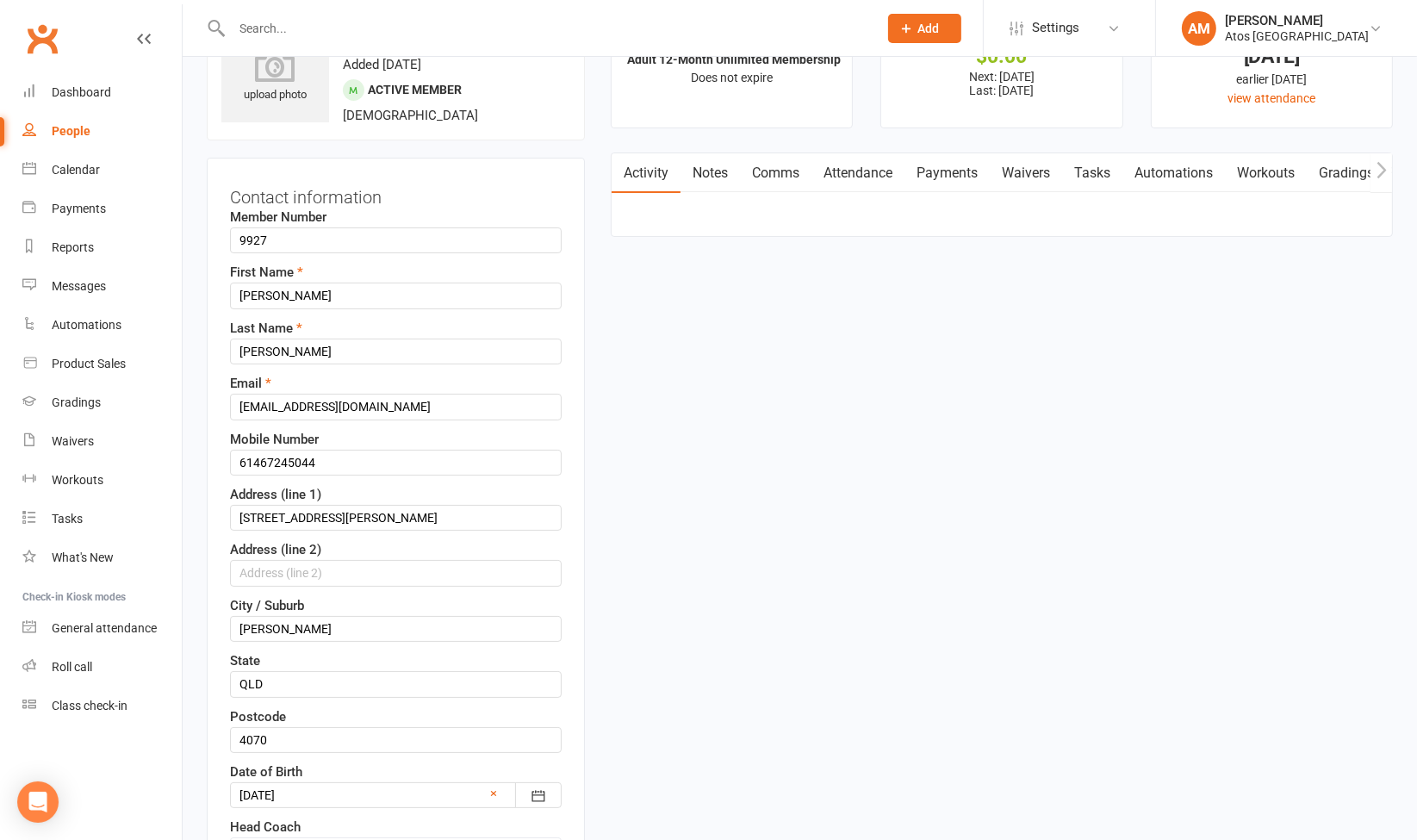
scroll to position [647, 0]
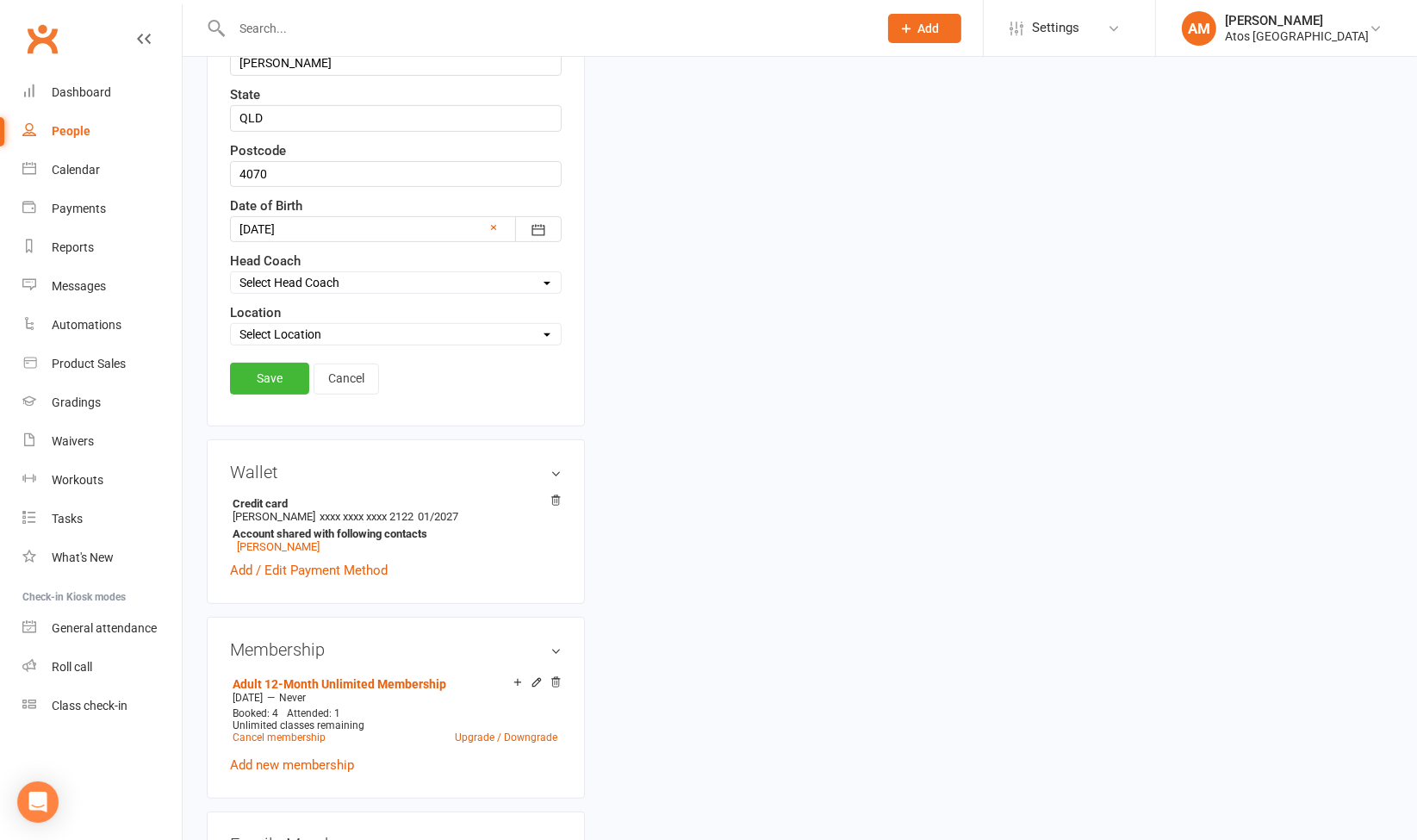
click at [480, 326] on select "Select Location Atos Brisbane" at bounding box center [396, 334] width 330 height 19
select select "0"
click at [231, 325] on select "Select Location Atos Brisbane" at bounding box center [396, 334] width 330 height 19
click at [271, 366] on link "Save" at bounding box center [269, 378] width 79 height 31
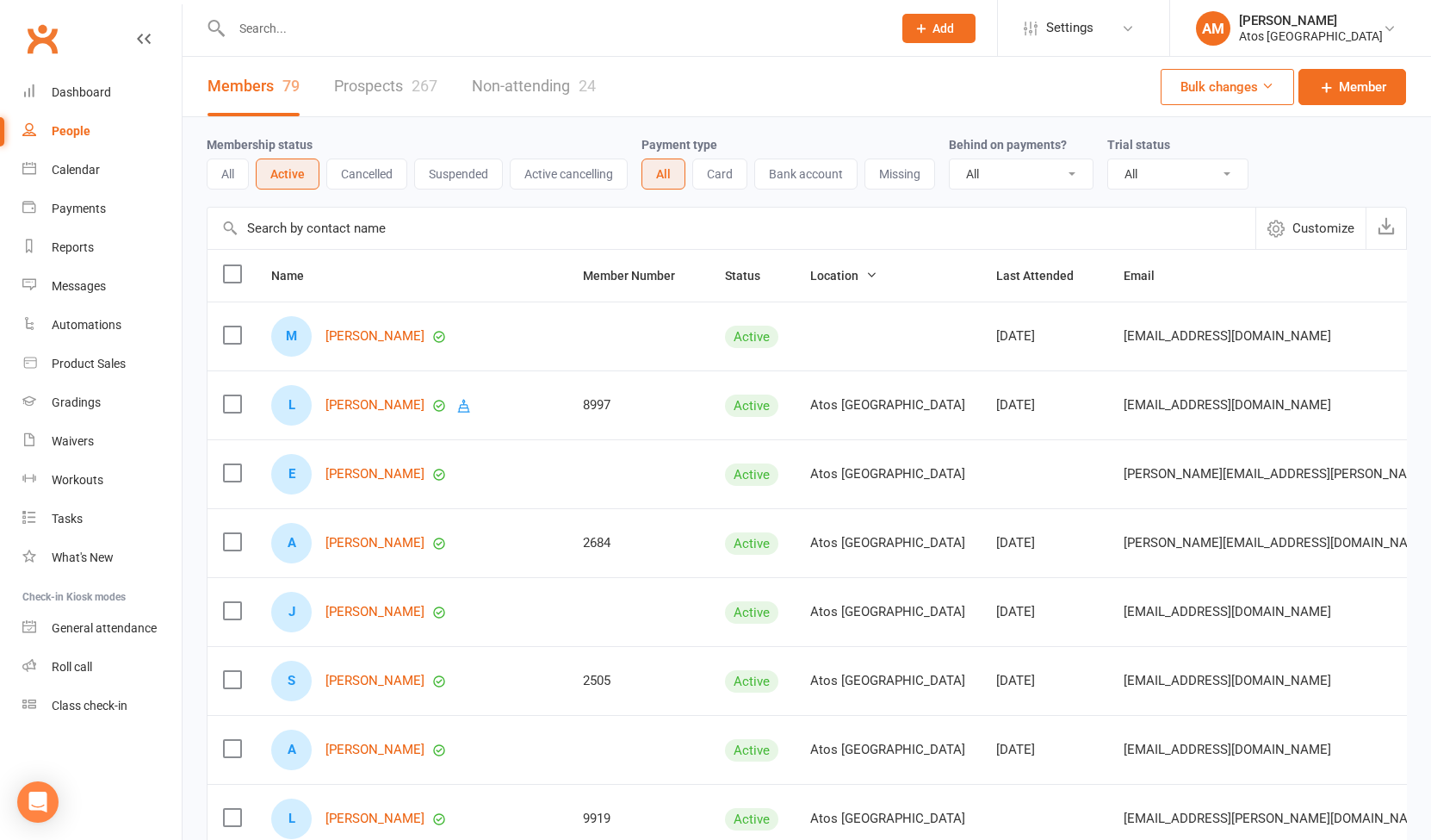
select select "100"
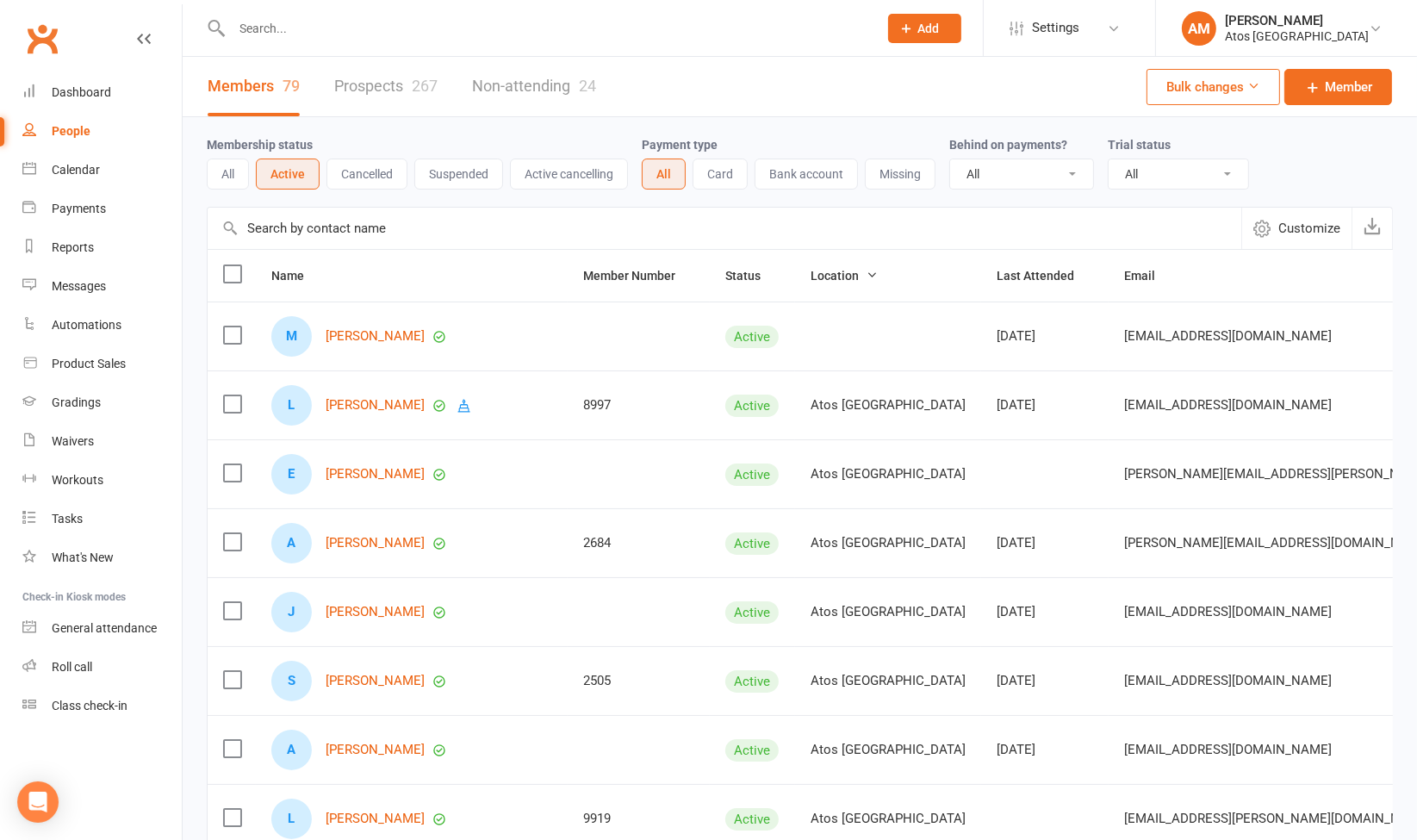
click at [322, 28] on input "text" at bounding box center [546, 29] width 639 height 24
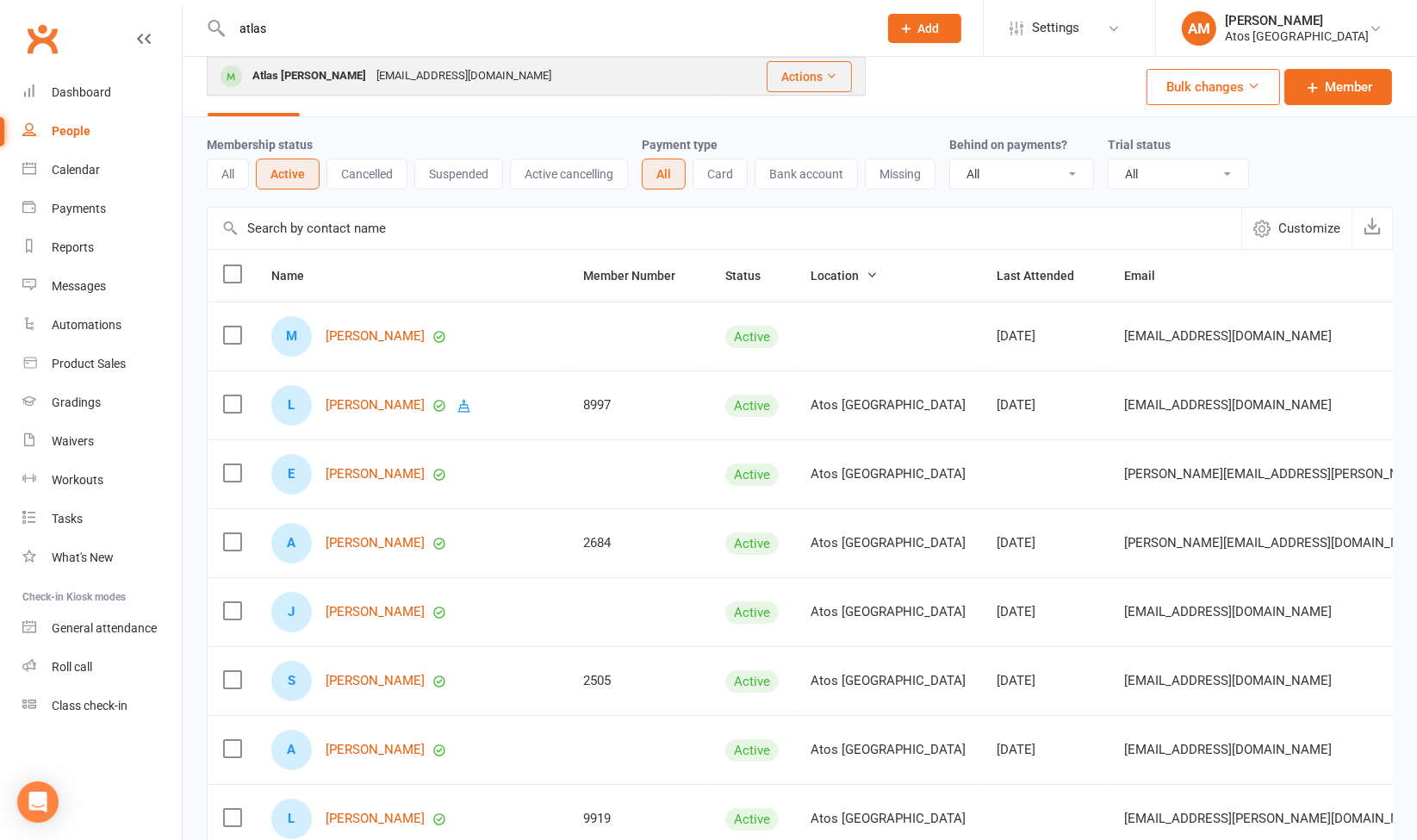
type input "atlas"
click at [410, 76] on div "[EMAIL_ADDRESS][DOMAIN_NAME]" at bounding box center [464, 76] width 185 height 25
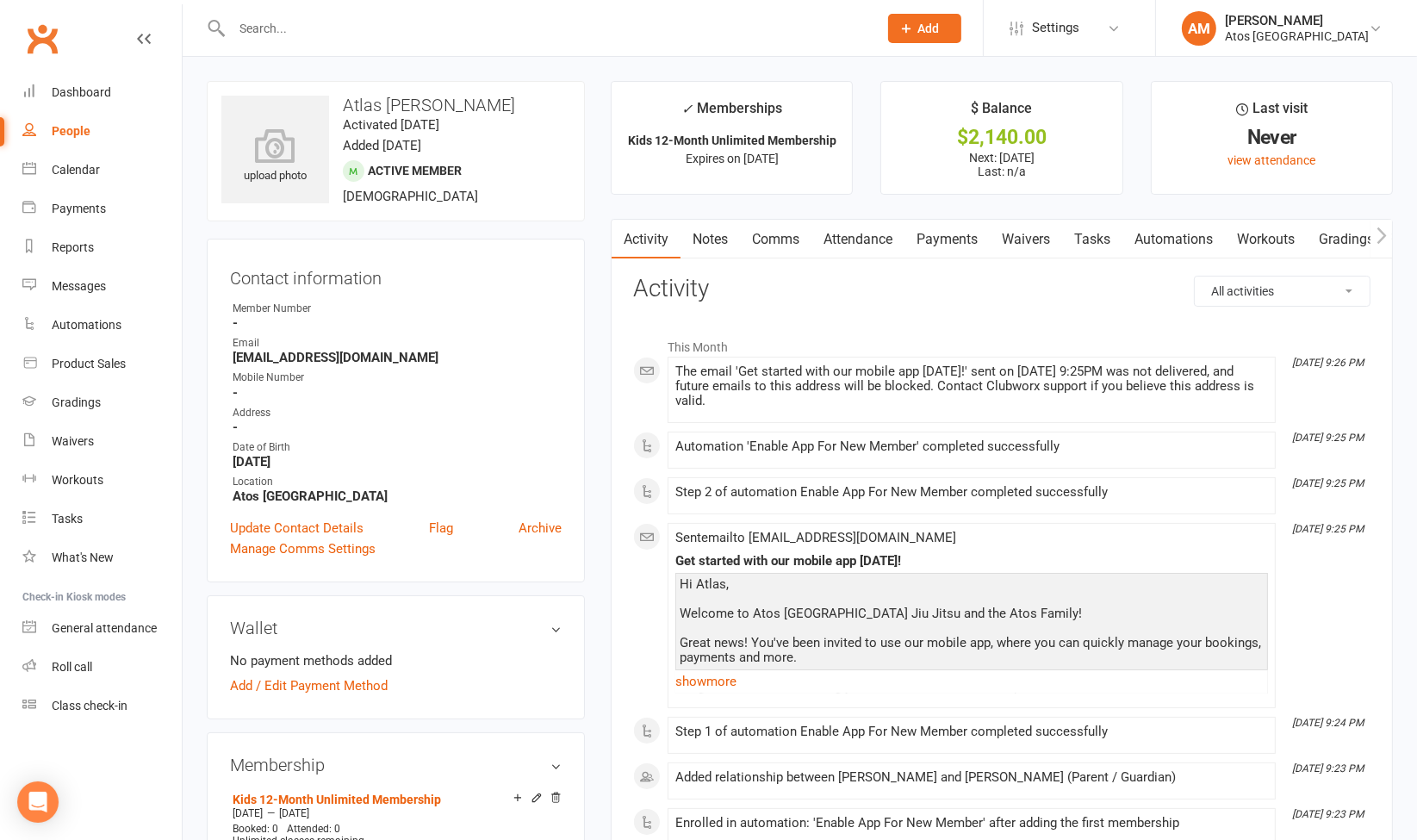
click at [782, 236] on link "Comms" at bounding box center [776, 238] width 72 height 39
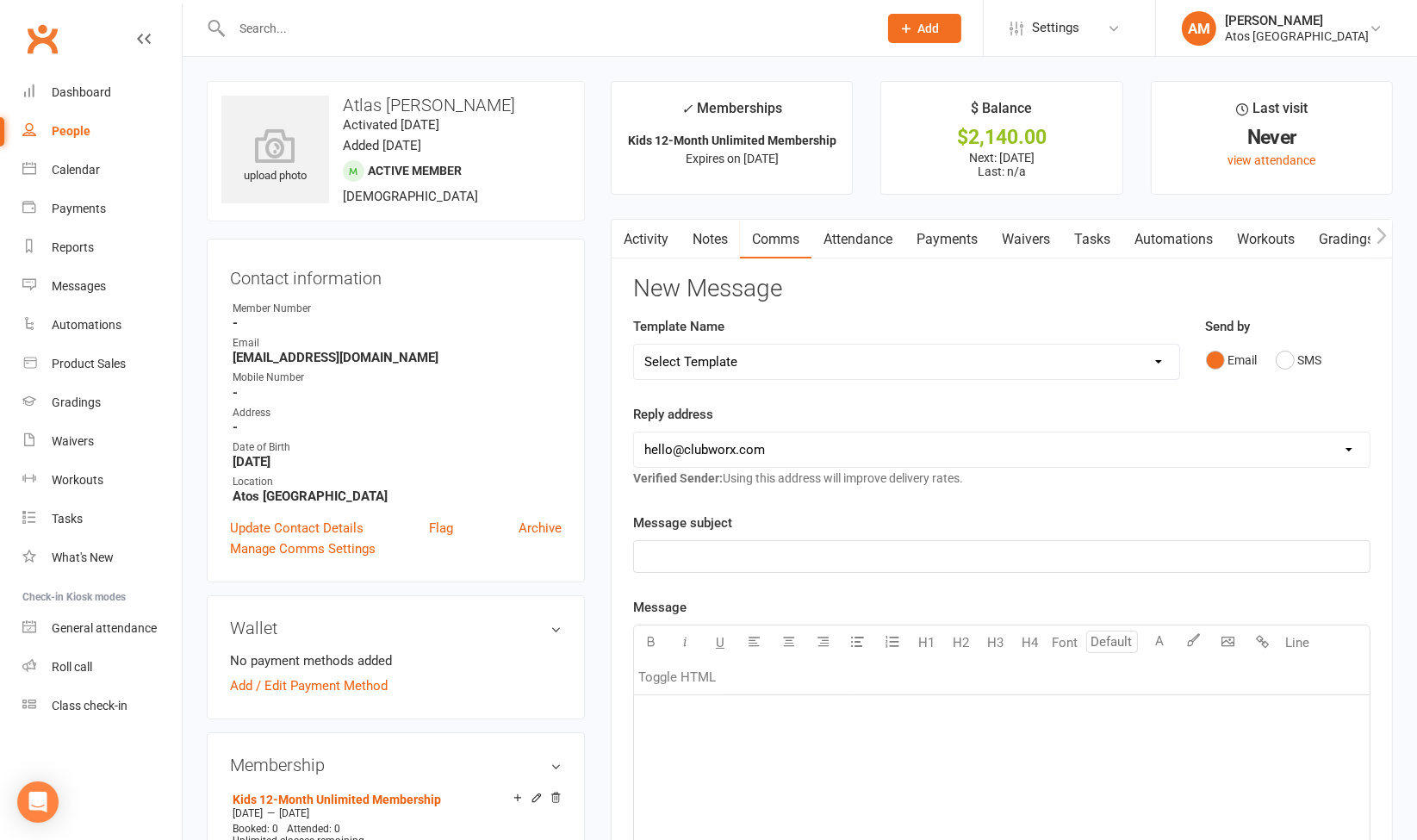
click at [738, 729] on div "﻿" at bounding box center [1002, 824] width 736 height 258
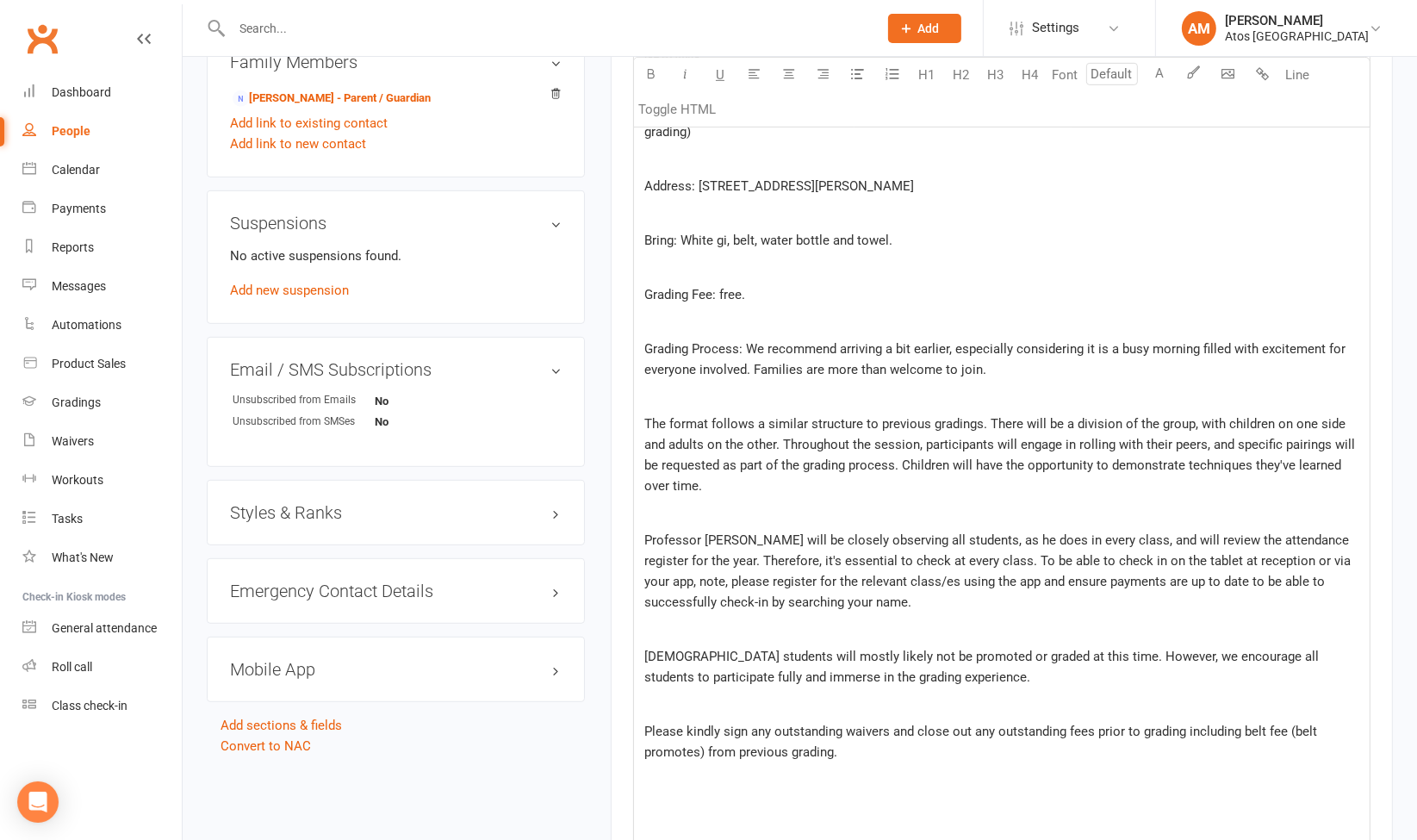
scroll to position [484, 0]
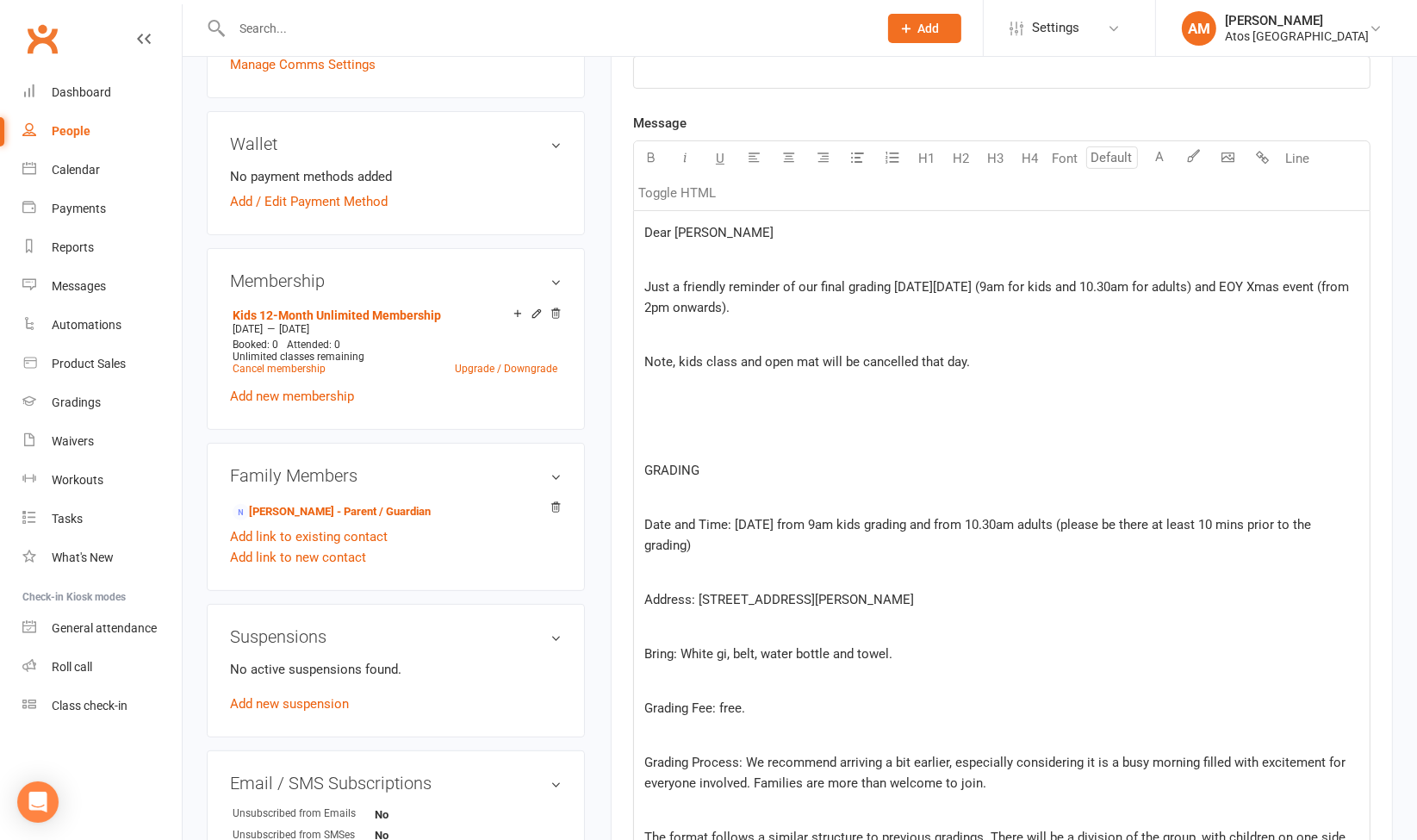
click at [702, 233] on span "Dear Frankie" at bounding box center [709, 232] width 129 height 16
click at [716, 265] on p "﻿" at bounding box center [1002, 260] width 715 height 21
click at [1236, 231] on p "Dear" at bounding box center [1002, 232] width 715 height 21
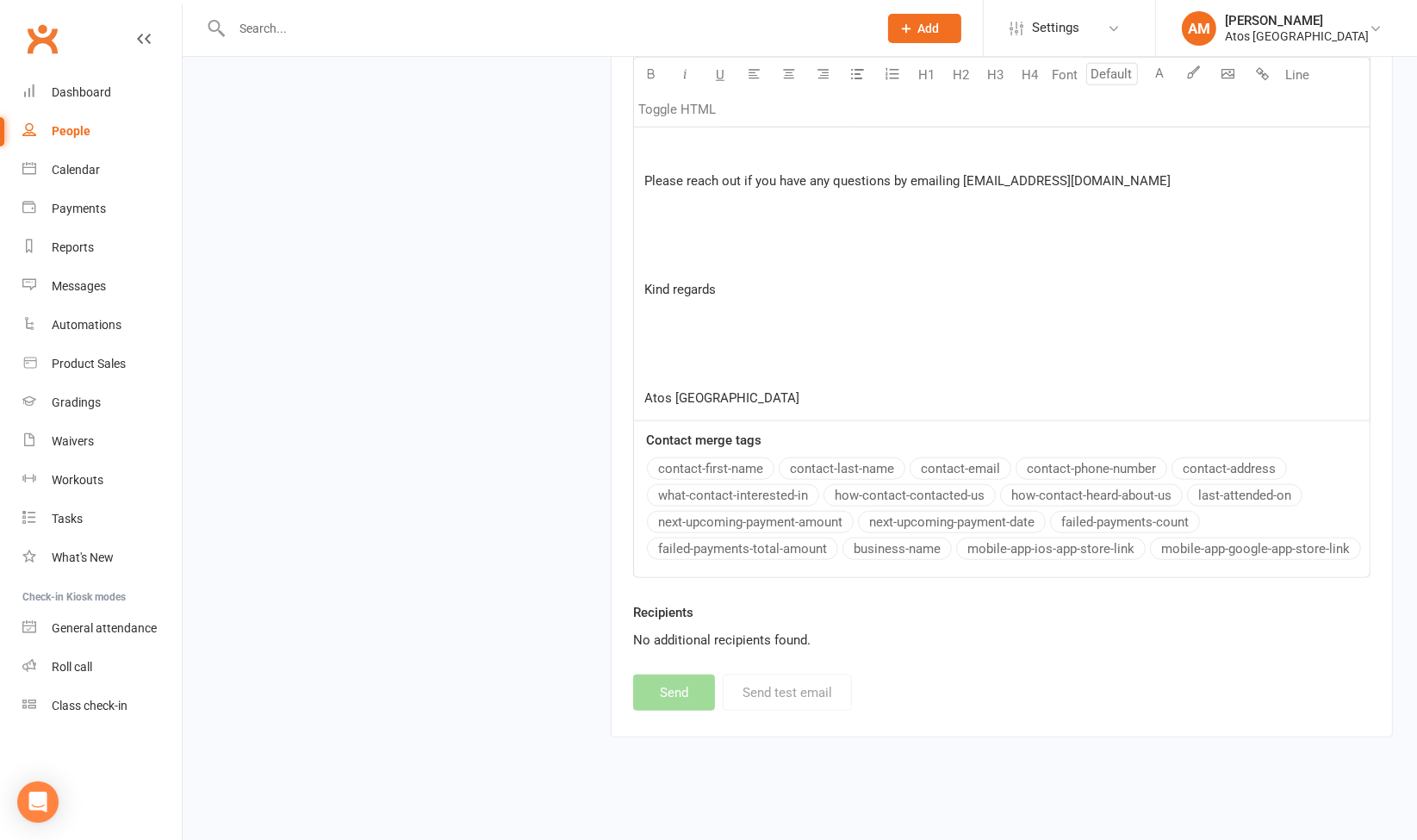
scroll to position [293, 0]
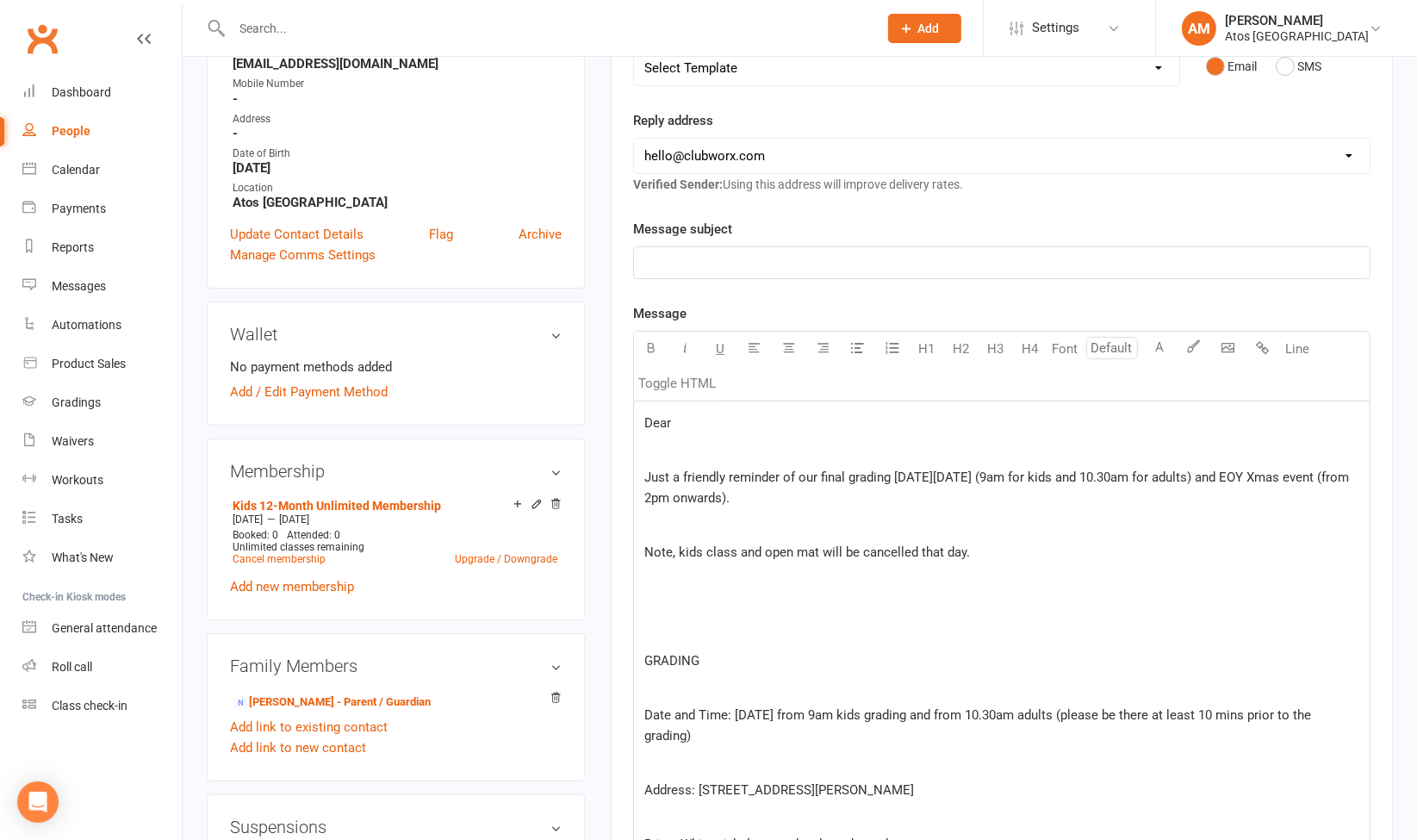
click at [870, 448] on p "﻿" at bounding box center [1002, 451] width 715 height 21
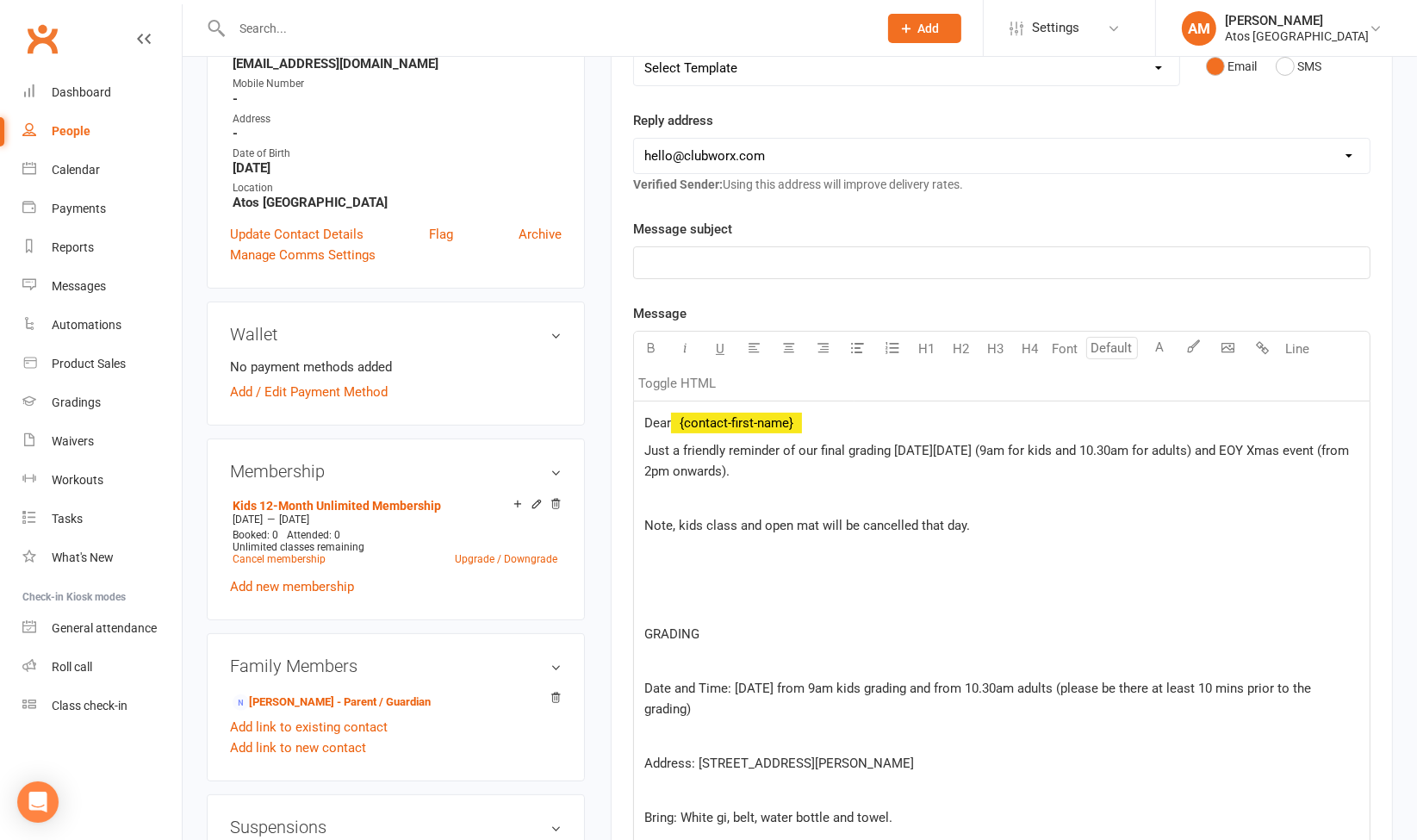
click at [876, 466] on p "Just a friendly reminder of our final grading on Saturday 1st November 2025 (9a…" at bounding box center [1002, 460] width 715 height 41
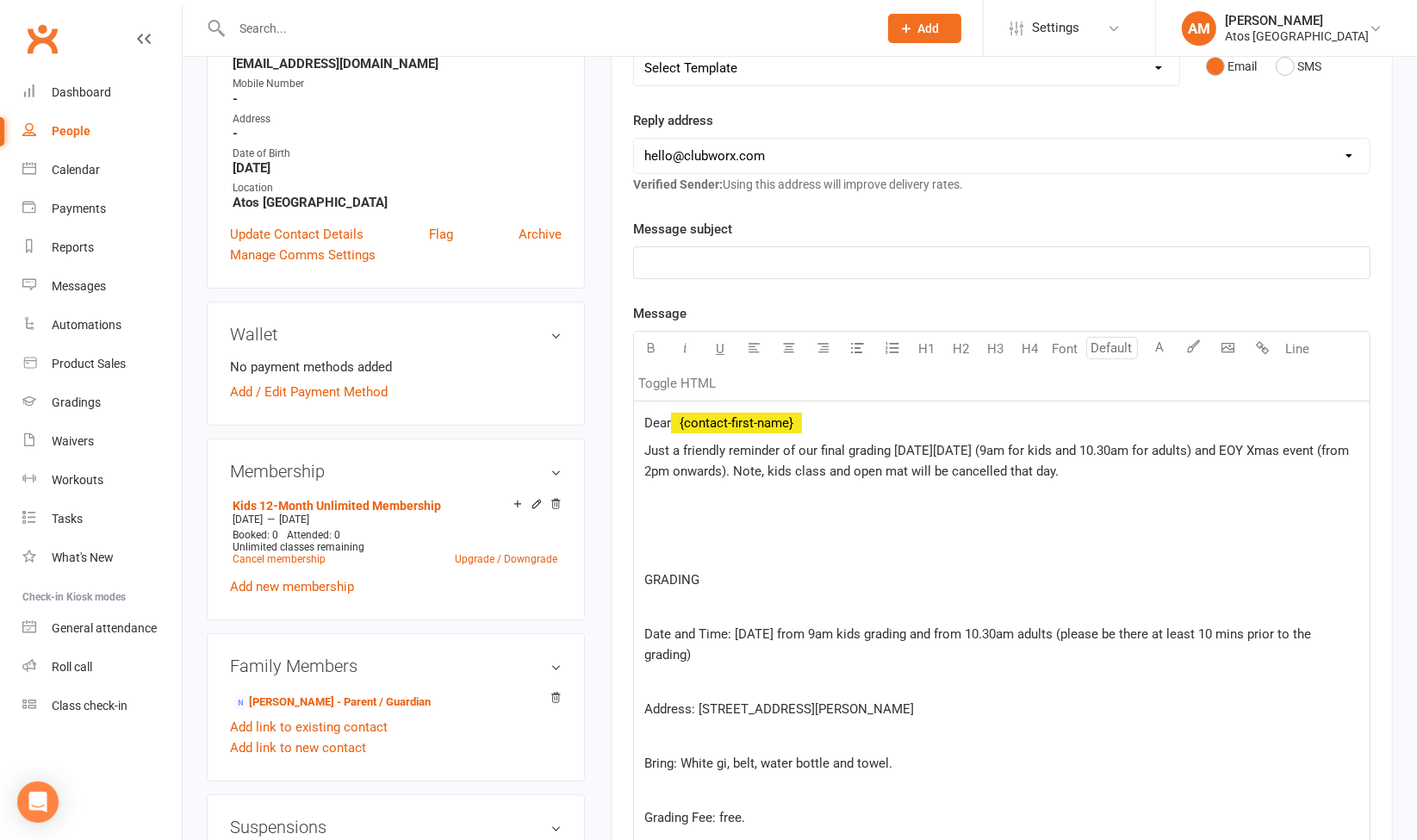
click at [672, 492] on p "﻿" at bounding box center [1002, 498] width 715 height 21
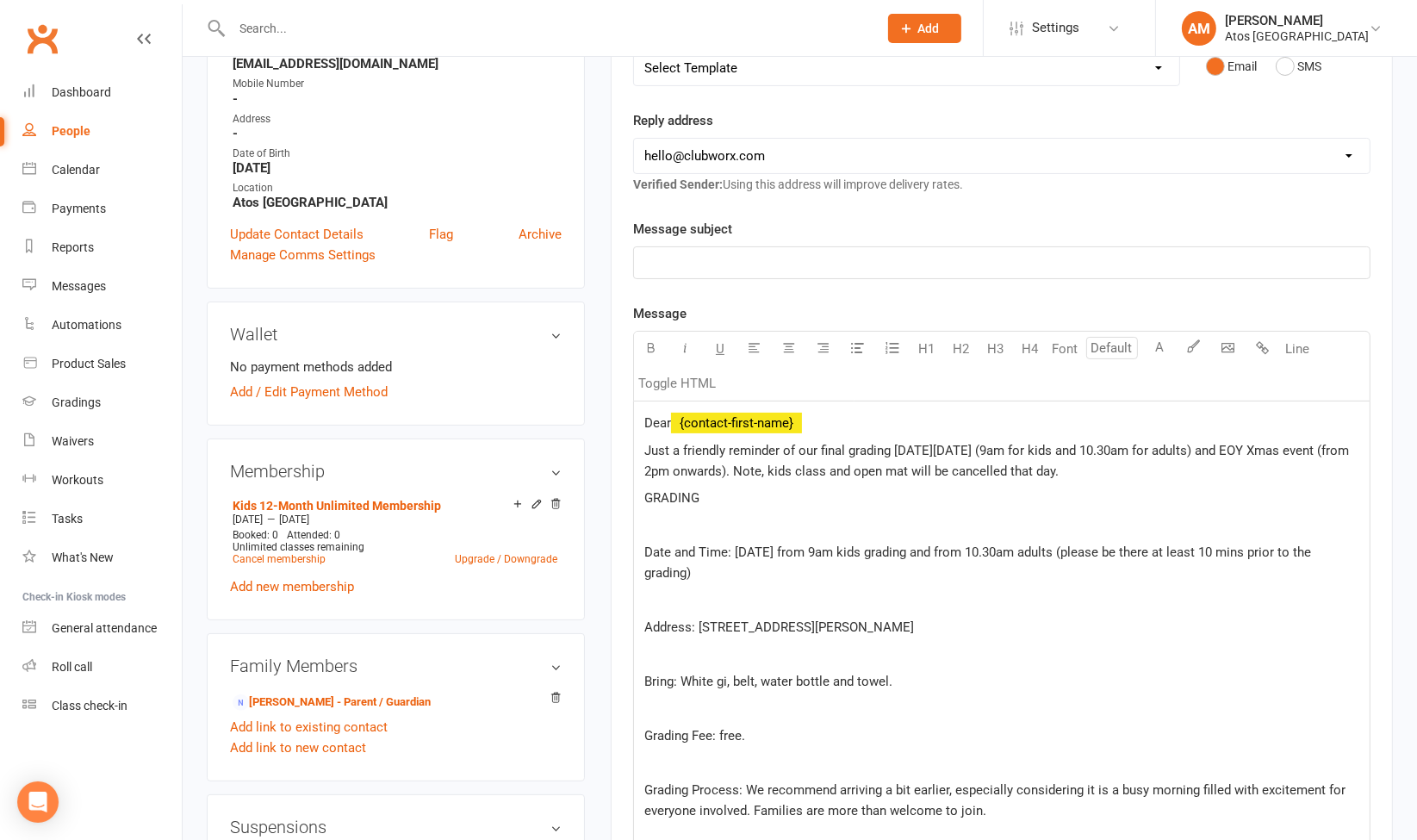
click at [653, 515] on p "﻿" at bounding box center [1002, 526] width 715 height 21
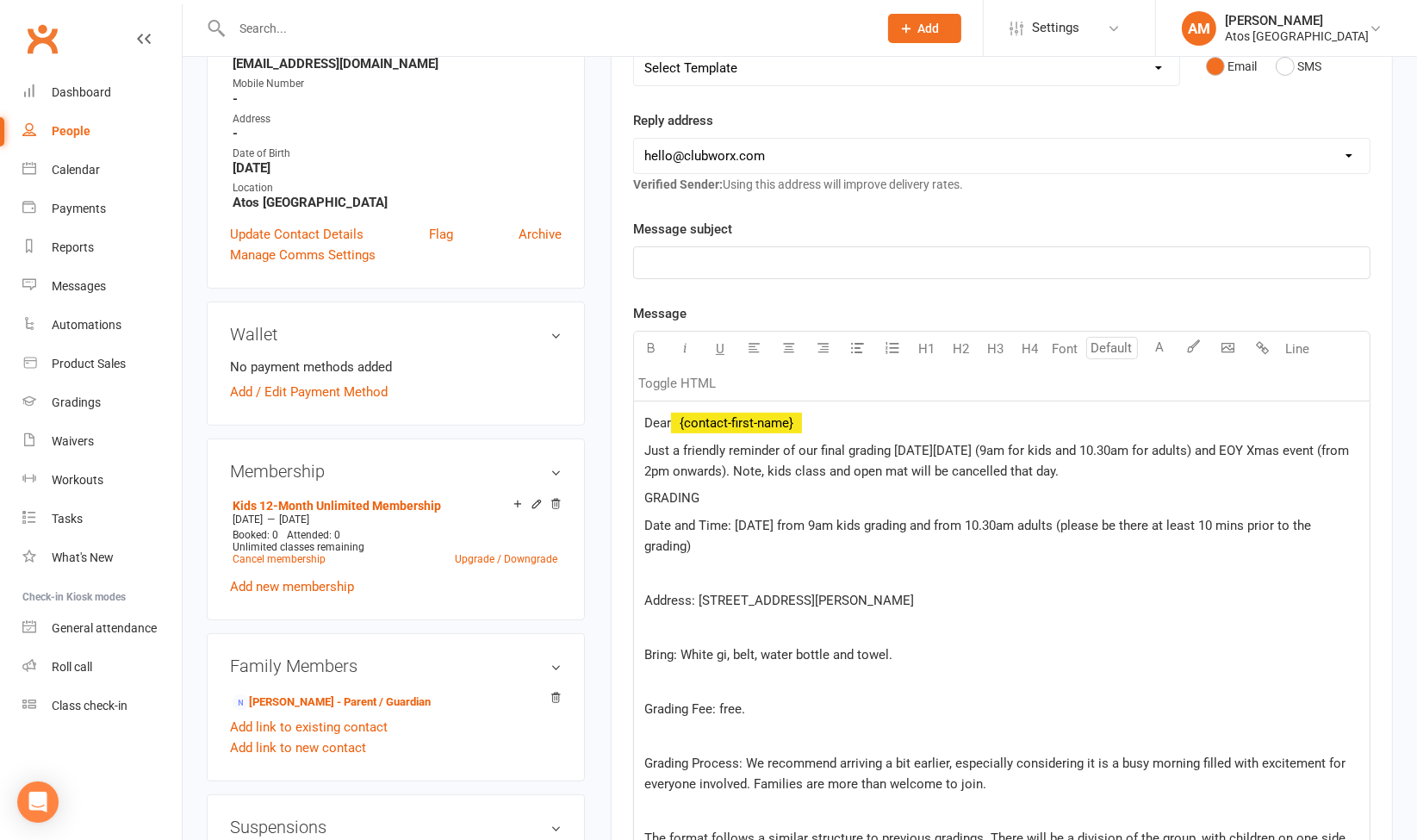
click at [688, 501] on span "GRADING" at bounding box center [672, 498] width 55 height 16
click at [658, 567] on p "﻿" at bounding box center [1002, 573] width 715 height 21
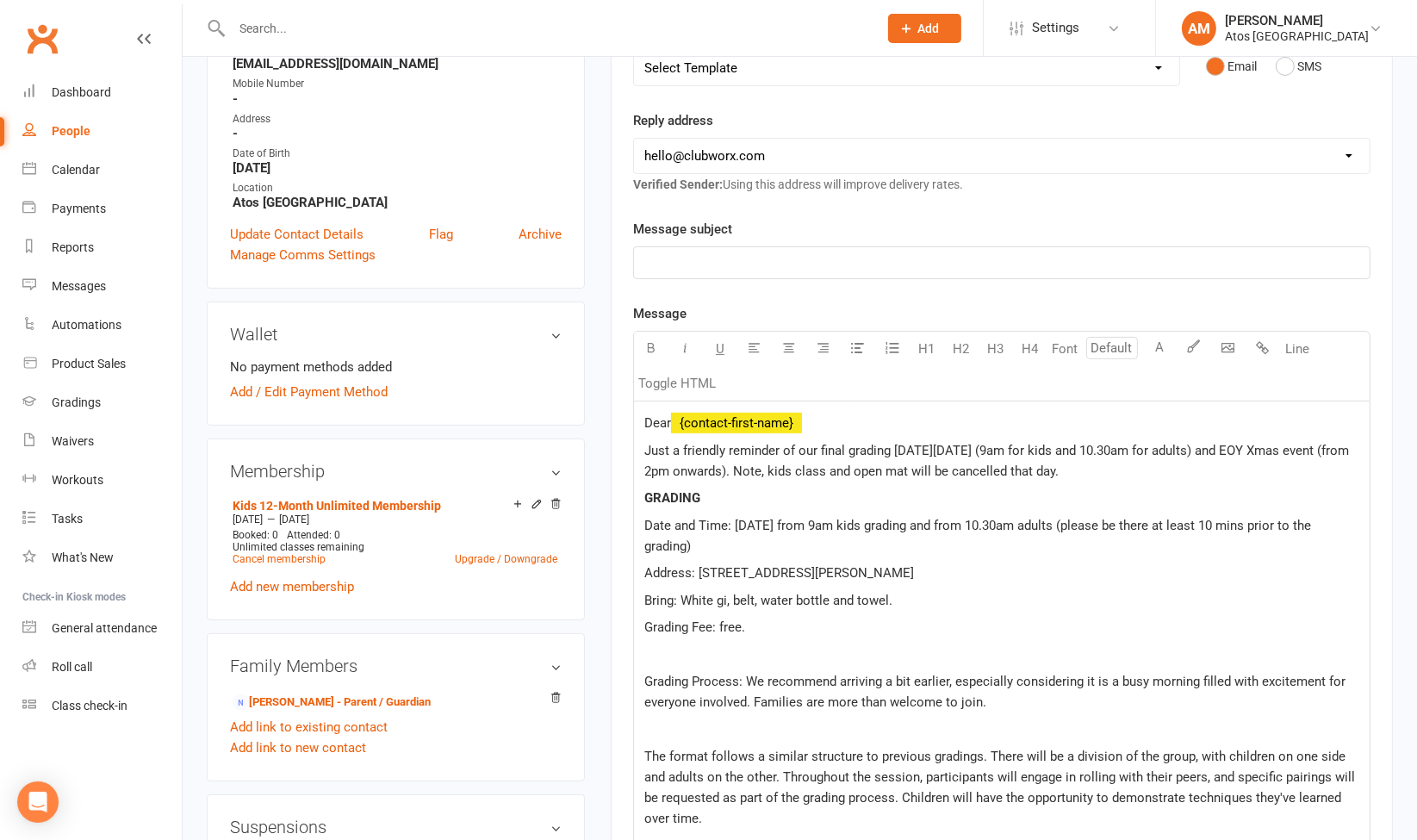
click at [666, 655] on p "﻿" at bounding box center [1002, 655] width 715 height 21
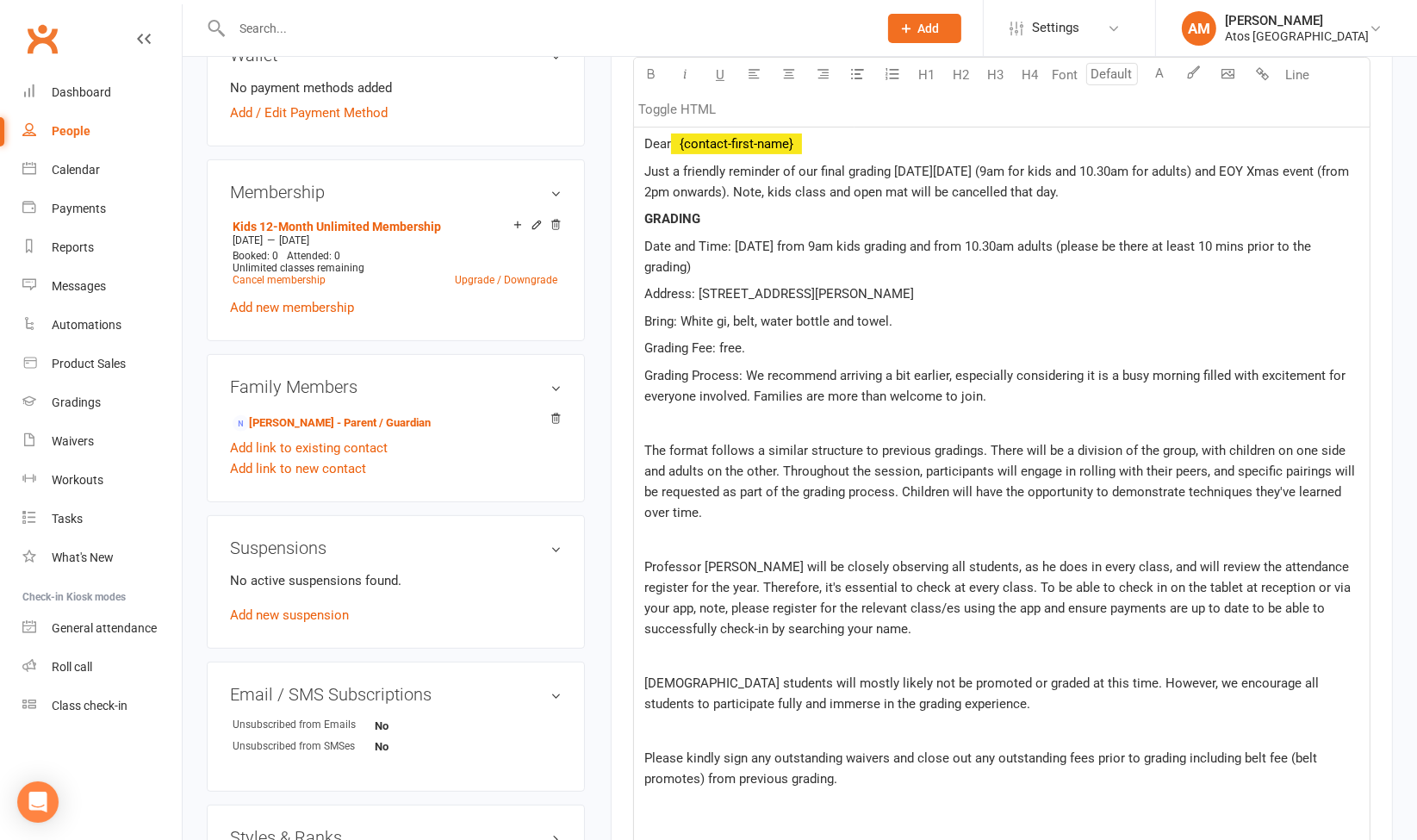
scroll to position [590, 0]
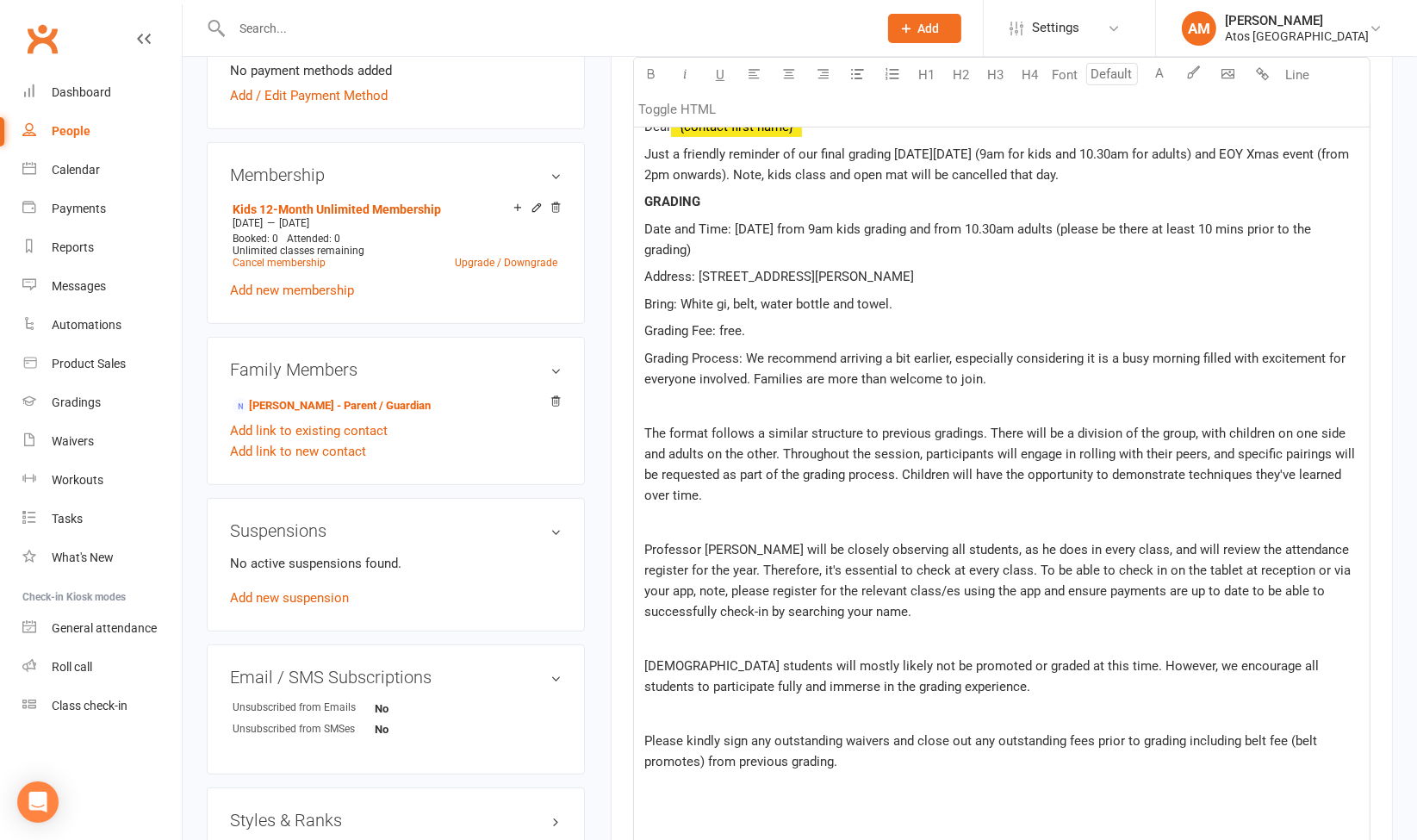
click at [715, 618] on div "Dear ﻿ {contact-first-name} Just a friendly reminder of our final grading on Sa…" at bounding box center [1002, 780] width 736 height 1350
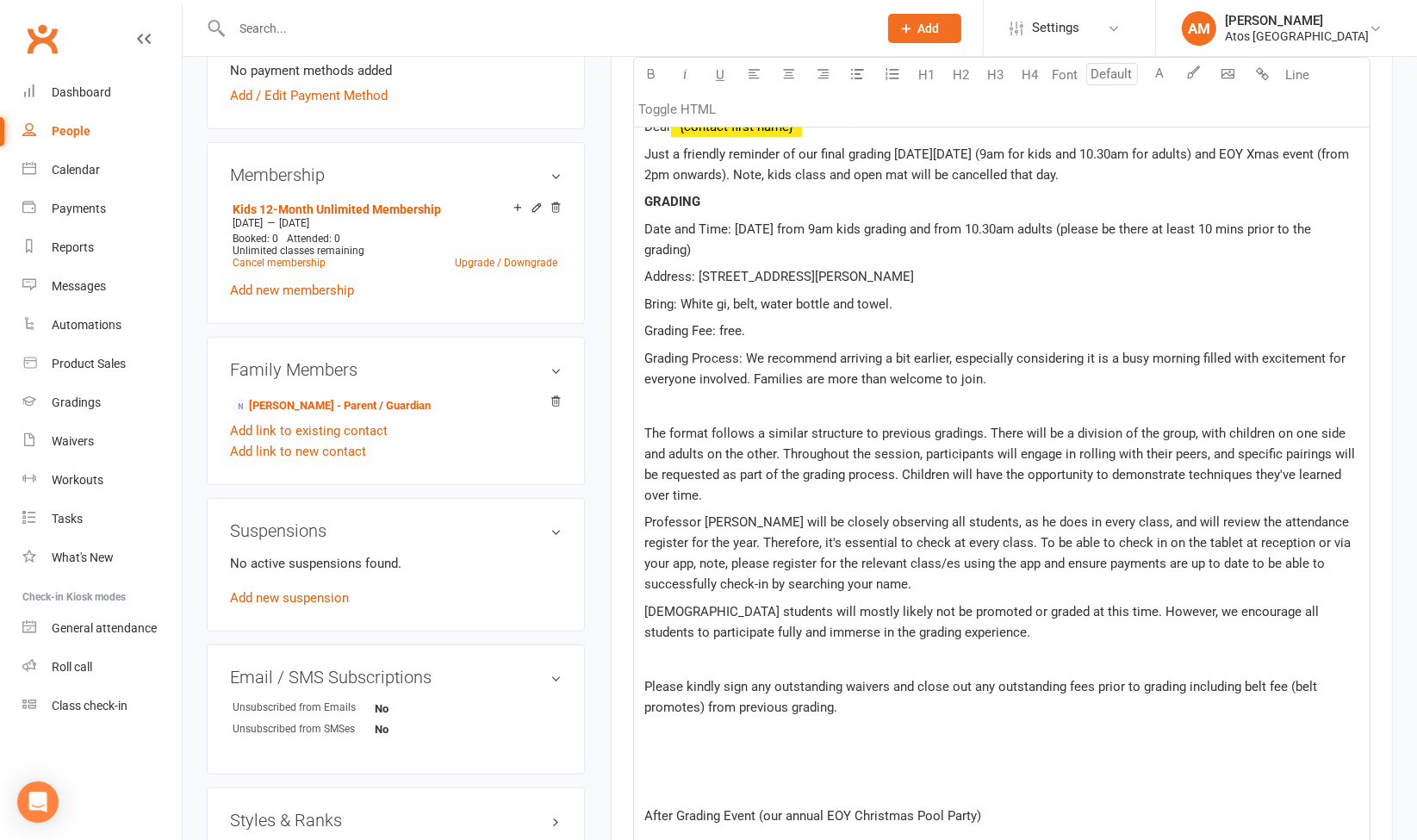
click at [683, 398] on p "﻿" at bounding box center [1002, 406] width 715 height 21
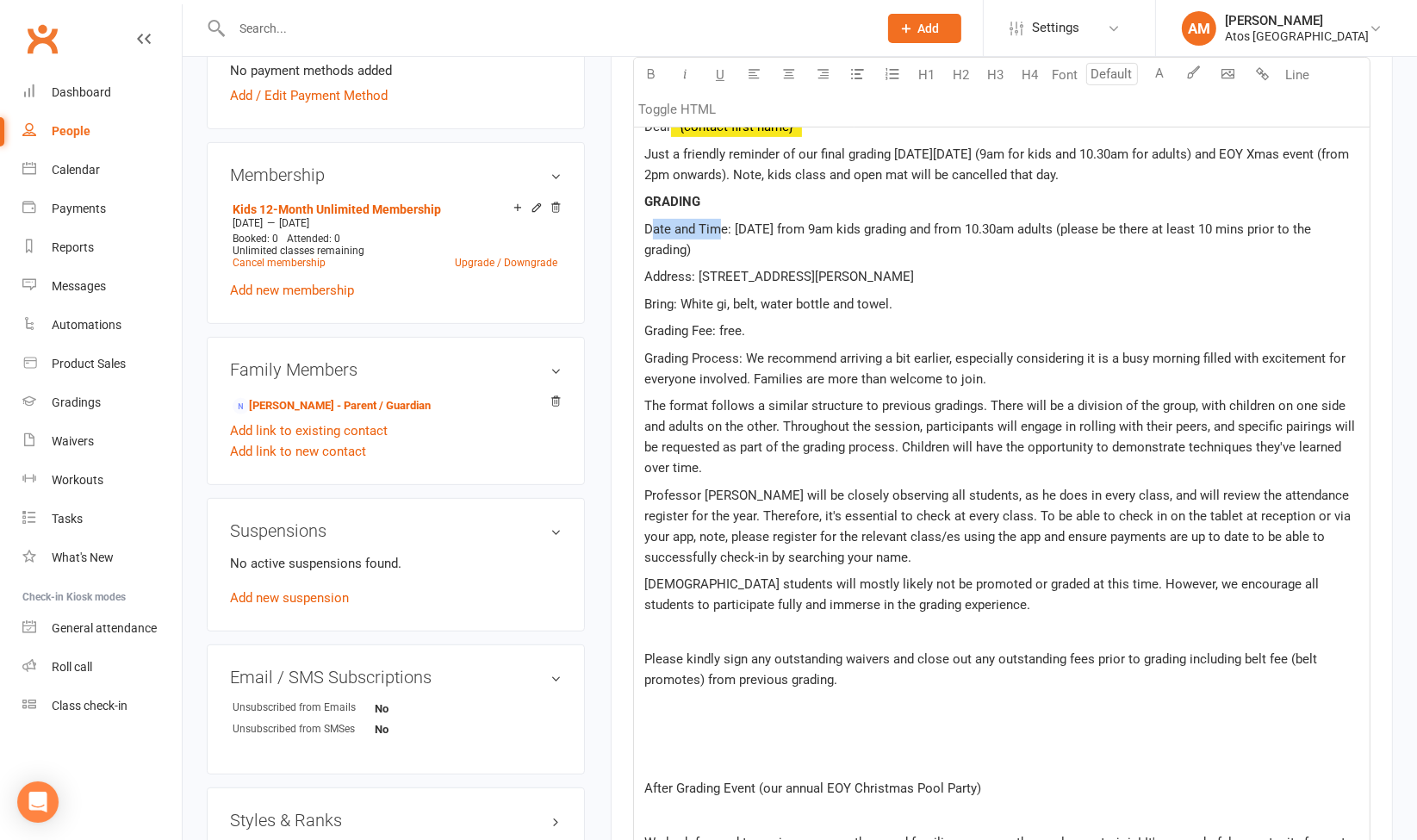
drag, startPoint x: 651, startPoint y: 227, endPoint x: 722, endPoint y: 226, distance: 71.0
click at [722, 226] on span "Date and Time: Sat 1st November 2025 from 9am kids grading and from 10.30am adu…" at bounding box center [979, 238] width 670 height 36
drag, startPoint x: 725, startPoint y: 226, endPoint x: 637, endPoint y: 224, distance: 88.0
click at [637, 224] on div "Dear ﻿ {contact-first-name} Just a friendly reminder of our final grading on Sa…" at bounding box center [1002, 739] width 736 height 1269
click at [657, 271] on span "Address: Suite 3, 530 Milton Road, Toowong" at bounding box center [779, 277] width 270 height 16
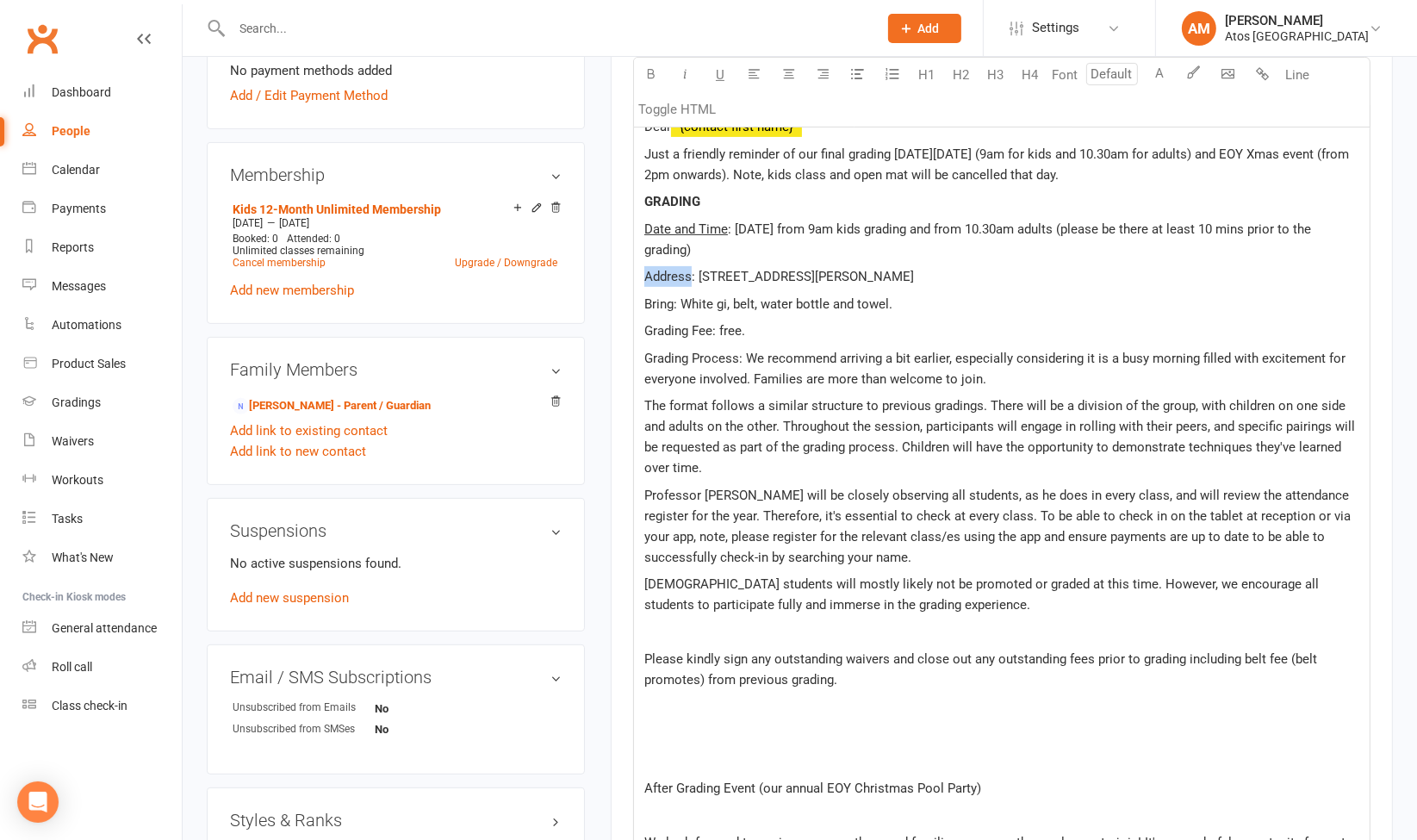
click at [657, 271] on span "Address: Suite 3, 530 Milton Road, Toowong" at bounding box center [779, 277] width 270 height 16
click at [663, 305] on span "Bring: White gi, belt, water bottle and towel." at bounding box center [769, 304] width 248 height 16
drag, startPoint x: 657, startPoint y: 329, endPoint x: 713, endPoint y: 329, distance: 56.0
click at [713, 329] on span "Grading Fee: free." at bounding box center [695, 331] width 100 height 16
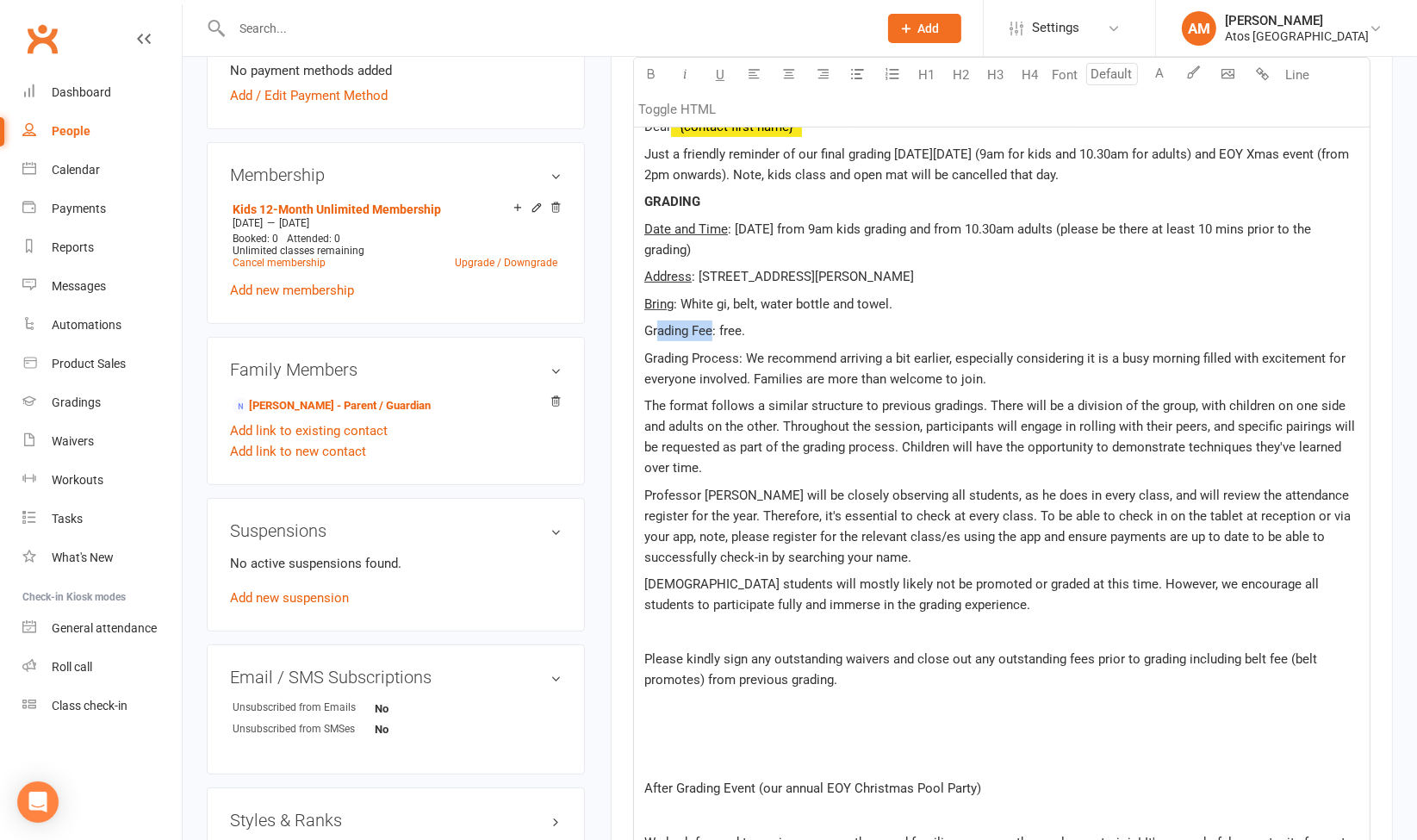
click at [713, 329] on span "Grading Fee: free." at bounding box center [695, 331] width 100 height 16
click at [645, 325] on span "Grading Fee: free." at bounding box center [695, 331] width 100 height 16
drag, startPoint x: 646, startPoint y: 346, endPoint x: 736, endPoint y: 358, distance: 90.8
click at [736, 358] on span "Grading Process: We recommend arriving a bit earlier, especially considering it…" at bounding box center [997, 368] width 705 height 36
click at [664, 630] on p "﻿" at bounding box center [1002, 632] width 715 height 21
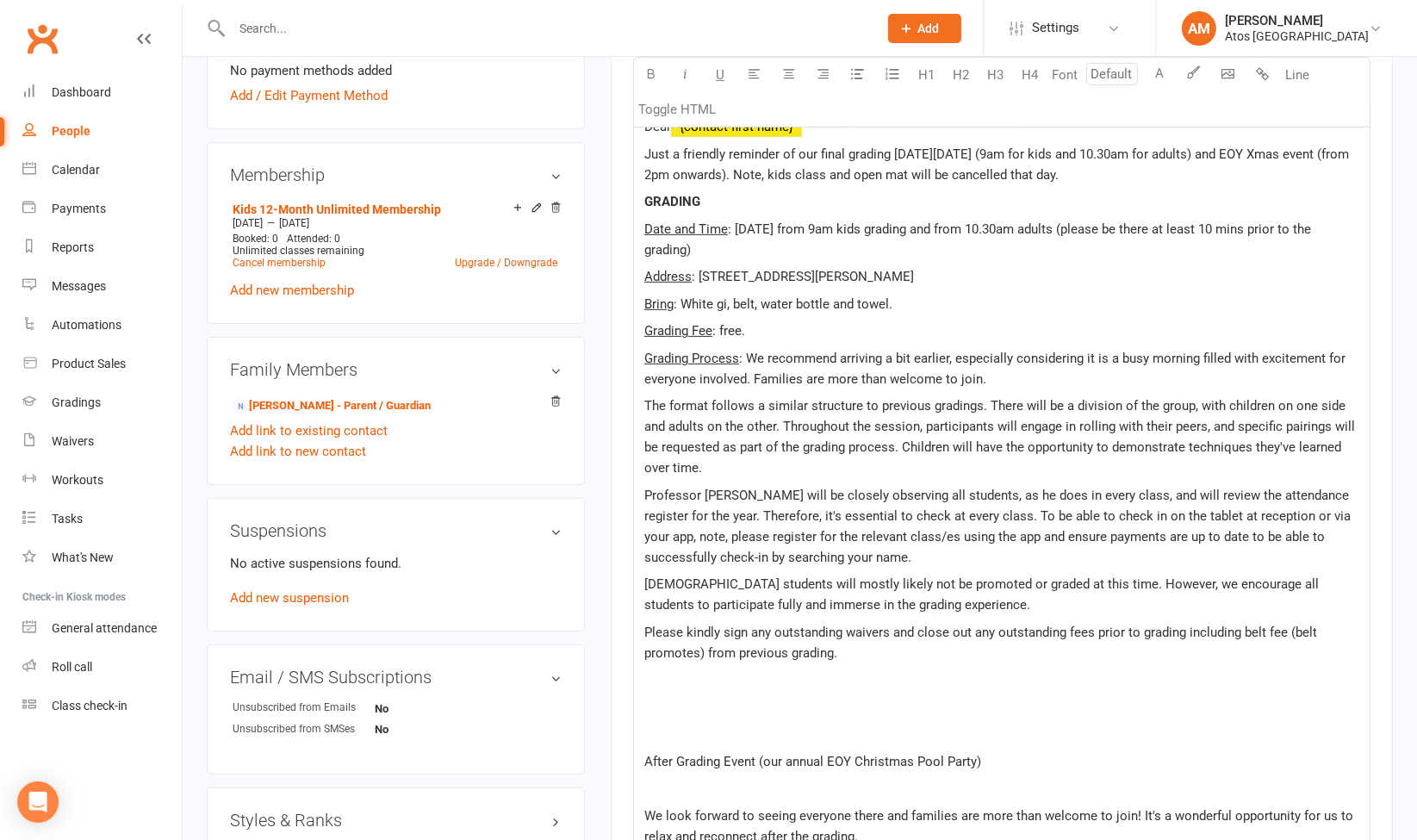
click at [651, 669] on p "﻿" at bounding box center [1002, 679] width 715 height 21
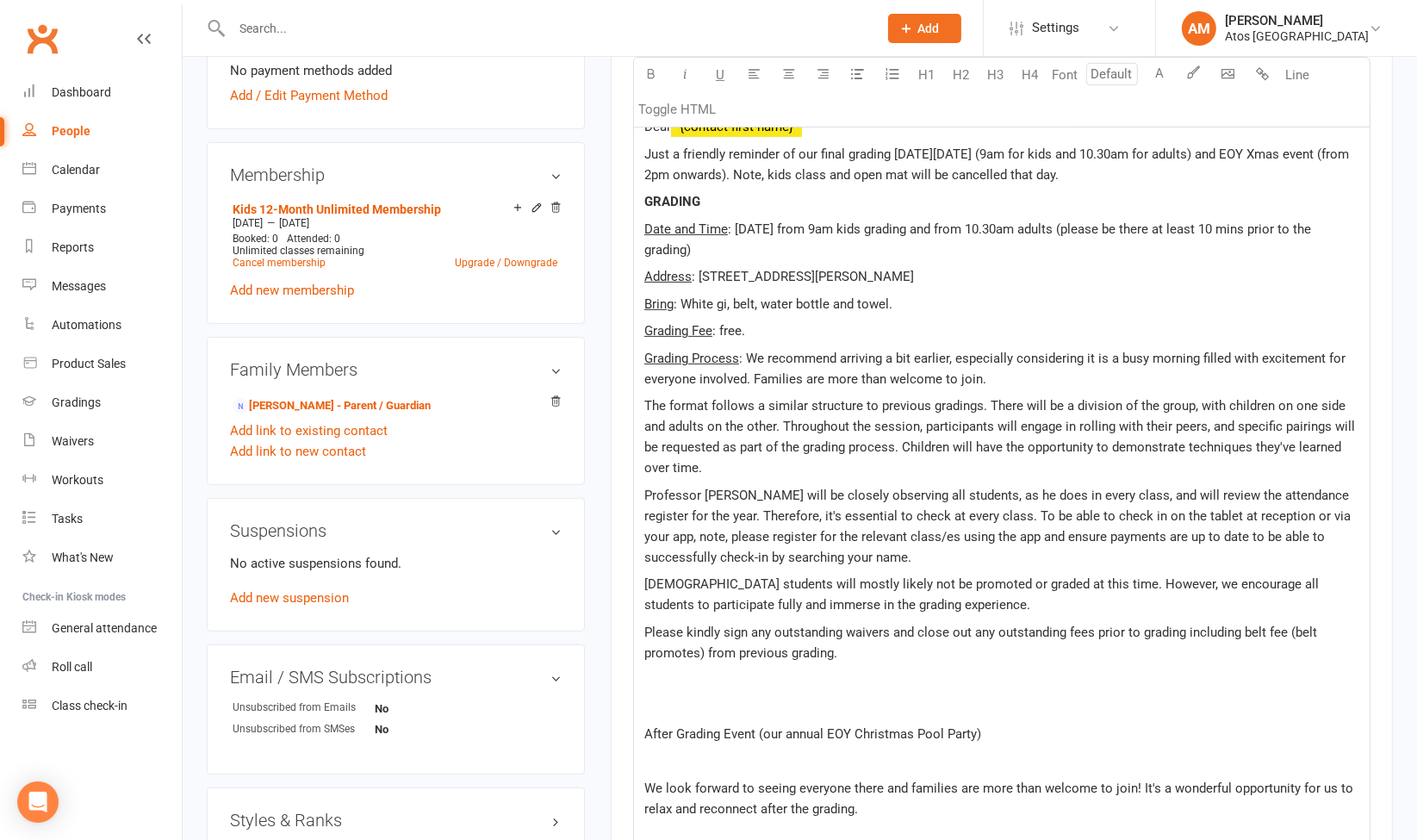
click at [651, 684] on p at bounding box center [1002, 679] width 715 height 21
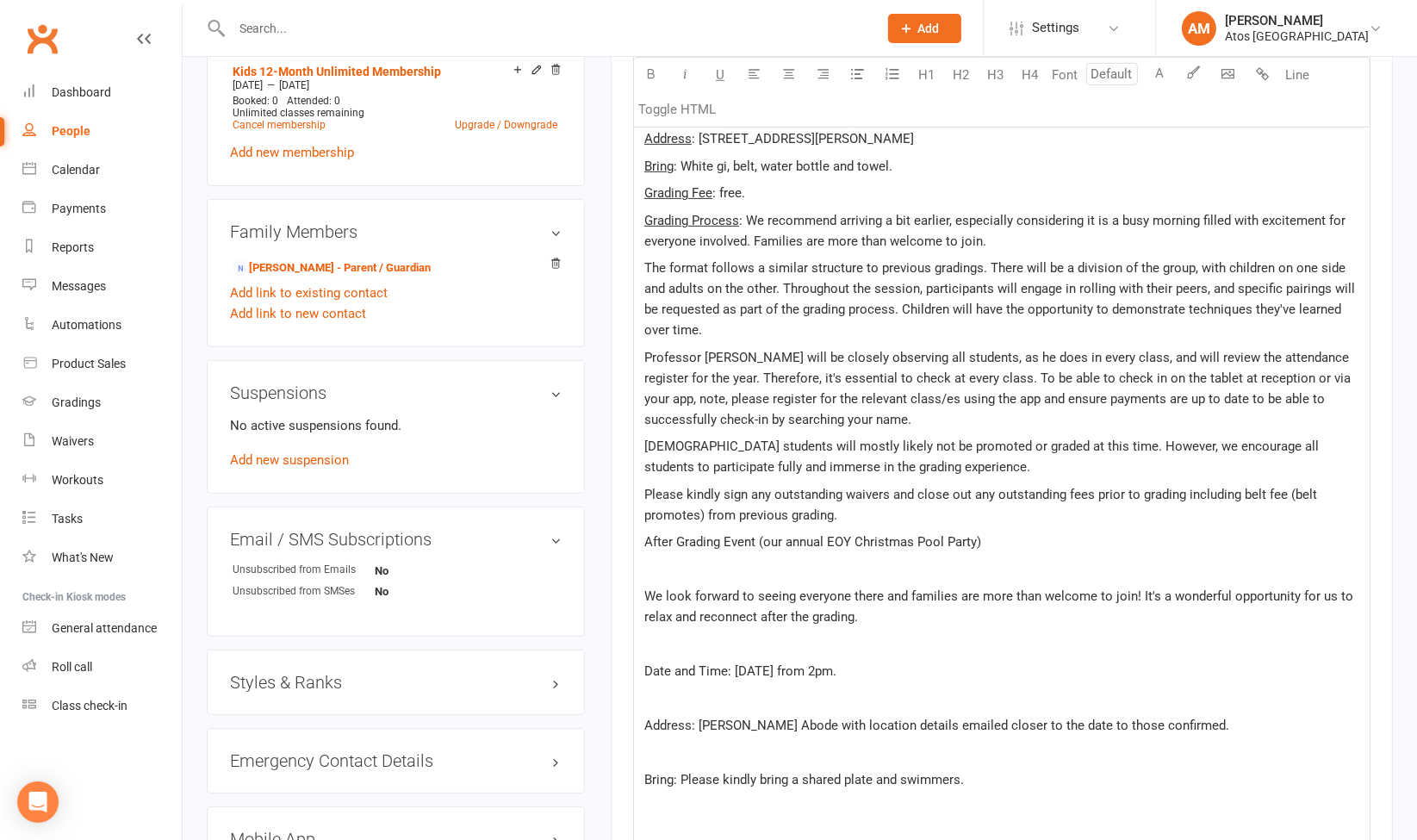
scroll to position [755, 0]
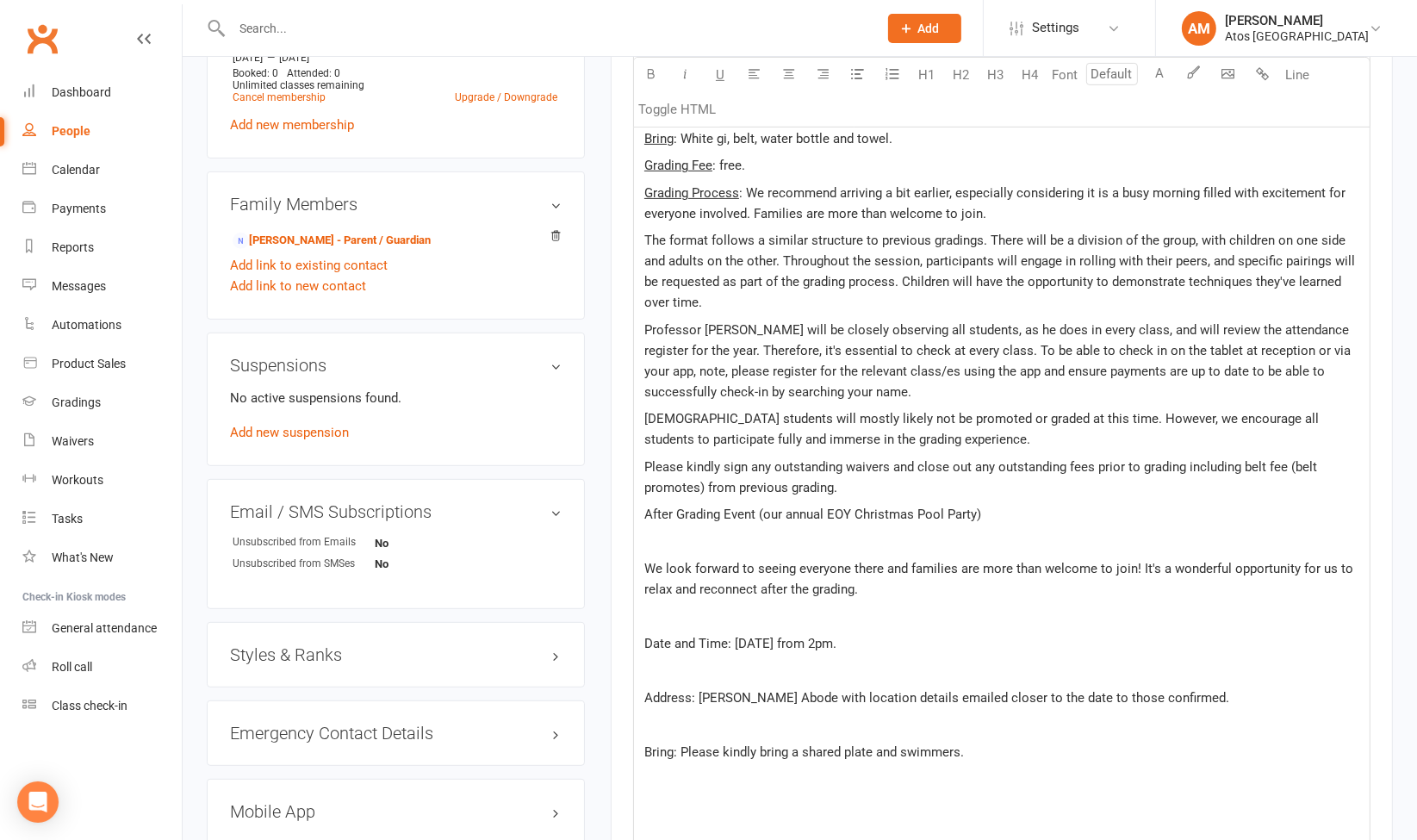
click at [987, 517] on p "After Grading Event (our annual EOY Christmas Pool Party)" at bounding box center [1002, 514] width 715 height 21
click at [861, 487] on p "Please kindly sign any outstanding waivers and close out any outstanding fees p…" at bounding box center [1002, 477] width 715 height 41
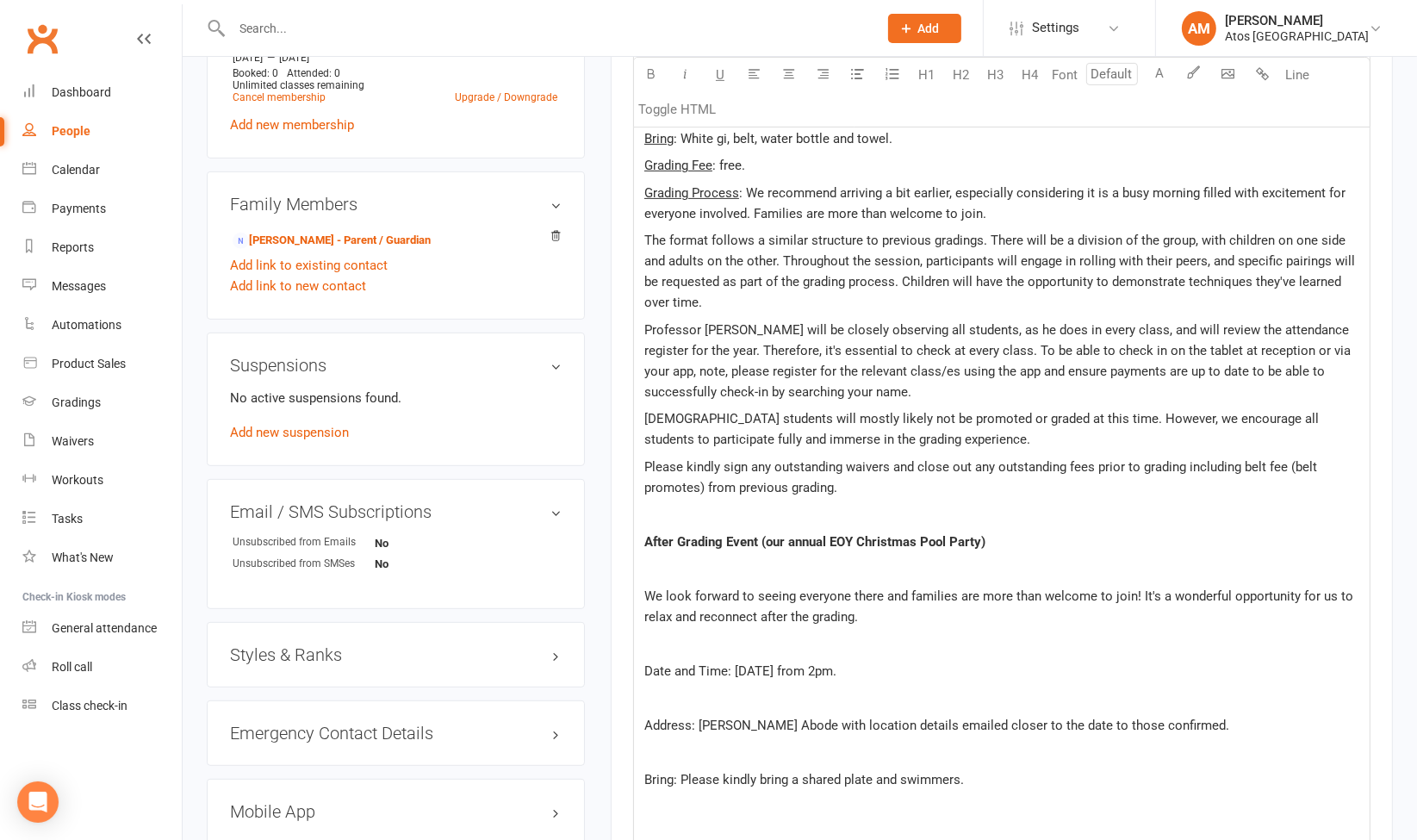
click at [762, 568] on p "﻿" at bounding box center [1002, 568] width 715 height 21
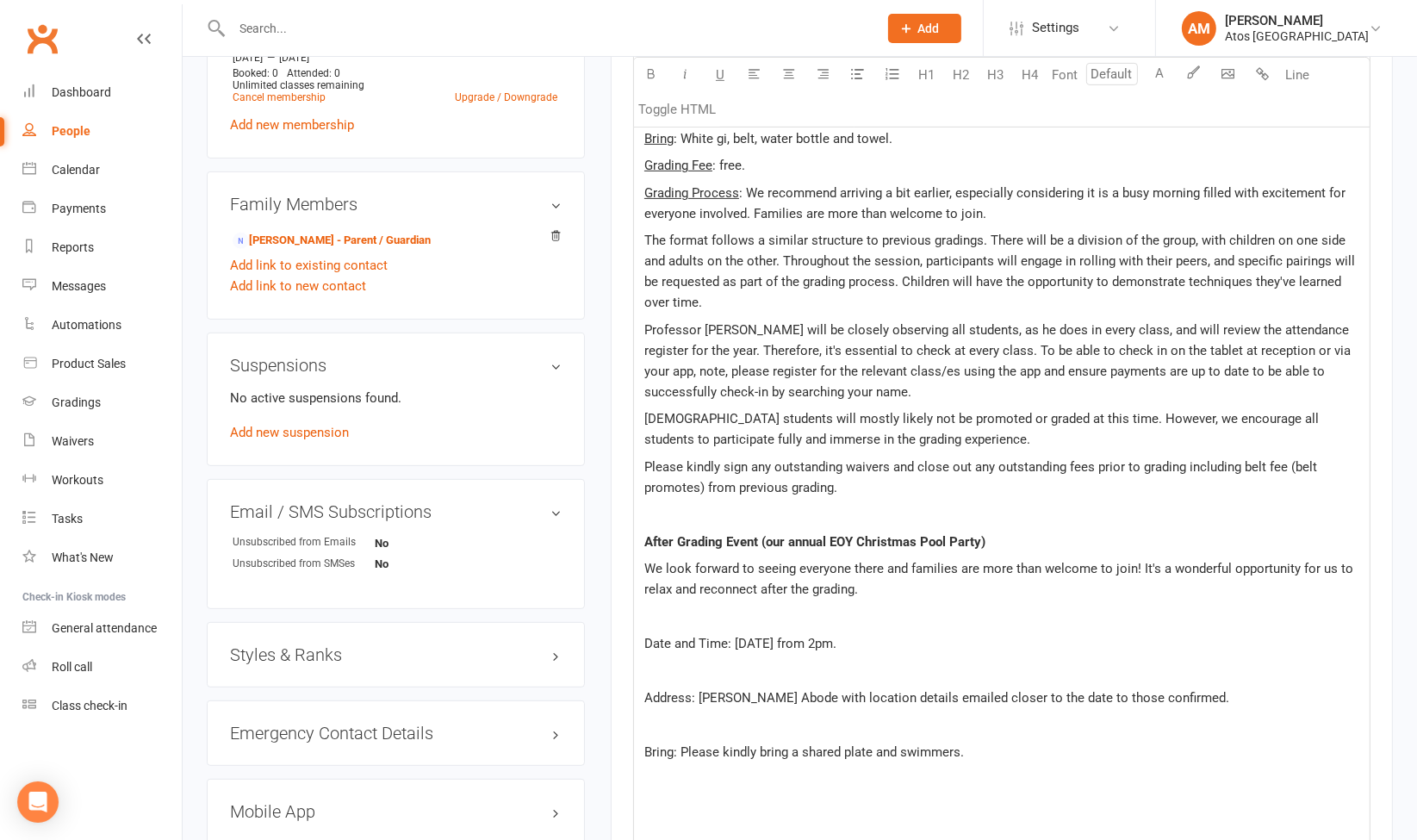
click at [732, 623] on p "﻿" at bounding box center [1002, 616] width 715 height 21
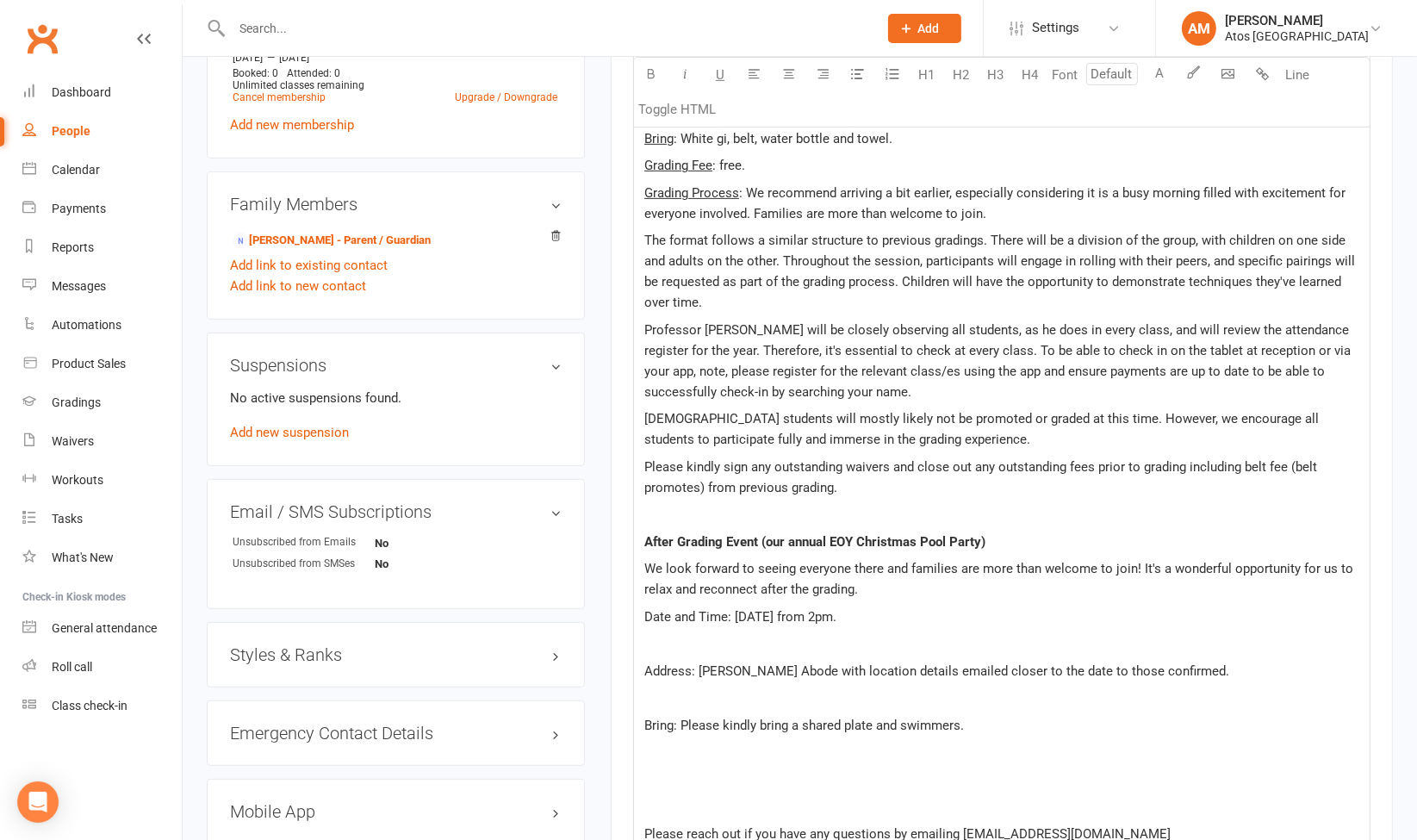
click at [709, 641] on p "﻿" at bounding box center [1002, 644] width 715 height 21
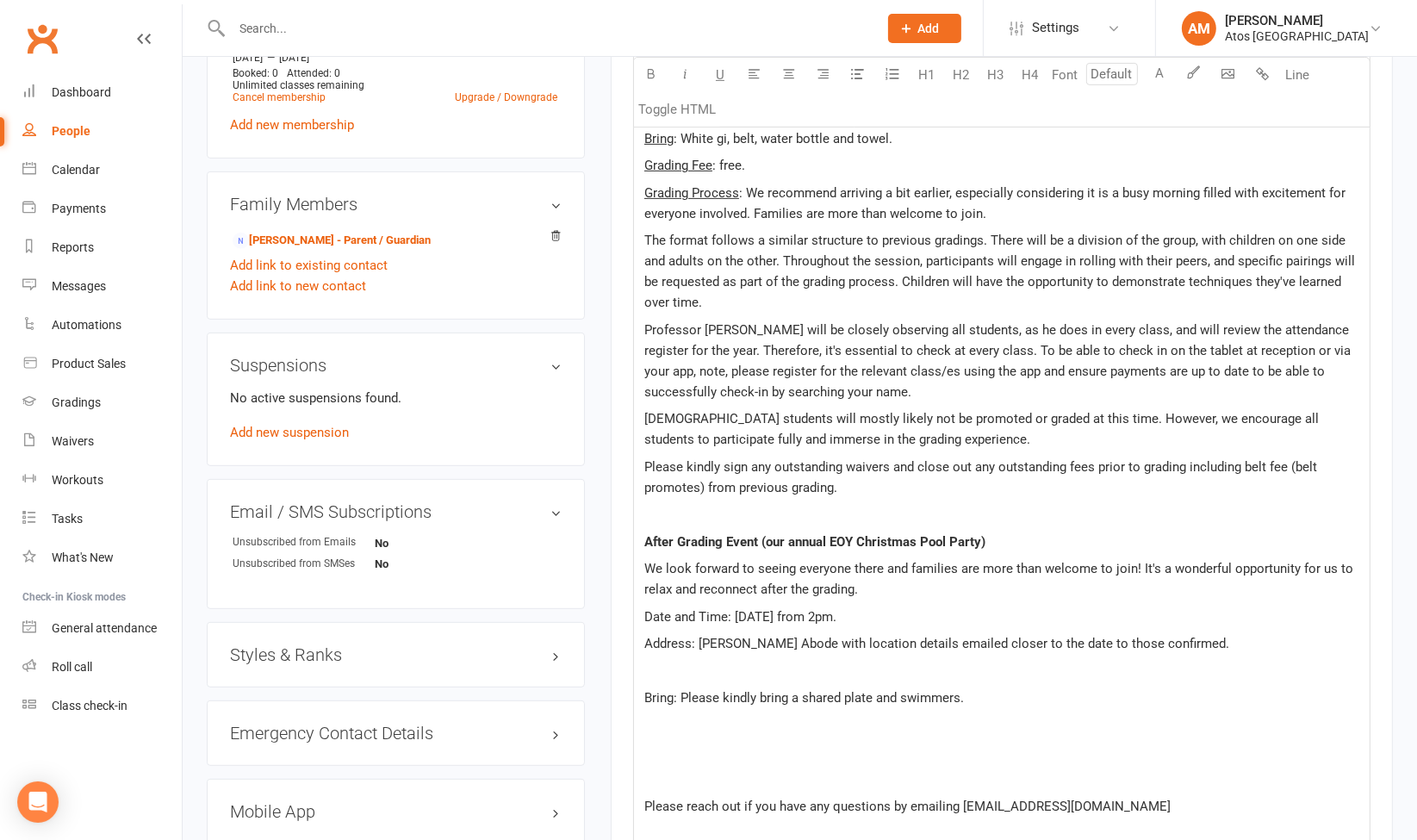
click at [676, 663] on p "﻿" at bounding box center [1002, 671] width 715 height 21
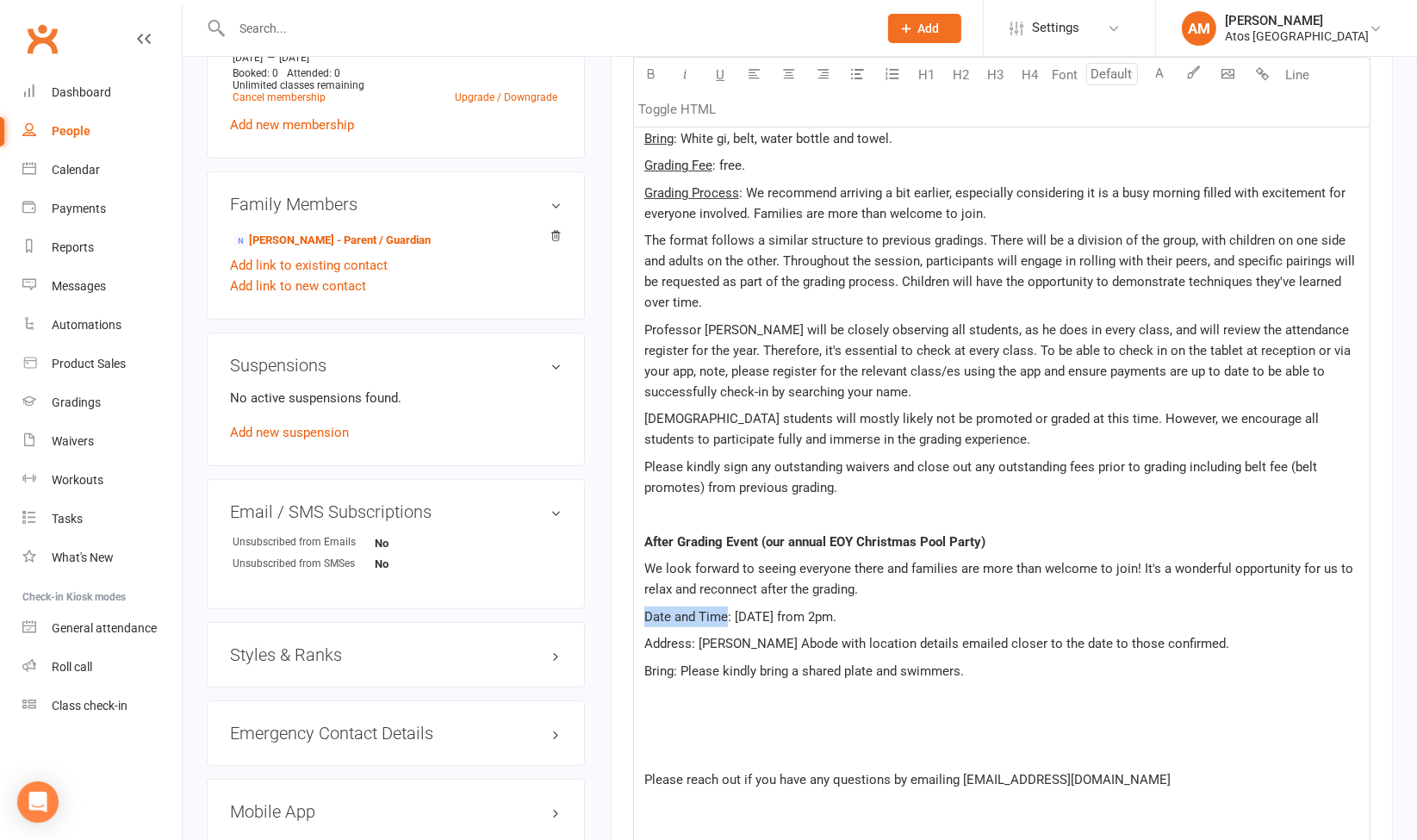
drag, startPoint x: 646, startPoint y: 615, endPoint x: 726, endPoint y: 607, distance: 80.4
click at [726, 609] on span "Date and Time: Saturday 1st November from 2pm." at bounding box center [741, 616] width 192 height 16
click at [672, 640] on span "Address: Mota Abode with location details emailed closer to the date to those c…" at bounding box center [937, 644] width 585 height 16
click at [656, 669] on span "Bring: Please kindly bring a shared plate and swimmers." at bounding box center [805, 671] width 320 height 16
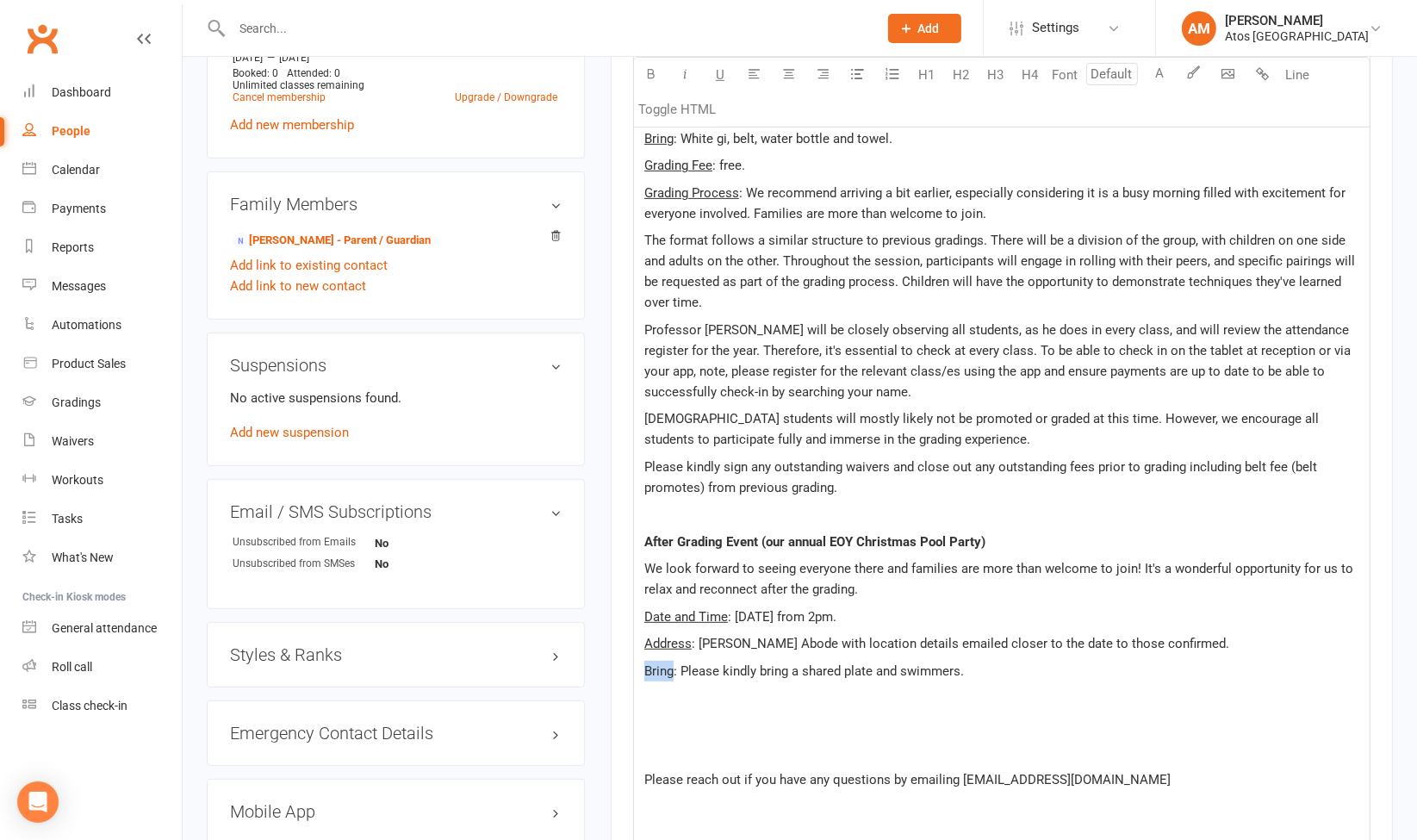
click at [656, 669] on span "Bring: Please kindly bring a shared plate and swimmers." at bounding box center [805, 671] width 320 height 16
click at [662, 705] on p "﻿" at bounding box center [1002, 698] width 715 height 21
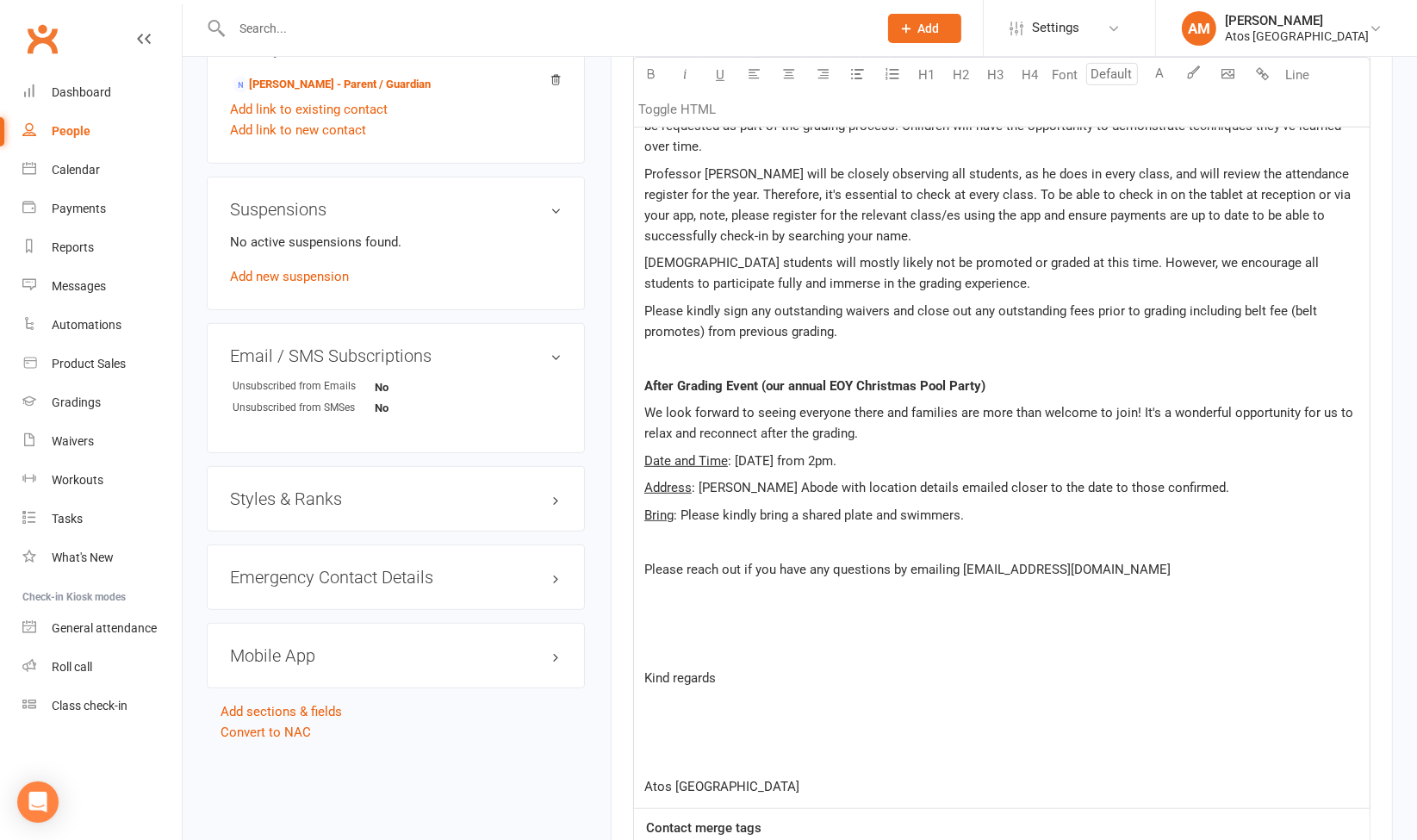
scroll to position [961, 0]
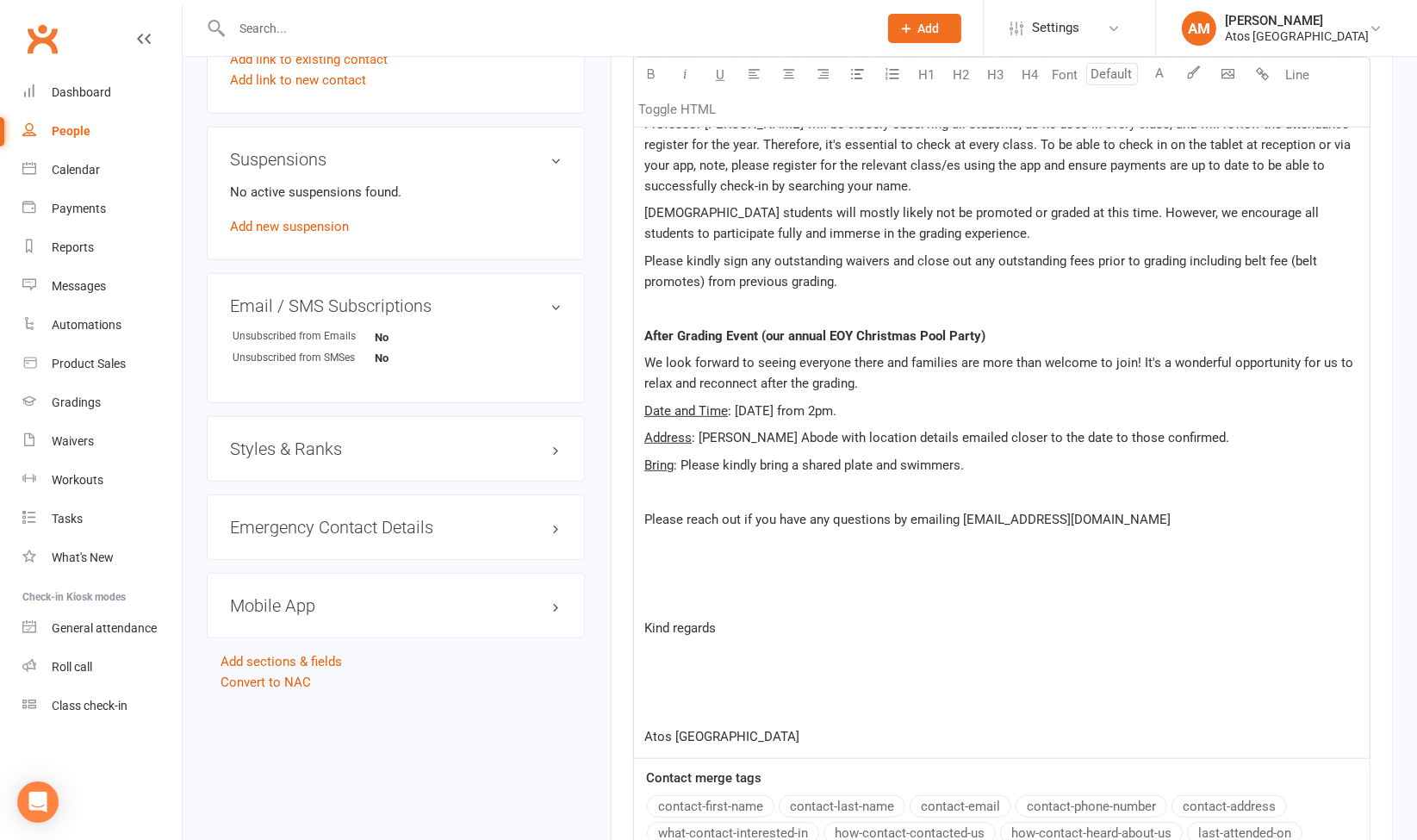
click at [659, 554] on div "Dear ﻿ {contact-first-name} Just a friendly reminder of our final grading on Sa…" at bounding box center [1002, 246] width 736 height 1025
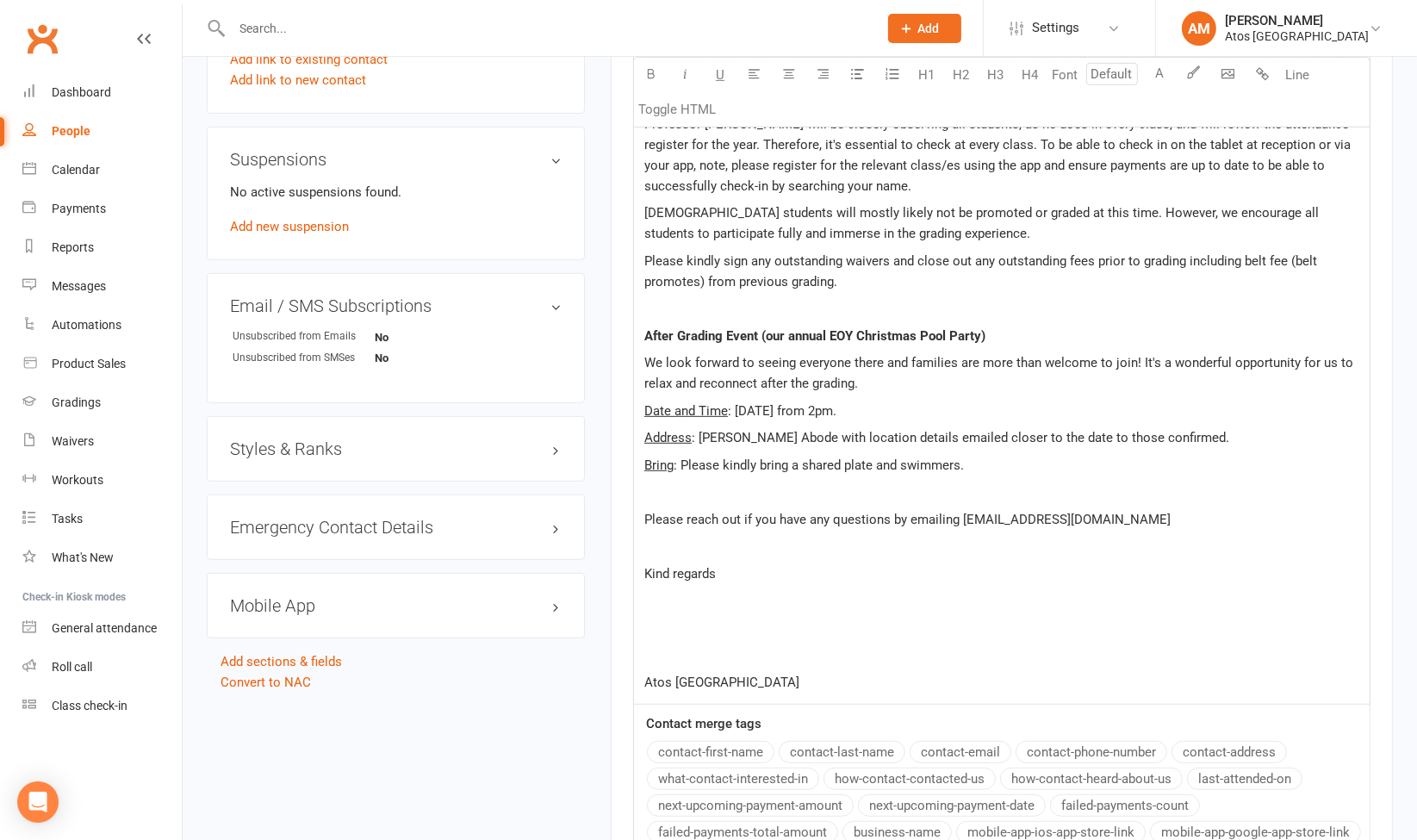
click at [651, 602] on p "﻿" at bounding box center [1002, 601] width 715 height 21
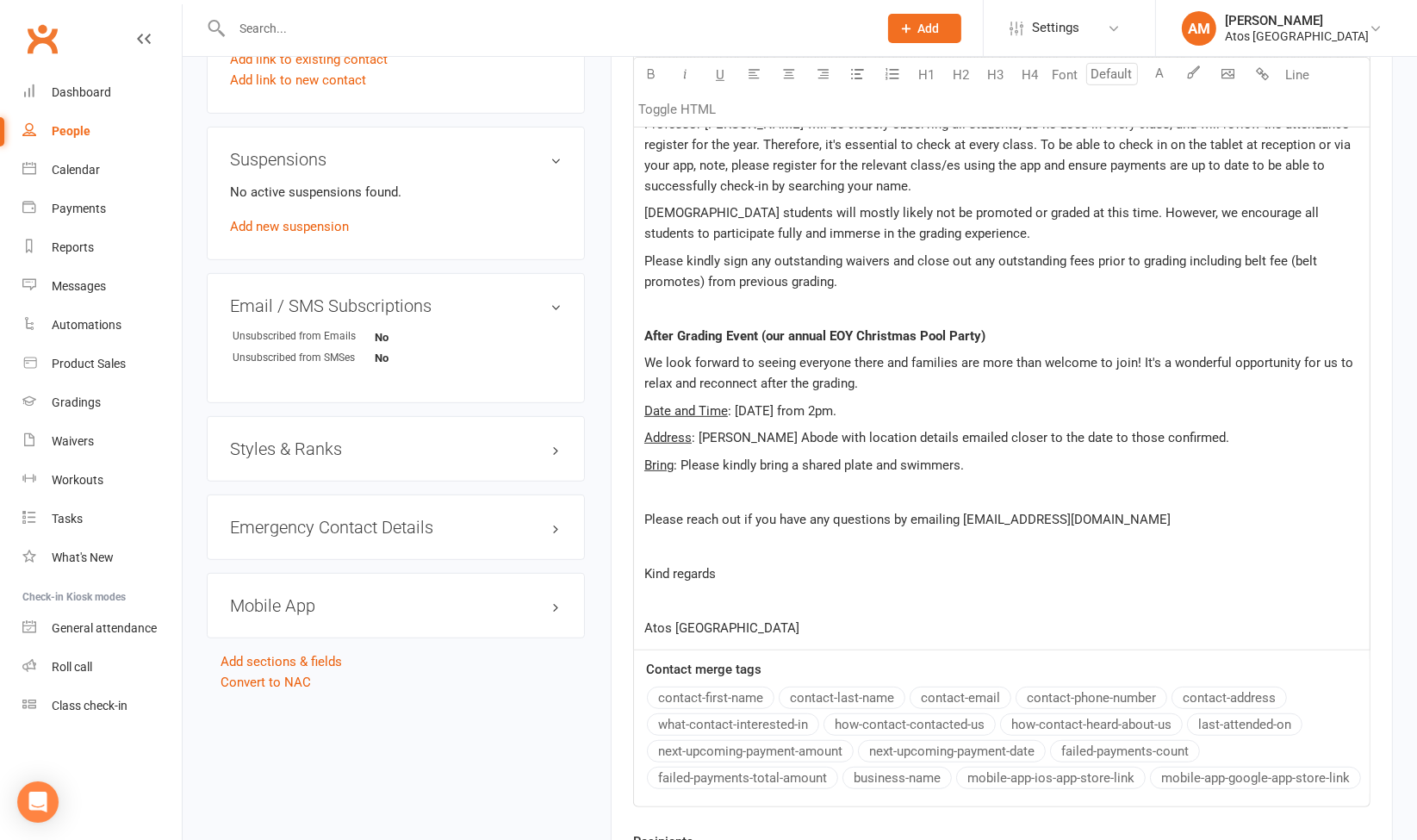
click at [650, 574] on span "Kind regards" at bounding box center [681, 574] width 72 height 16
click at [645, 518] on span "Please reach out if you have any questions by emailing atosbrisbane@gmail.com" at bounding box center [908, 520] width 527 height 16
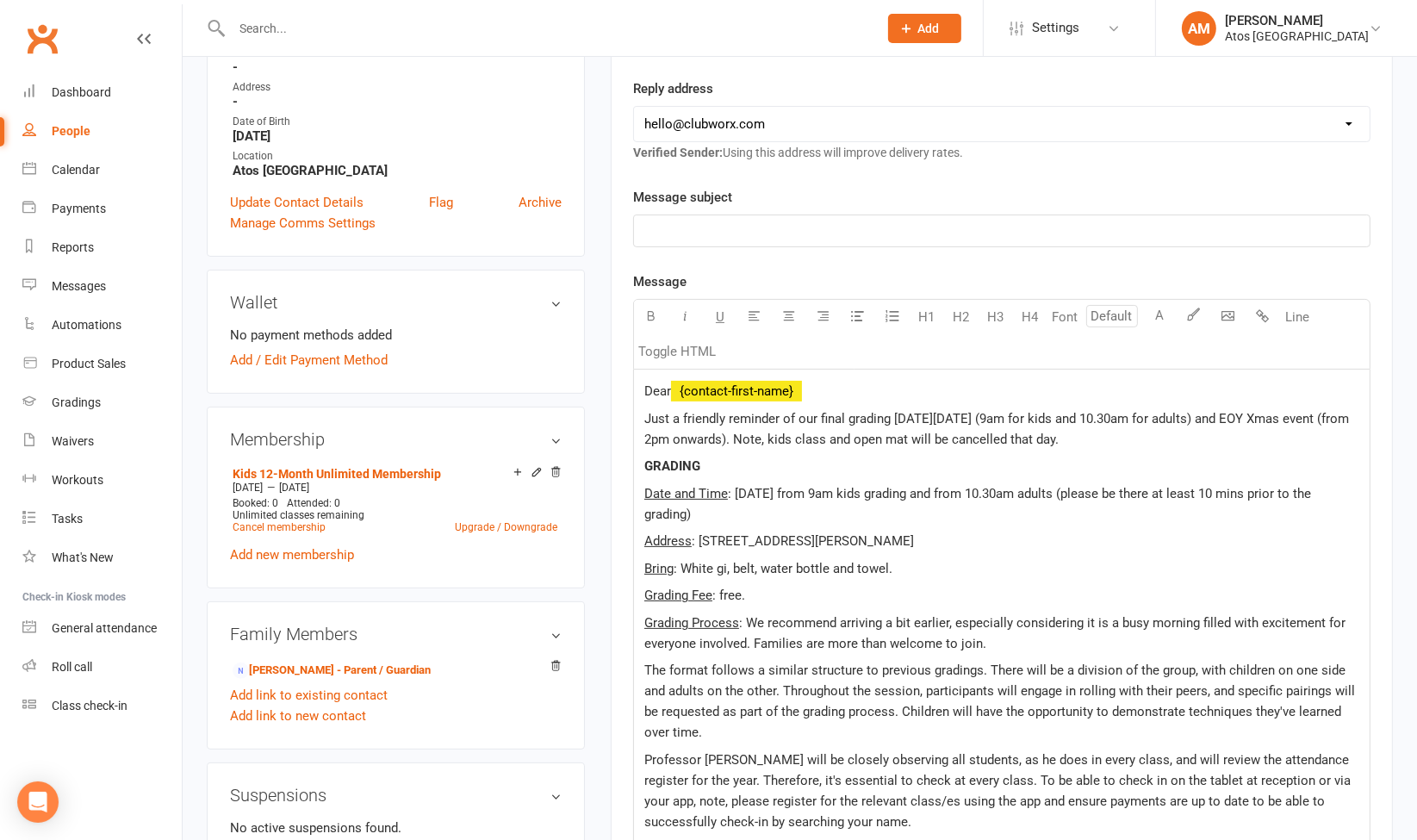
scroll to position [348, 0]
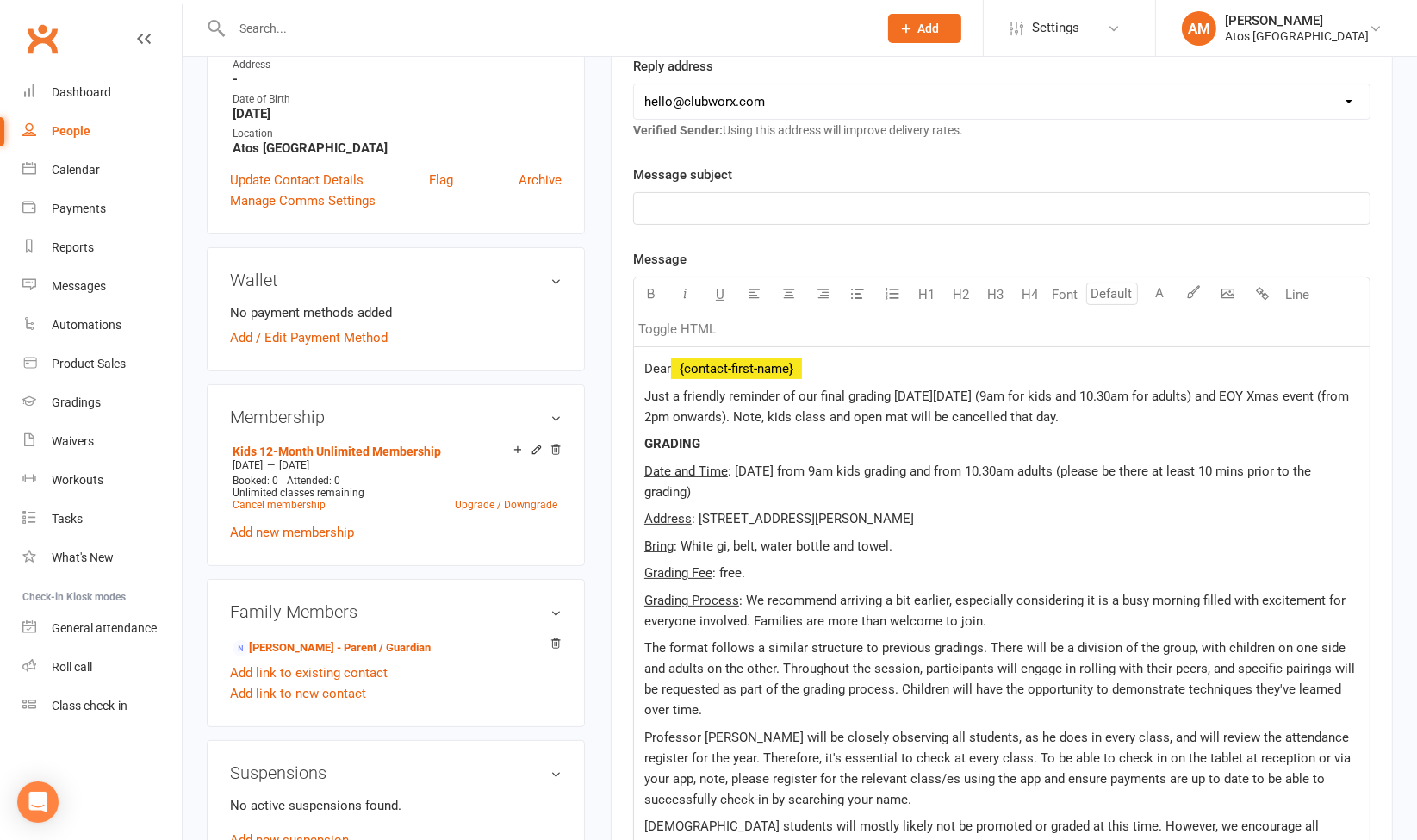
click at [1211, 199] on p "﻿" at bounding box center [1002, 209] width 715 height 21
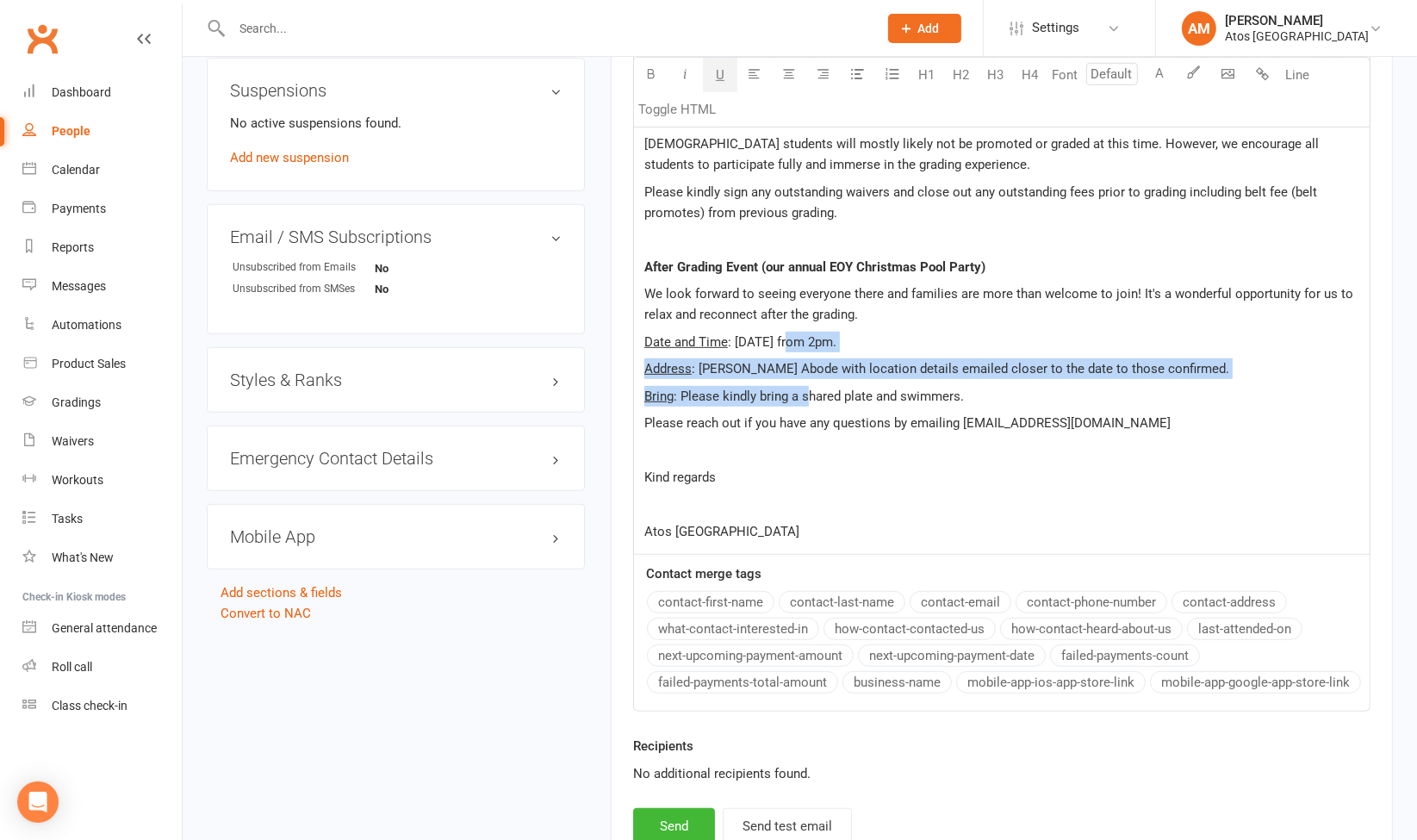
drag, startPoint x: 807, startPoint y: 393, endPoint x: 790, endPoint y: 340, distance: 55.7
click at [790, 340] on div "Dear ﻿ {contact-first-name} Just a friendly reminder of our final grading on Sa…" at bounding box center [1002, 109] width 736 height 889
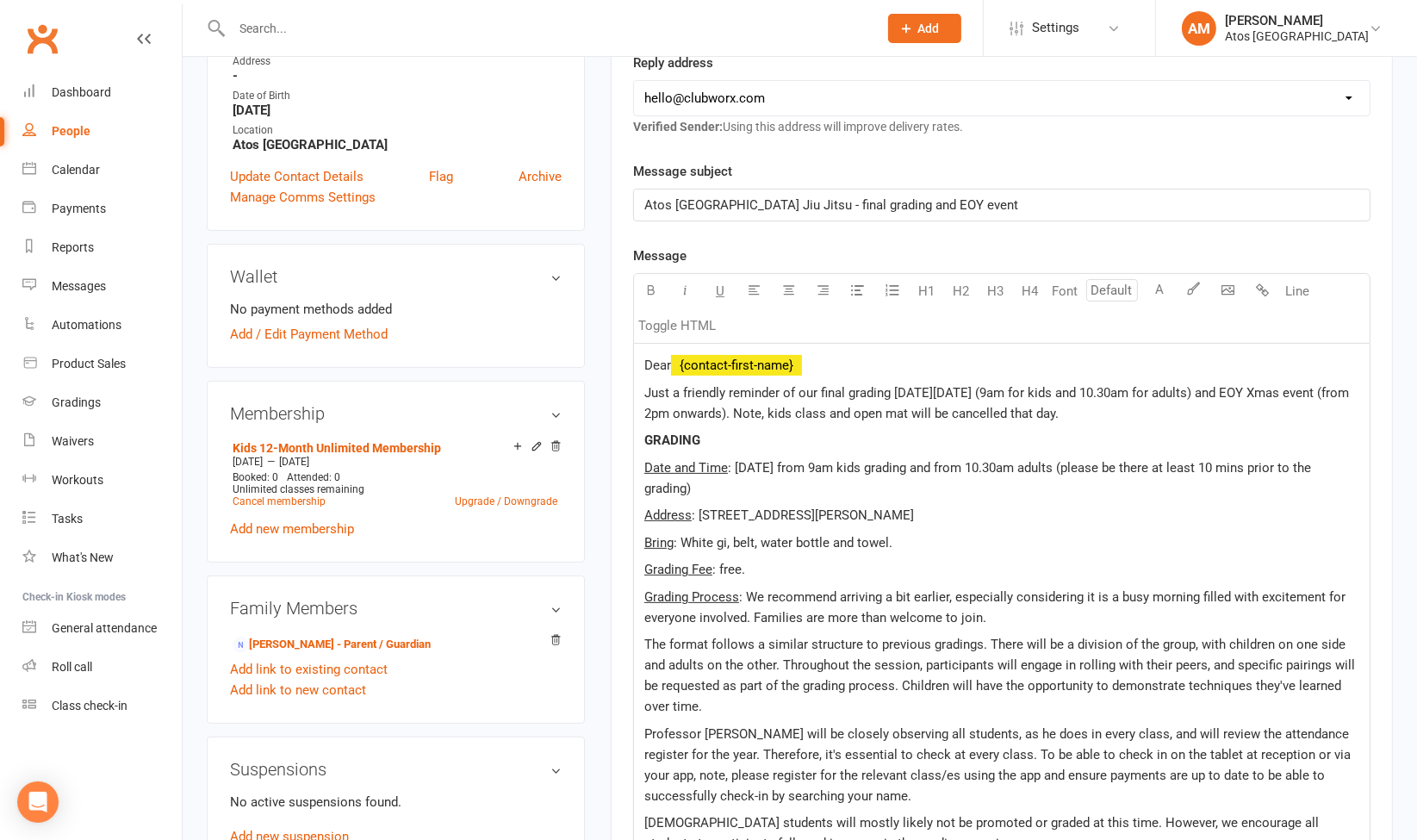
scroll to position [123, 0]
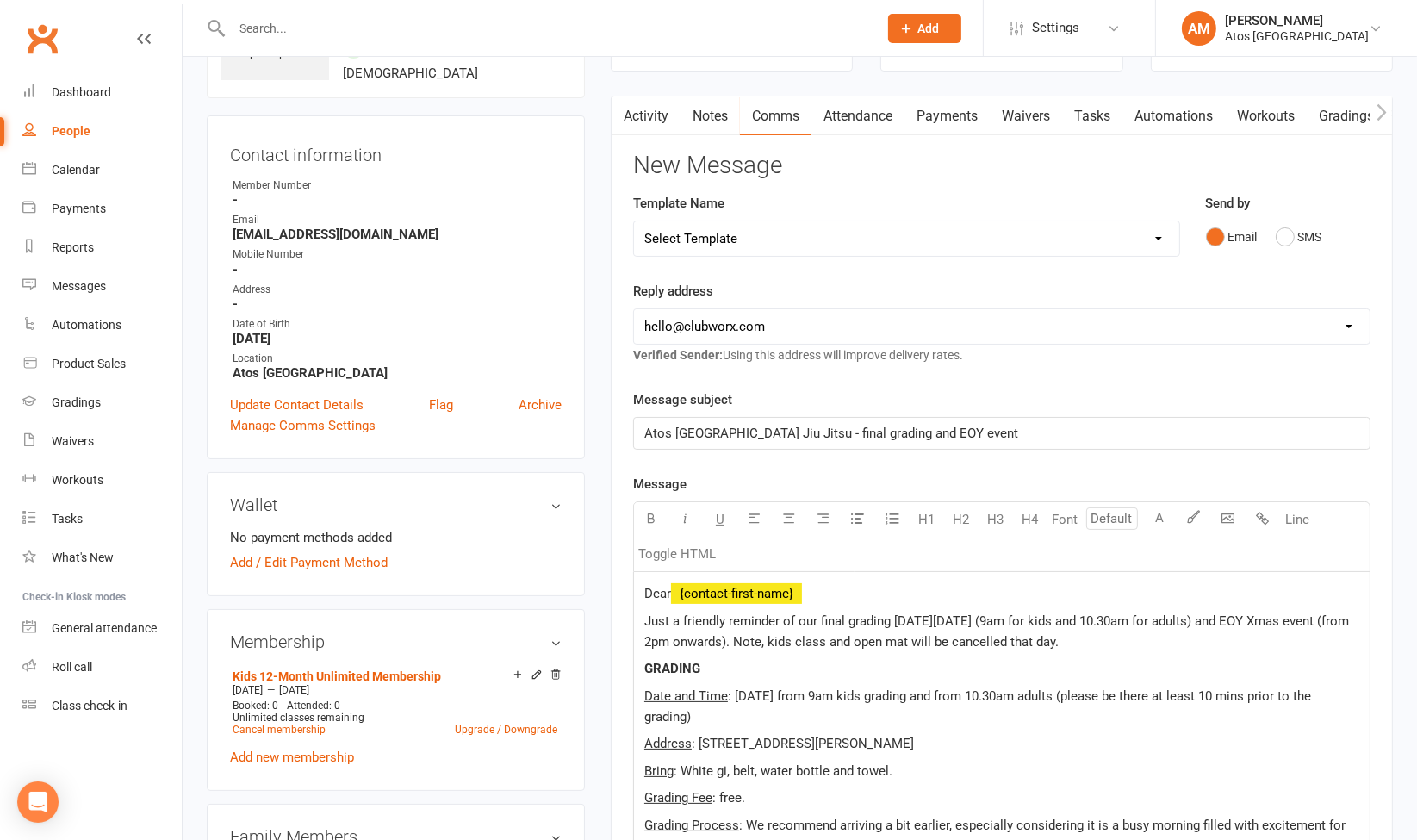
click at [901, 587] on p "Dear ﻿ {contact-first-name}" at bounding box center [1002, 594] width 715 height 21
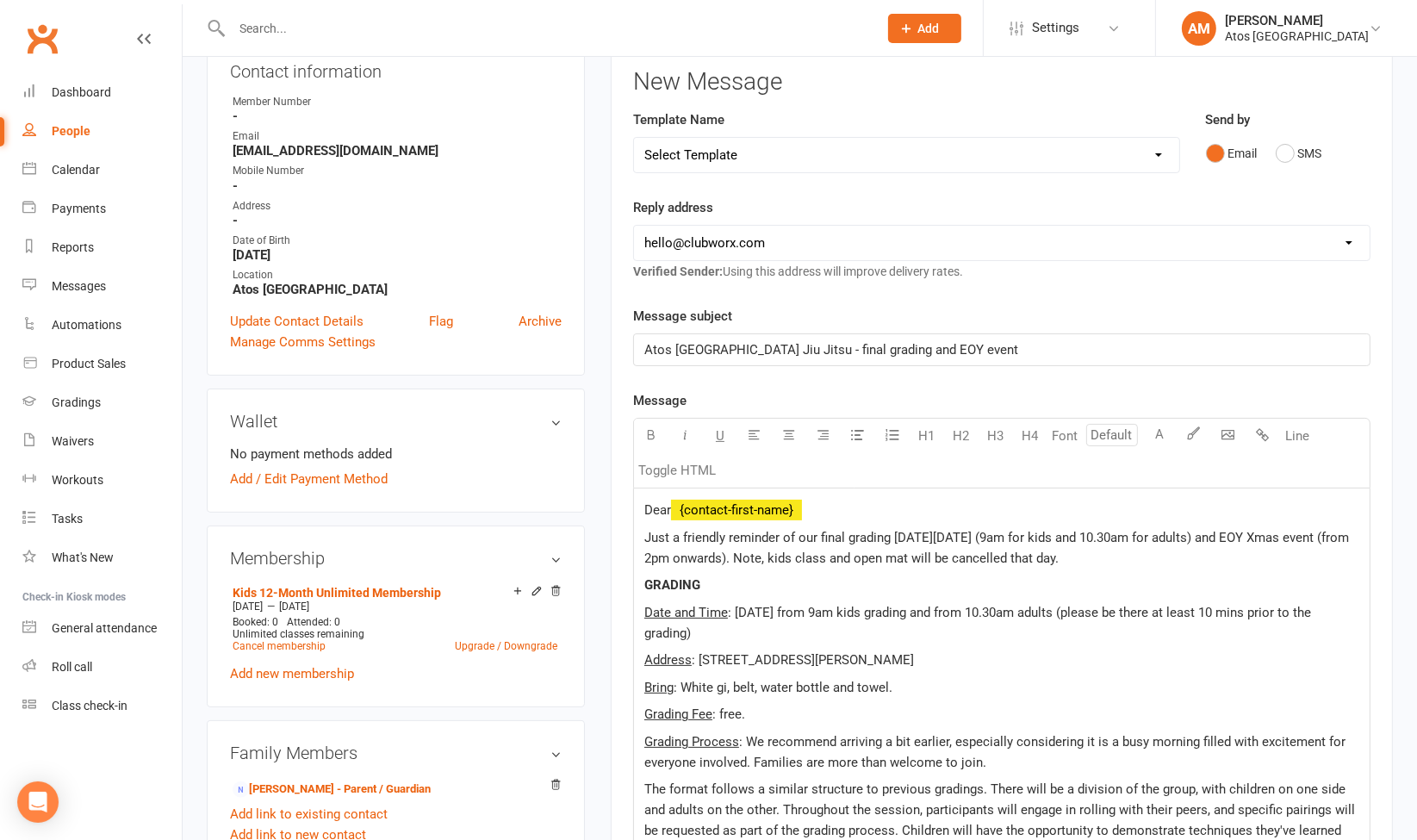
scroll to position [209, 0]
drag, startPoint x: 820, startPoint y: 530, endPoint x: 639, endPoint y: 530, distance: 181.0
click at [1141, 573] on p "GRADING" at bounding box center [1002, 583] width 715 height 21
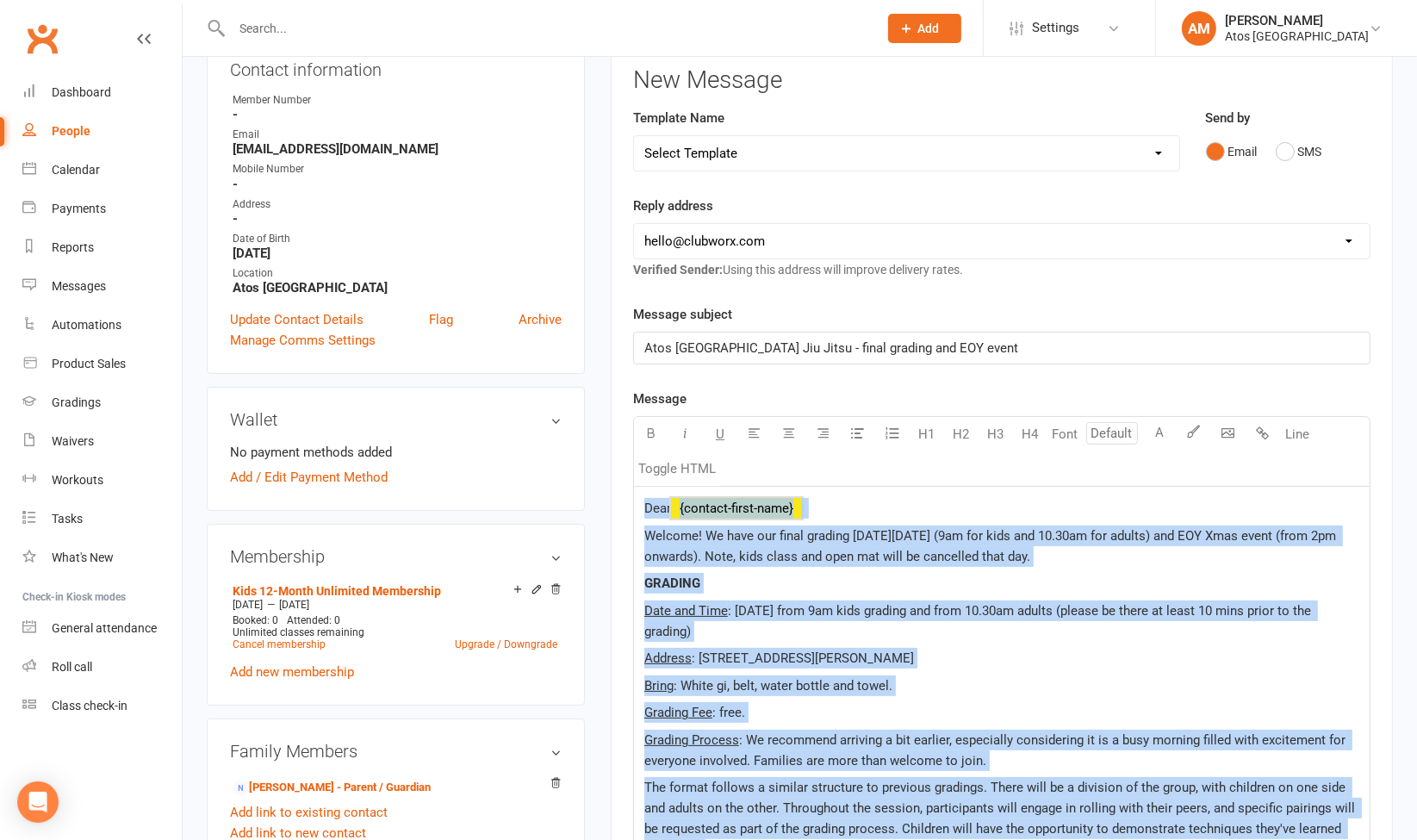
copy div "Dear ﻿ {contact-first-name} Welcome! We have our final grading on Saturday 1st …"
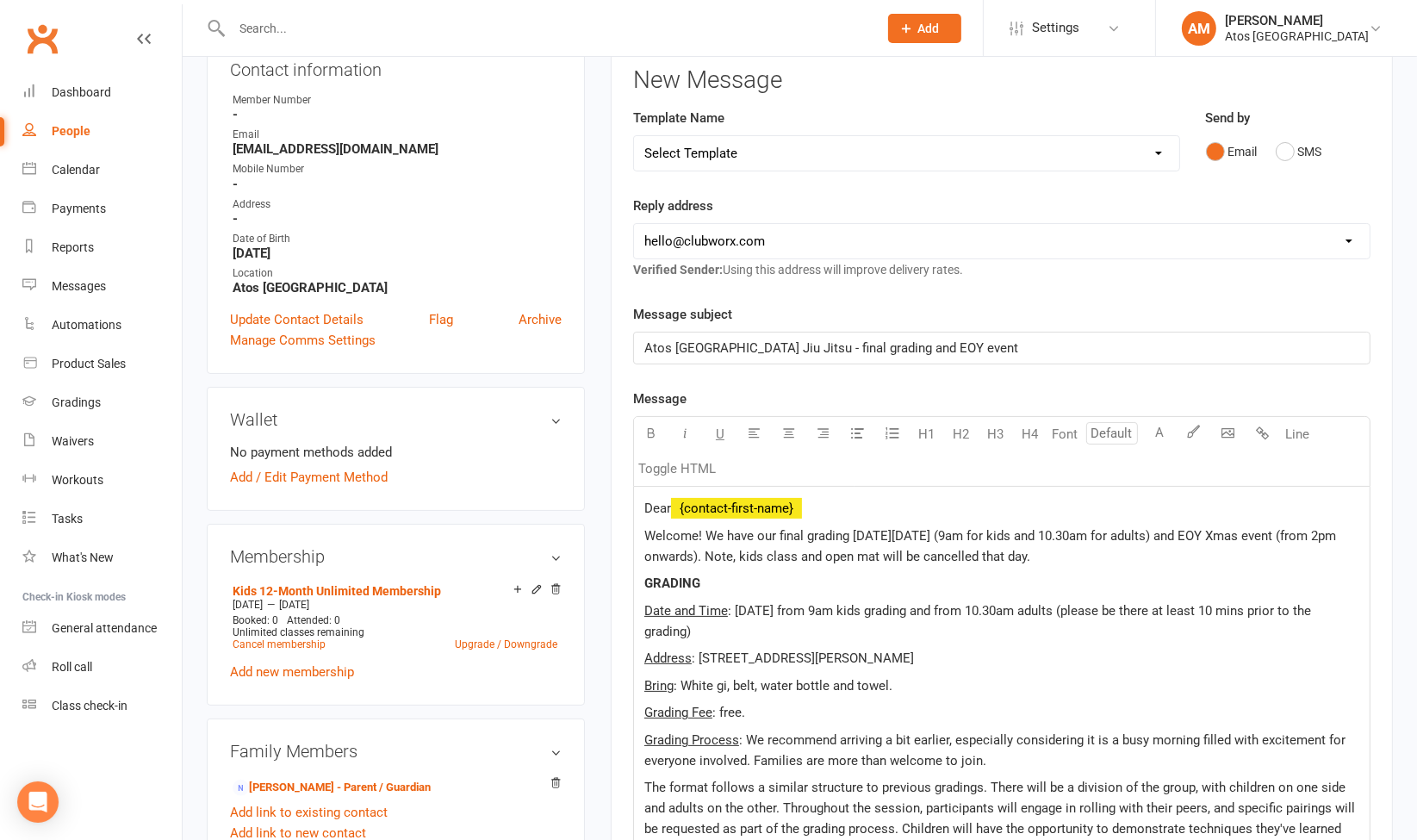
click at [702, 528] on span "Welcome! We have our final grading on Saturday 1st November 2025 (9am for kids …" at bounding box center [992, 546] width 695 height 36
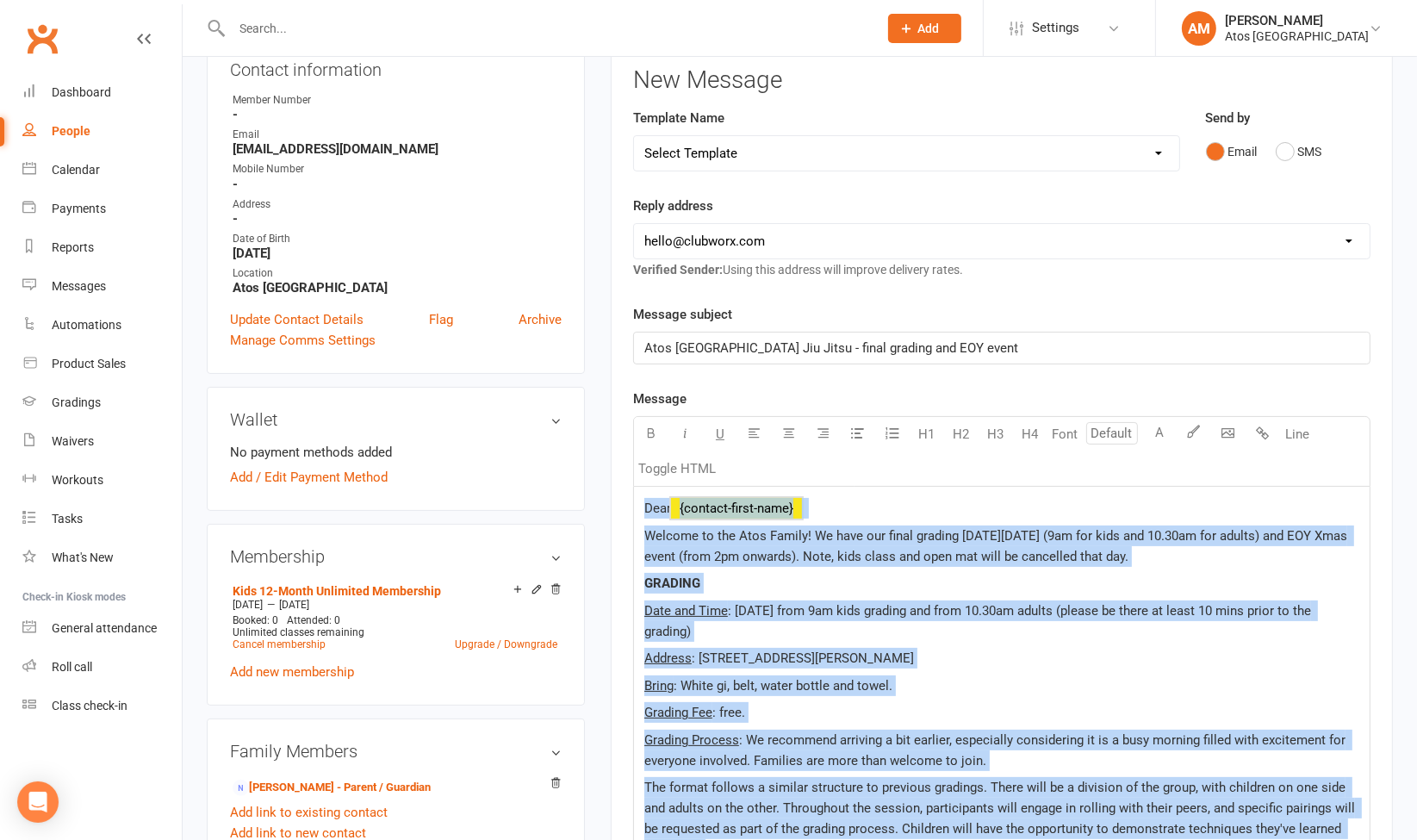
copy div "Dear ﻿ {contact-first-name} Welcome to the Atos Family! We have our final gradi…"
click at [1101, 573] on p "GRADING" at bounding box center [1002, 583] width 715 height 21
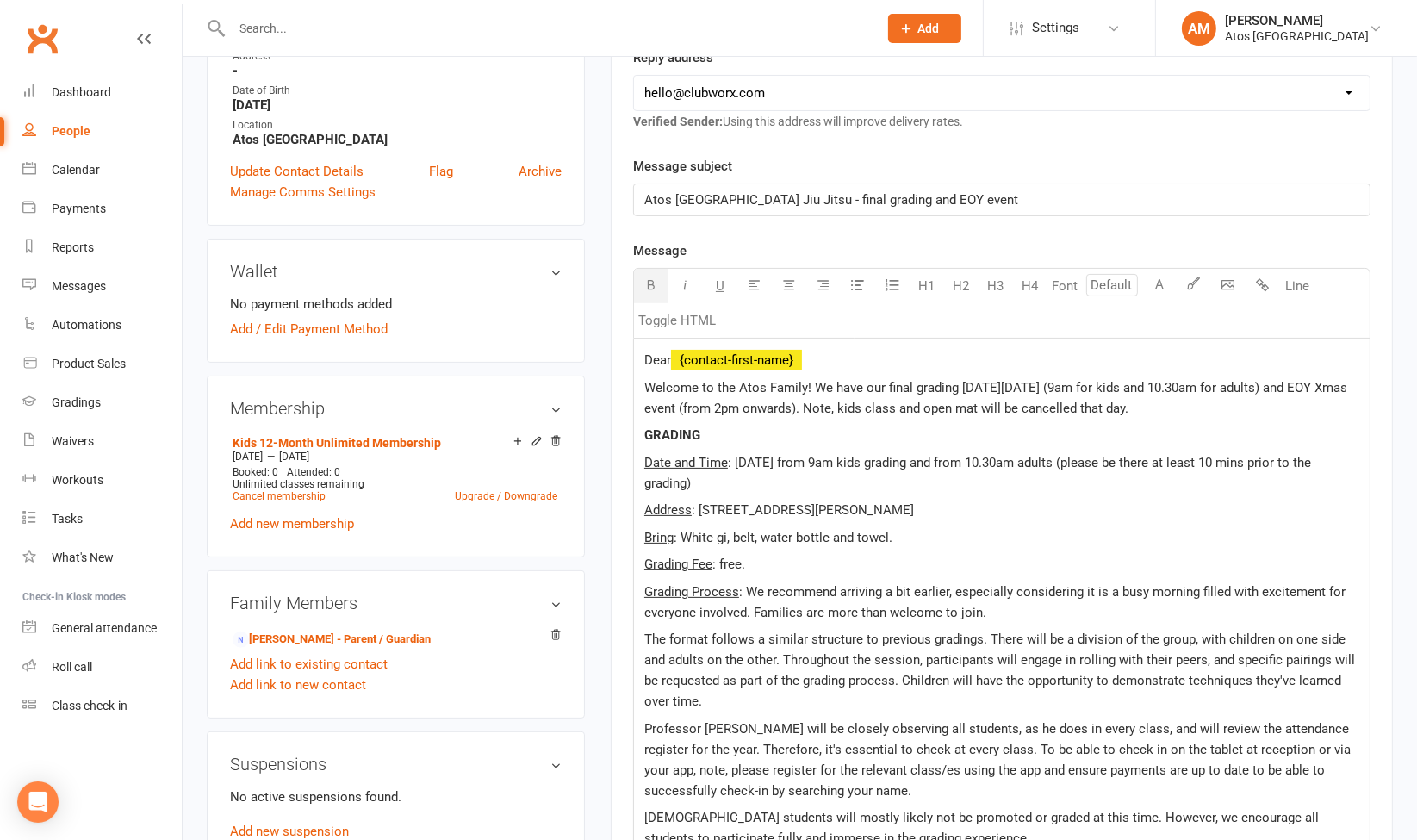
scroll to position [459, 0]
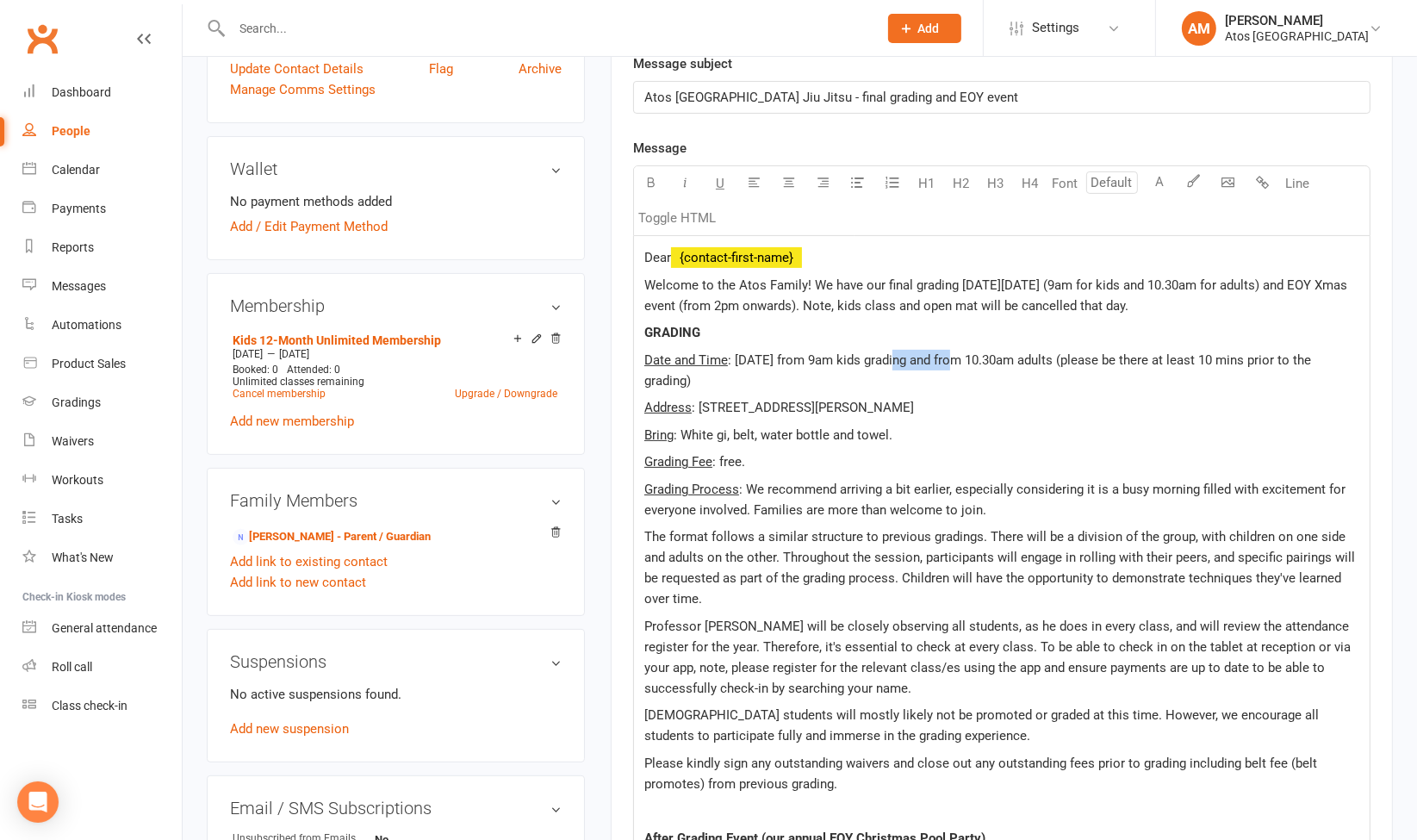
drag, startPoint x: 901, startPoint y: 354, endPoint x: 960, endPoint y: 344, distance: 59.8
click at [960, 344] on div "Dear ﻿ {contact-first-name} Welcome to the Atos Family! We have our final gradi…" at bounding box center [1002, 680] width 736 height 889
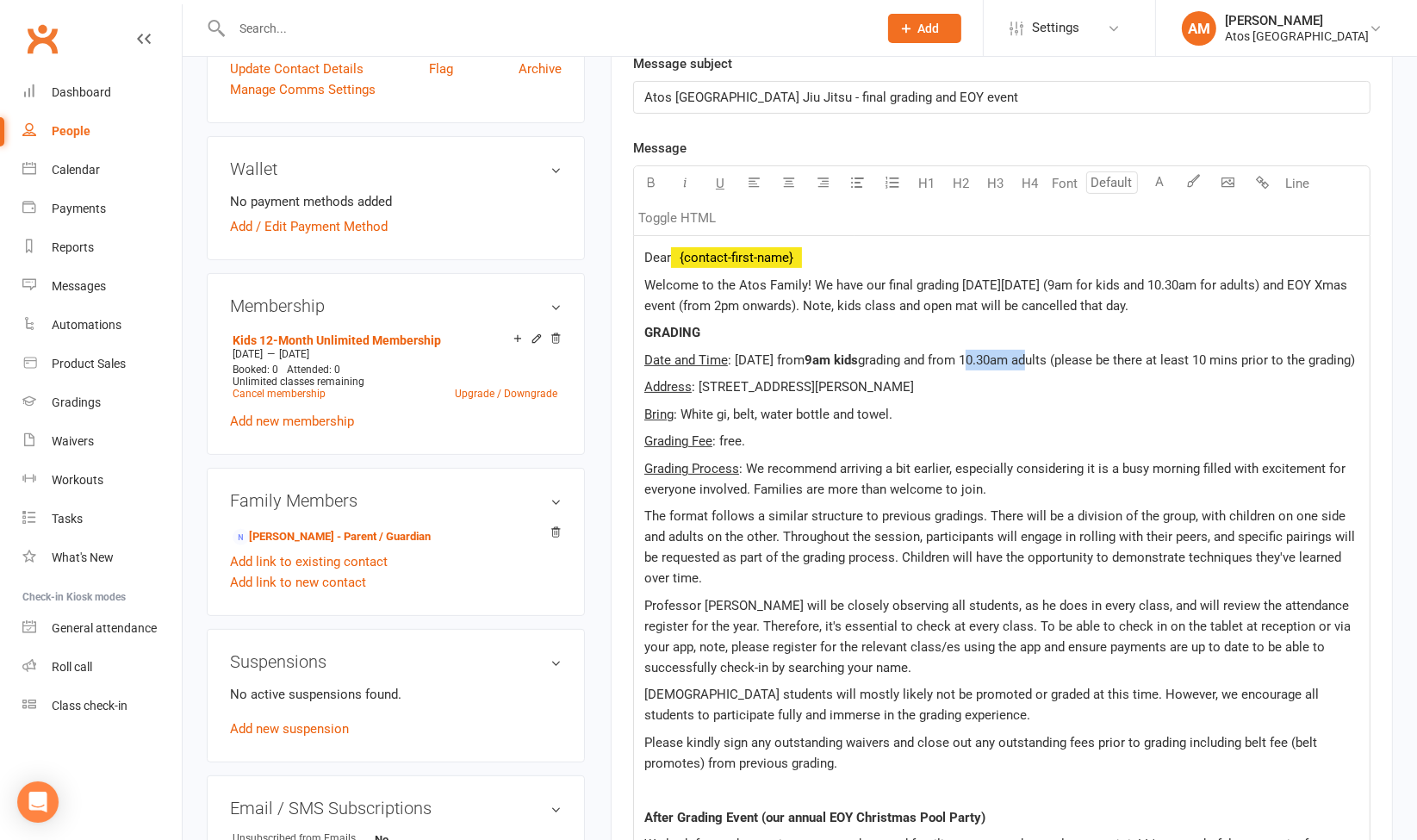
drag, startPoint x: 1065, startPoint y: 356, endPoint x: 1132, endPoint y: 354, distance: 67.0
click at [1132, 354] on span "grading and from 10.30am adults (please be there at least 10 mins prior to the …" at bounding box center [1106, 360] width 497 height 16
drag, startPoint x: 1152, startPoint y: 351, endPoint x: 1061, endPoint y: 356, distance: 91.1
click at [1061, 356] on span "grading and from 10.30am adults (please be there at least 10 mins prior to the …" at bounding box center [1106, 360] width 497 height 16
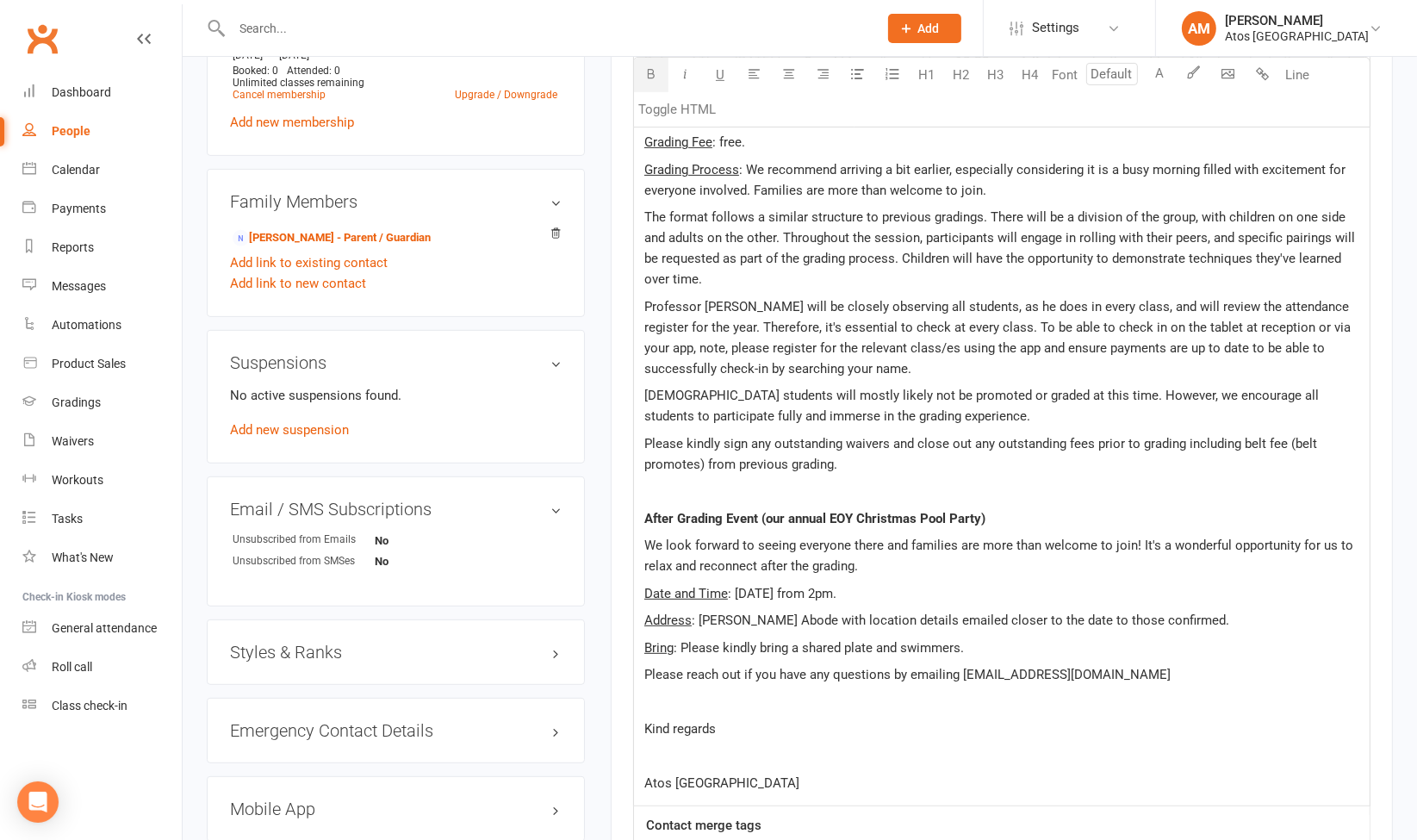
scroll to position [761, 0]
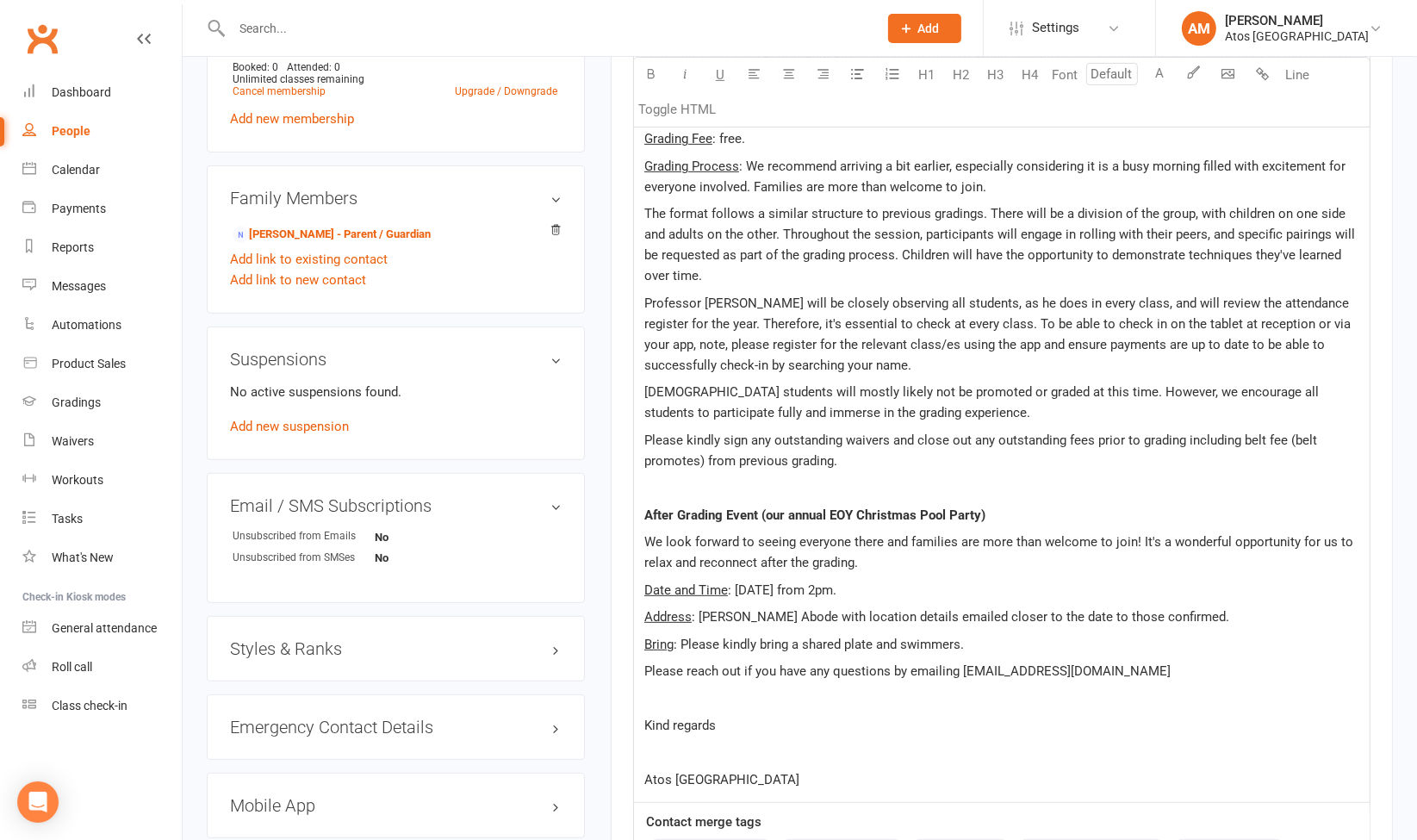
drag, startPoint x: 928, startPoint y: 604, endPoint x: 902, endPoint y: 607, distance: 26.2
click at [837, 597] on span ": Saturday 1st November from 2pm." at bounding box center [782, 590] width 108 height 16
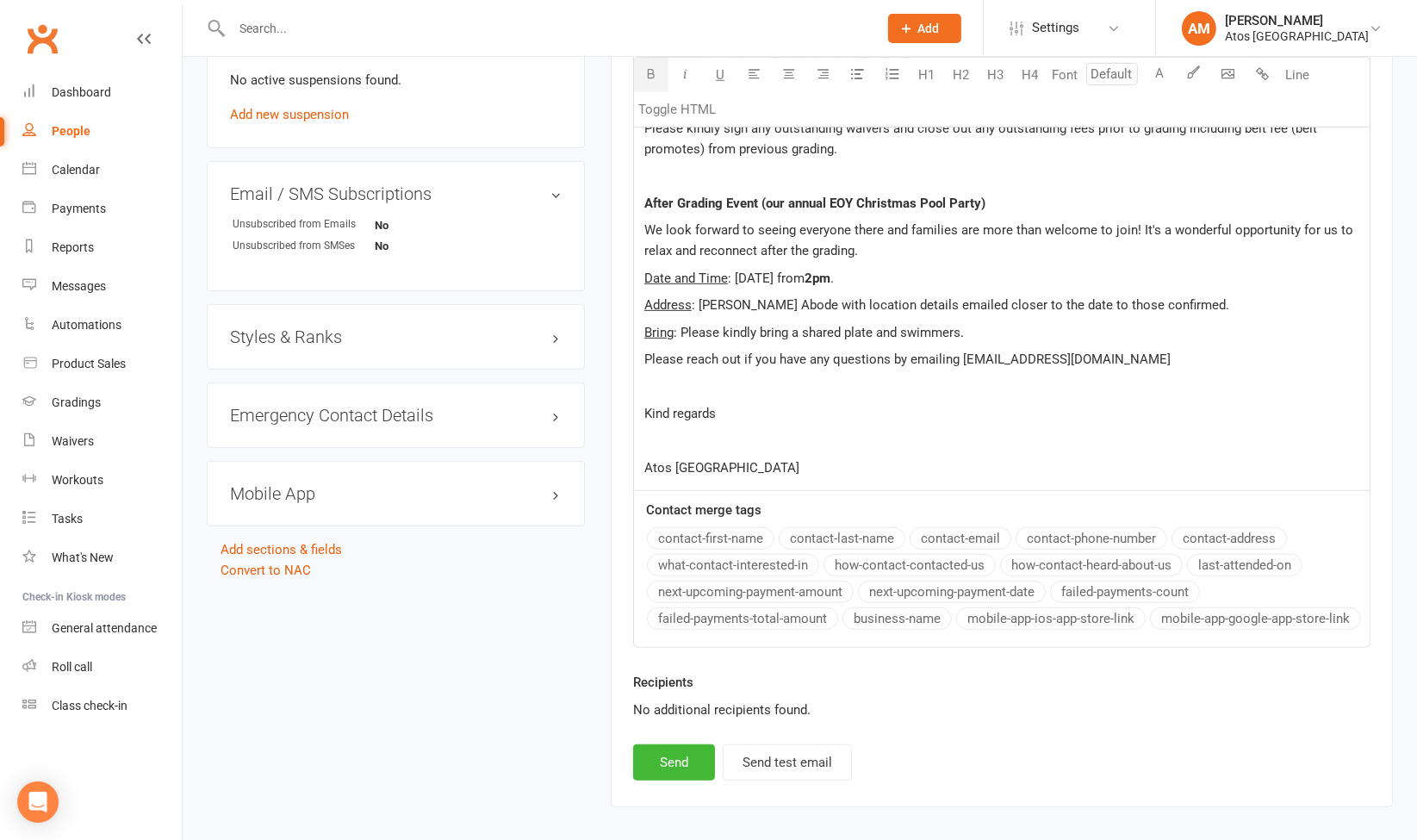
scroll to position [1080, 0]
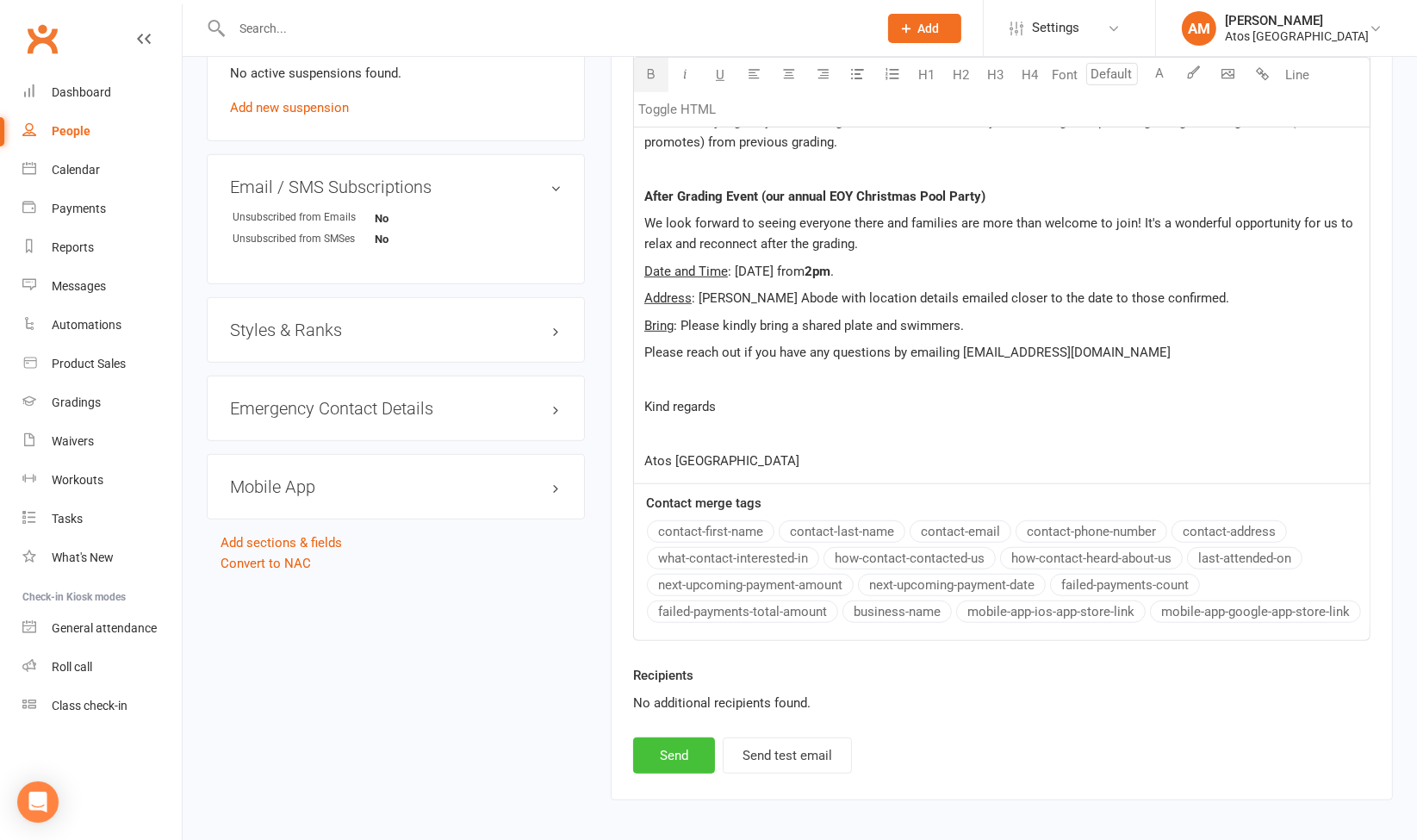
click at [659, 761] on button "Send" at bounding box center [674, 754] width 82 height 36
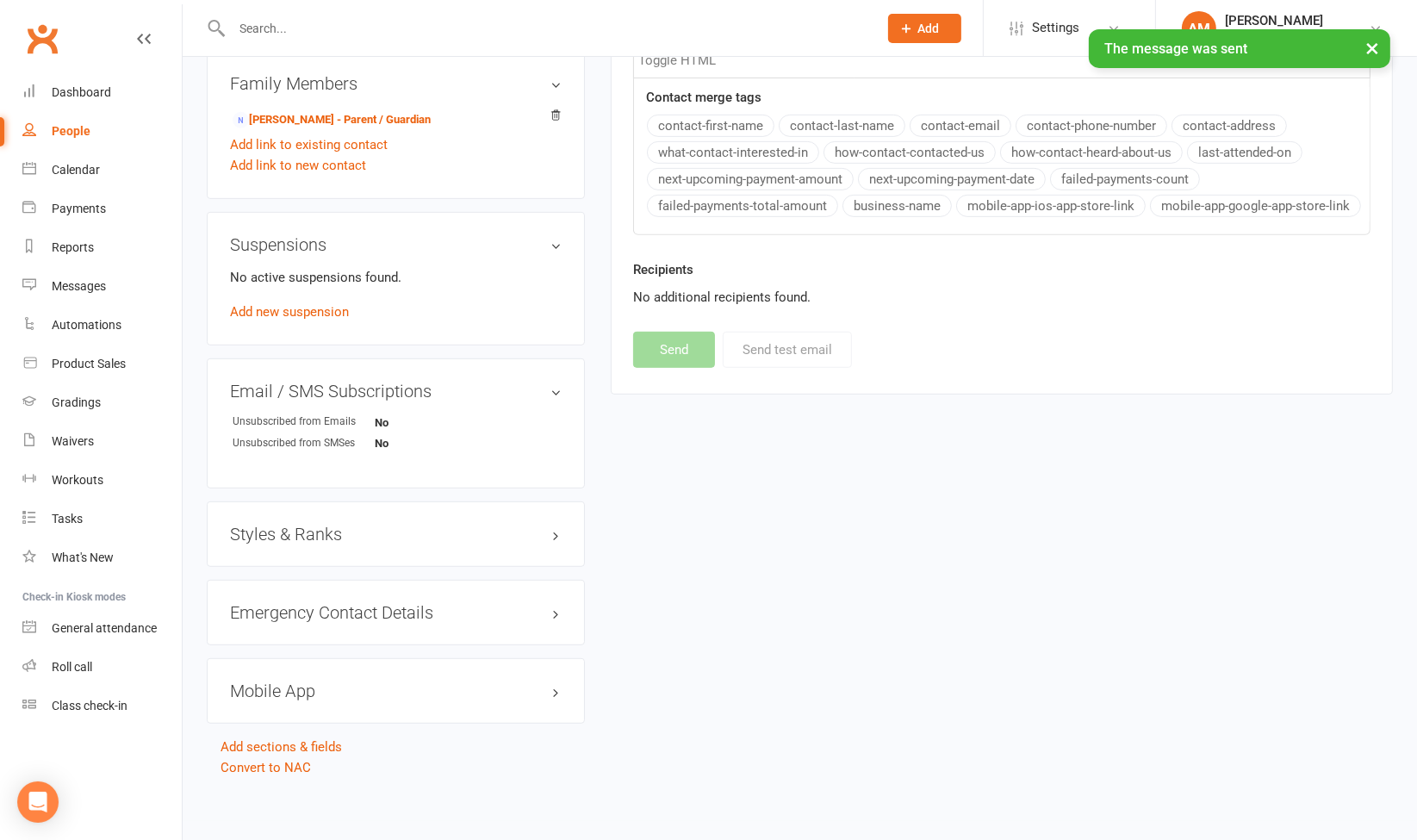
scroll to position [0, 0]
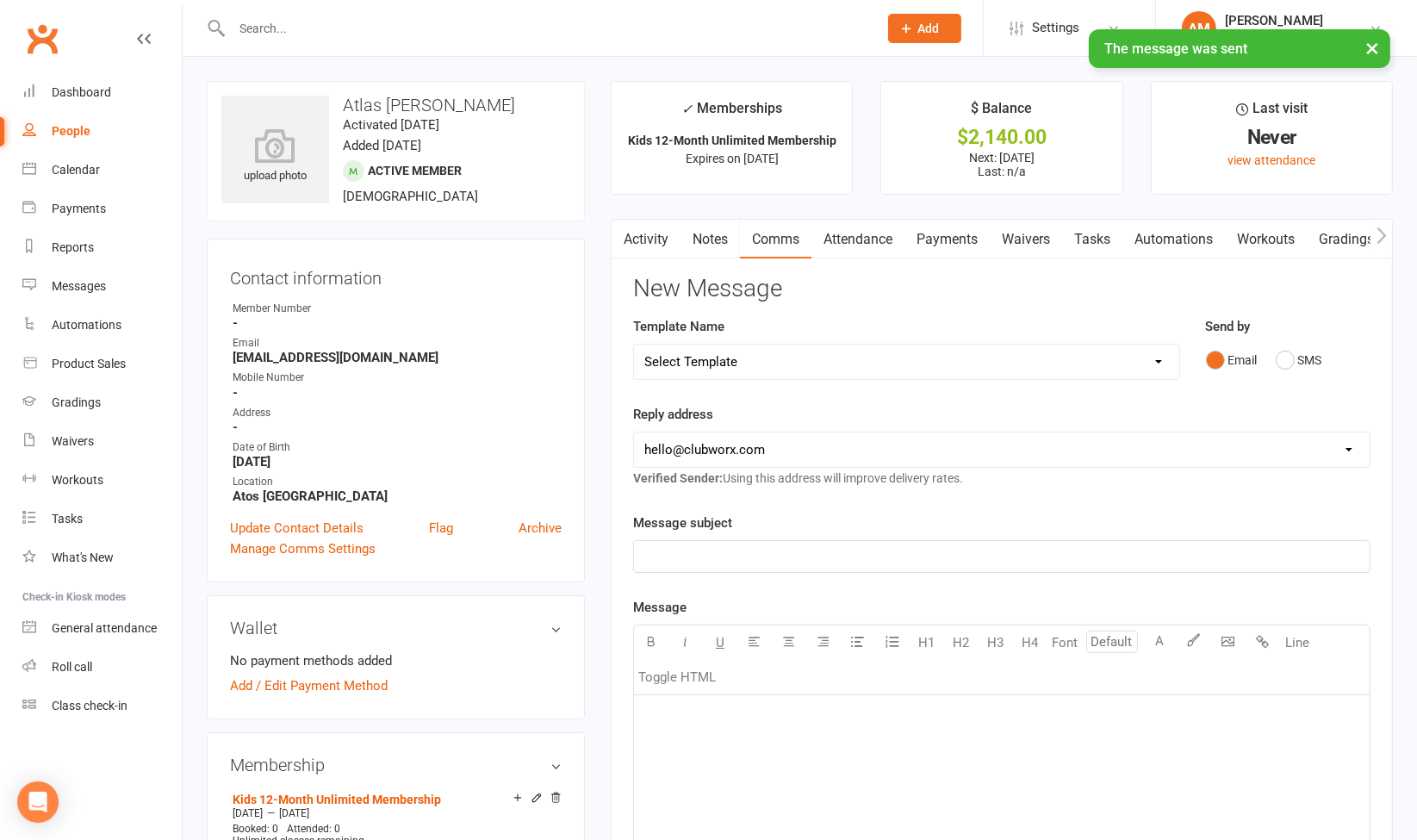
click at [666, 22] on input "text" at bounding box center [546, 29] width 639 height 24
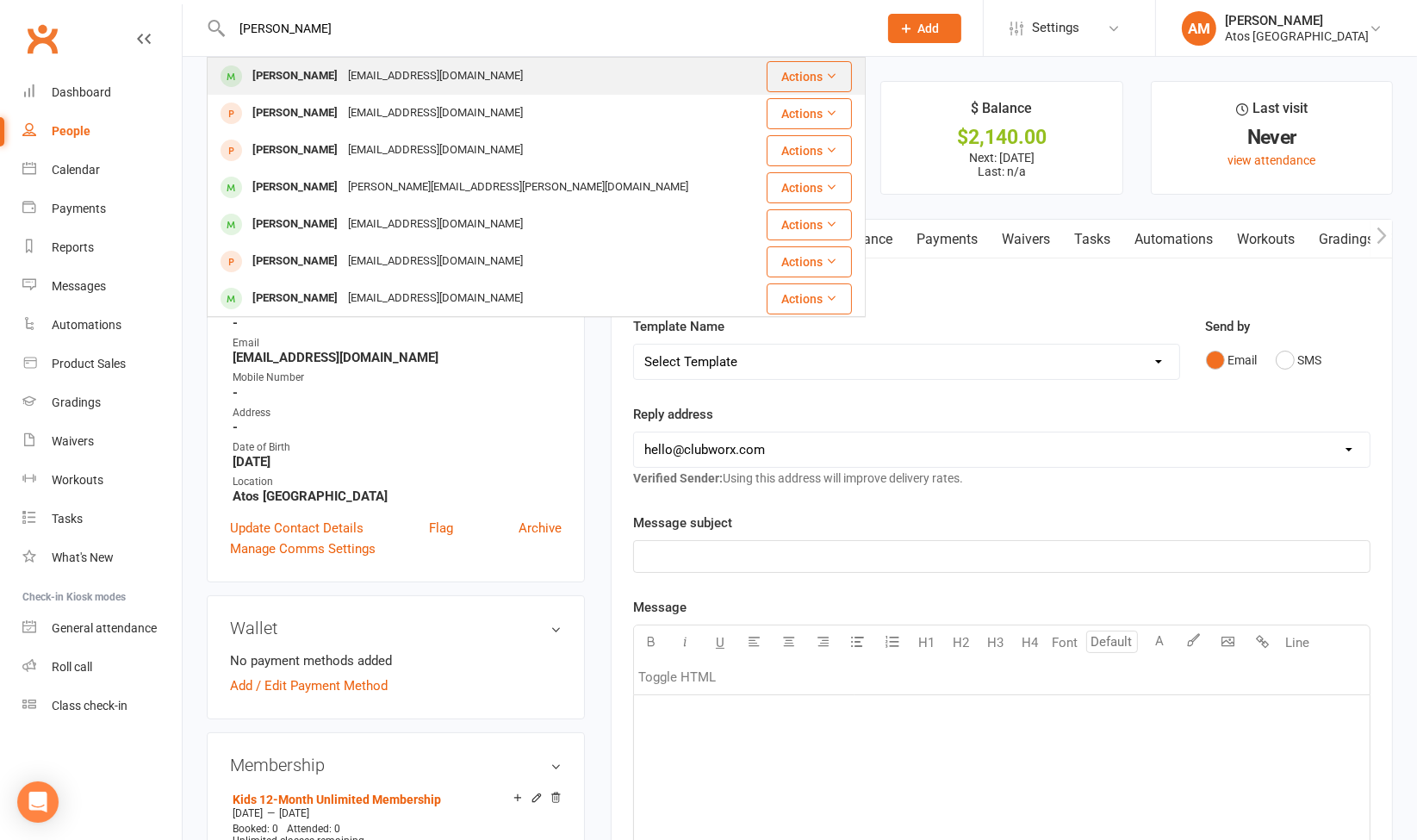
type input "chris"
click at [384, 72] on div "chriscook291@gmail.com" at bounding box center [436, 76] width 185 height 25
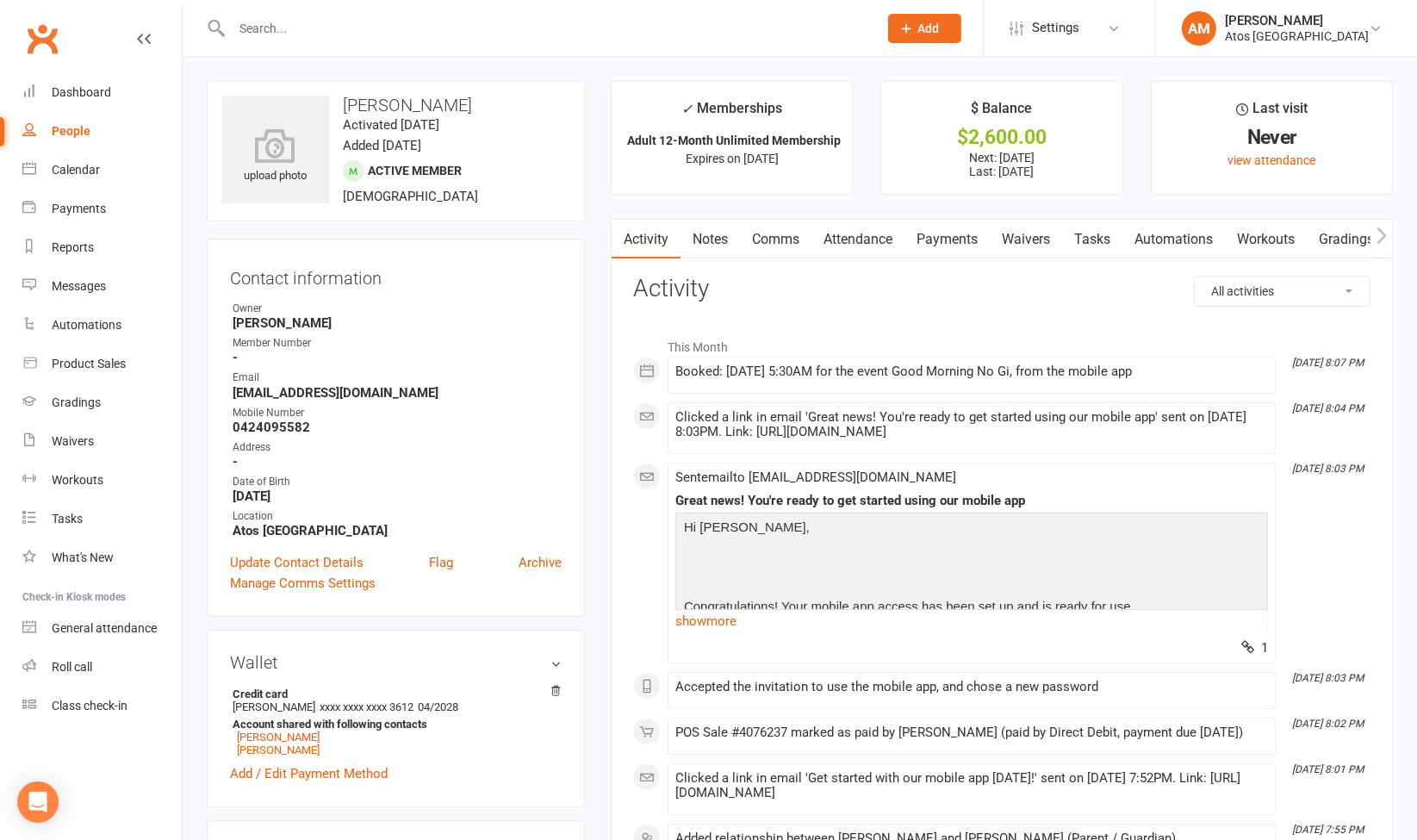
click at [778, 235] on link "Comms" at bounding box center [776, 238] width 72 height 39
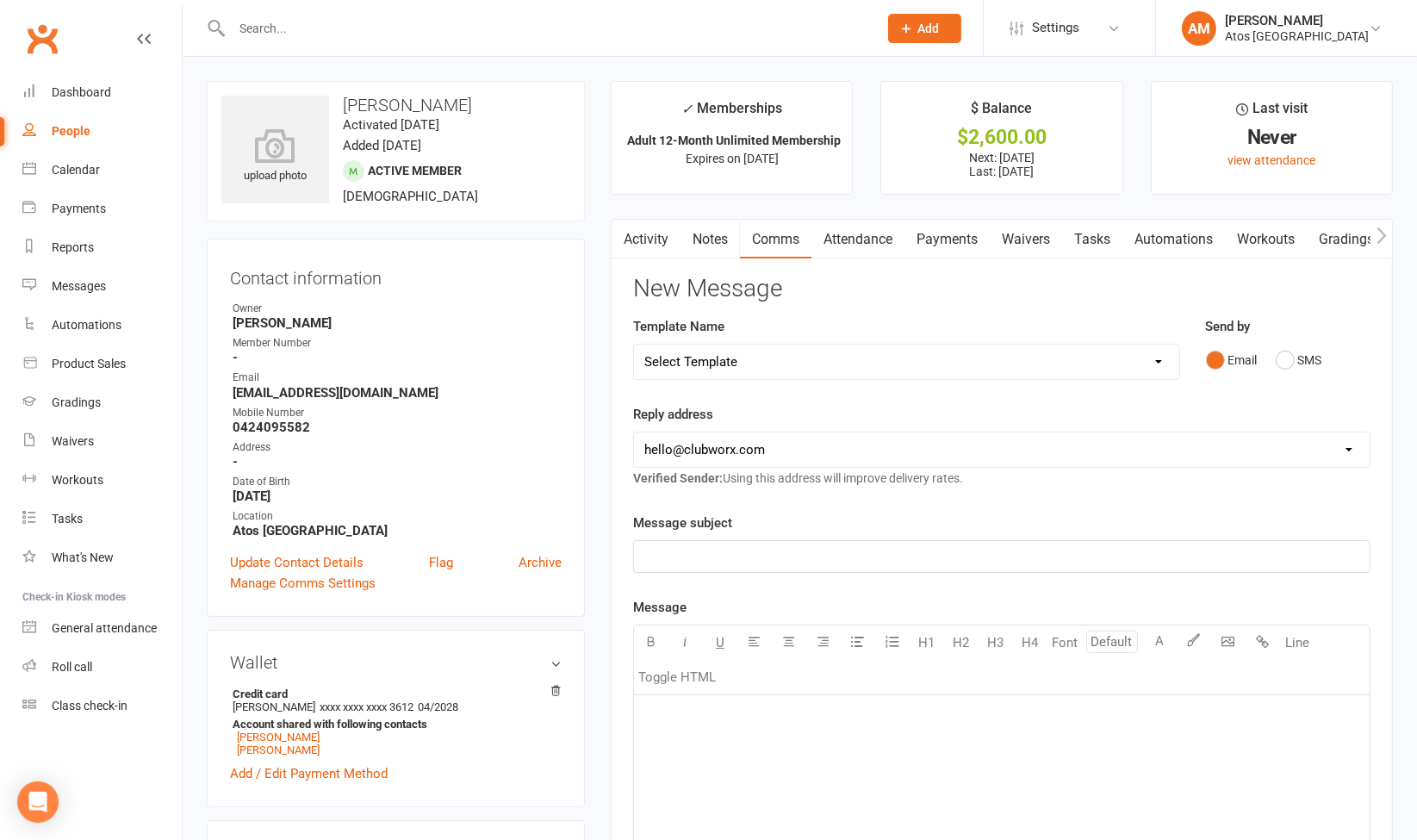
click at [708, 713] on p "﻿" at bounding box center [1002, 717] width 715 height 21
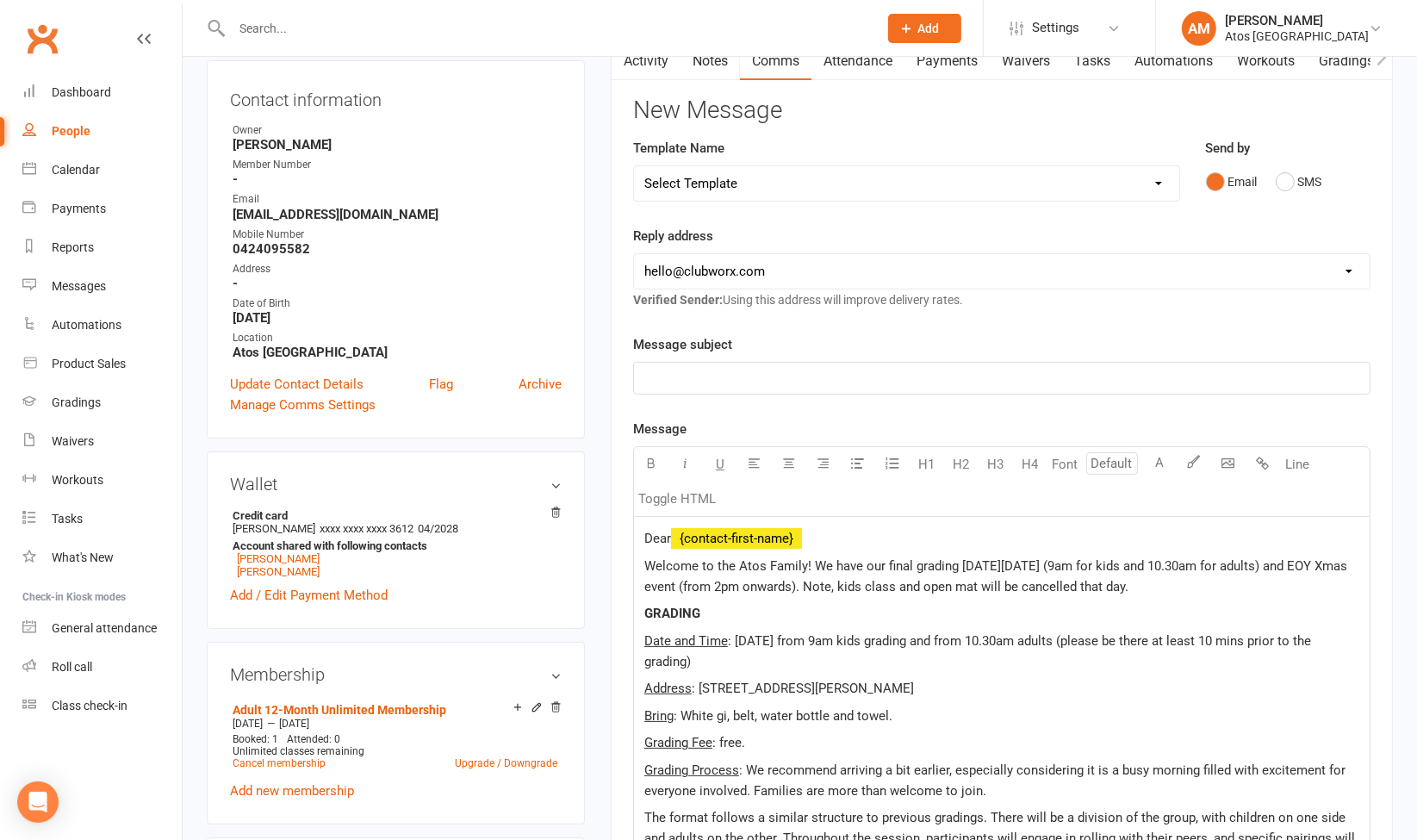
scroll to position [148, 0]
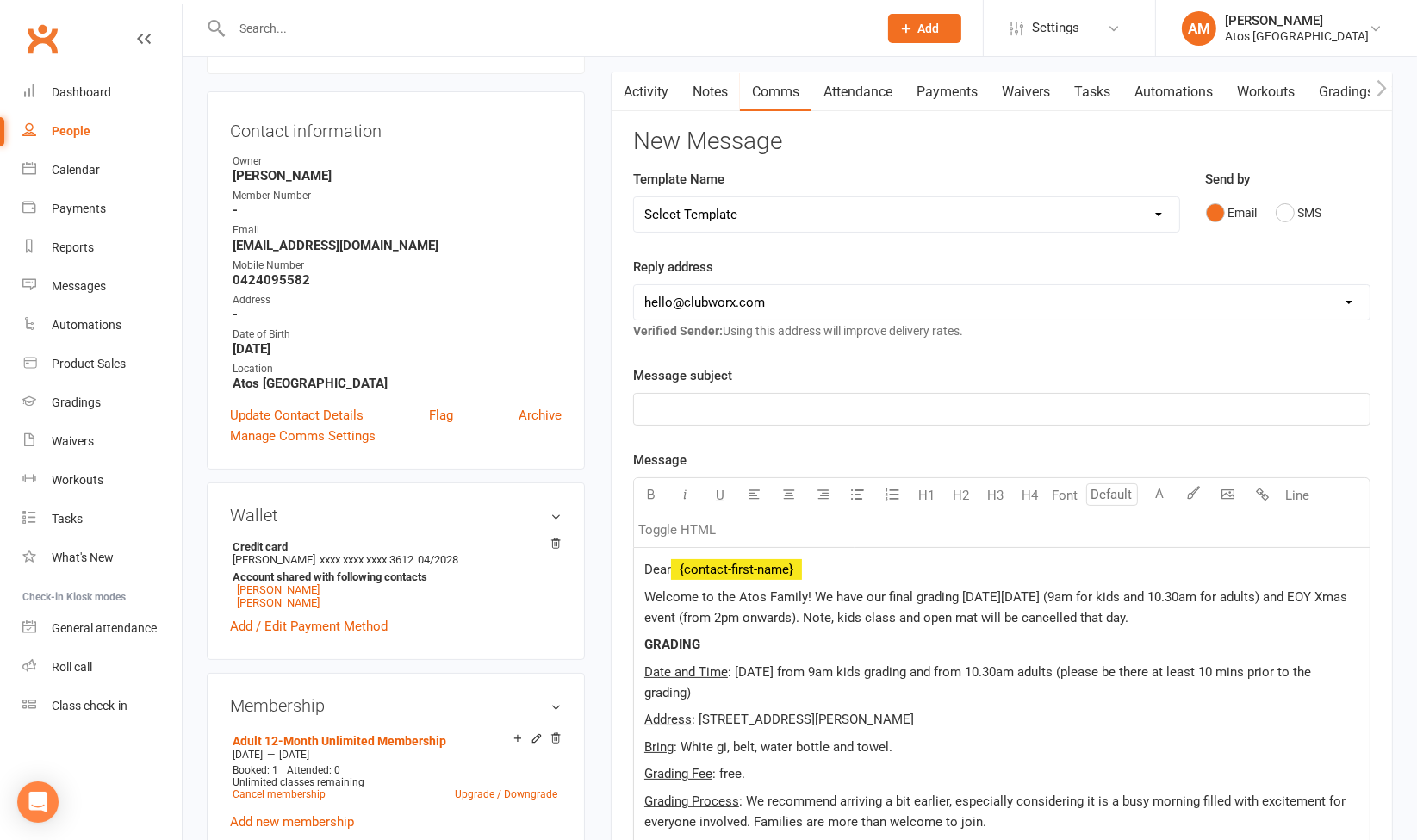
click at [785, 414] on p "﻿" at bounding box center [1002, 410] width 715 height 21
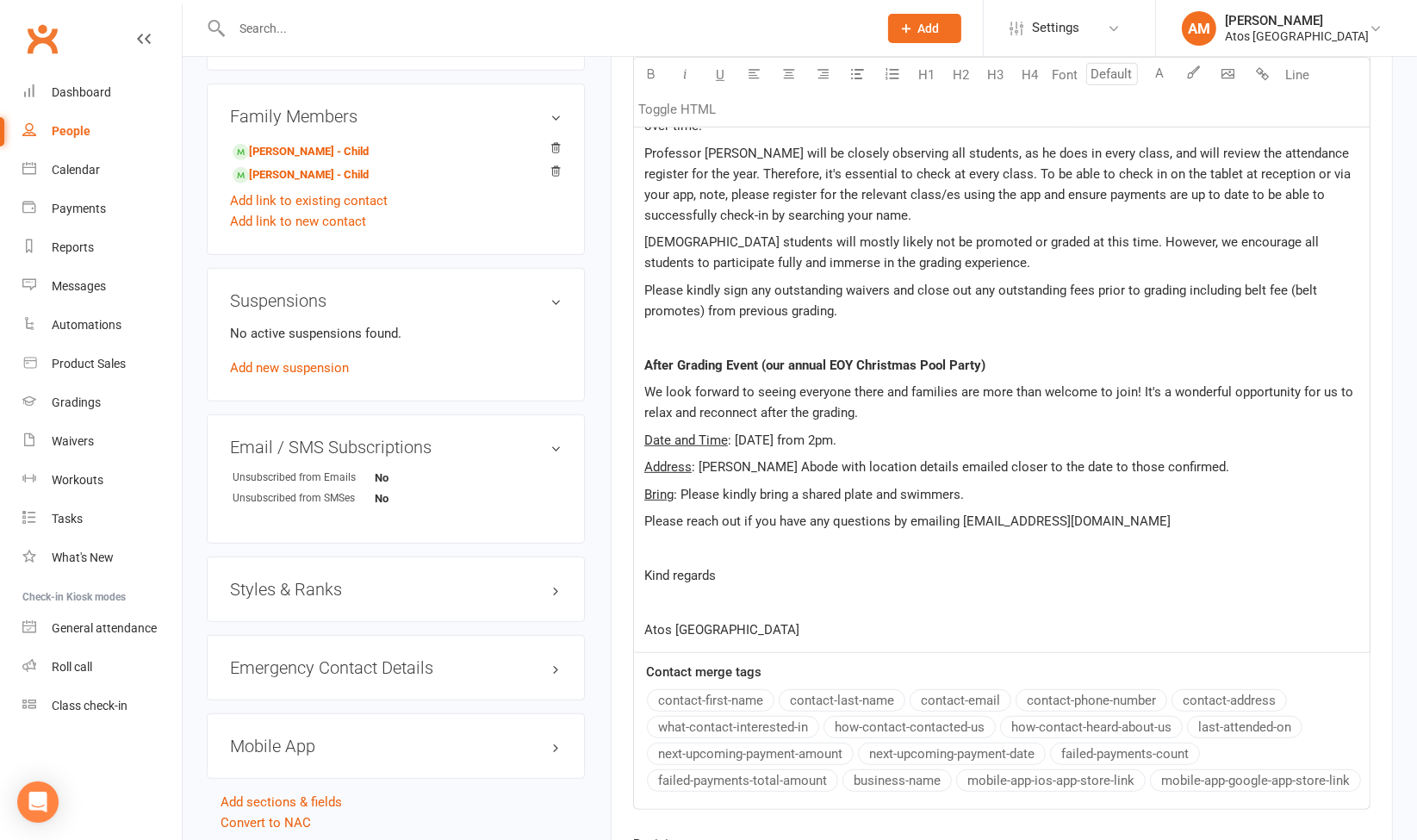
scroll to position [1163, 0]
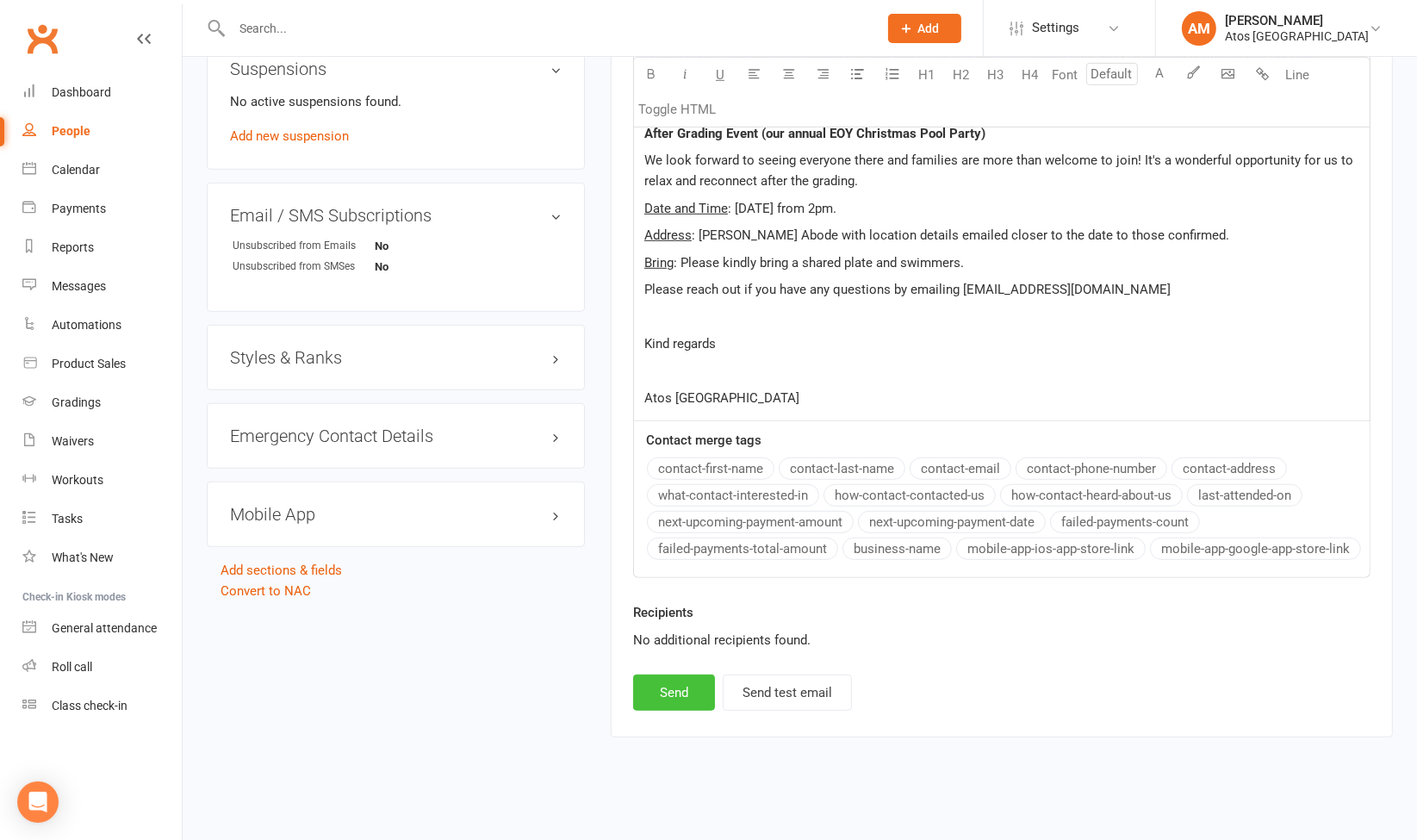
click at [676, 674] on button "Send" at bounding box center [674, 692] width 82 height 36
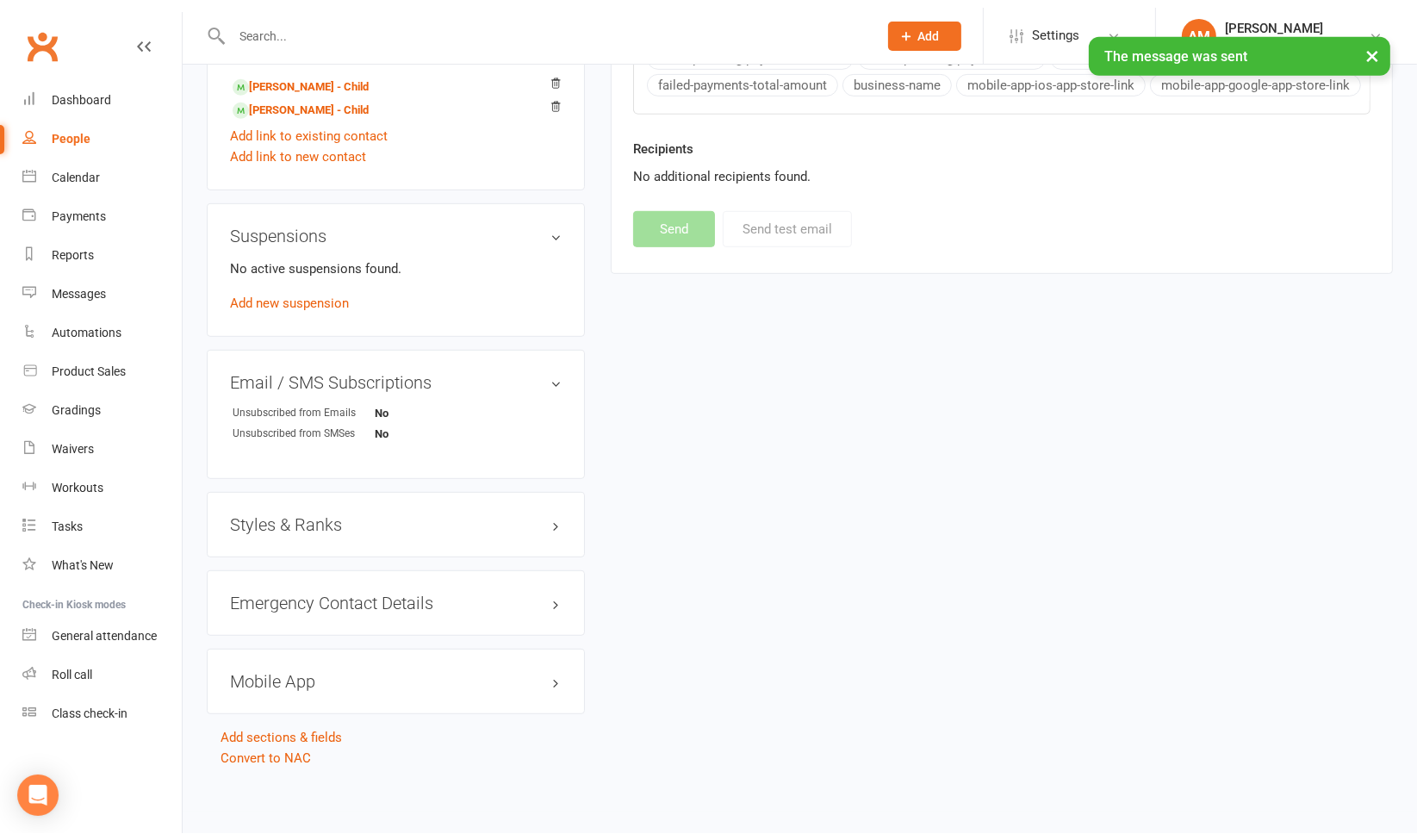
scroll to position [989, 0]
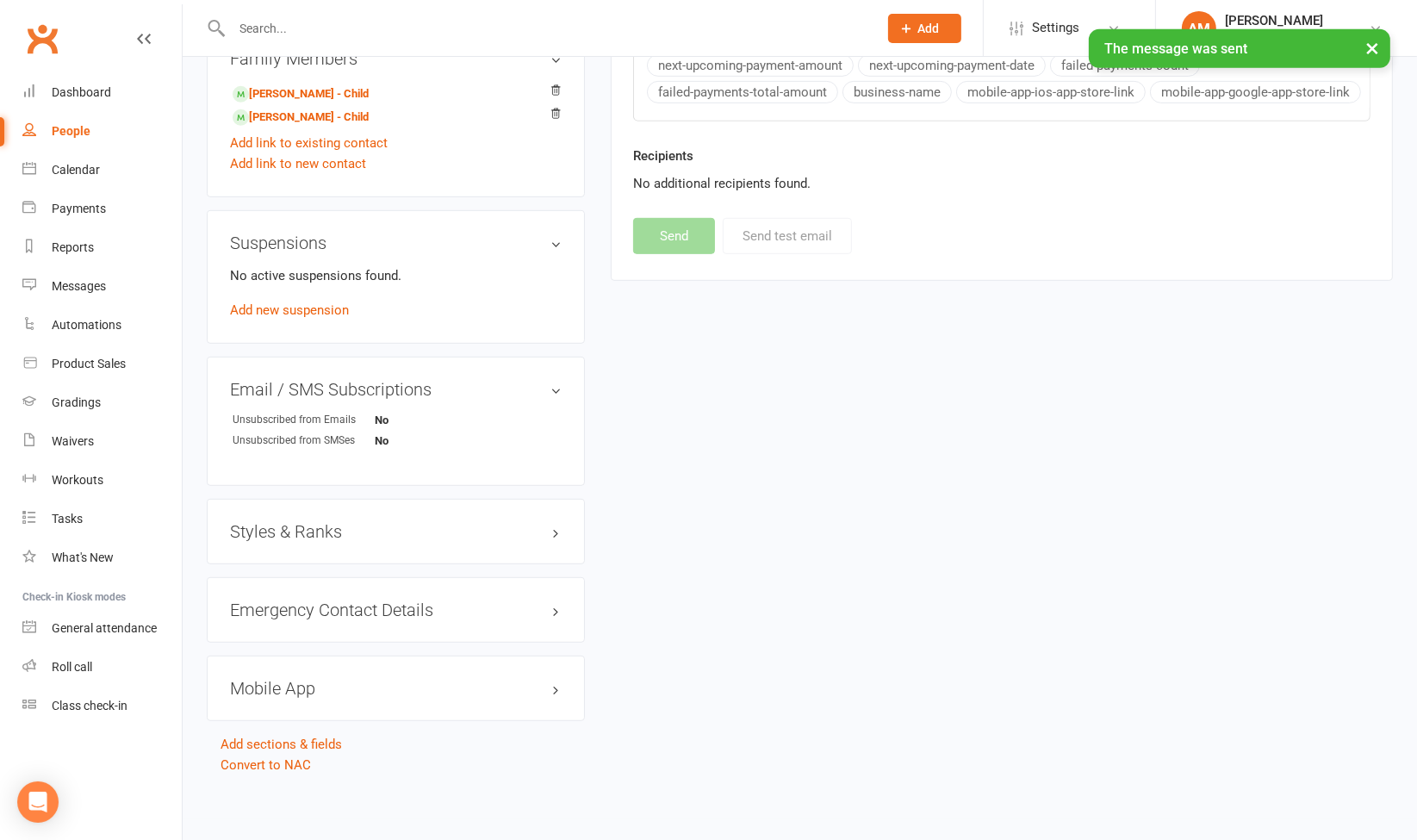
click at [61, 124] on div "People" at bounding box center [71, 131] width 38 height 14
select select "100"
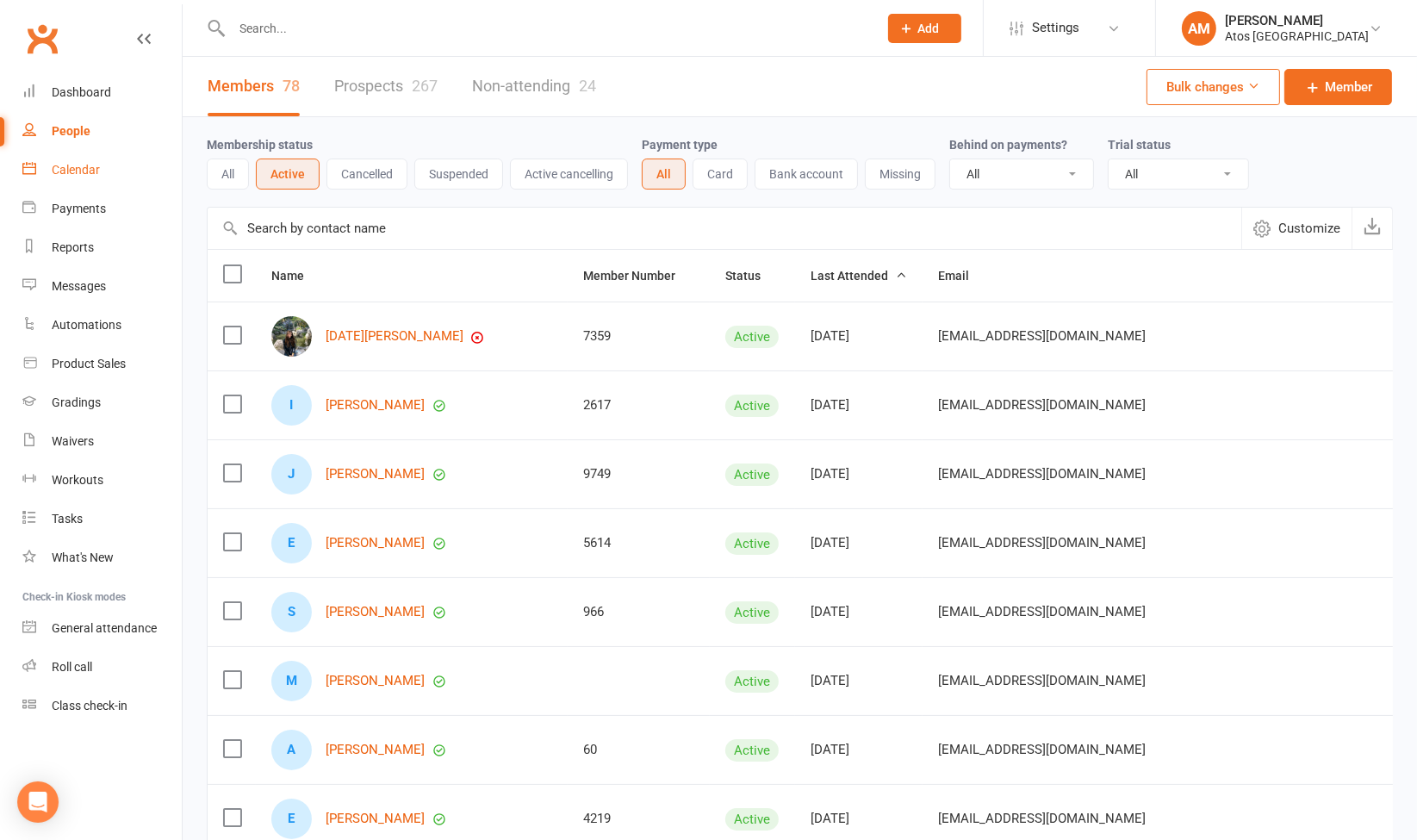
click at [78, 174] on div "Calendar" at bounding box center [75, 169] width 48 height 14
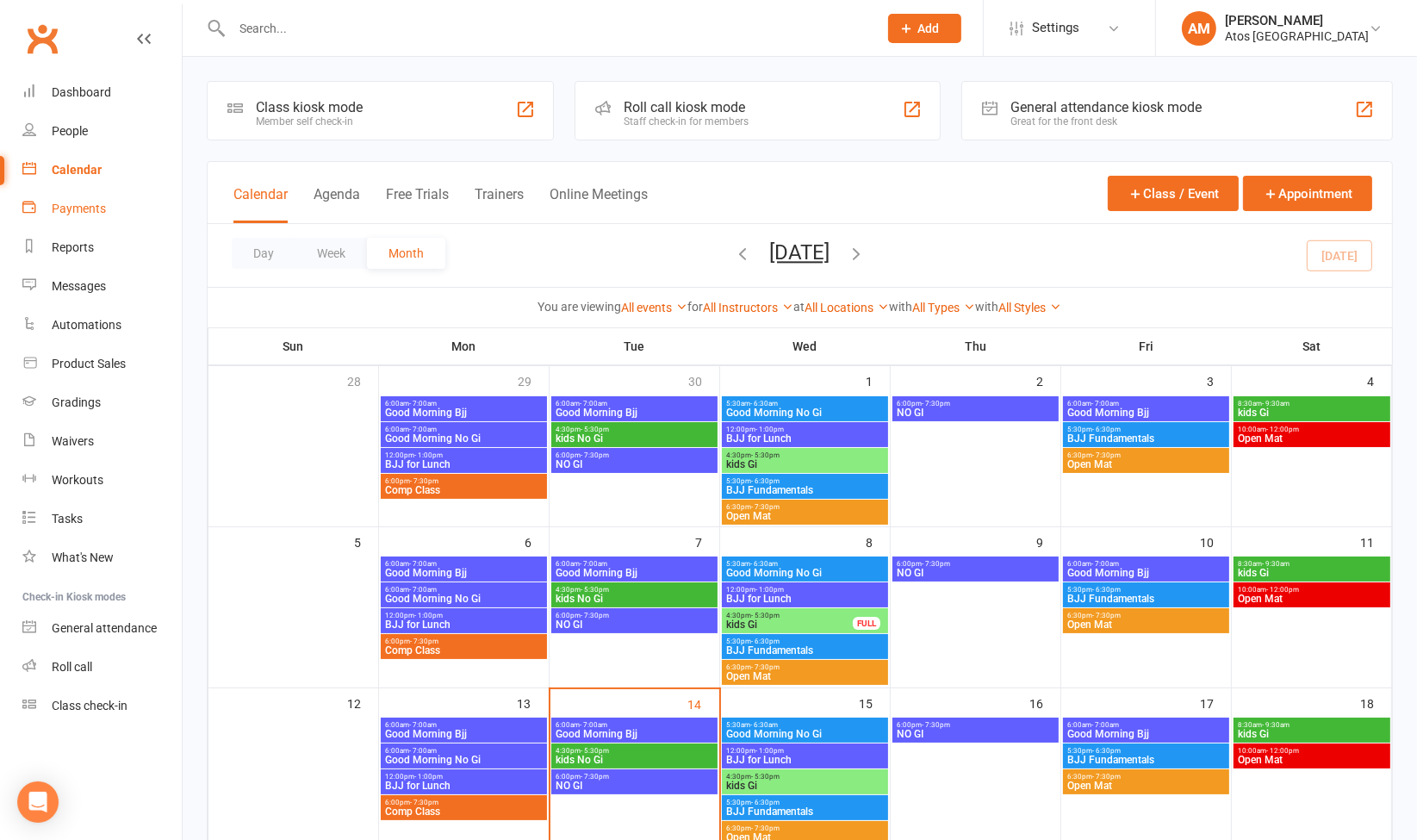
click at [96, 202] on div "Payments" at bounding box center [79, 209] width 54 height 14
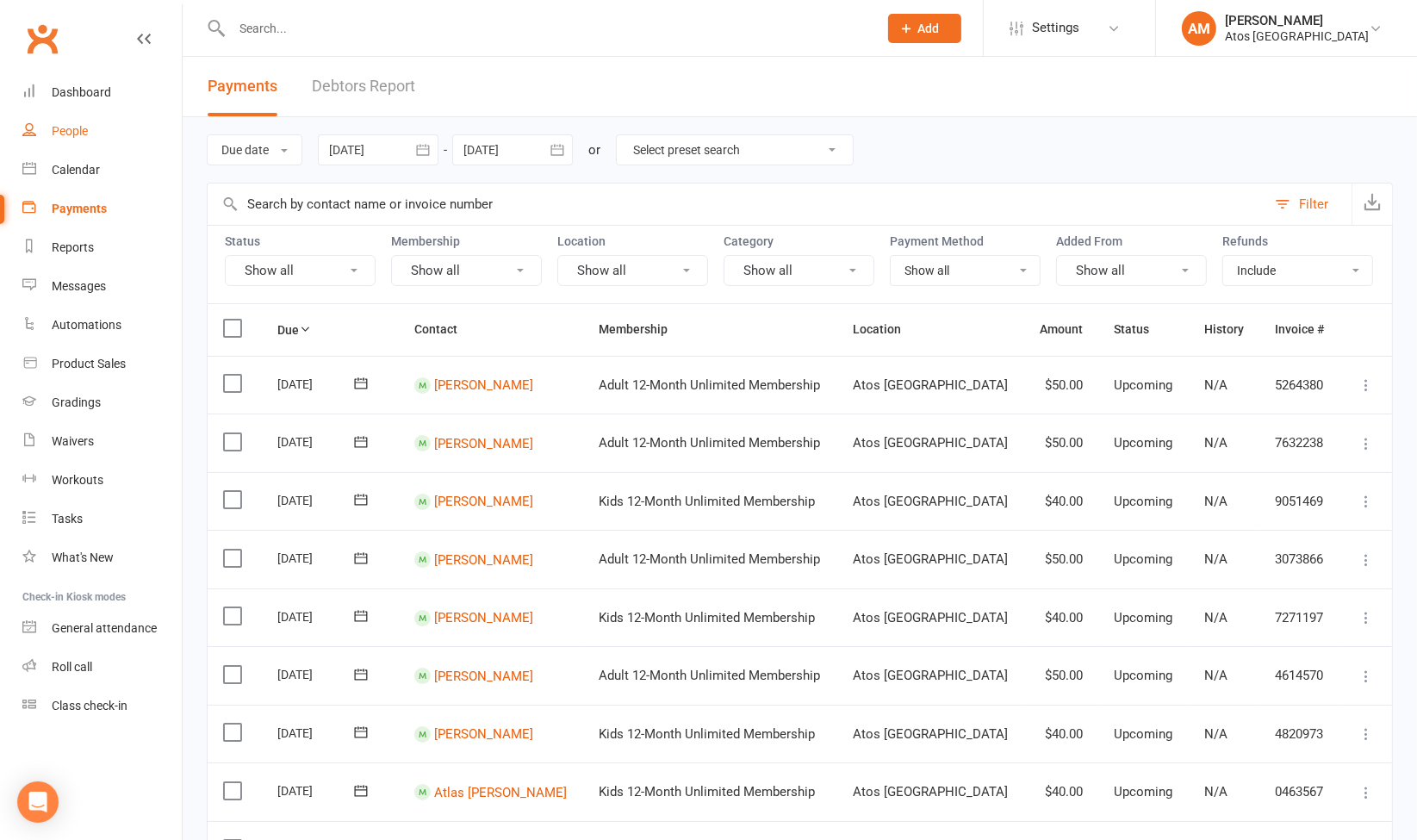
click at [84, 127] on div "People" at bounding box center [69, 131] width 36 height 14
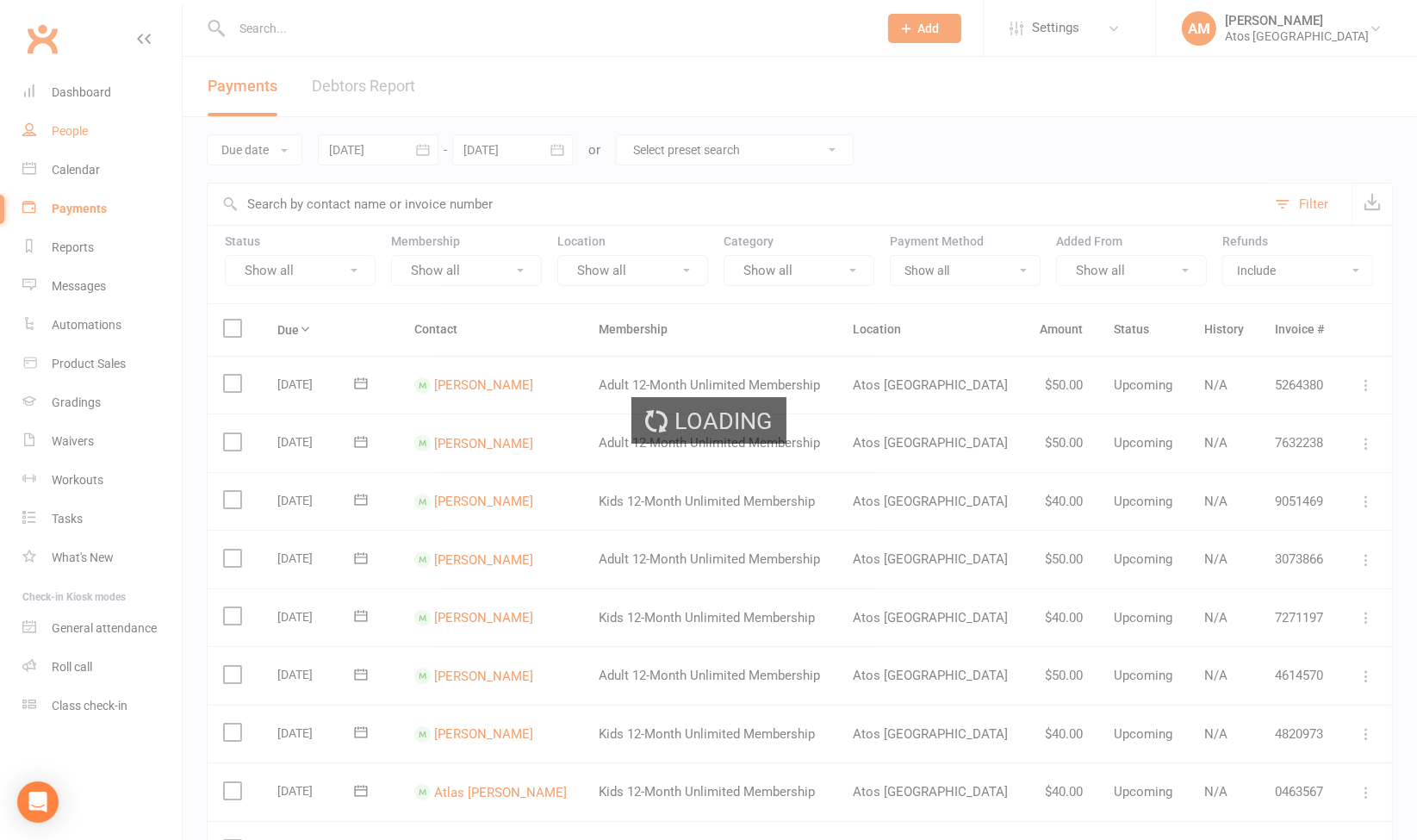
select select "100"
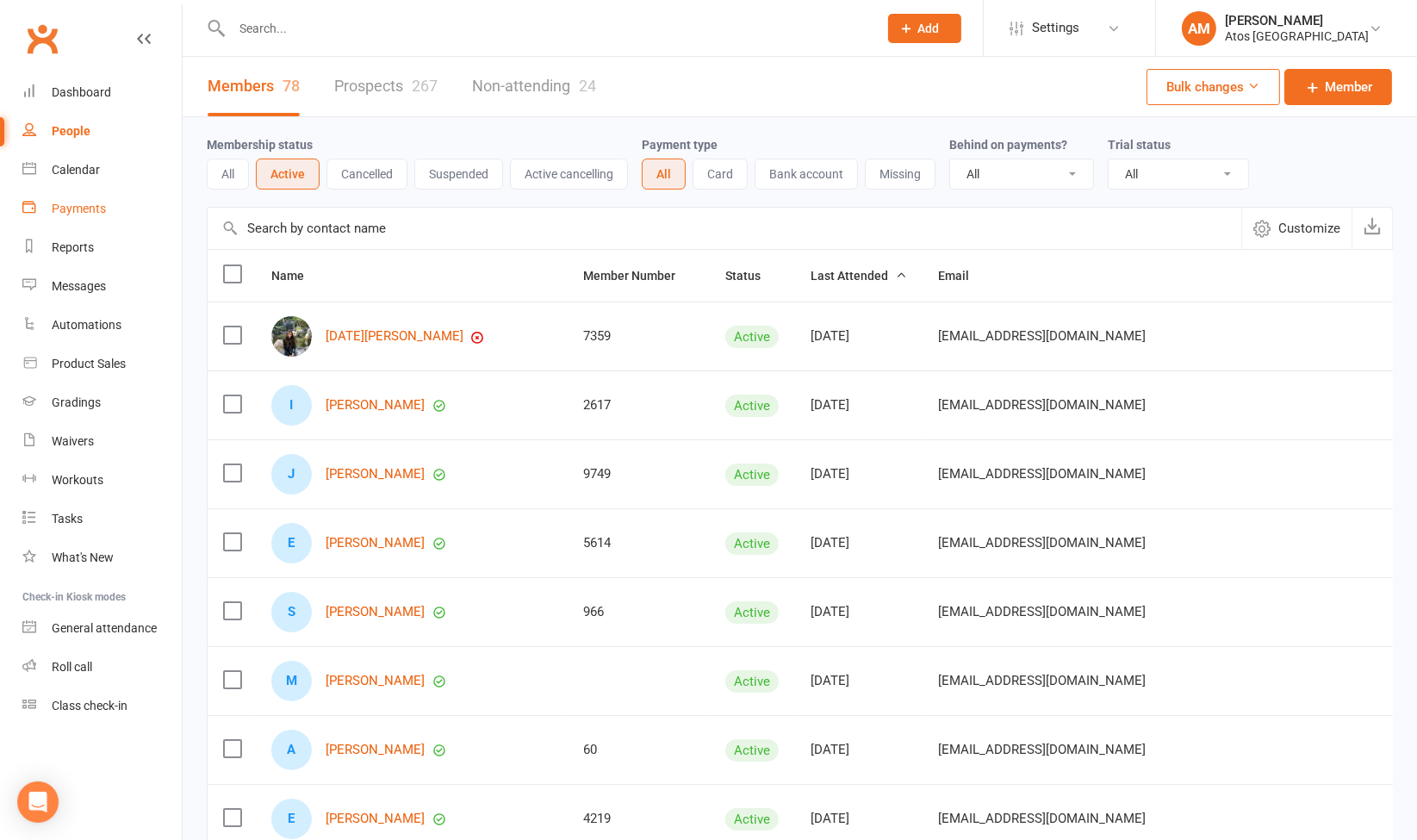
click at [83, 211] on div "Payments" at bounding box center [79, 209] width 54 height 14
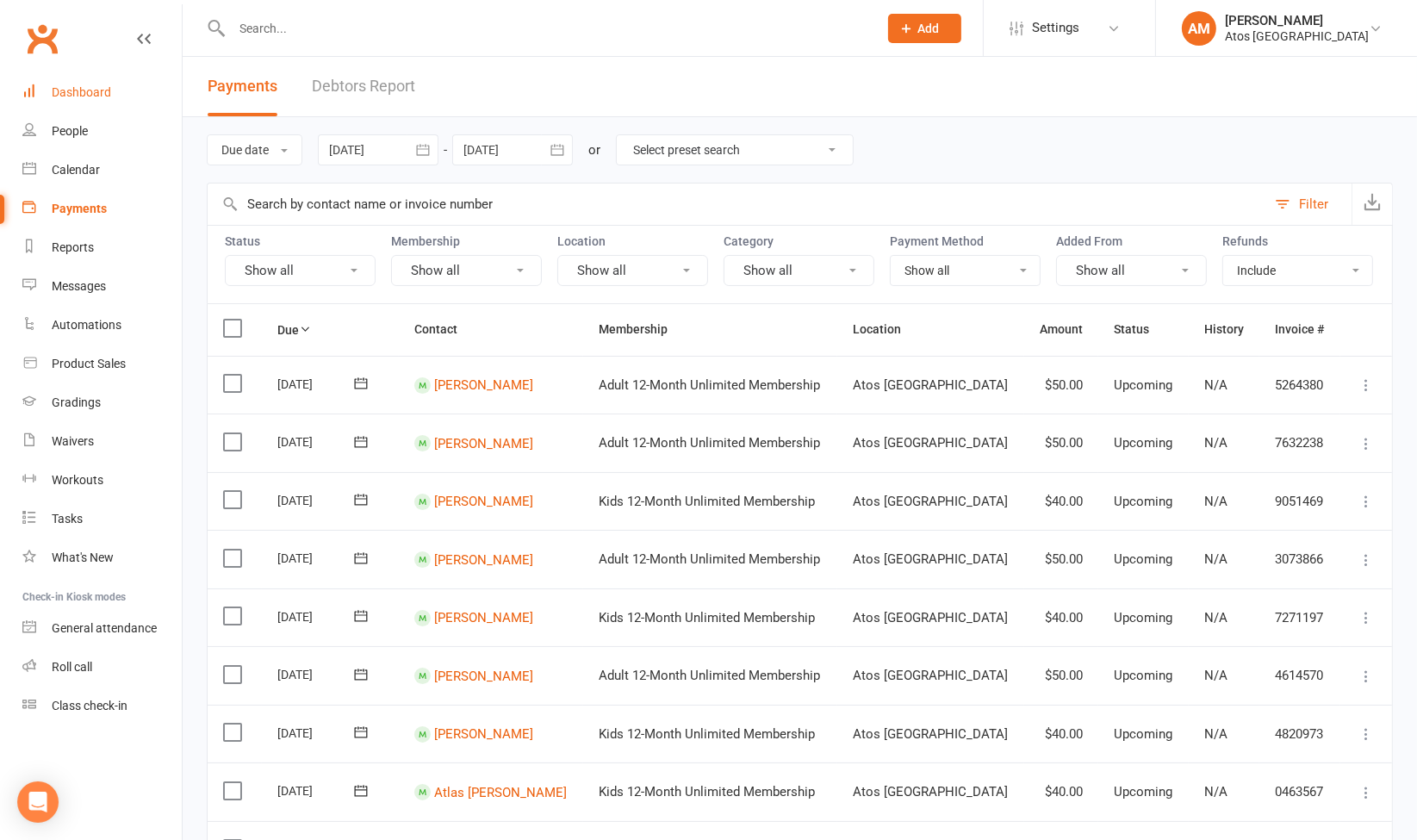
click at [93, 89] on div "Dashboard" at bounding box center [81, 93] width 59 height 14
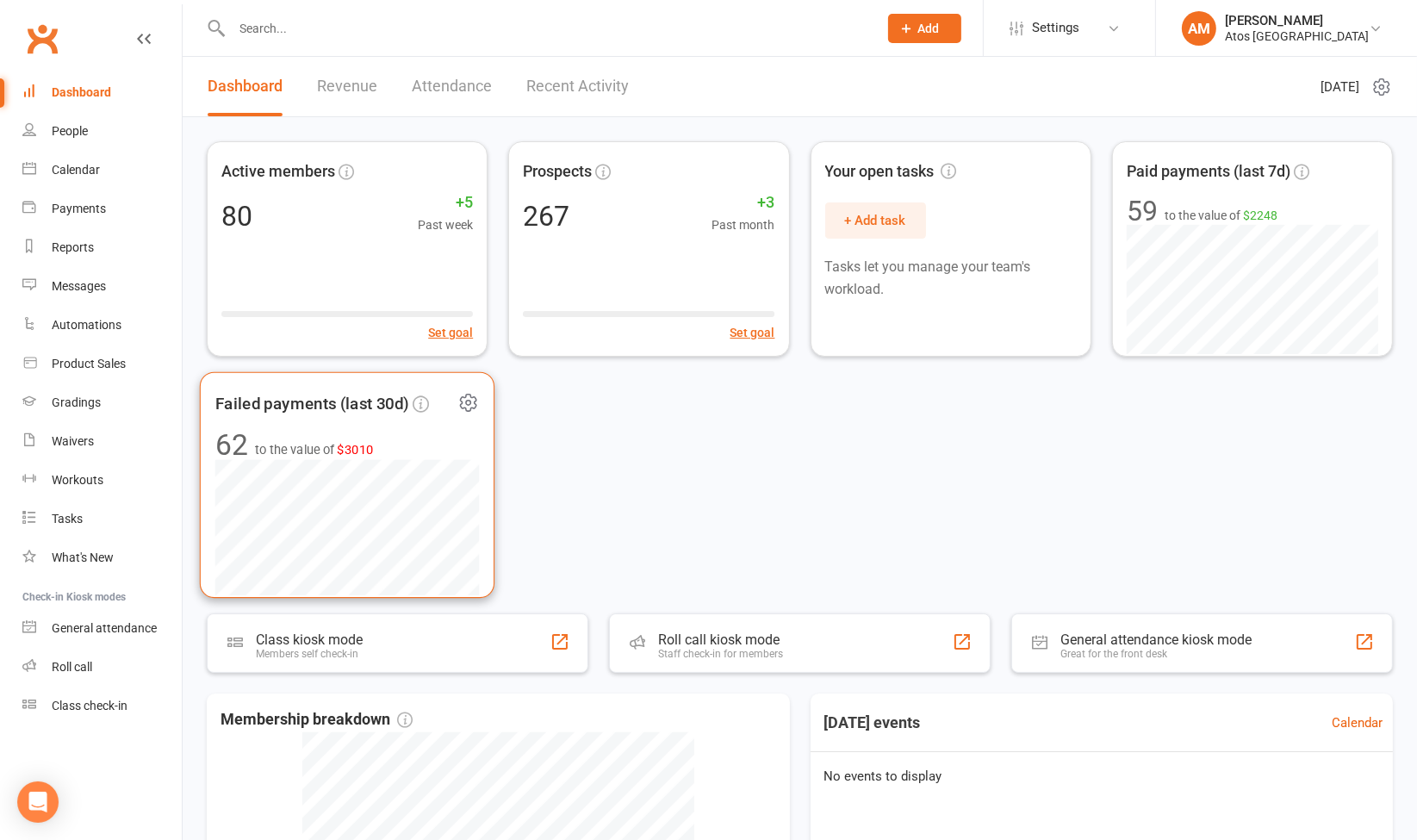
click at [359, 442] on span "$3010" at bounding box center [355, 449] width 36 height 15
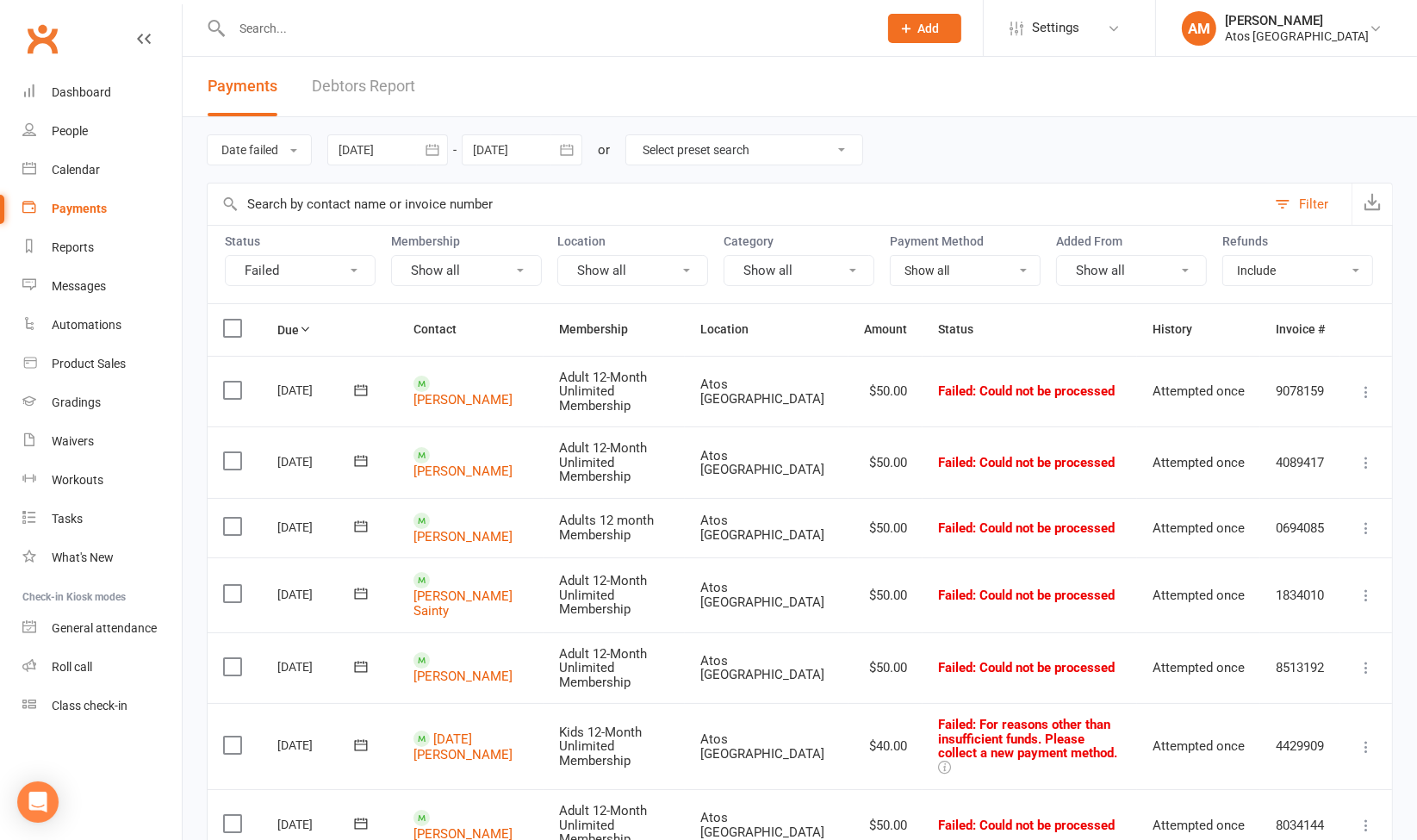
click at [1363, 587] on icon at bounding box center [1366, 596] width 17 height 17
click at [1289, 749] on link "Retry now" at bounding box center [1290, 766] width 170 height 34
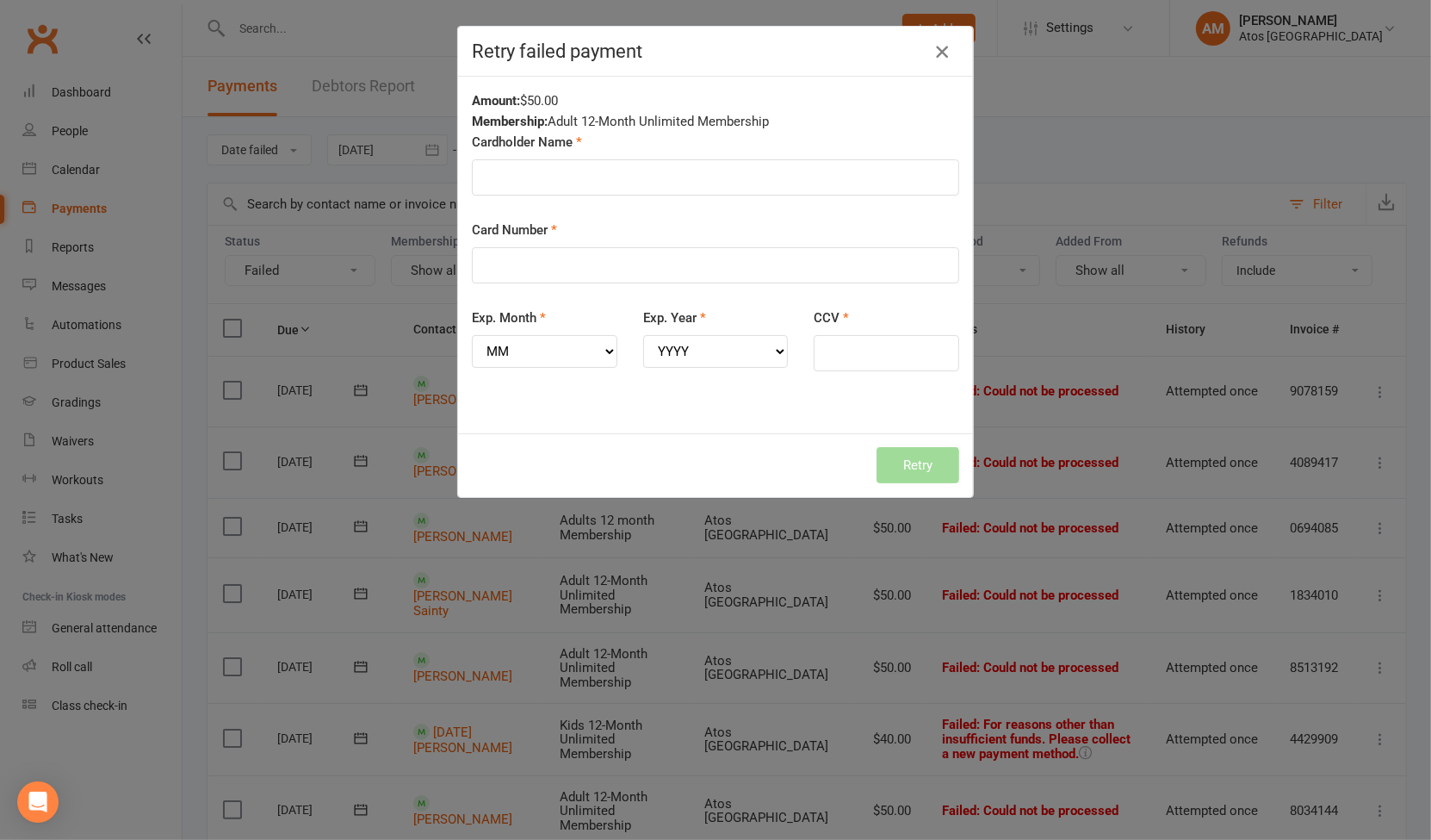
click at [934, 65] on button "button" at bounding box center [942, 52] width 28 height 28
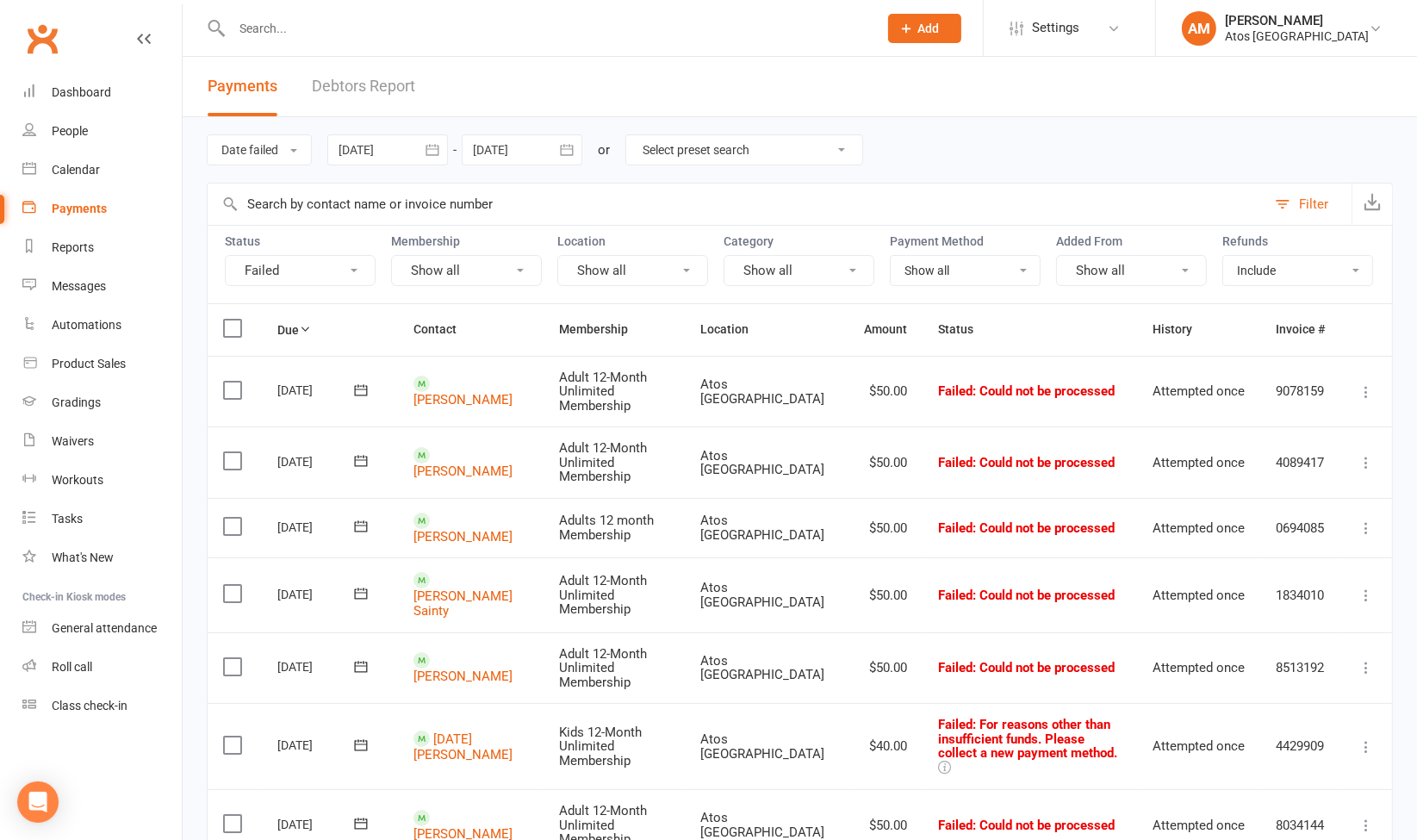
click at [1367, 738] on icon at bounding box center [1366, 747] width 17 height 17
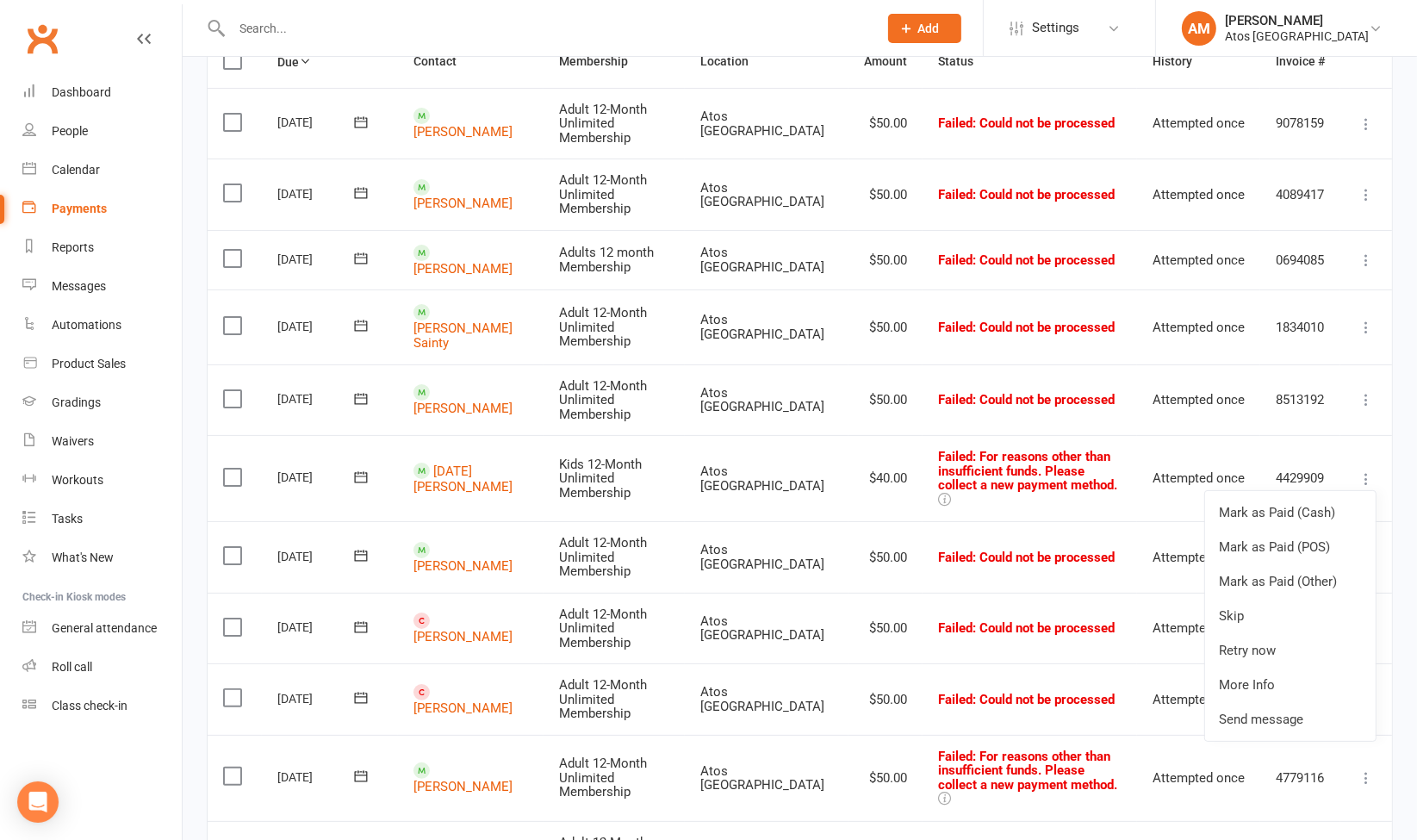
scroll to position [305, 0]
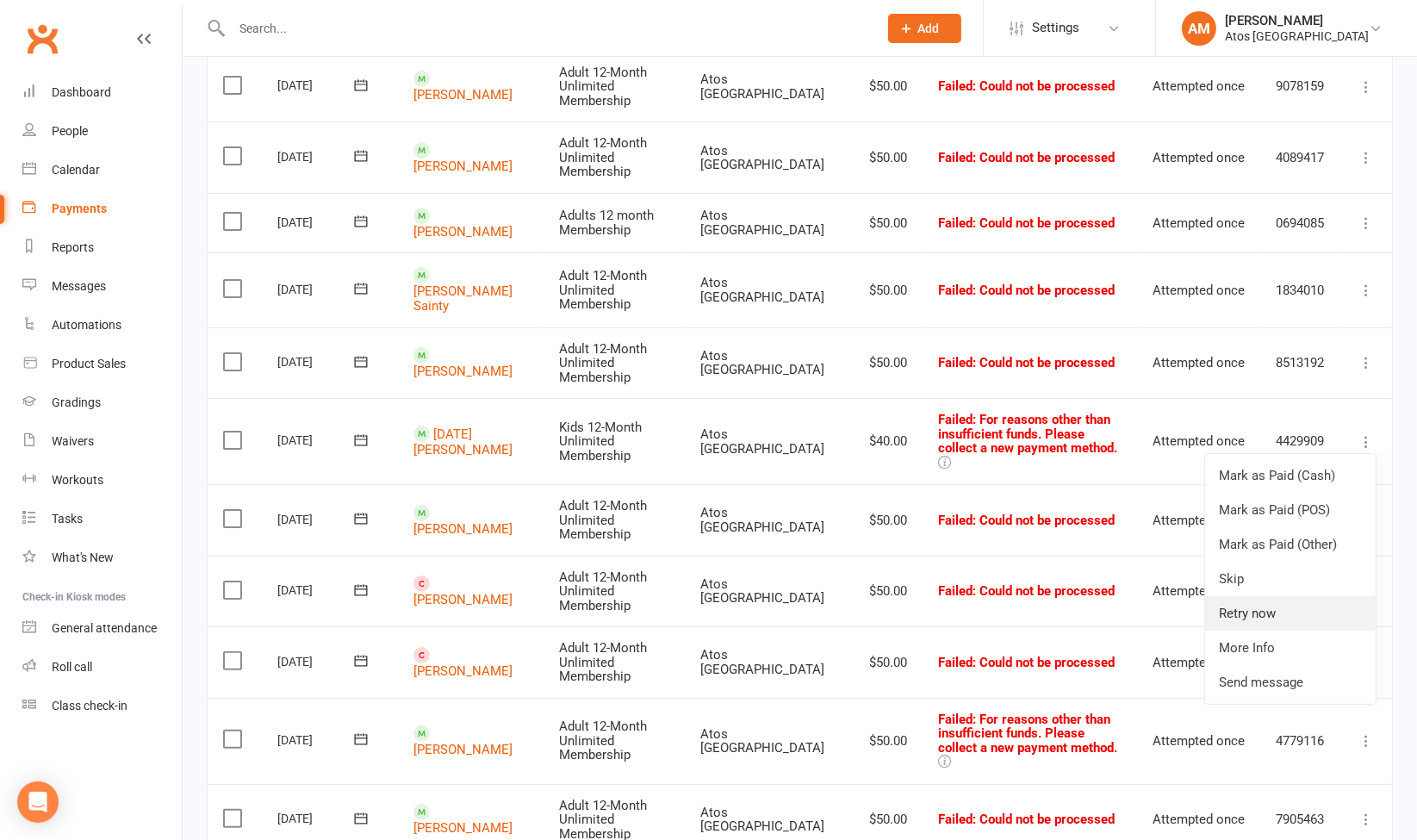
click at [1280, 596] on link "Retry now" at bounding box center [1290, 612] width 170 height 34
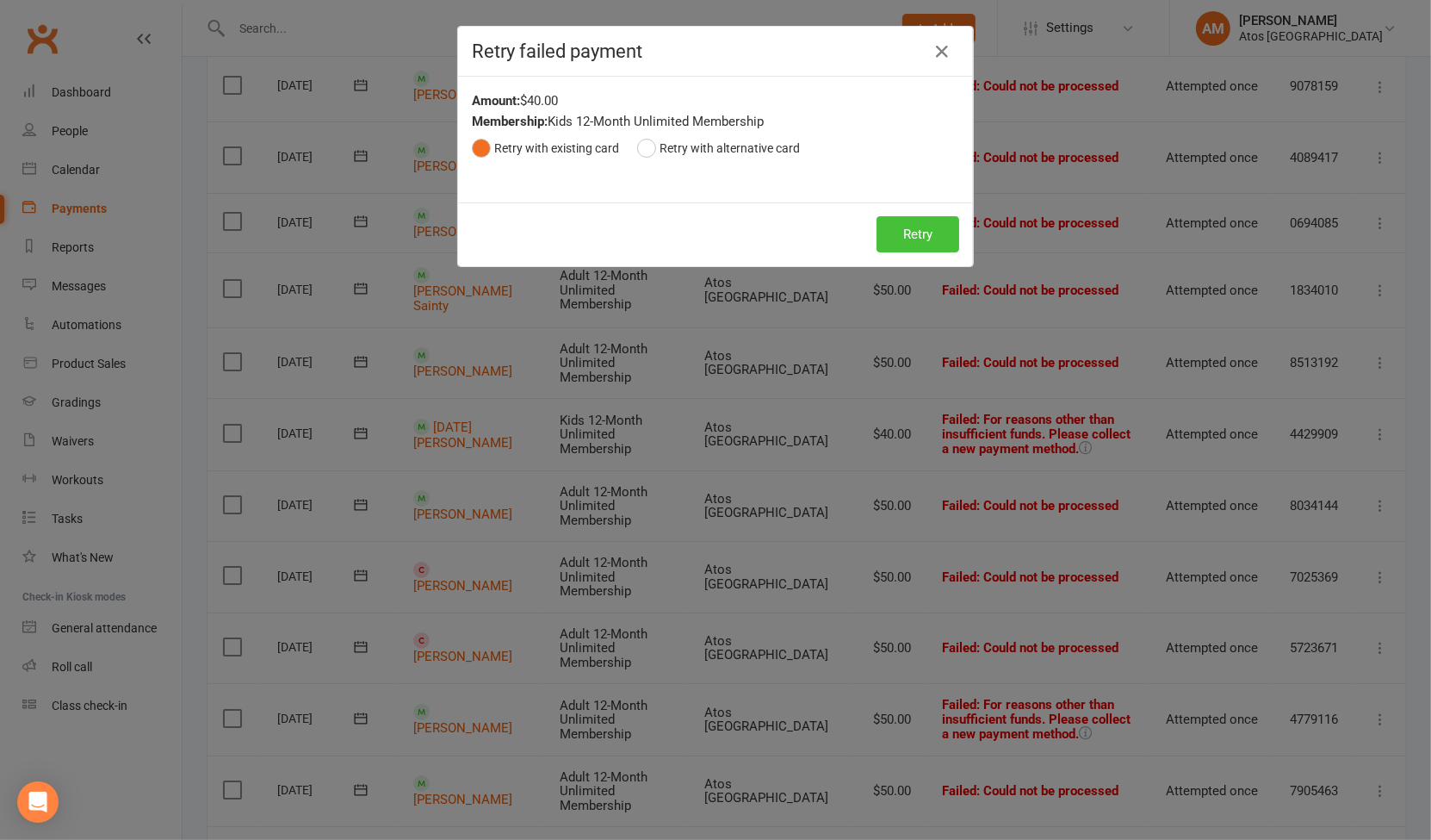
click at [895, 243] on button "Retry" at bounding box center [918, 234] width 83 height 36
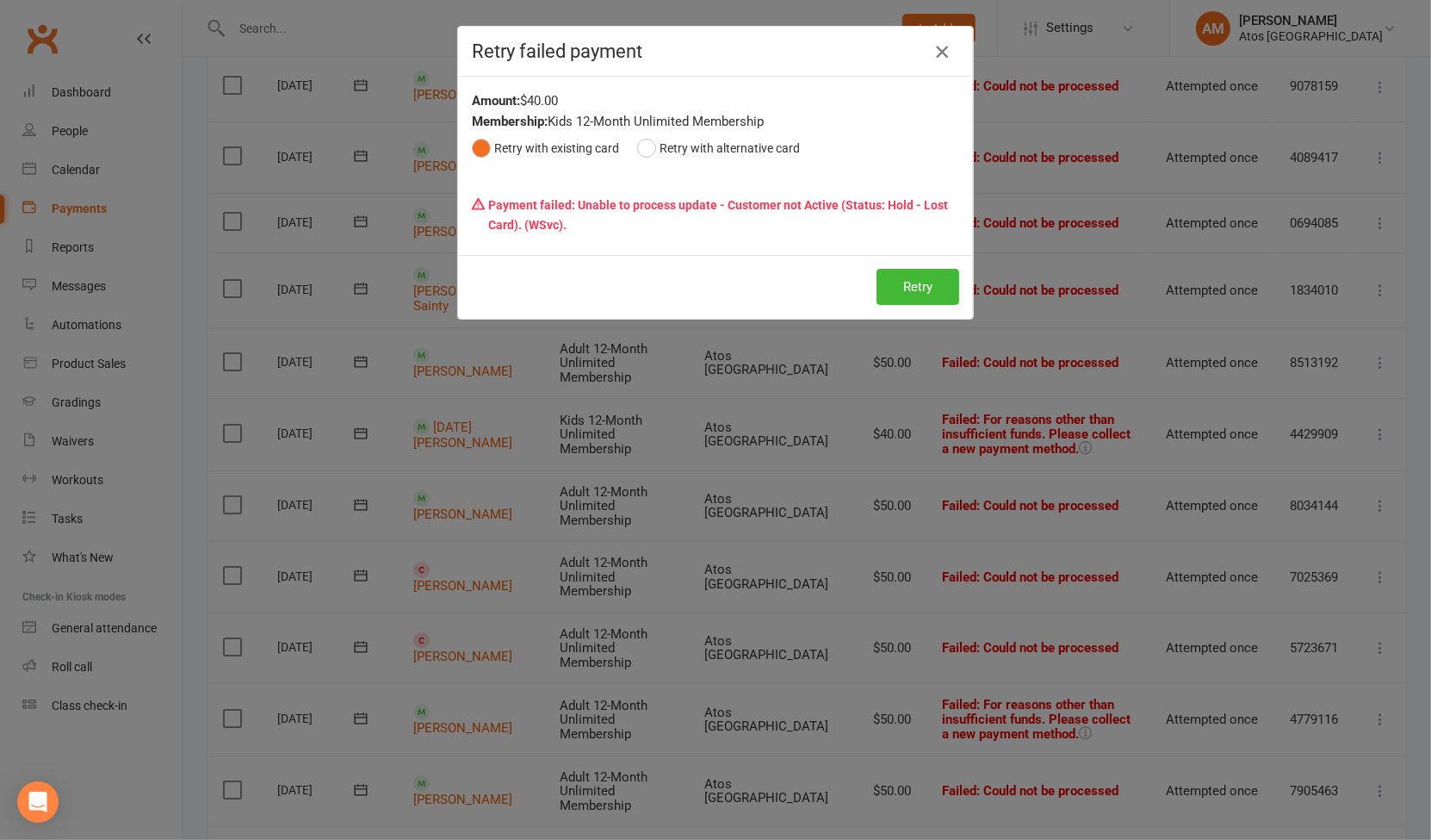
click at [941, 49] on icon "button" at bounding box center [942, 52] width 21 height 21
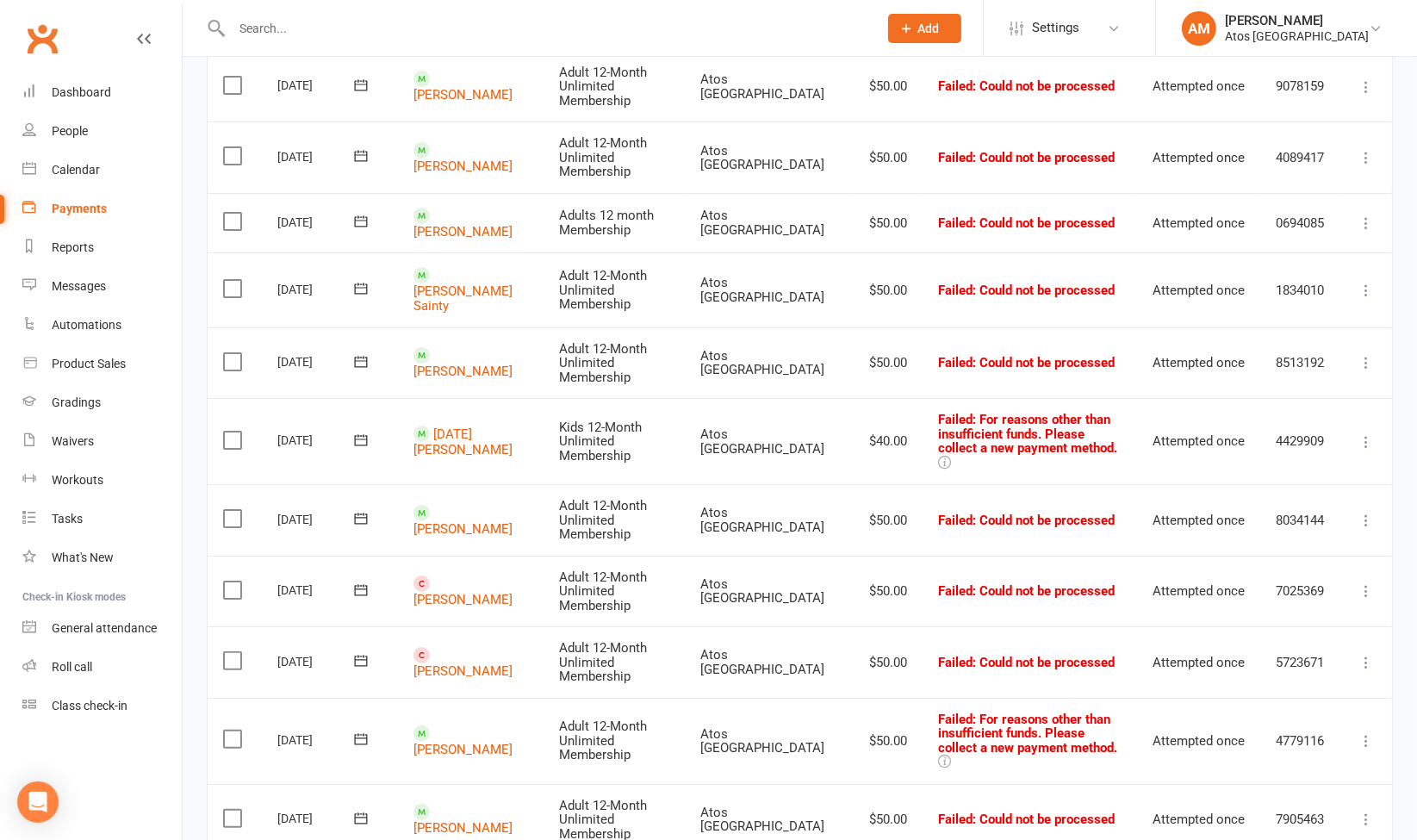
click at [1363, 654] on icon at bounding box center [1366, 663] width 17 height 17
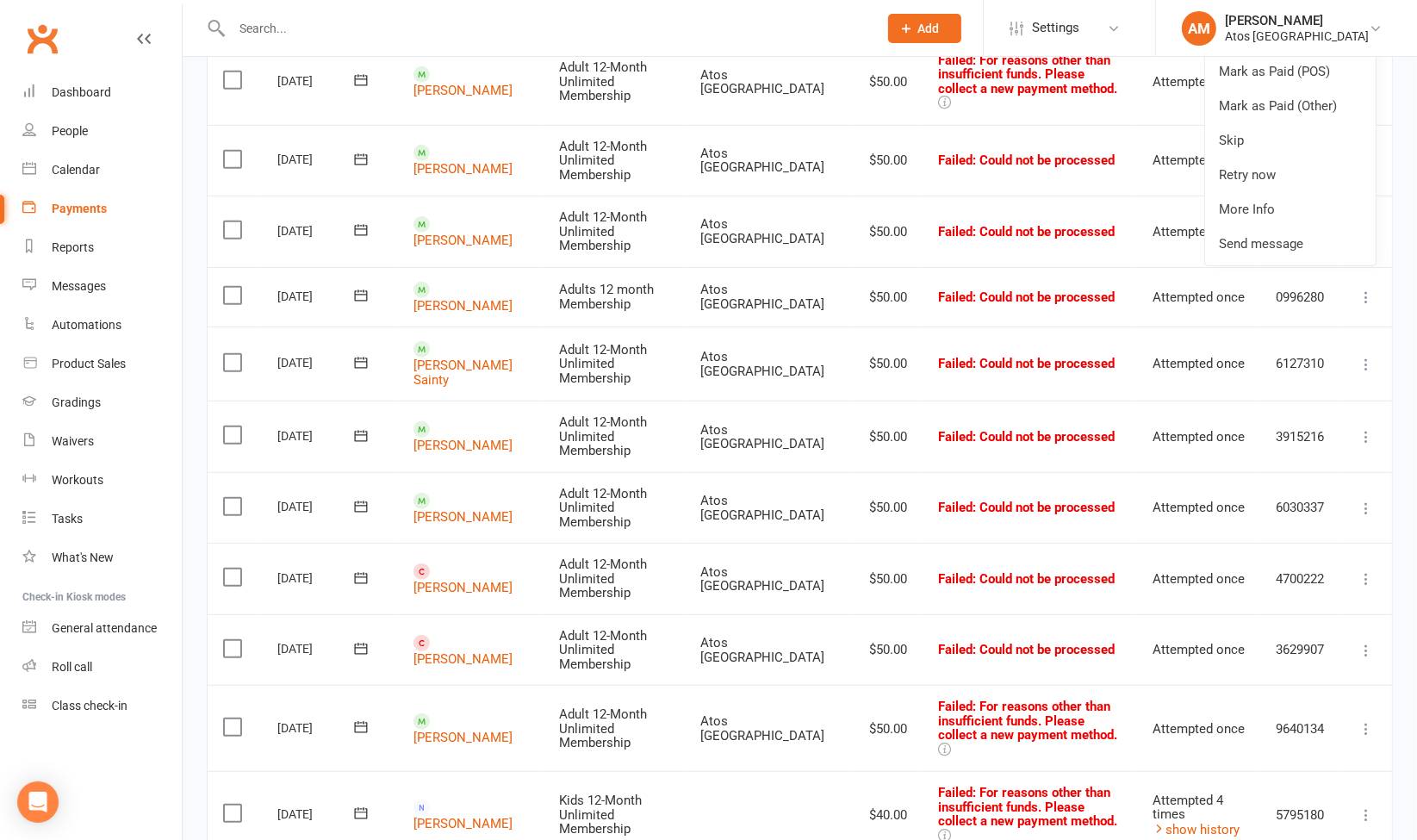
scroll to position [1153, 0]
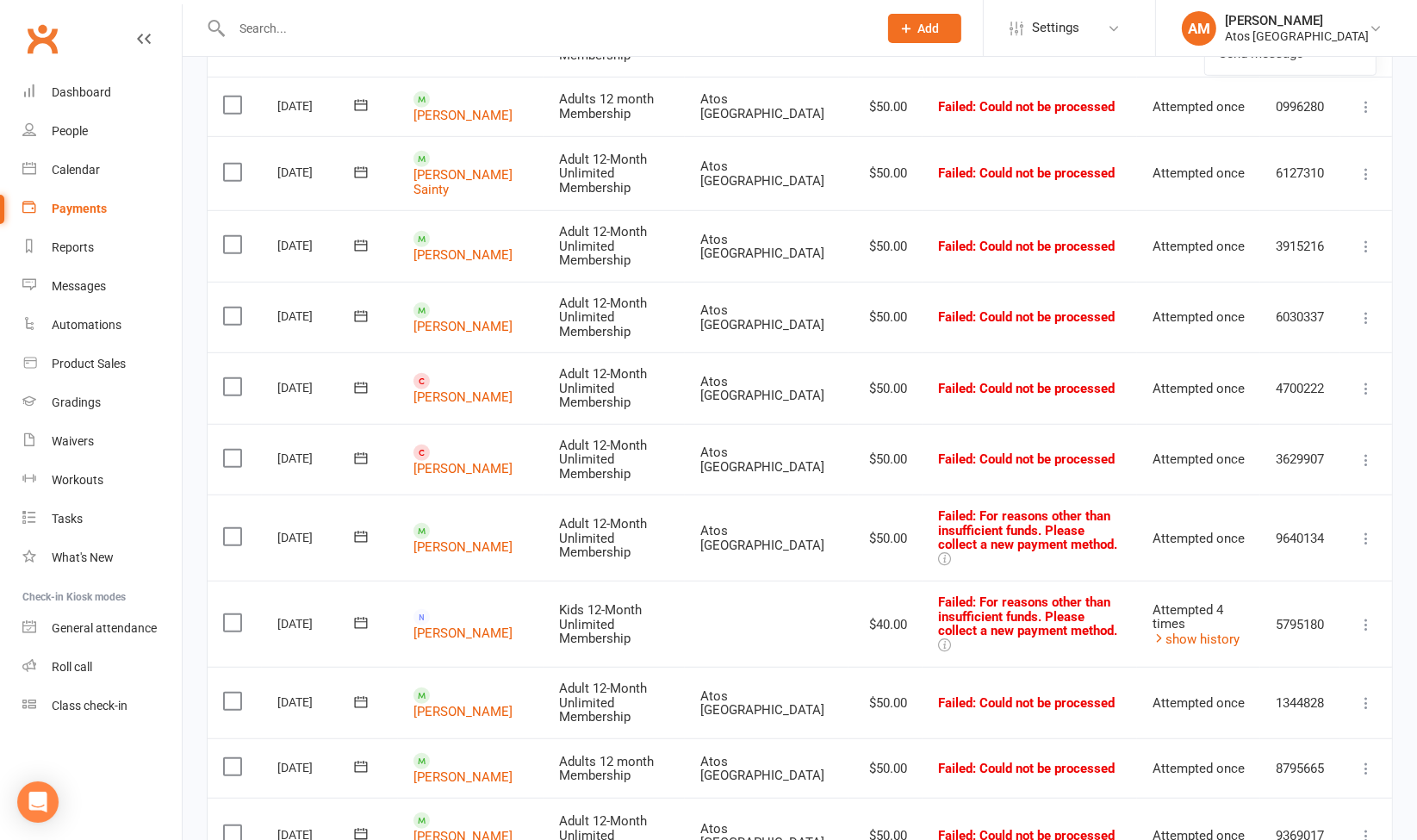
click at [80, 448] on link "Waivers" at bounding box center [102, 441] width 159 height 38
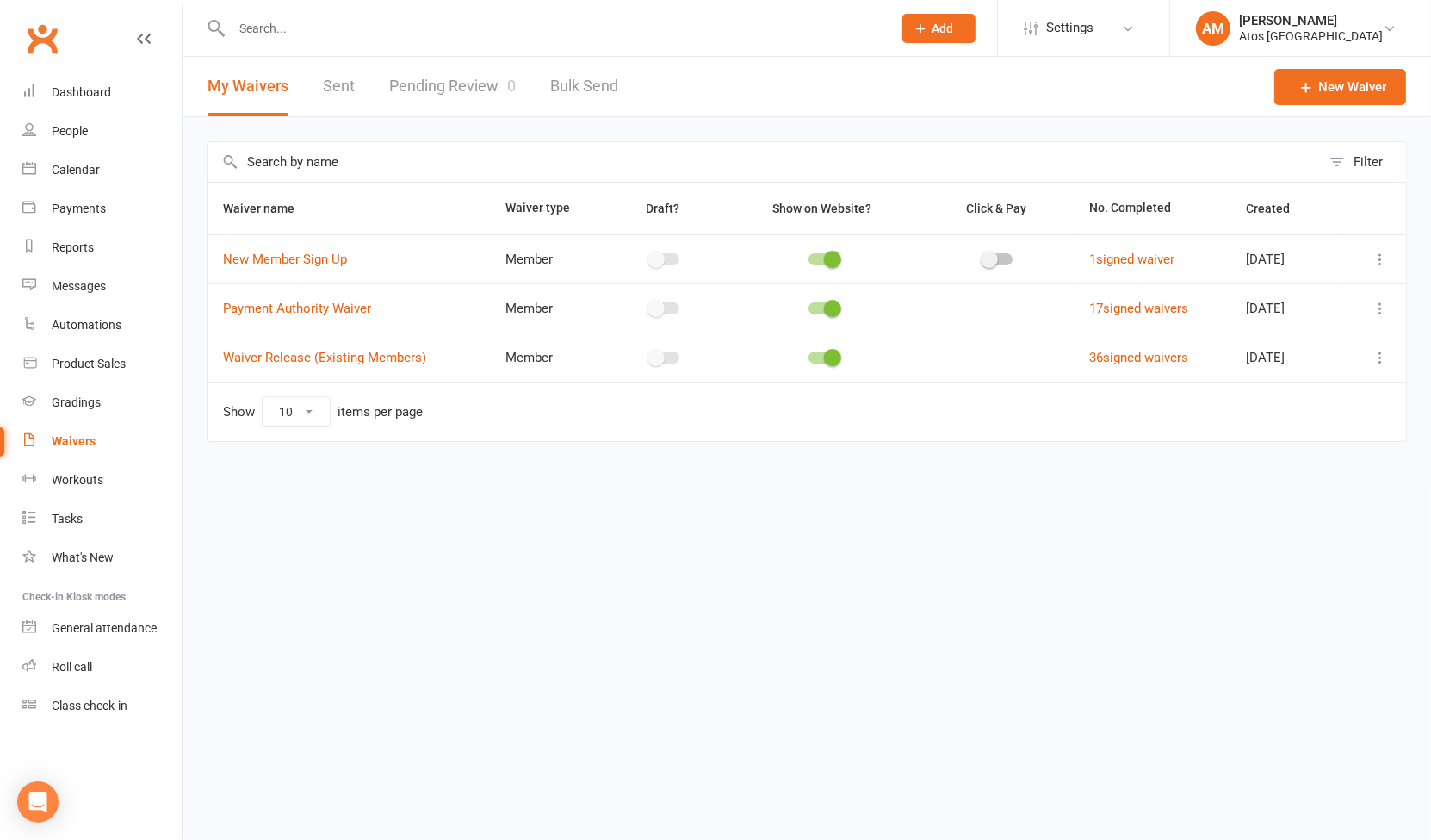
click at [334, 88] on link "Sent" at bounding box center [339, 86] width 31 height 59
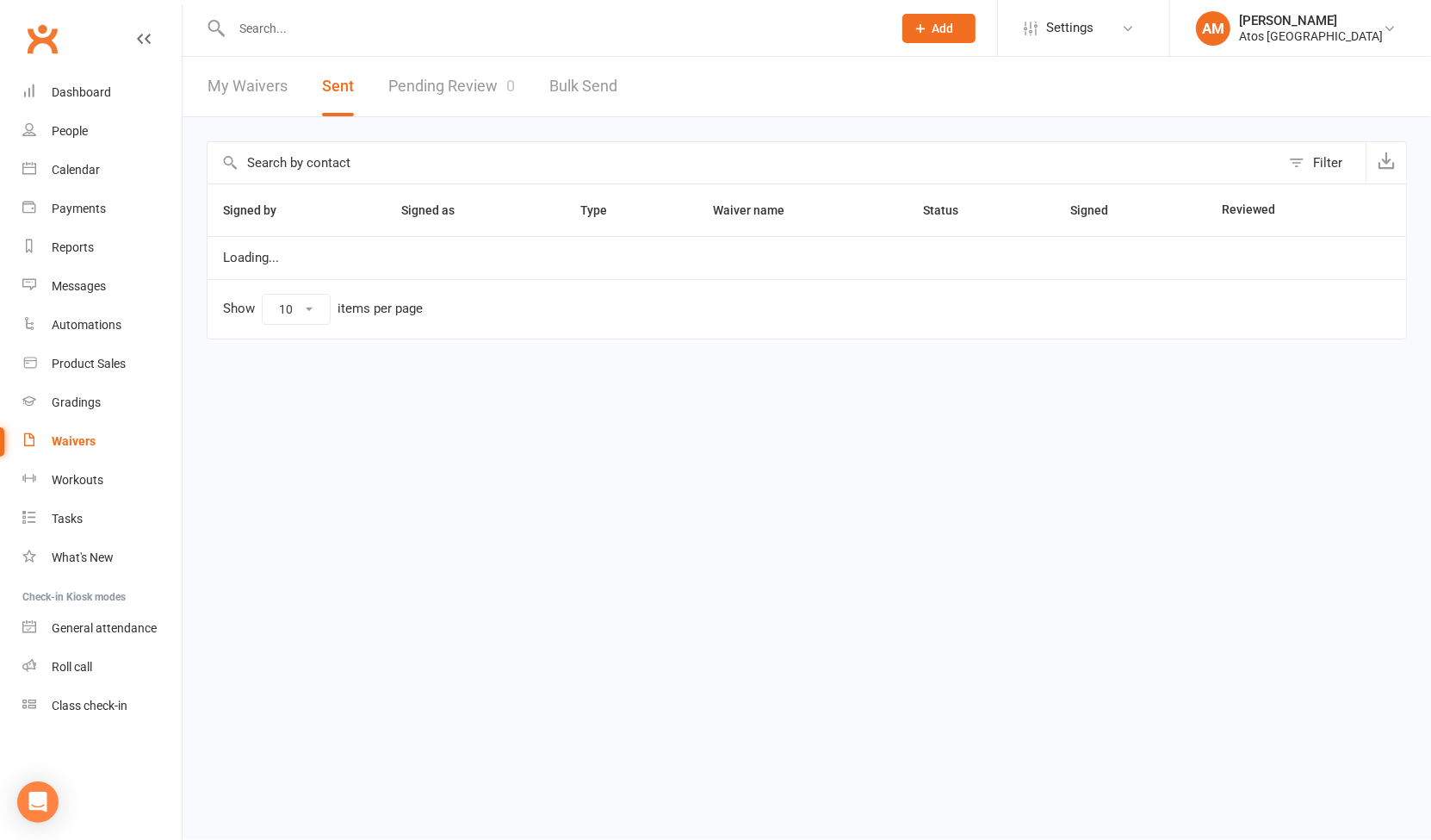
select select "25"
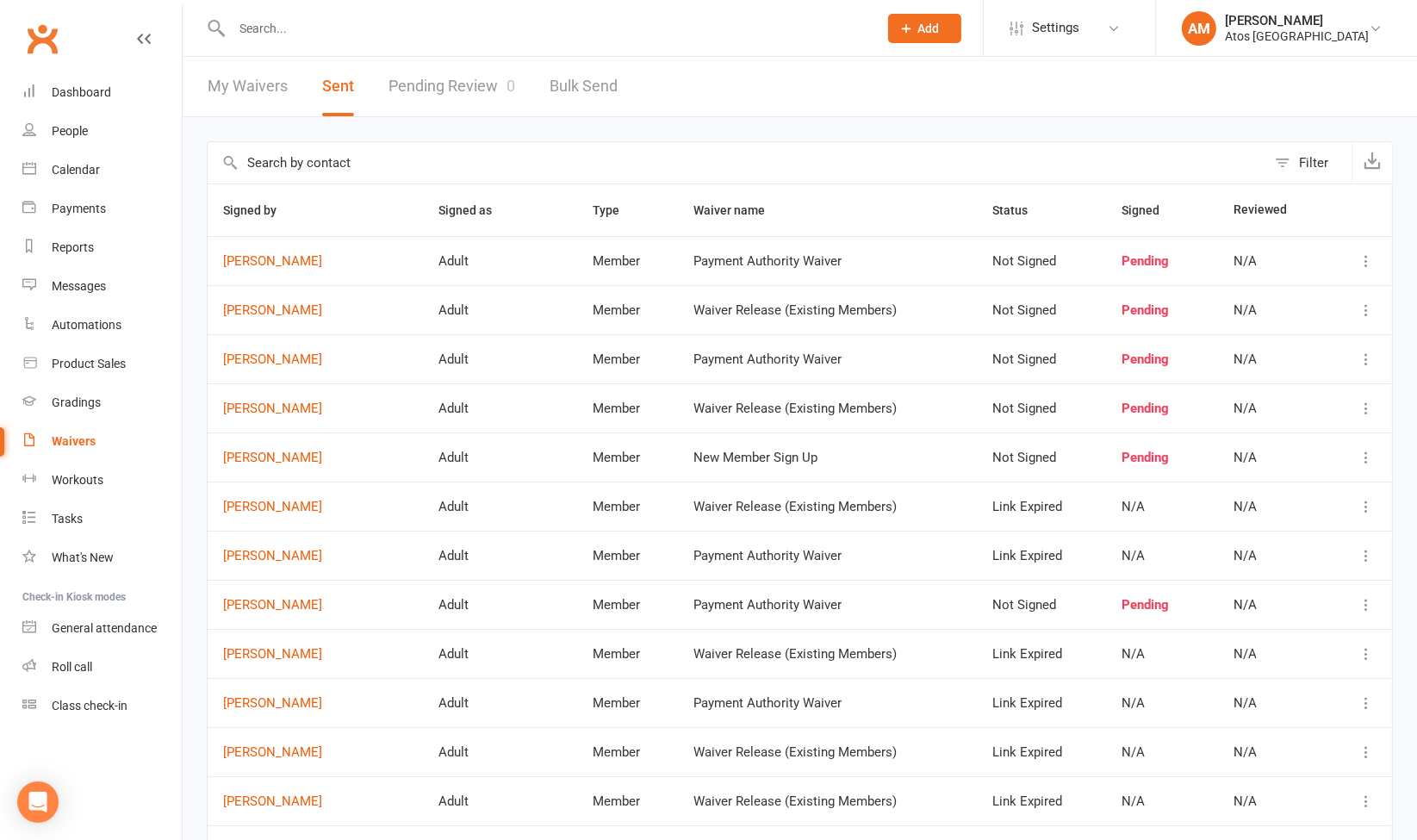
click at [1159, 201] on button "Signed" at bounding box center [1150, 210] width 57 height 21
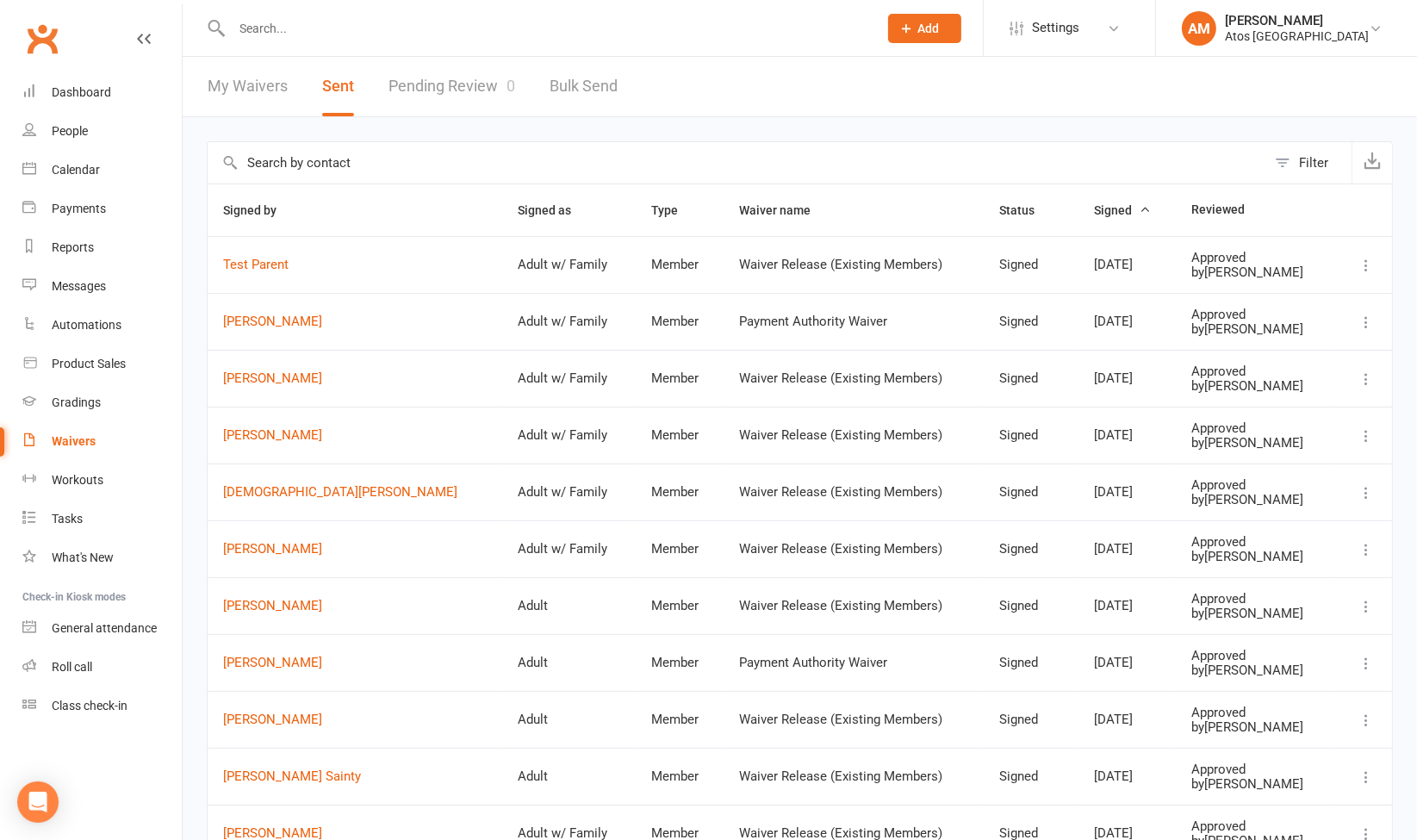
click at [1094, 210] on span "Signed" at bounding box center [1122, 210] width 57 height 14
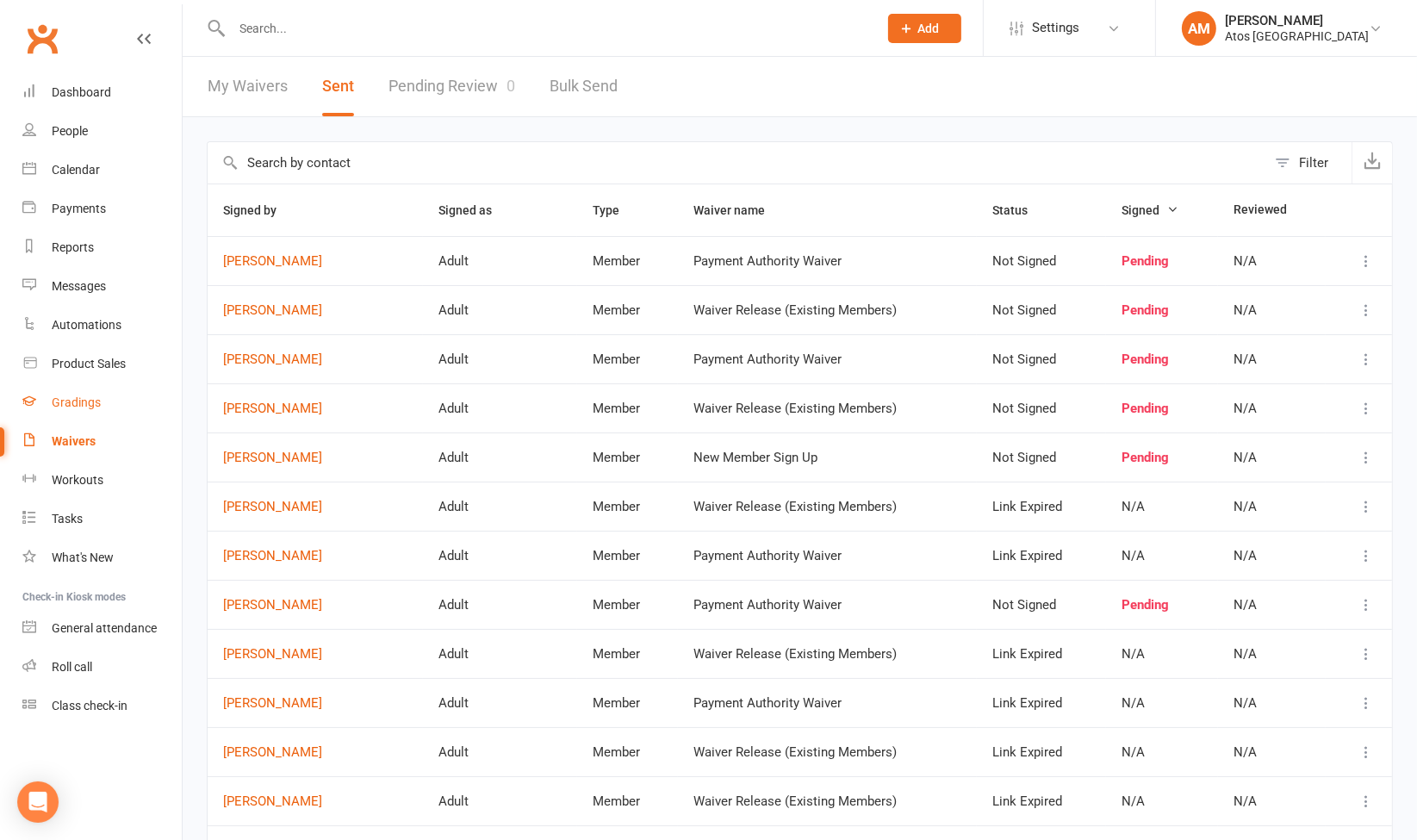
click at [73, 403] on div "Gradings" at bounding box center [76, 403] width 49 height 14
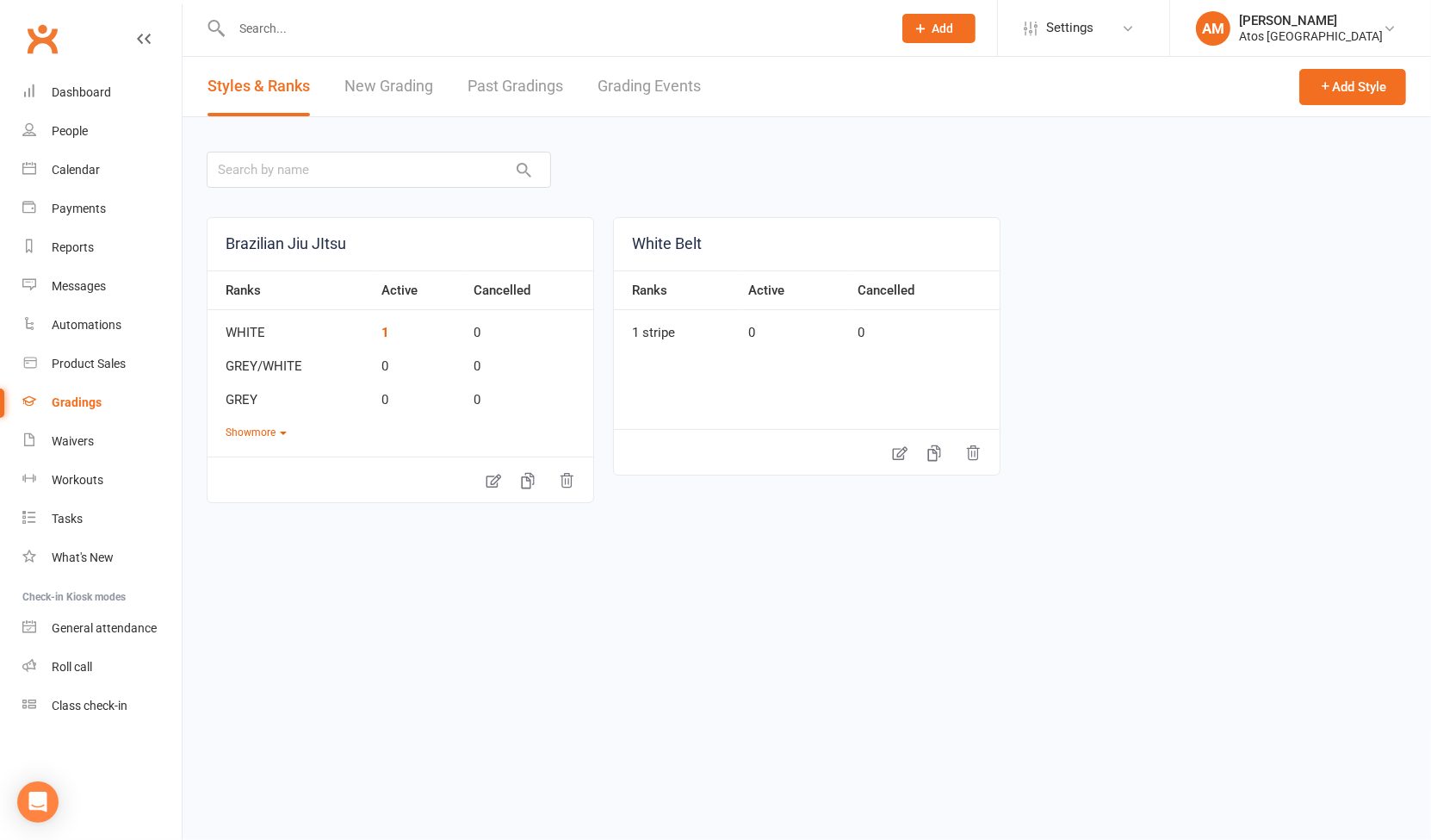
click at [697, 76] on link "Grading Events" at bounding box center [649, 86] width 103 height 59
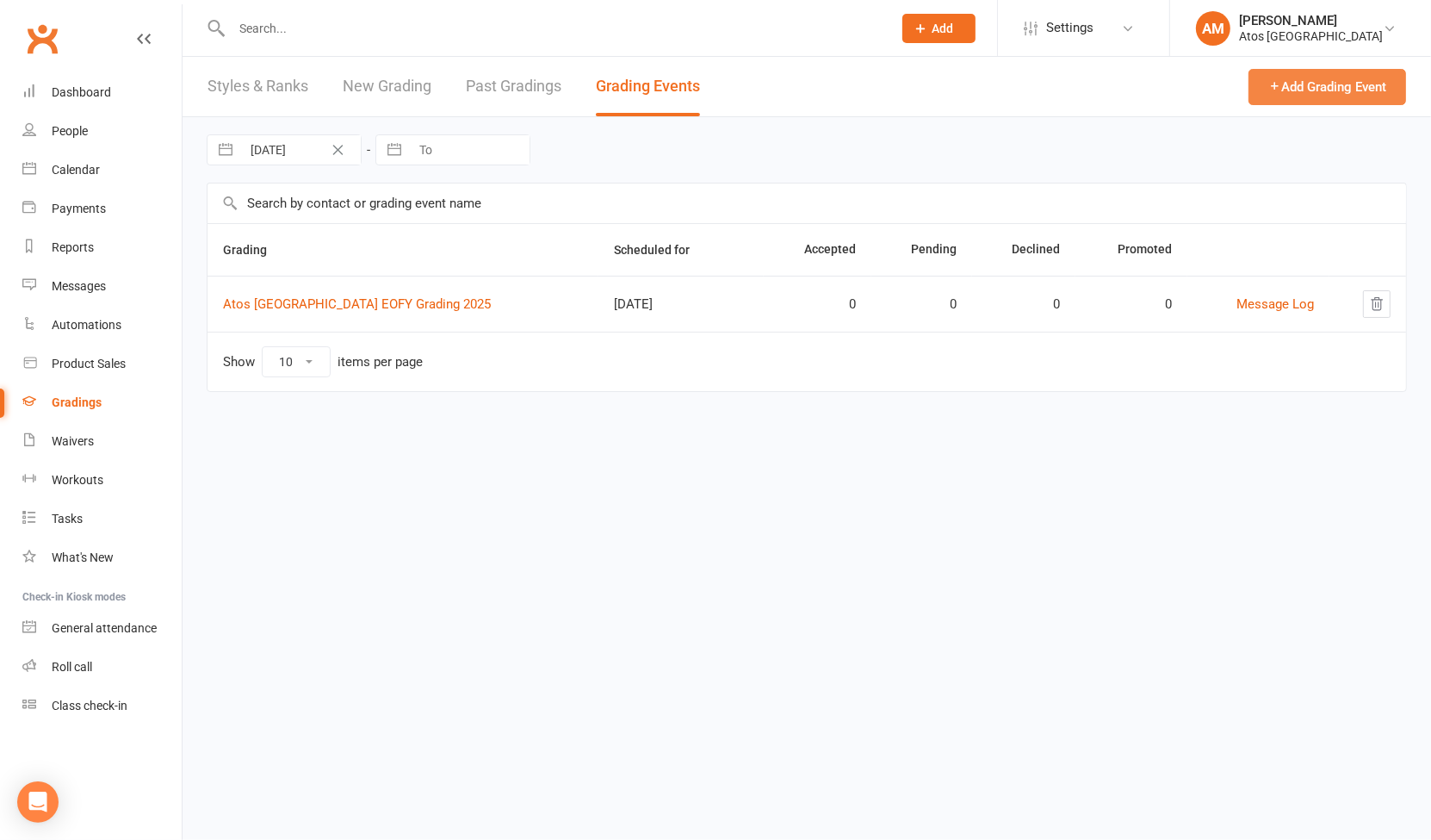
click at [1330, 88] on button "Add Grading Event" at bounding box center [1327, 86] width 157 height 36
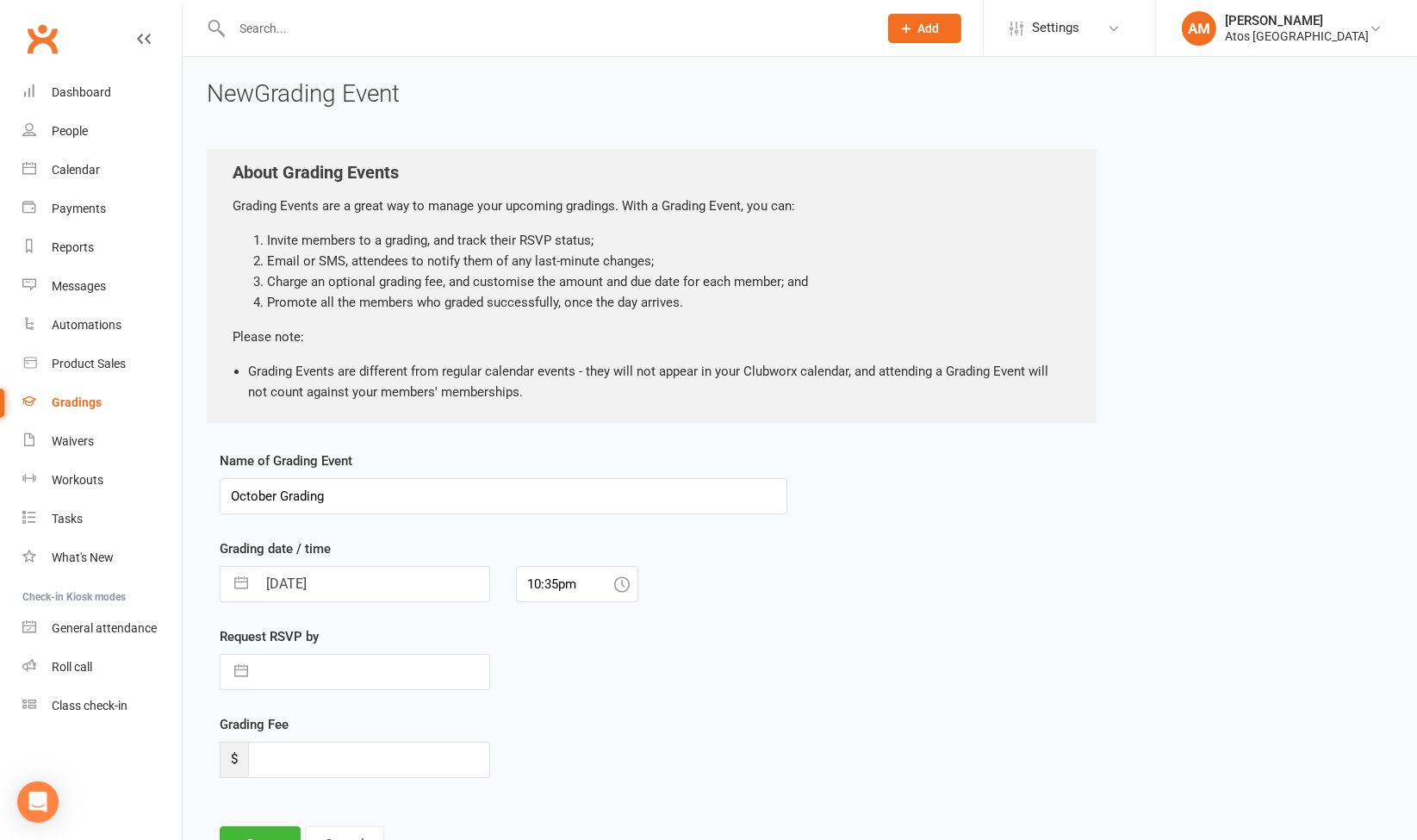
click at [72, 402] on div "Gradings" at bounding box center [76, 403] width 50 height 14
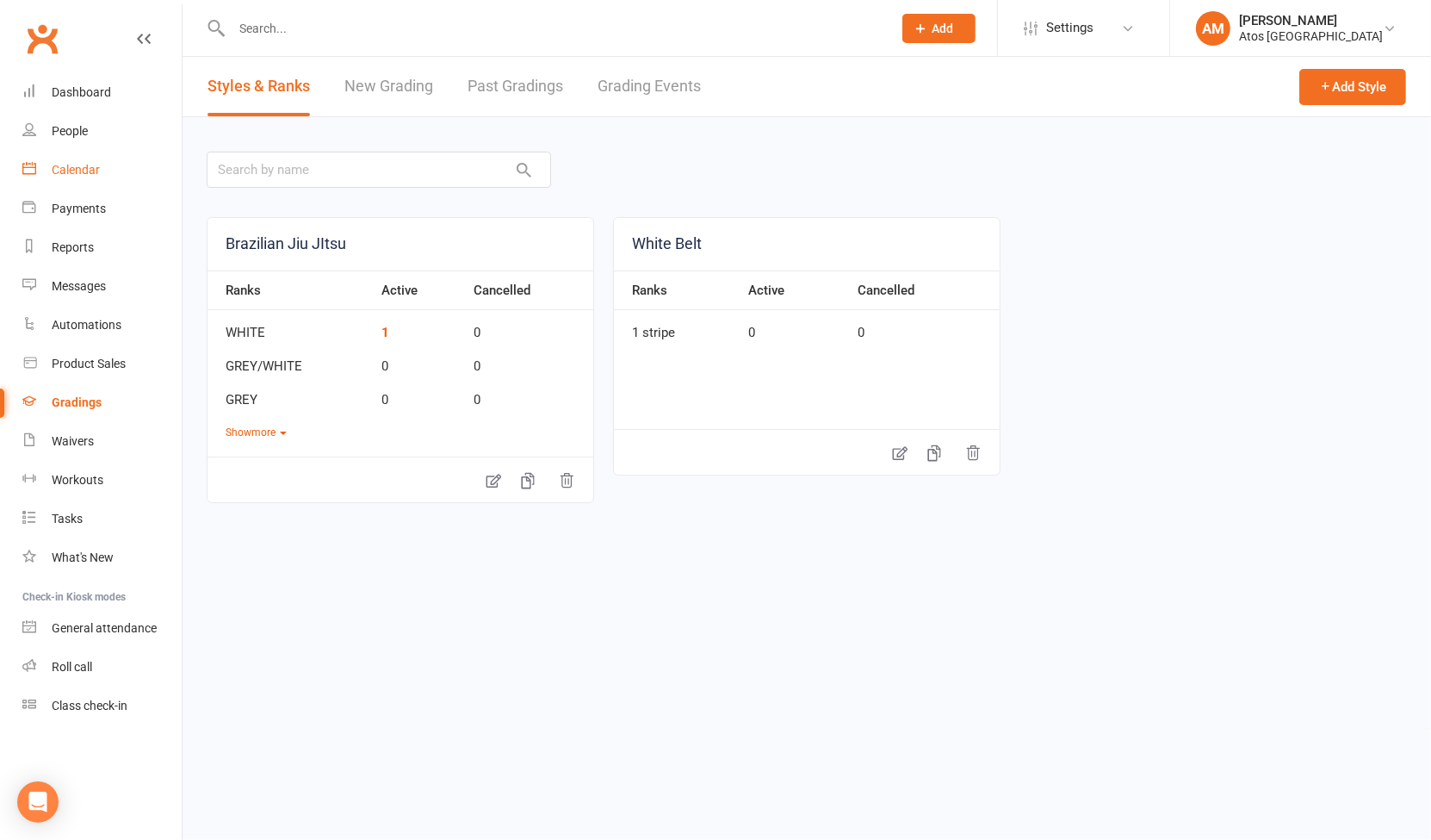
click at [87, 162] on div "Calendar" at bounding box center [75, 169] width 48 height 14
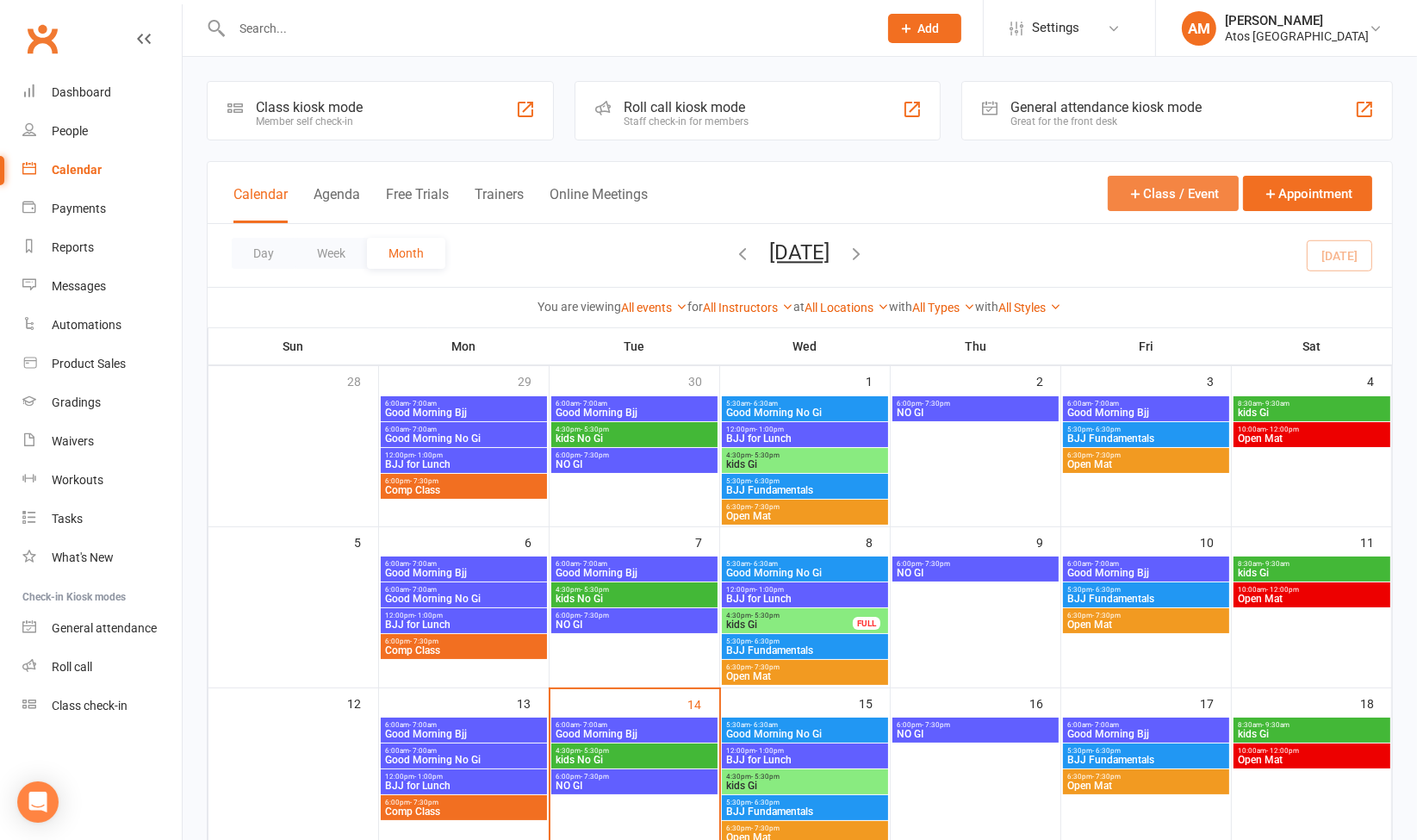
click at [1184, 196] on button "Class / Event" at bounding box center [1173, 193] width 131 height 35
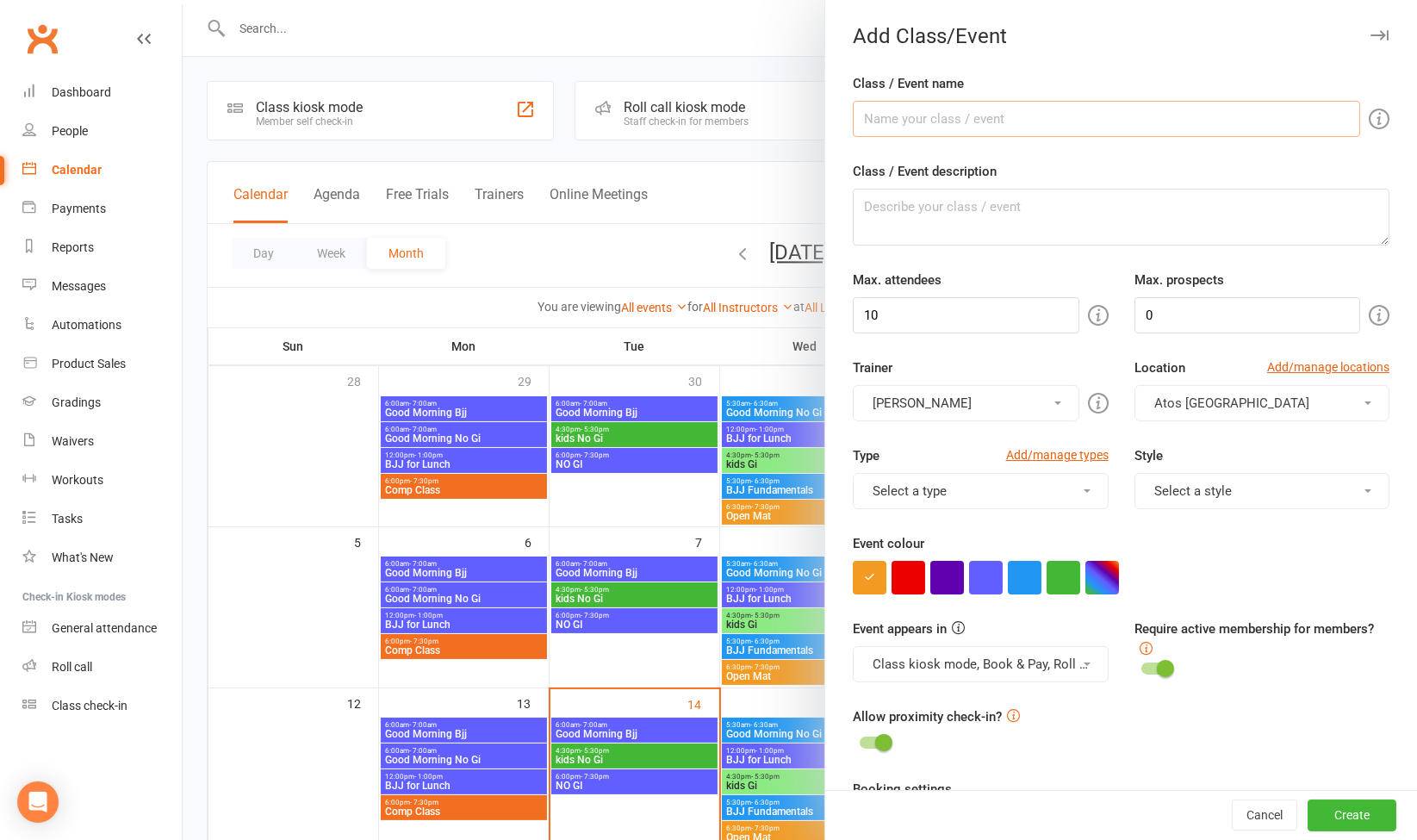
click at [1022, 129] on input "Class / Event name" at bounding box center [1106, 118] width 508 height 36
type input "Atos Brisbane - EOY Event"
click at [979, 217] on textarea "Class / Event description" at bounding box center [1121, 217] width 536 height 57
click at [923, 214] on textarea "Class / Event description" at bounding box center [1121, 217] width 536 height 57
paste textarea "After Grading Event (our annual EOY Christmas Pool Party) We look forward to se…"
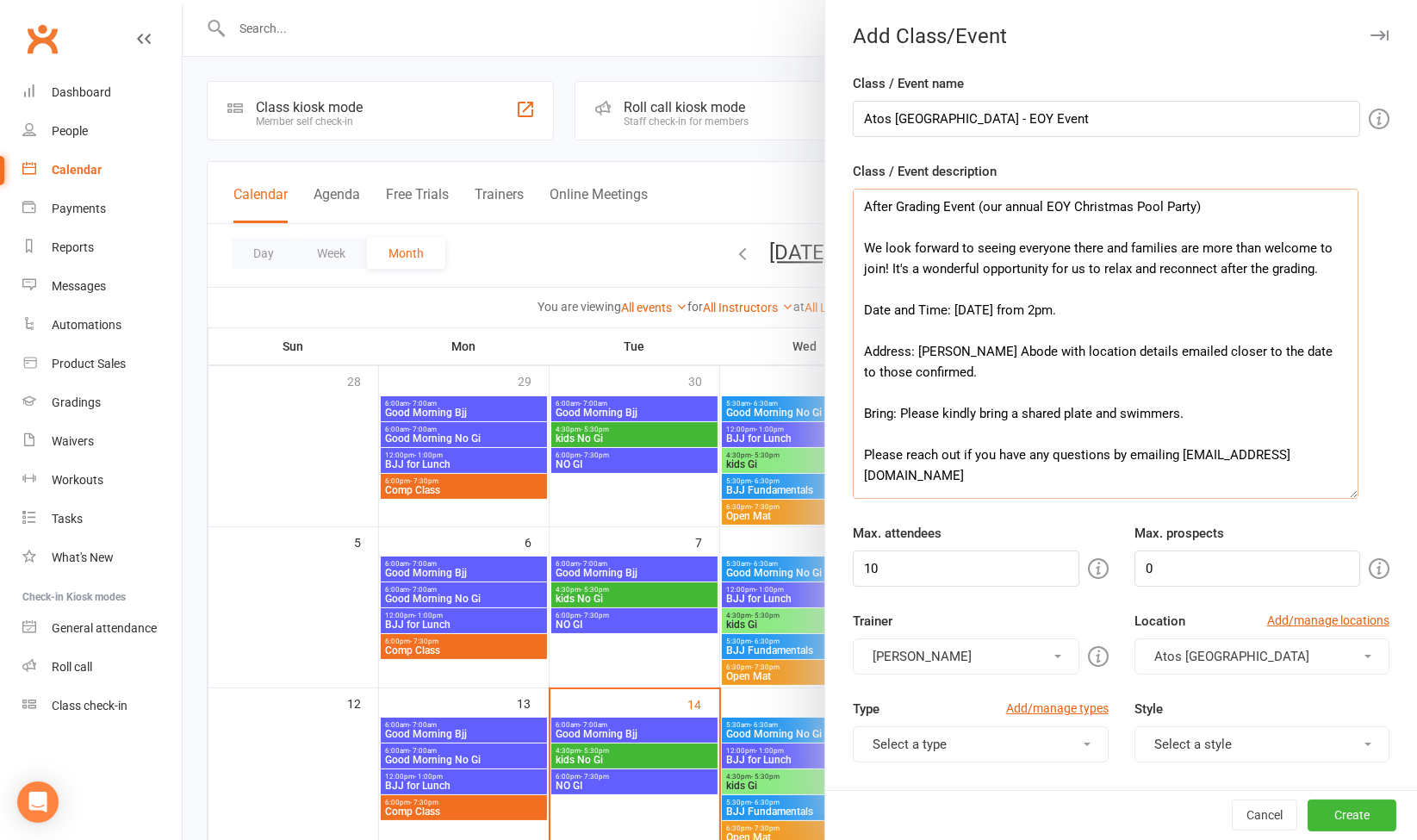
drag, startPoint x: 1358, startPoint y: 241, endPoint x: 1348, endPoint y: 495, distance: 254.2
click at [1348, 495] on textarea "After Grading Event (our annual EOY Christmas Pool Party) We look forward to se…" at bounding box center [1105, 343] width 506 height 310
click at [936, 327] on textarea "After Grading Event (our annual EOY Christmas Pool Party) We look forward to se…" at bounding box center [1105, 343] width 506 height 310
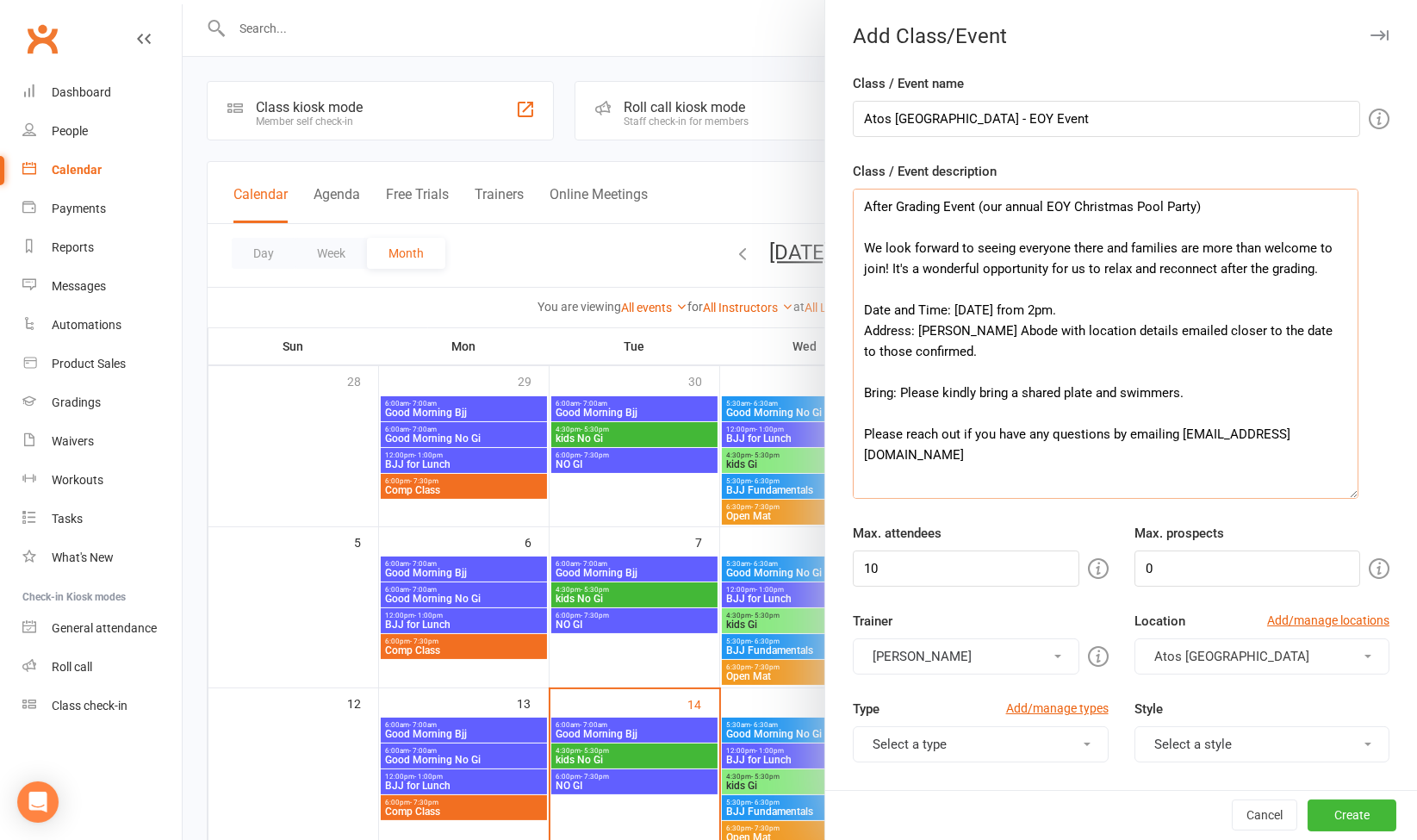
click at [876, 224] on textarea "After Grading Event (our annual EOY Christmas Pool Party) We look forward to se…" at bounding box center [1105, 343] width 506 height 310
drag, startPoint x: 1199, startPoint y: 214, endPoint x: 800, endPoint y: 196, distance: 399.4
click at [183, 0] on new-event-schedule "Add Class/Event Class / Event name Atos Brisbane - EOY Event Class / Event desc…" at bounding box center [183, 0] width 0 height 0
click at [916, 297] on textarea "After Grading Event (our annual EOY Christmas Pool Party) We look forward to se…" at bounding box center [1105, 343] width 506 height 310
click at [898, 376] on textarea "After Grading Event (our annual EOY Christmas Pool Party) We look forward to se…" at bounding box center [1105, 343] width 506 height 310
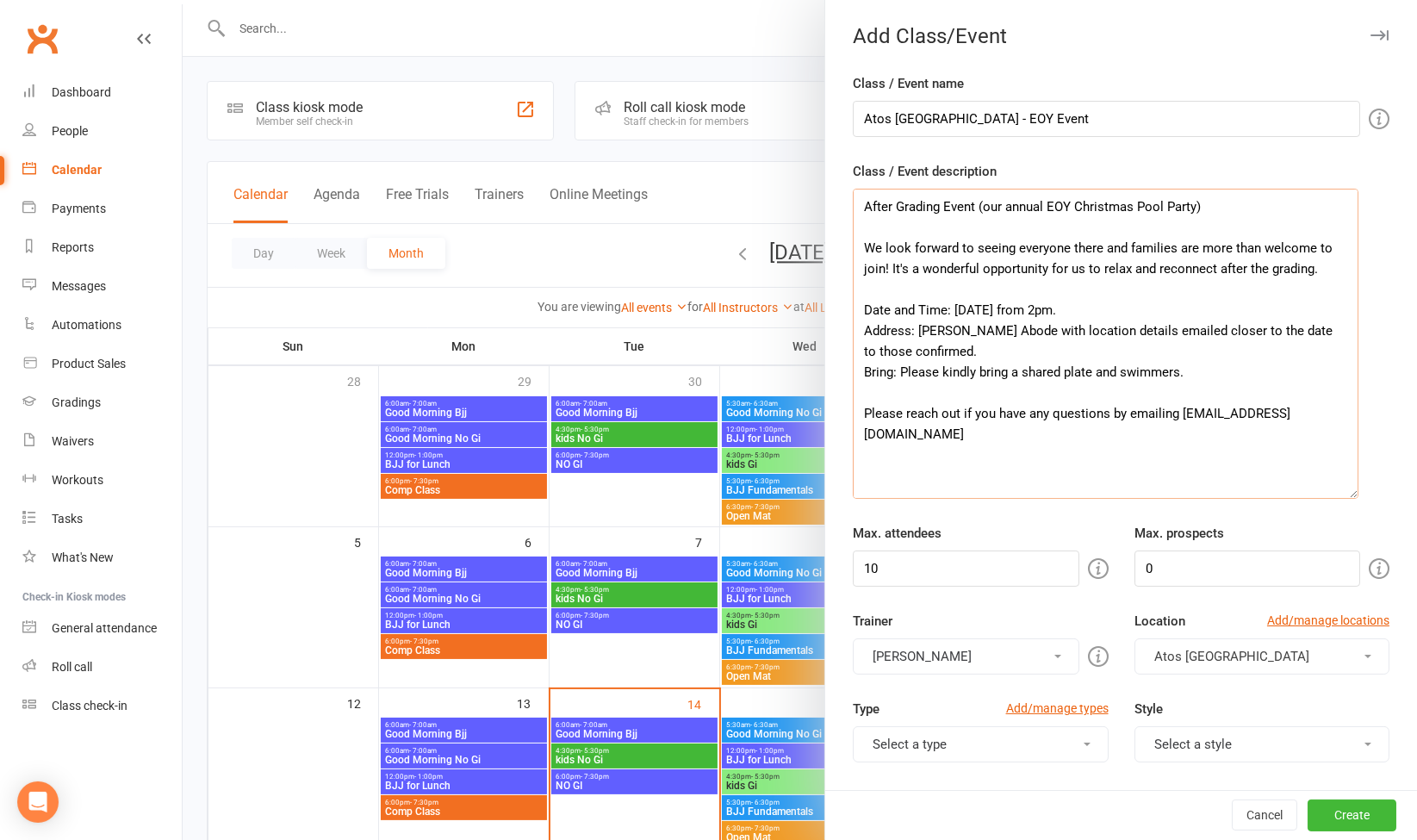
click at [901, 440] on textarea "After Grading Event (our annual EOY Christmas Pool Party) We look forward to se…" at bounding box center [1105, 343] width 506 height 310
click at [1078, 244] on textarea "After Grading Event (our annual EOY Christmas Pool Party) We look forward to se…" at bounding box center [1105, 343] width 506 height 310
click at [1089, 247] on textarea "After Grading Event (our annual EOY Christmas Pool Party) We look forward to se…" at bounding box center [1105, 343] width 506 height 310
click at [1092, 271] on textarea "After Grading Event (our annual EOY Christmas Pool Party) We look forward to se…" at bounding box center [1105, 343] width 506 height 310
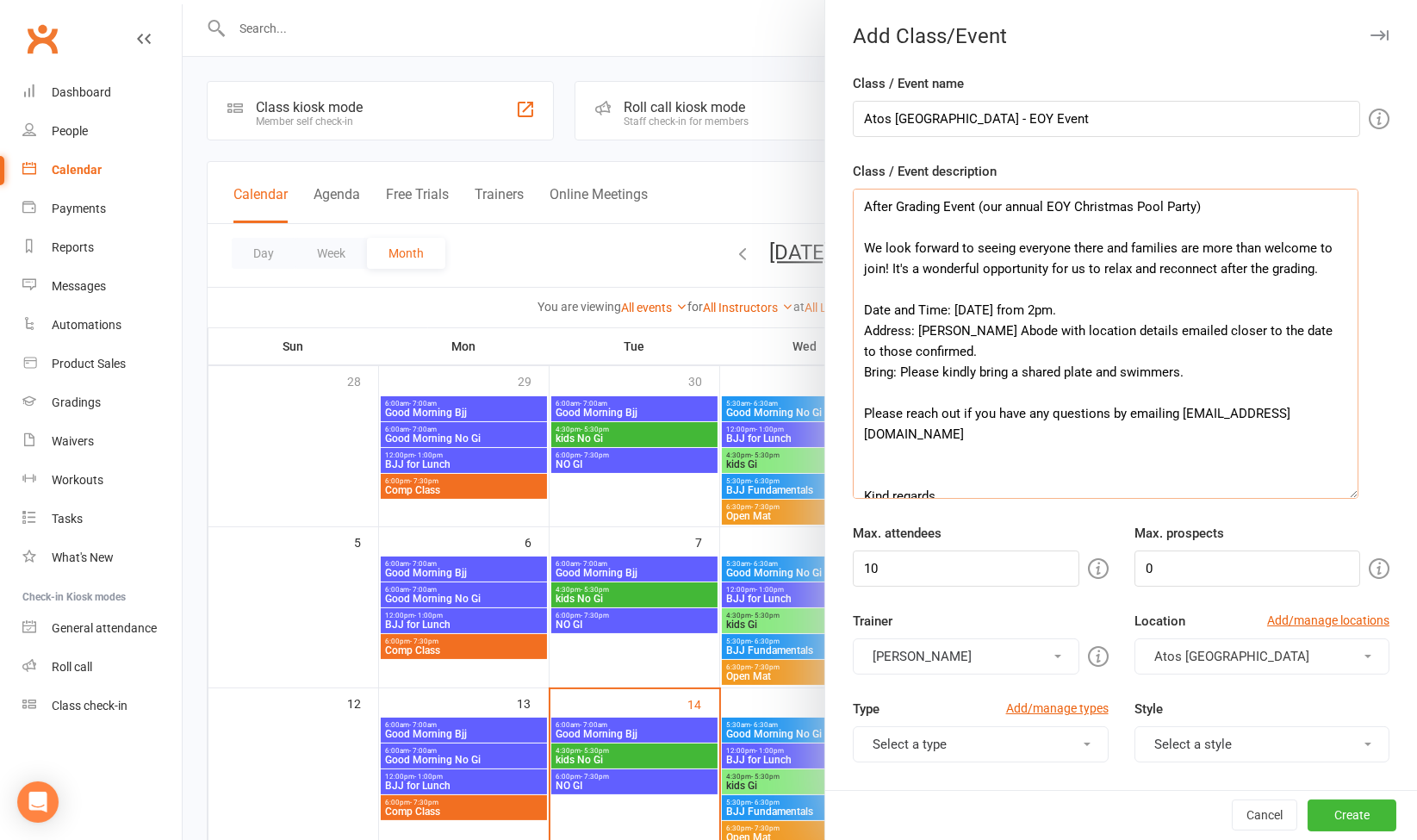
click at [1077, 245] on textarea "After Grading Event (our annual EOY Christmas Pool Party) We look forward to se…" at bounding box center [1105, 343] width 506 height 310
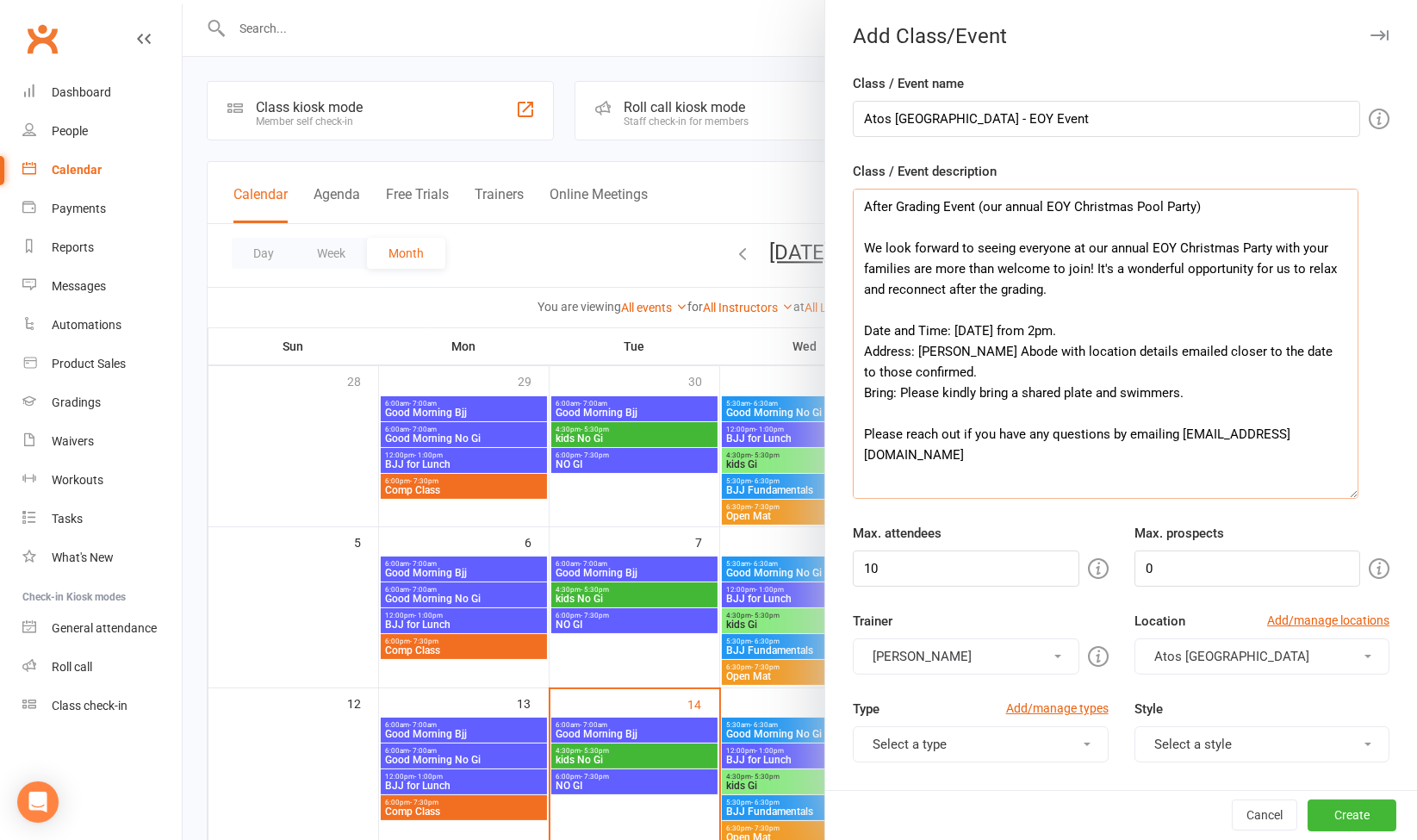
drag, startPoint x: 907, startPoint y: 263, endPoint x: 1005, endPoint y: 272, distance: 98.4
click at [1005, 272] on textarea "After Grading Event (our annual EOY Christmas Pool Party) We look forward to se…" at bounding box center [1105, 343] width 506 height 310
click at [1101, 272] on textarea "After Grading Event (our annual EOY Christmas Pool Party) We look forward to se…" at bounding box center [1105, 343] width 506 height 310
click at [1206, 276] on textarea "After Grading Event (our annual EOY Christmas Pool Party) We look forward to se…" at bounding box center [1105, 343] width 506 height 310
click at [913, 271] on textarea "After Grading Event (our annual EOY Christmas Pool Party) We look forward to se…" at bounding box center [1105, 343] width 506 height 310
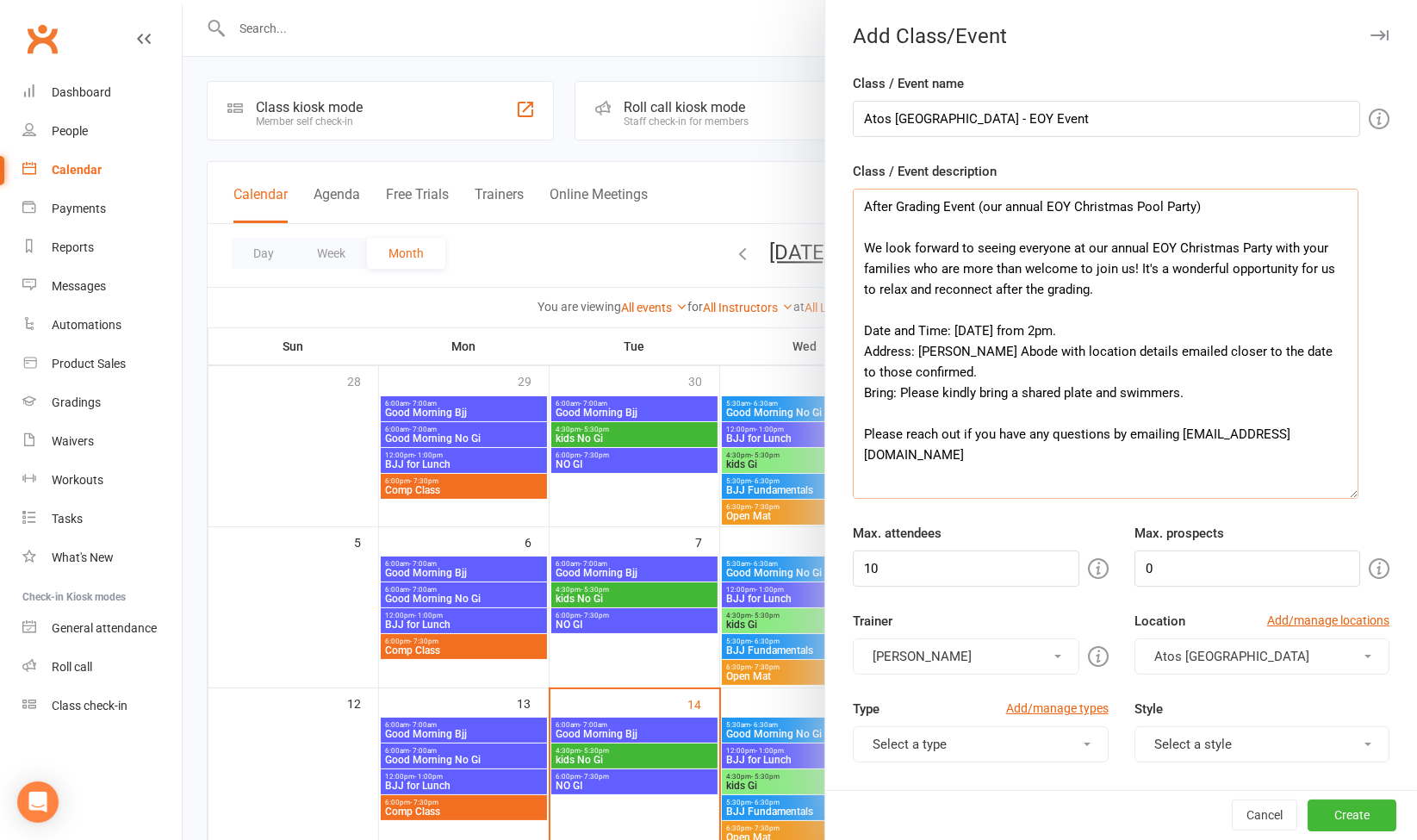
click at [913, 271] on textarea "After Grading Event (our annual EOY Christmas Pool Party) We look forward to se…" at bounding box center [1105, 343] width 506 height 310
click at [903, 271] on textarea "After Grading Event (our annual EOY Christmas Pool Party) We look forward to se…" at bounding box center [1105, 343] width 506 height 310
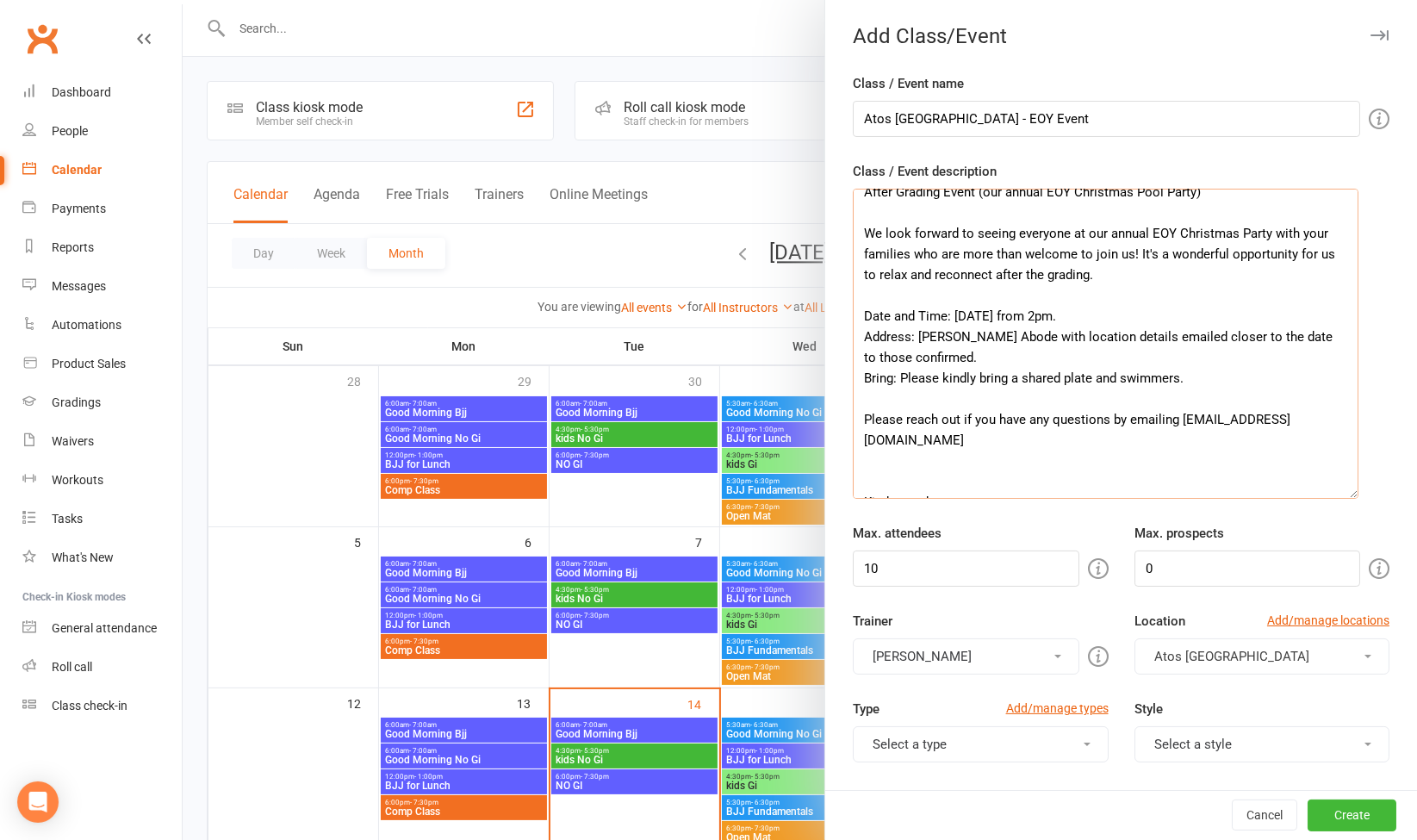
scroll to position [15, 0]
click at [1128, 293] on textarea "After Grading Event (our annual EOY Christmas Pool Party) We look forward to se…" at bounding box center [1105, 343] width 506 height 310
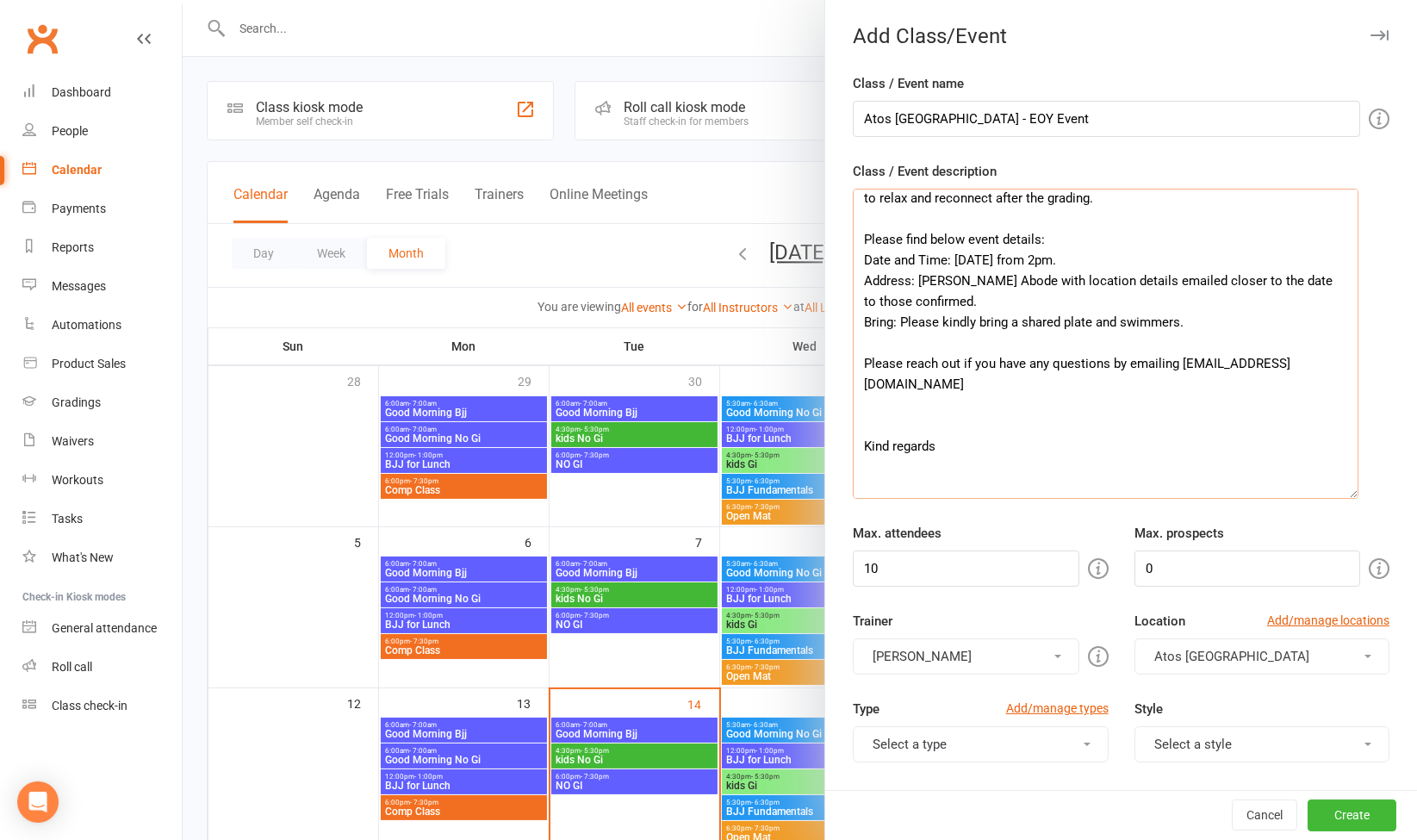
scroll to position [118, 0]
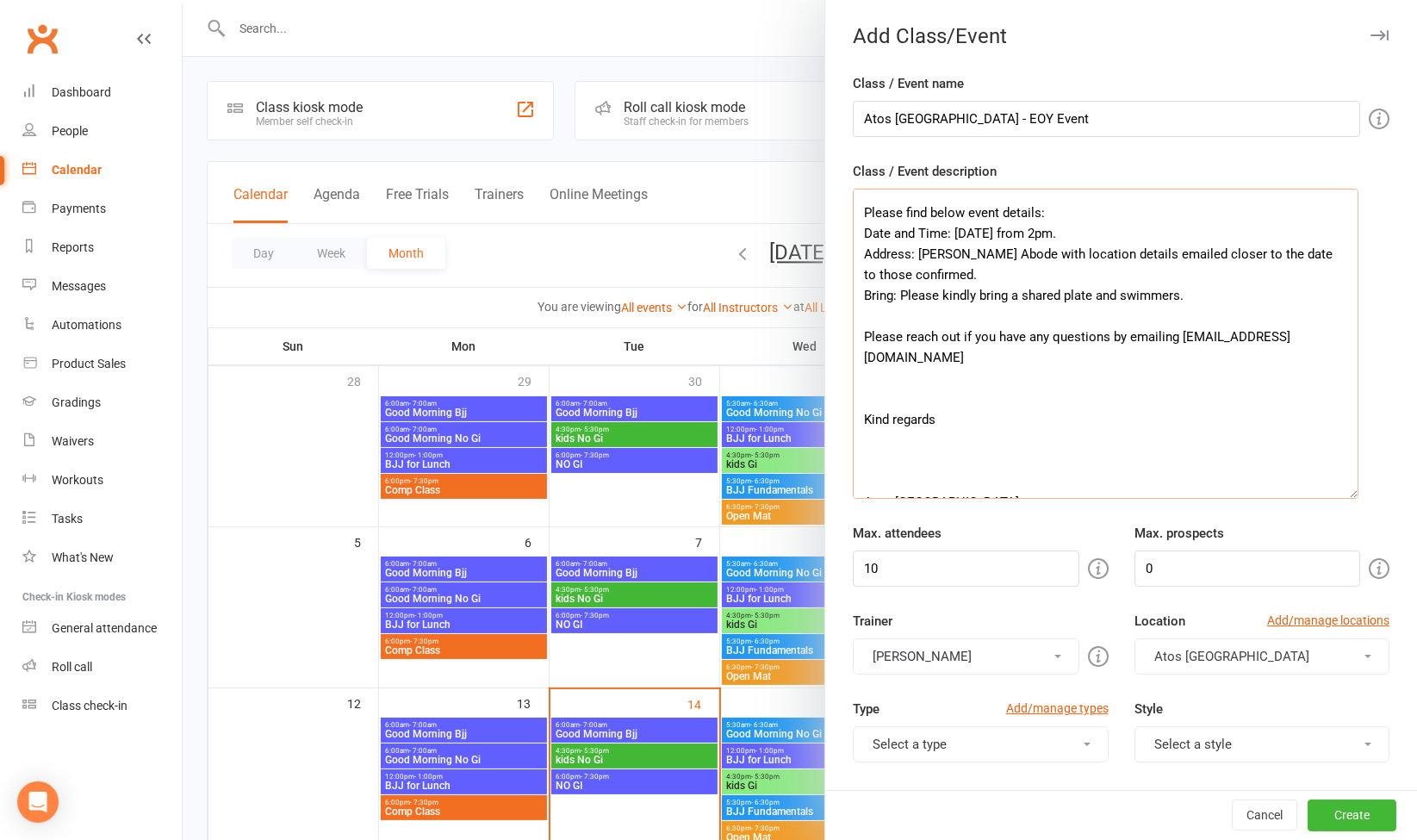
click at [1001, 351] on textarea "After Grading Event (our annual EOY Christmas Pool Party) We look forward to se…" at bounding box center [1105, 343] width 506 height 310
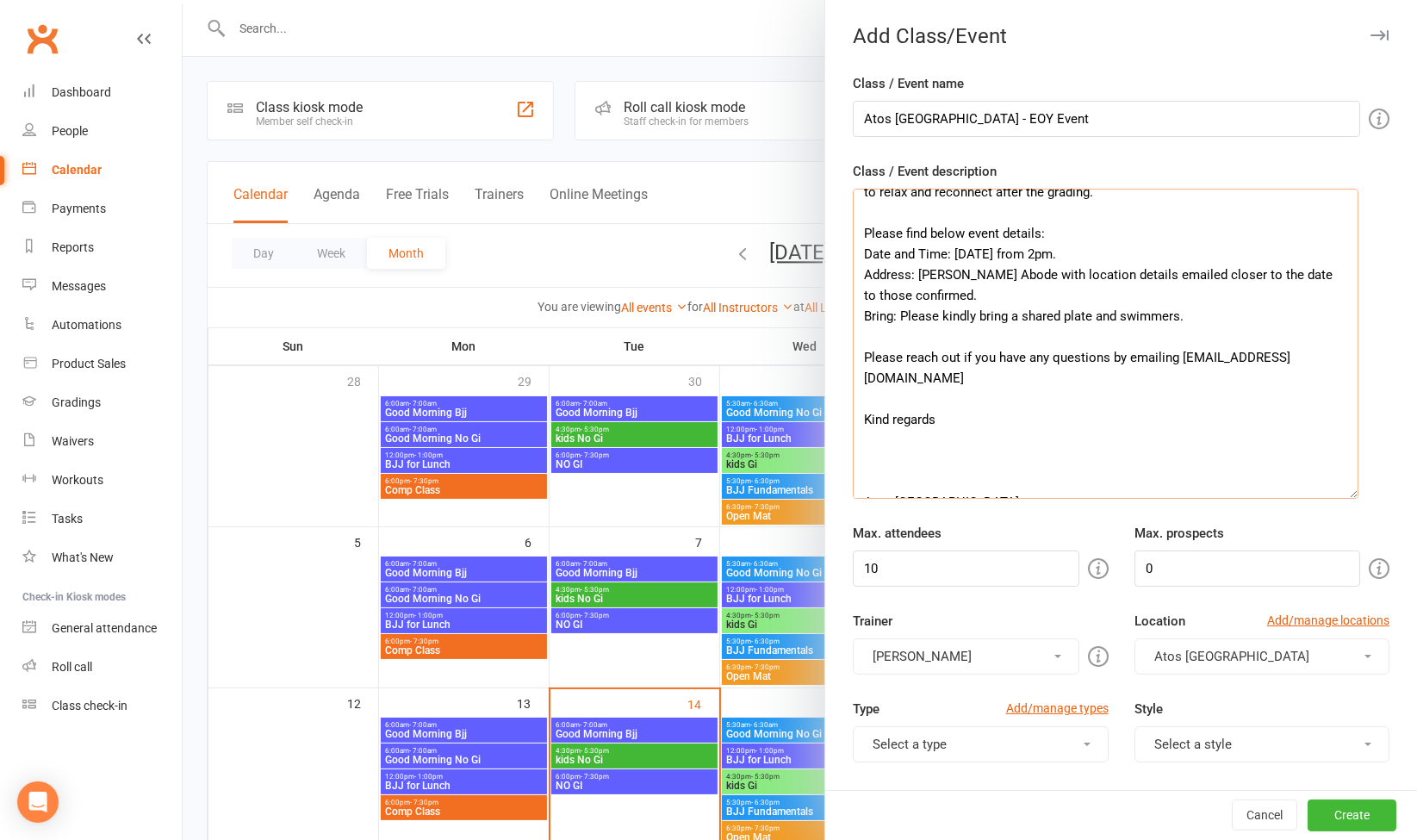
click at [947, 410] on textarea "After Grading Event (our annual EOY Christmas Pool Party) We look forward to se…" at bounding box center [1105, 343] width 506 height 310
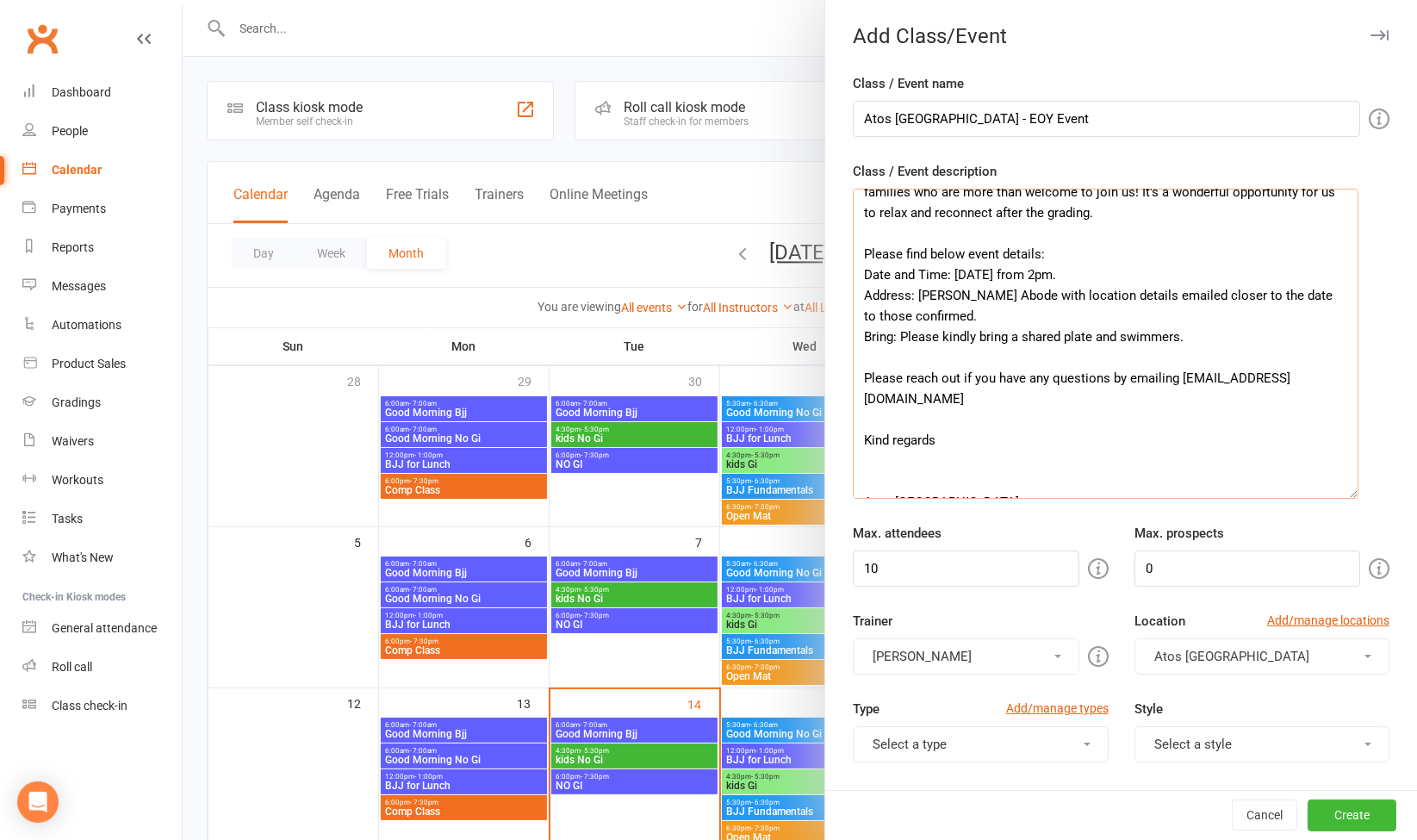
type textarea "After Grading Event (our annual EOY Christmas Pool Party) We look forward to se…"
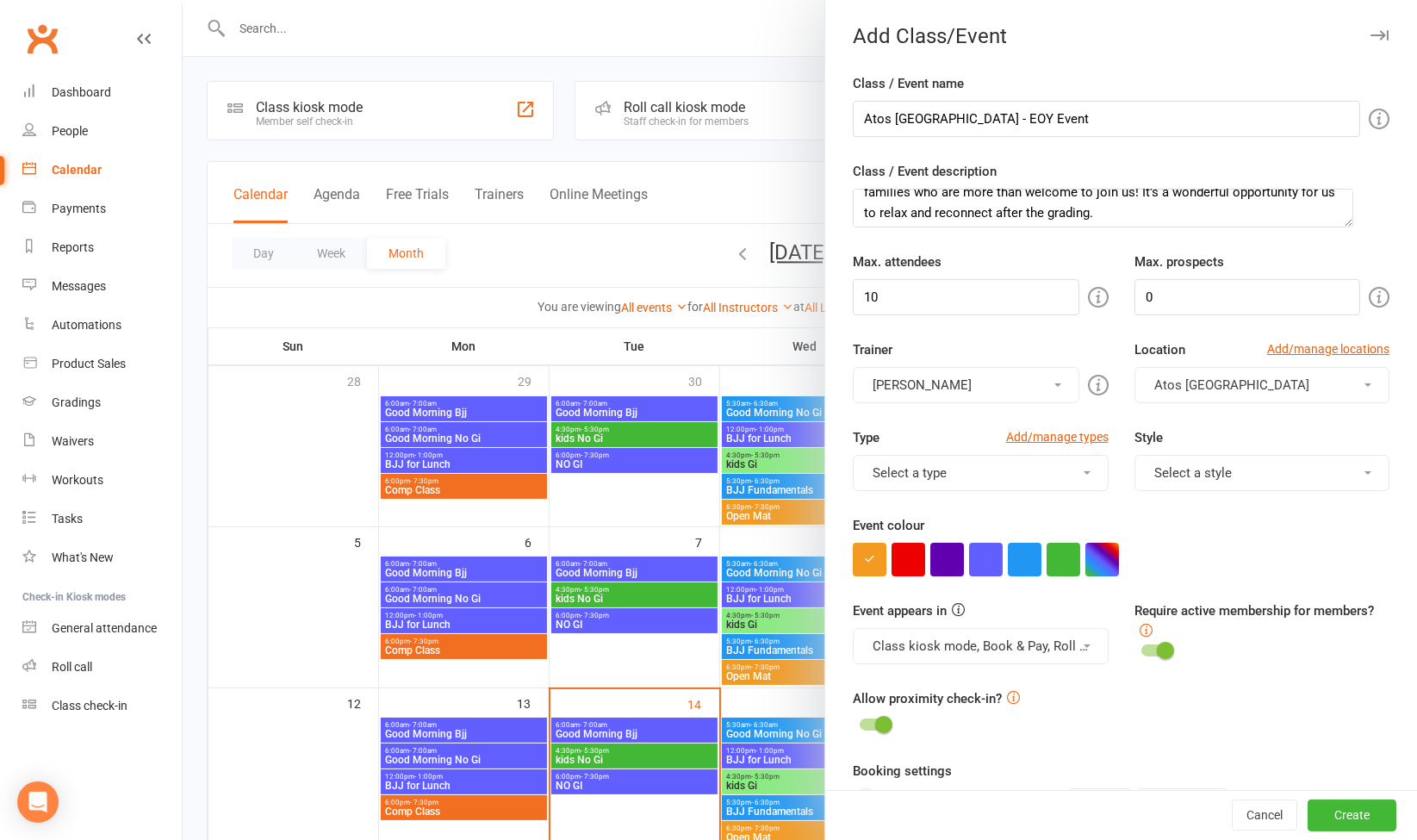
drag, startPoint x: 1345, startPoint y: 495, endPoint x: 1342, endPoint y: 224, distance: 271.0
click at [1342, 224] on textarea "After Grading Event (our annual EOY Christmas Pool Party) We look forward to se…" at bounding box center [1102, 208] width 501 height 38
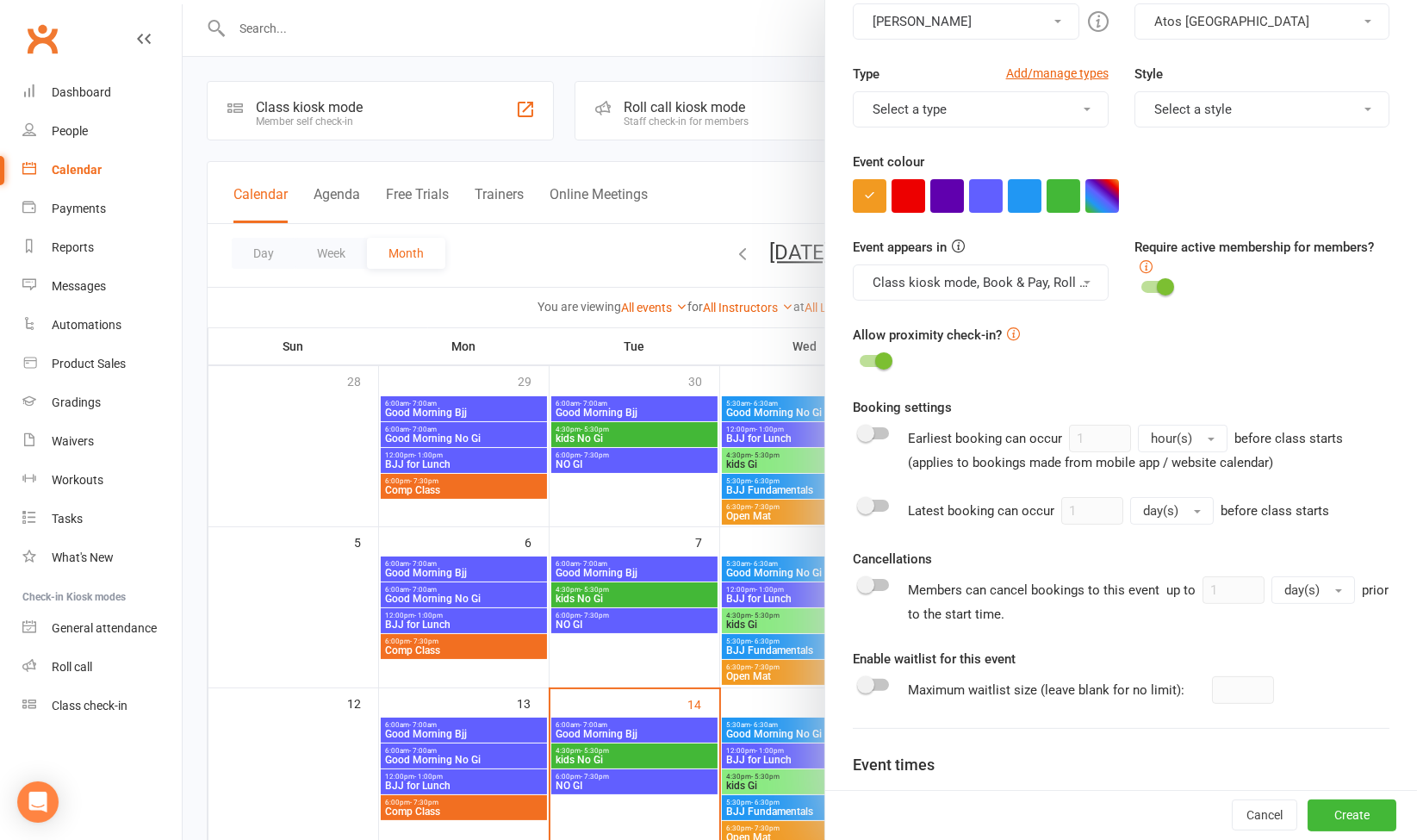
scroll to position [364, 0]
click at [881, 587] on switch at bounding box center [874, 599] width 43 height 48
click at [879, 586] on div at bounding box center [874, 584] width 30 height 12
click at [860, 582] on input "checkbox" at bounding box center [860, 582] width 0 height 0
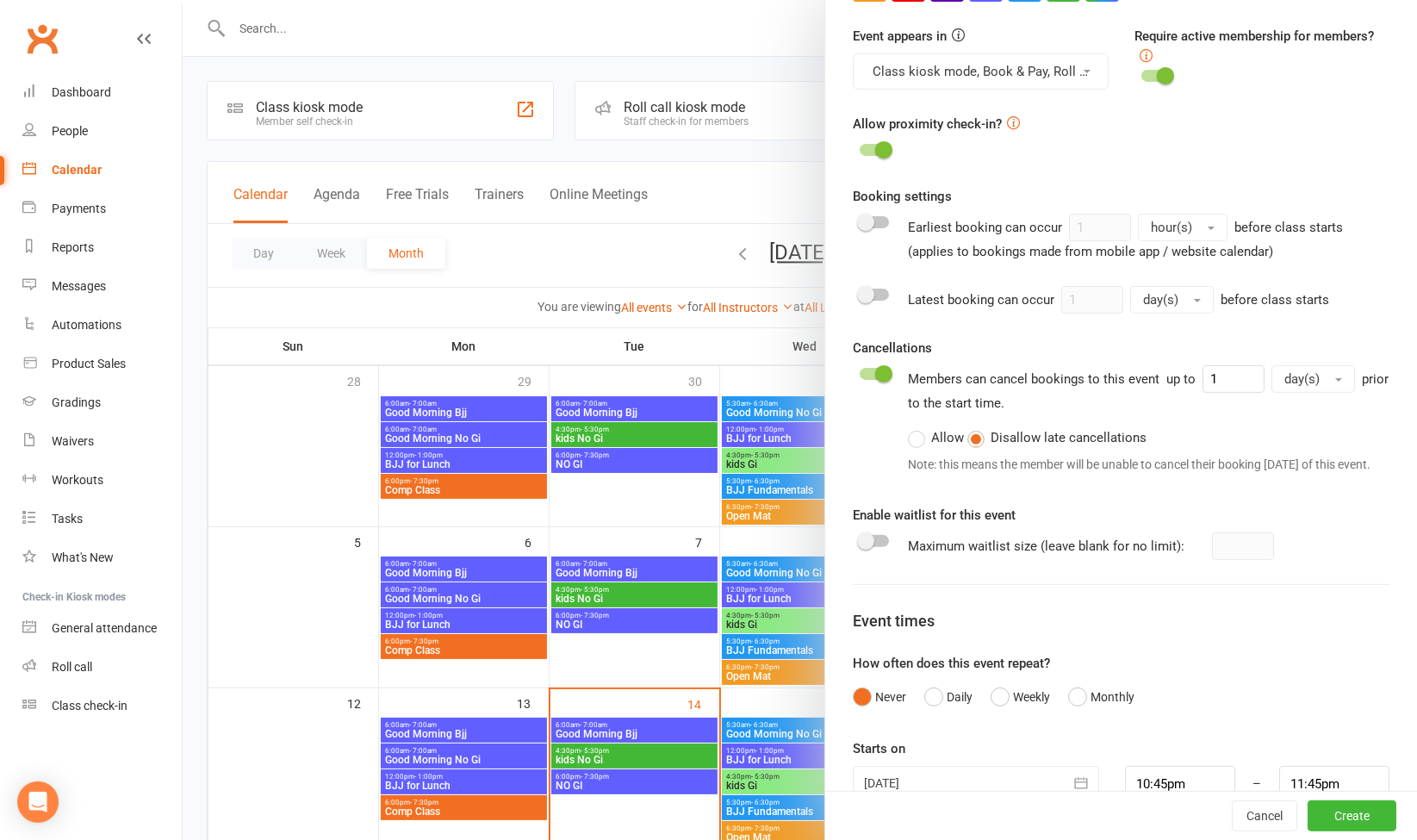
scroll to position [629, 0]
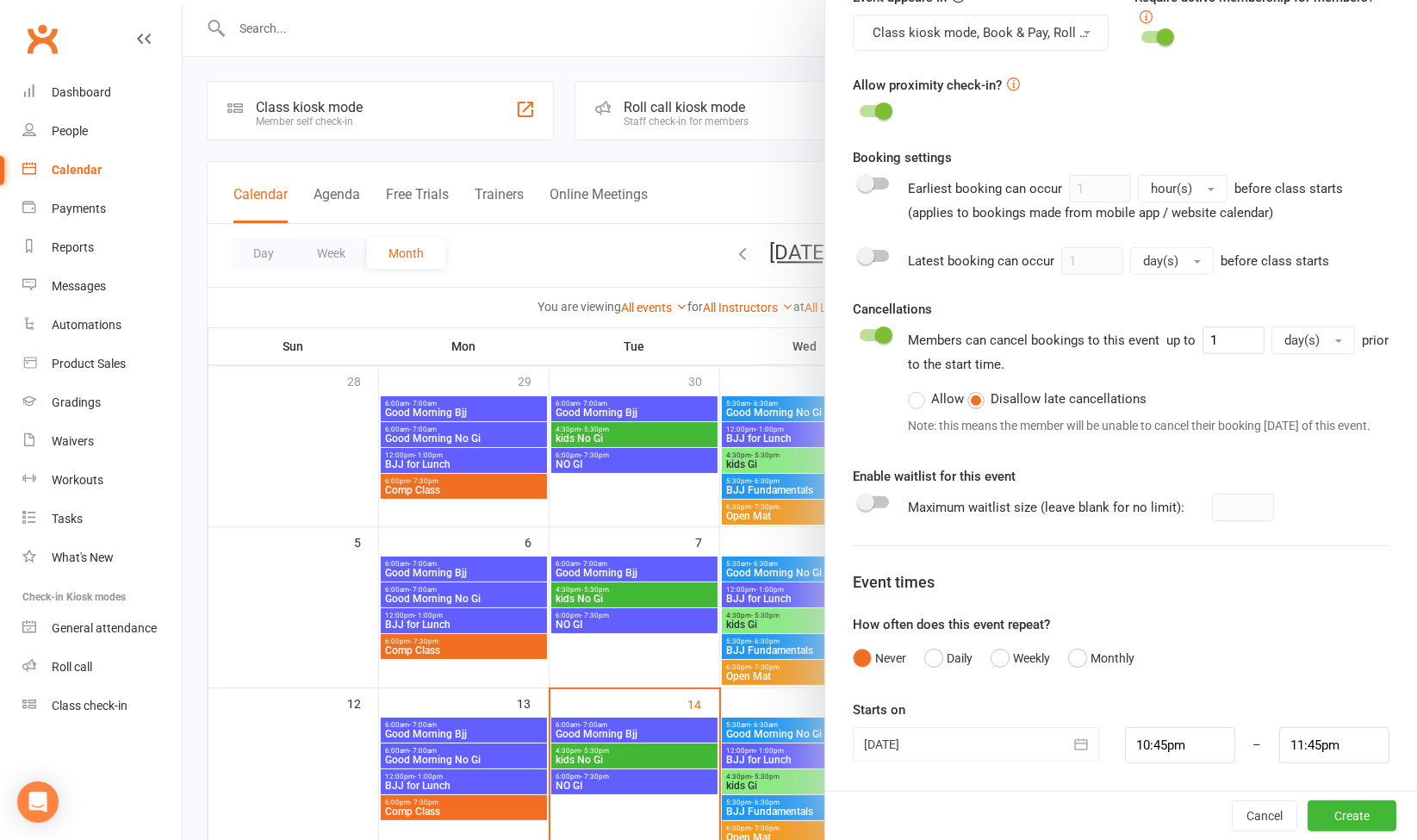
click at [1073, 740] on icon "button" at bounding box center [1082, 744] width 17 height 17
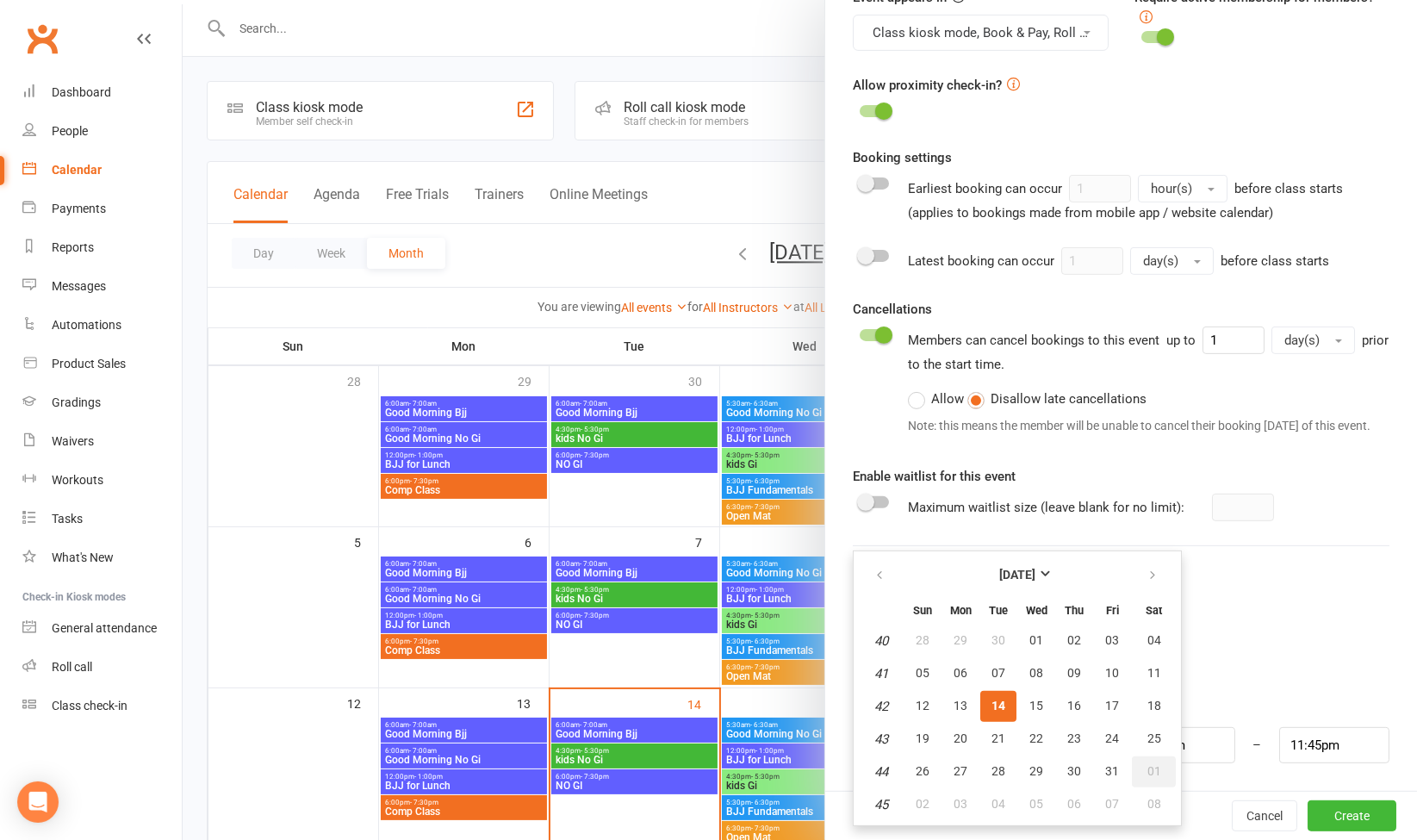
click at [1148, 765] on span "01" at bounding box center [1155, 771] width 14 height 14
type input "01 Nov 2025"
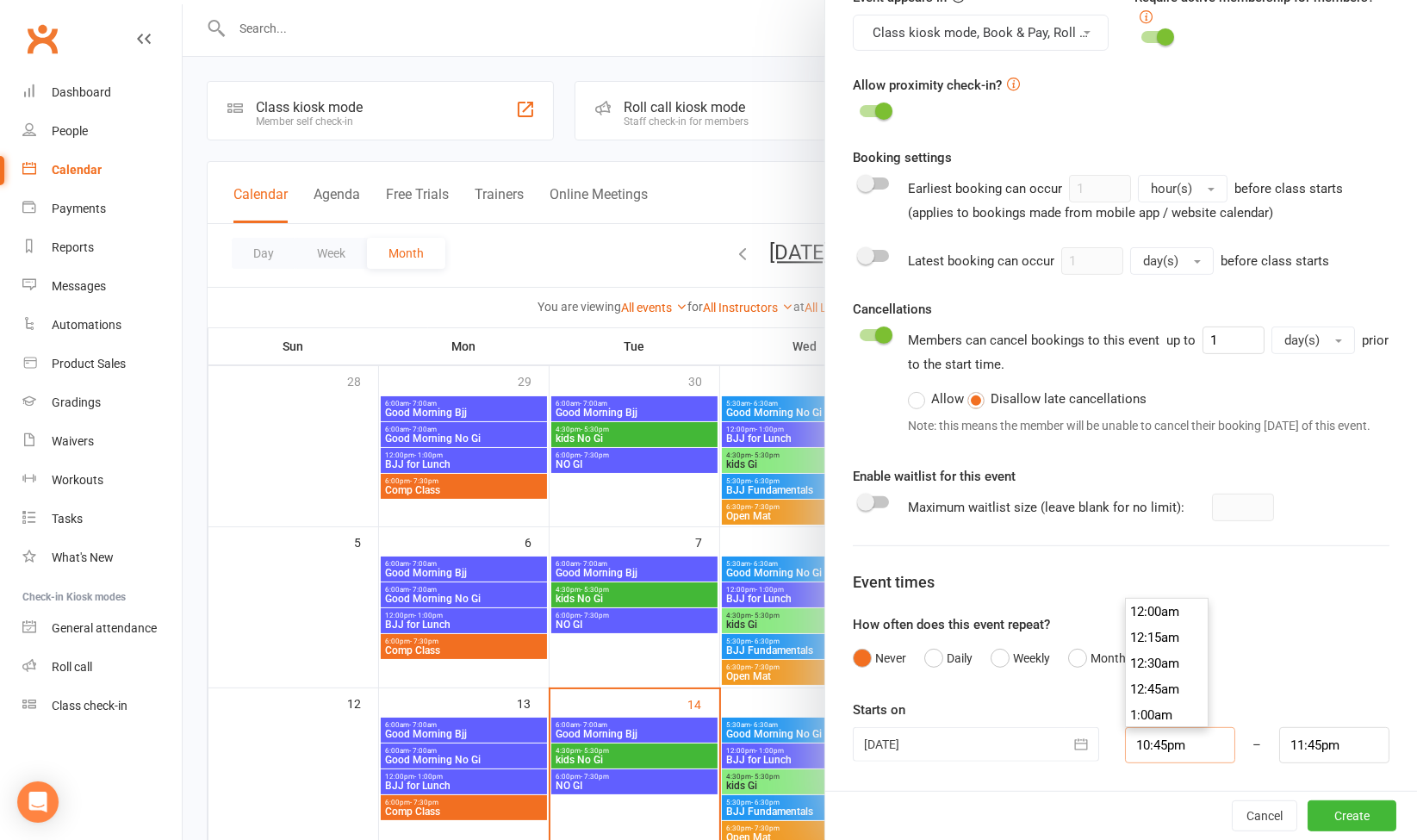
click at [1199, 746] on input "10:45pm" at bounding box center [1180, 744] width 110 height 36
type input "2:00pm"
type input "3:00pm"
click at [1135, 614] on li "2:00pm" at bounding box center [1167, 624] width 83 height 26
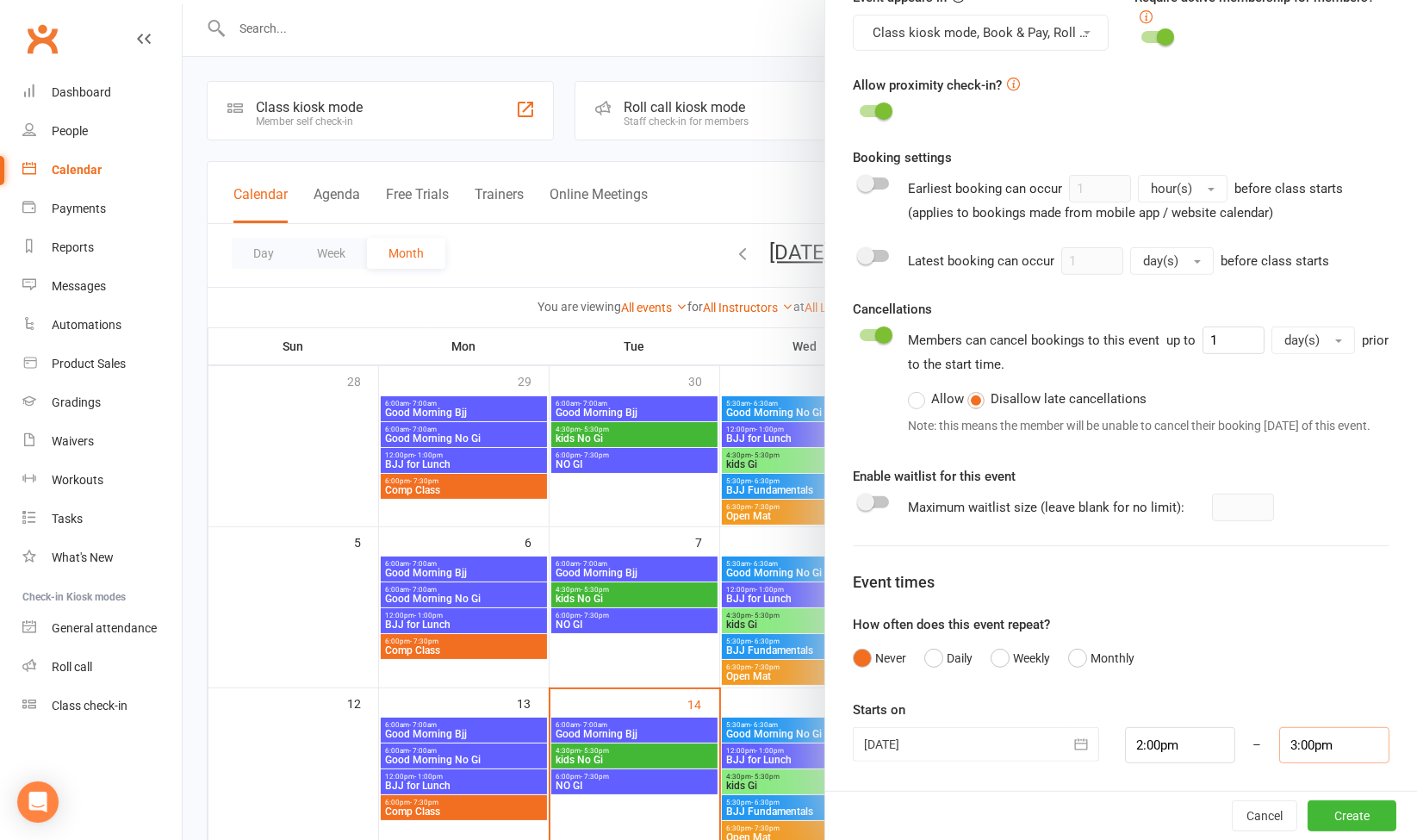
click at [1332, 745] on input "3:00pm" at bounding box center [1334, 744] width 110 height 36
drag, startPoint x: 1324, startPoint y: 742, endPoint x: 1224, endPoint y: 712, distance: 104.4
click at [1224, 712] on div "Starts on 01 Nov 2025 November 2025 Sun Mon Tue Wed Thu Fri Sat 44 26 27 28 29 …" at bounding box center [1121, 731] width 536 height 64
click at [1374, 667] on div "Class / Event name Atos Brisbane - EOY Event Class / Event description After Gr…" at bounding box center [1122, 126] width 592 height 1331
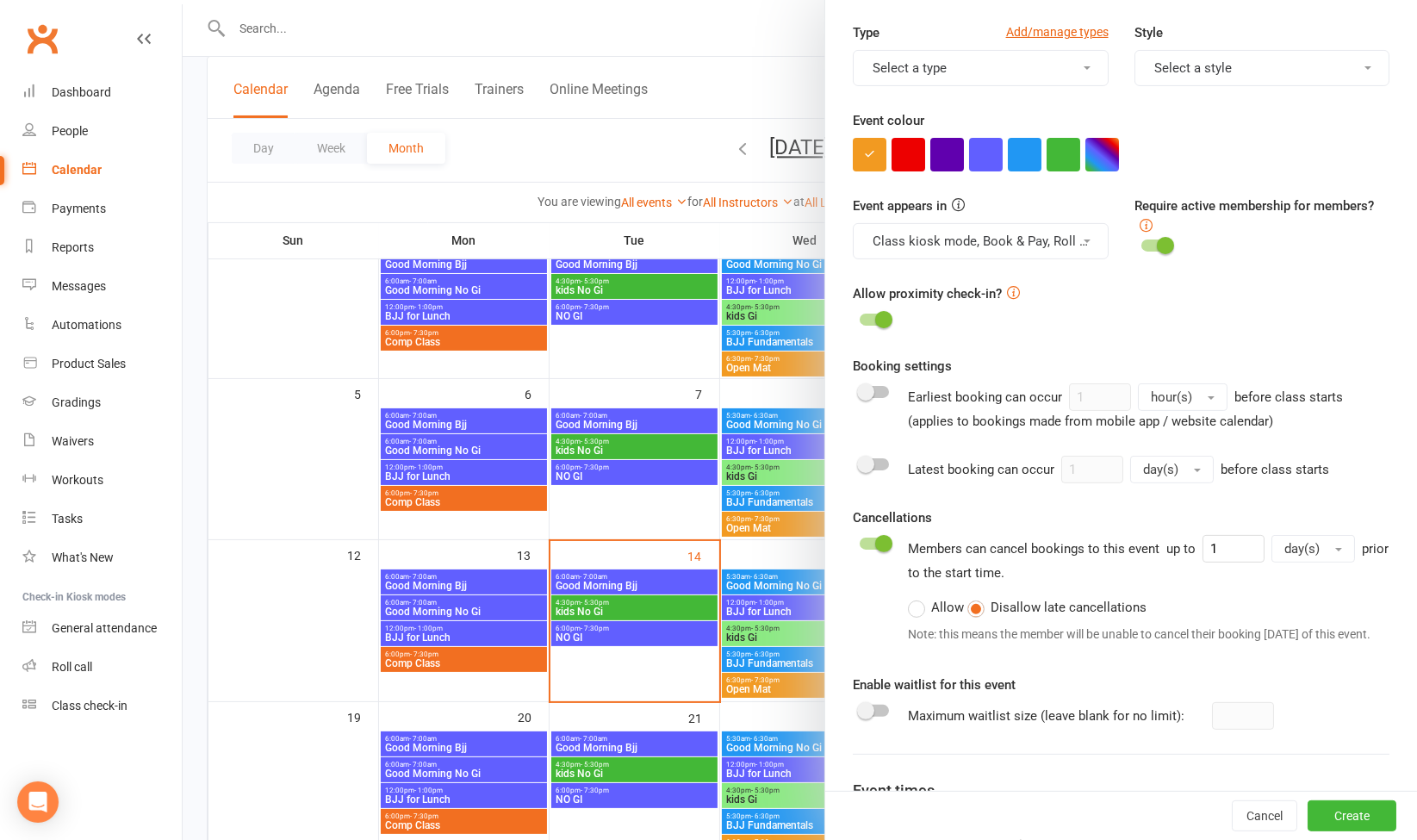
scroll to position [403, 0]
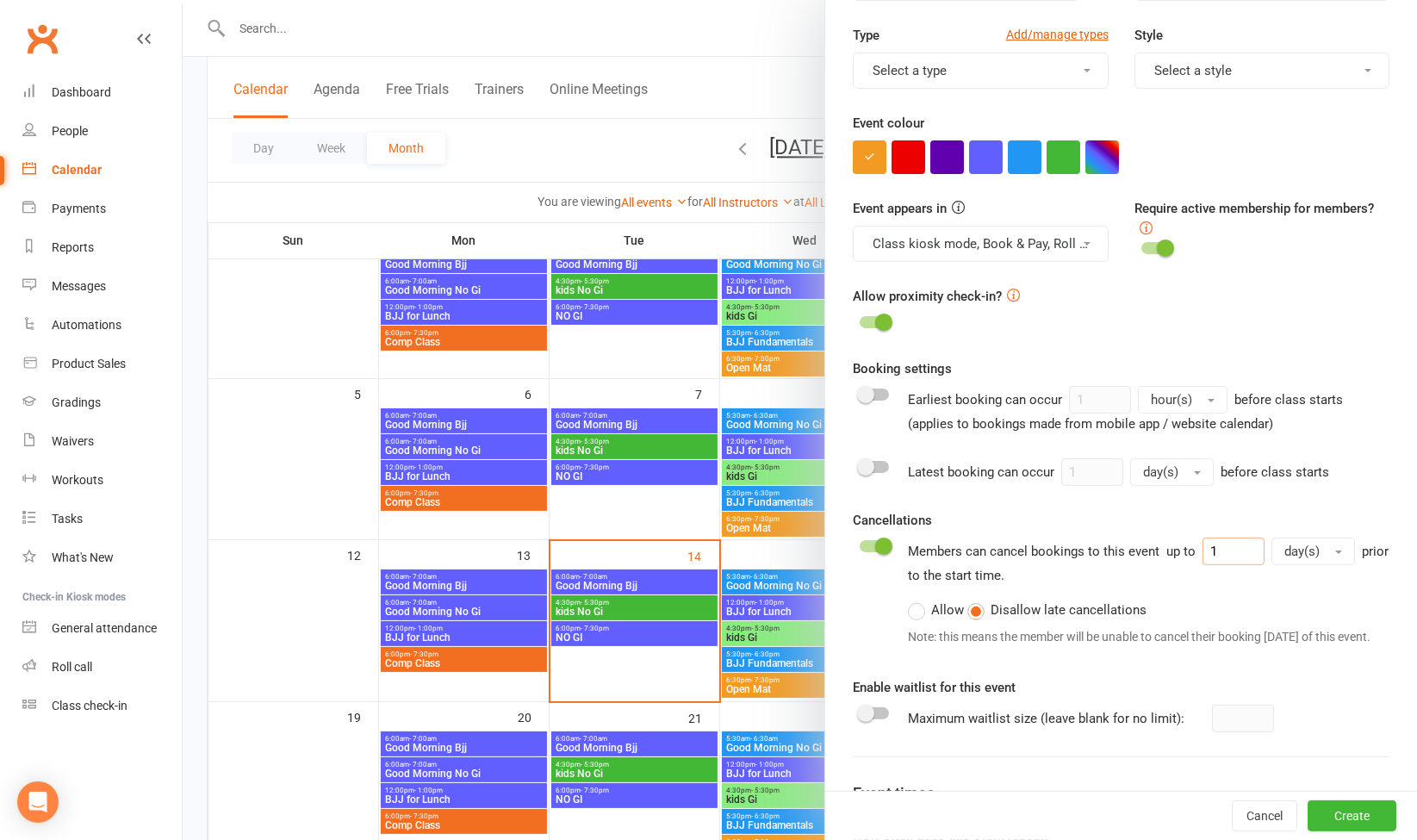
drag, startPoint x: 1230, startPoint y: 547, endPoint x: 1104, endPoint y: 535, distance: 126.6
click at [1104, 537] on div "Members can cancel bookings to this event up to 1 day(s) prior to the start tim…" at bounding box center [1148, 595] width 481 height 115
type input "2"
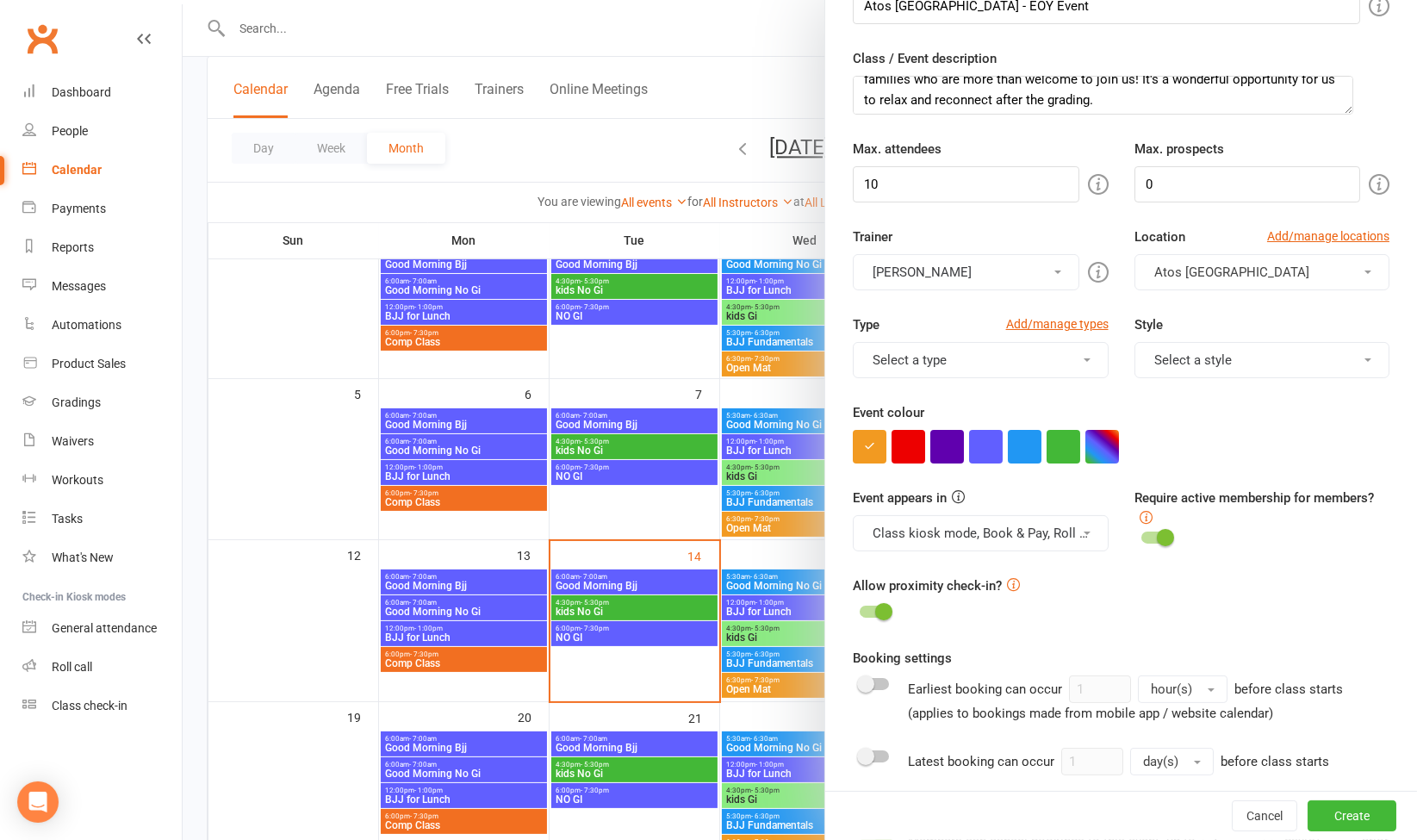
scroll to position [103, 0]
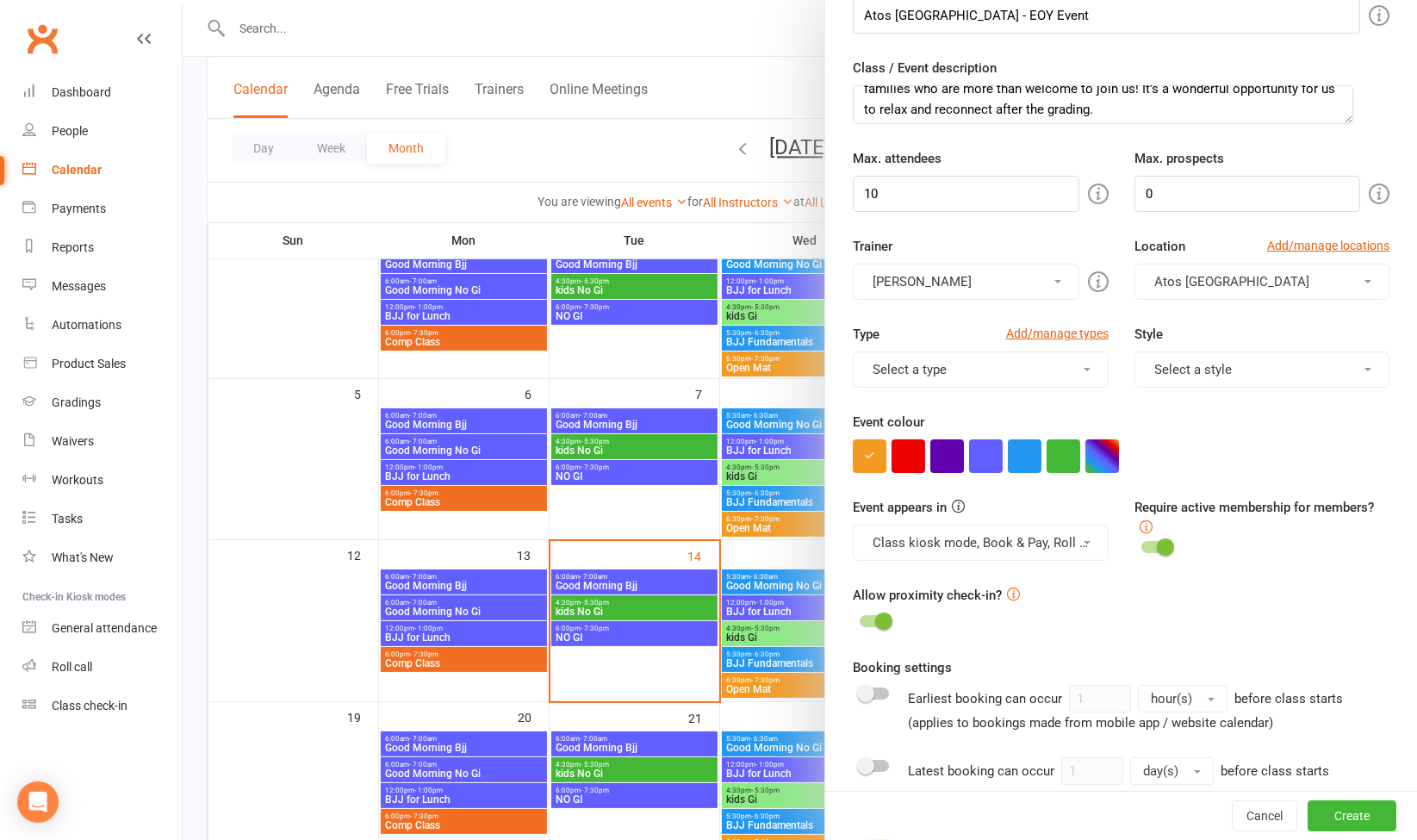
click at [1047, 543] on button "Class kiosk mode, Book & Pay, Roll call, Clubworx website calendar and Mobile a…" at bounding box center [980, 542] width 255 height 36
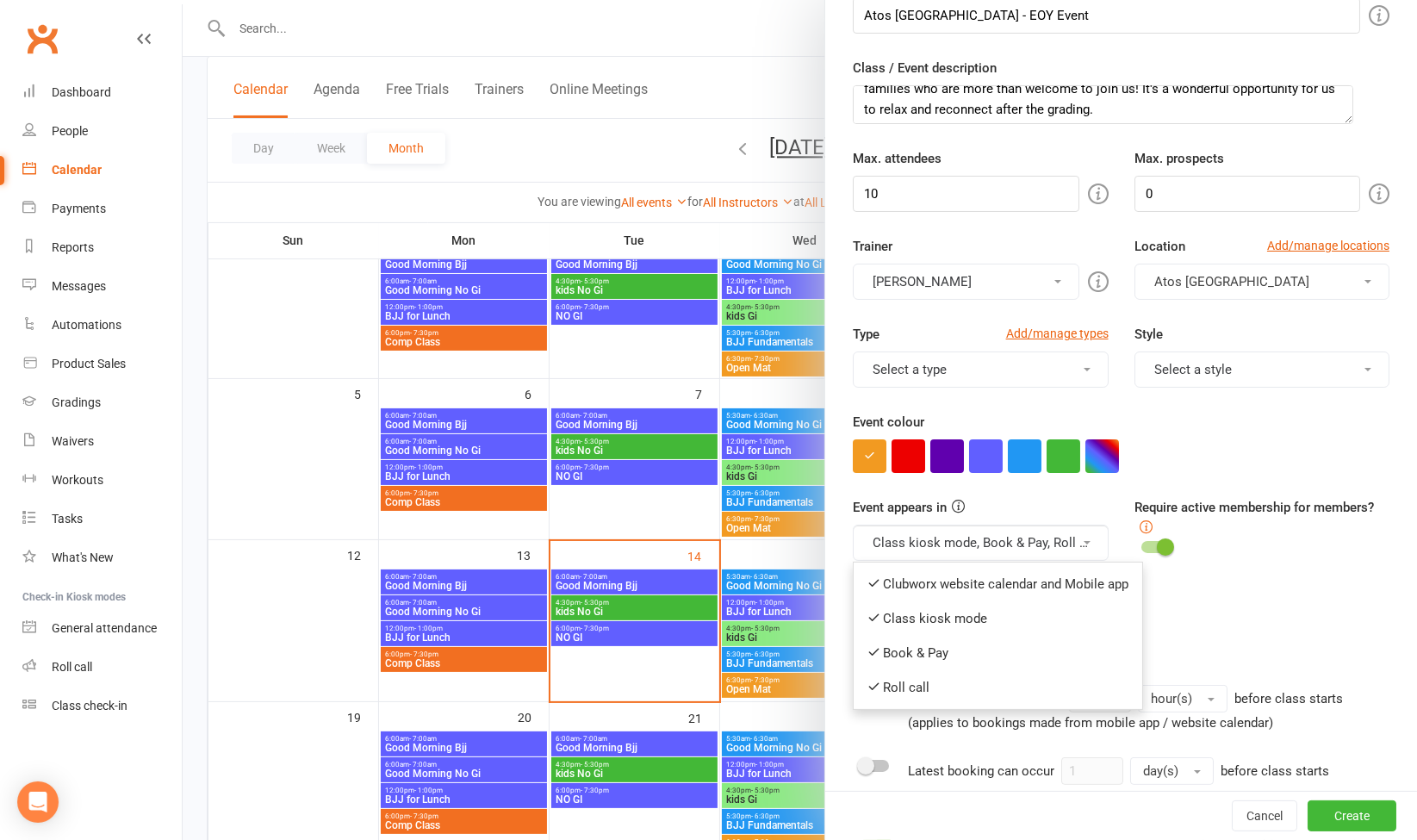
scroll to position [0, 0]
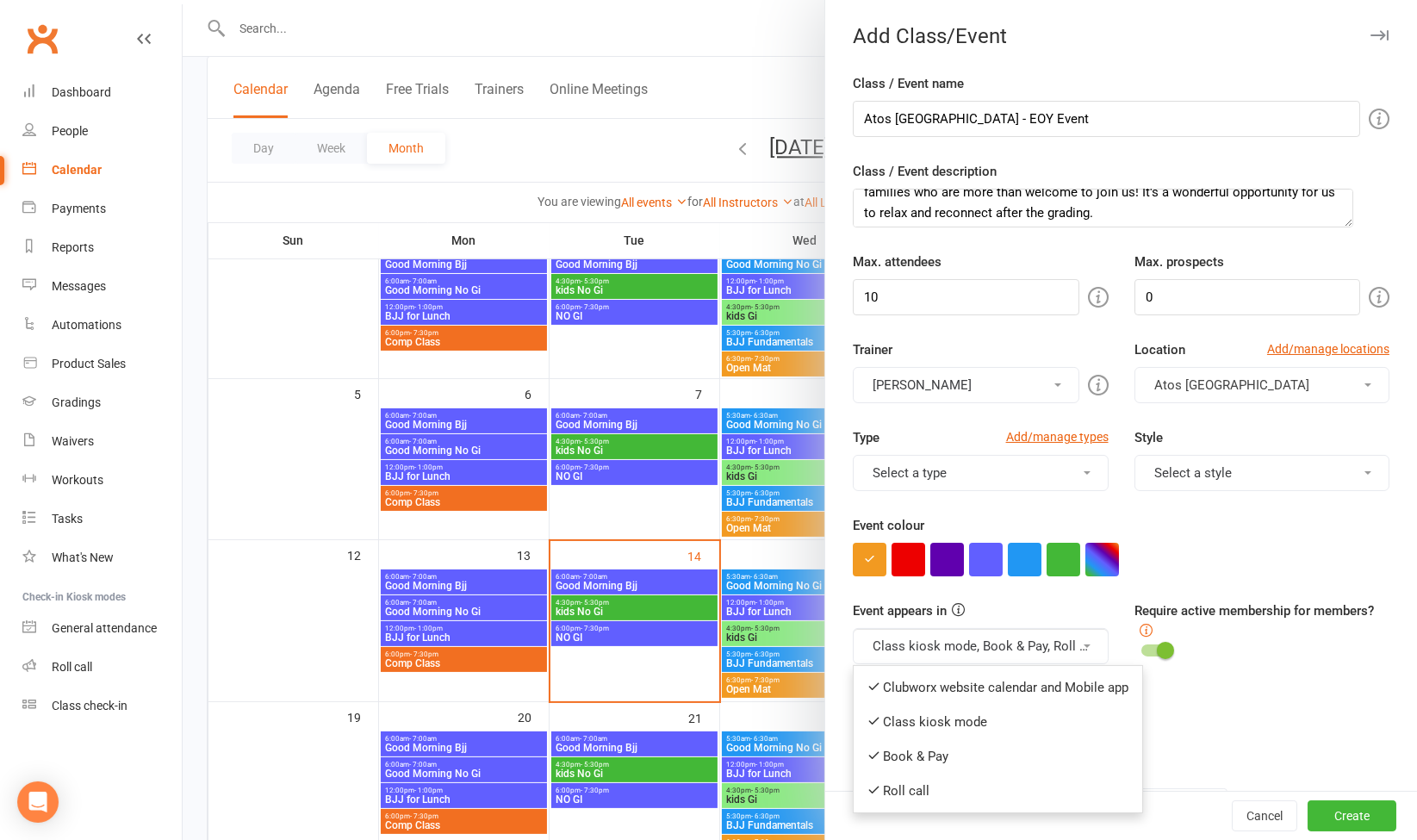
click at [1029, 462] on button "Select a type" at bounding box center [980, 472] width 255 height 36
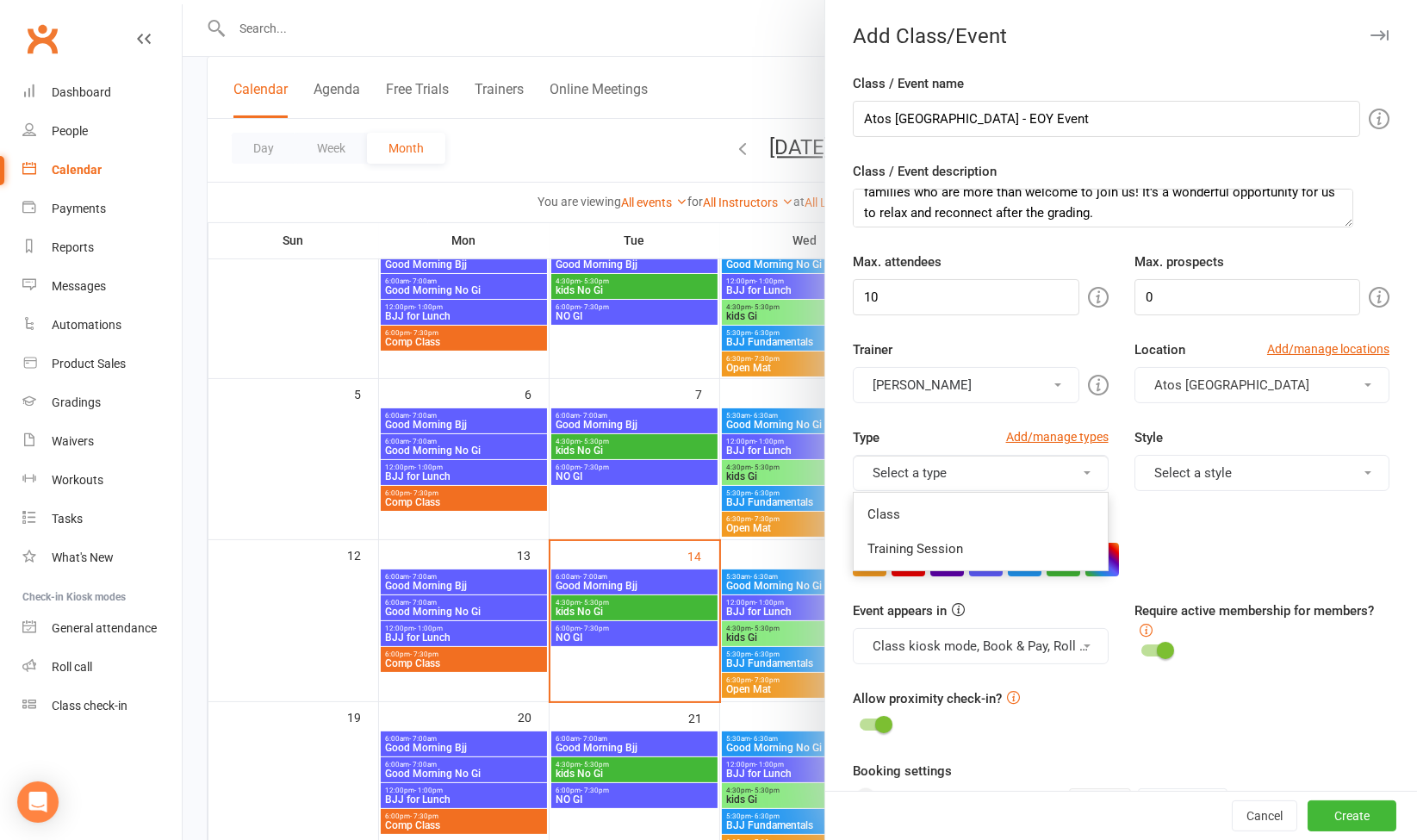
click at [1233, 530] on div "Event colour" at bounding box center [1121, 546] width 536 height 61
click at [1061, 437] on link "Add/manage types" at bounding box center [1057, 437] width 102 height 19
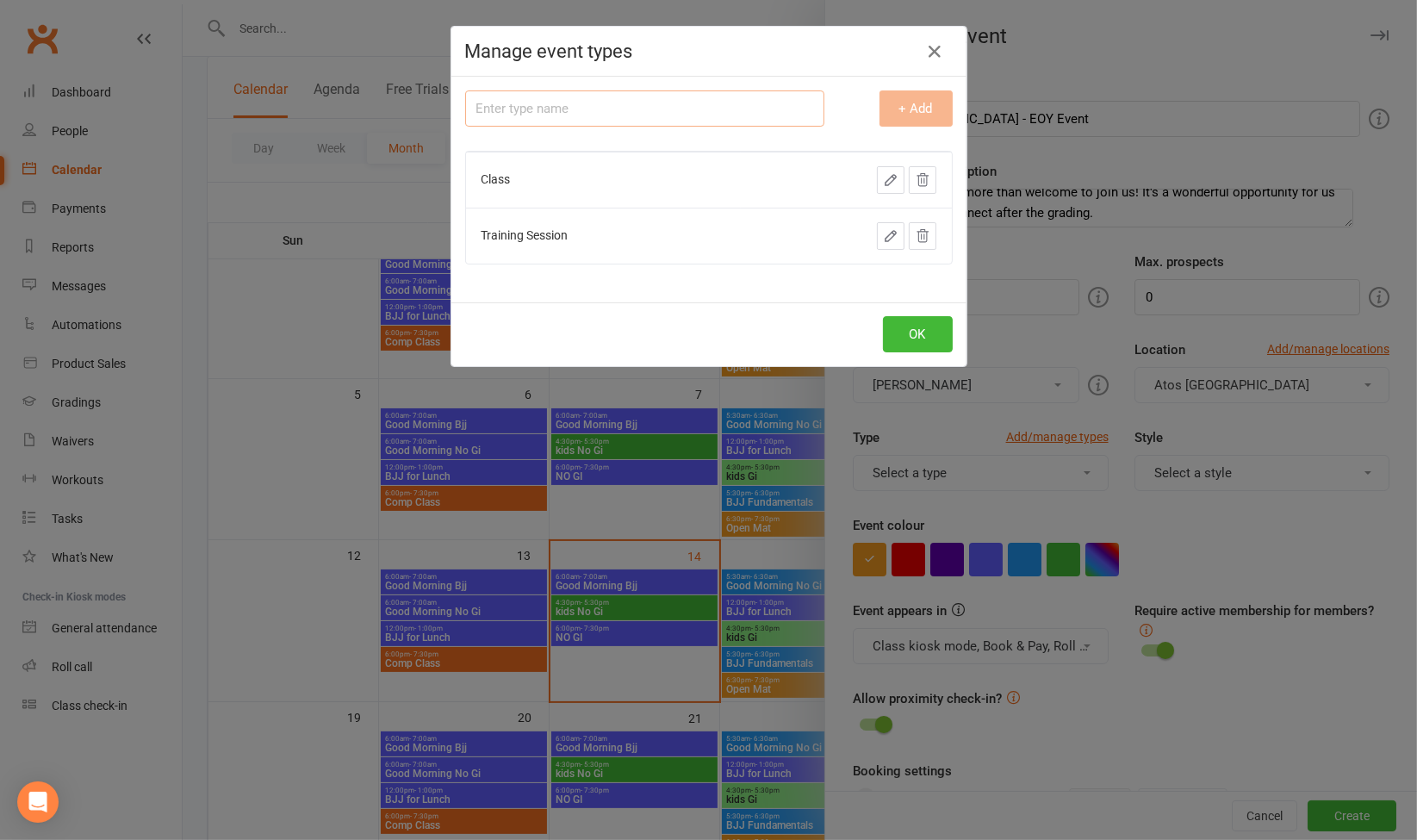
click at [740, 100] on input "text" at bounding box center [645, 108] width 359 height 36
click at [612, 111] on input "EOY Event" at bounding box center [645, 108] width 359 height 36
type input "EOY Event"
click at [902, 107] on button "+ Add" at bounding box center [916, 108] width 73 height 36
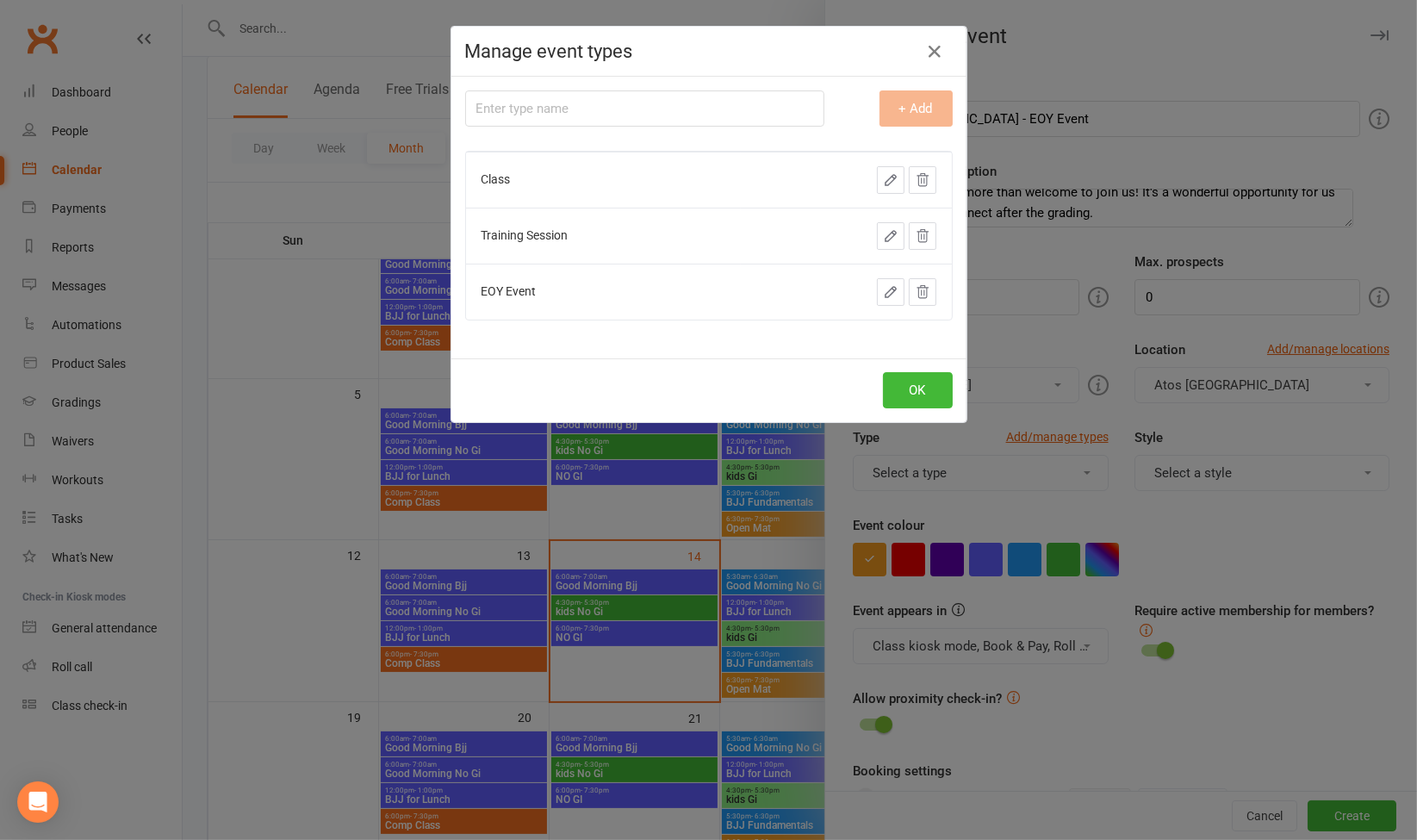
click at [886, 293] on icon "button" at bounding box center [891, 292] width 16 height 16
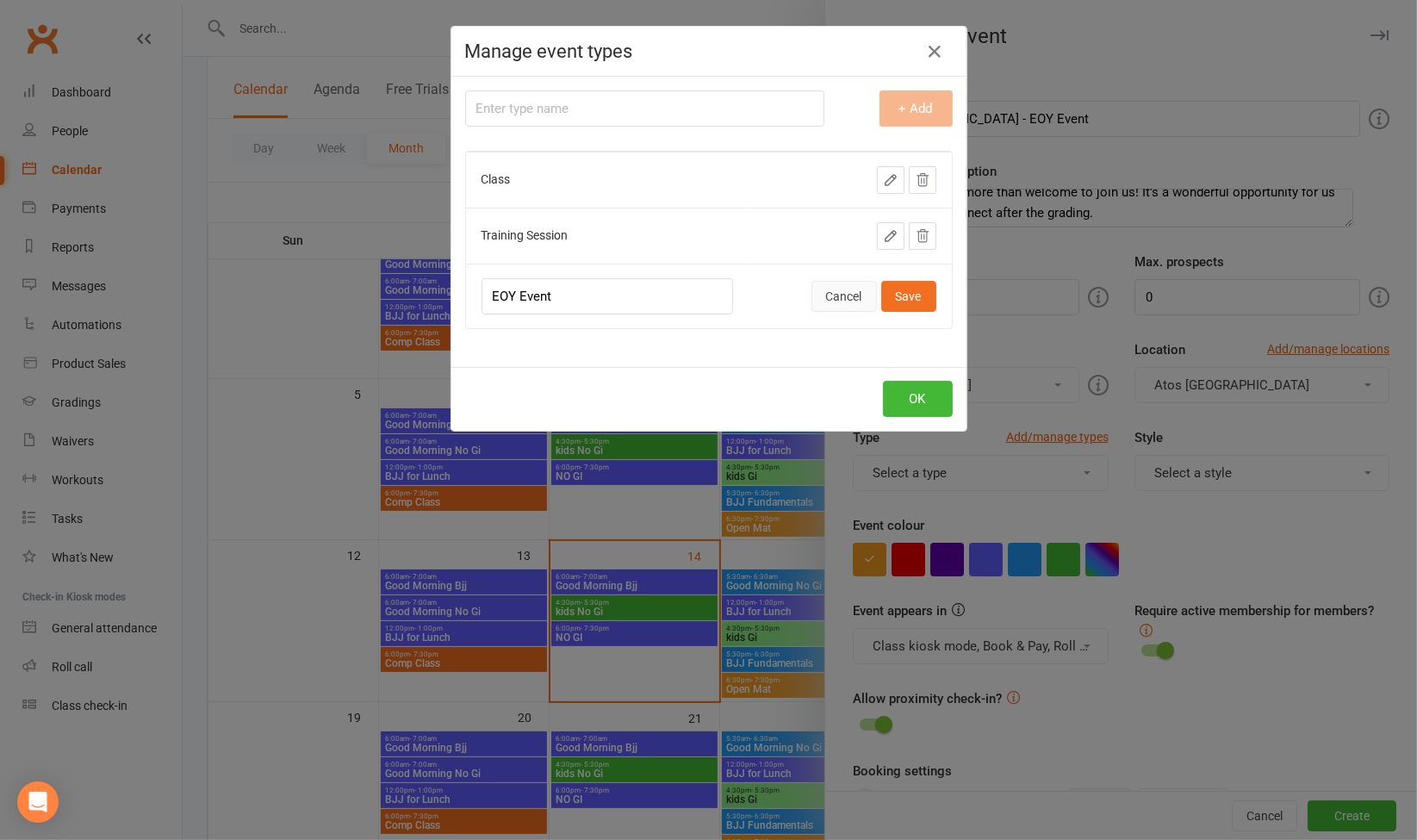
click at [842, 302] on button "Cancel" at bounding box center [844, 296] width 66 height 31
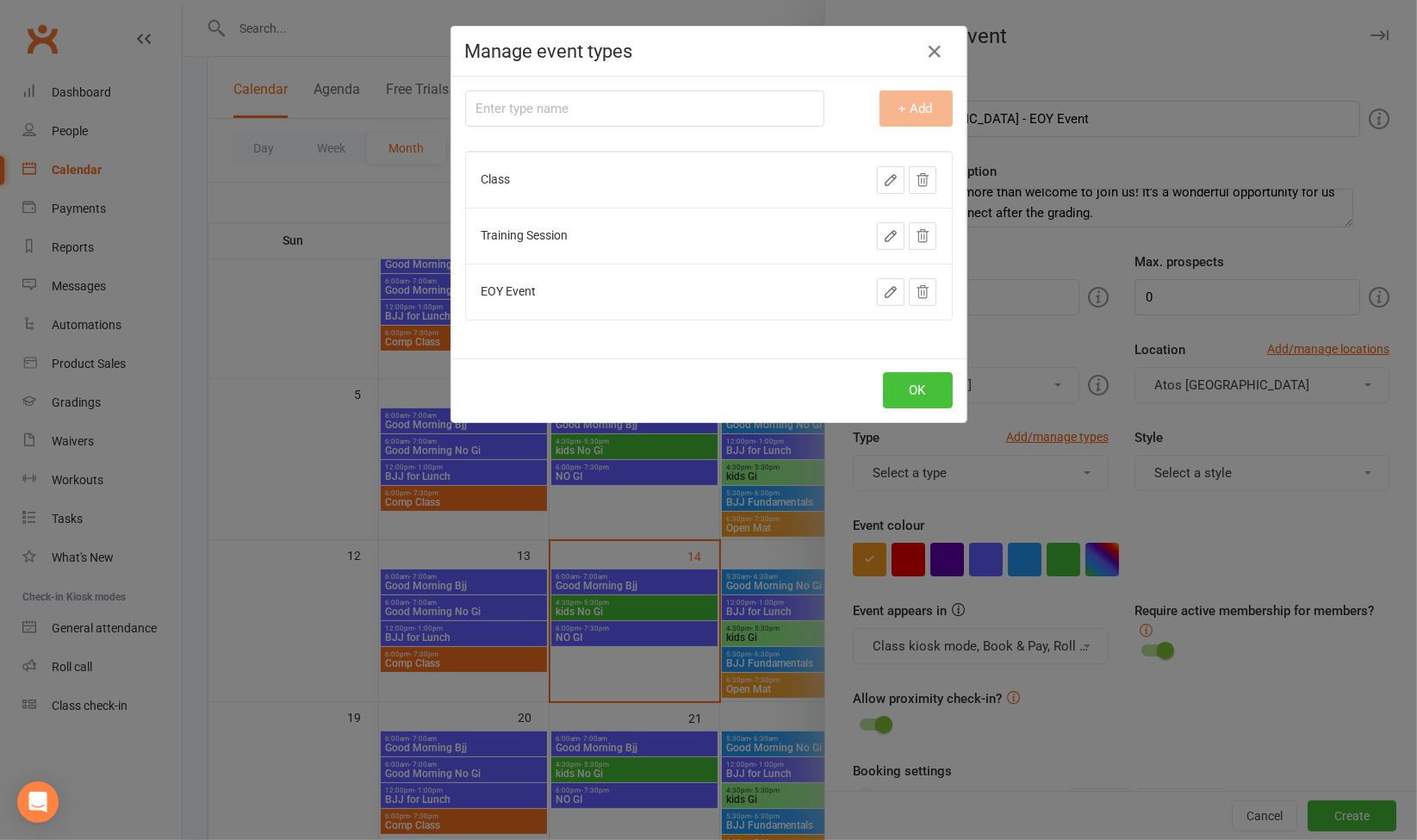
click at [898, 378] on button "OK" at bounding box center [918, 389] width 70 height 36
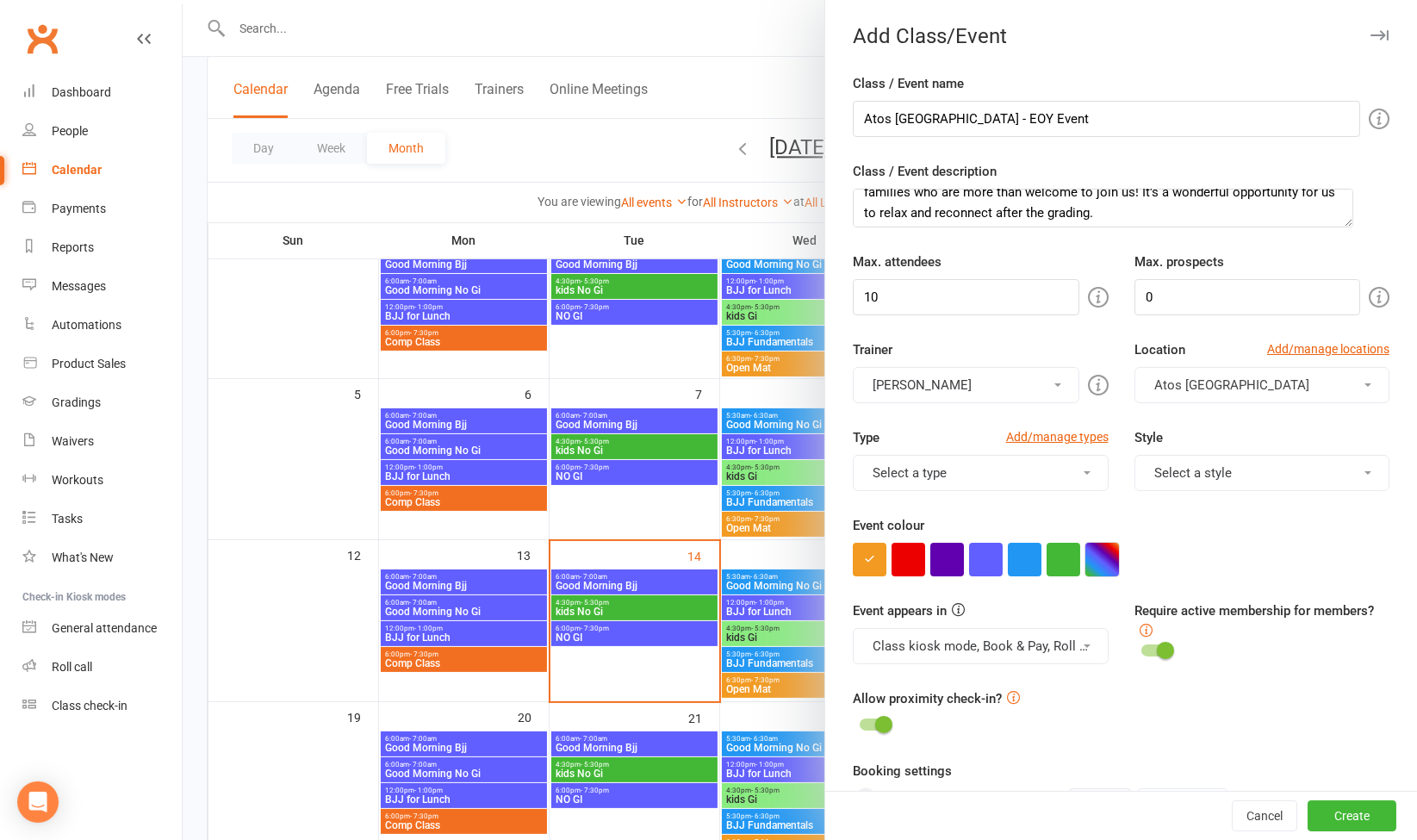
click at [1100, 553] on button "button" at bounding box center [1102, 559] width 33 height 33
click at [1017, 663] on input "text" at bounding box center [1012, 658] width 86 height 21
click at [998, 656] on input "text" at bounding box center [1012, 658] width 86 height 21
paste input "#0066a1"
type input "#0066a1"
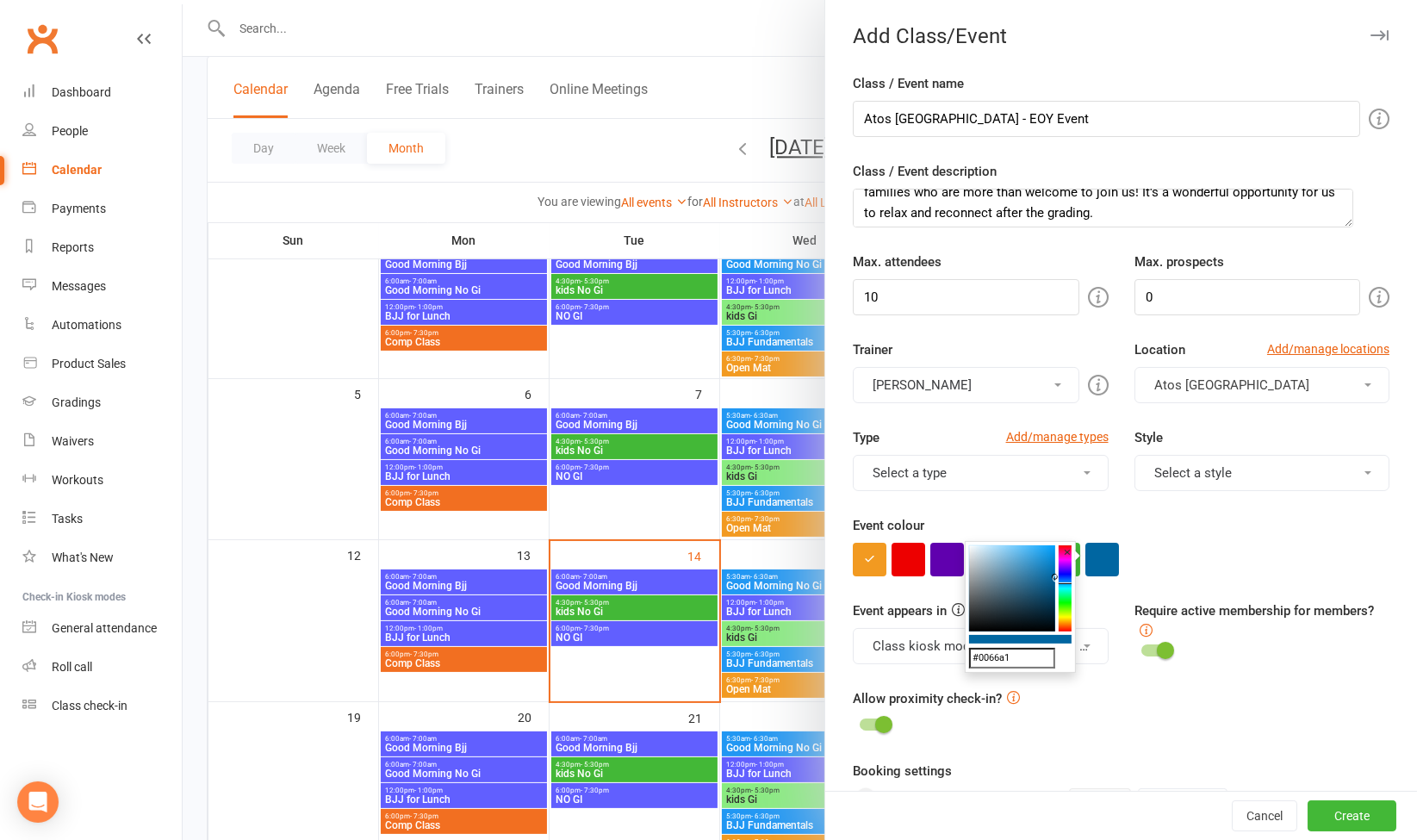
click at [1102, 674] on div "Event appears in Class kiosk mode, Book & Pay, Roll call, Clubworx website cale…" at bounding box center [1122, 644] width 563 height 88
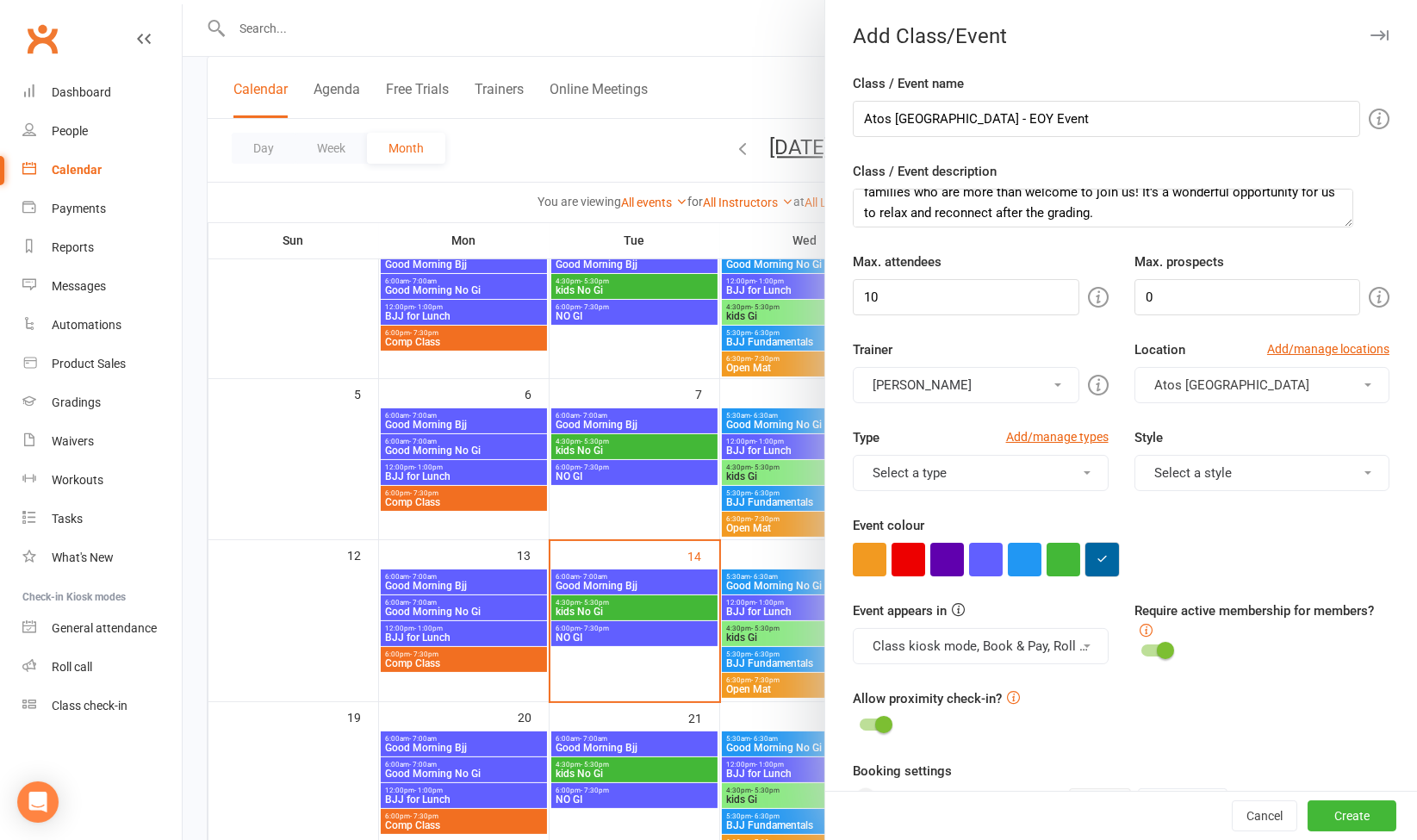
click at [1105, 555] on button "button" at bounding box center [1102, 559] width 33 height 33
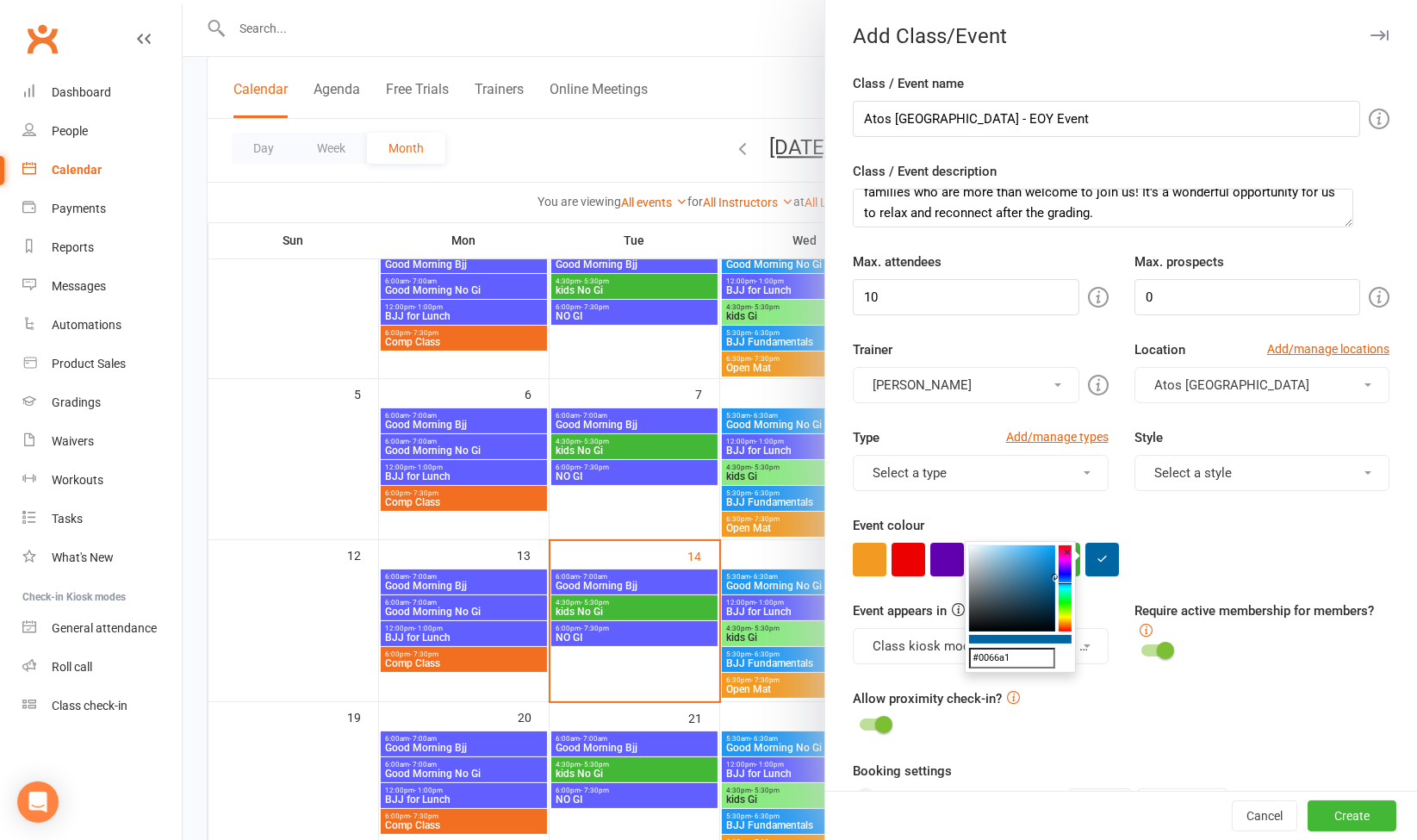
click at [1024, 661] on input "#0066a1" at bounding box center [1012, 658] width 86 height 21
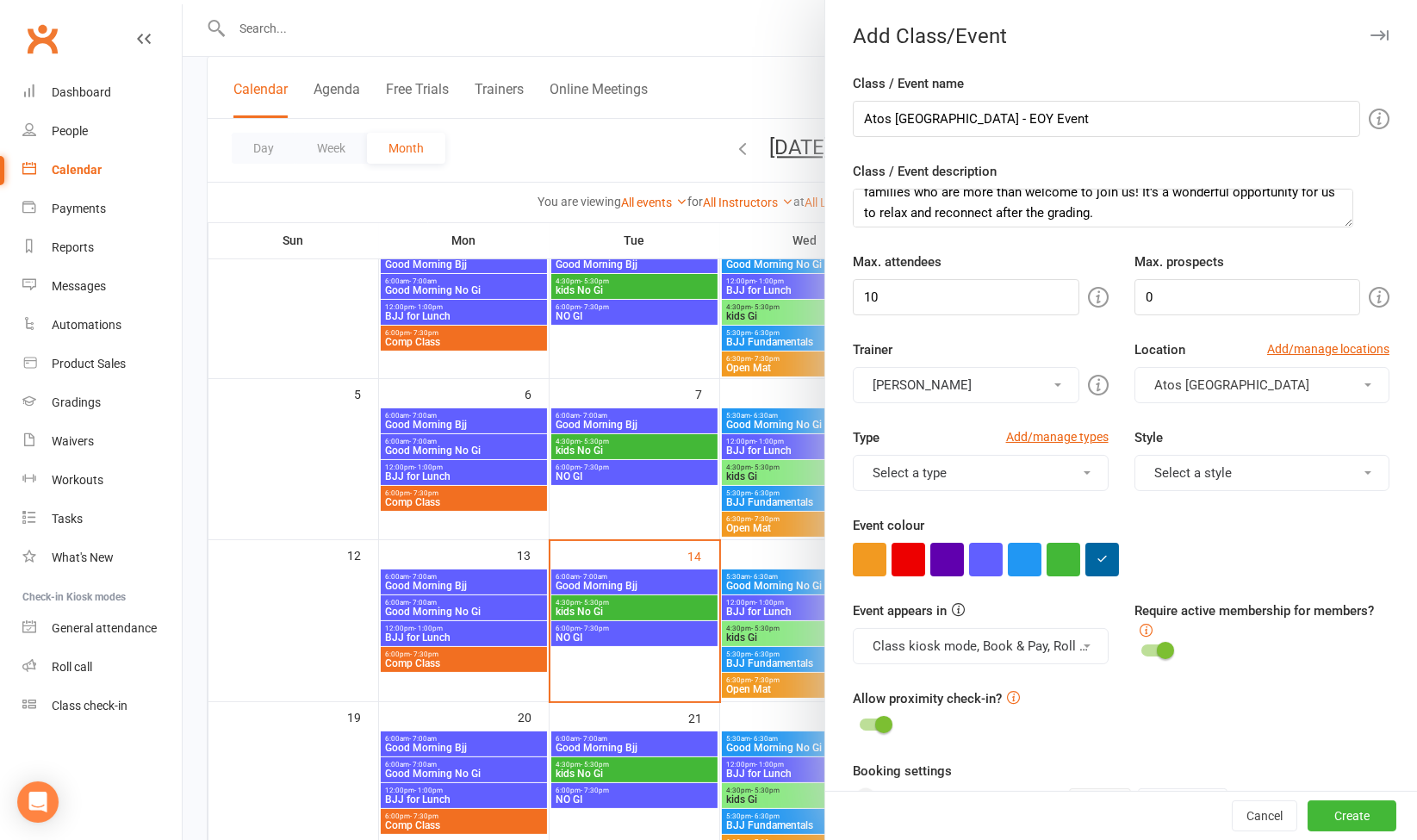
click at [1088, 706] on div "Allow proximity check-in?" at bounding box center [1121, 712] width 536 height 48
click at [1174, 114] on input "Atos Brisbane - EOY Event" at bounding box center [1106, 118] width 508 height 36
type input "Atos Brisbane - EOY Event 2025"
click at [1026, 464] on button "Select a type" at bounding box center [980, 472] width 255 height 36
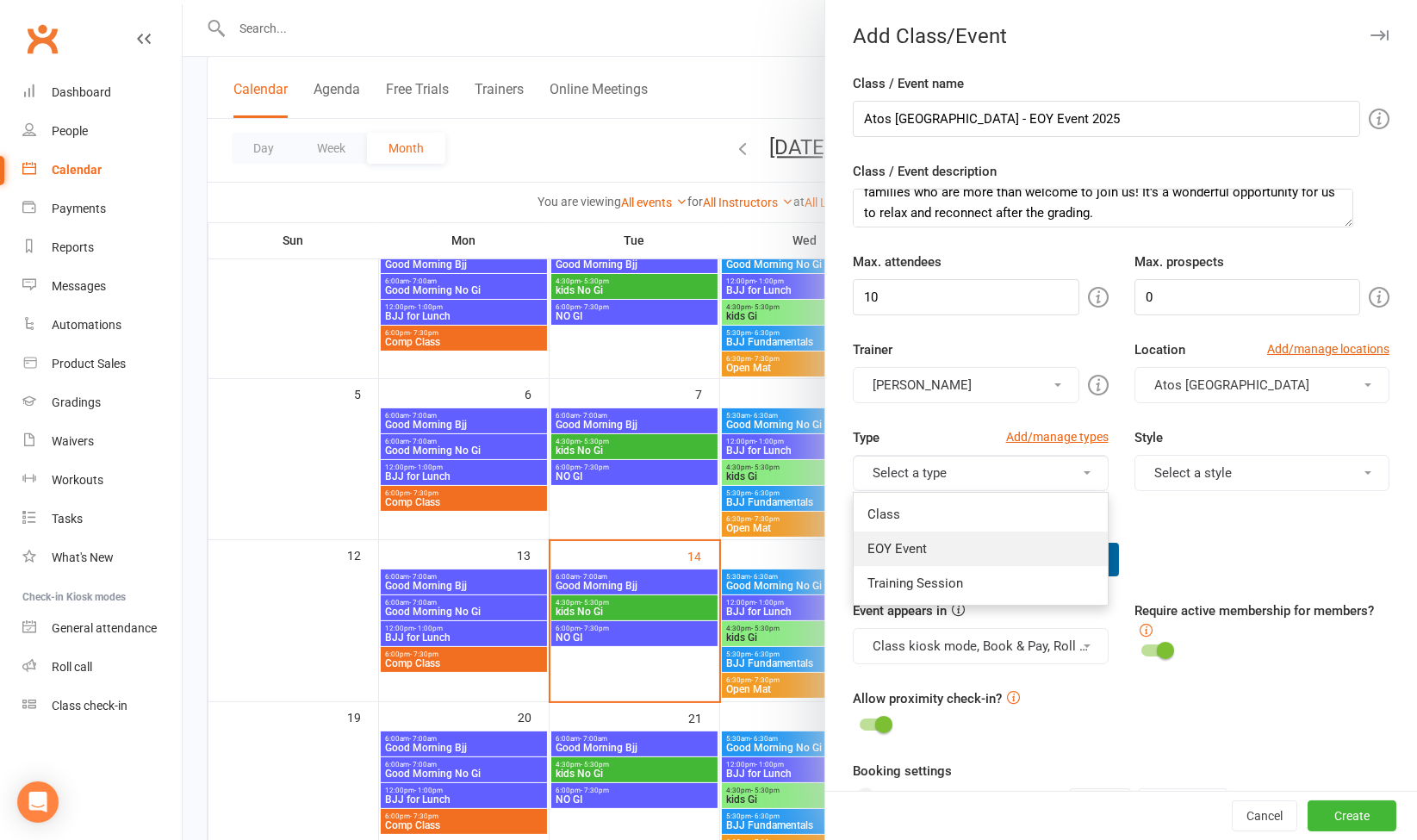
click at [912, 555] on link "EOY Event" at bounding box center [980, 547] width 253 height 34
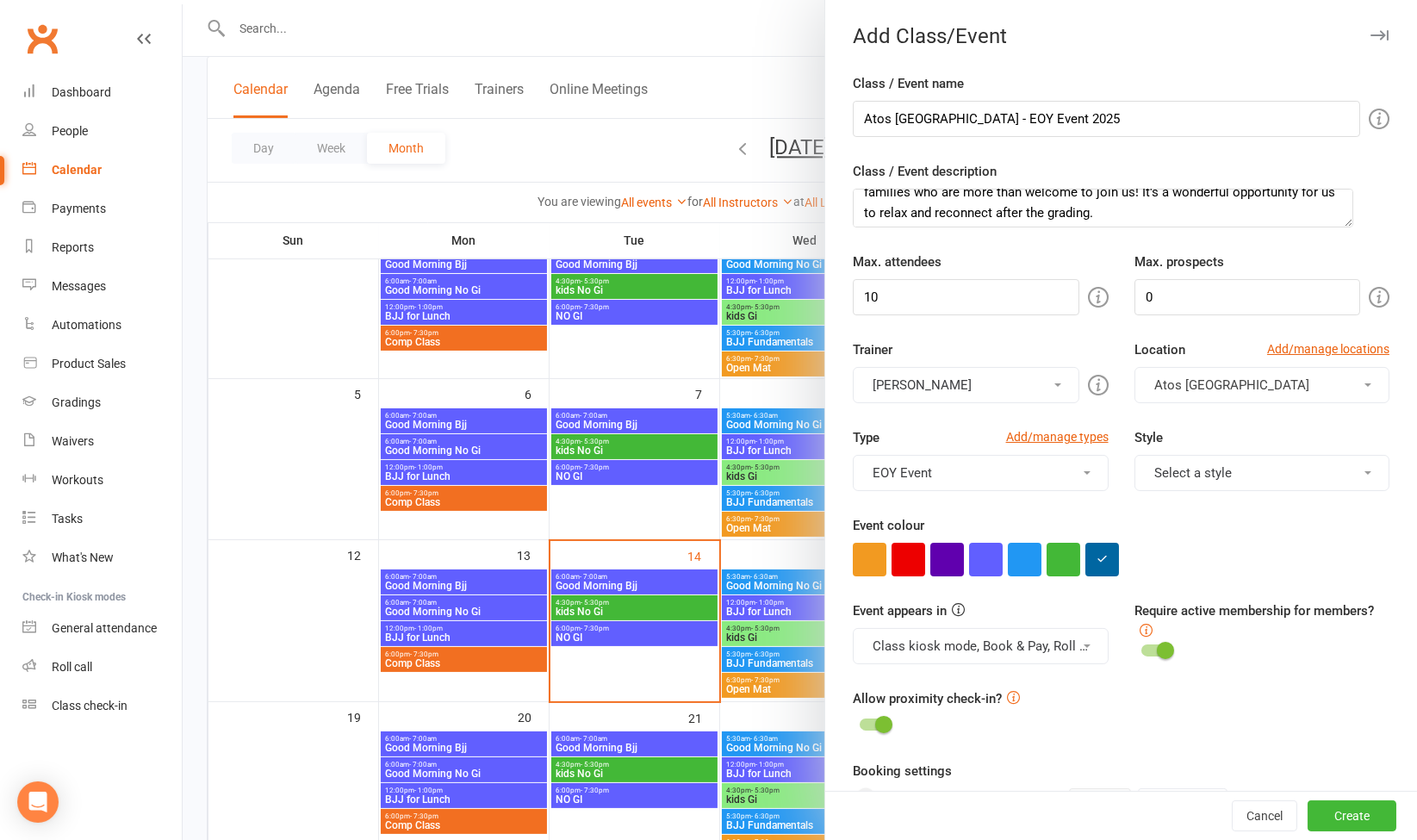
click at [1257, 484] on button "Select a style" at bounding box center [1262, 472] width 255 height 36
click at [1382, 413] on div "Class / Event name Atos Brisbane - EOY Event 2025 Class / Event description Aft…" at bounding box center [1122, 739] width 592 height 1331
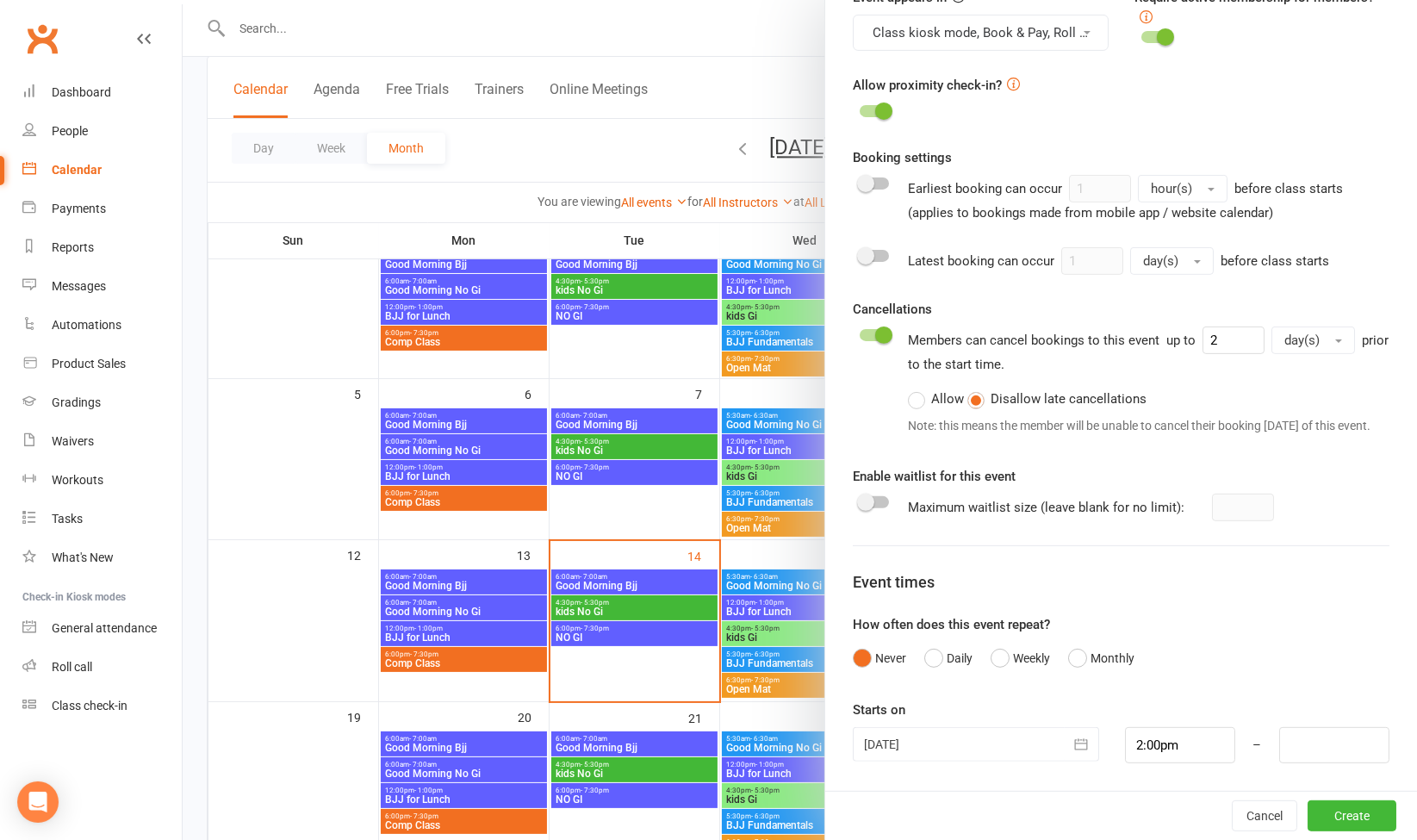
scroll to position [629, 0]
click at [1334, 807] on button "Create" at bounding box center [1352, 816] width 89 height 31
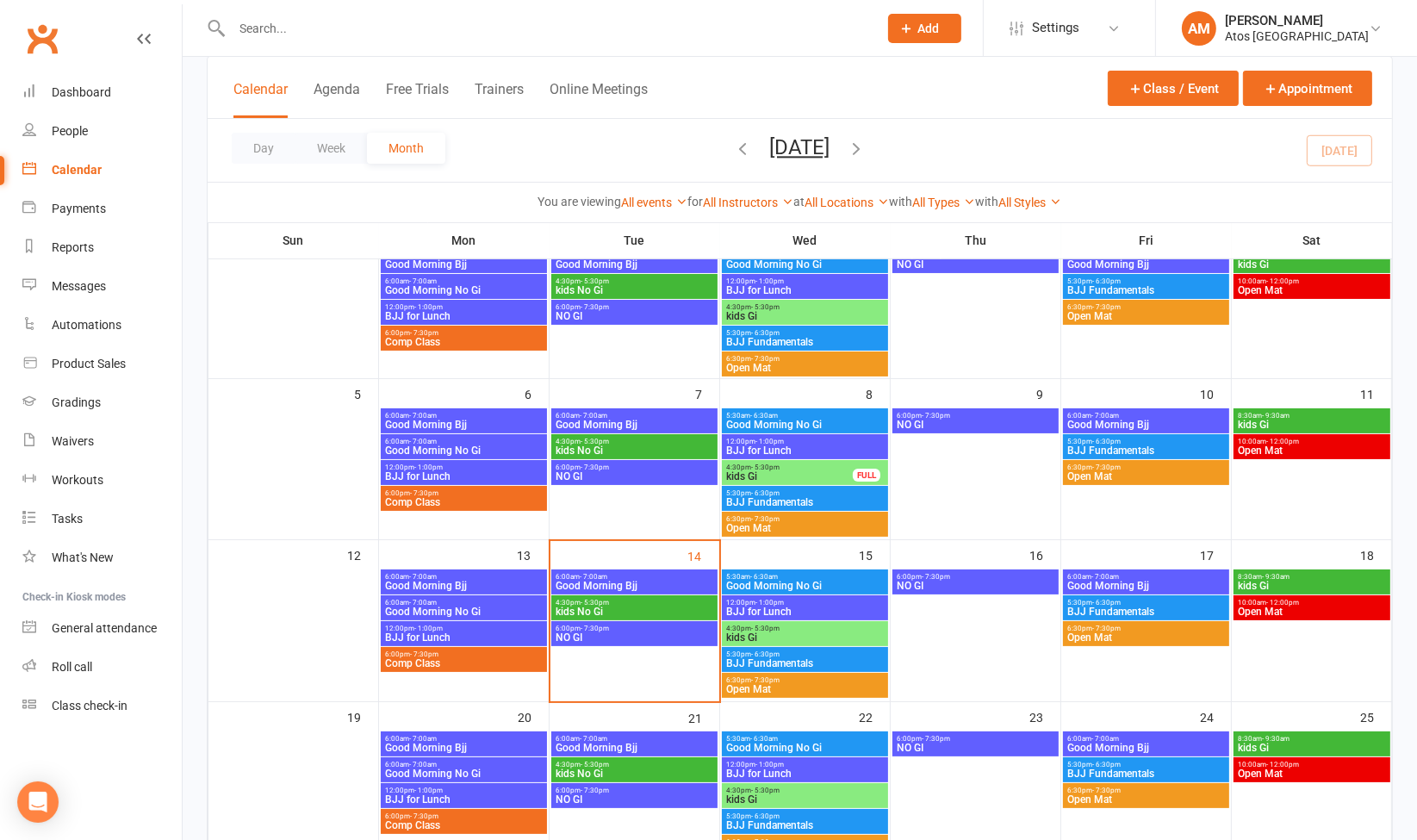
click at [867, 149] on icon "button" at bounding box center [857, 148] width 19 height 19
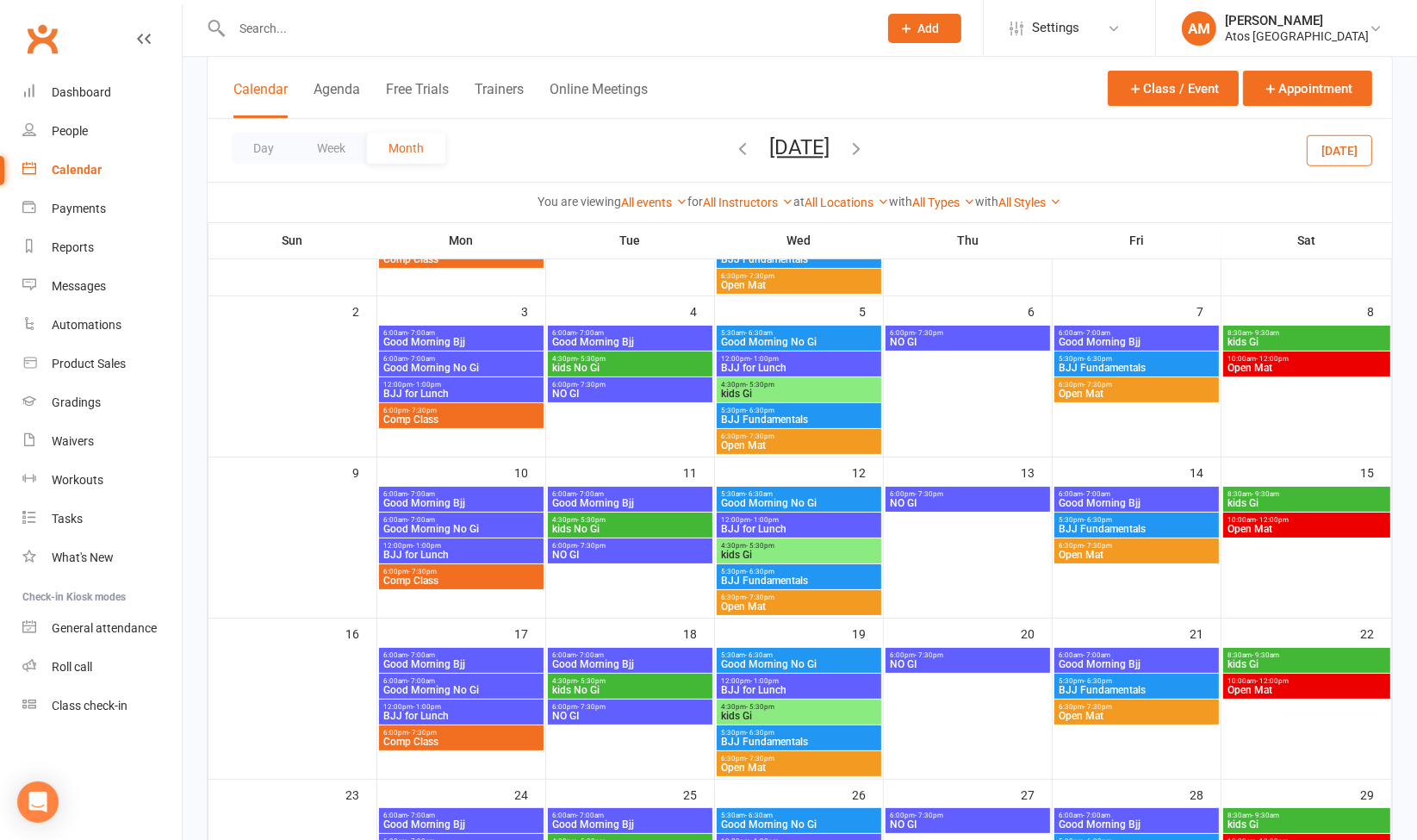
scroll to position [0, 0]
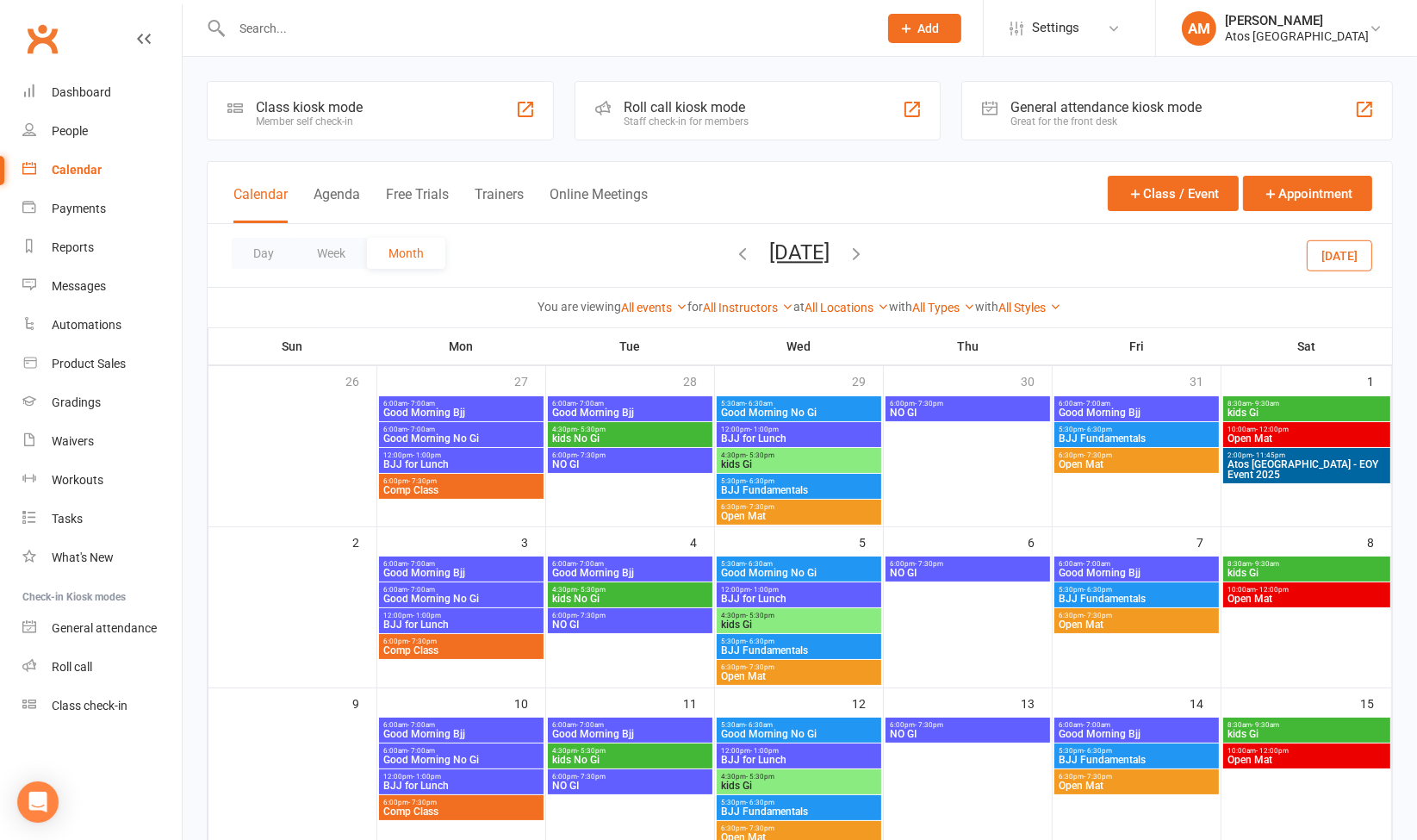
click at [1333, 465] on span "Atos Brisbane - EOY Event 2025" at bounding box center [1306, 470] width 160 height 21
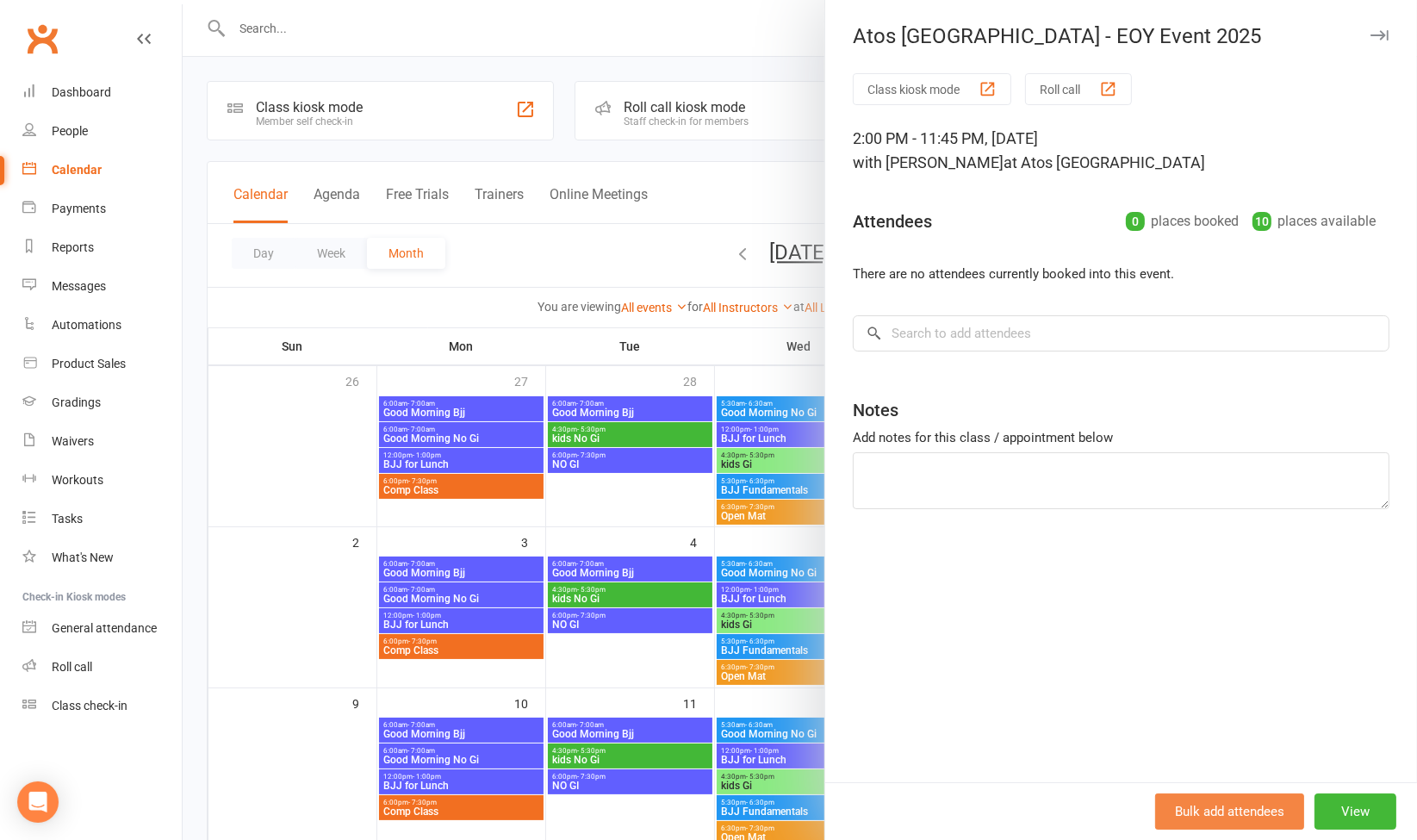
click at [1223, 806] on button "Bulk add attendees" at bounding box center [1229, 810] width 149 height 36
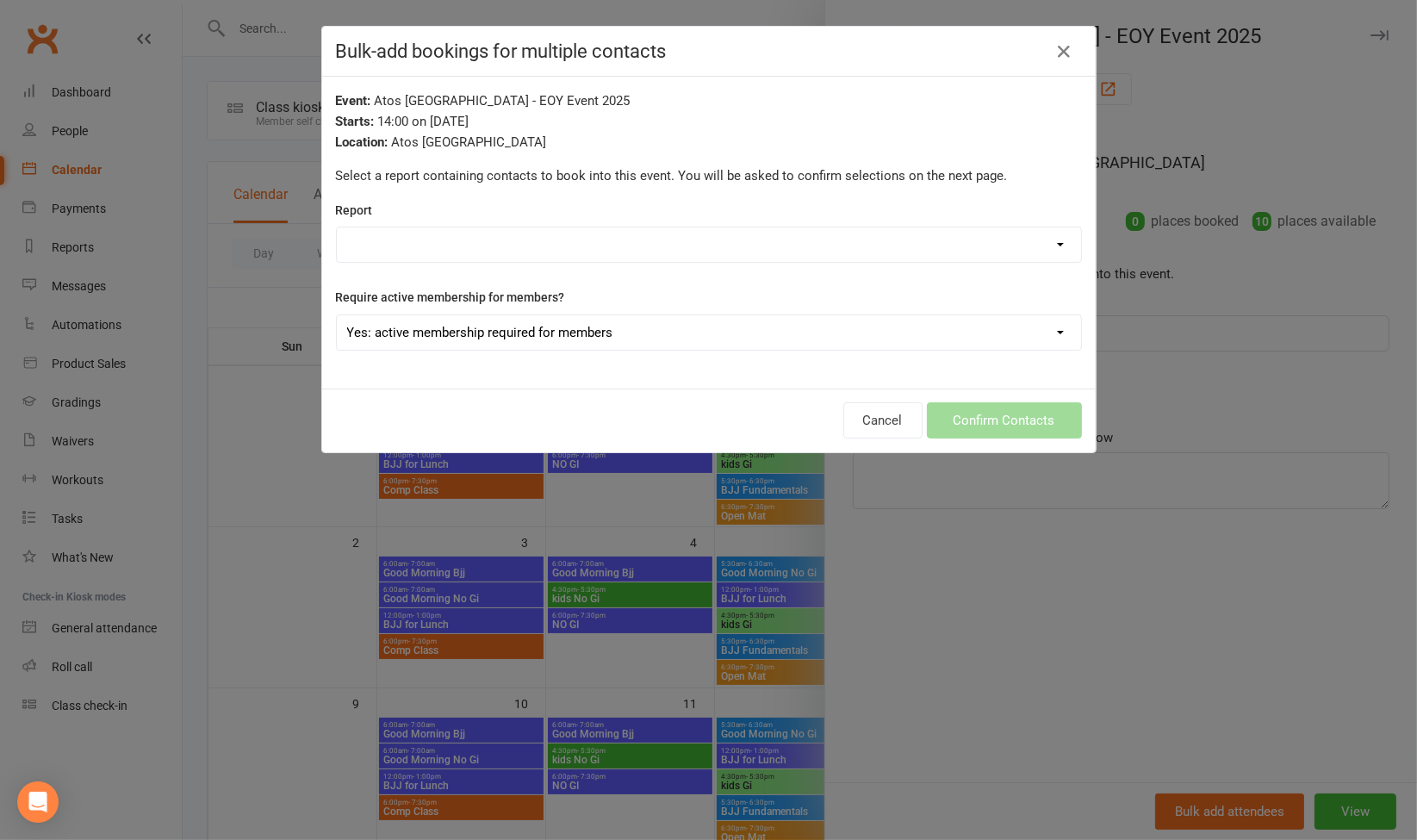
click at [891, 398] on div "Cancel Confirm Contacts" at bounding box center [709, 420] width 774 height 64
click at [864, 416] on button "Cancel" at bounding box center [882, 420] width 79 height 36
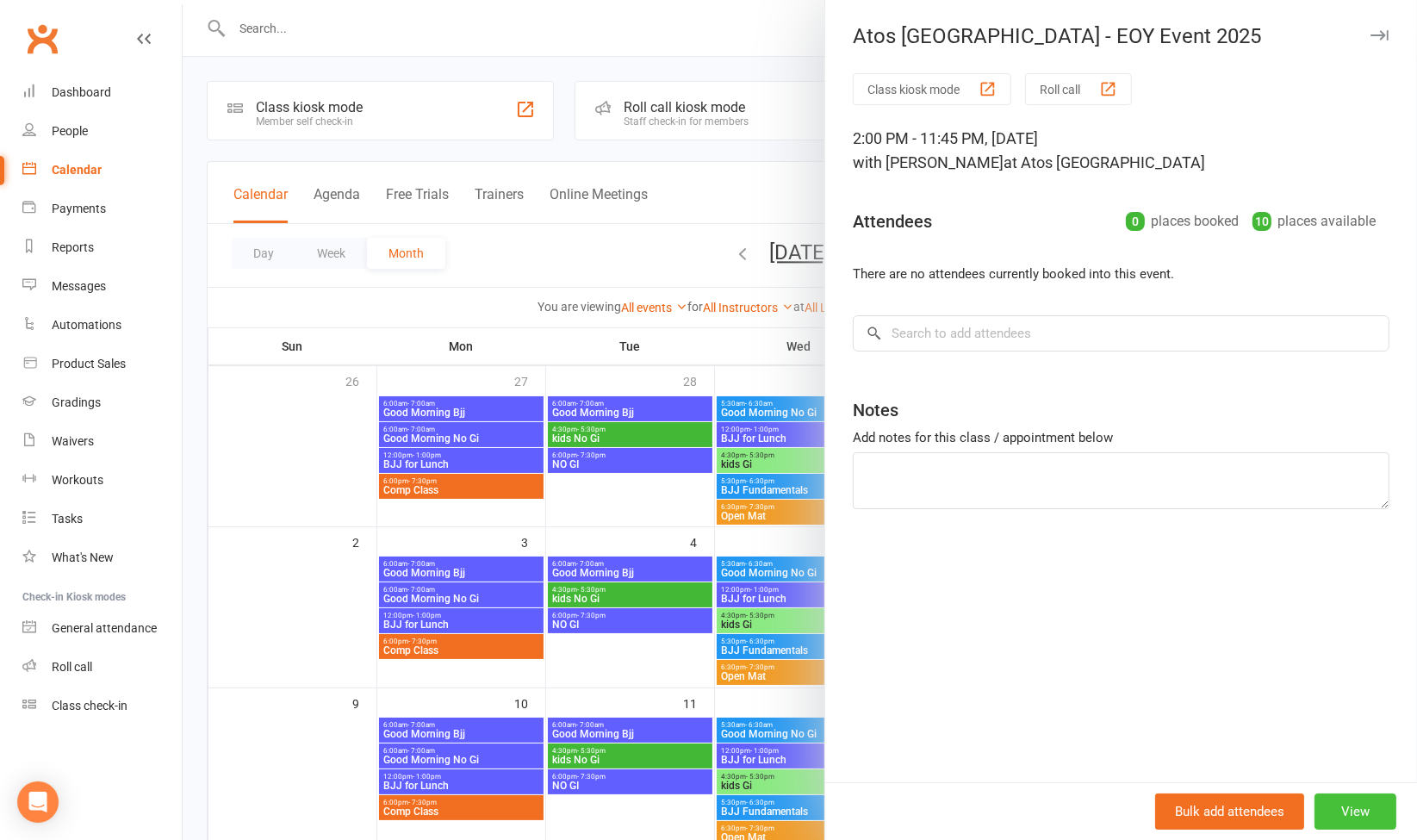
click at [1346, 806] on button "View" at bounding box center [1356, 810] width 82 height 36
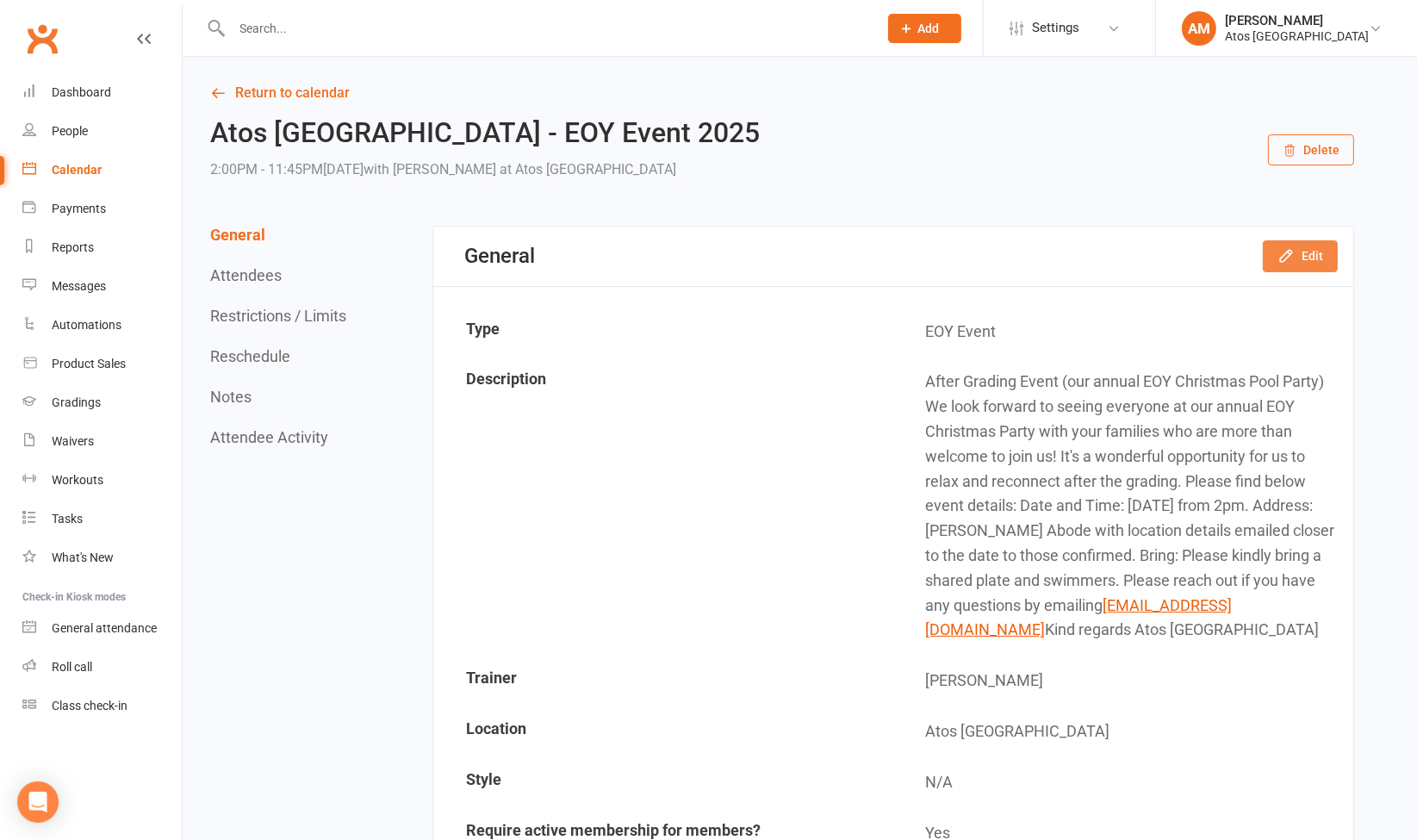
click at [1303, 251] on button "Edit" at bounding box center [1301, 256] width 75 height 31
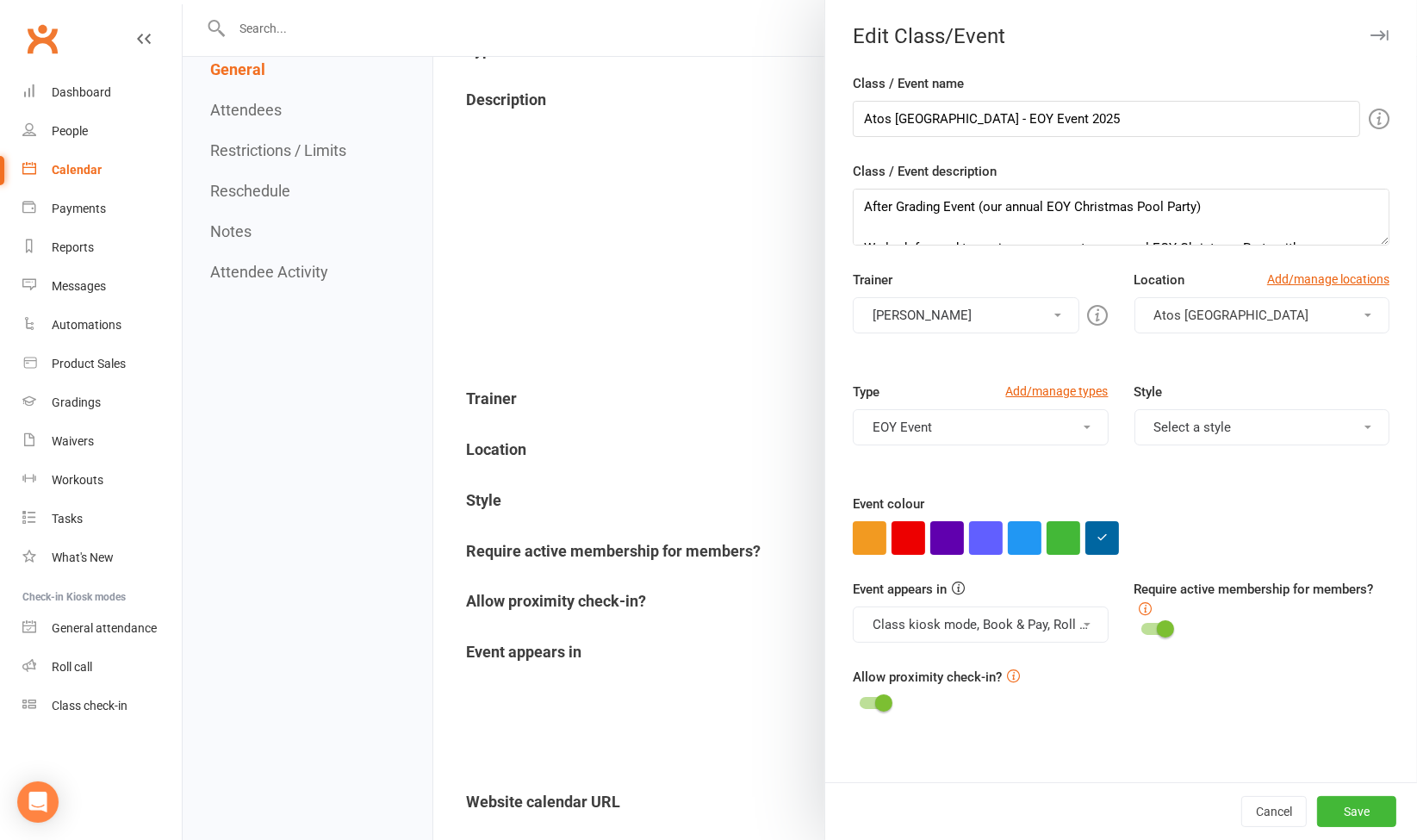
scroll to position [290, 0]
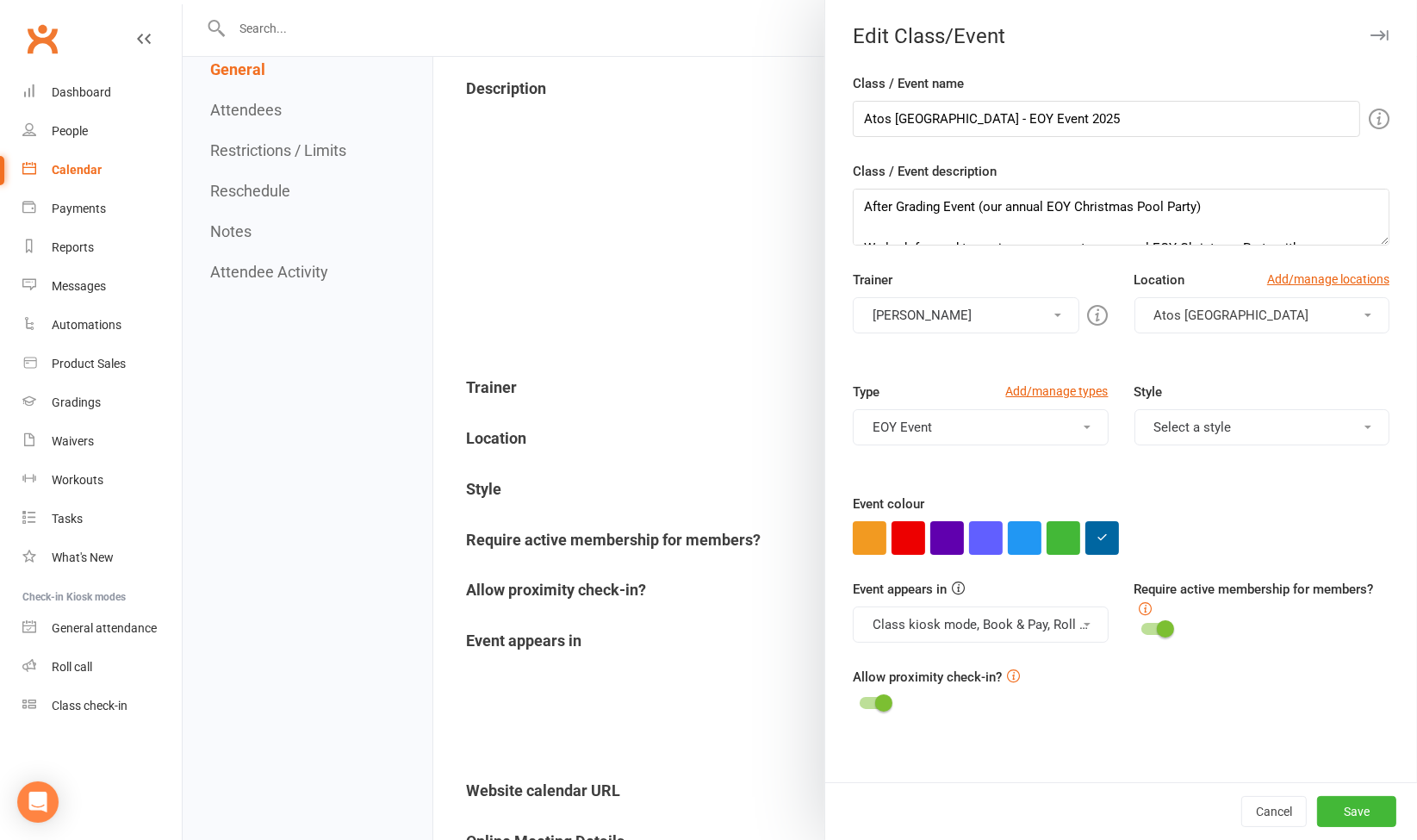
click at [1275, 655] on div "Event appears in Class kiosk mode, Book & Pay, Roll call, Clubworx website cale…" at bounding box center [1122, 623] width 563 height 88
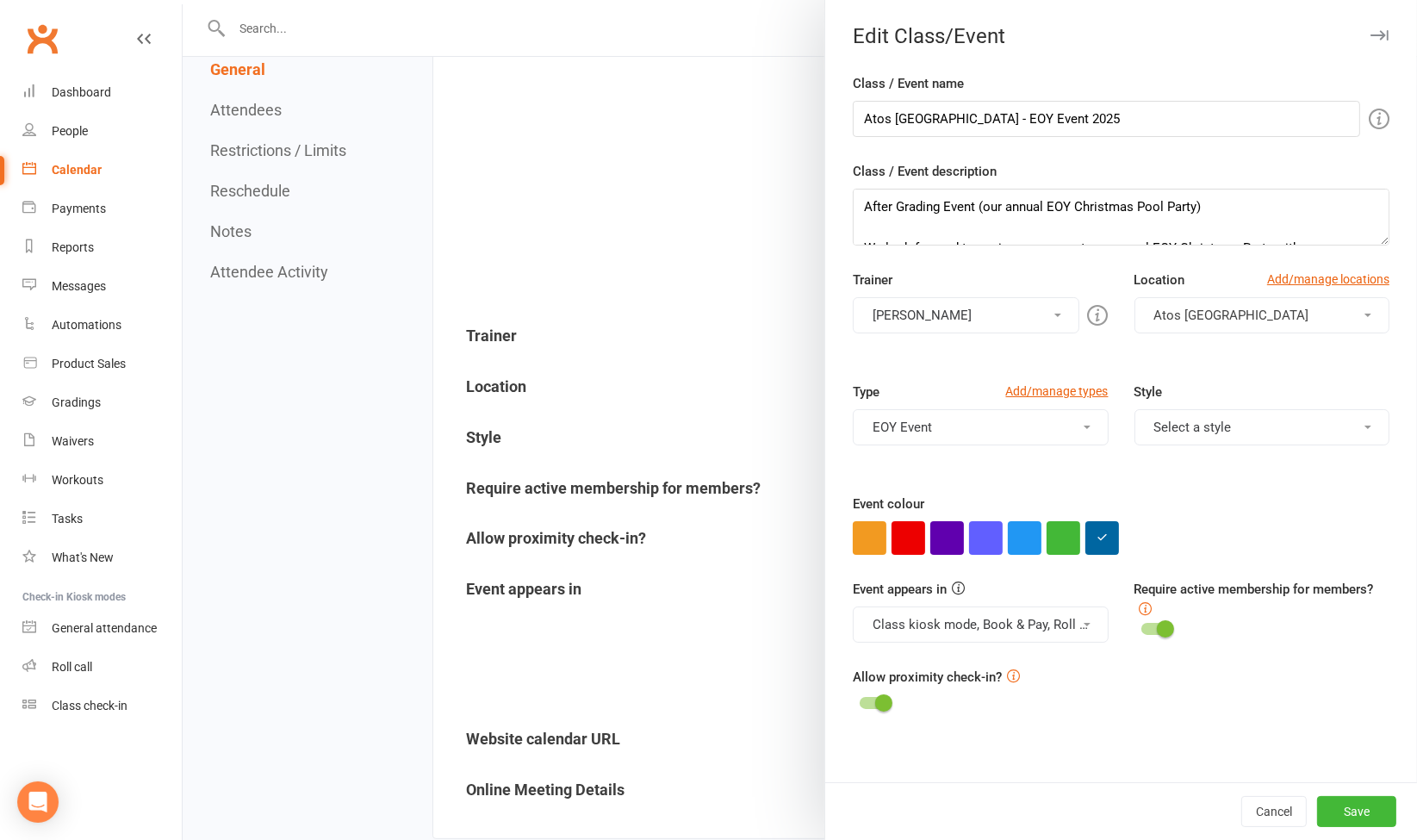
scroll to position [366, 0]
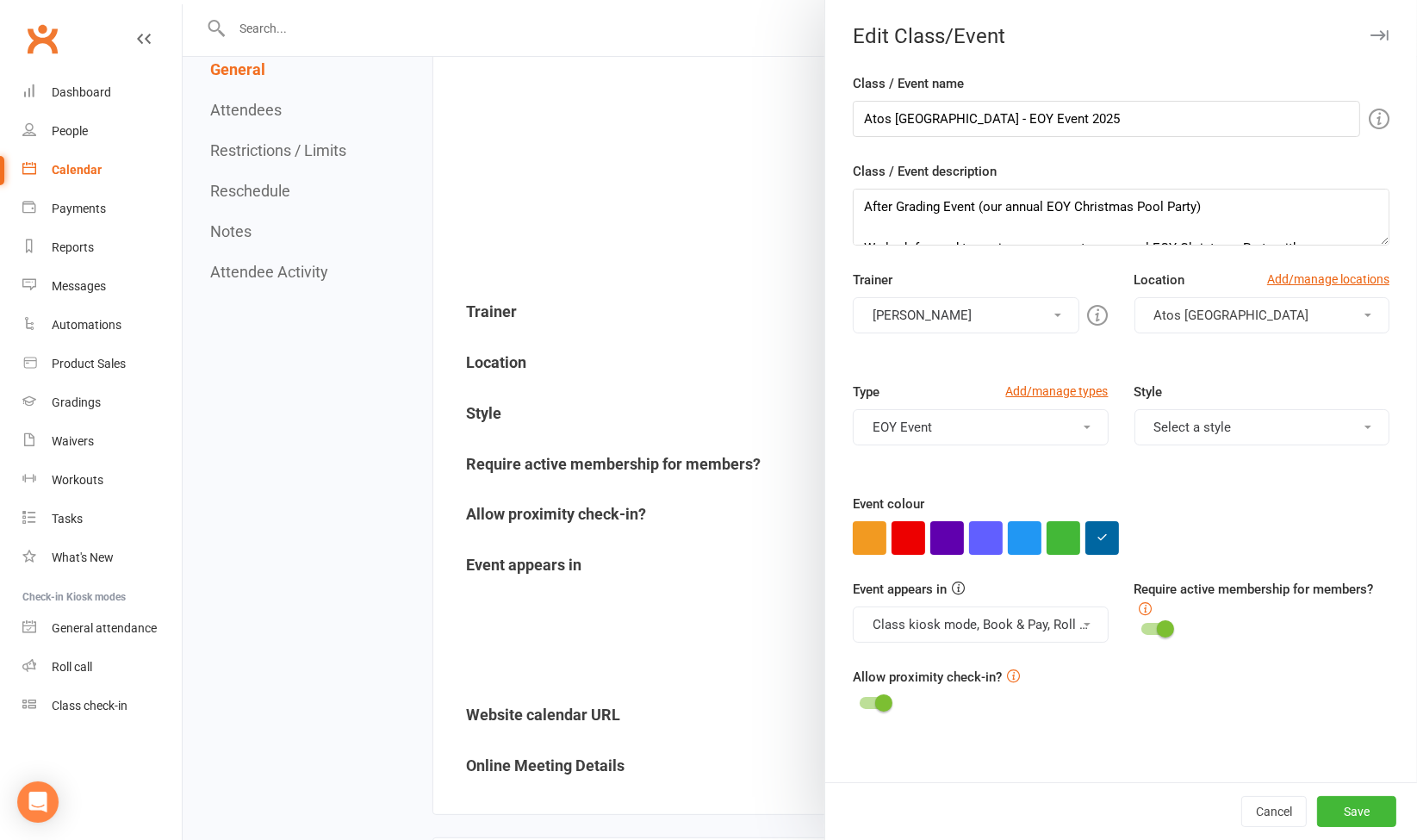
click at [305, 521] on div at bounding box center [799, 420] width 1234 height 840
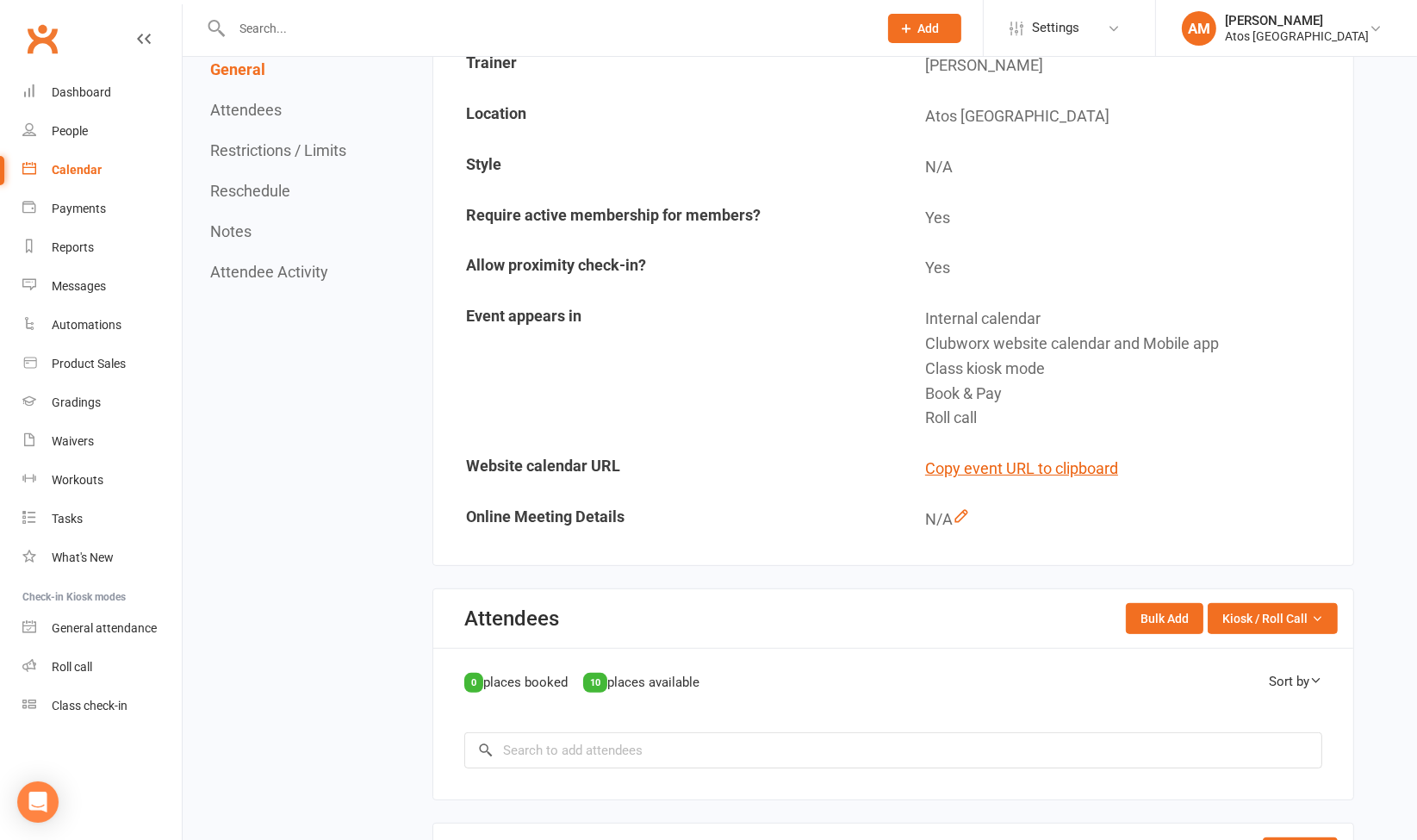
scroll to position [959, 0]
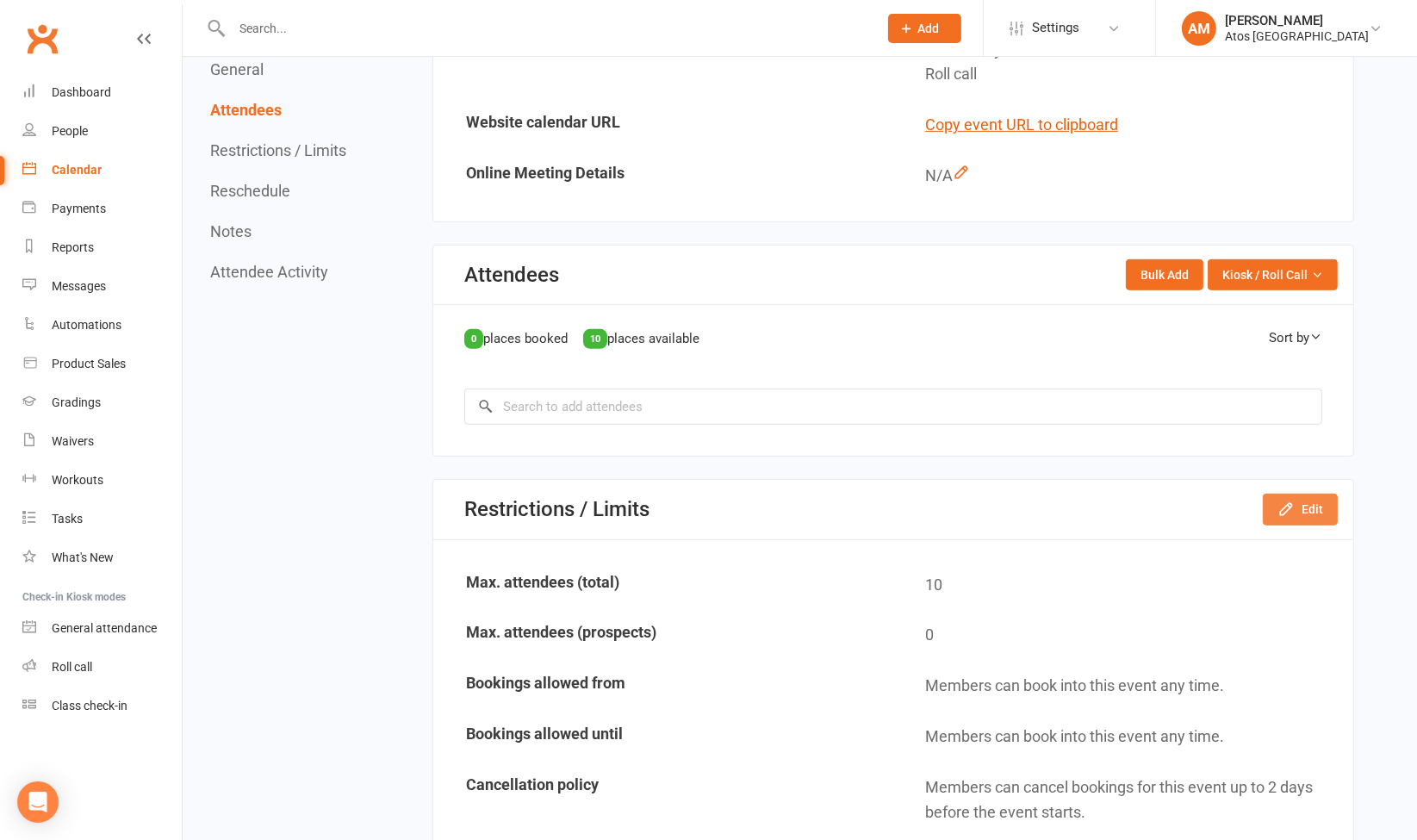
click at [1301, 499] on button "Edit" at bounding box center [1301, 509] width 75 height 31
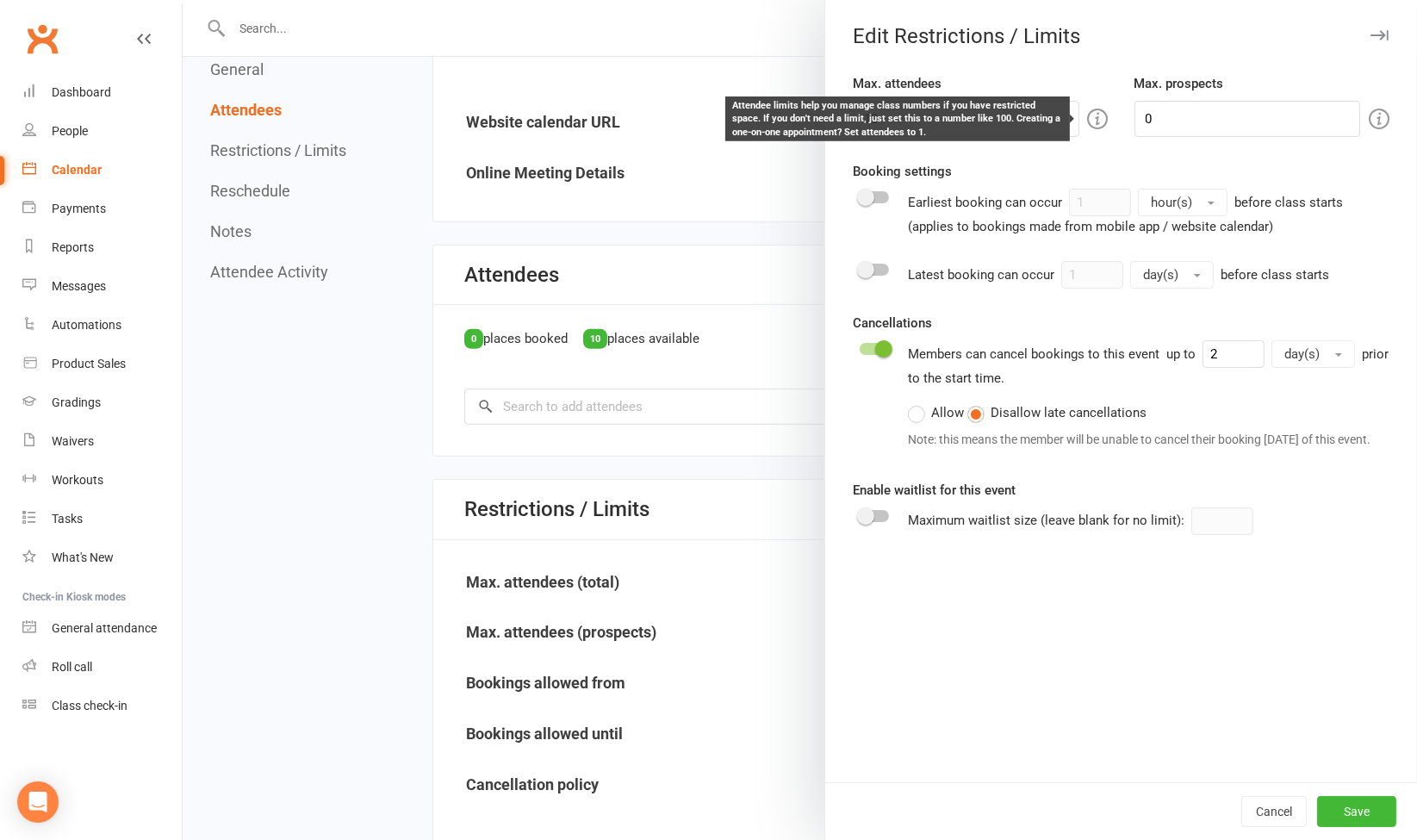
click at [1089, 115] on icon at bounding box center [1099, 119] width 21 height 21
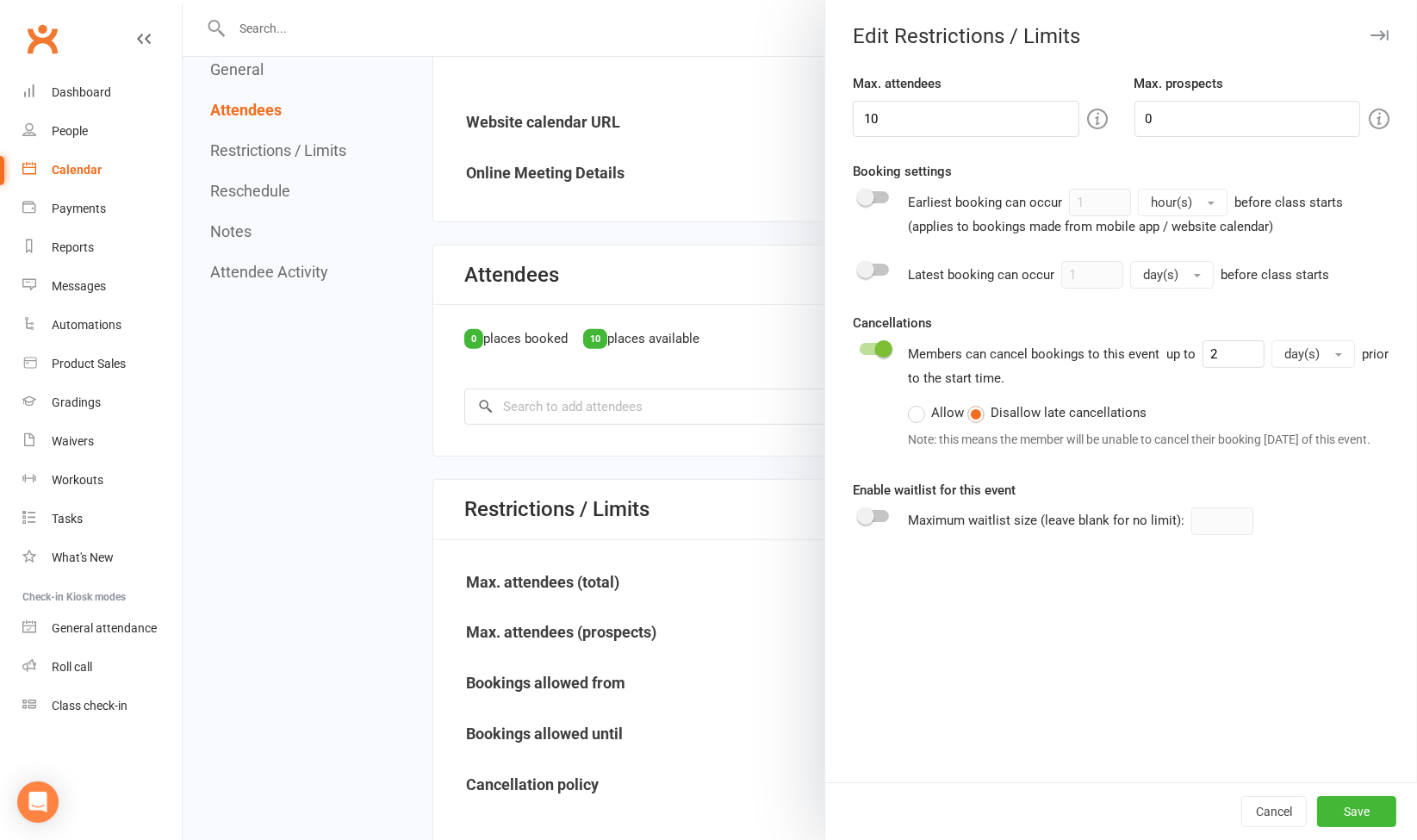
click at [1096, 150] on div "Max. attendees 10 Max. prospects 0 Booking settings Earliest booking can occur …" at bounding box center [1122, 428] width 592 height 709
click at [1024, 119] on input "10" at bounding box center [965, 118] width 225 height 36
type input "100"
click at [1322, 809] on button "Save" at bounding box center [1357, 811] width 79 height 31
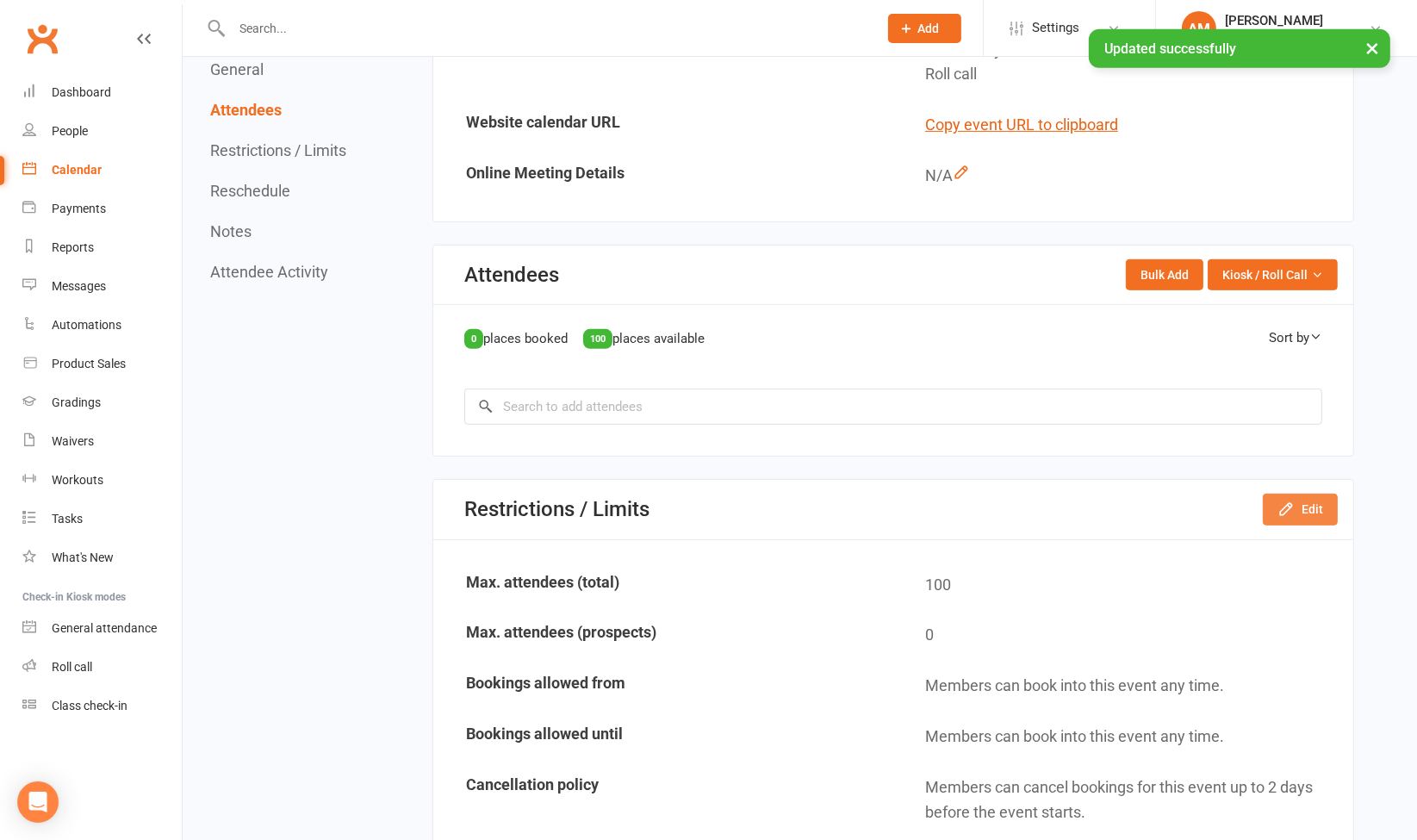
click at [1323, 506] on button "Edit" at bounding box center [1301, 509] width 75 height 31
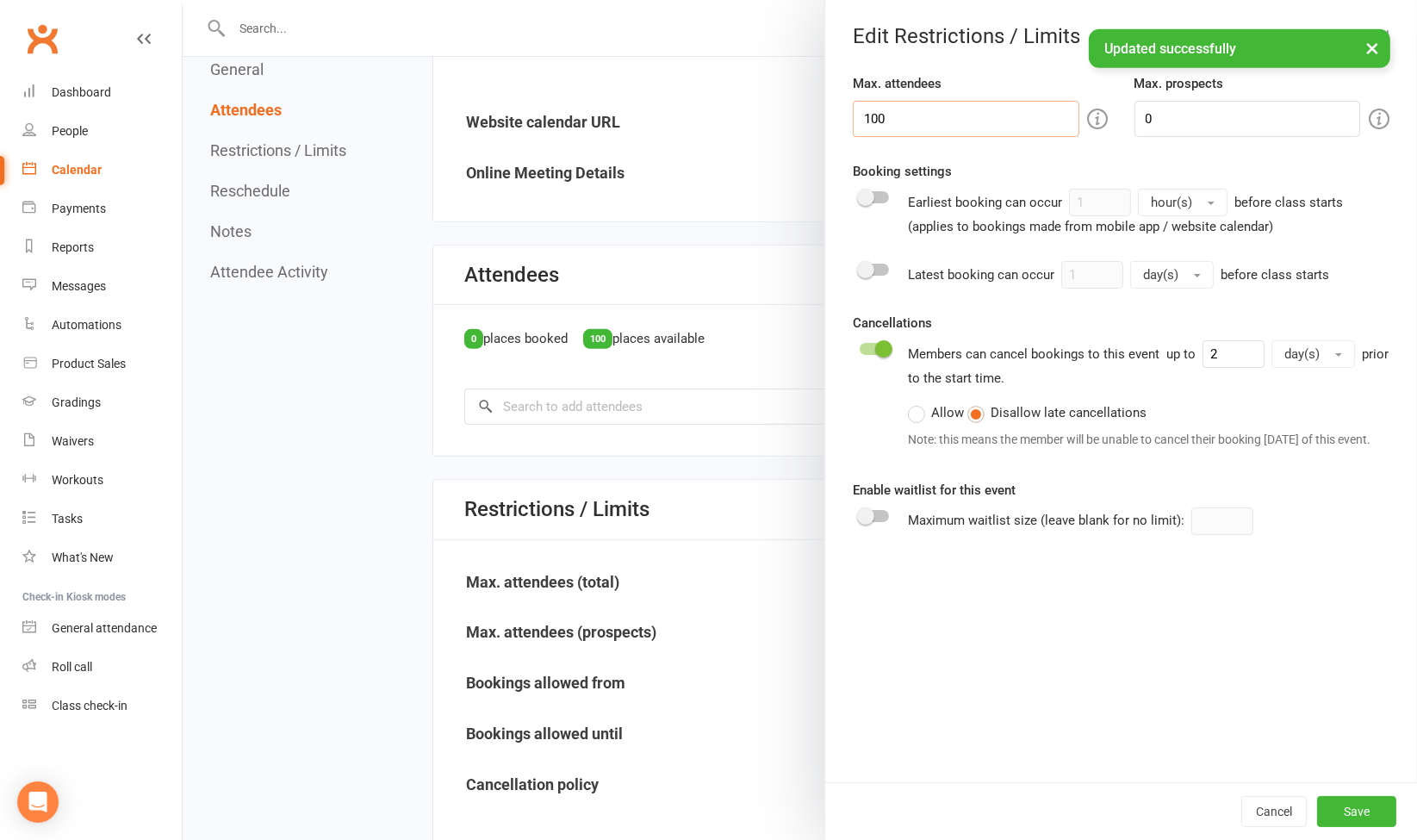
drag, startPoint x: 995, startPoint y: 120, endPoint x: 530, endPoint y: 113, distance: 465.1
click at [530, 0] on div "Edit Restrictions / Limits Max. attendees 100 Max. prospects 0 Booking settings…" at bounding box center [799, 0] width 1234 height 0
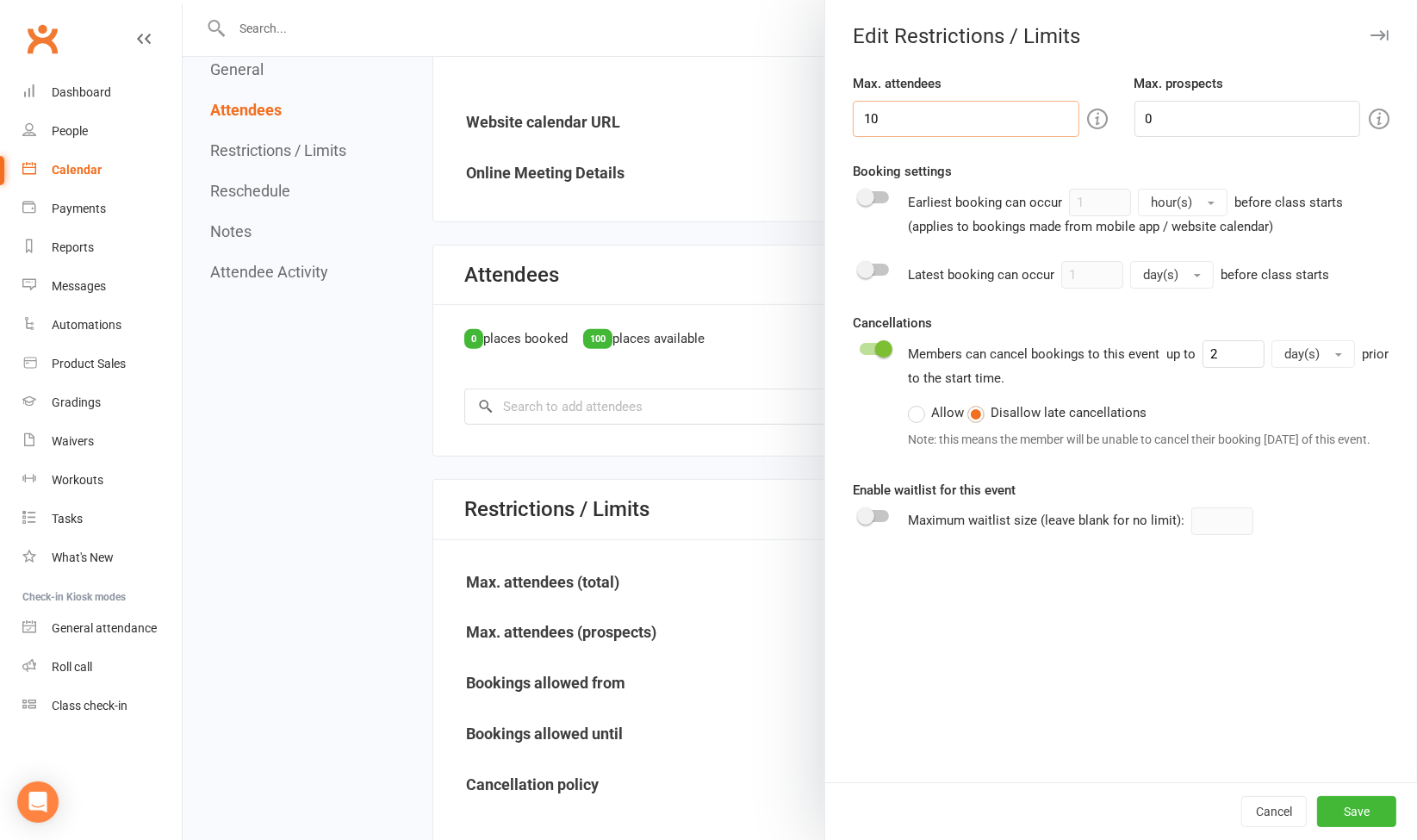
type input "100"
click at [1350, 805] on button "Save" at bounding box center [1357, 811] width 79 height 31
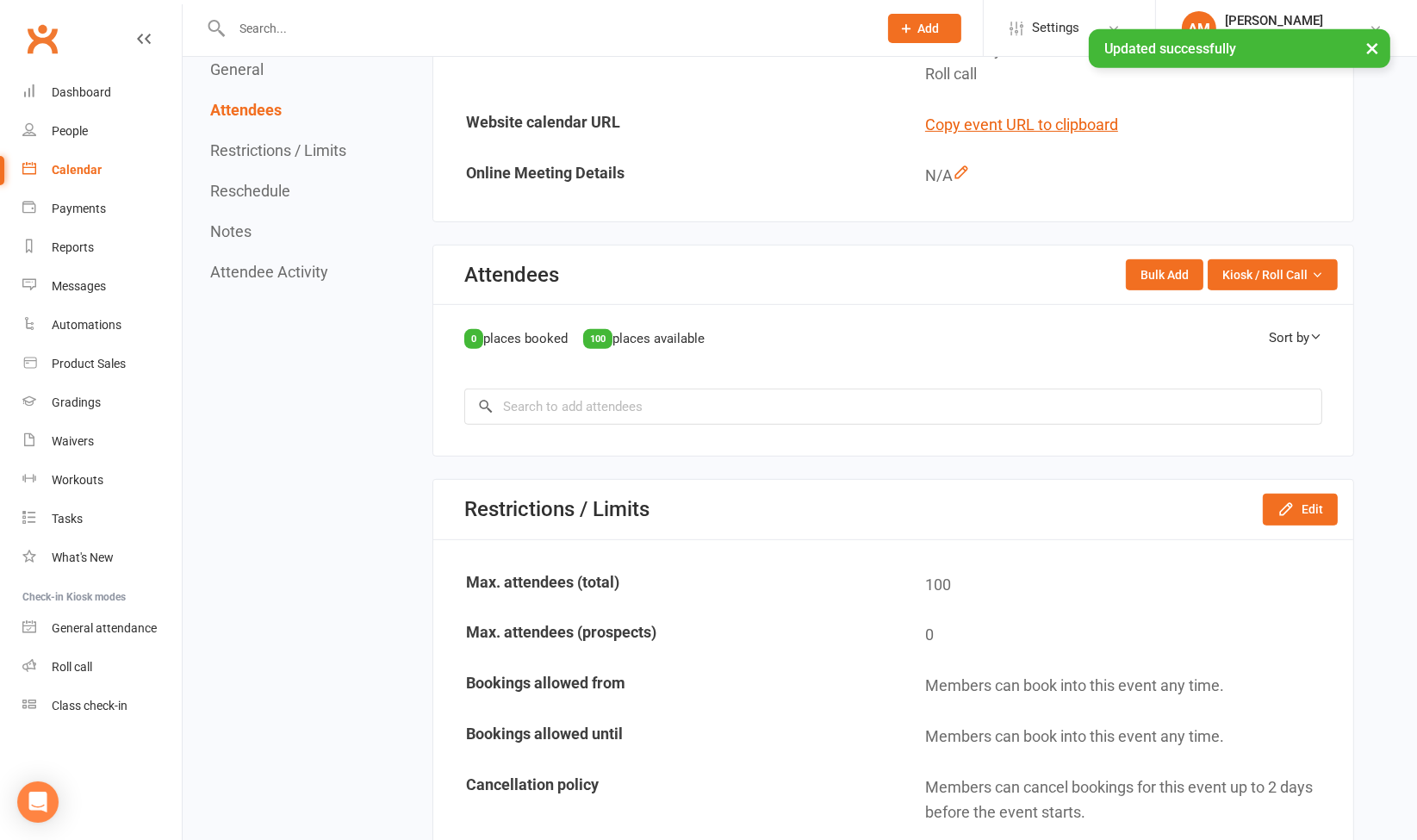
click at [1358, 50] on button "×" at bounding box center [1372, 48] width 31 height 37
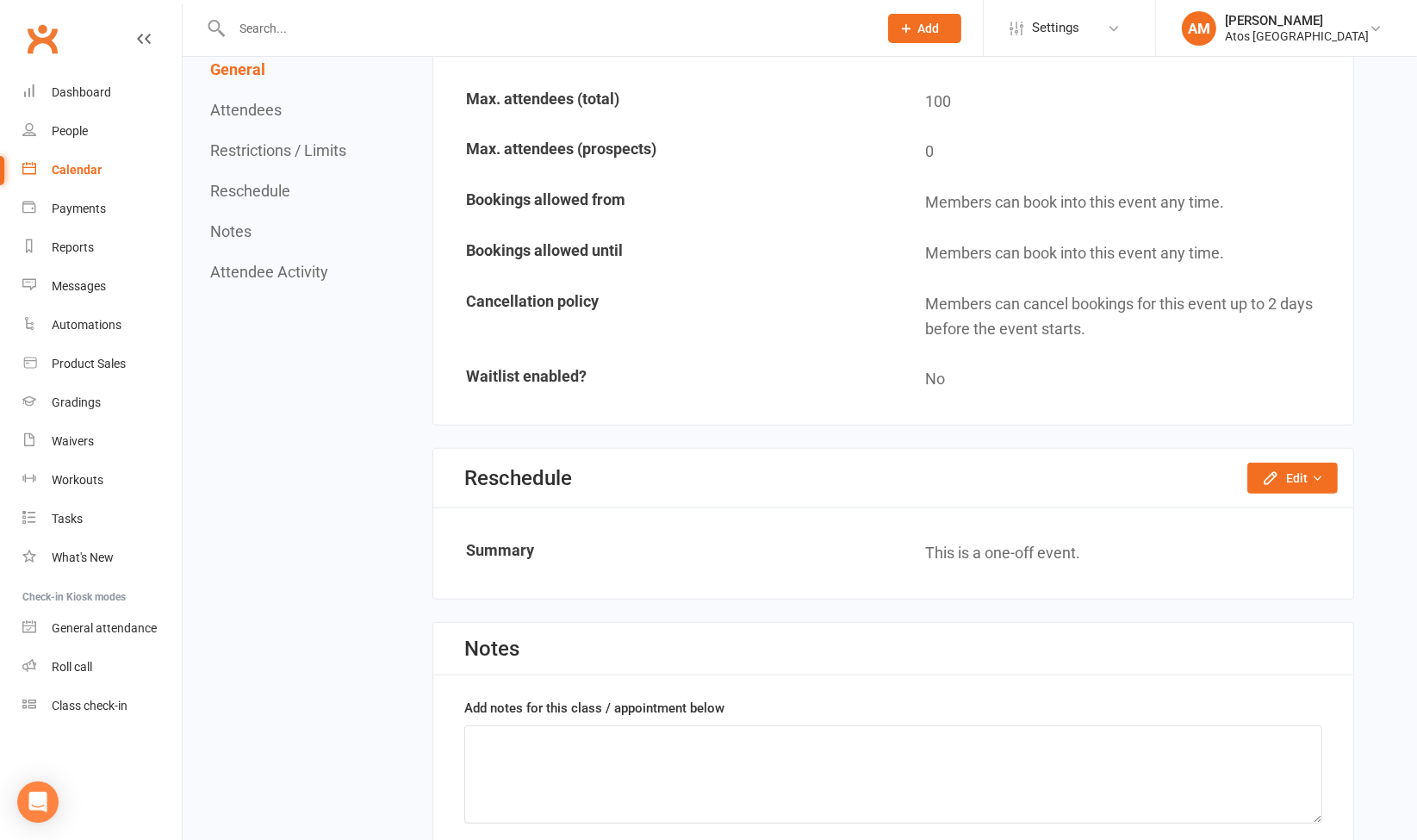
scroll to position [1720, 0]
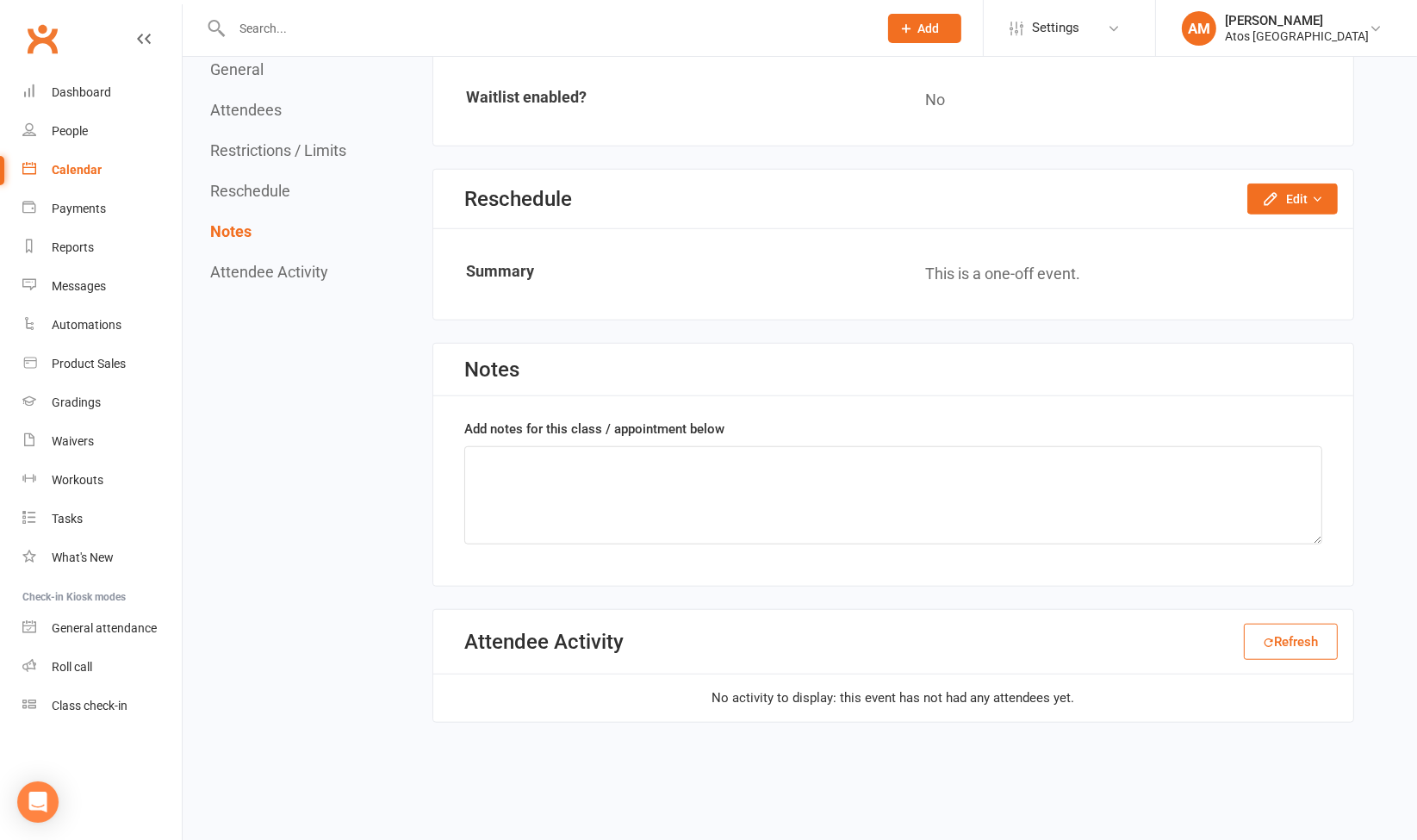
click at [1321, 625] on button "Refresh" at bounding box center [1290, 641] width 93 height 36
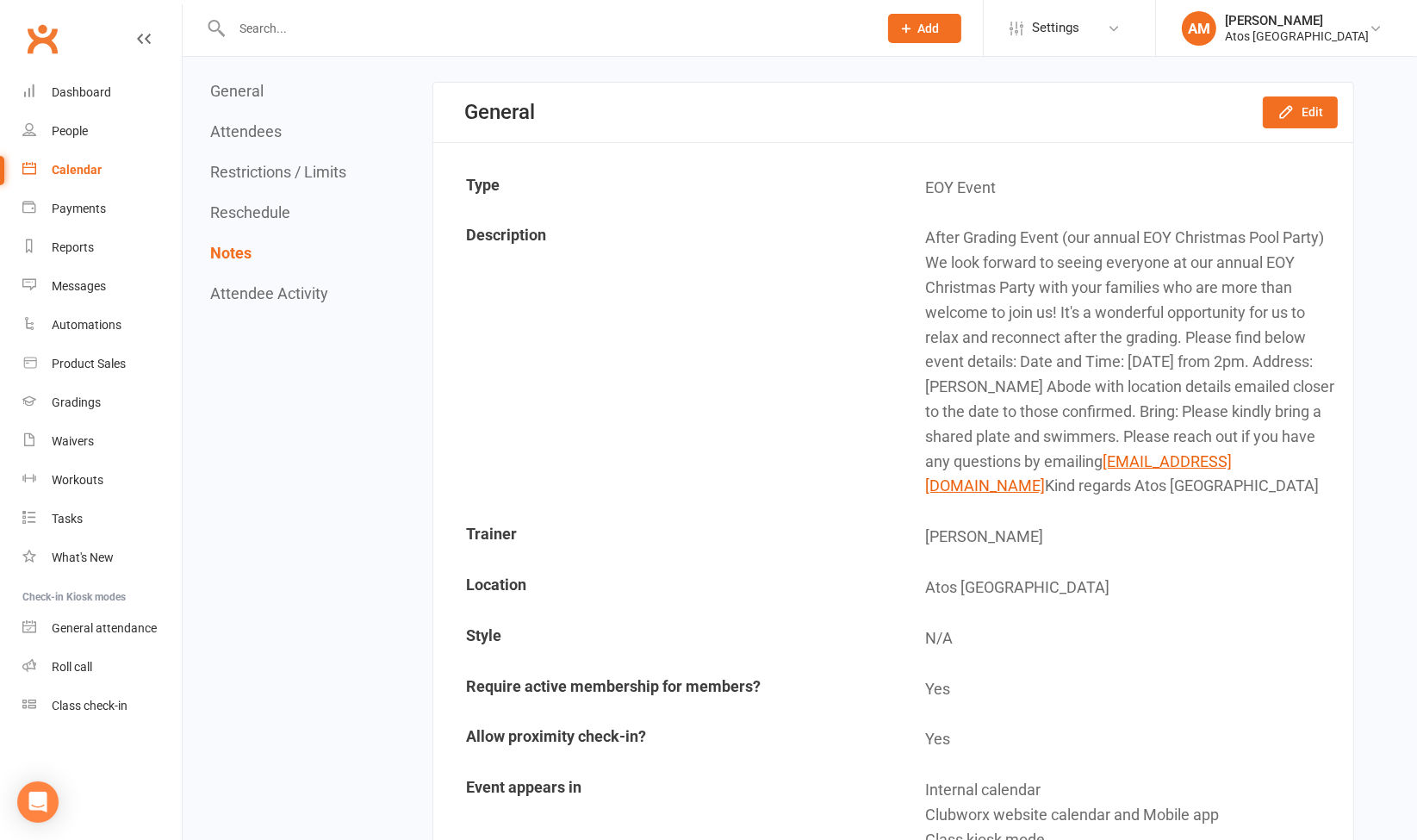
scroll to position [0, 0]
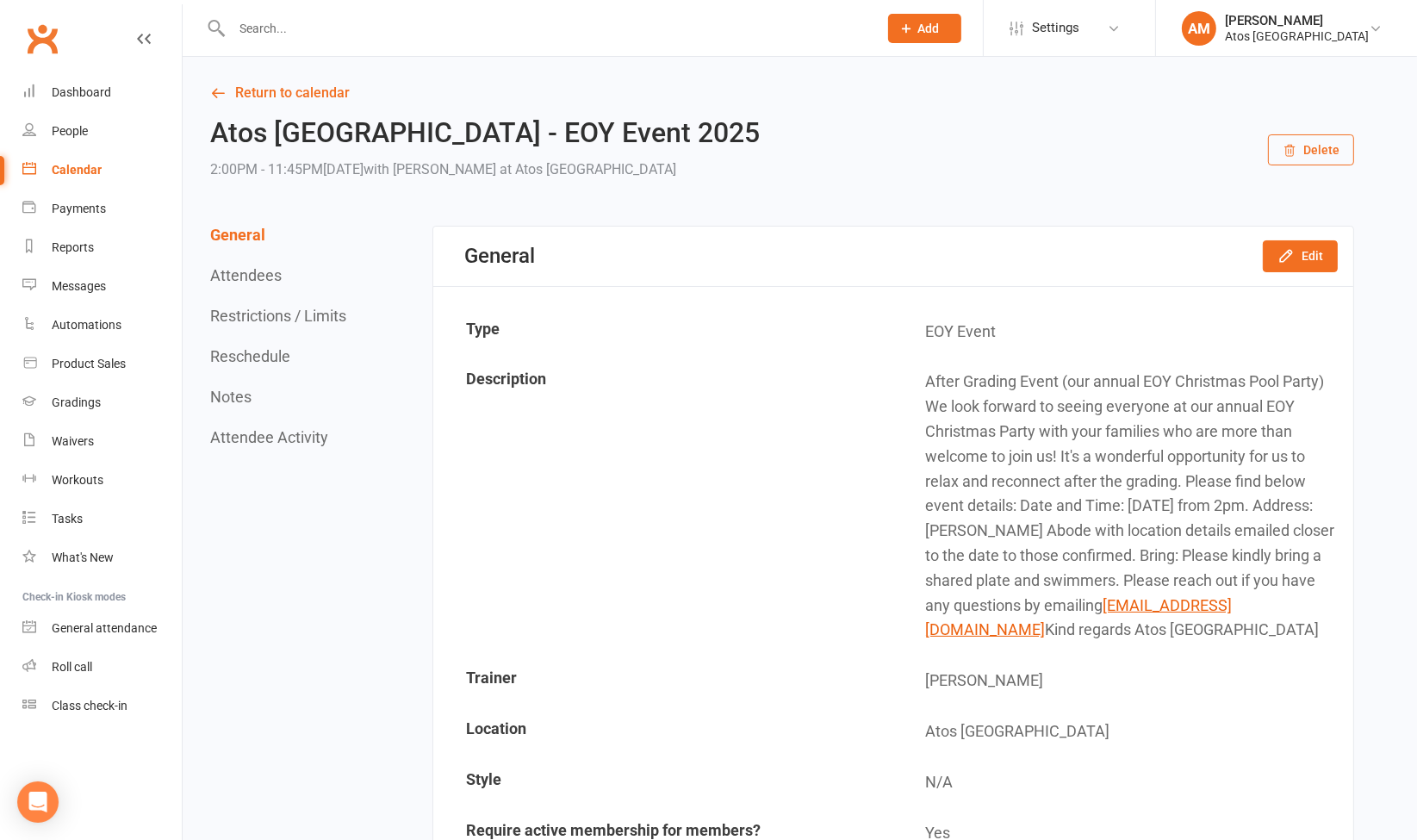
click at [482, 138] on h2 "Atos Brisbane - EOY Event 2025" at bounding box center [485, 133] width 550 height 31
click at [332, 98] on link "Return to calendar" at bounding box center [783, 93] width 1144 height 24
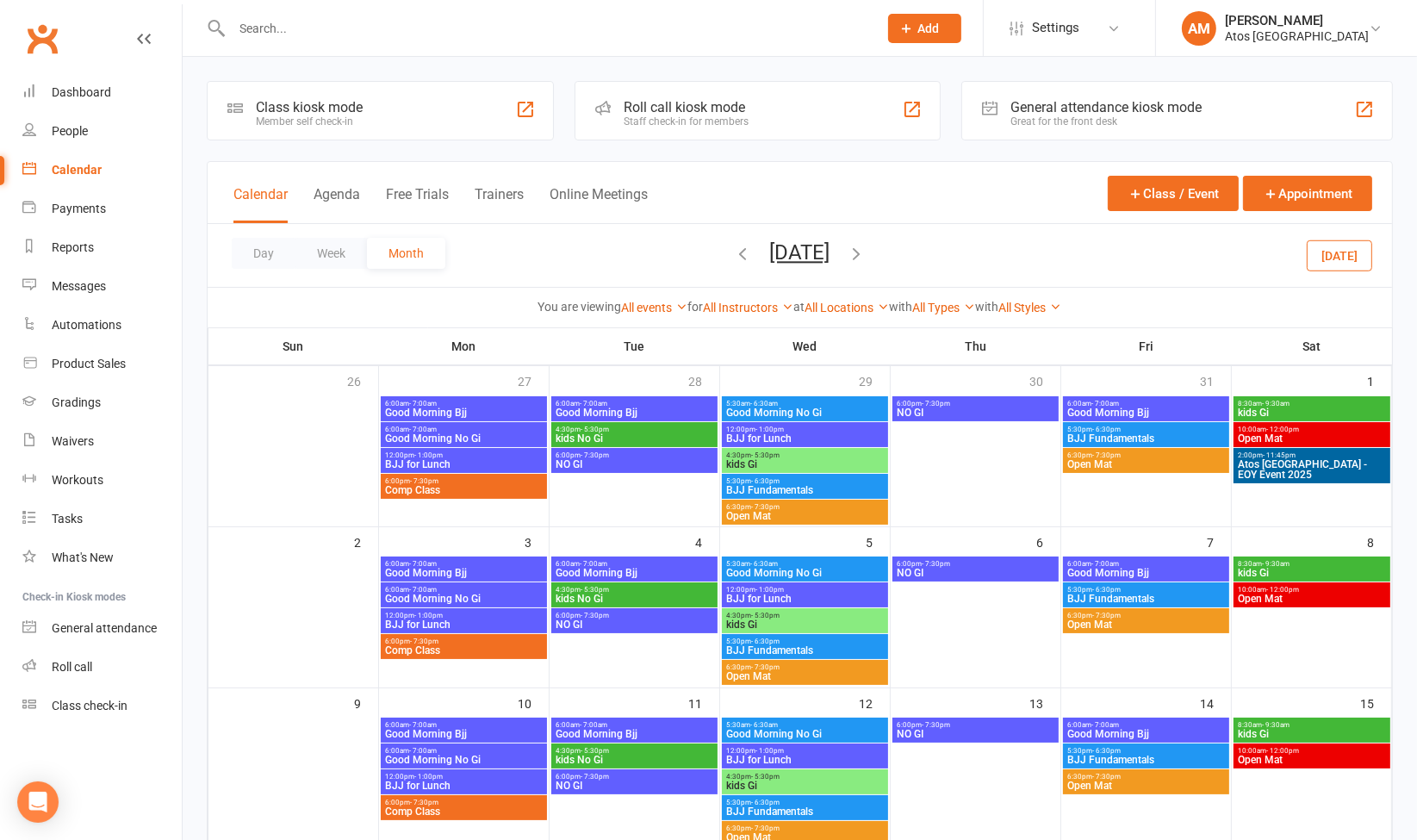
click at [1315, 456] on span "2:00pm - 11:45pm" at bounding box center [1312, 455] width 150 height 8
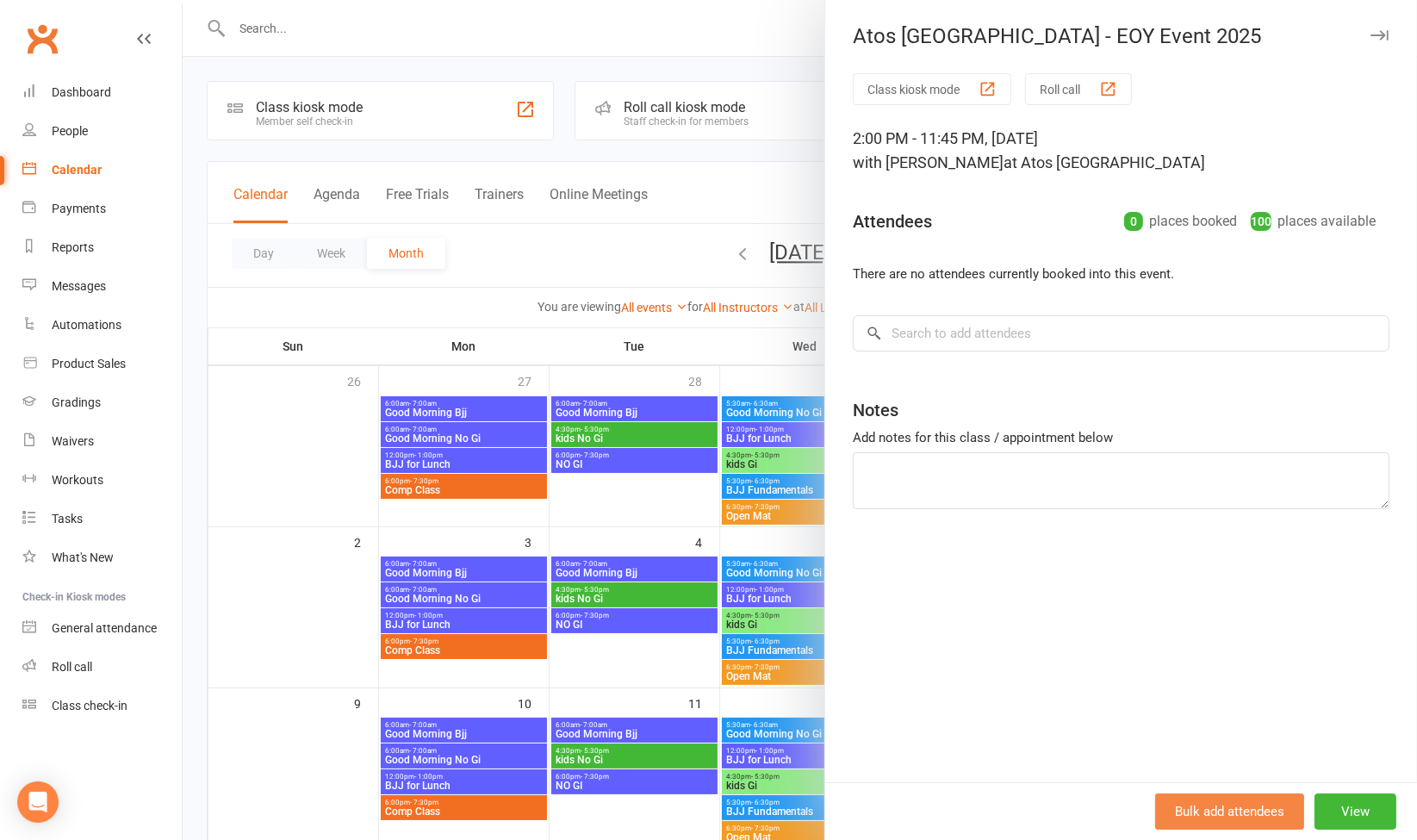
click at [1255, 810] on button "Bulk add attendees" at bounding box center [1229, 810] width 149 height 36
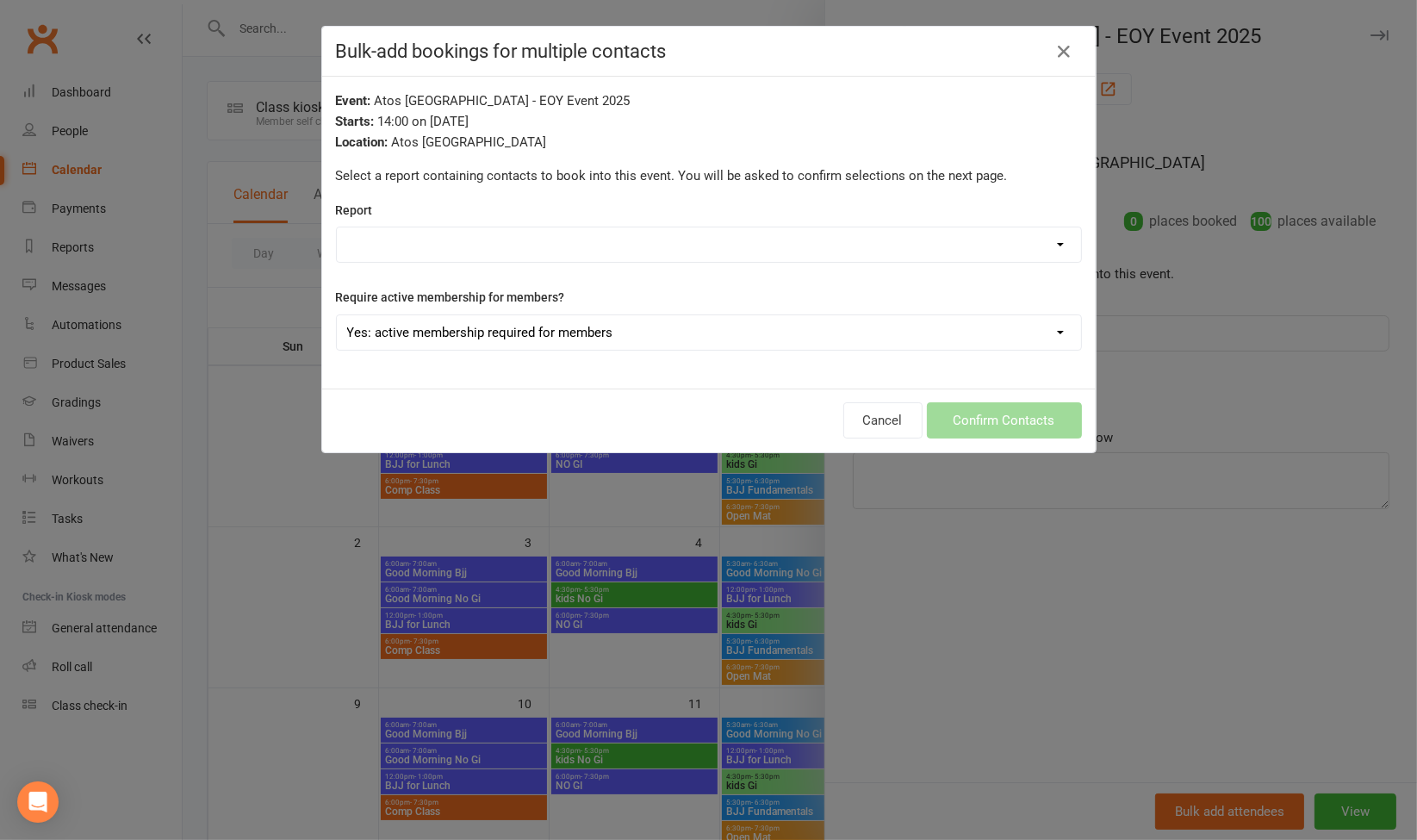
click at [831, 242] on select "Active members without wallets Active Trials Bookings - 3+ Run of attendances! …" at bounding box center [709, 244] width 744 height 34
select select "193719"
click at [337, 227] on select "Active members without wallets Active Trials Bookings - 3+ Run of attendances! …" at bounding box center [709, 244] width 744 height 34
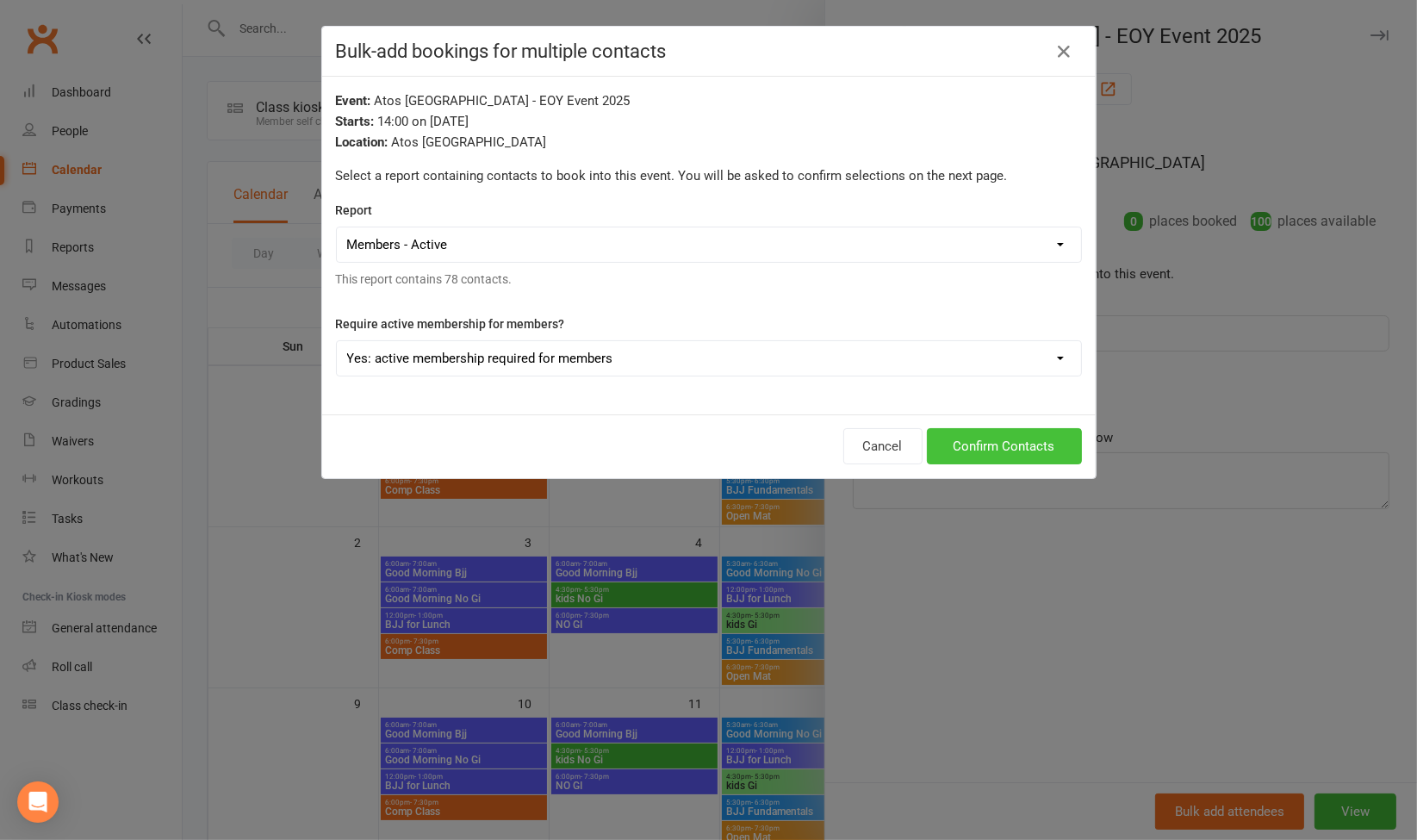
click at [1001, 455] on button "Confirm Contacts" at bounding box center [1005, 445] width 156 height 36
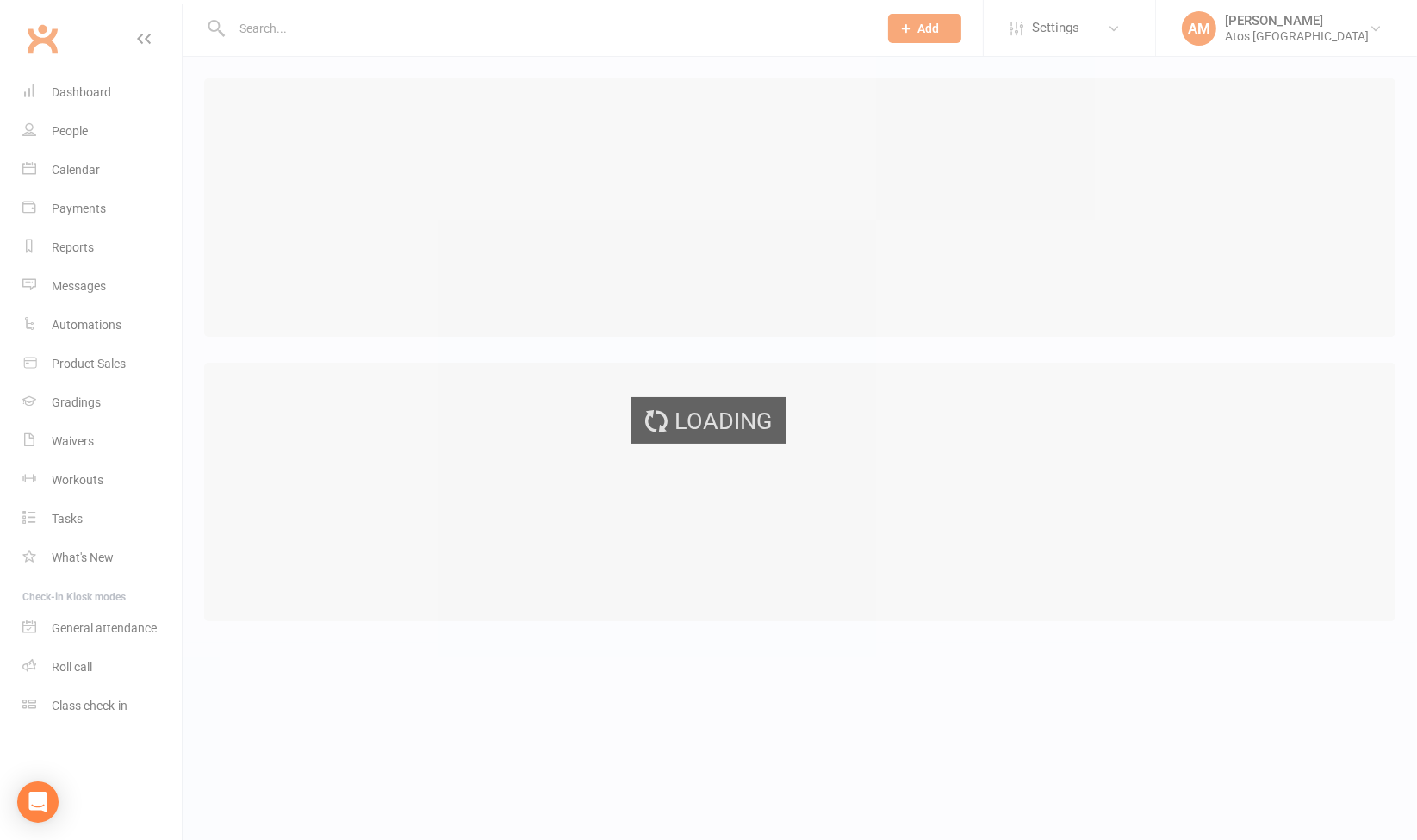
select select "25"
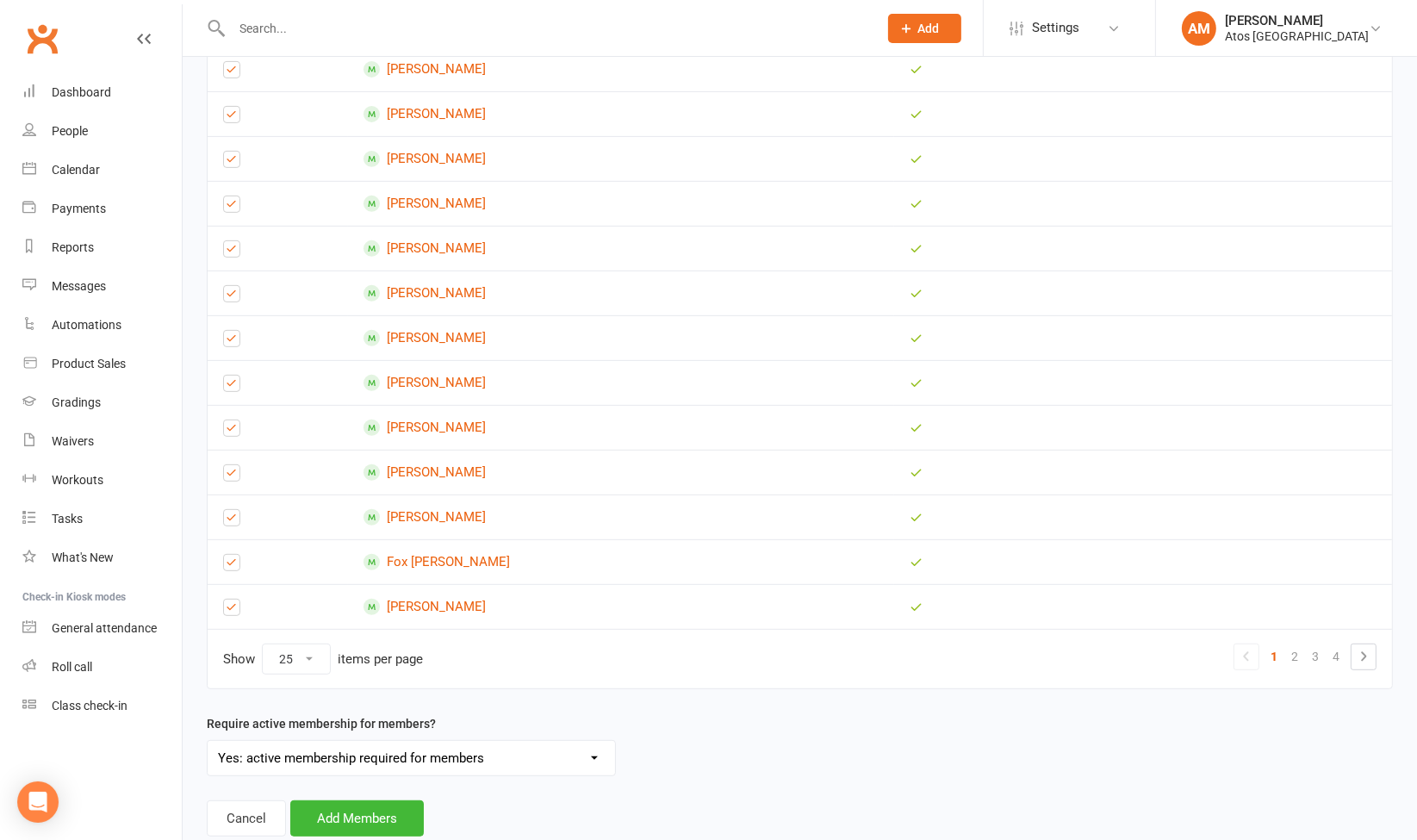
scroll to position [835, 0]
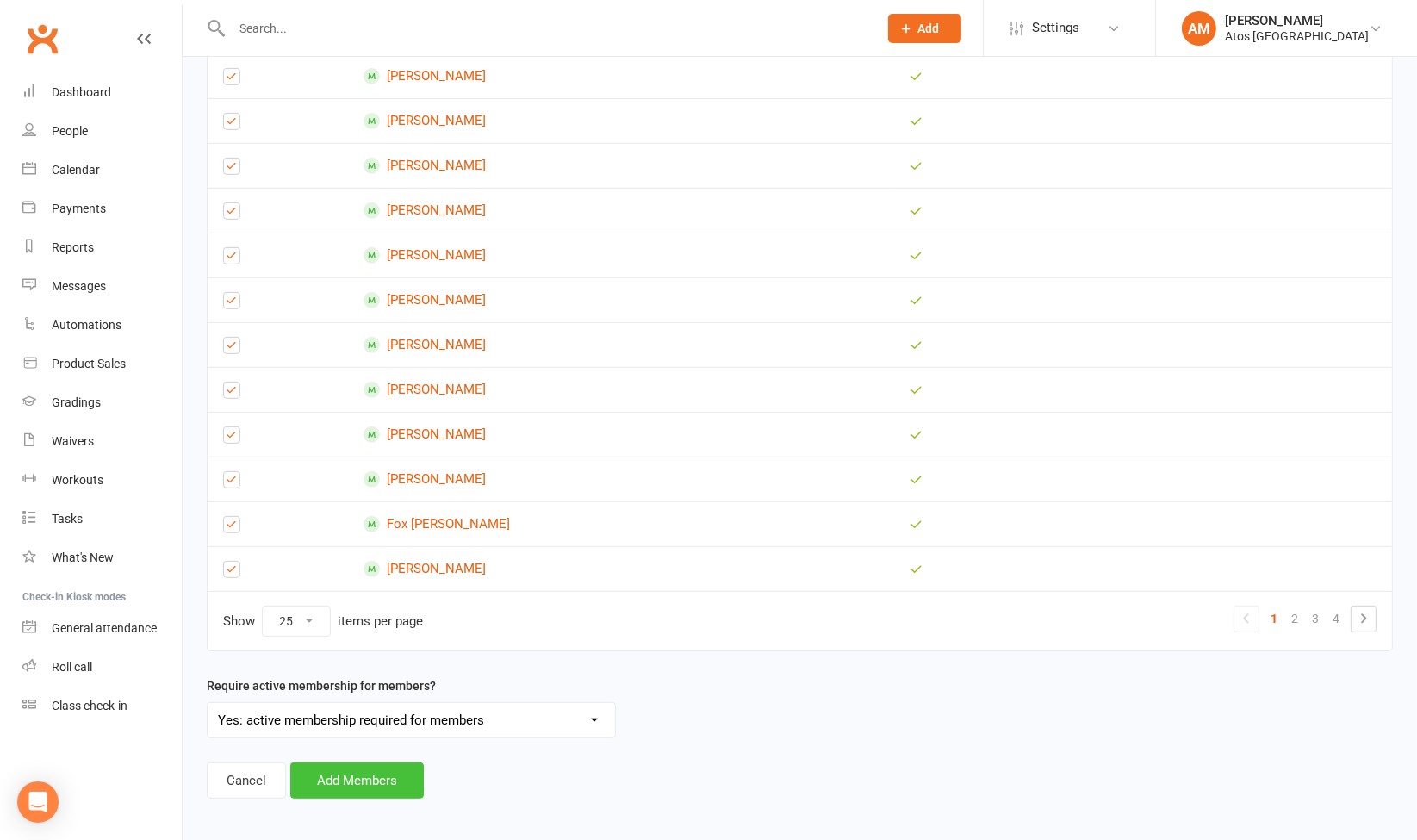
click at [360, 762] on button "Add Members" at bounding box center [356, 780] width 134 height 36
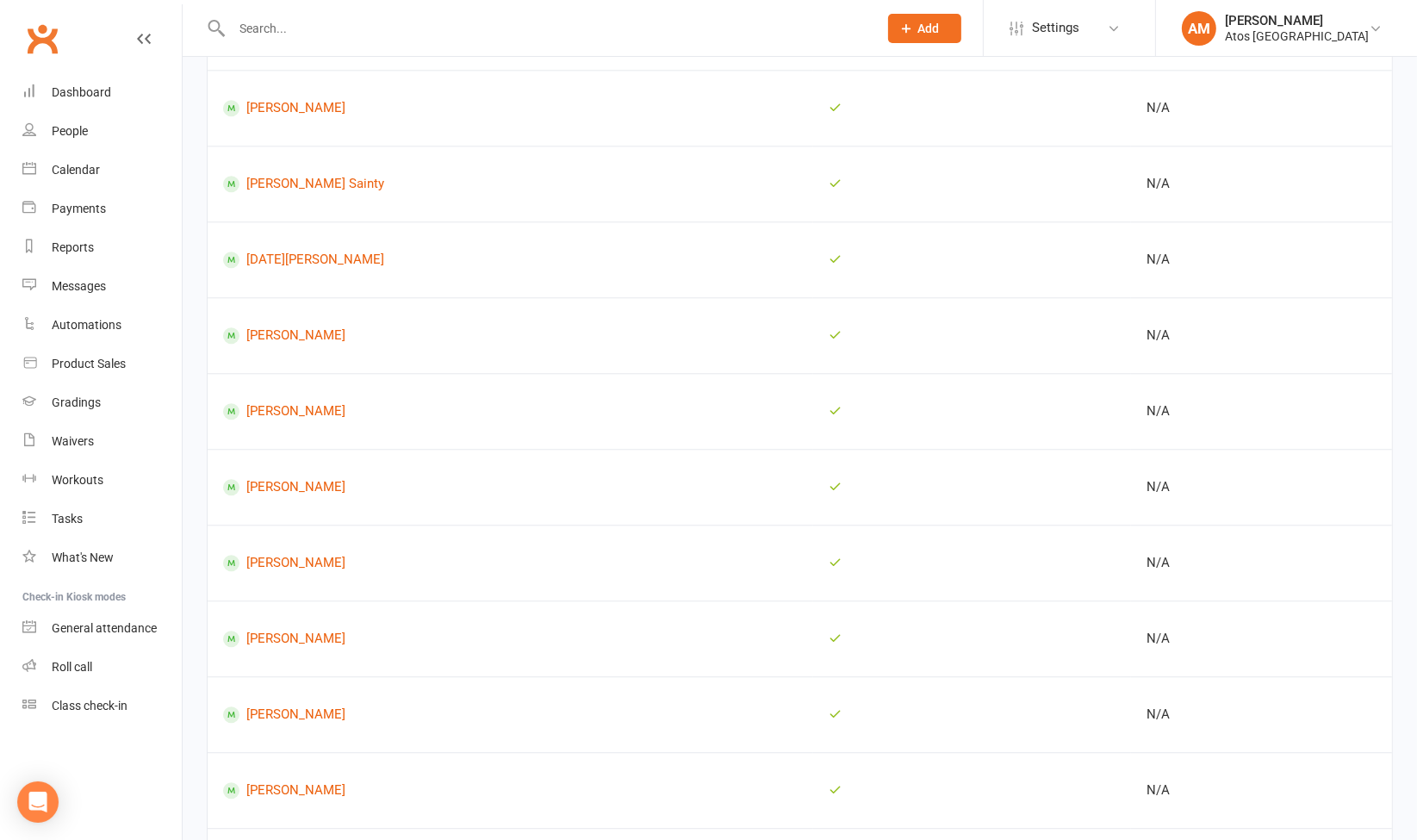
scroll to position [5444, 0]
click at [311, 775] on button "Return to Calendar" at bounding box center [285, 793] width 156 height 36
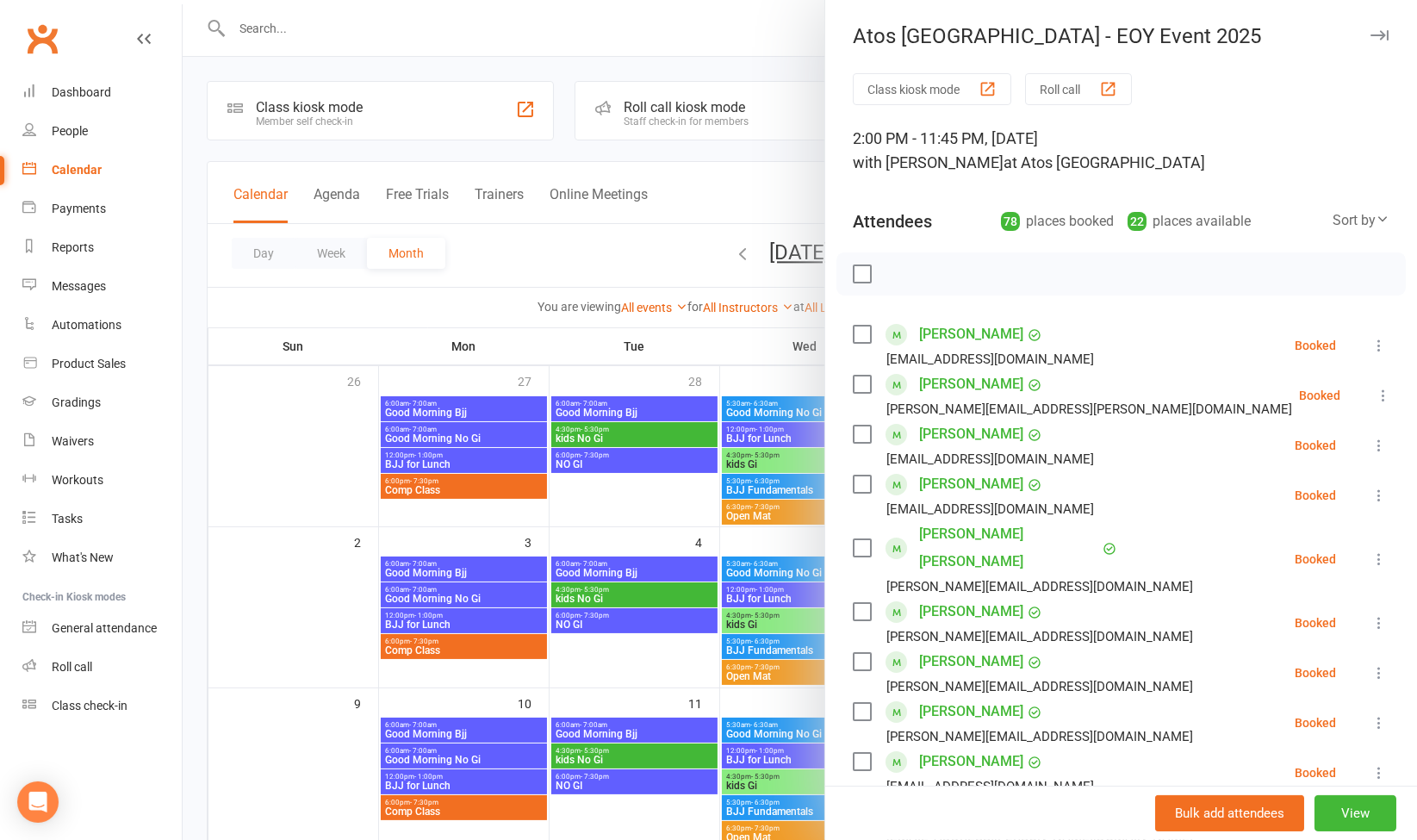
click at [861, 267] on label at bounding box center [861, 274] width 17 height 17
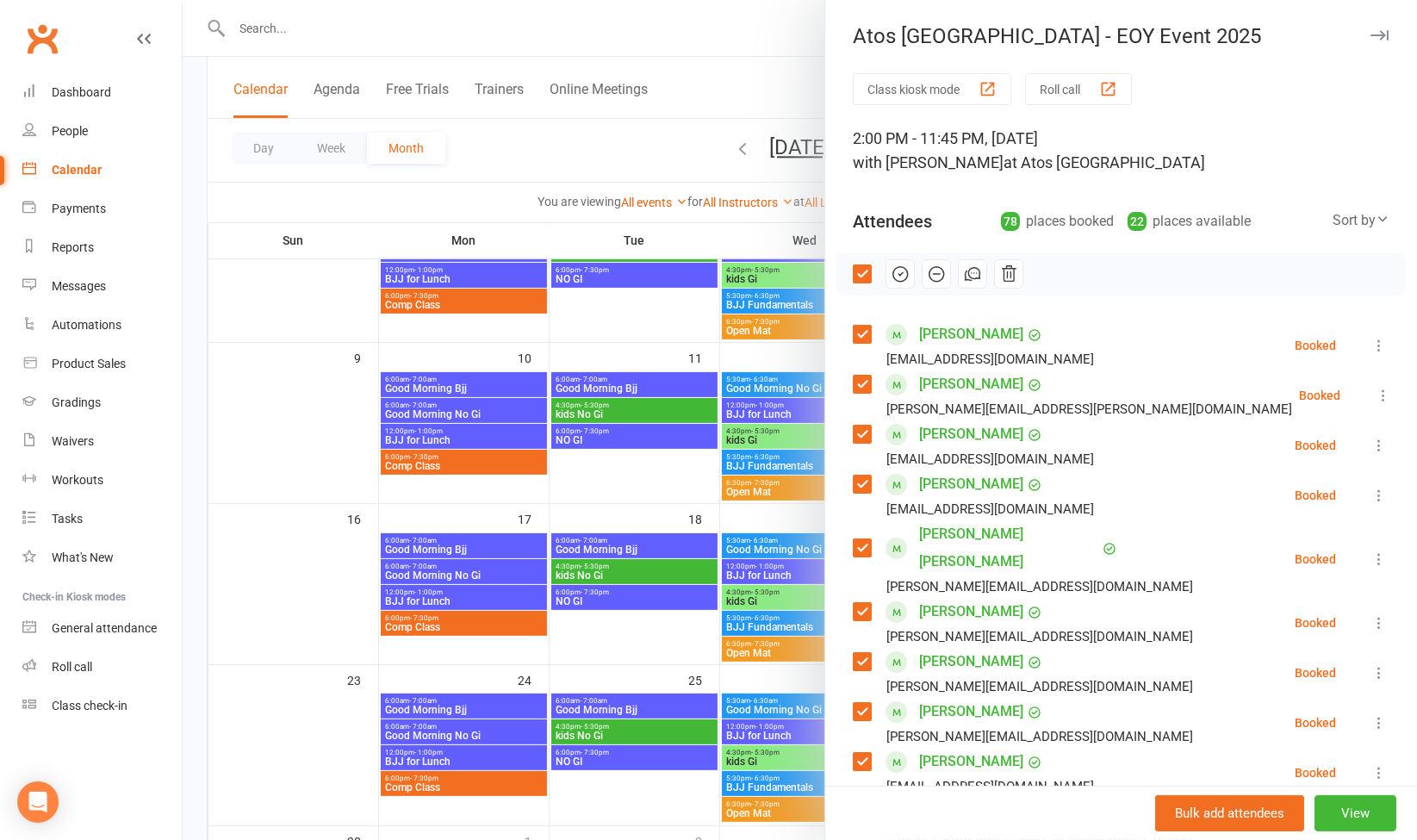
scroll to position [343, 0]
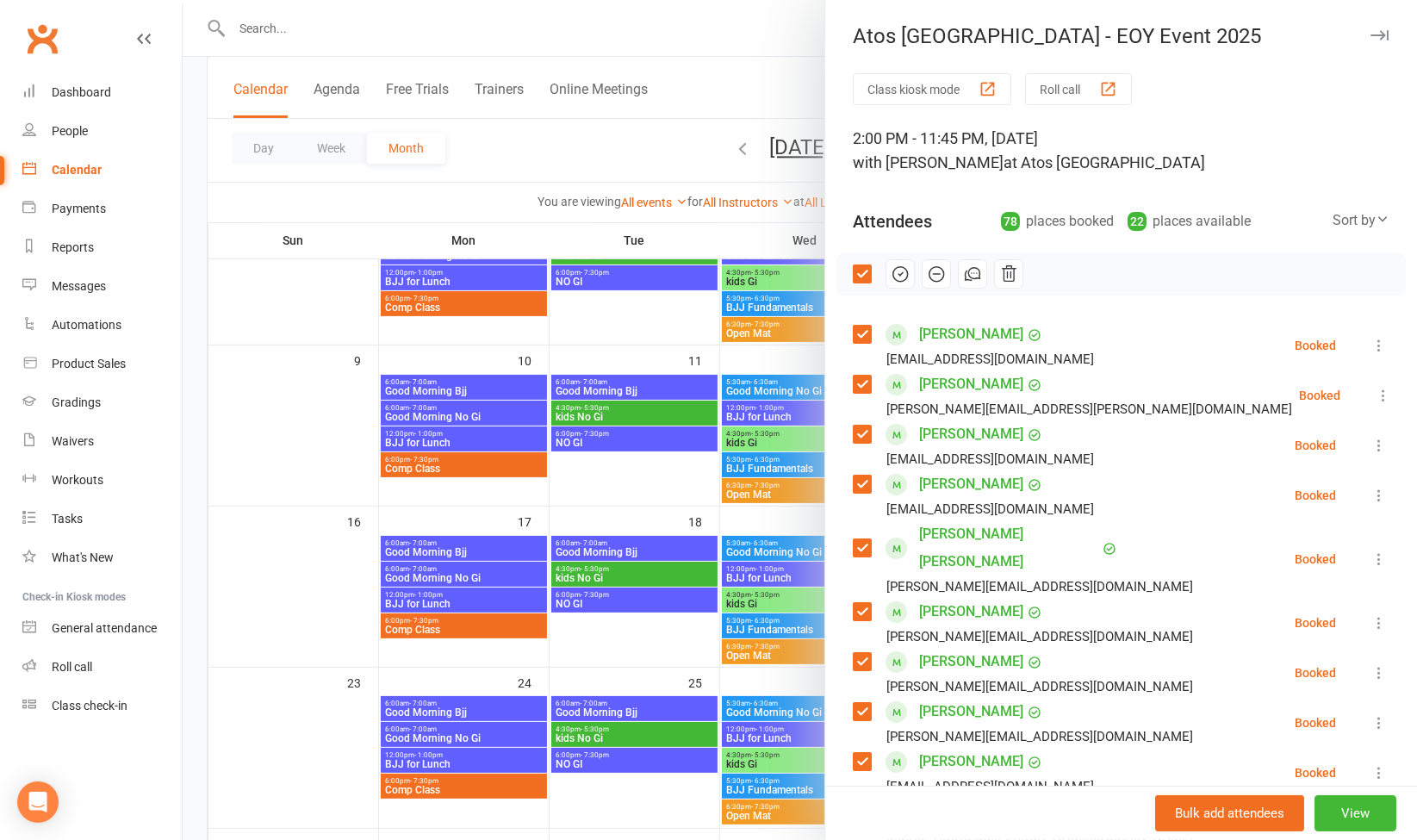
click at [1371, 348] on icon at bounding box center [1379, 346] width 17 height 17
click at [1324, 808] on button "View" at bounding box center [1356, 812] width 82 height 36
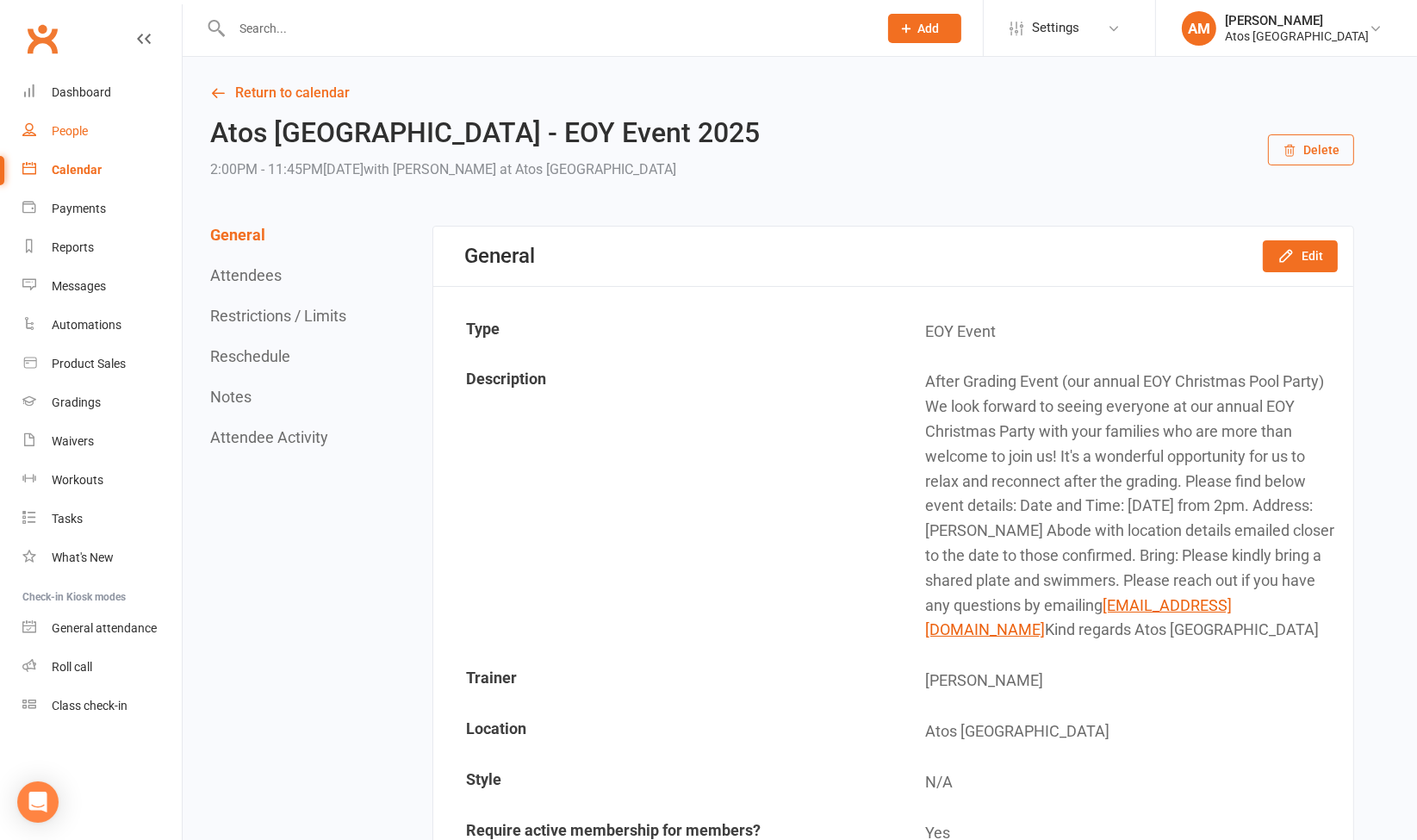
click at [96, 129] on link "People" at bounding box center [102, 131] width 159 height 38
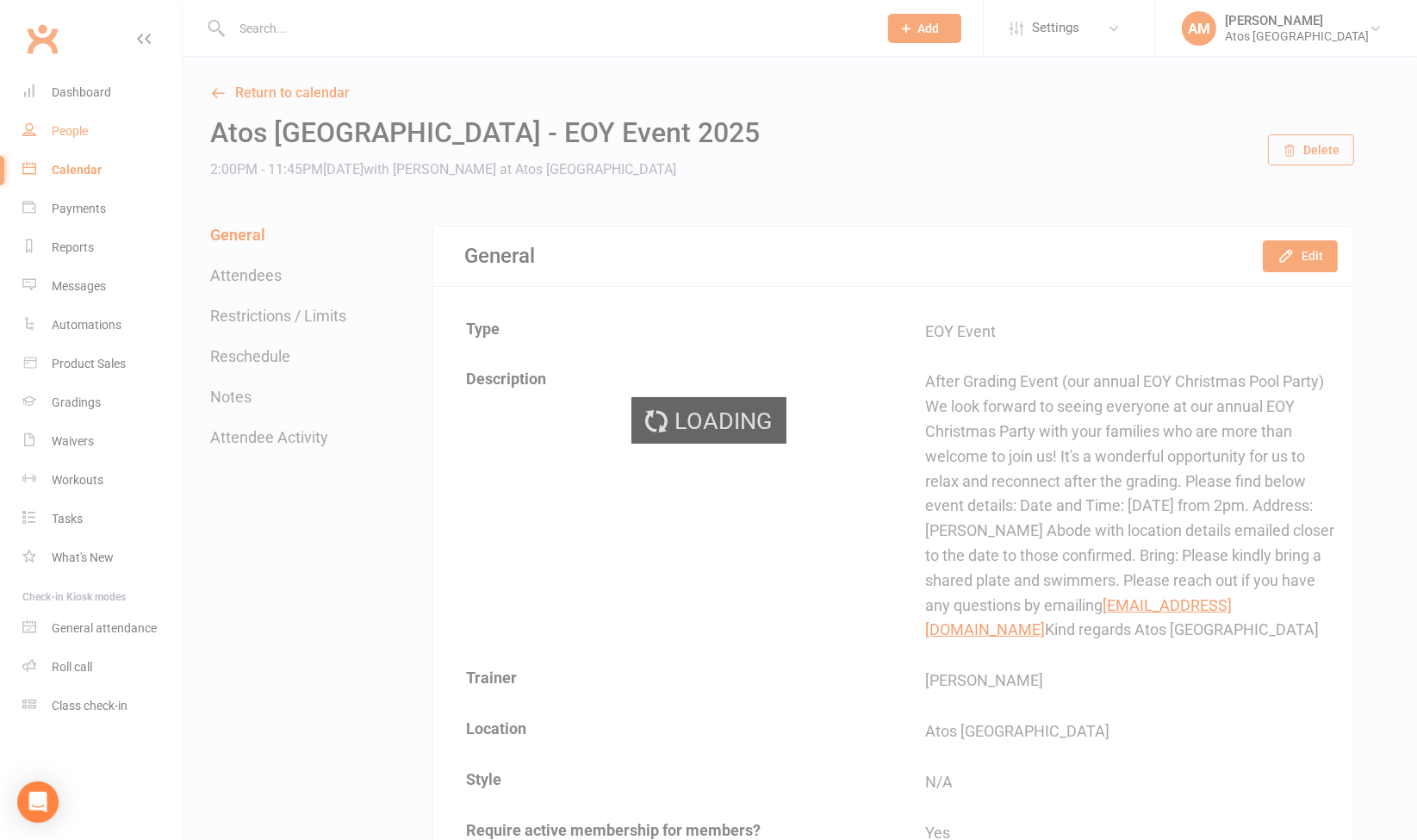
select select "100"
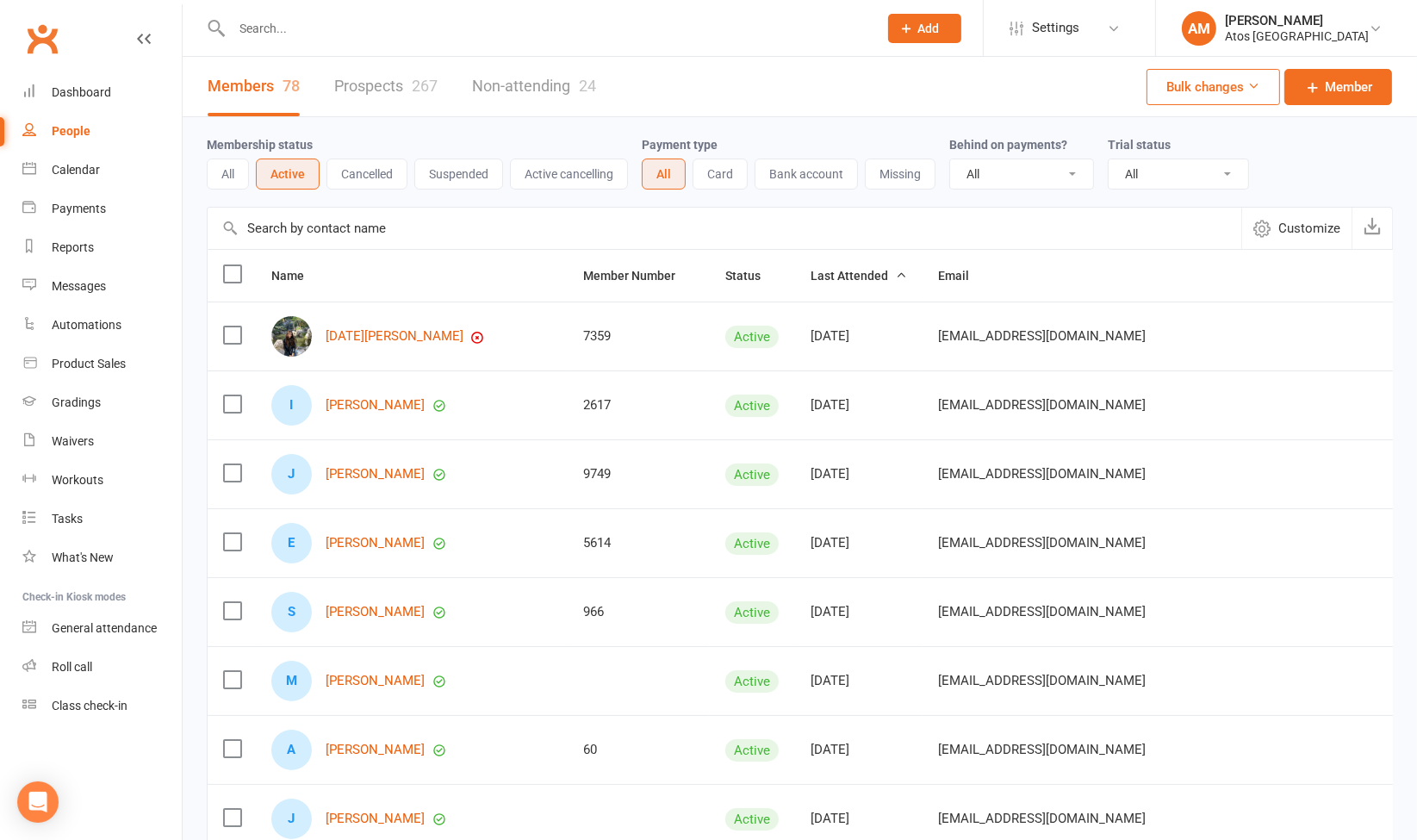
click at [692, 23] on input "text" at bounding box center [546, 29] width 639 height 24
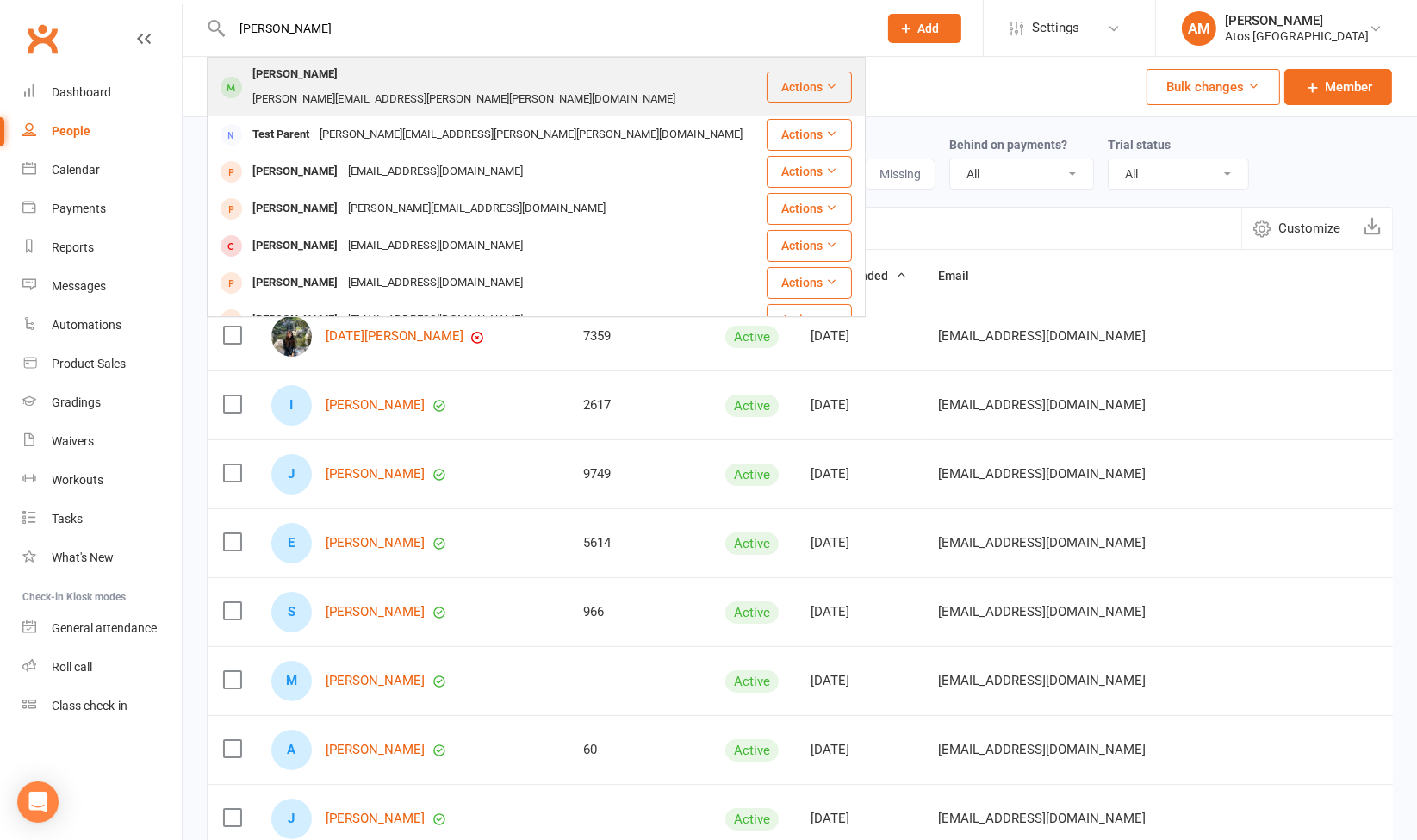
type input "mary"
click at [429, 87] on div "mary.hien.mota@gmail.com" at bounding box center [464, 100] width 433 height 25
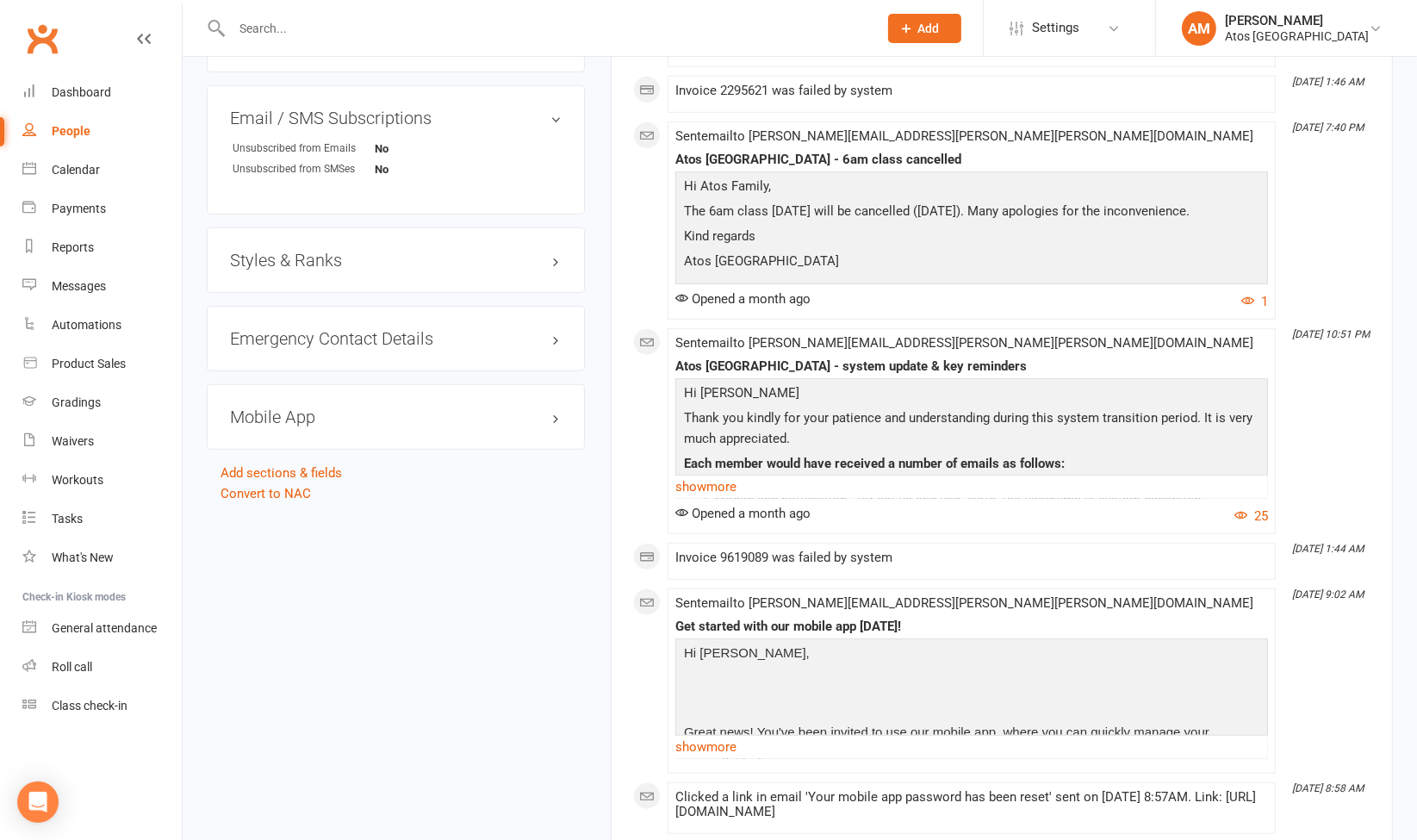
scroll to position [1166, 0]
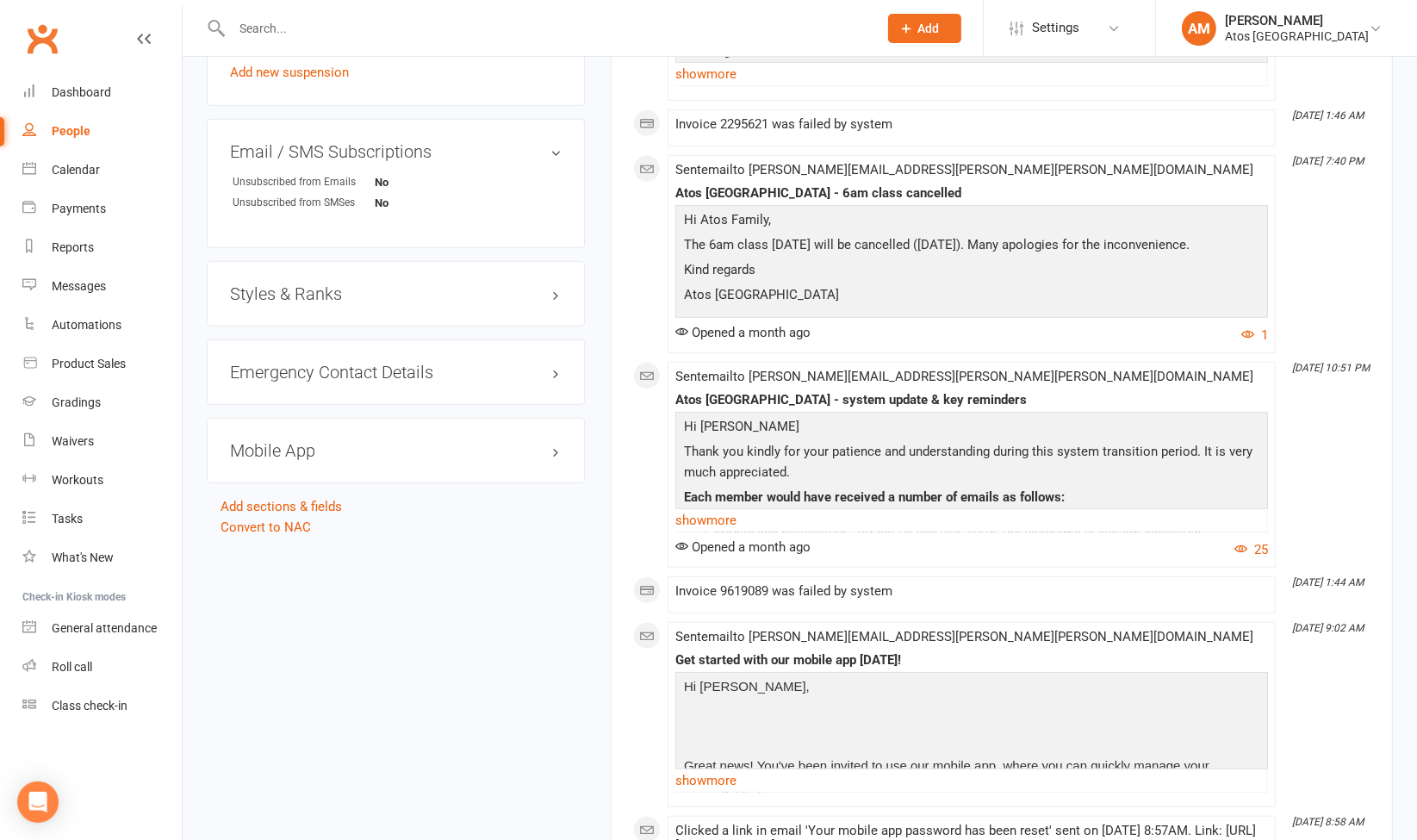
click at [550, 441] on h3 "Mobile App" at bounding box center [396, 451] width 332 height 19
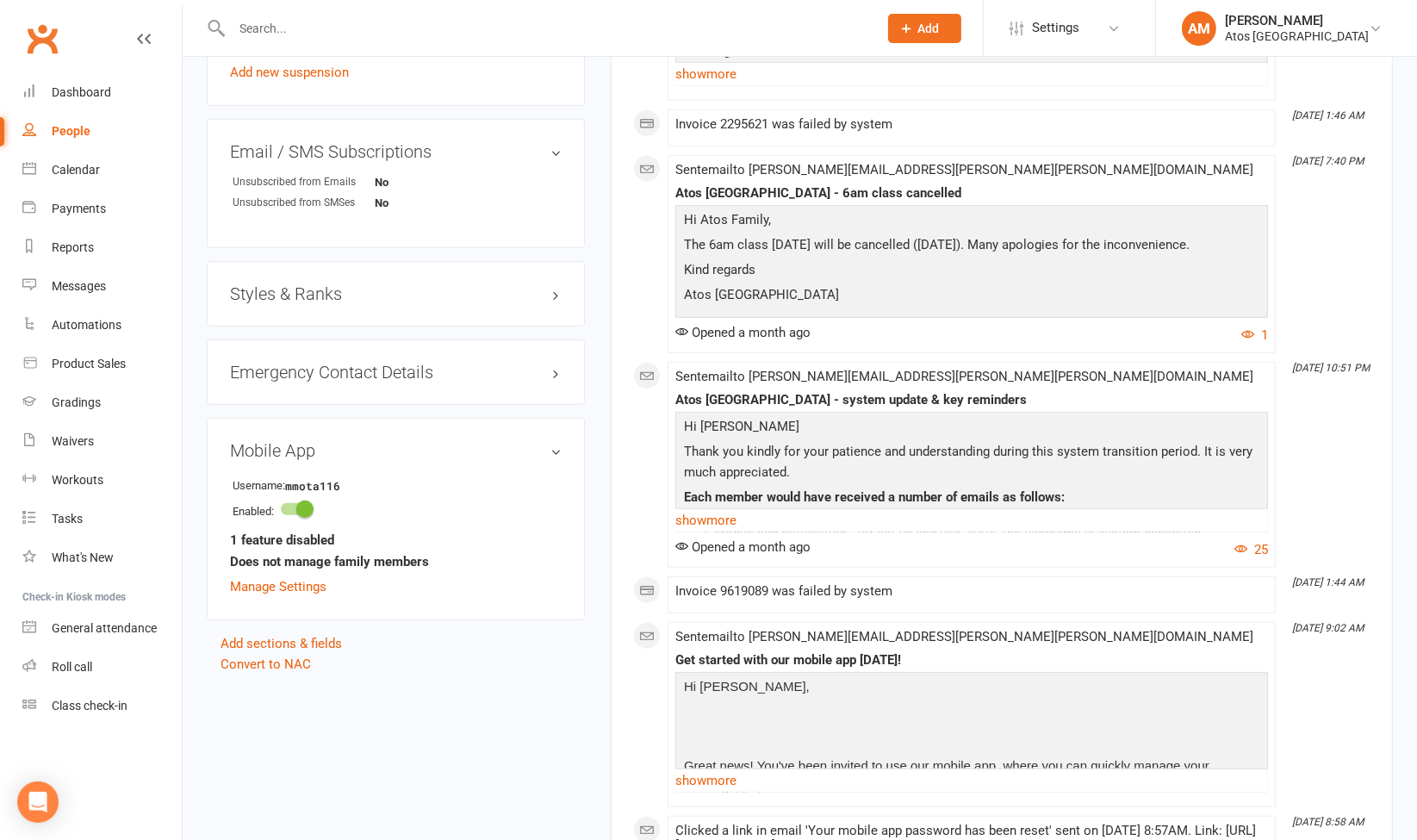
click at [522, 25] on input "text" at bounding box center [546, 29] width 639 height 24
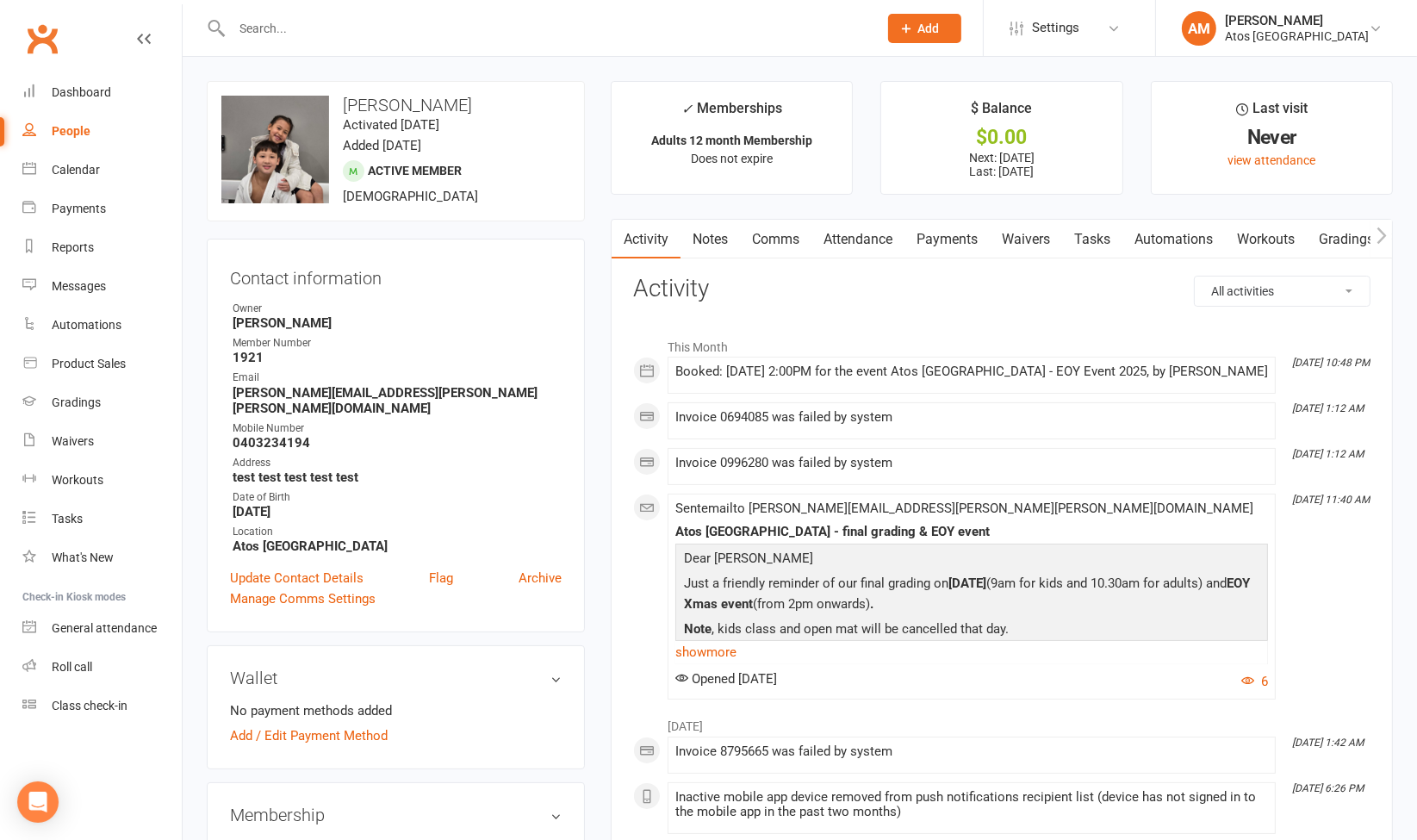
click at [1121, 368] on div "Booked: 01 Nov 2025 at 2:00PM for the event Atos Brisbane - EOY Event 2025, by …" at bounding box center [971, 371] width 592 height 15
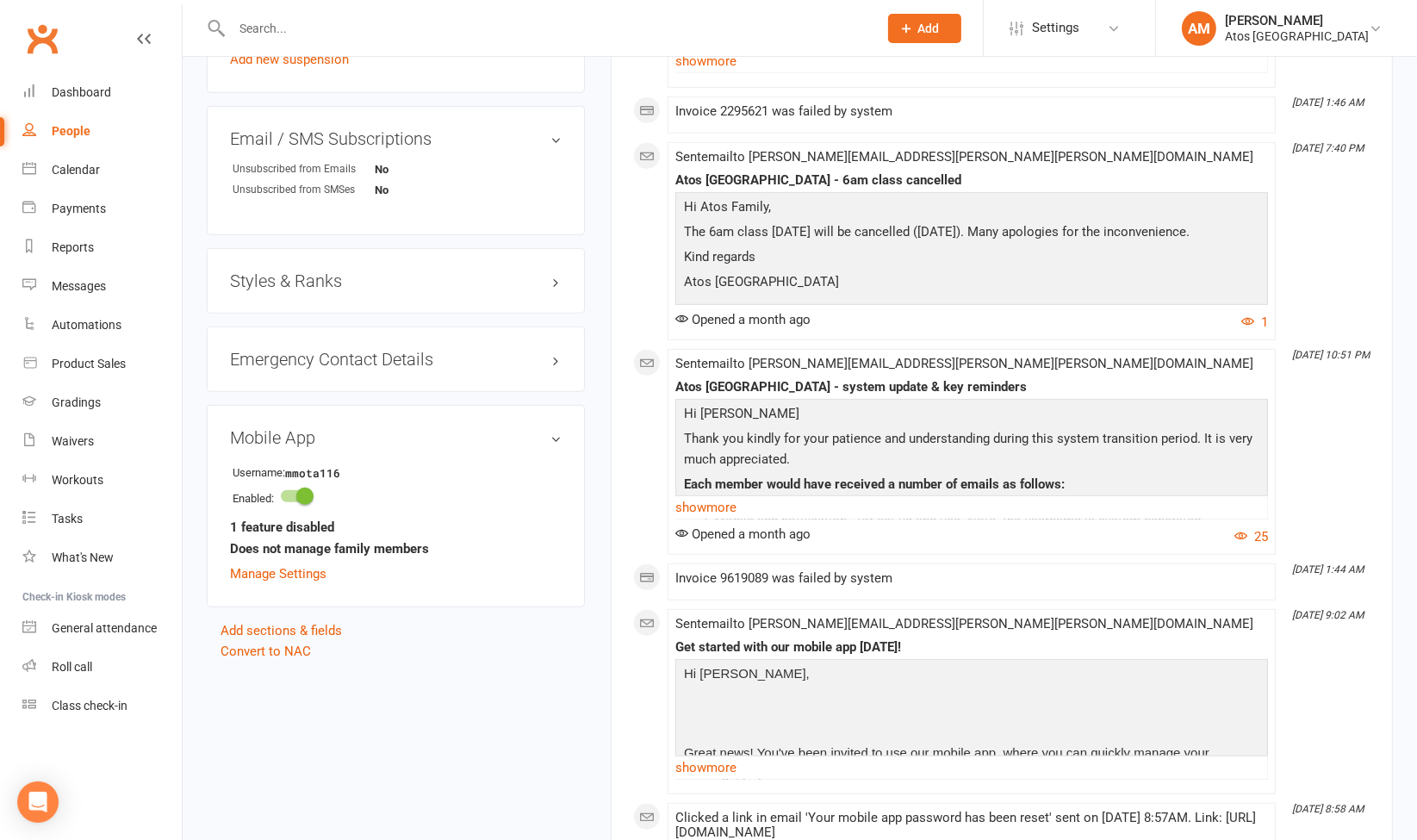
scroll to position [1181, 0]
click at [312, 620] on link "Add sections & fields" at bounding box center [280, 628] width 121 height 16
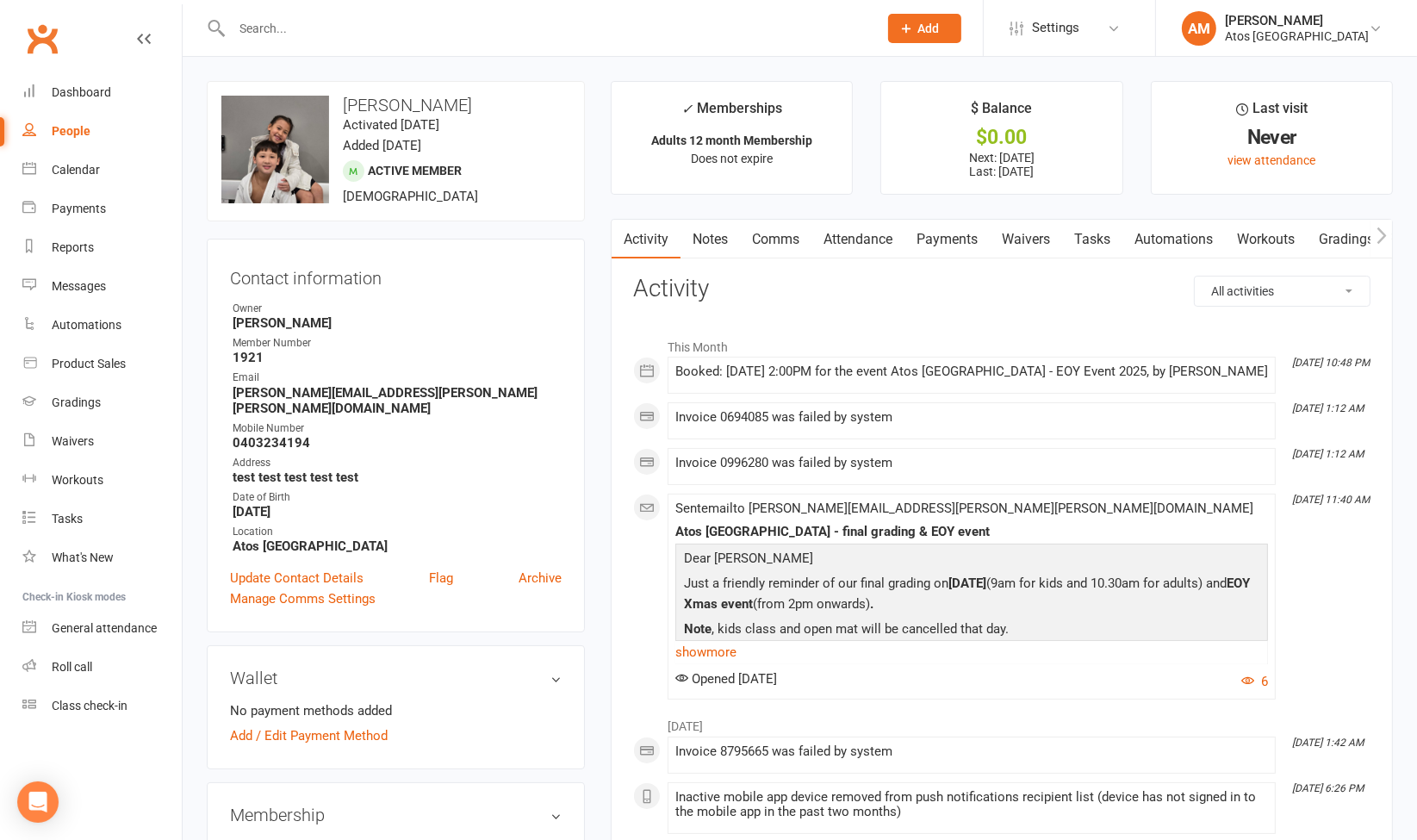
click at [469, 24] on input "text" at bounding box center [546, 29] width 639 height 24
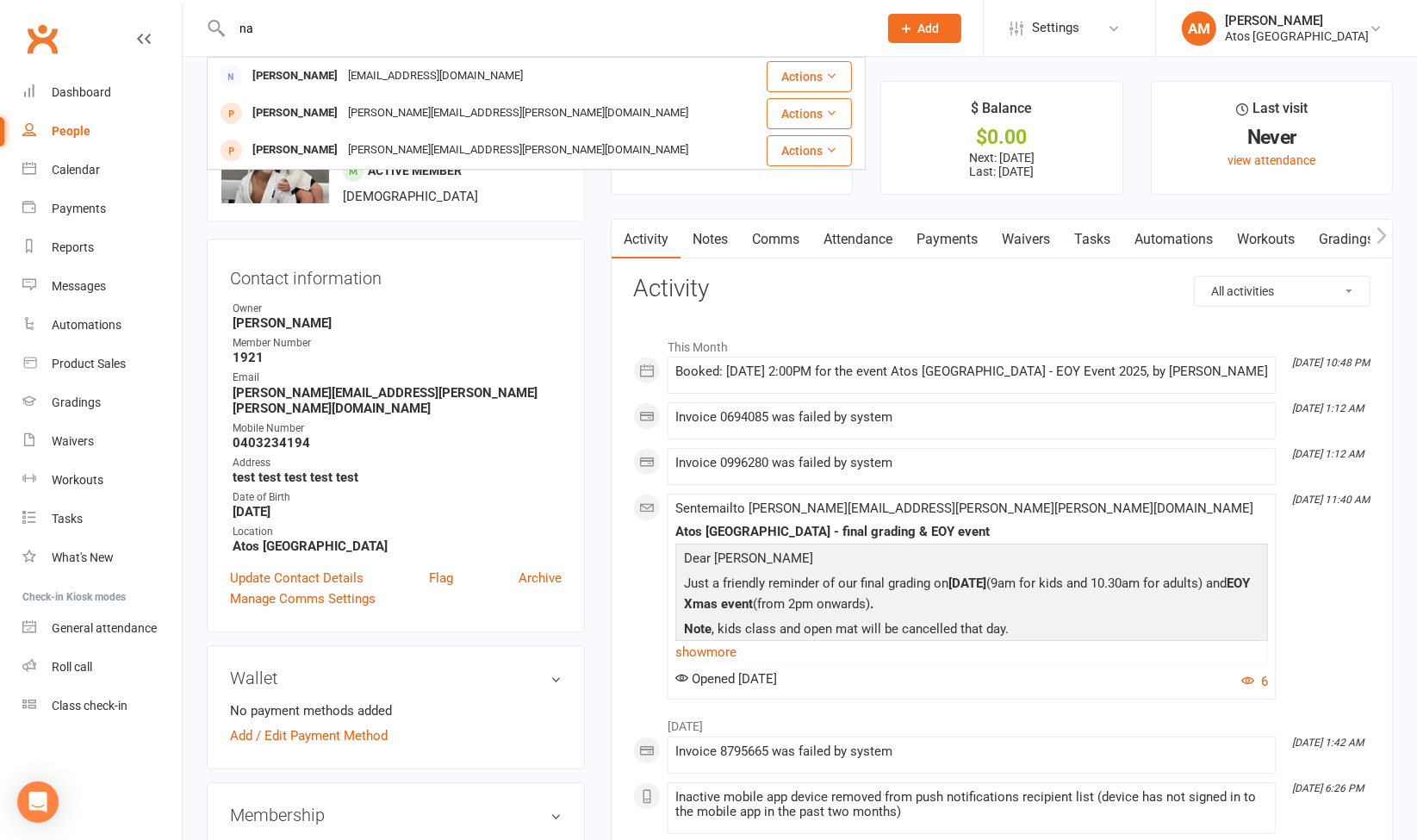
type input "n"
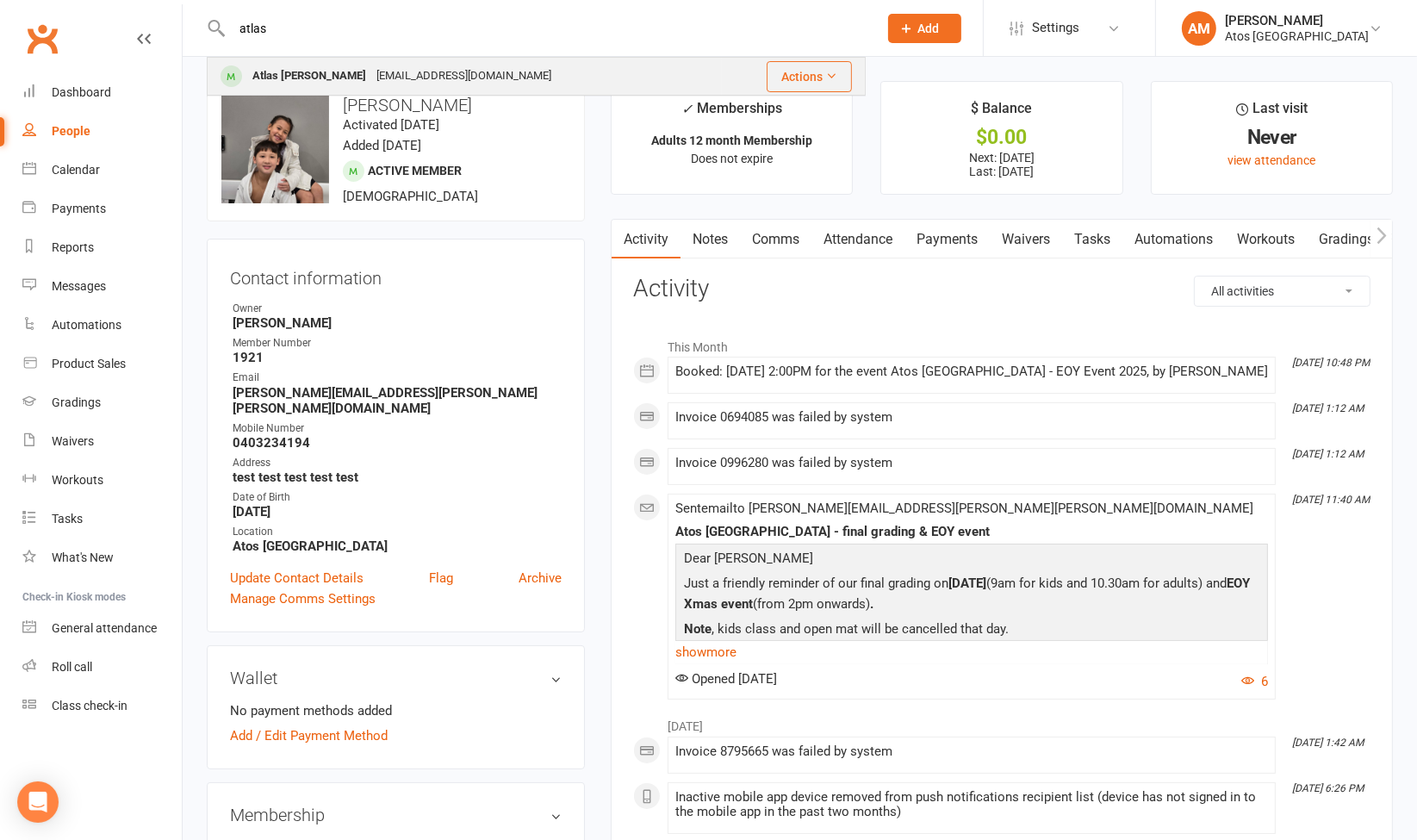
type input "atlas"
click at [412, 80] on div "[EMAIL_ADDRESS][DOMAIN_NAME]" at bounding box center [464, 76] width 185 height 25
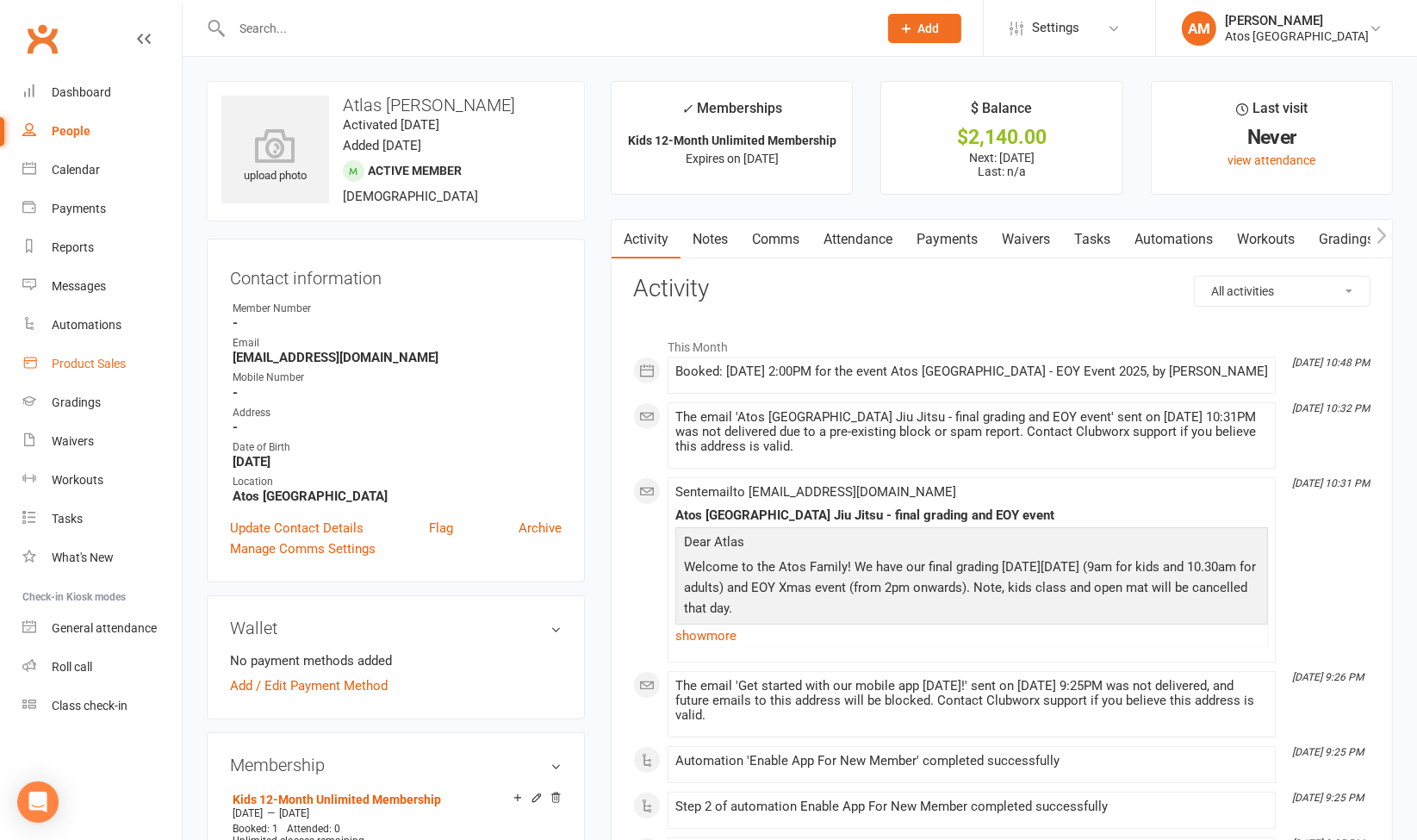
click at [94, 365] on div "Product Sales" at bounding box center [88, 363] width 74 height 14
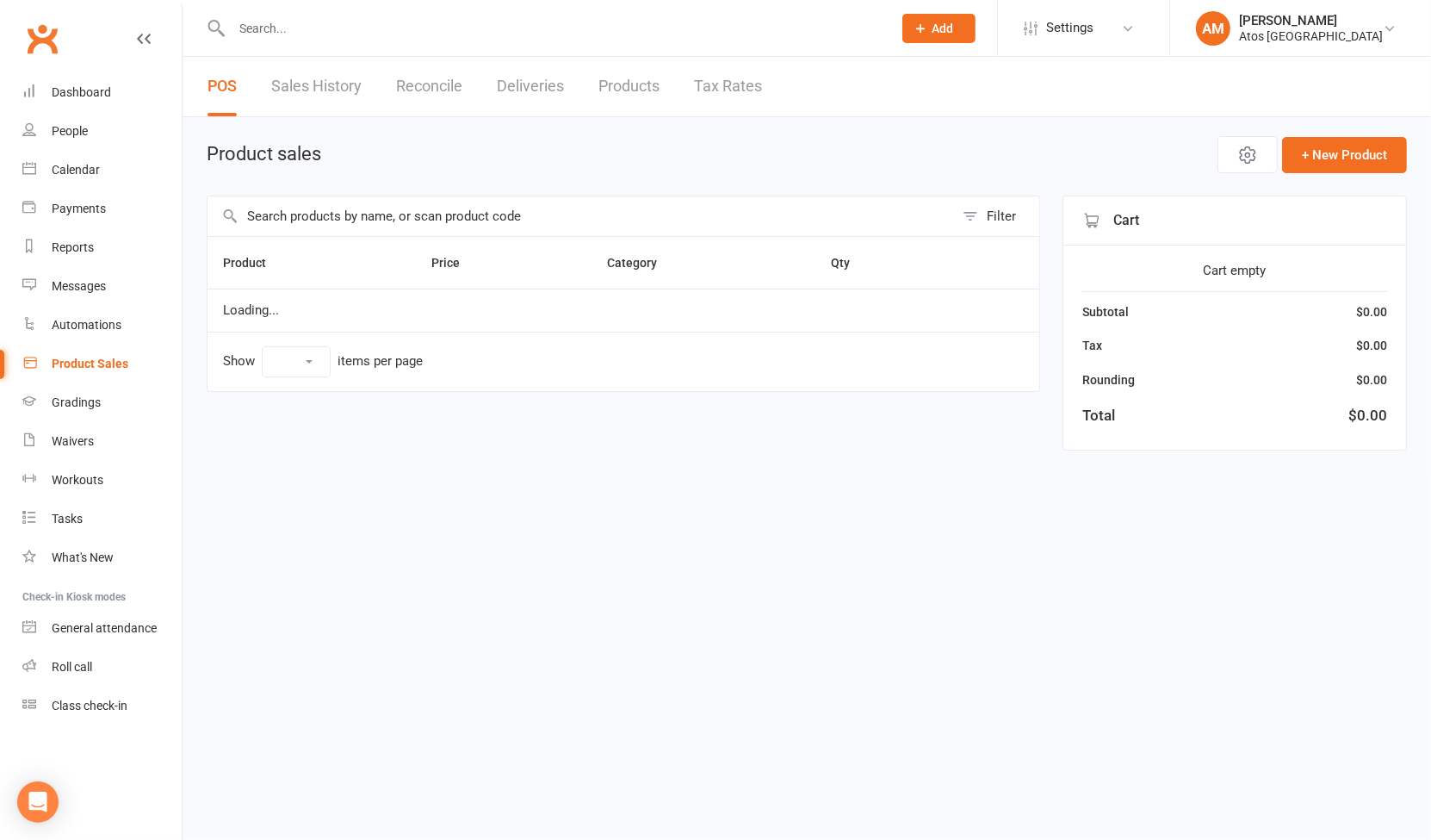
select select "10"
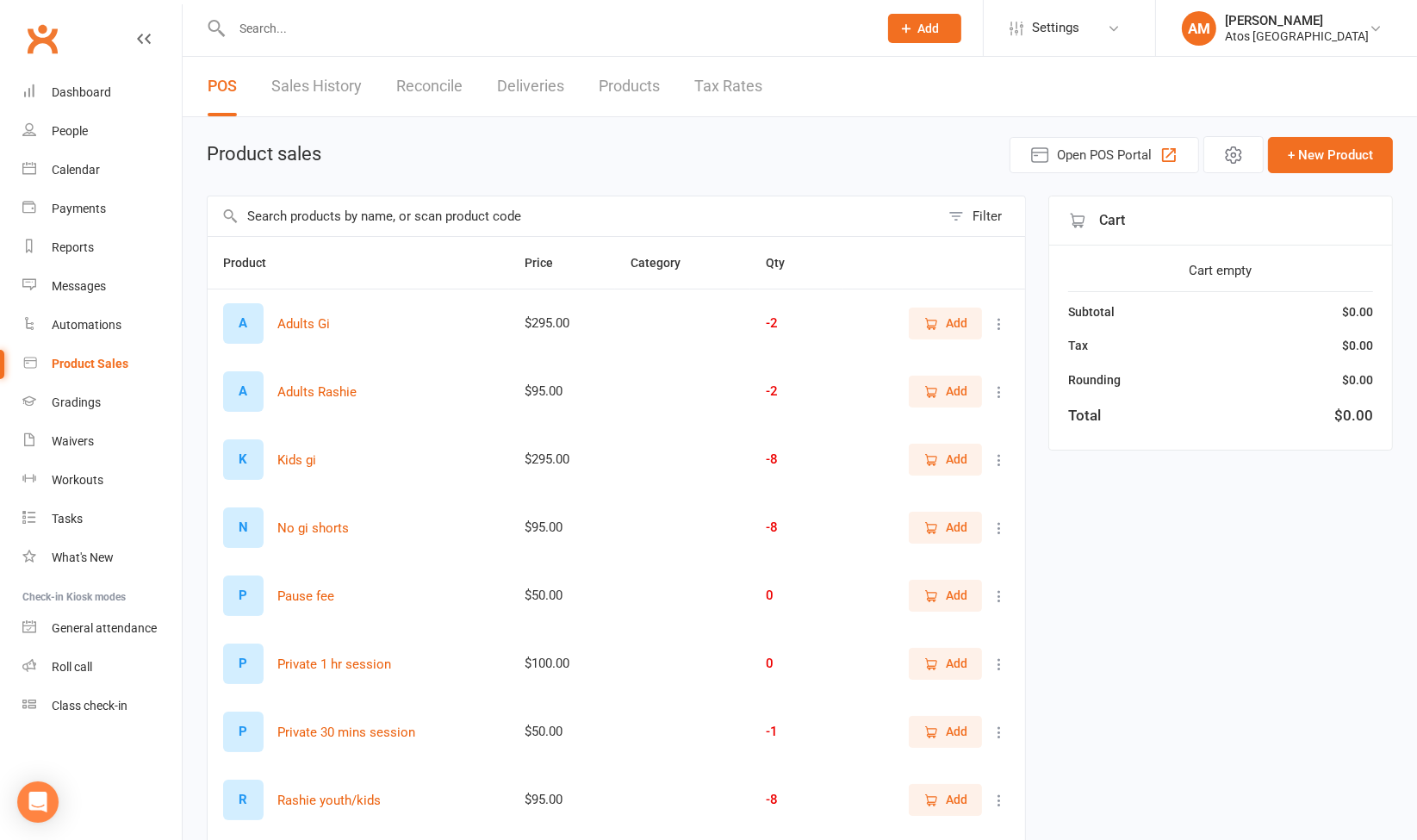
click at [955, 528] on span "Add" at bounding box center [957, 527] width 22 height 19
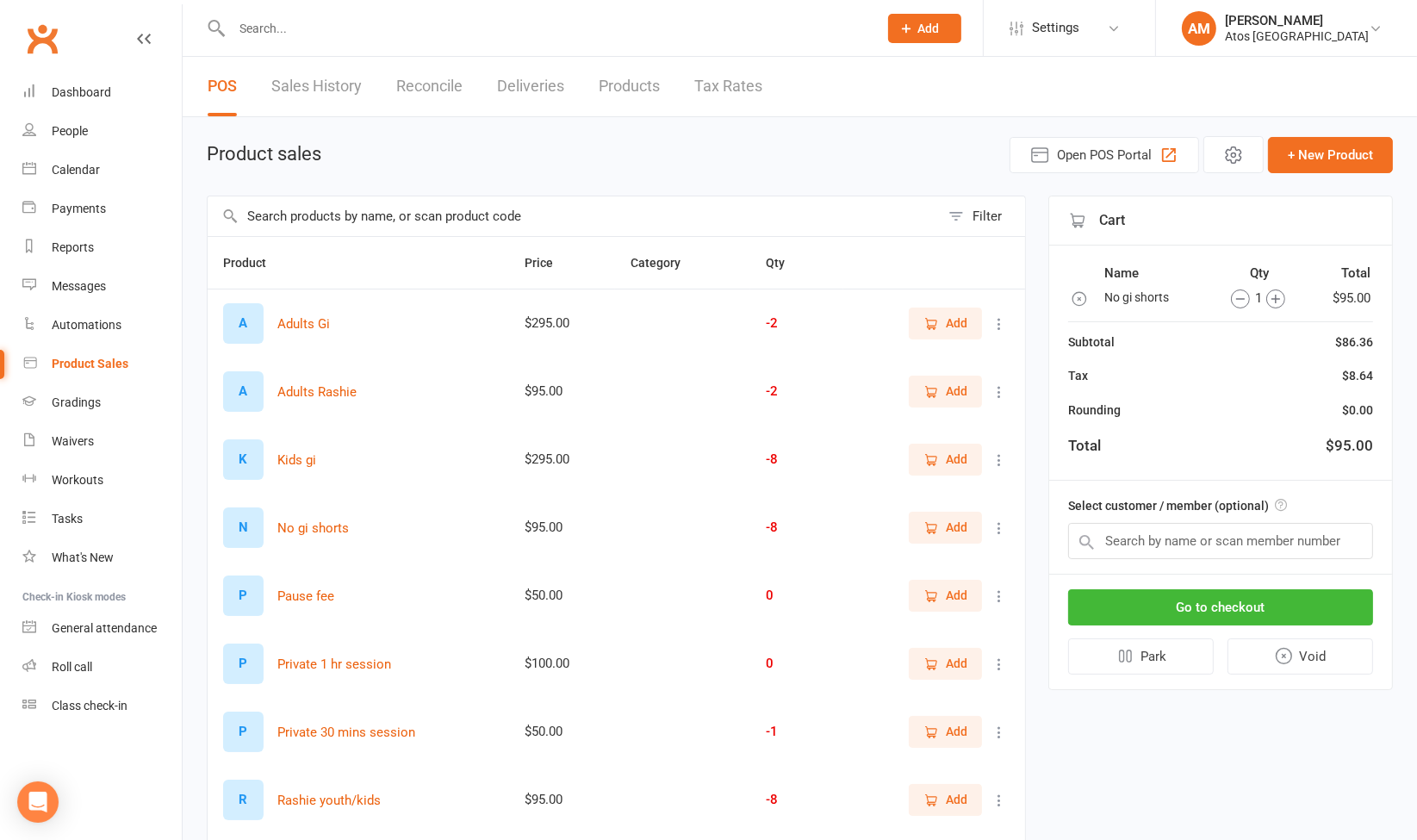
click at [963, 454] on span "Add" at bounding box center [957, 459] width 22 height 19
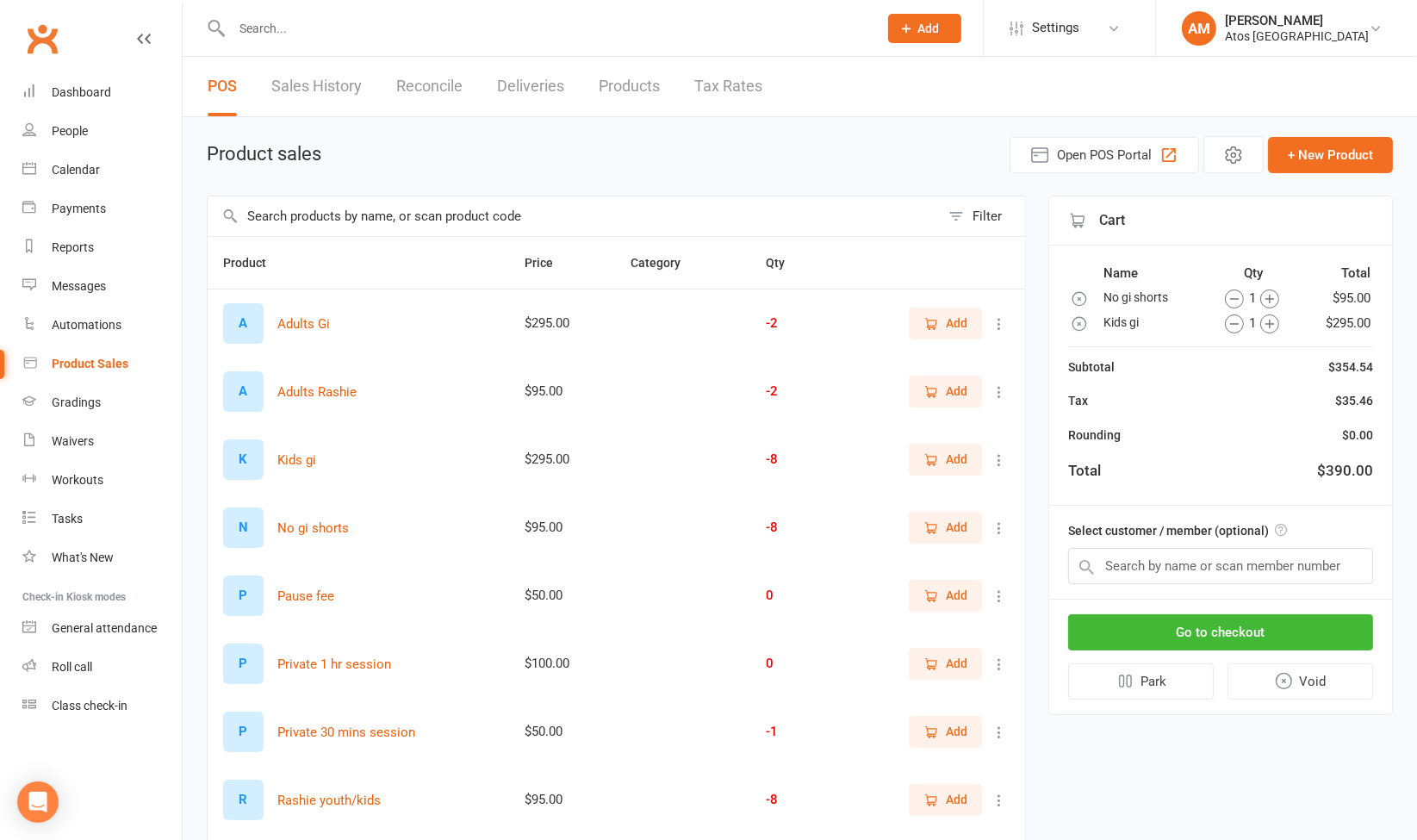
click at [946, 789] on span "Add" at bounding box center [957, 799] width 22 height 19
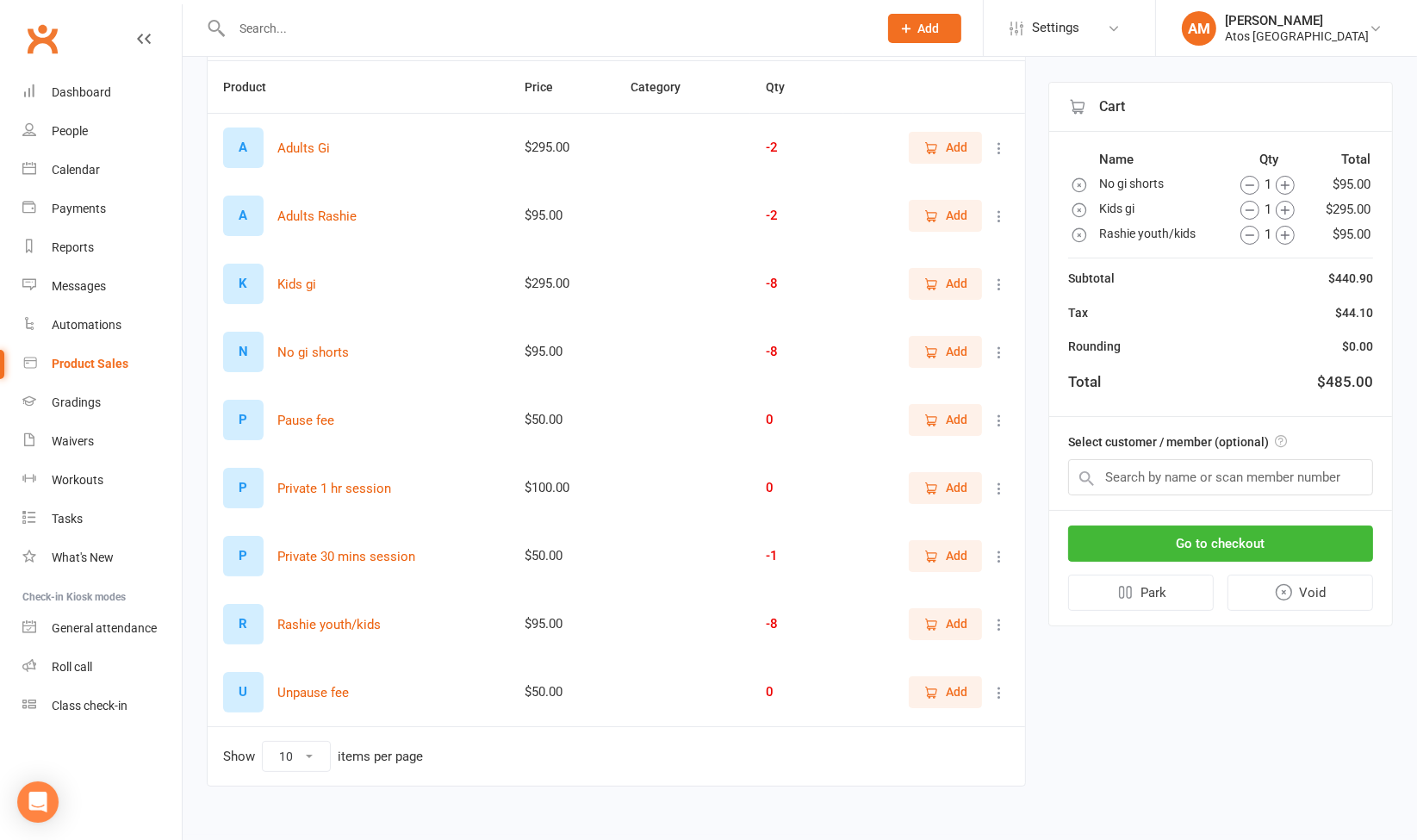
scroll to position [193, 0]
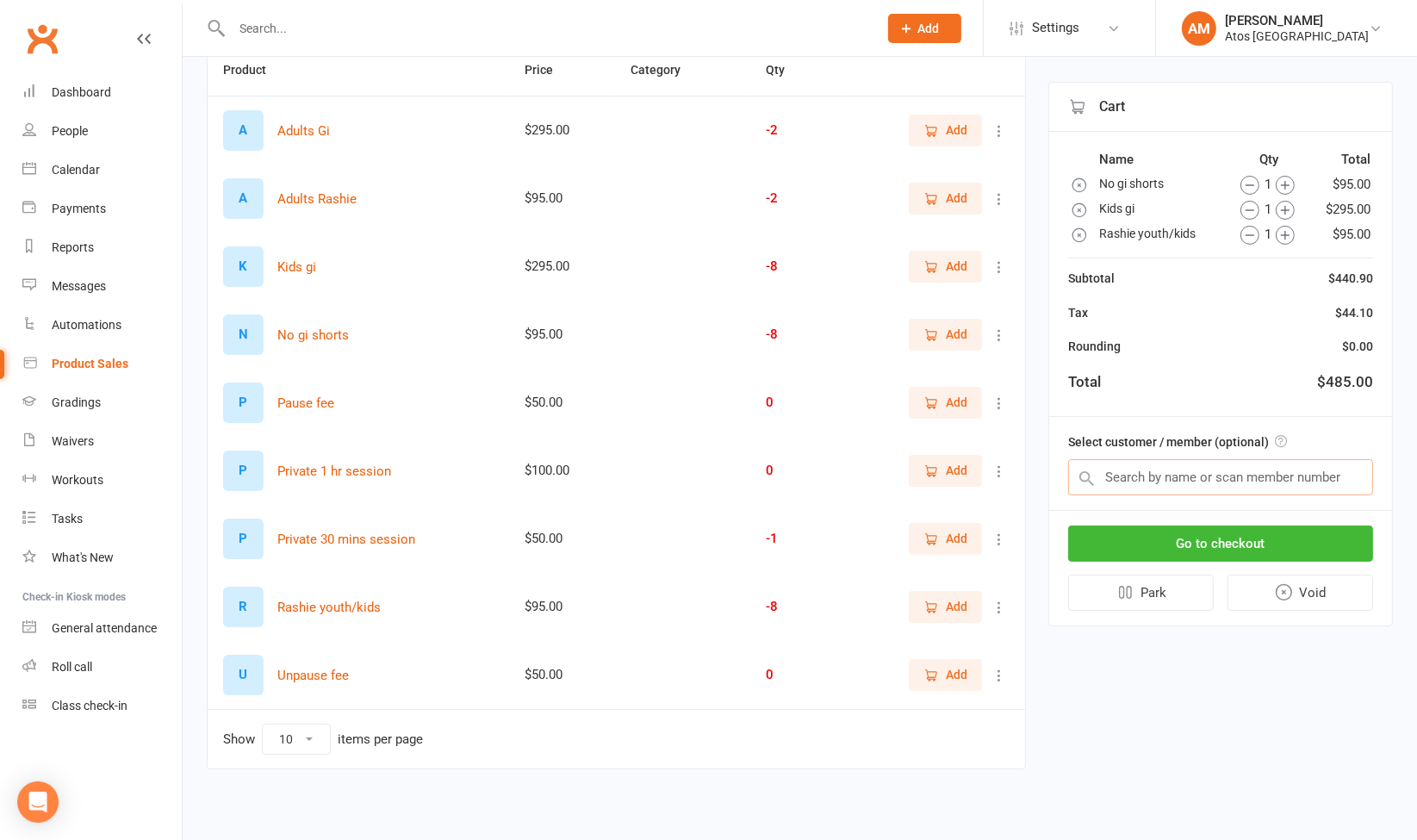
click at [1279, 469] on input "text" at bounding box center [1220, 477] width 305 height 36
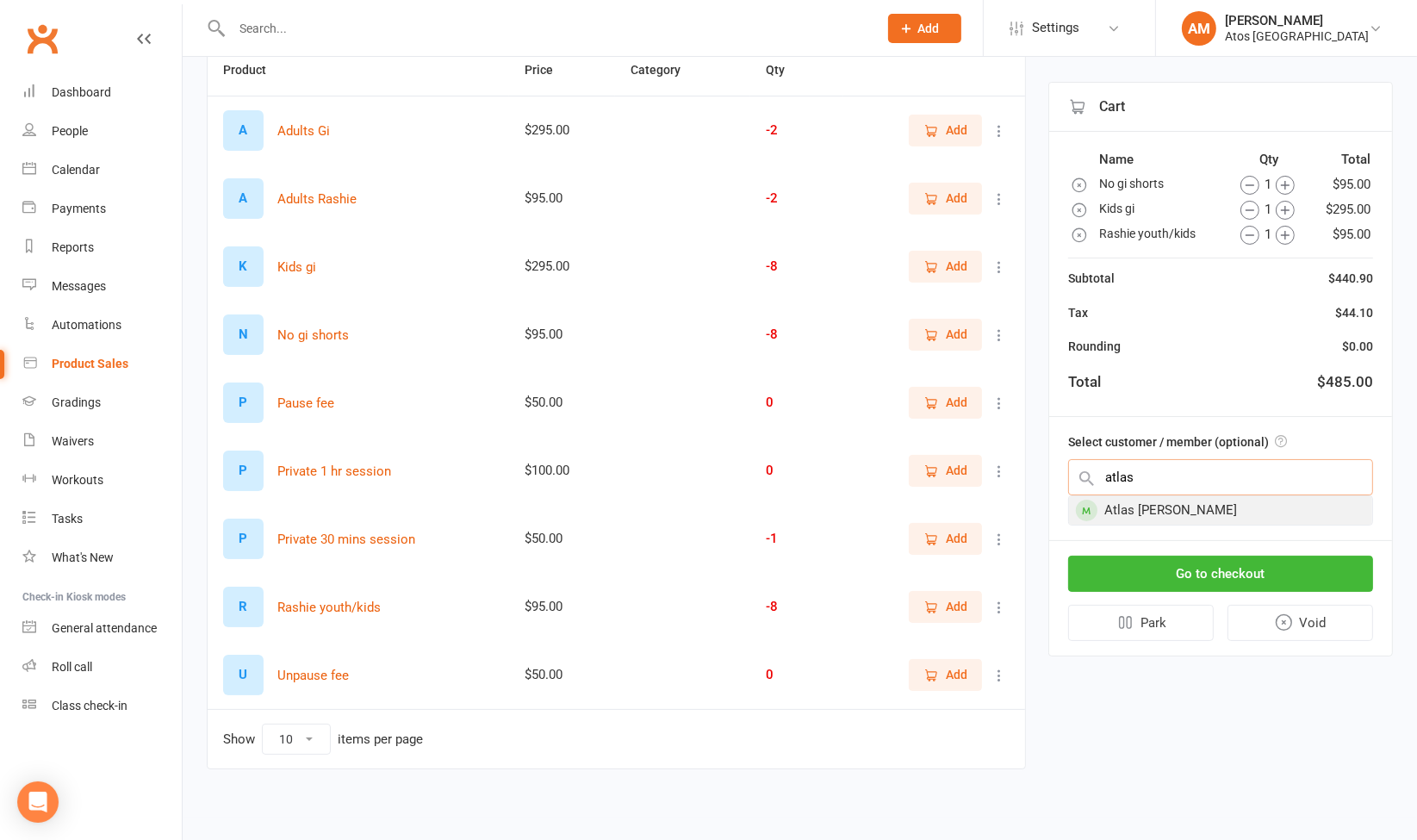
type input "atlas"
click at [1225, 516] on div "Atlas [PERSON_NAME]" at bounding box center [1220, 510] width 303 height 29
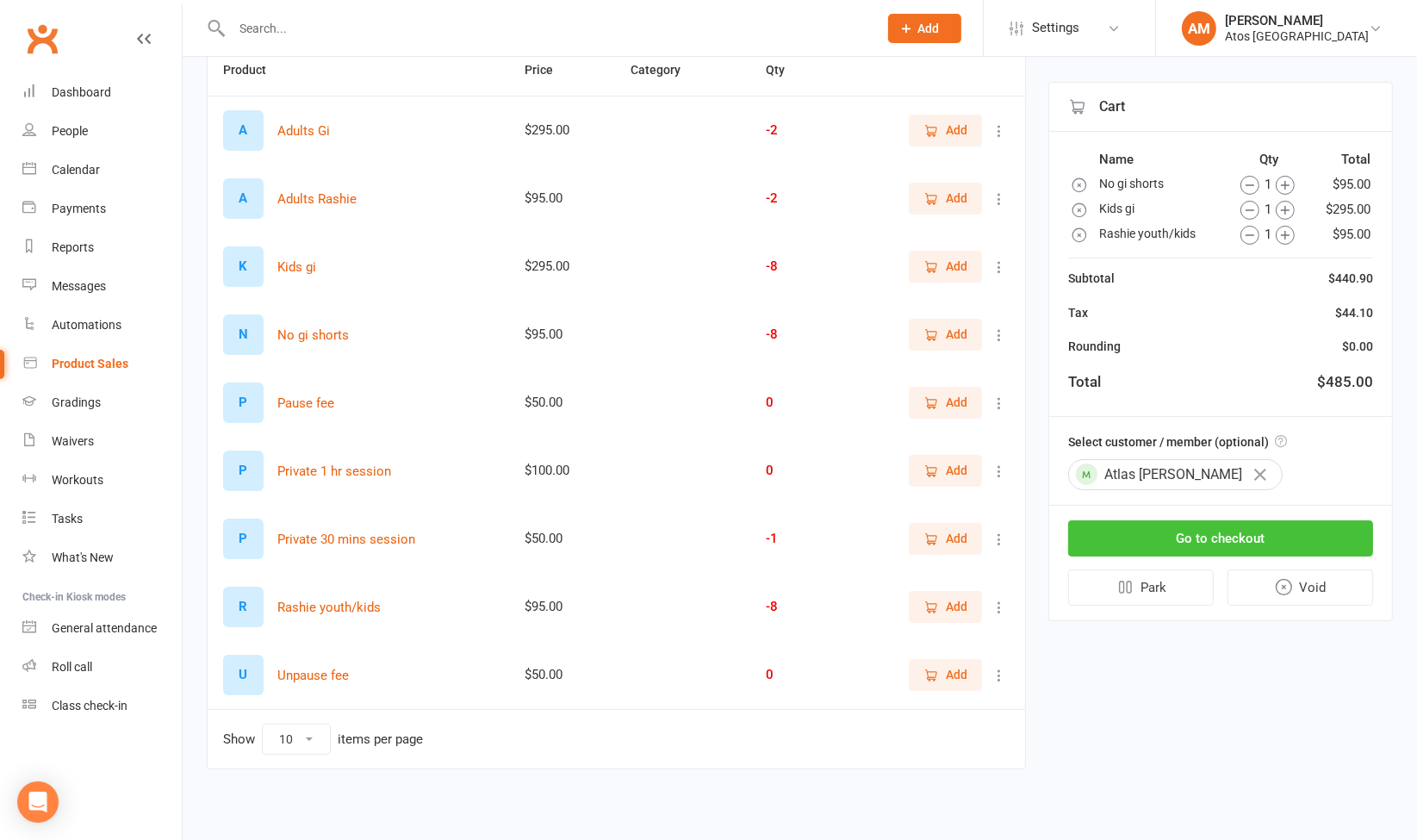
click at [1237, 534] on button "Go to checkout" at bounding box center [1220, 538] width 305 height 36
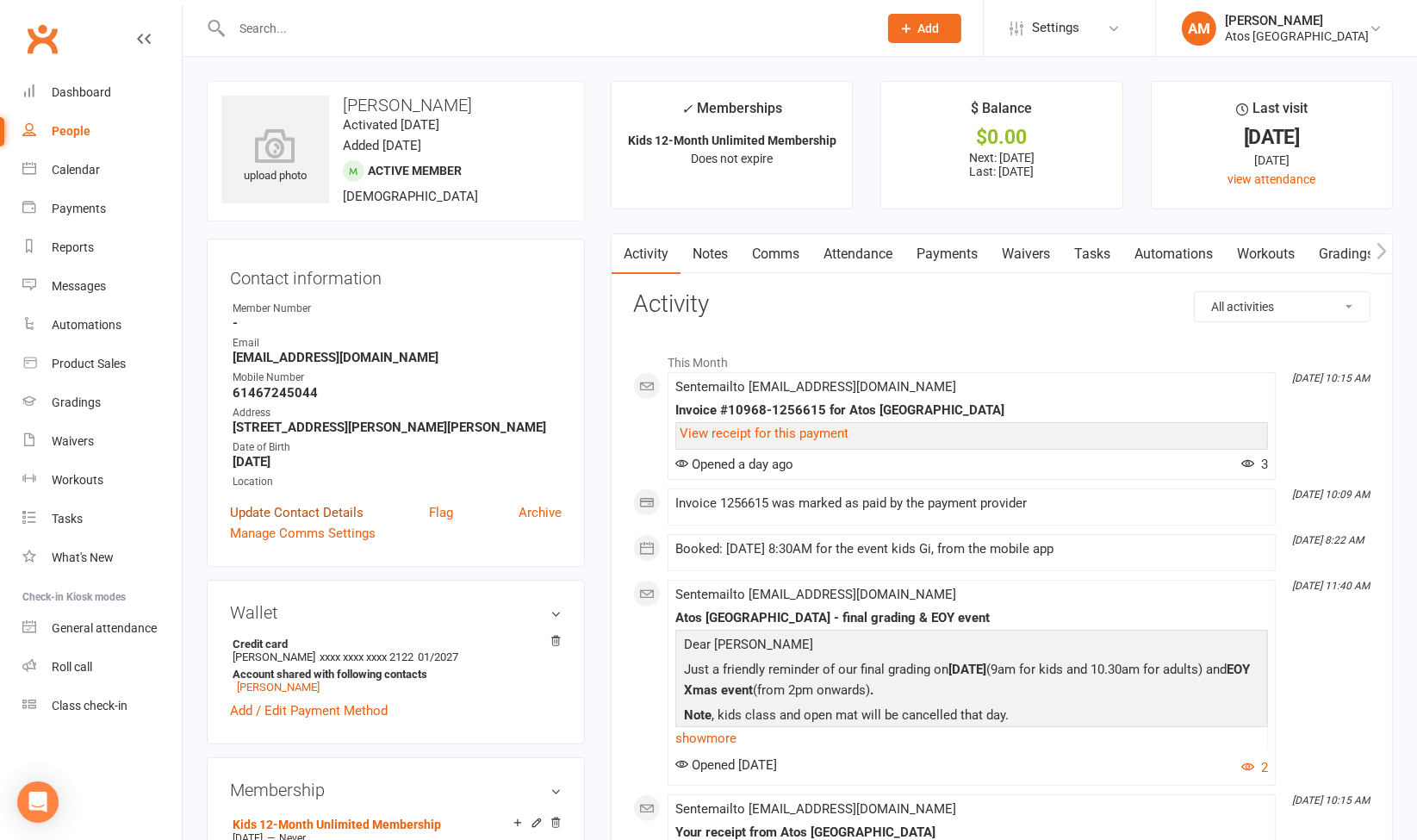
click at [358, 505] on link "Update Contact Details" at bounding box center [296, 513] width 134 height 21
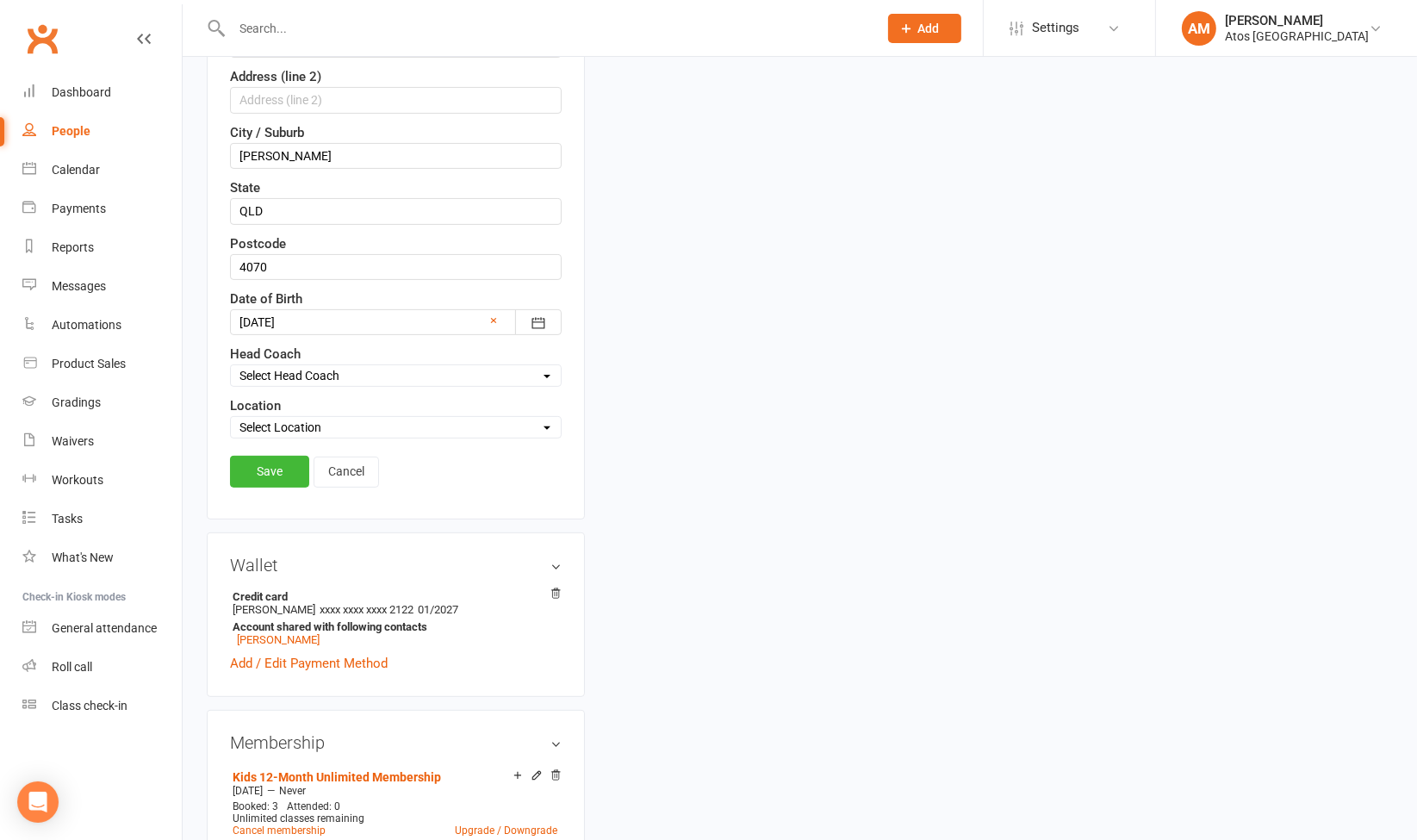
scroll to position [552, 0]
click at [273, 419] on select "Select Location Atos [GEOGRAPHIC_DATA]" at bounding box center [396, 429] width 330 height 19
select select "0"
click at [231, 419] on select "Select Location Atos [GEOGRAPHIC_DATA]" at bounding box center [396, 429] width 330 height 19
click at [280, 467] on link "Save" at bounding box center [269, 473] width 79 height 31
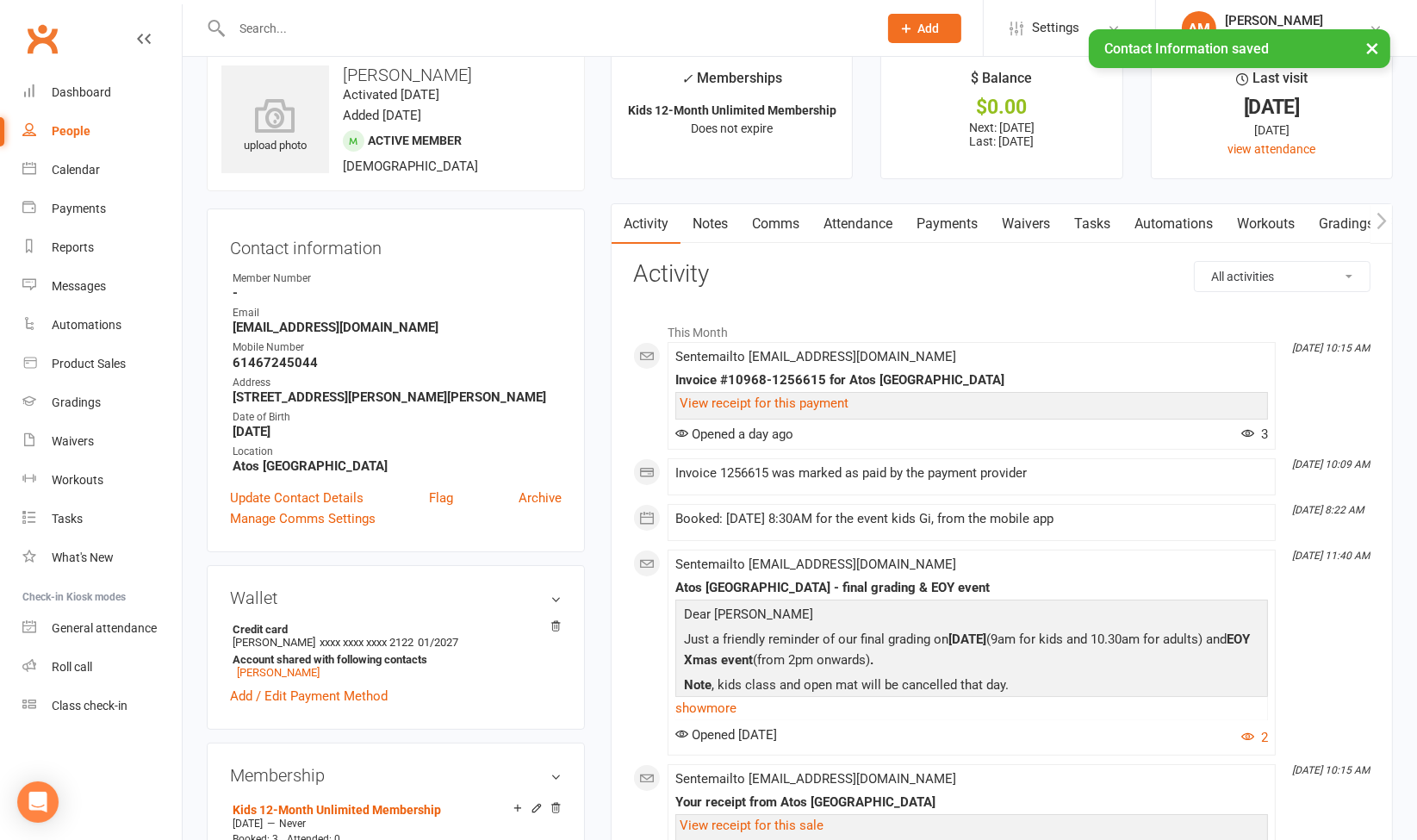
scroll to position [0, 0]
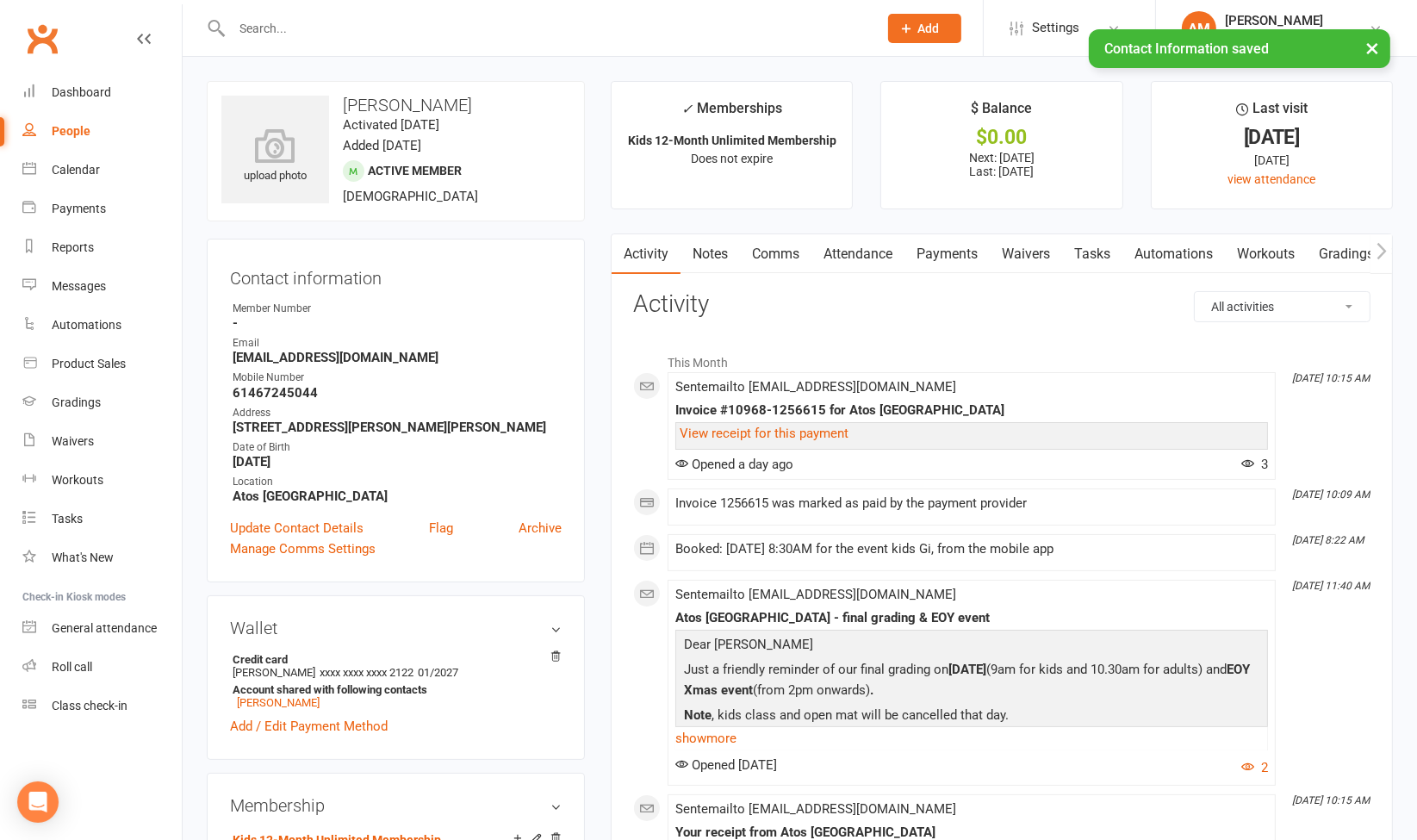
click at [76, 136] on div "People" at bounding box center [71, 131] width 38 height 14
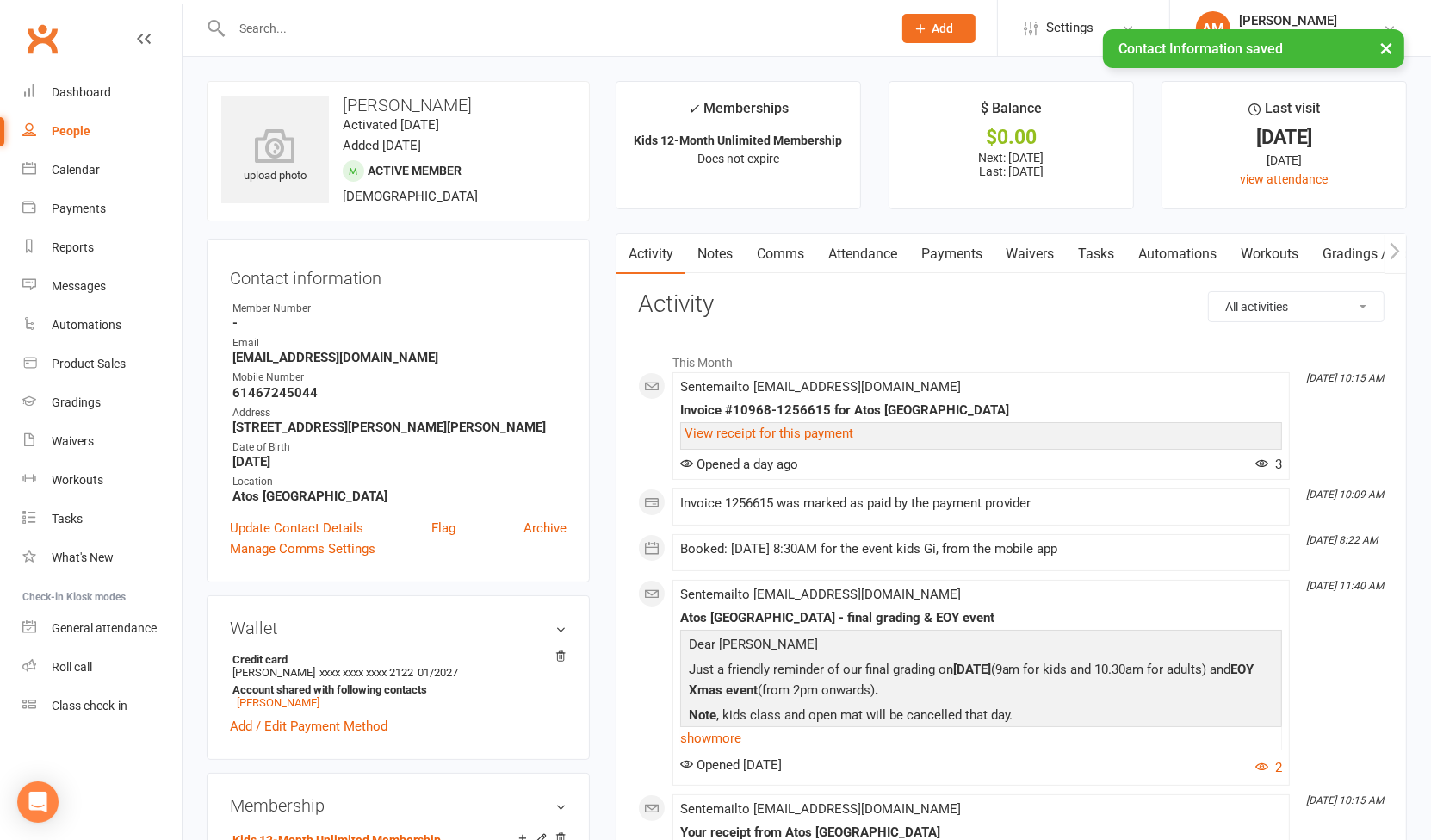
select select "100"
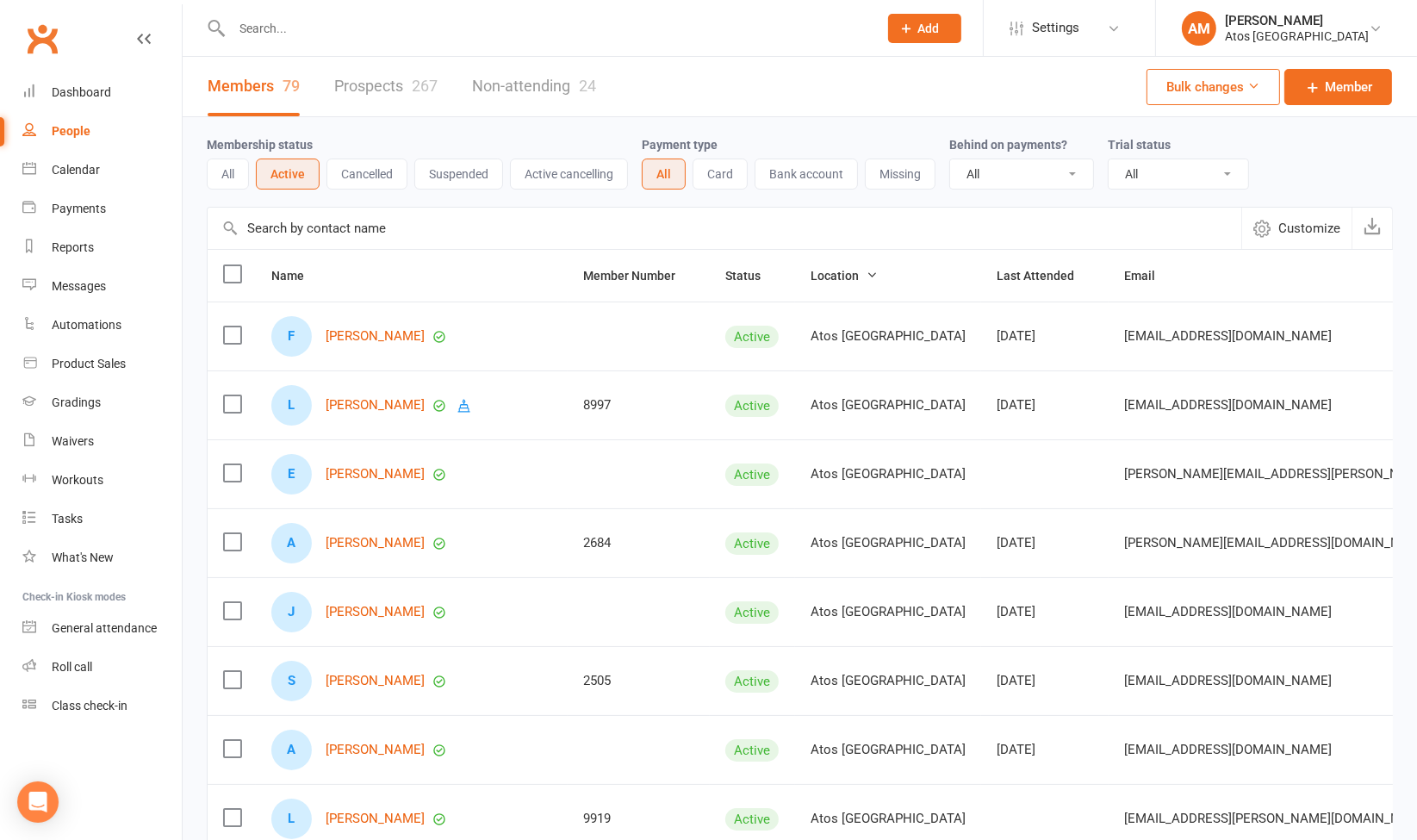
click at [866, 272] on icon "button" at bounding box center [872, 275] width 12 height 12
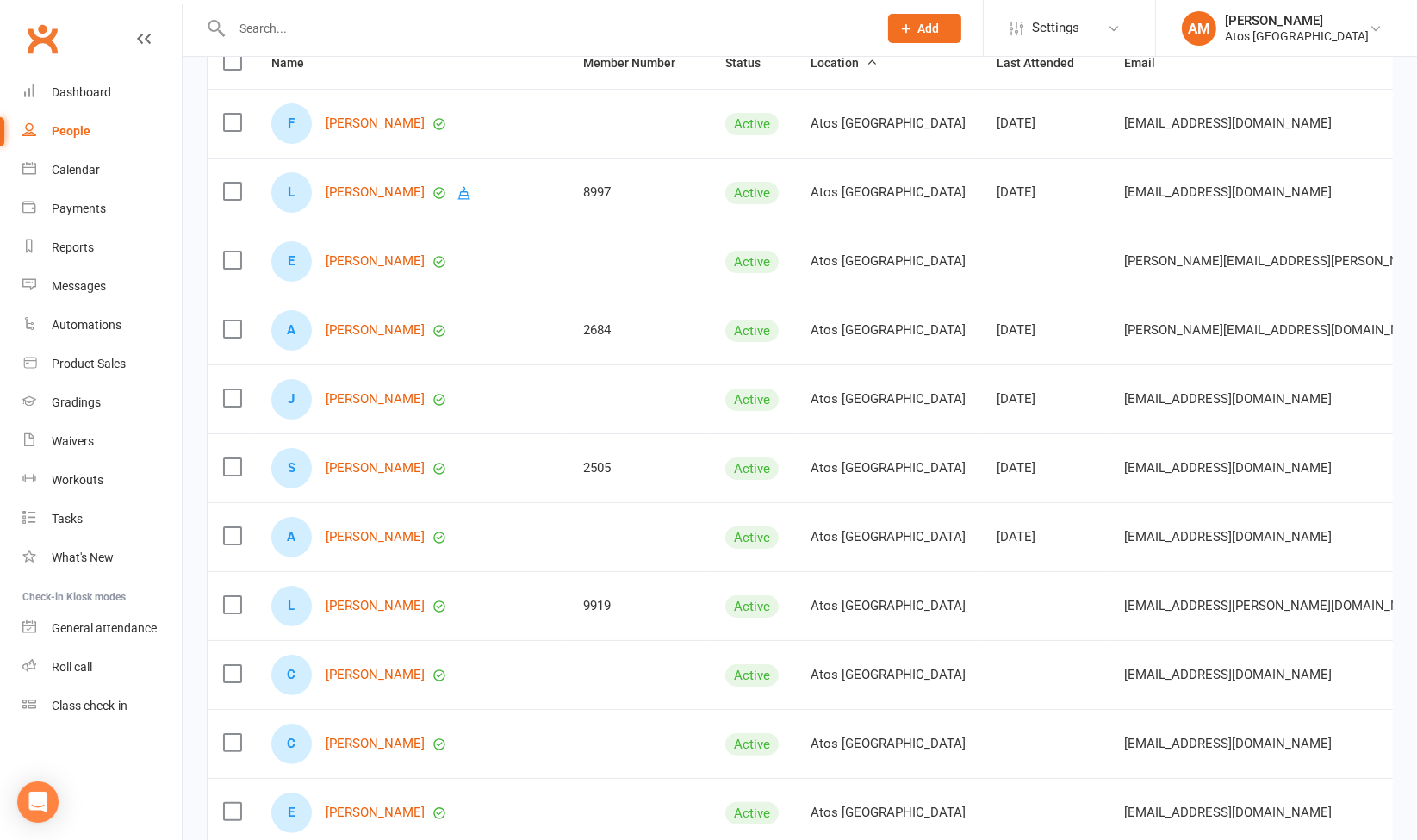
scroll to position [198, 0]
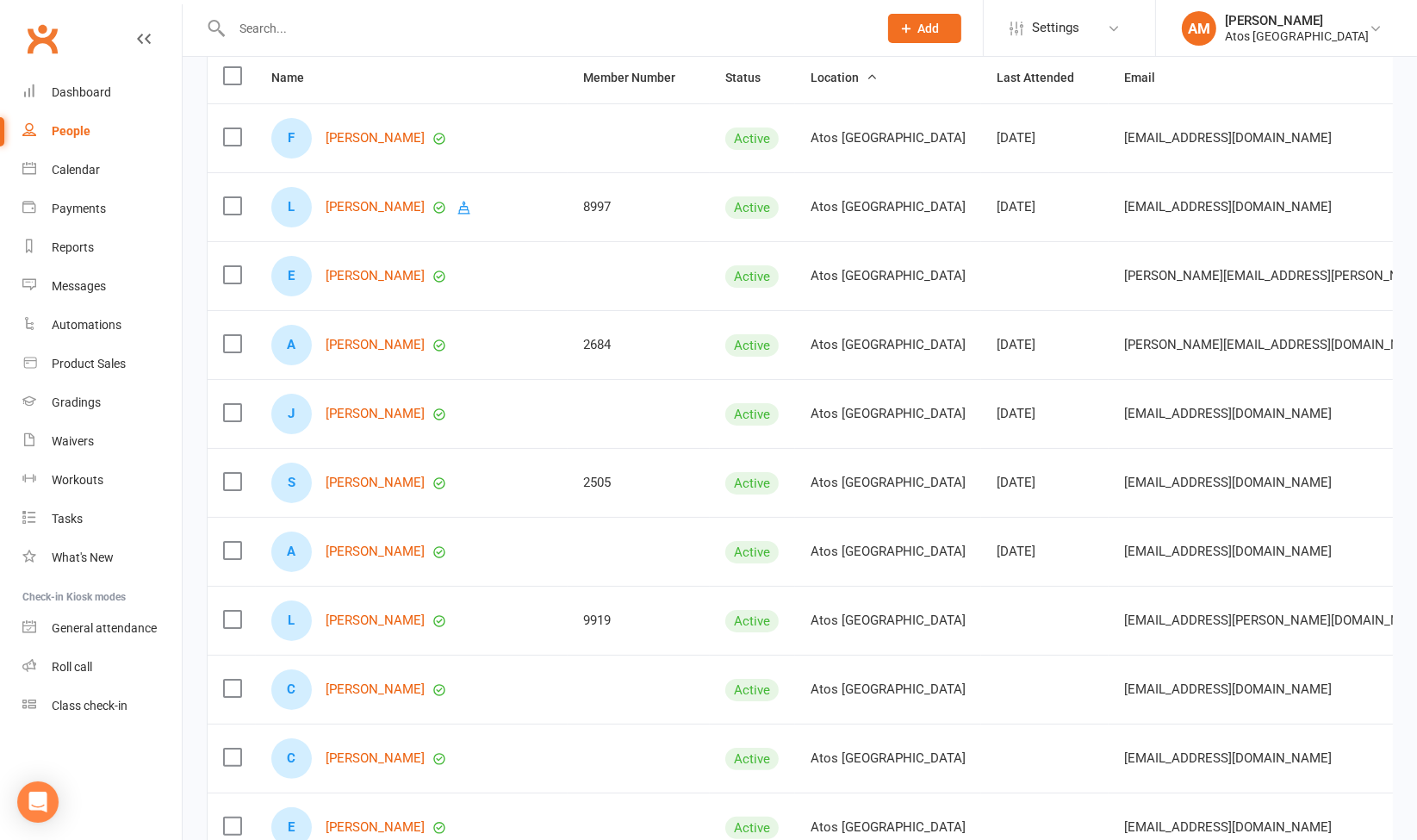
click at [654, 24] on input "text" at bounding box center [546, 29] width 639 height 24
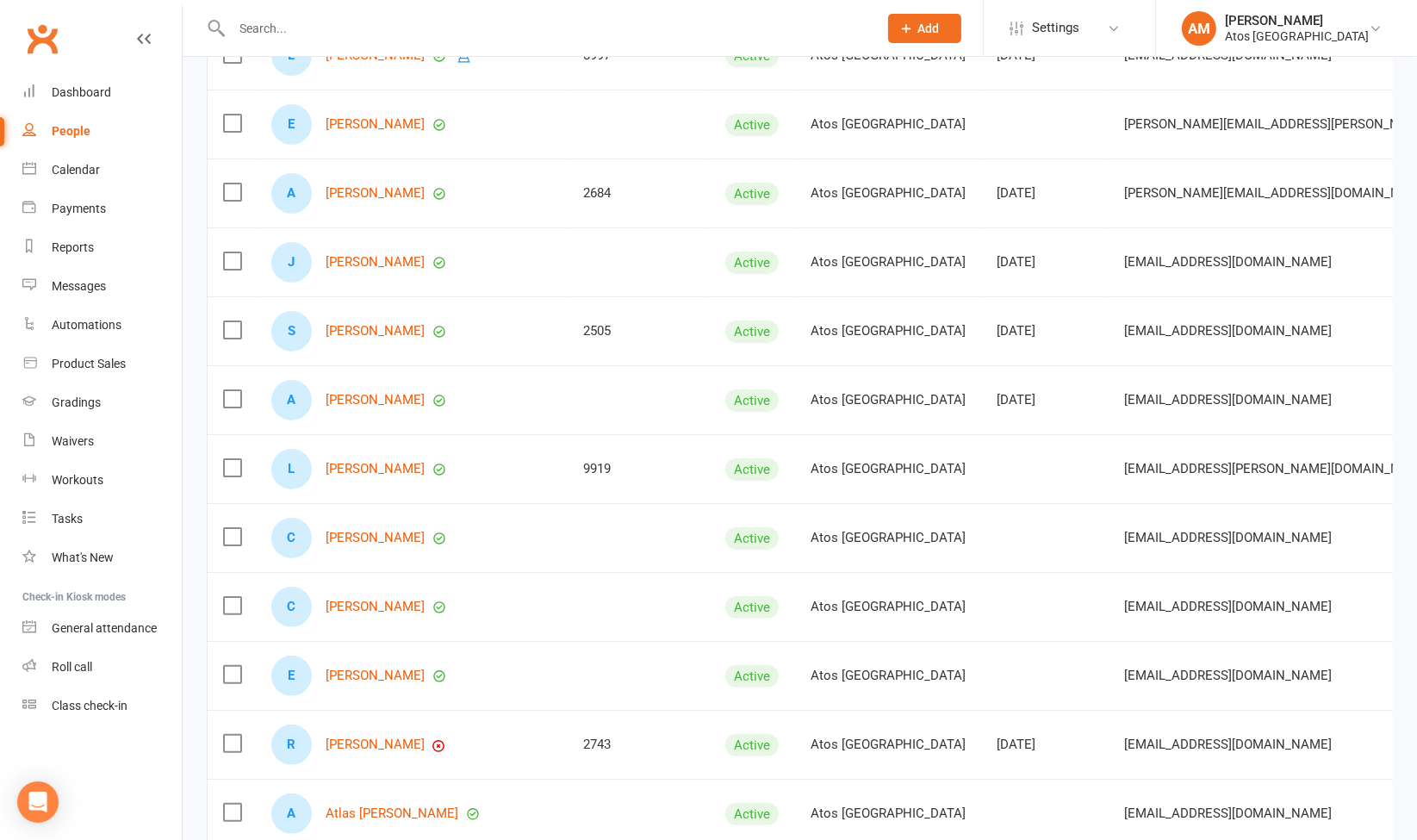
scroll to position [0, 0]
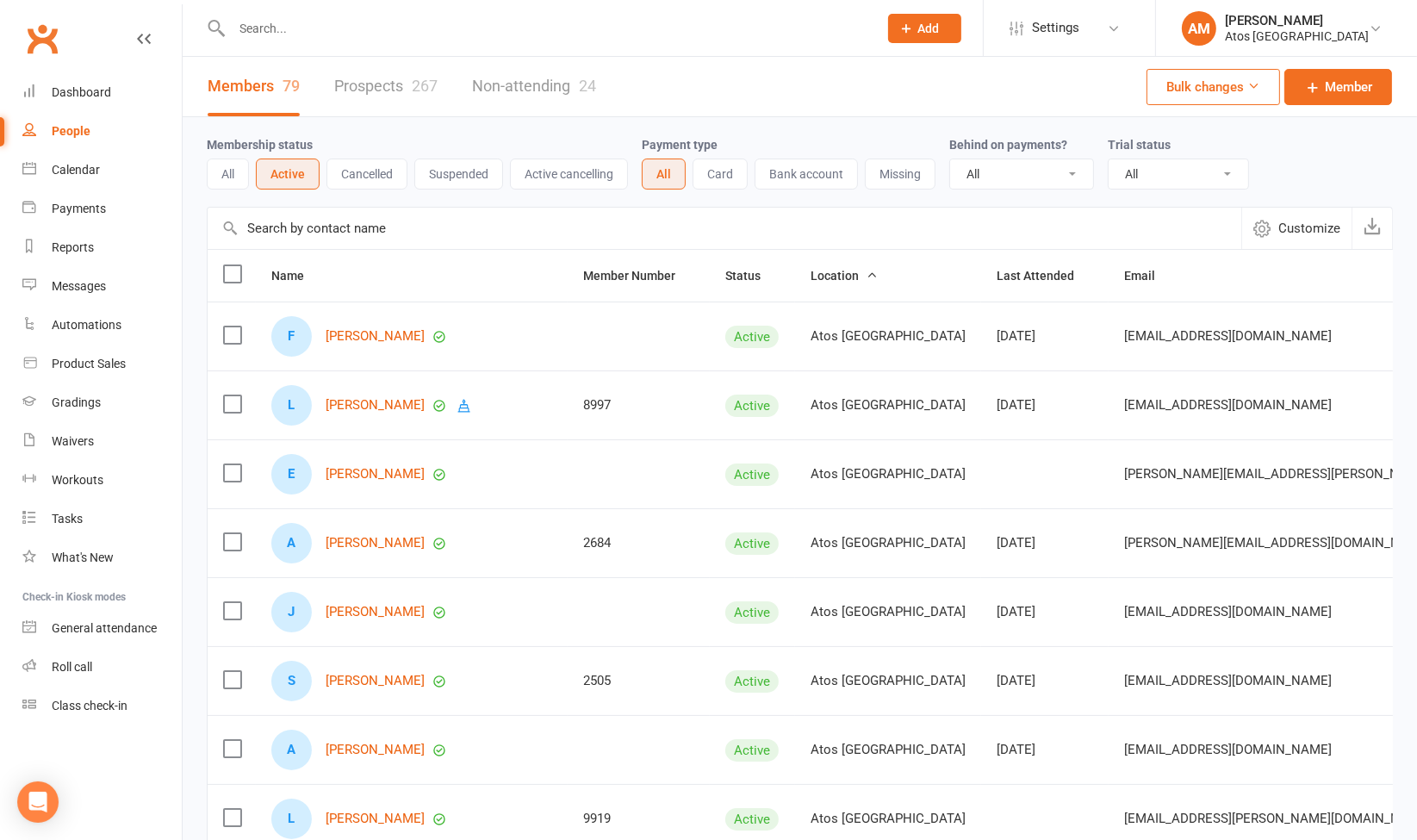
click at [1322, 228] on span "Customize" at bounding box center [1310, 229] width 62 height 21
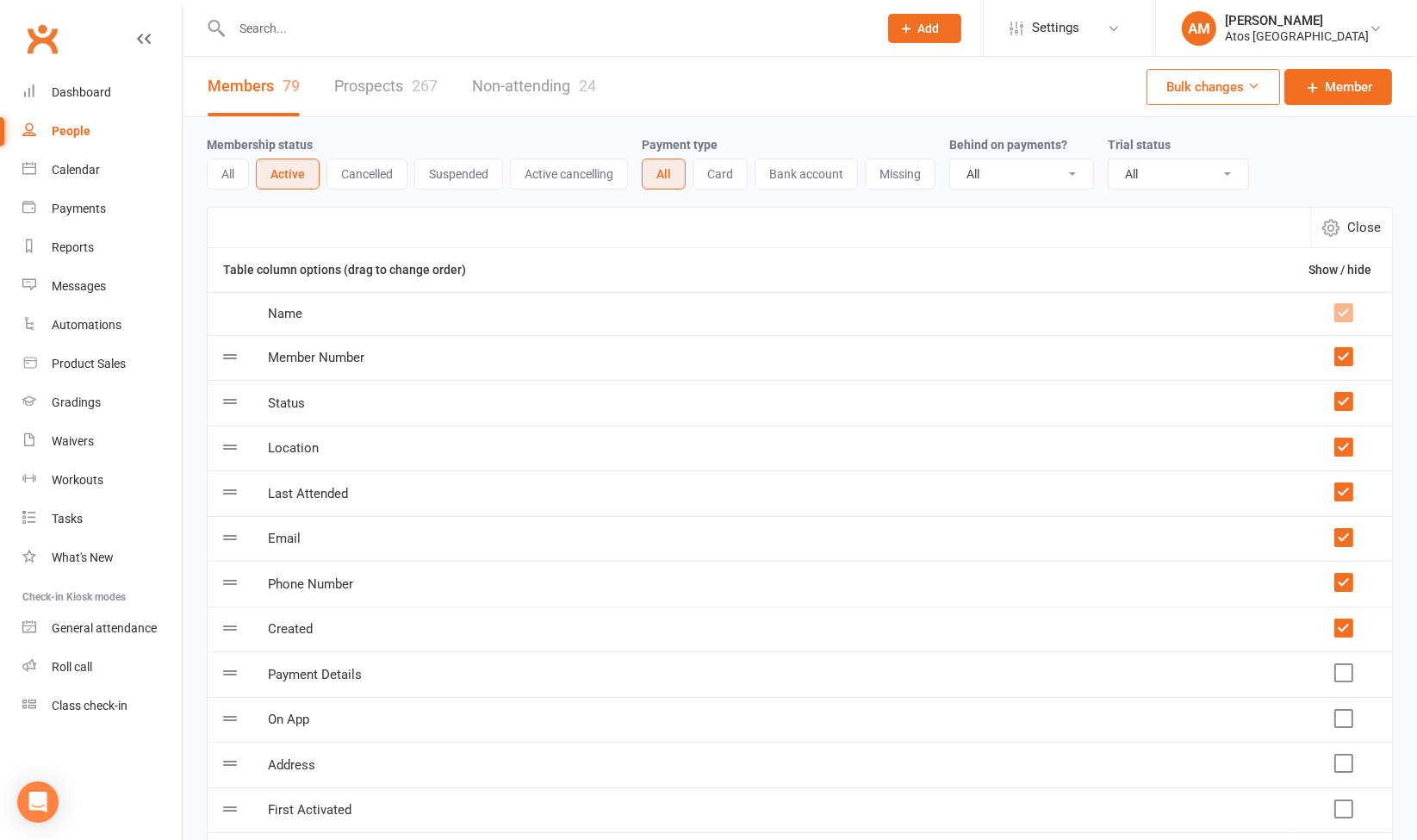
click at [1342, 444] on label at bounding box center [1344, 447] width 17 height 17
click at [1342, 438] on input "checkbox" at bounding box center [1344, 438] width 17 height 0
click at [950, 31] on button "Add" at bounding box center [925, 29] width 73 height 30
click at [1056, 79] on div "Members 79 Prospects 267 Non-attending 24 Bulk changes Member" at bounding box center [799, 86] width 1234 height 60
click at [1363, 234] on span "Close" at bounding box center [1364, 228] width 33 height 21
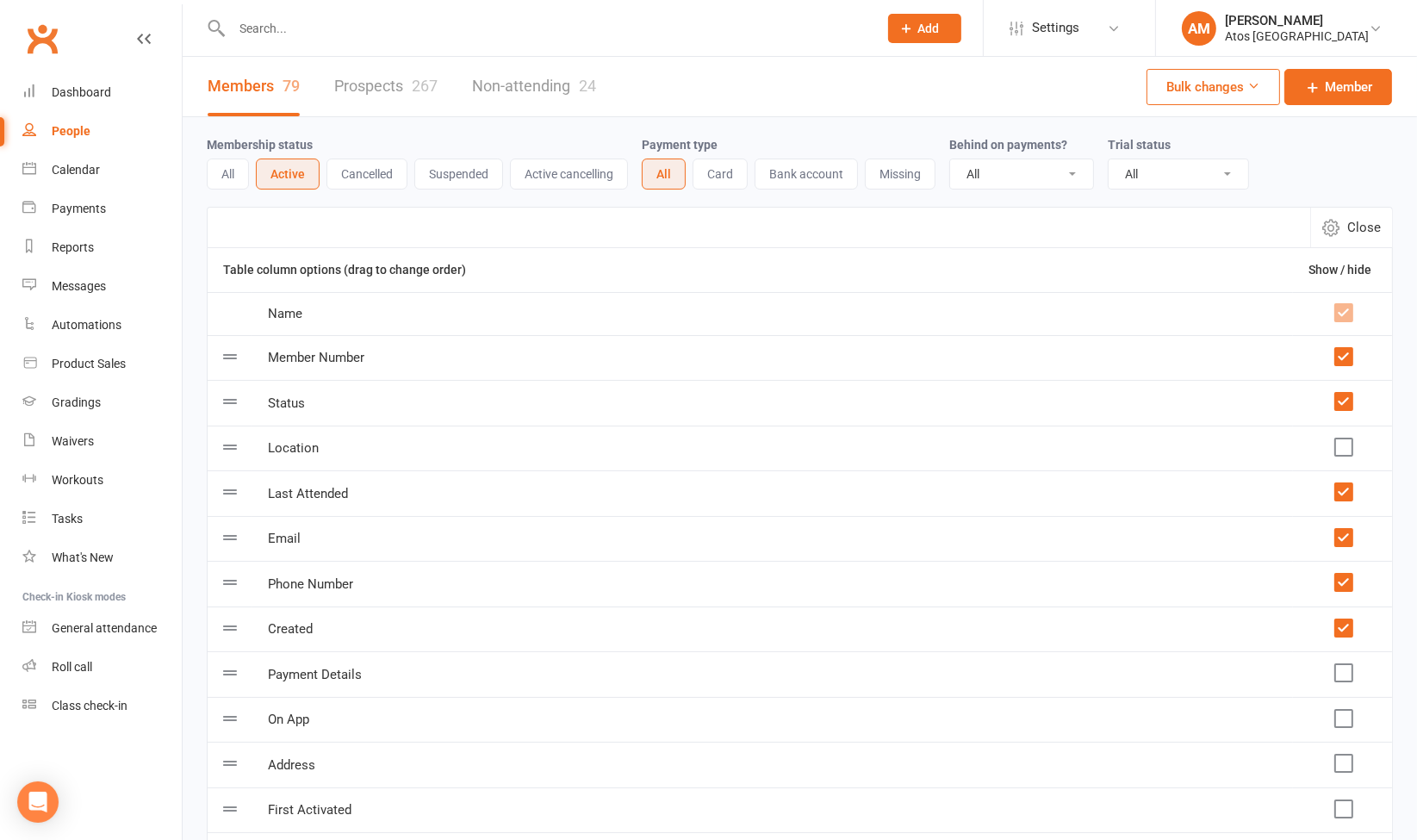
select select "100"
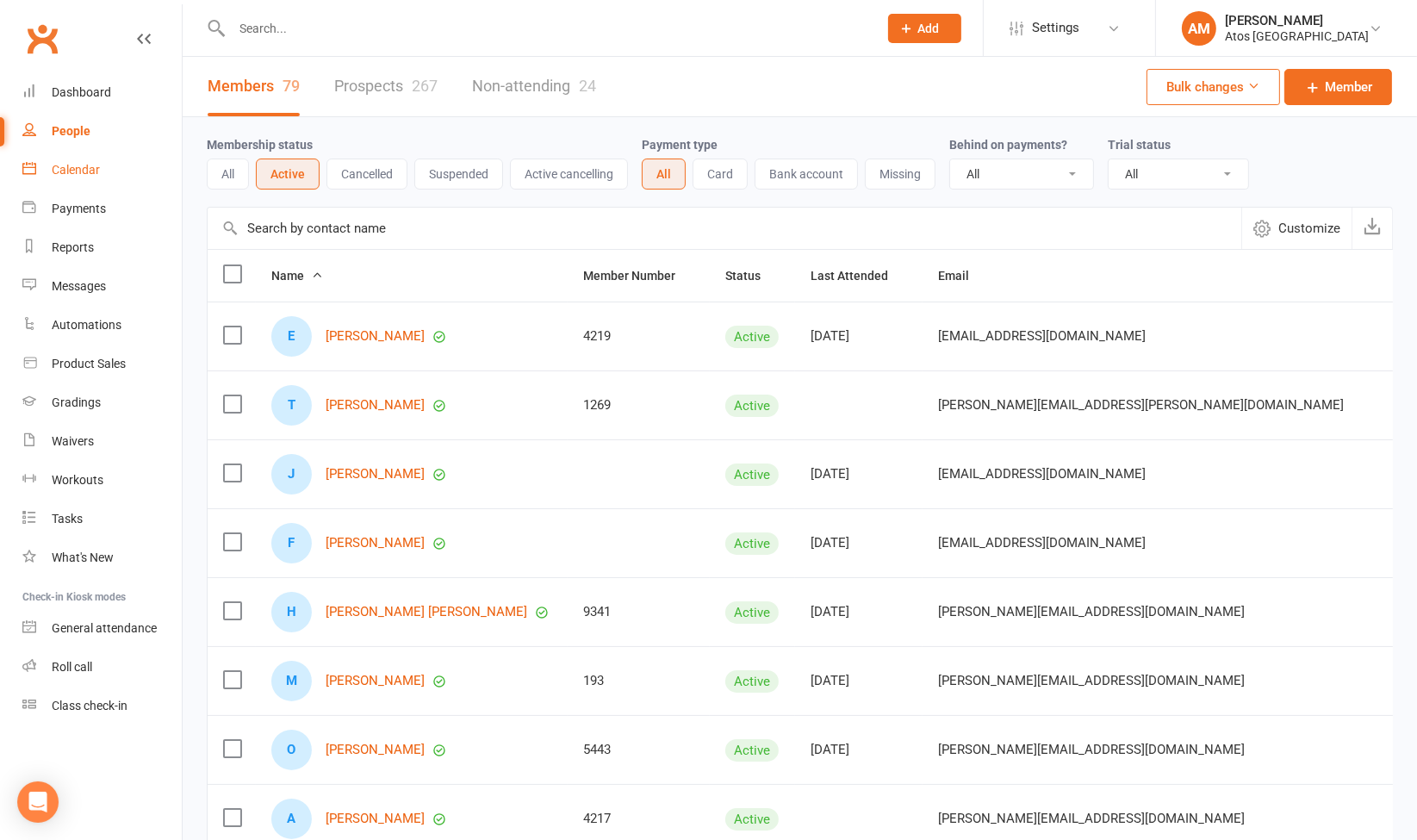
click at [93, 162] on div "Calendar" at bounding box center [75, 169] width 48 height 14
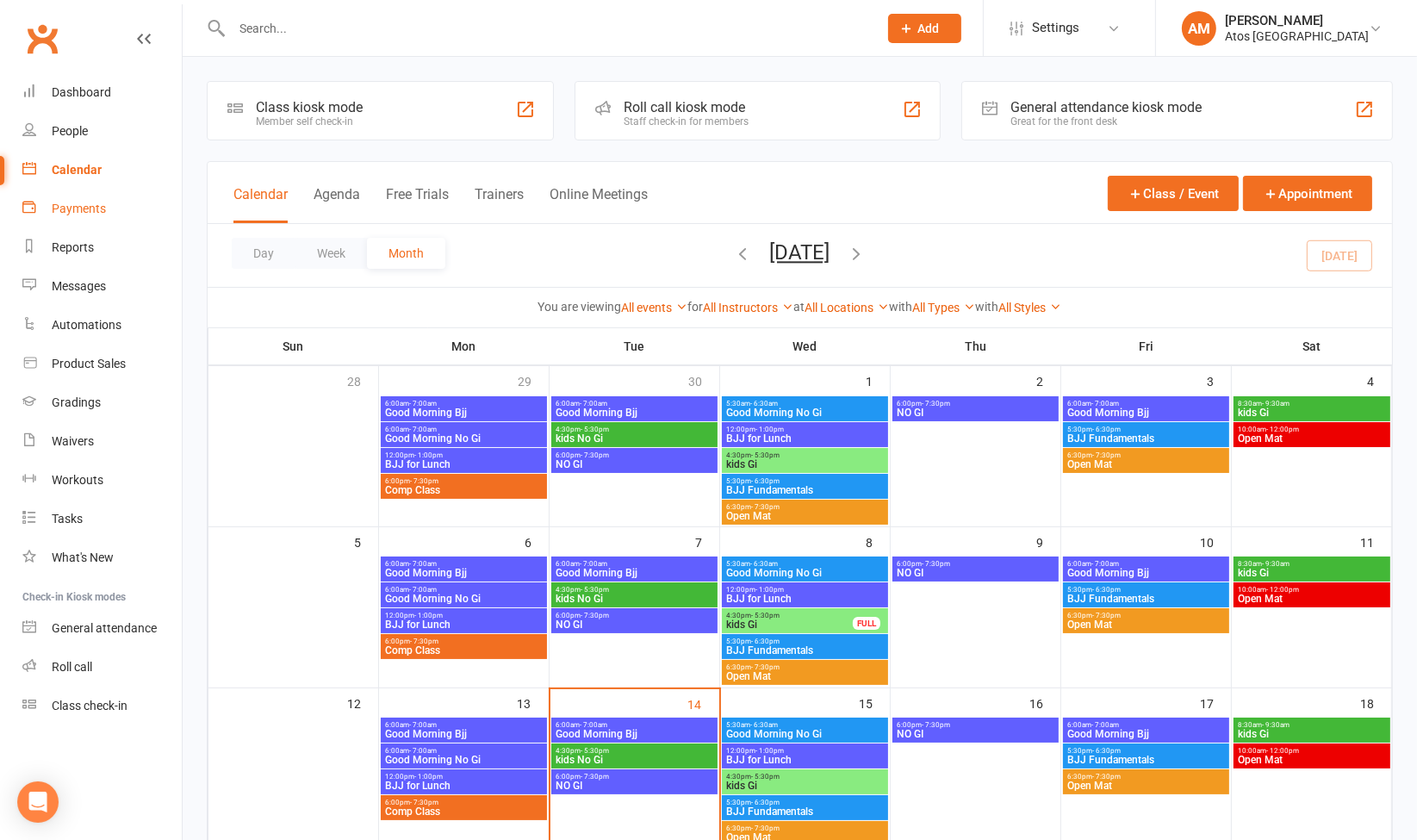
click at [81, 211] on div "Payments" at bounding box center [79, 209] width 54 height 14
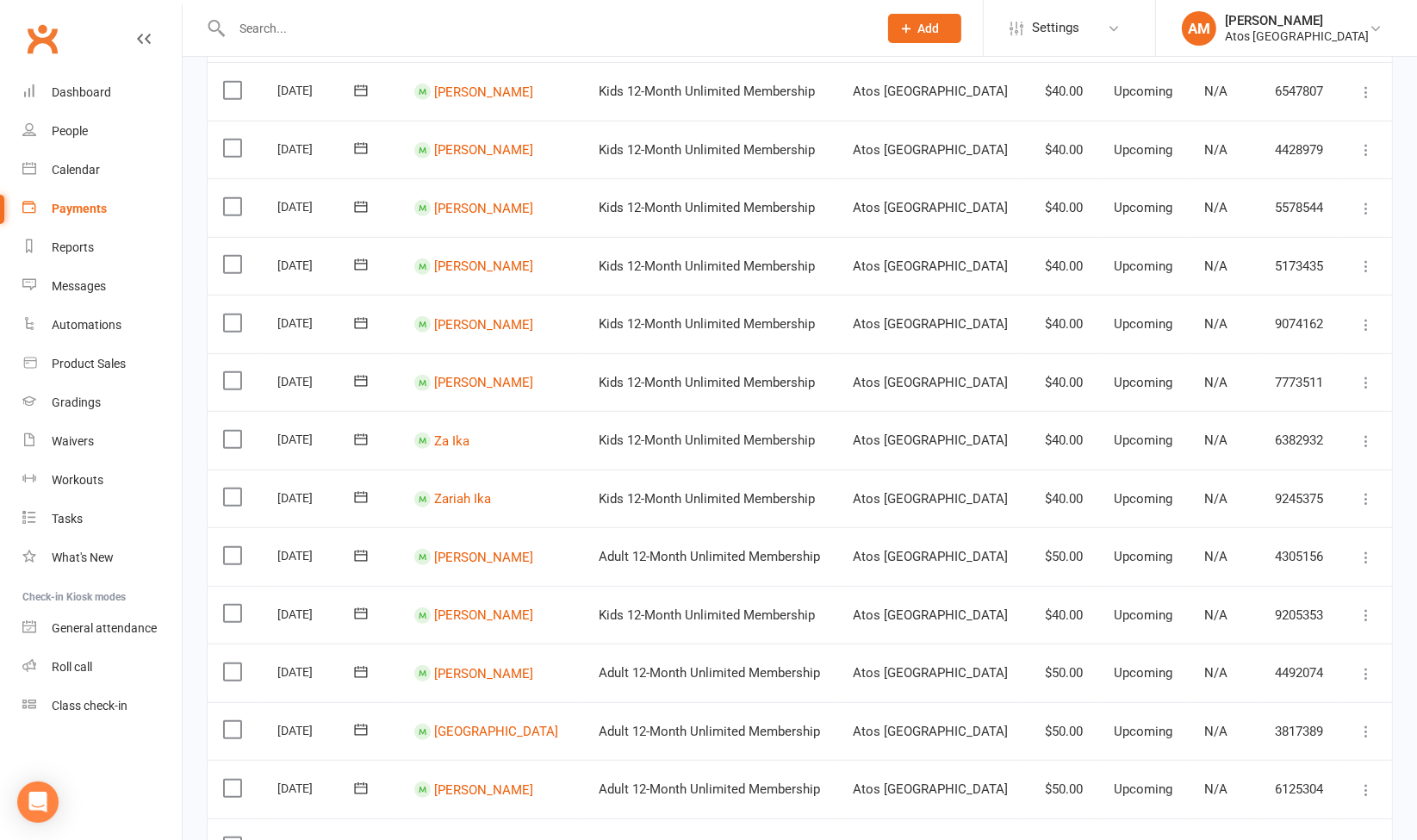
scroll to position [1194, 0]
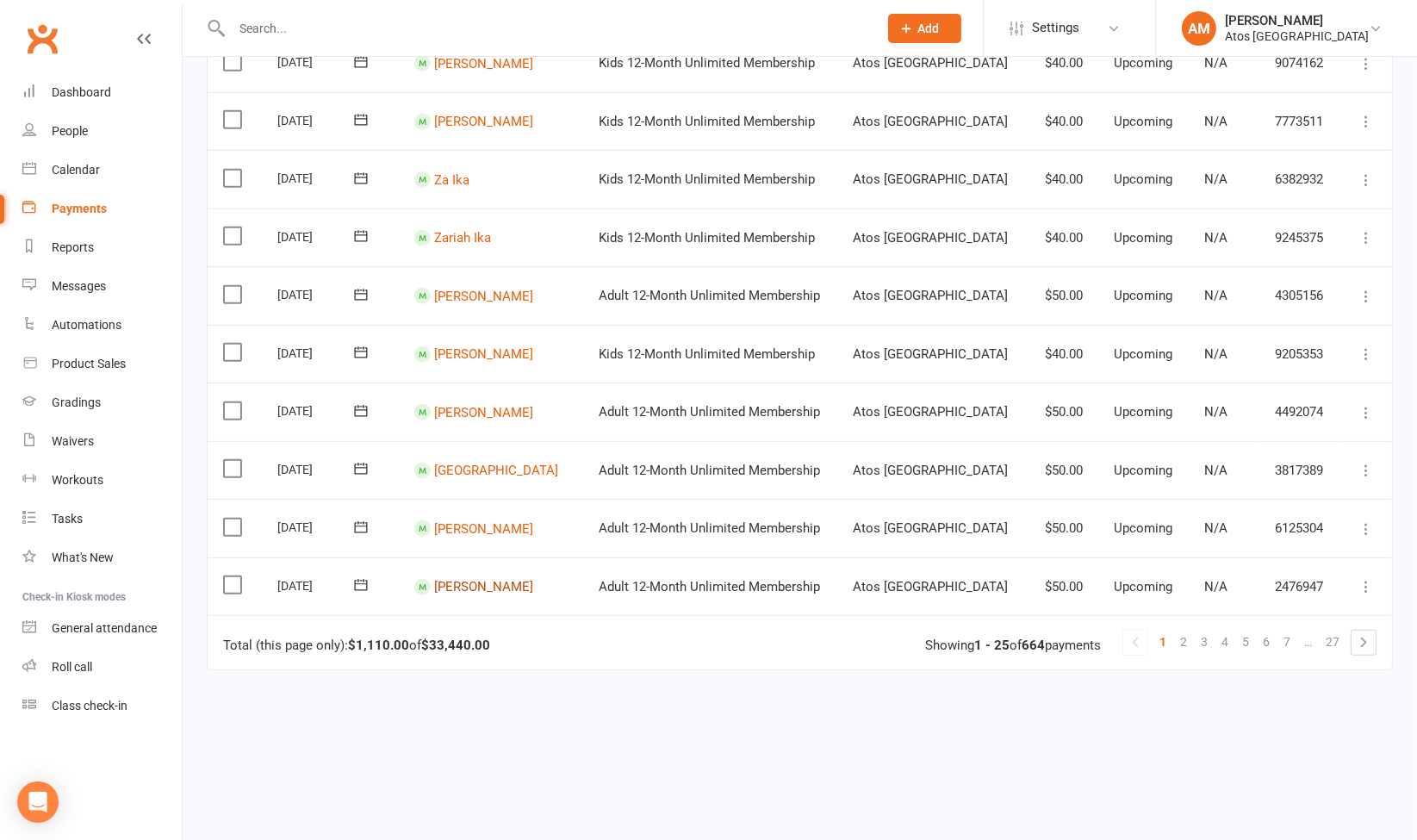
click at [529, 579] on link "Patrick Hughes" at bounding box center [483, 587] width 99 height 16
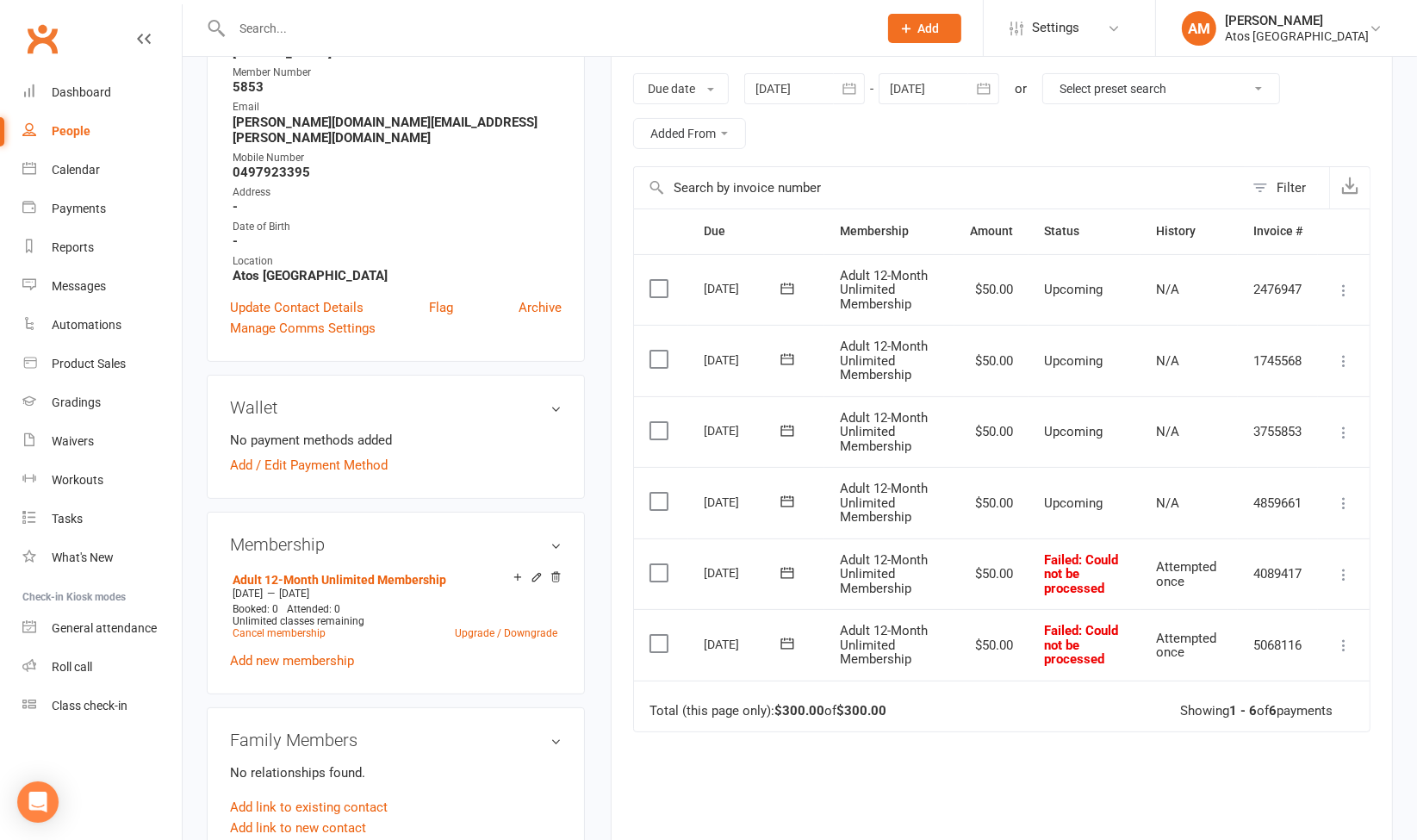
scroll to position [829, 0]
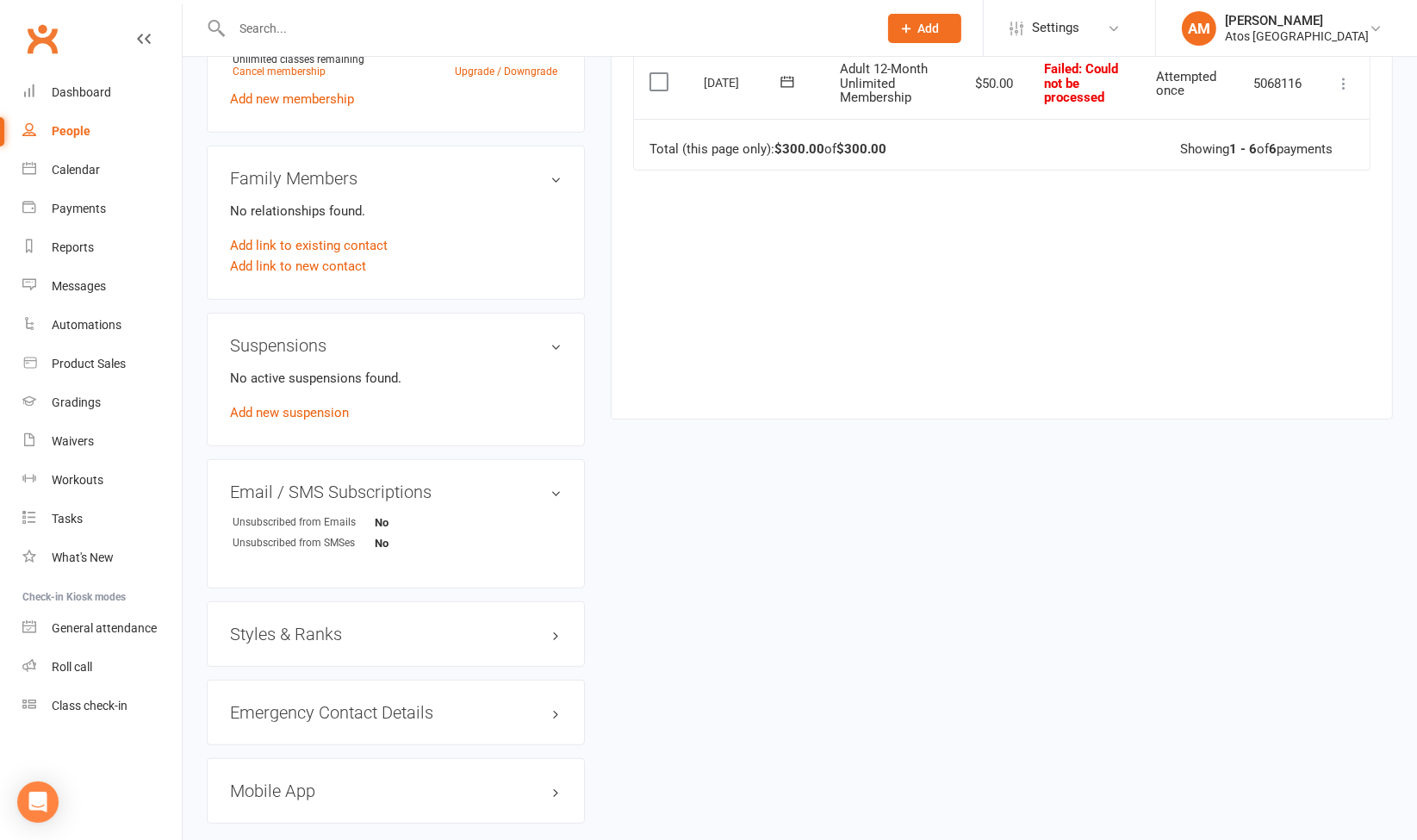
click at [554, 781] on h3 "Mobile App" at bounding box center [396, 790] width 332 height 19
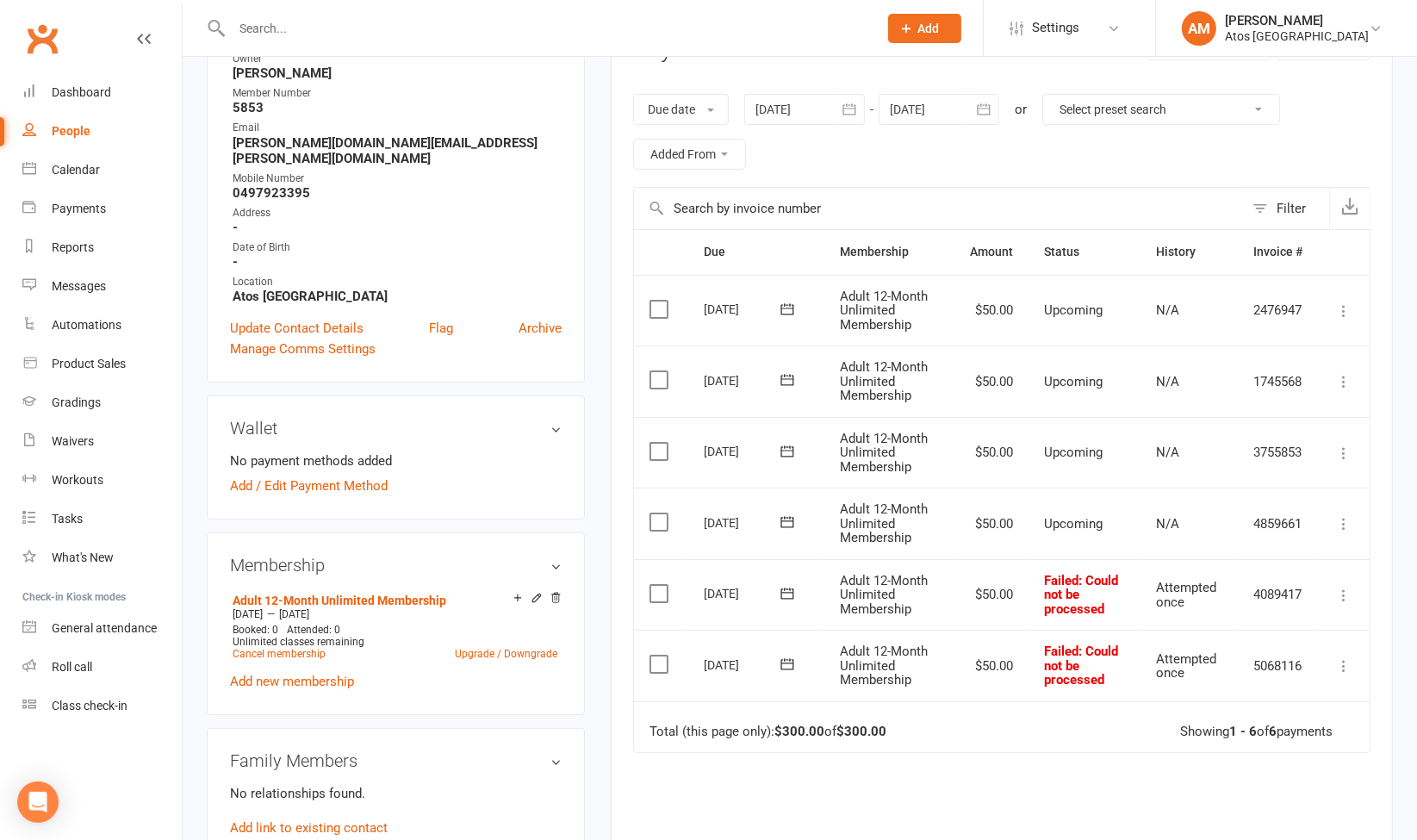
scroll to position [0, 0]
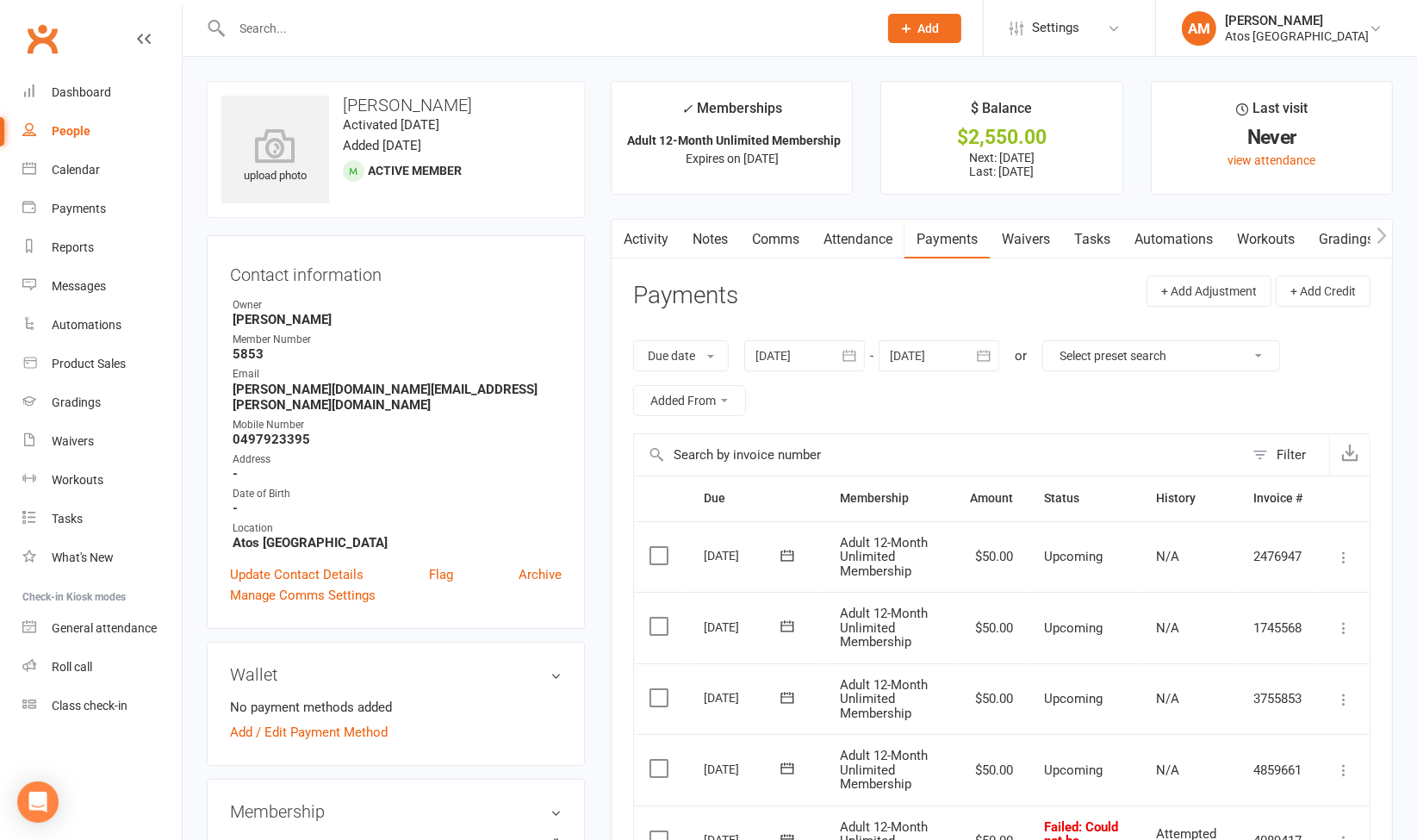
click at [643, 231] on link "Activity" at bounding box center [646, 238] width 69 height 39
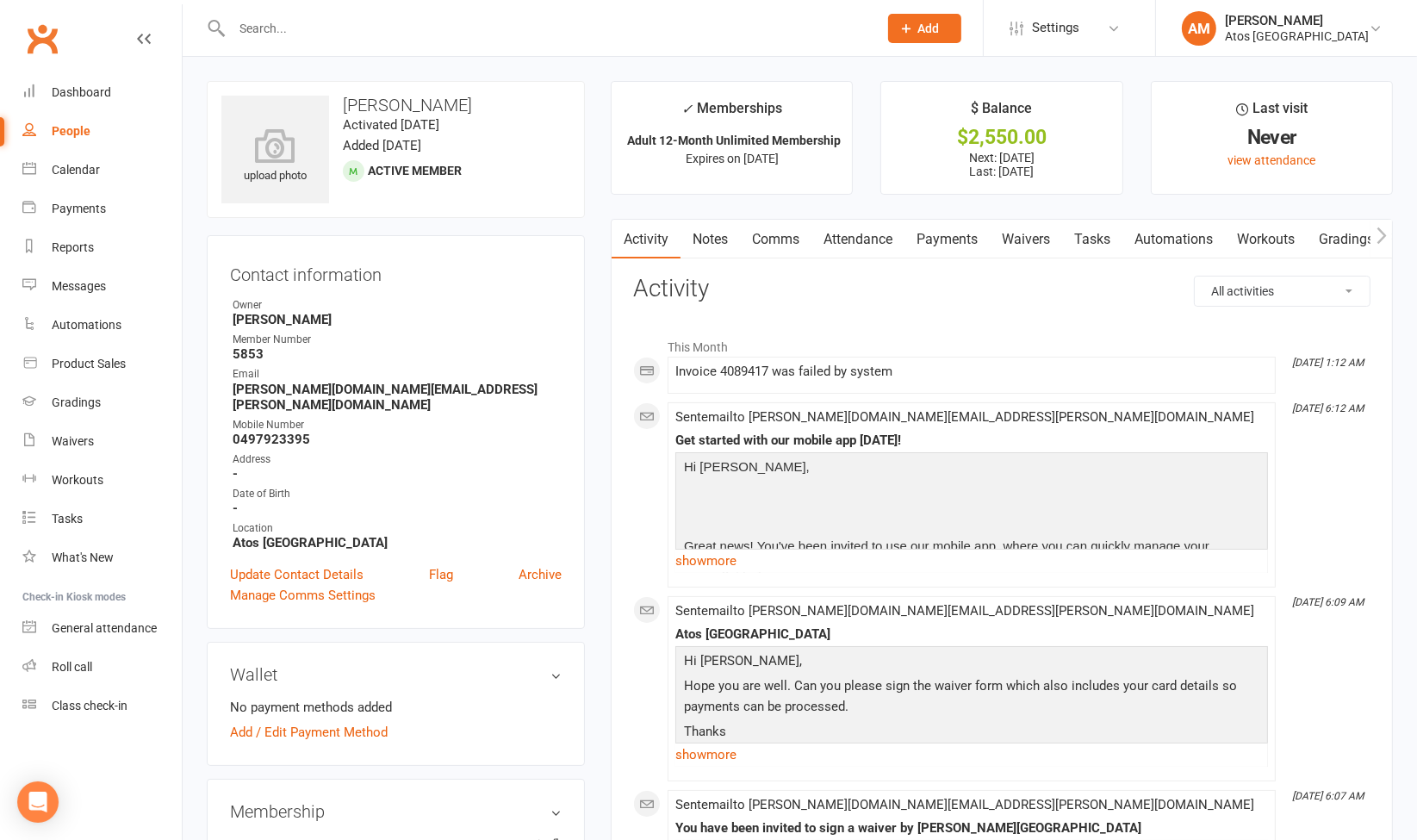
click at [1038, 244] on link "Waivers" at bounding box center [1026, 238] width 73 height 39
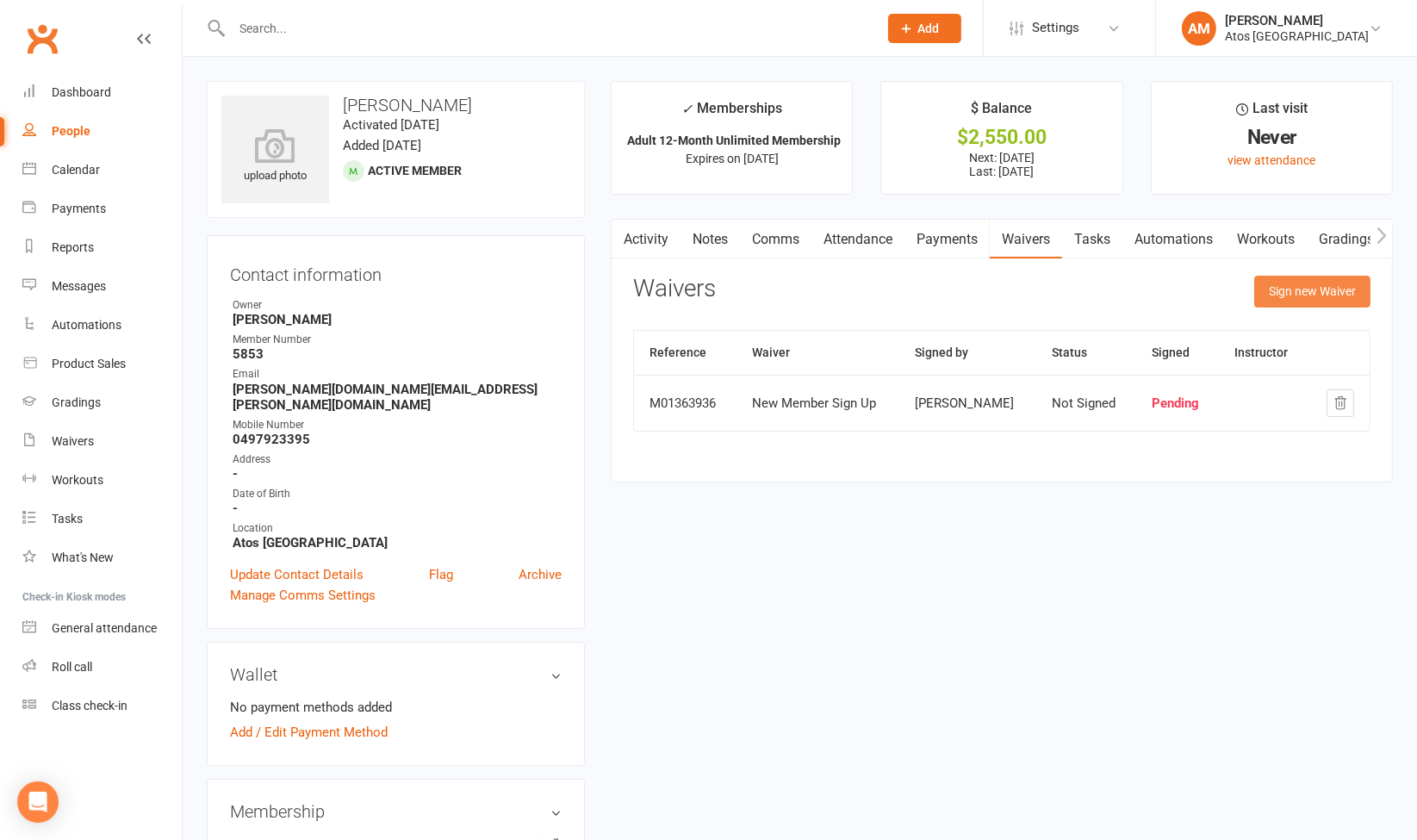
click at [1288, 287] on button "Sign new Waiver" at bounding box center [1312, 292] width 116 height 31
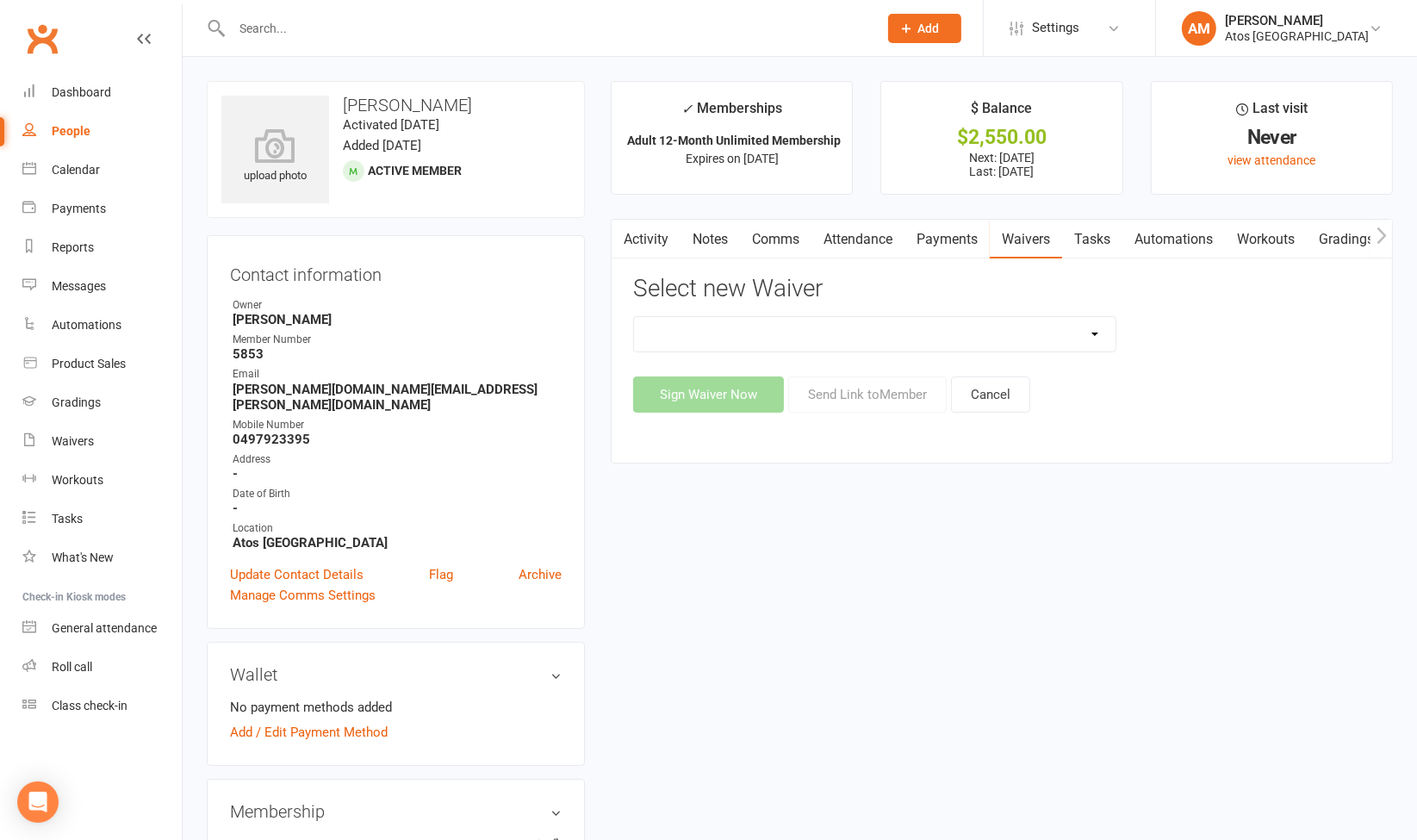
click at [1010, 320] on select "New Member Sign Up Payment Authority Waiver Waiver Release (Existing Members)" at bounding box center [874, 334] width 481 height 34
click at [1005, 378] on button "Cancel" at bounding box center [991, 394] width 79 height 36
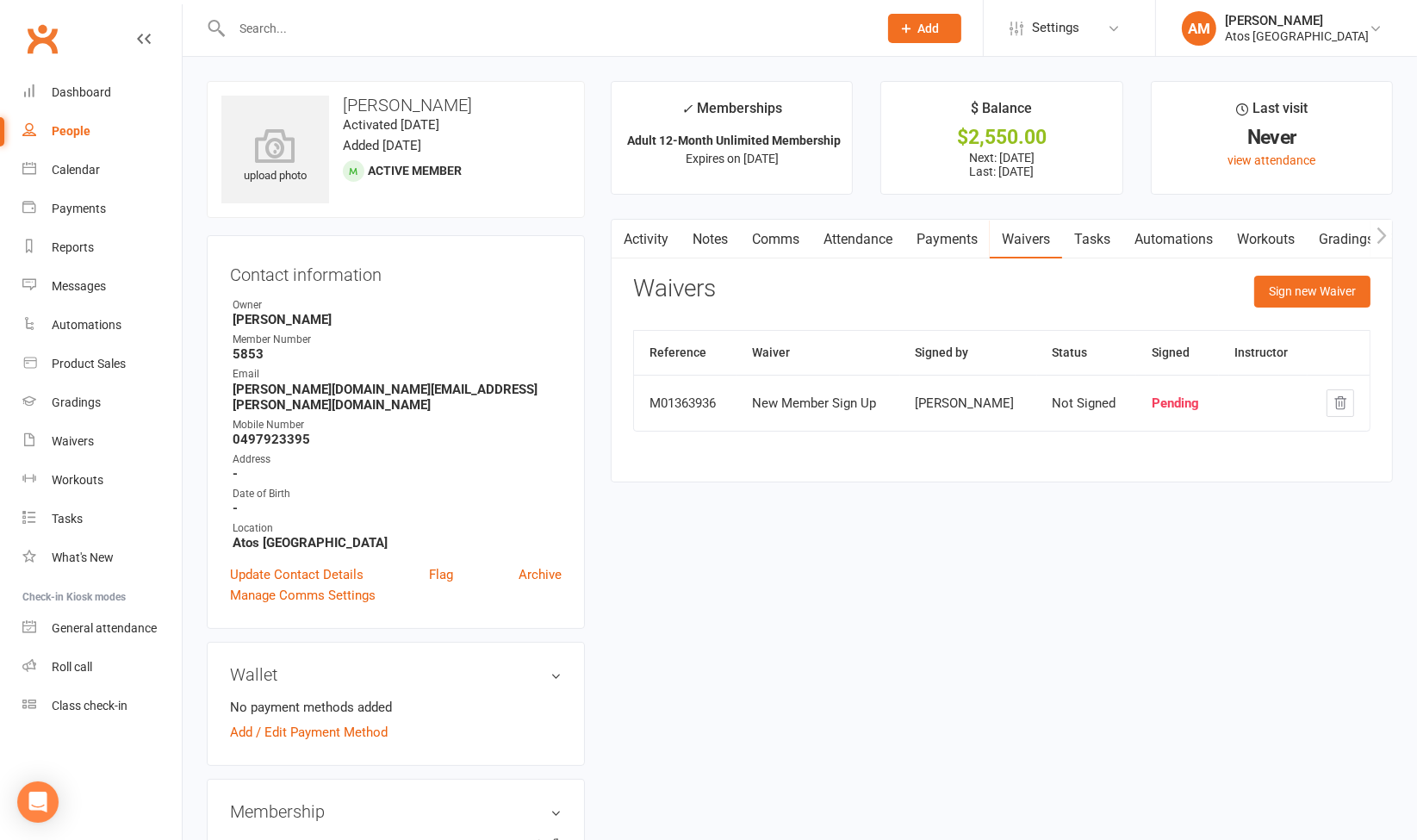
click at [1301, 314] on div "Sign new Waiver" at bounding box center [1312, 296] width 116 height 40
click at [1302, 298] on button "Sign new Waiver" at bounding box center [1312, 292] width 116 height 31
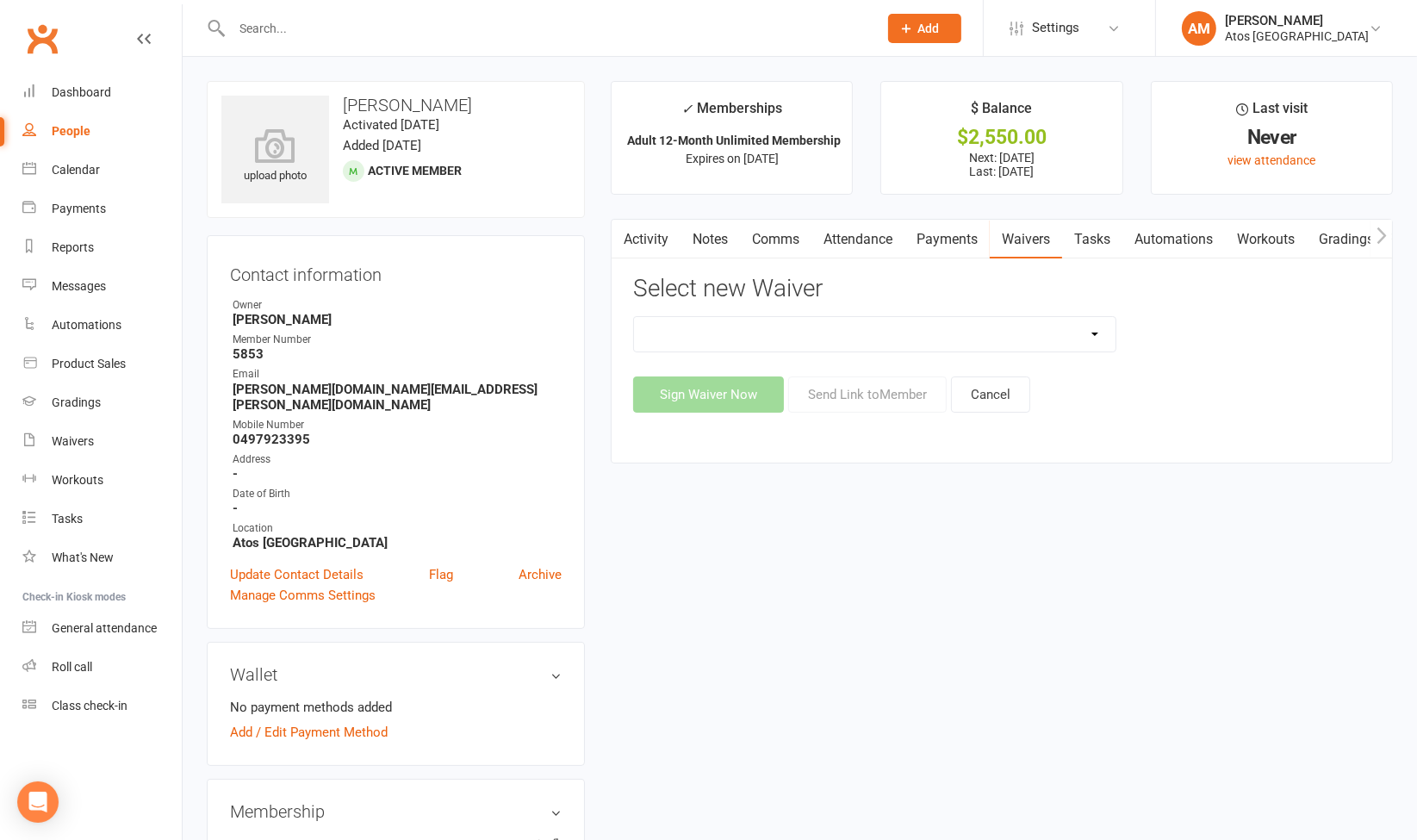
click at [915, 325] on select "New Member Sign Up Payment Authority Waiver Waiver Release (Existing Members)" at bounding box center [874, 334] width 481 height 34
select select "14625"
click at [634, 317] on select "New Member Sign Up Payment Authority Waiver Waiver Release (Existing Members)" at bounding box center [874, 334] width 481 height 34
click at [861, 391] on button "Send Link to Member" at bounding box center [867, 394] width 158 height 36
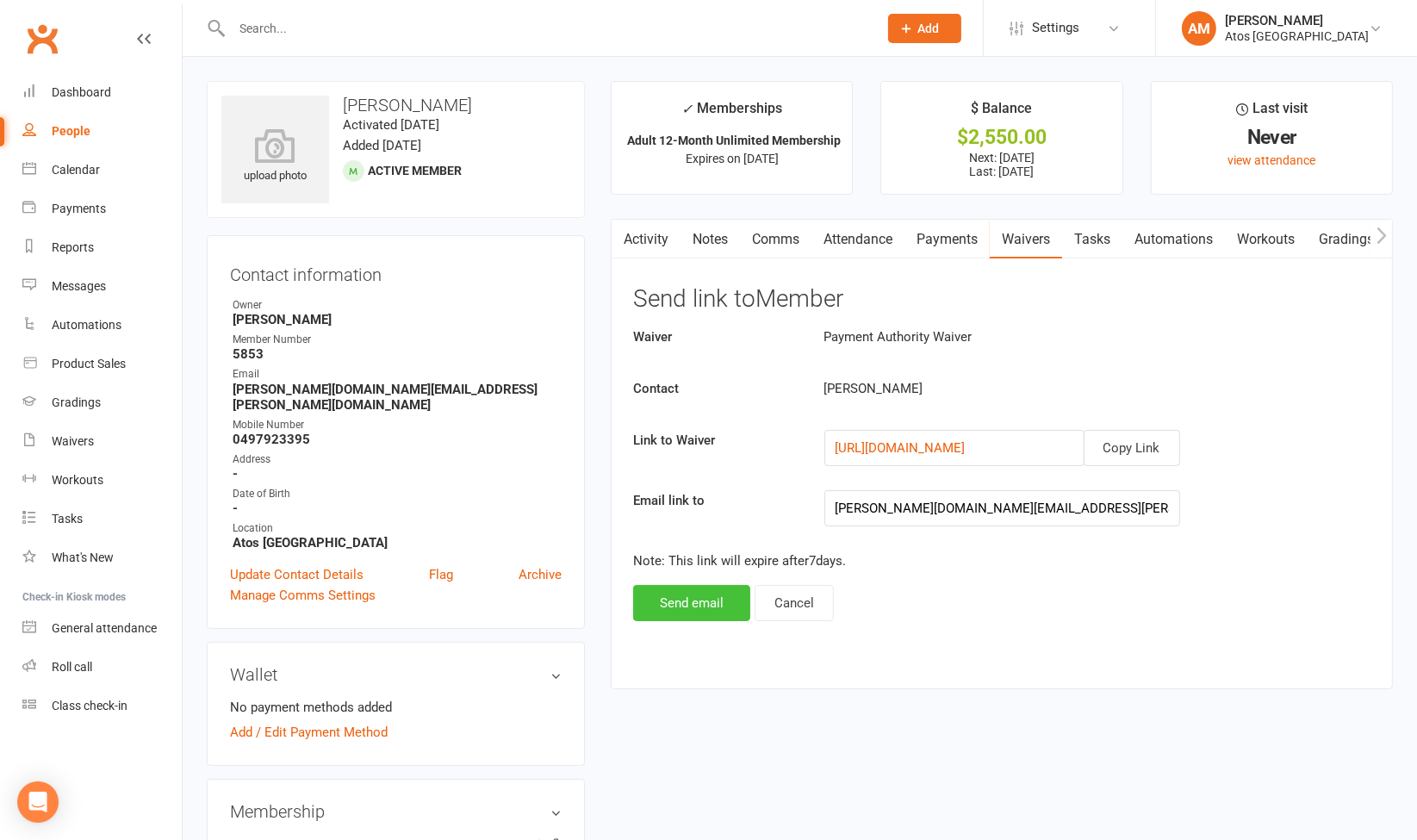
click at [718, 596] on button "Send email" at bounding box center [692, 602] width 117 height 36
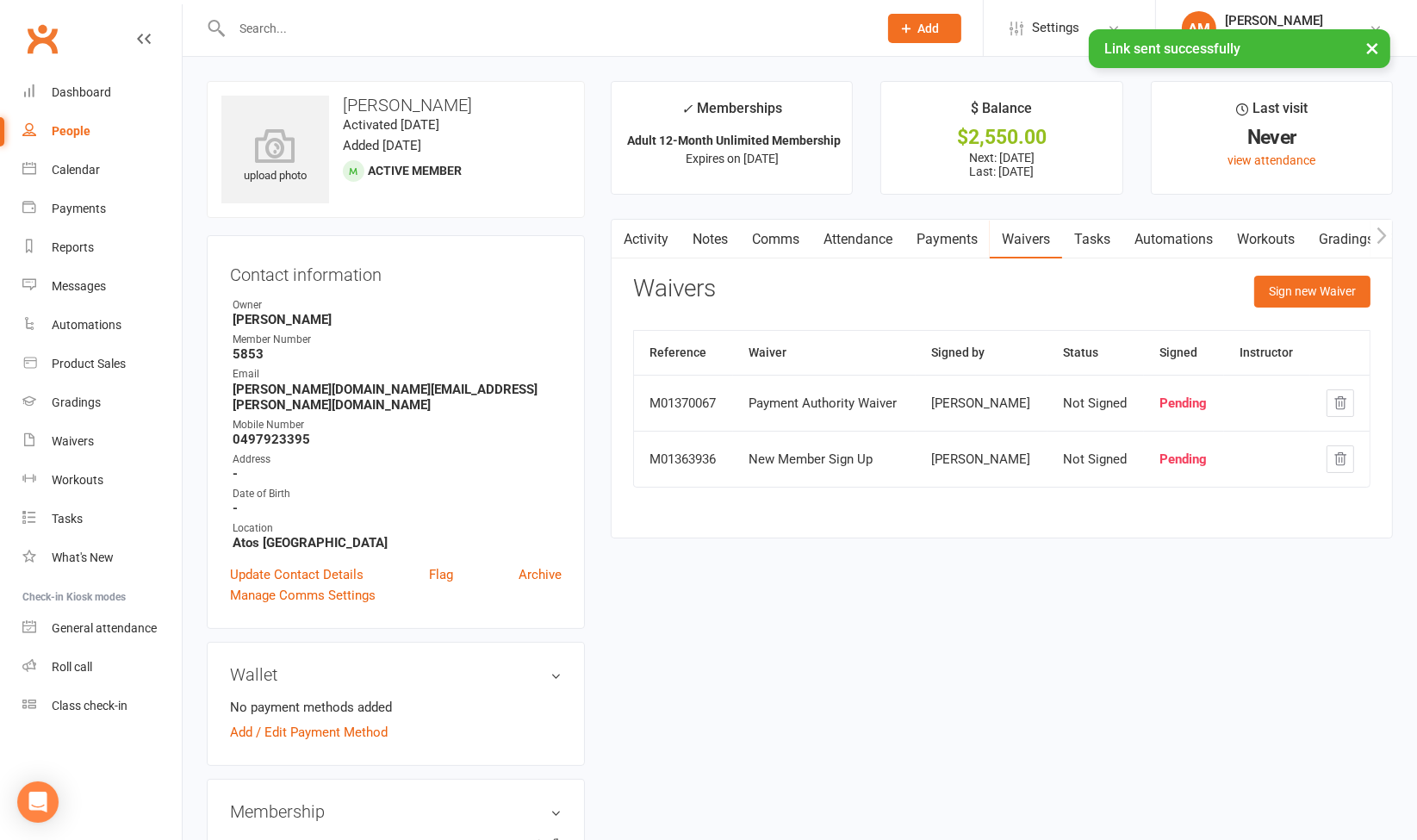
click at [646, 231] on link "Activity" at bounding box center [646, 238] width 69 height 39
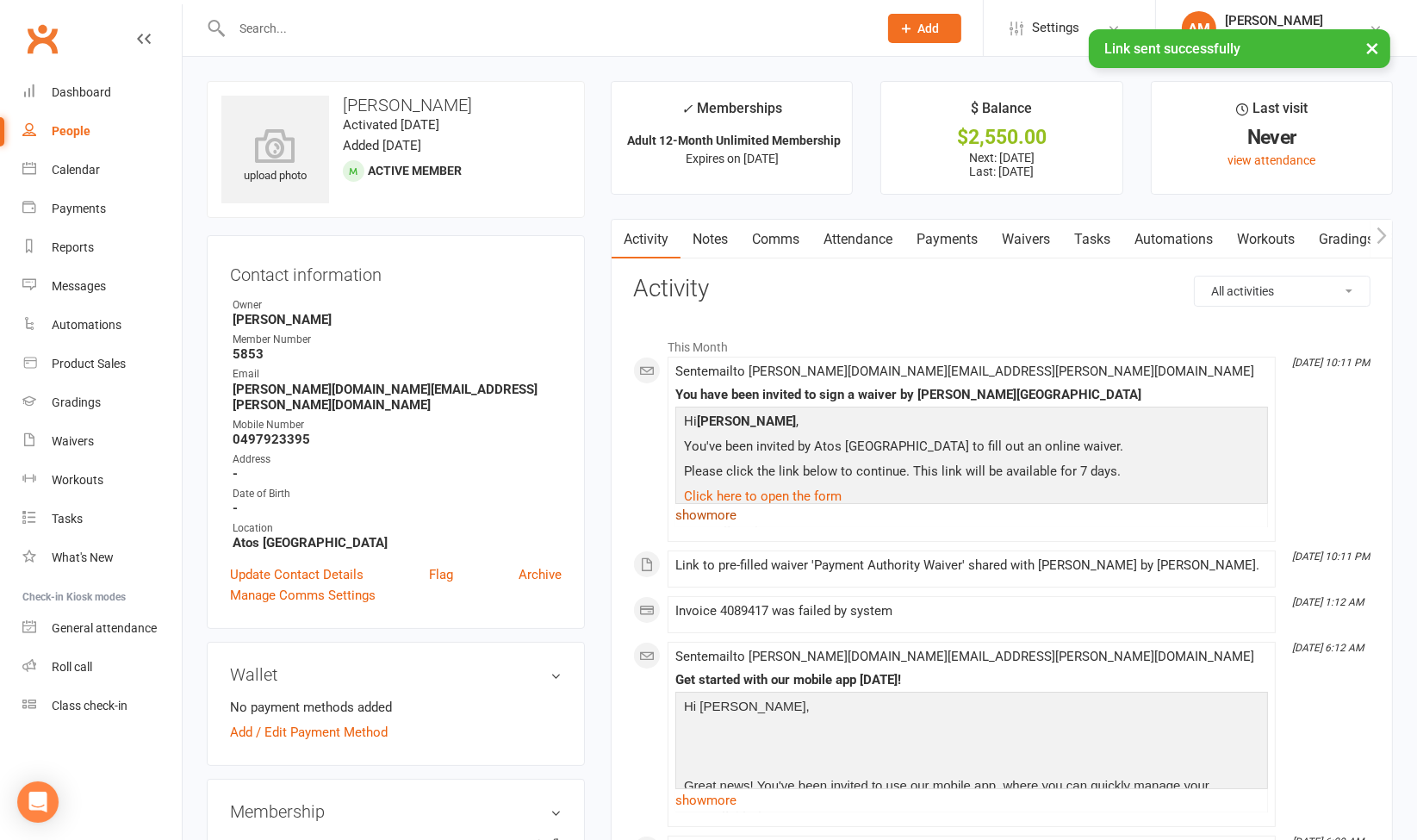
click at [734, 518] on link "show more" at bounding box center [971, 515] width 592 height 24
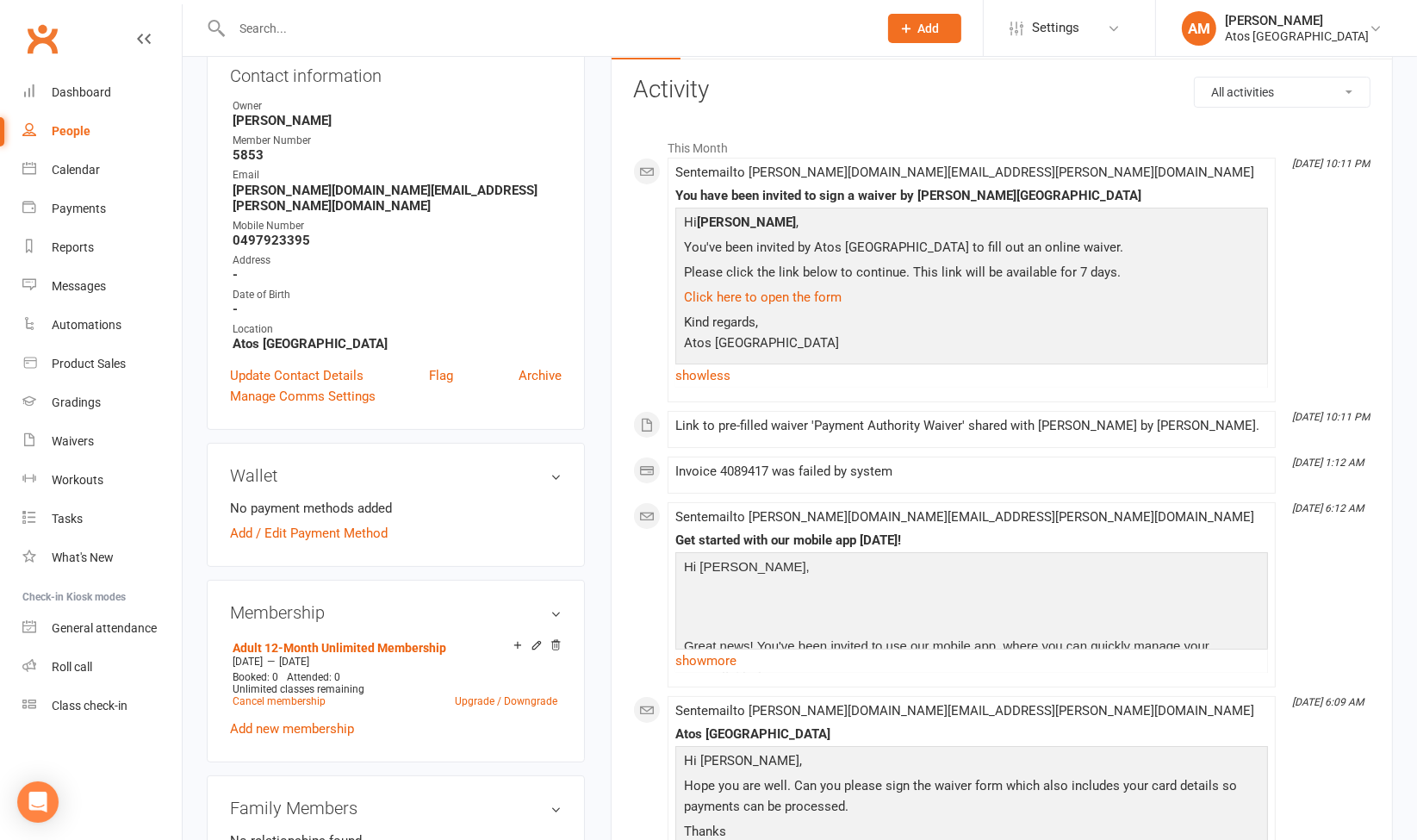
scroll to position [207, 0]
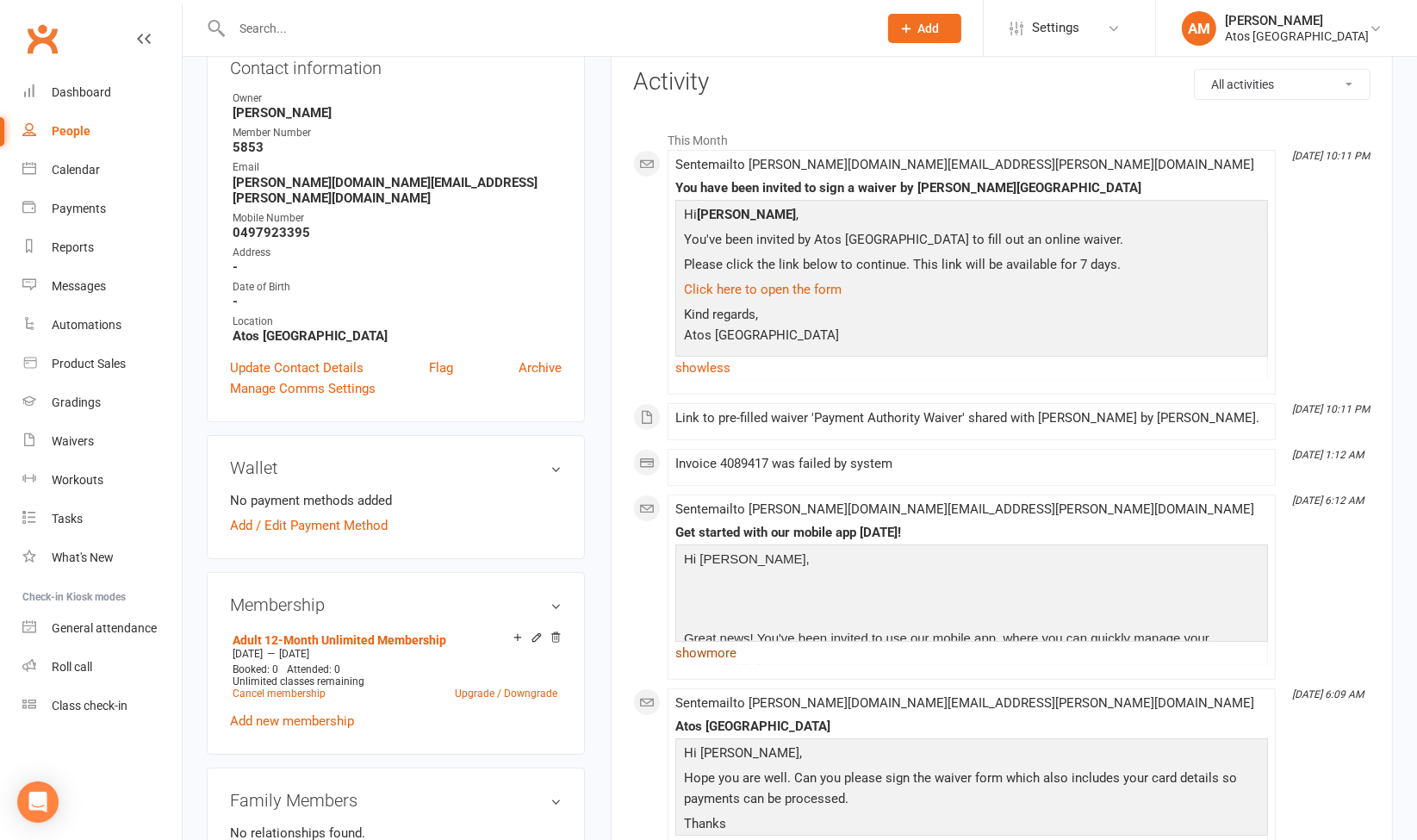
click at [717, 652] on link "show more" at bounding box center [971, 653] width 592 height 24
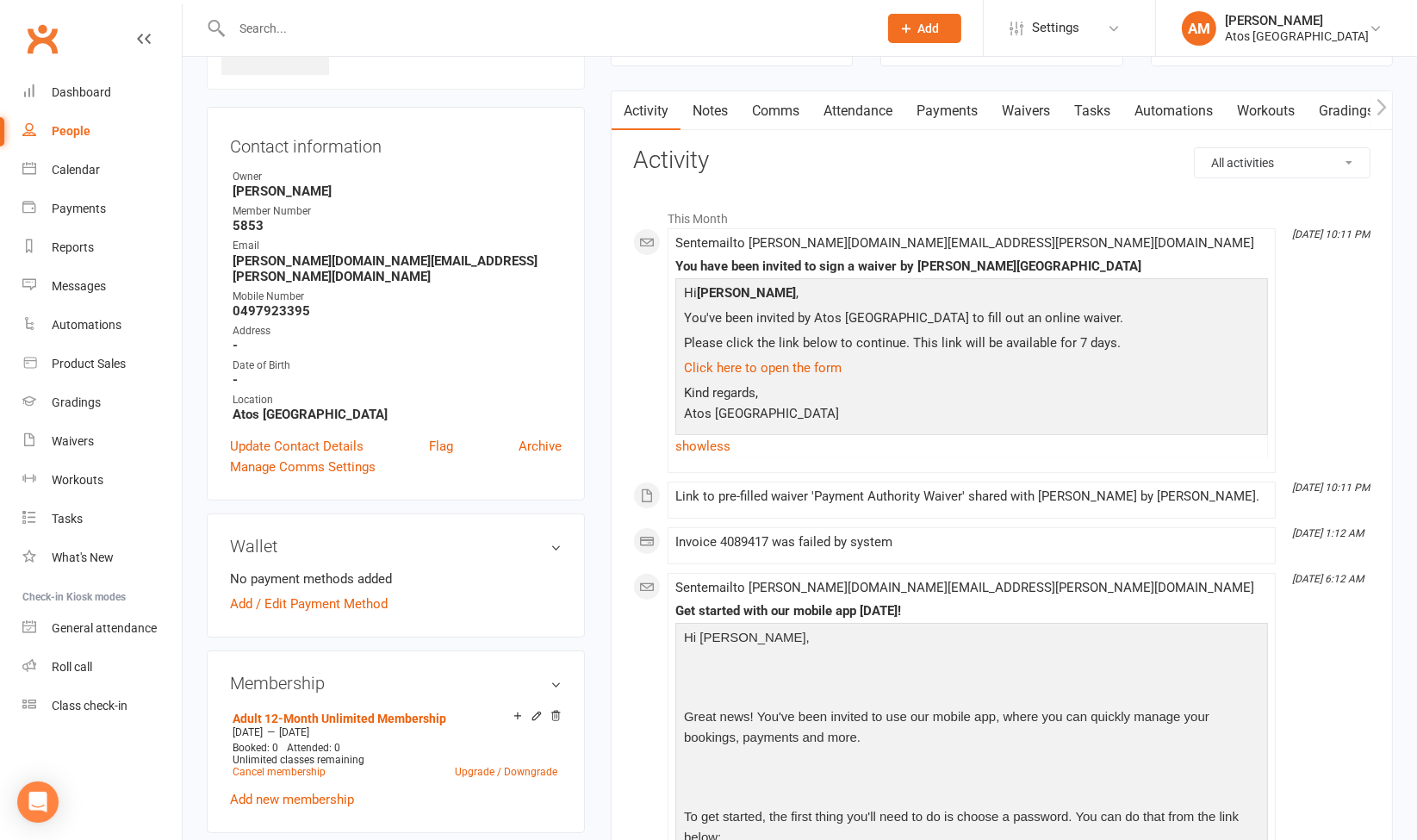
scroll to position [0, 0]
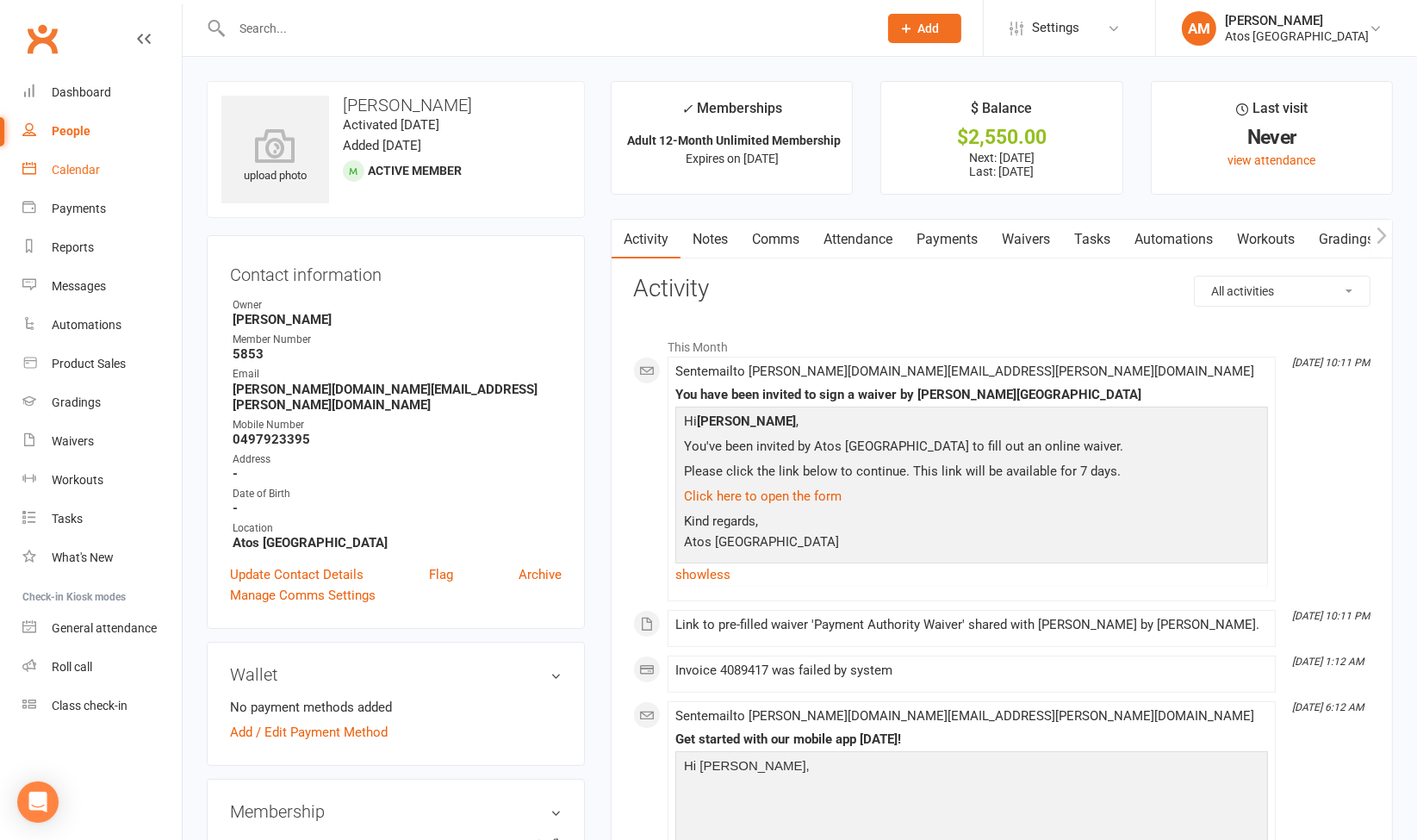
click at [104, 165] on link "Calendar" at bounding box center [102, 170] width 159 height 38
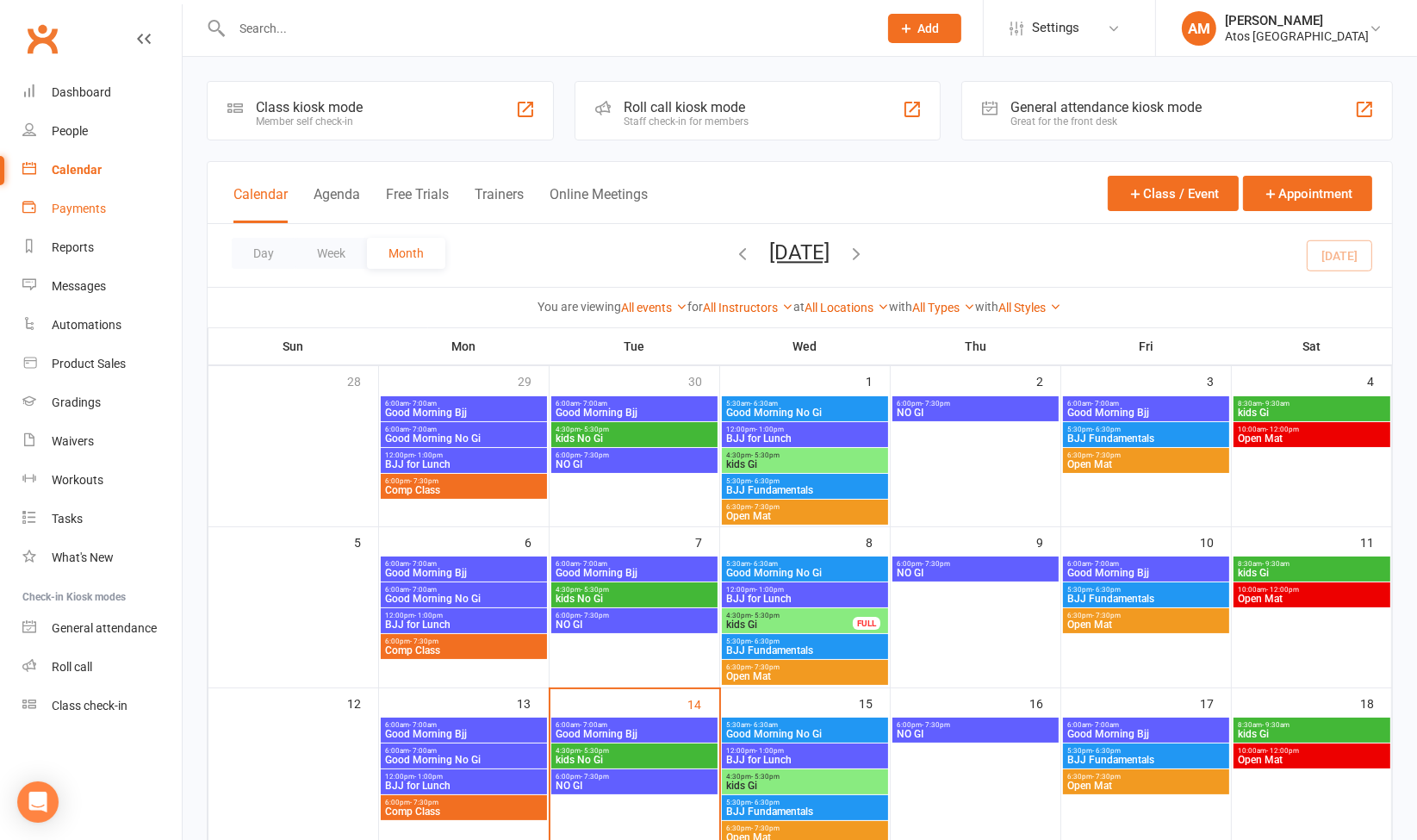
click at [92, 210] on div "Payments" at bounding box center [79, 209] width 54 height 14
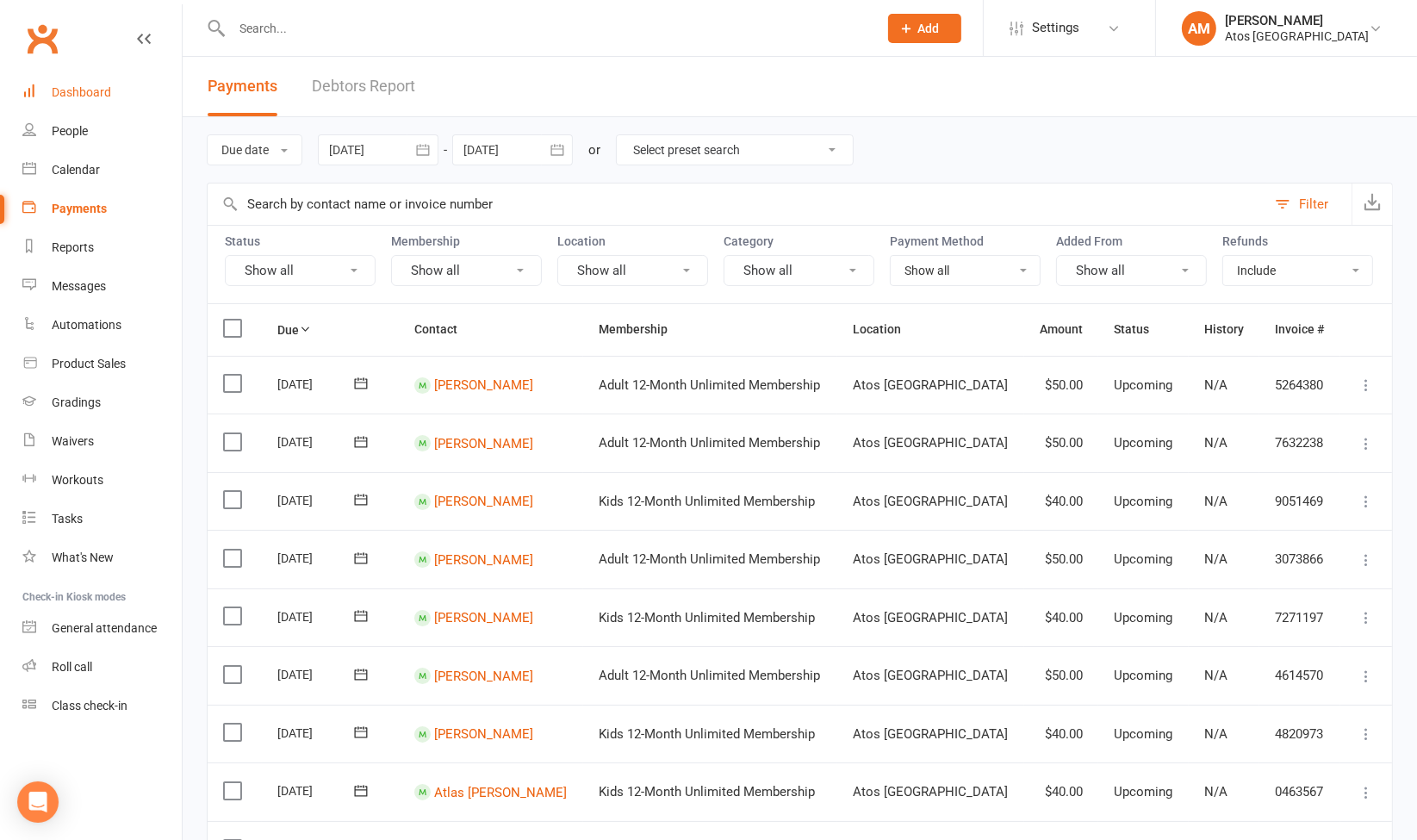
click at [86, 99] on link "Dashboard" at bounding box center [102, 93] width 159 height 38
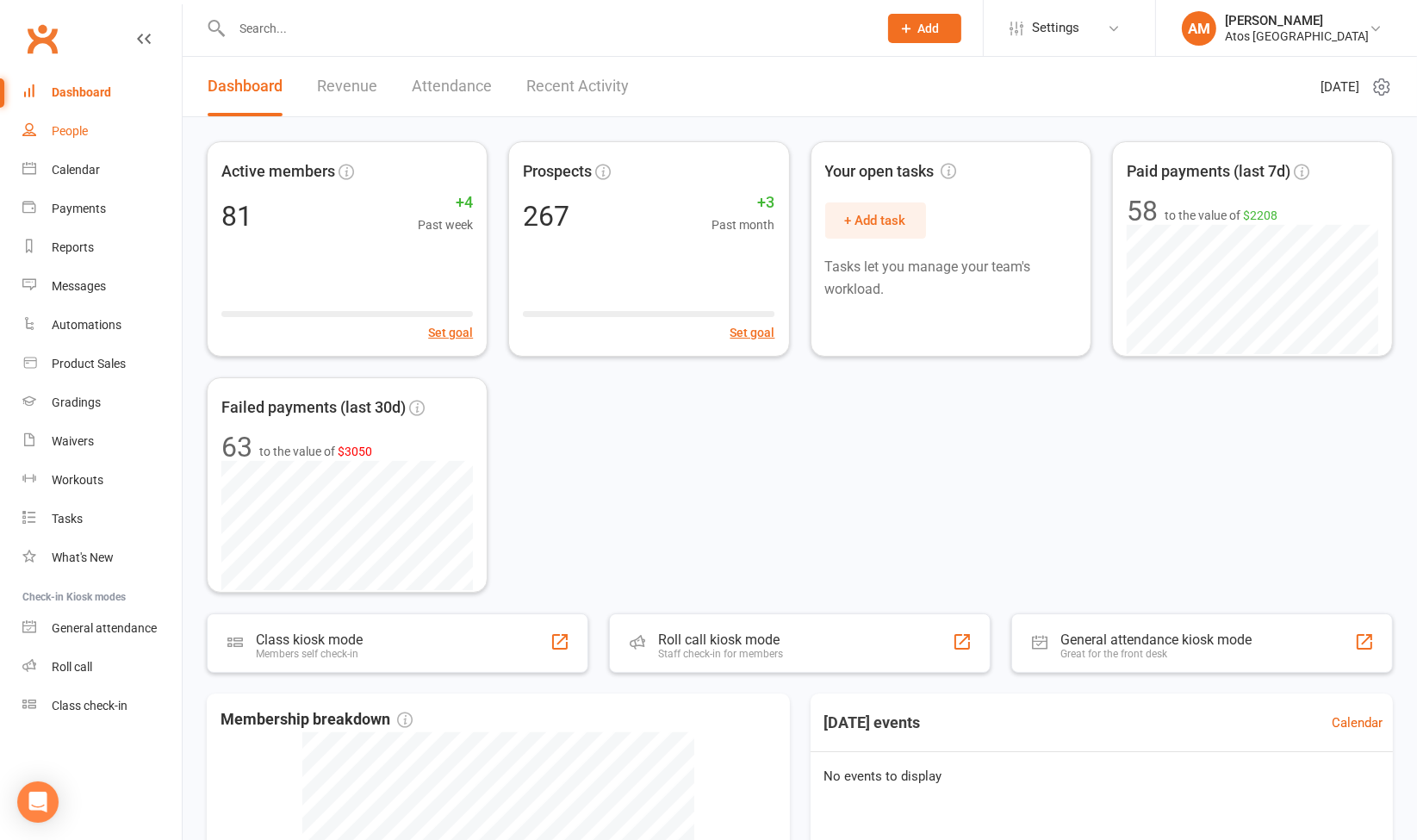
click at [78, 133] on div "People" at bounding box center [69, 131] width 36 height 14
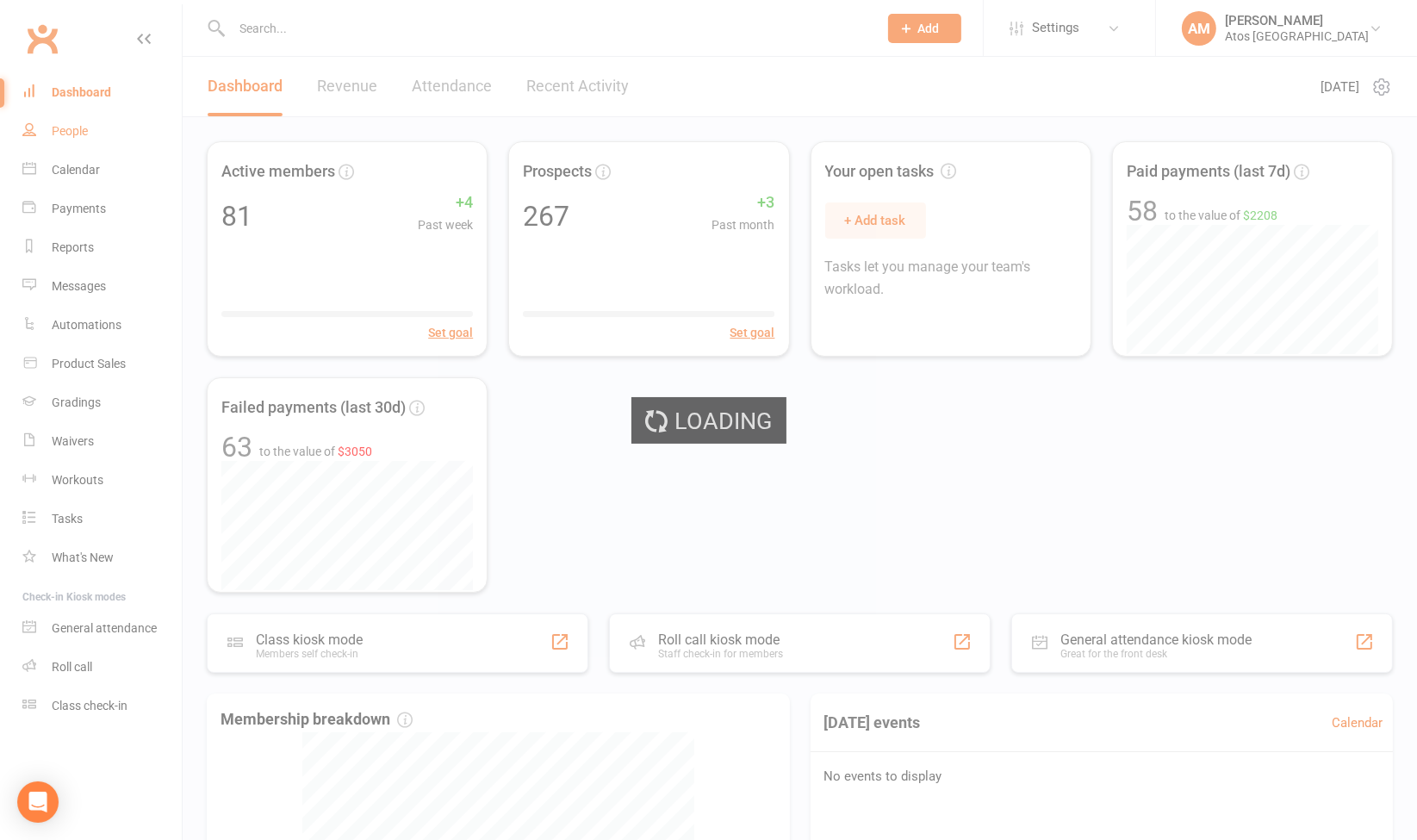
select select "100"
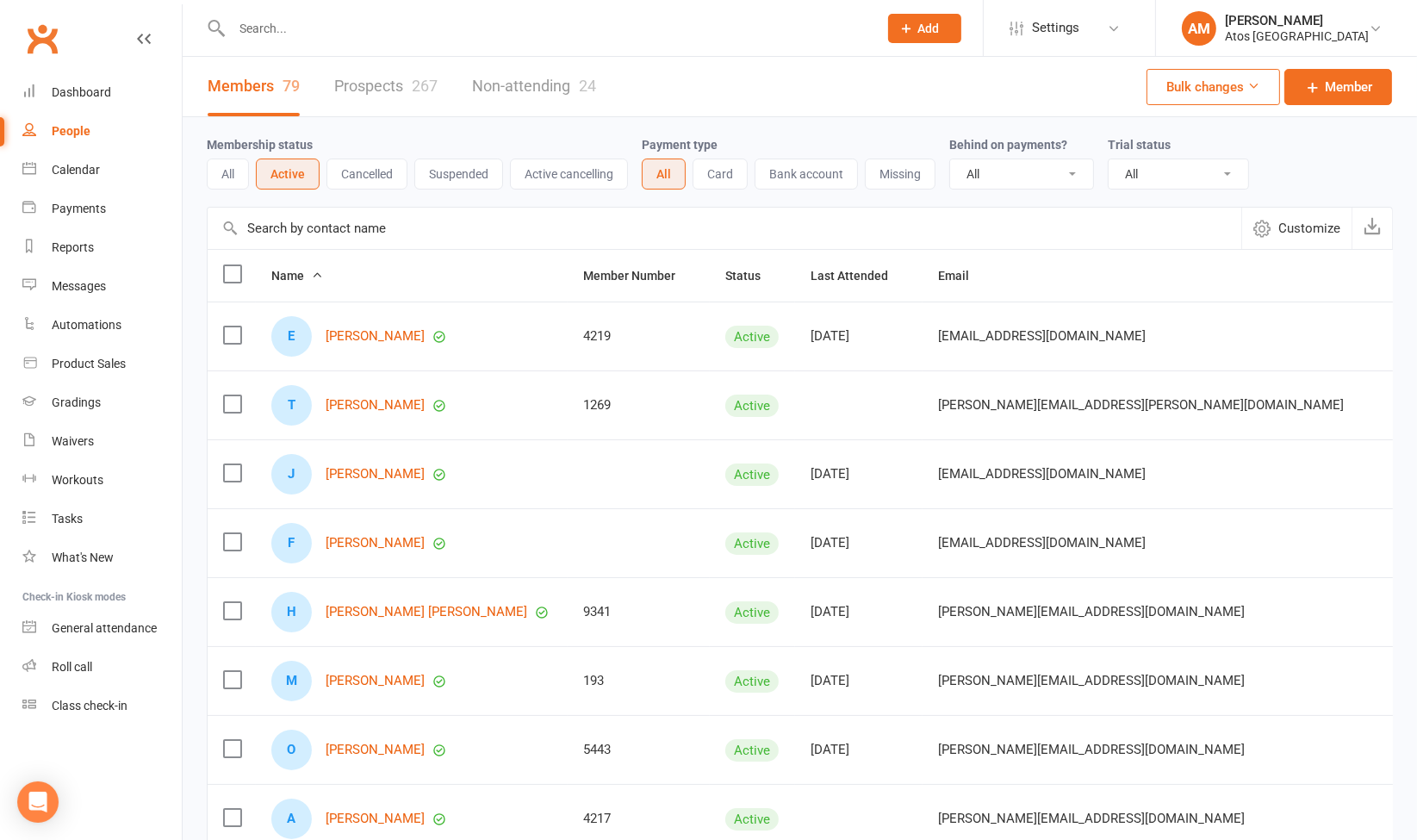
click at [811, 282] on button "Last Attended" at bounding box center [859, 276] width 96 height 21
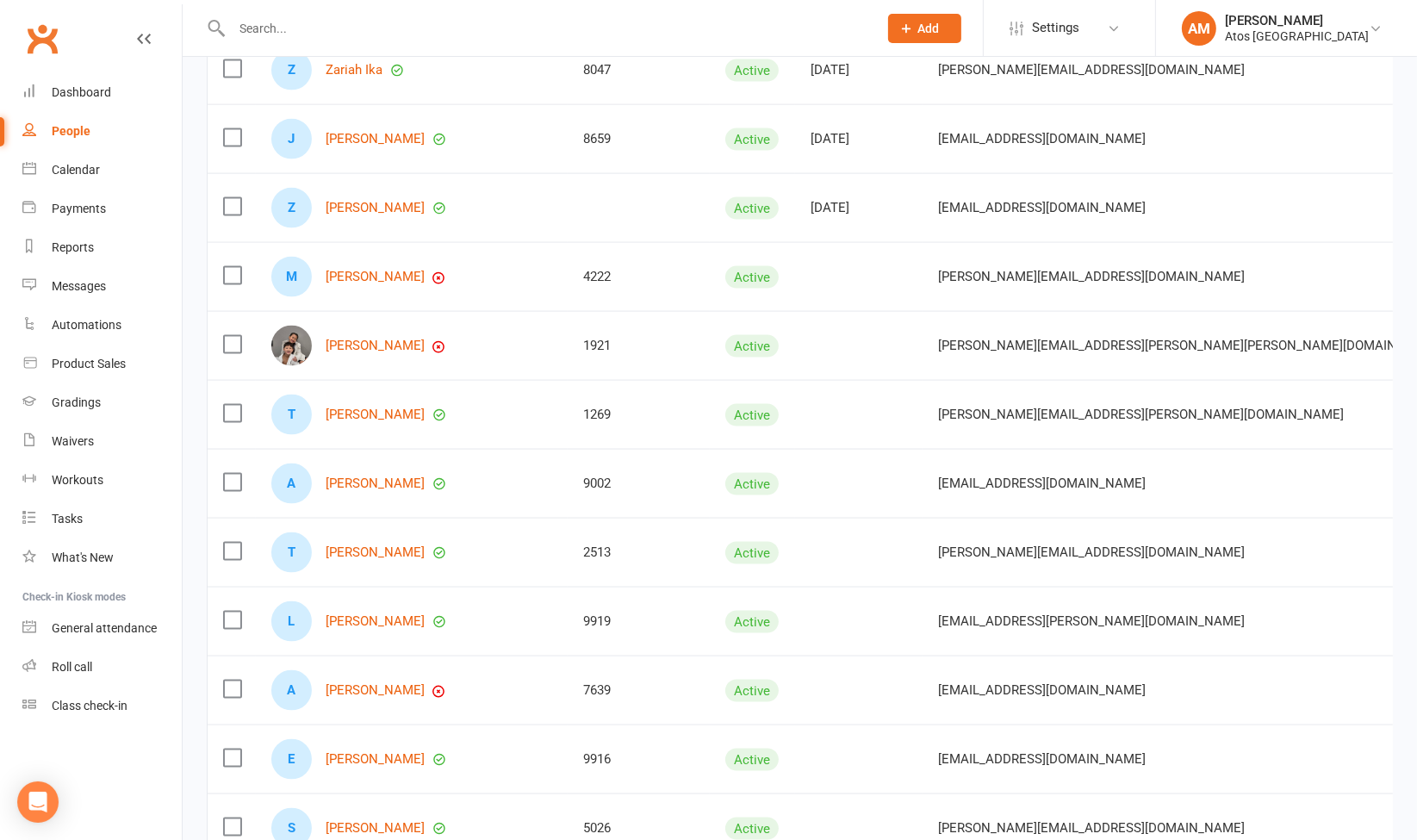
scroll to position [2855, 0]
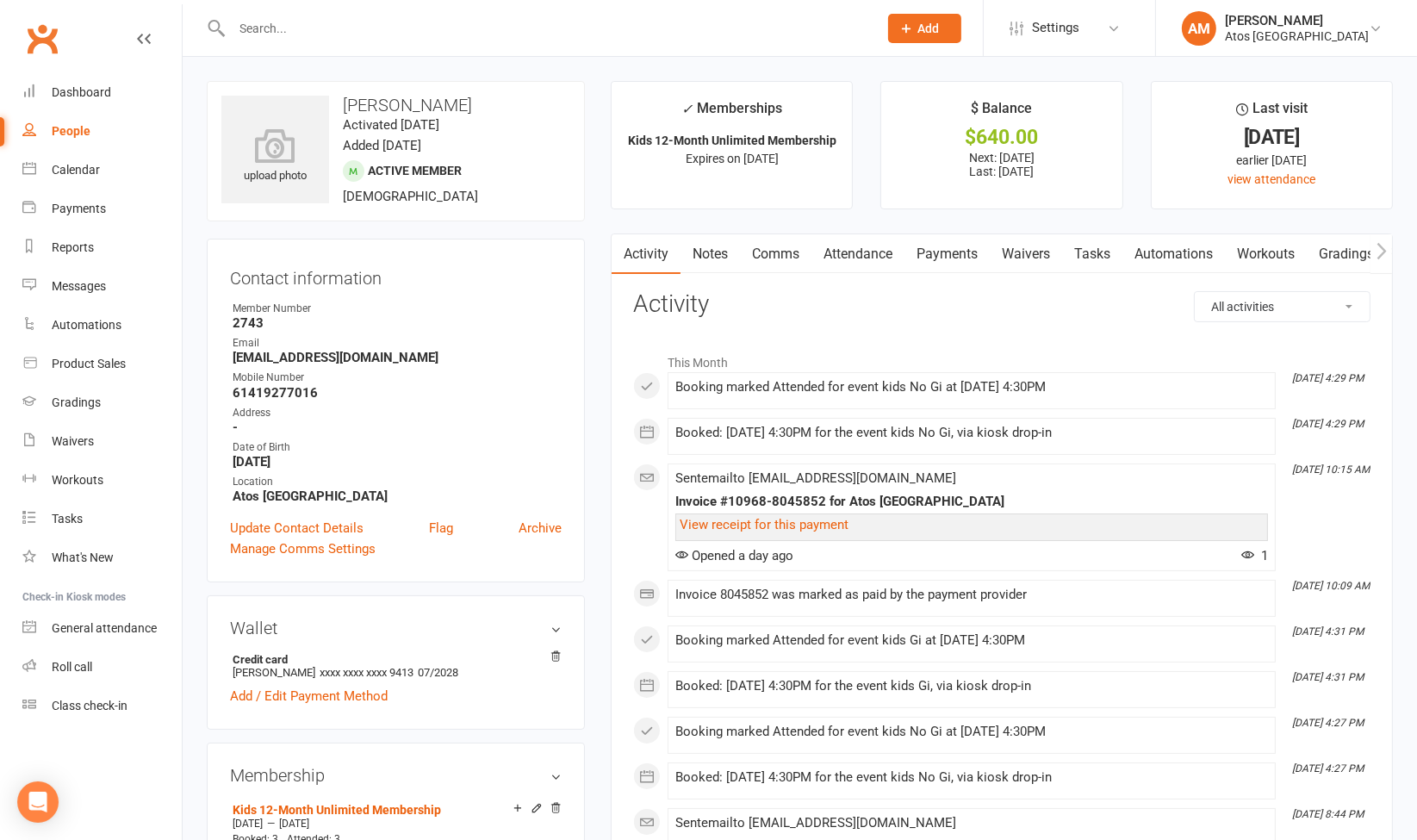
click at [982, 251] on link "Payments" at bounding box center [948, 253] width 86 height 39
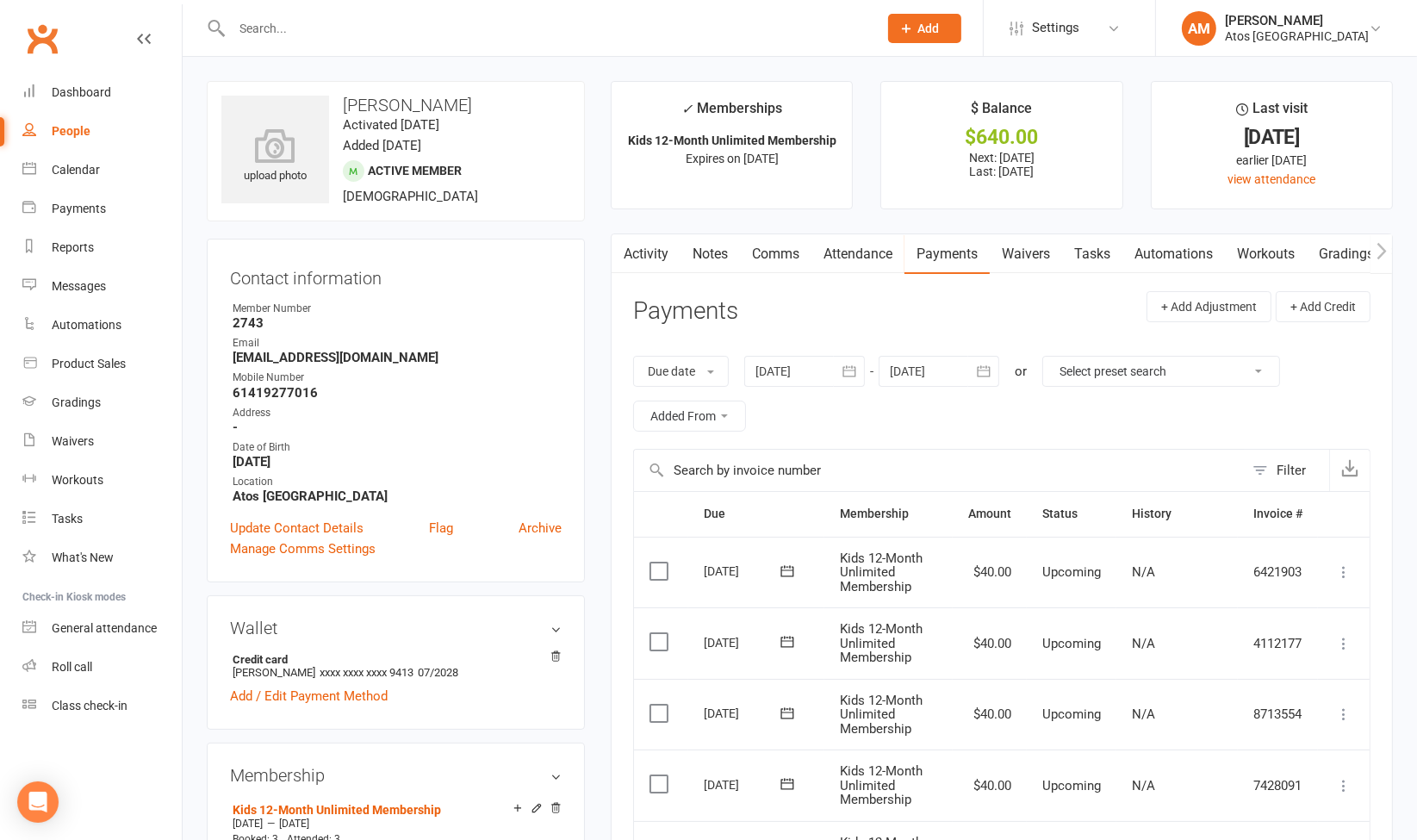
click at [1023, 254] on link "Waivers" at bounding box center [1026, 253] width 73 height 39
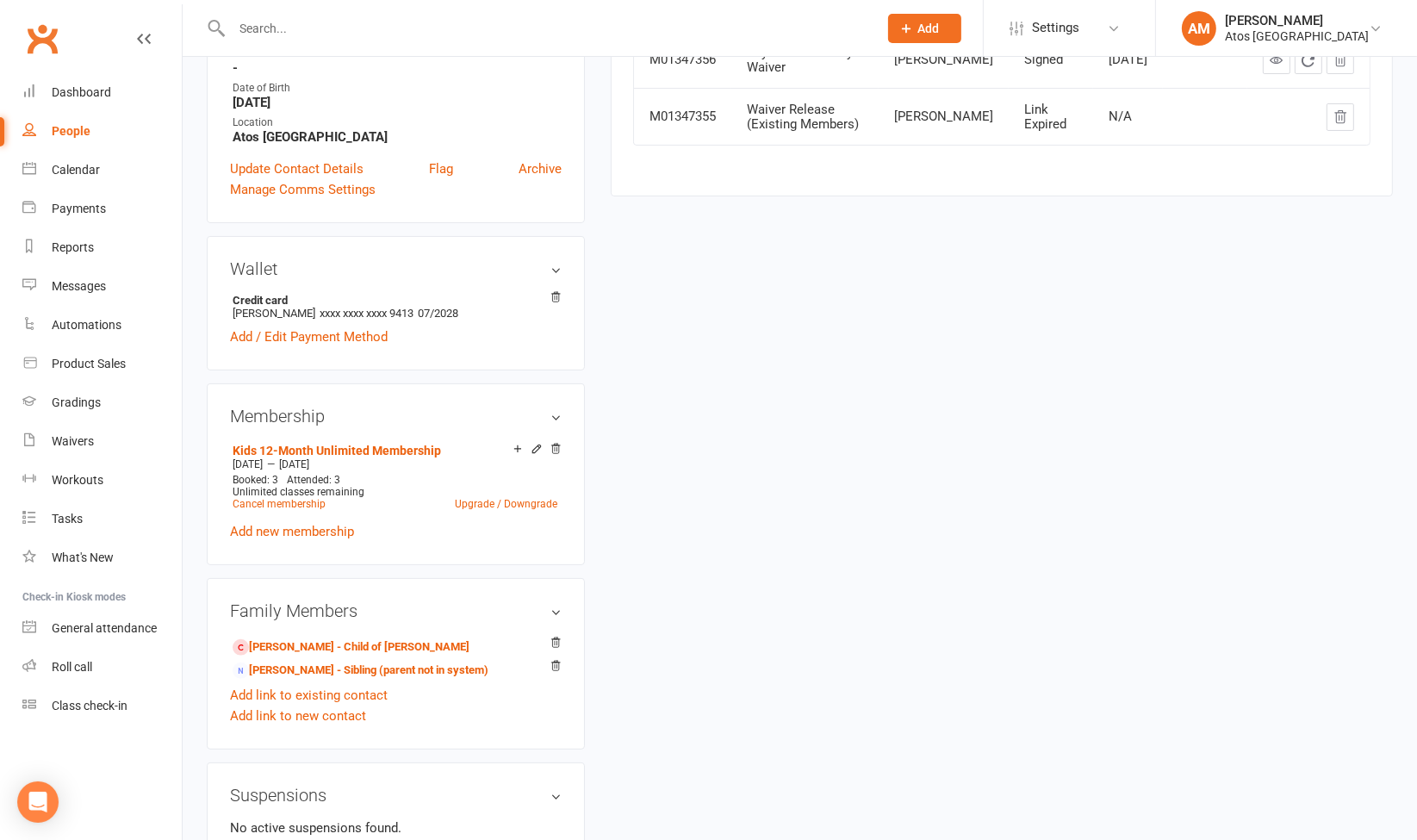
scroll to position [361, 0]
click at [347, 664] on link "Raj Paramanathan - Sibling (parent not in system)" at bounding box center [360, 668] width 256 height 18
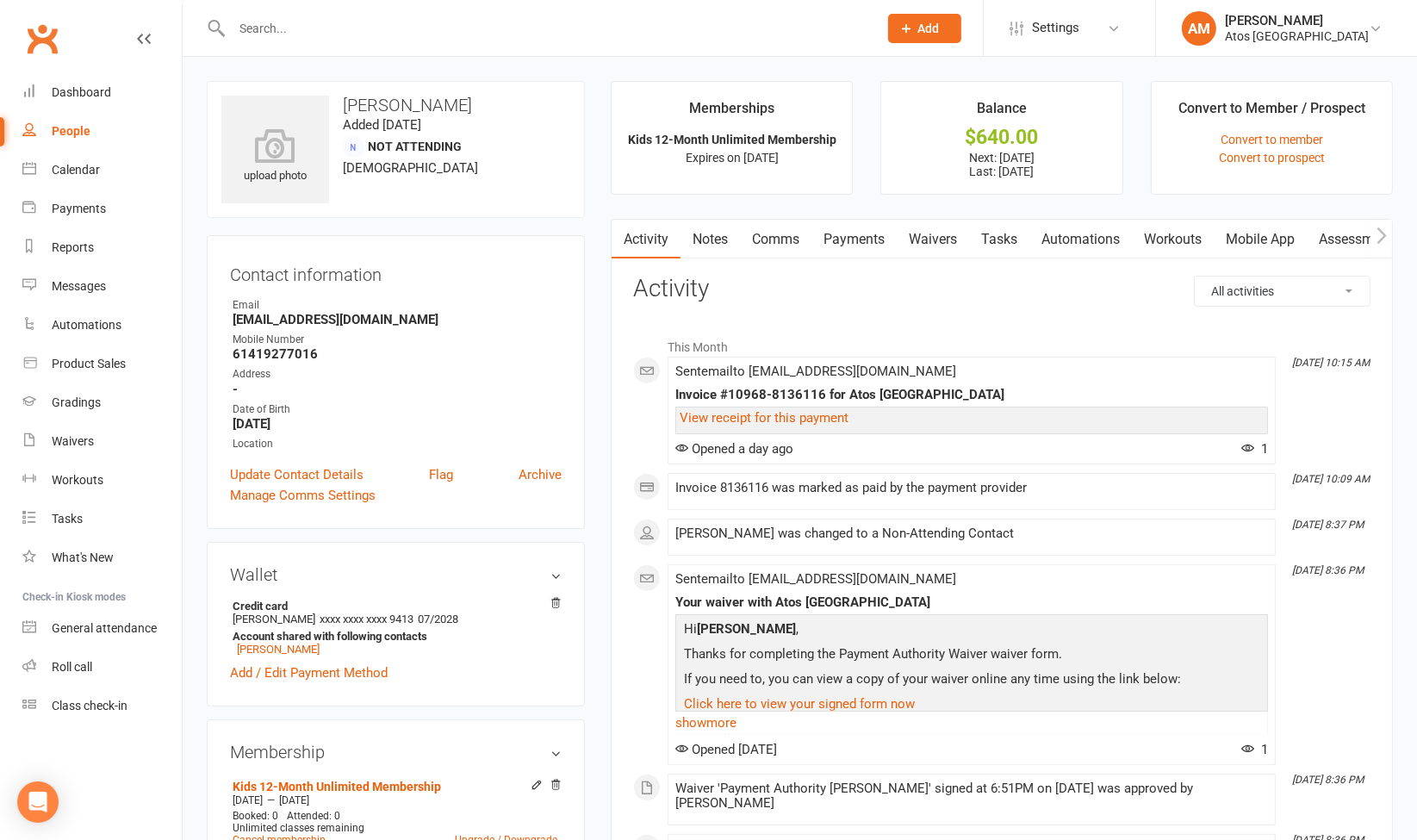
click at [934, 224] on link "Waivers" at bounding box center [933, 238] width 73 height 39
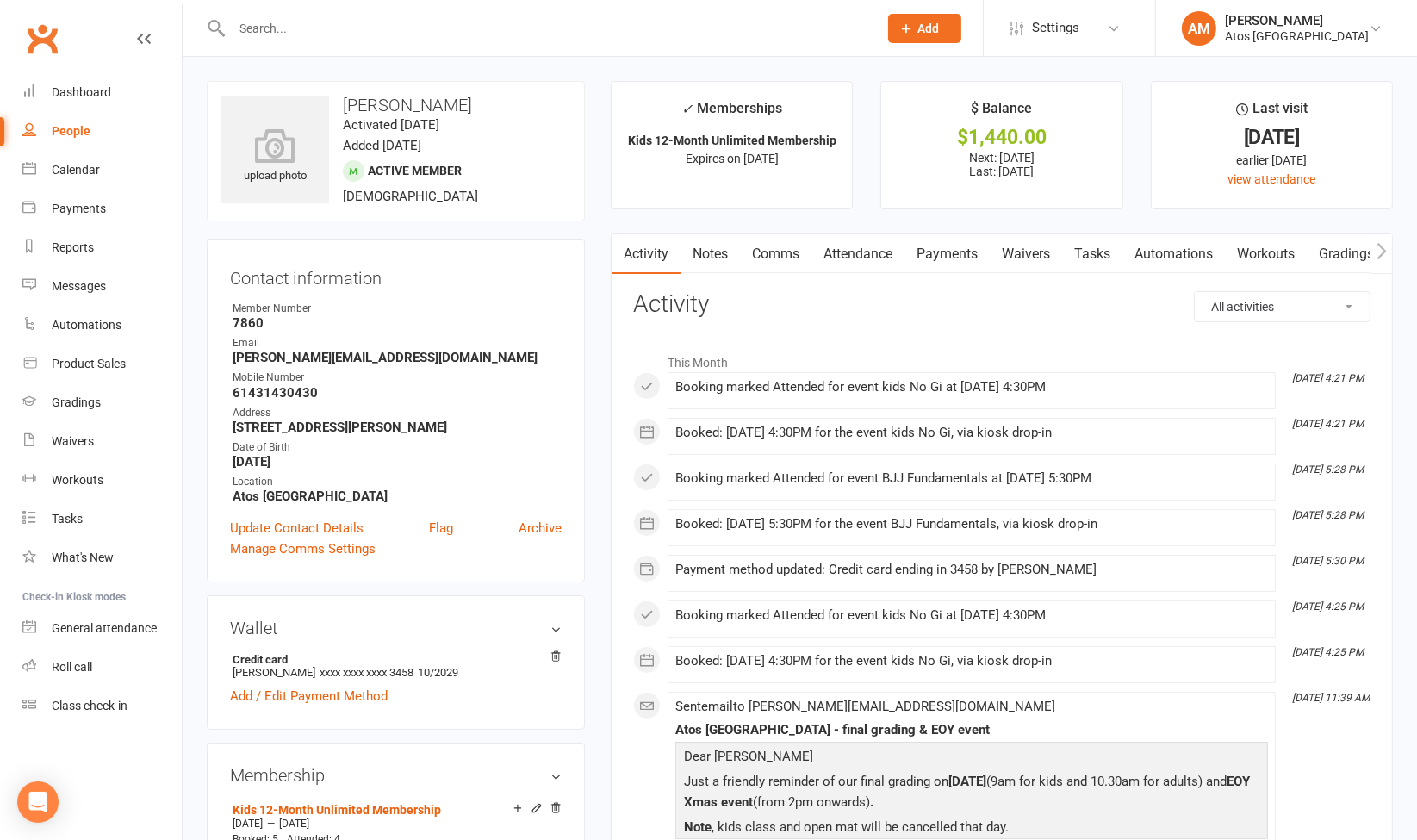
click at [728, 254] on link "Notes" at bounding box center [710, 253] width 59 height 39
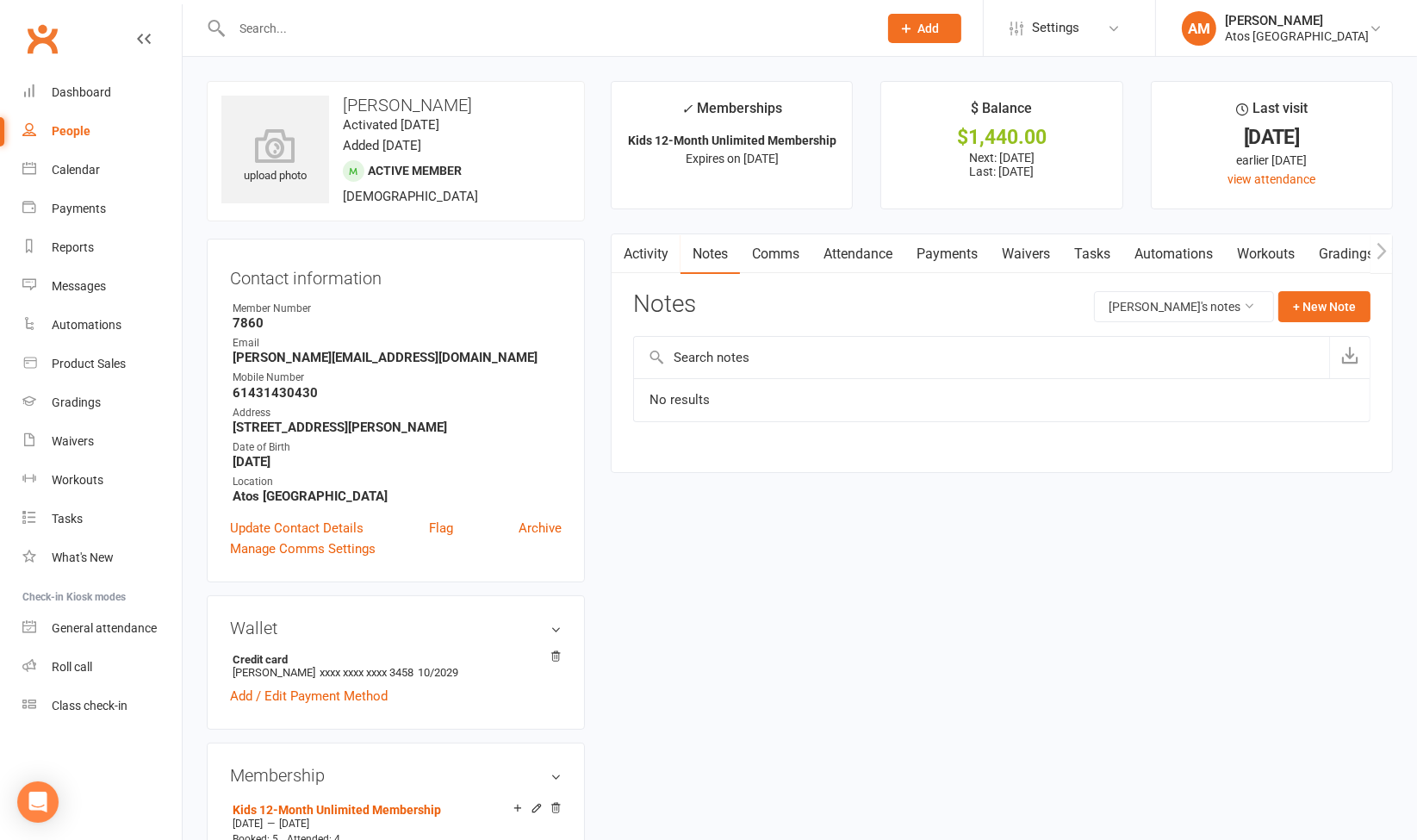
click at [1047, 254] on link "Waivers" at bounding box center [1026, 253] width 73 height 39
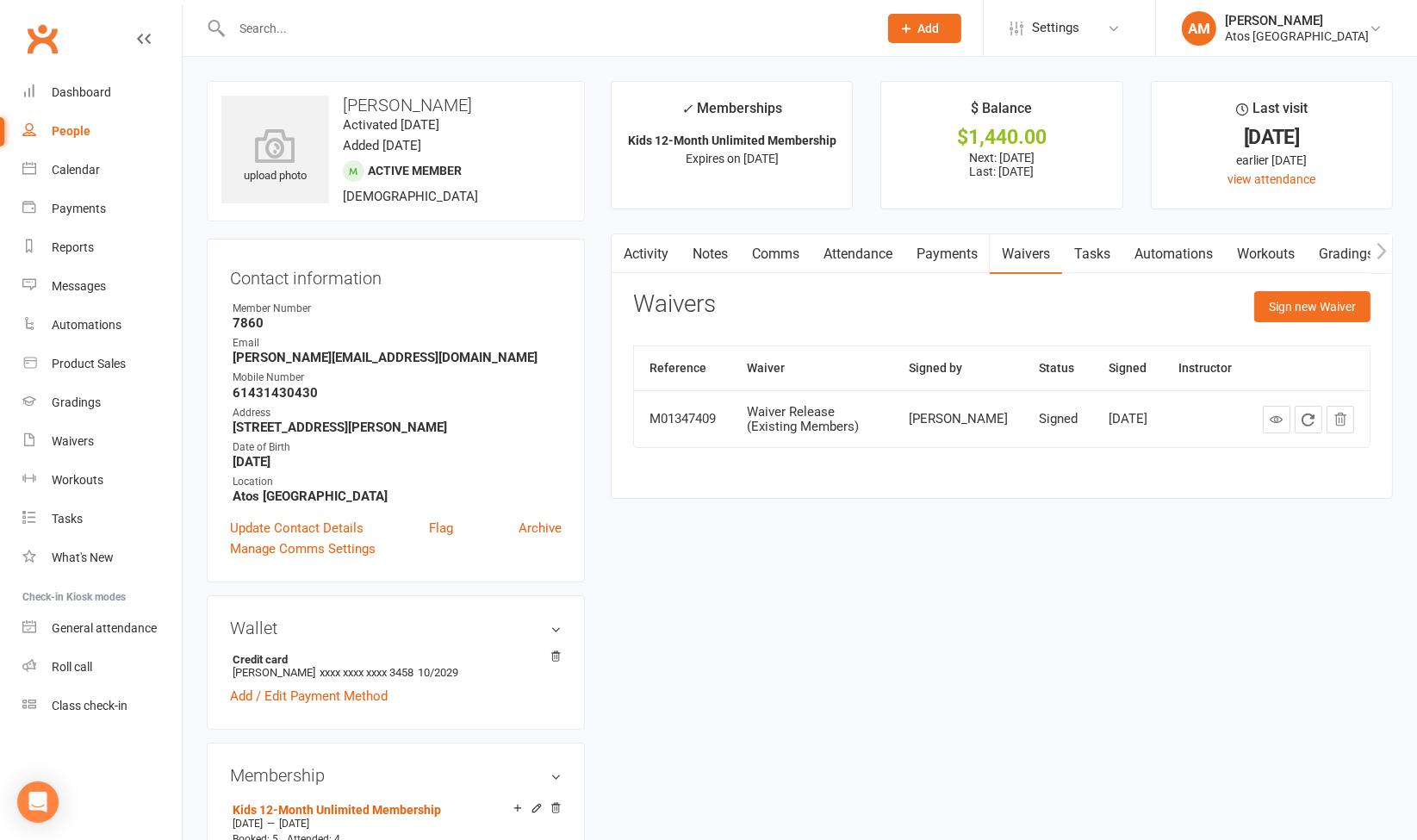
click at [713, 245] on link "Notes" at bounding box center [710, 253] width 59 height 39
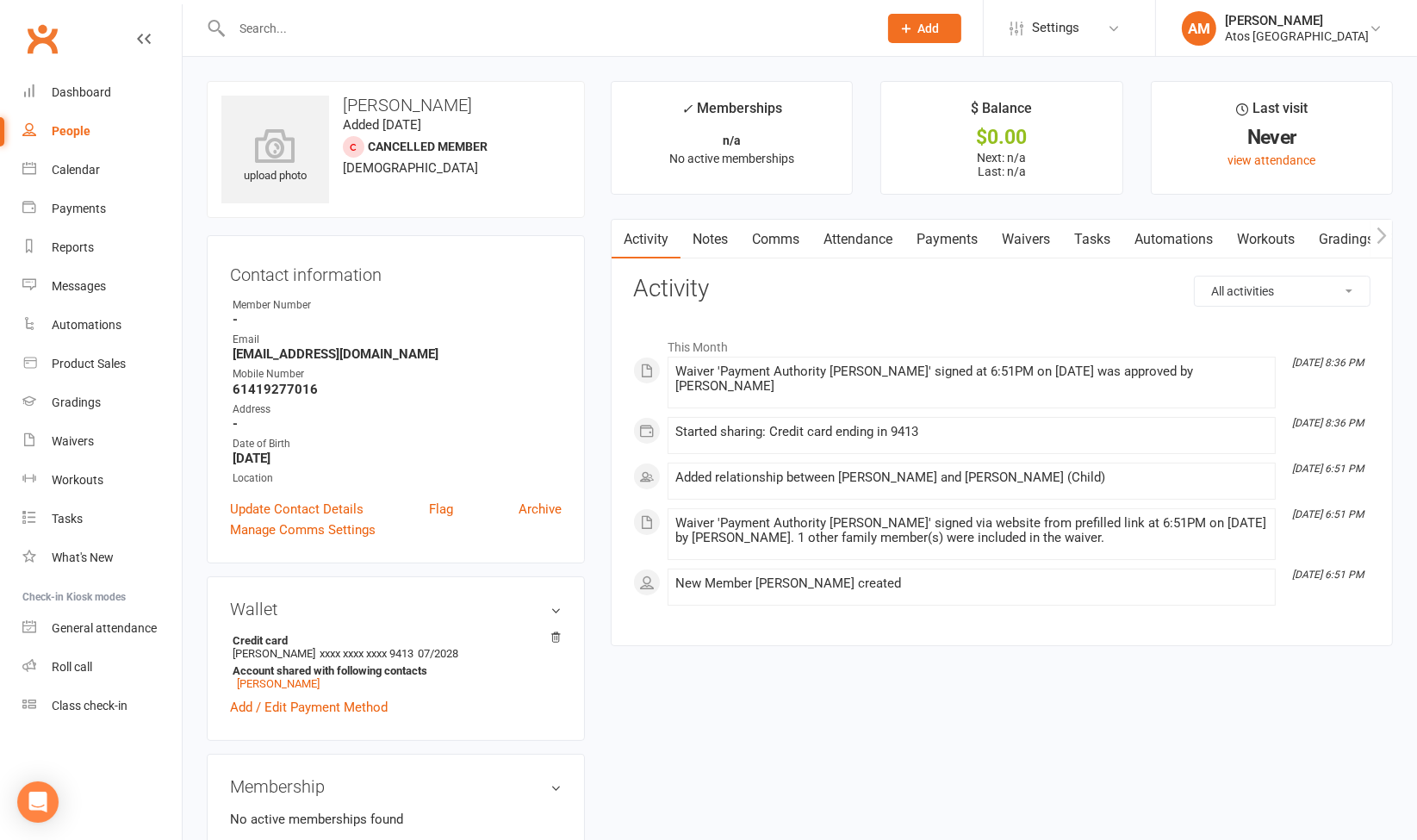
click at [961, 233] on link "Payments" at bounding box center [948, 238] width 86 height 39
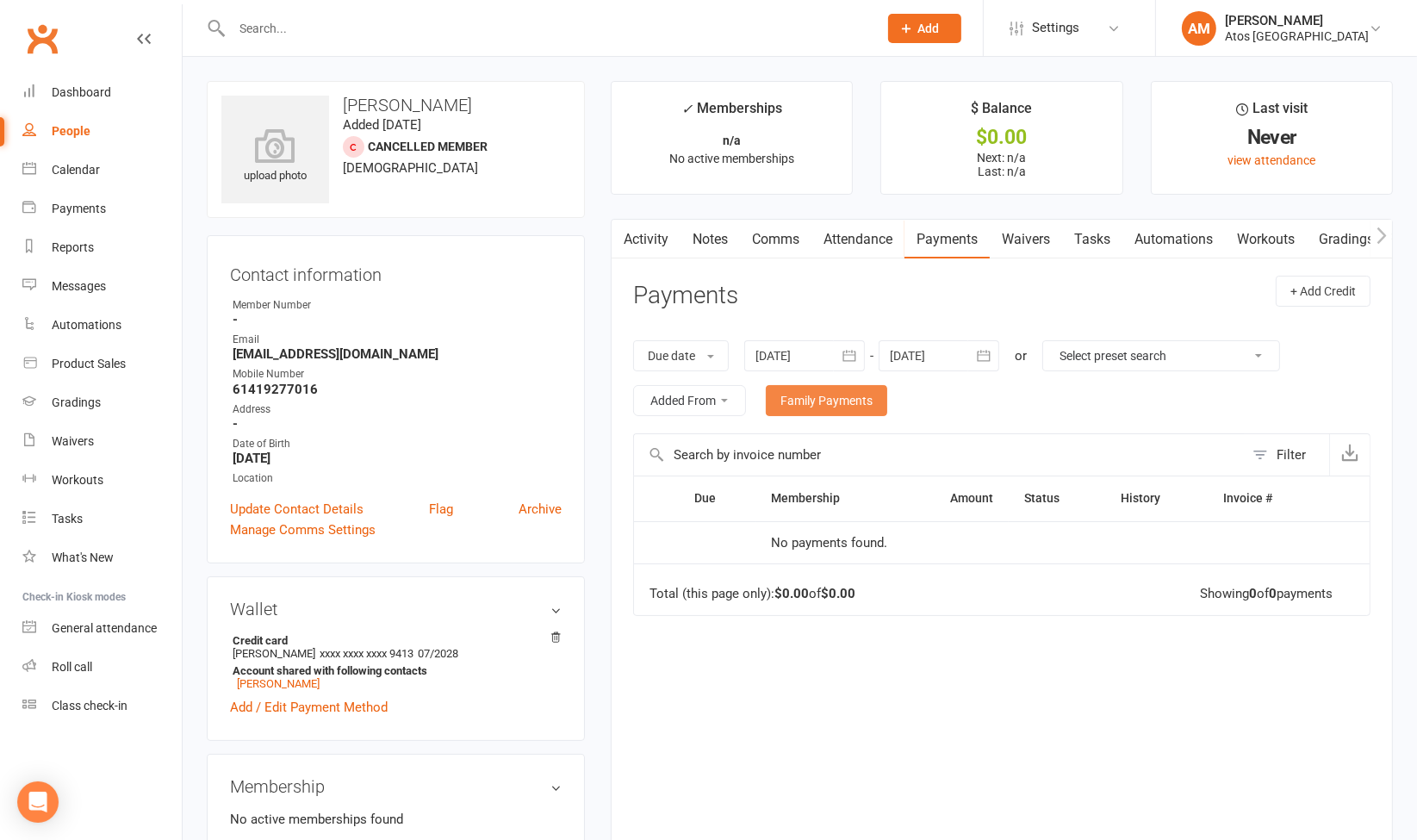
click at [836, 395] on link "Family Payments" at bounding box center [826, 401] width 121 height 31
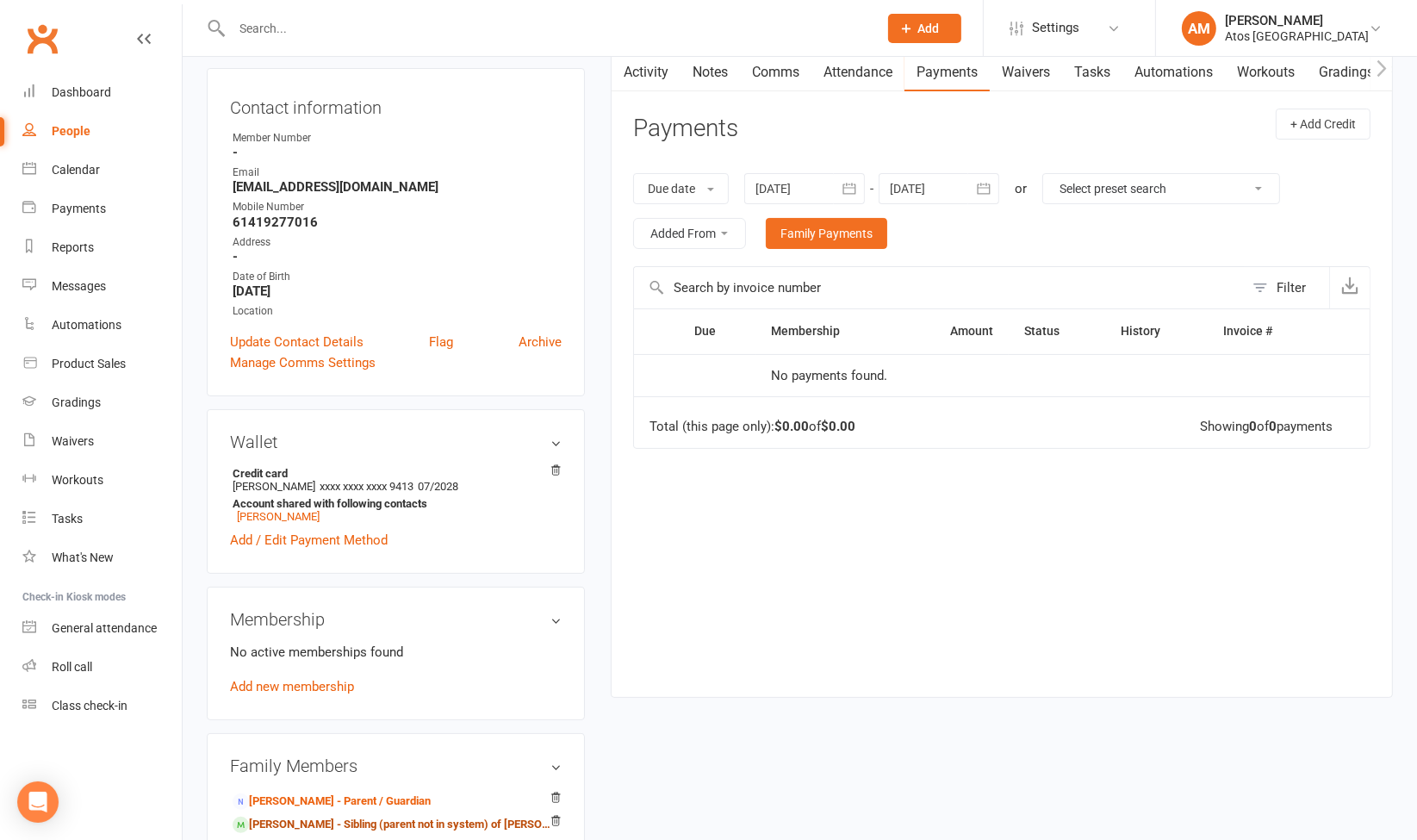
scroll to position [196, 0]
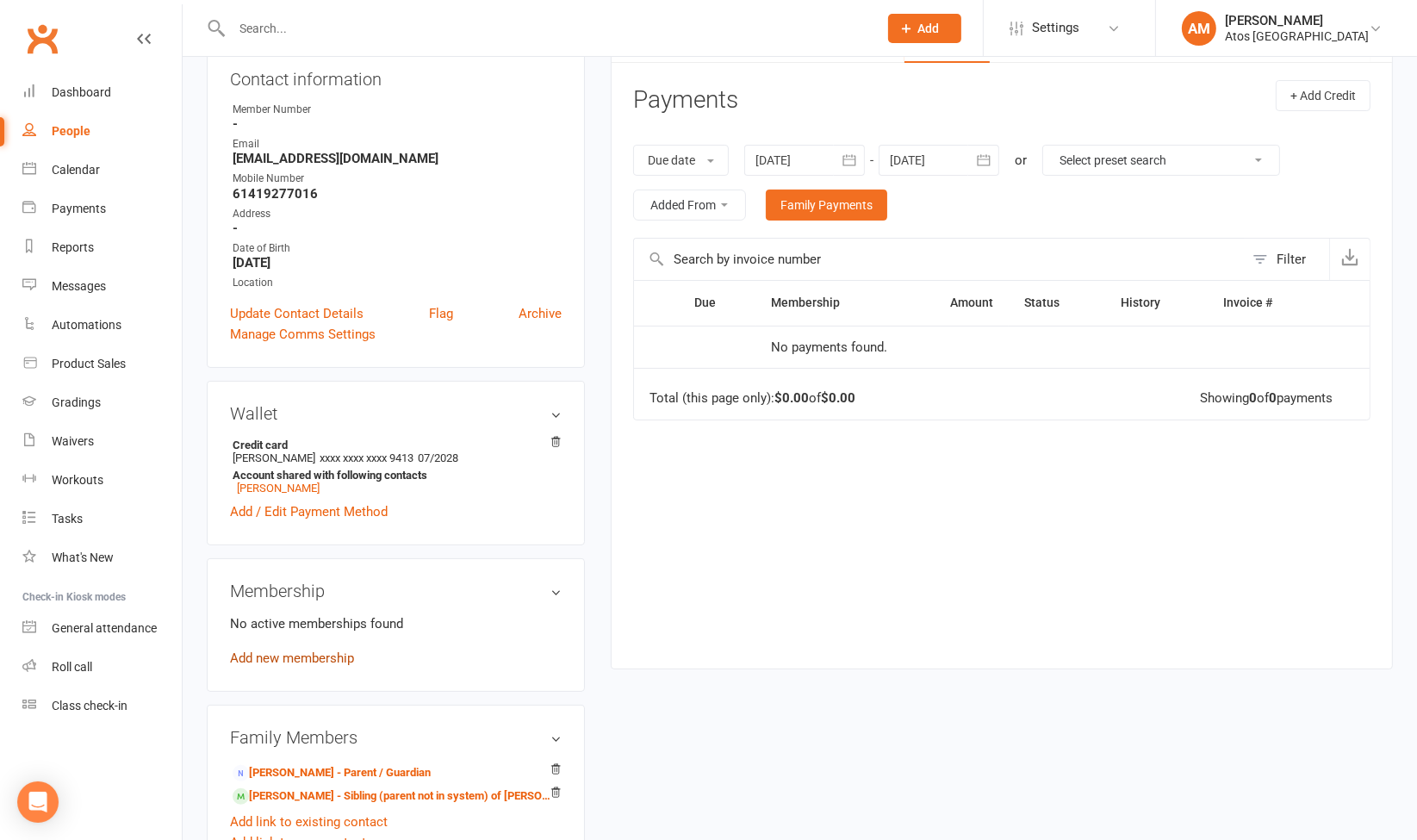
click at [328, 663] on link "Add new membership" at bounding box center [292, 658] width 124 height 16
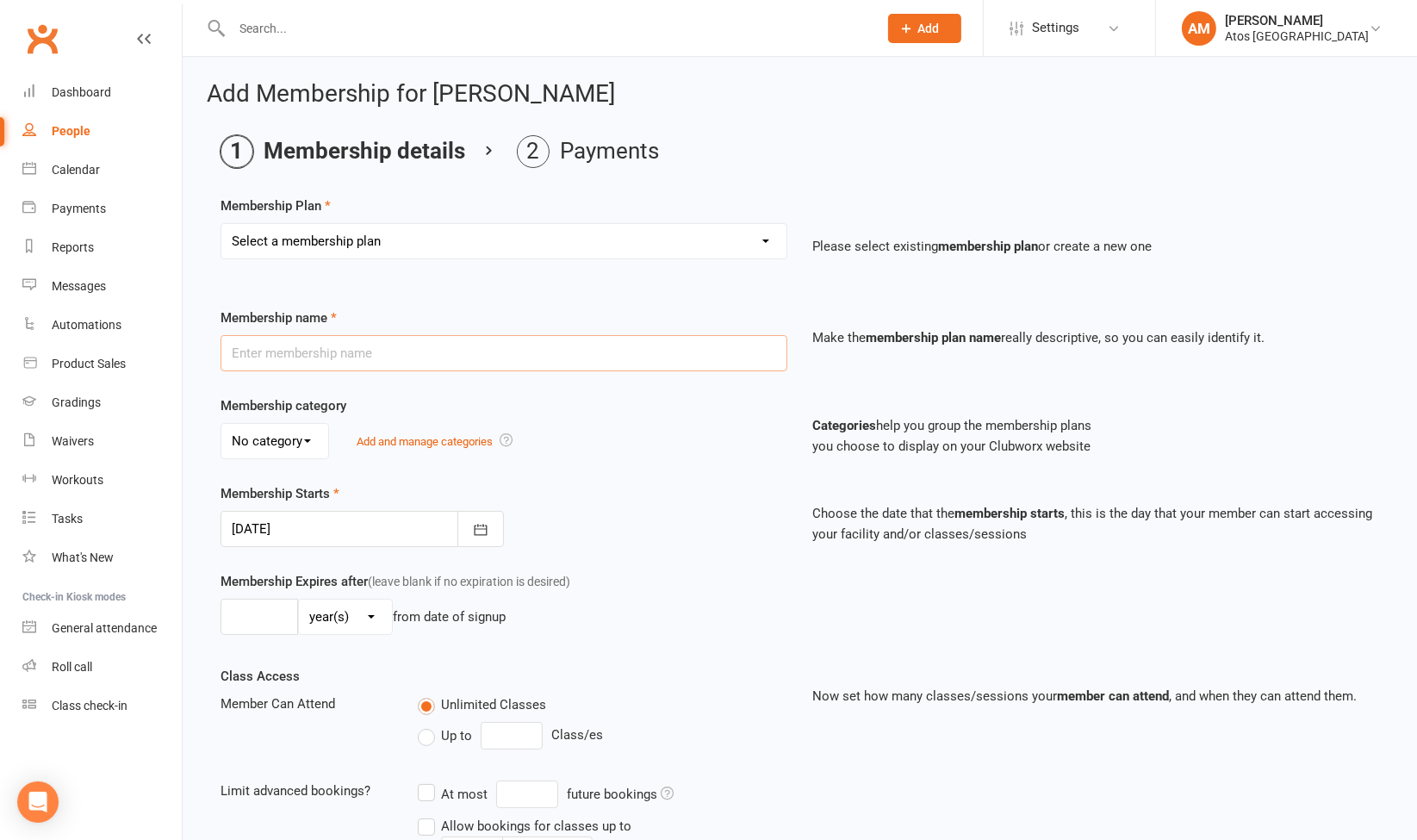
click at [416, 348] on input "text" at bounding box center [503, 353] width 567 height 36
click at [445, 243] on select "Select a membership plan Create new Membership Plan Adult 12-Month Unlimited Me…" at bounding box center [503, 240] width 565 height 34
select select "4"
click at [221, 224] on select "Select a membership plan Create new Membership Plan Adult 12-Month Unlimited Me…" at bounding box center [503, 240] width 565 height 34
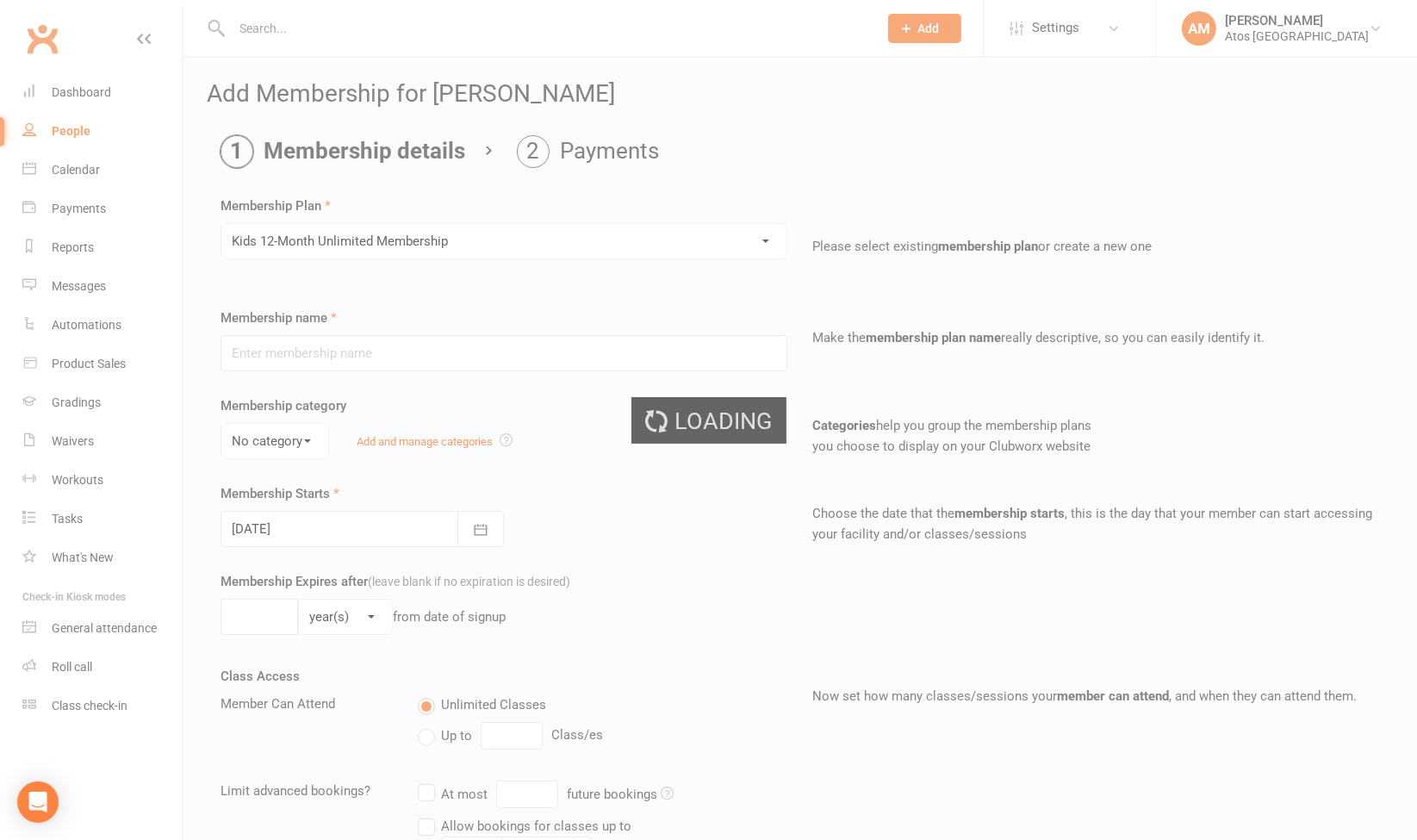
type input "Kids 12-Month Unlimited Membership"
select select "1"
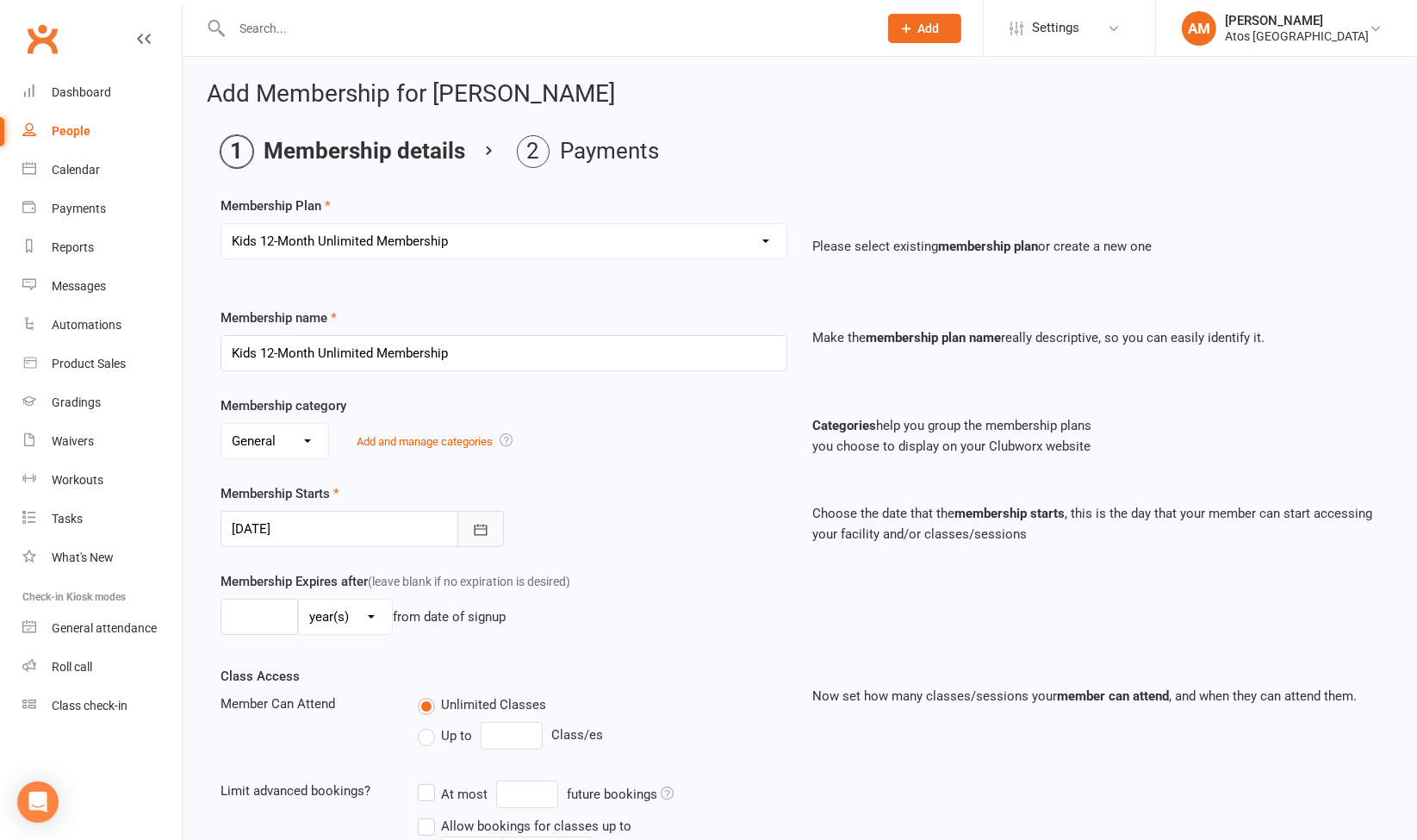
click at [484, 529] on icon "button" at bounding box center [480, 530] width 17 height 17
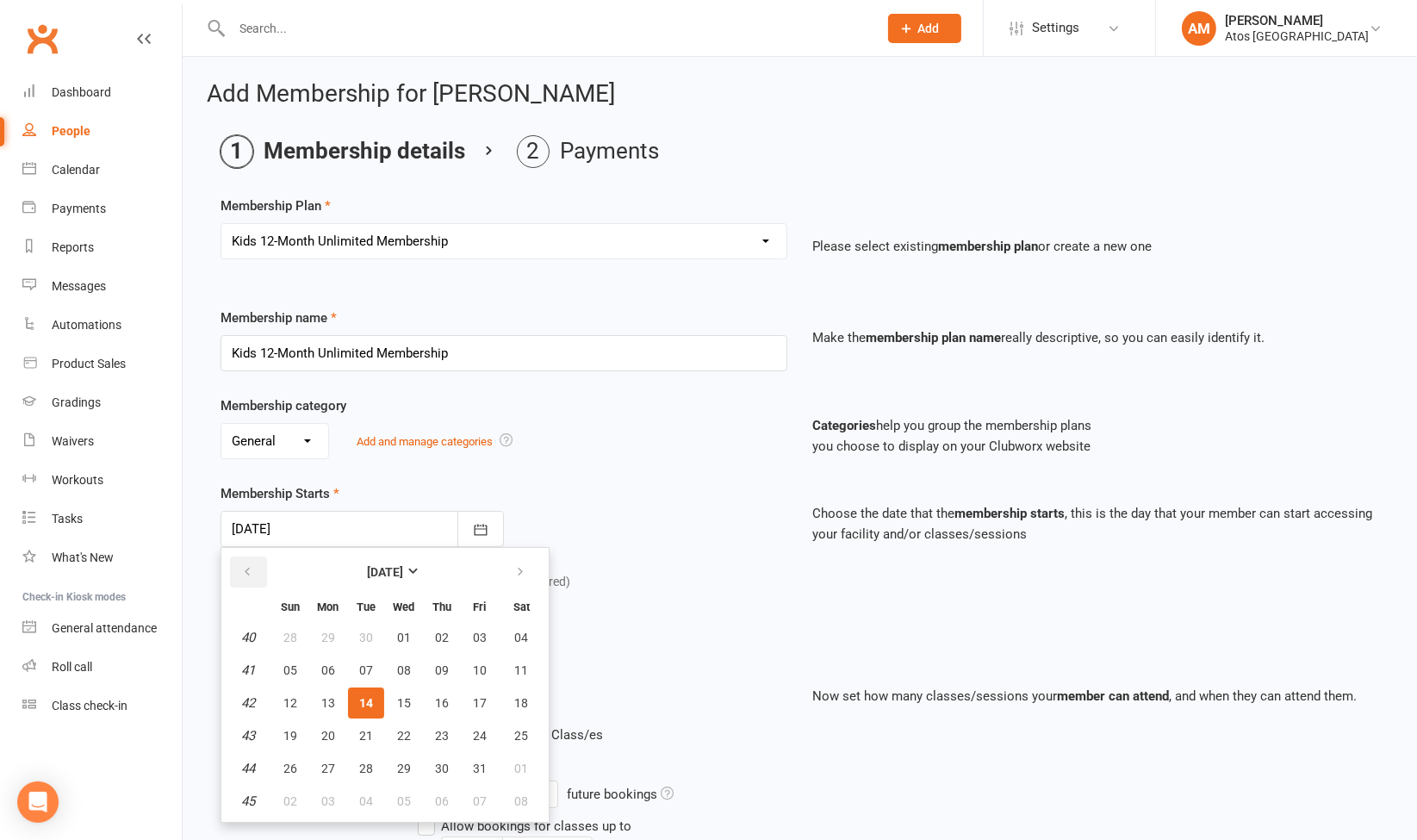
click at [251, 565] on icon "button" at bounding box center [247, 572] width 12 height 14
click at [518, 575] on icon "button" at bounding box center [521, 572] width 12 height 14
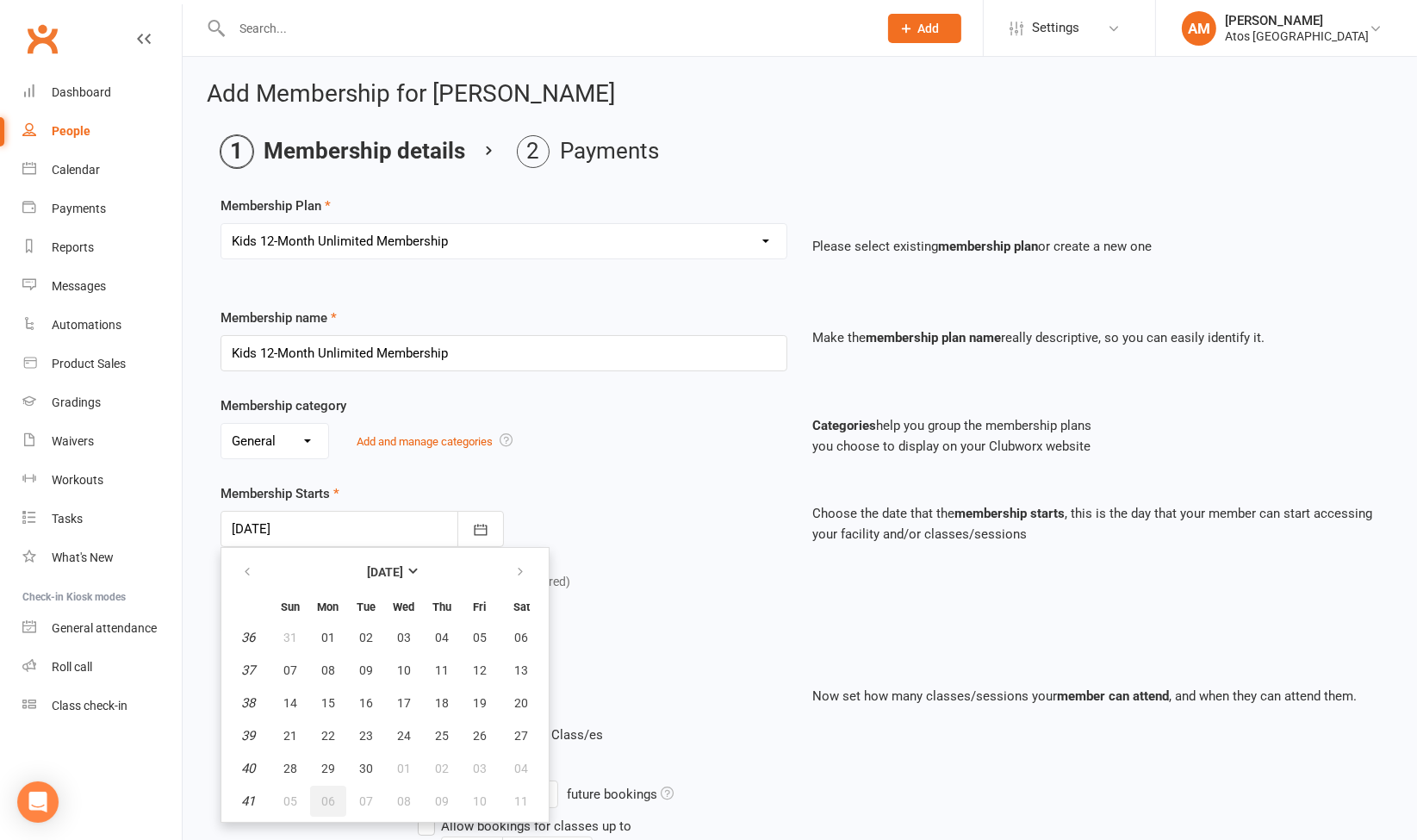
click at [329, 794] on span "06" at bounding box center [328, 801] width 14 height 14
type input "[DATE]"
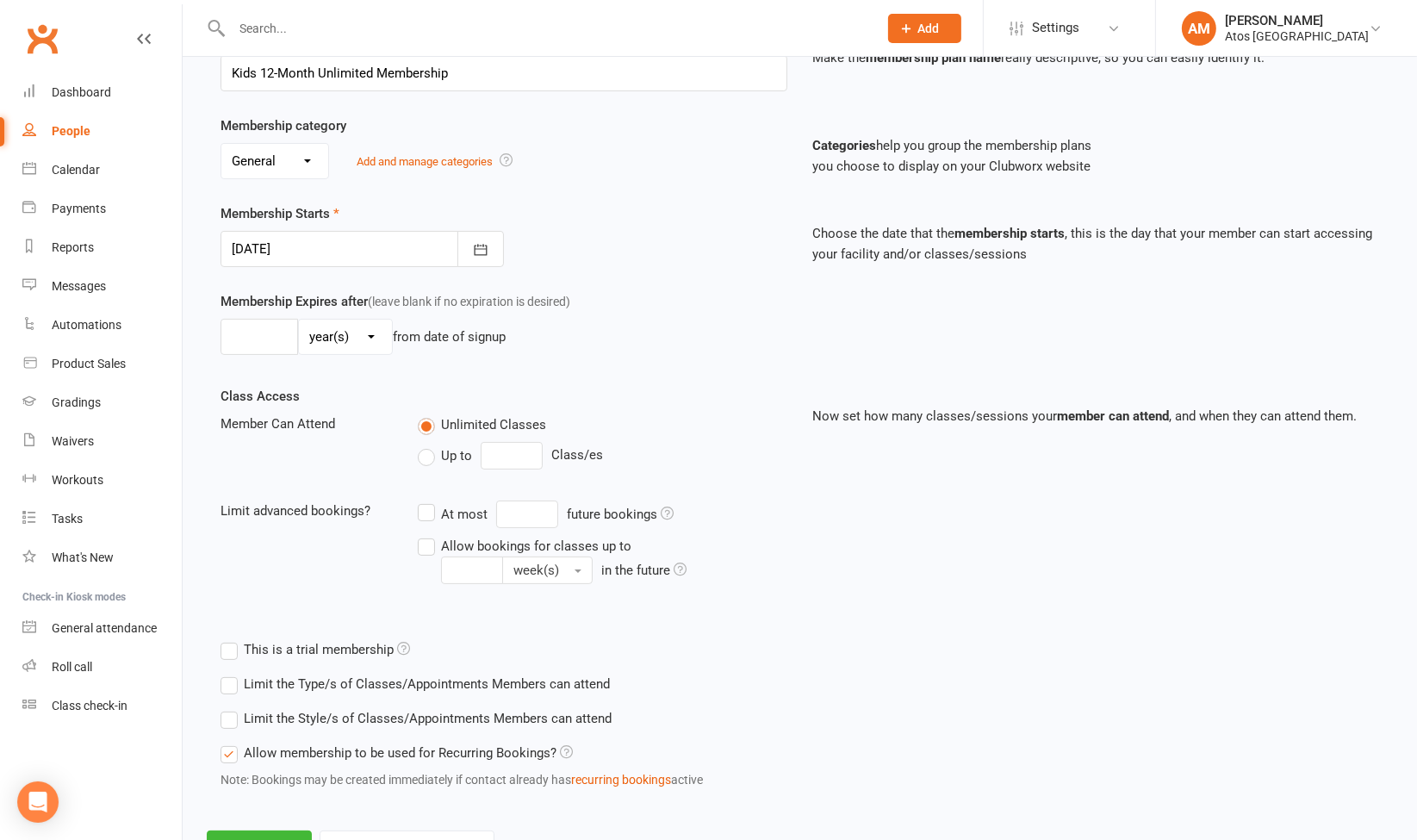
scroll to position [352, 0]
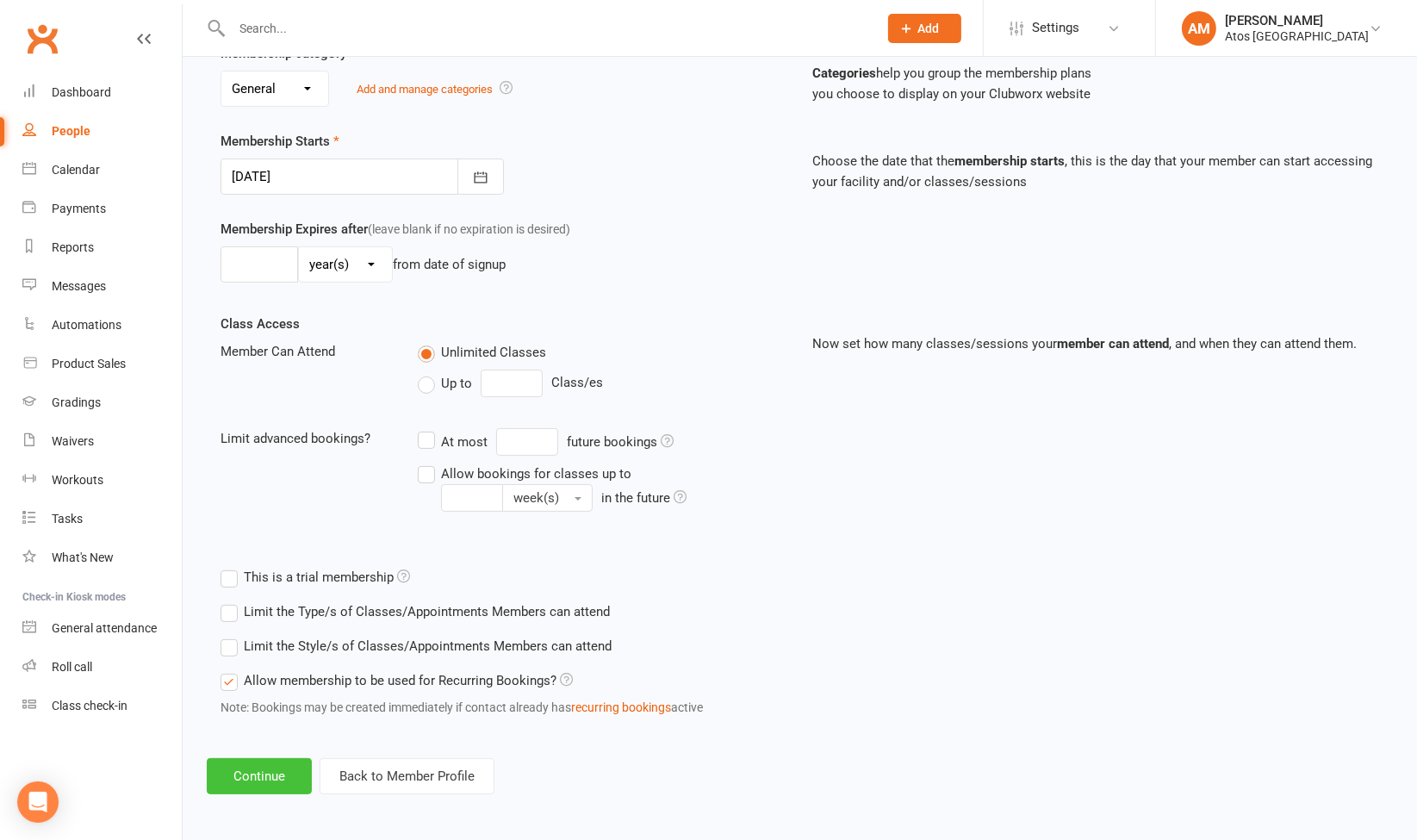
click at [268, 764] on button "Continue" at bounding box center [259, 775] width 105 height 36
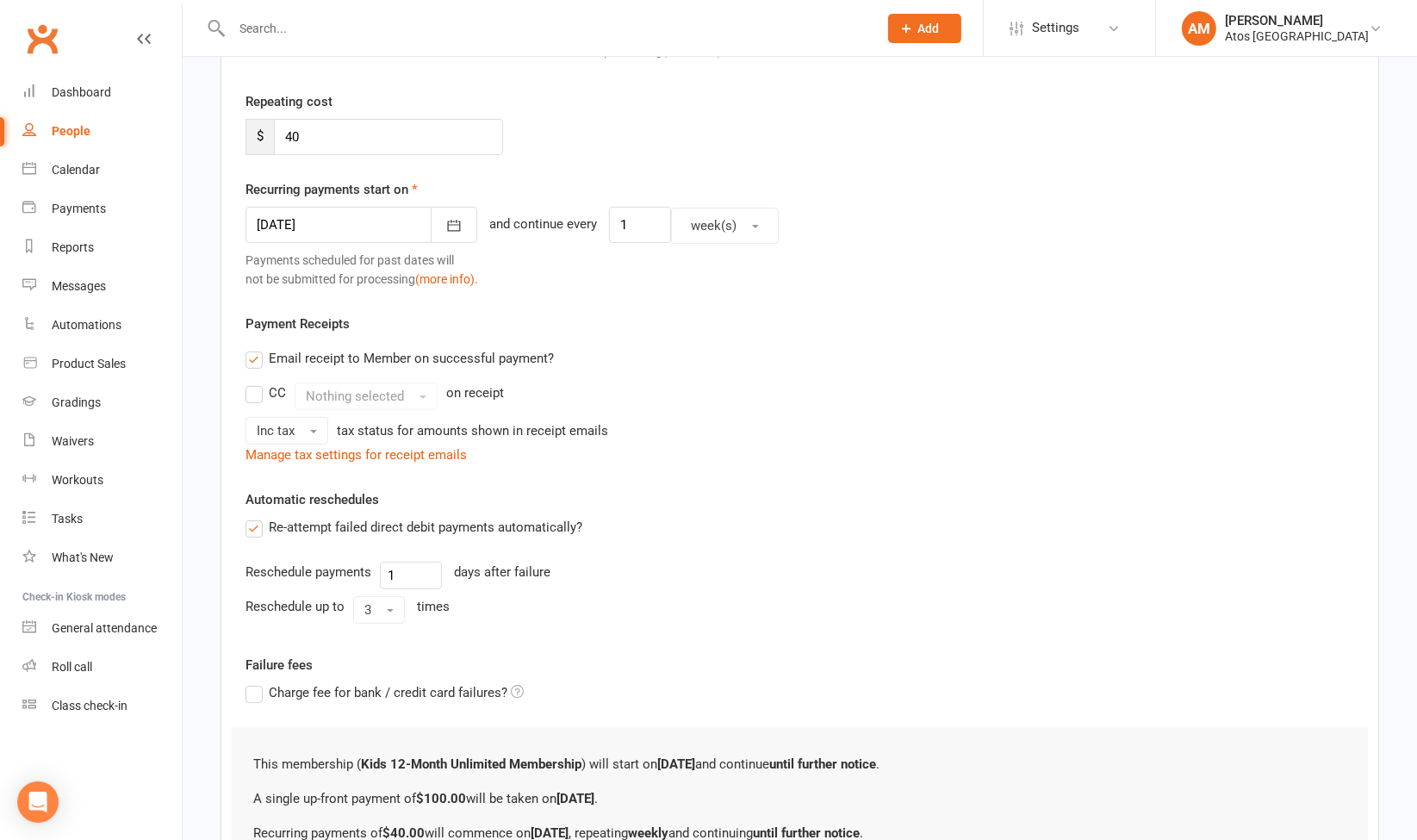
scroll to position [0, 0]
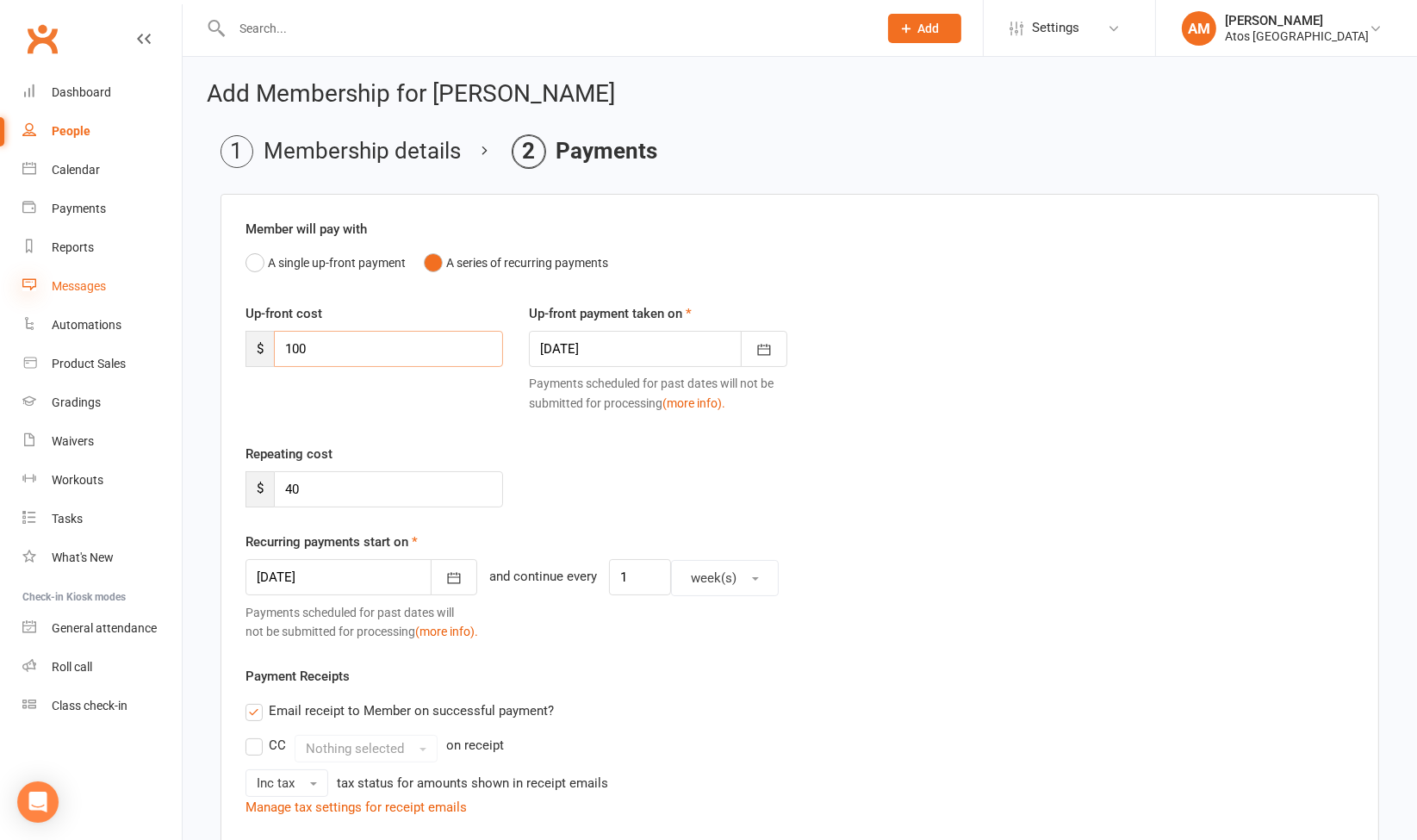
drag, startPoint x: 403, startPoint y: 348, endPoint x: 31, endPoint y: 285, distance: 377.3
click at [31, 285] on ui-view "Prospect Member Non-attending contact Class / event Appointment Grading event T…" at bounding box center [708, 682] width 1417 height 1355
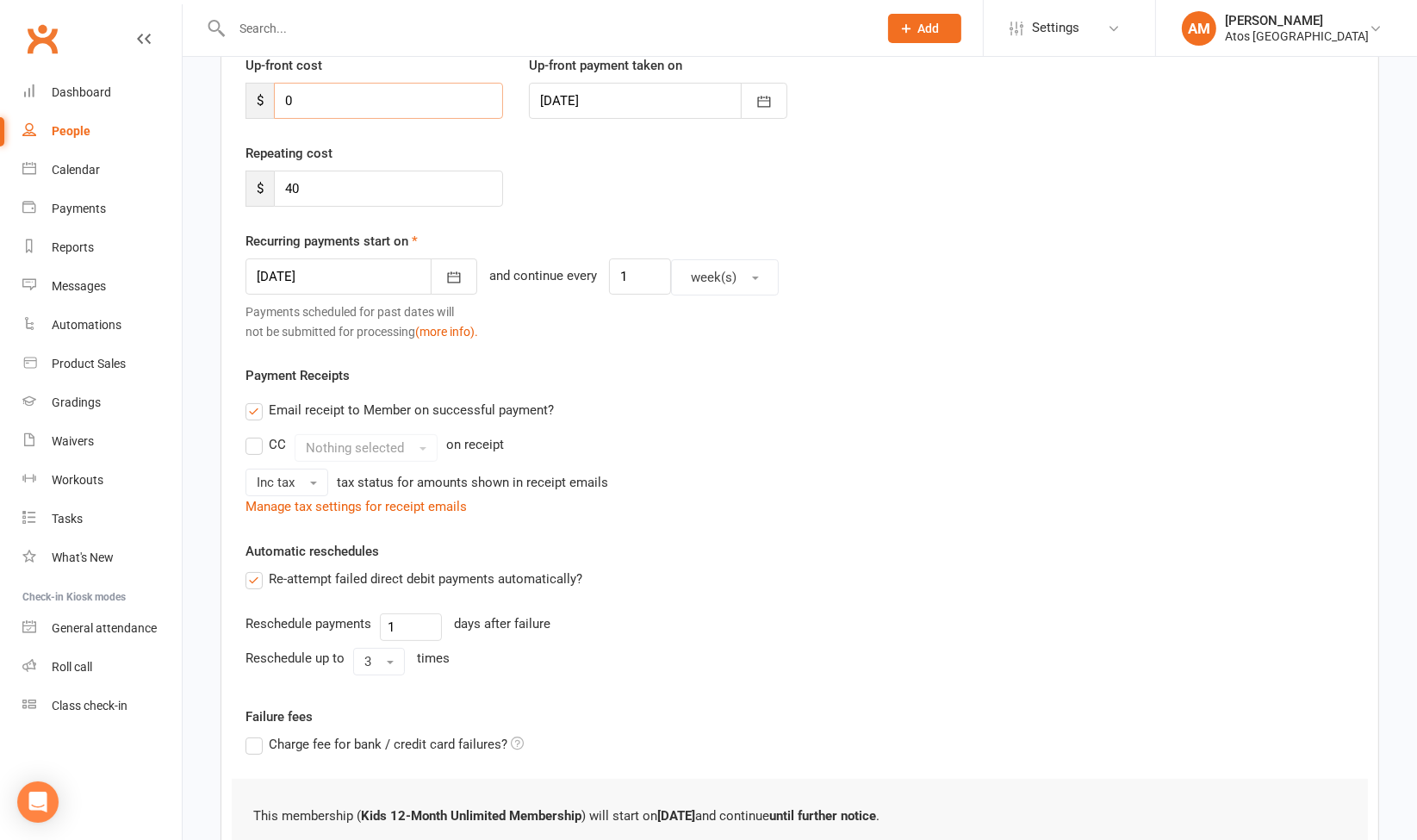
scroll to position [243, 0]
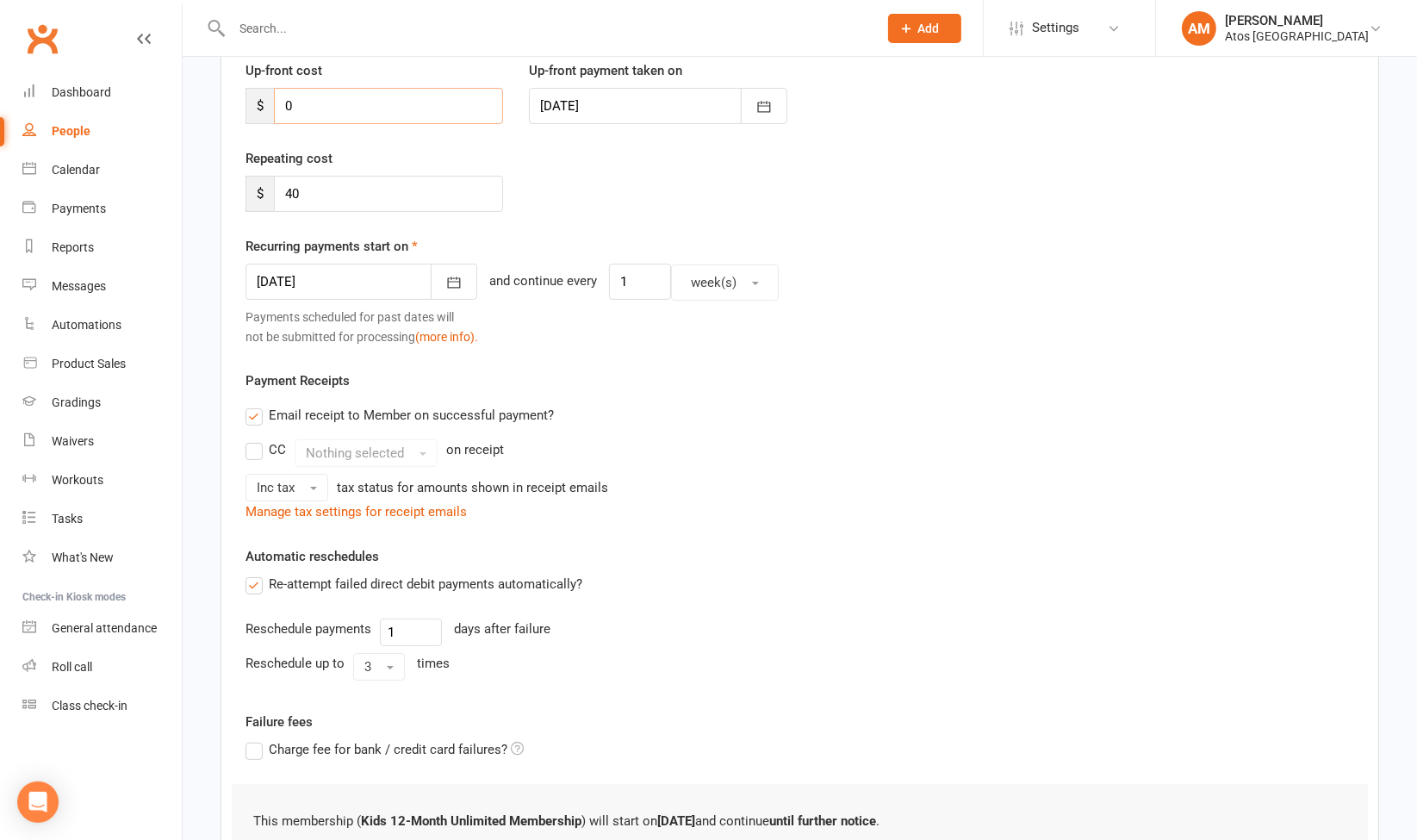
type input "0"
click at [431, 271] on button "button" at bounding box center [453, 281] width 46 height 36
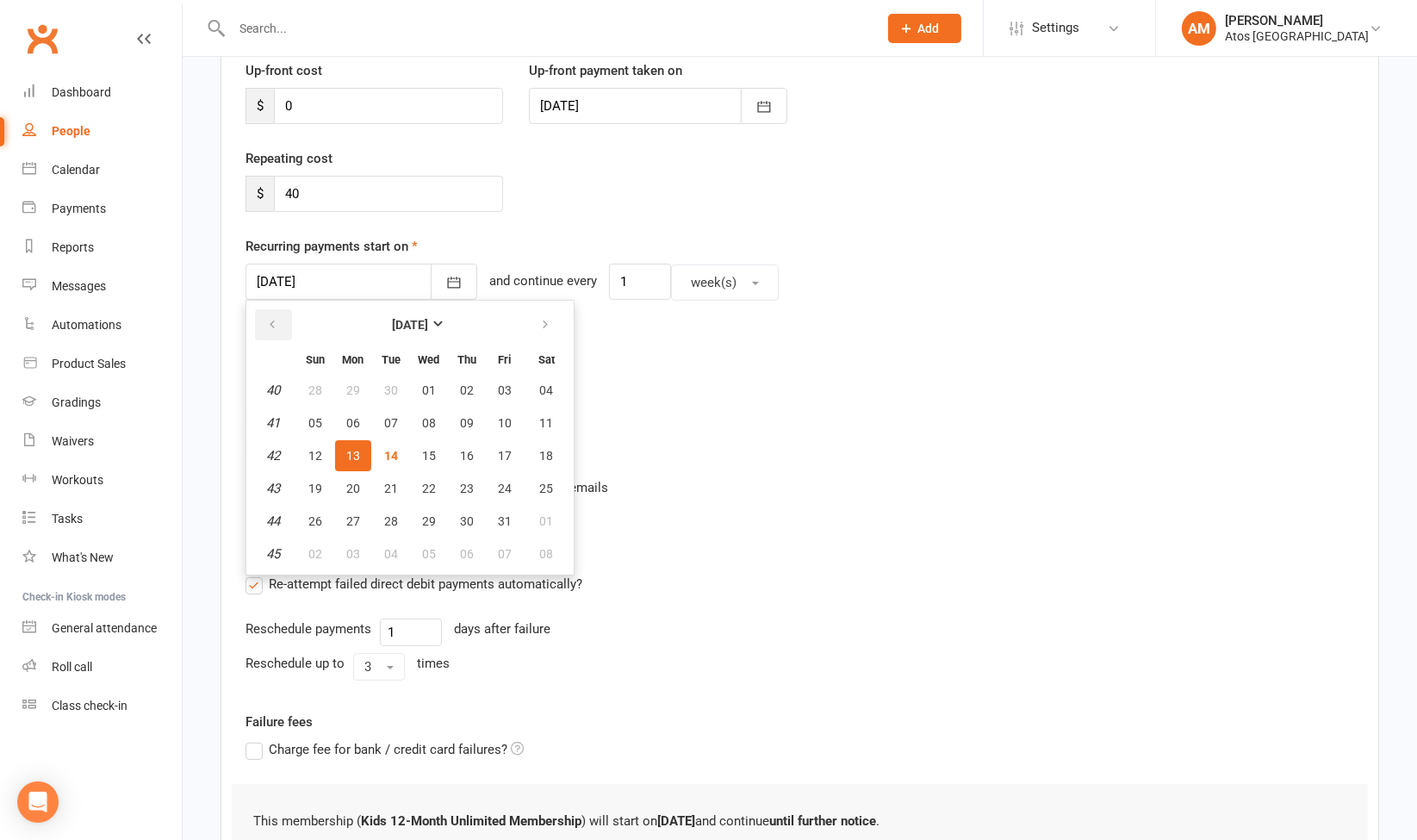
click at [285, 314] on button "button" at bounding box center [273, 325] width 37 height 31
click at [428, 522] on span "27" at bounding box center [429, 521] width 14 height 14
type input "27 Aug 2025"
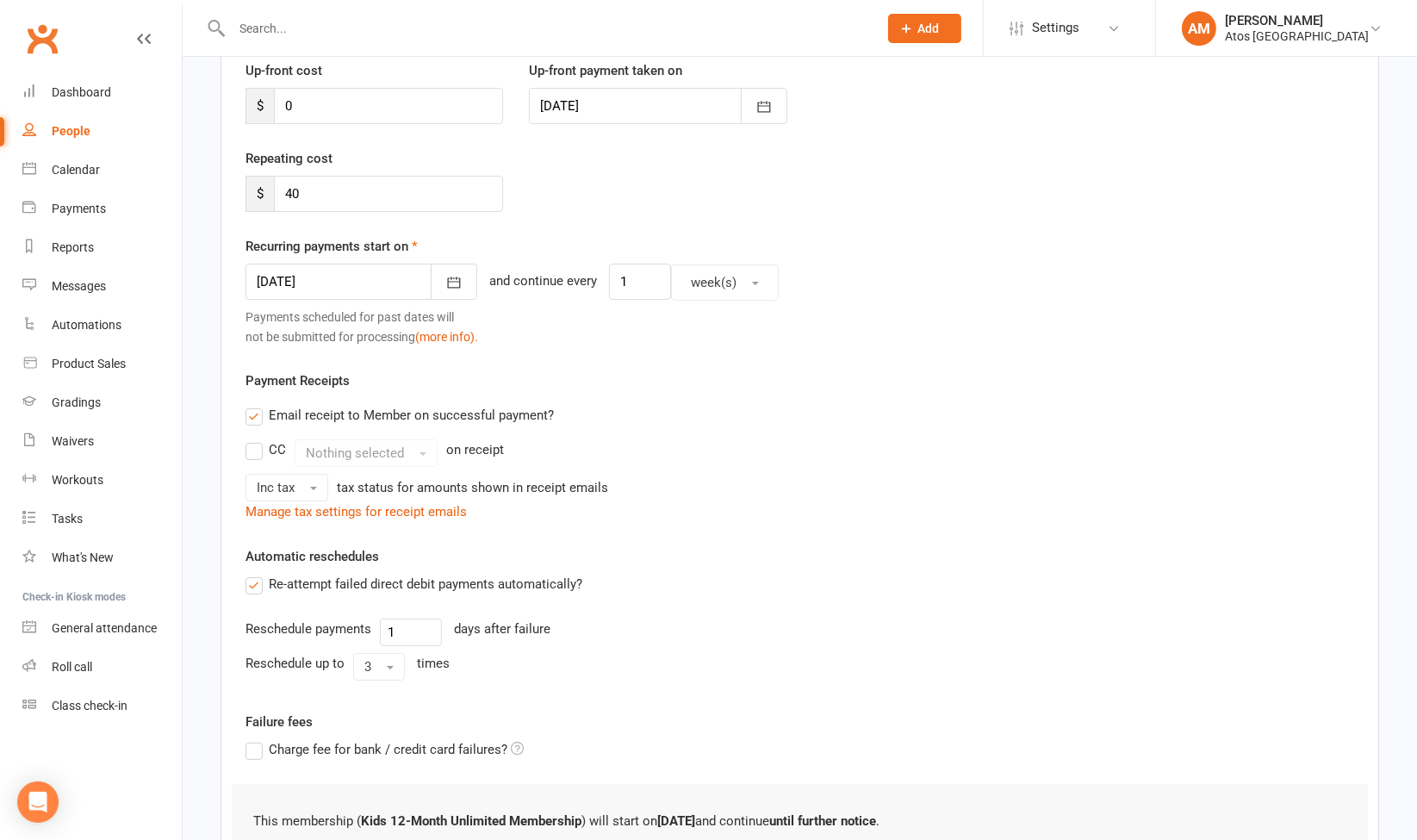
scroll to position [454, 0]
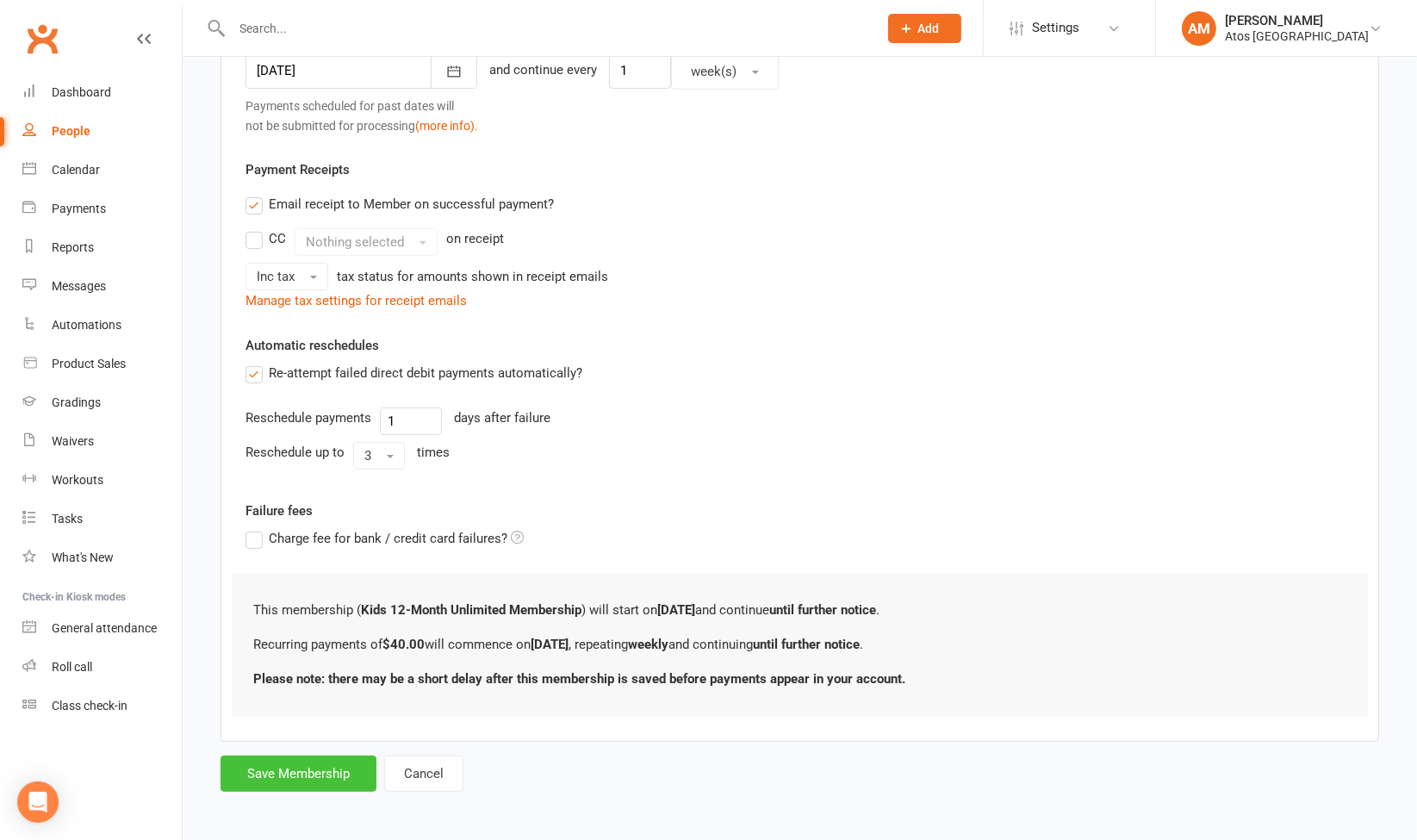
click at [333, 768] on button "Save Membership" at bounding box center [298, 773] width 156 height 36
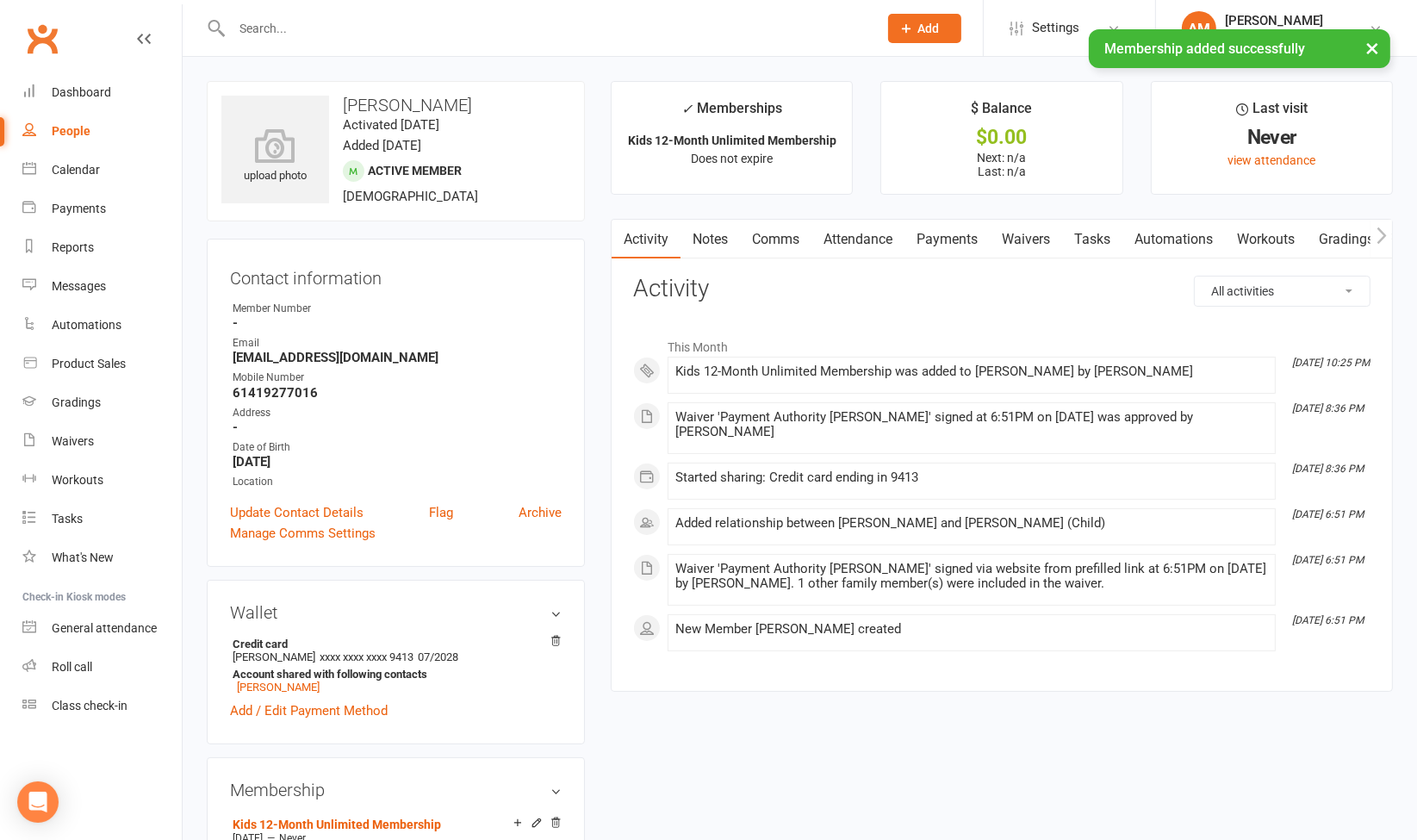
click at [953, 236] on link "Payments" at bounding box center [948, 238] width 86 height 39
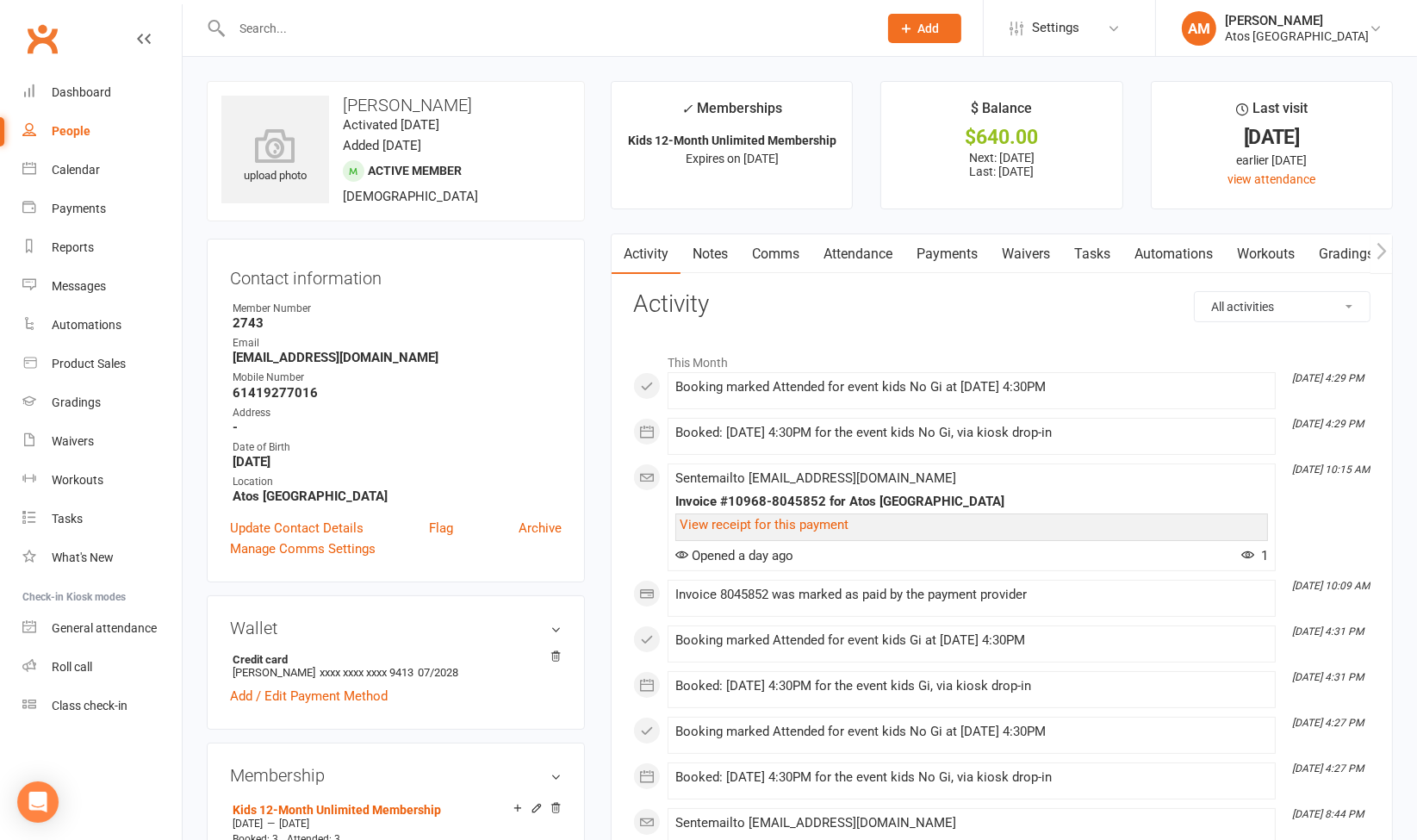
click at [945, 245] on link "Payments" at bounding box center [948, 253] width 86 height 39
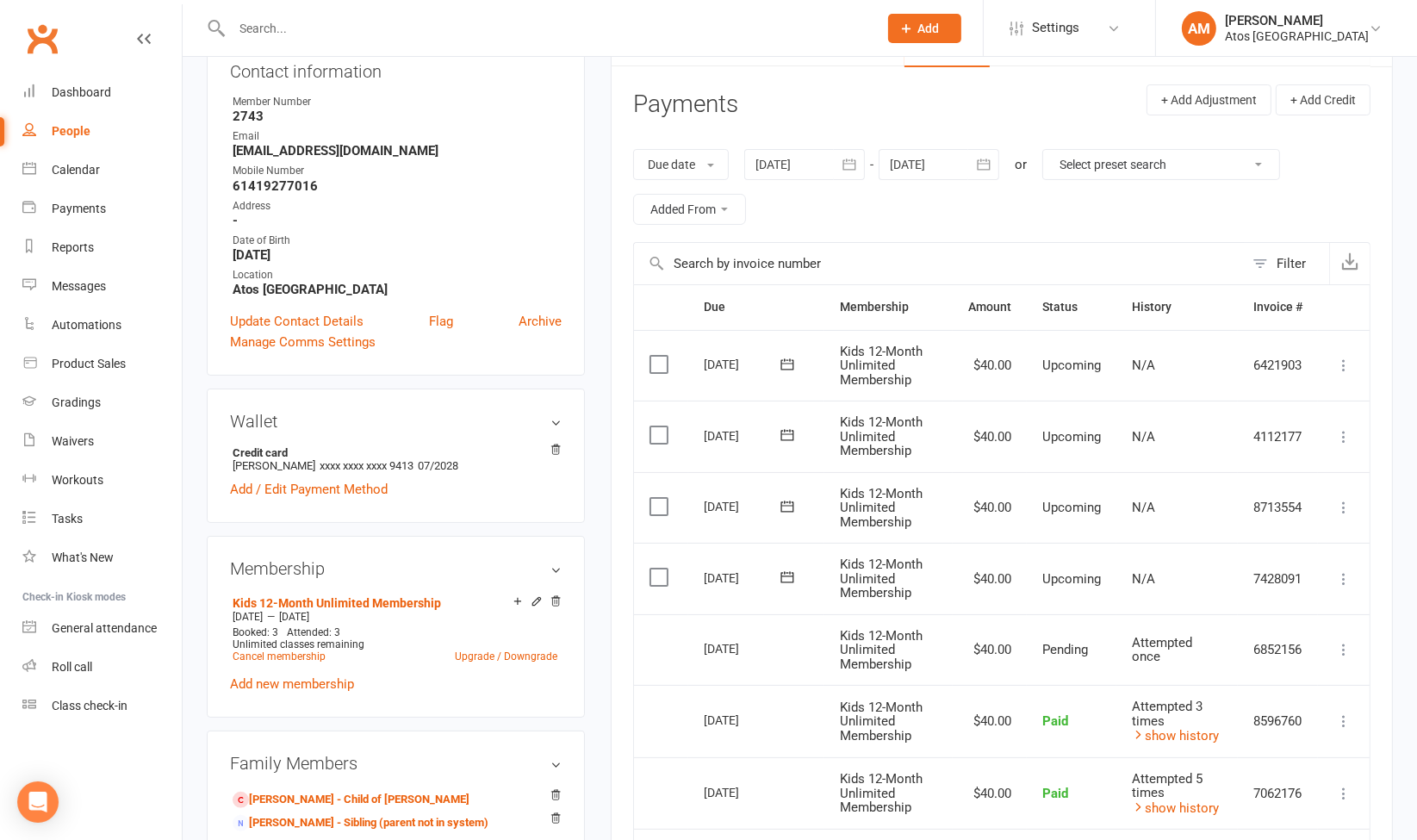
scroll to position [208, 0]
drag, startPoint x: 371, startPoint y: 617, endPoint x: 369, endPoint y: 606, distance: 11.2
click at [369, 609] on div "[DATE] — [DATE]" at bounding box center [395, 616] width 334 height 14
click at [538, 599] on icon at bounding box center [536, 600] width 12 height 12
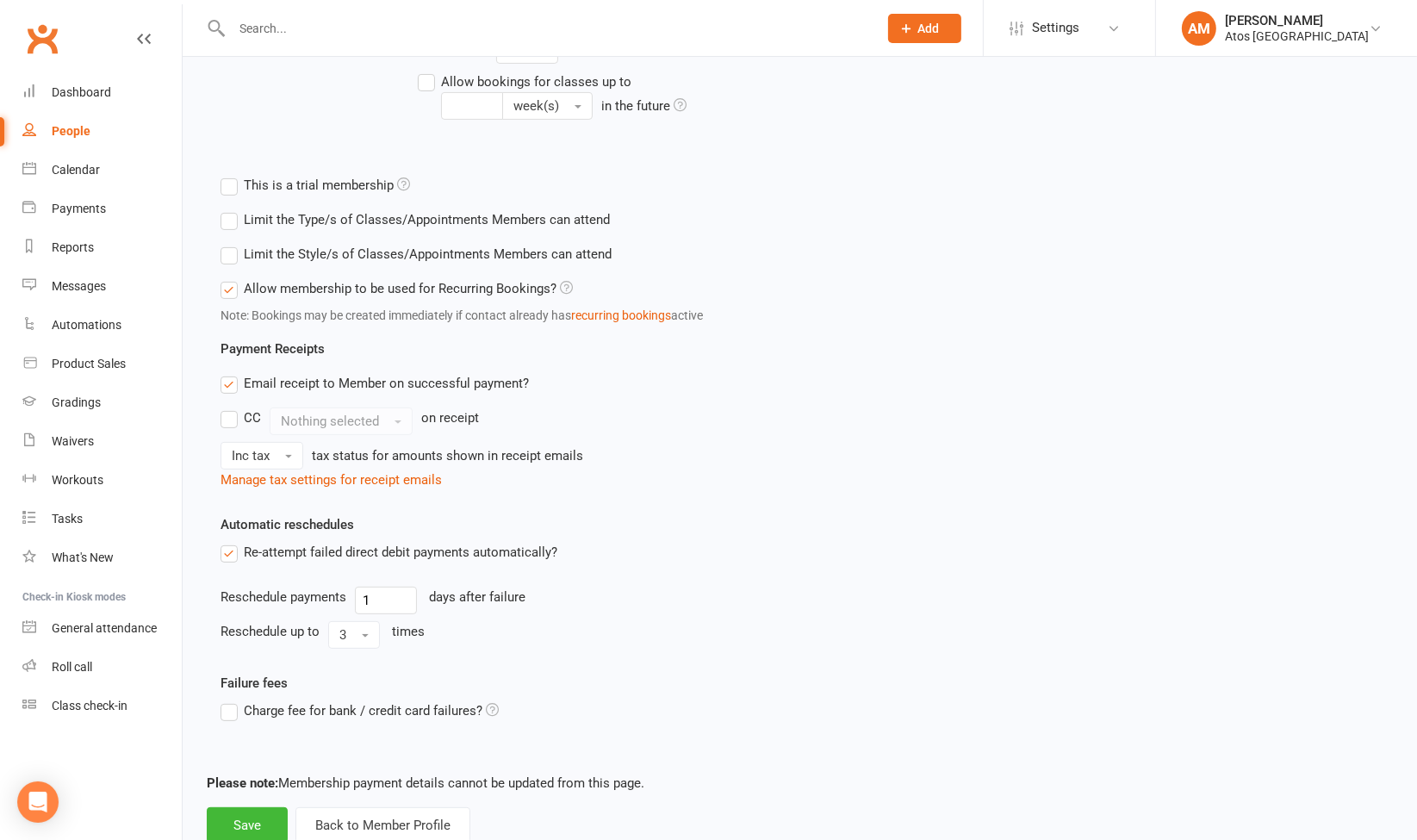
scroll to position [583, 0]
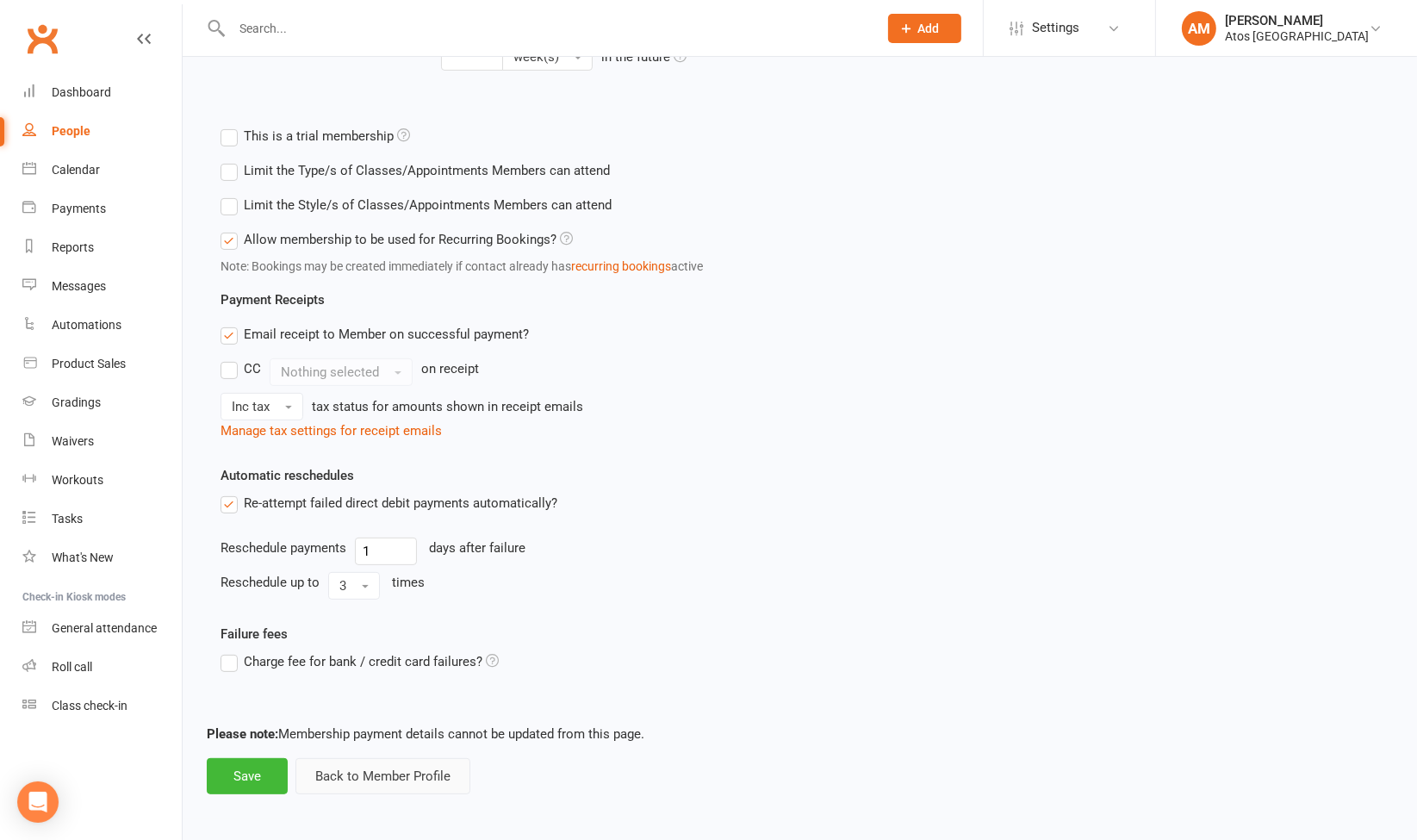
click at [395, 768] on button "Back to Member Profile" at bounding box center [383, 775] width 175 height 36
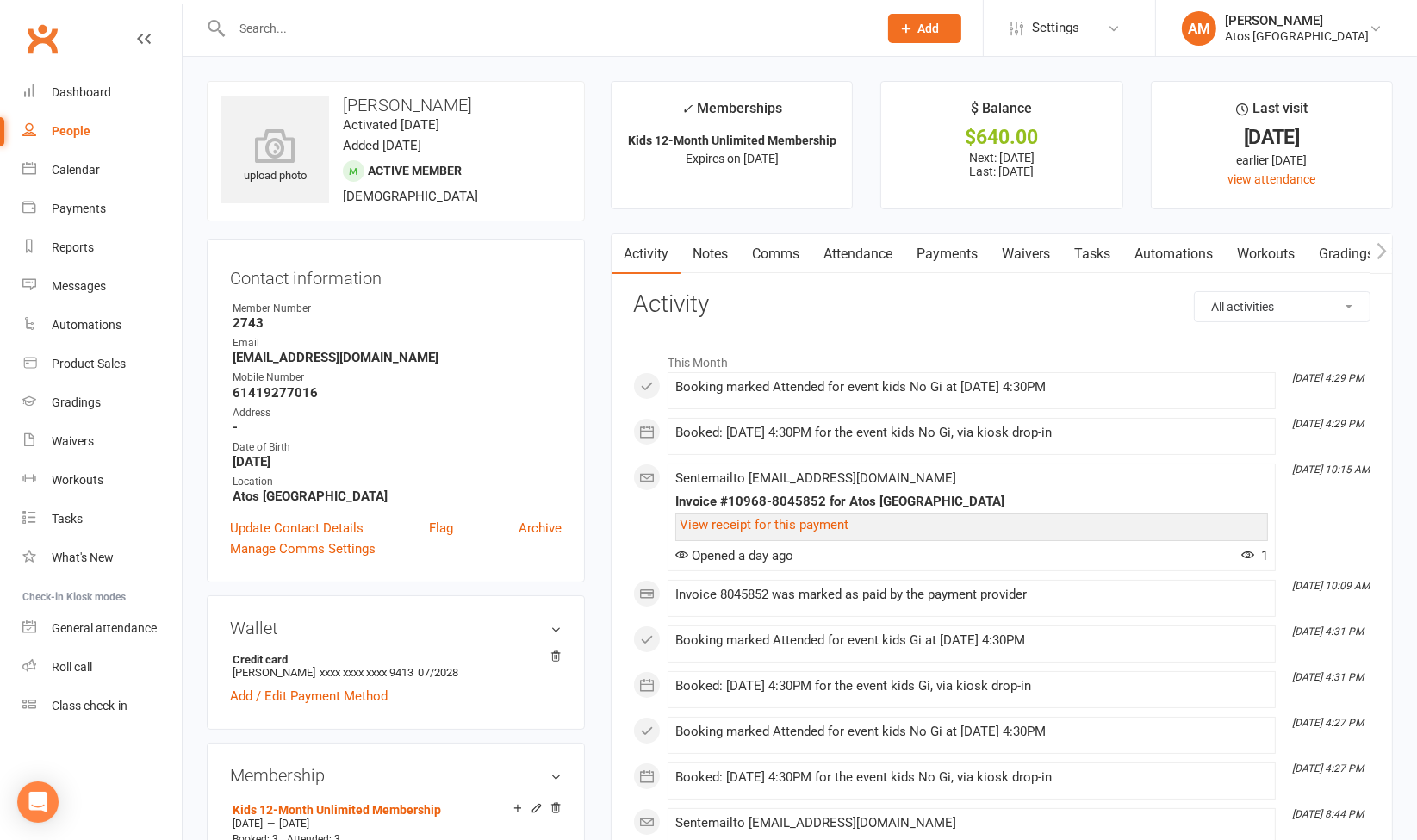
drag, startPoint x: 1414, startPoint y: 248, endPoint x: 1414, endPoint y: 272, distance: 24.0
click at [935, 266] on link "Payments" at bounding box center [948, 253] width 86 height 39
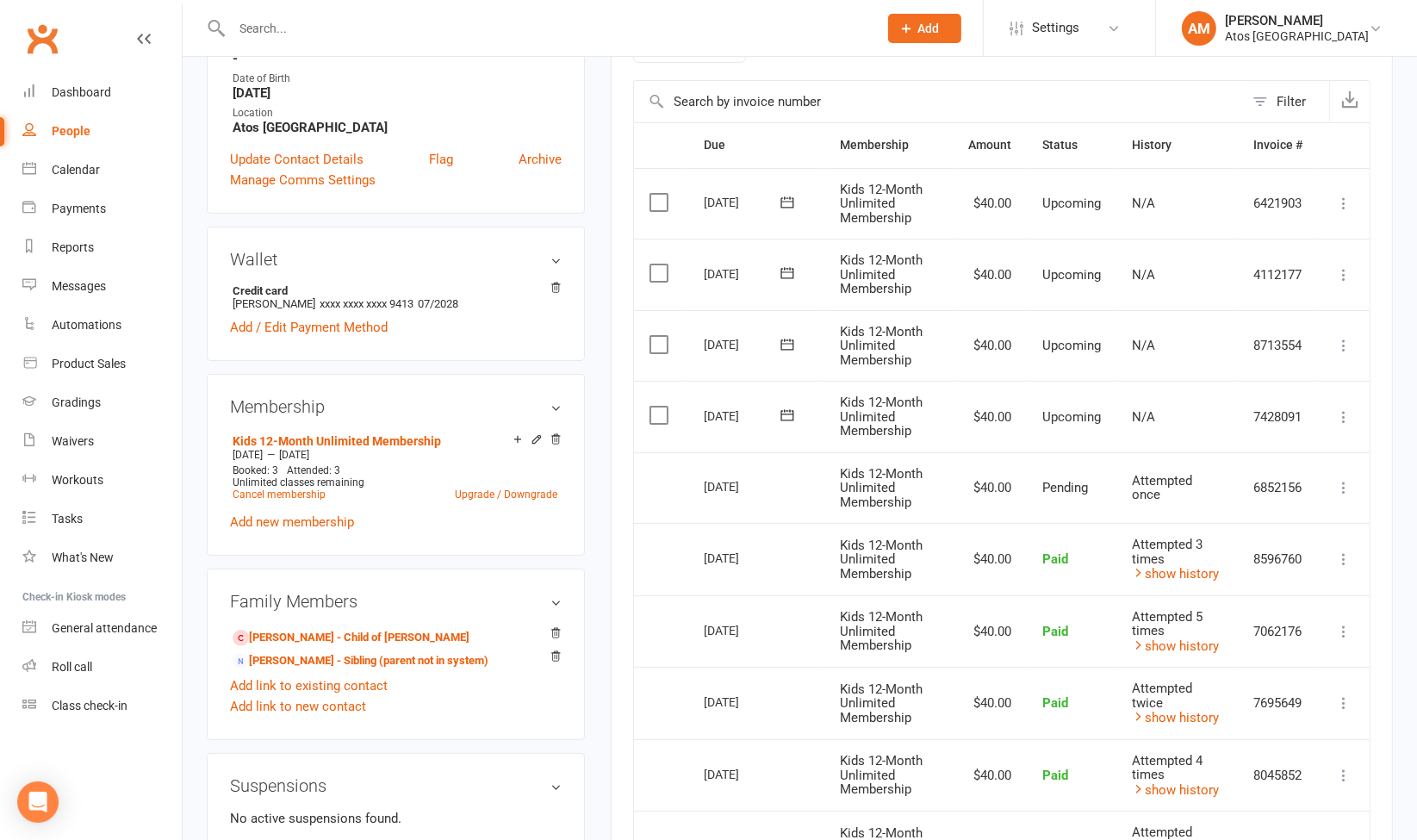
scroll to position [361, 0]
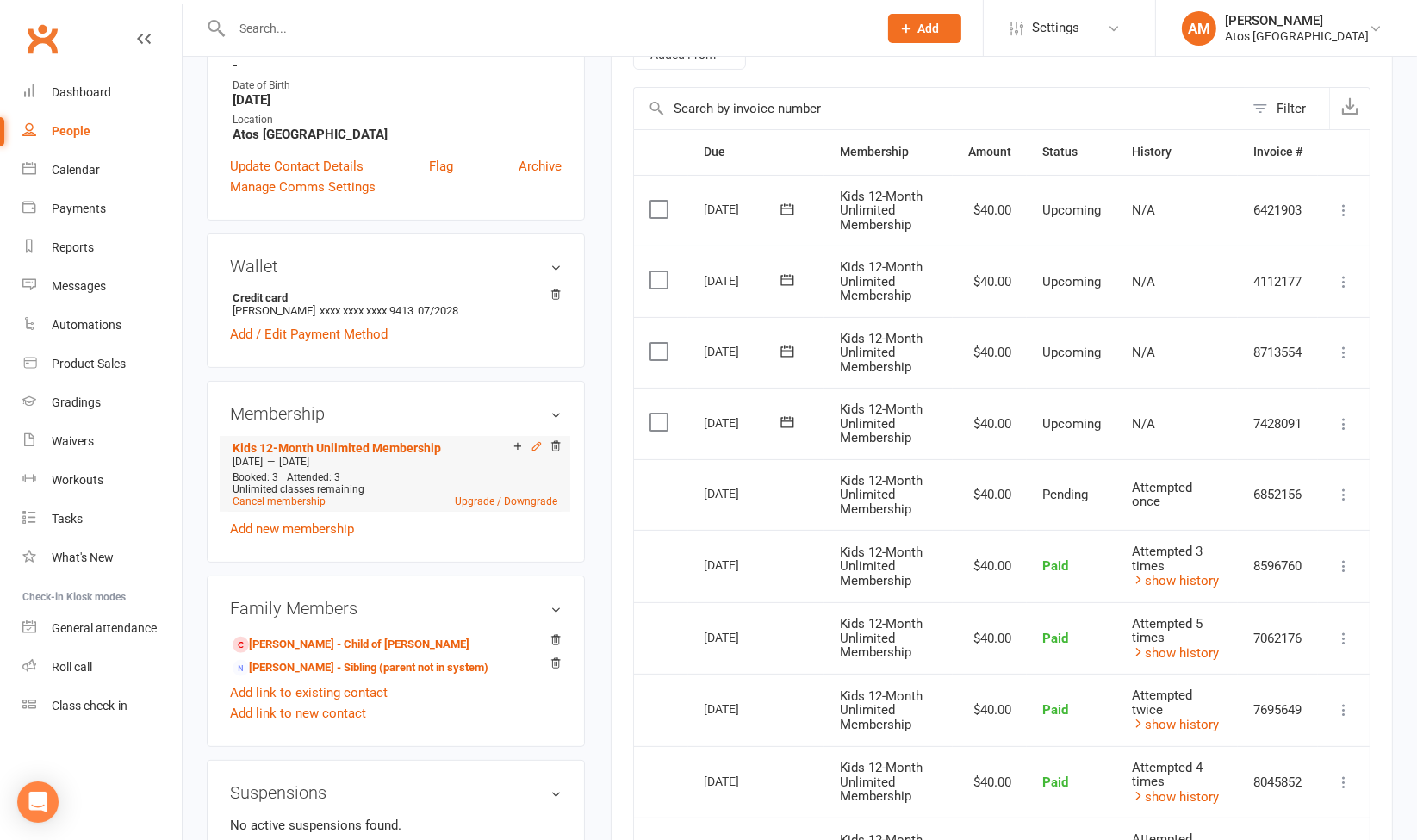
click at [532, 443] on icon at bounding box center [536, 446] width 12 height 12
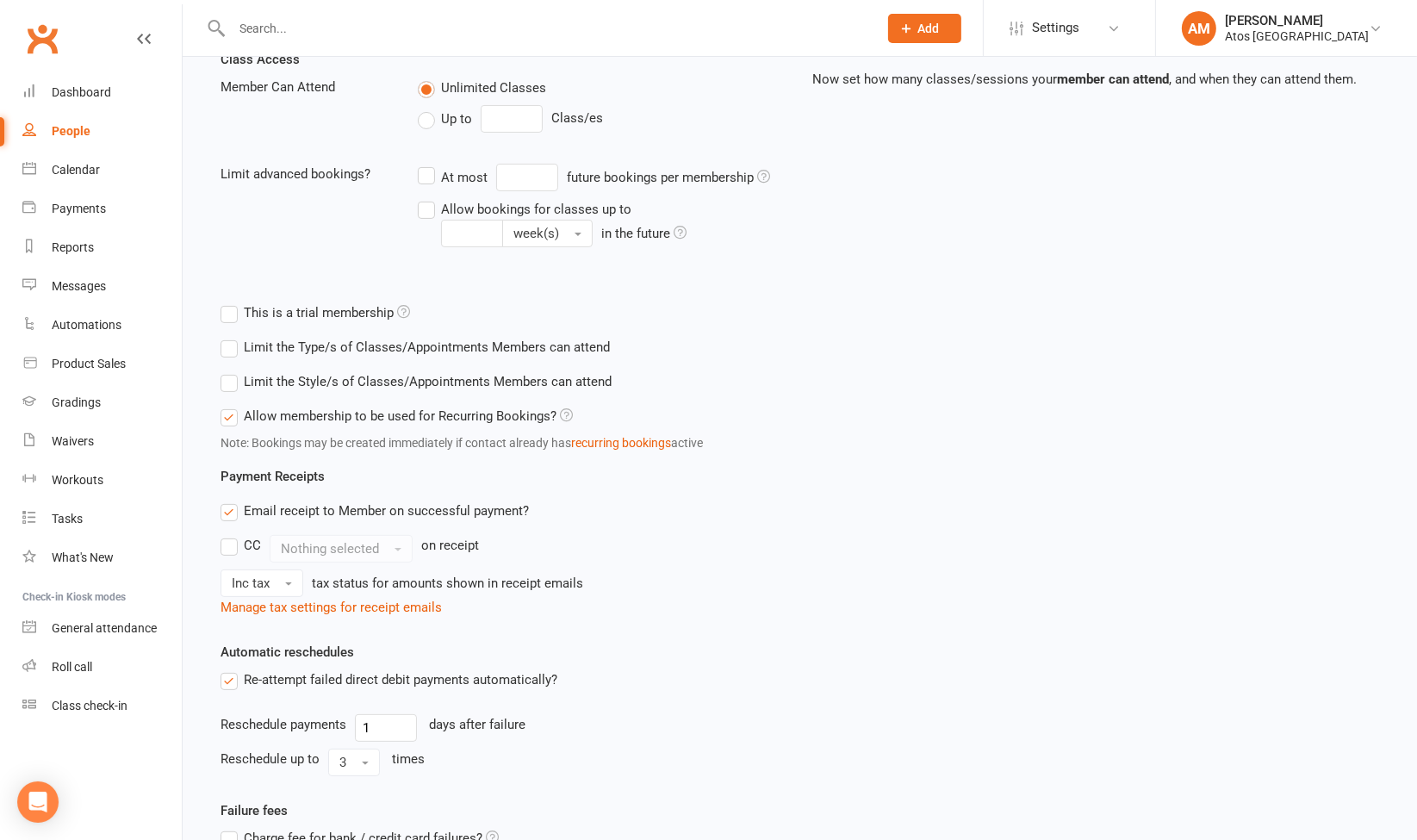
scroll to position [583, 0]
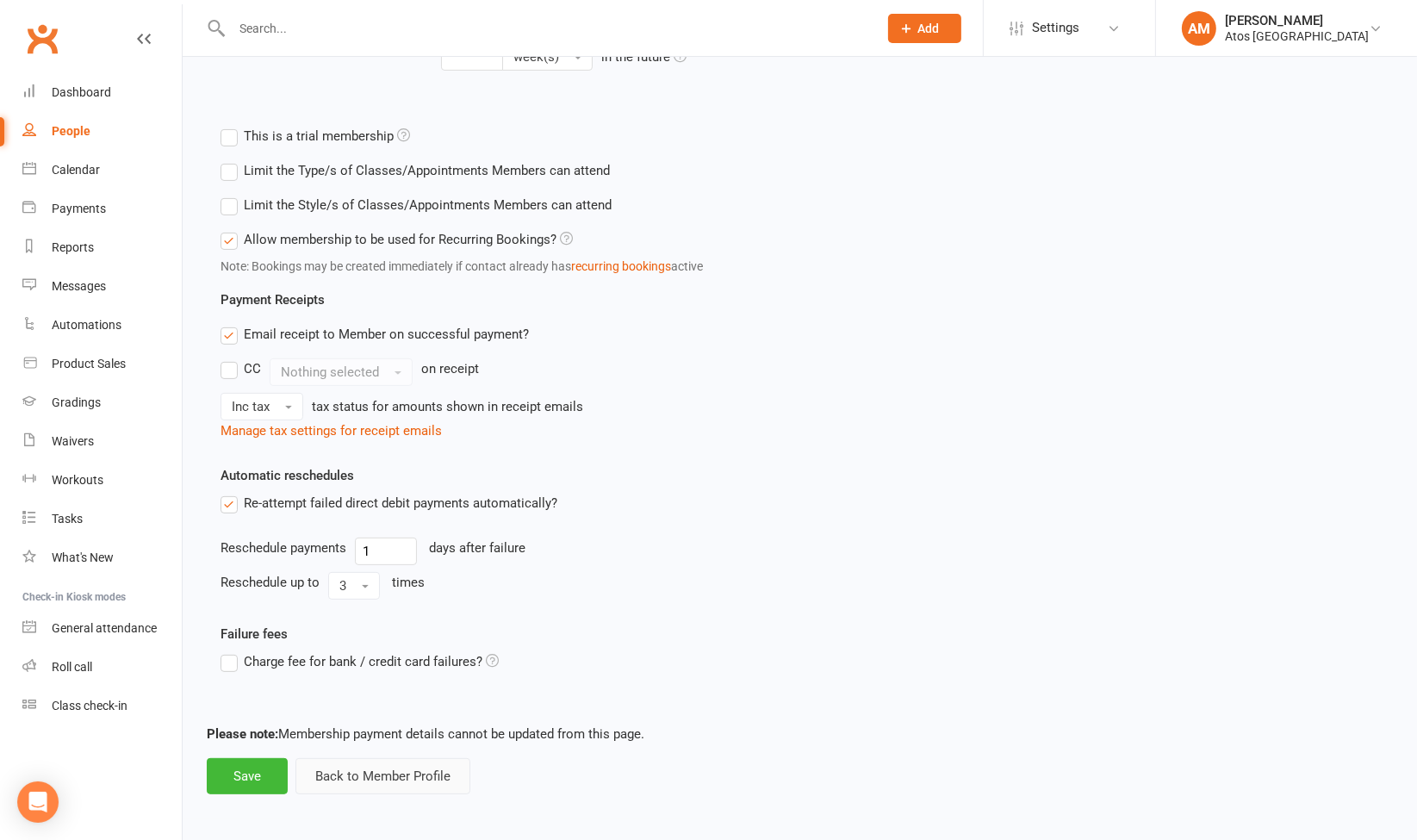
click at [439, 767] on button "Back to Member Profile" at bounding box center [383, 775] width 175 height 36
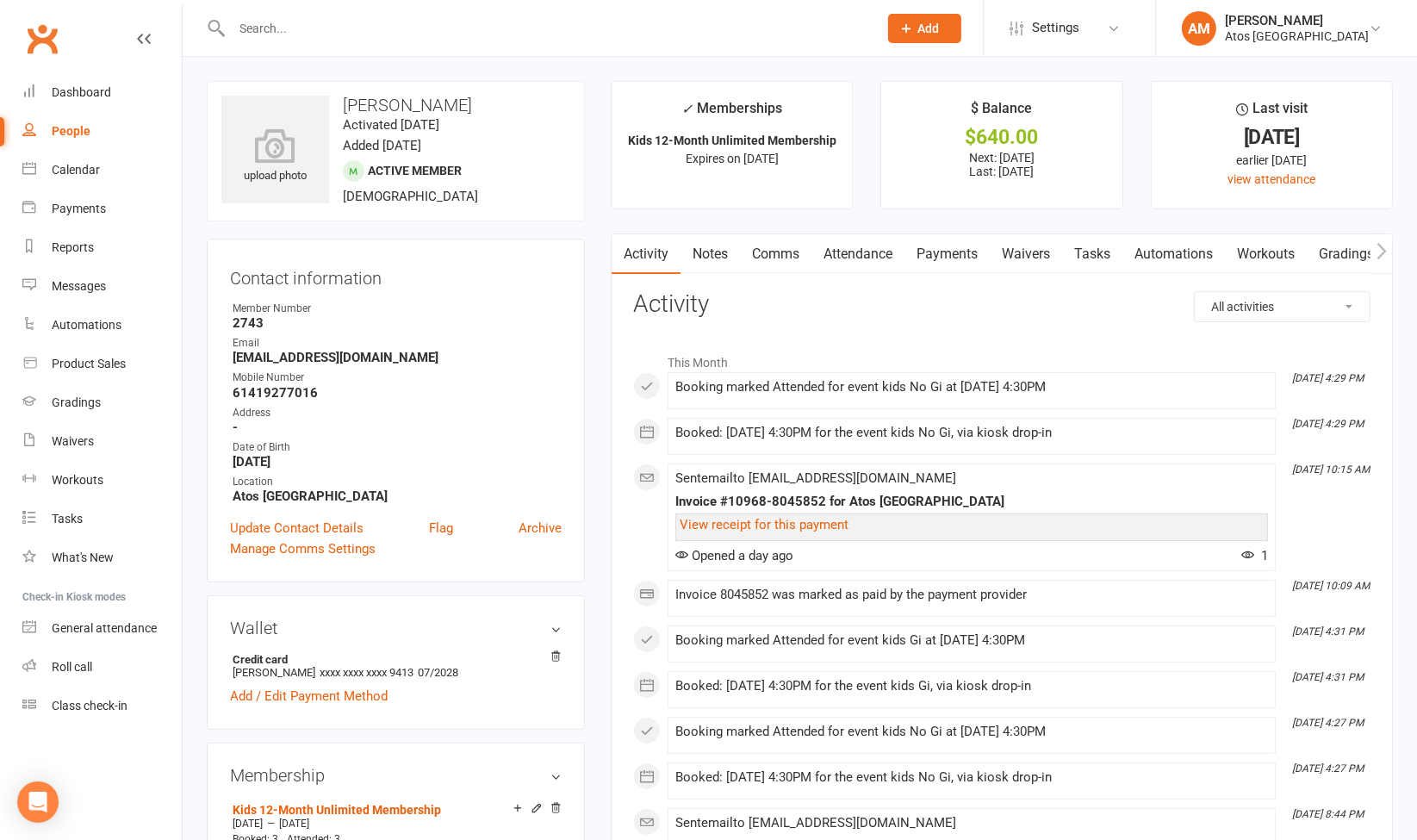
click at [1029, 253] on link "Waivers" at bounding box center [1026, 253] width 73 height 39
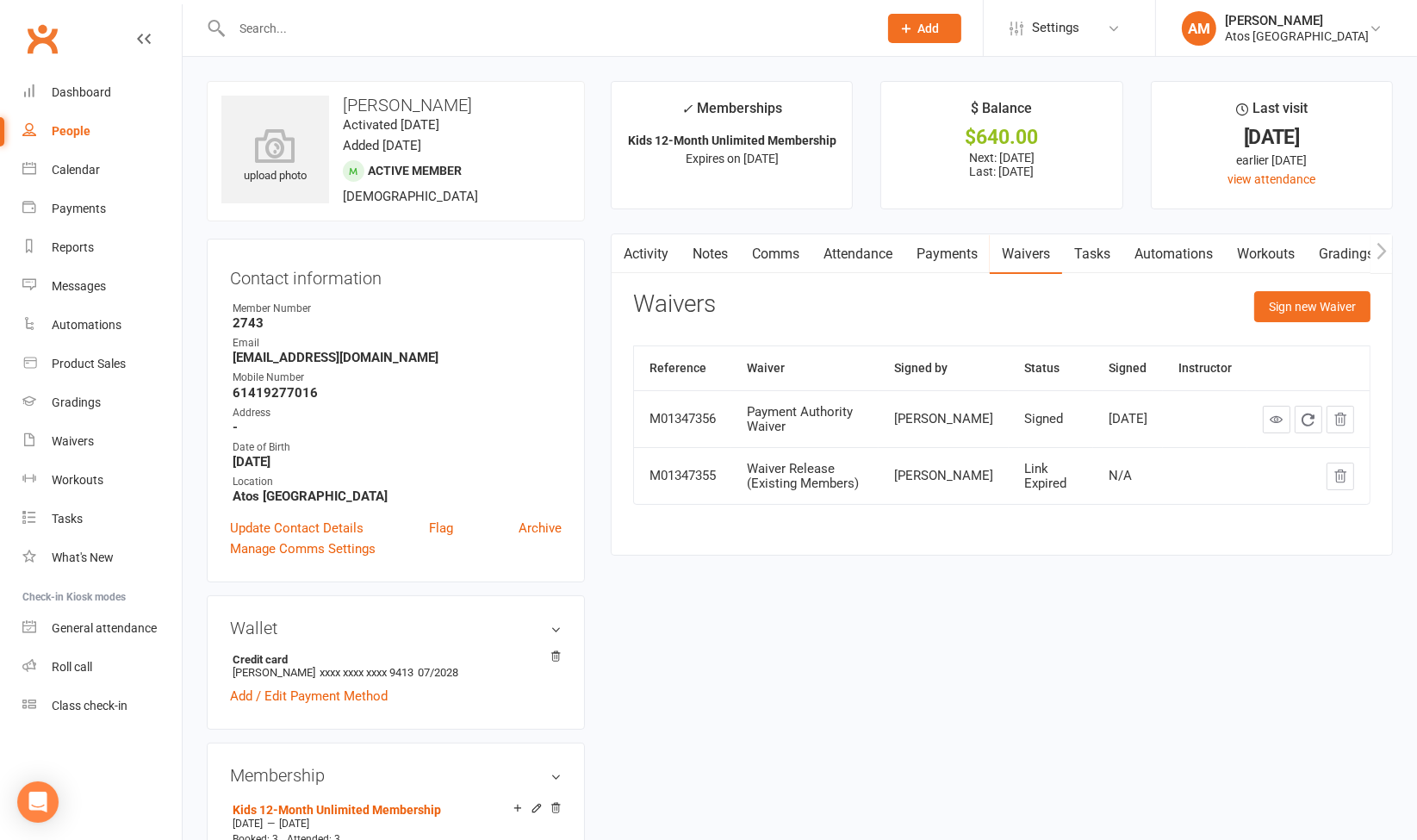
click at [967, 258] on link "Payments" at bounding box center [948, 253] width 86 height 39
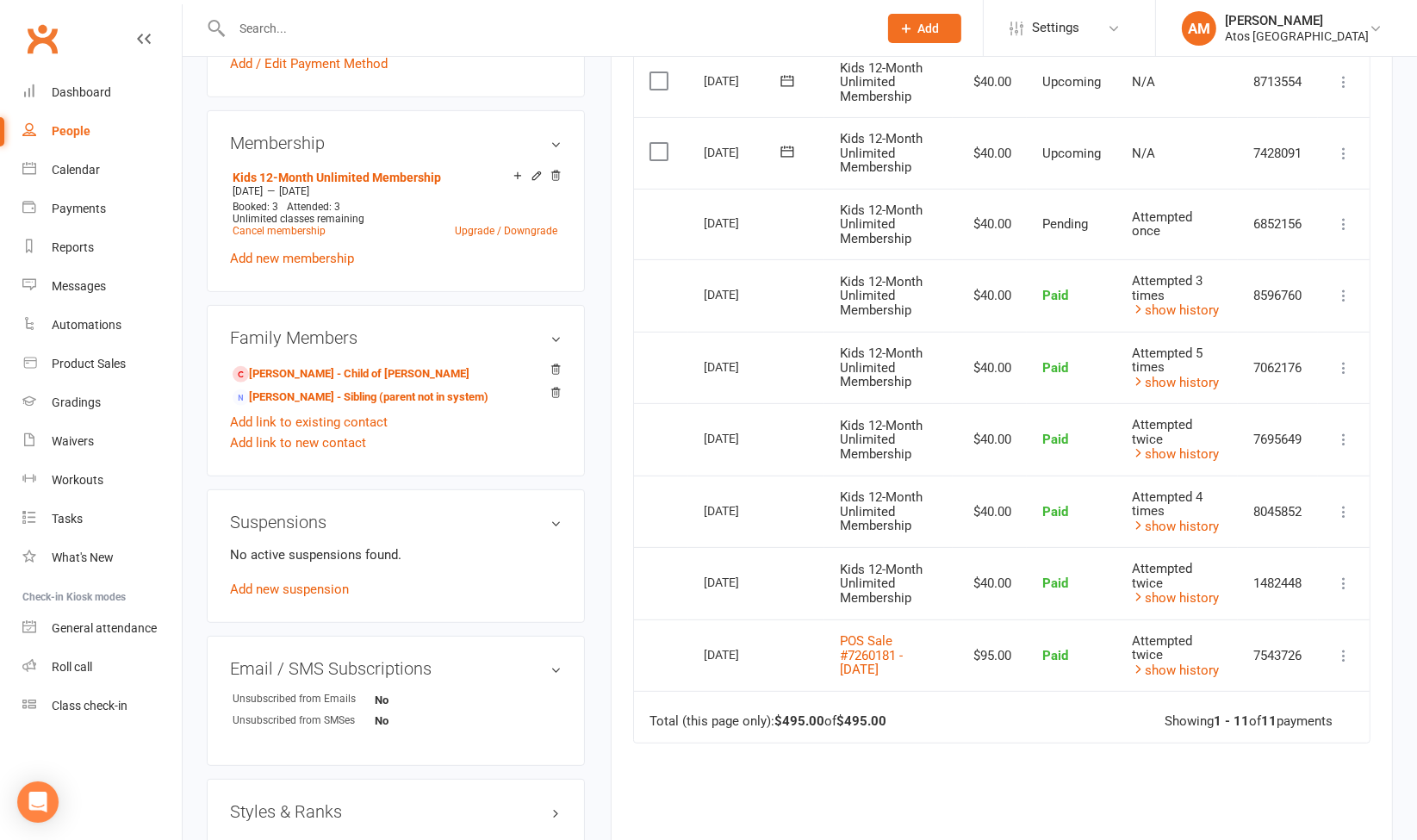
scroll to position [636, 0]
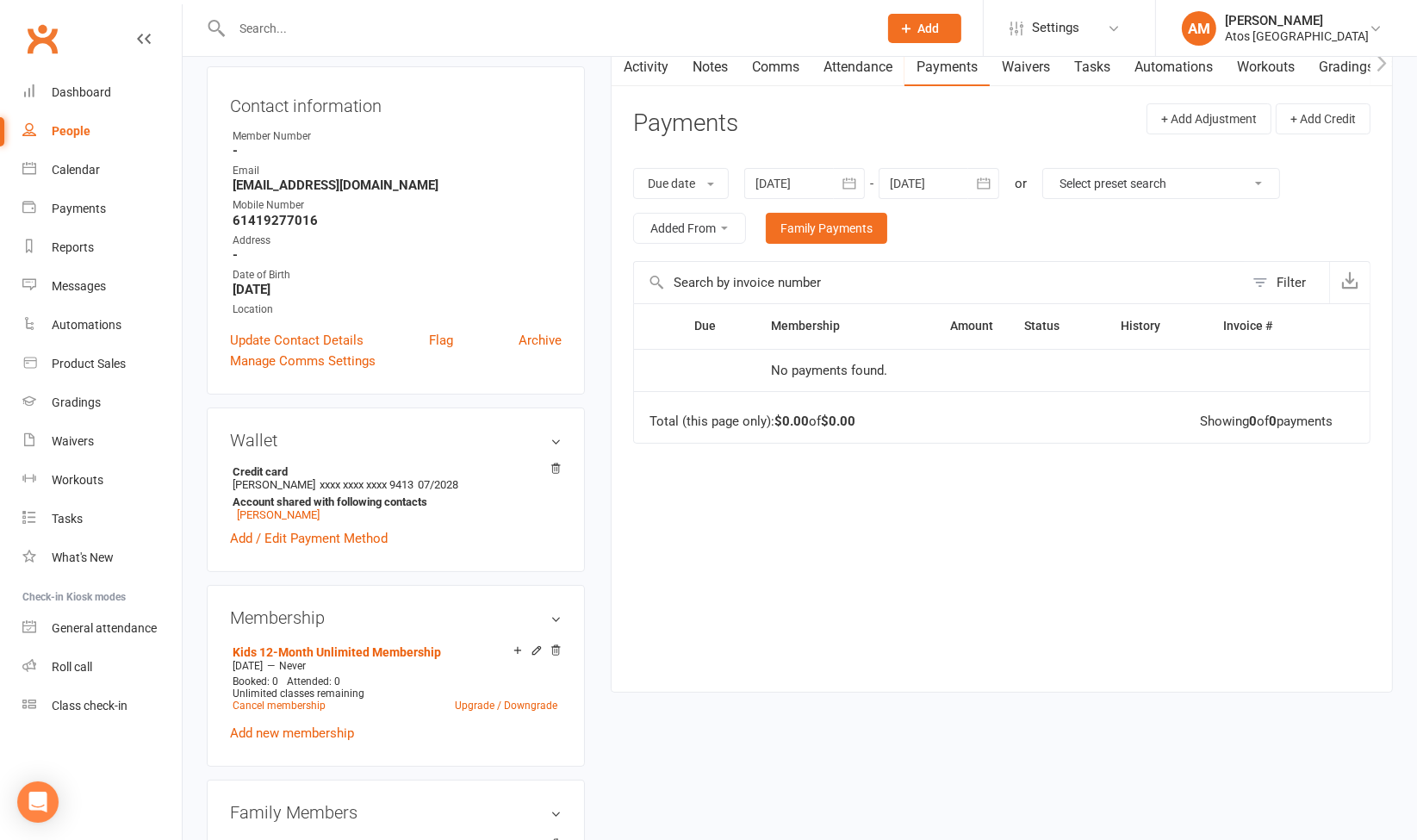
scroll to position [140, 0]
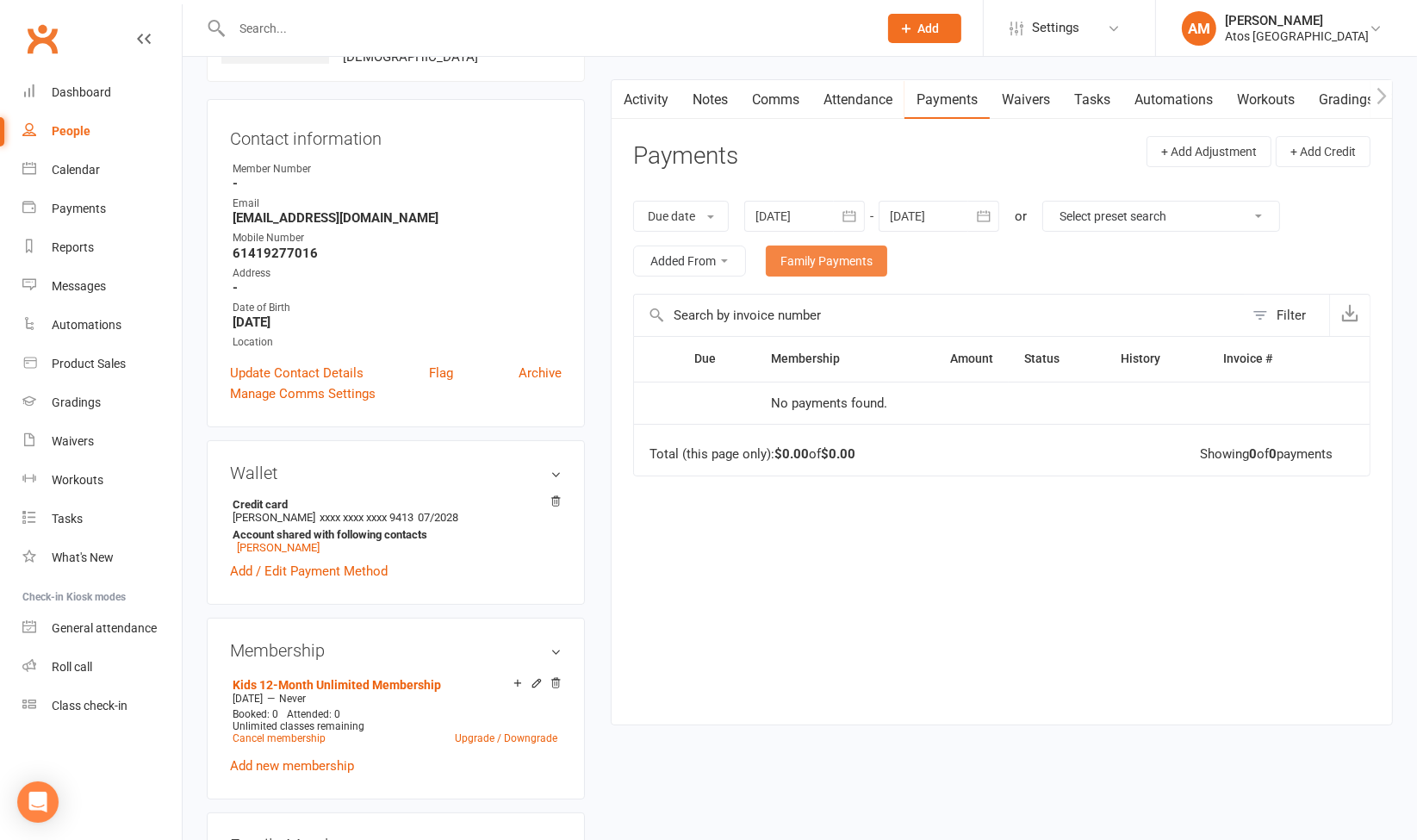
click at [859, 252] on link "Family Payments" at bounding box center [826, 261] width 121 height 31
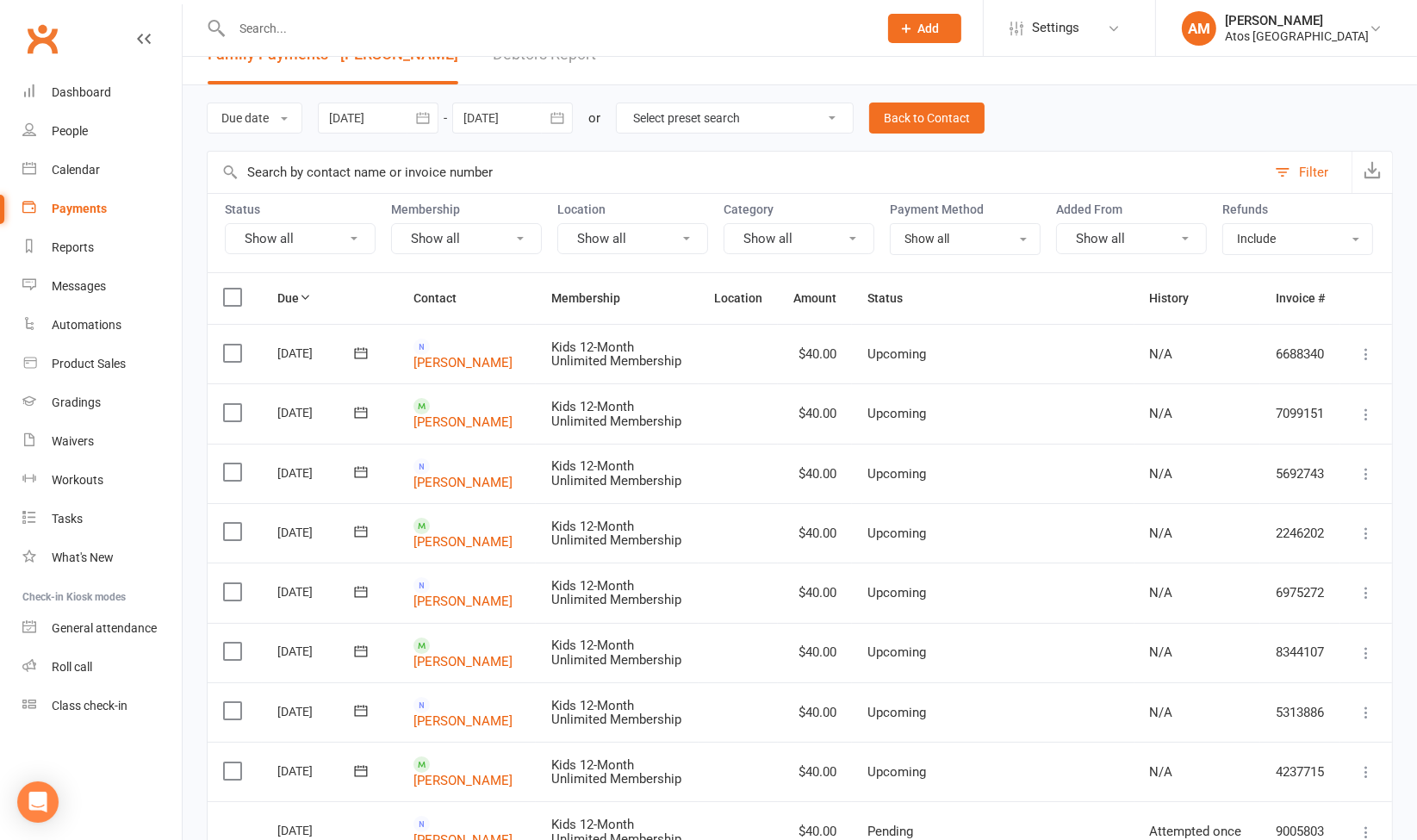
scroll to position [35, 0]
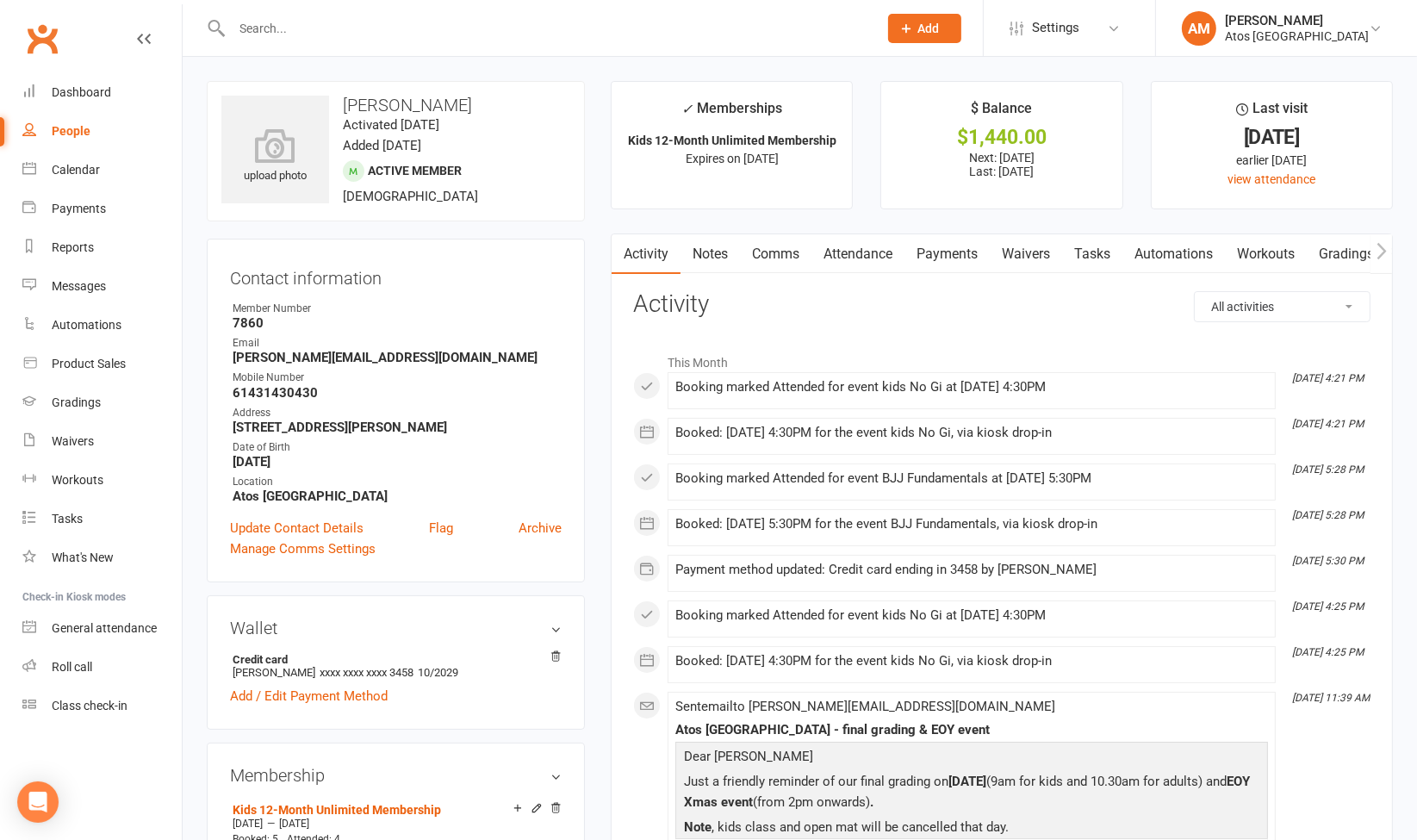
click at [968, 249] on link "Payments" at bounding box center [948, 253] width 86 height 39
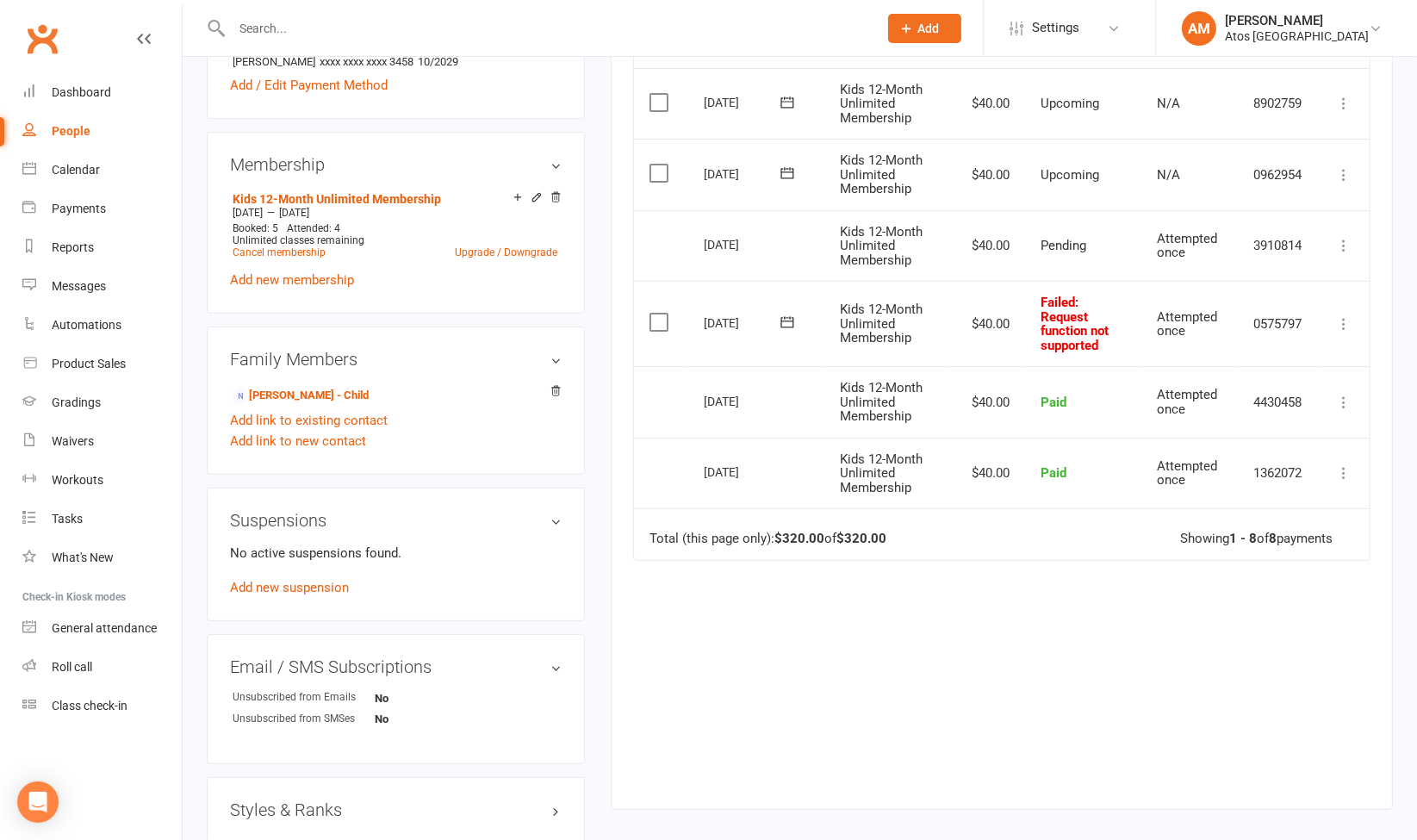
scroll to position [590, 0]
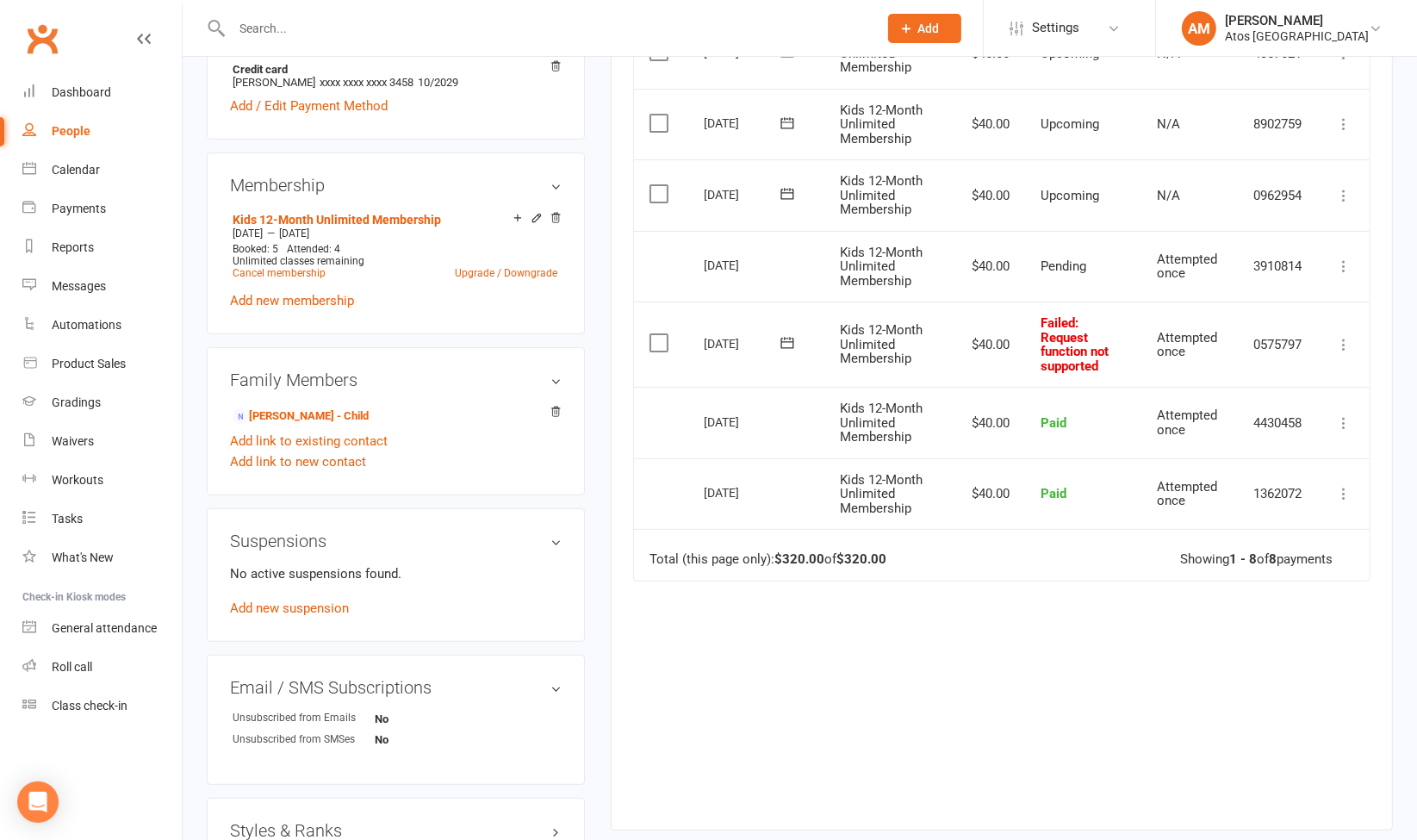
click at [1342, 336] on icon at bounding box center [1344, 345] width 17 height 17
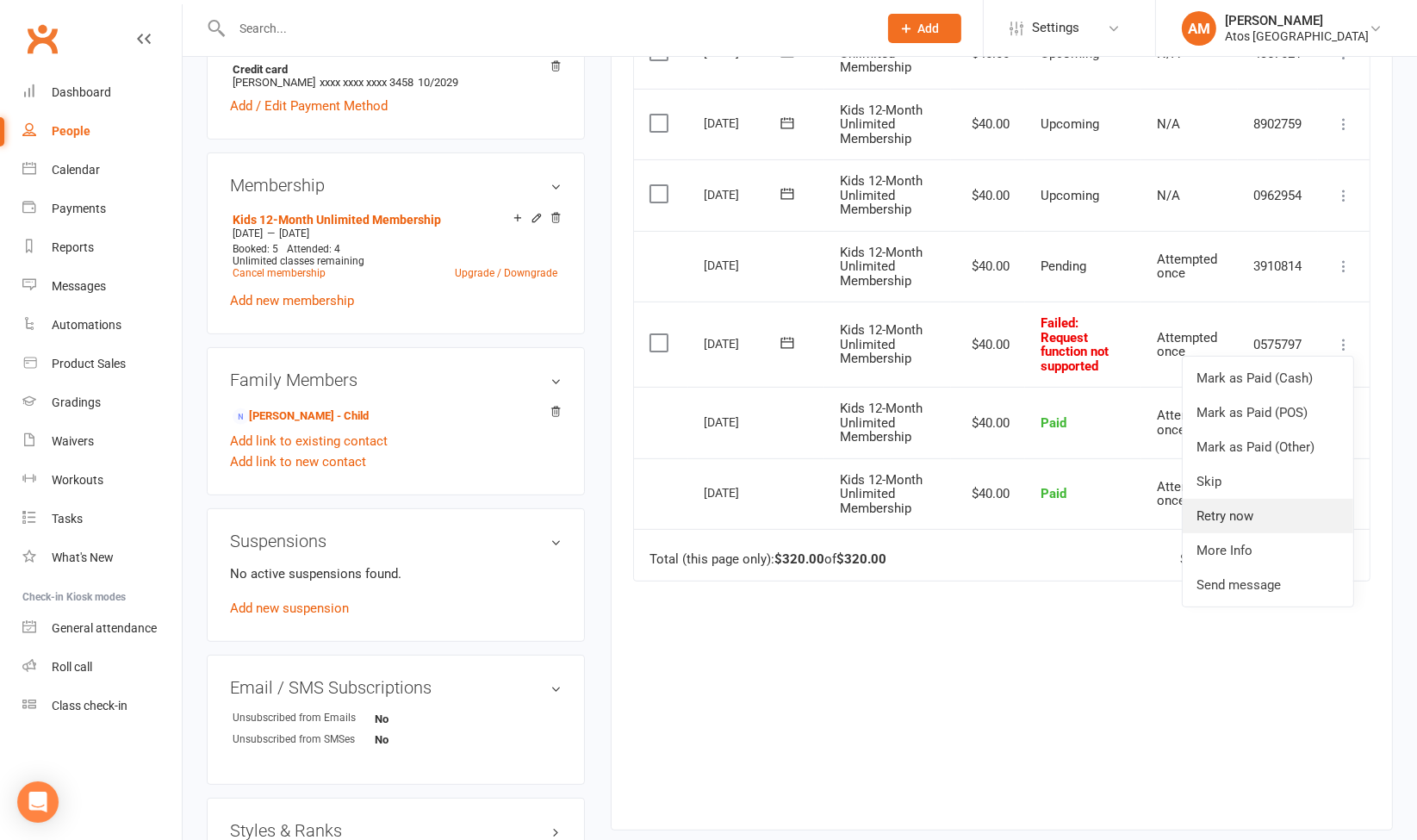
click at [1275, 511] on link "Retry now" at bounding box center [1268, 515] width 170 height 34
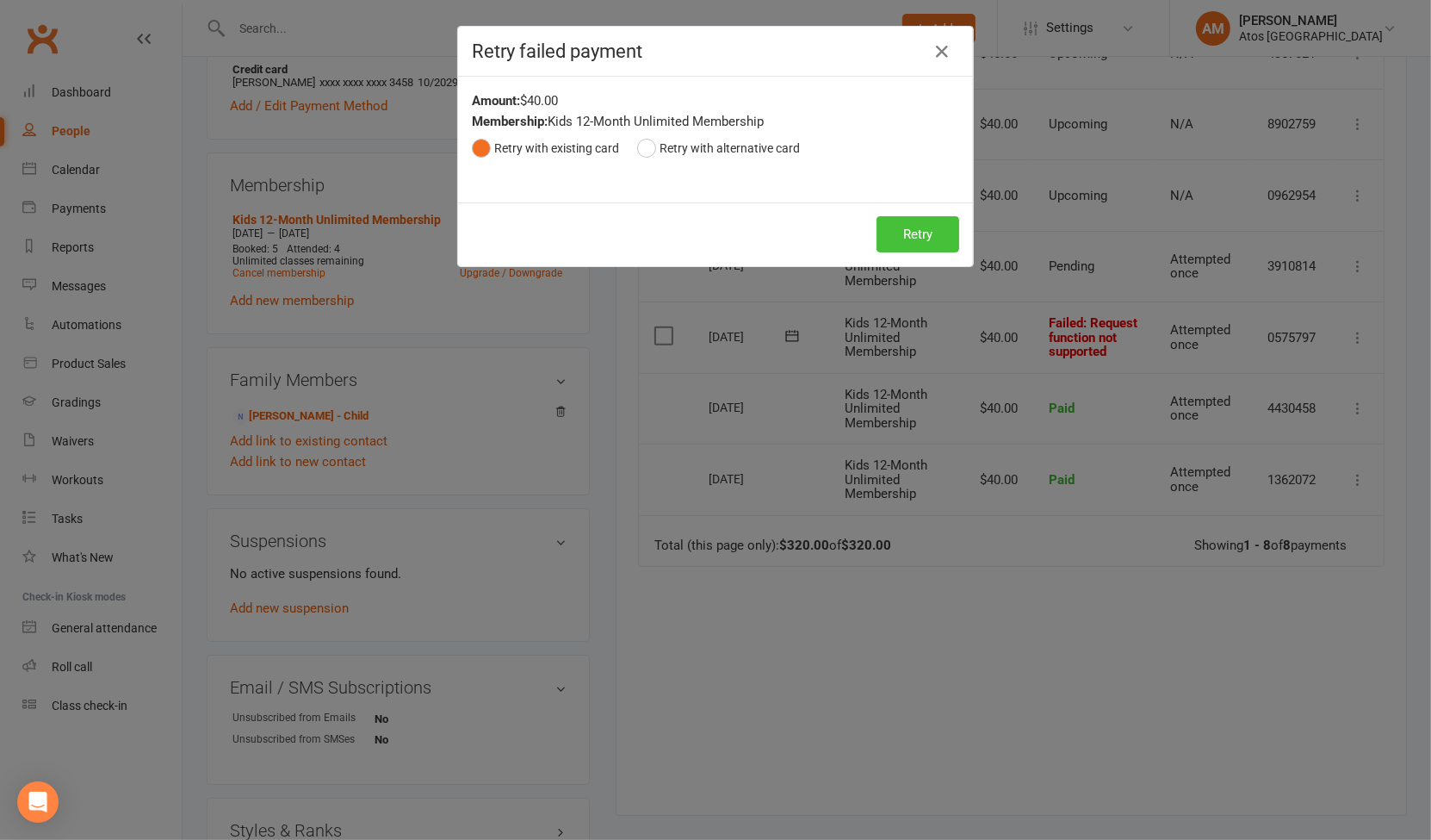
click at [929, 234] on button "Retry" at bounding box center [918, 234] width 83 height 36
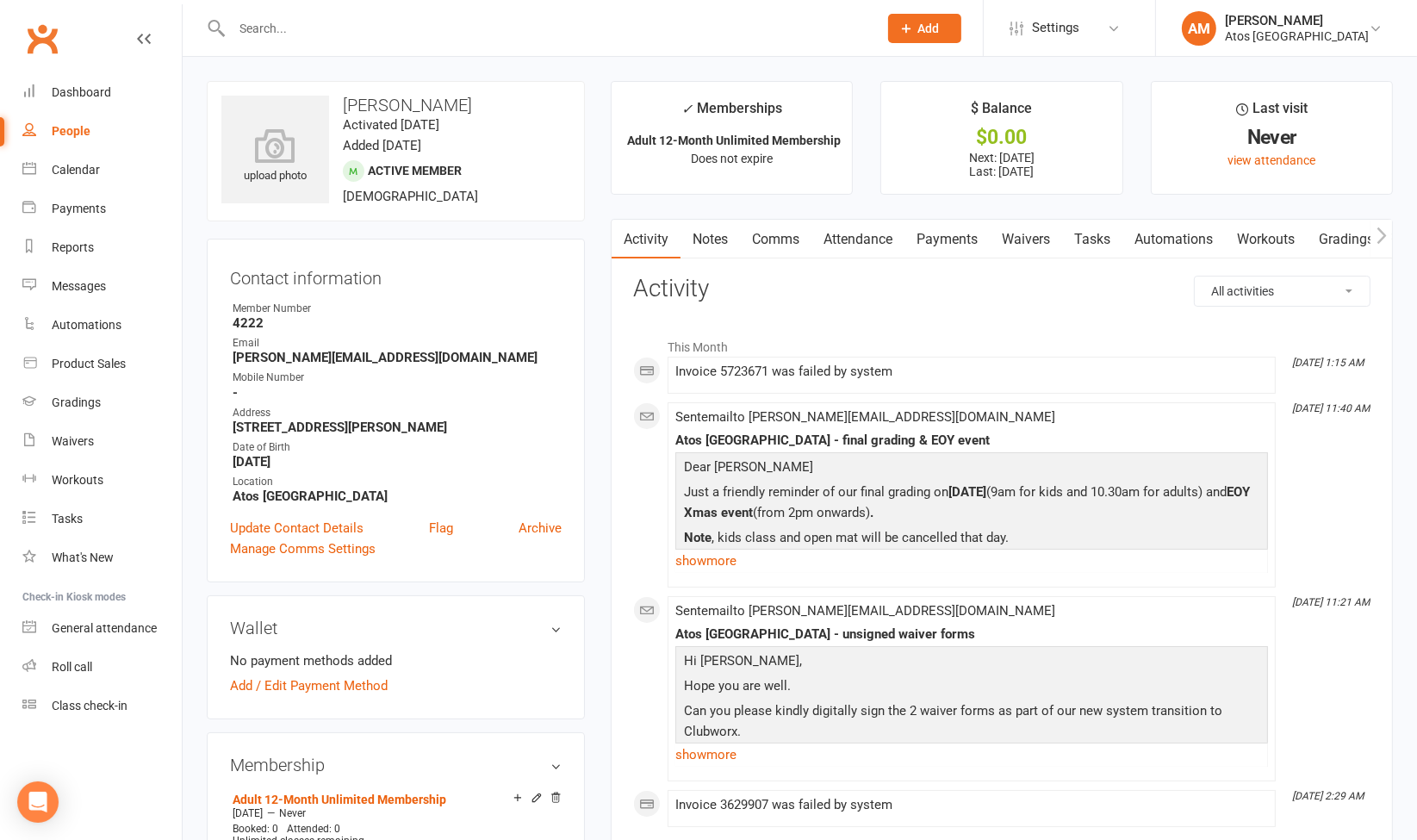
click at [964, 236] on link "Payments" at bounding box center [948, 238] width 86 height 39
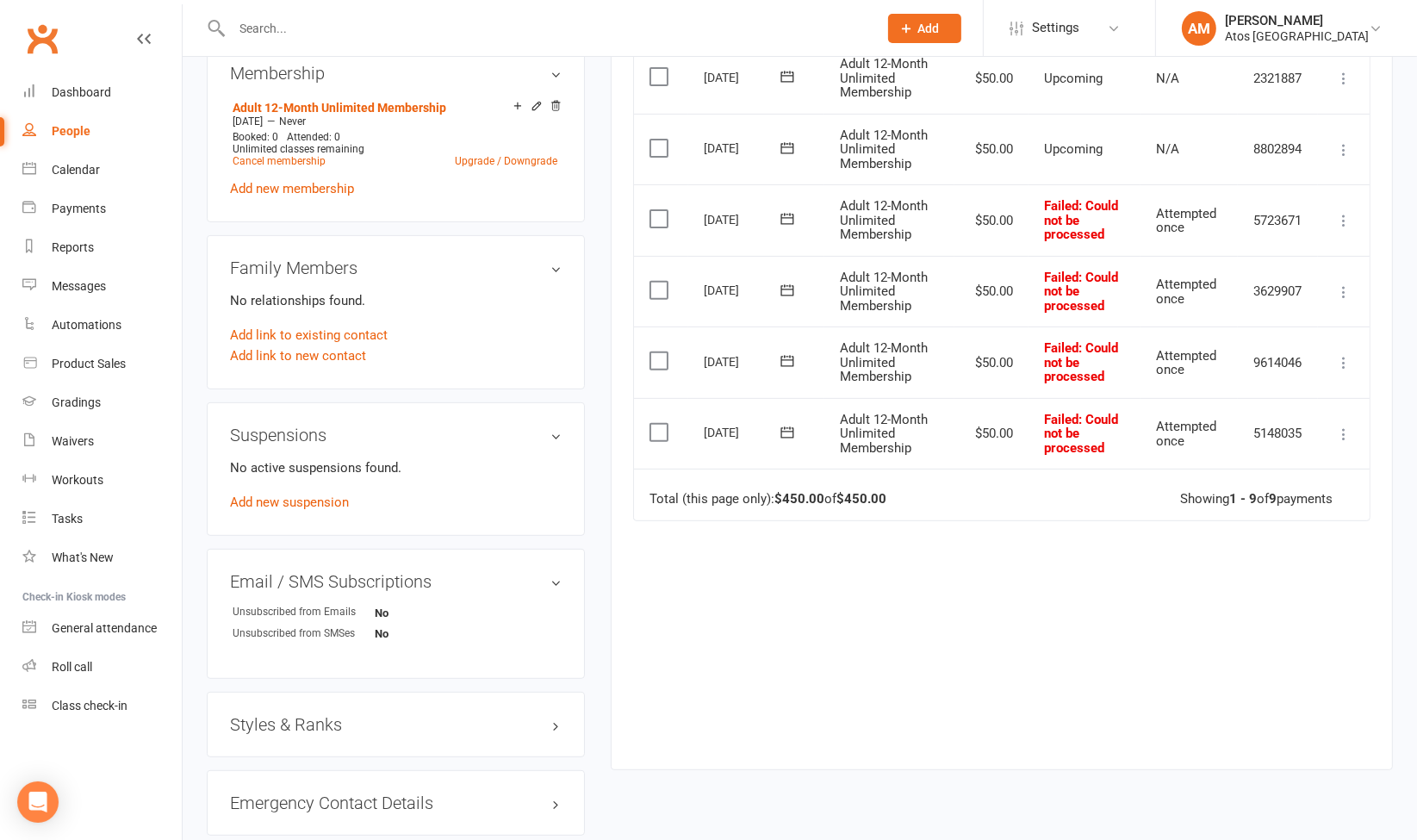
scroll to position [693, 0]
click at [310, 155] on link "Cancel membership" at bounding box center [279, 160] width 93 height 12
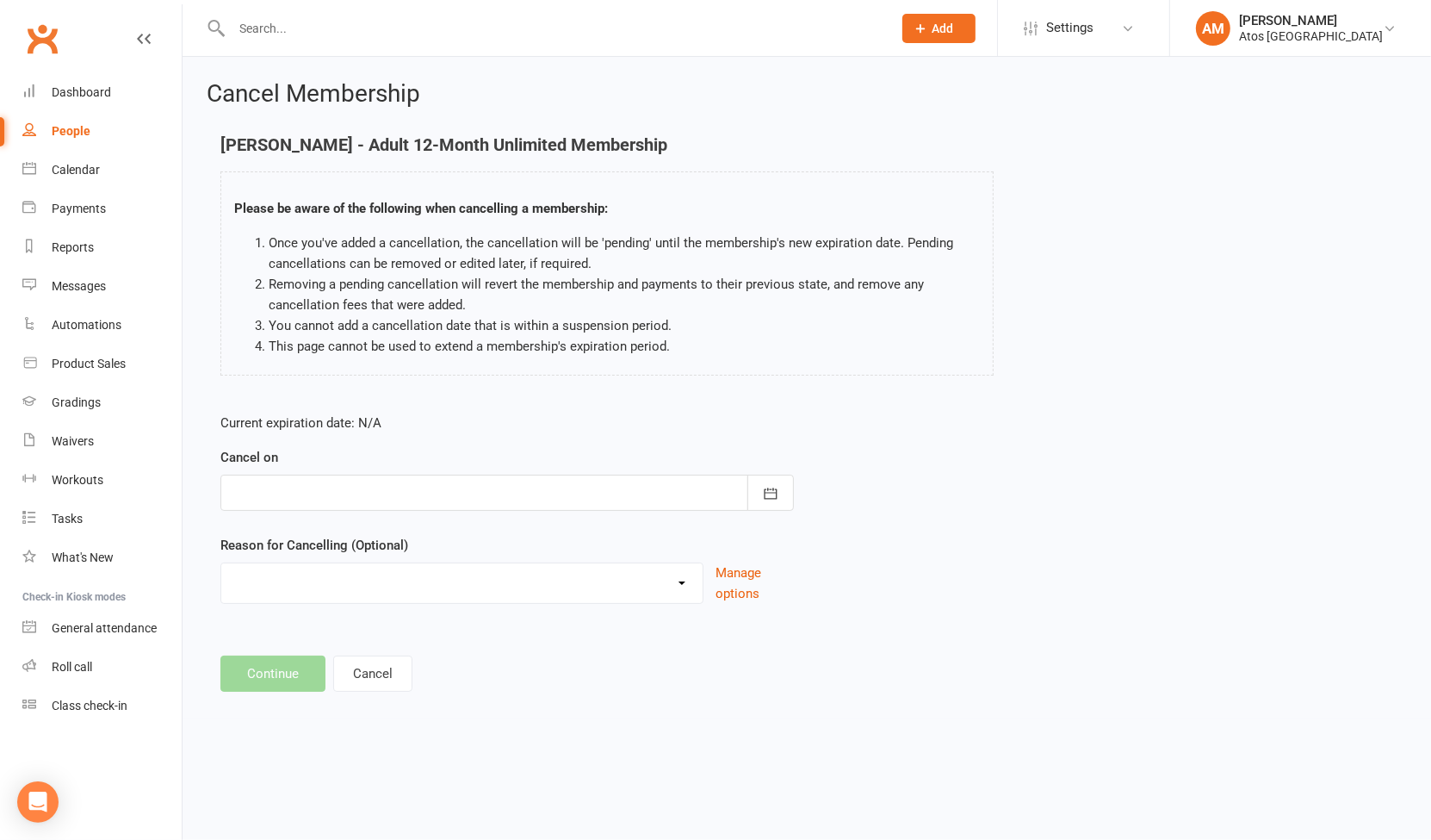
click at [463, 479] on div at bounding box center [506, 492] width 574 height 36
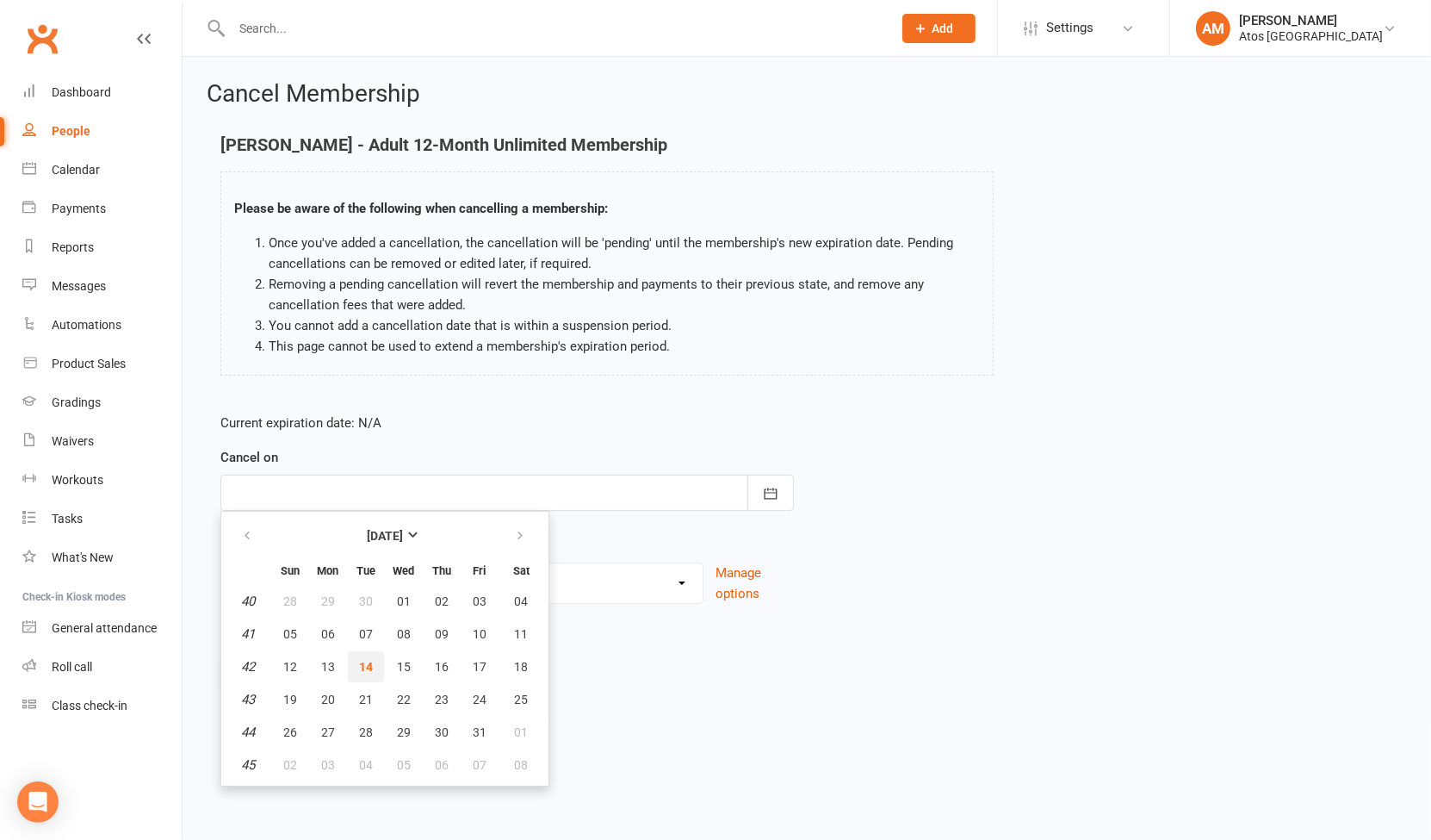
click at [366, 661] on span "14" at bounding box center [366, 666] width 14 height 14
type input "14 Oct 2025"
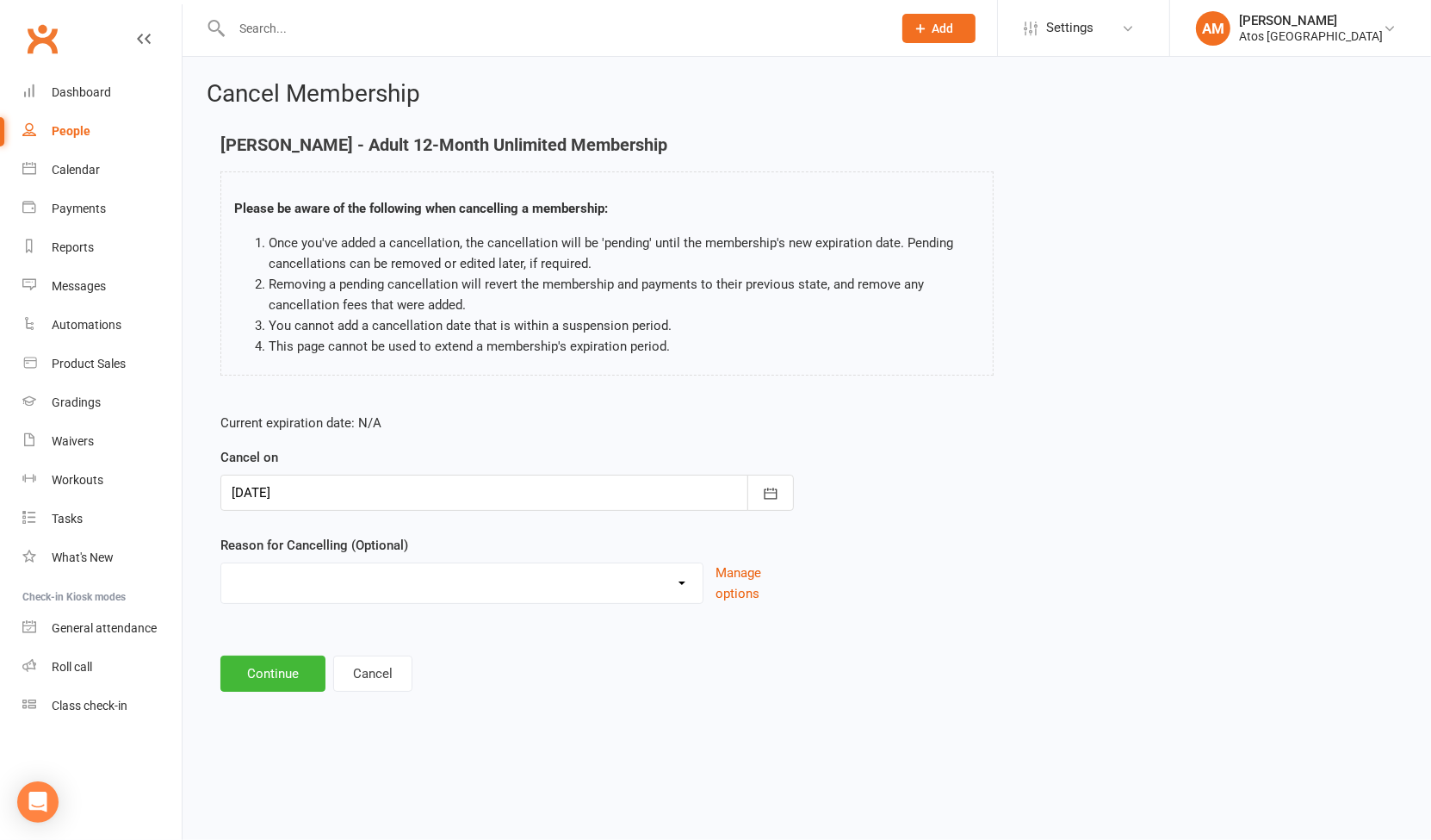
click at [423, 564] on select "Holiday Injury Other reason" at bounding box center [461, 580] width 481 height 34
click at [732, 637] on main "Malcolm Foxcroft - Adult 12-Month Unlimited Membership Please be aware of the f…" at bounding box center [807, 413] width 1201 height 556
click at [290, 676] on button "Continue" at bounding box center [272, 672] width 105 height 36
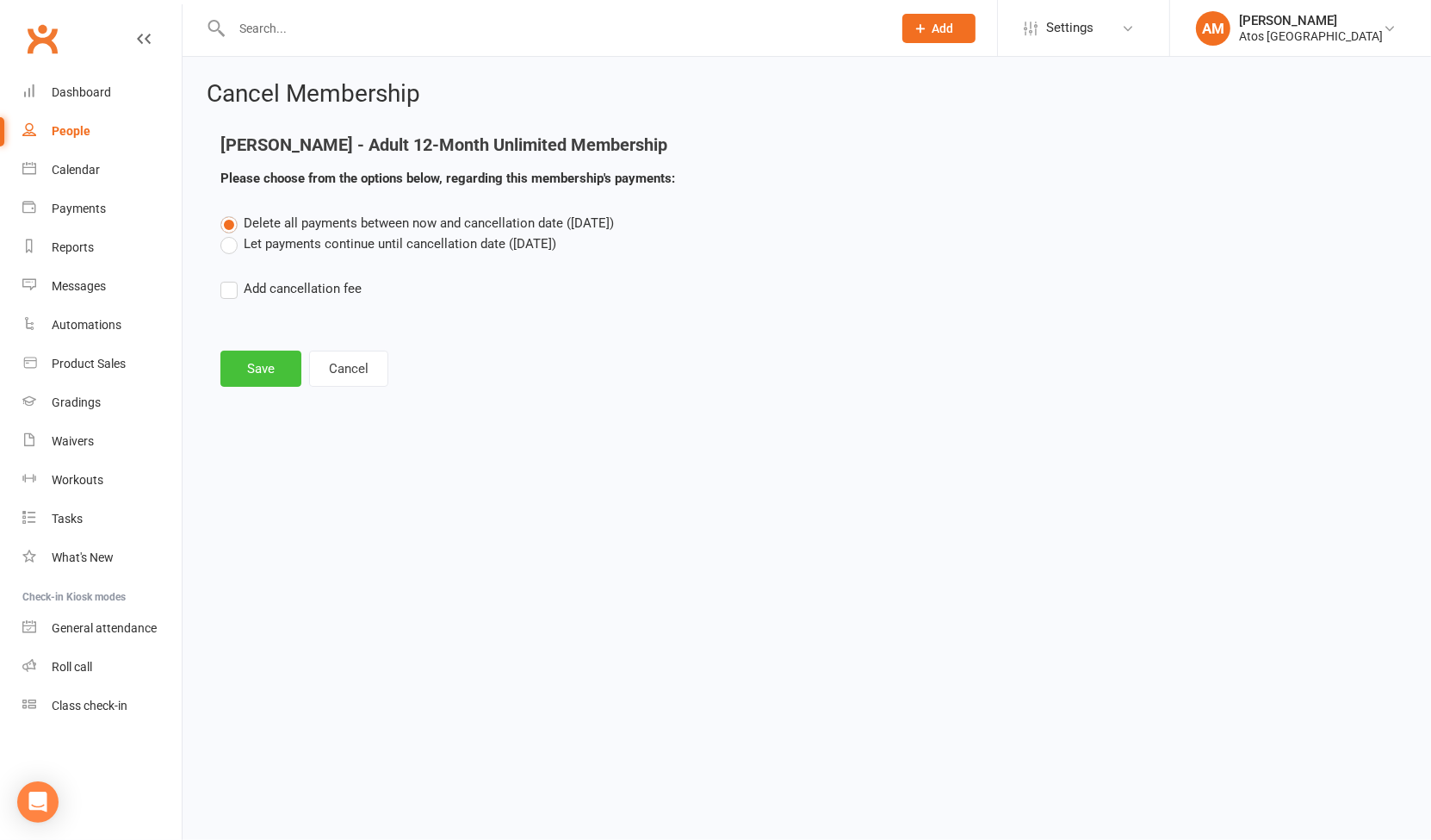
click at [273, 359] on button "Save" at bounding box center [260, 368] width 81 height 36
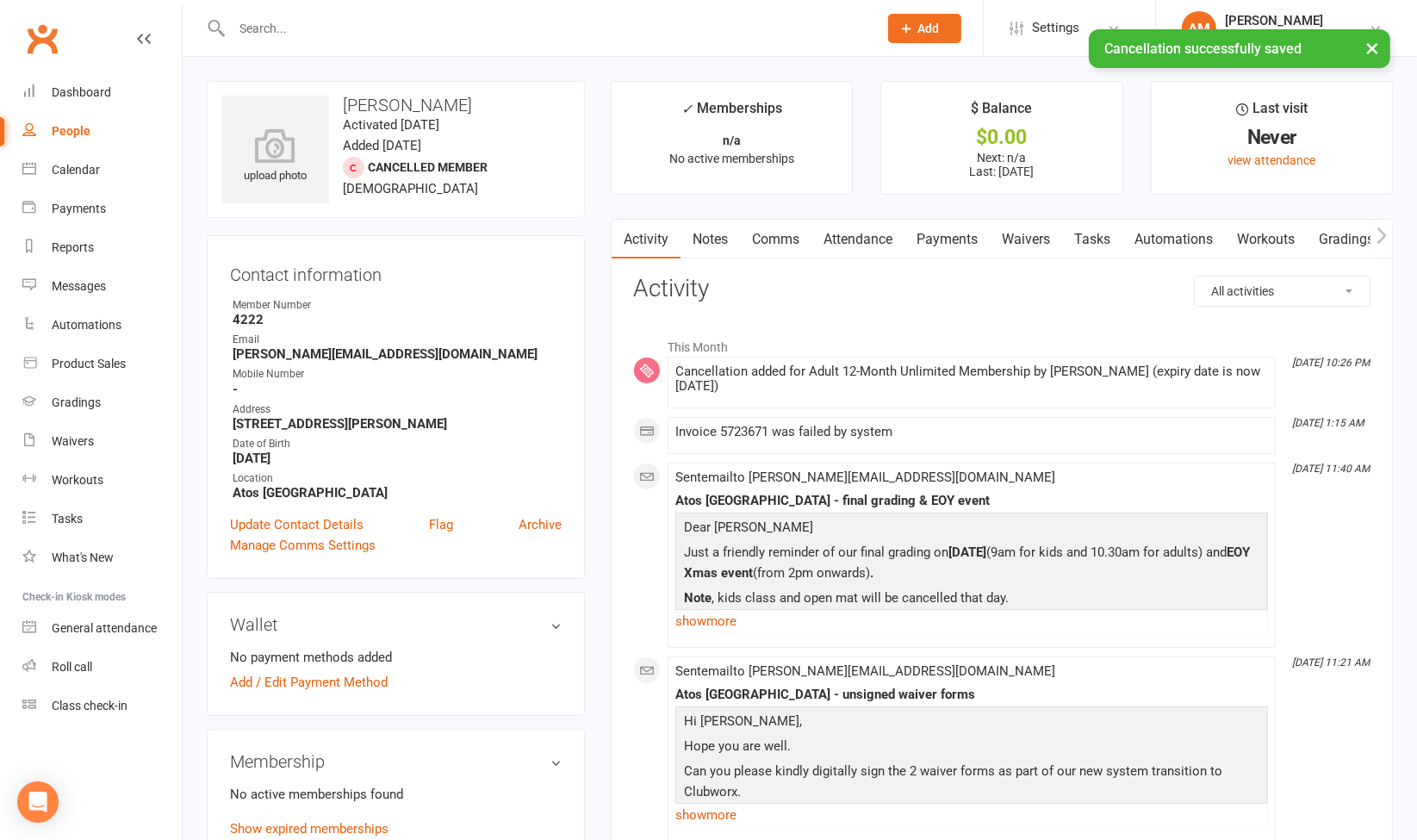
click at [84, 118] on link "People" at bounding box center [102, 131] width 159 height 38
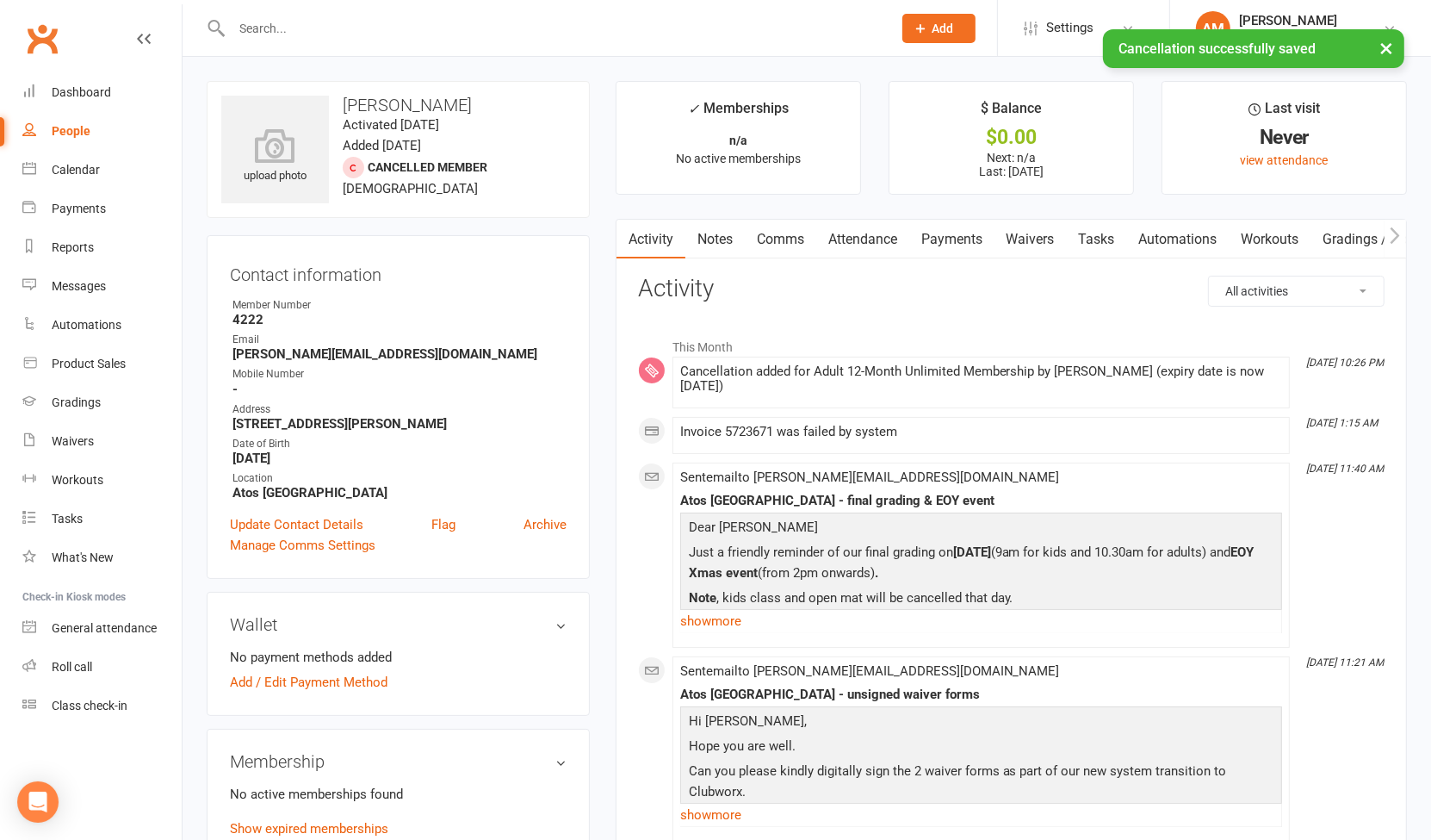
select select "100"
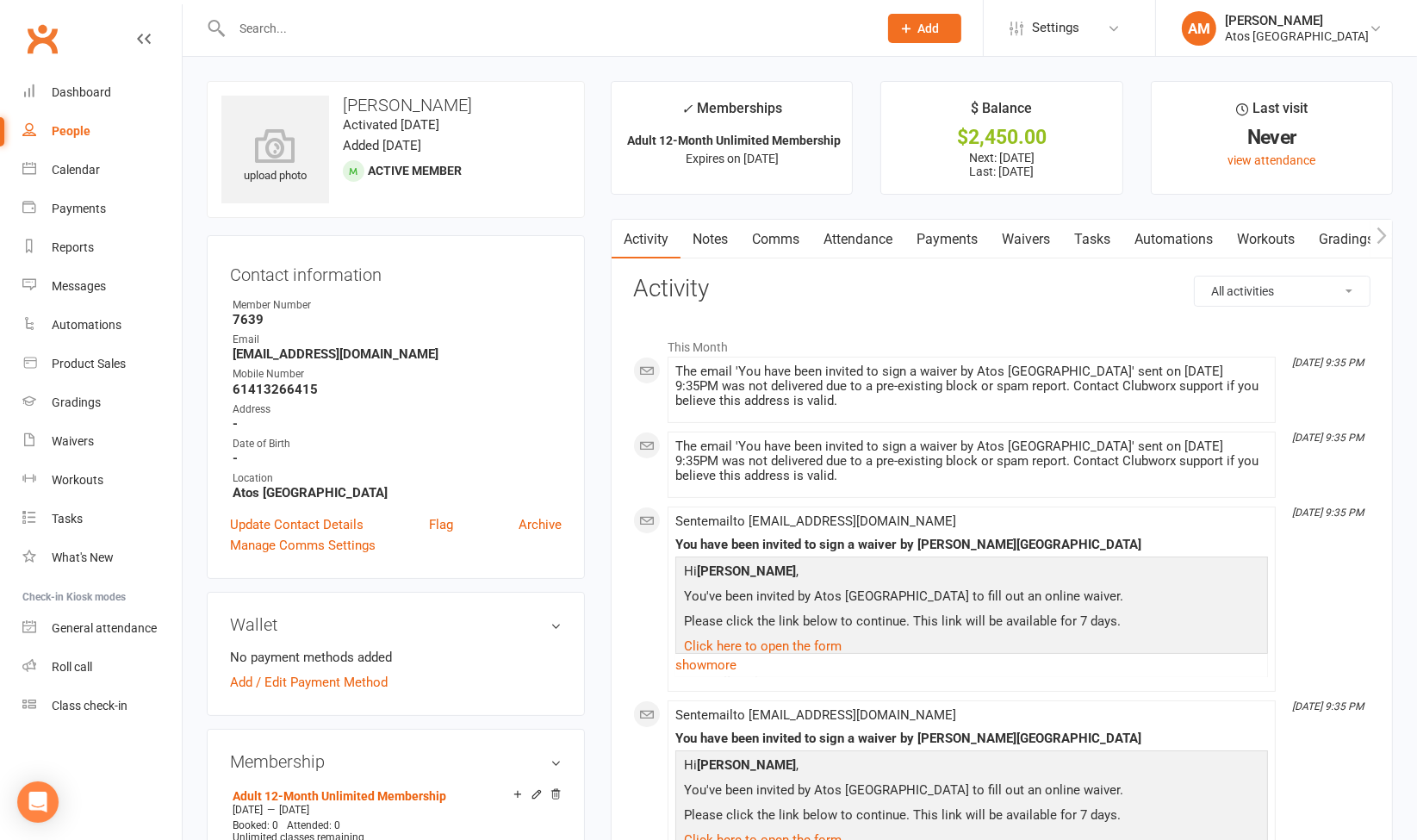
click at [1050, 228] on link "Waivers" at bounding box center [1026, 238] width 73 height 39
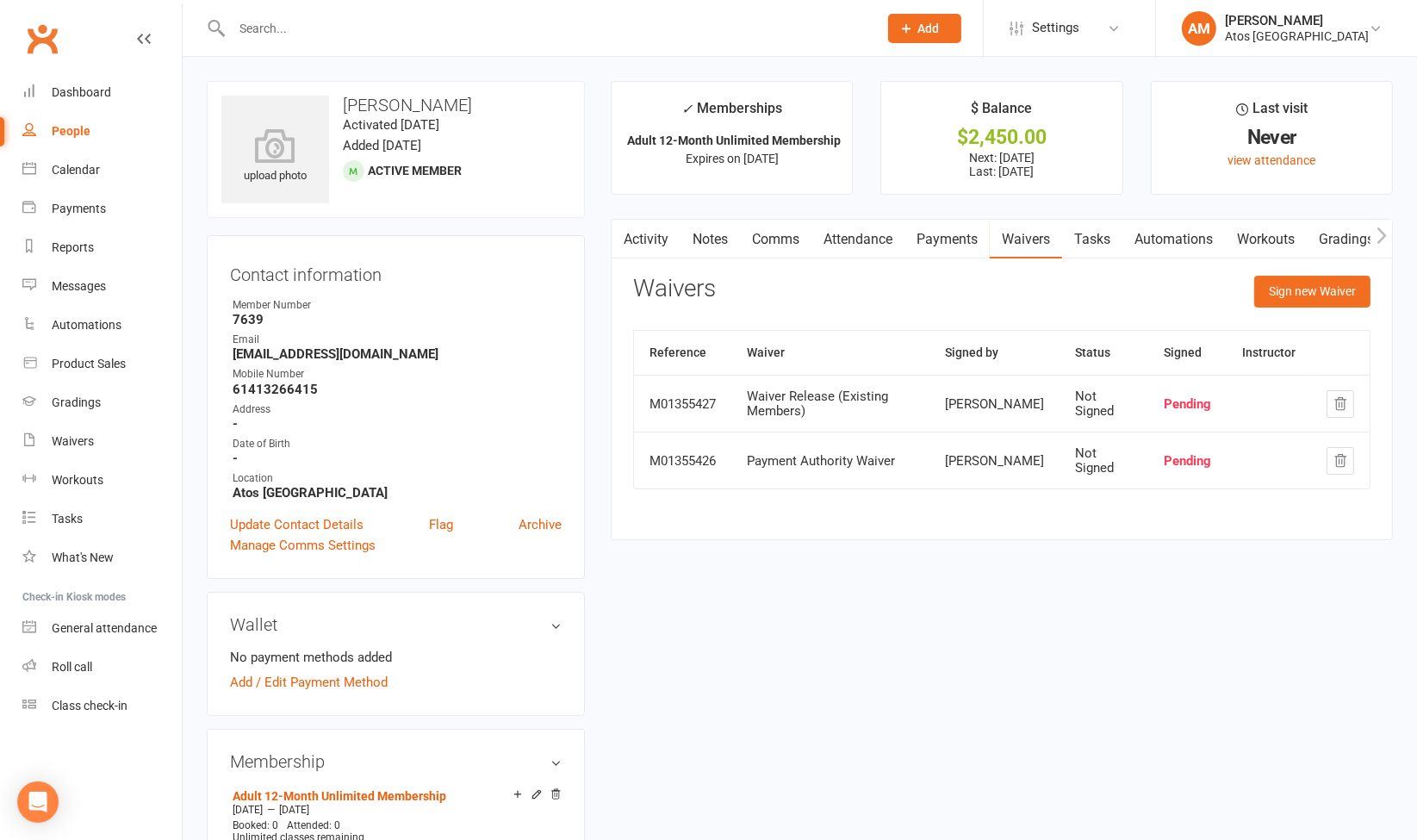
click at [657, 234] on link "Activity" at bounding box center [646, 238] width 69 height 39
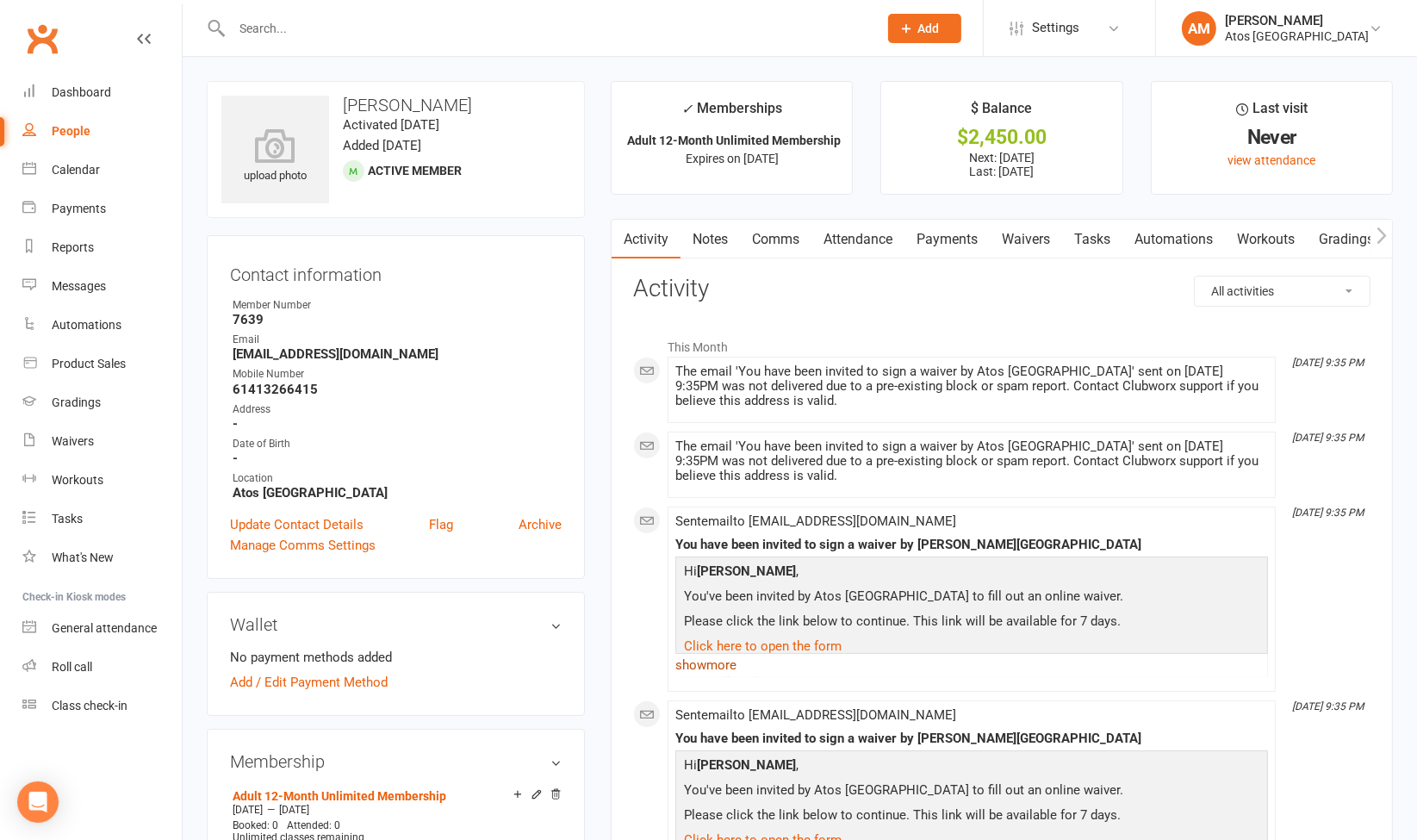
click at [721, 661] on link "show more" at bounding box center [971, 665] width 592 height 24
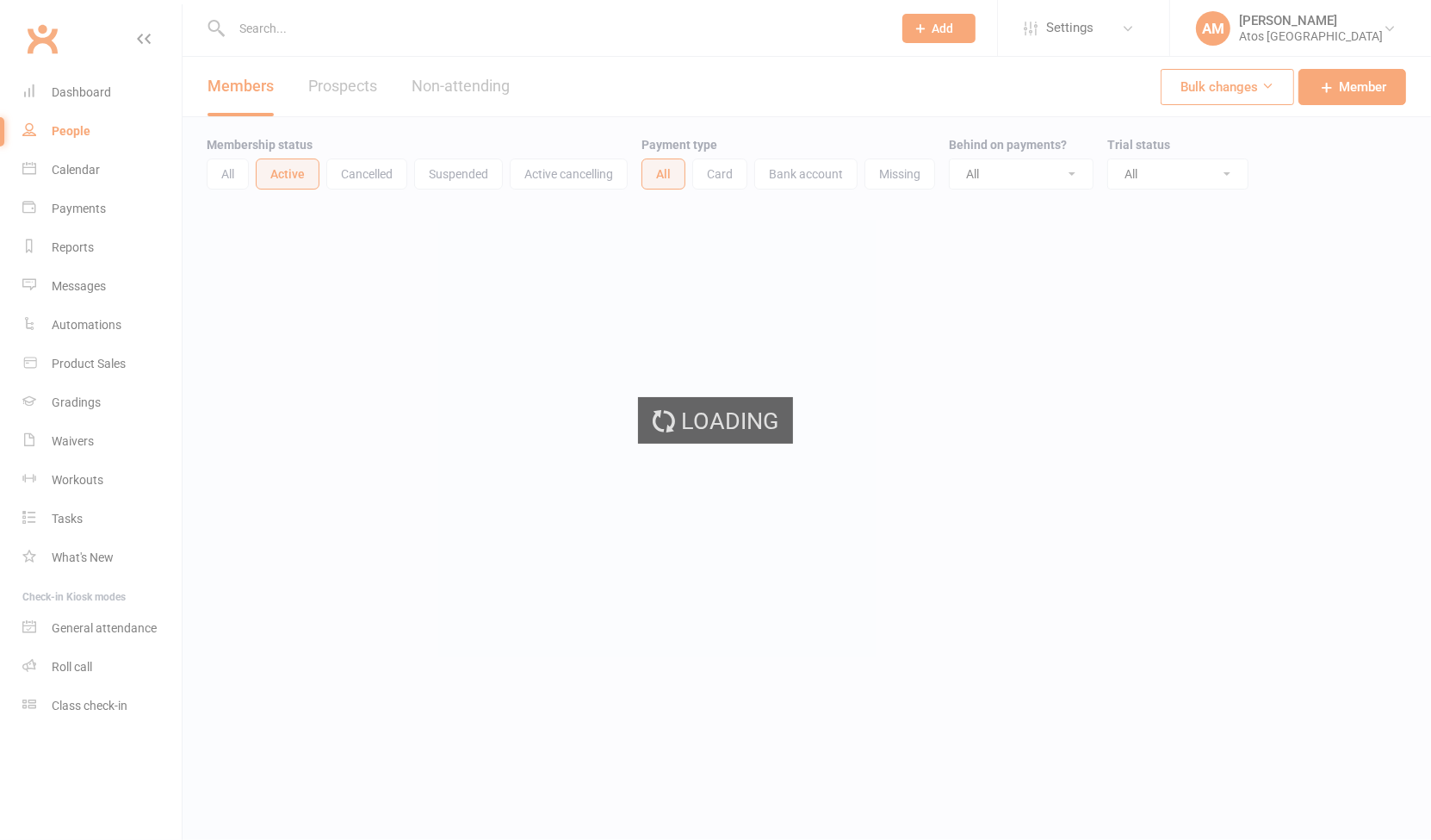
select select "100"
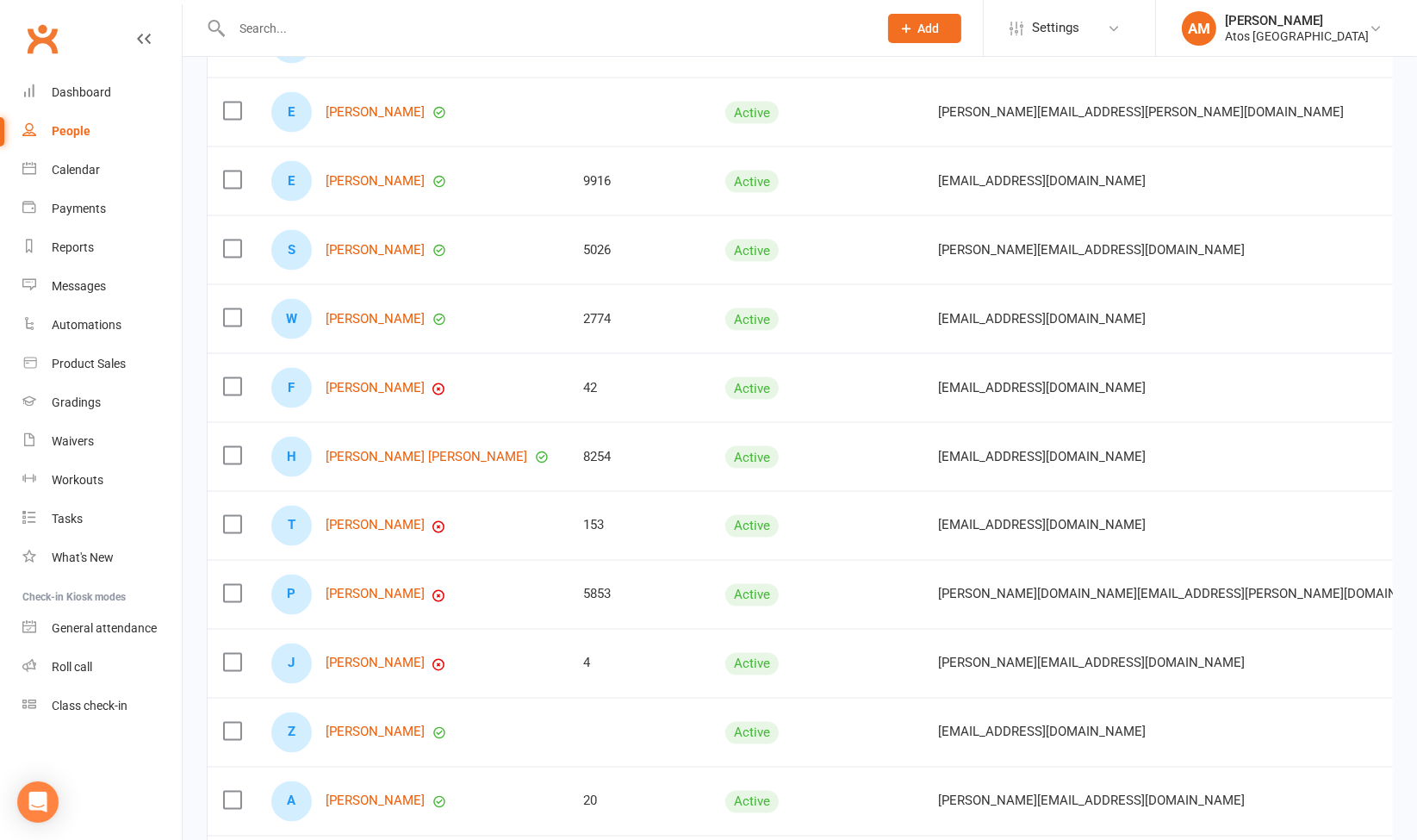
scroll to position [3370, 0]
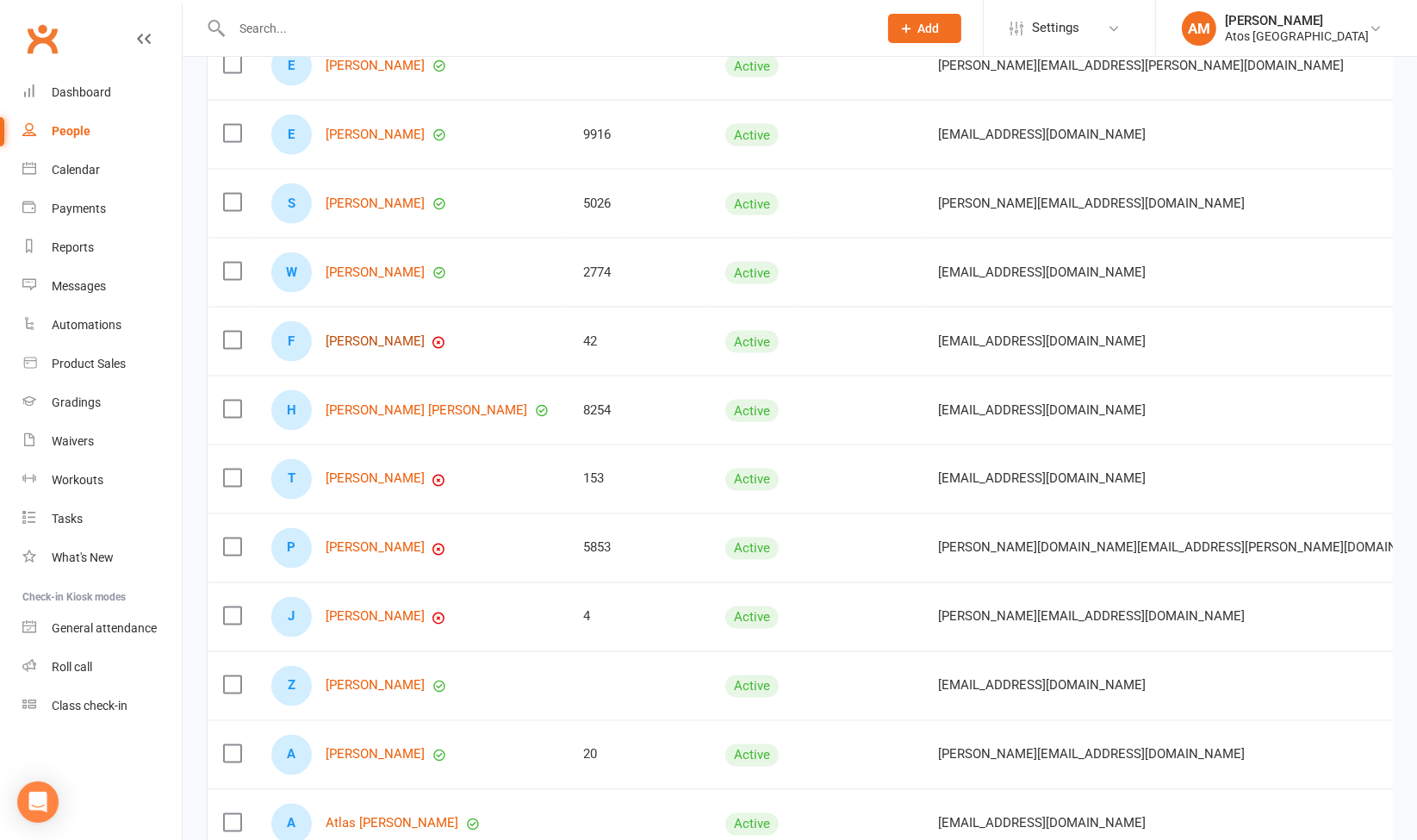
drag, startPoint x: 381, startPoint y: 318, endPoint x: 368, endPoint y: 327, distance: 15.8
click at [368, 334] on link "Frankie Lake" at bounding box center [375, 341] width 99 height 15
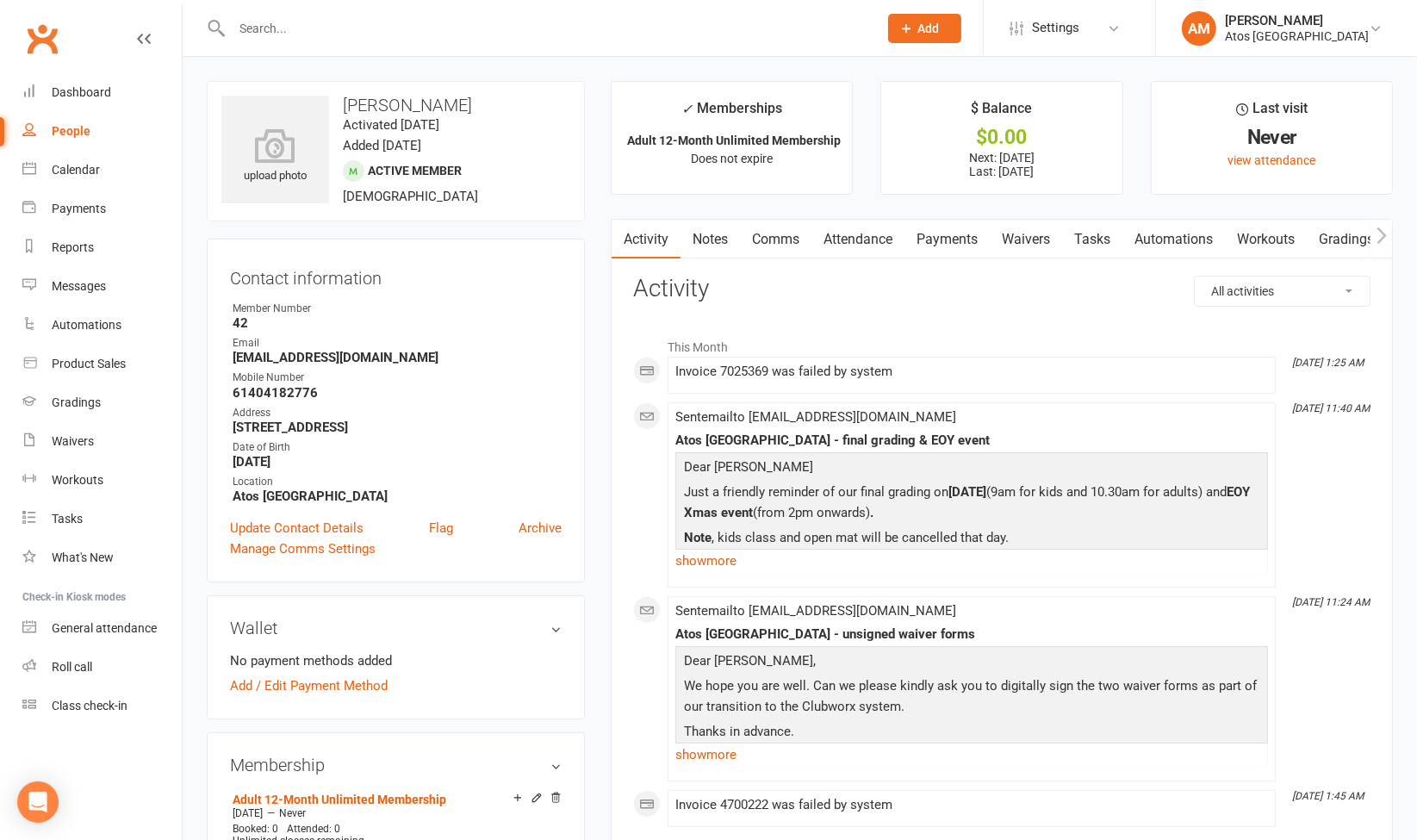
drag, startPoint x: 368, startPoint y: 327, endPoint x: 1026, endPoint y: 234, distance: 664.5
click at [1026, 234] on link "Waivers" at bounding box center [1026, 238] width 73 height 39
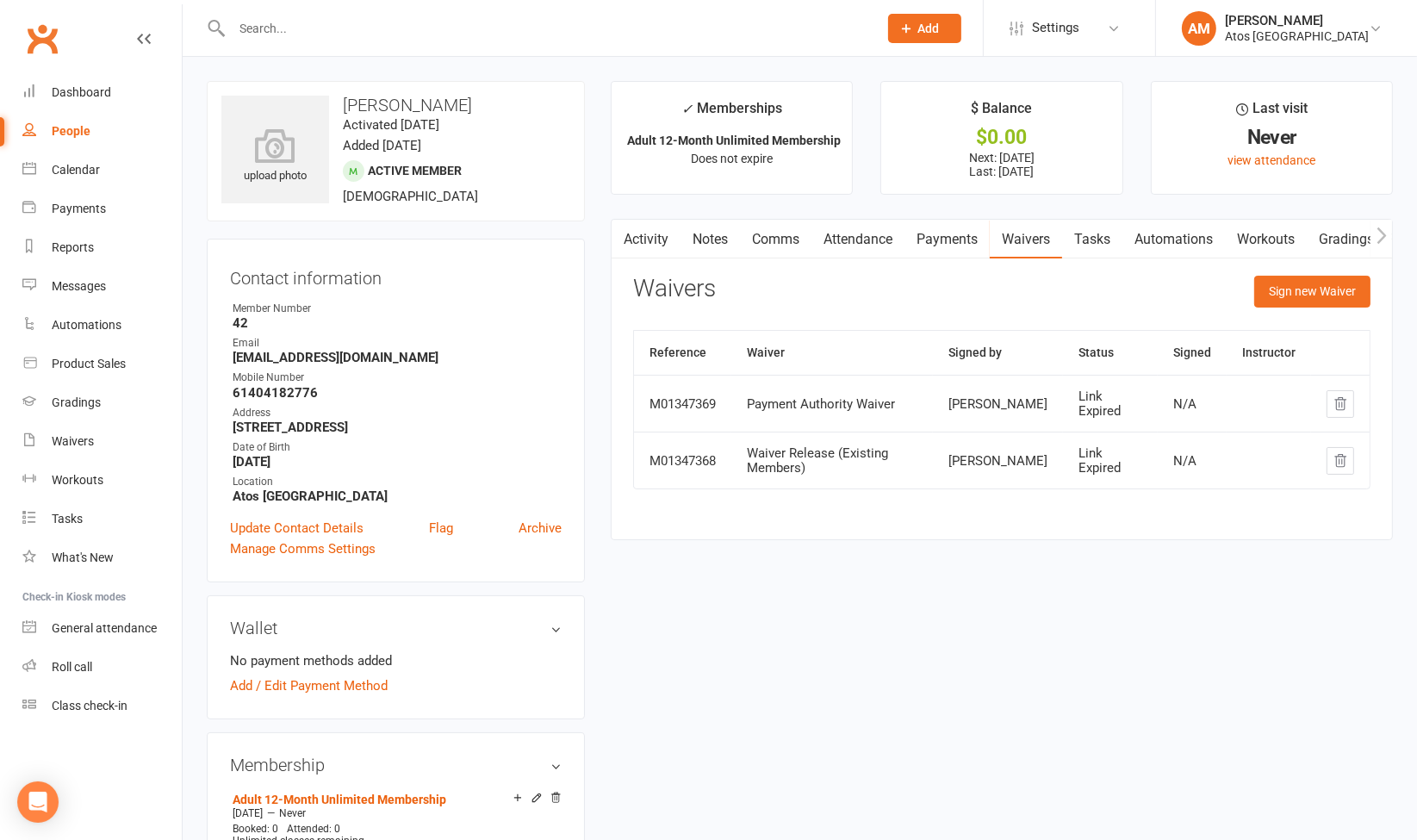
click at [643, 230] on link "Activity" at bounding box center [646, 238] width 69 height 39
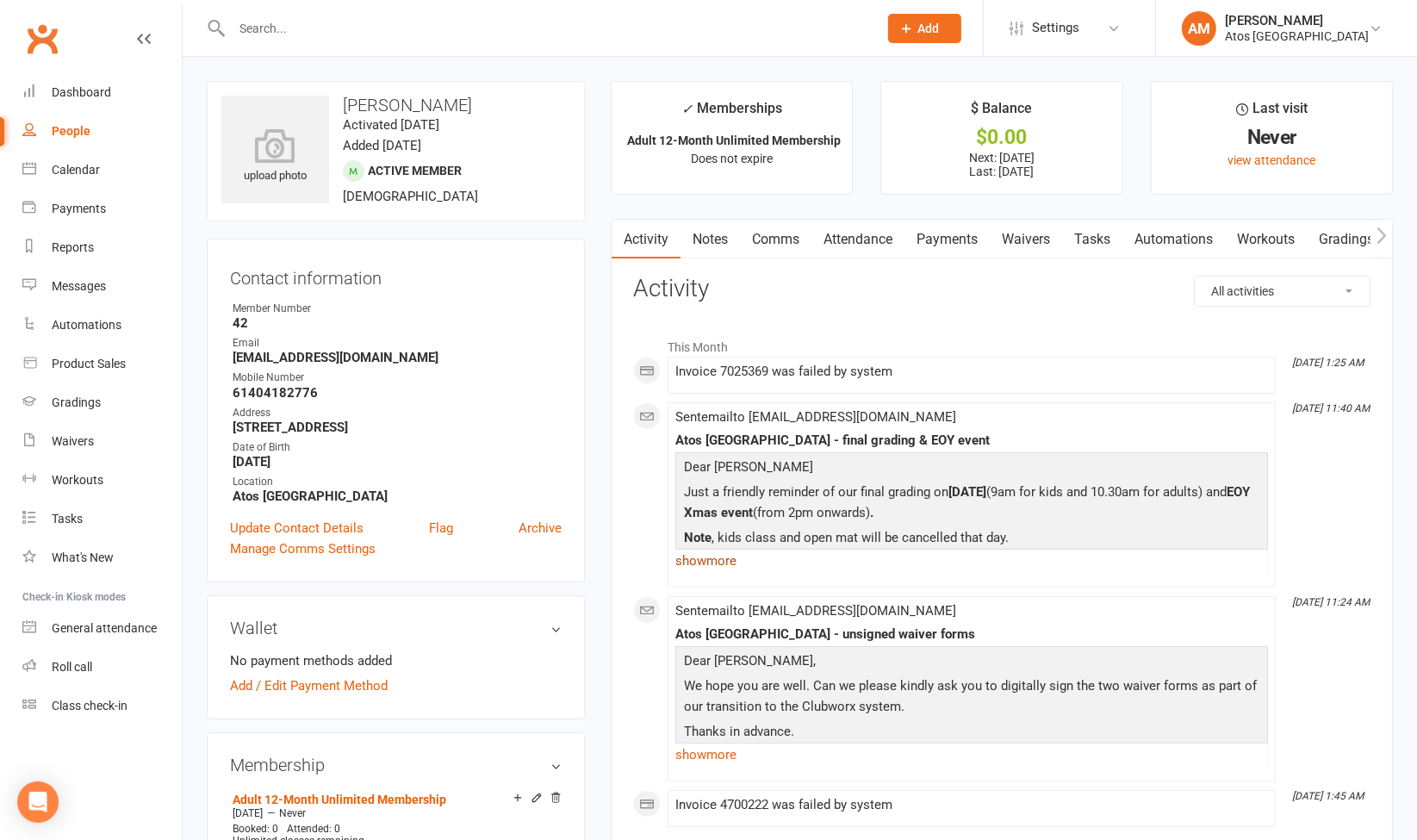
click at [714, 565] on link "show more" at bounding box center [971, 561] width 592 height 24
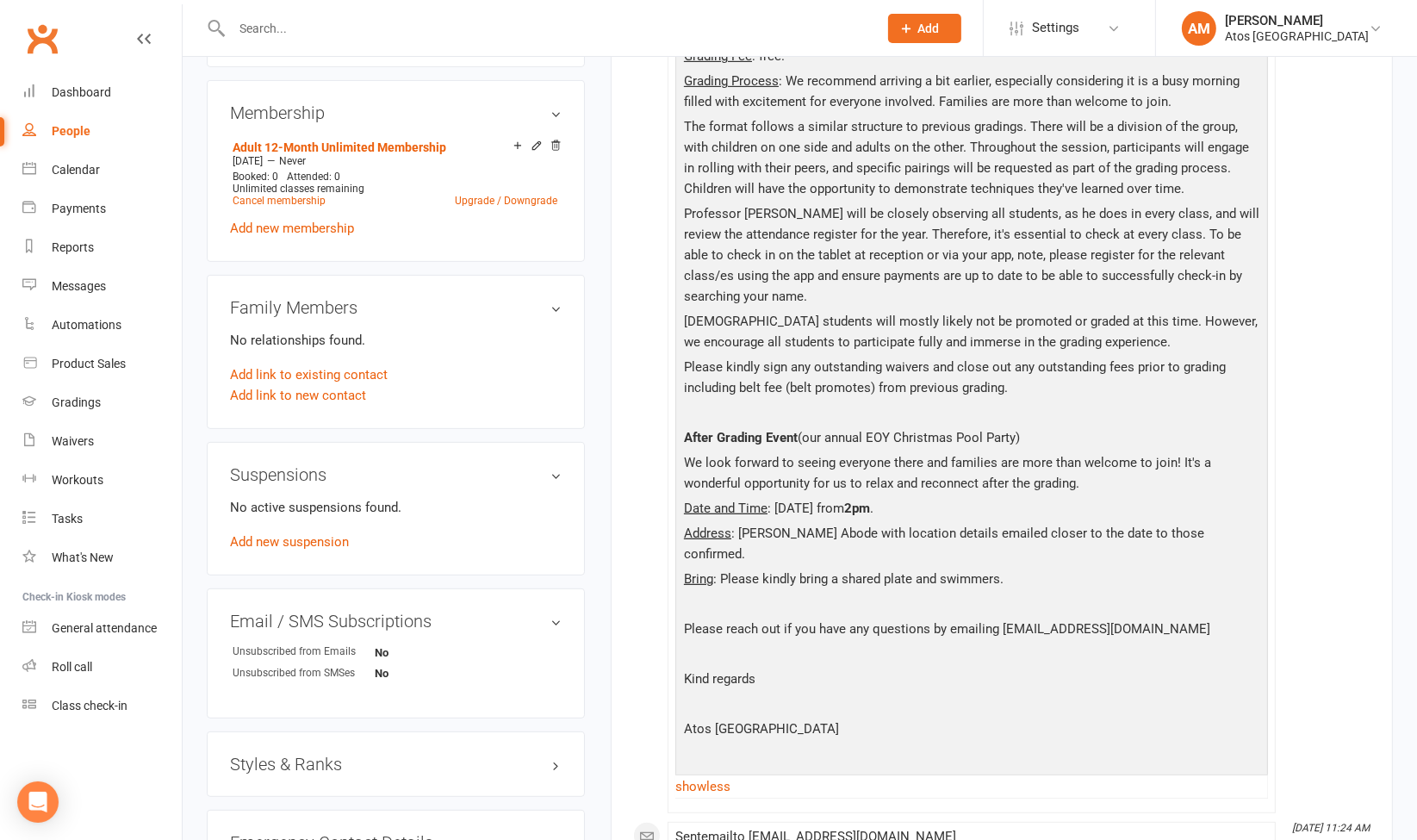
scroll to position [650, 0]
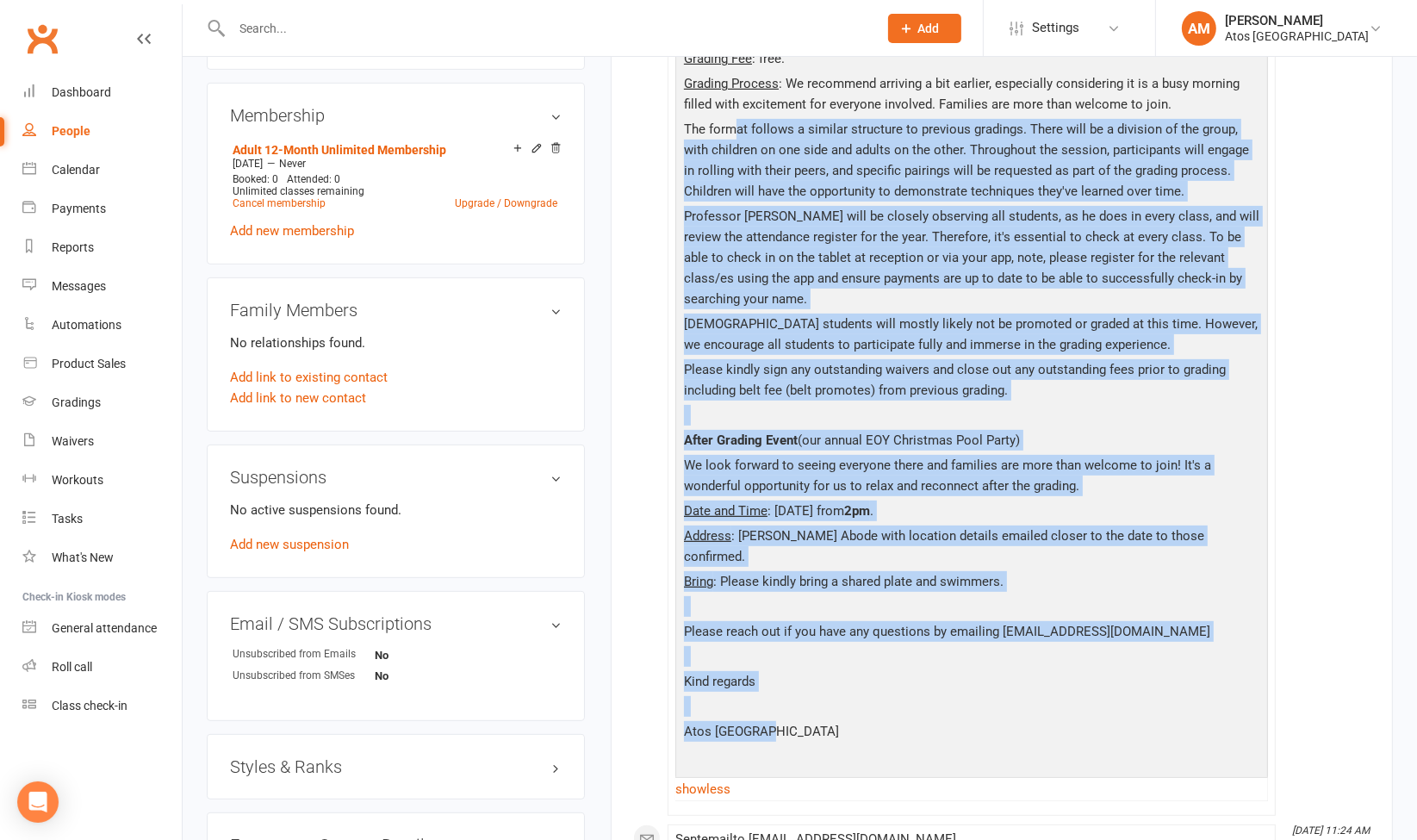
drag, startPoint x: 765, startPoint y: 684, endPoint x: 735, endPoint y: 118, distance: 566.8
click at [735, 118] on div "Dear Frankie Just a friendly reminder of our final grading on Saturday 1st Nove…" at bounding box center [971, 289] width 584 height 964
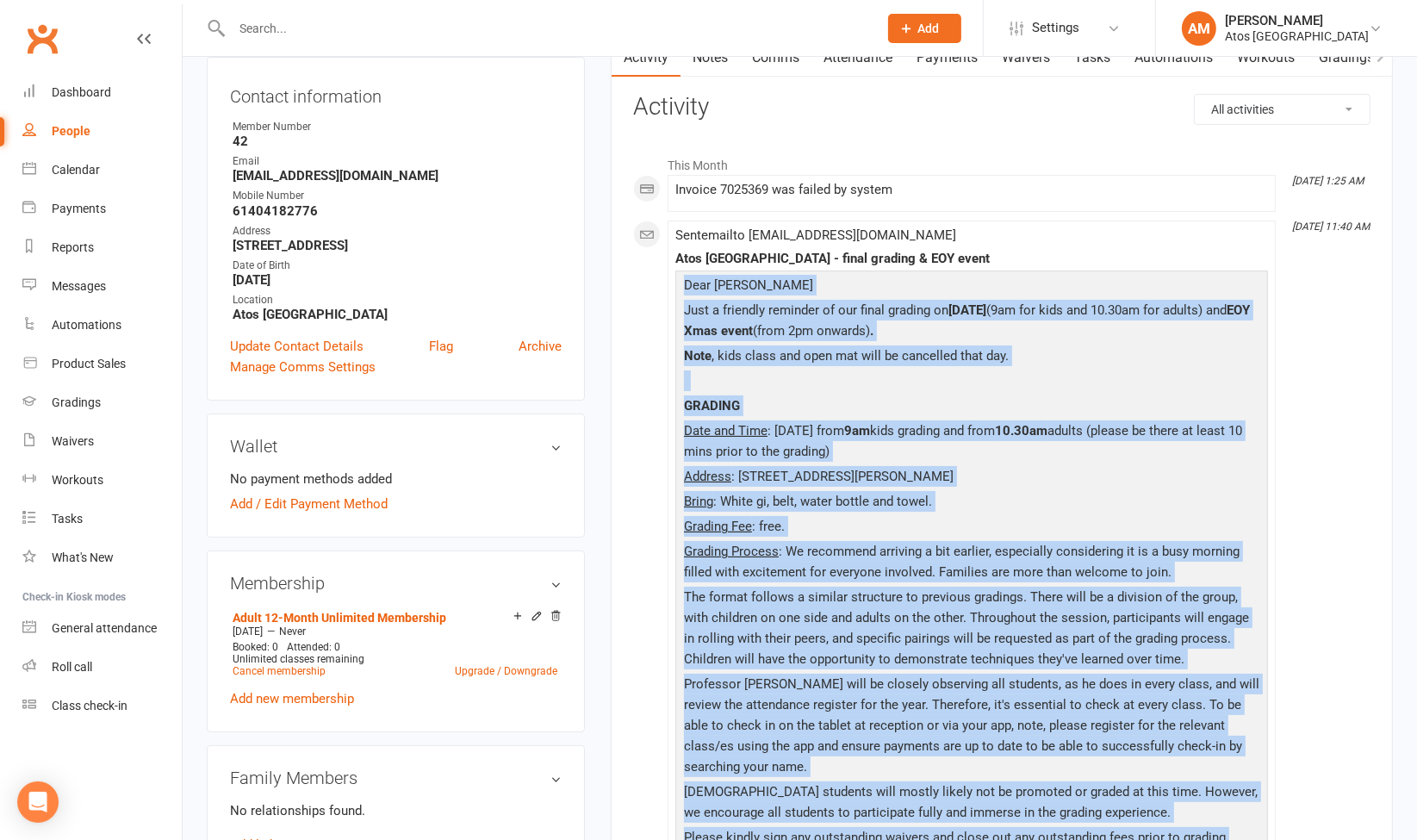
click at [681, 282] on p "Dear Frankie" at bounding box center [971, 287] width 584 height 25
copy div "Dear Frankie Just a friendly reminder of our final grading on Saturday 1st Nove…"
click at [313, 677] on link "Cancel membership" at bounding box center [279, 671] width 93 height 12
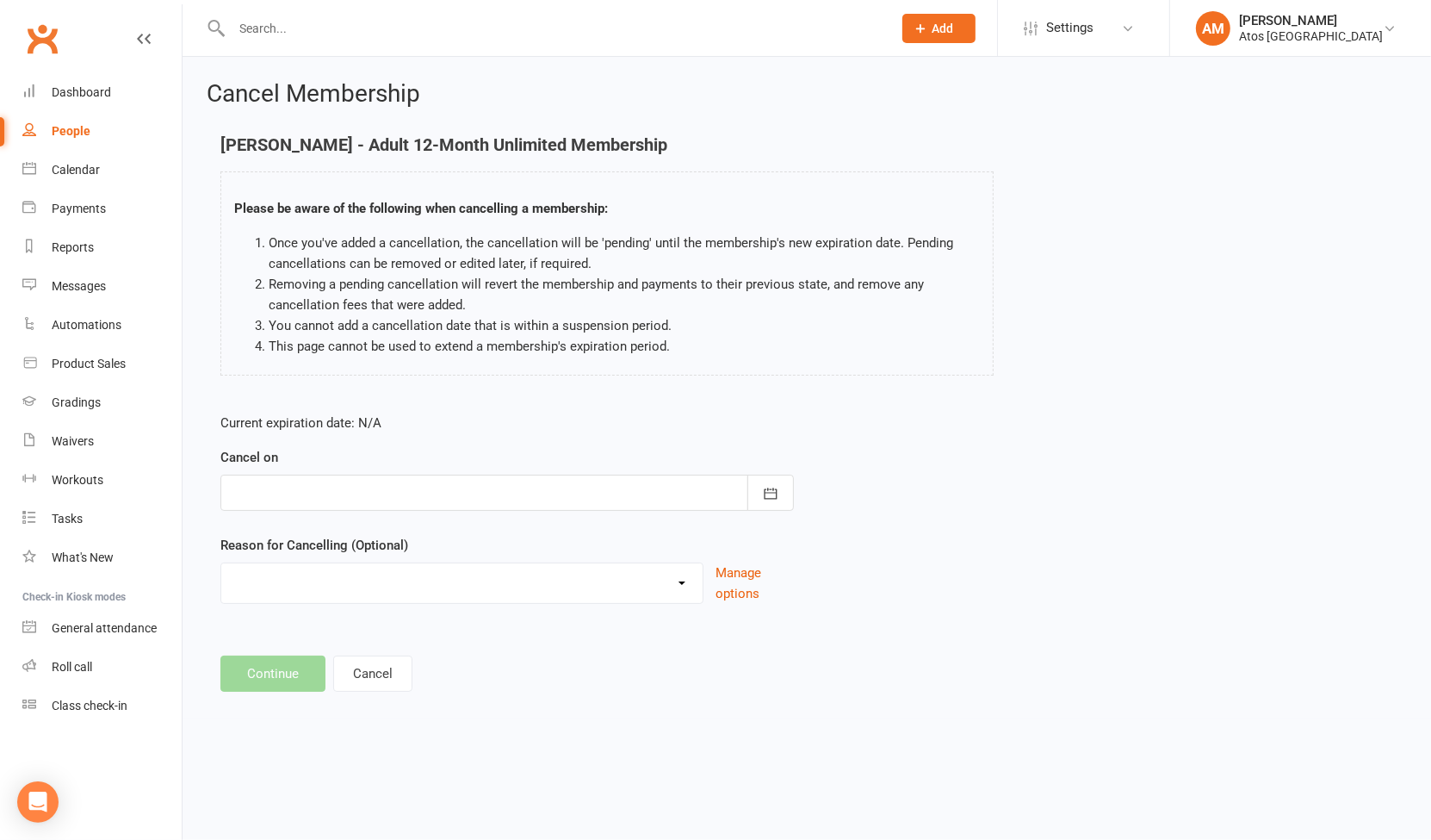
click at [289, 496] on div at bounding box center [506, 492] width 574 height 36
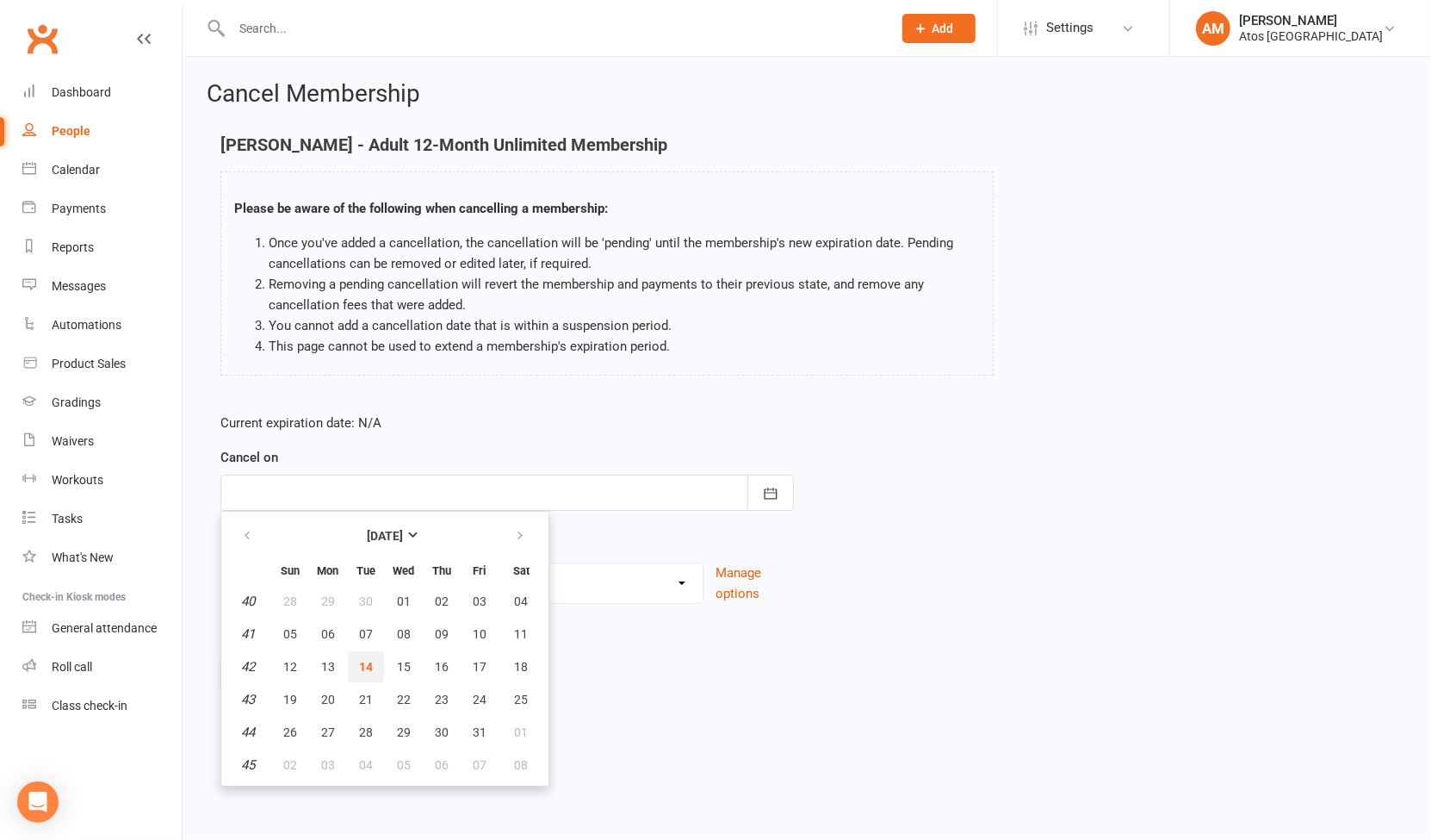
click at [368, 659] on span "14" at bounding box center [366, 666] width 14 height 14
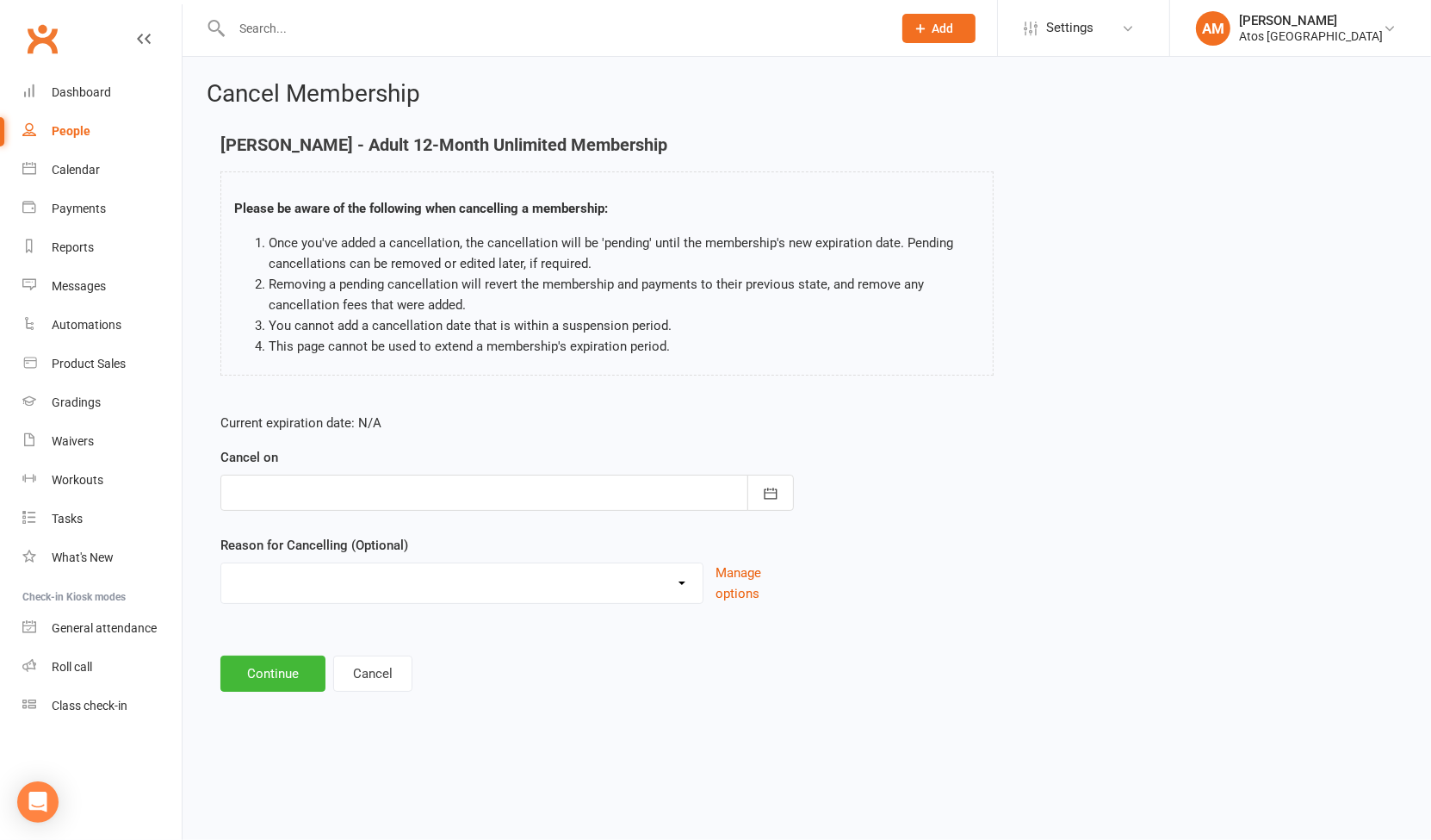
type input "[DATE]"
click at [264, 669] on button "Continue" at bounding box center [272, 672] width 105 height 36
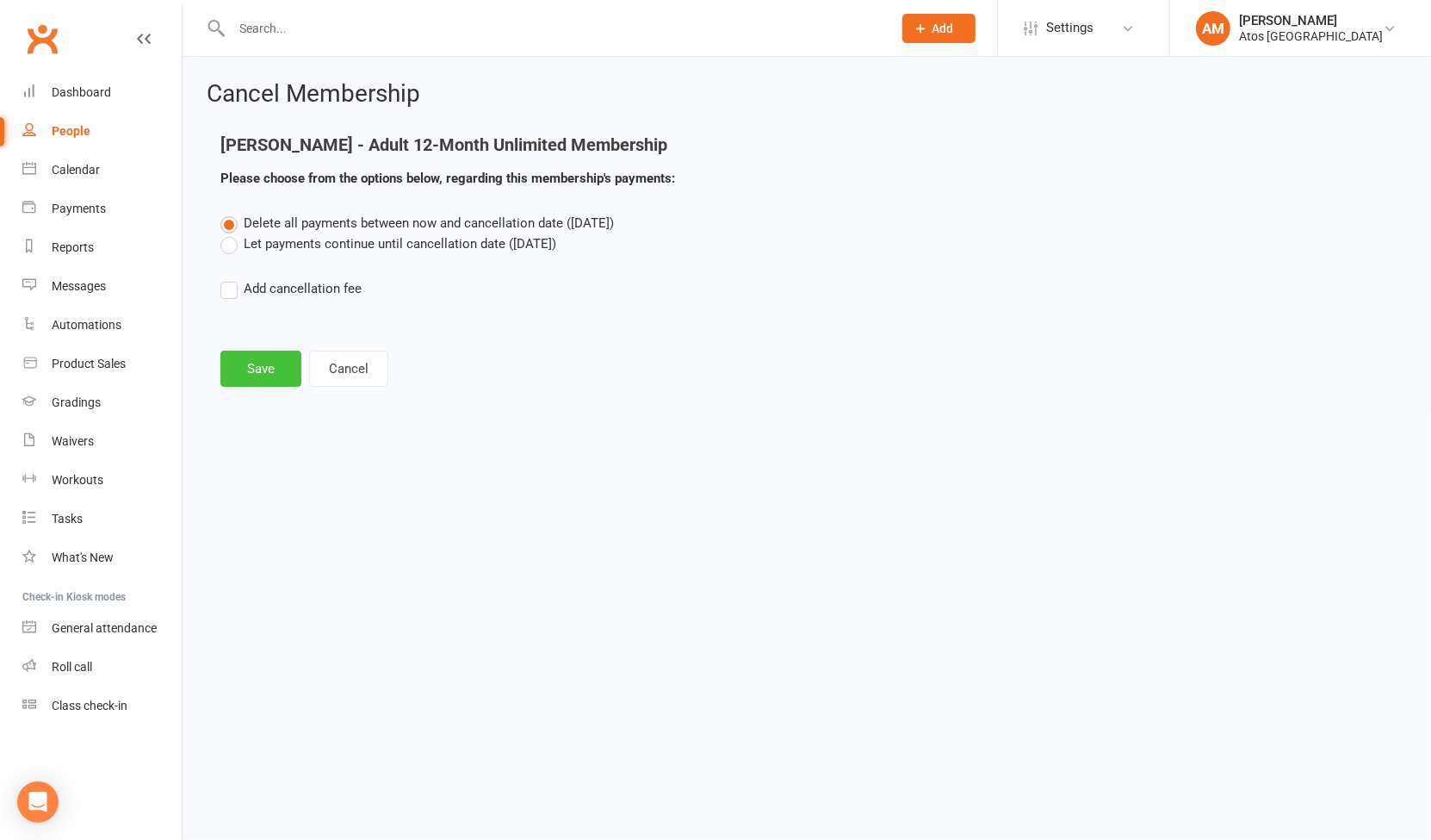
click at [262, 374] on button "Save" at bounding box center [260, 368] width 81 height 36
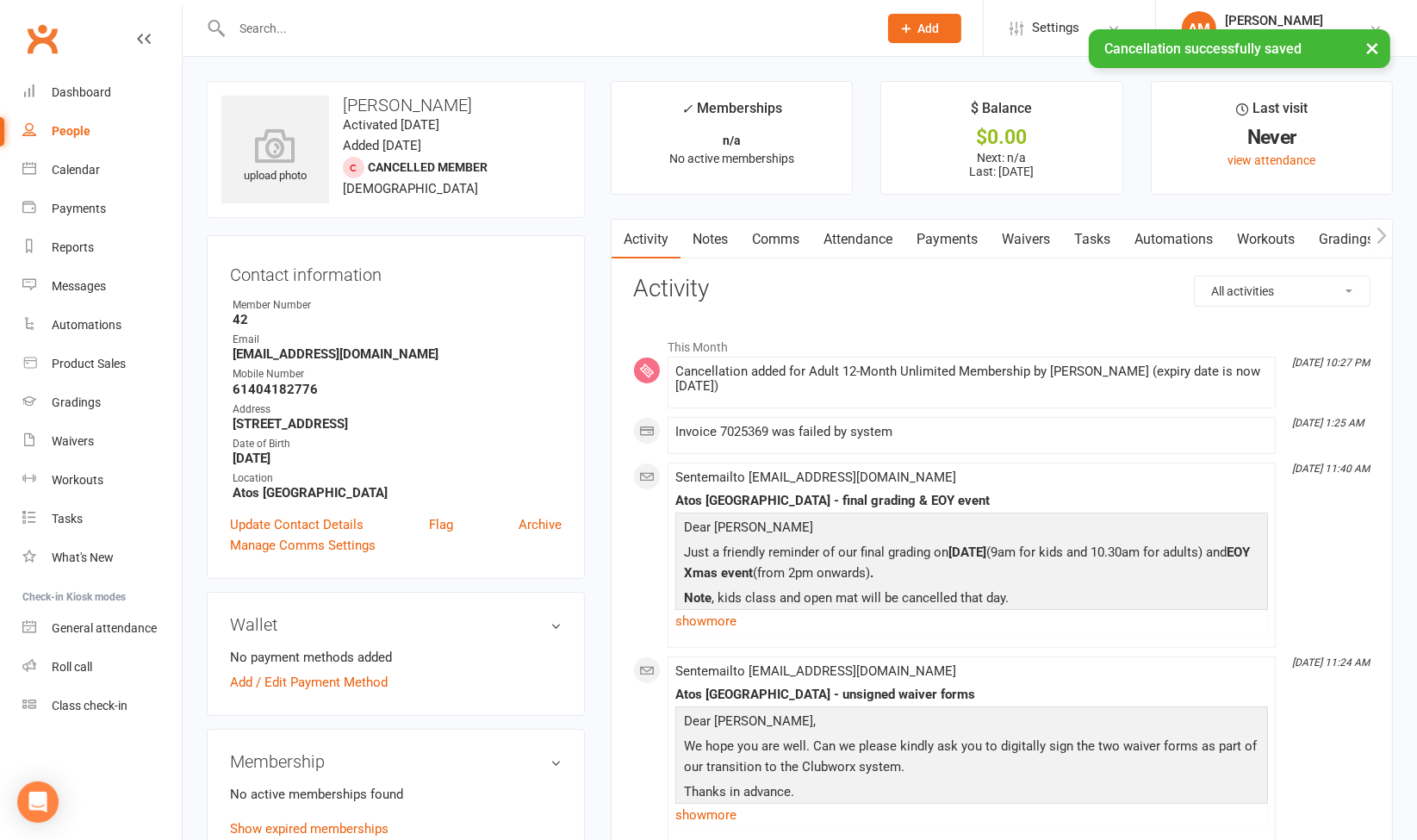
click at [103, 133] on link "People" at bounding box center [102, 131] width 159 height 38
select select "100"
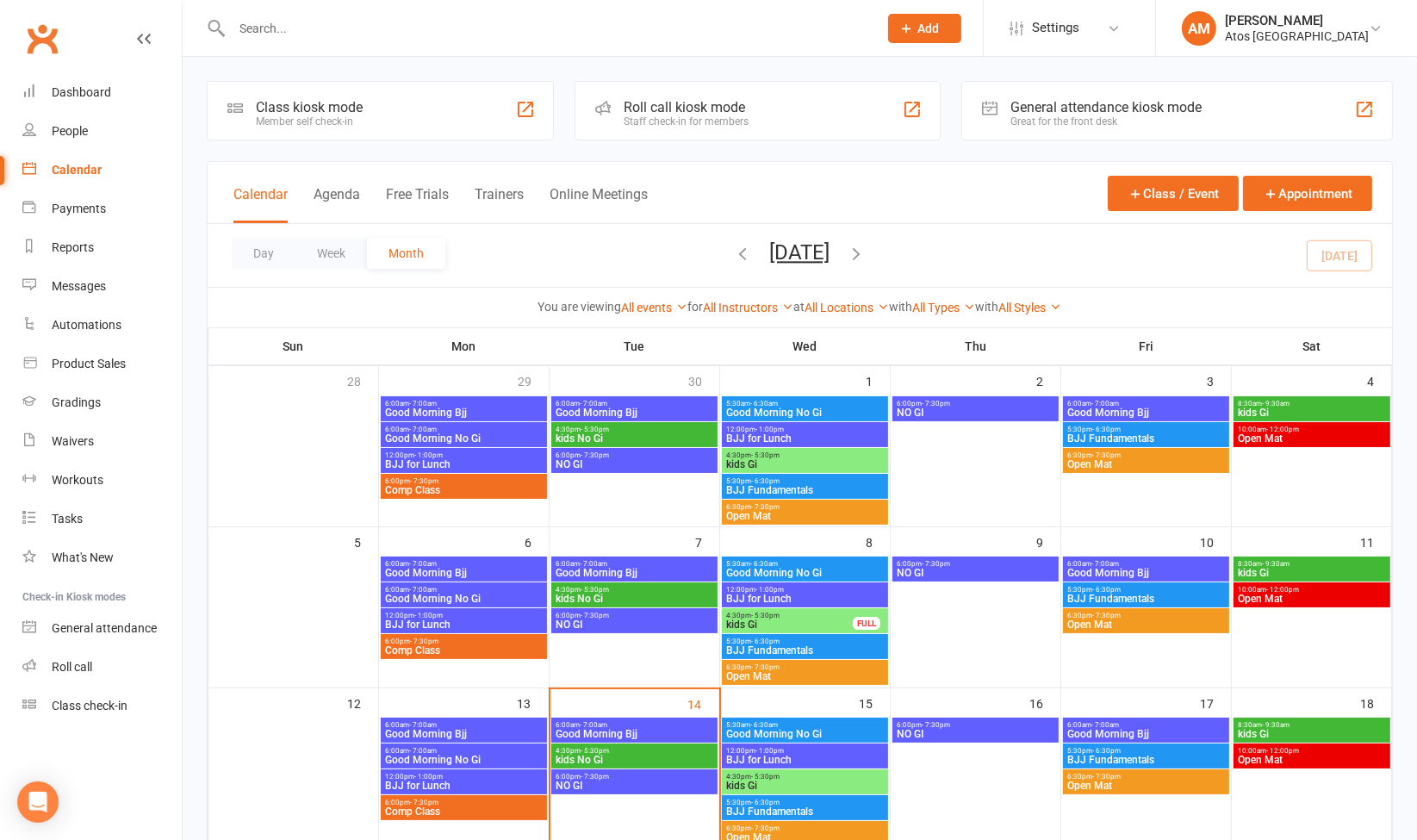
click at [450, 37] on input "text" at bounding box center [546, 29] width 639 height 24
type input "[PERSON_NAME]"
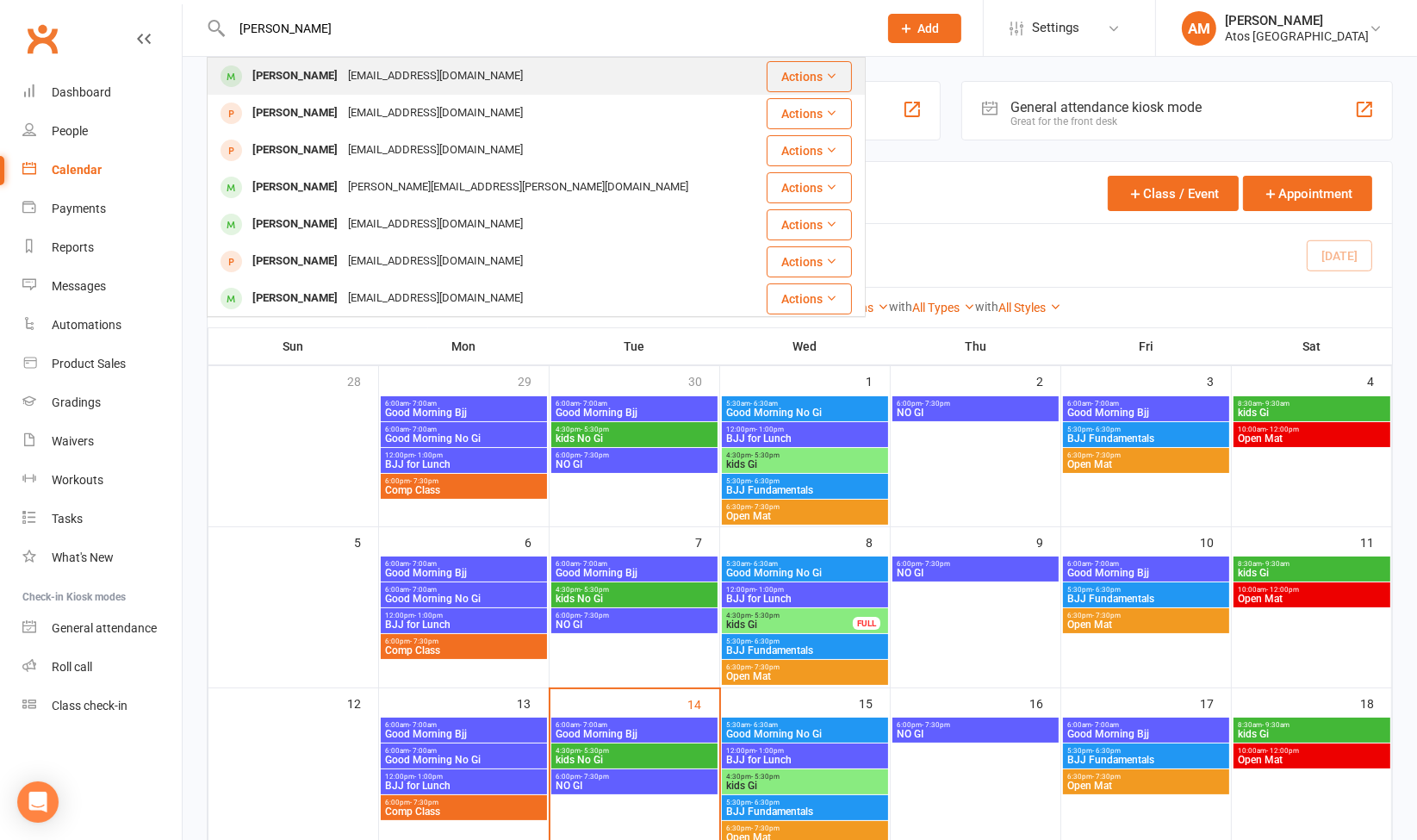
click at [446, 61] on div "Chris Cook chriscook291@gmail.com" at bounding box center [481, 76] width 545 height 35
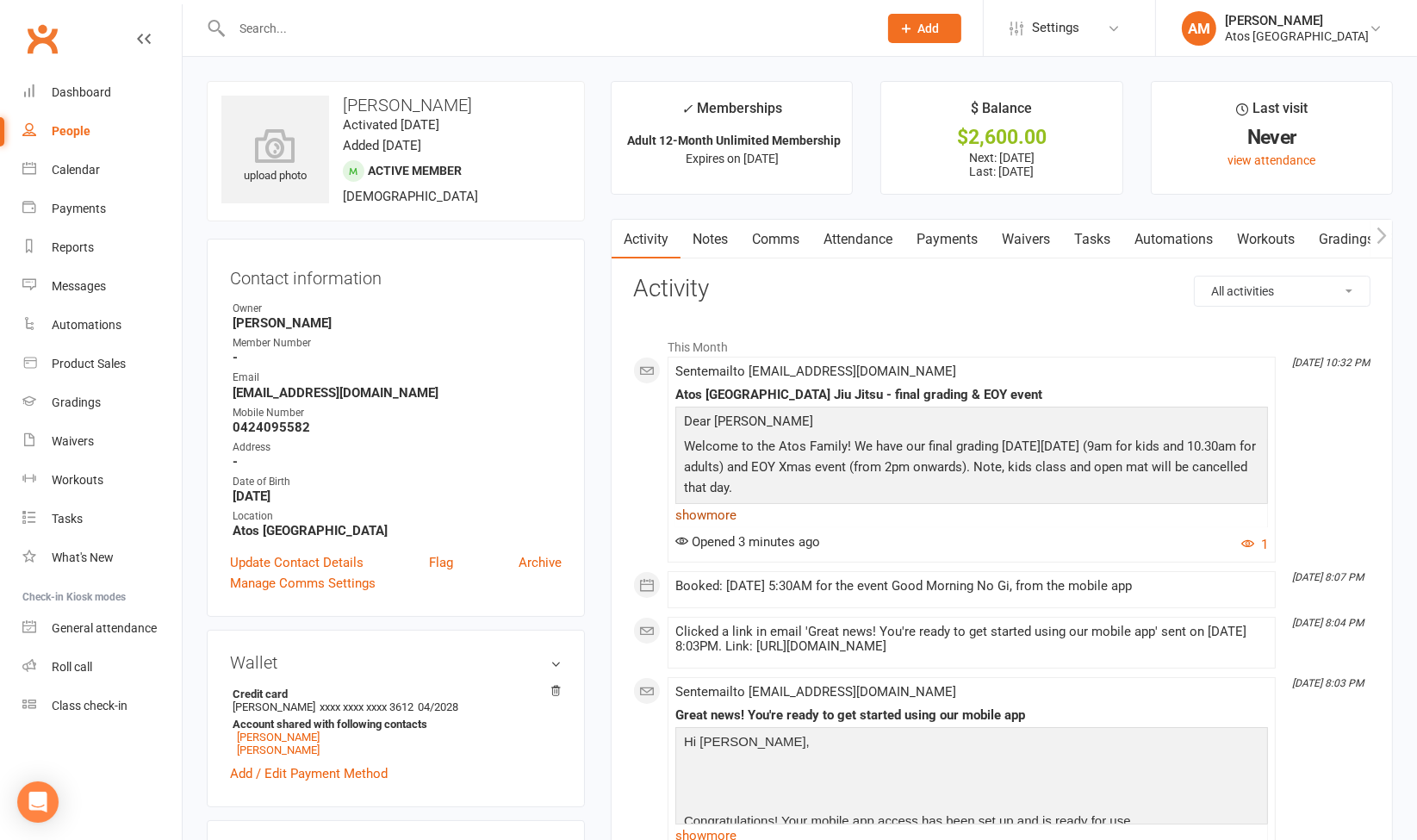
click at [719, 513] on link "show more" at bounding box center [971, 515] width 592 height 24
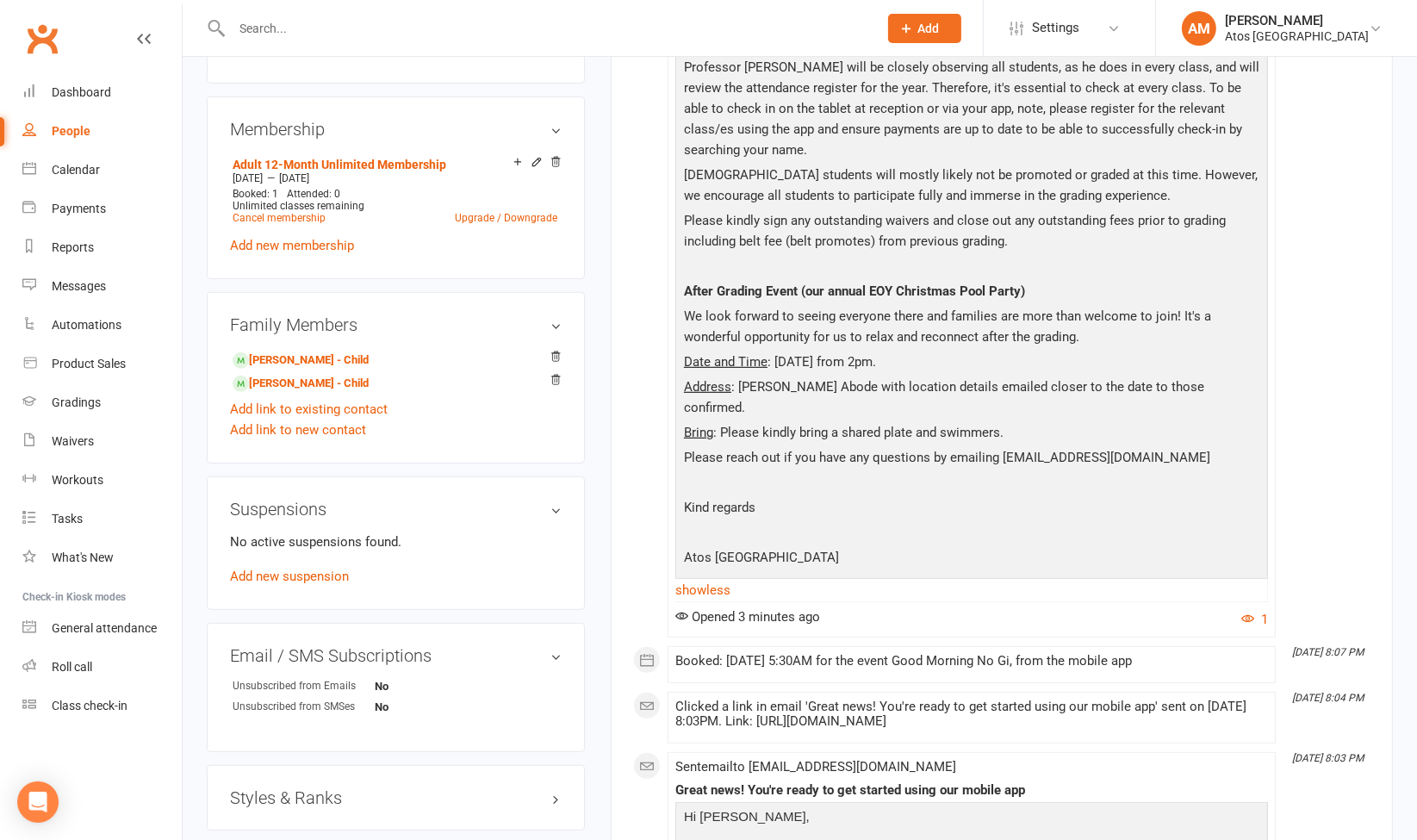
scroll to position [729, 0]
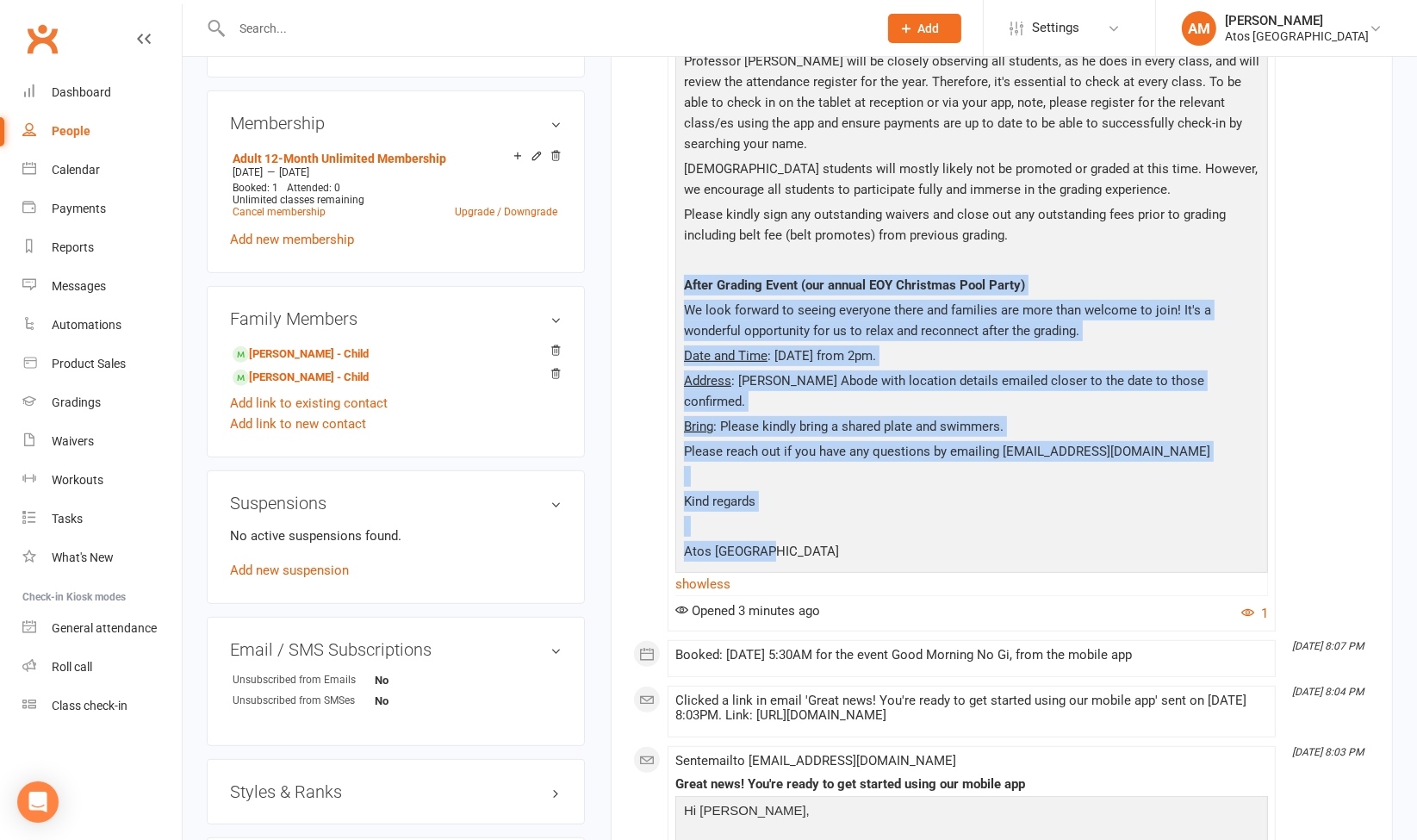
drag, startPoint x: 789, startPoint y: 509, endPoint x: 676, endPoint y: 271, distance: 263.5
click at [676, 271] on div "Dear Chris Welcome to the Atos Family! We have our final grading on Saturday 1s…" at bounding box center [971, 136] width 592 height 919
copy div "After Grading Event (our annual EOY Christmas Pool Party) We look forward to se…"
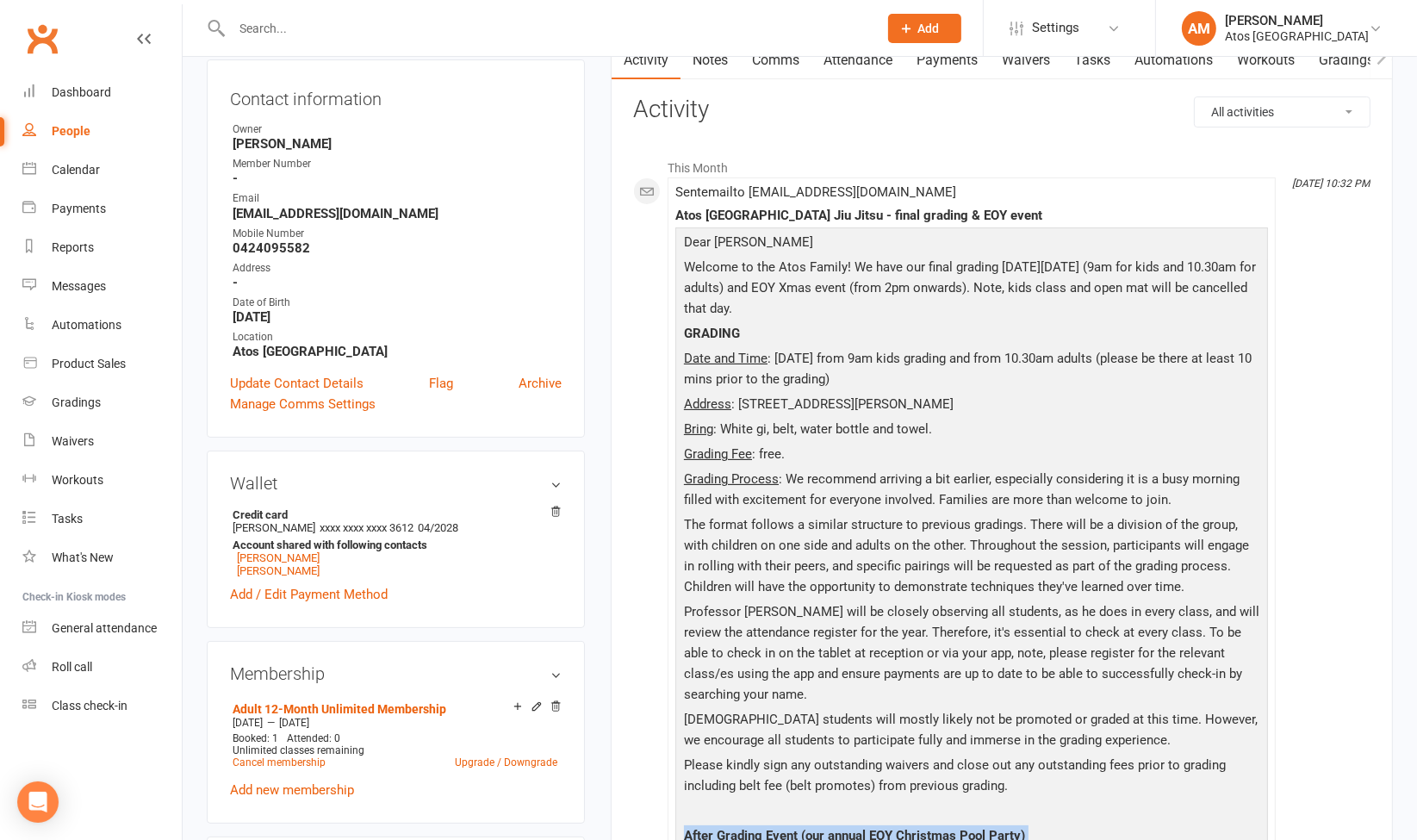
scroll to position [151, 0]
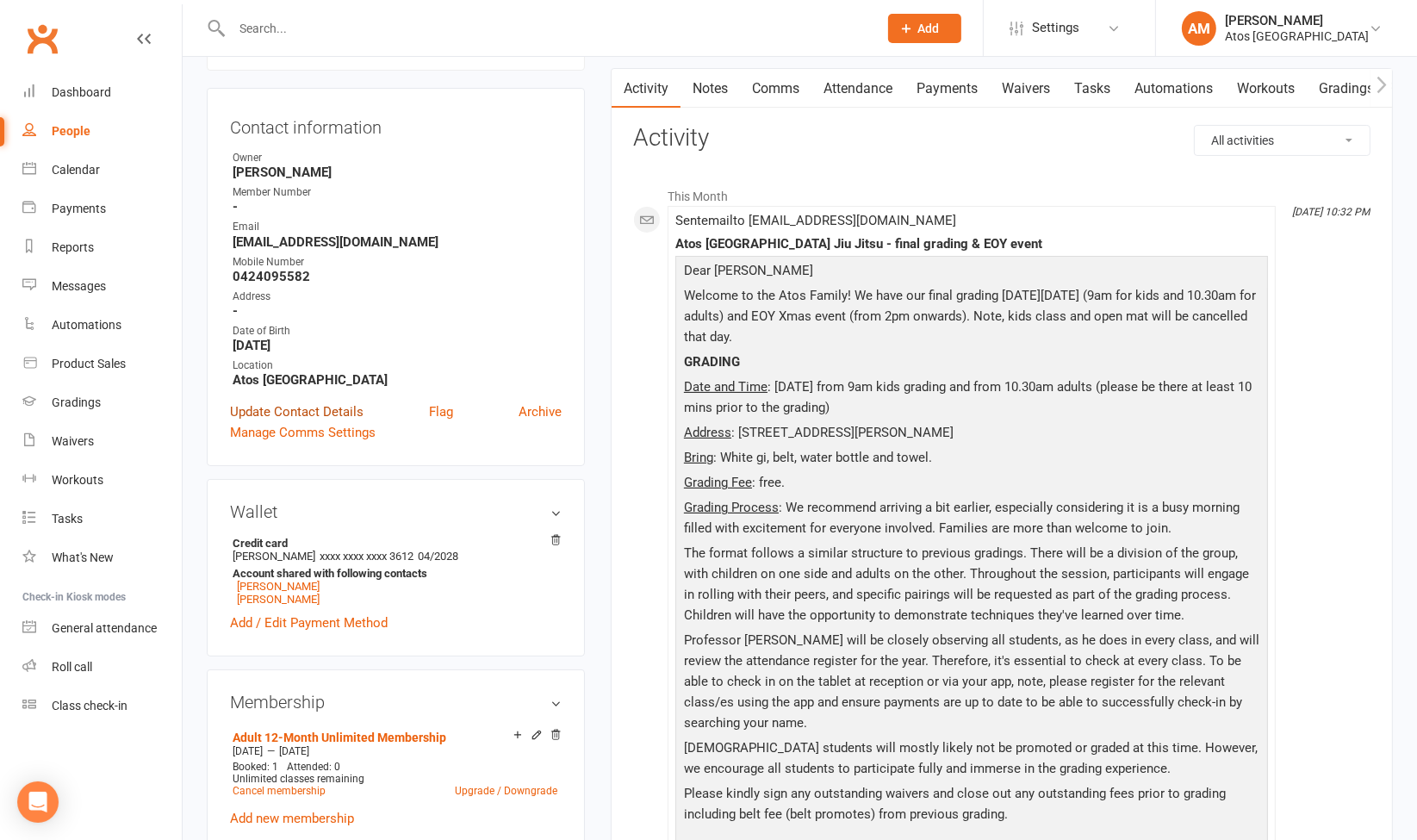
click at [349, 406] on link "Update Contact Details" at bounding box center [296, 412] width 134 height 21
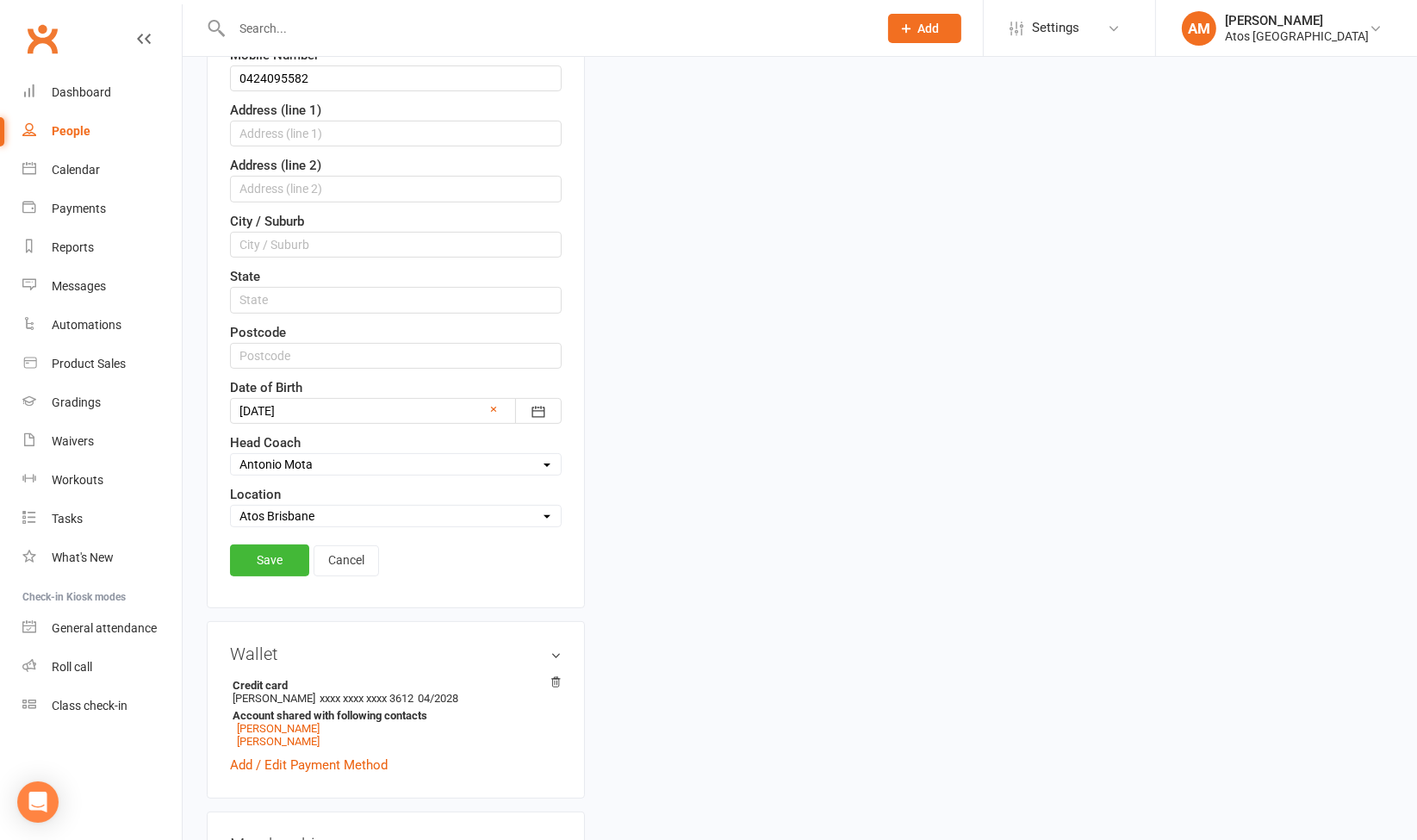
scroll to position [472, 0]
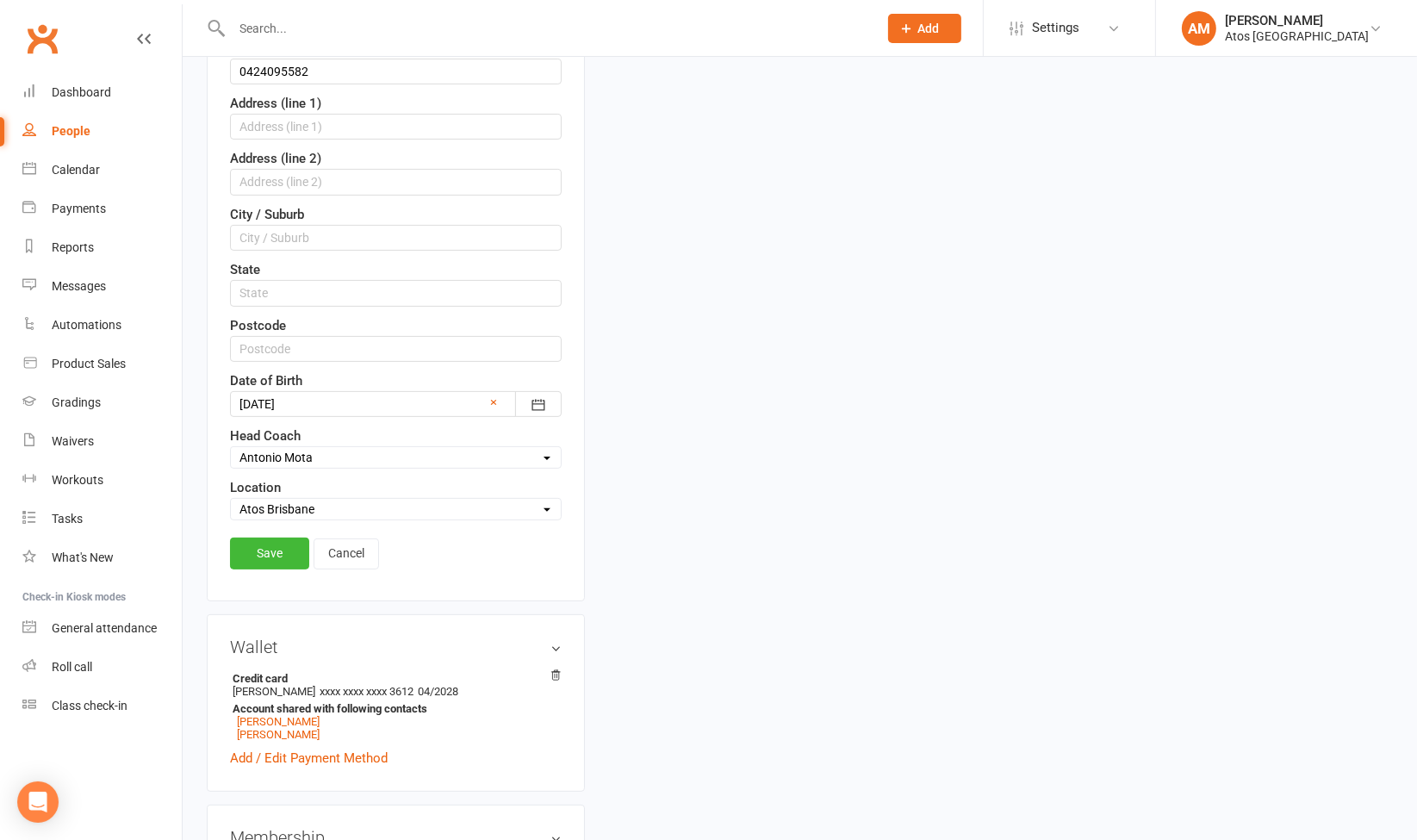
click at [420, 454] on select "Select Head Coach Antonio Mota" at bounding box center [396, 458] width 330 height 19
select select
click at [231, 448] on select "Select Head Coach Antonio Mota" at bounding box center [396, 458] width 330 height 19
click at [294, 537] on link "Save" at bounding box center [269, 553] width 79 height 31
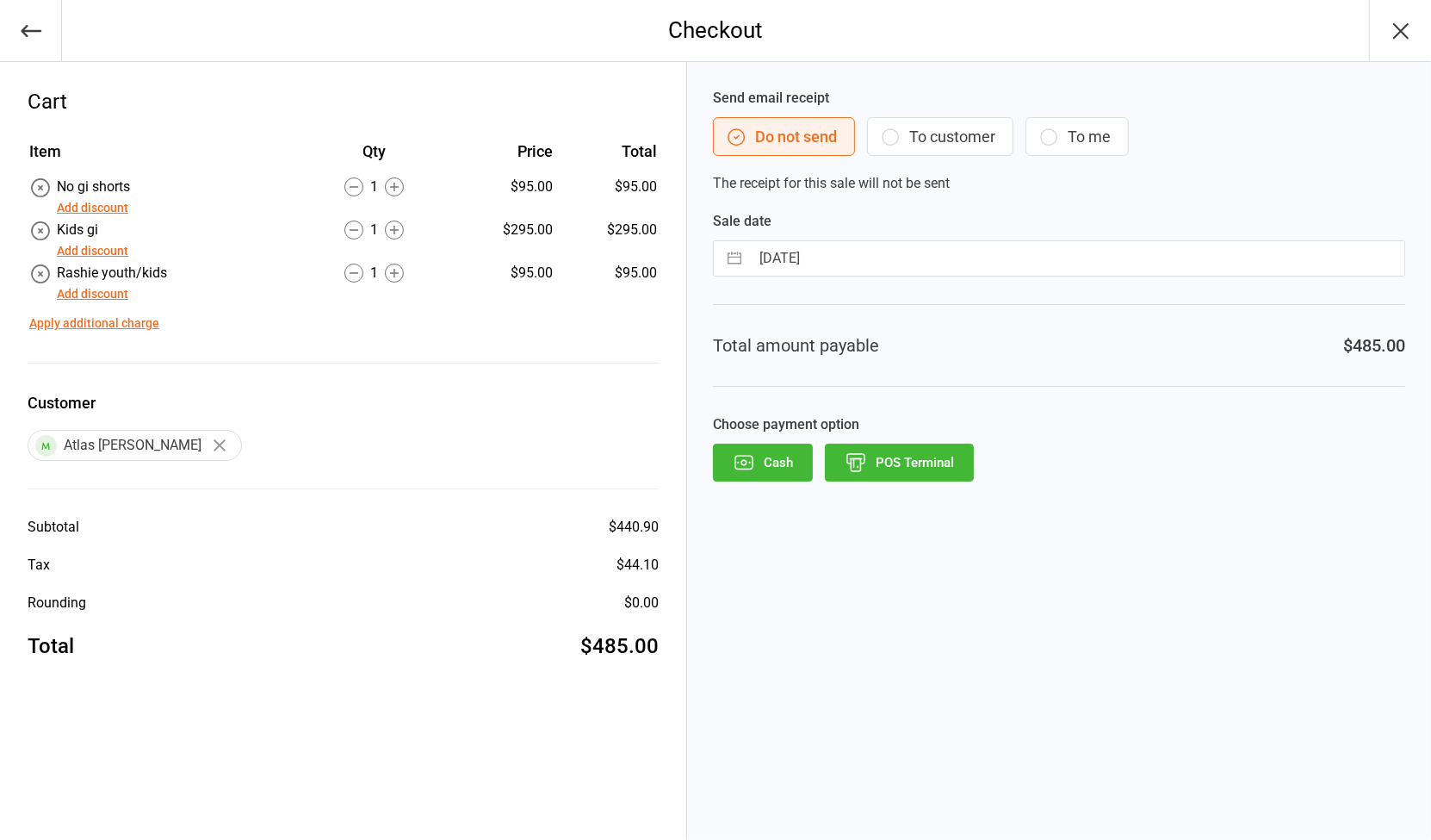
click at [972, 126] on button "To customer" at bounding box center [940, 136] width 147 height 38
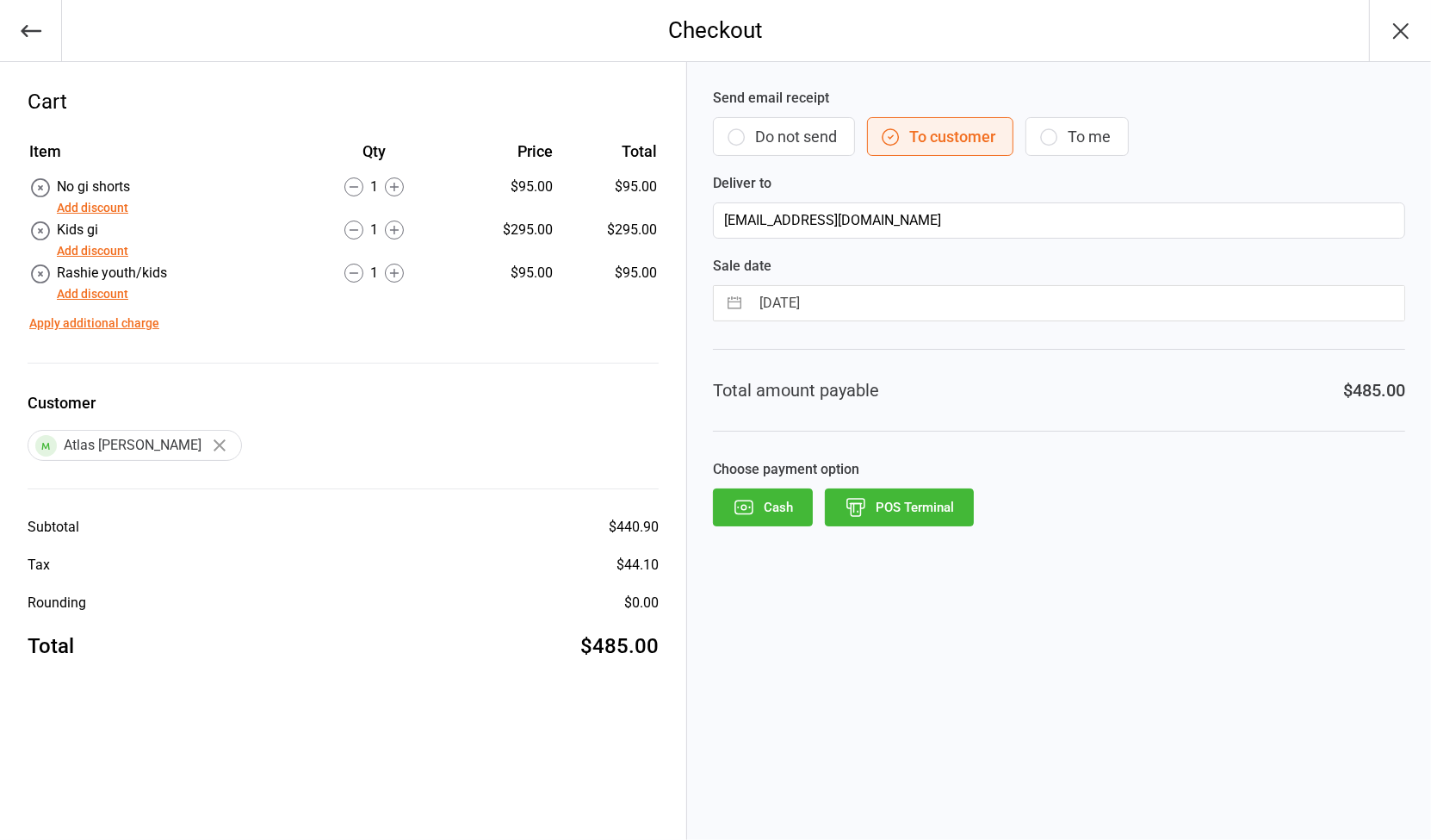
click at [829, 740] on div "Send email receipt Do not send To customer To me Deliver to [EMAIL_ADDRESS][DOM…" at bounding box center [1059, 451] width 744 height 778
